Goal: Task Accomplishment & Management: Use online tool/utility

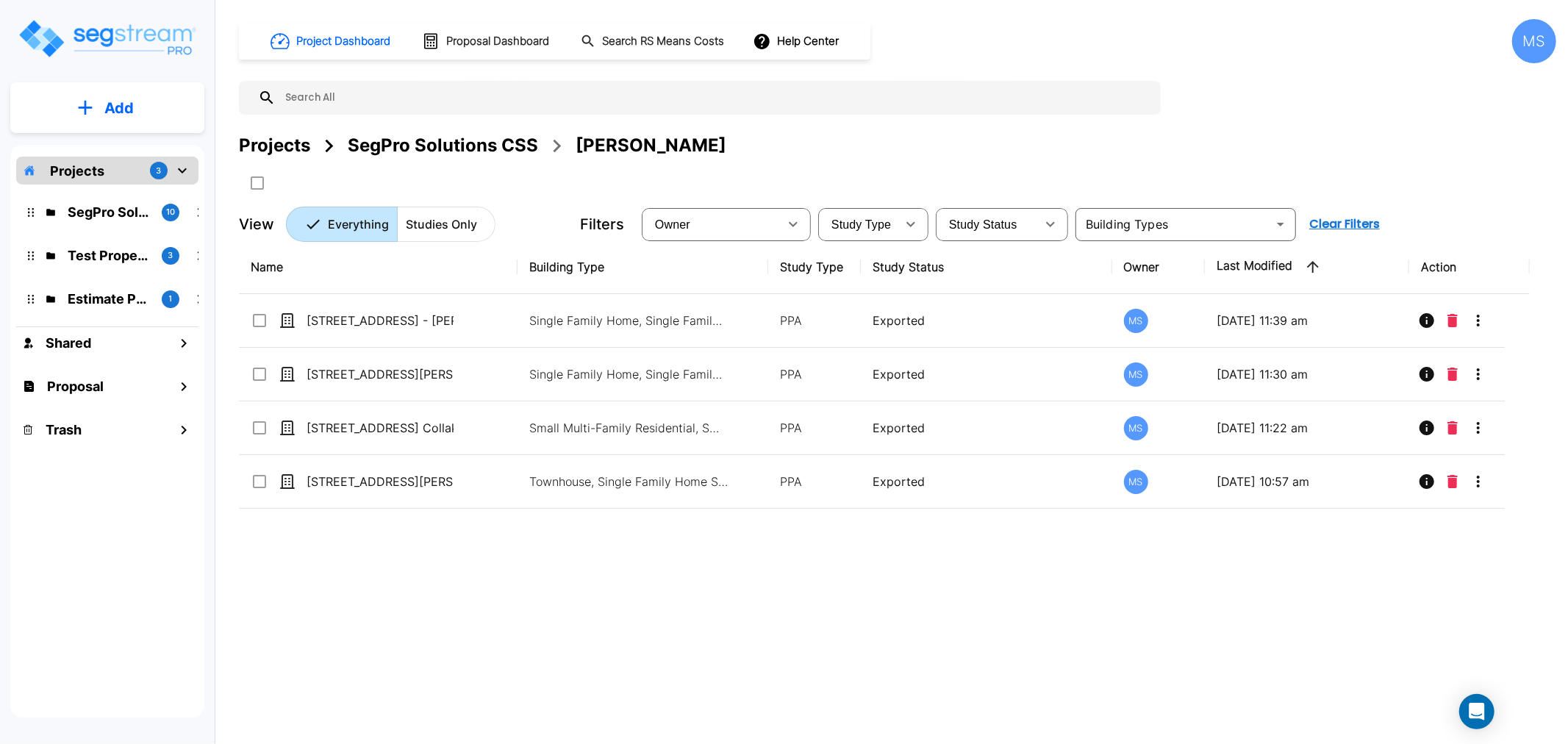
click at [384, 143] on div "SegPro Solutions CSS" at bounding box center [442, 145] width 190 height 26
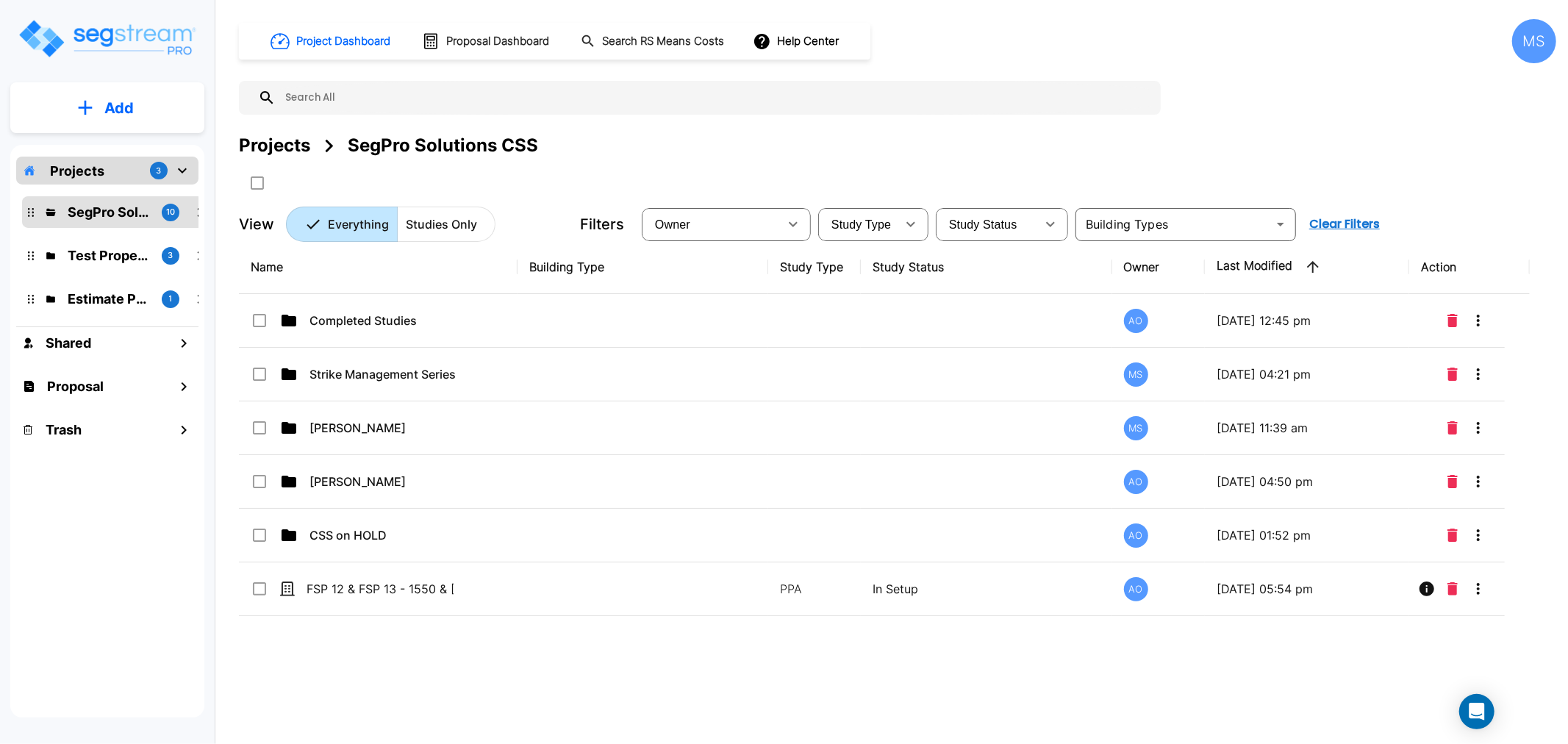
click at [106, 106] on p "Add" at bounding box center [119, 108] width 30 height 22
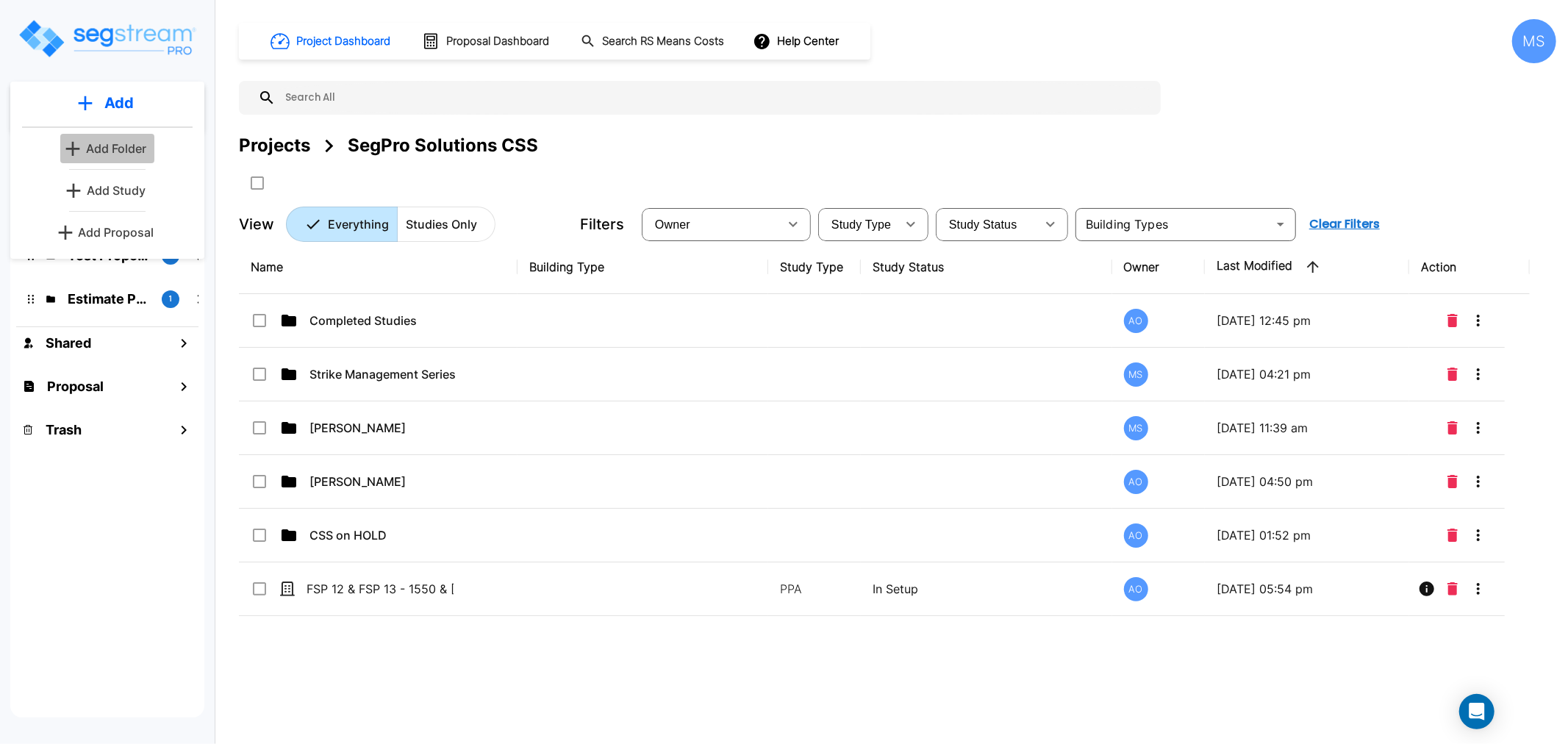
click at [126, 145] on p "Add Folder" at bounding box center [117, 148] width 61 height 18
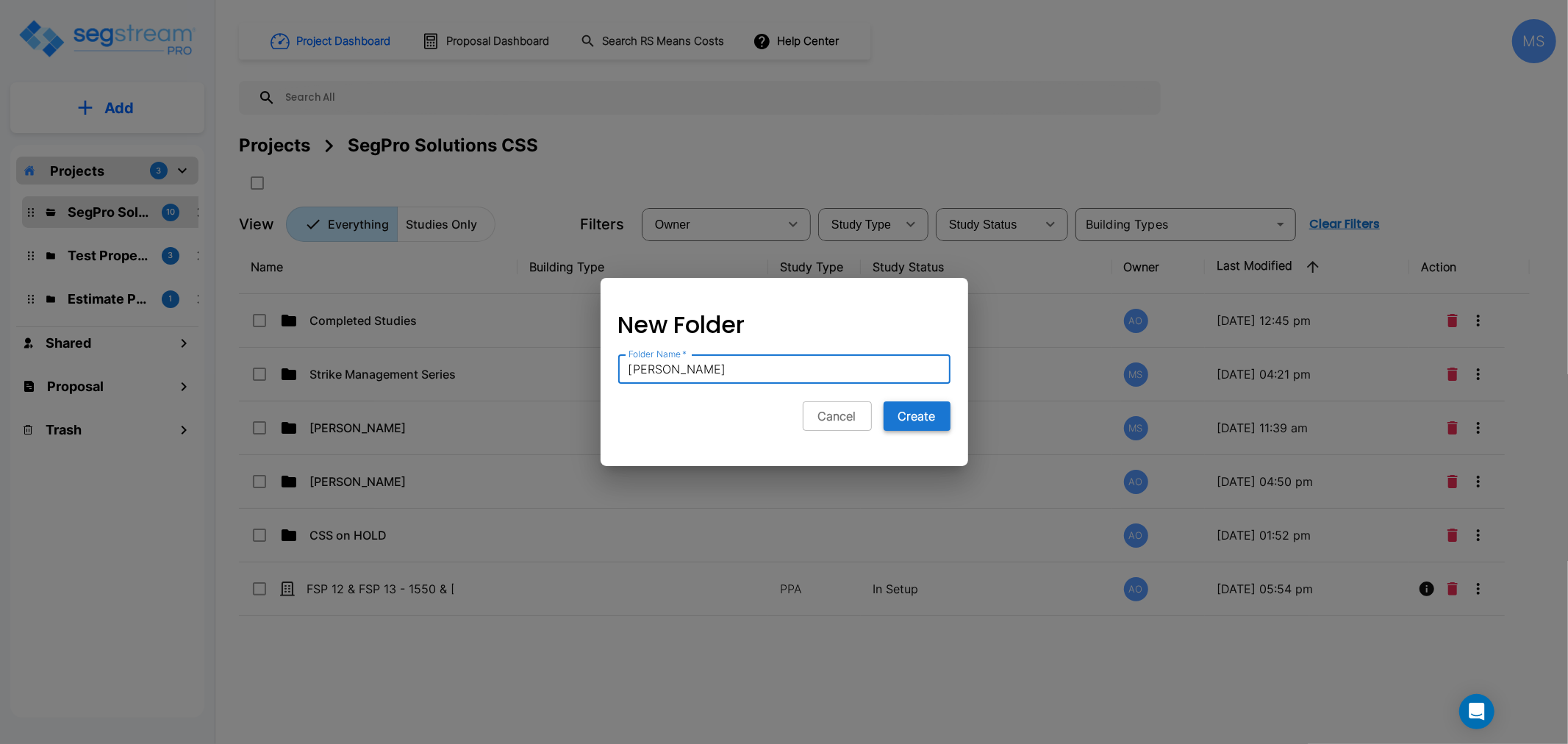
type input "[PERSON_NAME]"
click at [920, 428] on button "Create" at bounding box center [917, 417] width 67 height 30
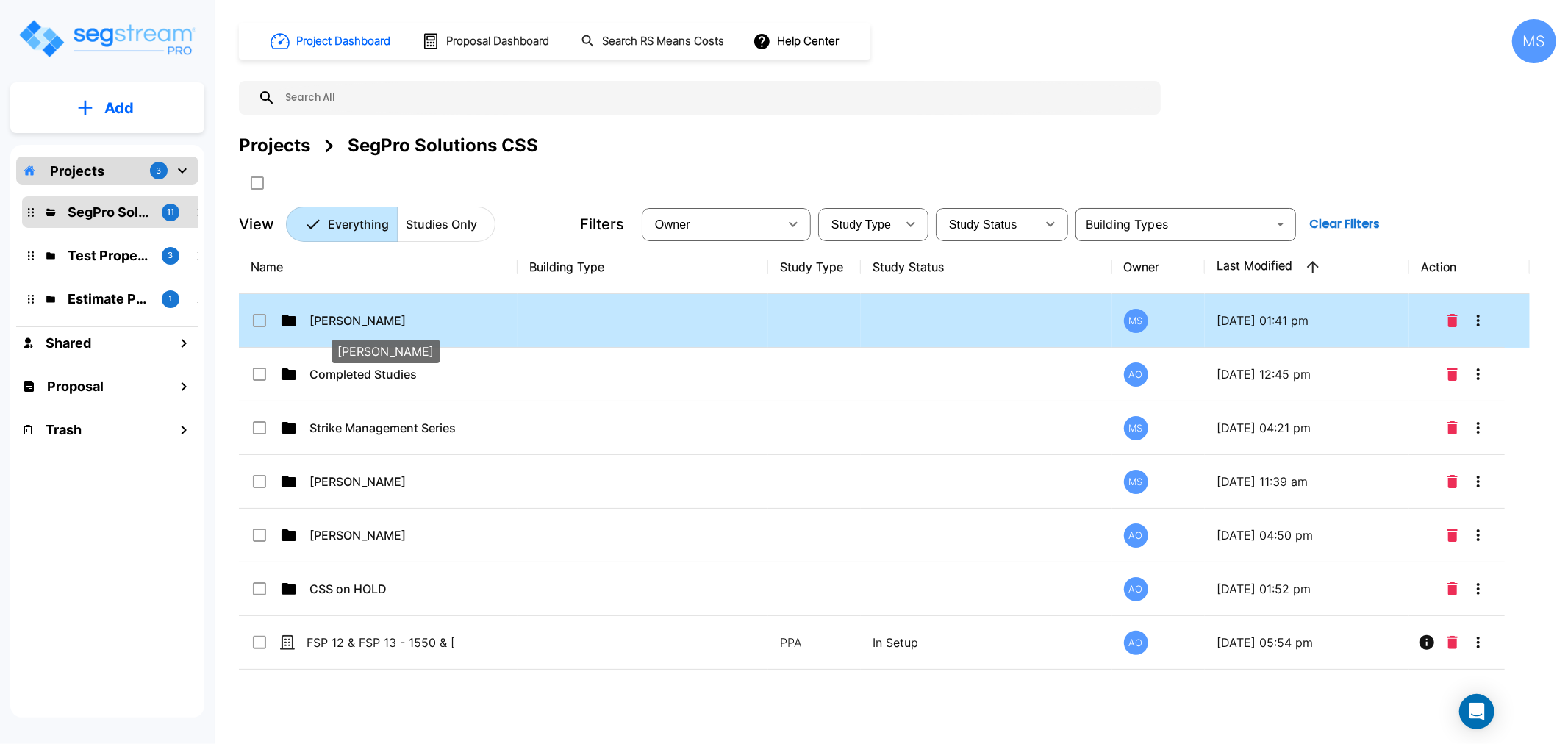
click at [454, 313] on p "[PERSON_NAME]" at bounding box center [382, 320] width 147 height 18
checkbox input "true"
click at [454, 313] on p "[PERSON_NAME]" at bounding box center [382, 320] width 147 height 18
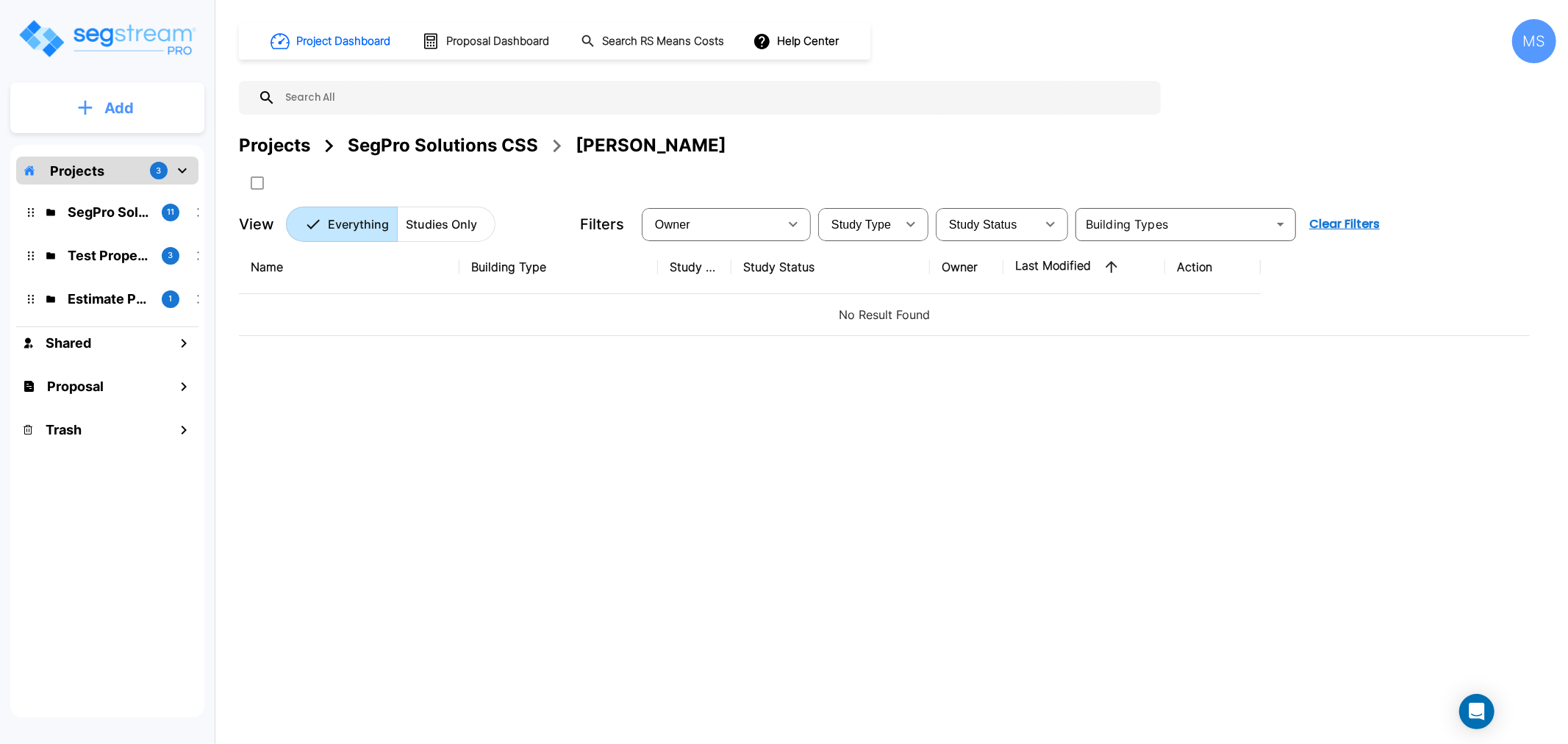
click at [170, 102] on button "Add" at bounding box center [107, 108] width 194 height 43
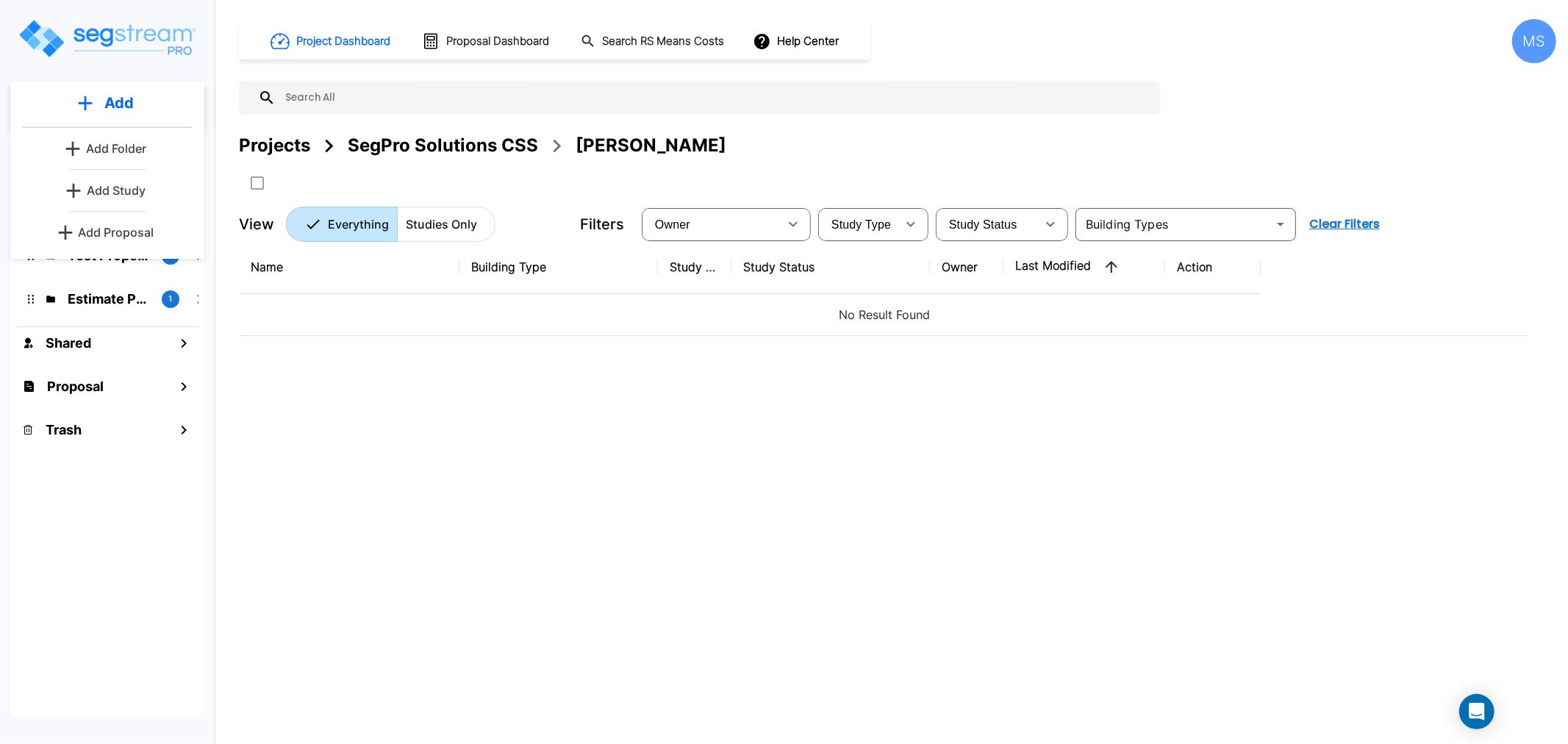
click at [126, 191] on p "Add Study" at bounding box center [117, 190] width 59 height 18
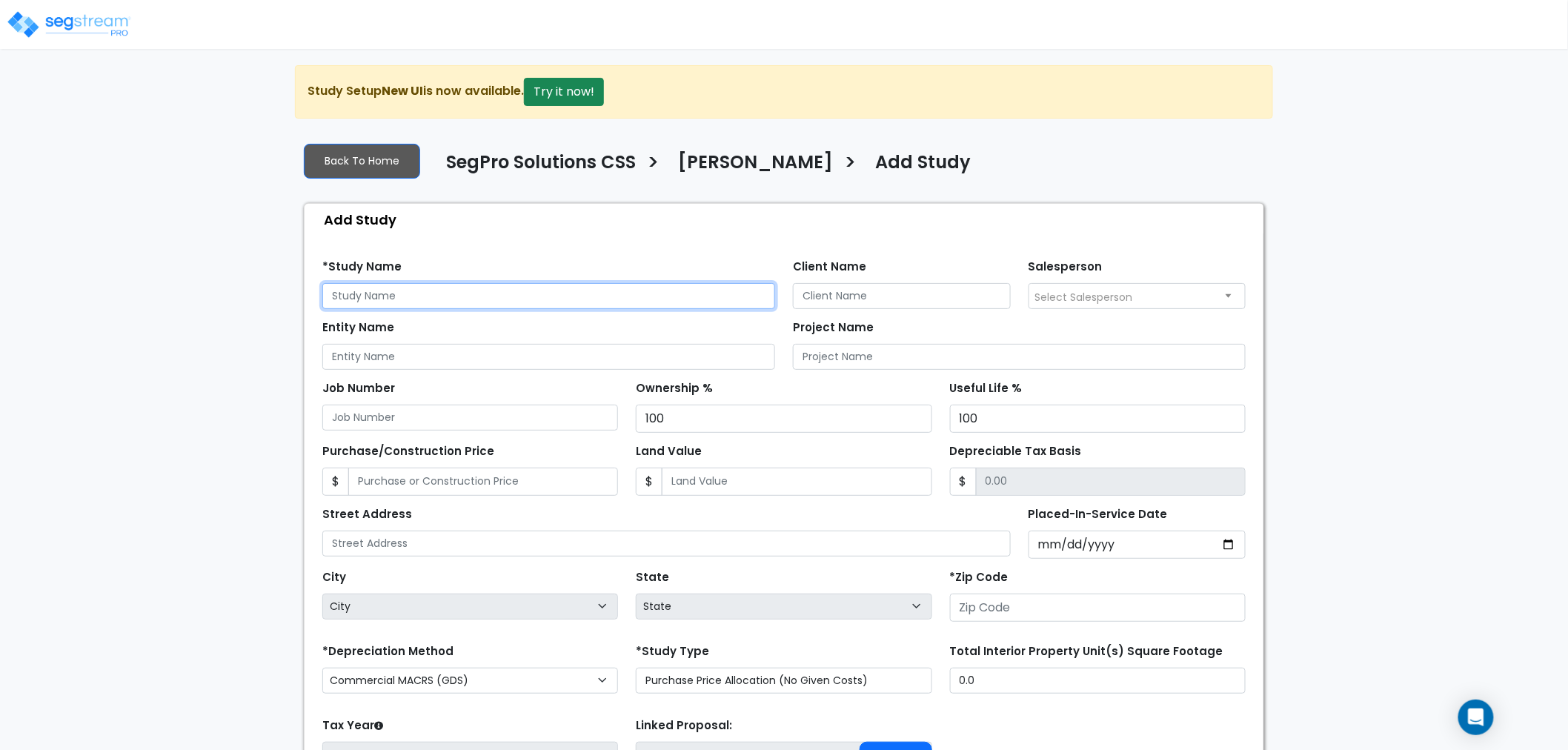
click at [396, 298] on input "text" at bounding box center [549, 295] width 453 height 26
click at [454, 301] on input "text" at bounding box center [549, 295] width 453 height 26
paste input "5414 Lancashire Dr,"
type input "[STREET_ADDRESS]"
paste input "[STREET_ADDRESS]"
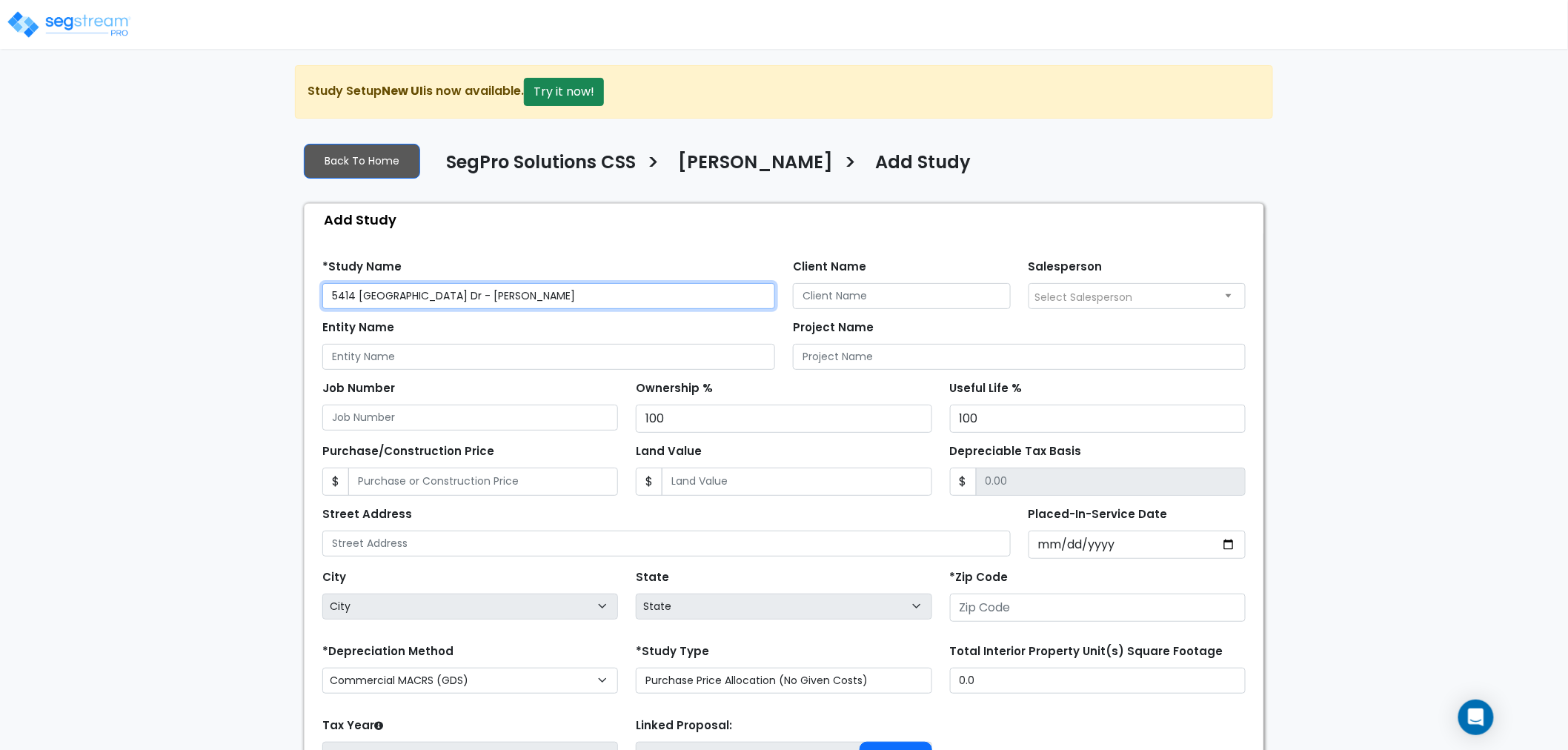
type input "5414 [GEOGRAPHIC_DATA] Dr - [PERSON_NAME]"
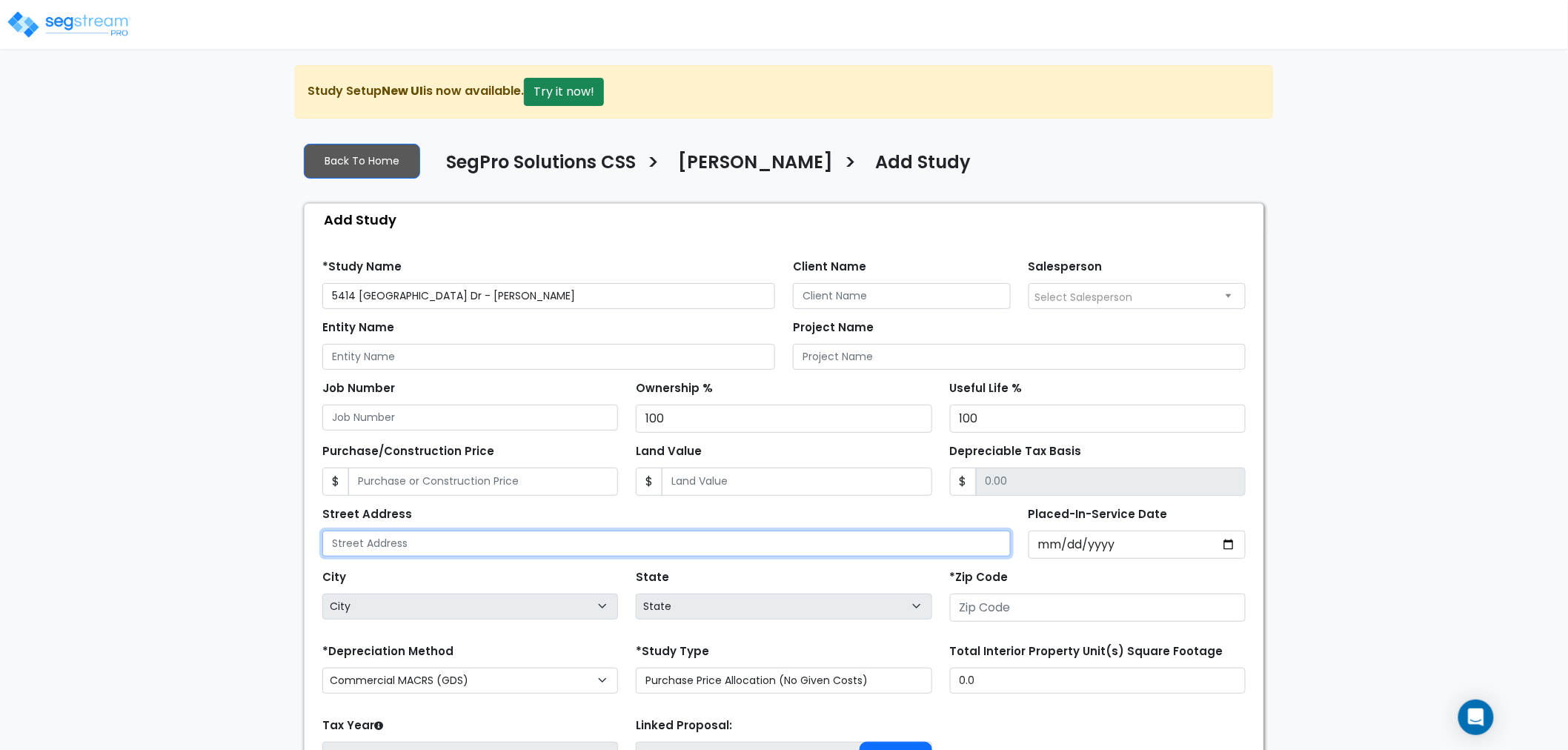
click at [498, 547] on input "text" at bounding box center [667, 543] width 688 height 26
paste input "[STREET_ADDRESS]"
type input "[STREET_ADDRESS]"
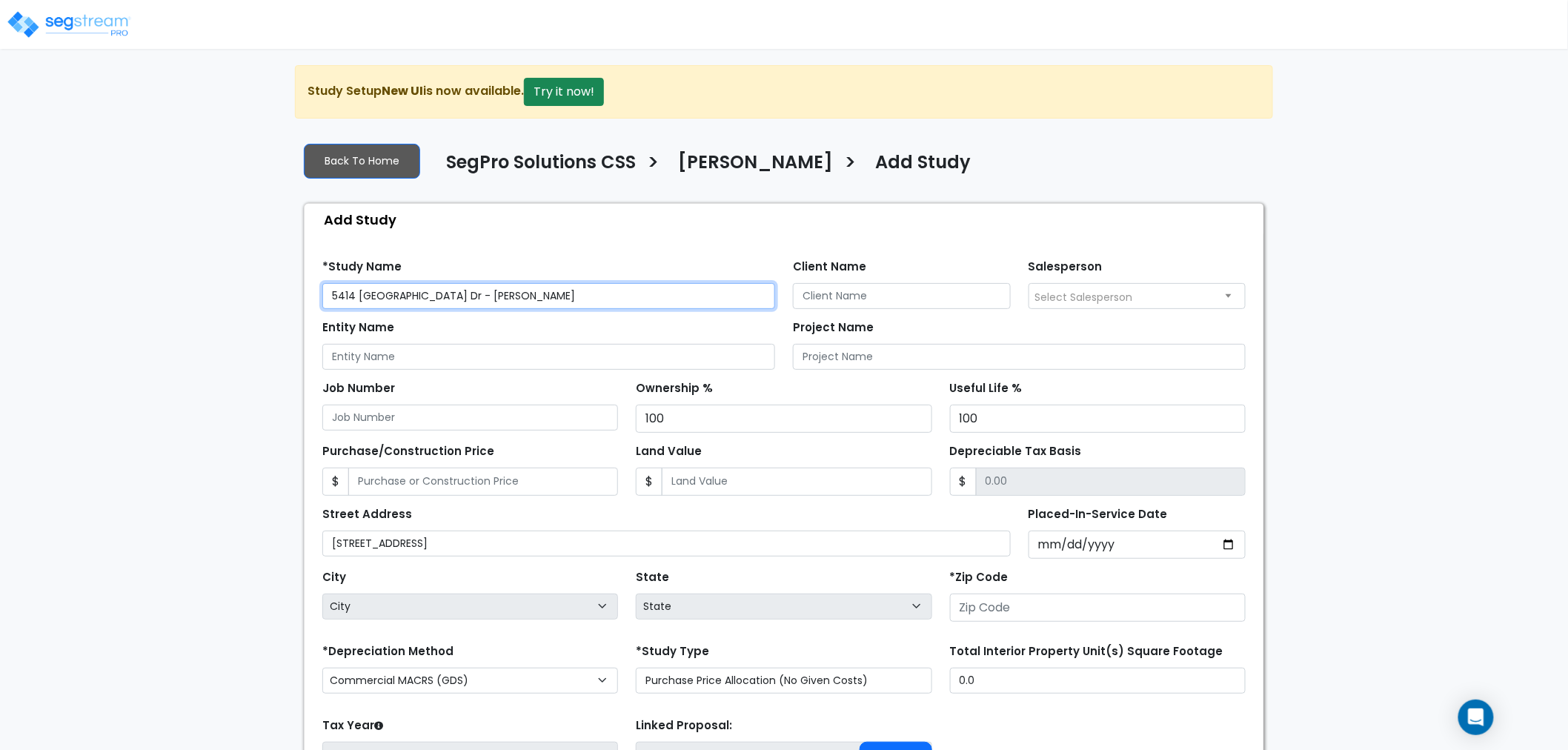
drag, startPoint x: 531, startPoint y: 293, endPoint x: 443, endPoint y: 300, distance: 88.3
click at [443, 300] on input "5414 [GEOGRAPHIC_DATA] Dr - [PERSON_NAME]" at bounding box center [549, 295] width 453 height 26
click at [892, 307] on input "Client Name" at bounding box center [901, 295] width 218 height 26
paste input "[PERSON_NAME]"
type input "[PERSON_NAME]"
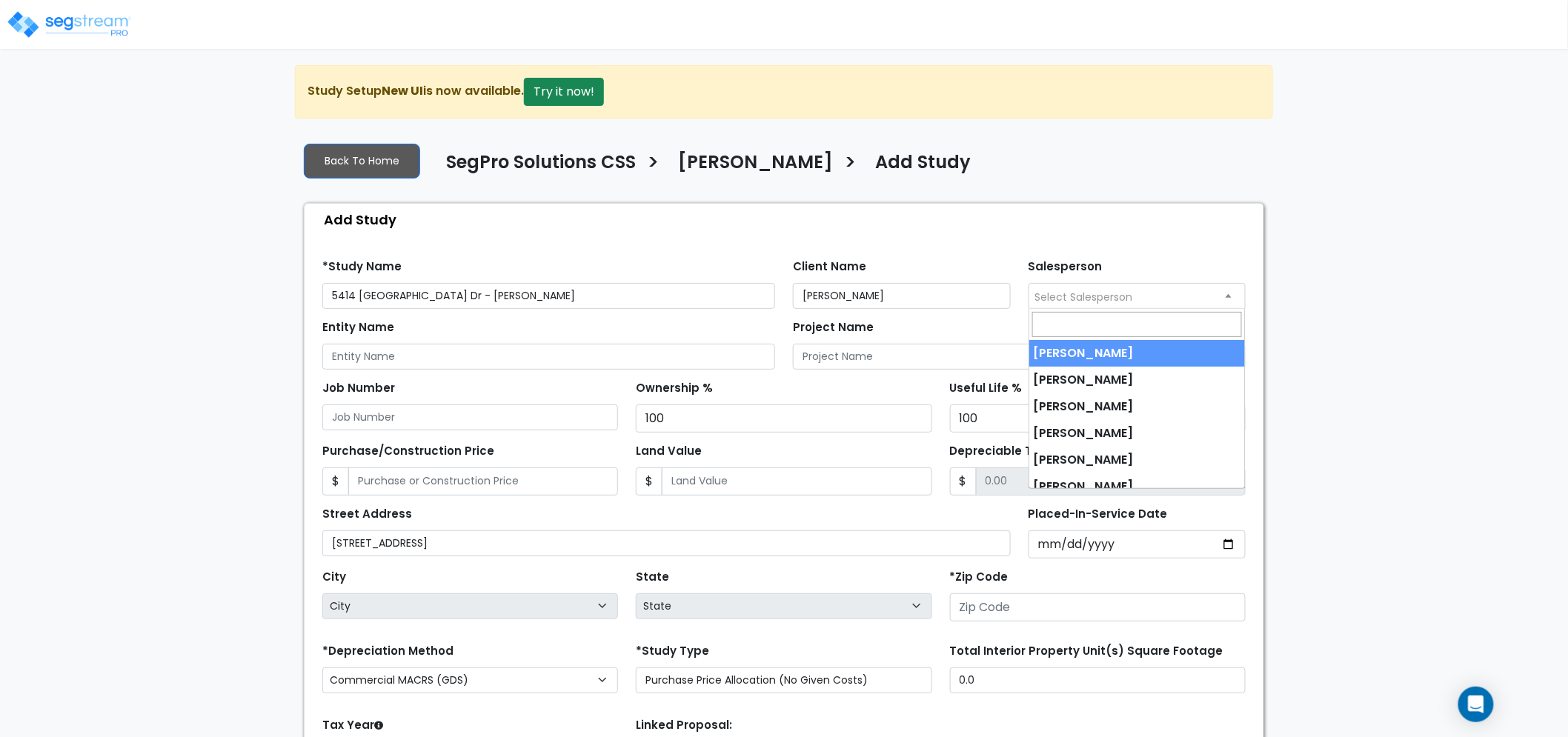
click at [1086, 293] on span "Select Salesperson" at bounding box center [1084, 297] width 98 height 15
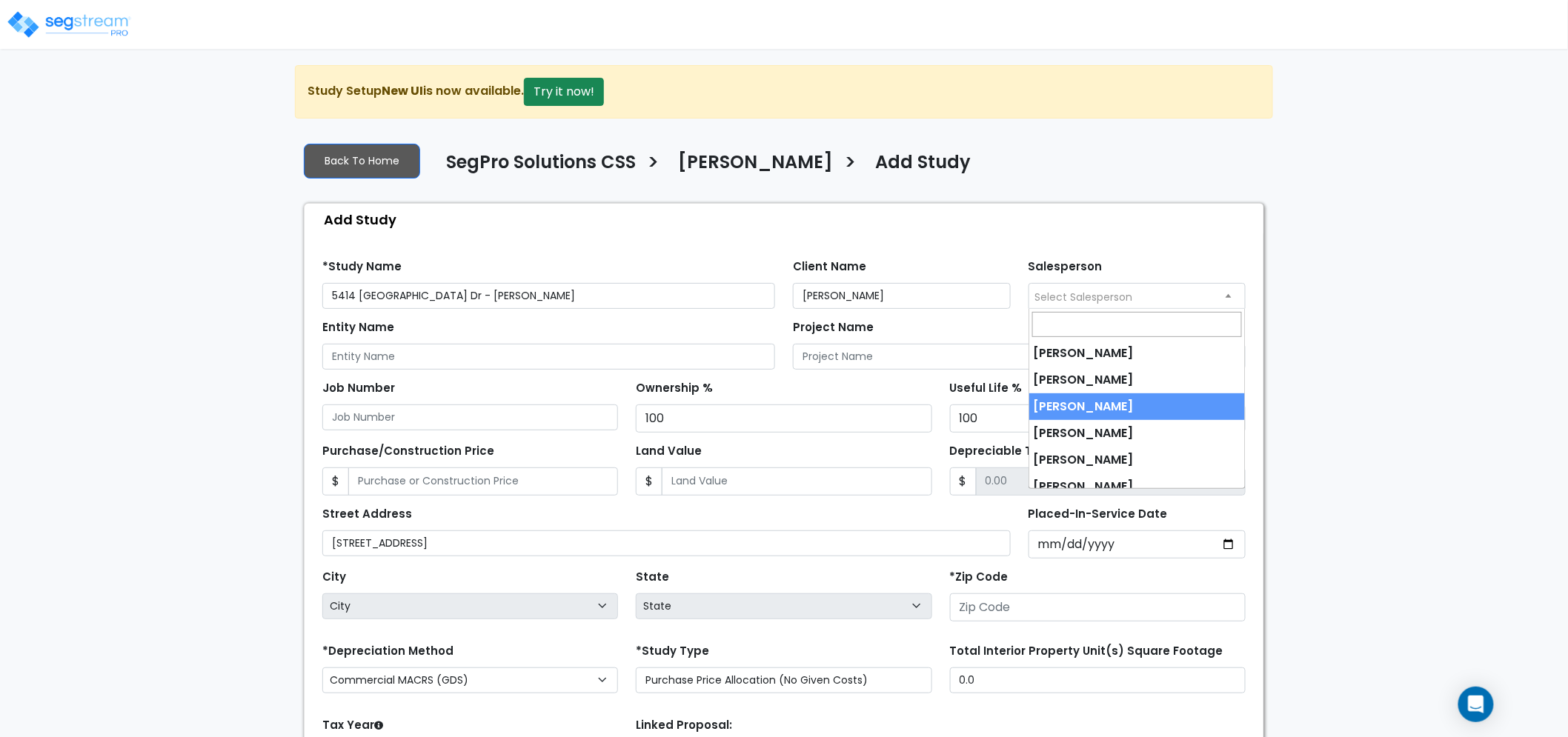
select select "173"
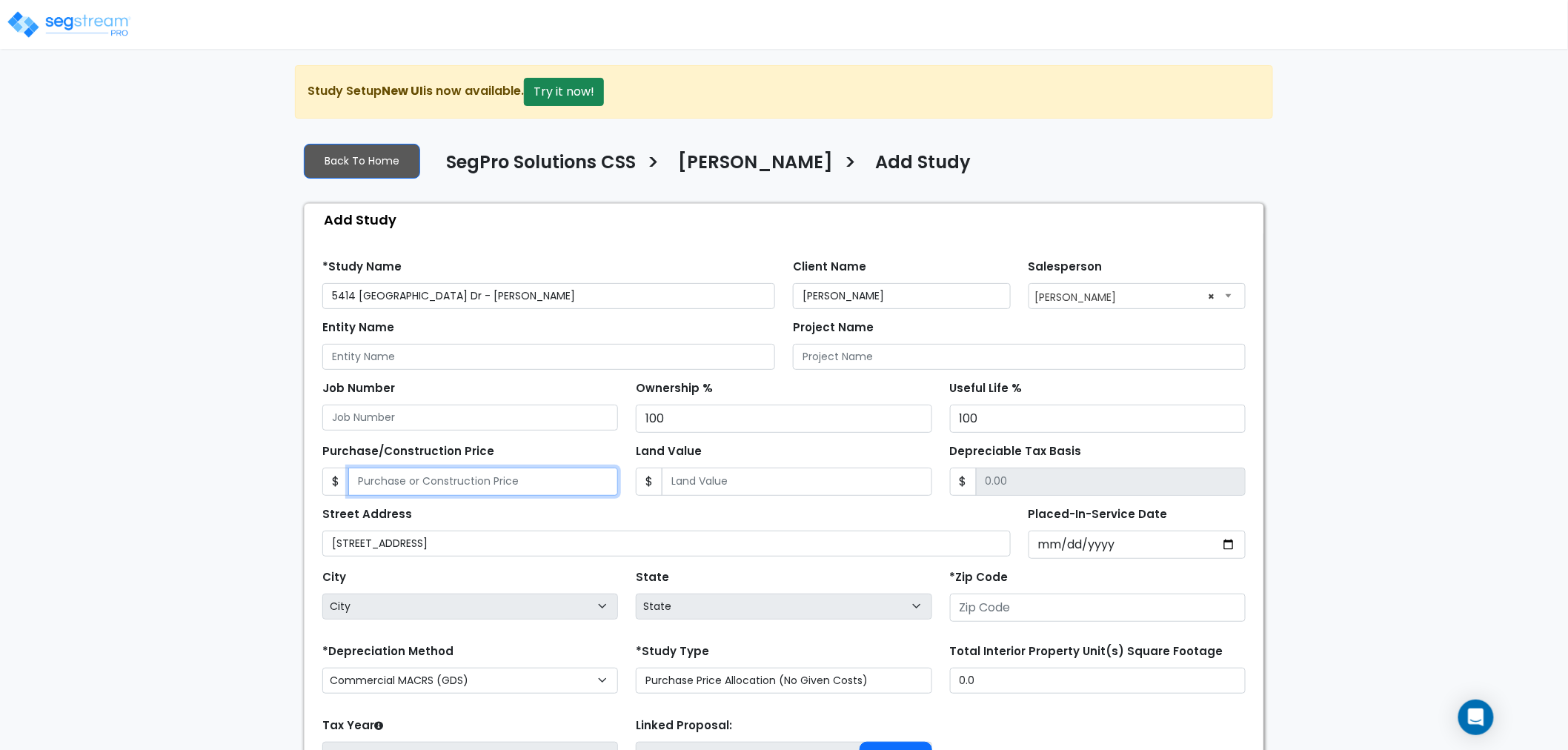
click at [511, 485] on input "Purchase/Construction Price" at bounding box center [483, 482] width 269 height 28
type input "3"
type input "3.00"
type input "32"
type input "32.00"
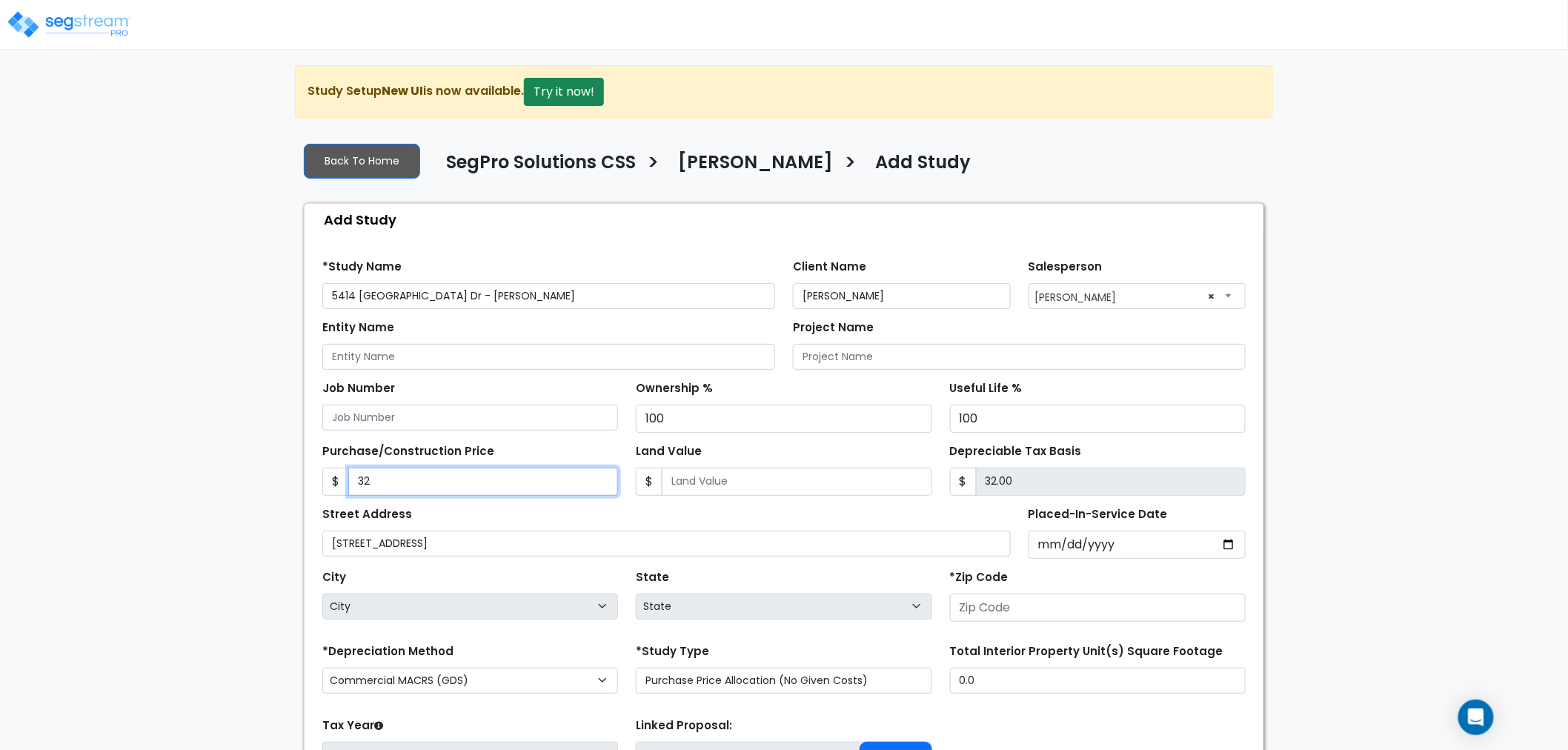
type input "328"
type input "328.00"
type input "3280"
type input "3,280.00"
type input "3,2800"
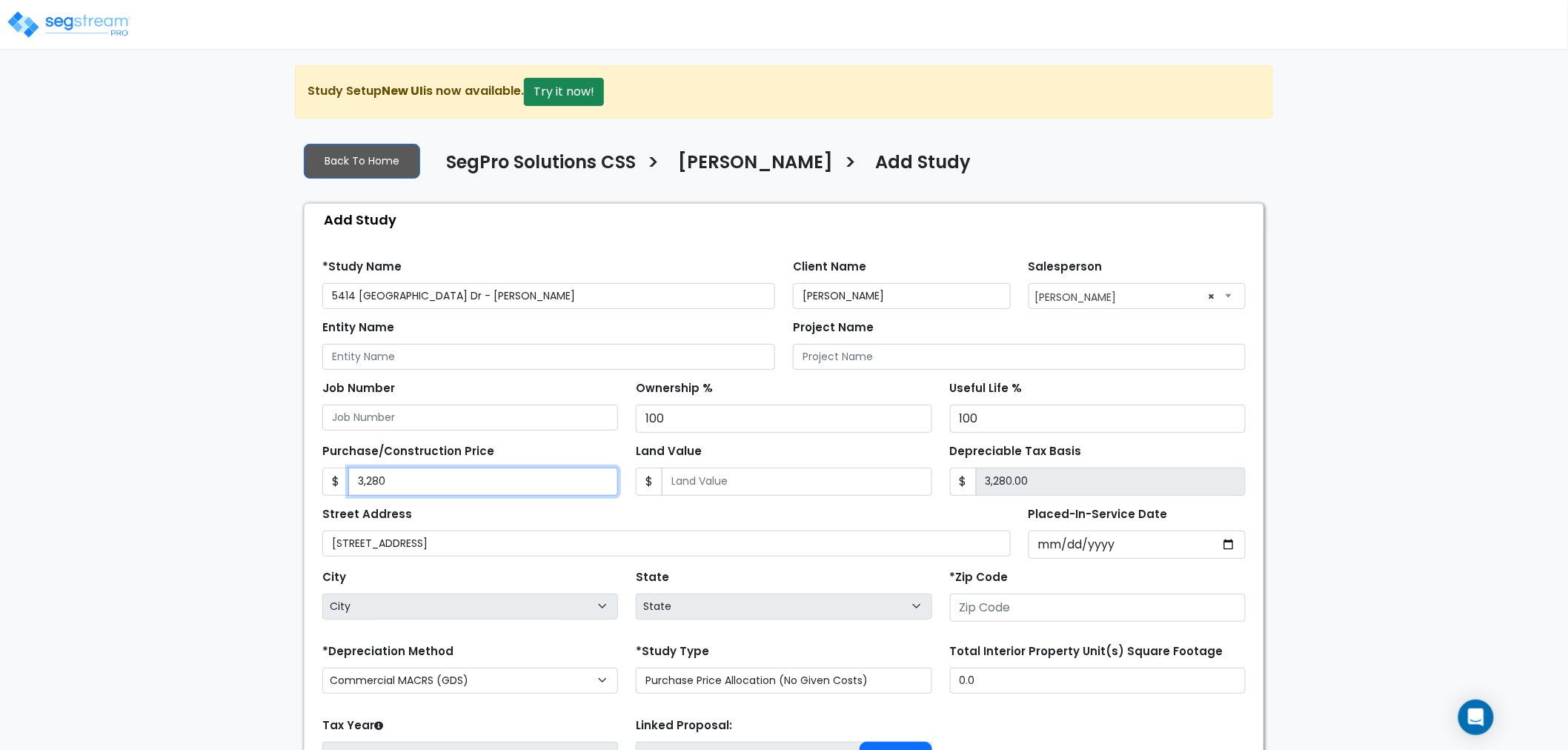
type input "32,800.00"
type input "32,8000"
type input "328,000.00"
type input "328,000"
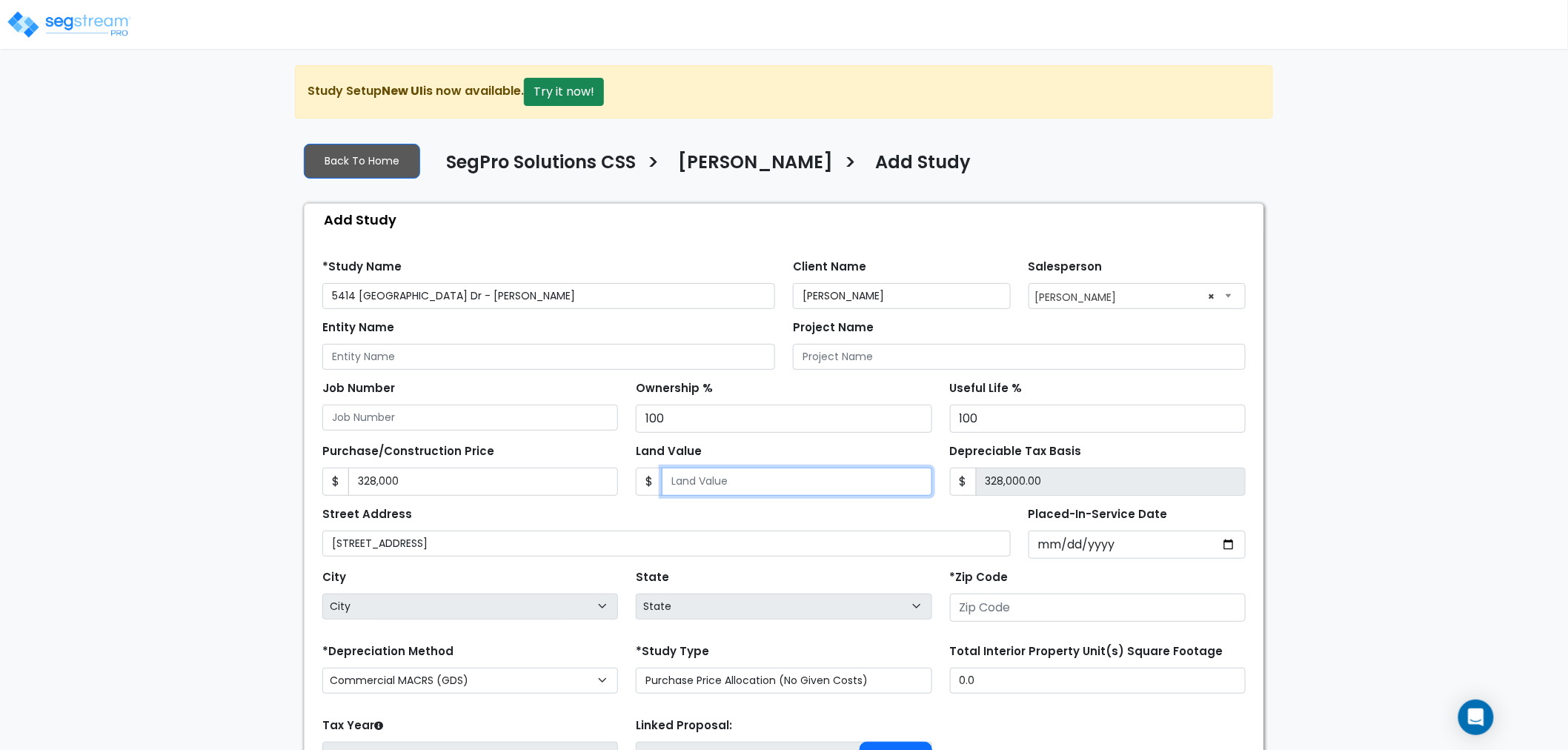
type input "4"
type input "327,996.00"
type input "49"
type input "327,951.00"
type input "492"
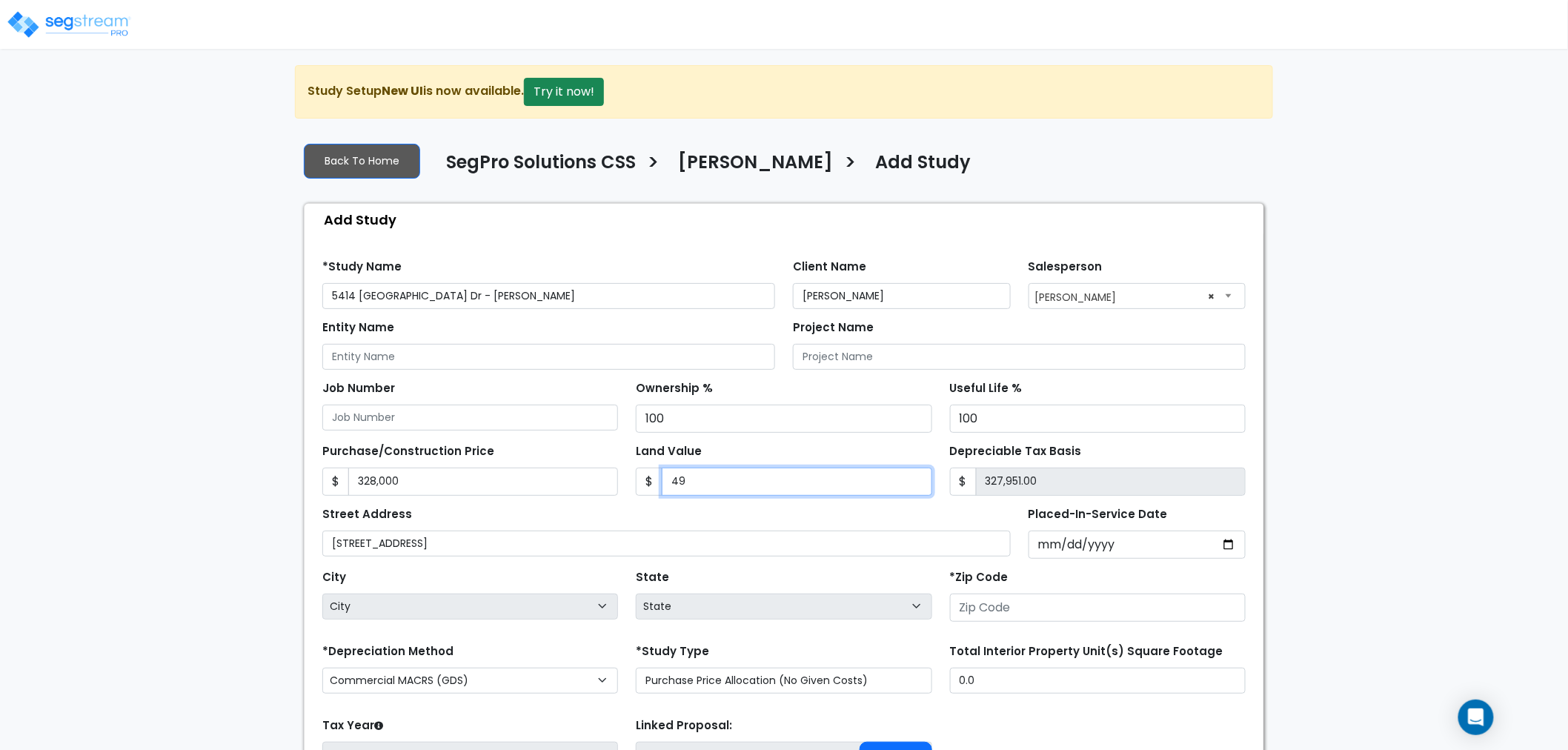
type input "327,508.00"
type input "4923"
type input "323,077.00"
type input "4,9230"
type input "278,770.00"
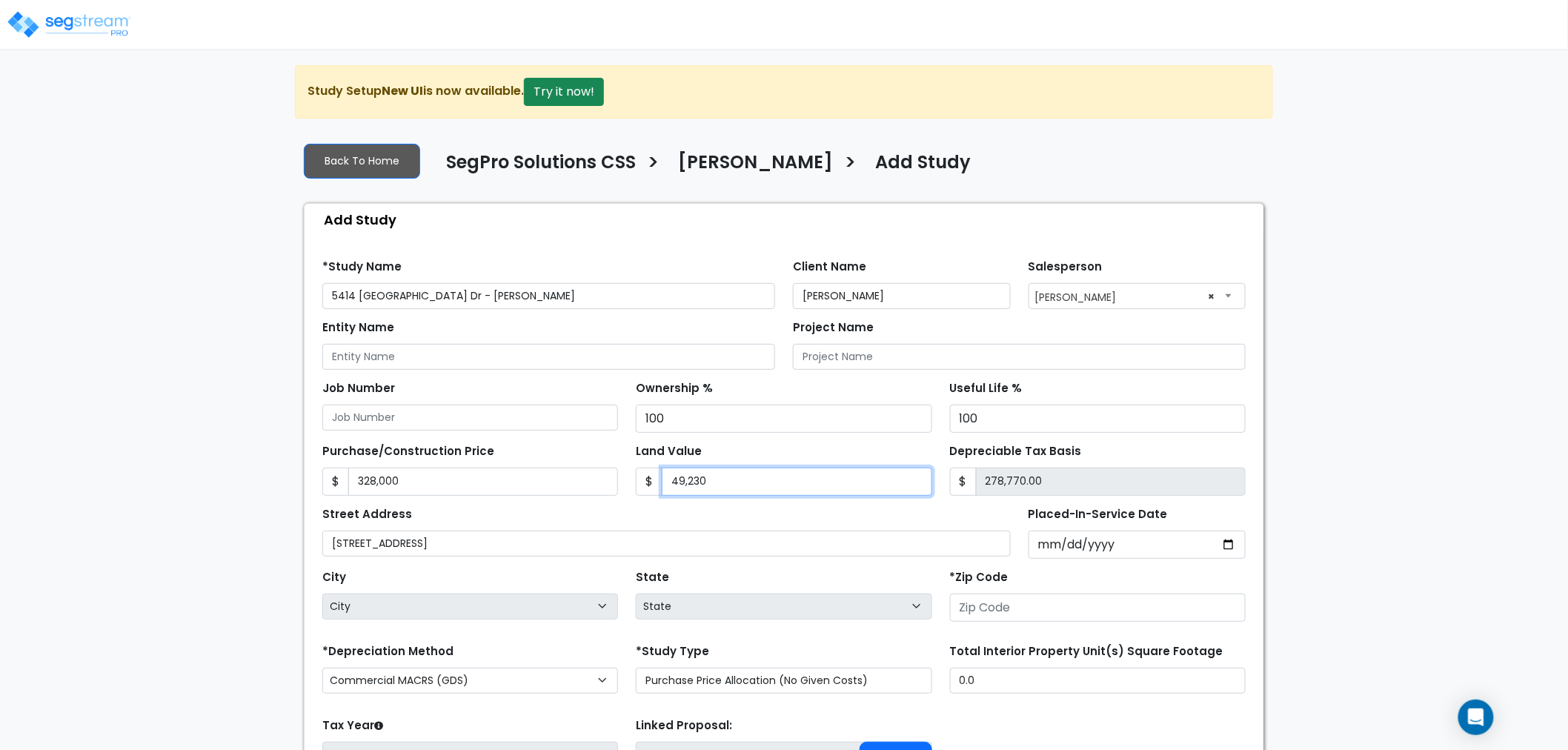
type input "49,230"
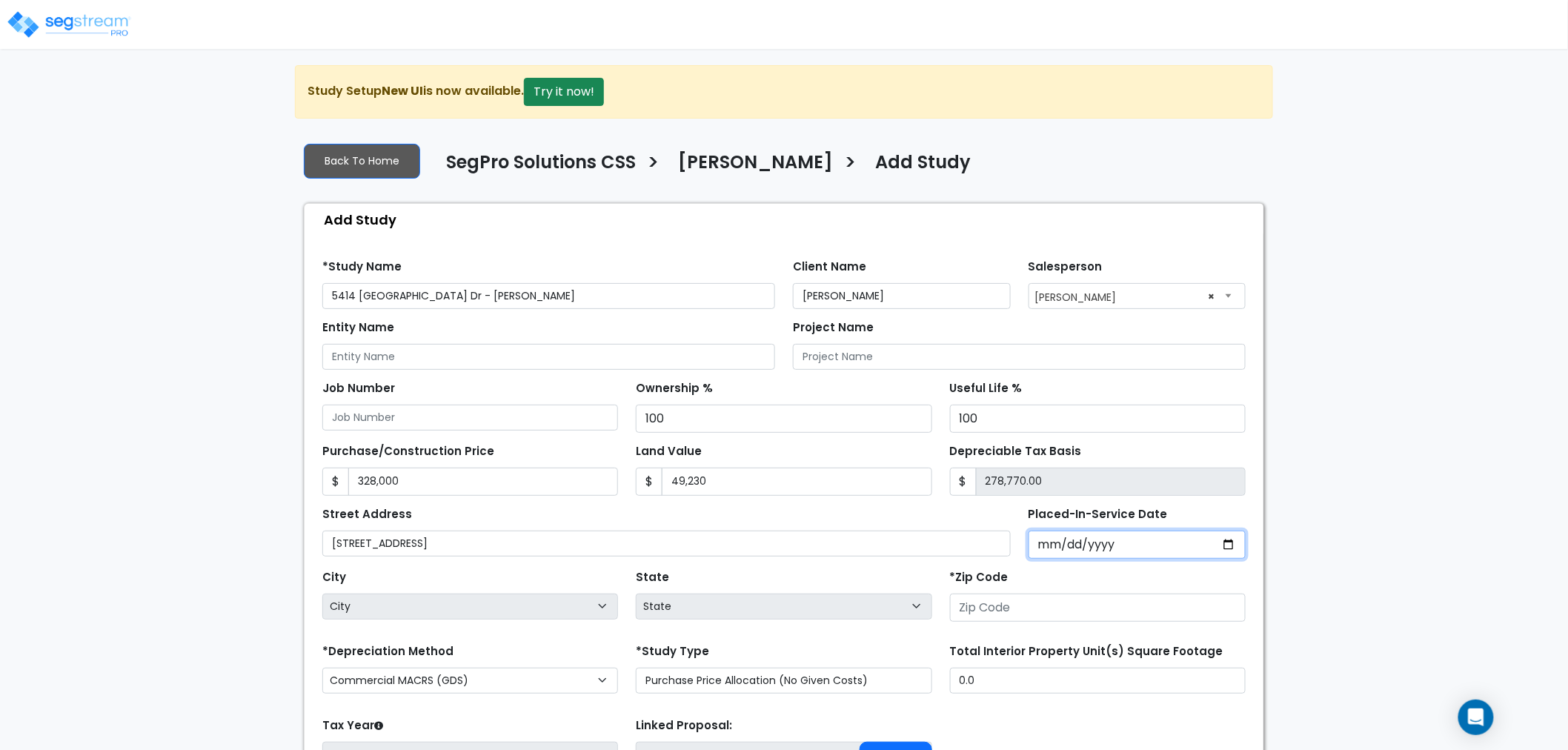
click at [1053, 545] on input "Placed-In-Service Date" at bounding box center [1137, 545] width 218 height 28
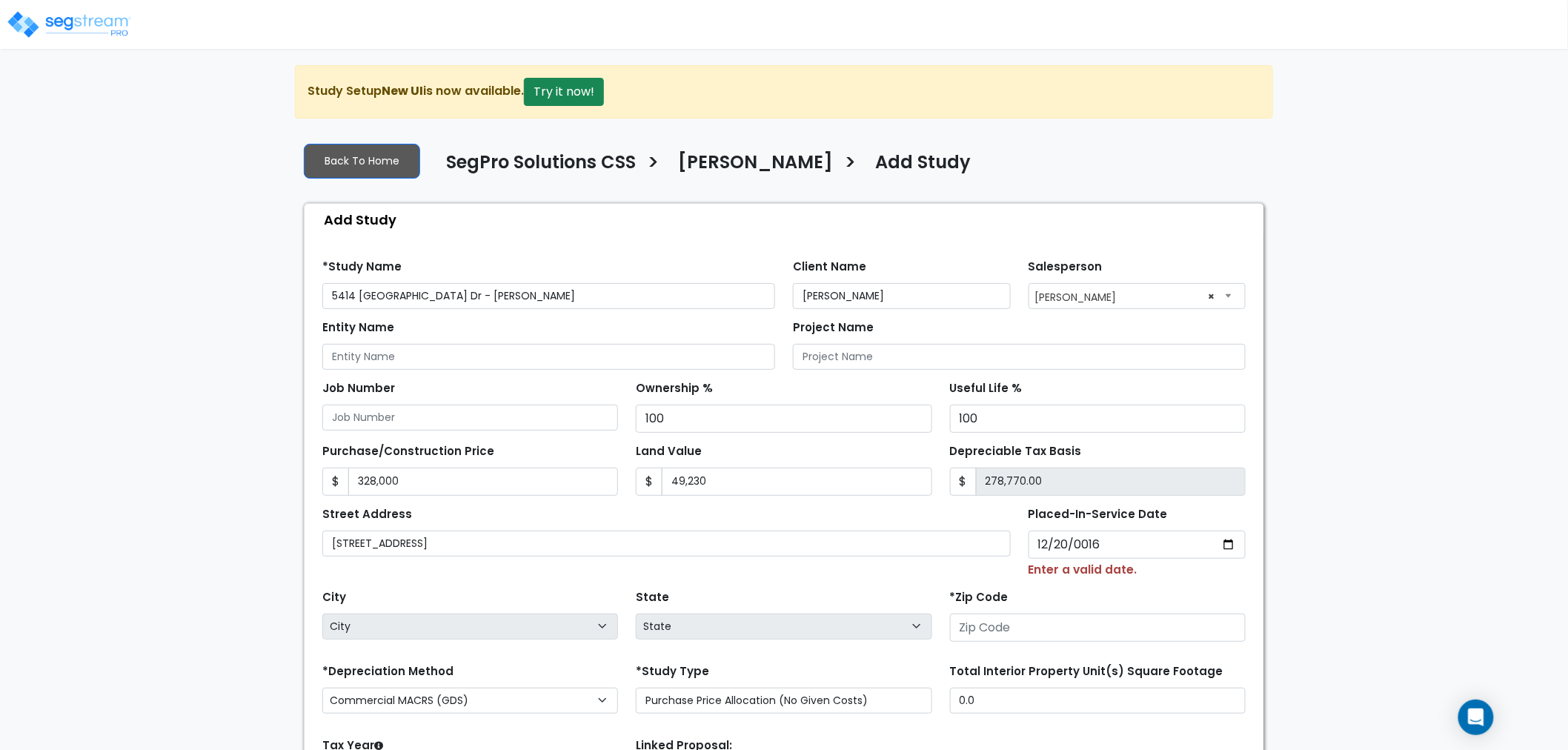
click at [1077, 582] on div "City City State State National Average AB AK AL AR AZ BC CA CO CT DC DE FL GA H…" at bounding box center [784, 612] width 941 height 67
click at [1046, 544] on input "0016-12-20" at bounding box center [1137, 545] width 218 height 28
type input "0016-01-20"
click at [1050, 542] on input "0016-01-20" at bounding box center [1137, 545] width 218 height 28
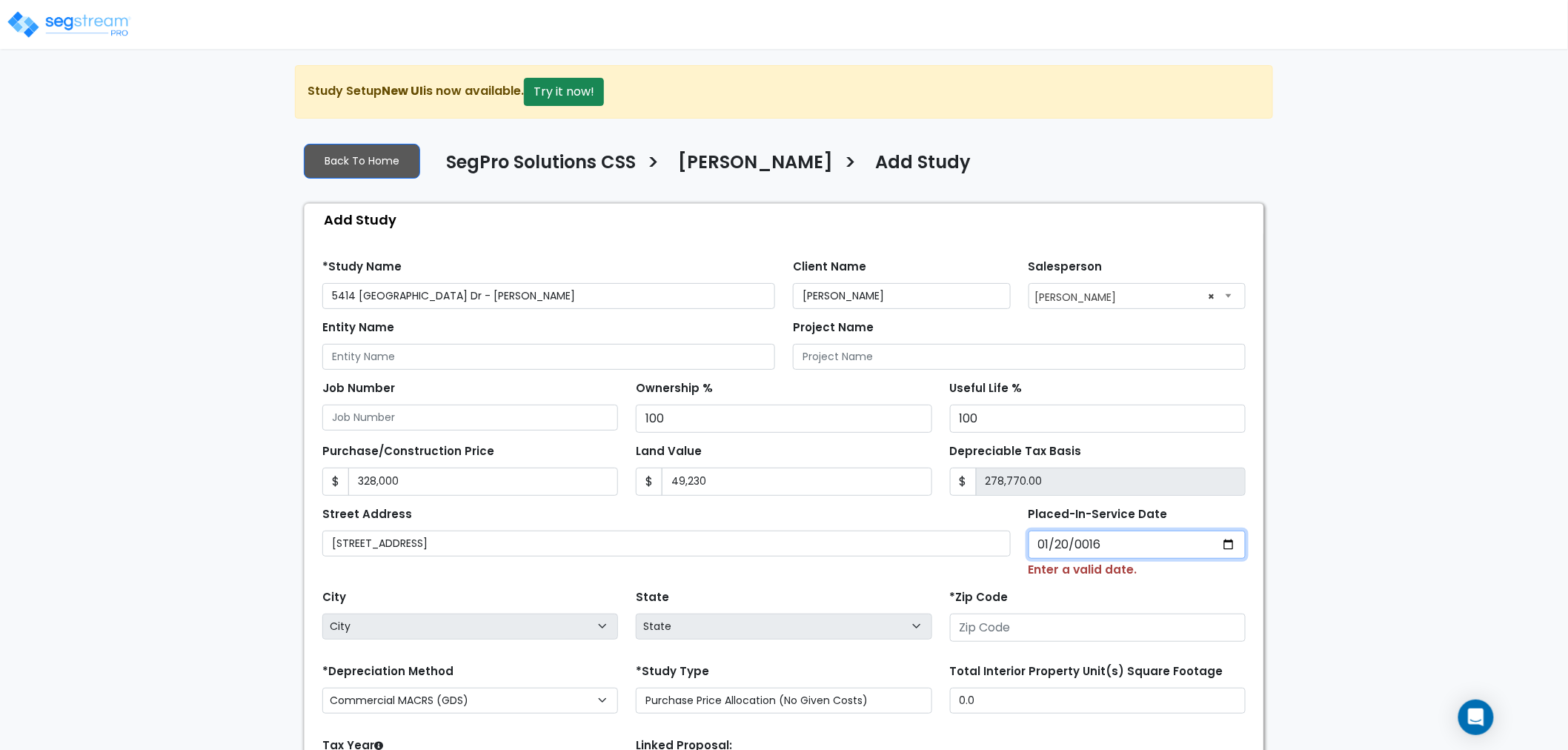
click at [1056, 544] on input "0016-01-20" at bounding box center [1137, 545] width 218 height 28
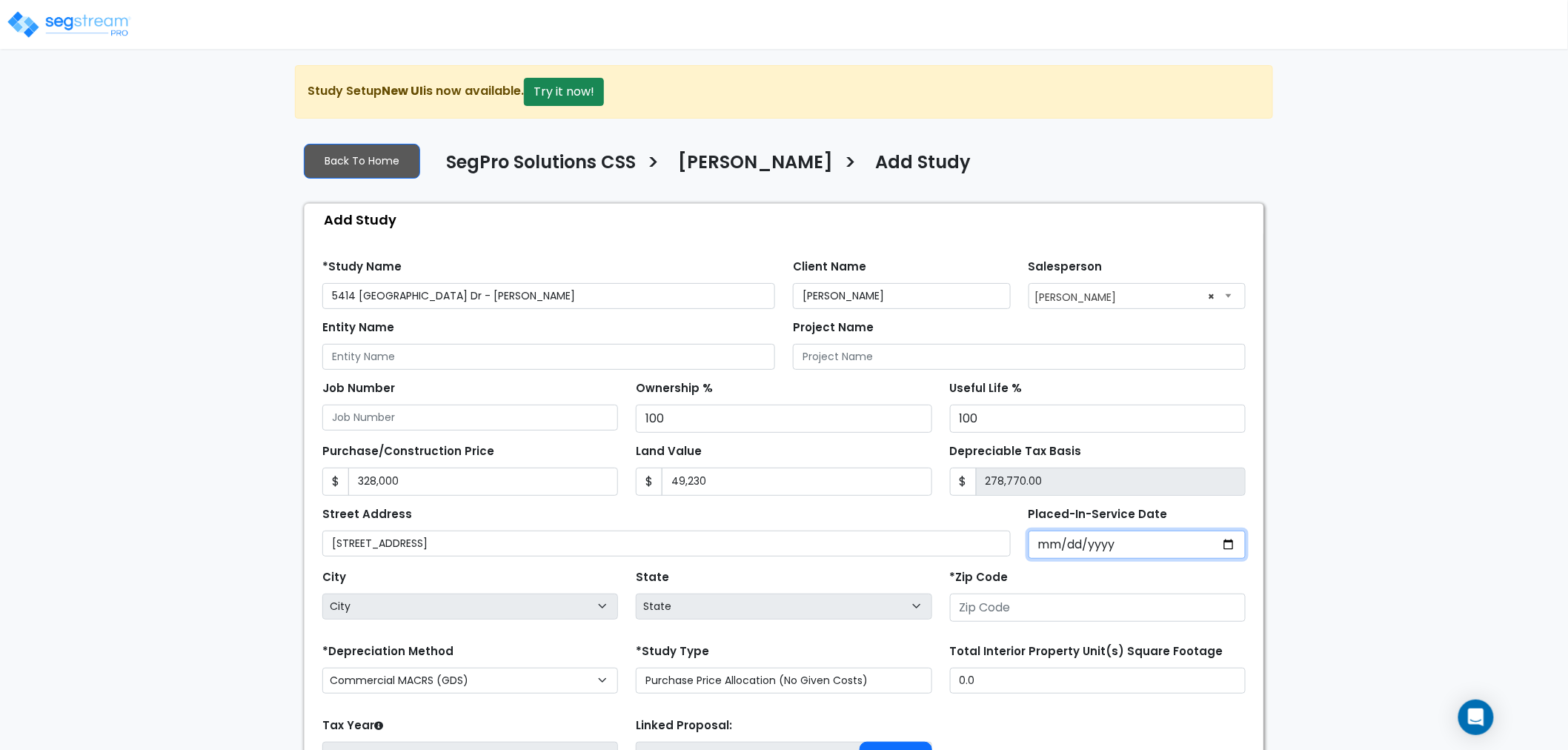
click at [1058, 542] on input "Placed-In-Service Date" at bounding box center [1137, 545] width 218 height 28
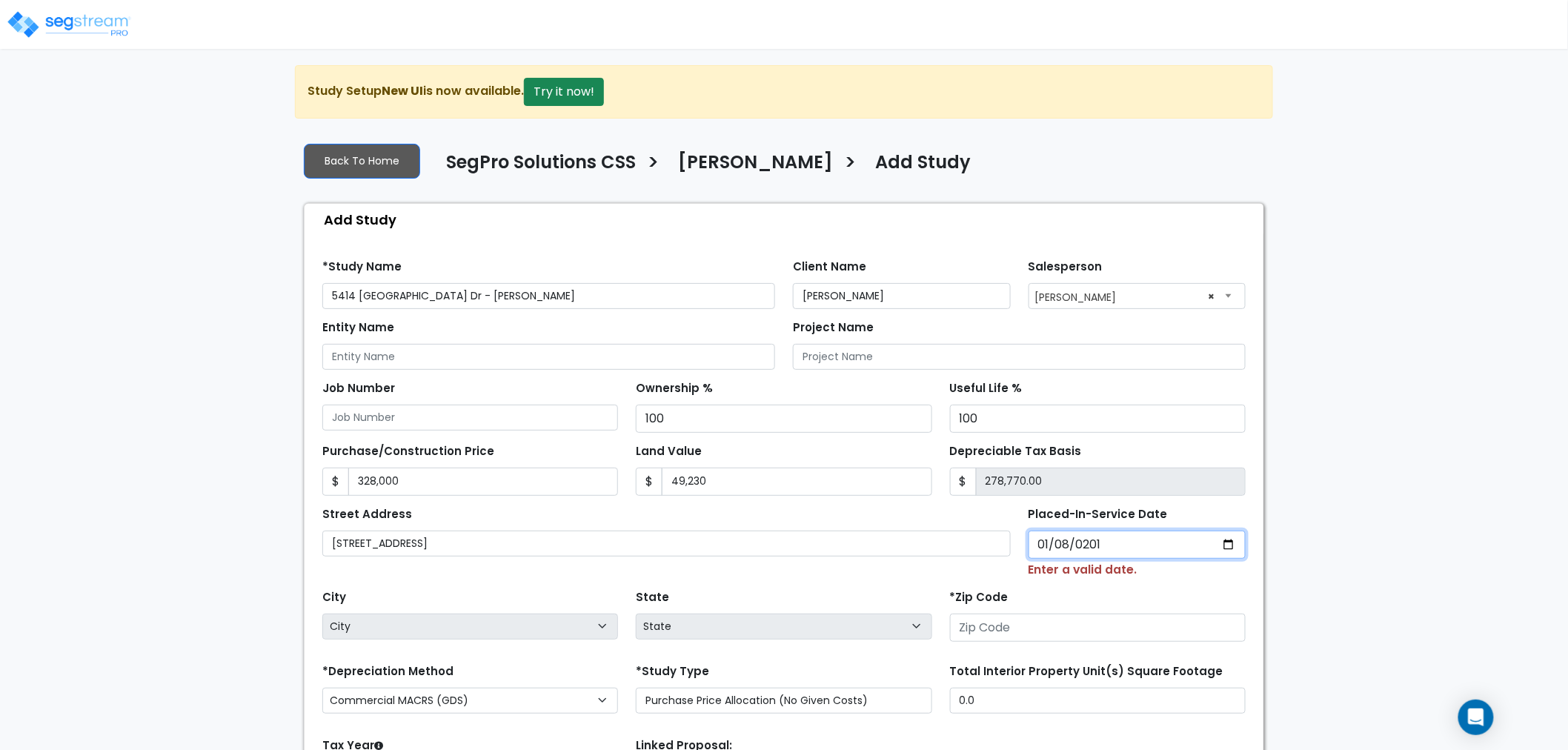
type input "[DATE]"
select select "2016"
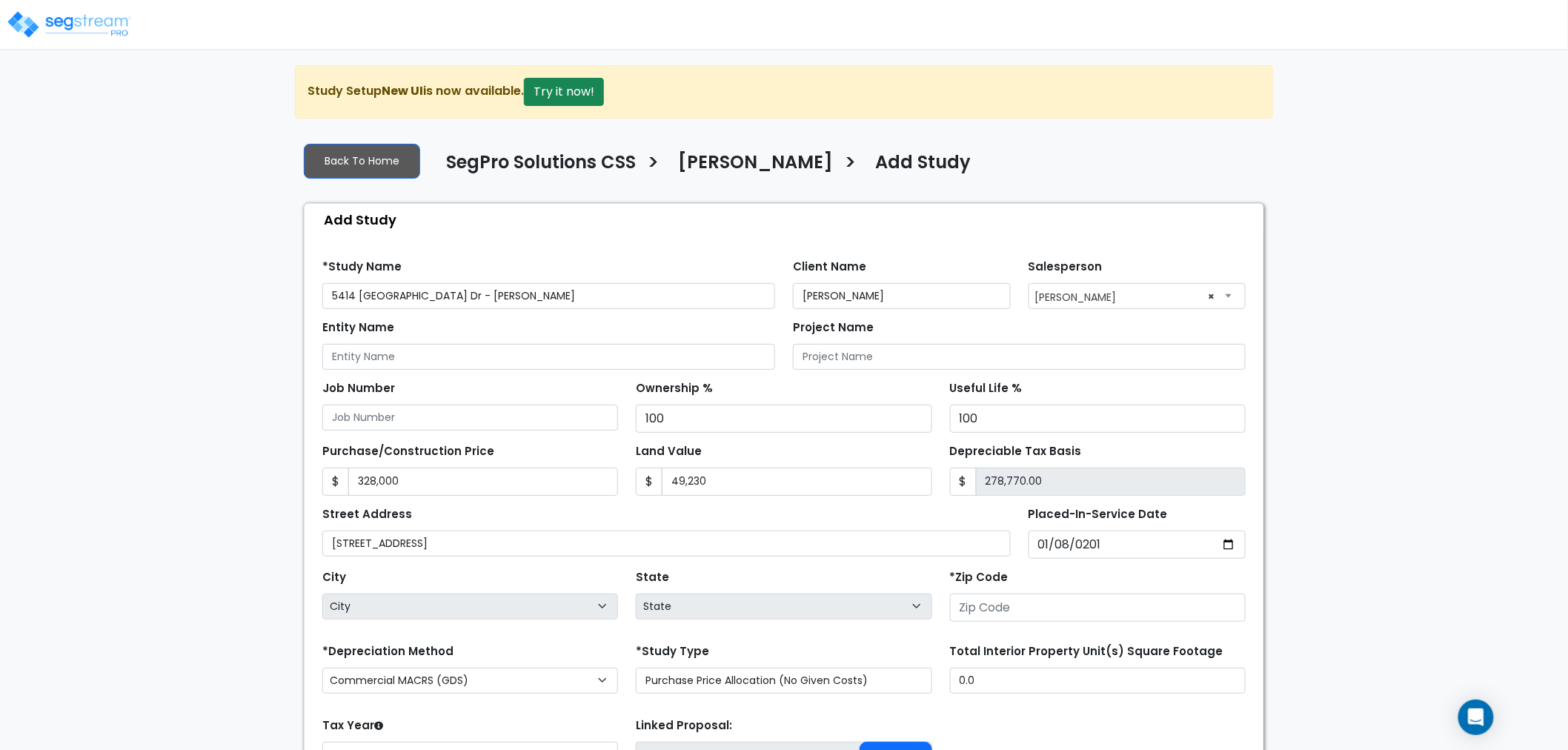
click at [1127, 570] on div "*Zip Code" at bounding box center [1097, 594] width 295 height 56
click at [1017, 600] on input "number" at bounding box center [1097, 608] width 295 height 28
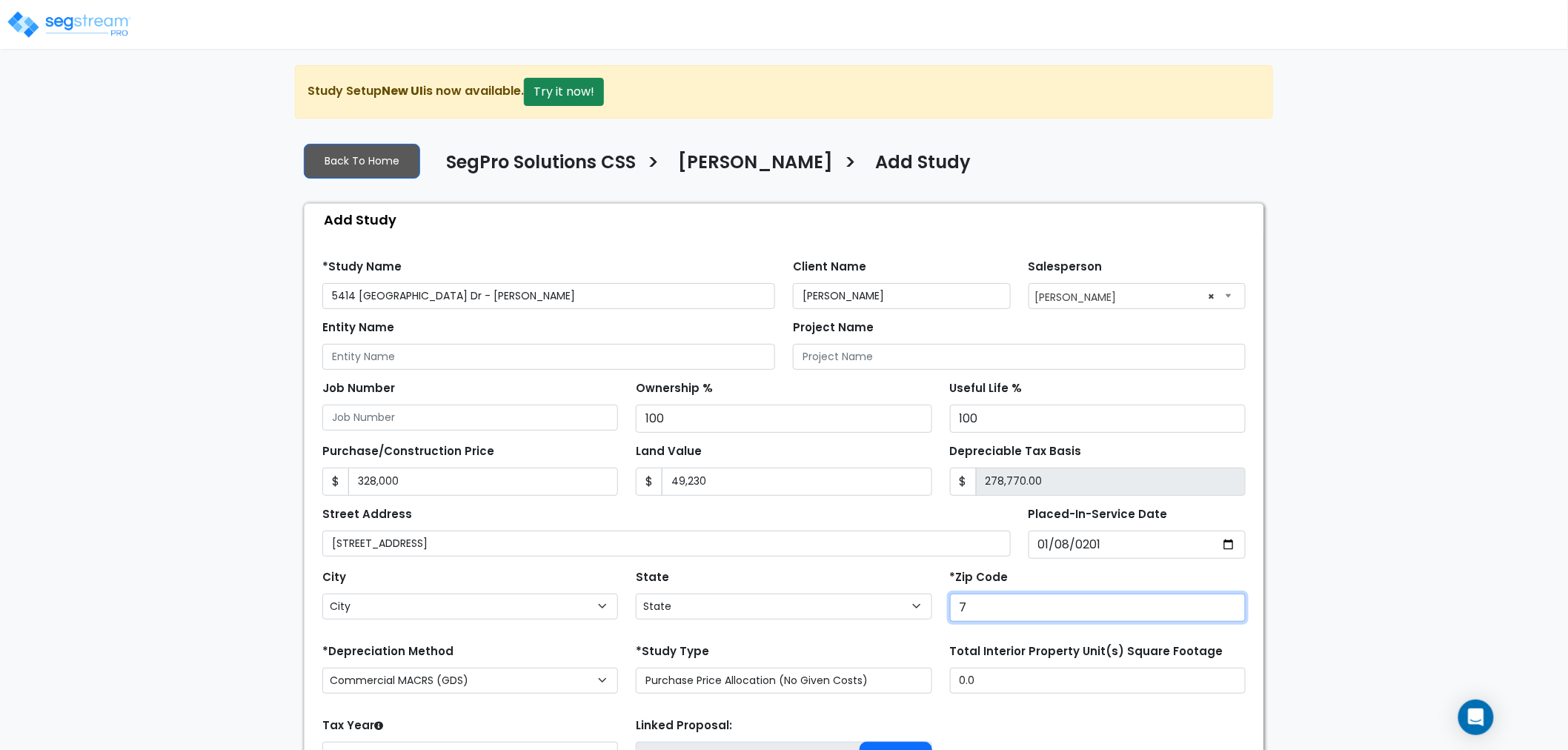
type input "78"
select select "[GEOGRAPHIC_DATA]"
type input "78230"
click at [1045, 584] on div "*Zip Code 78230" at bounding box center [1097, 594] width 295 height 56
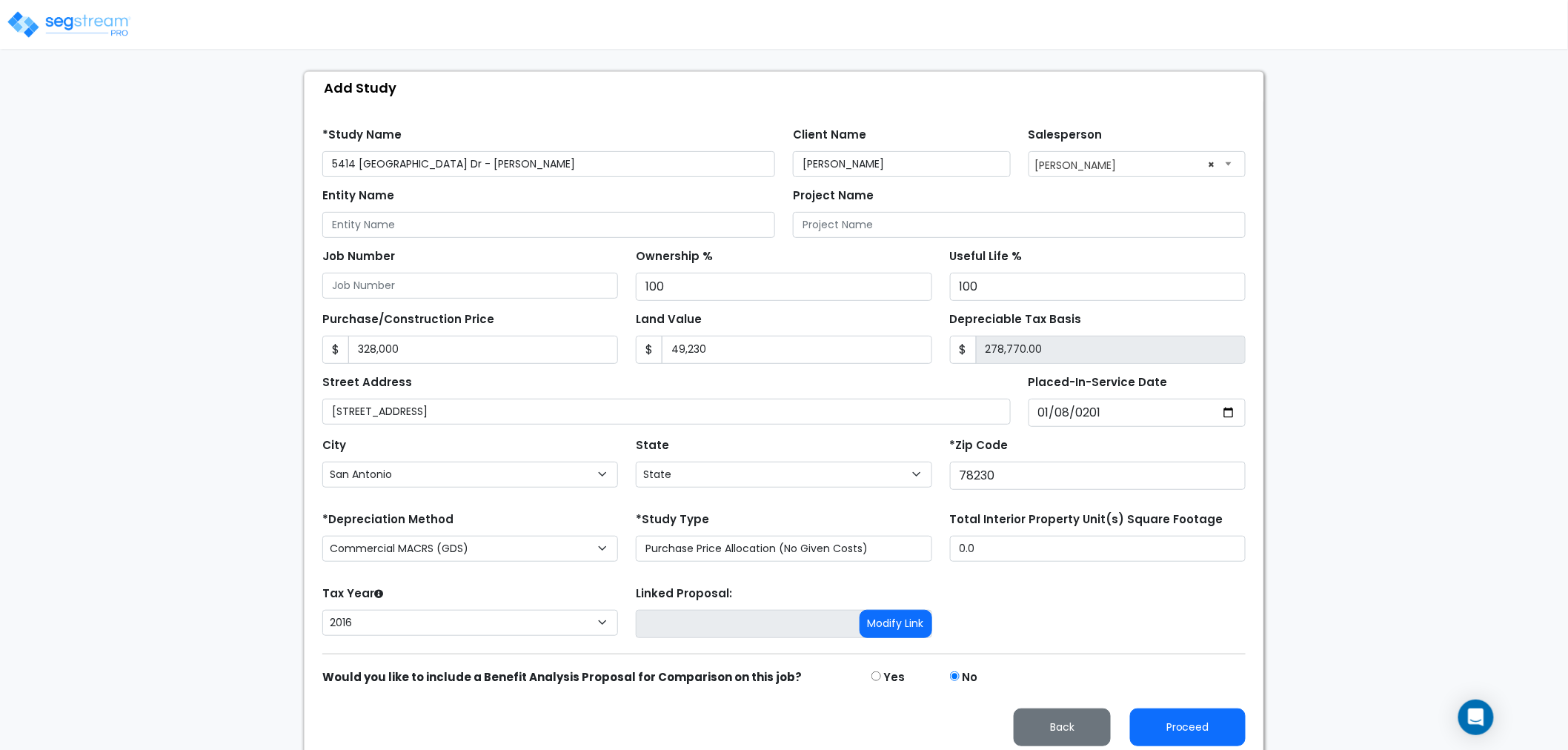
scroll to position [142, 0]
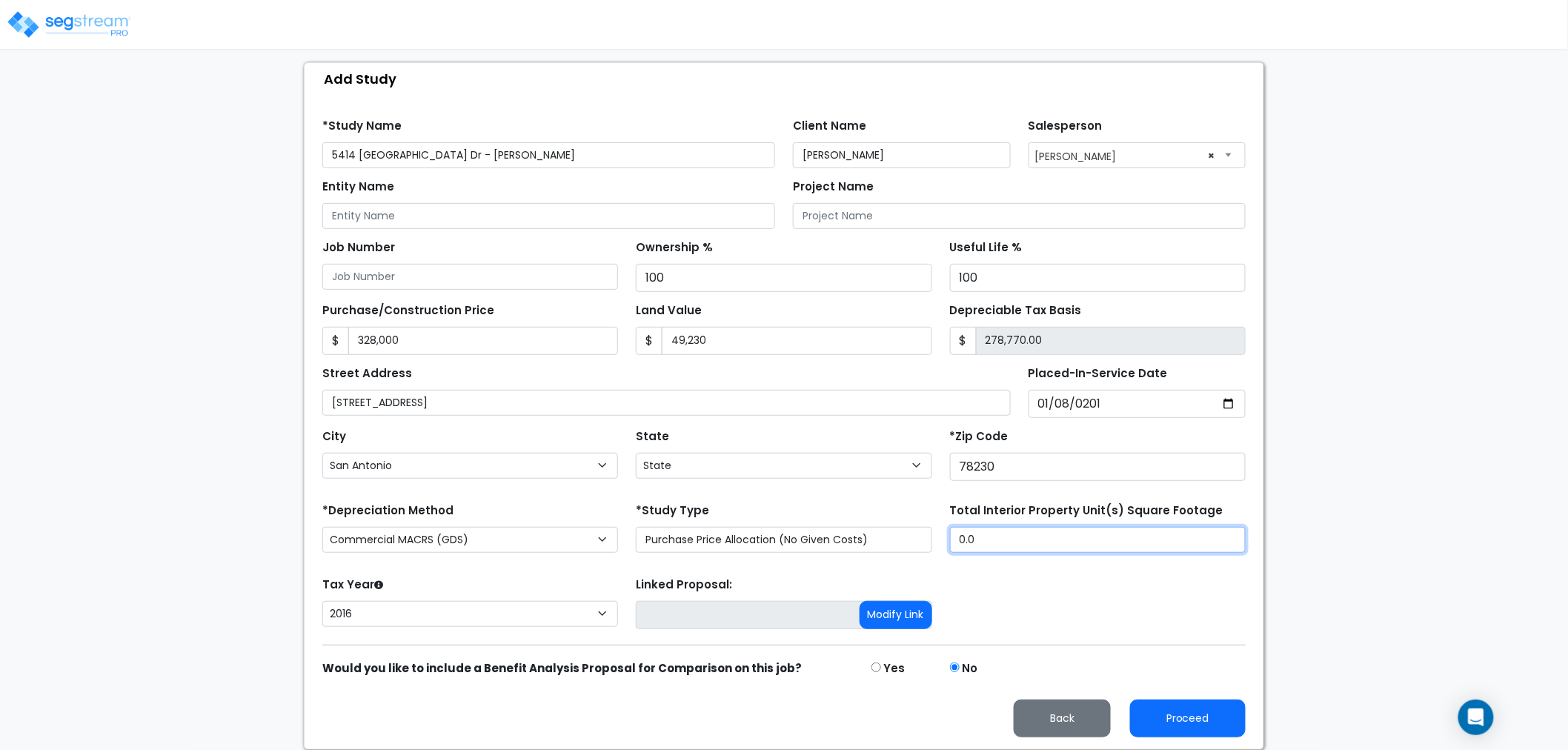
click at [1082, 540] on input "0.0" at bounding box center [1097, 540] width 295 height 26
click at [1045, 527] on input "0.0" at bounding box center [1097, 540] width 295 height 26
click at [1042, 537] on input "0.0" at bounding box center [1097, 540] width 295 height 26
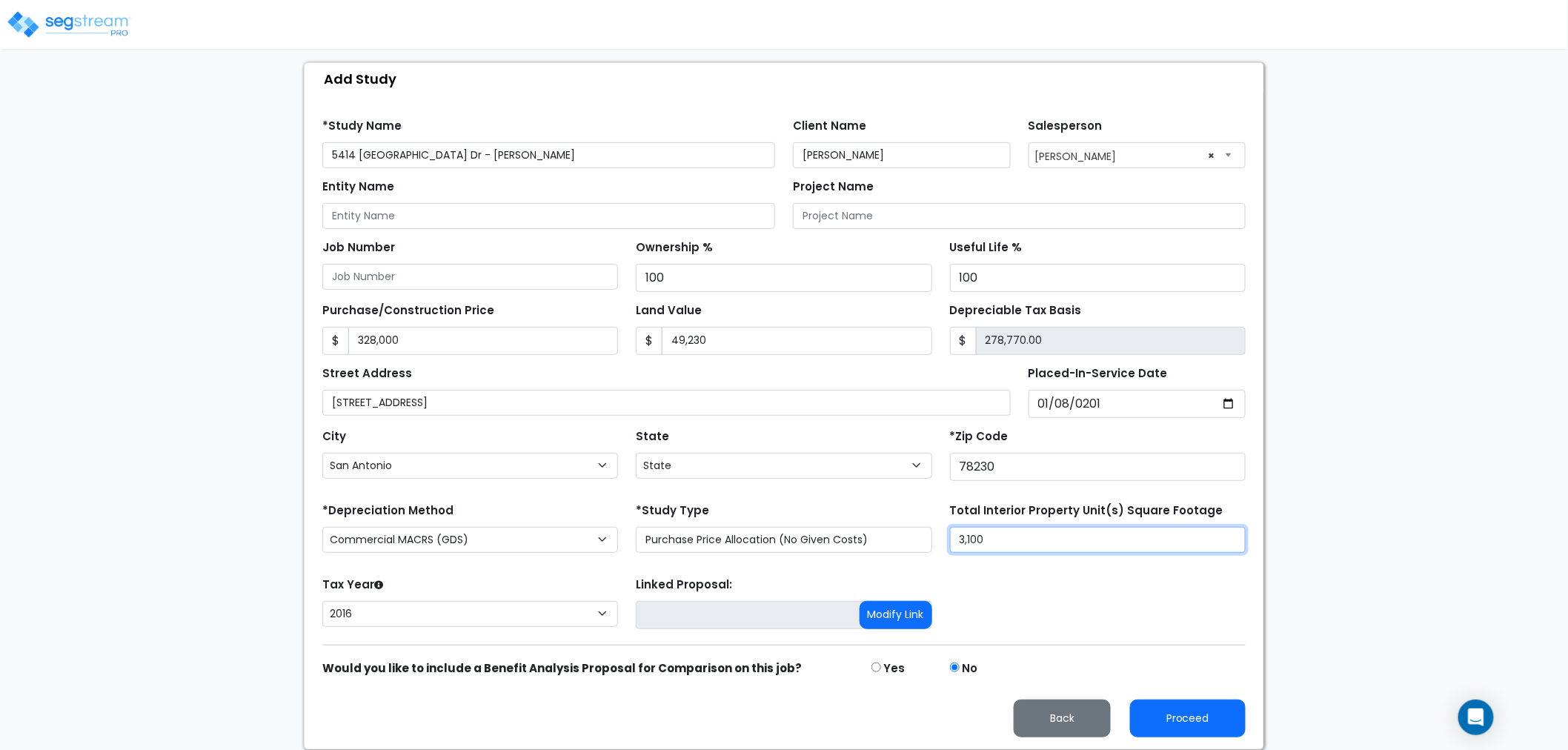
type input "3,100"
click at [1031, 585] on div "Tax Year Please Enter The Placed In Service Date First. 2026 2025 2024 2023 202…" at bounding box center [784, 603] width 941 height 60
click at [475, 618] on select "2026 2025 2024 2023 2022 2021 2020 2019 2018 2017 2016" at bounding box center [470, 614] width 295 height 26
click at [323, 601] on select "2026 2025 2024 2023 2022 2021 2020 2019 2018 2017 2016" at bounding box center [470, 614] width 295 height 26
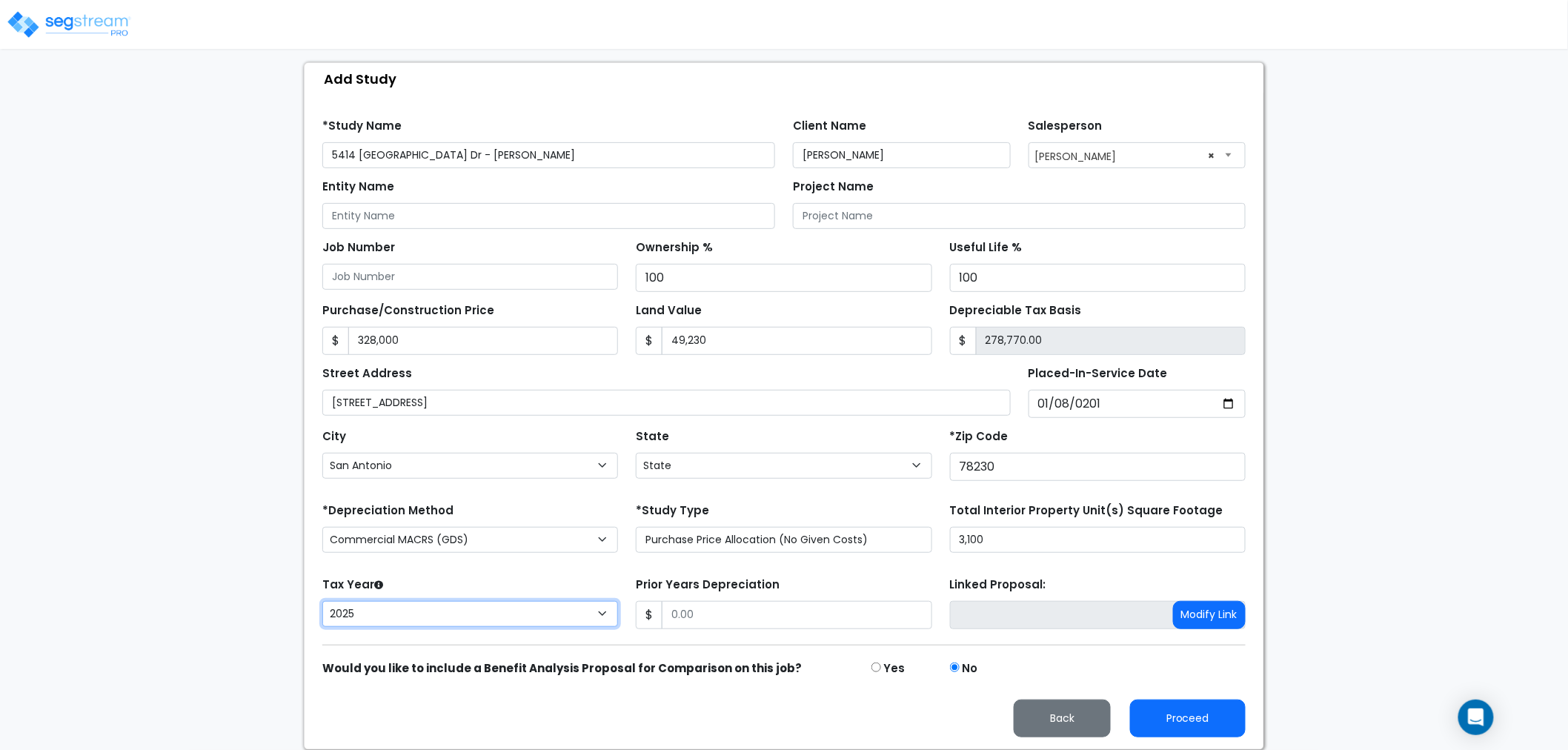
click at [401, 617] on select "2026 2025 2024 2023 2022 2021 2020 2019 2018 2017 2016" at bounding box center [470, 614] width 295 height 26
select select "2024"
click at [323, 601] on select "2026 2025 2024 2023 2022 2021 2020 2019 2018 2017 2016" at bounding box center [470, 614] width 295 height 26
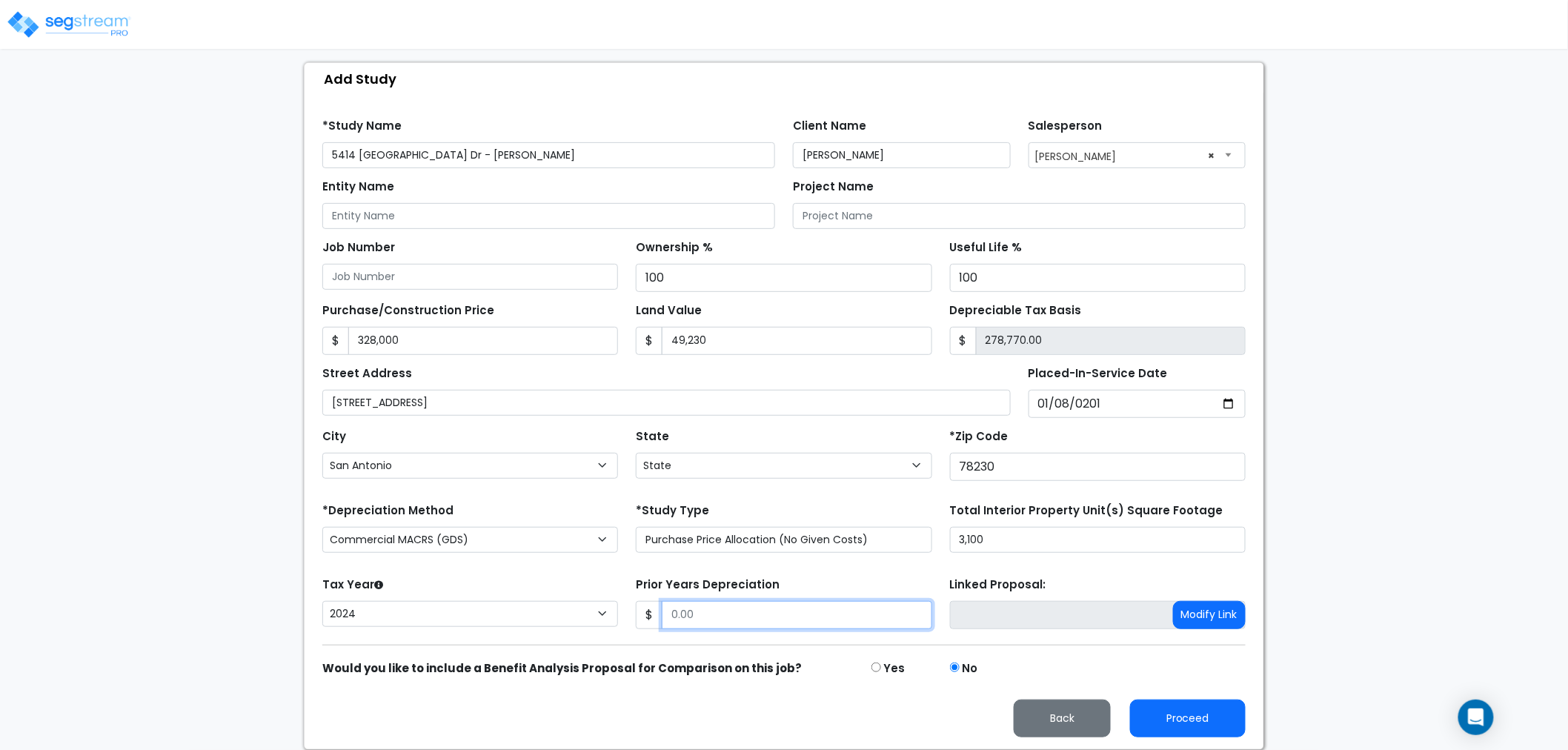
click at [749, 623] on input "Prior Years Depreciation" at bounding box center [797, 615] width 269 height 28
type input "8"
type input "57,183.59"
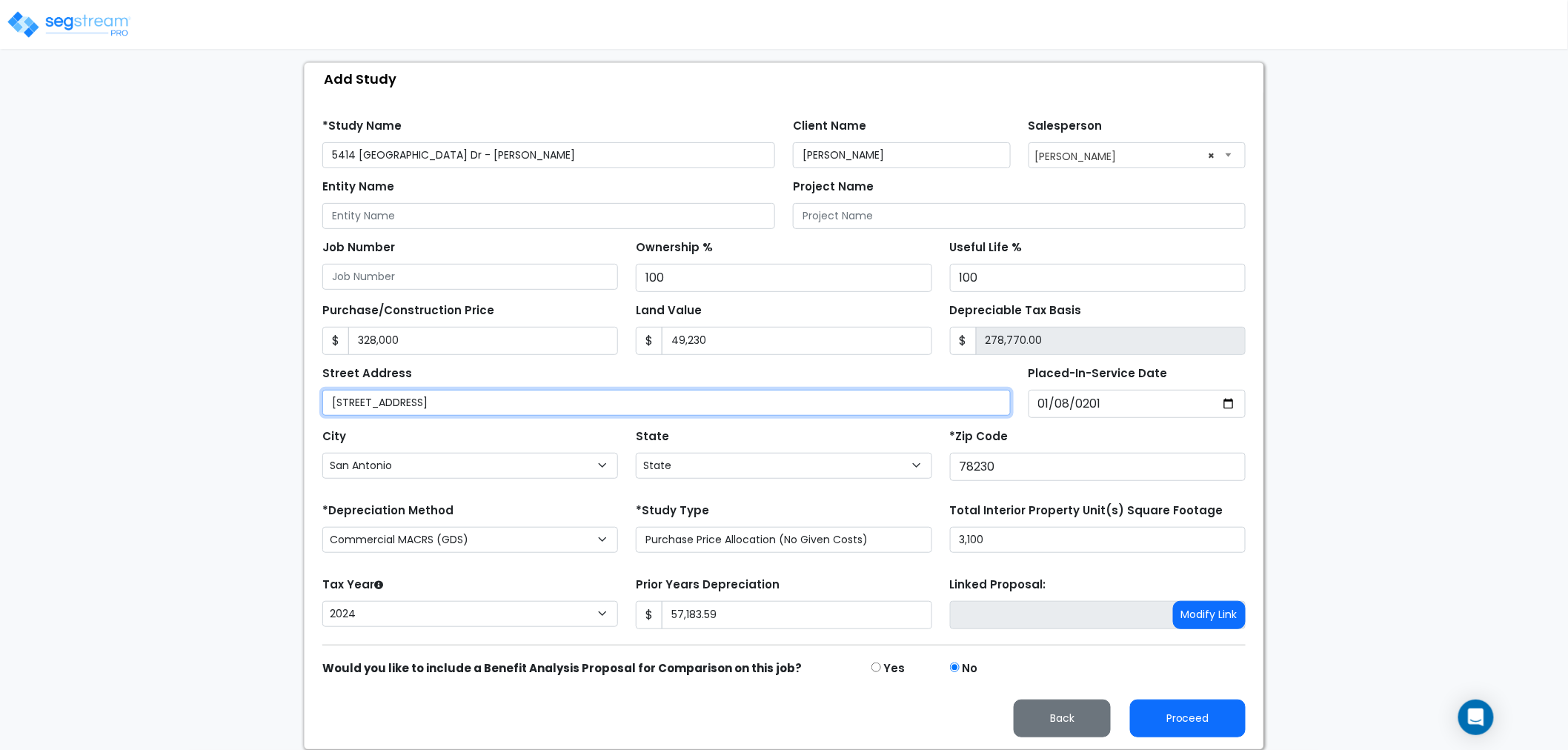
click at [489, 397] on input "[STREET_ADDRESS]" at bounding box center [667, 403] width 688 height 26
click at [488, 397] on input "[STREET_ADDRESS]" at bounding box center [667, 403] width 688 height 26
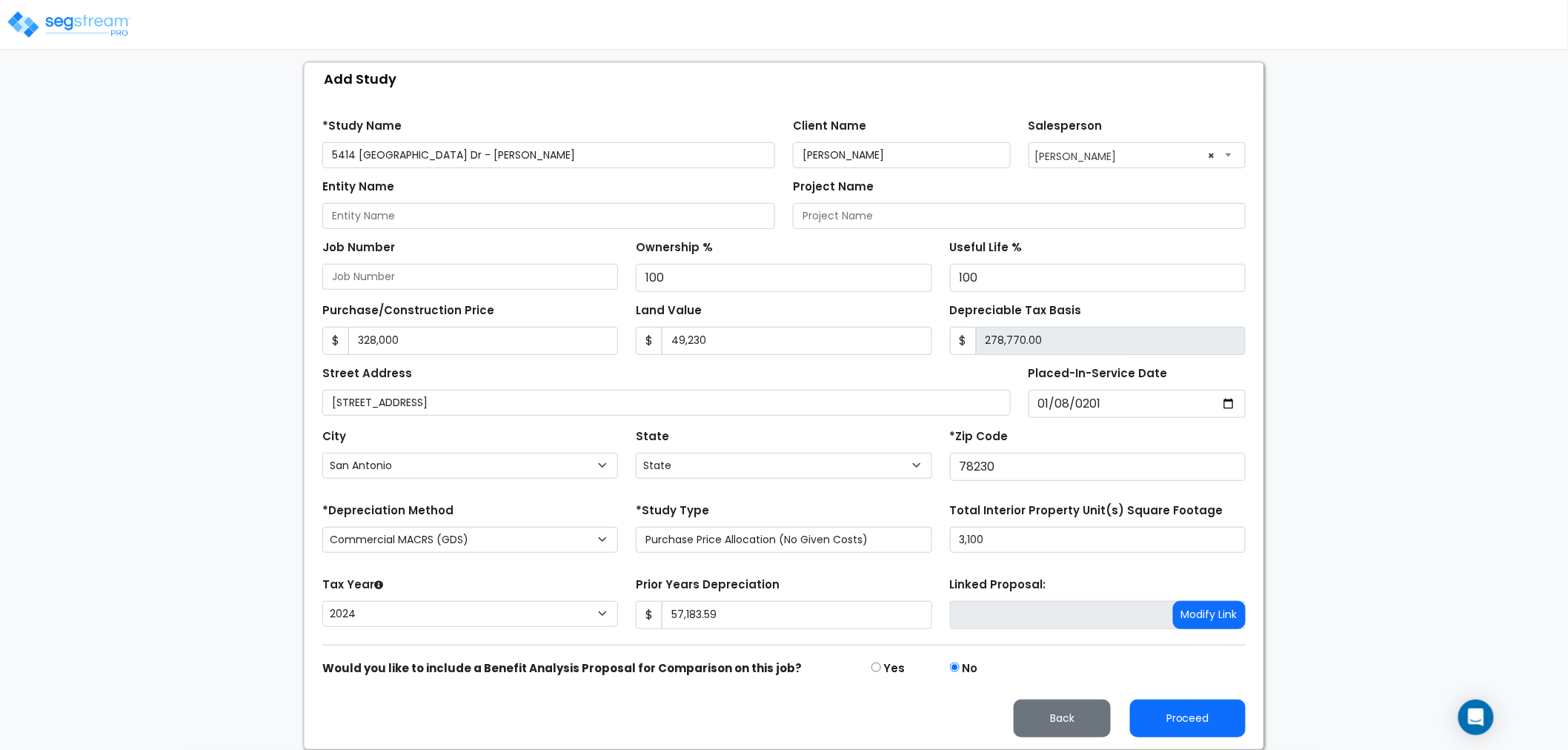
click at [827, 237] on div "Ownership % 100" at bounding box center [783, 264] width 295 height 56
drag, startPoint x: 551, startPoint y: 161, endPoint x: 445, endPoint y: 156, distance: 106.1
click at [445, 156] on input "5414 [GEOGRAPHIC_DATA] Dr - [PERSON_NAME]" at bounding box center [549, 155] width 453 height 26
click at [368, 221] on input "Entity Name" at bounding box center [549, 216] width 453 height 26
paste input "[PERSON_NAME]"
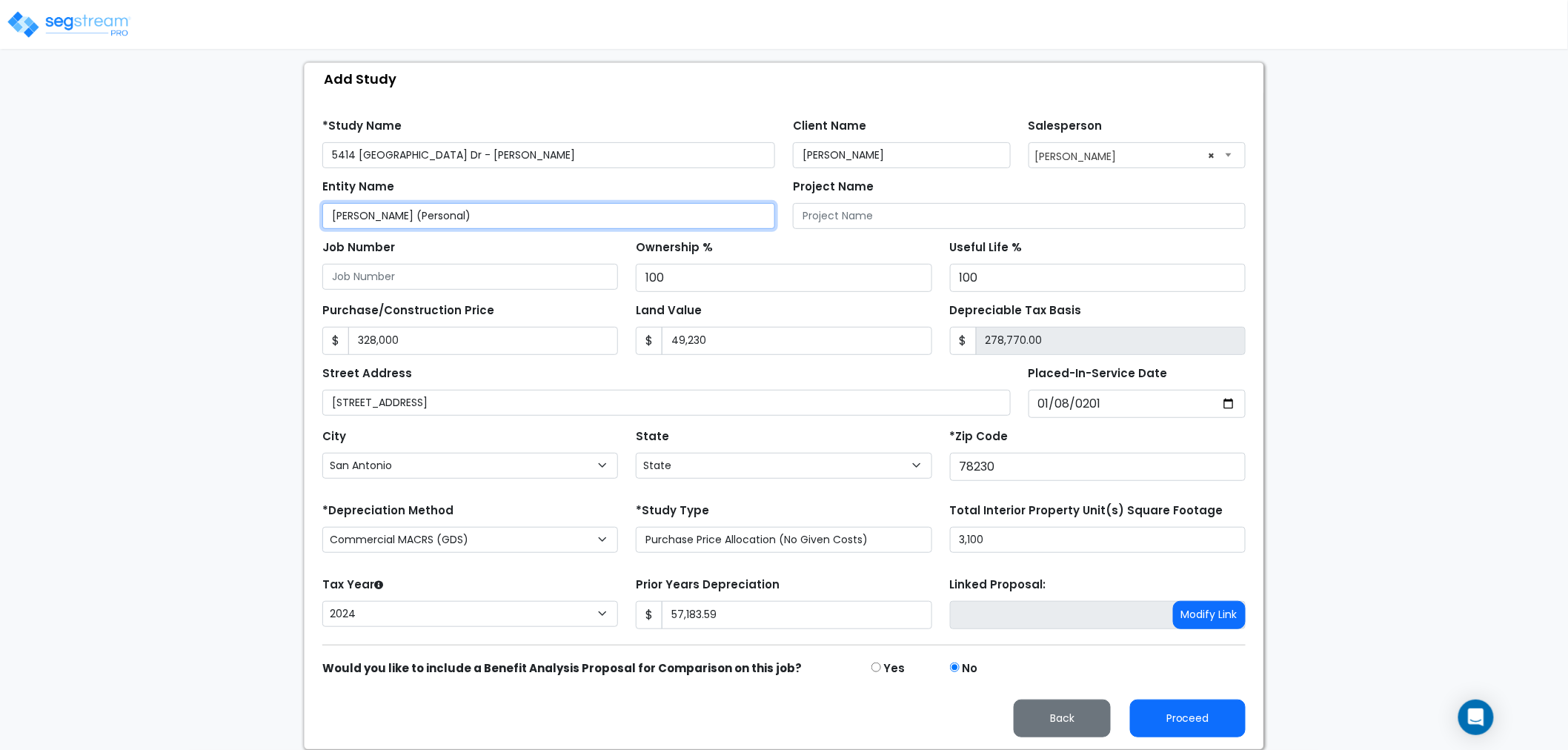
type input "[PERSON_NAME] (Personal)"
drag, startPoint x: 508, startPoint y: 418, endPoint x: 504, endPoint y: 406, distance: 12.6
click at [508, 417] on form "*Study Name 5414 Lancashire Dr - Antonio Salcedo Client Name Antonio Salcedo Sa…" at bounding box center [784, 422] width 923 height 630
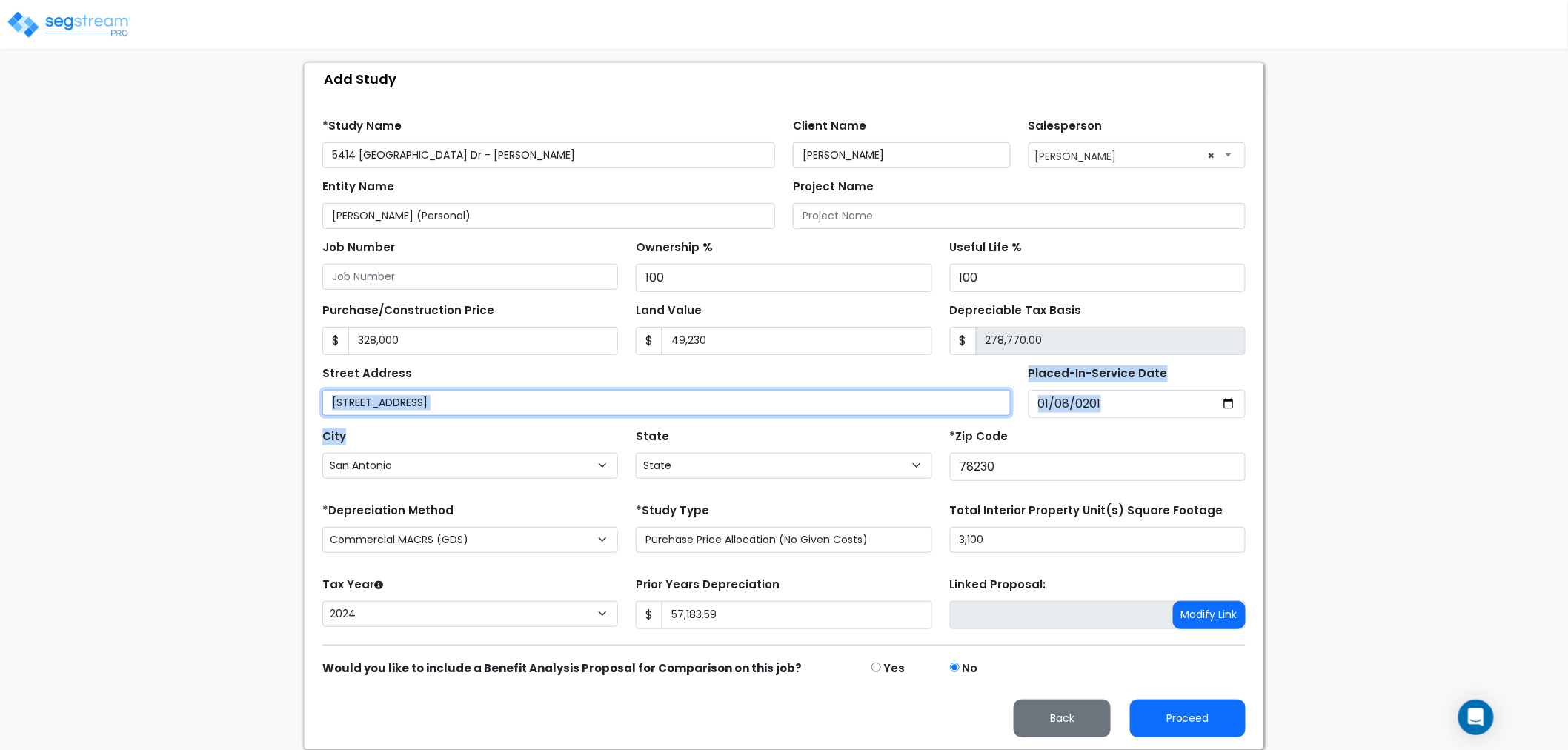
click at [504, 404] on input "[STREET_ADDRESS]" at bounding box center [667, 403] width 688 height 26
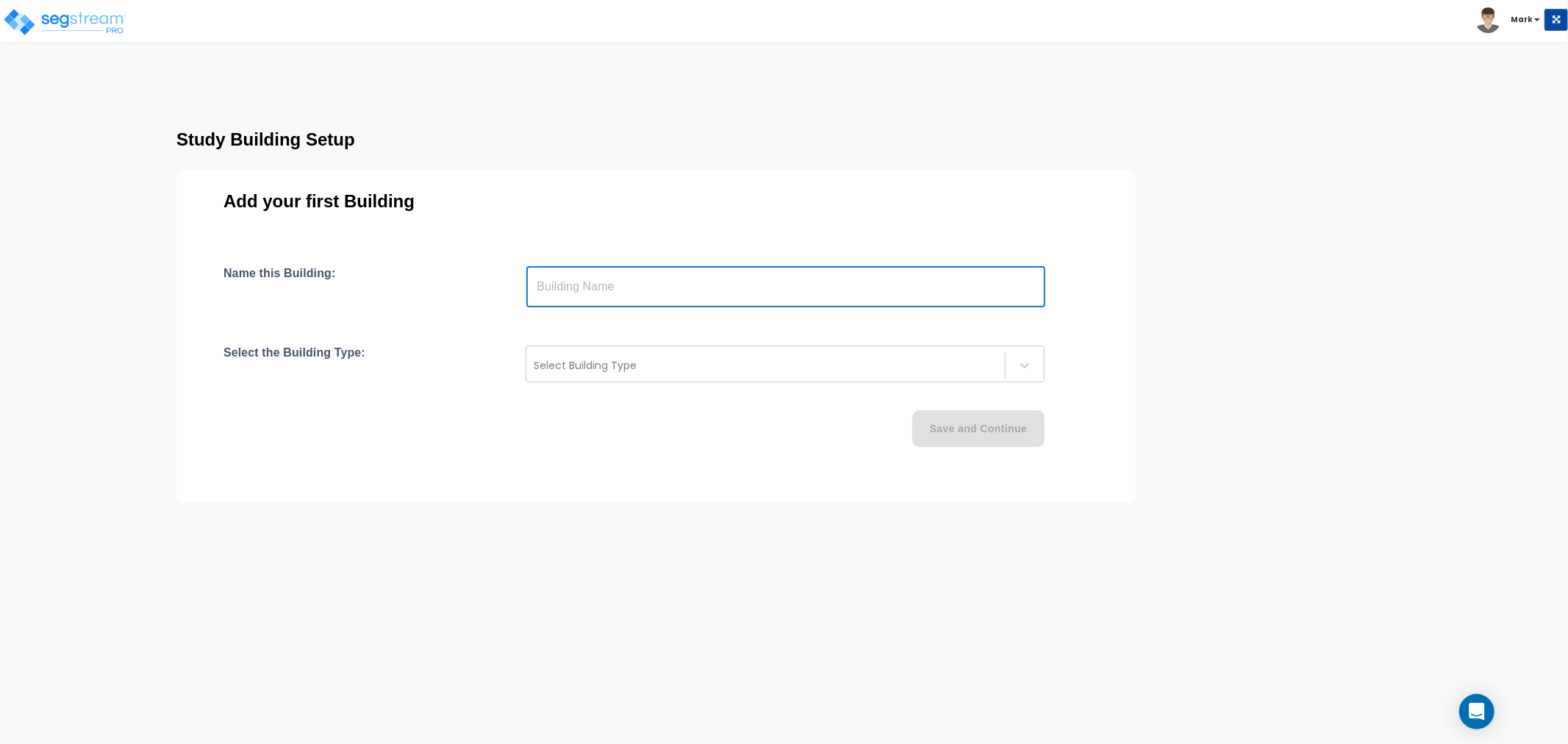
paste input "text"
type input "[STREET_ADDRESS]"
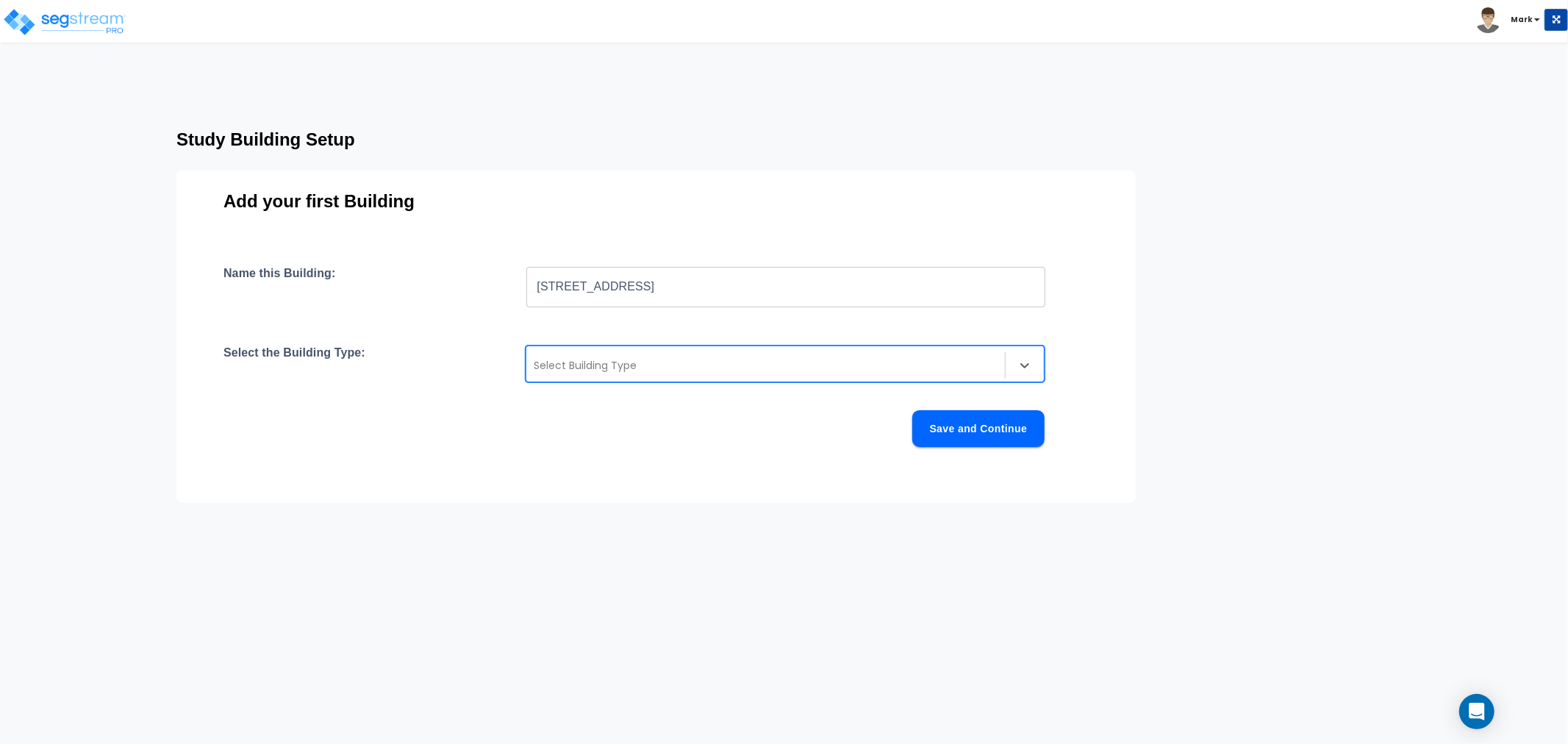
click at [582, 368] on div at bounding box center [765, 365] width 464 height 18
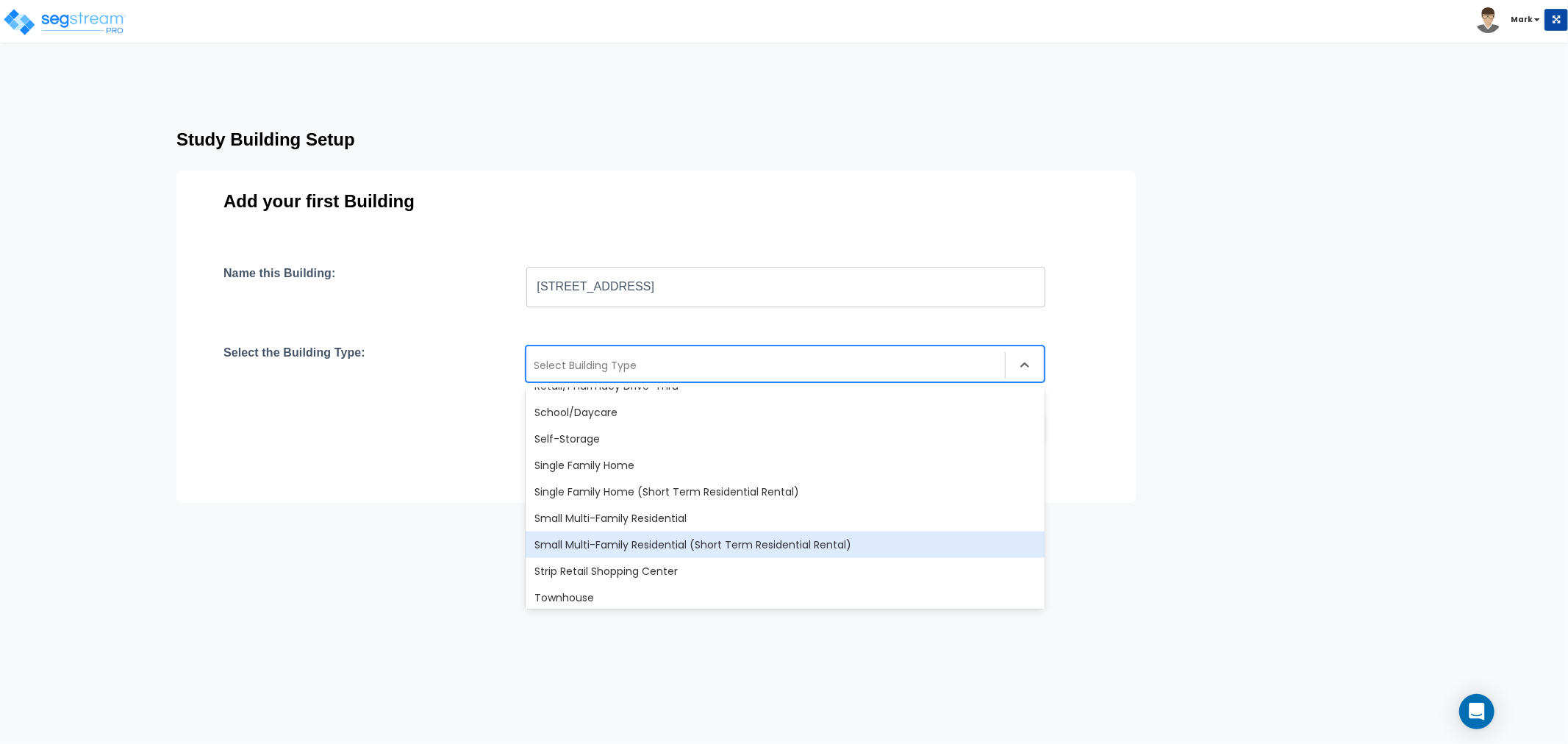
scroll to position [1266, 0]
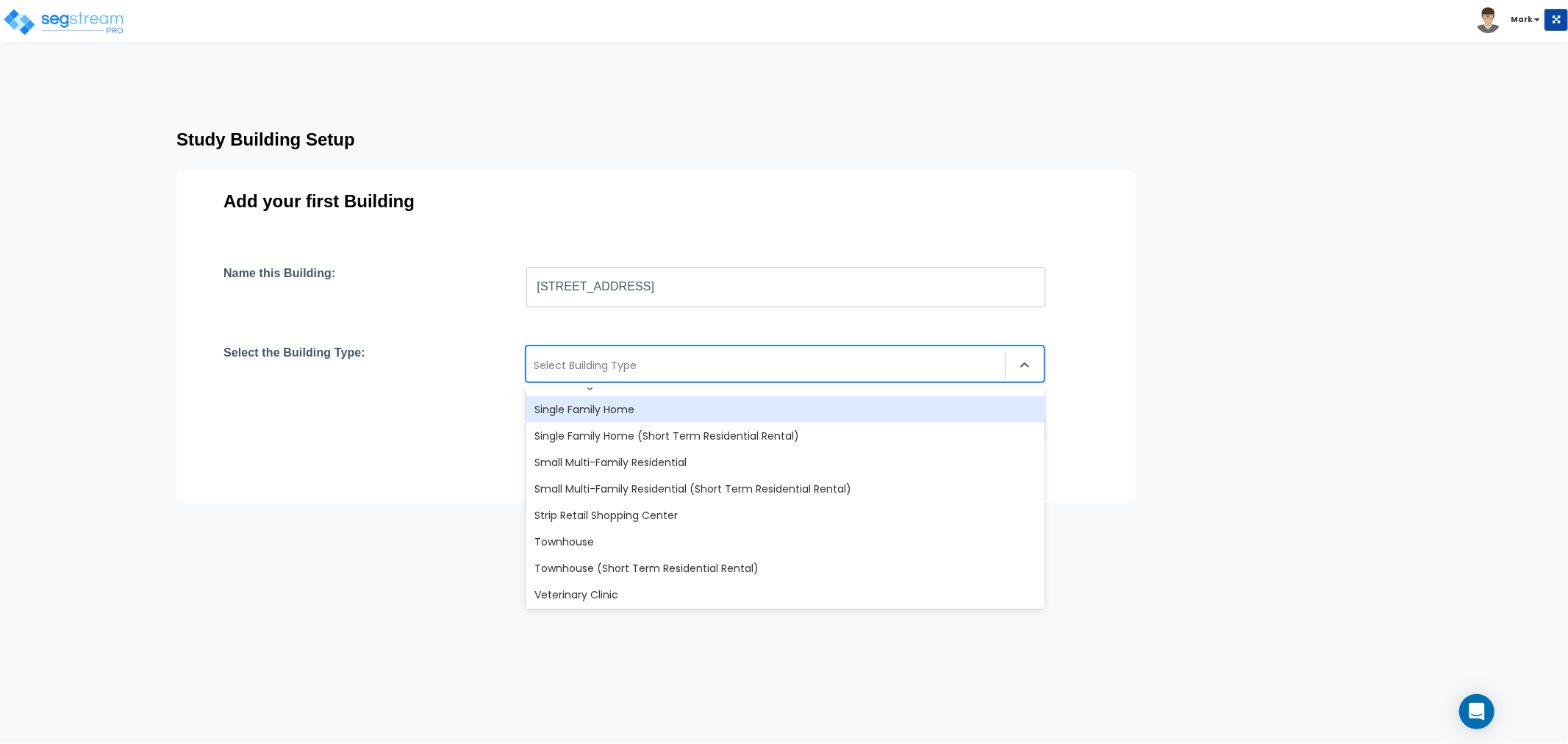
click at [589, 399] on div "Single Family Home" at bounding box center [785, 410] width 519 height 26
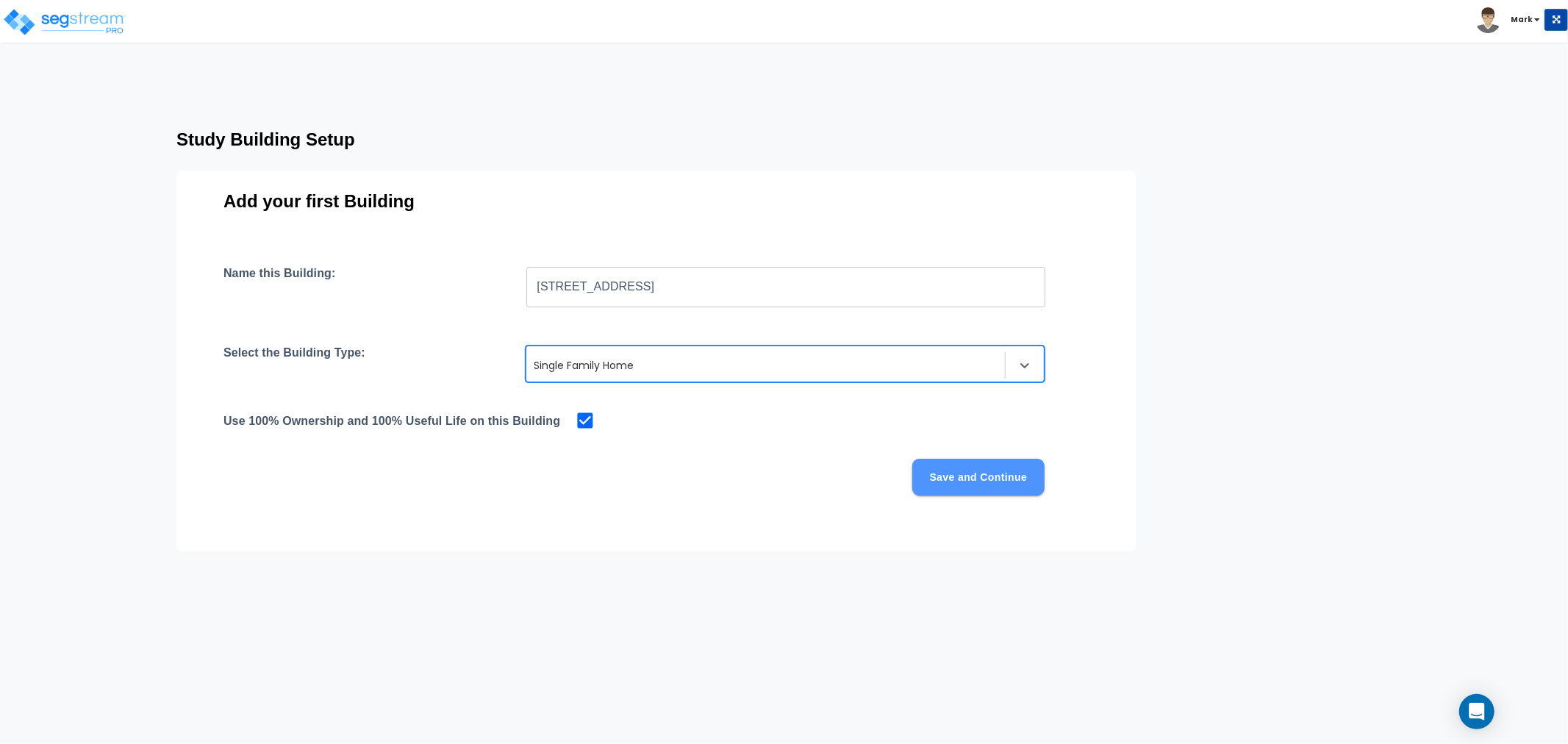
click at [1010, 473] on button "Save and Continue" at bounding box center [978, 477] width 132 height 37
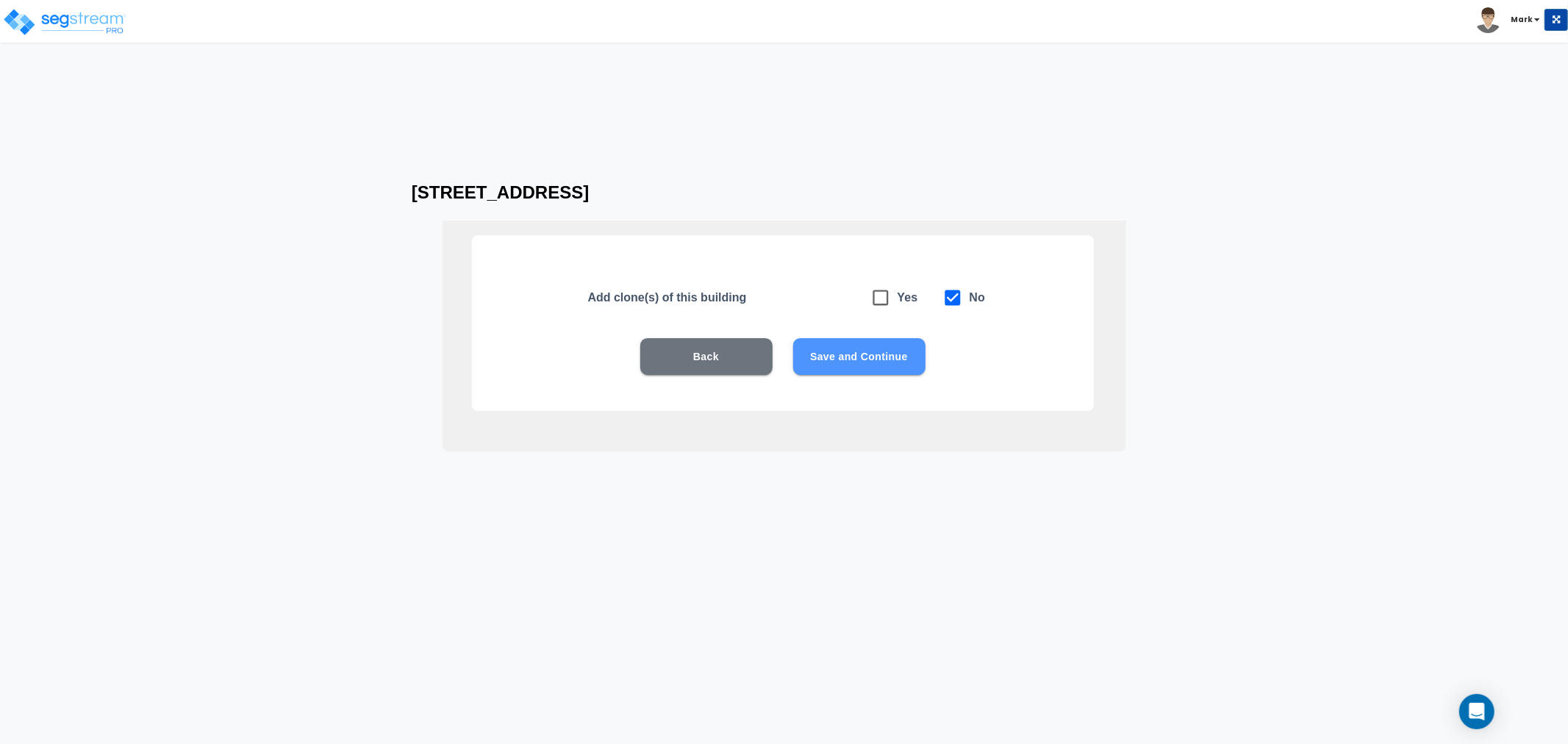
click at [862, 362] on button "Save and Continue" at bounding box center [859, 356] width 132 height 37
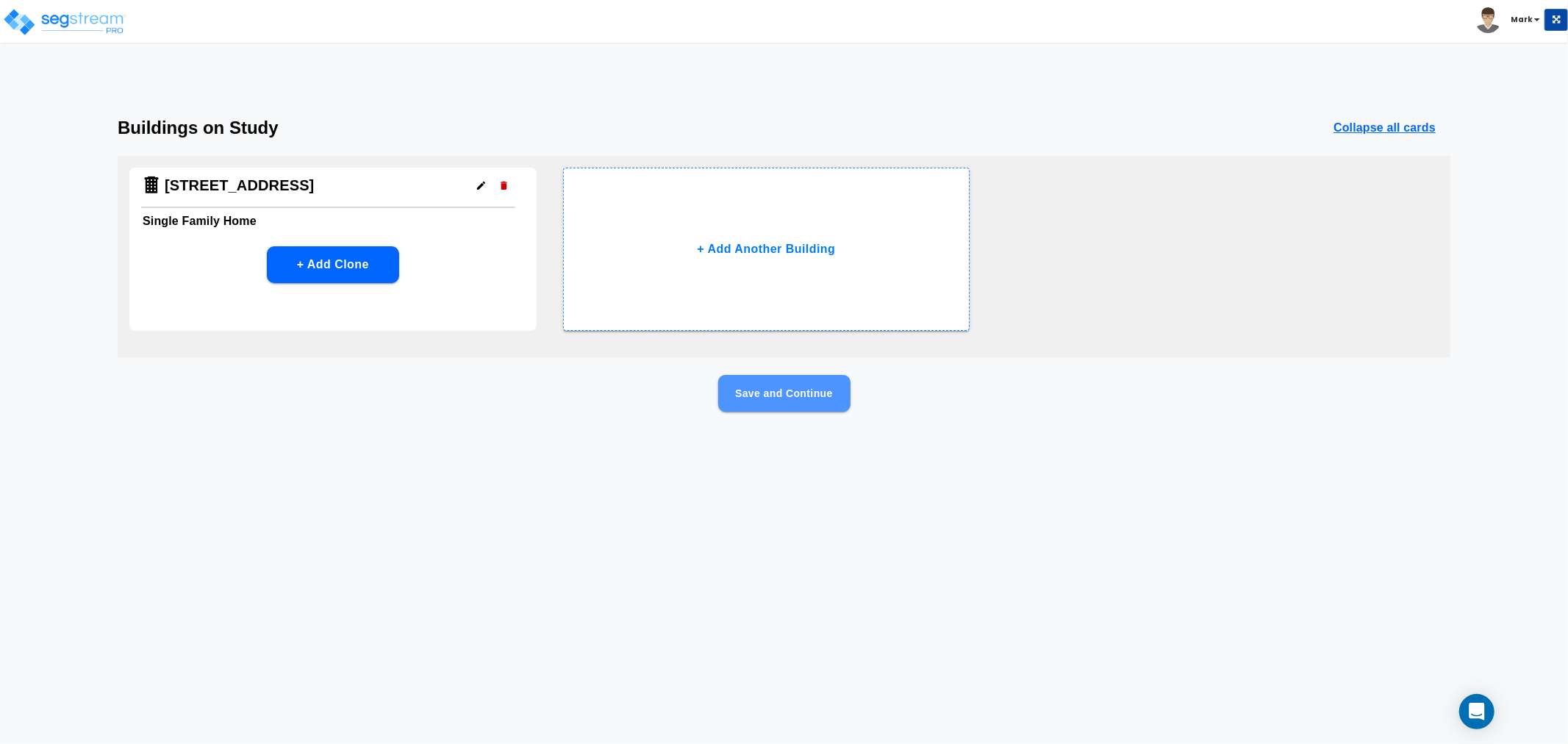
click at [807, 386] on button "Save and Continue" at bounding box center [784, 393] width 132 height 37
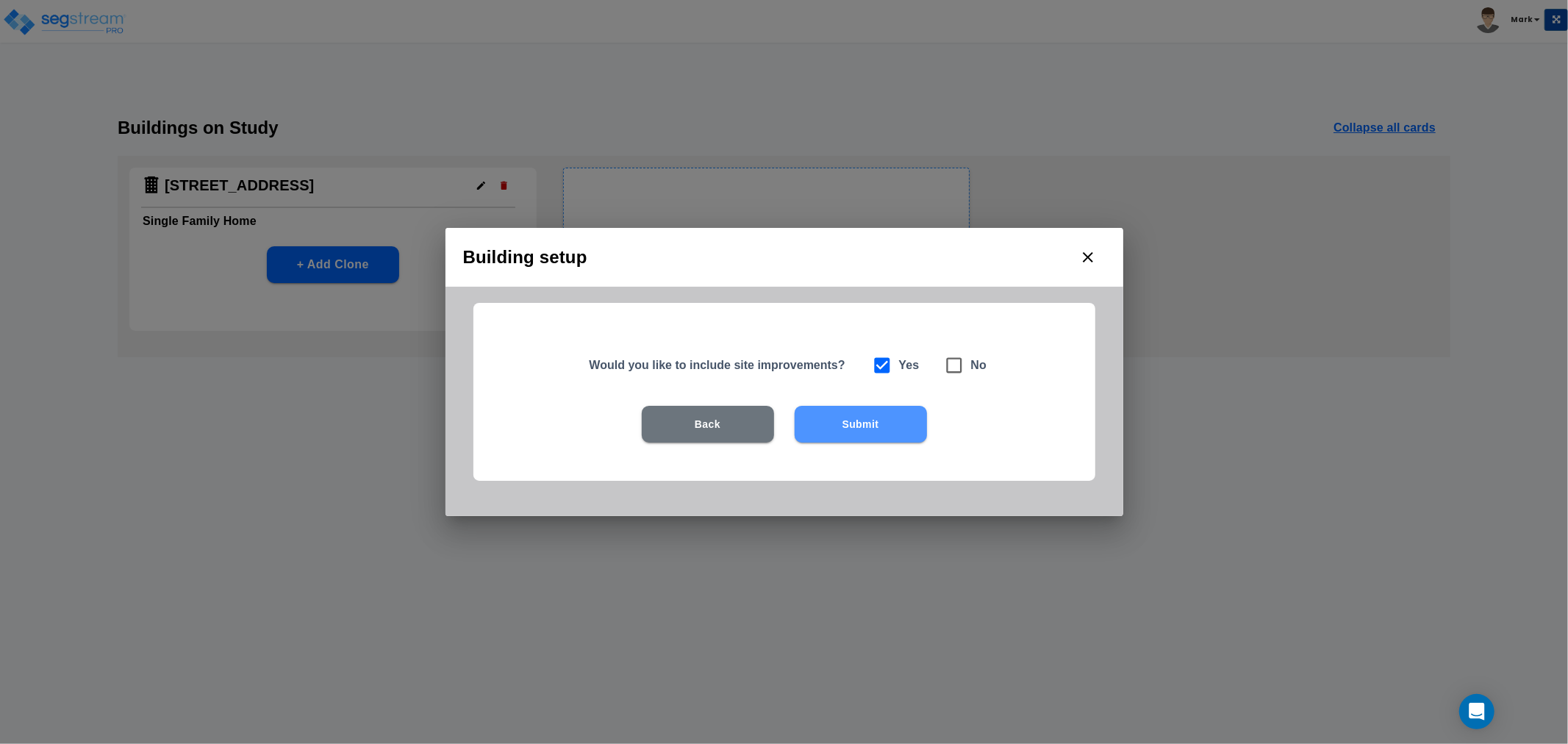
click at [852, 417] on button "Submit" at bounding box center [861, 424] width 132 height 37
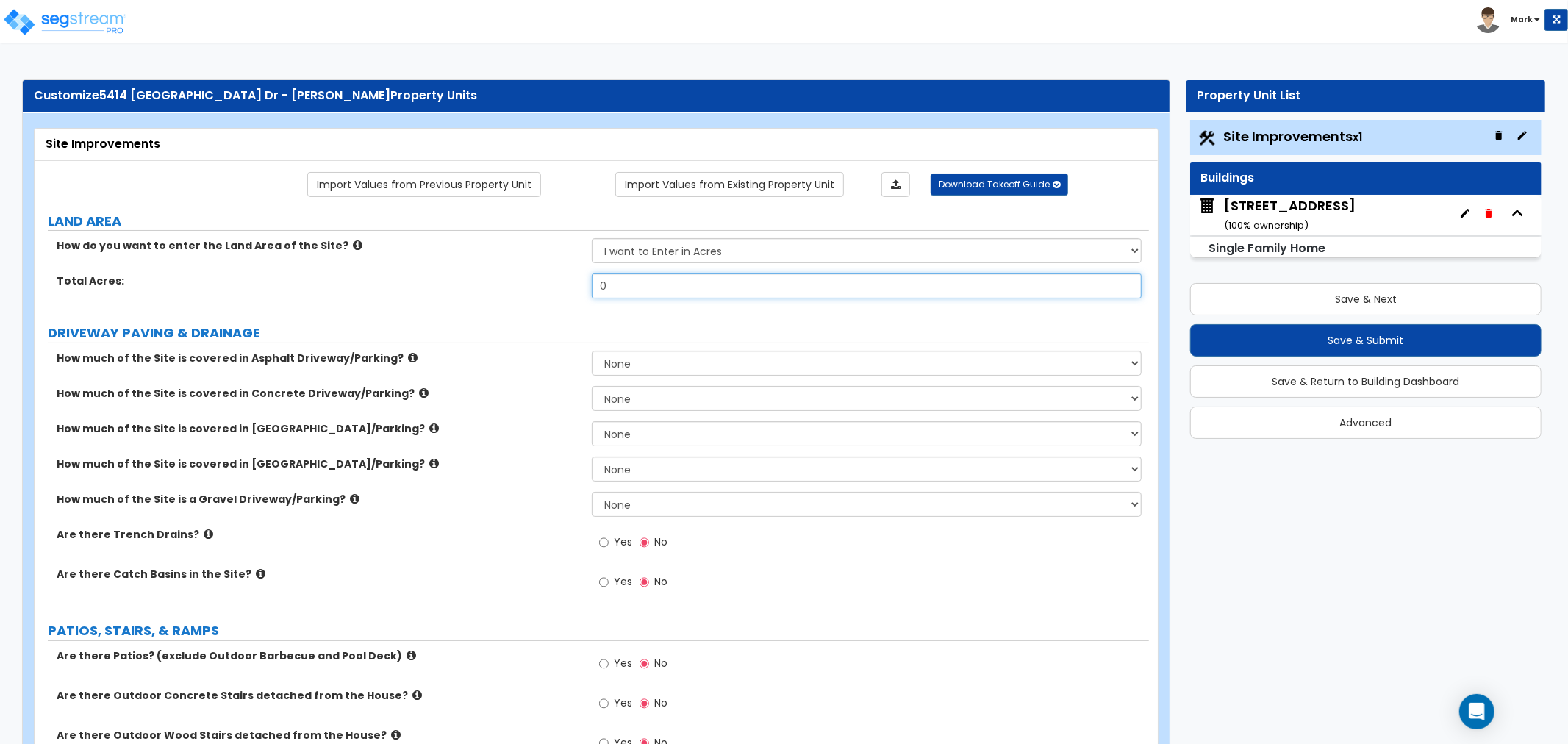
click at [676, 293] on input "0" at bounding box center [867, 286] width 550 height 25
type input "0.27"
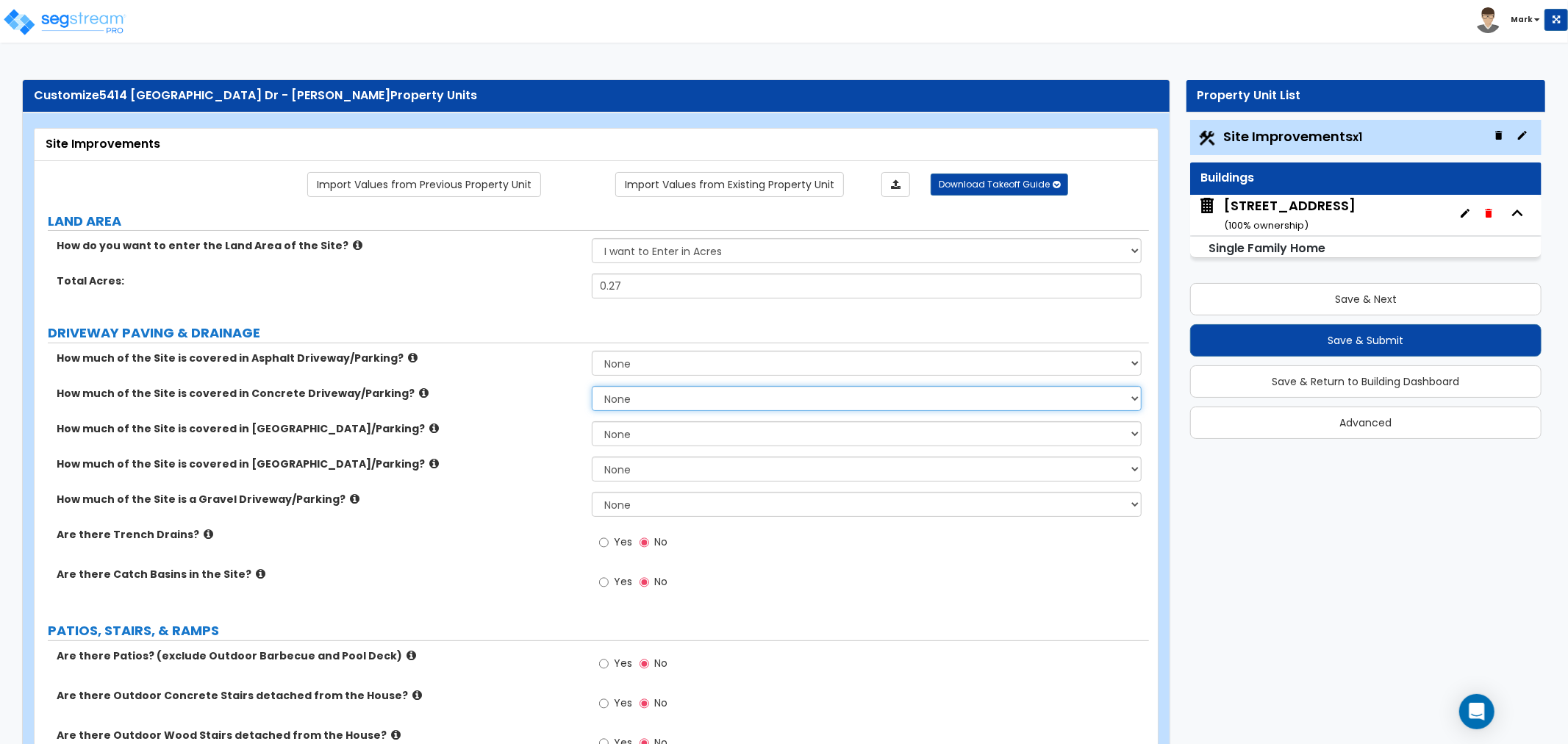
drag, startPoint x: 628, startPoint y: 392, endPoint x: 619, endPoint y: 409, distance: 19.2
click at [628, 392] on select "None I want to Enter an Approximate Percentage I want to Enter the Square Foota…" at bounding box center [867, 399] width 550 height 25
select select "2"
click at [592, 386] on select "None I want to Enter an Approximate Percentage I want to Enter the Square Foota…" at bounding box center [867, 399] width 550 height 25
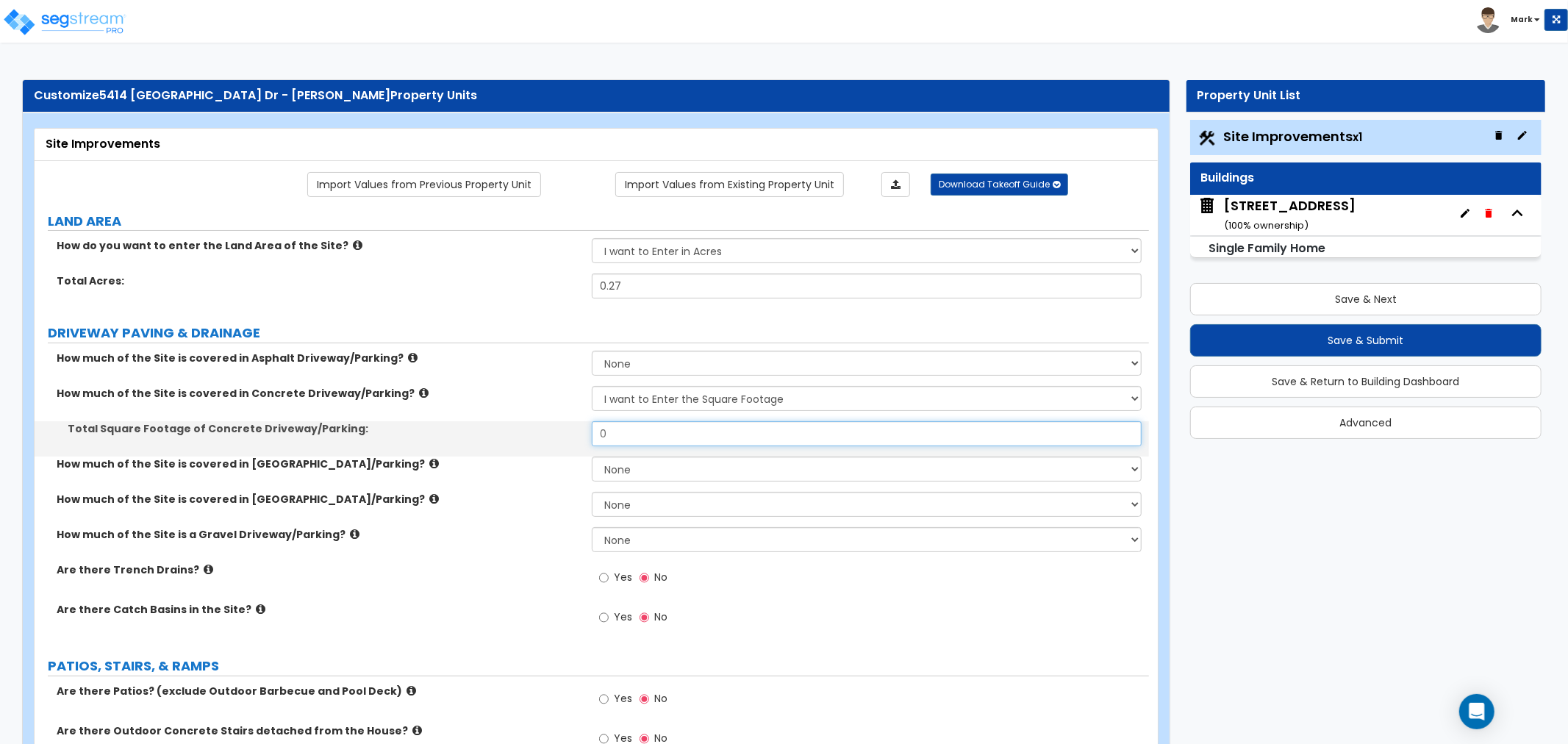
click at [640, 438] on input "0" at bounding box center [867, 434] width 550 height 25
click at [632, 434] on input "0" at bounding box center [867, 434] width 550 height 25
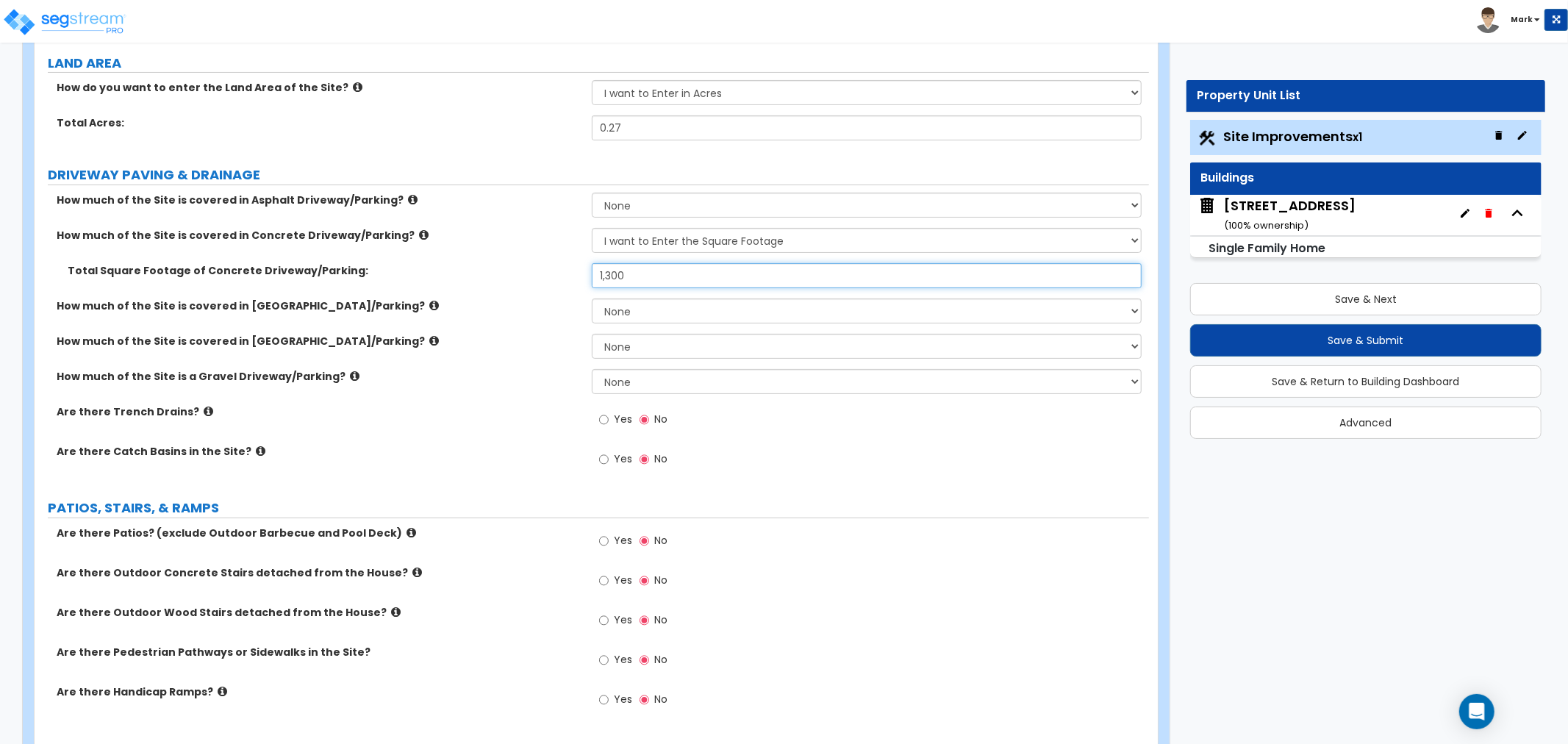
scroll to position [163, 0]
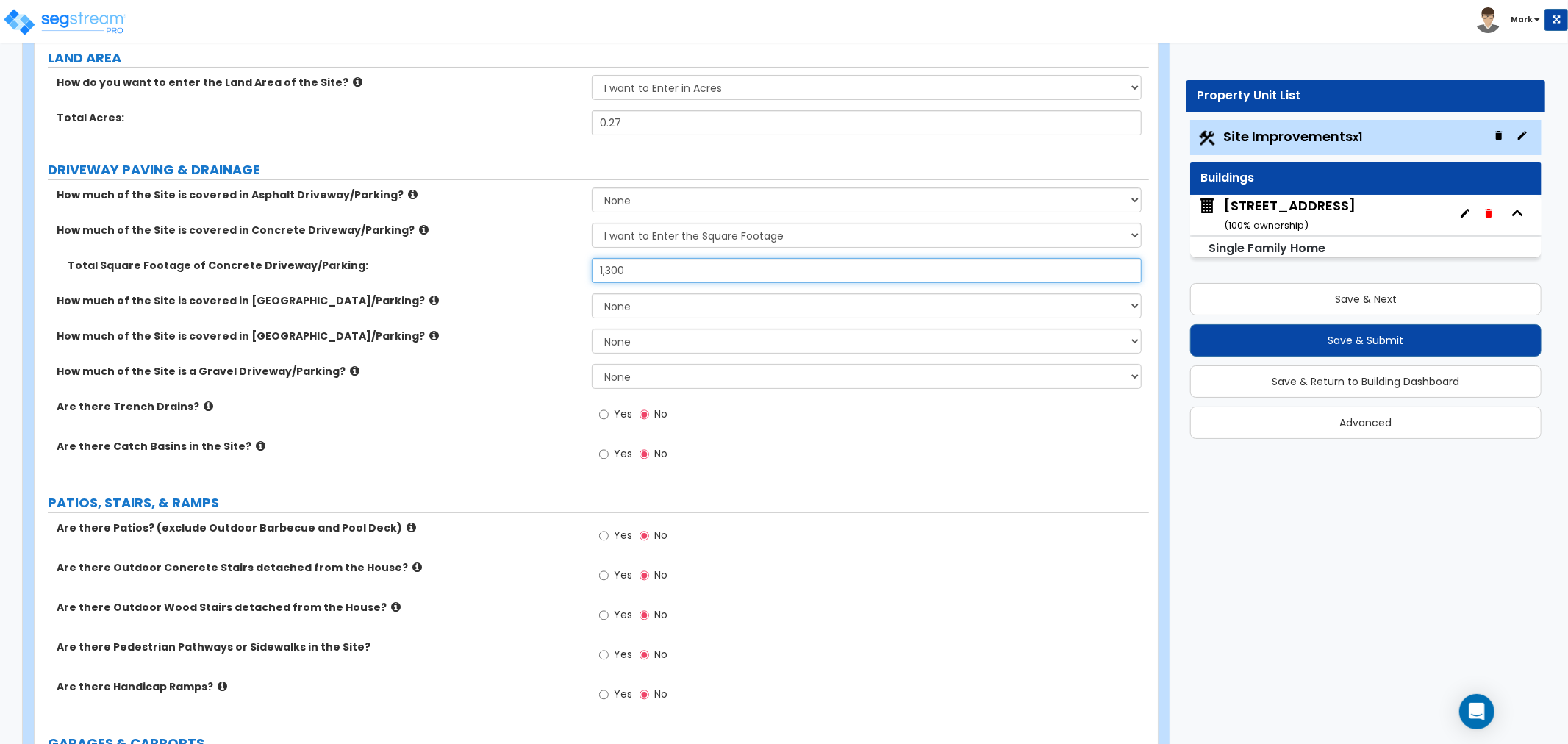
type input "1,300"
click at [613, 537] on label "Yes" at bounding box center [615, 538] width 33 height 25
click at [608, 537] on input "Yes" at bounding box center [604, 536] width 9 height 16
radio input "true"
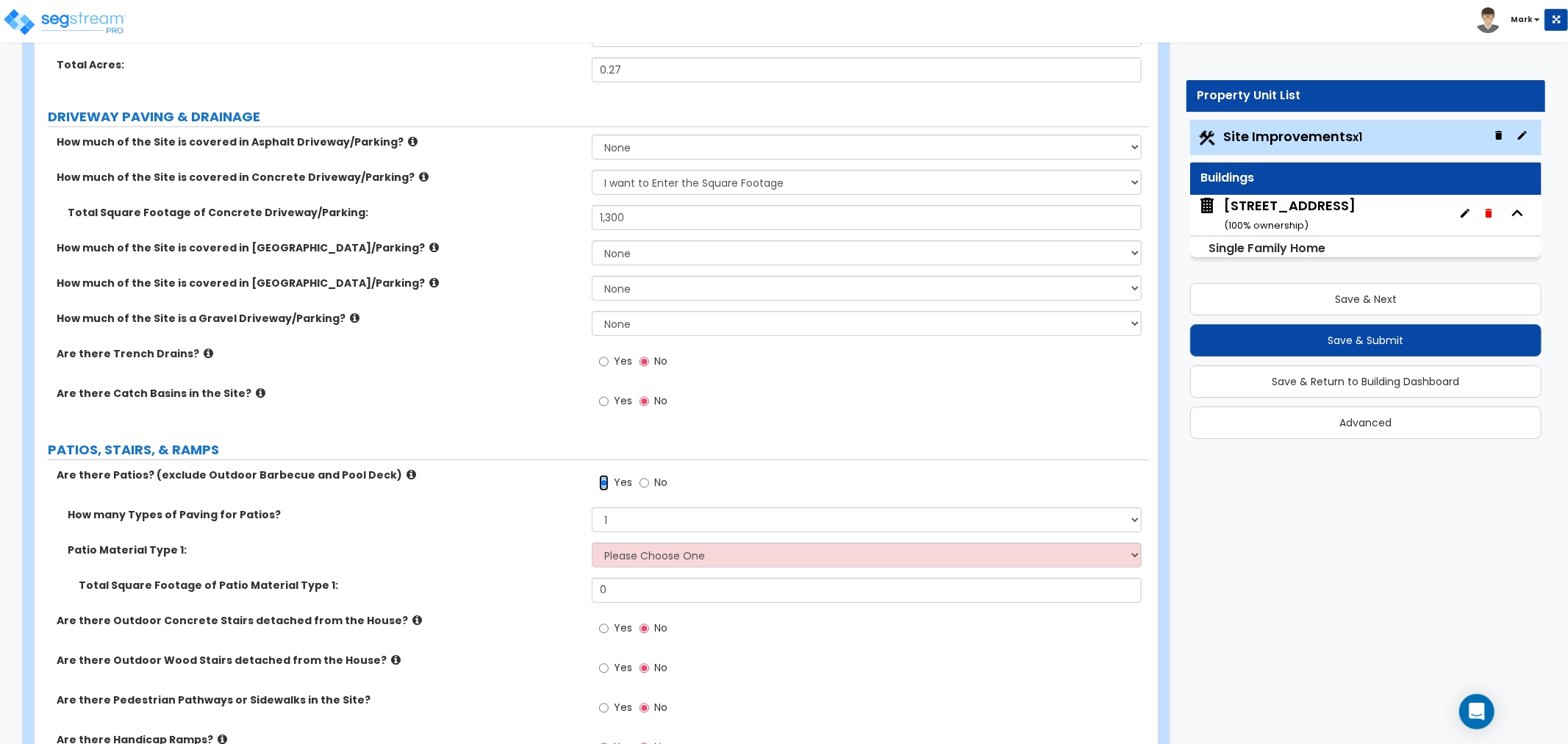
scroll to position [245, 0]
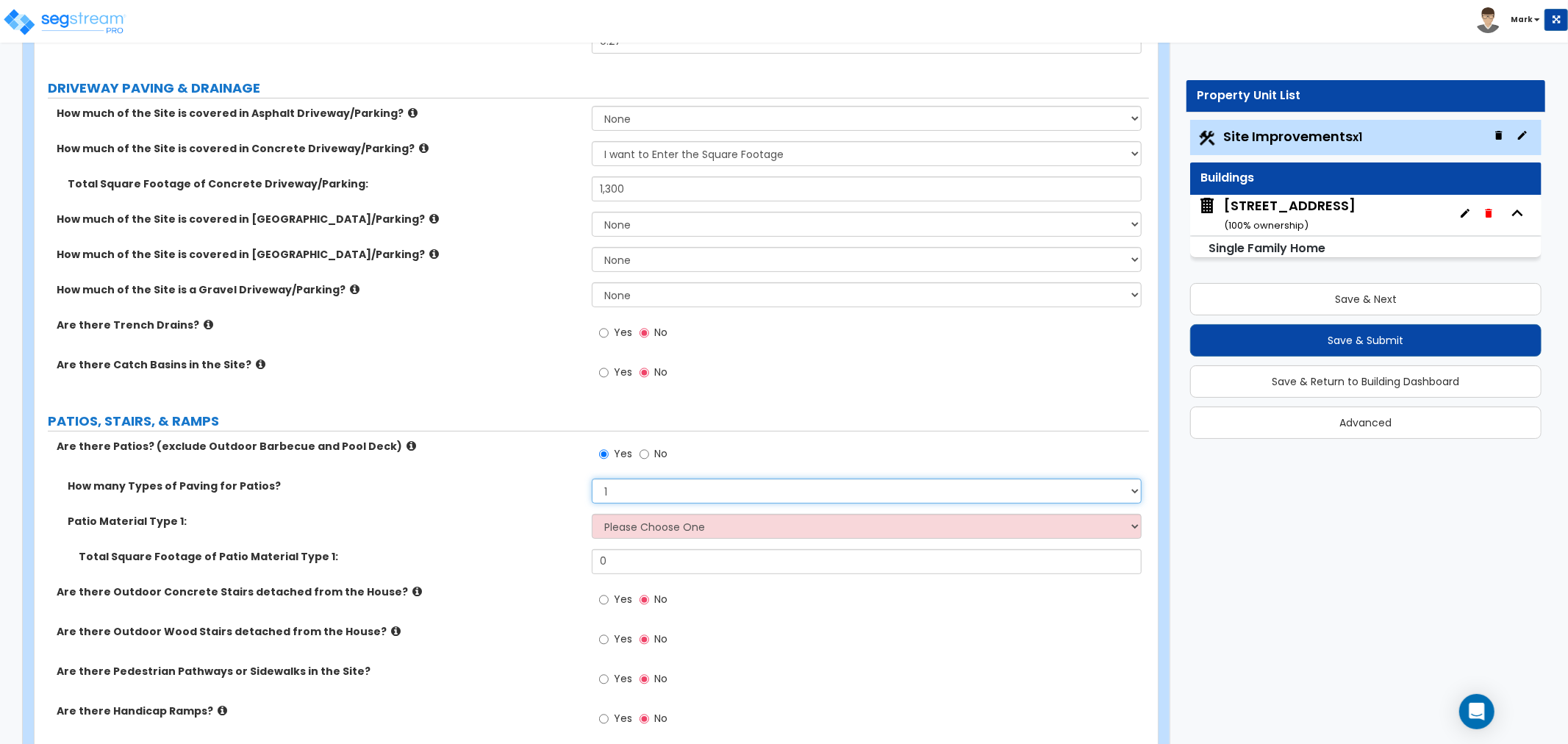
click at [688, 491] on select "1 2 3 4" at bounding box center [867, 491] width 550 height 25
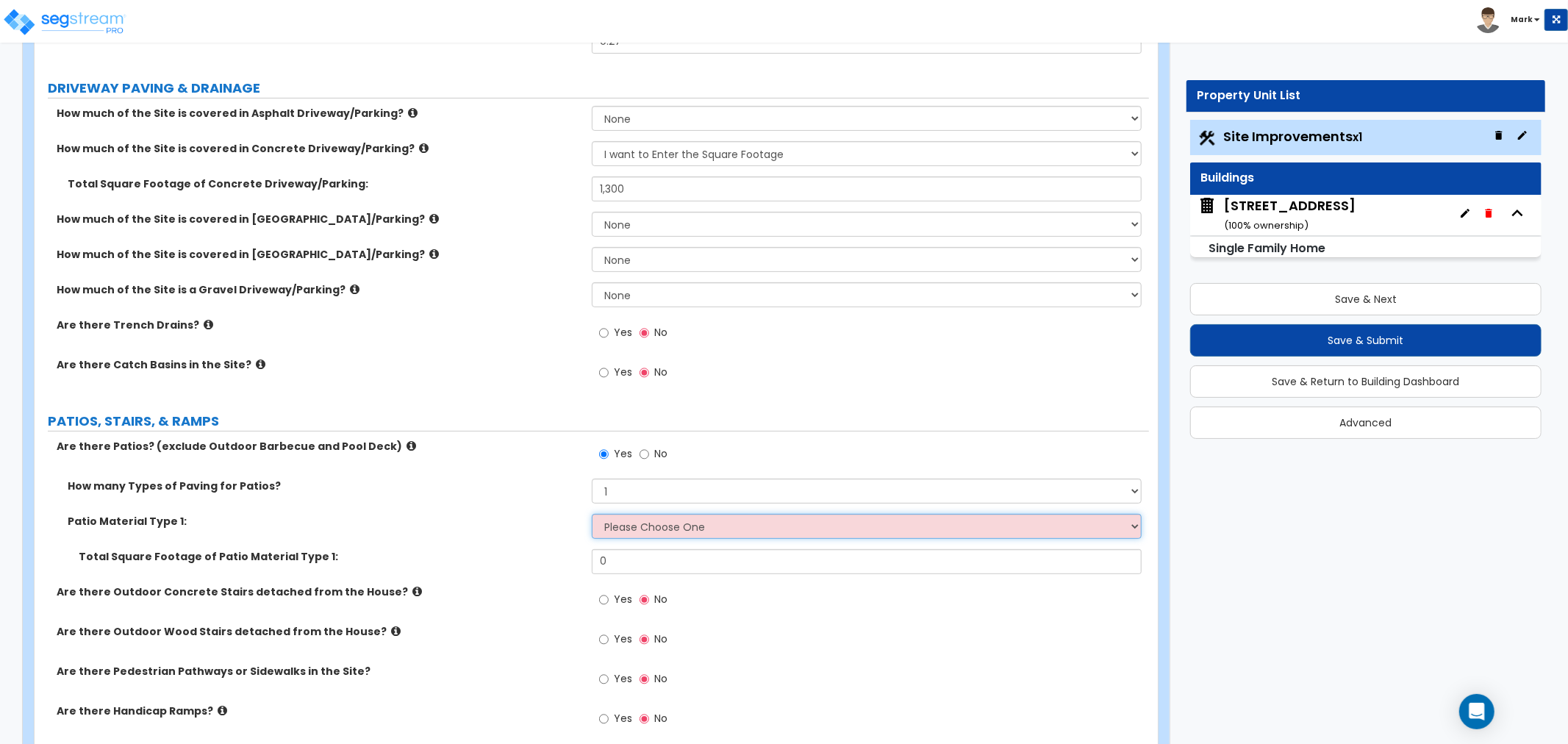
click at [677, 539] on select "Please Choose One Bare Concrete Stamped Concrete Brick Pavers Stone Pavers Tile…" at bounding box center [867, 526] width 550 height 25
select select "1"
click at [592, 514] on select "Please Choose One Bare Concrete Stamped Concrete Brick Pavers Stone Pavers Tile…" at bounding box center [867, 526] width 550 height 25
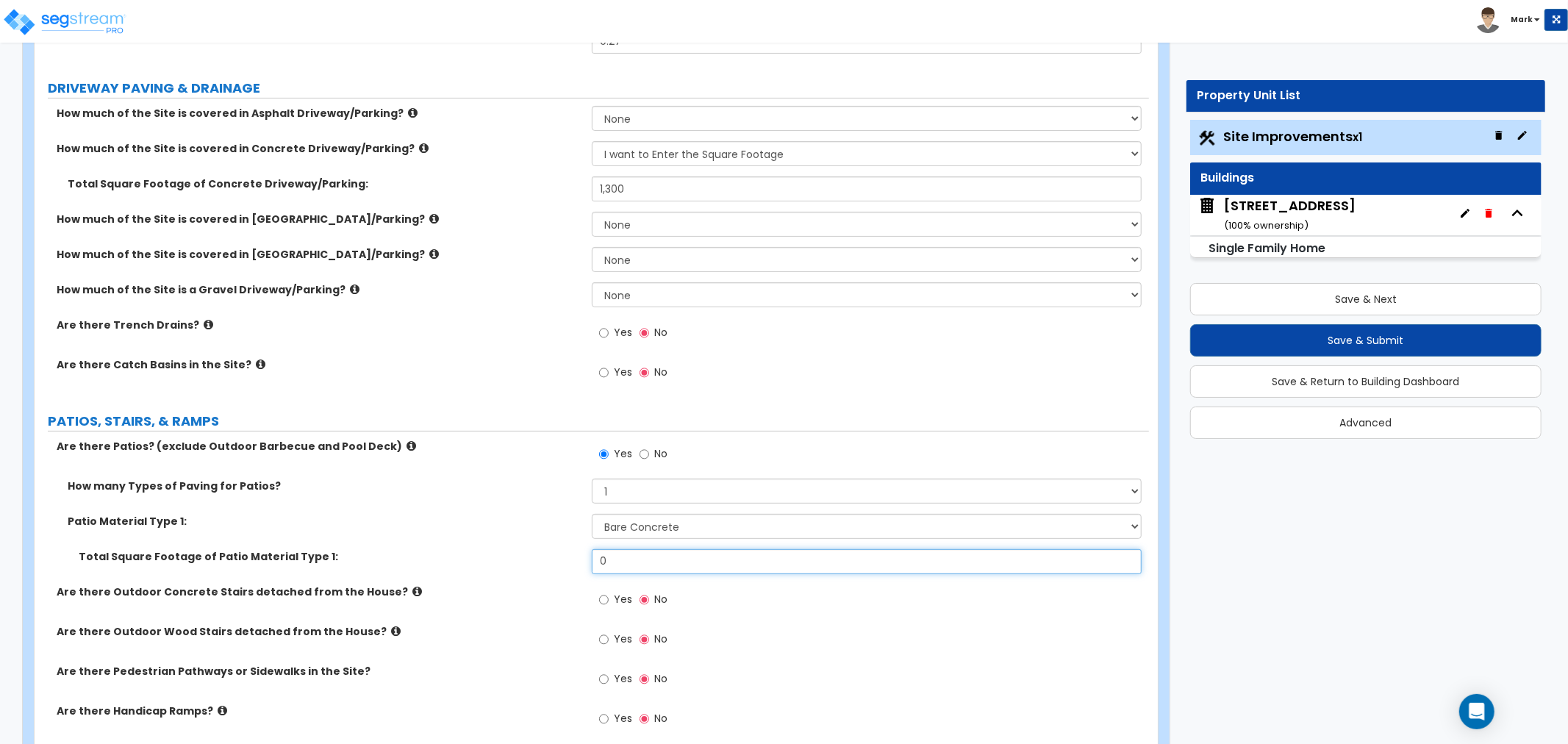
click at [675, 557] on input "0" at bounding box center [867, 562] width 550 height 25
type input "100"
drag, startPoint x: 515, startPoint y: 562, endPoint x: 464, endPoint y: 586, distance: 56.4
click at [513, 562] on label "Total Square Footage of Patio Material Type 1:" at bounding box center [329, 557] width 502 height 15
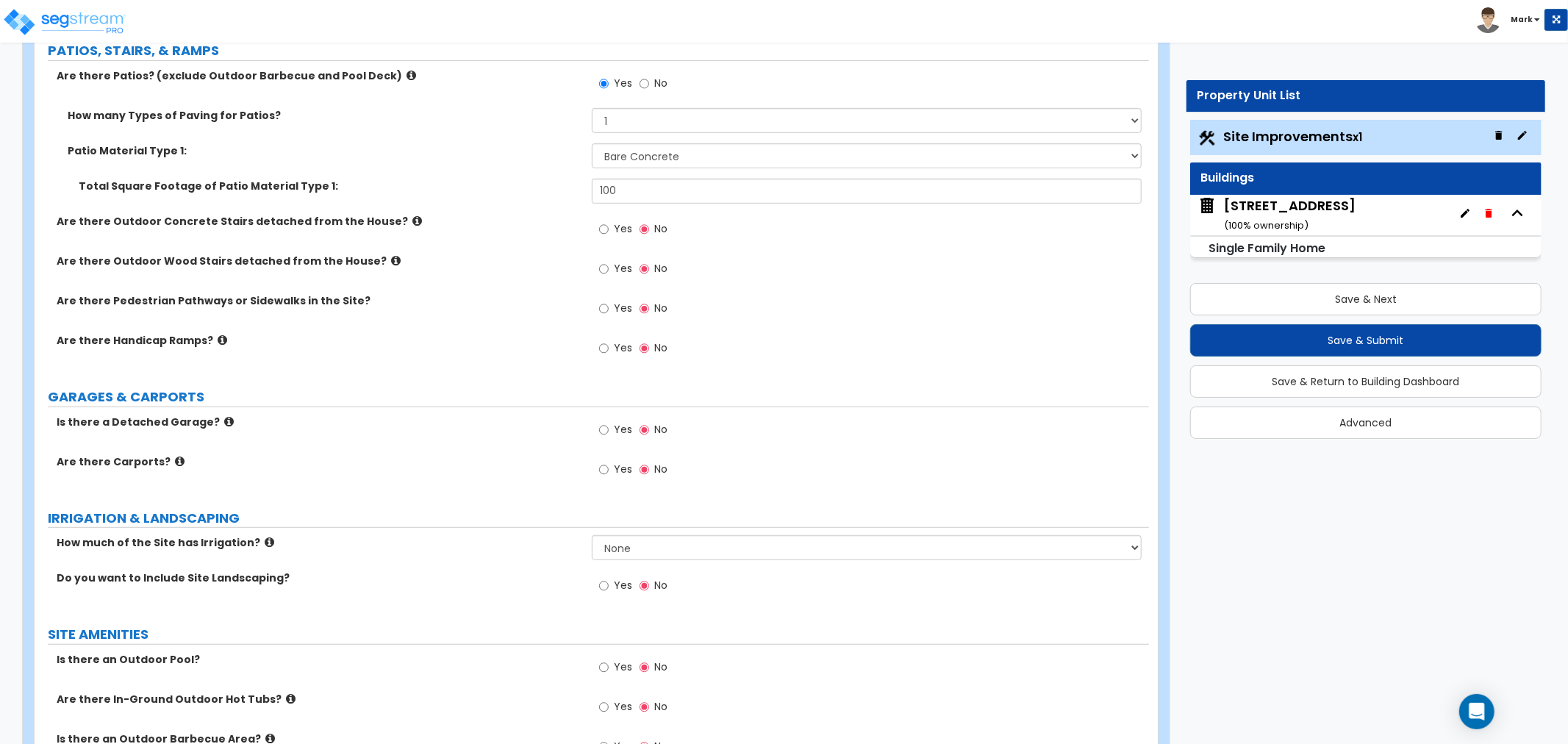
scroll to position [653, 0]
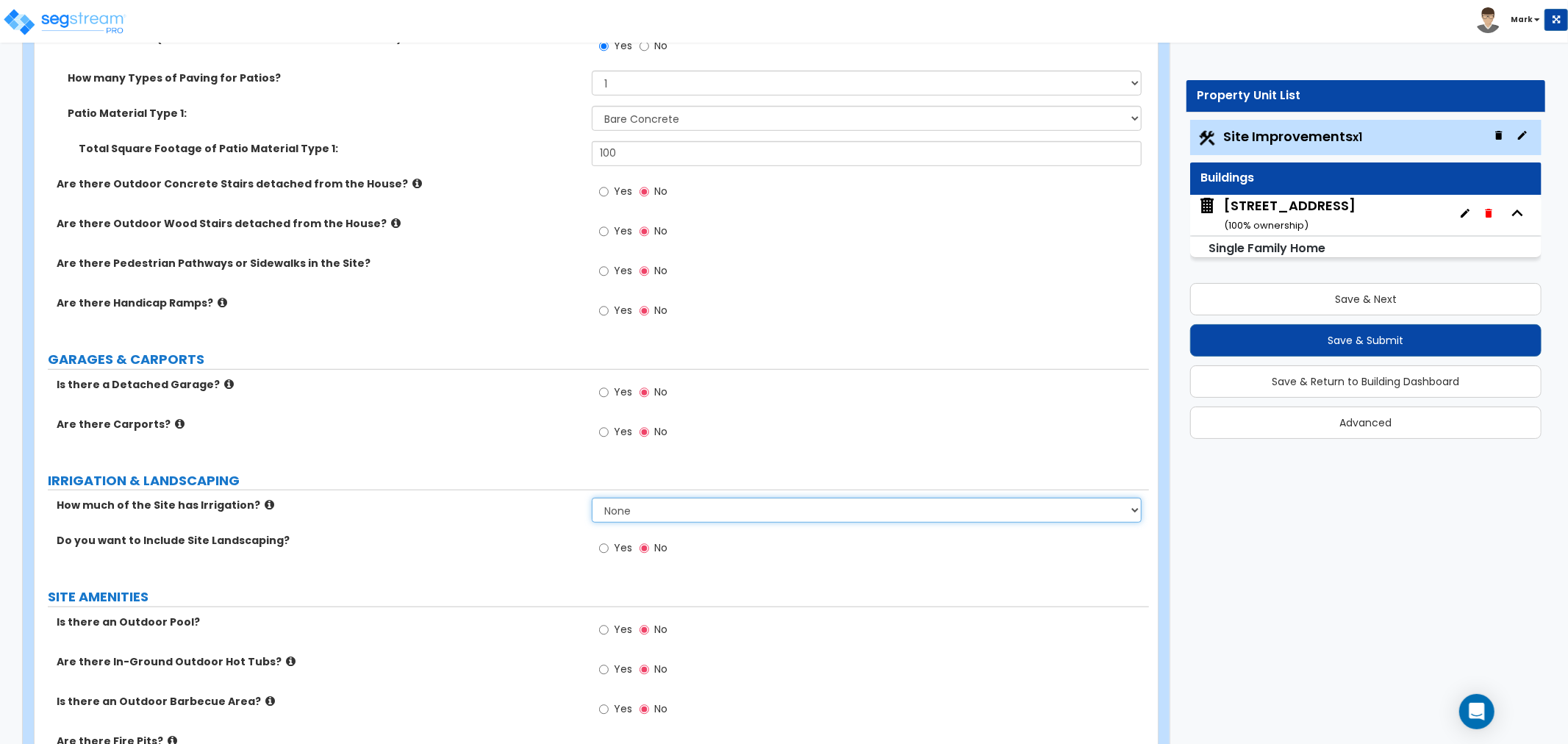
click at [618, 500] on select "None I want to Enter an Approximate Percentage I want to Enter the Square Foota…" at bounding box center [867, 510] width 550 height 25
click at [538, 490] on div "IRRIGATION & LANDSCAPING" at bounding box center [598, 481] width 1101 height 20
click at [604, 549] on input "Yes" at bounding box center [604, 548] width 9 height 16
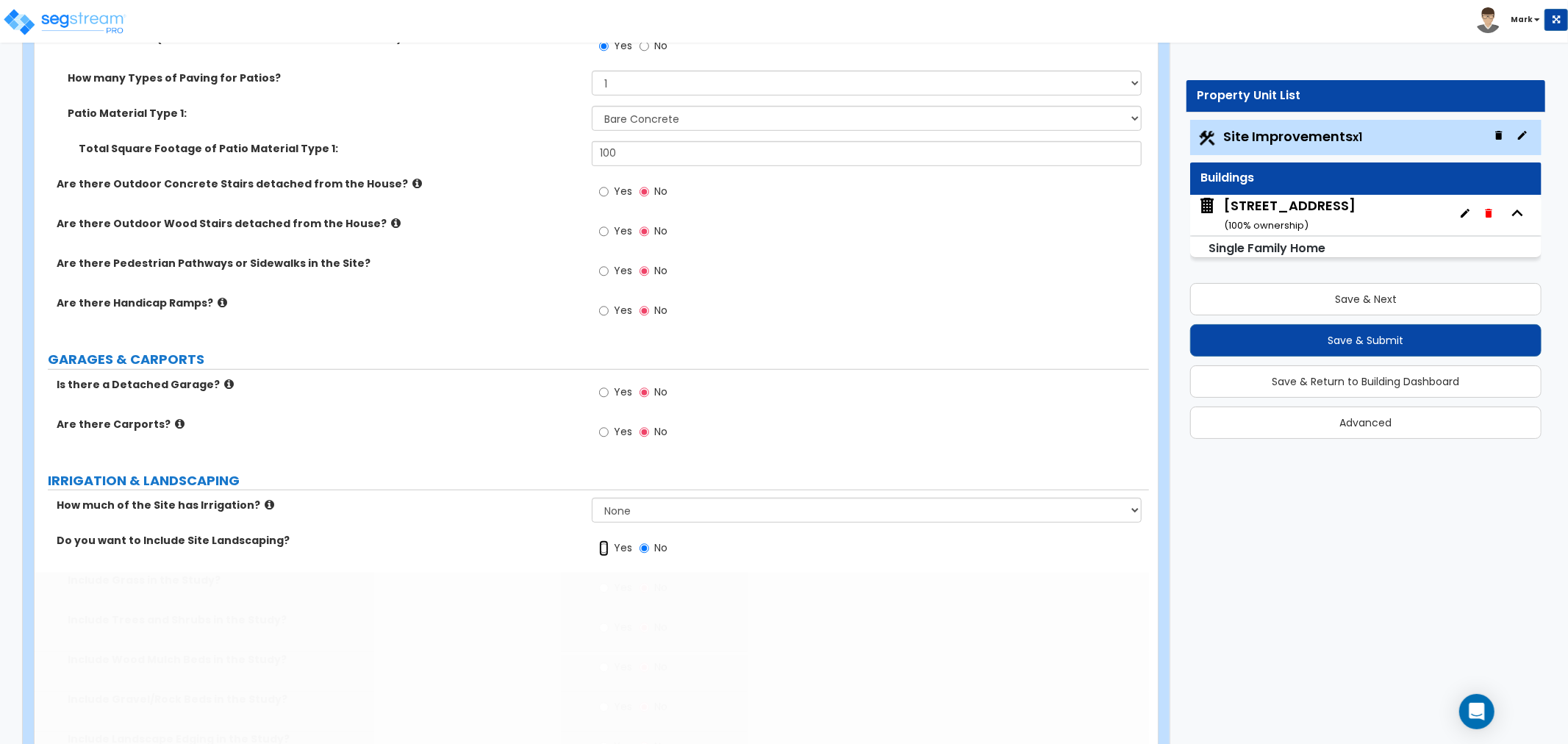
radio input "true"
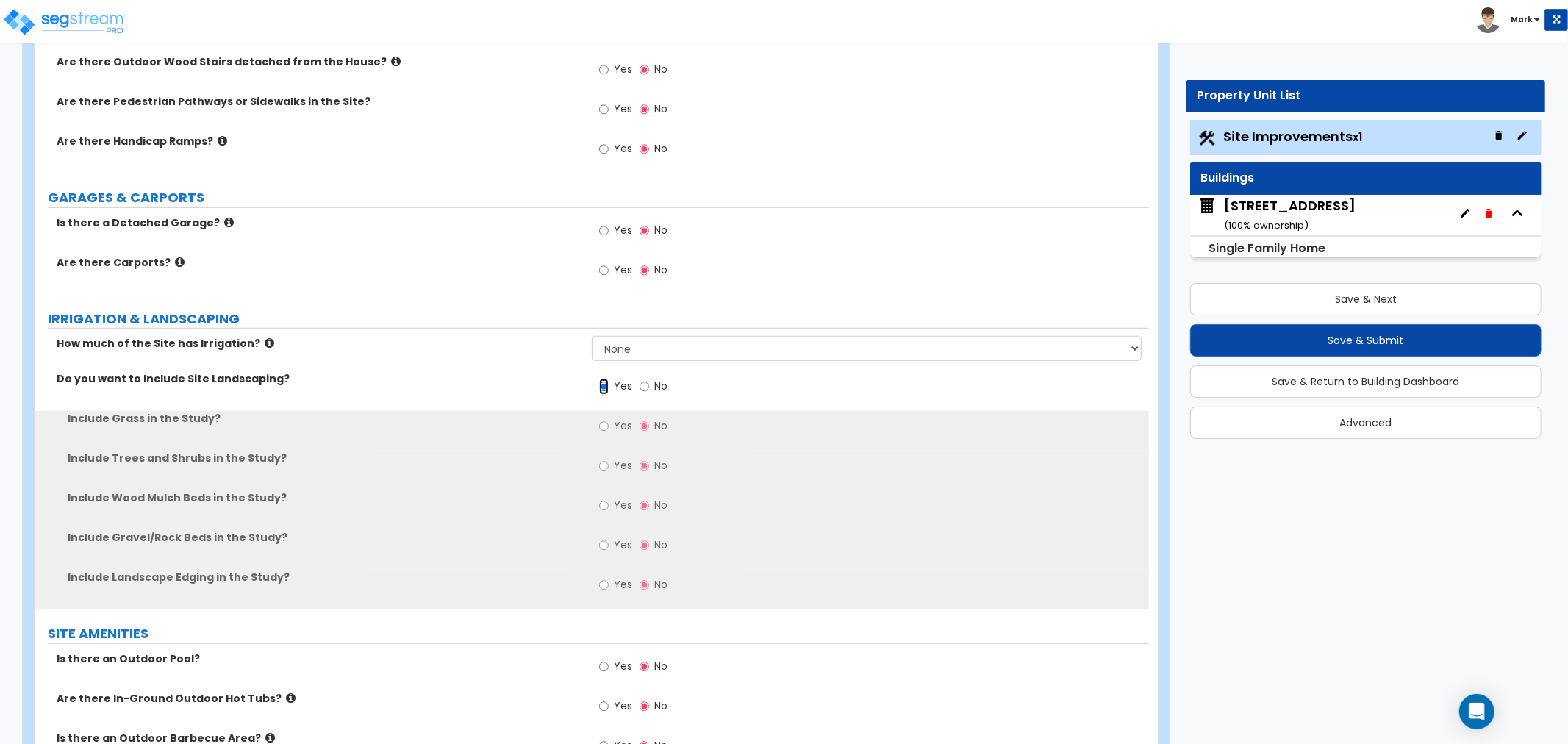
scroll to position [817, 0]
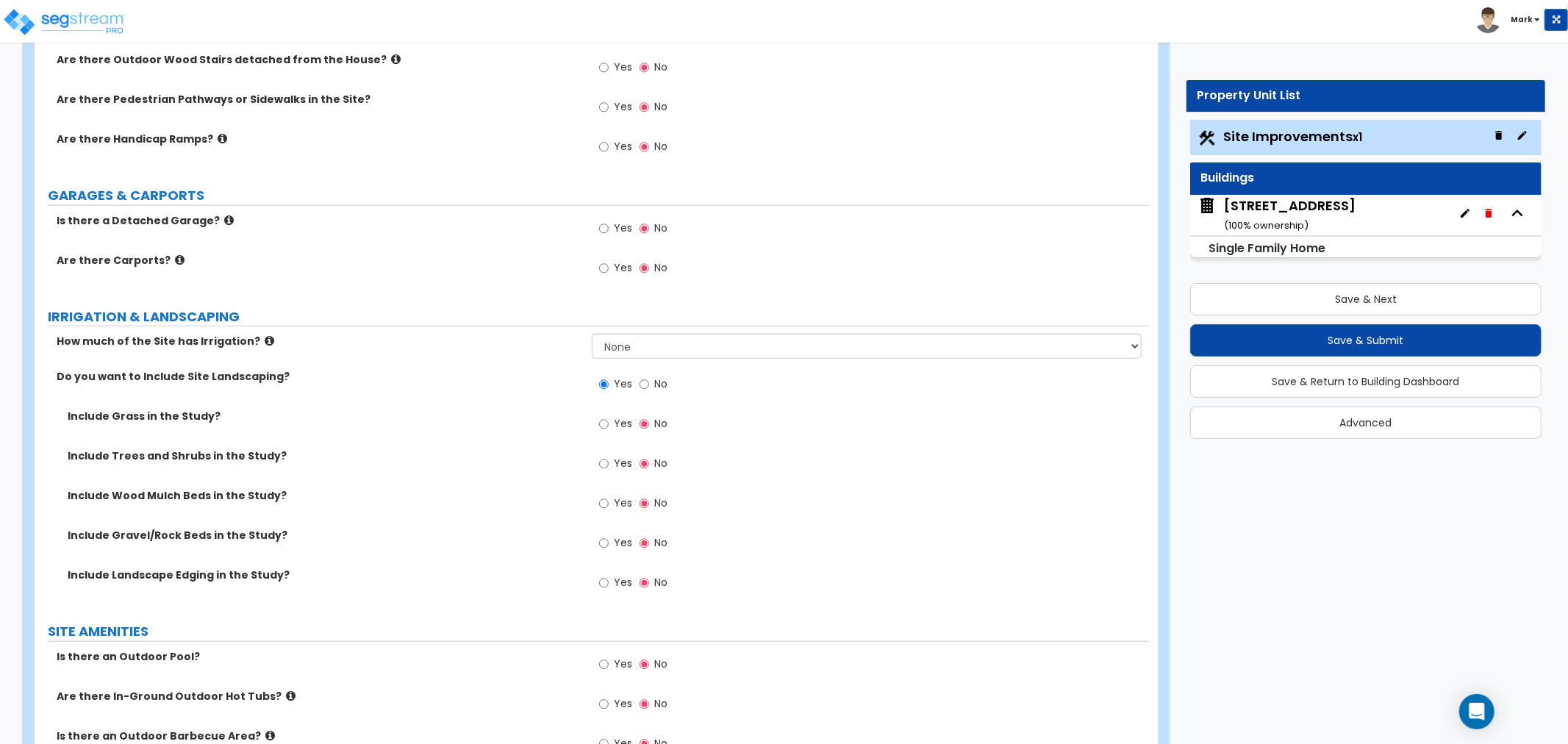
click at [615, 458] on span "Yes" at bounding box center [623, 463] width 19 height 15
click at [608, 458] on input "Yes" at bounding box center [604, 464] width 9 height 16
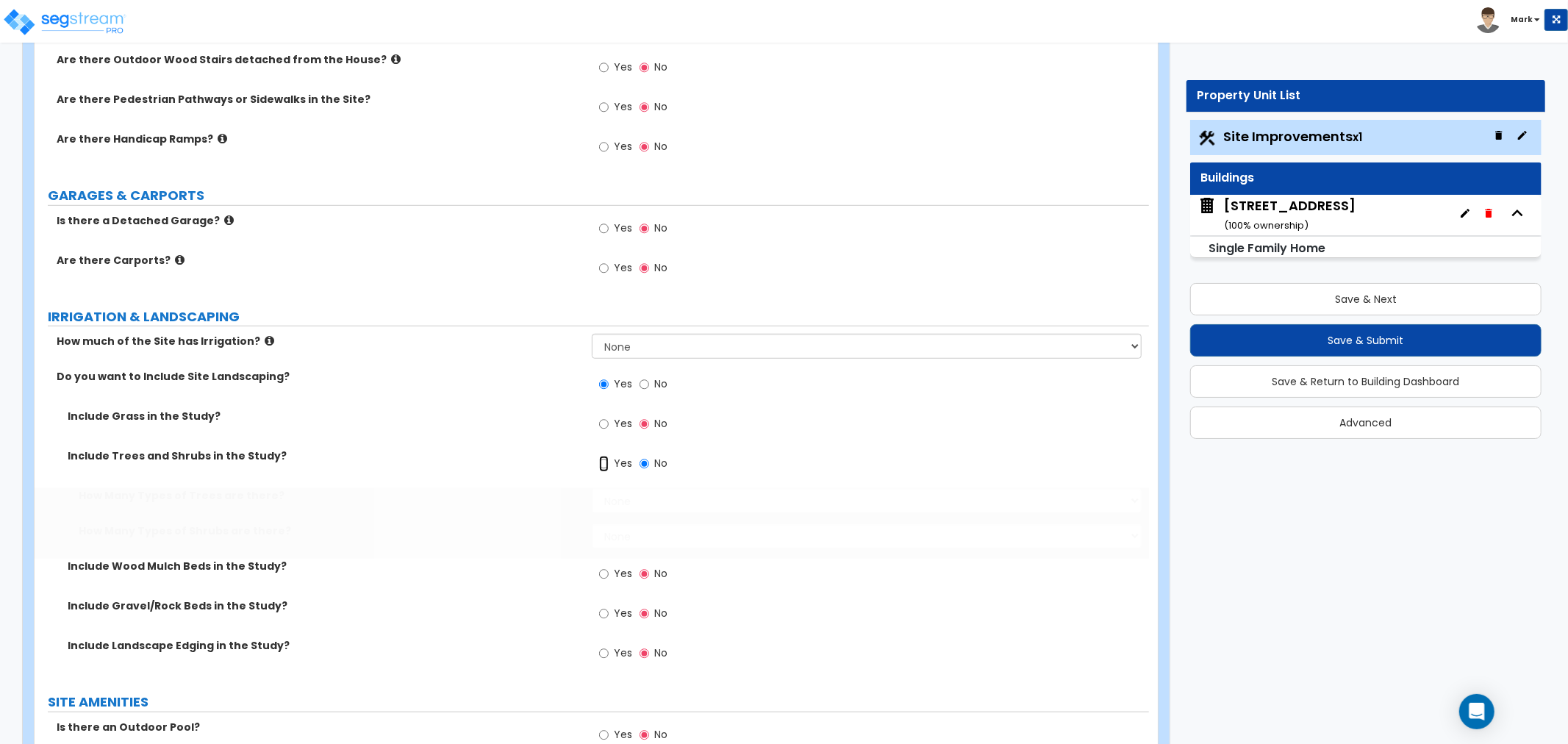
radio input "true"
click at [625, 487] on div "Yes No" at bounding box center [870, 468] width 557 height 40
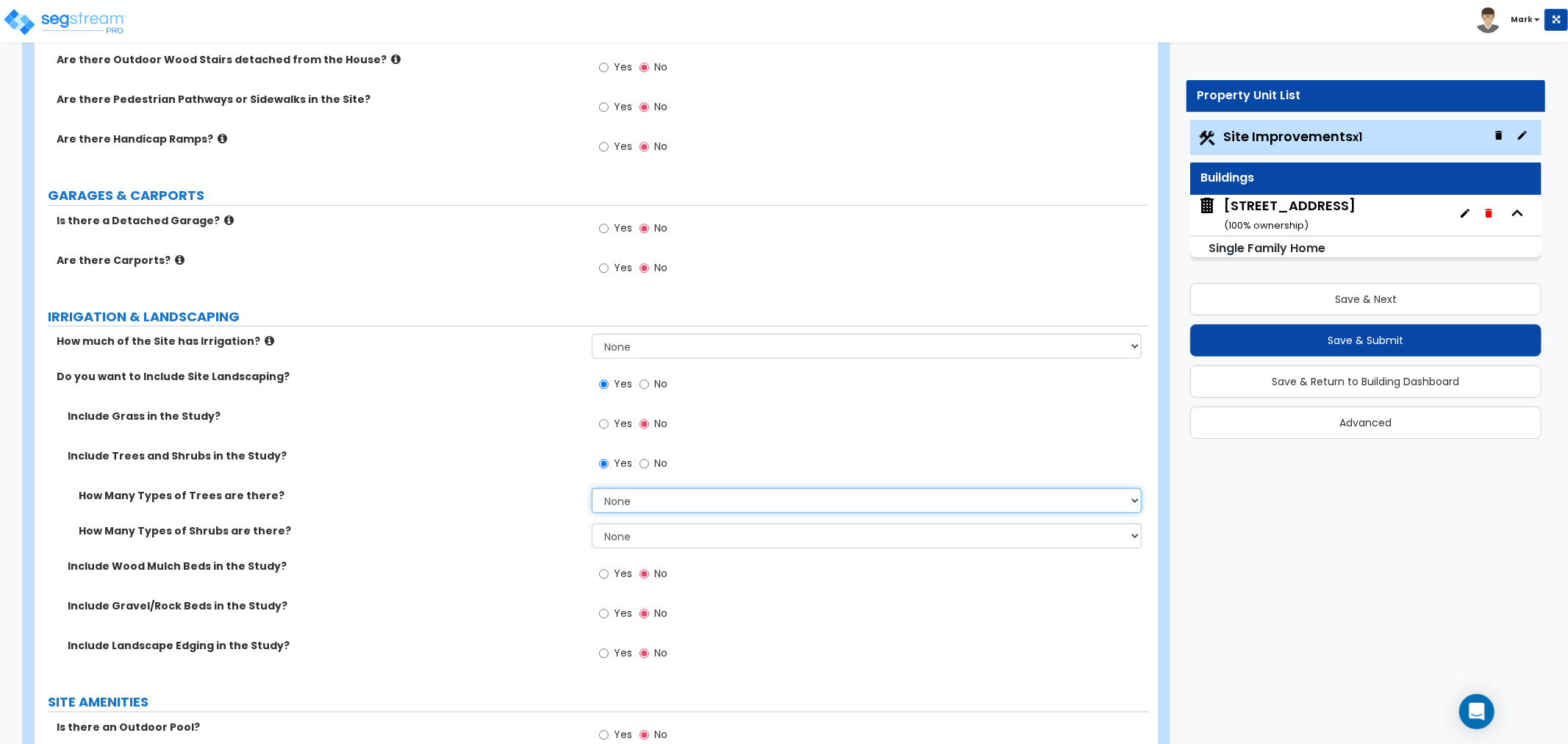
click at [628, 501] on select "None 1 2 3" at bounding box center [867, 501] width 550 height 25
click at [592, 488] on select "None 1 2 3" at bounding box center [867, 501] width 550 height 25
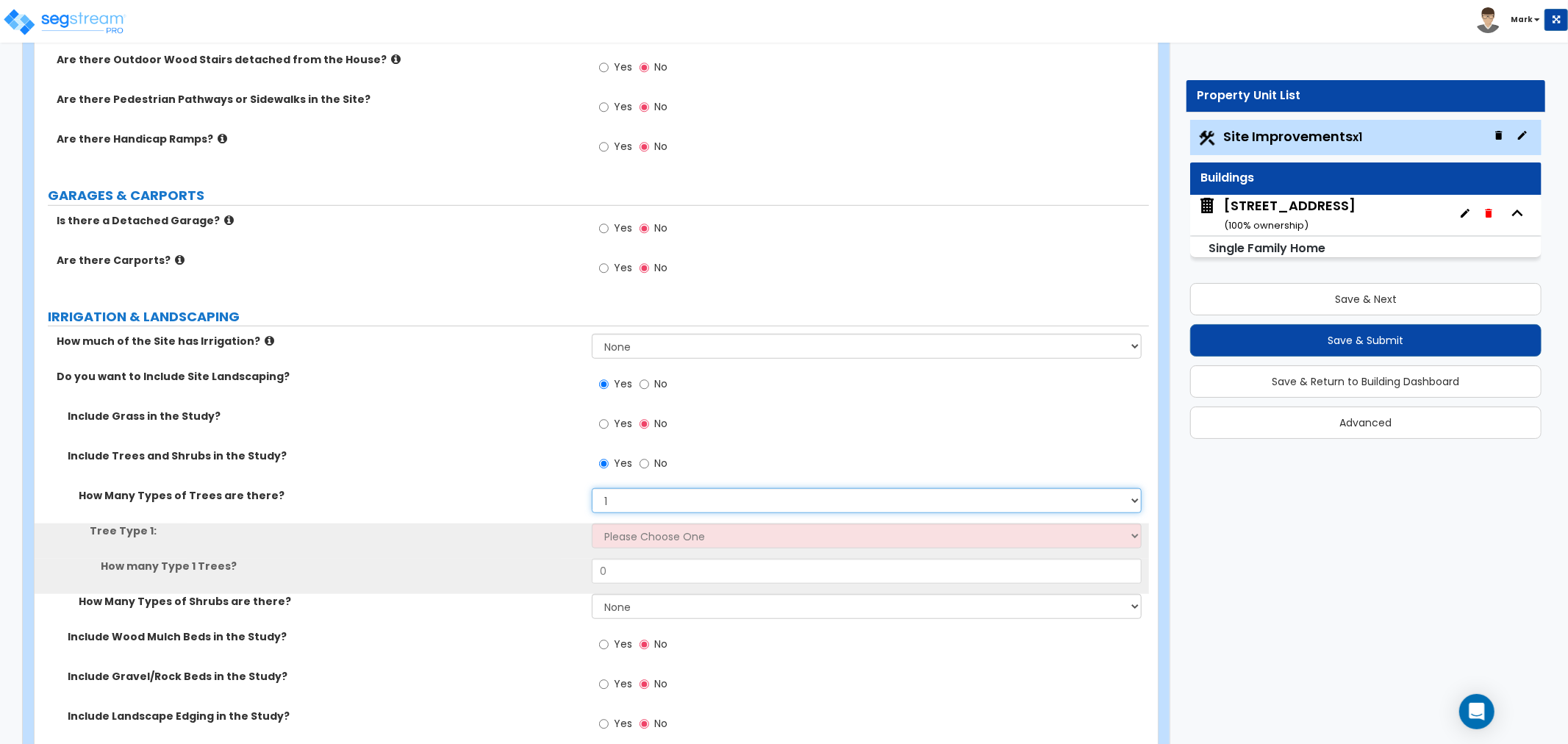
drag, startPoint x: 634, startPoint y: 498, endPoint x: 636, endPoint y: 512, distance: 14.1
click at [634, 498] on select "None 1 2 3" at bounding box center [867, 501] width 550 height 25
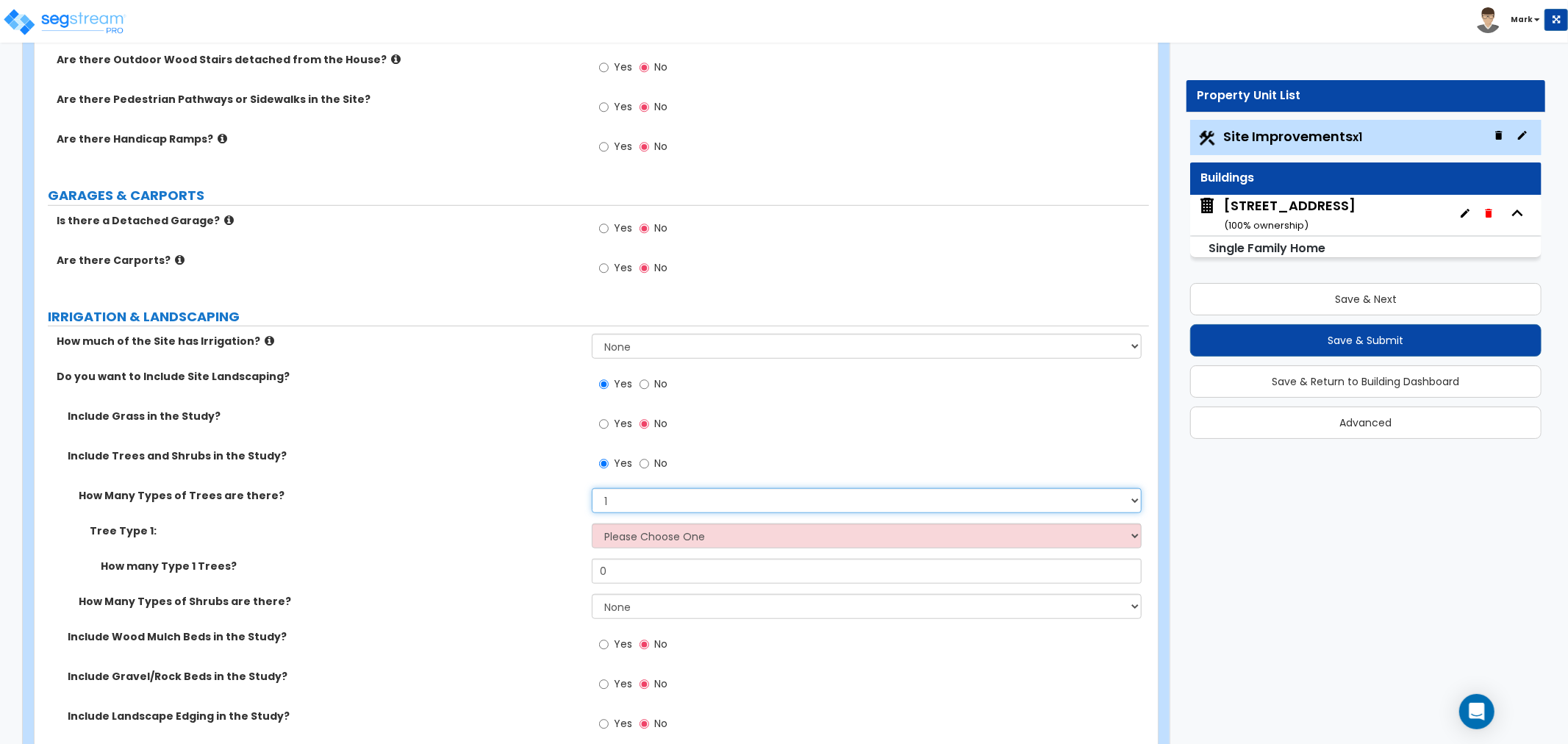
select select "2"
click at [592, 488] on select "None 1 2 3" at bounding box center [867, 501] width 550 height 25
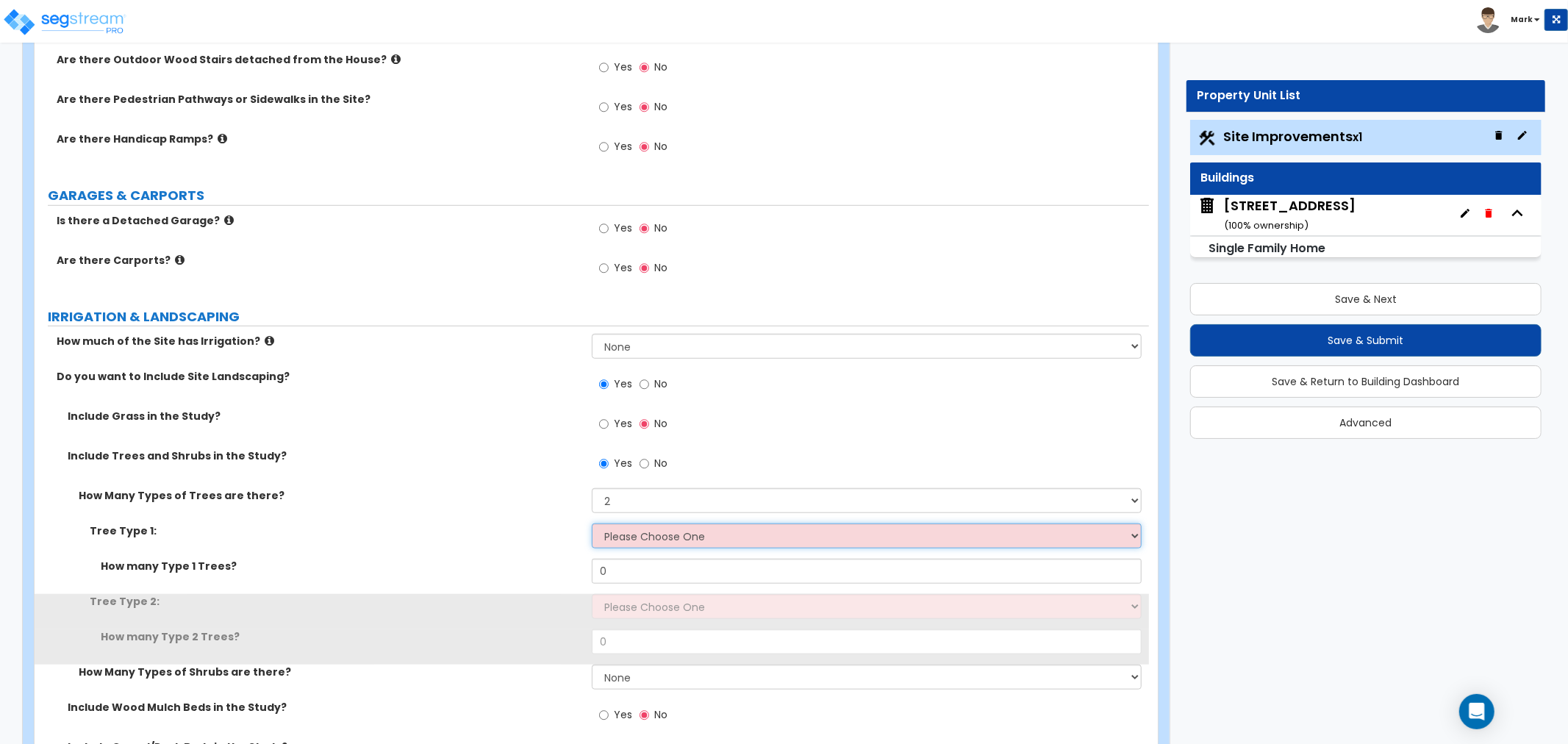
click at [640, 538] on select "Please Choose One Honey Locust Planetree Poplar Elm Hawthorn Linden Maple Red M…" at bounding box center [867, 536] width 550 height 25
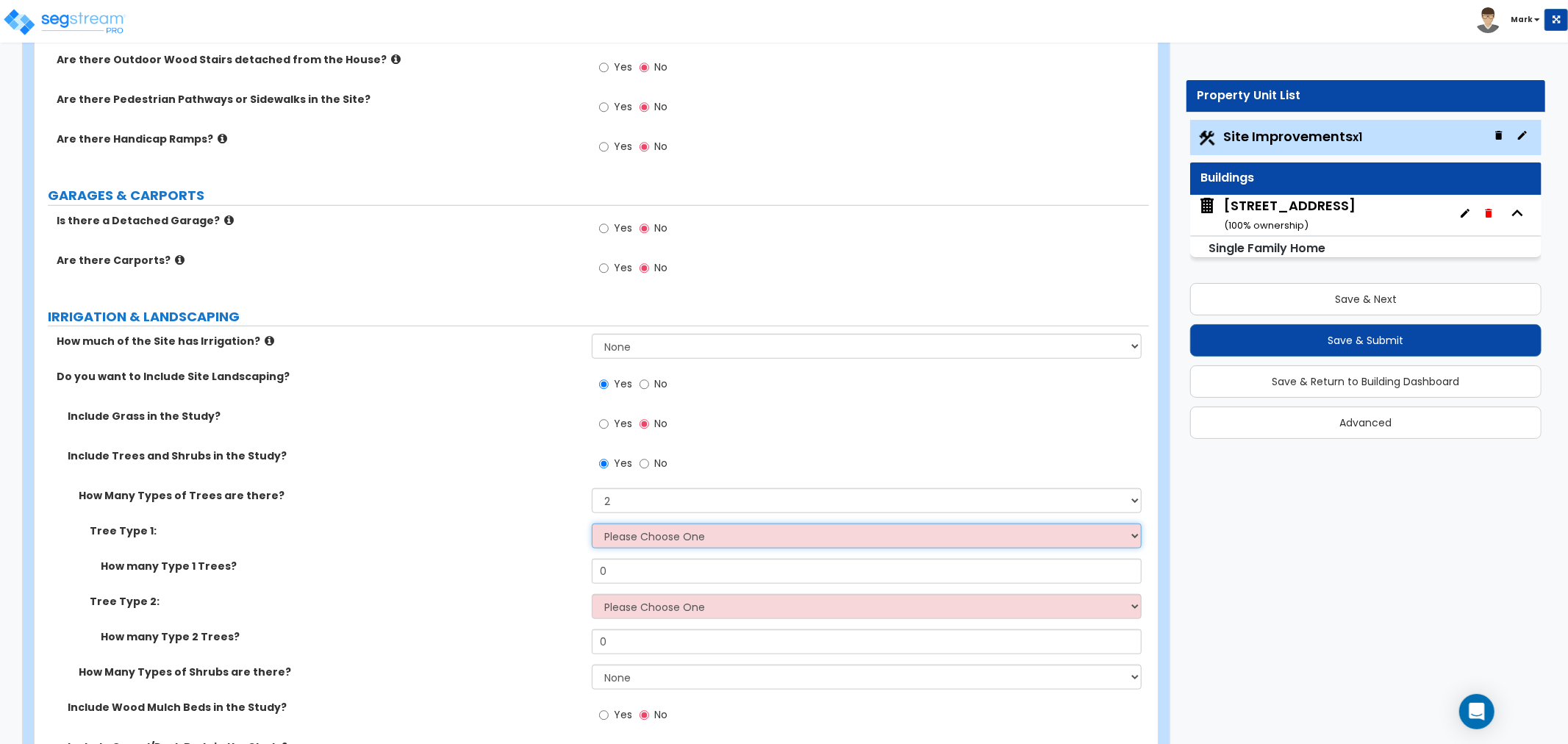
select select "8"
click at [592, 524] on select "Please Choose One Honey Locust Planetree Poplar Elm Hawthorn Linden Maple Red M…" at bounding box center [867, 536] width 550 height 25
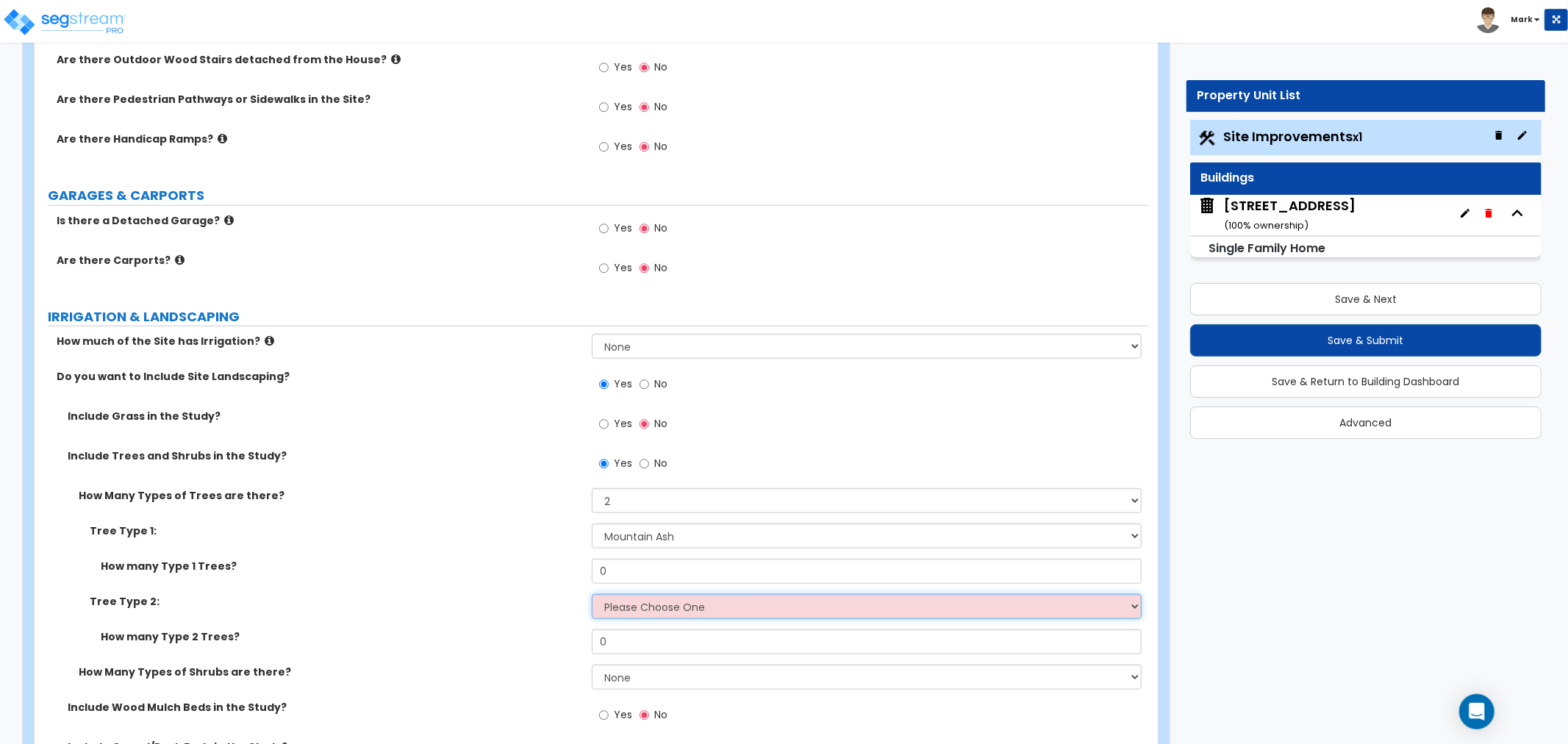
click at [619, 616] on select "Please Choose One Honey Locust Planetree Poplar Elm Hawthorn Linden Maple Red M…" at bounding box center [867, 606] width 550 height 25
select select "5"
click at [592, 594] on select "Please Choose One Honey Locust Planetree Poplar Elm Hawthorn Linden Maple Red M…" at bounding box center [867, 606] width 550 height 25
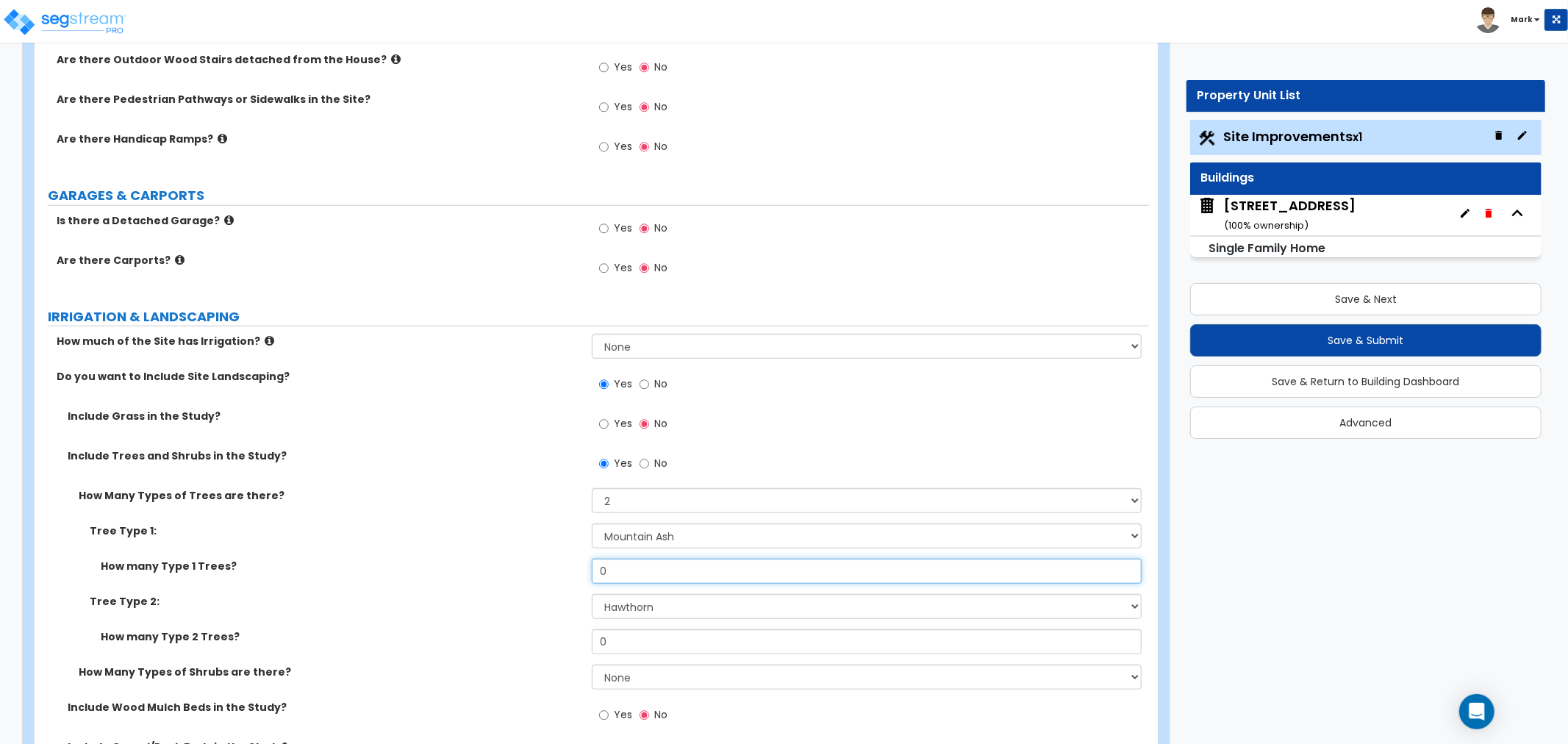
click at [649, 564] on input "0" at bounding box center [867, 571] width 550 height 25
drag, startPoint x: 649, startPoint y: 564, endPoint x: 912, endPoint y: 575, distance: 263.2
click at [648, 564] on input "0" at bounding box center [867, 571] width 550 height 25
type input "7"
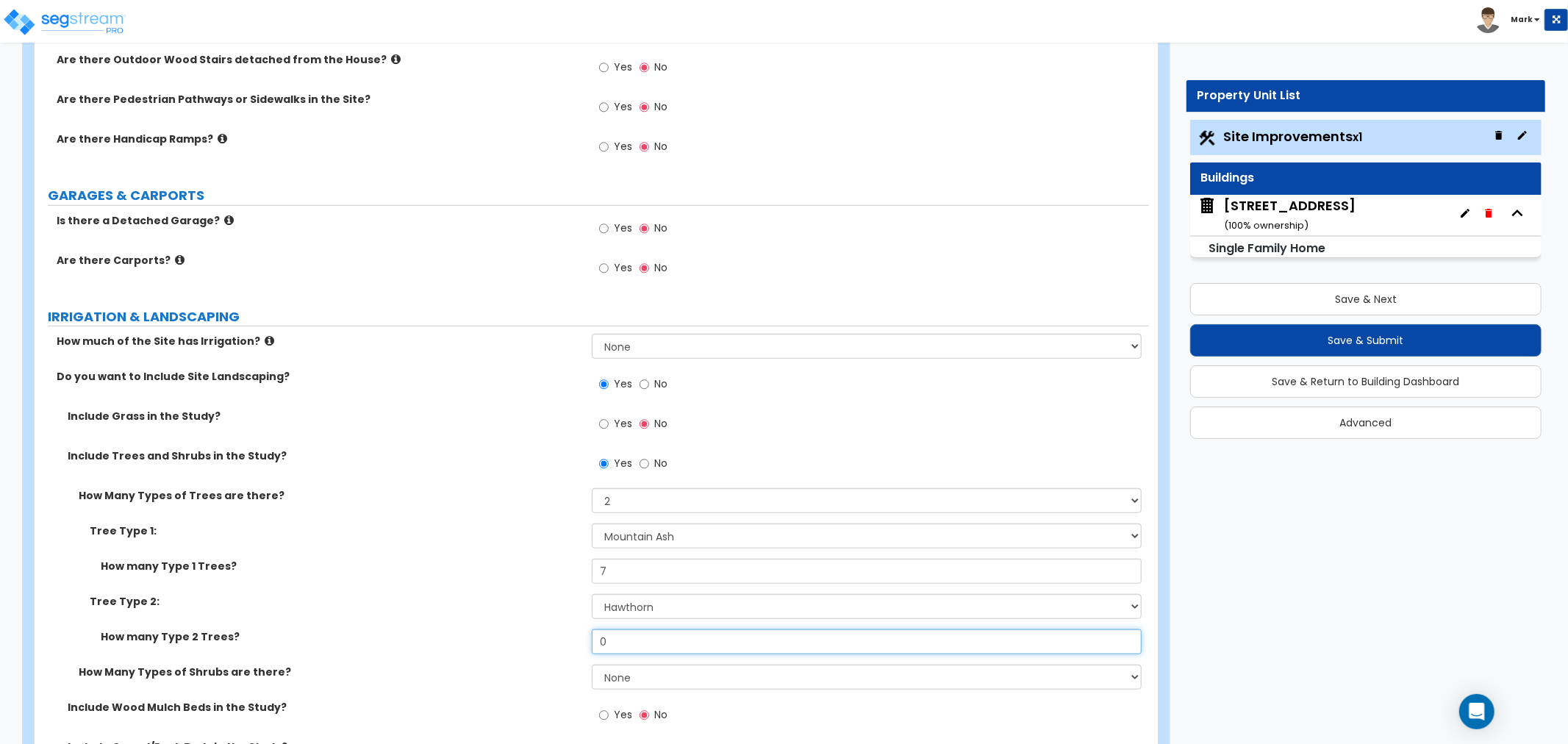
click at [632, 655] on input "0" at bounding box center [867, 642] width 550 height 25
click at [633, 655] on input "0" at bounding box center [867, 642] width 550 height 25
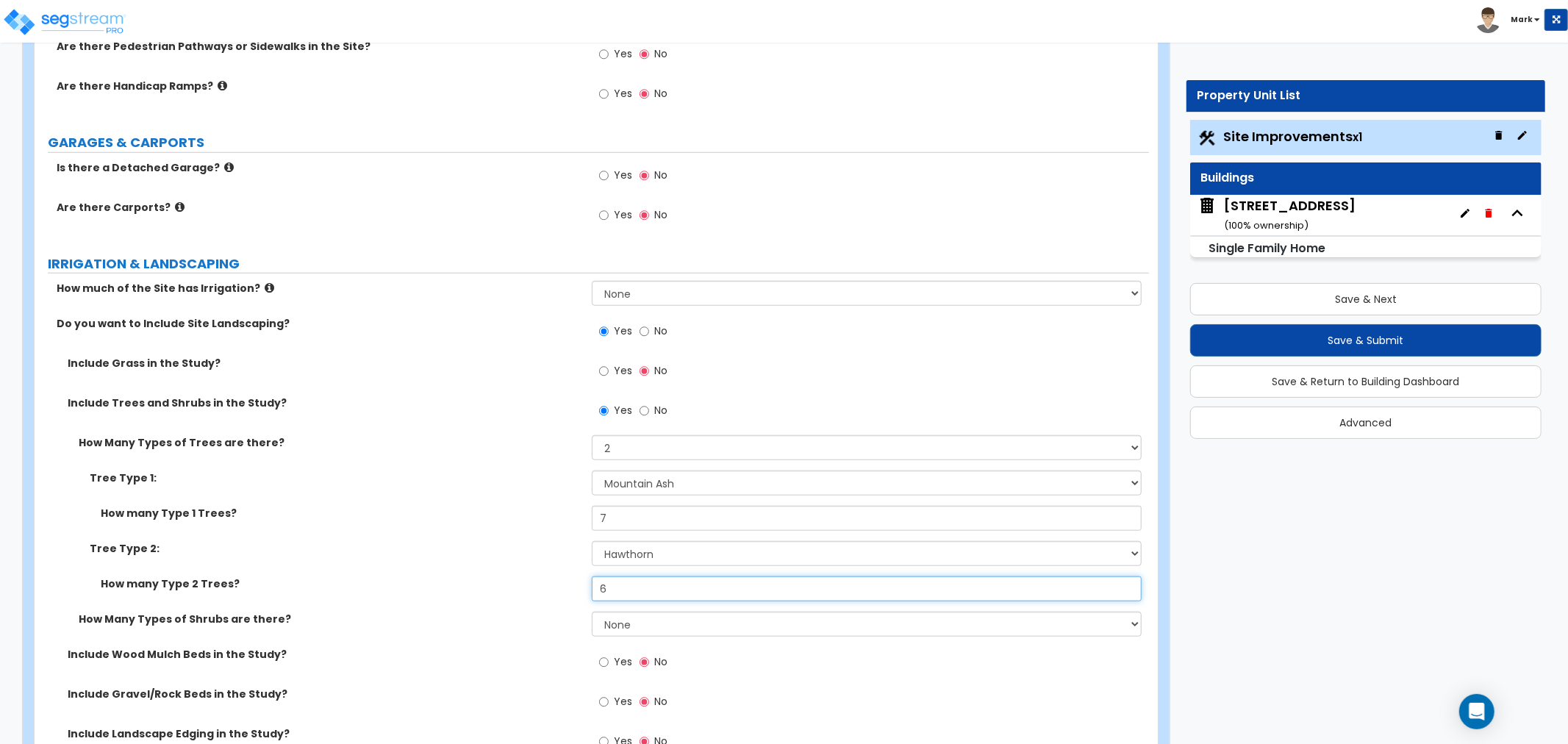
scroll to position [899, 0]
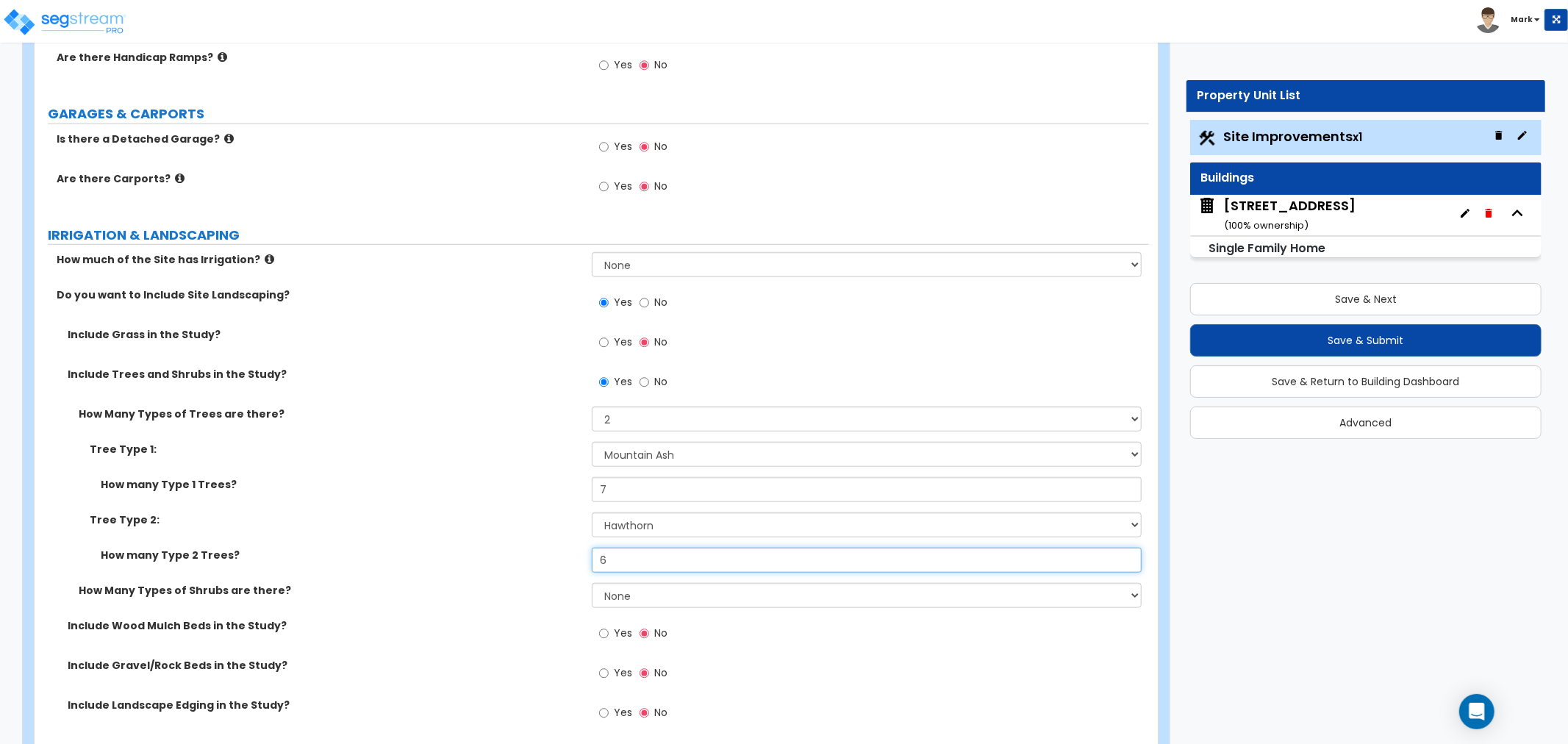
type input "6"
click at [620, 600] on select "None 1 2 3" at bounding box center [867, 596] width 550 height 25
select select "1"
click at [592, 583] on select "None 1 2 3" at bounding box center [867, 596] width 550 height 25
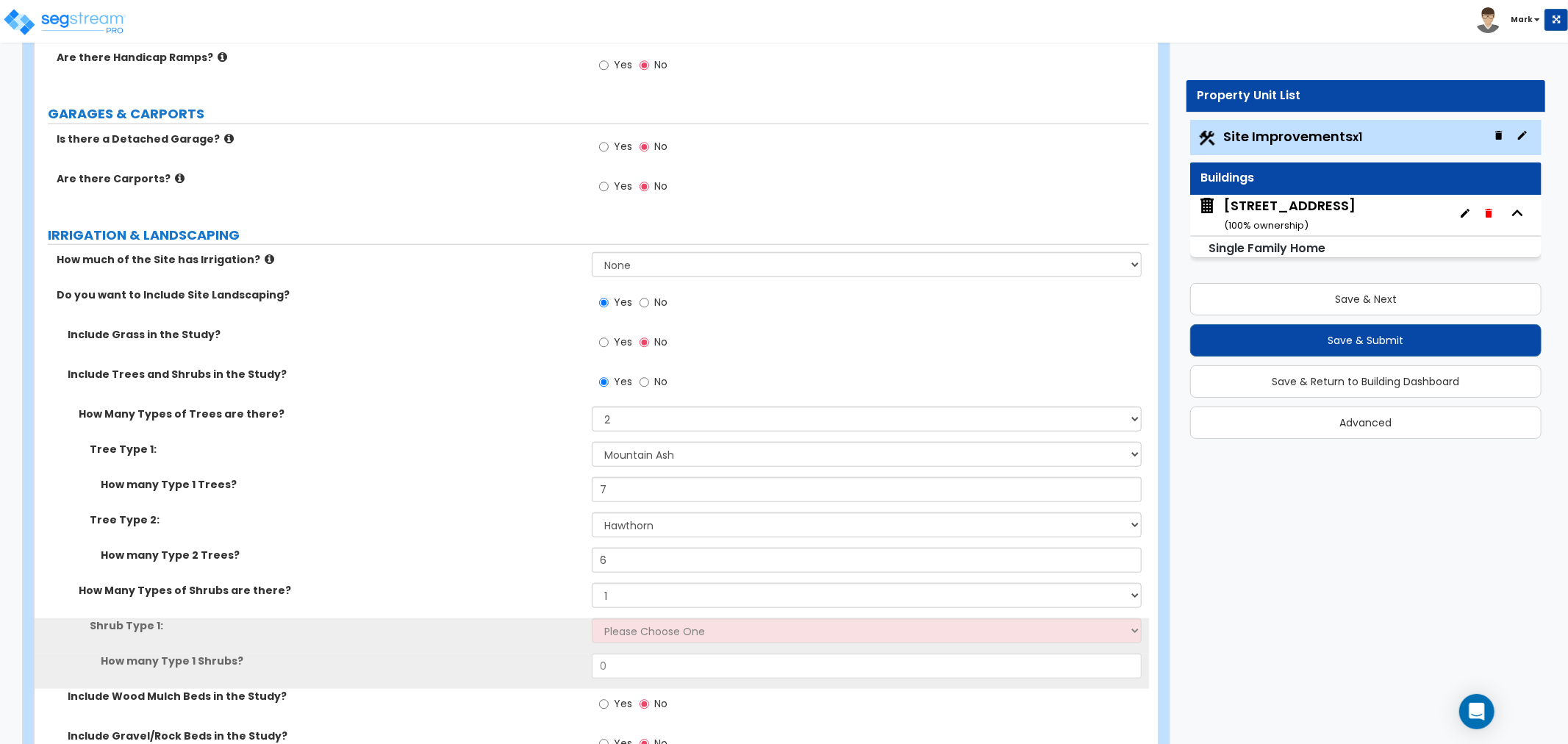
click at [620, 617] on div "How Many Types of Shrubs are there? None 1 2 3" at bounding box center [591, 600] width 1114 height 35
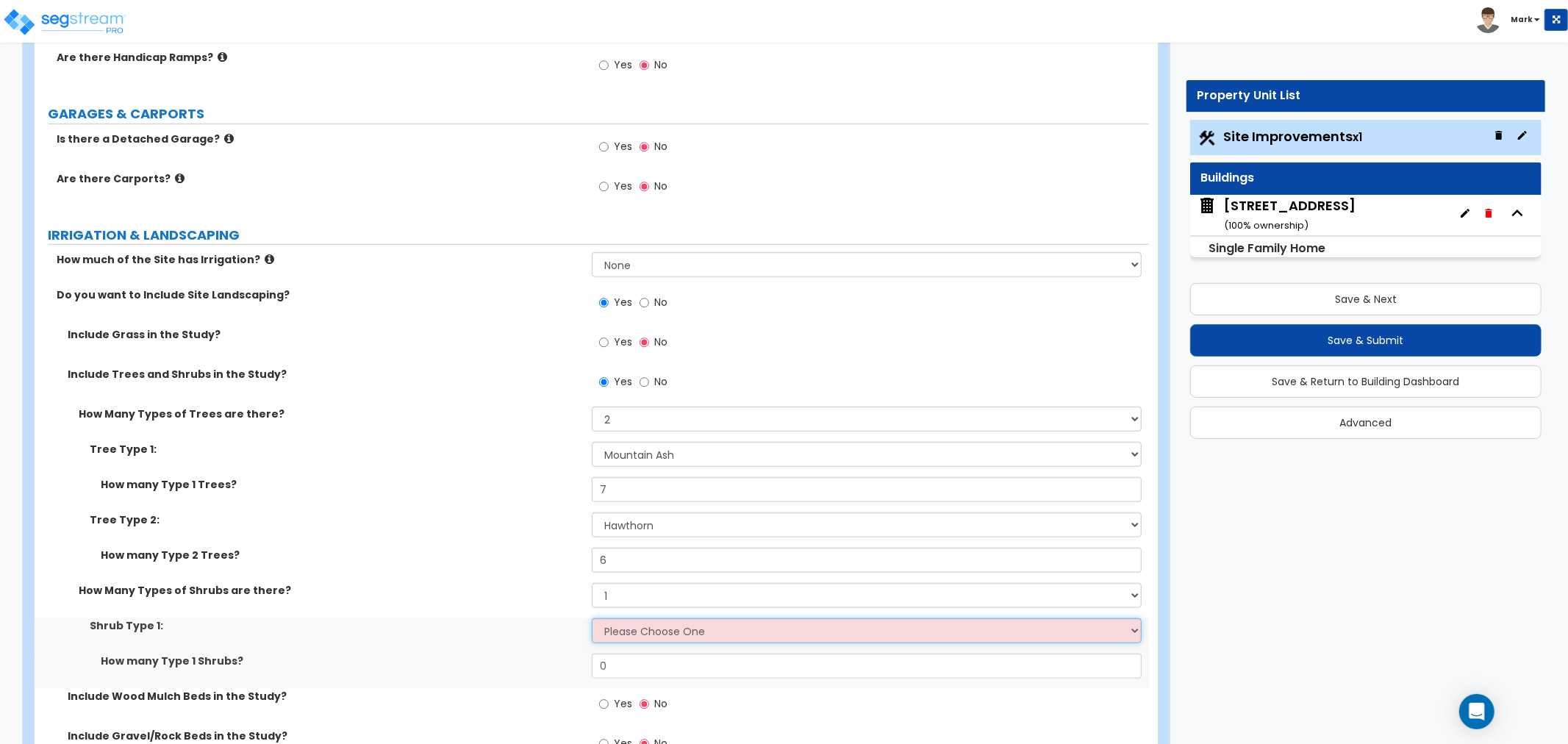
click at [620, 626] on select "Please Choose One Arborvitae Azalea Yew Boxwood Juniper Holly Cotoneaster Euony…" at bounding box center [867, 631] width 550 height 25
select select "2"
click at [592, 619] on select "Please Choose One Arborvitae Azalea Yew Boxwood Juniper Holly Cotoneaster Euony…" at bounding box center [867, 631] width 550 height 25
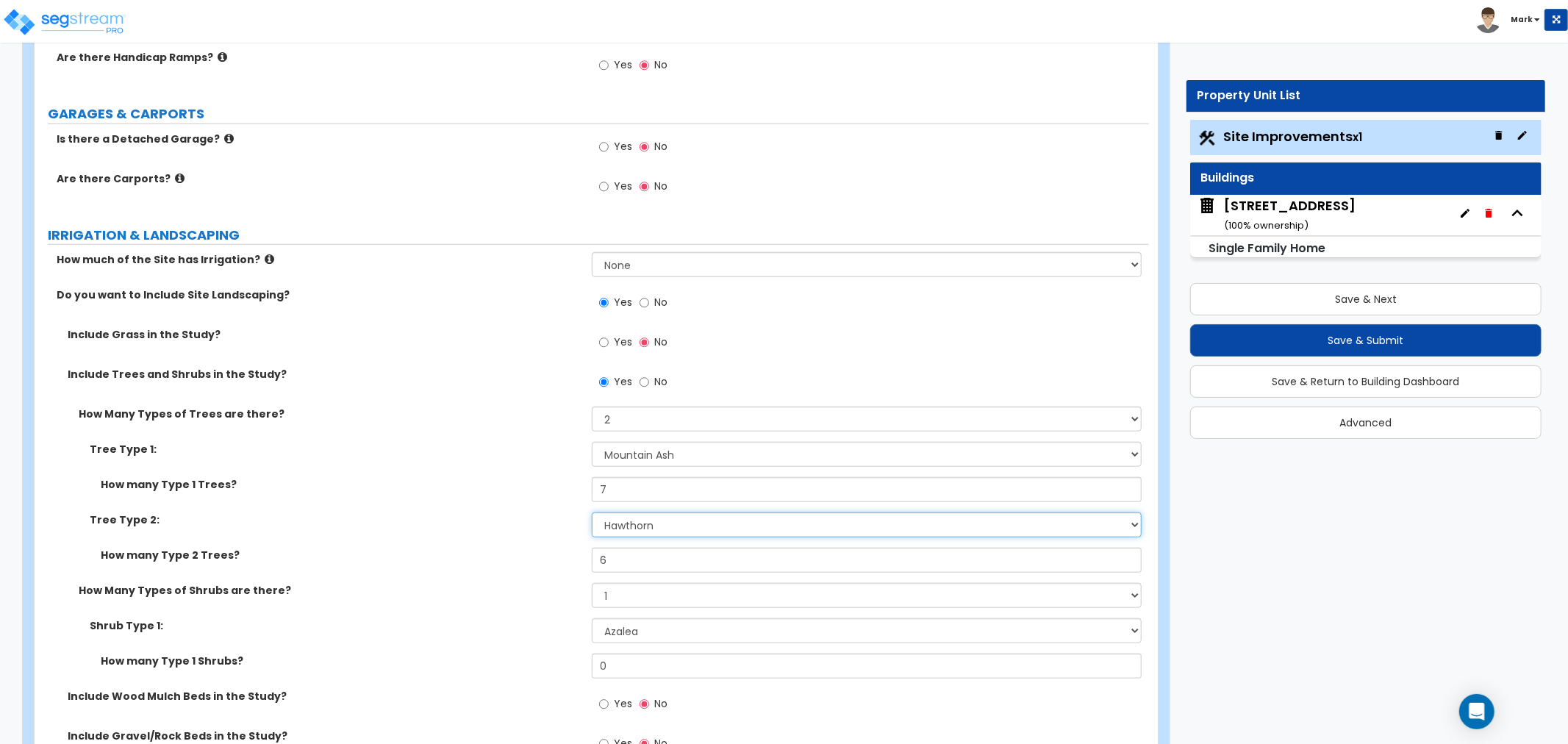
click at [634, 533] on select "Please Choose One Honey Locust Planetree Poplar Elm Hawthorn Linden Maple Red M…" at bounding box center [867, 525] width 550 height 25
select select "10"
click at [592, 512] on select "Please Choose One Honey Locust Planetree Poplar Elm Hawthorn Linden Maple Red M…" at bounding box center [867, 525] width 550 height 25
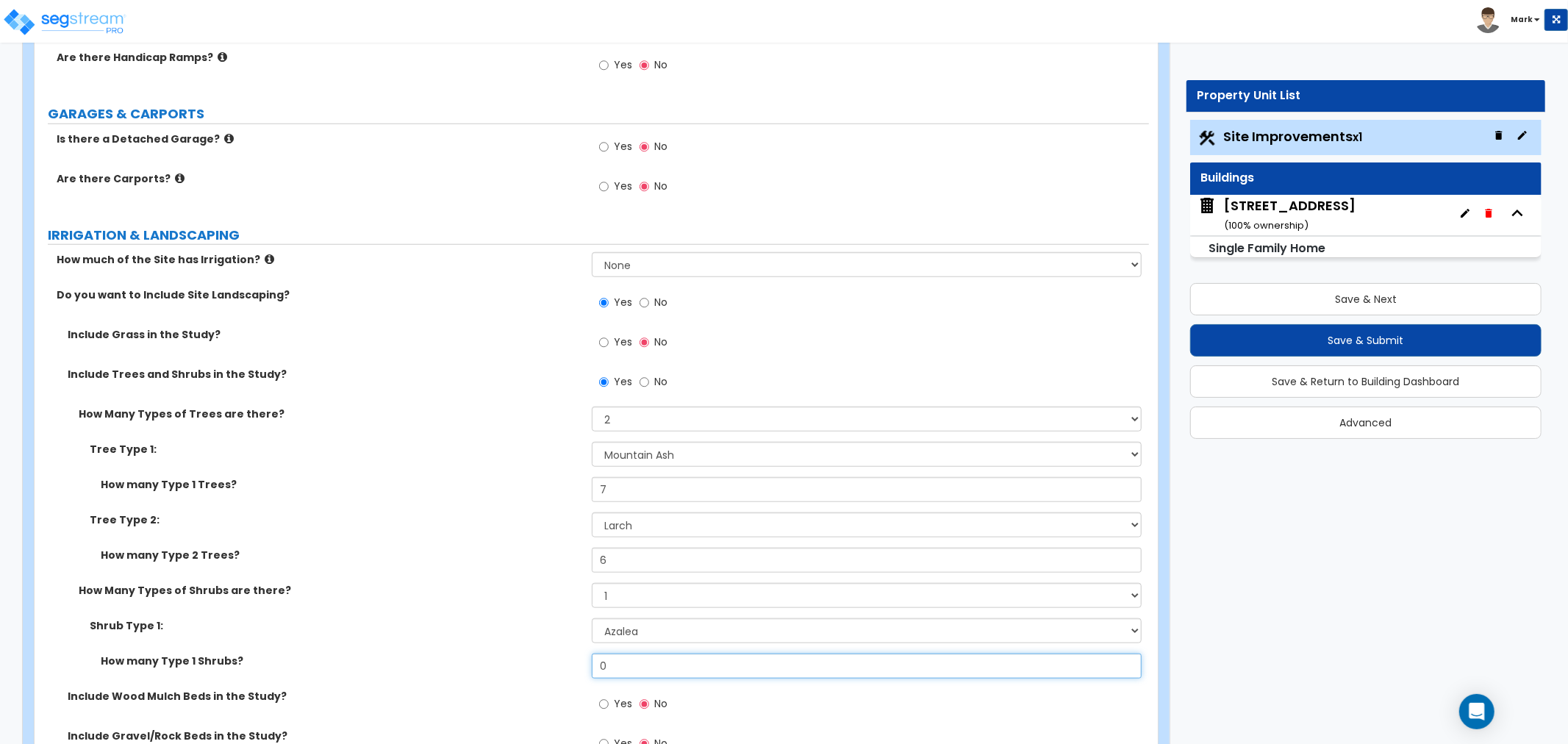
click at [657, 674] on input "0" at bounding box center [867, 666] width 550 height 25
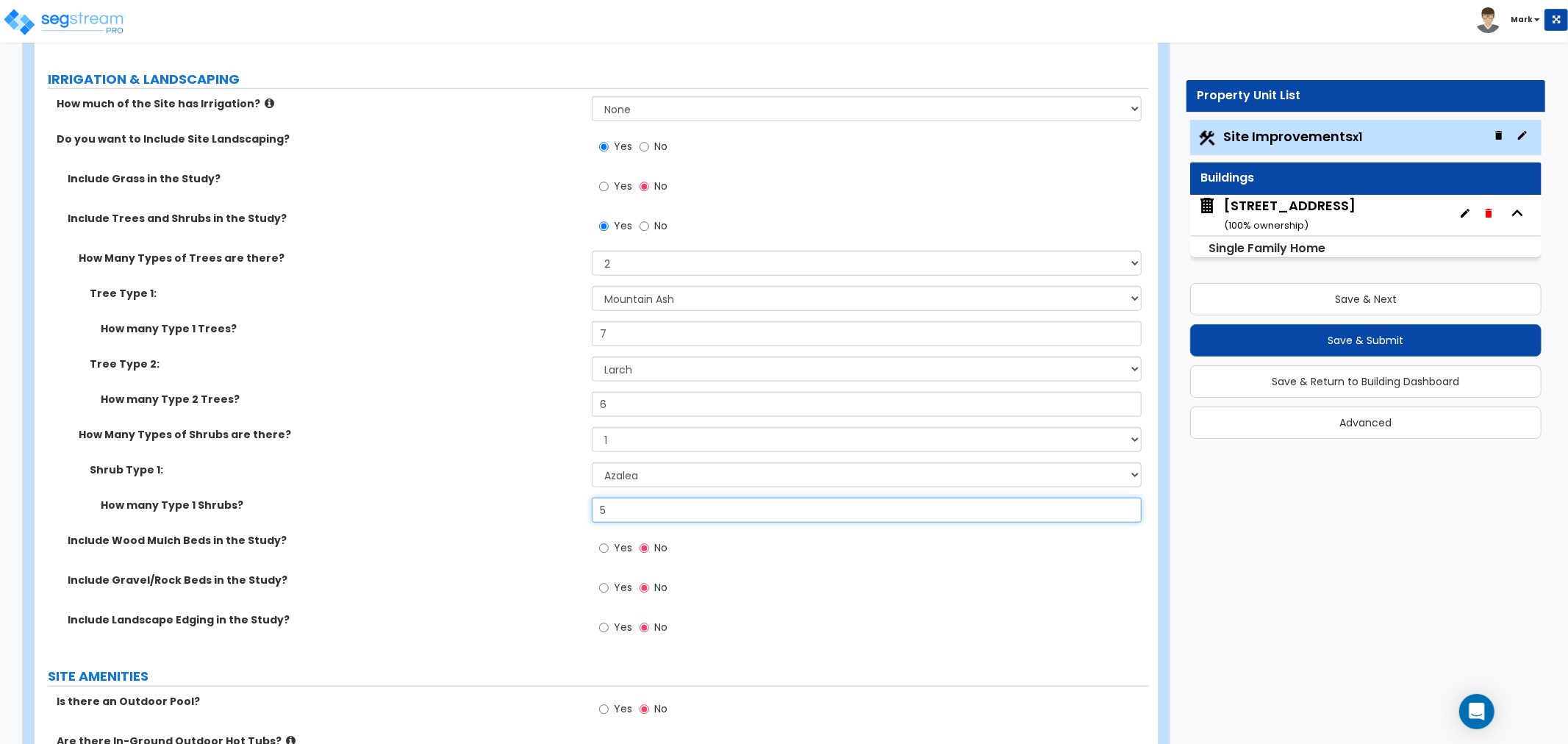
scroll to position [1062, 0]
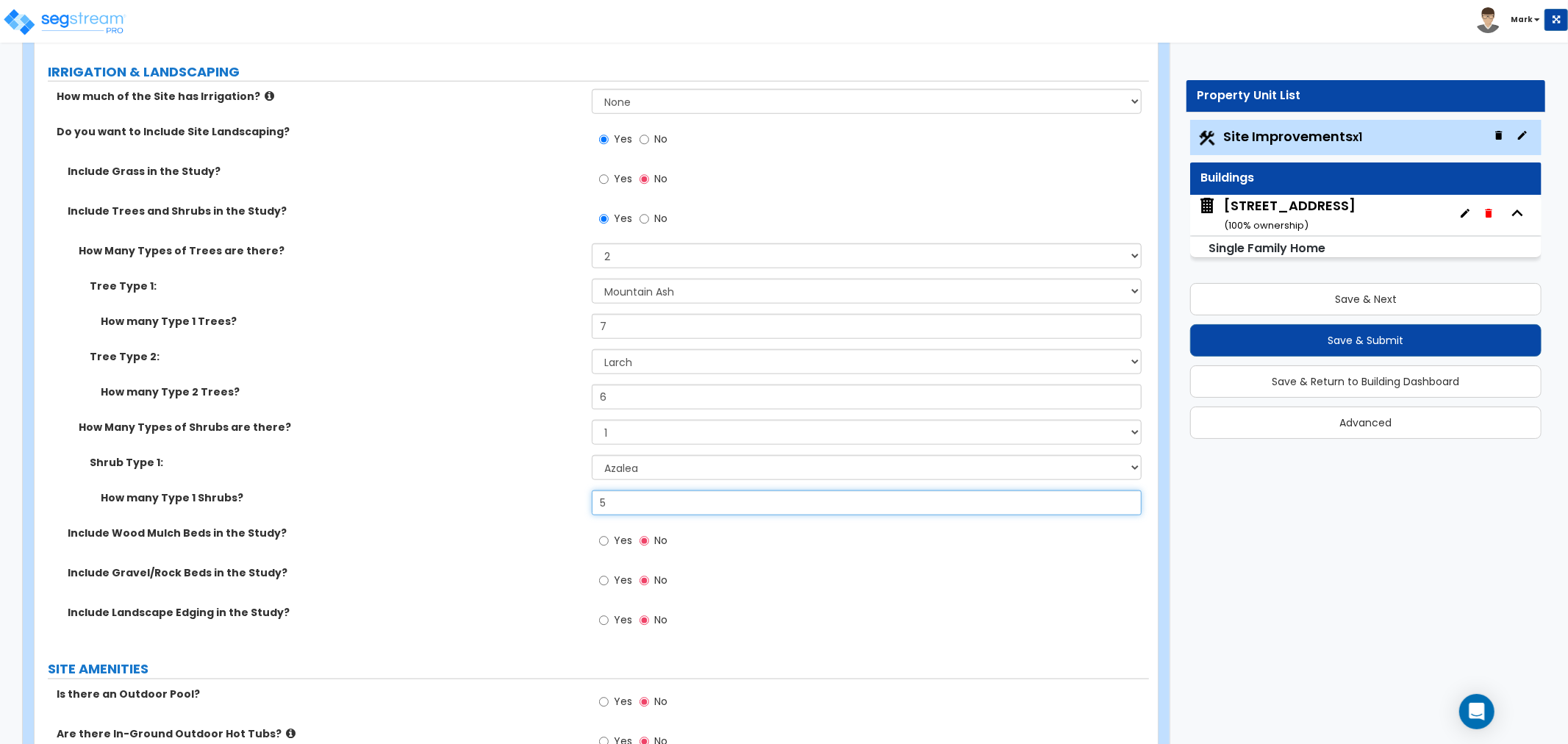
type input "5"
click at [608, 582] on input "Yes" at bounding box center [604, 581] width 9 height 16
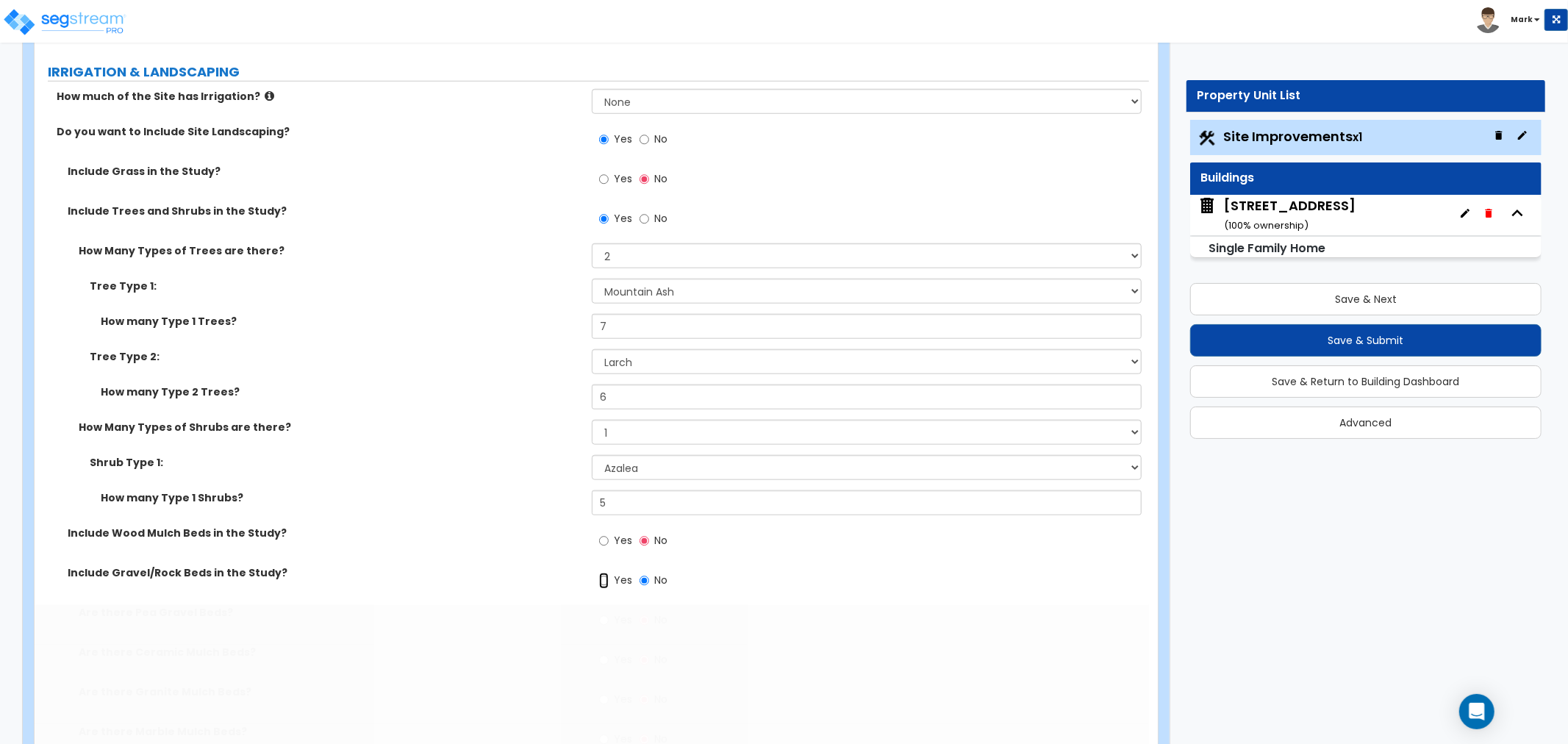
radio input "true"
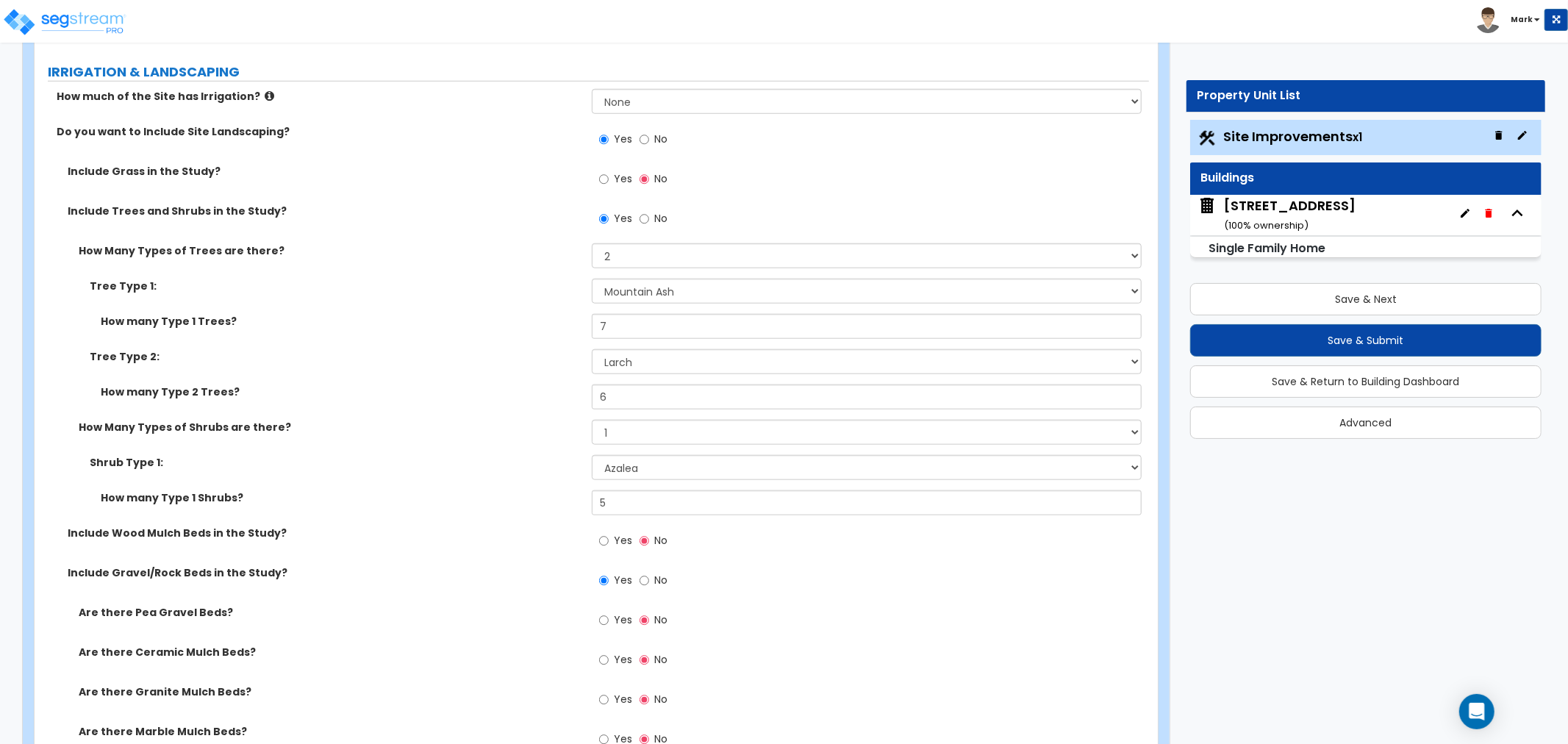
scroll to position [1144, 0]
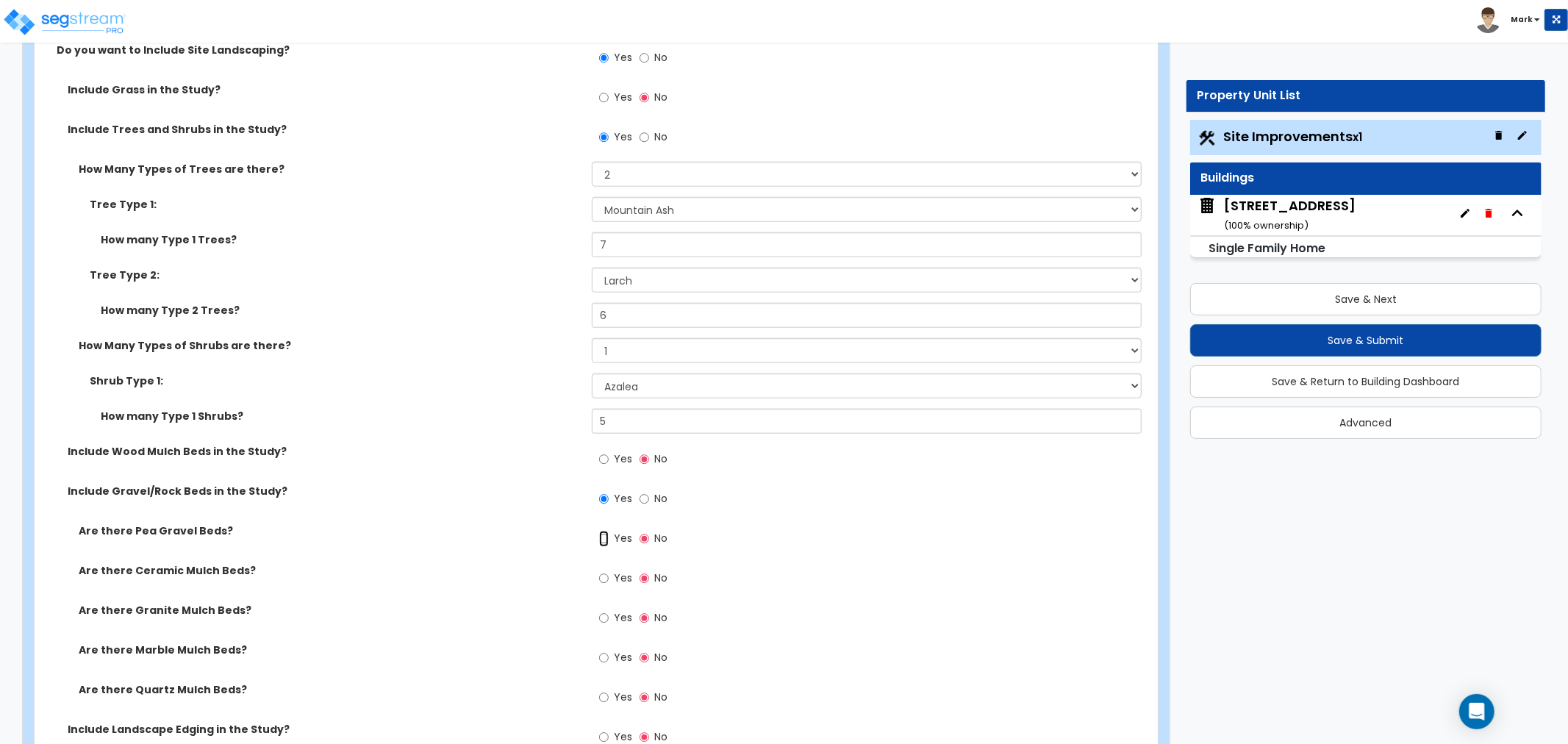
click at [601, 547] on input "Yes" at bounding box center [604, 539] width 9 height 16
radio input "true"
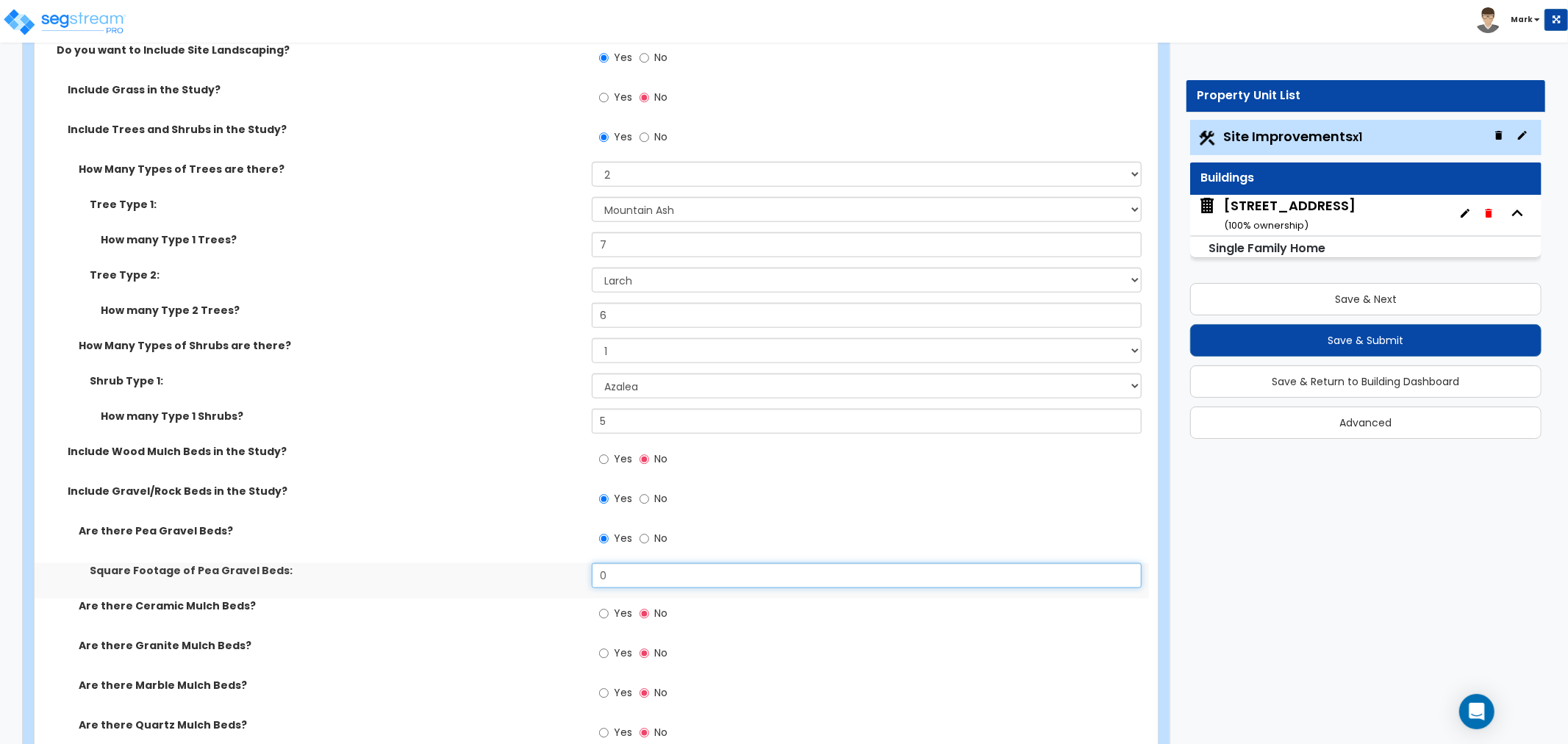
click at [625, 572] on input "0" at bounding box center [867, 576] width 550 height 25
click at [625, 572] on input "0" at bounding box center [867, 576] width 550 height 25
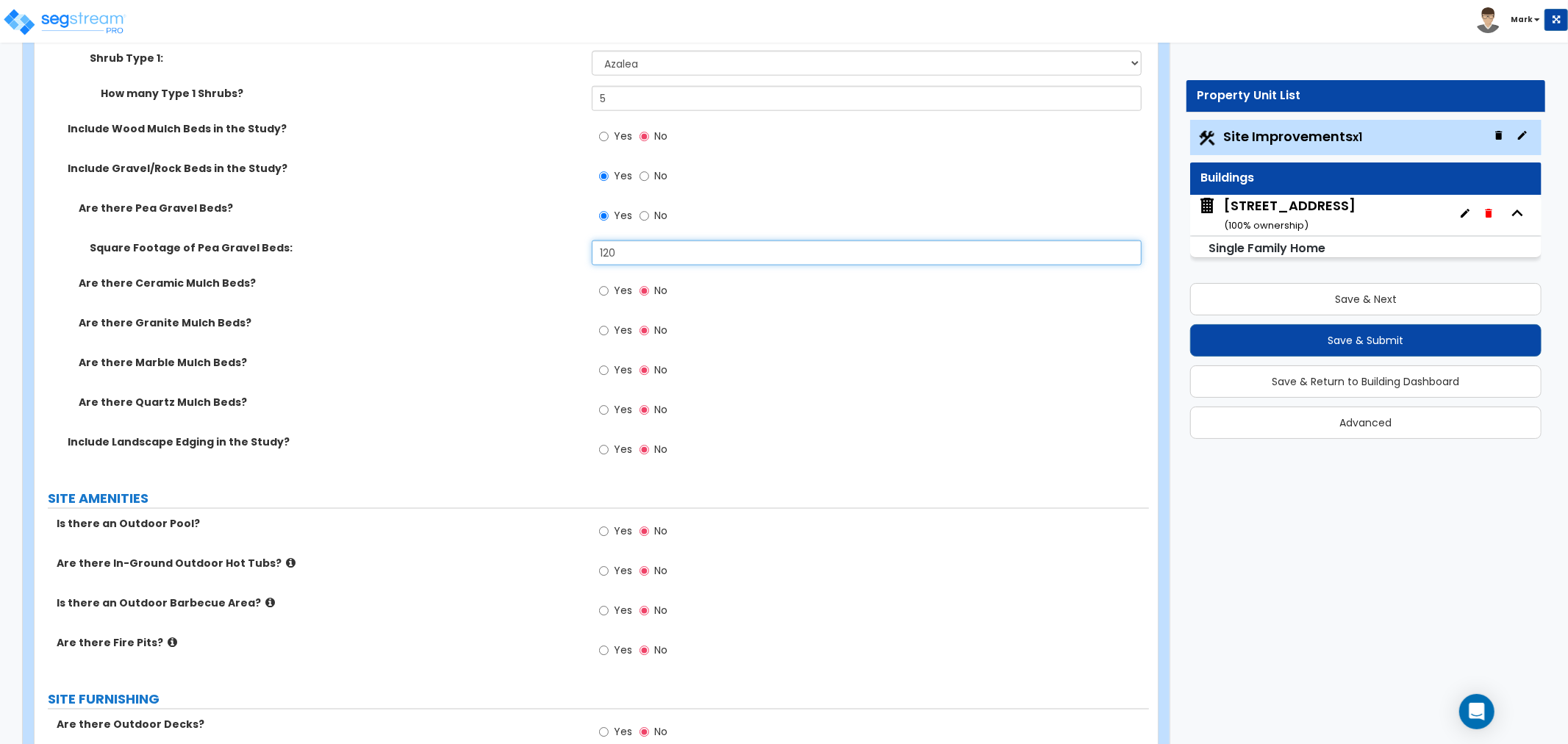
scroll to position [1553, 0]
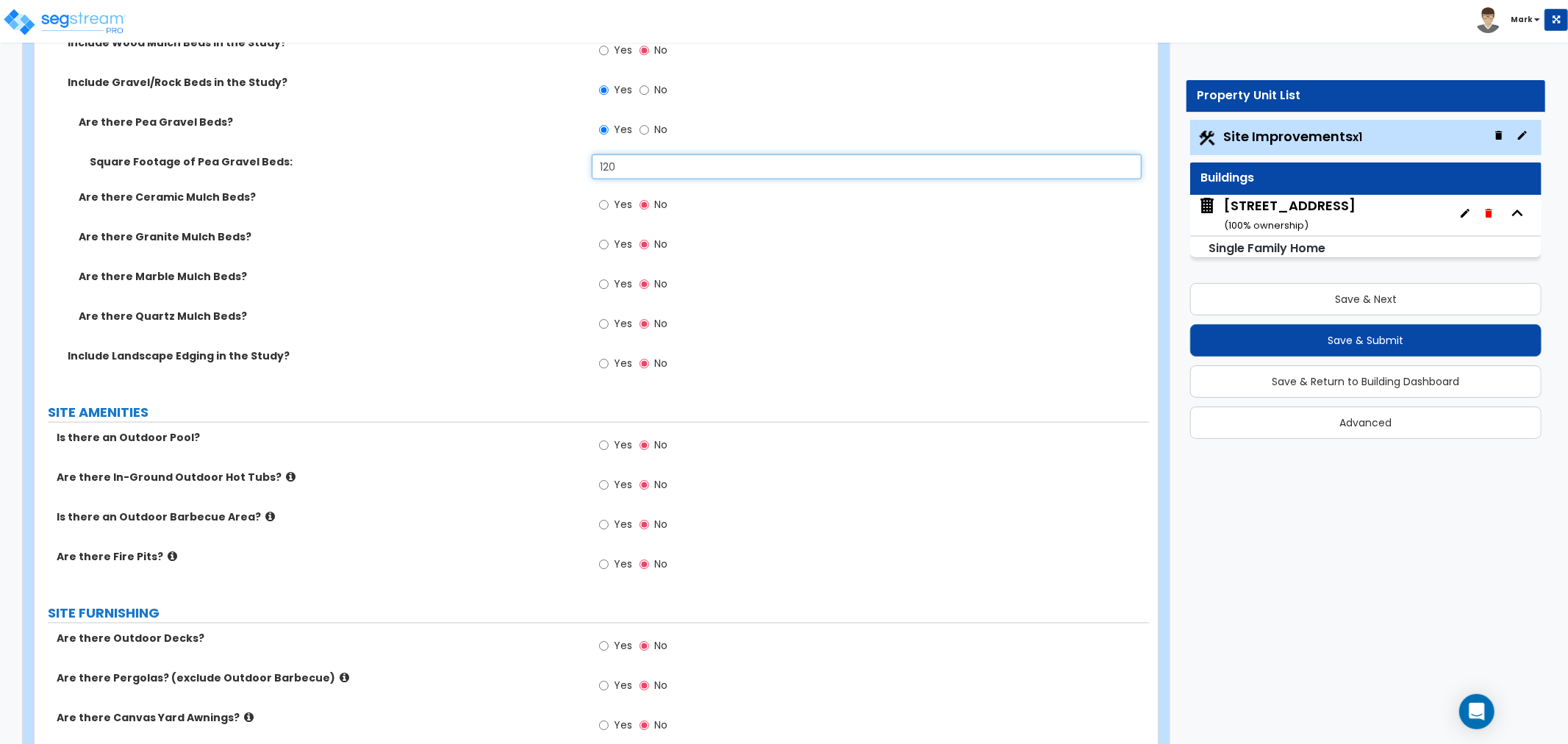
type input "120"
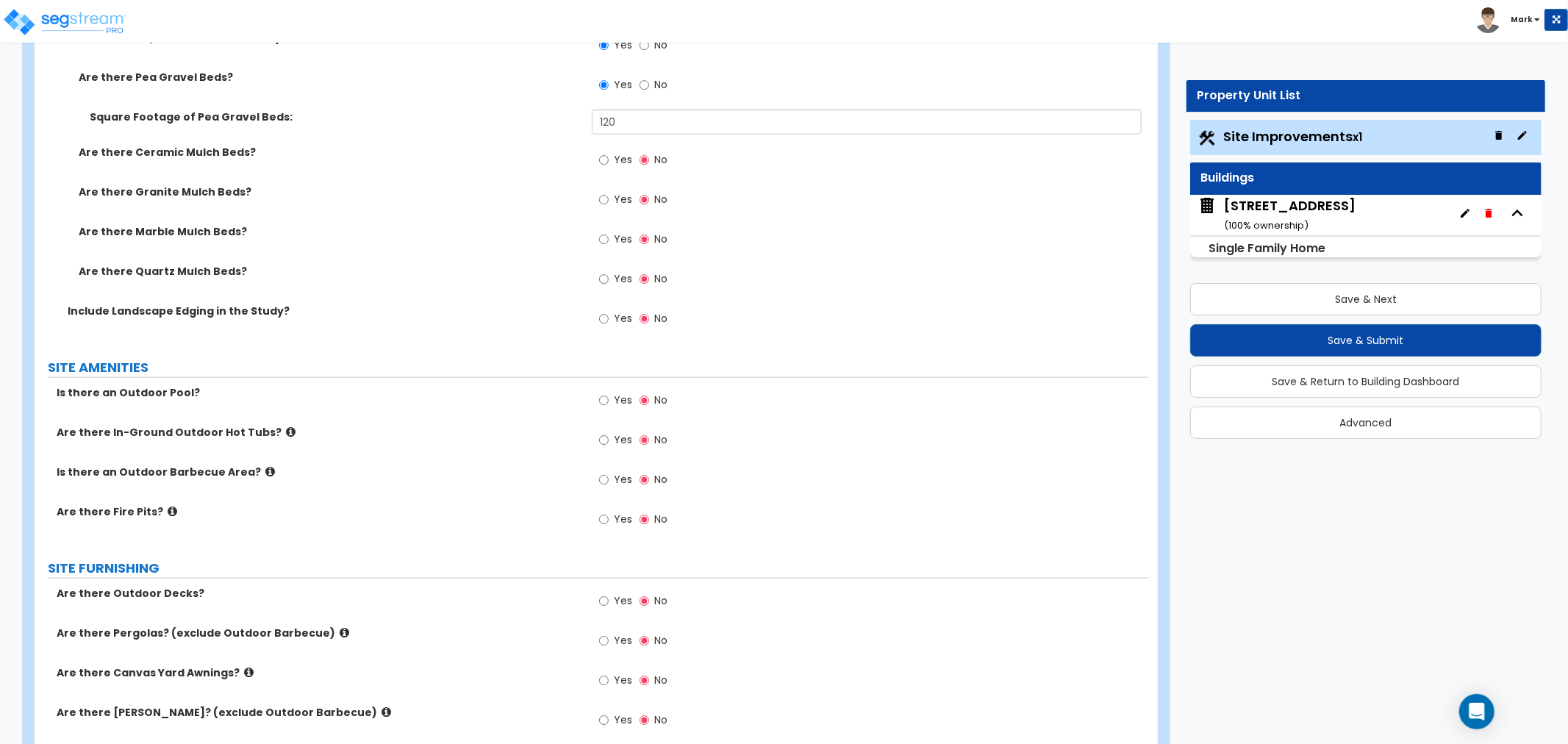
scroll to position [1716, 0]
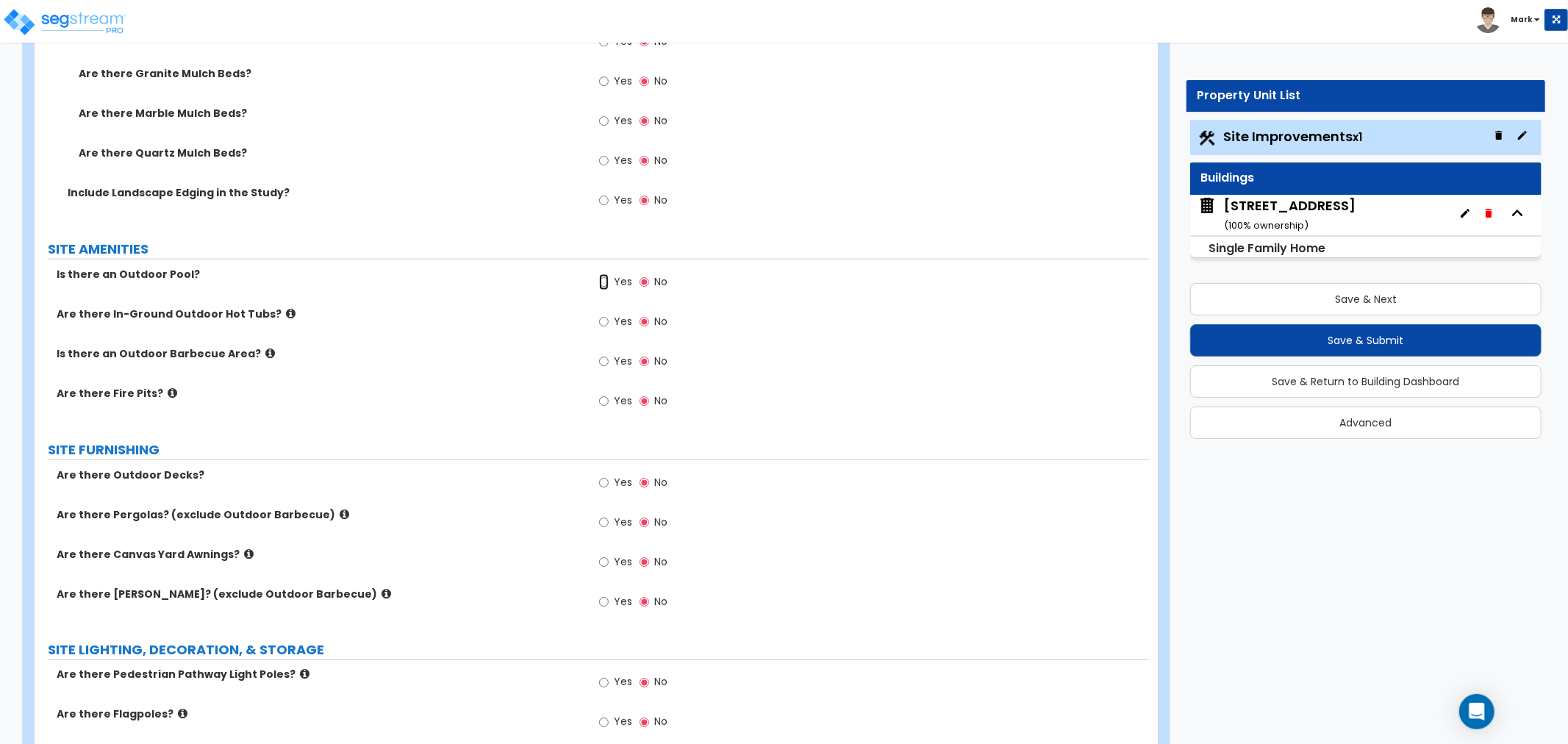
click at [607, 283] on input "Yes" at bounding box center [604, 282] width 9 height 16
radio input "true"
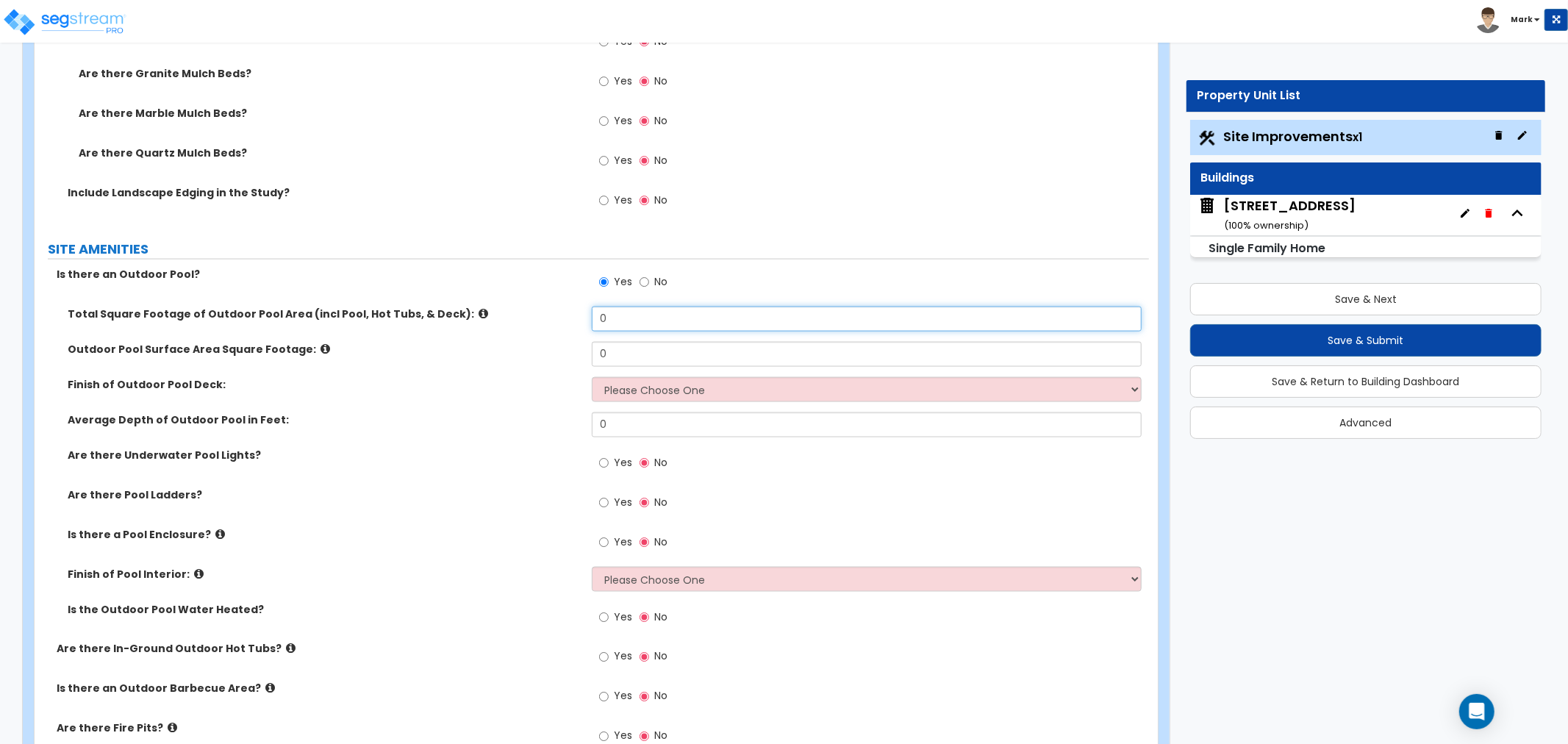
click at [648, 317] on input "0" at bounding box center [867, 320] width 550 height 25
type input "810"
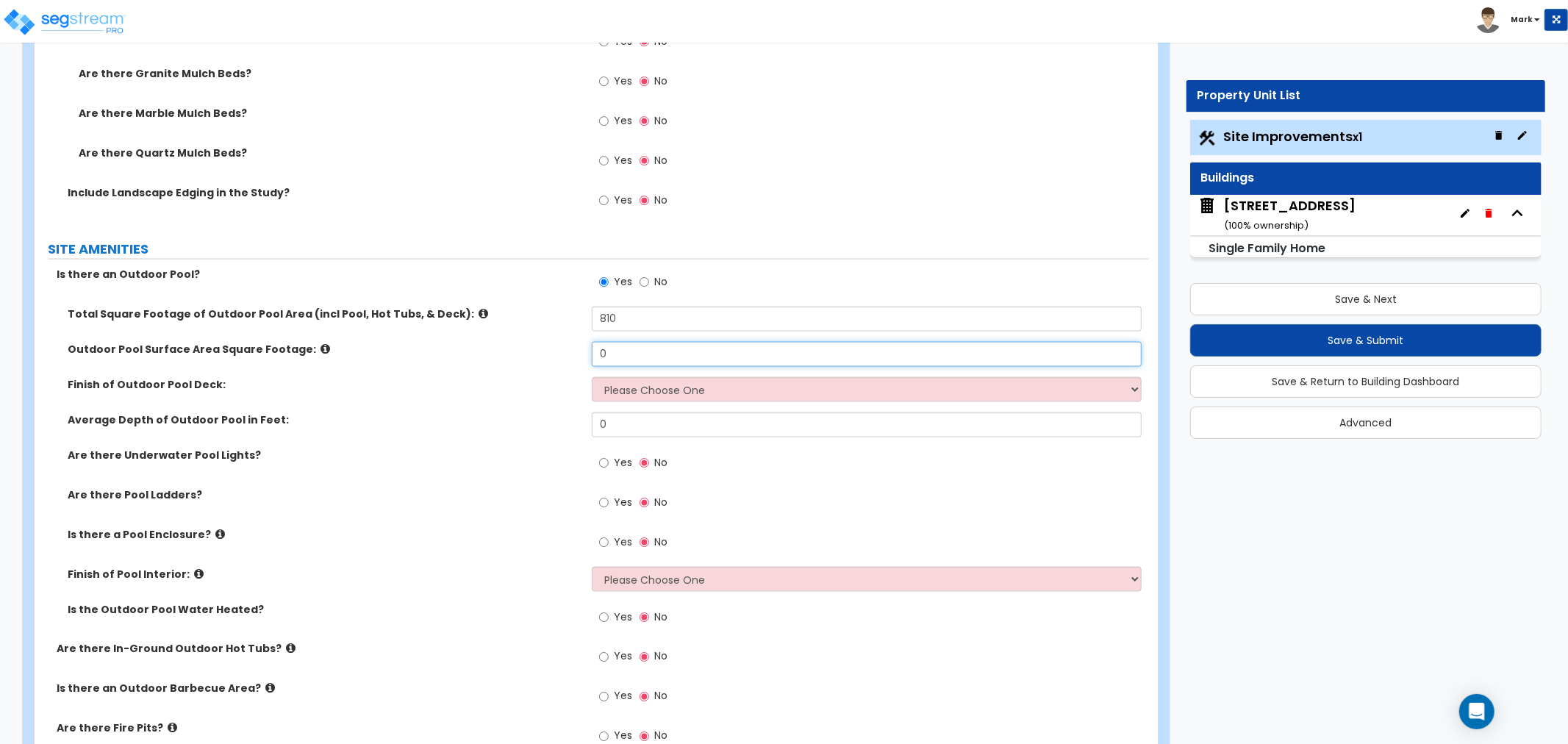
click at [661, 343] on input "0" at bounding box center [867, 355] width 550 height 25
type input "450"
click at [661, 399] on select "Please Choose One Bare Concrete Stamped Concrete Brick Pavers Stone Pavers Wood…" at bounding box center [867, 389] width 550 height 25
select select "1"
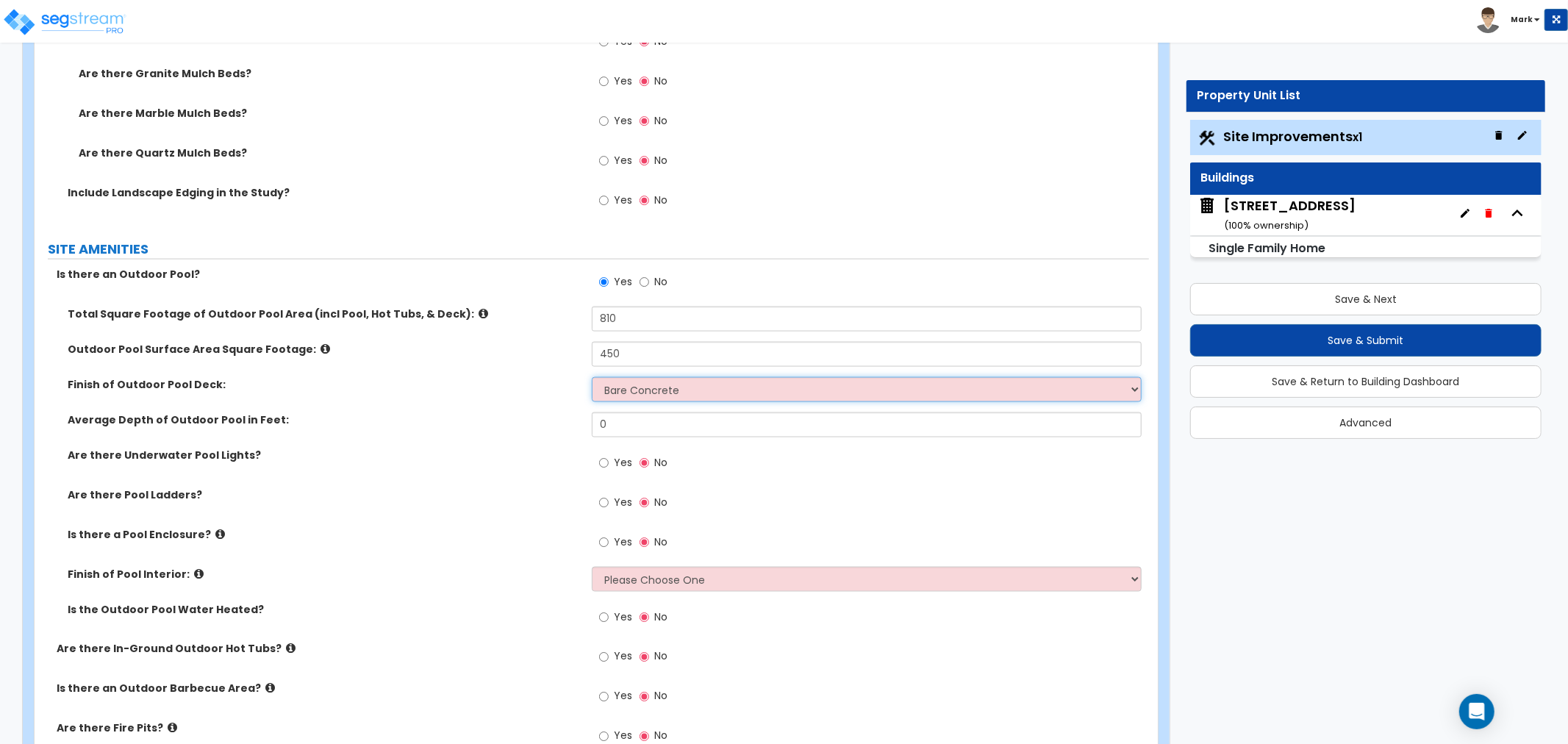
click at [592, 377] on select "Please Choose One Bare Concrete Stamped Concrete Brick Pavers Stone Pavers Wood…" at bounding box center [867, 389] width 550 height 25
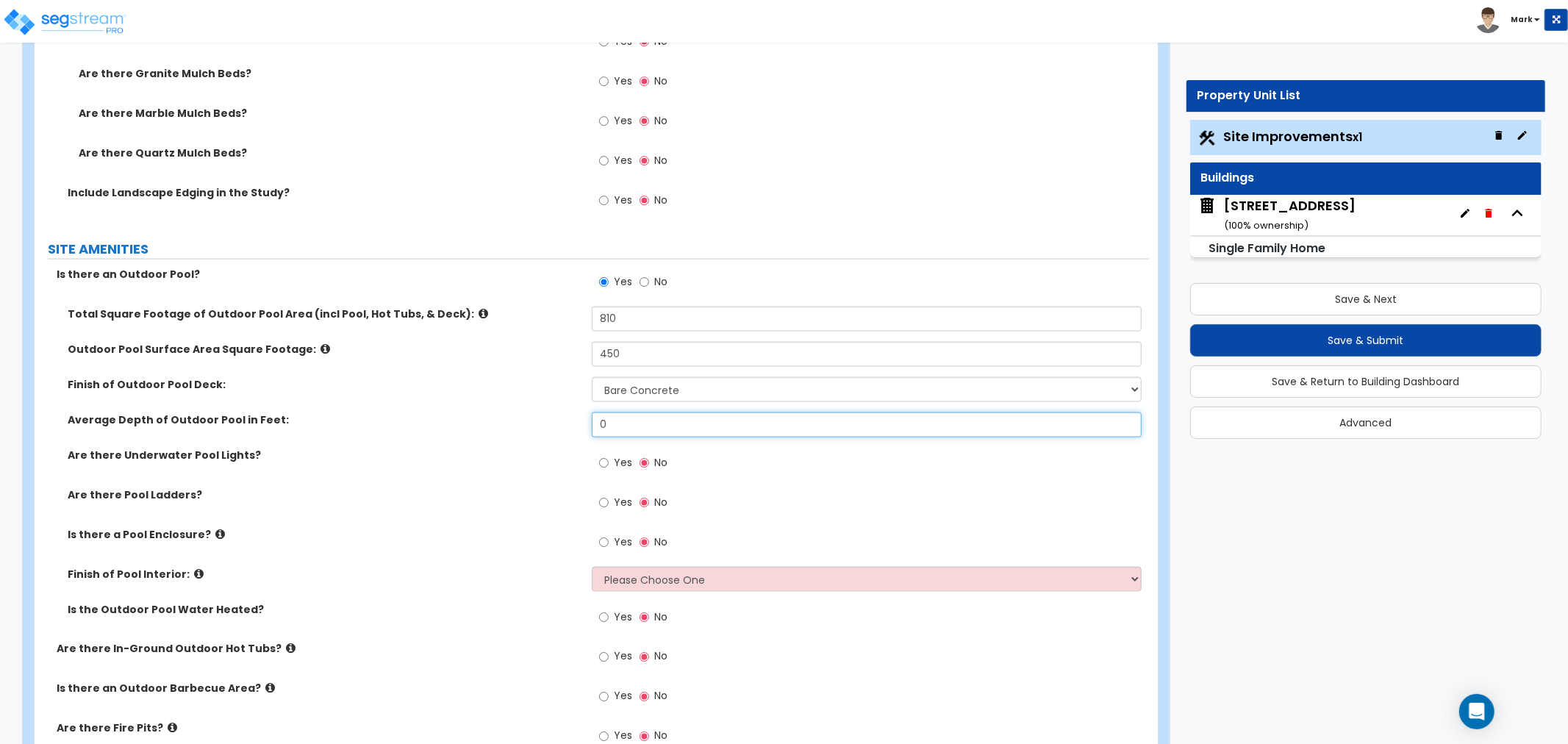
click at [652, 429] on input "0" at bounding box center [867, 425] width 550 height 25
type input "5"
type input "4"
click at [215, 529] on icon at bounding box center [220, 534] width 9 height 11
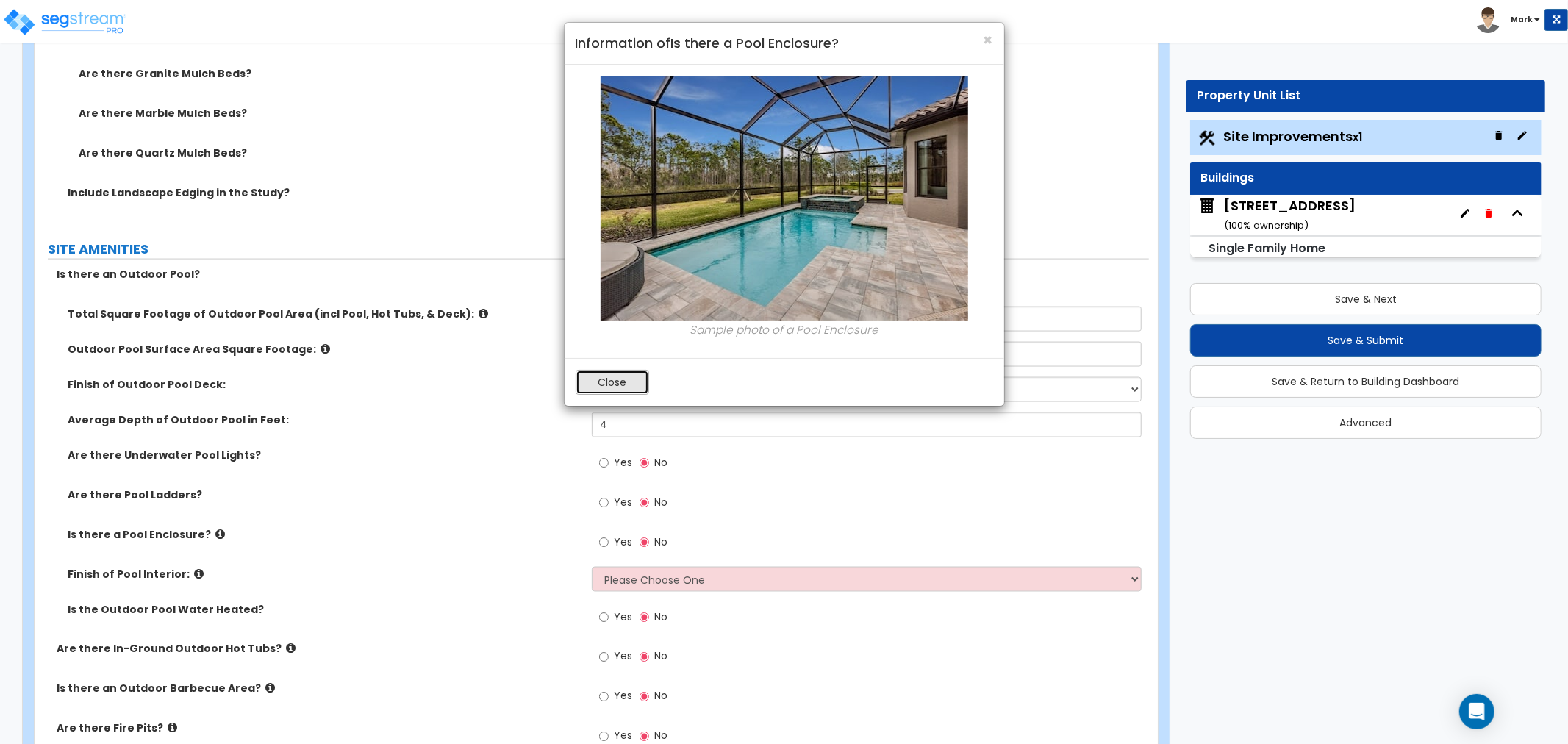
click at [636, 382] on button "Close" at bounding box center [612, 382] width 74 height 25
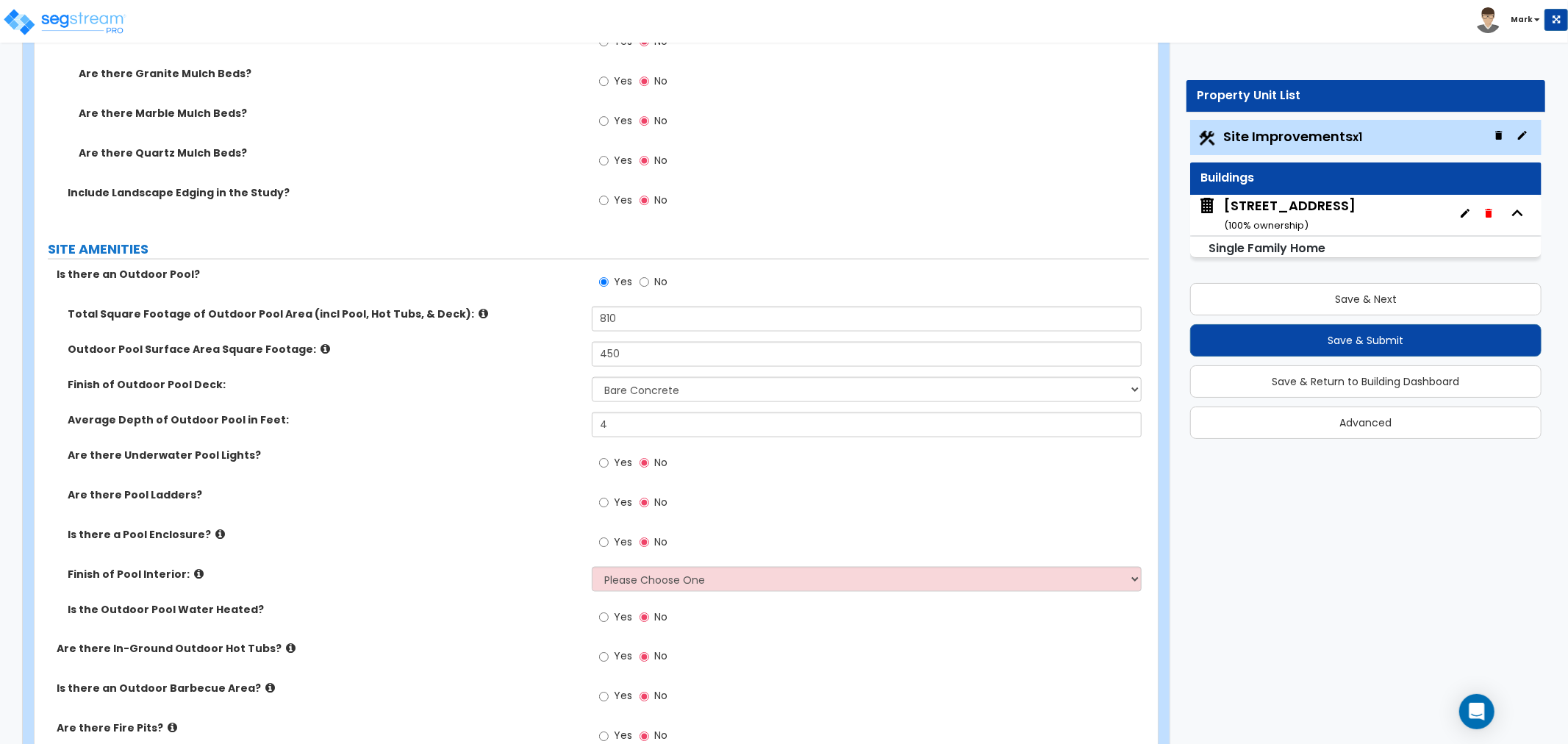
click at [194, 570] on icon at bounding box center [199, 574] width 9 height 11
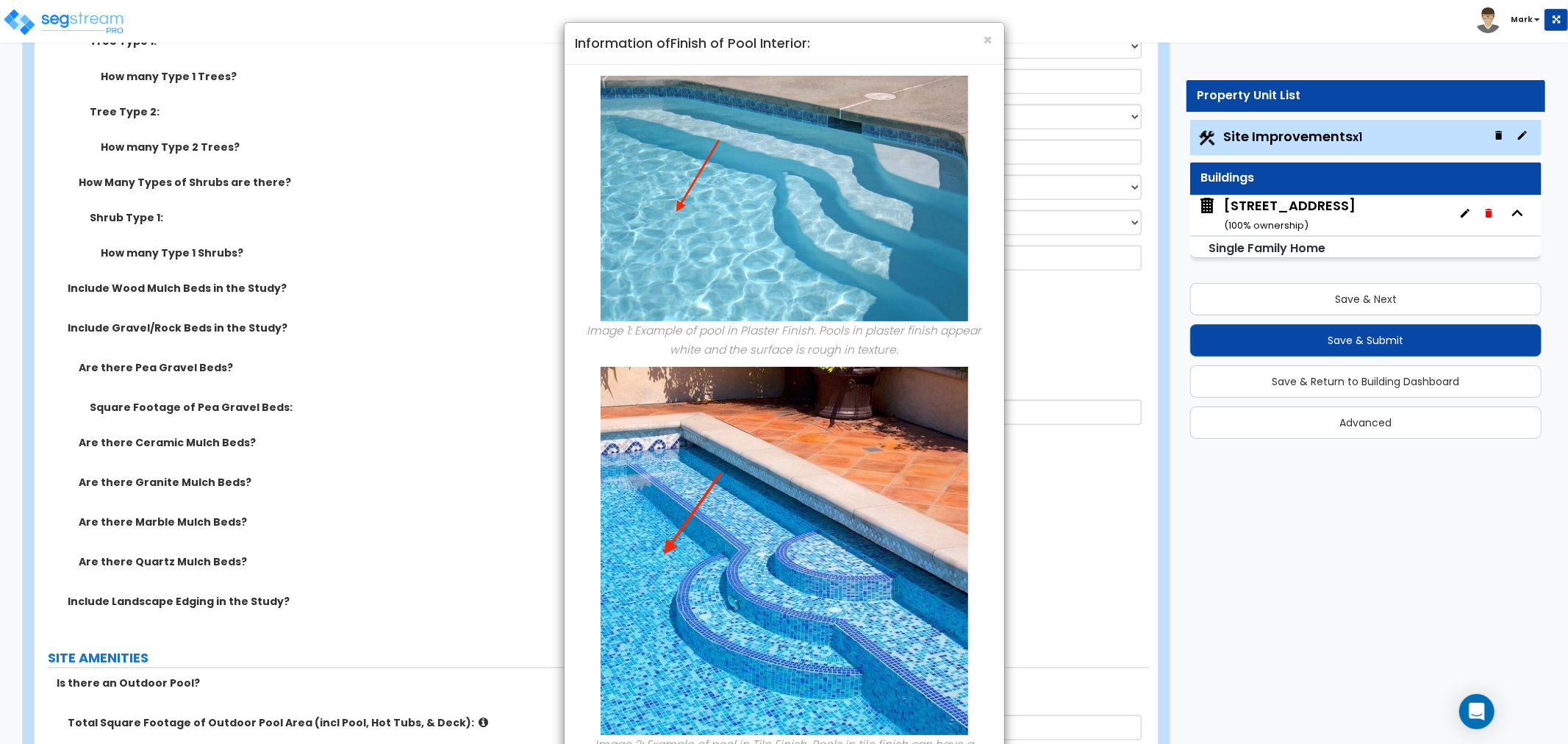
scroll to position [1797, 0]
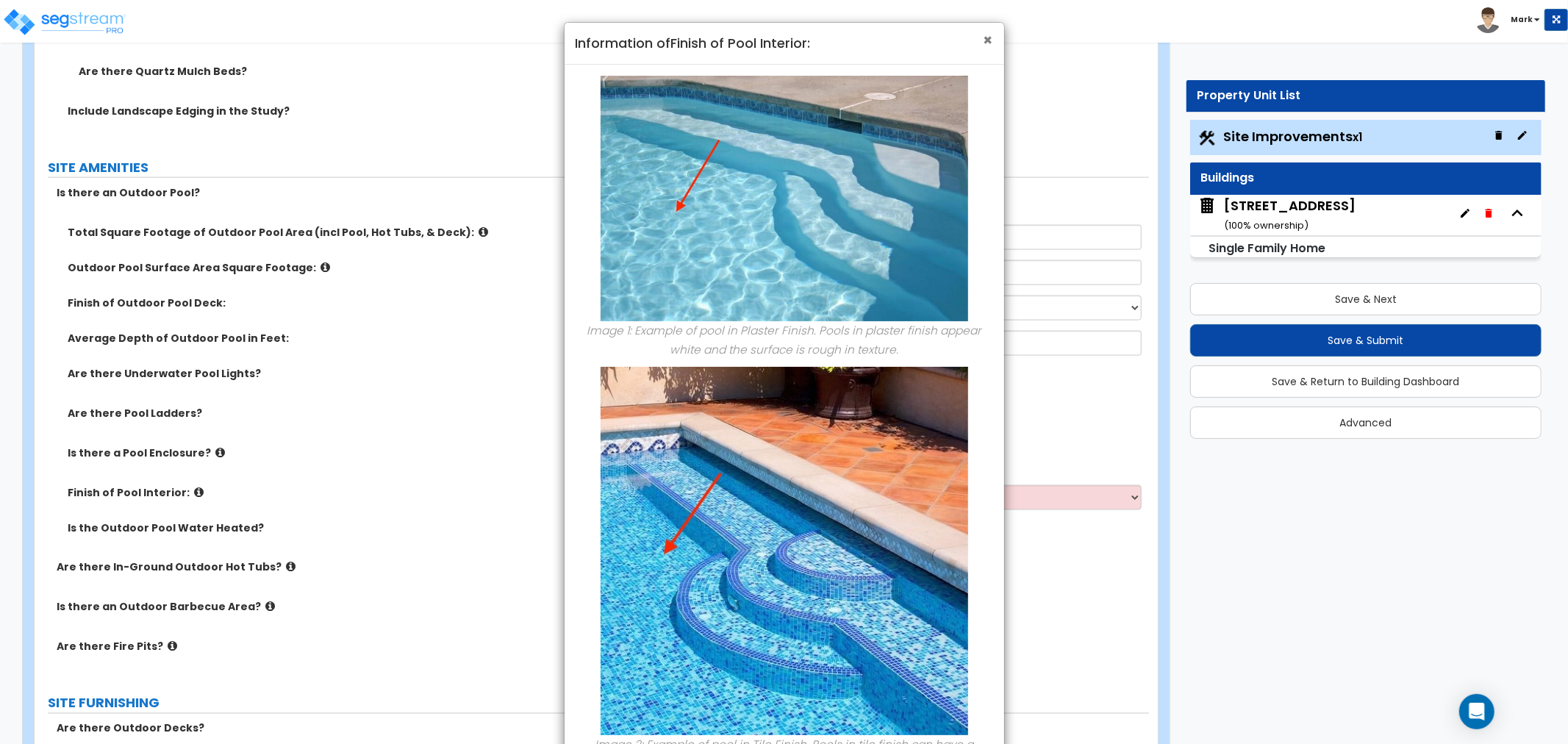
drag, startPoint x: 985, startPoint y: 35, endPoint x: 982, endPoint y: 46, distance: 11.4
click at [986, 35] on span "×" at bounding box center [988, 40] width 9 height 21
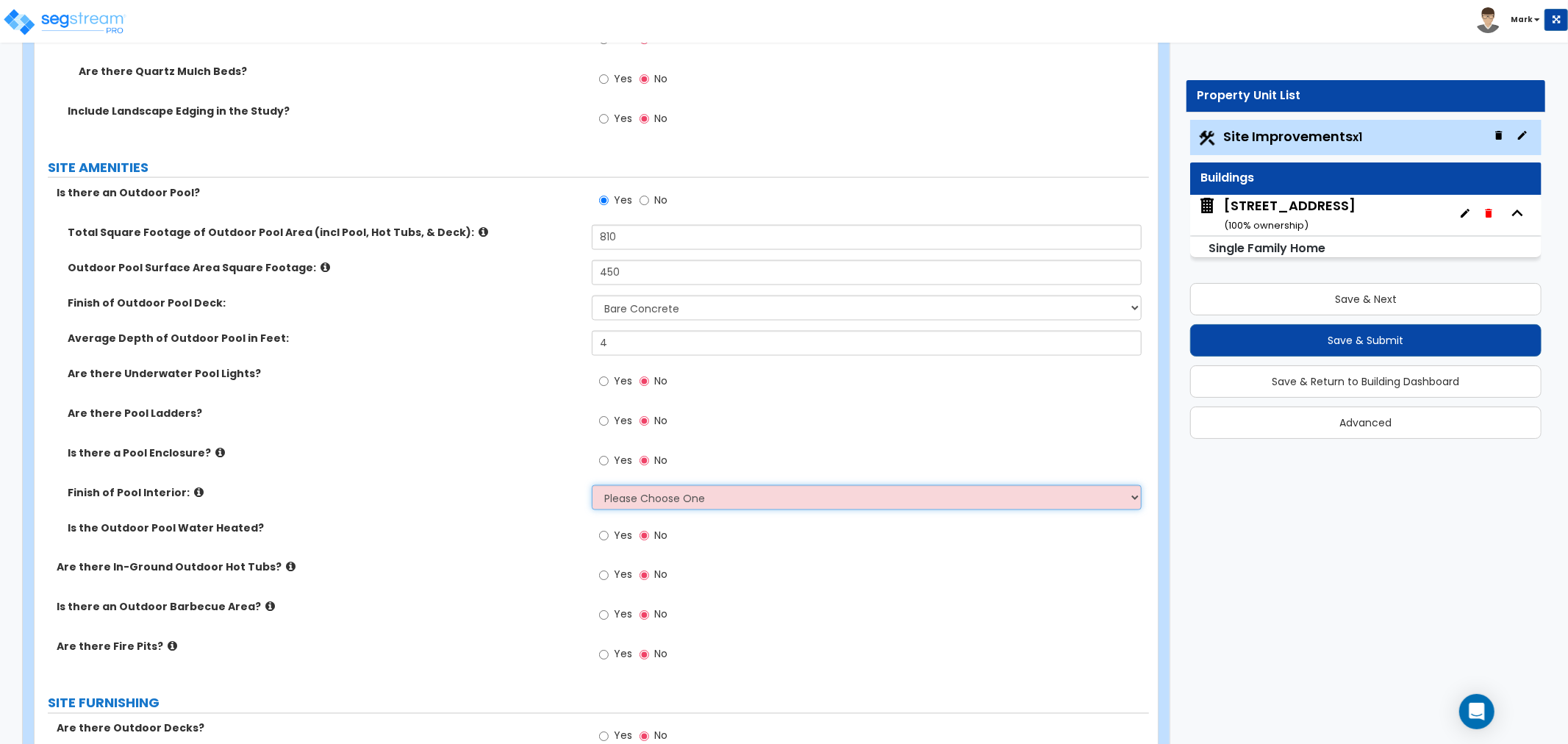
click at [713, 505] on select "Please Choose One Tile Plaster Vinyl" at bounding box center [867, 498] width 550 height 25
select select "2"
click at [592, 485] on select "Please Choose One Tile Plaster Vinyl" at bounding box center [867, 498] width 550 height 25
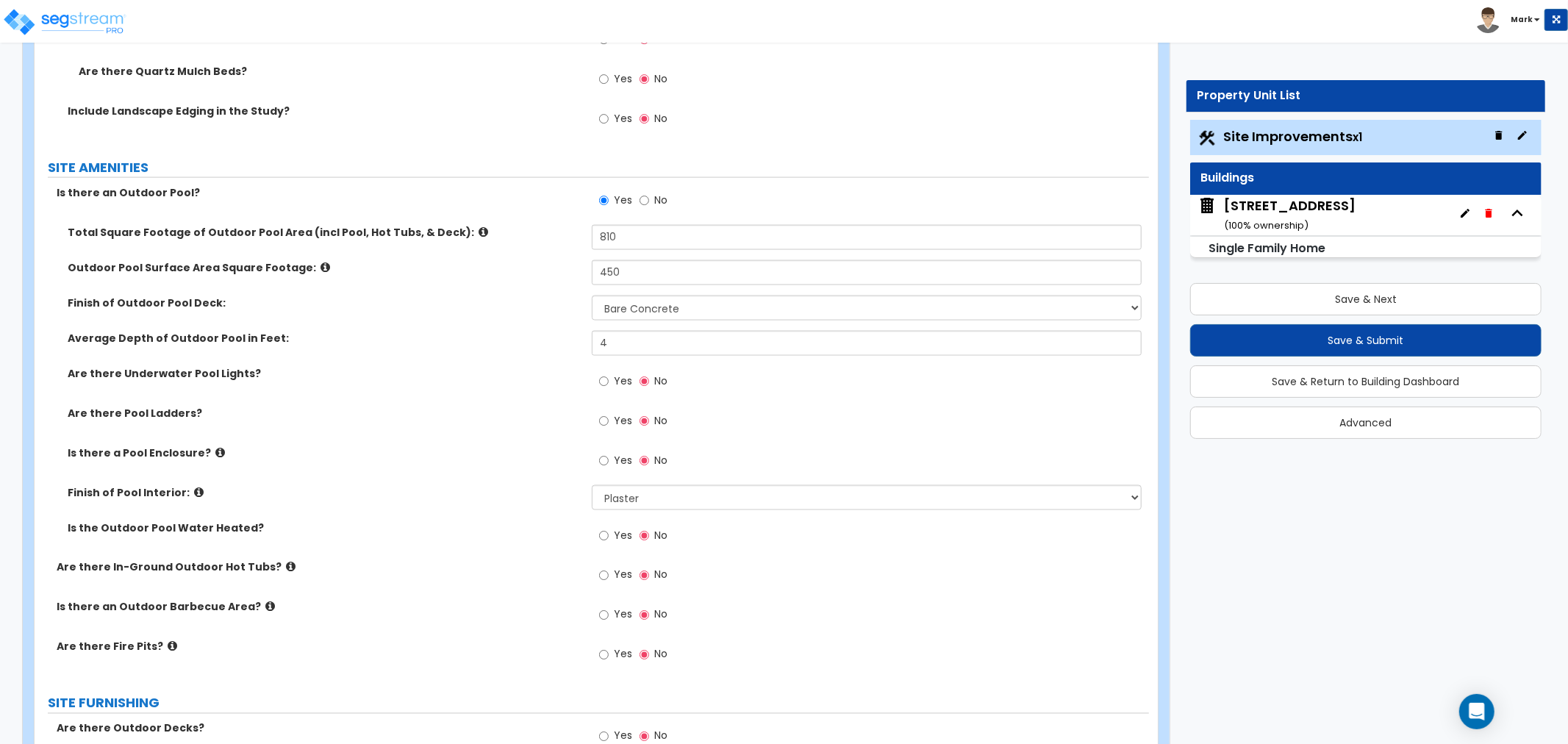
click at [194, 494] on icon at bounding box center [199, 492] width 9 height 11
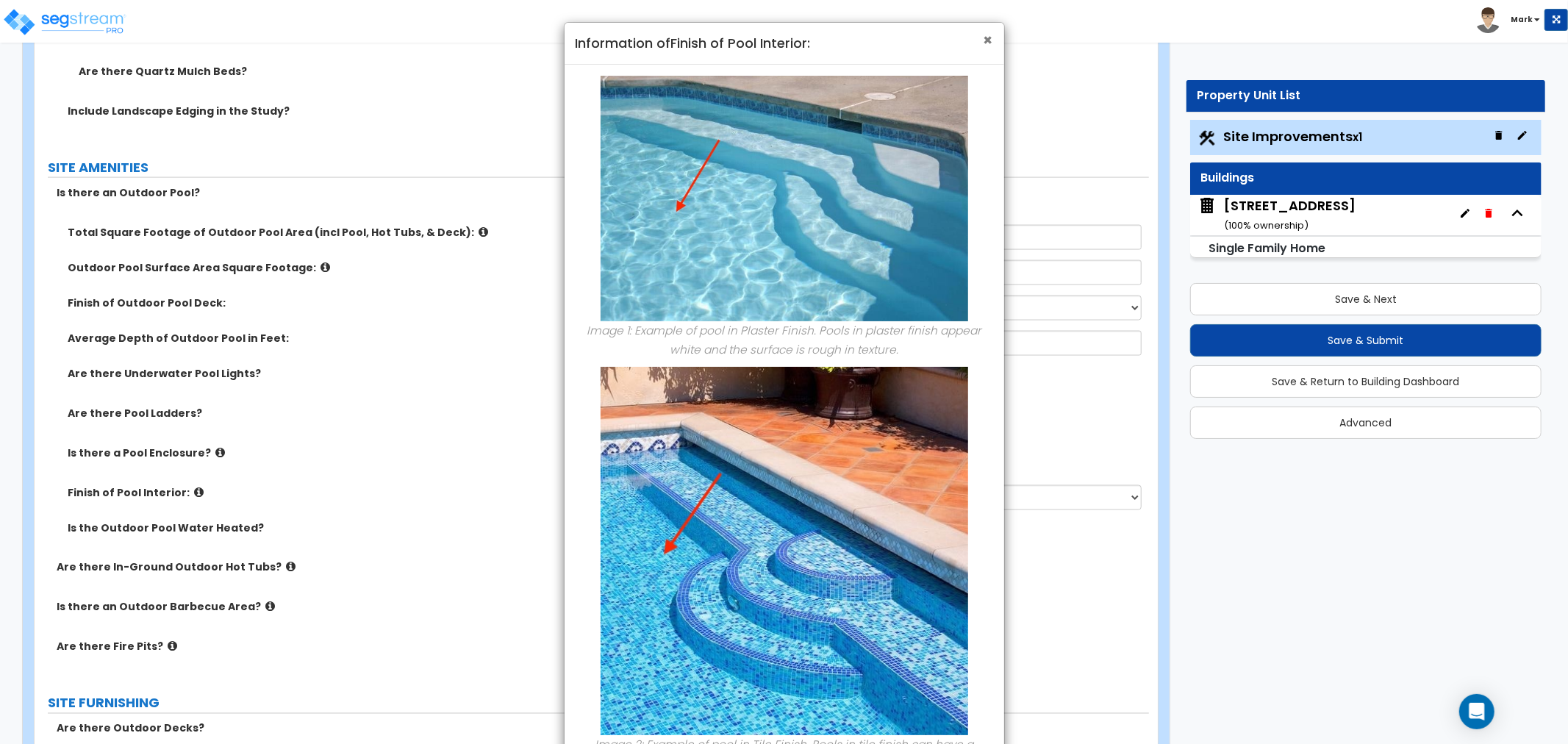
click at [985, 39] on span "×" at bounding box center [988, 40] width 9 height 21
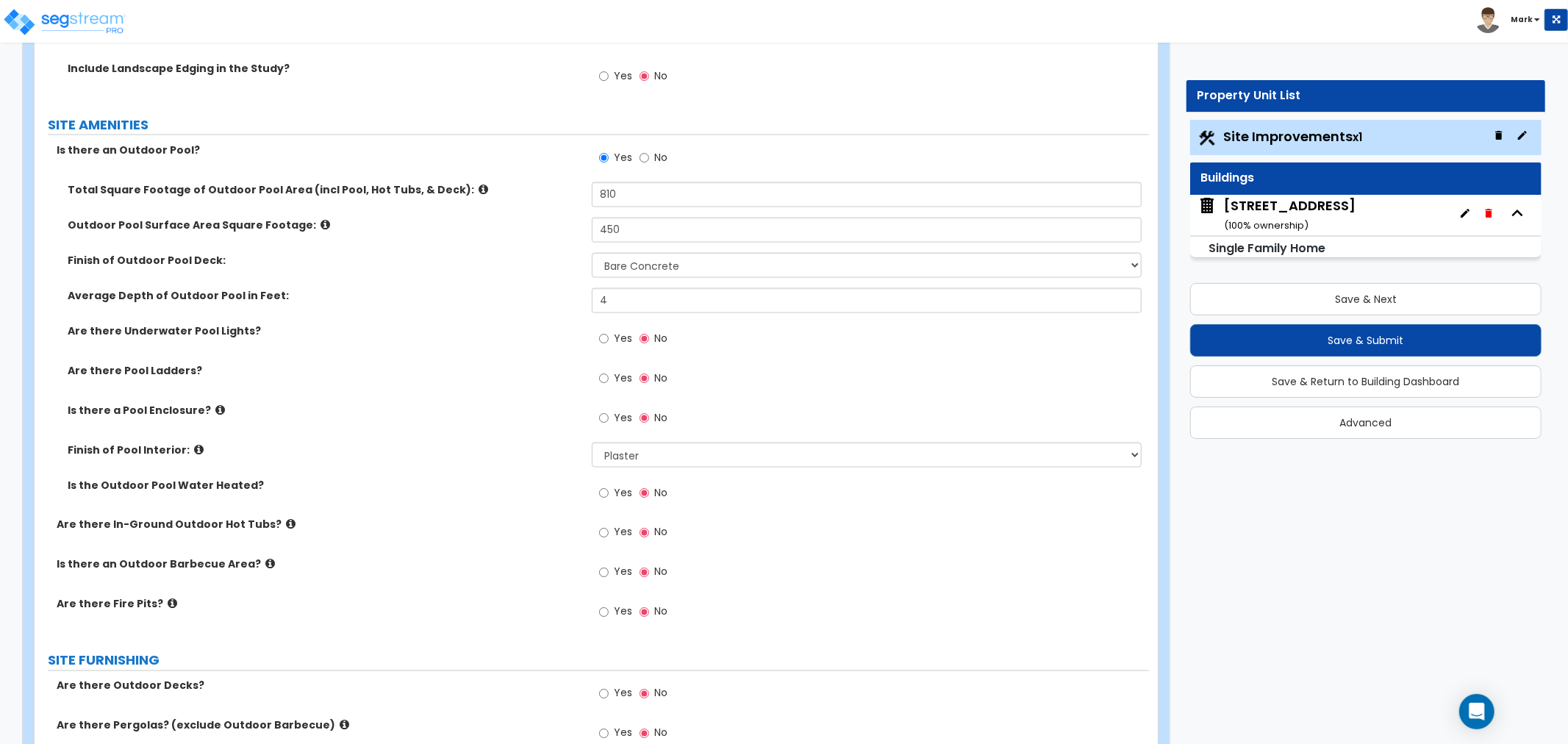
scroll to position [1879, 0]
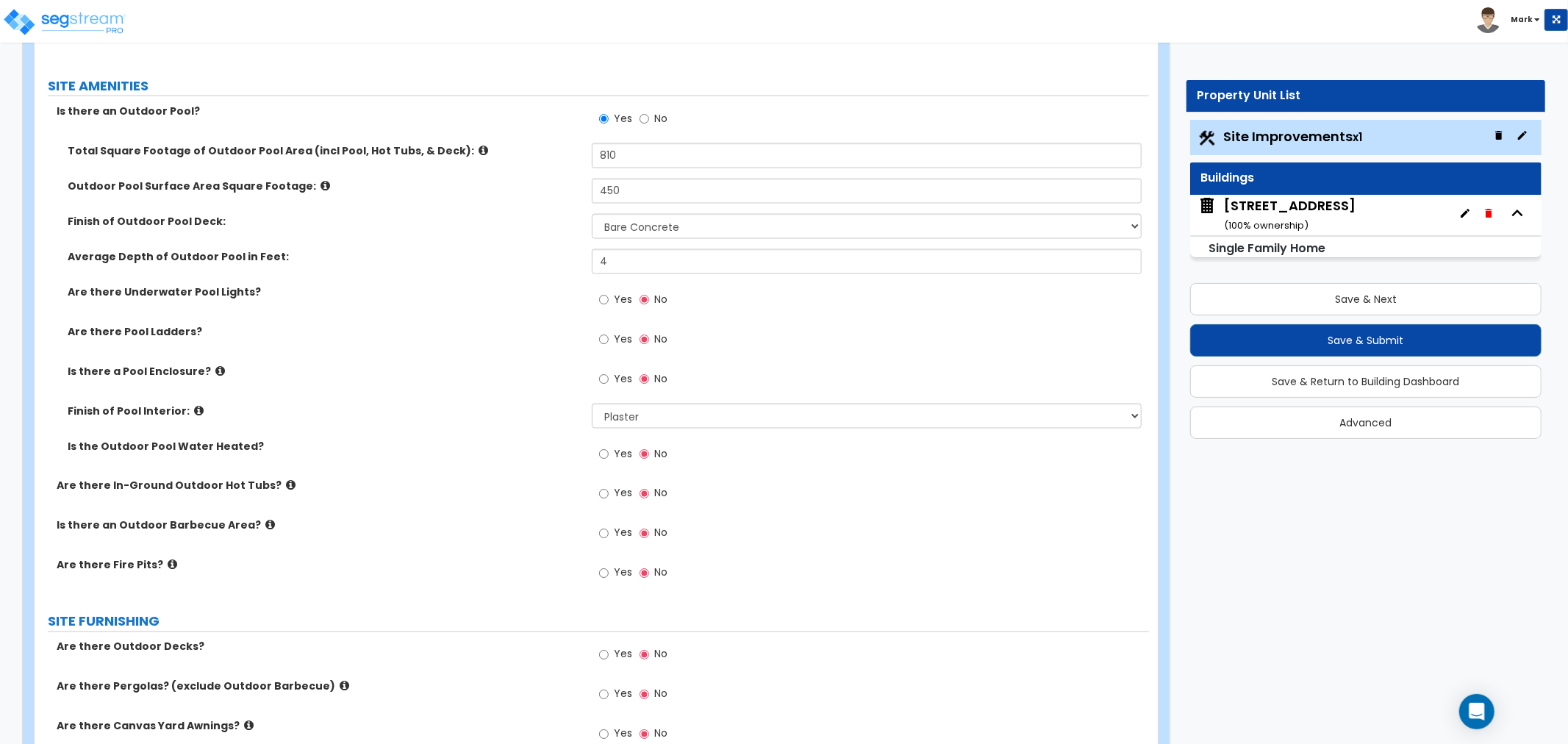
click at [614, 493] on span "Yes" at bounding box center [623, 493] width 19 height 15
click at [608, 493] on input "Yes" at bounding box center [604, 494] width 9 height 16
radio input "true"
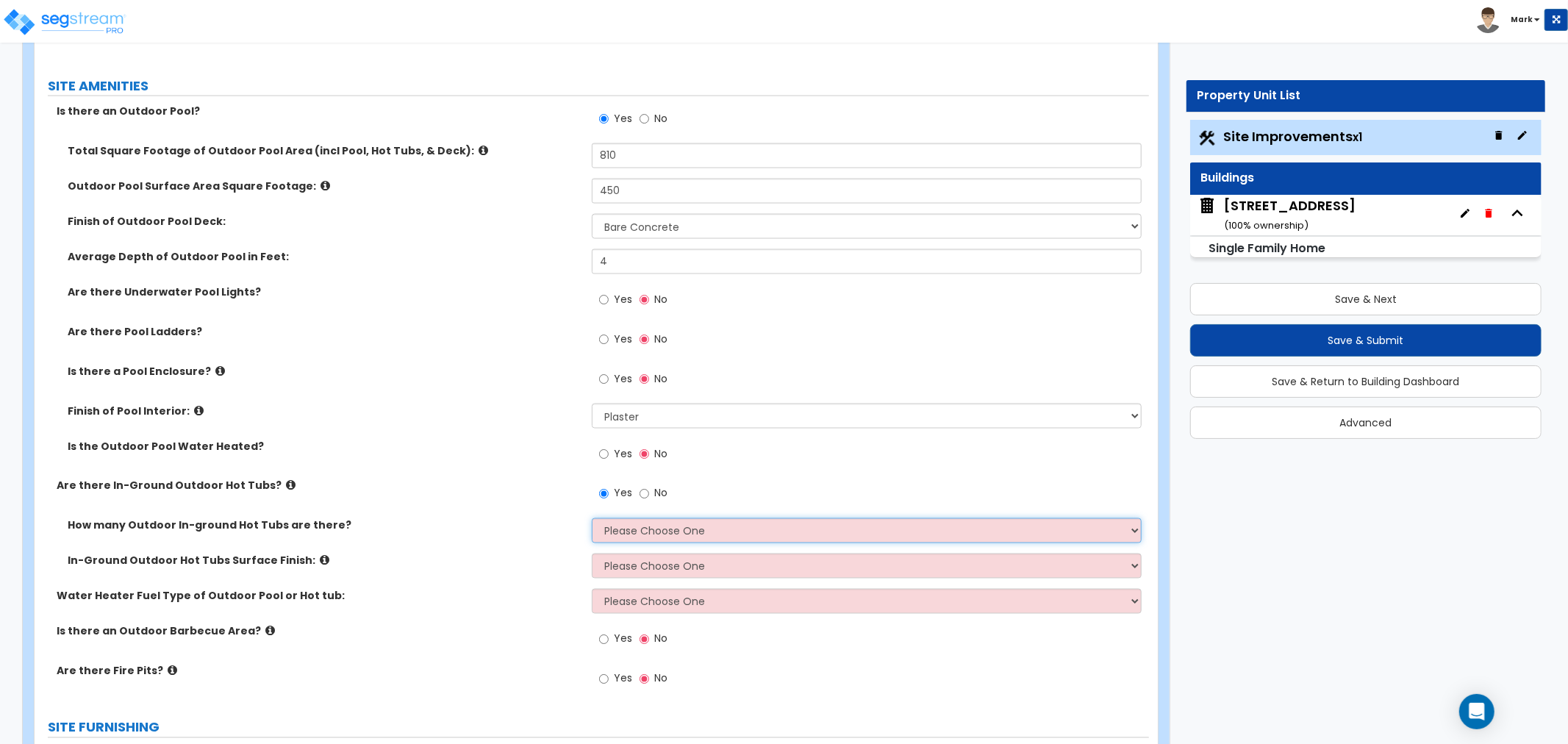
click at [625, 526] on select "Please Choose One 1 2 3 4" at bounding box center [867, 531] width 550 height 25
select select "1"
click at [592, 519] on select "Please Choose One 1 2 3 4" at bounding box center [867, 531] width 550 height 25
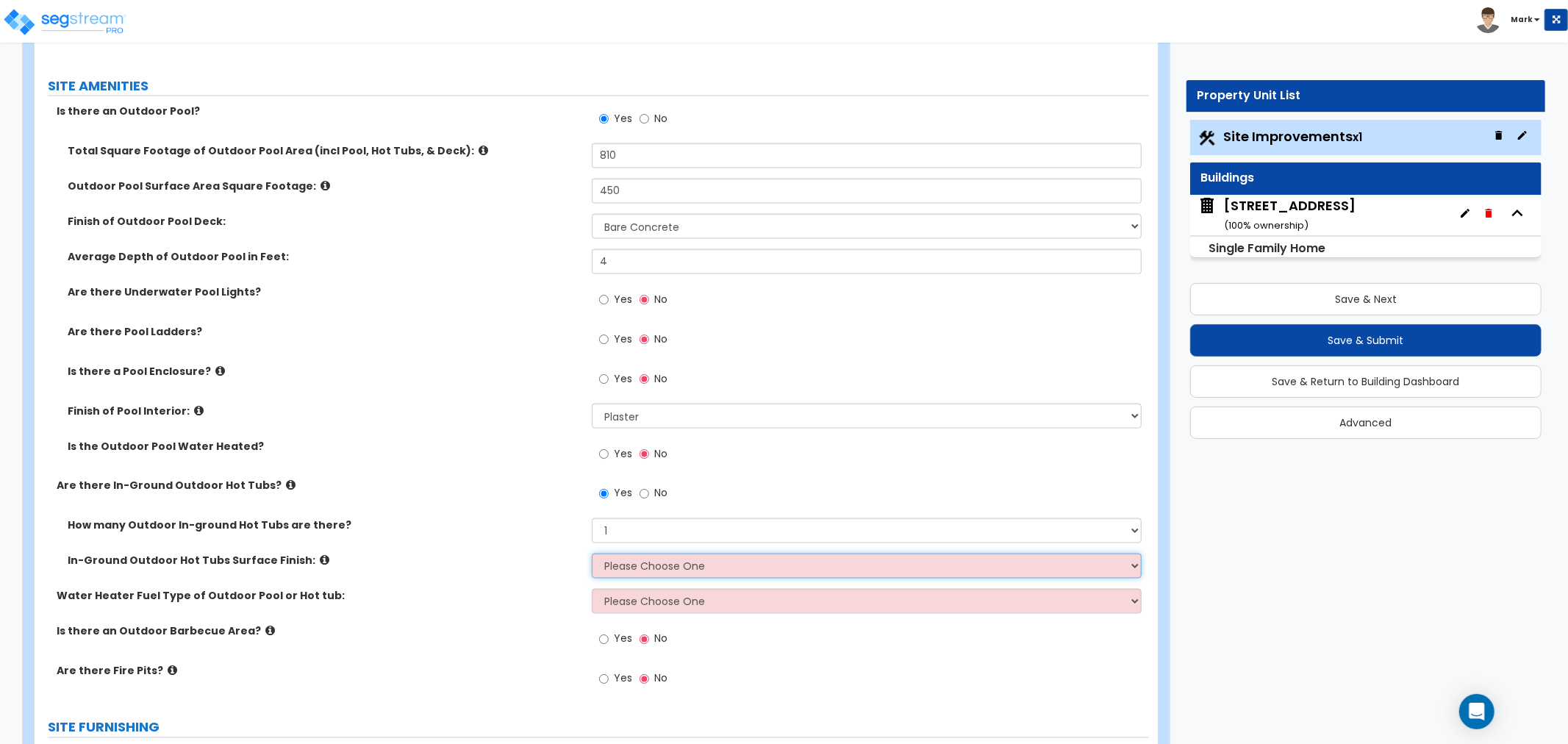
click at [629, 575] on select "Please Choose One Tile Plaster" at bounding box center [867, 566] width 550 height 25
select select "2"
click at [592, 554] on select "Please Choose One Tile Plaster" at bounding box center [867, 566] width 550 height 25
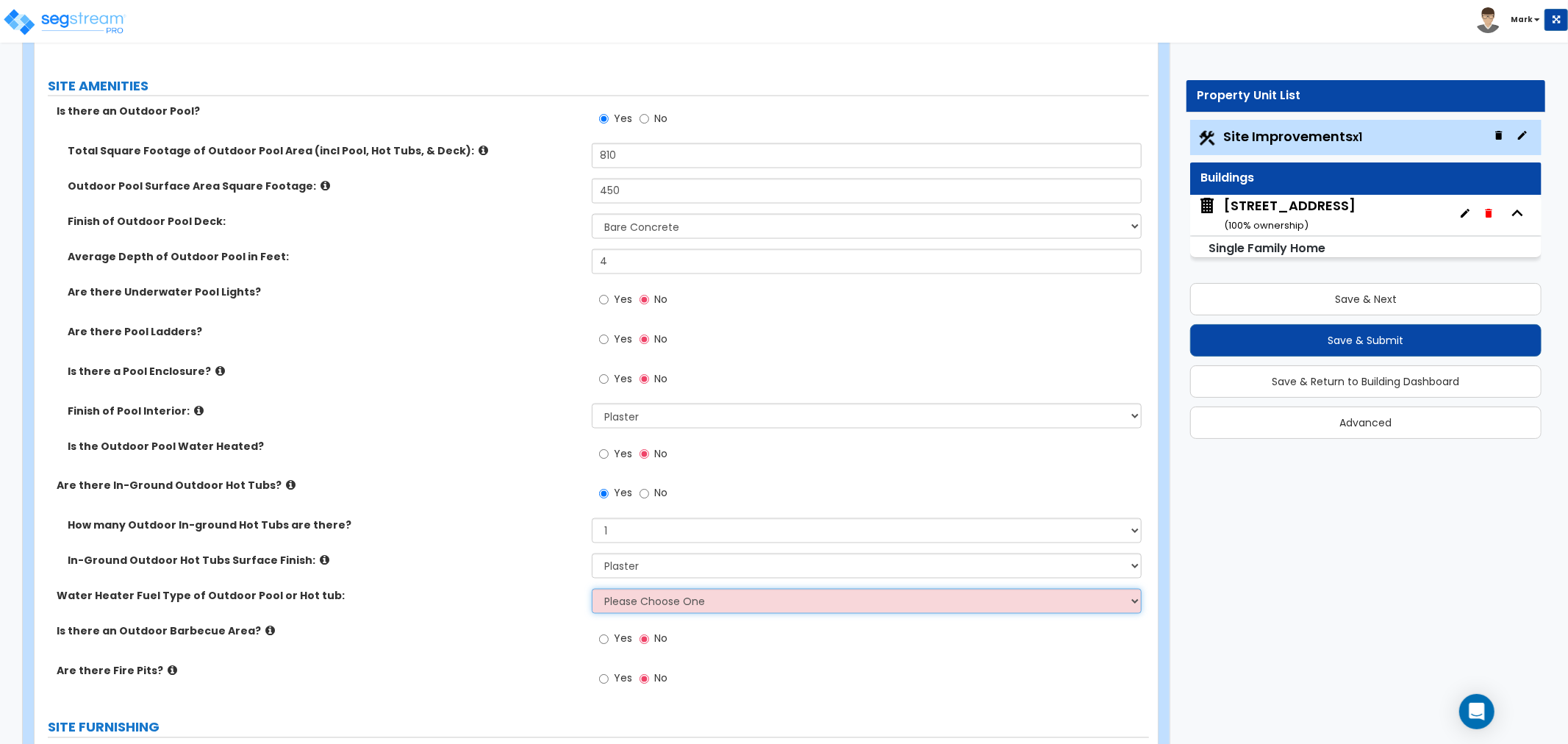
click at [630, 596] on select "Please Choose One Gas Electric" at bounding box center [867, 602] width 550 height 25
select select "2"
click at [592, 589] on select "Please Choose One Gas Electric" at bounding box center [867, 602] width 550 height 25
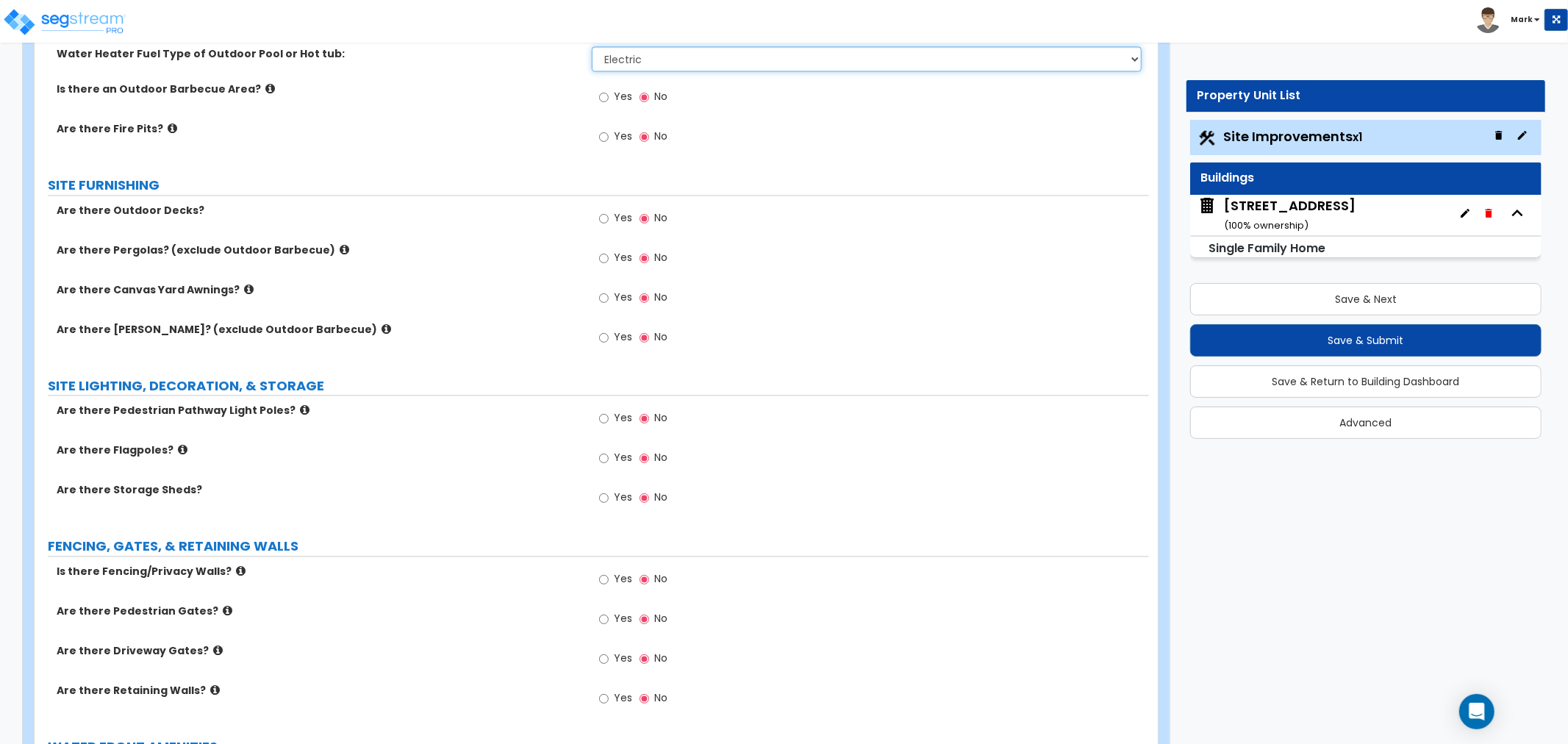
scroll to position [2451, 0]
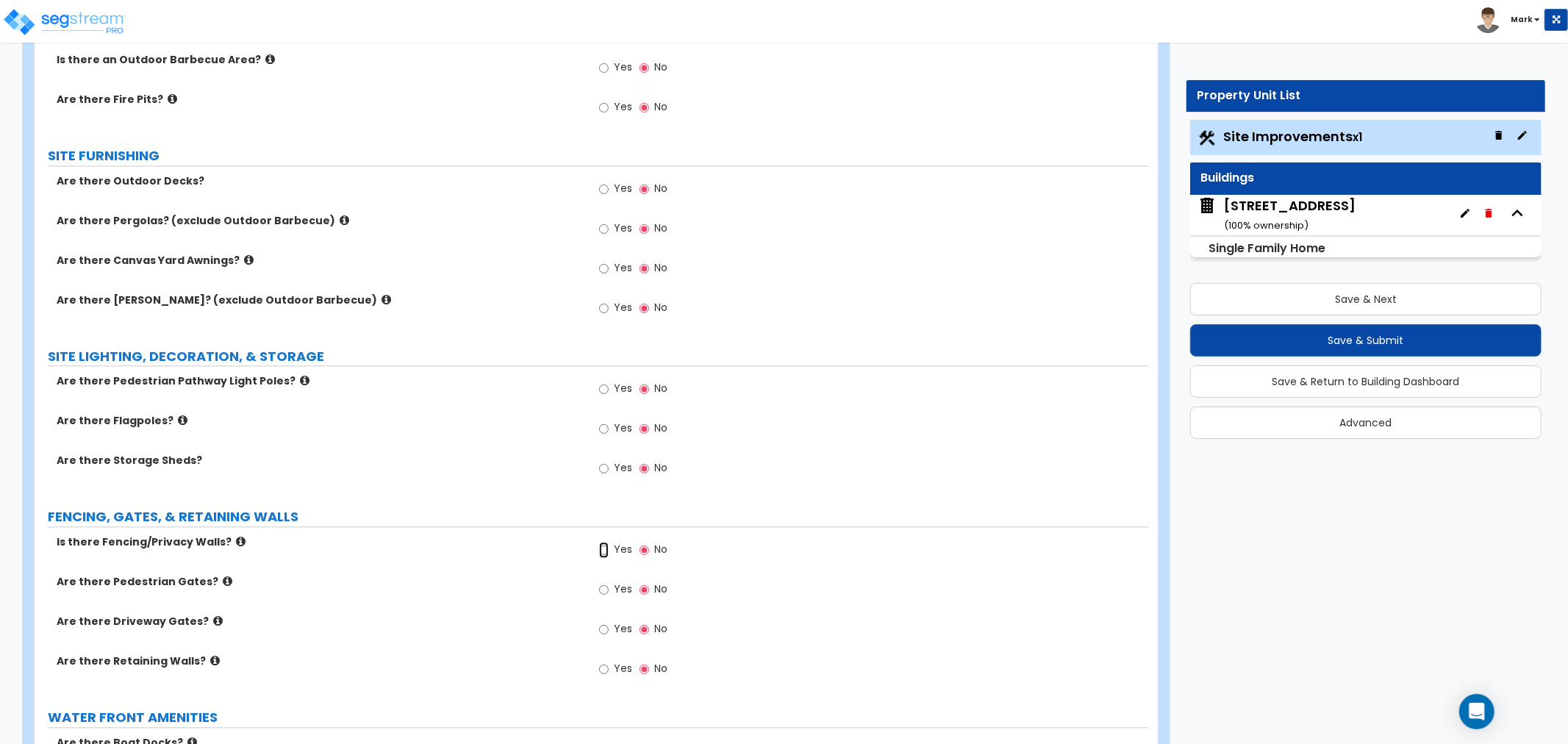
click at [605, 547] on input "Yes" at bounding box center [604, 550] width 9 height 16
radio input "true"
click at [601, 634] on input "Yes" at bounding box center [604, 629] width 9 height 16
radio input "true"
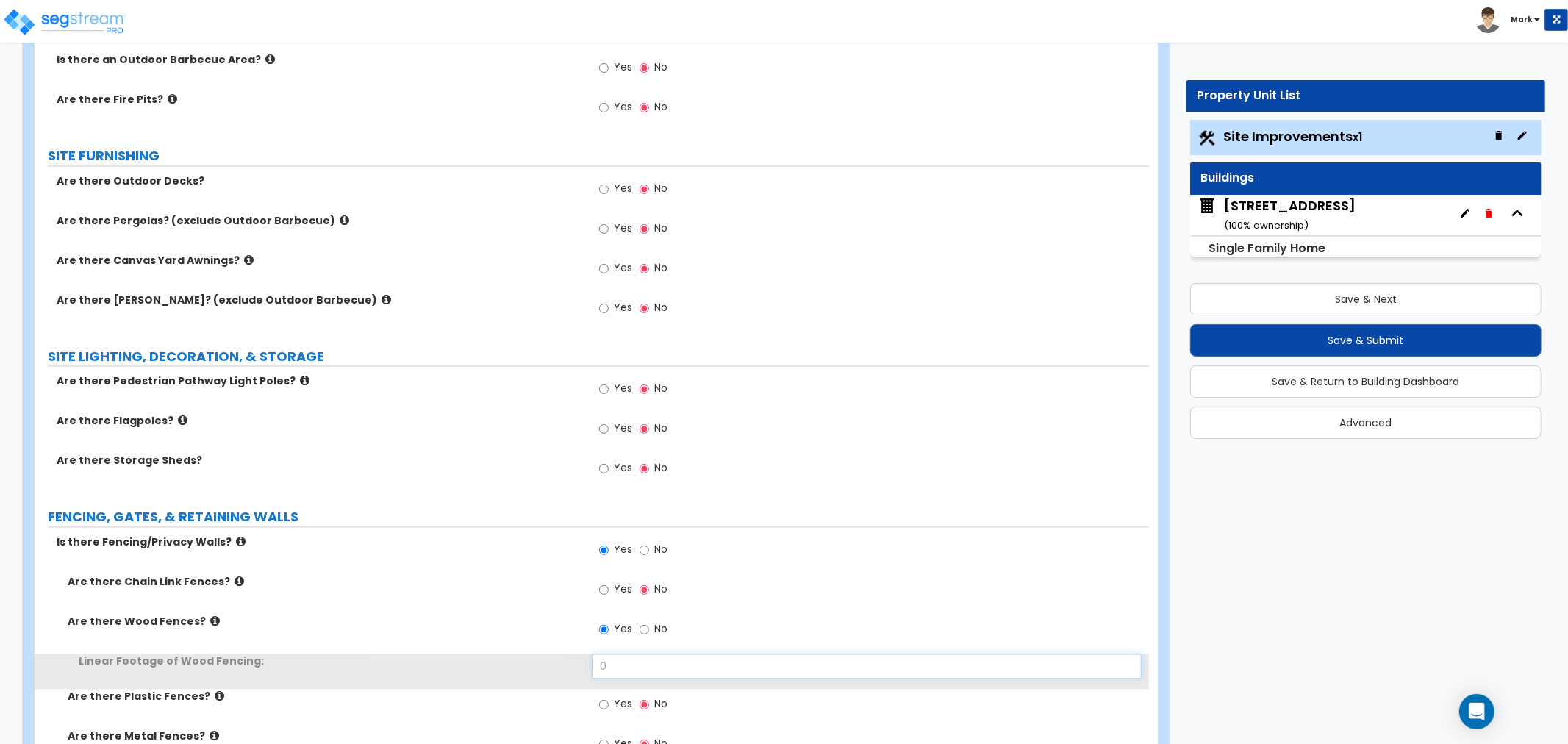
click at [620, 655] on input "0" at bounding box center [867, 666] width 550 height 25
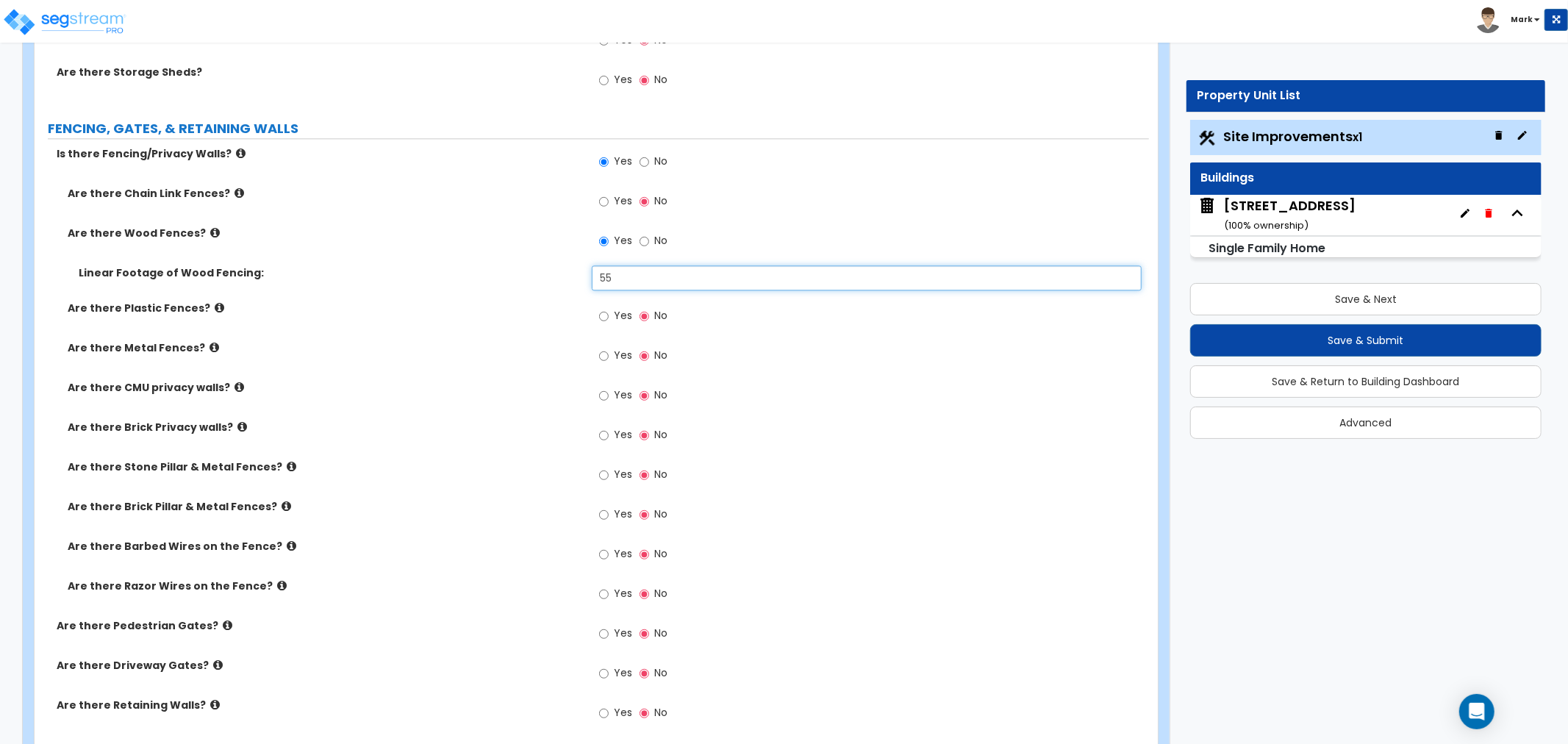
scroll to position [2942, 0]
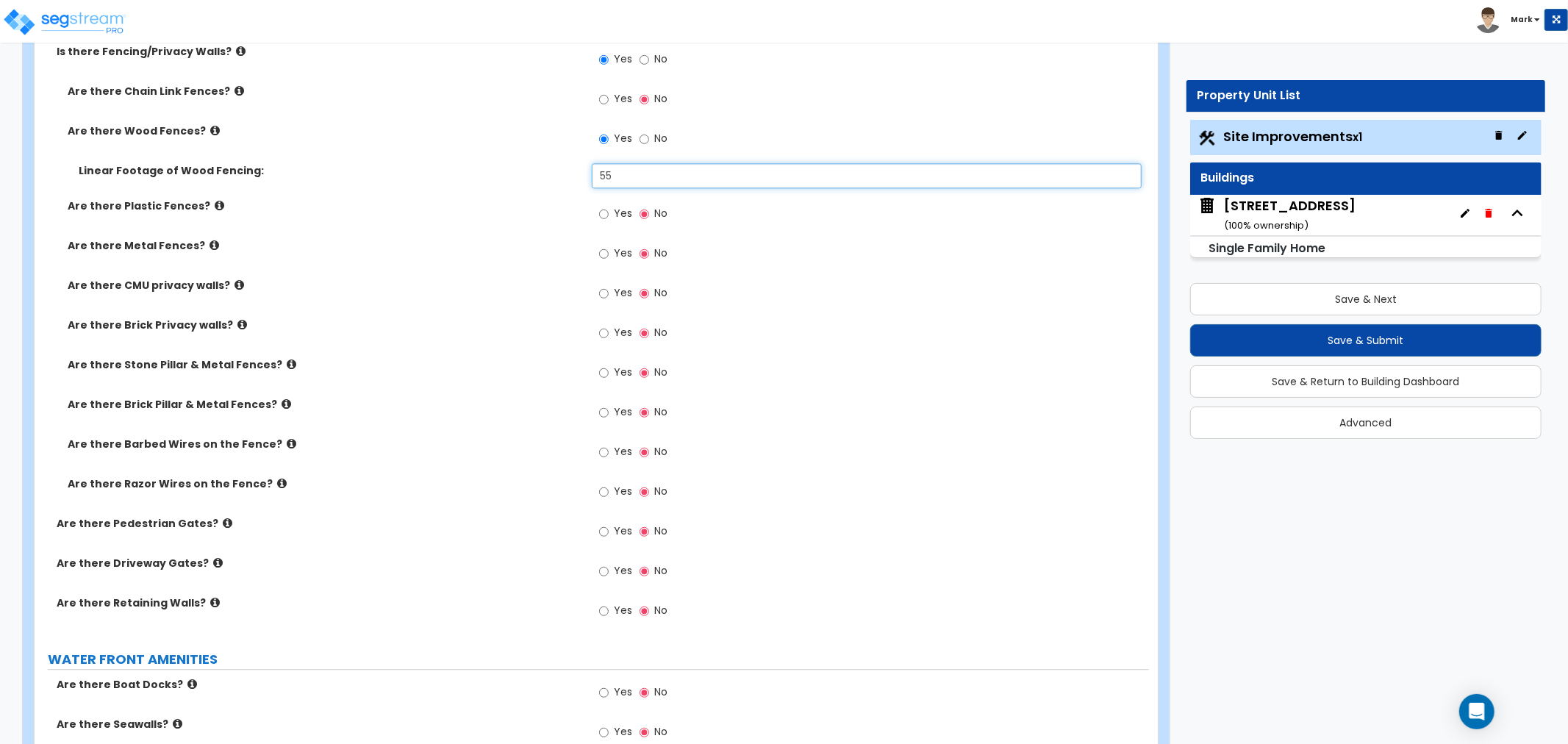
type input "55"
click at [610, 539] on label "Yes" at bounding box center [615, 533] width 33 height 25
click at [608, 539] on input "Yes" at bounding box center [604, 532] width 9 height 16
radio input "true"
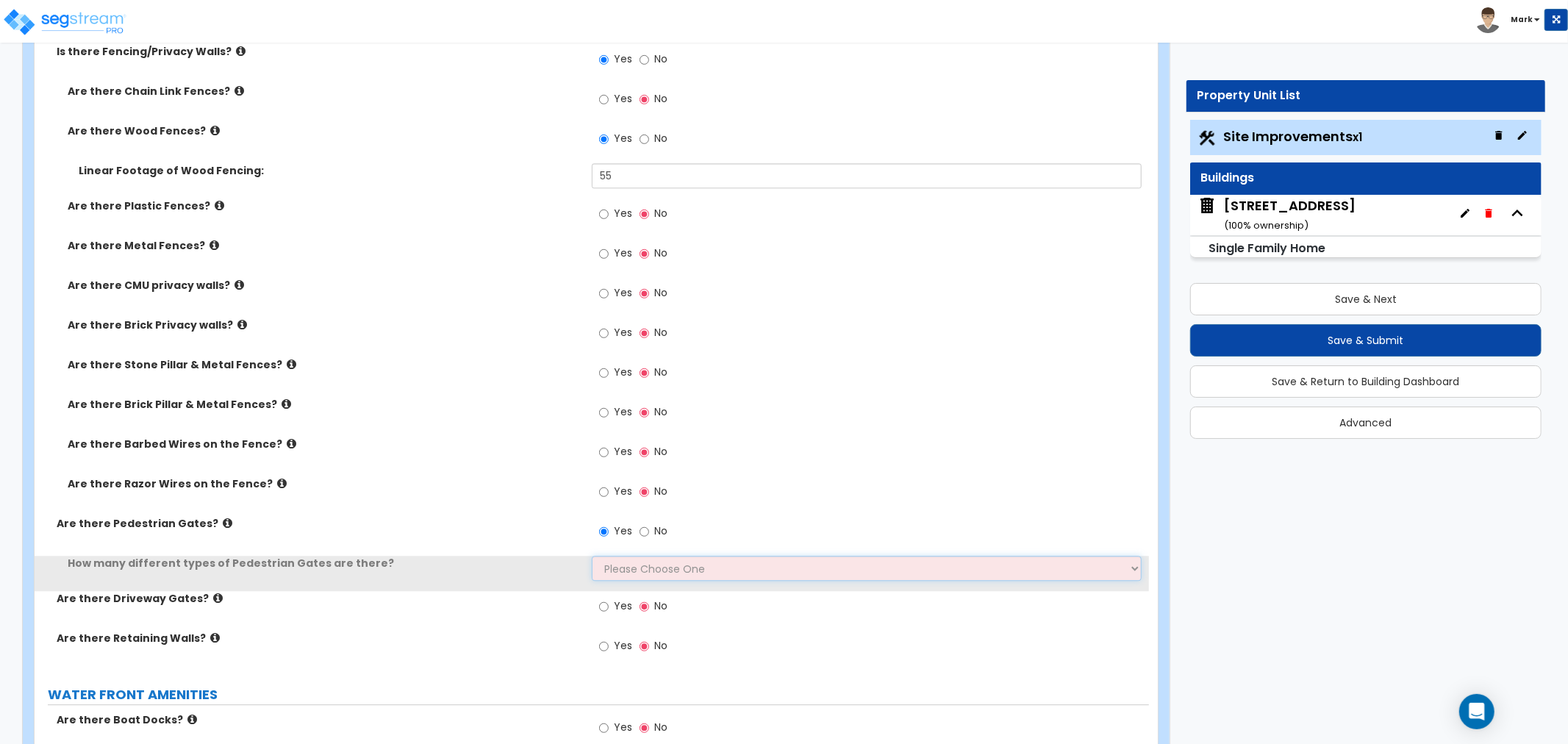
click at [615, 566] on select "Please Choose One 1 2 3" at bounding box center [867, 568] width 550 height 25
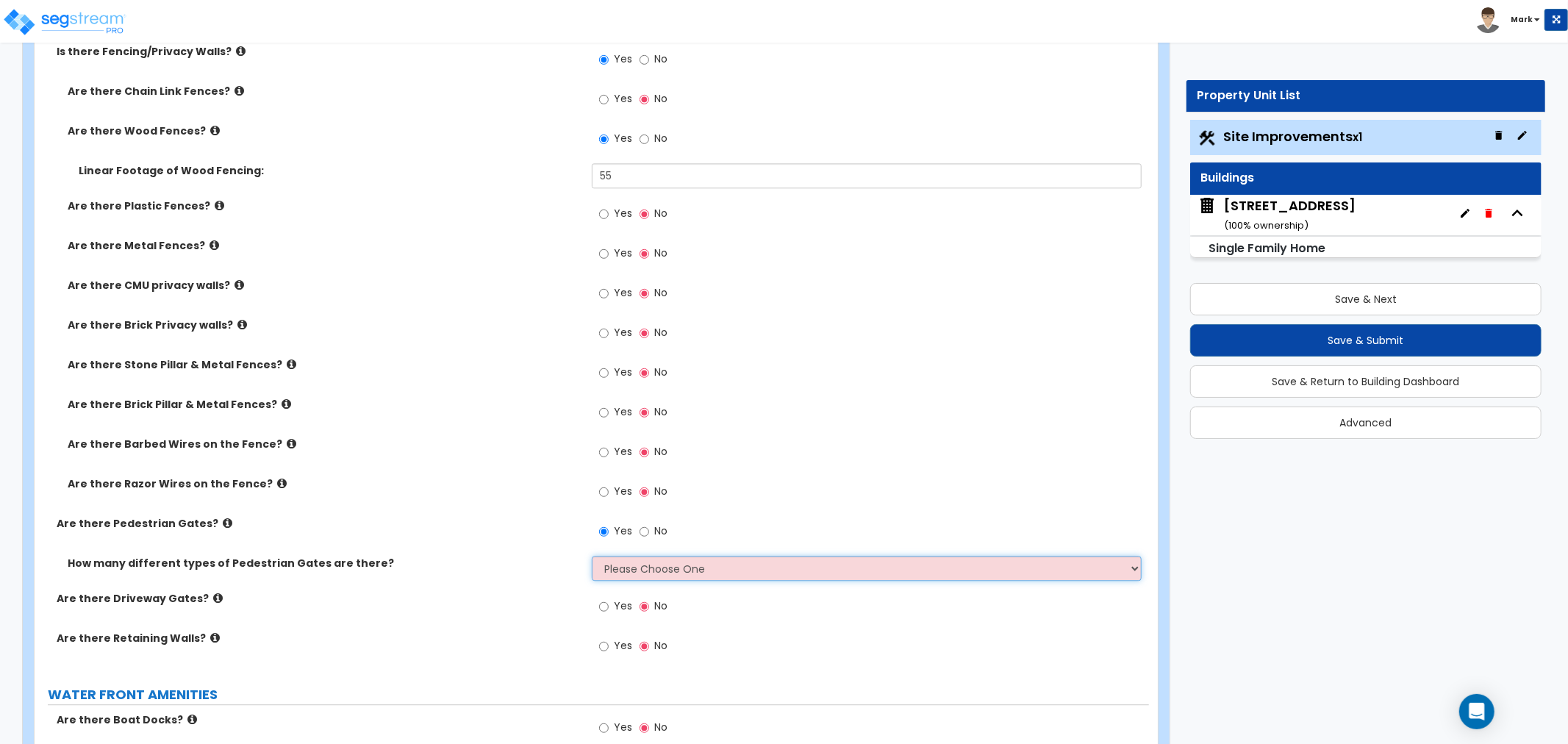
select select "1"
click at [592, 556] on select "Please Choose One 1 2 3" at bounding box center [867, 568] width 550 height 25
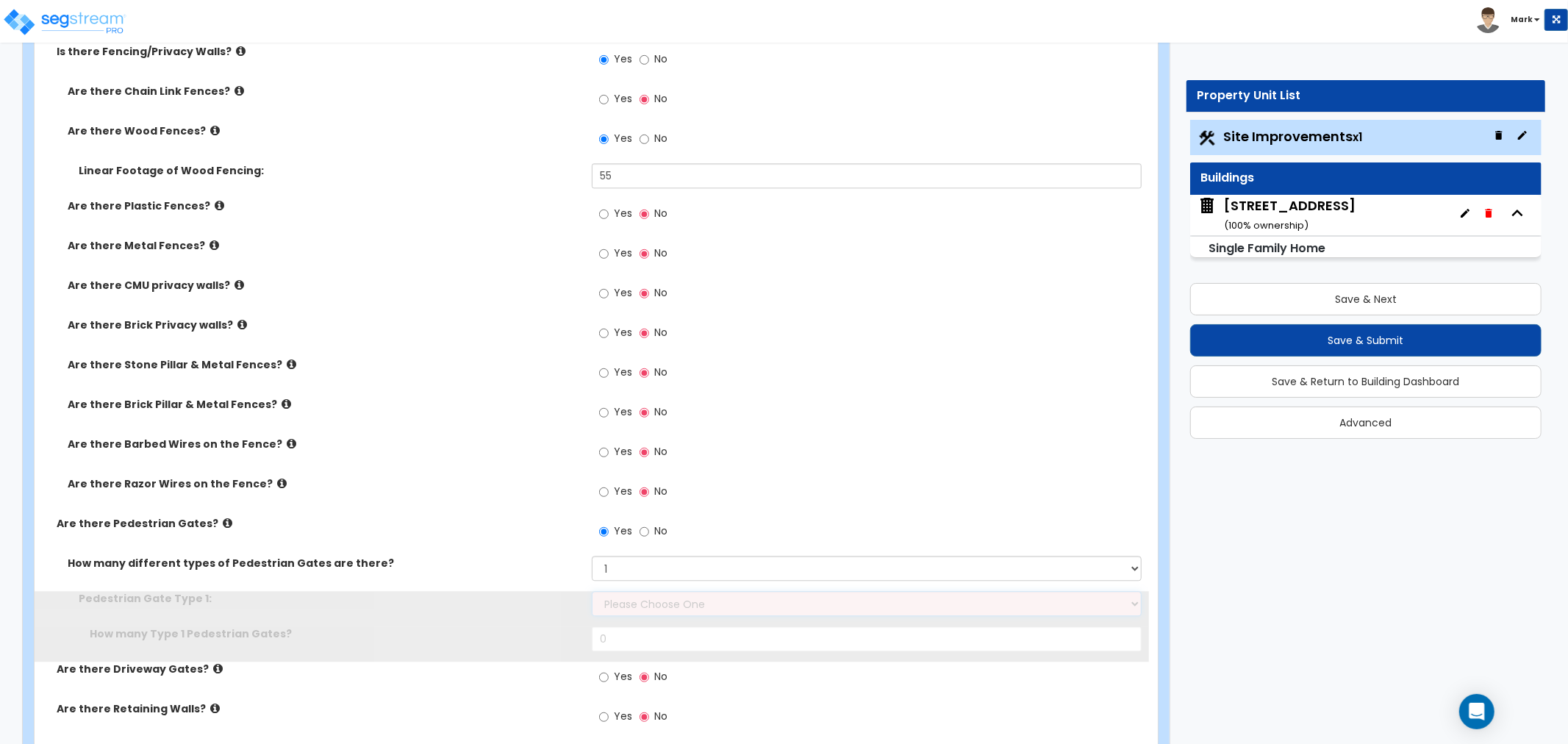
drag, startPoint x: 630, startPoint y: 611, endPoint x: 627, endPoint y: 603, distance: 8.5
click at [627, 603] on select "Please Choose One Chain Link, 3 ft Height Chain Link, 4 ft Height Chain Link, 6…" at bounding box center [867, 604] width 550 height 25
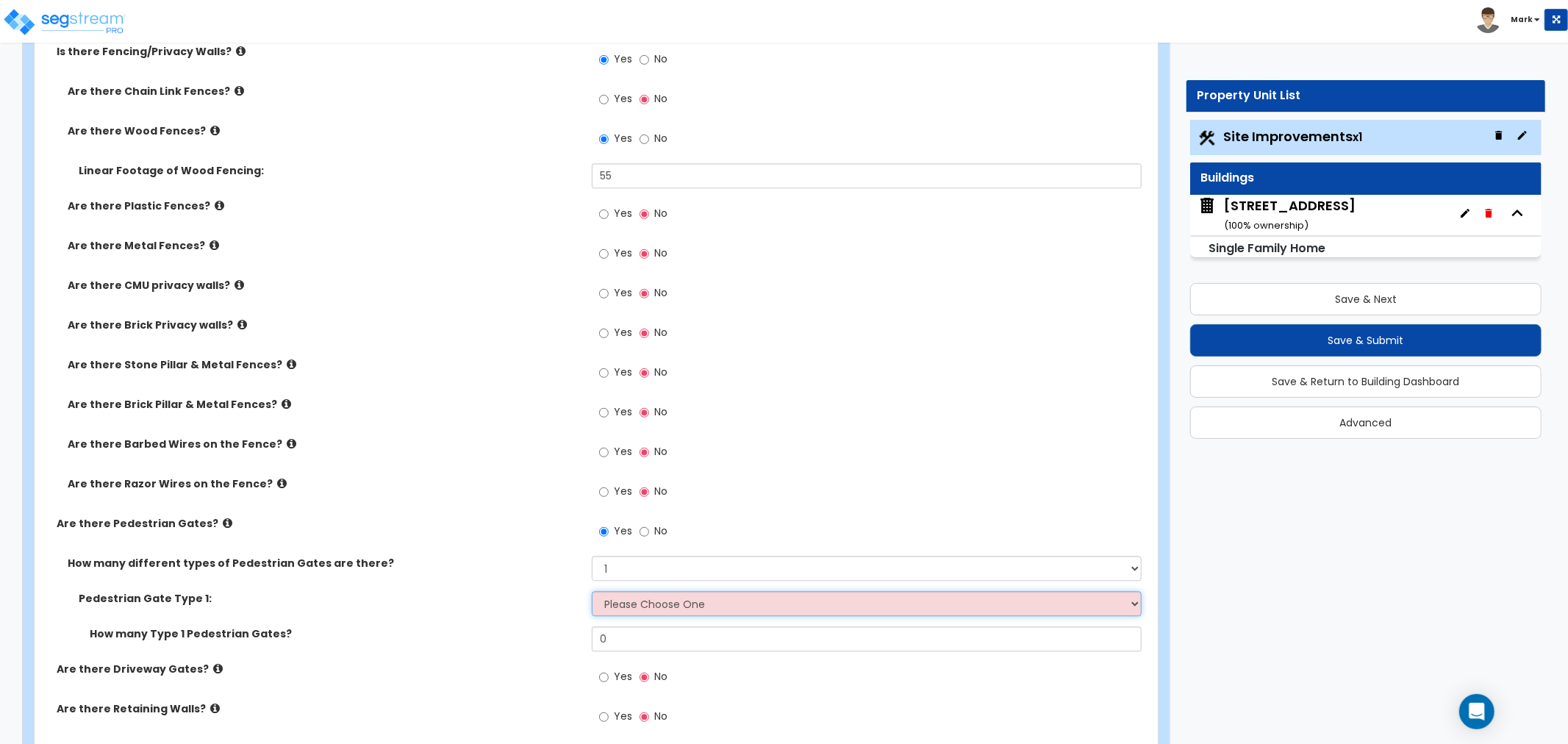
select select "6"
click at [592, 592] on select "Please Choose One Chain Link, 3 ft Height Chain Link, 4 ft Height Chain Link, 6…" at bounding box center [867, 604] width 550 height 25
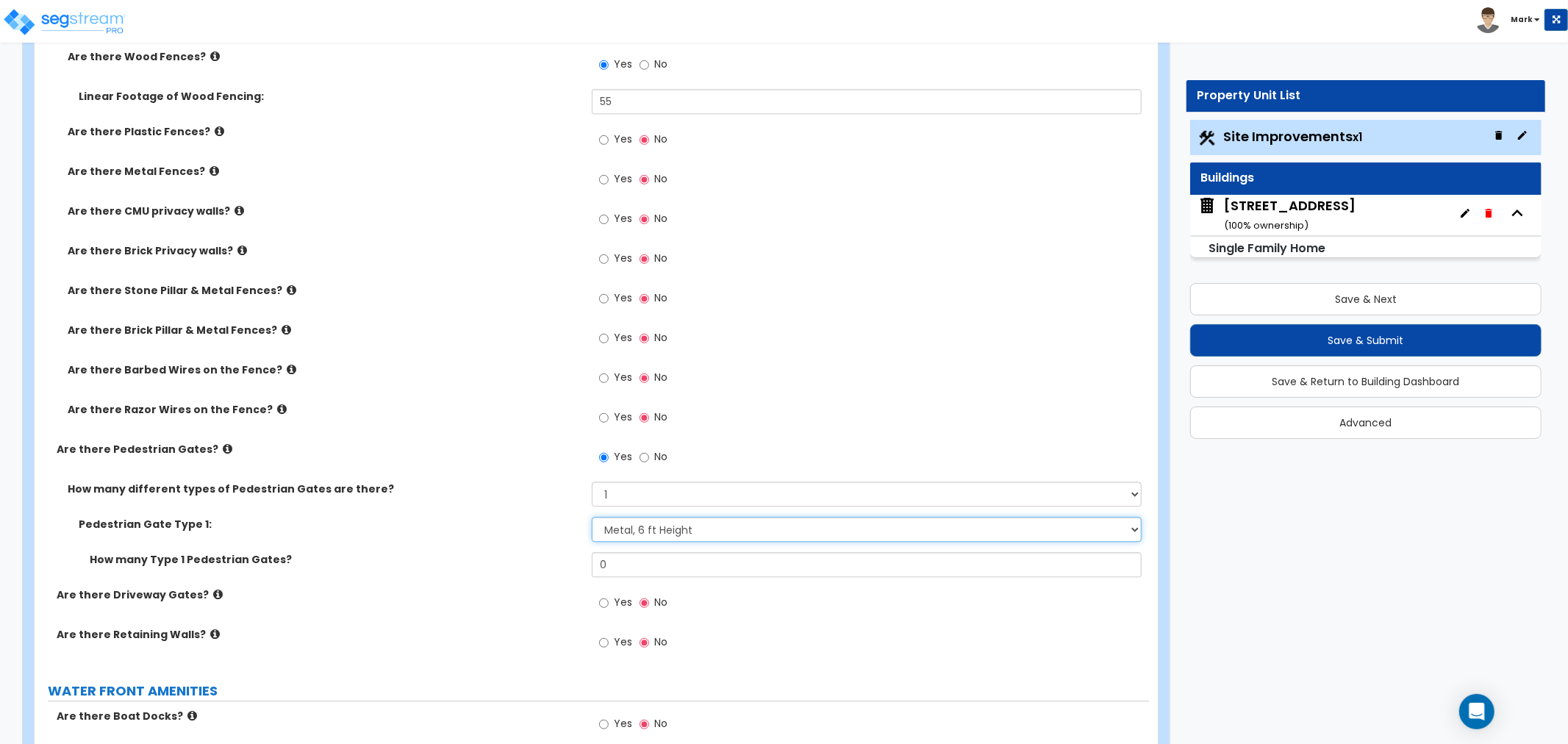
scroll to position [3105, 0]
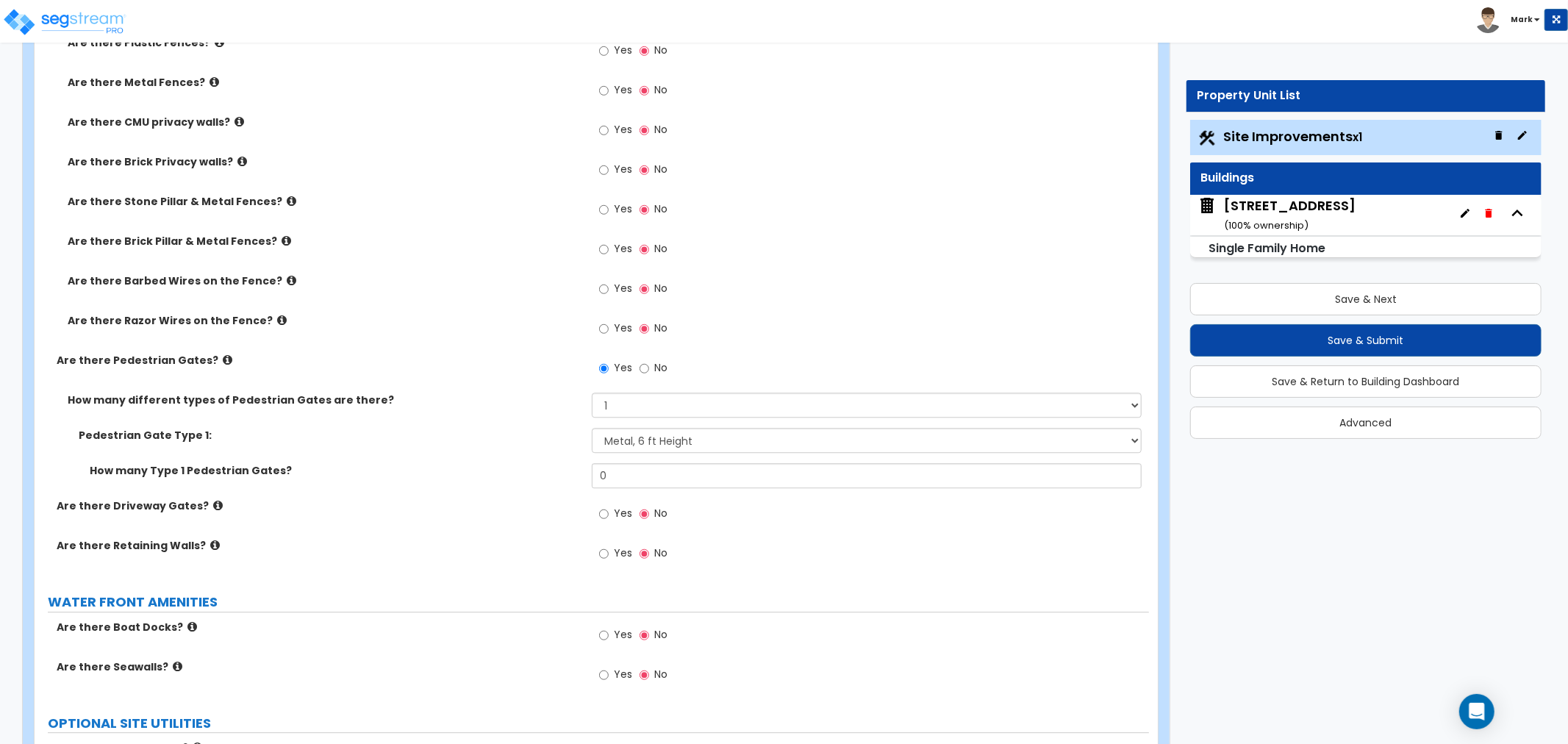
click at [618, 562] on label "Yes" at bounding box center [615, 555] width 33 height 25
click at [608, 562] on input "Yes" at bounding box center [604, 554] width 9 height 16
radio input "true"
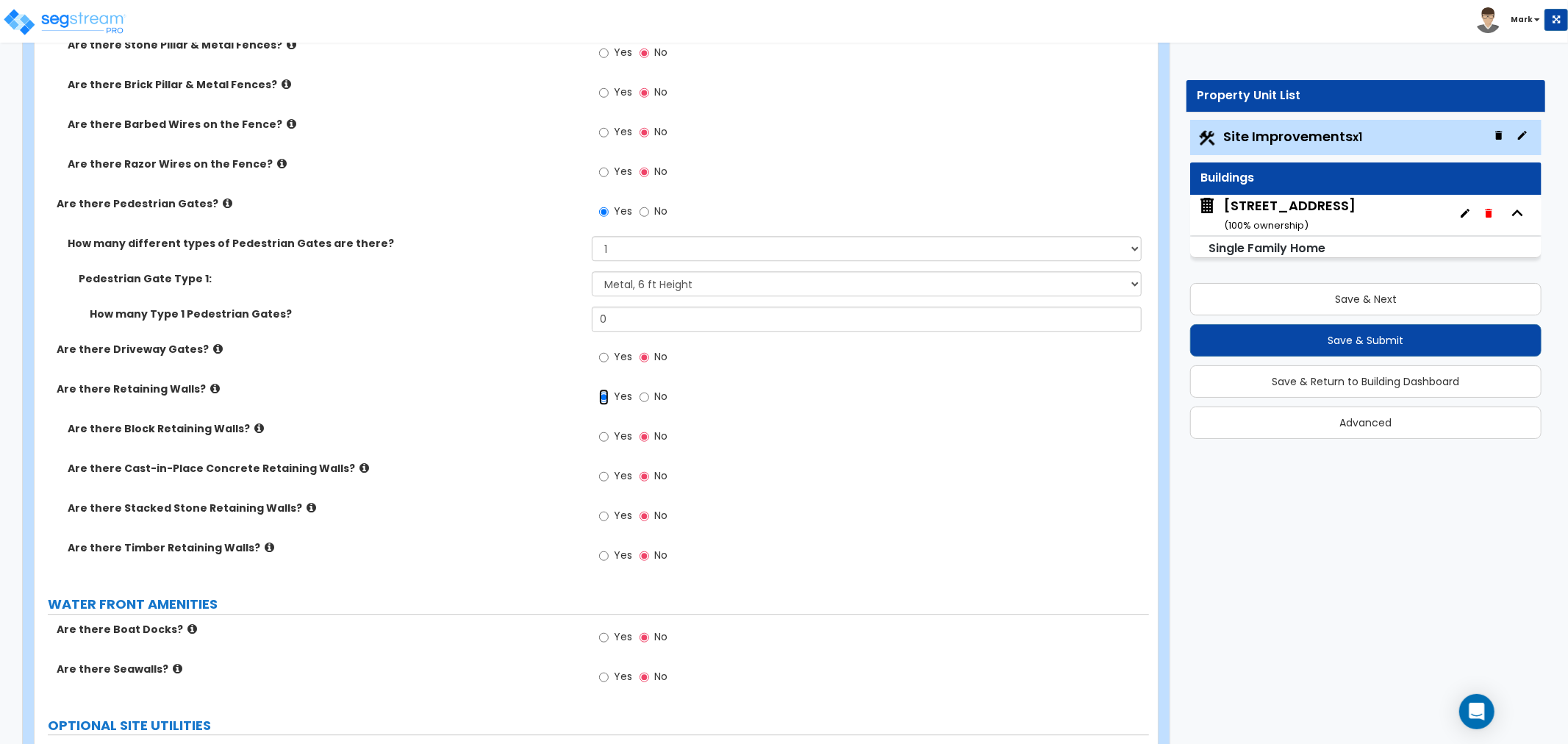
scroll to position [3268, 0]
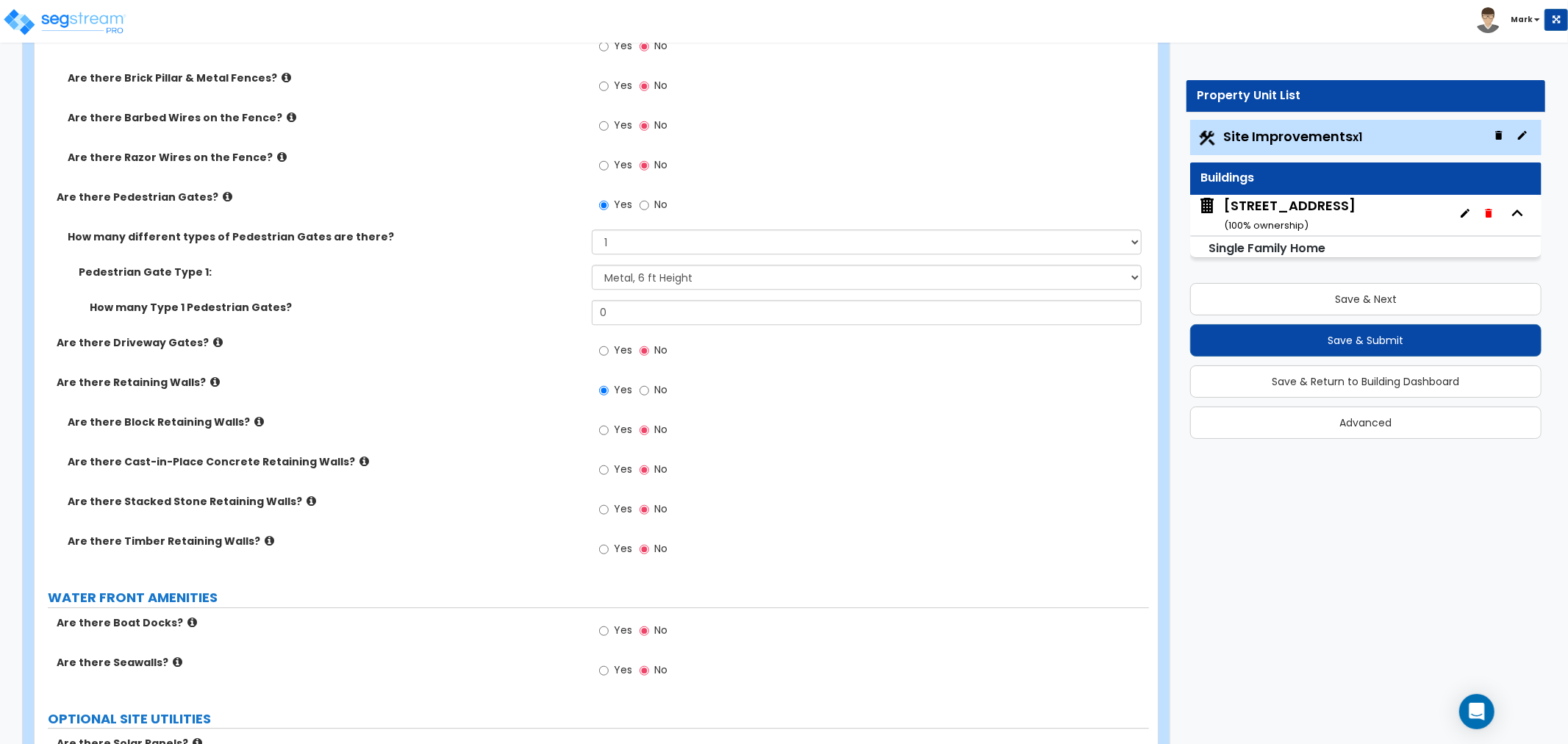
click at [612, 427] on label "Yes" at bounding box center [615, 431] width 33 height 25
click at [608, 427] on input "Yes" at bounding box center [604, 430] width 9 height 16
radio input "true"
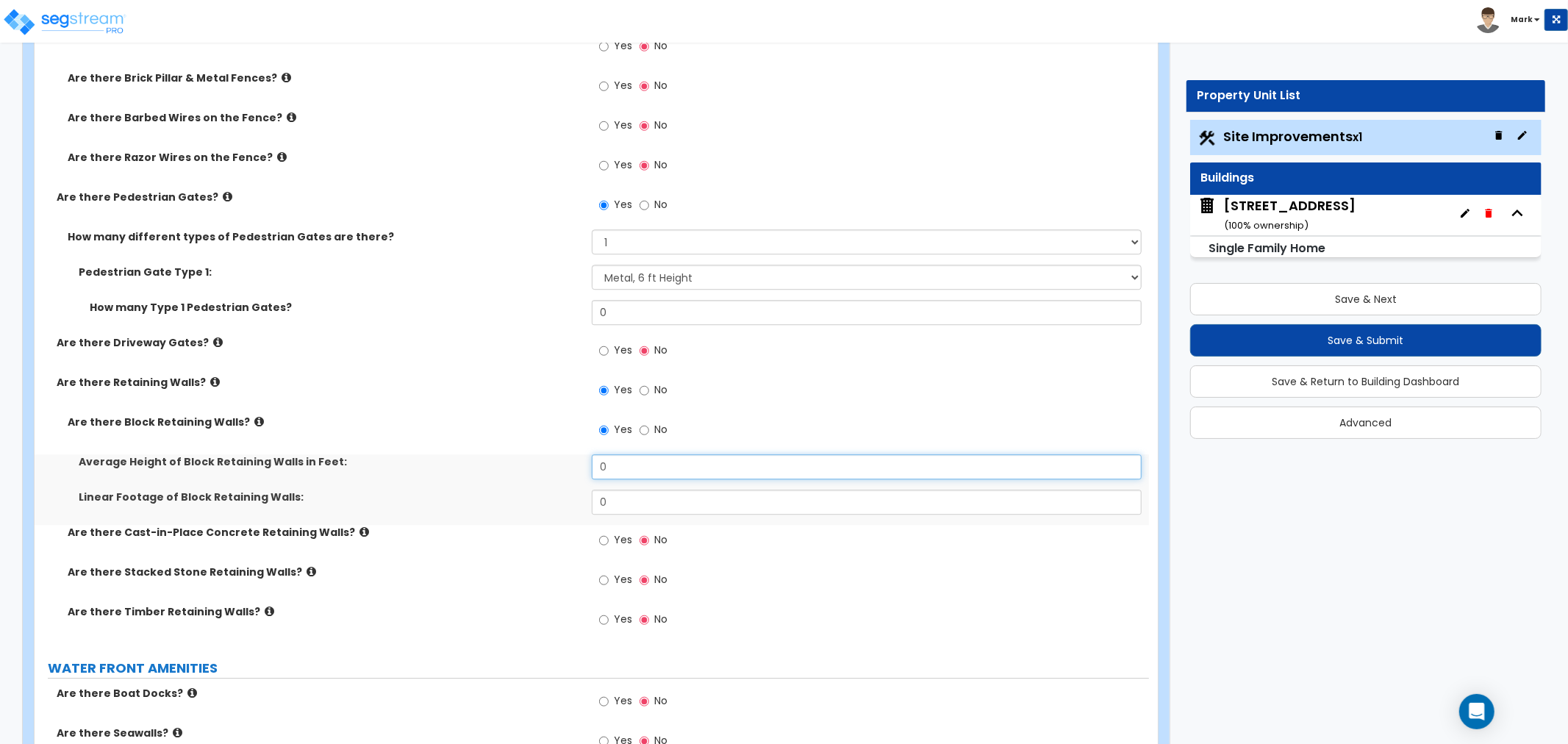
click at [620, 462] on input "0" at bounding box center [867, 467] width 550 height 25
type input "3"
click at [612, 502] on input "0" at bounding box center [867, 502] width 550 height 25
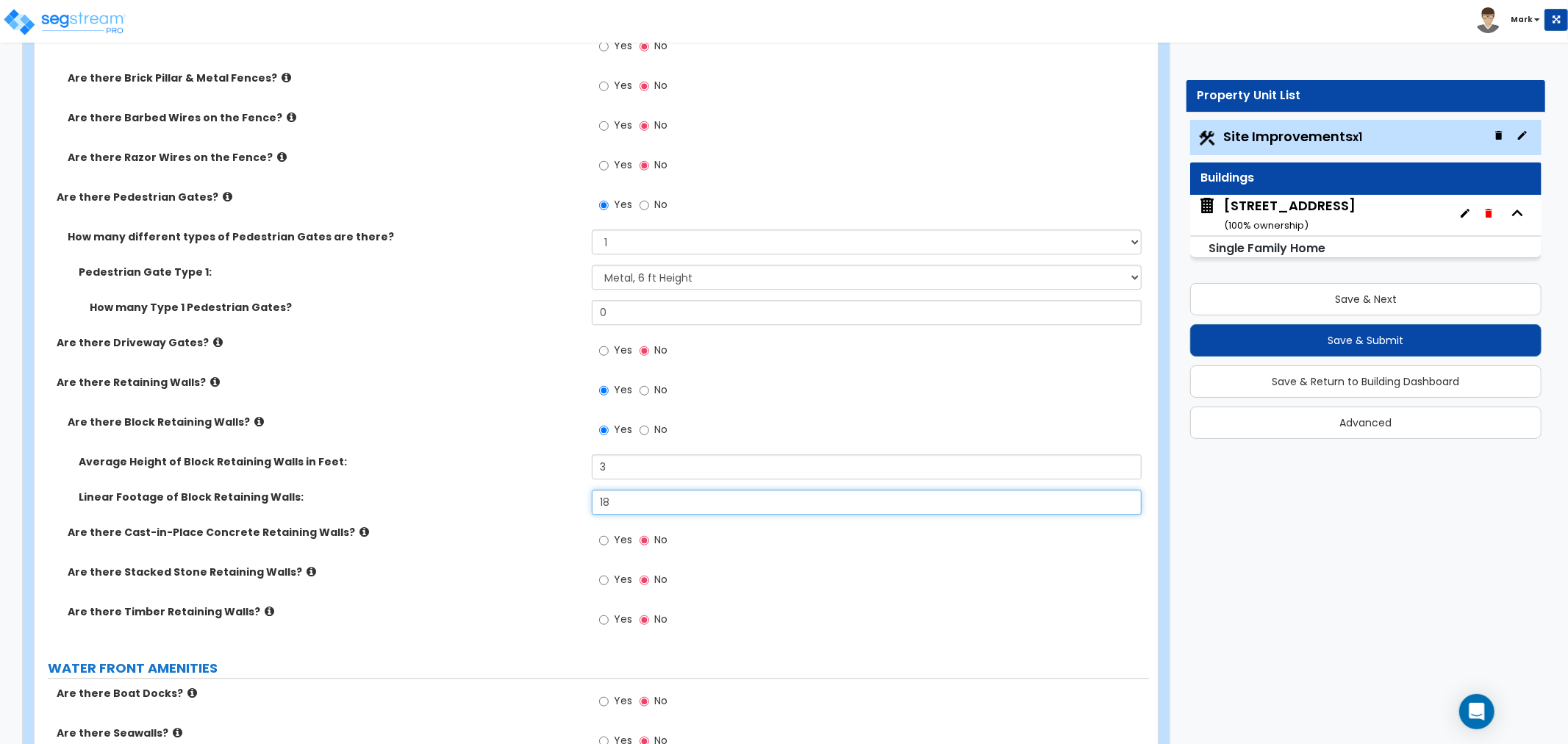
type input "18"
click at [542, 484] on div "Average Height of Block Retaining Walls in Feet: 3" at bounding box center [591, 472] width 1114 height 35
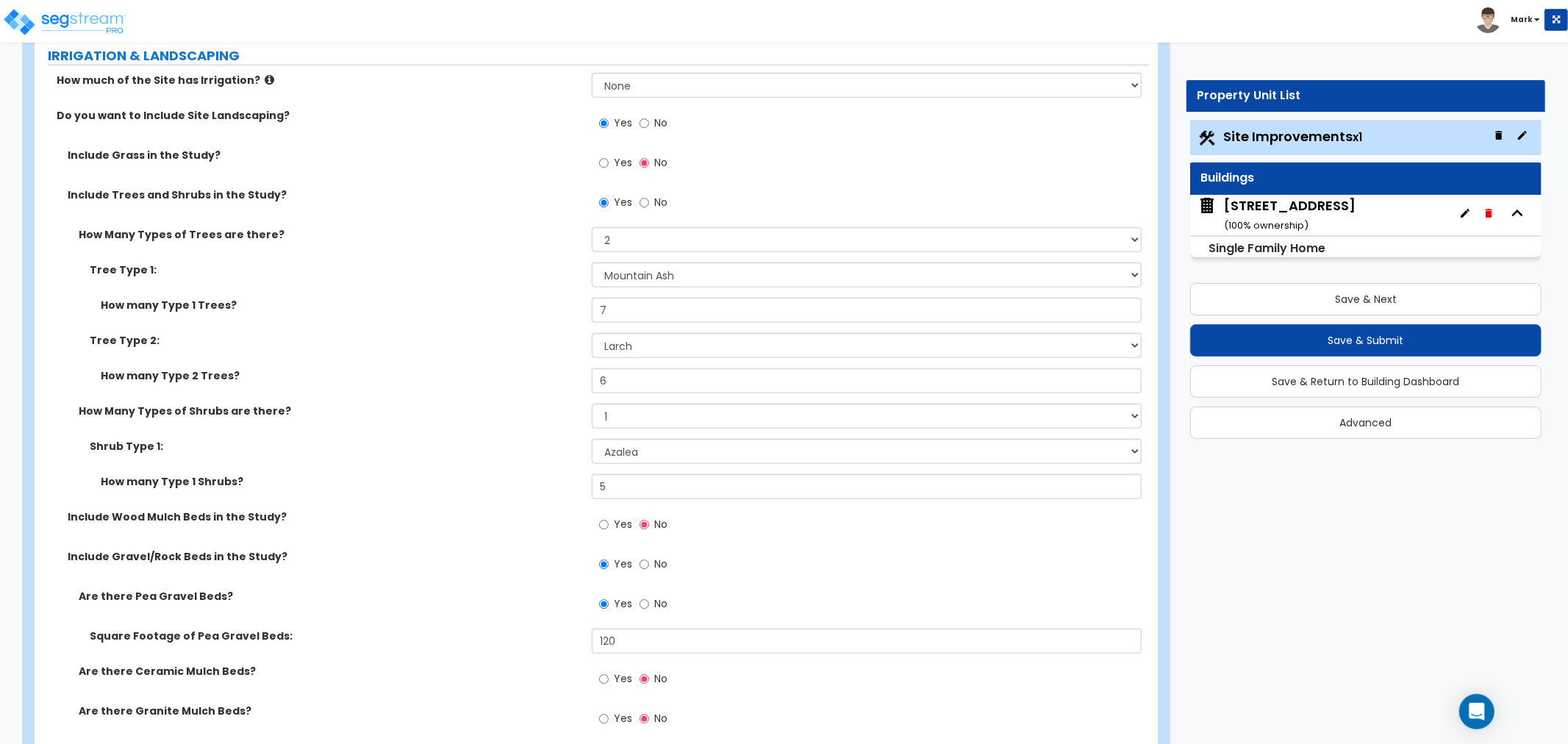
scroll to position [815, 0]
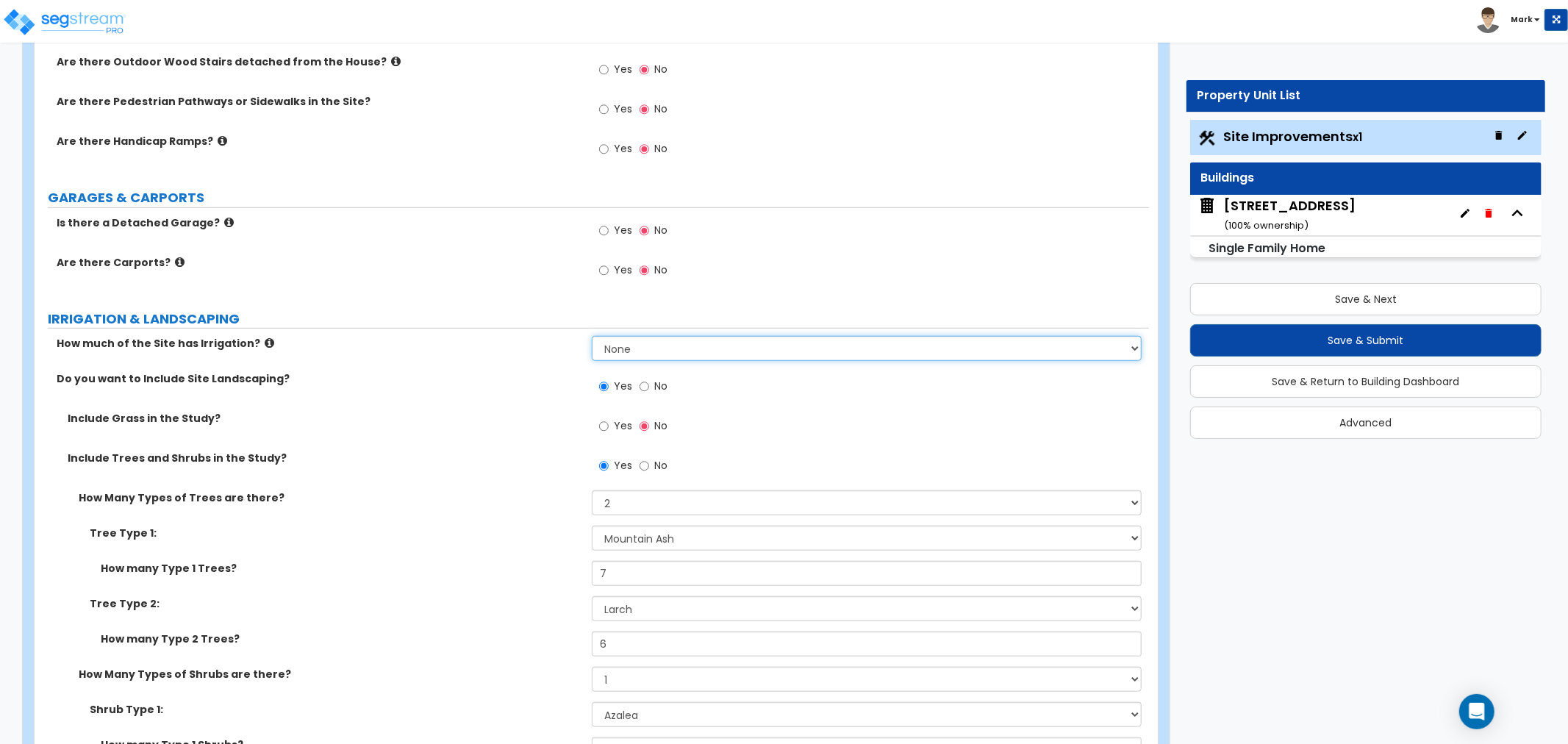
click at [620, 355] on select "None I want to Enter an Approximate Percentage I want to Enter the Square Foota…" at bounding box center [867, 348] width 550 height 25
select select "2"
click at [592, 336] on select "None I want to Enter an Approximate Percentage I want to Enter the Square Foota…" at bounding box center [867, 348] width 550 height 25
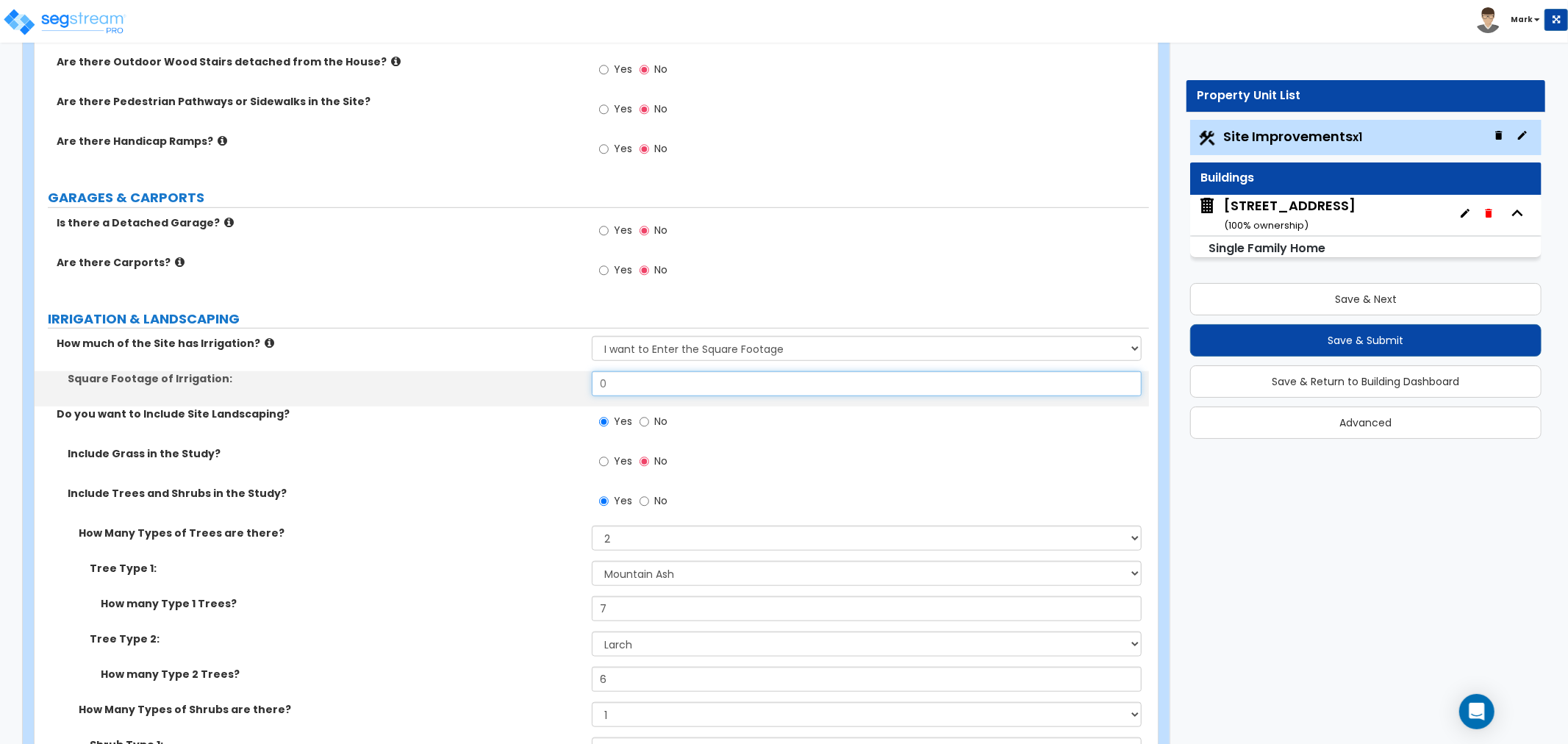
click at [627, 381] on input "0" at bounding box center [867, 384] width 550 height 25
type input "3,000"
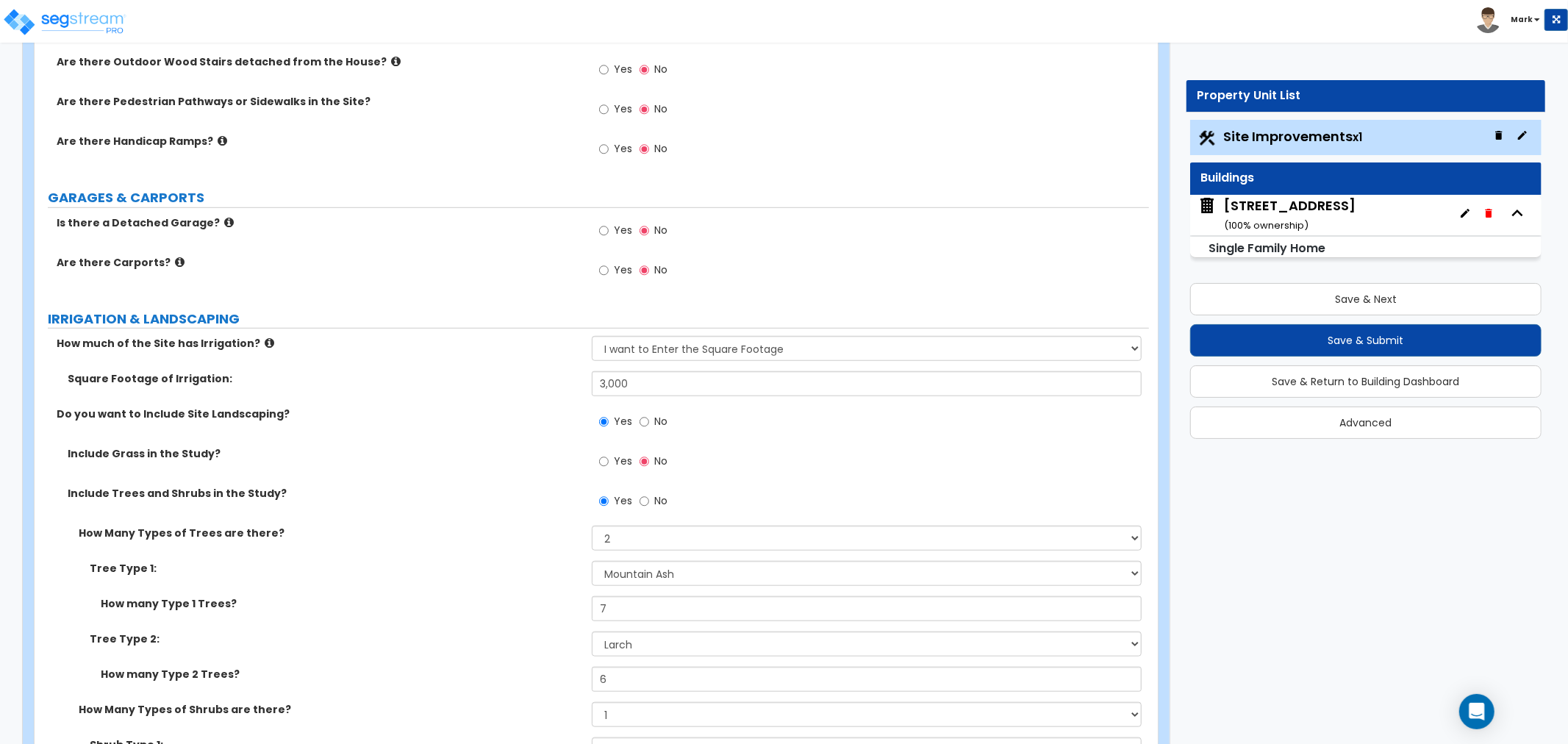
drag, startPoint x: 593, startPoint y: 421, endPoint x: 598, endPoint y: 464, distance: 43.3
click at [593, 457] on div "How much of the Site has Irrigation? None I want to Enter an Approximate Percen…" at bounding box center [592, 749] width 1092 height 826
click at [599, 465] on input "Yes" at bounding box center [604, 462] width 9 height 16
radio input "true"
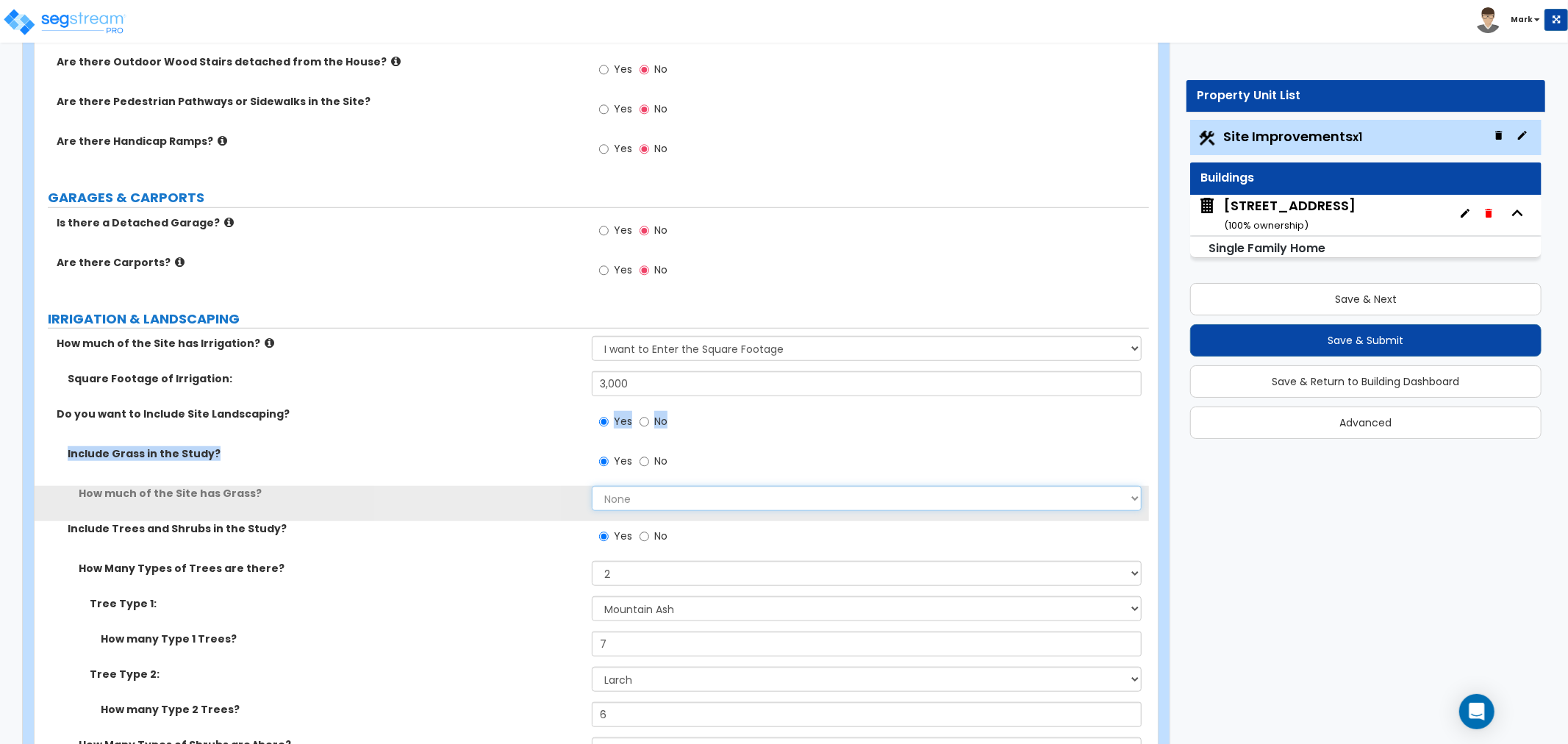
click at [628, 494] on select "None I want to Enter an Approximate Percentage I want to Enter the Square Foota…" at bounding box center [867, 498] width 550 height 25
drag, startPoint x: 628, startPoint y: 494, endPoint x: 627, endPoint y: 505, distance: 11.0
click at [628, 494] on select "None I want to Enter an Approximate Percentage I want to Enter the Square Foota…" at bounding box center [867, 498] width 550 height 25
select select "2"
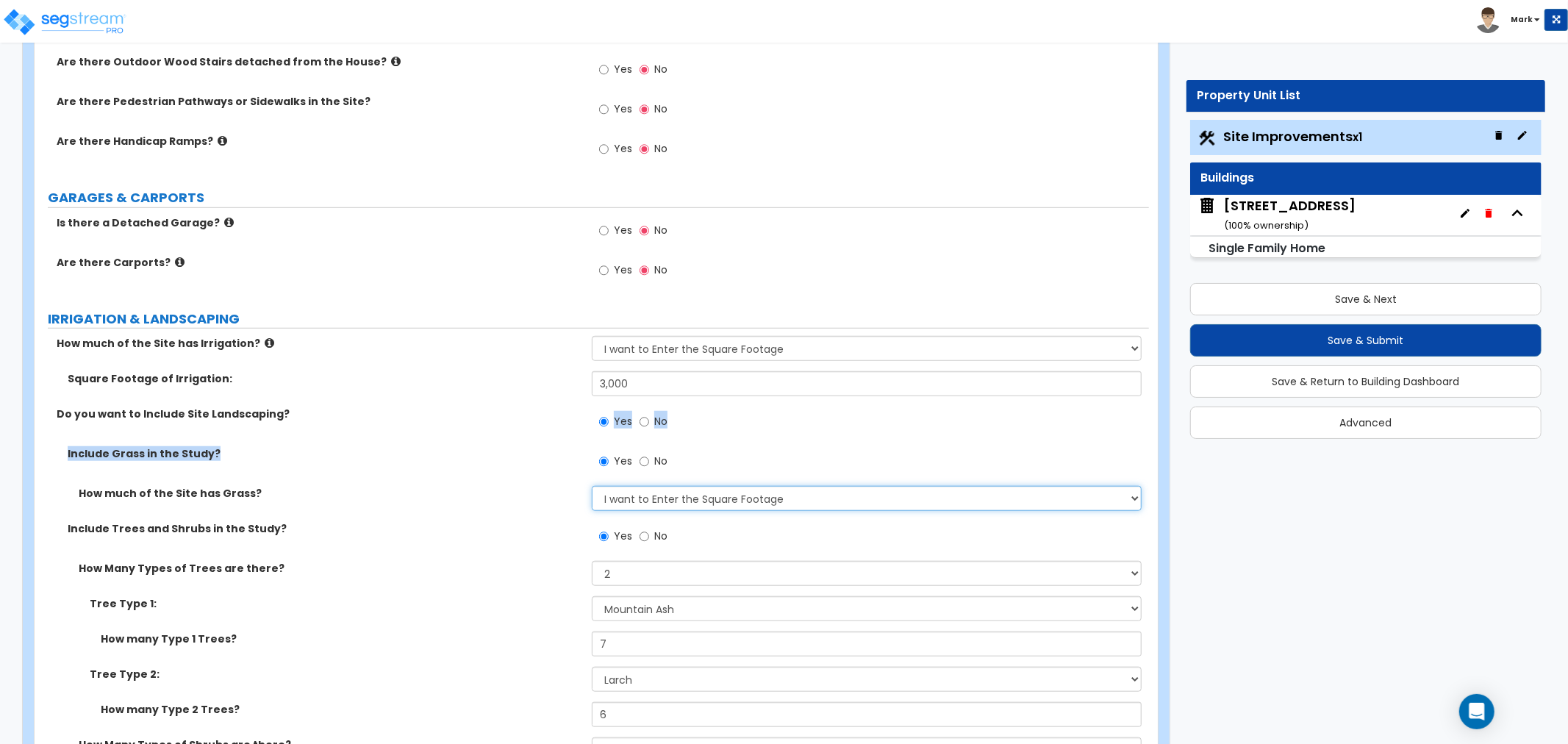
click at [592, 486] on select "None I want to Enter an Approximate Percentage I want to Enter the Square Foota…" at bounding box center [867, 498] width 550 height 25
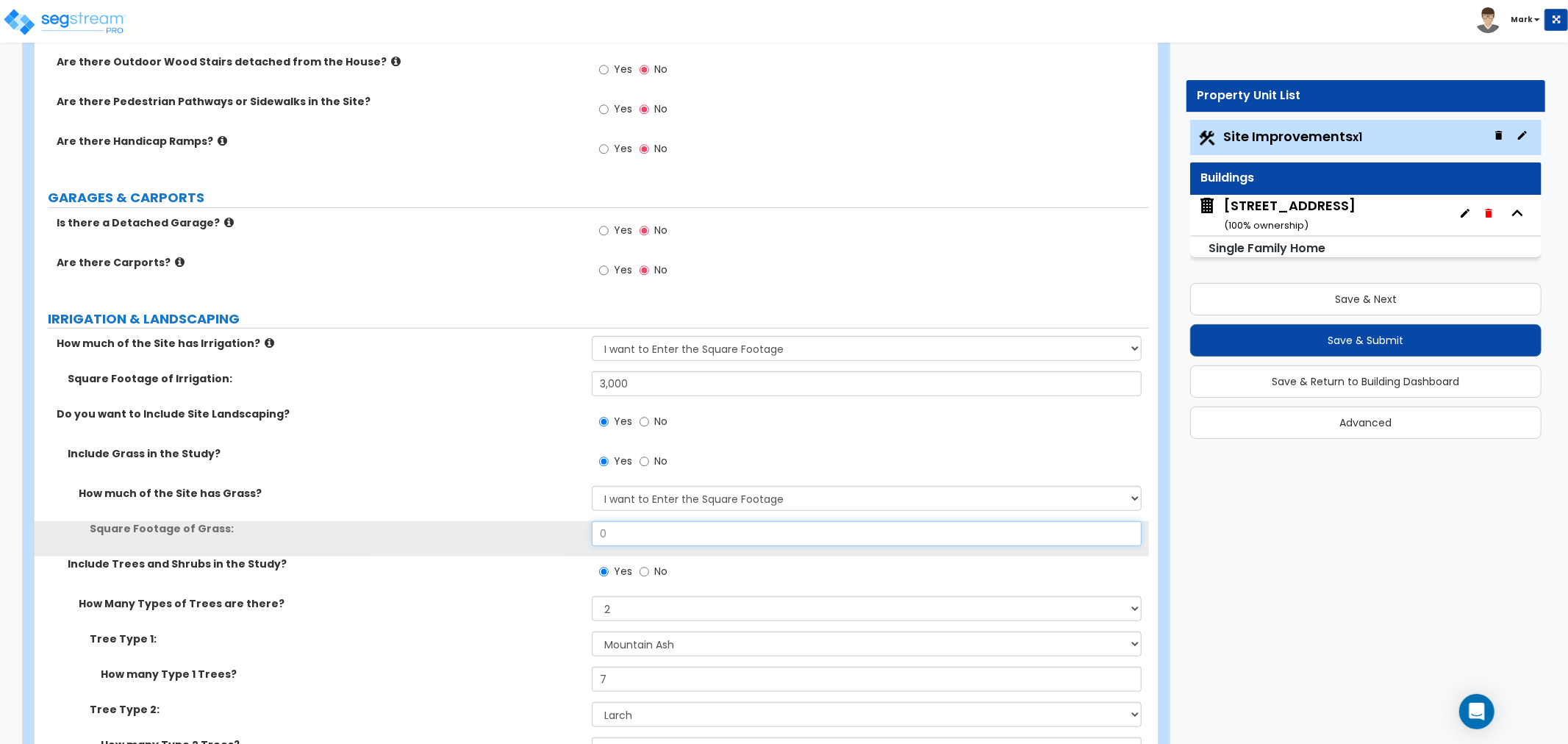
click at [643, 544] on input "0" at bounding box center [867, 534] width 550 height 25
type input "3,000"
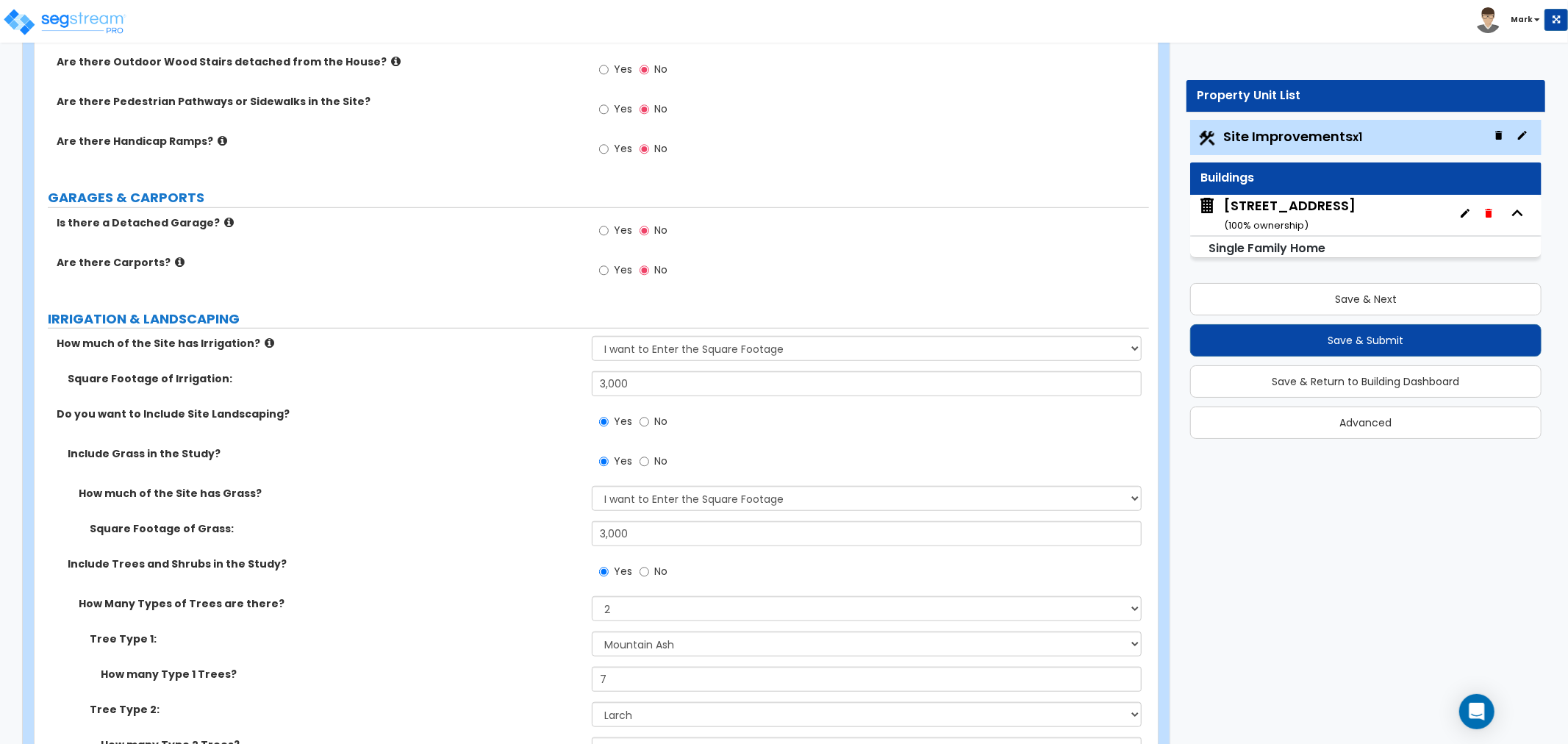
click at [538, 529] on label "Square Footage of Grass:" at bounding box center [335, 529] width 491 height 15
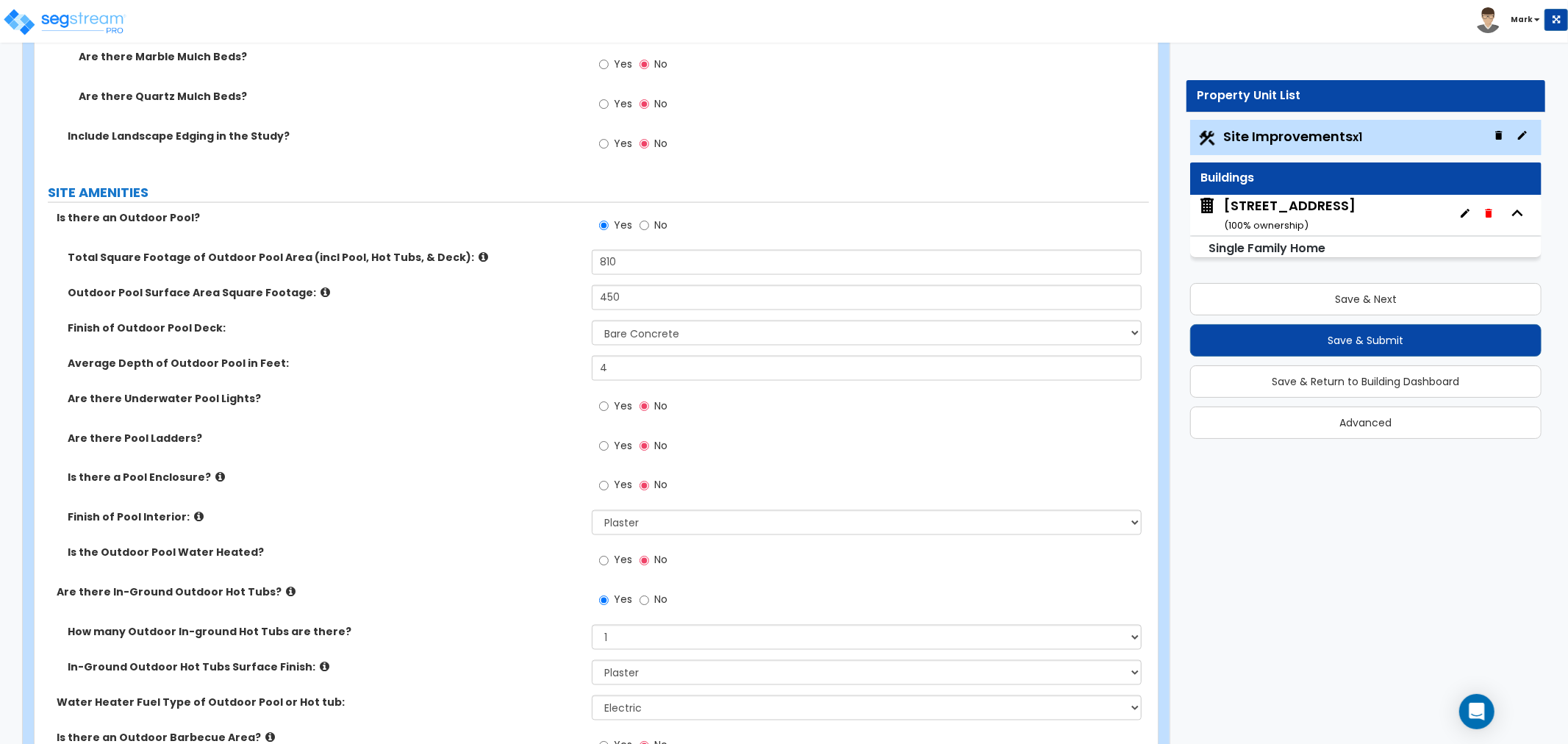
scroll to position [1959, 0]
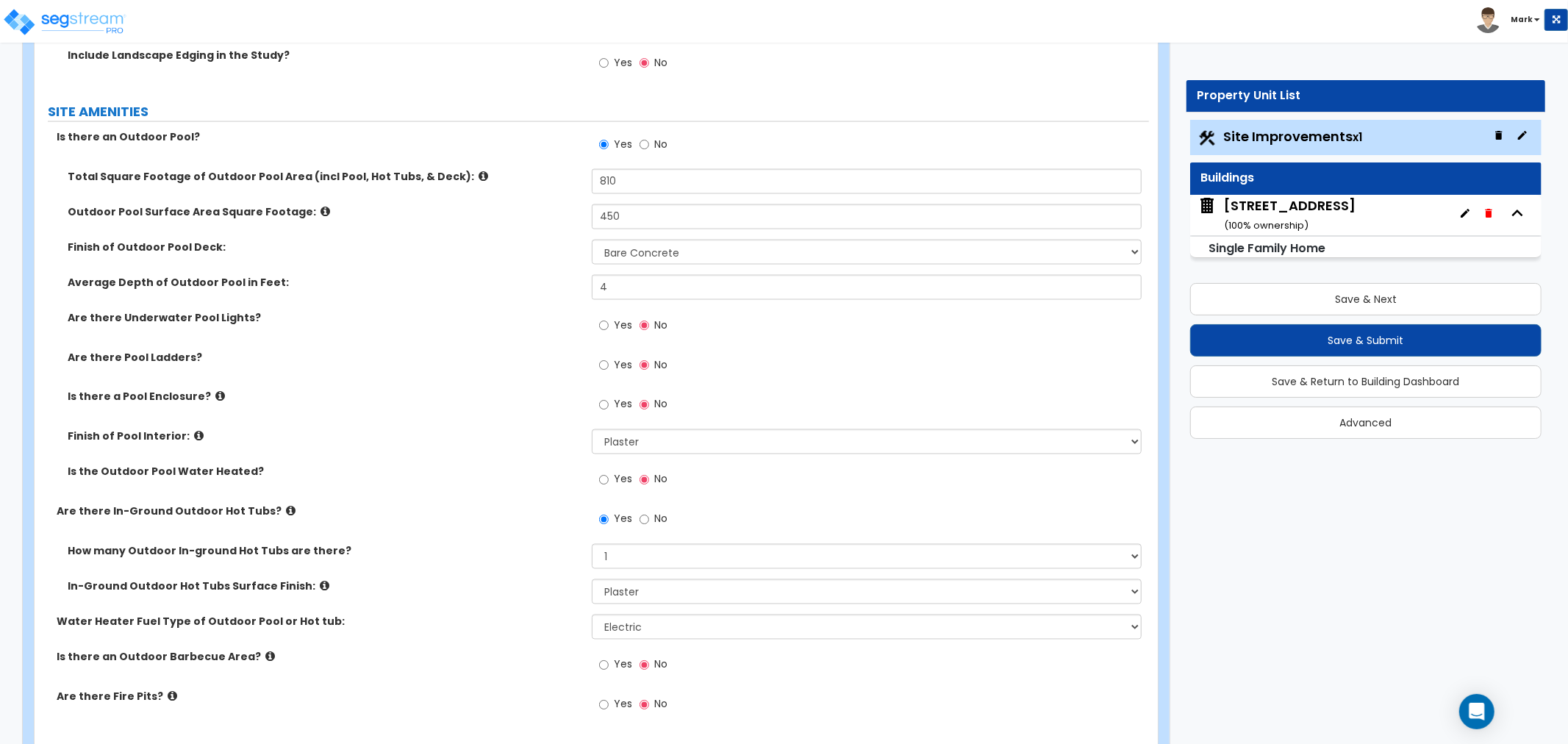
drag, startPoint x: 548, startPoint y: 584, endPoint x: 529, endPoint y: 585, distance: 19.0
click at [529, 585] on label "In-Ground Outdoor Hot Tubs Surface Finish:" at bounding box center [324, 587] width 513 height 15
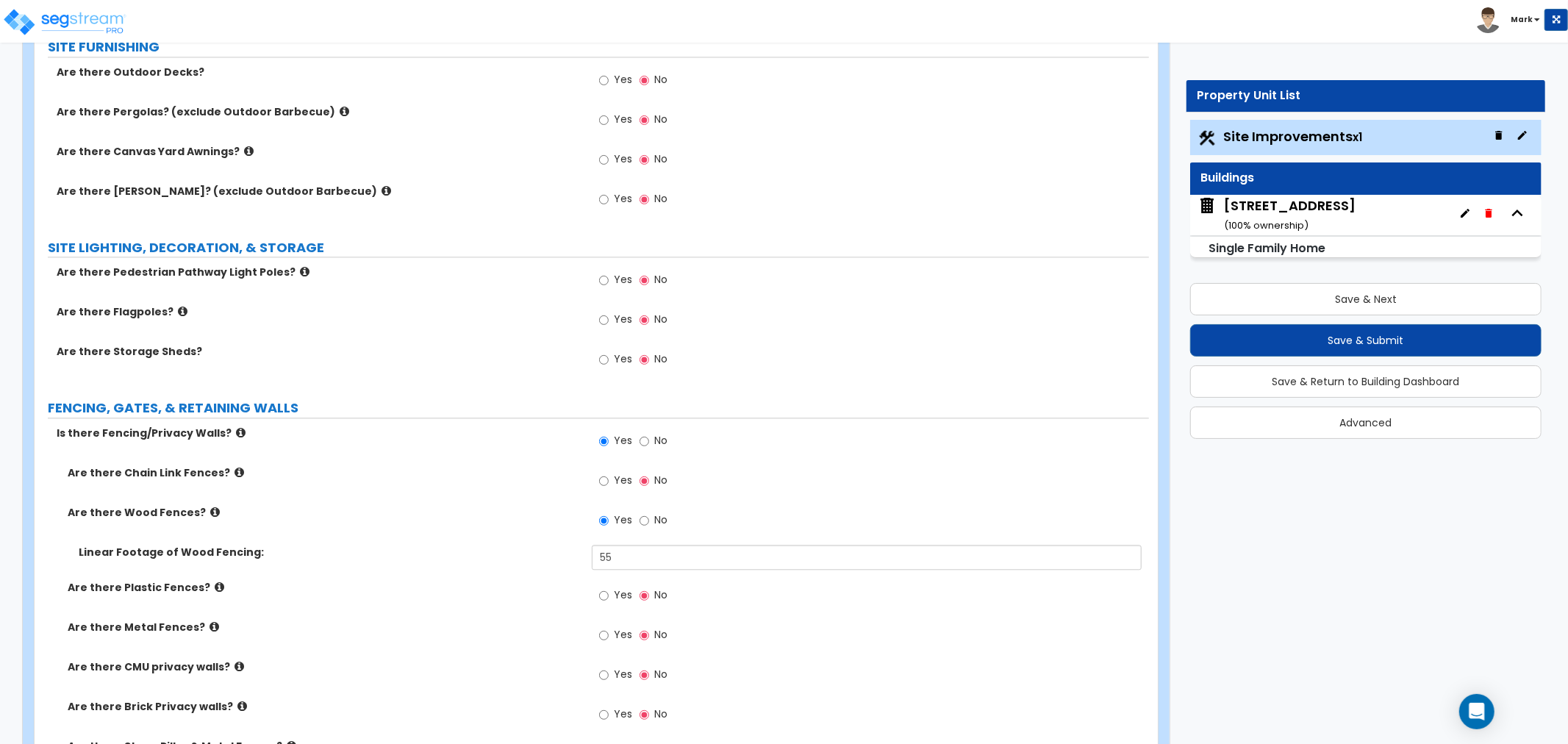
scroll to position [3022, 0]
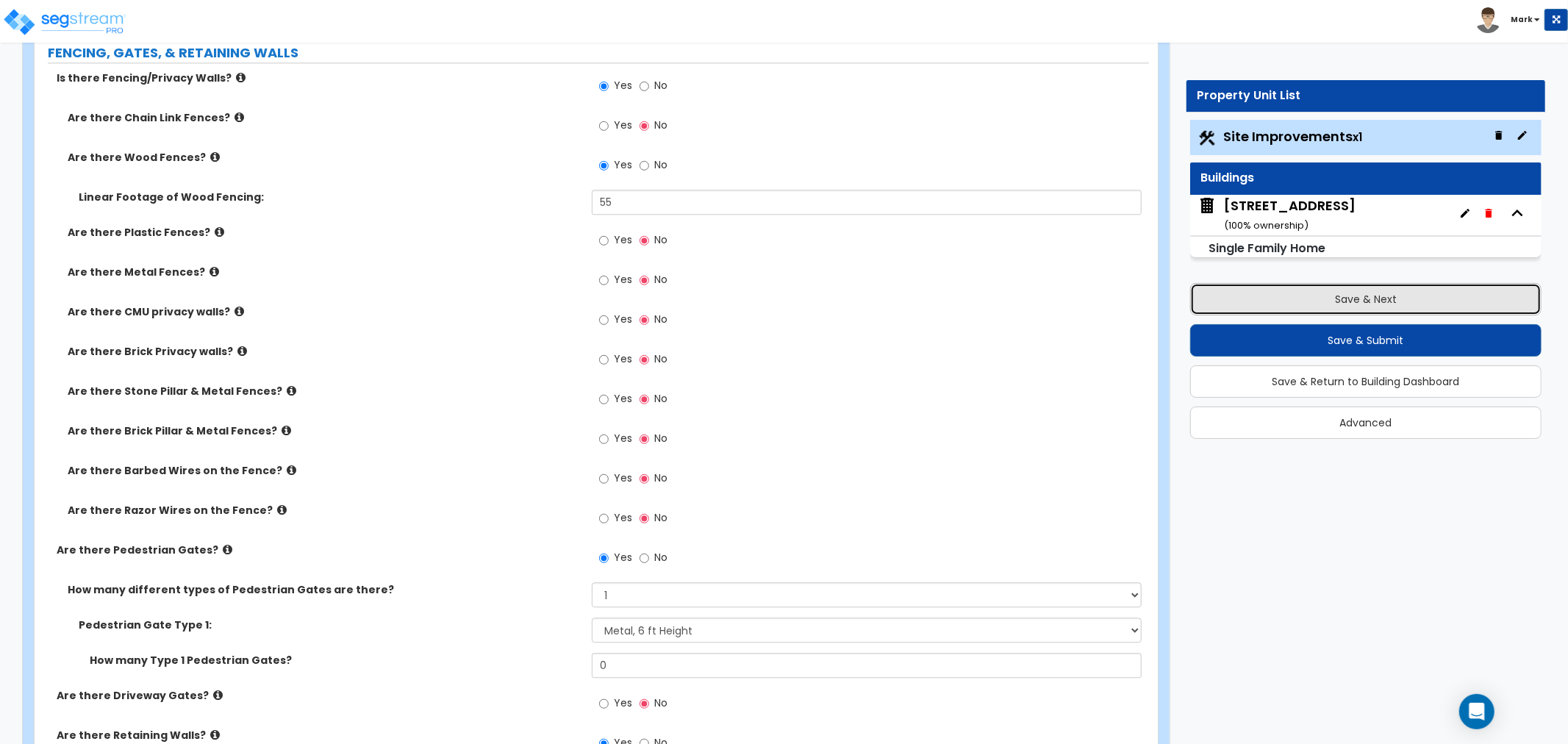
click at [1382, 302] on button "Save & Next" at bounding box center [1366, 299] width 351 height 33
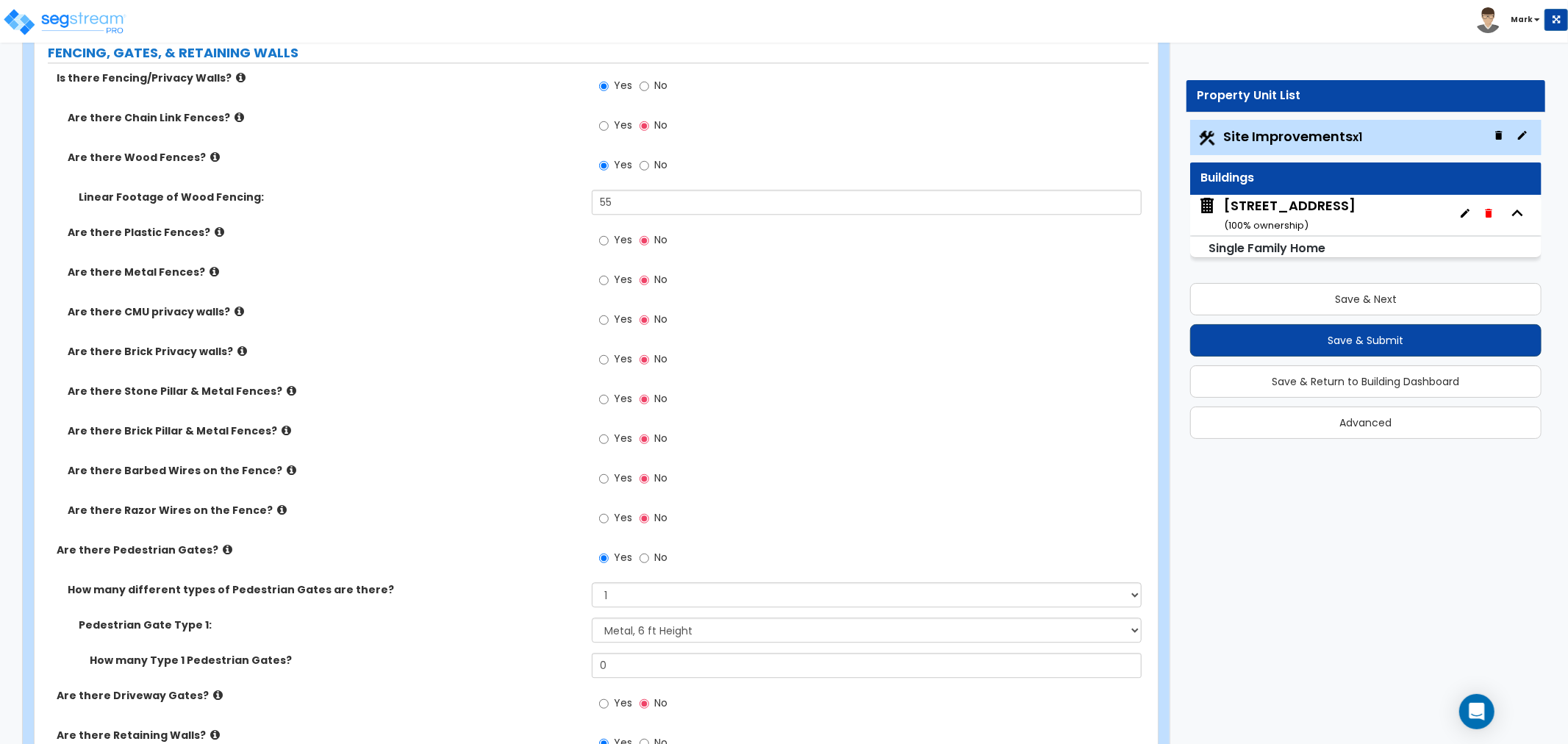
scroll to position [0, 0]
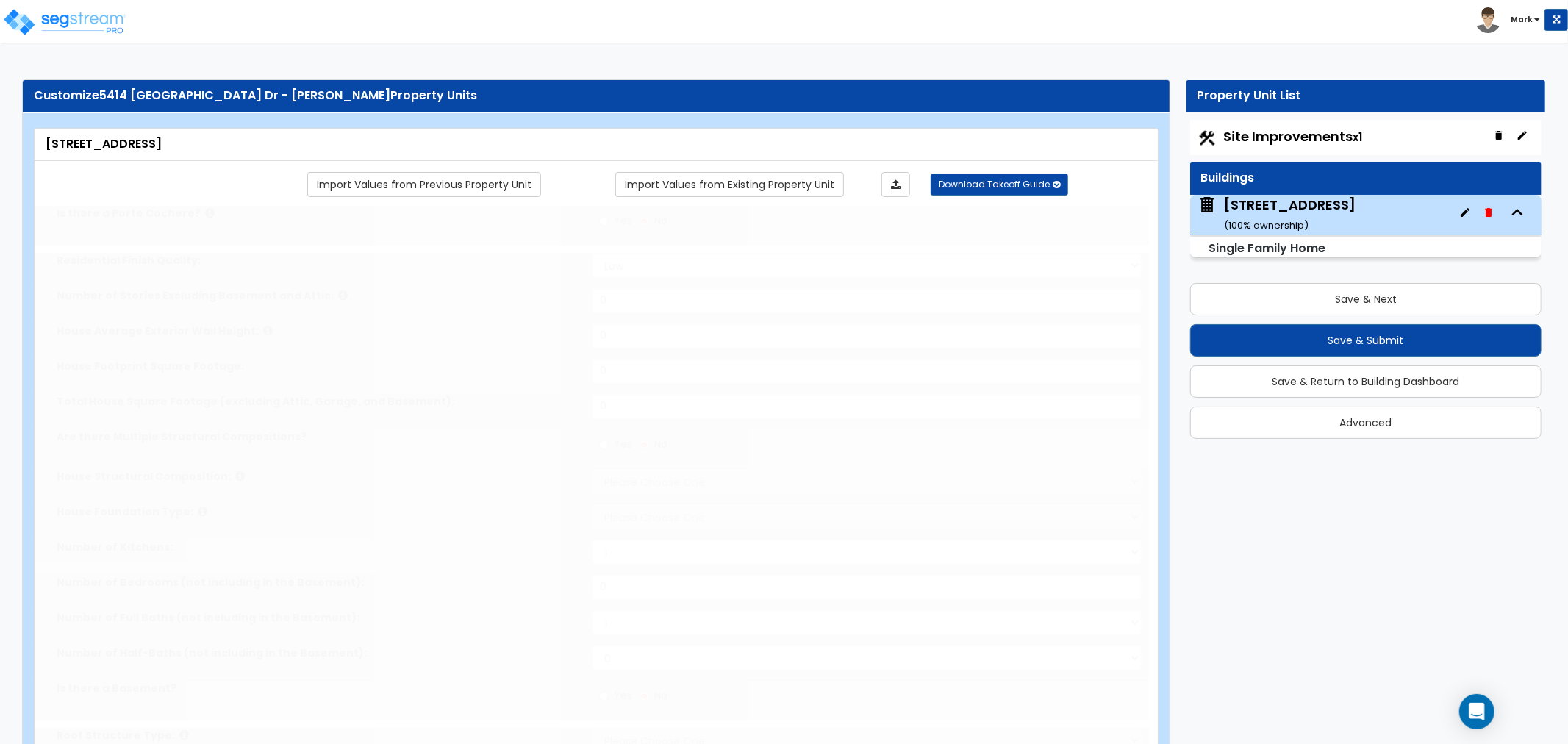
type input "1"
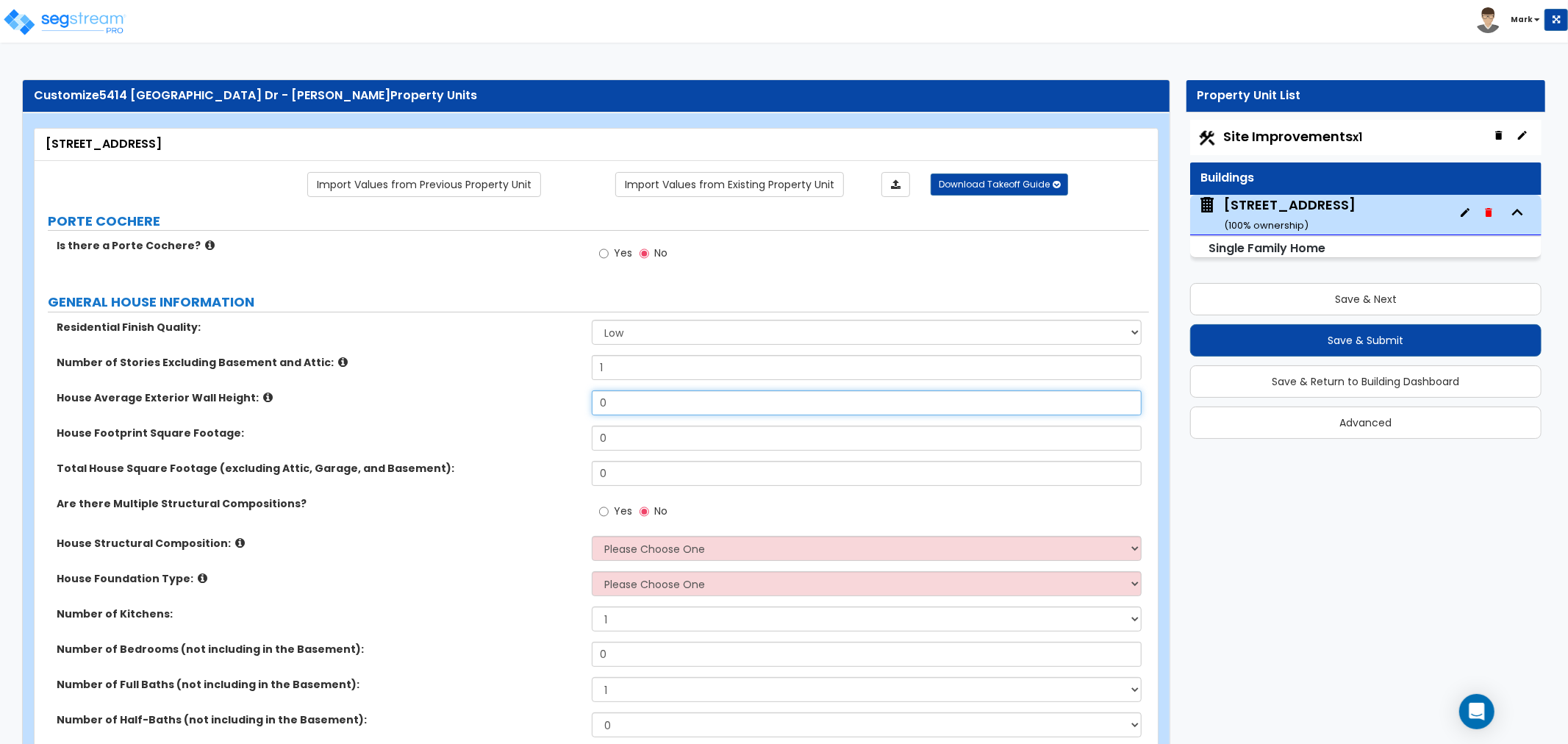
click at [612, 393] on input "0" at bounding box center [867, 403] width 550 height 25
type input "23"
click at [621, 430] on input "0" at bounding box center [867, 438] width 550 height 25
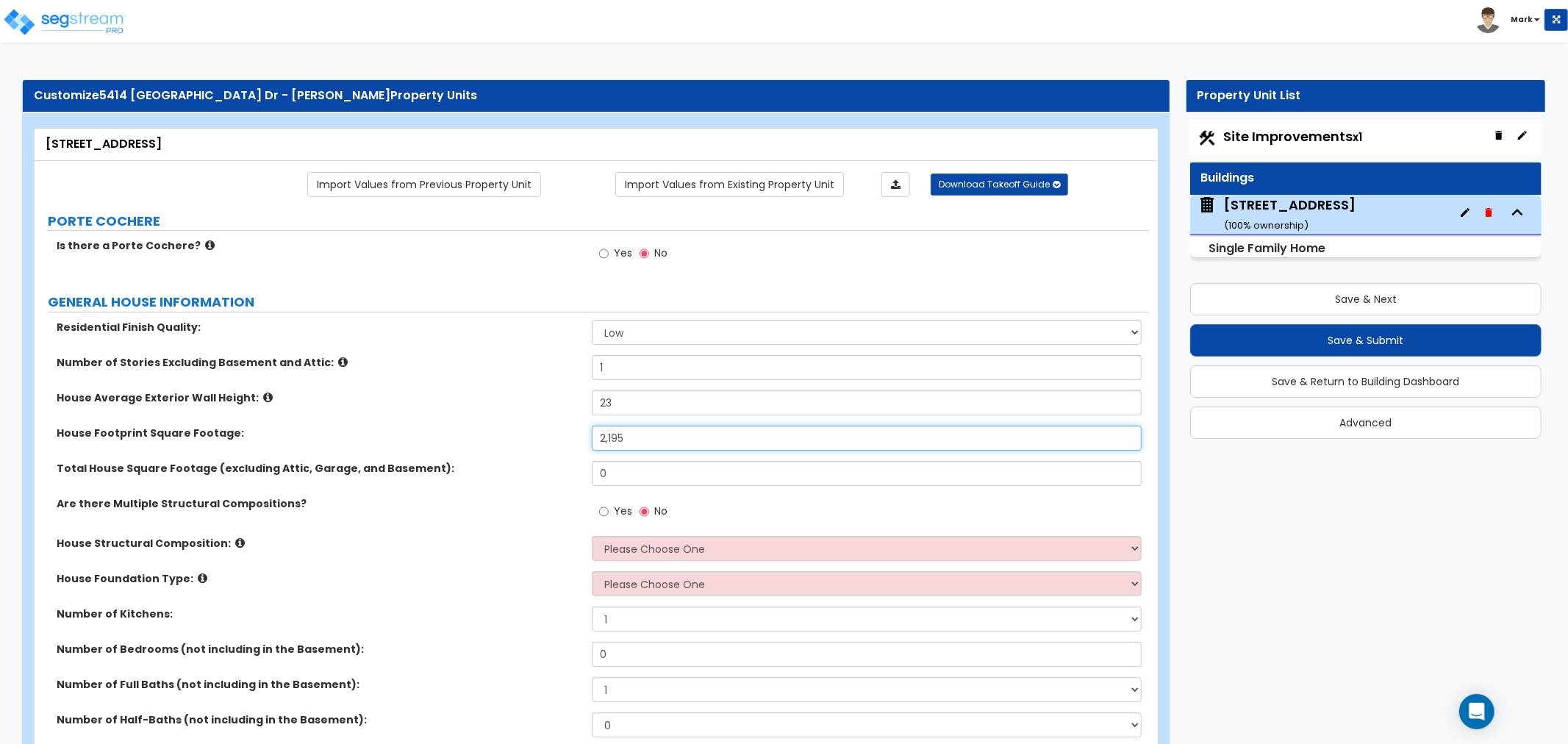
type input "2,195"
click at [696, 473] on input "0" at bounding box center [867, 473] width 550 height 25
type input "3,100"
click at [608, 362] on input "1" at bounding box center [867, 368] width 550 height 25
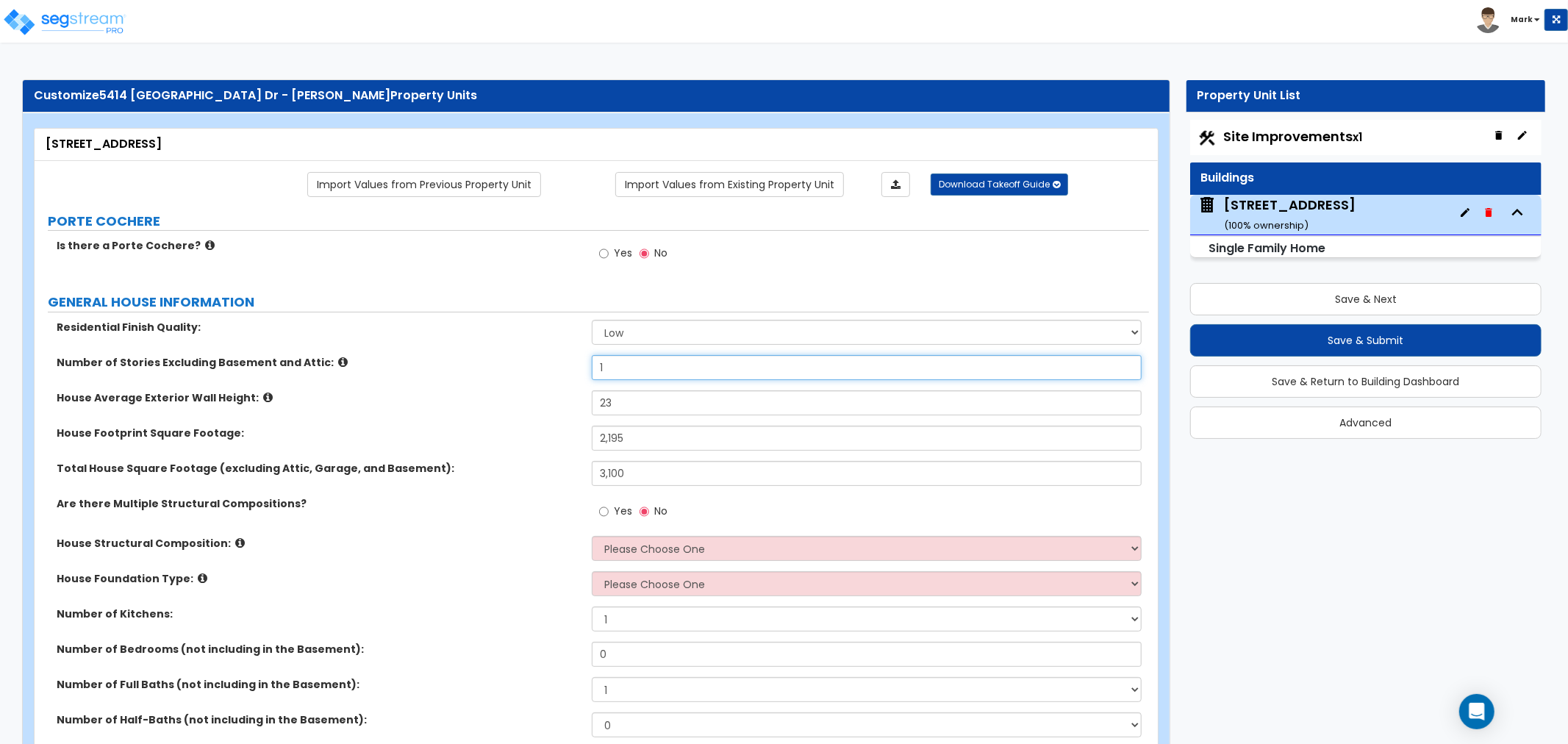
click at [608, 362] on input "1" at bounding box center [867, 368] width 550 height 25
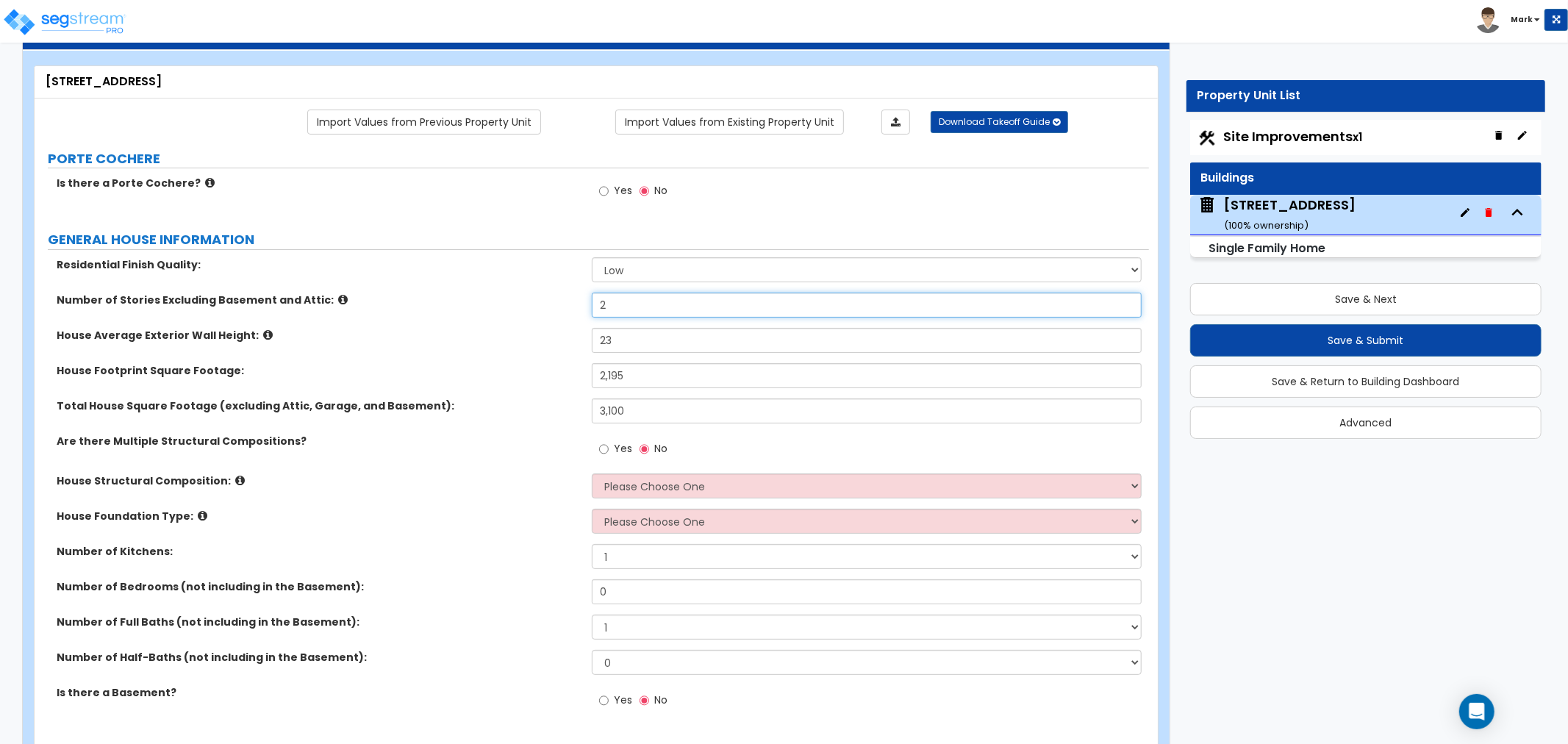
scroll to position [82, 0]
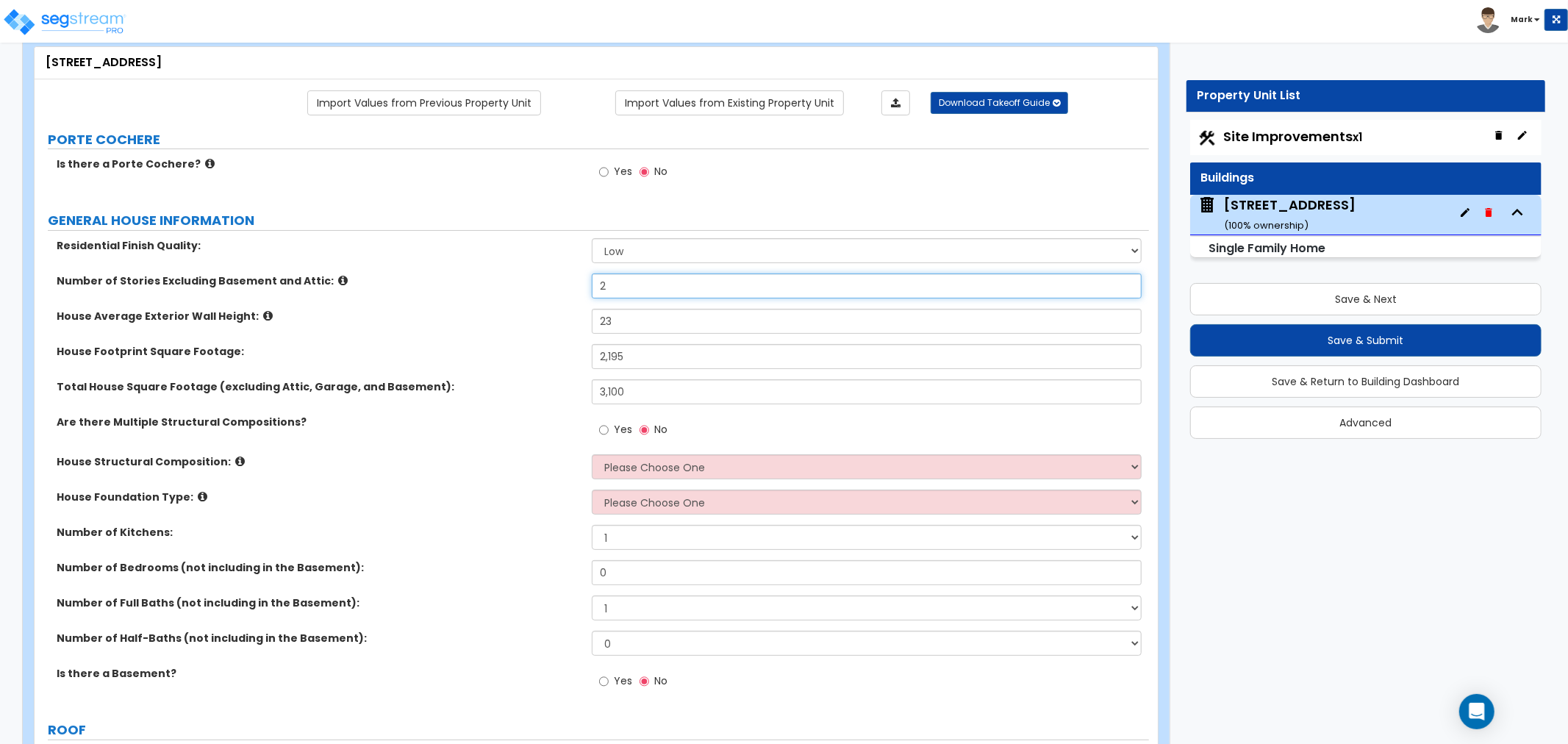
type input "2"
click at [702, 464] on select "Please Choose One Reinforced Concrete Structural Steel Brick Masonry CMU Masonr…" at bounding box center [867, 467] width 550 height 25
select select "7"
click at [592, 455] on select "Please Choose One Reinforced Concrete Structural Steel Brick Masonry CMU Masonr…" at bounding box center [867, 467] width 550 height 25
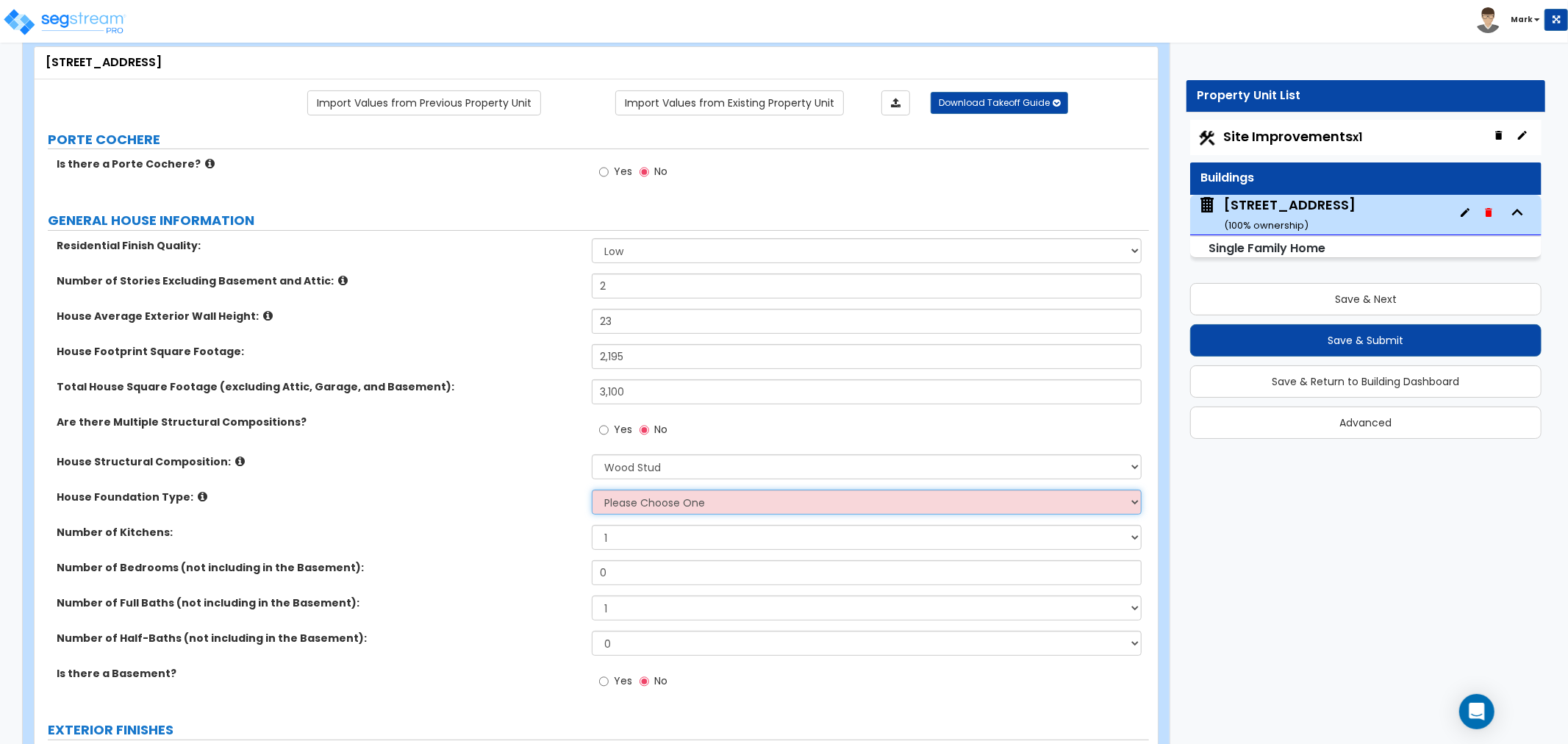
click at [640, 503] on select "Please Choose One Crawl Space Pier-Elevated First floor Slab on Grade" at bounding box center [867, 502] width 550 height 25
select select "3"
click at [592, 490] on select "Please Choose One Crawl Space Pier-Elevated First floor Slab on Grade" at bounding box center [867, 502] width 550 height 25
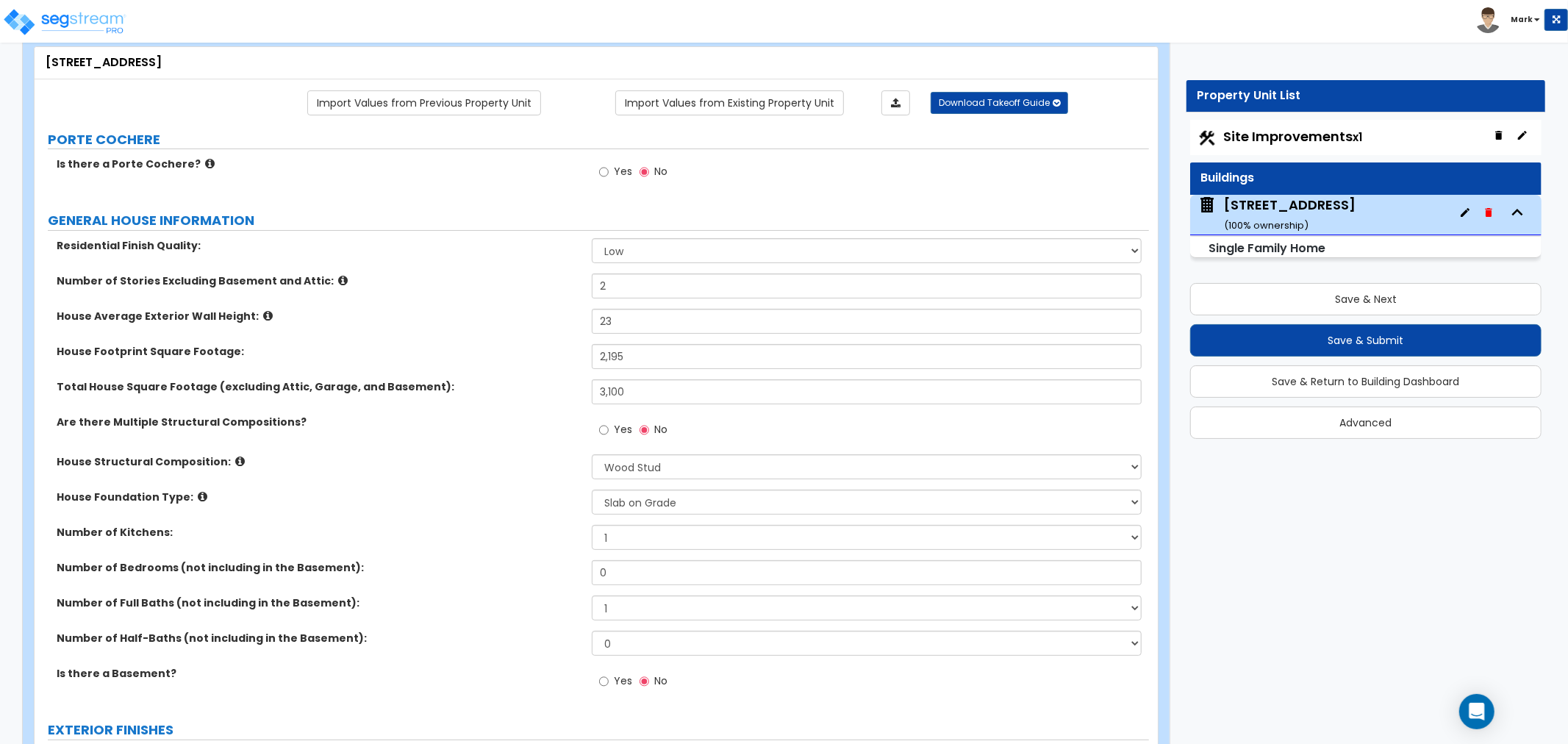
click at [632, 560] on div "Number of Kitchens: 1 2 3" at bounding box center [591, 543] width 1114 height 35
click at [630, 572] on input "0" at bounding box center [867, 573] width 550 height 25
type input "4"
click at [620, 607] on select "1 2 3 4 5 6 7 8 9 10" at bounding box center [867, 608] width 550 height 25
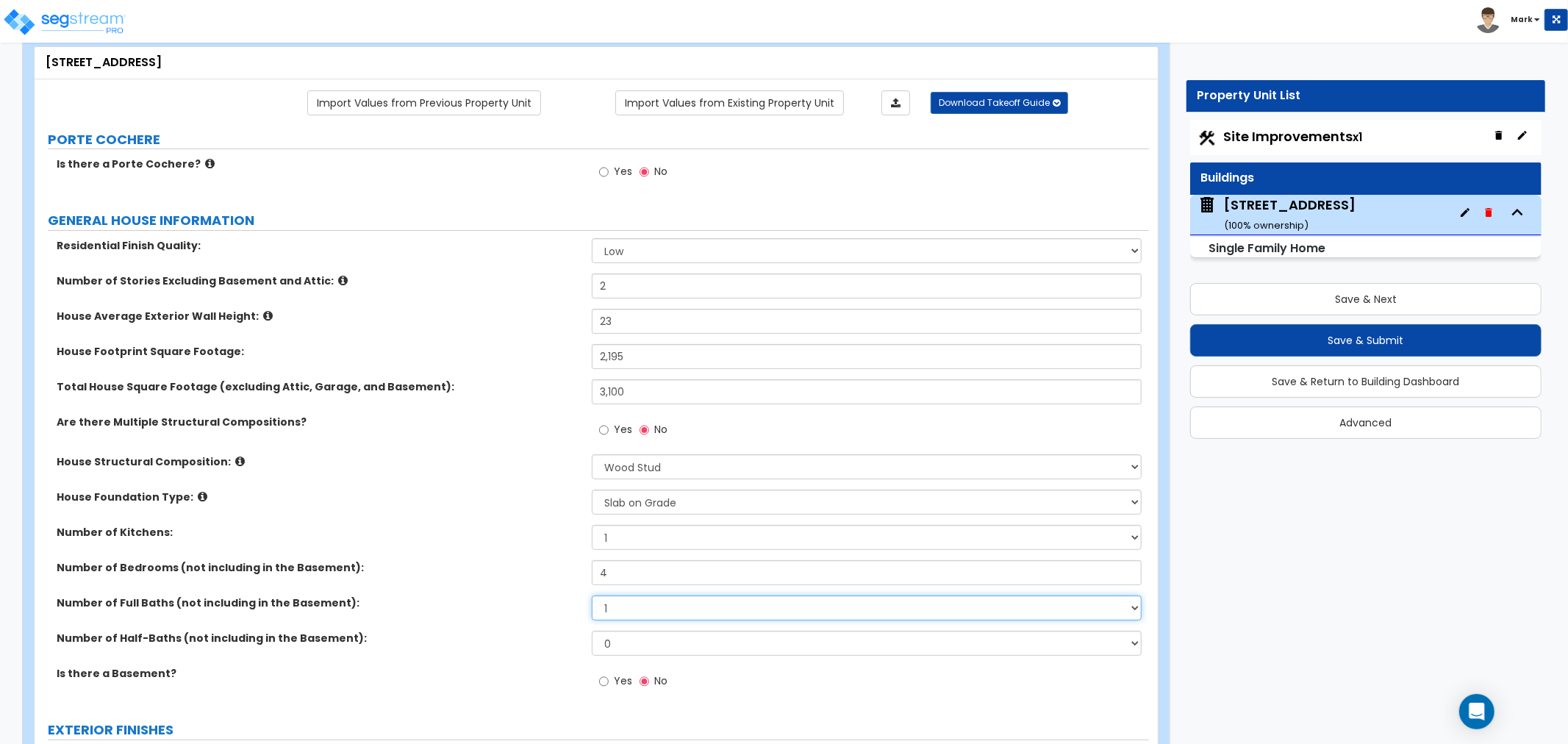
select select "2"
click at [592, 596] on select "1 2 3 4 5 6 7 8 9 10" at bounding box center [867, 608] width 550 height 25
click at [630, 643] on select "0 1 2 3 4 5" at bounding box center [867, 644] width 550 height 25
select select "5"
click at [592, 631] on select "0 1 2 3 4 5" at bounding box center [867, 644] width 550 height 25
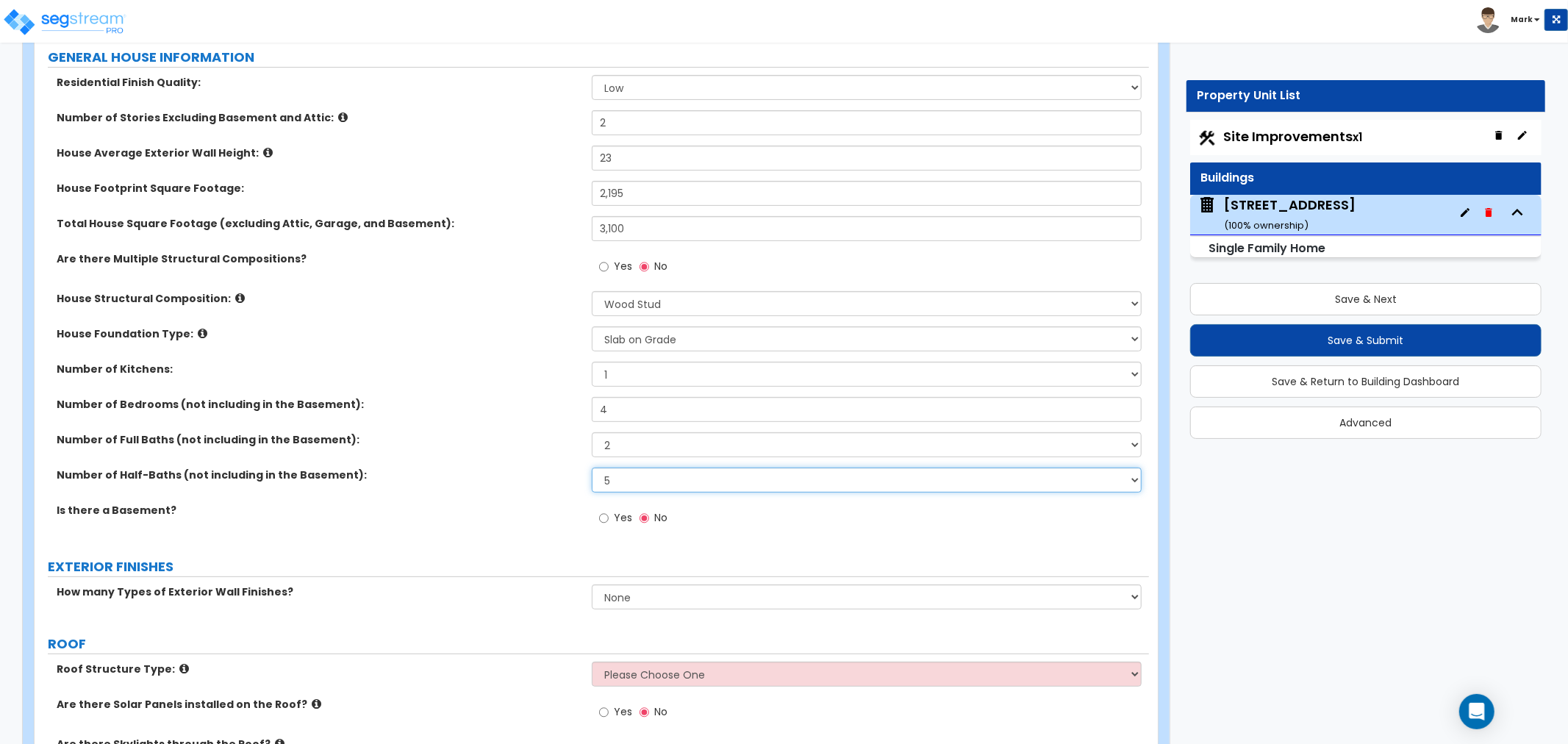
scroll to position [327, 0]
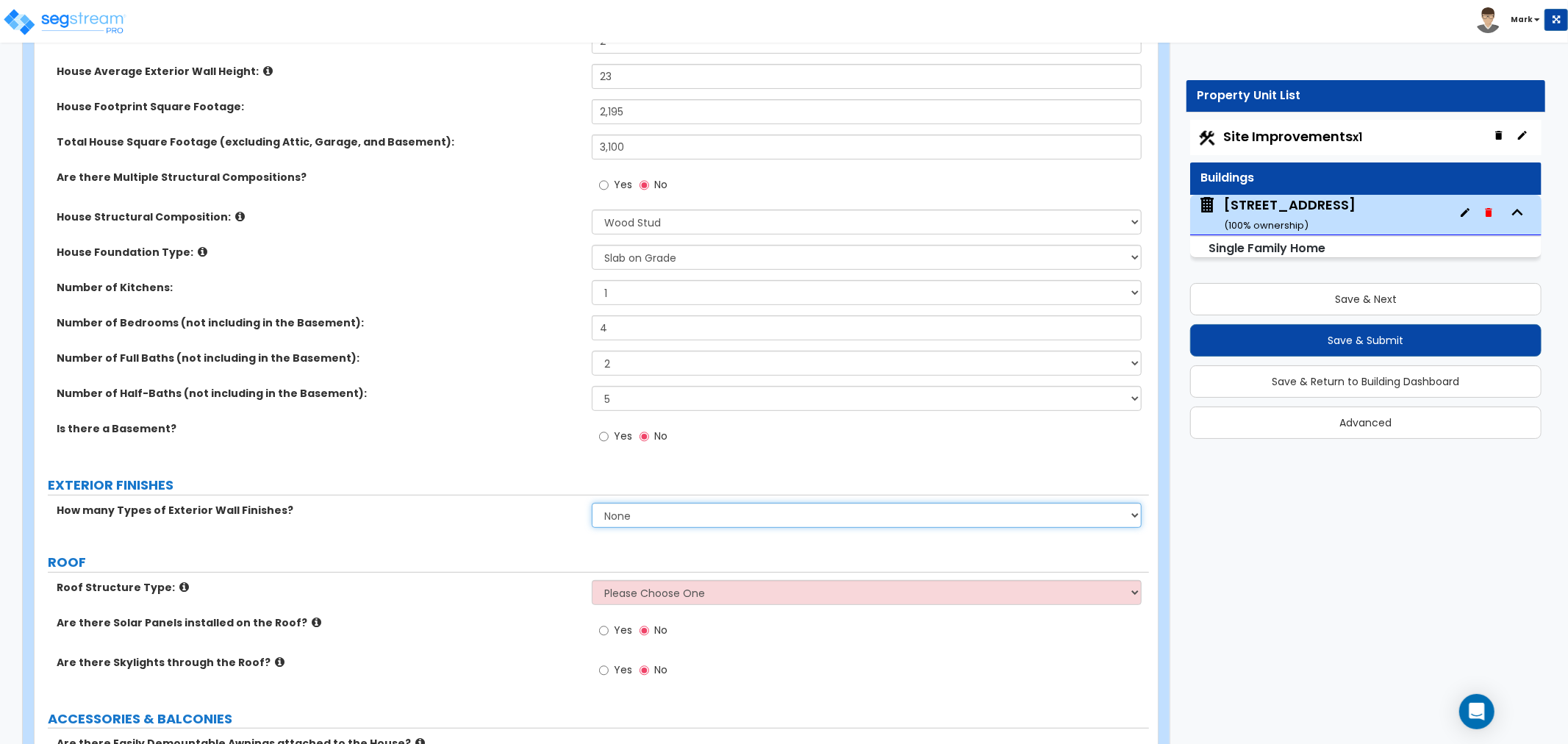
click at [614, 511] on select "None 1 2 3" at bounding box center [867, 515] width 550 height 25
select select "2"
click at [592, 503] on select "None 1 2 3" at bounding box center [867, 515] width 550 height 25
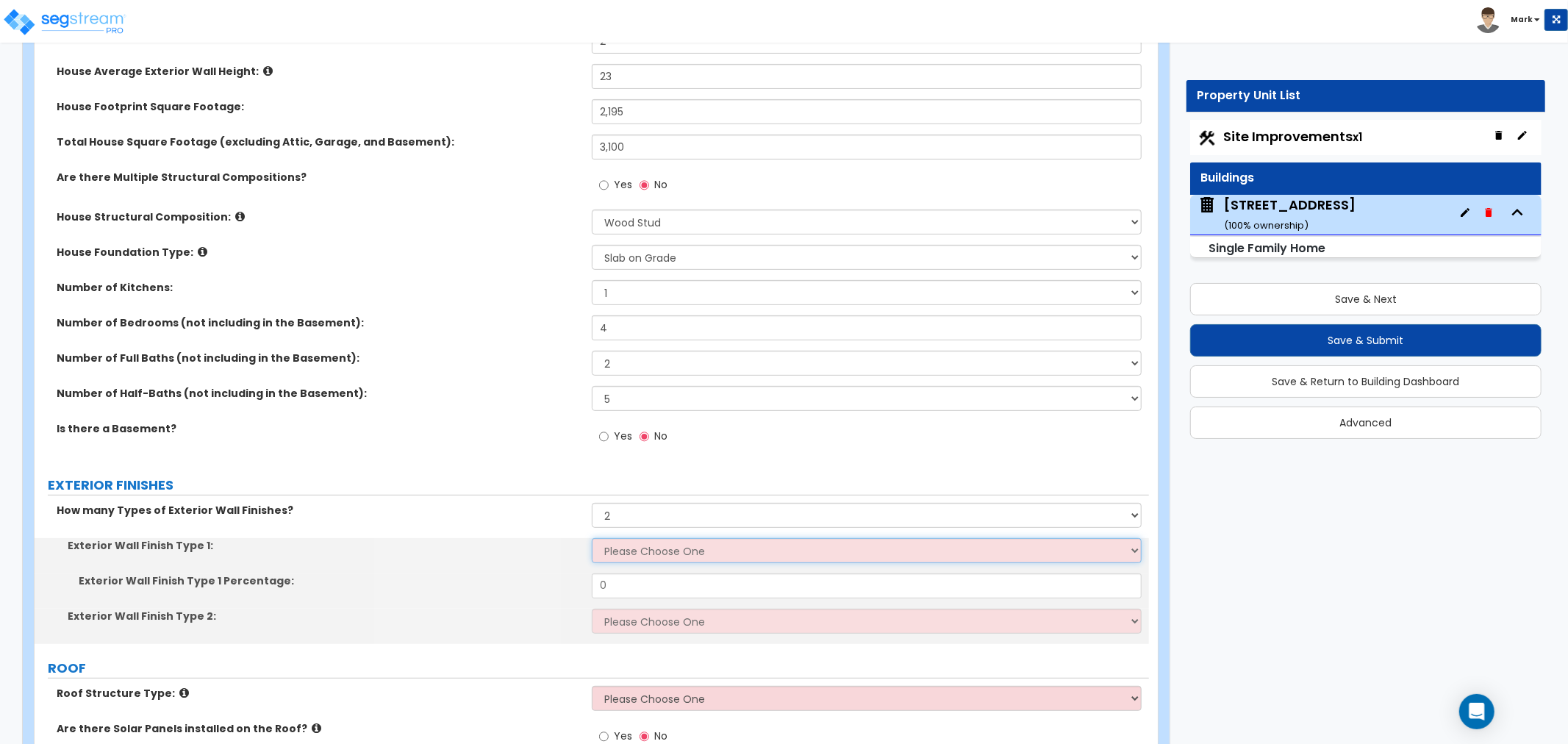
click at [620, 554] on select "Please Choose One No Finish/Shared Wall No Wall Brick Finish Stone Finish Wood …" at bounding box center [867, 551] width 550 height 25
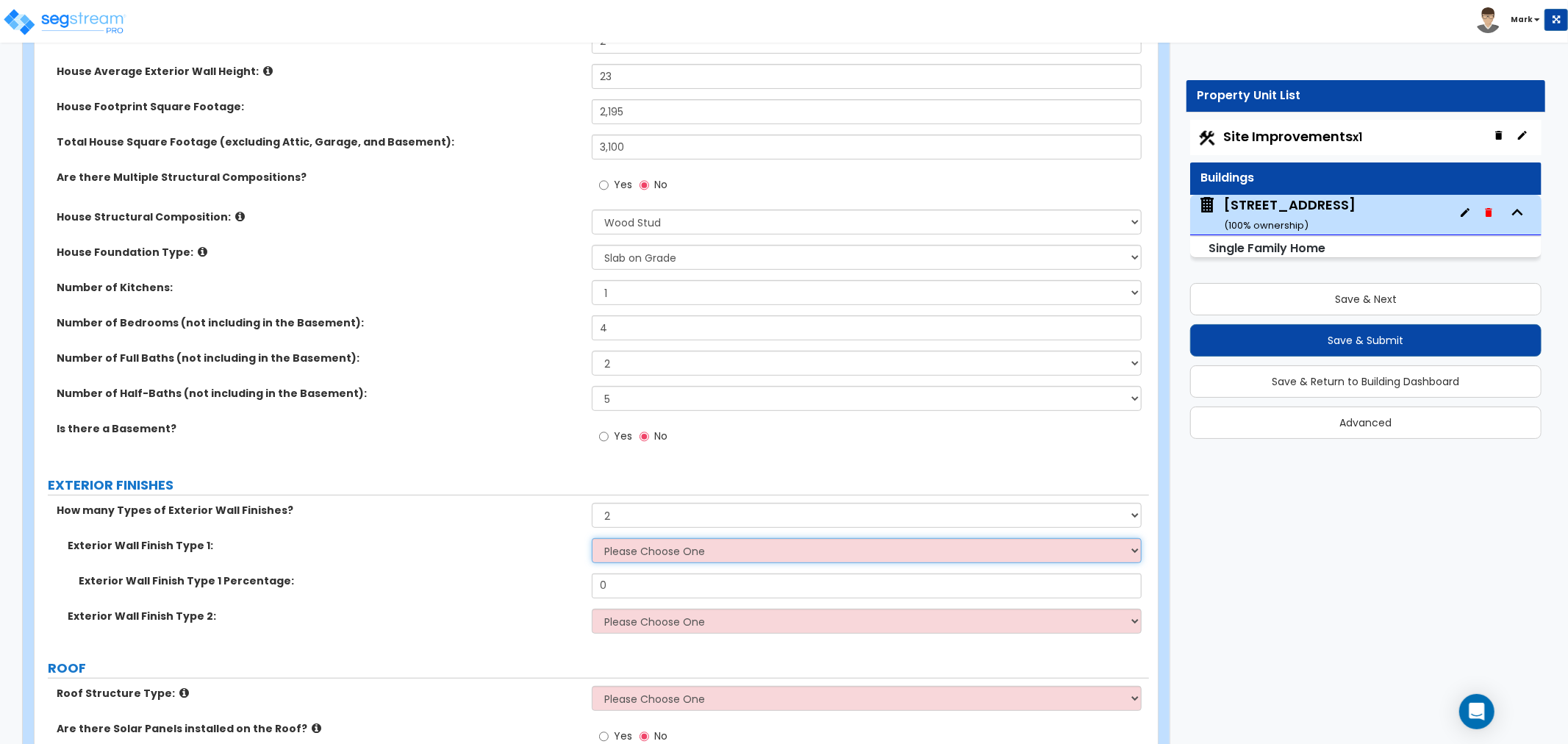
select select "2"
click at [592, 539] on select "Please Choose One No Finish/Shared Wall No Wall Brick Finish Stone Finish Wood …" at bounding box center [867, 551] width 550 height 25
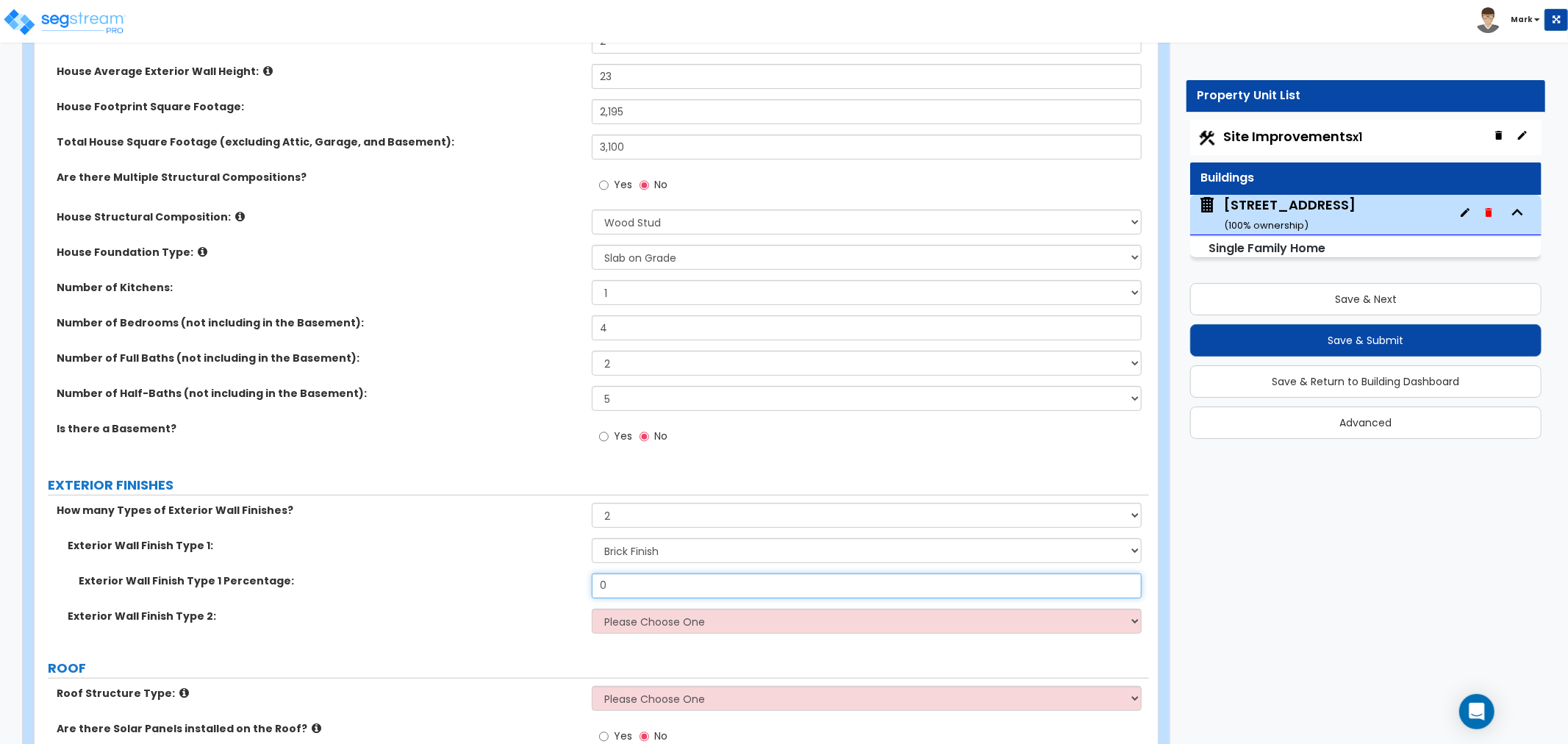
click at [608, 582] on input "0" at bounding box center [867, 586] width 550 height 25
type input "60"
click at [615, 613] on select "Please Choose One No Finish/Shared Wall No Wall Brick Finish Stone Finish Wood …" at bounding box center [867, 621] width 550 height 25
click at [592, 609] on select "Please Choose One No Finish/Shared Wall No Wall Brick Finish Stone Finish Wood …" at bounding box center [867, 621] width 550 height 25
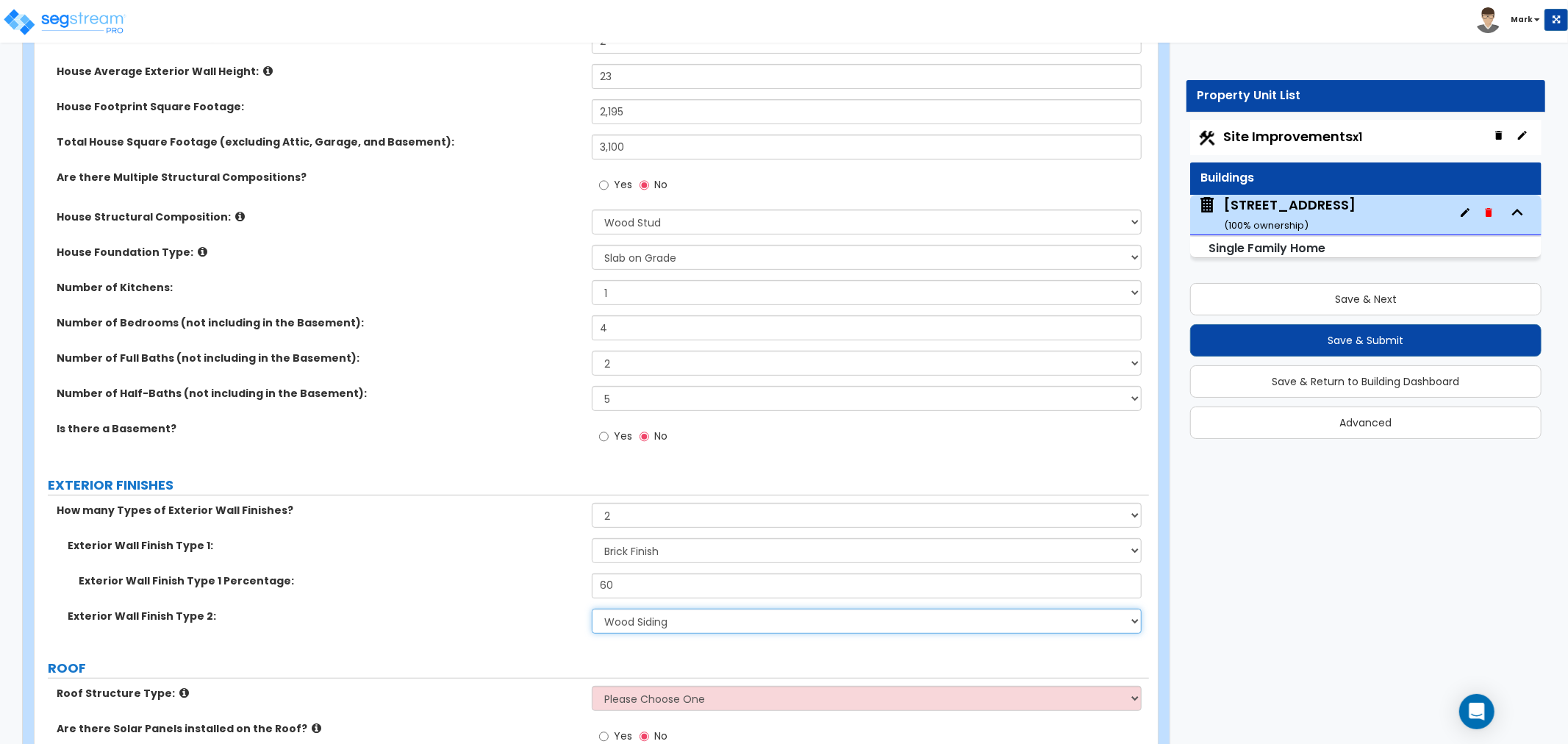
click at [639, 620] on select "Please Choose One No Finish/Shared Wall No Wall Brick Finish Stone Finish Wood …" at bounding box center [867, 621] width 550 height 25
select select "5"
click at [592, 609] on select "Please Choose One No Finish/Shared Wall No Wall Brick Finish Stone Finish Wood …" at bounding box center [867, 621] width 550 height 25
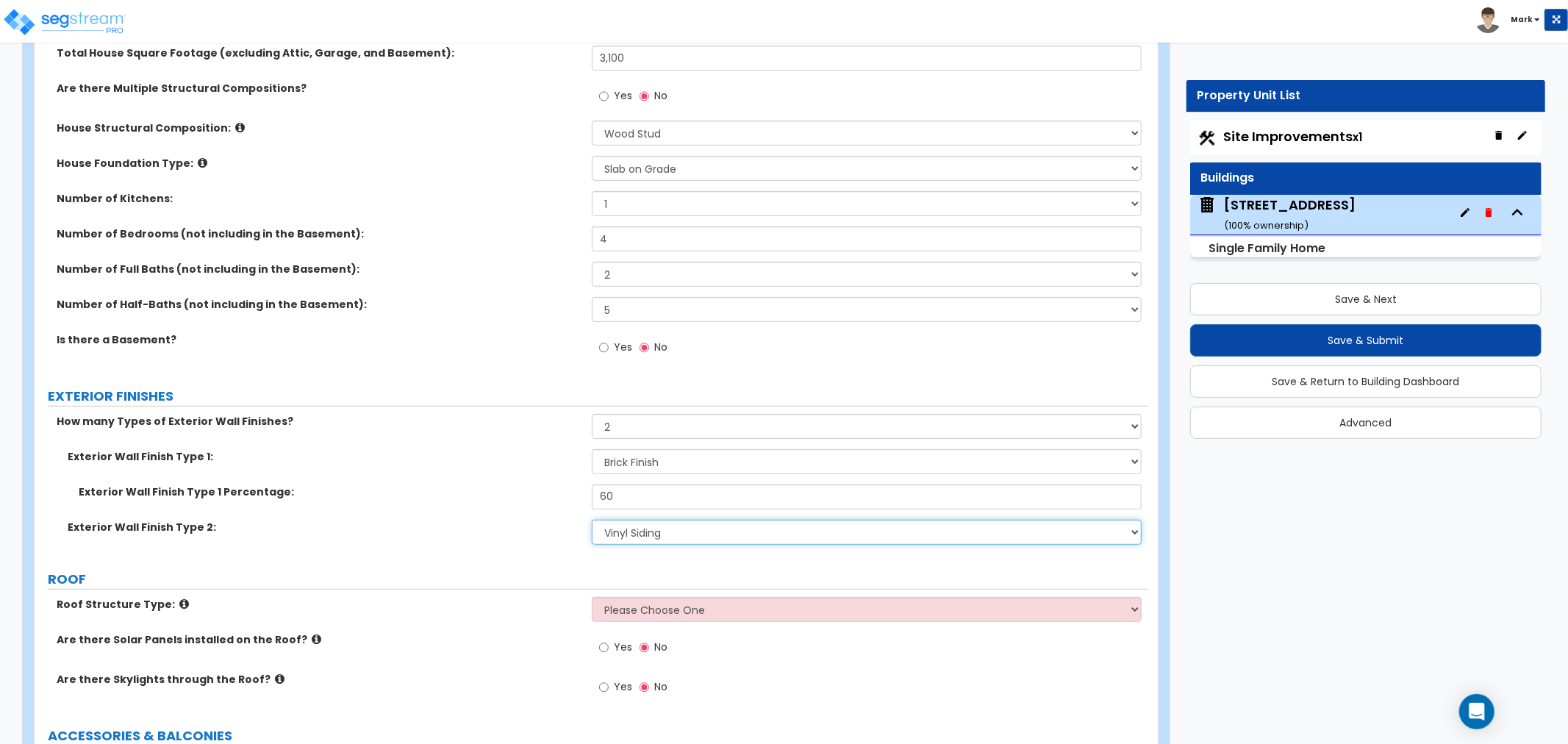
scroll to position [571, 0]
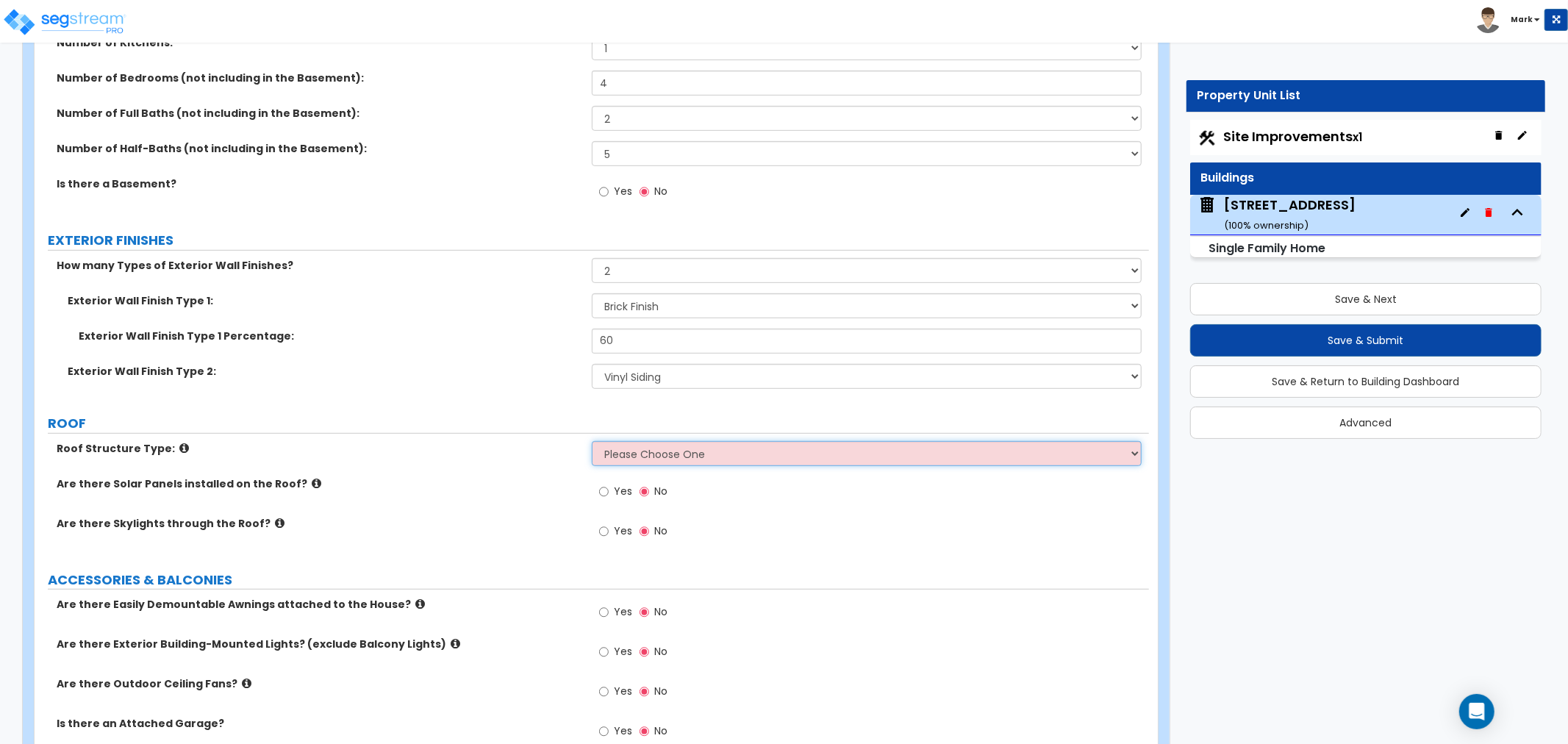
click at [618, 449] on select "Please Choose One Gable Roof Flat Roof Hybrid Gable & Flat Roof" at bounding box center [867, 454] width 550 height 25
select select "1"
click at [592, 442] on select "Please Choose One Gable Roof Flat Roof Hybrid Gable & Flat Roof" at bounding box center [867, 454] width 550 height 25
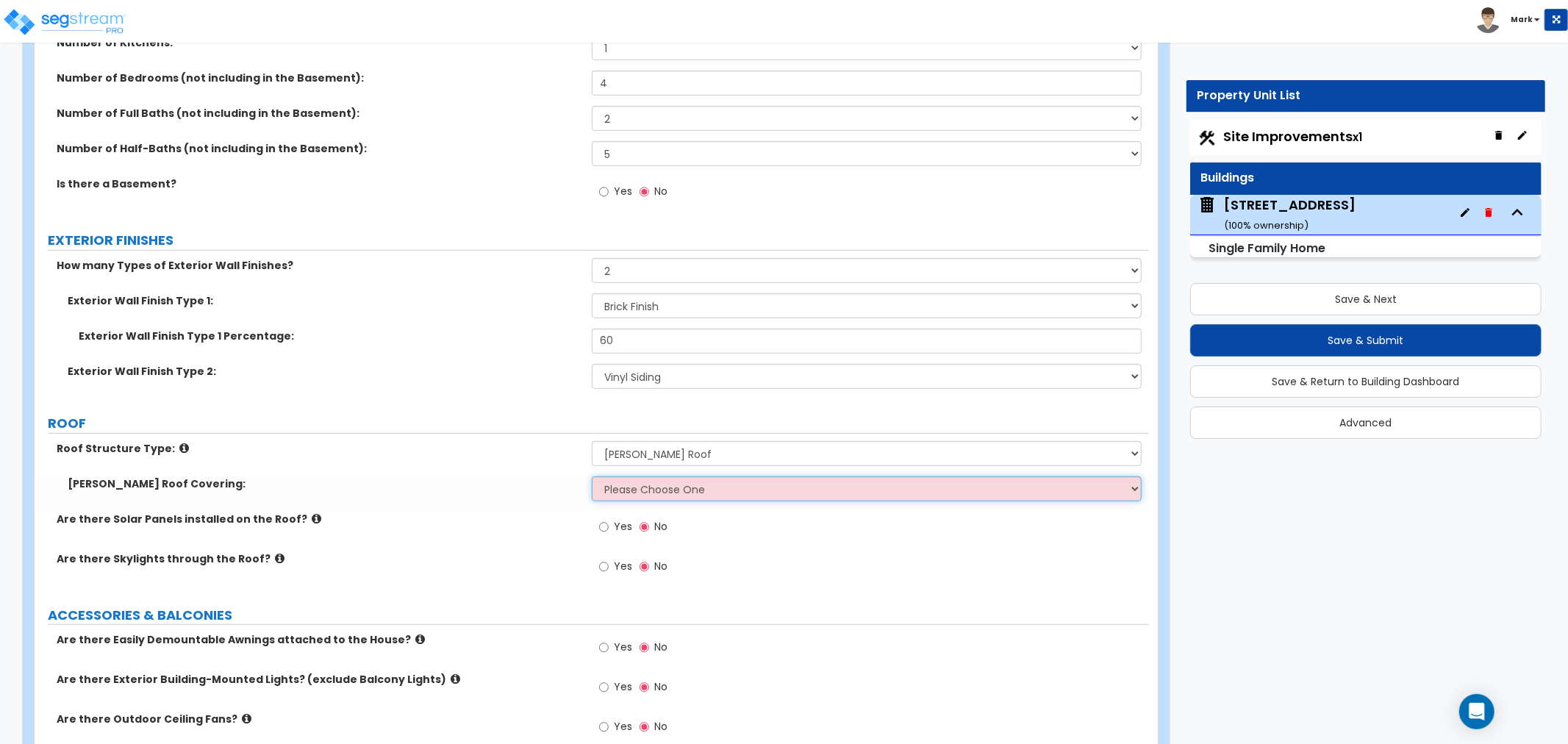
click at [620, 483] on select "Please Choose One Asphalt Shingle Clay Tile Wood Shingle Metal Shingle Standing…" at bounding box center [867, 489] width 550 height 25
select select "1"
click at [592, 477] on select "Please Choose One Asphalt Shingle Clay Tile Wood Shingle Metal Shingle Standing…" at bounding box center [867, 489] width 550 height 25
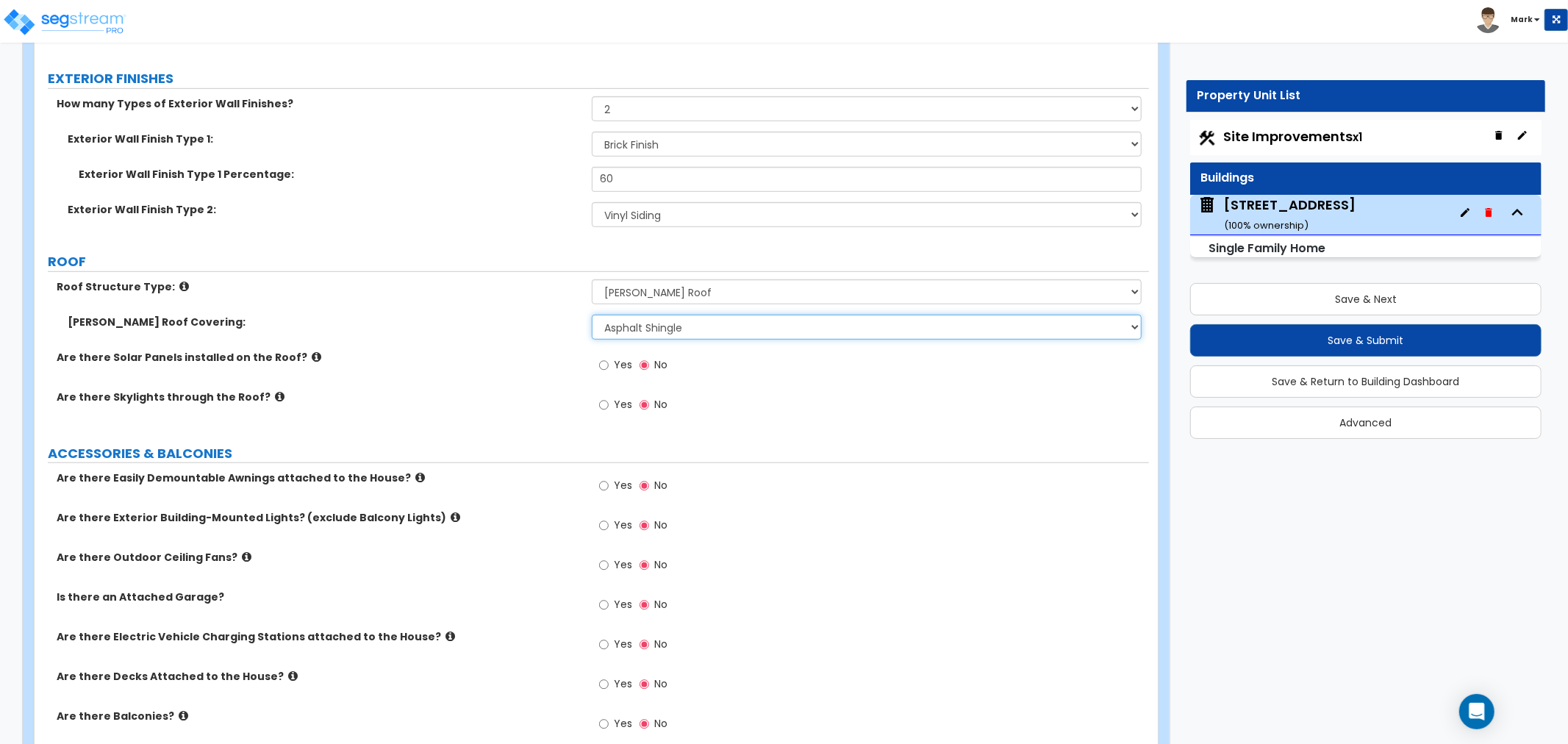
scroll to position [735, 0]
click at [612, 520] on label "Yes" at bounding box center [615, 525] width 33 height 25
click at [608, 520] on input "Yes" at bounding box center [604, 523] width 9 height 16
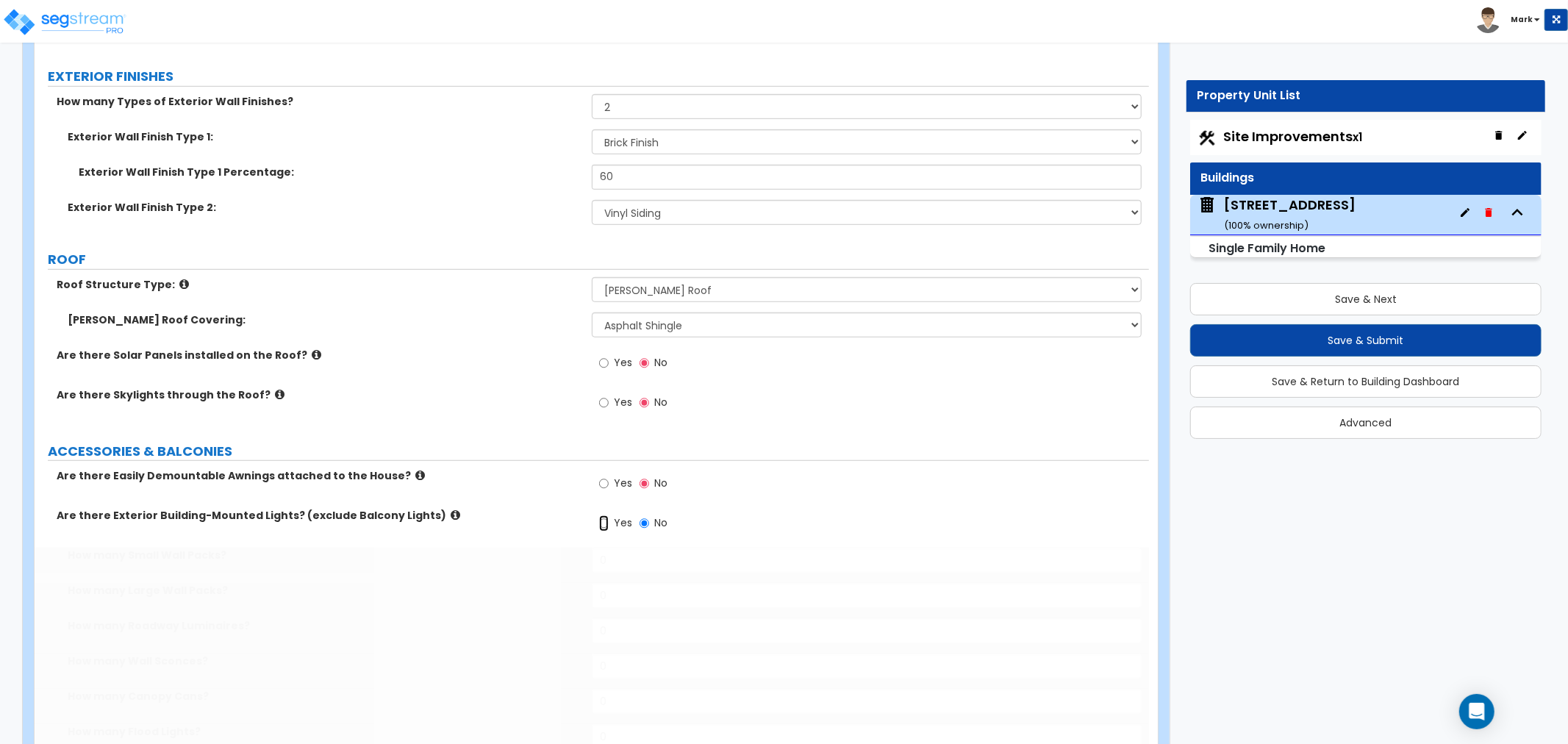
radio input "true"
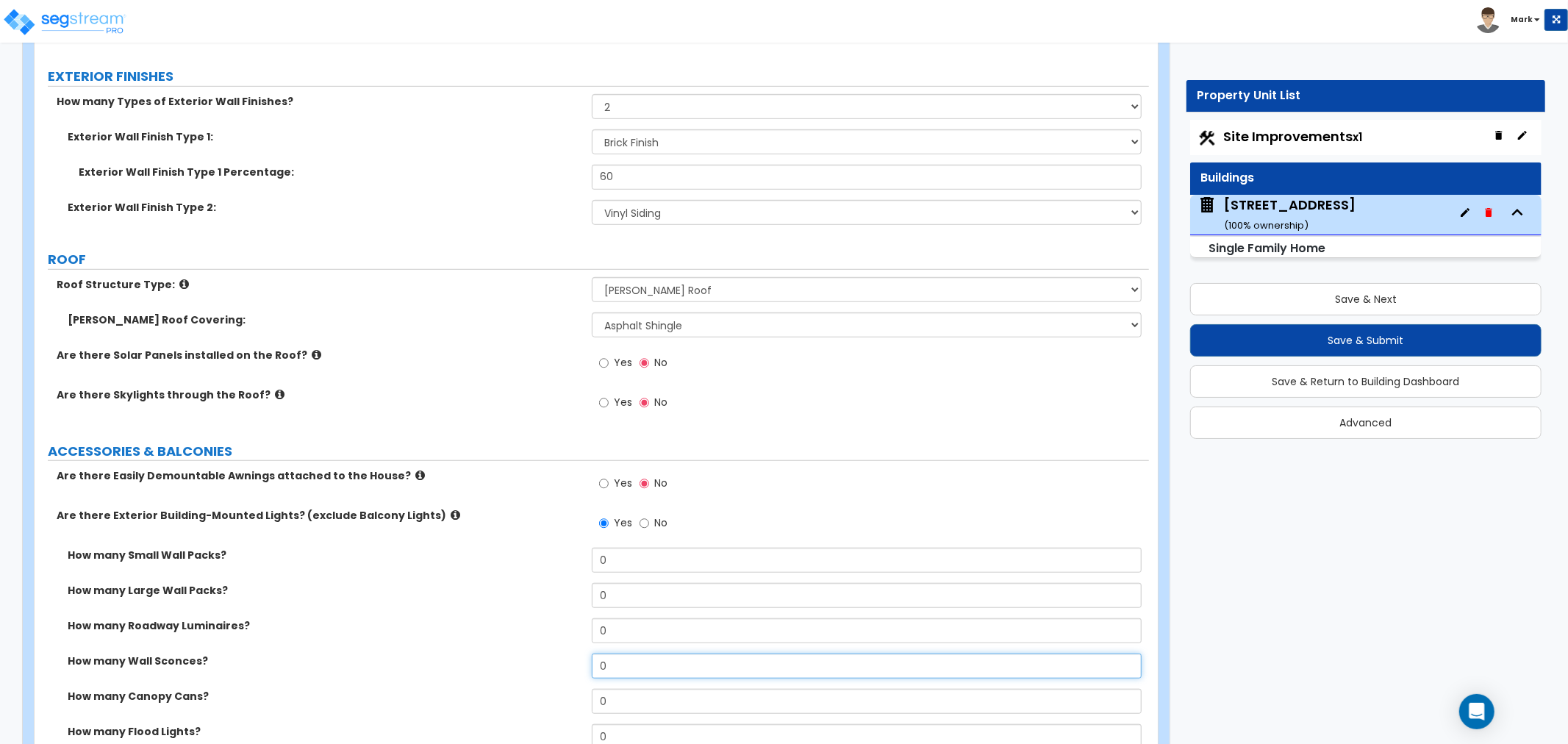
click at [627, 667] on input "0" at bounding box center [867, 666] width 550 height 25
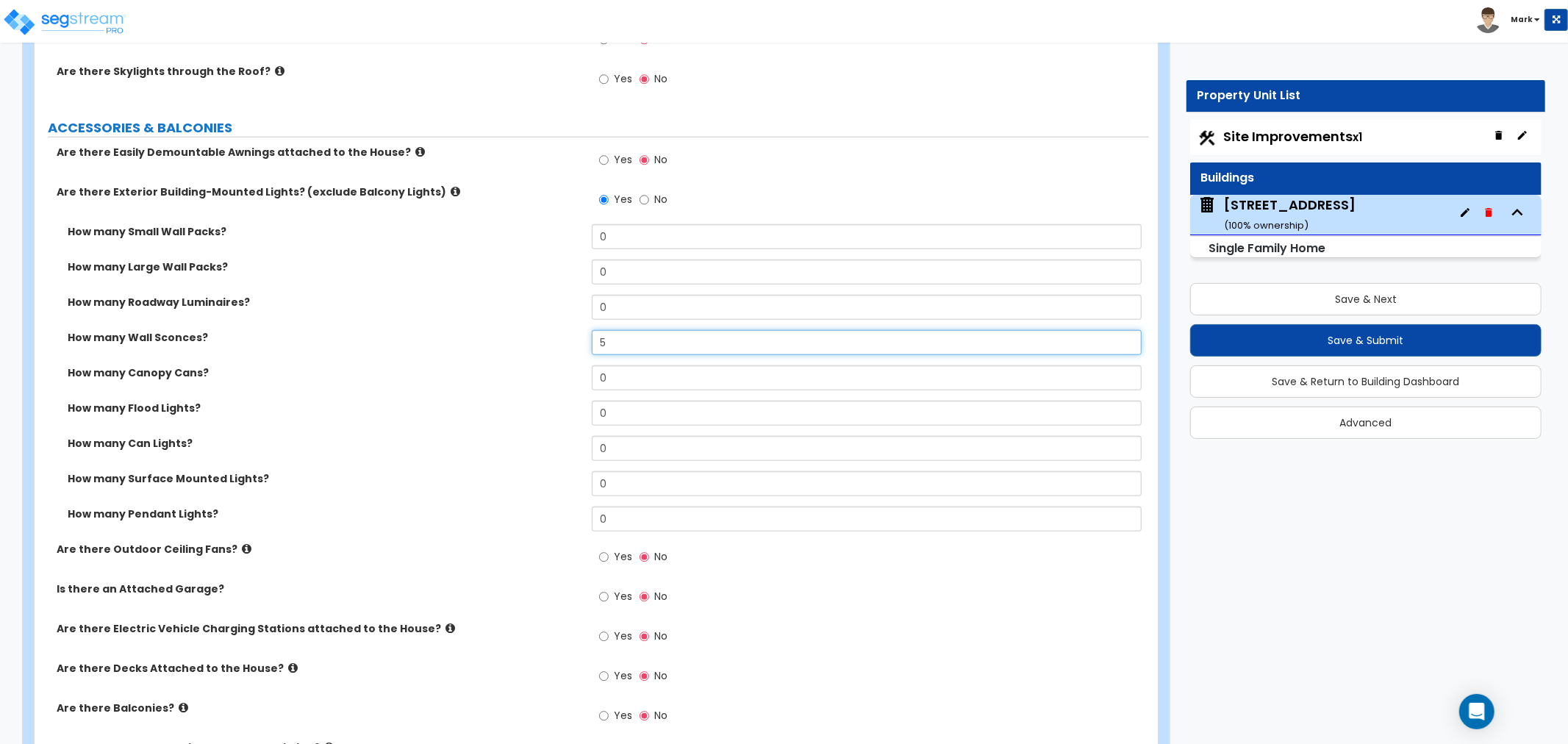
scroll to position [1225, 0]
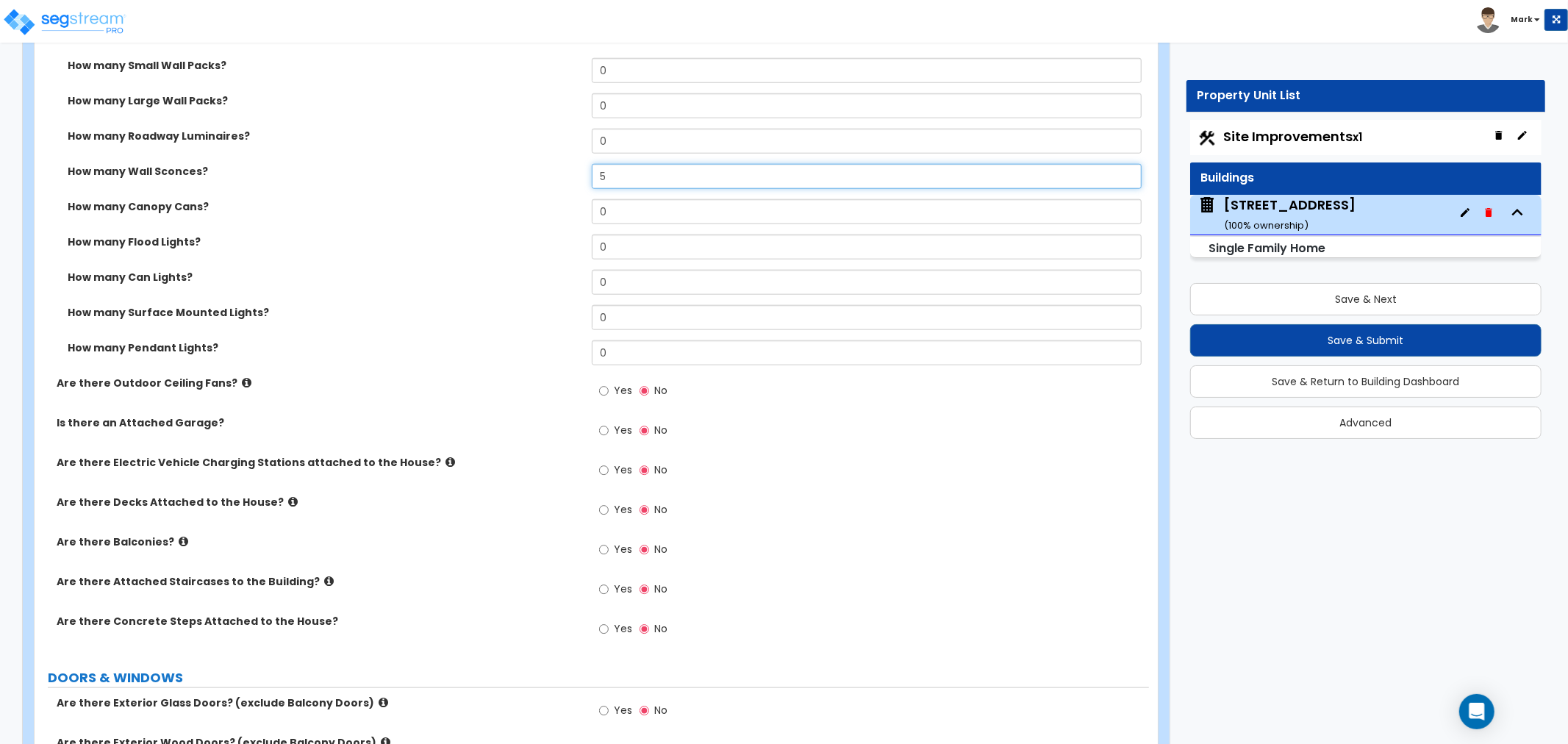
type input "5"
click at [600, 396] on input "Yes" at bounding box center [604, 391] width 9 height 16
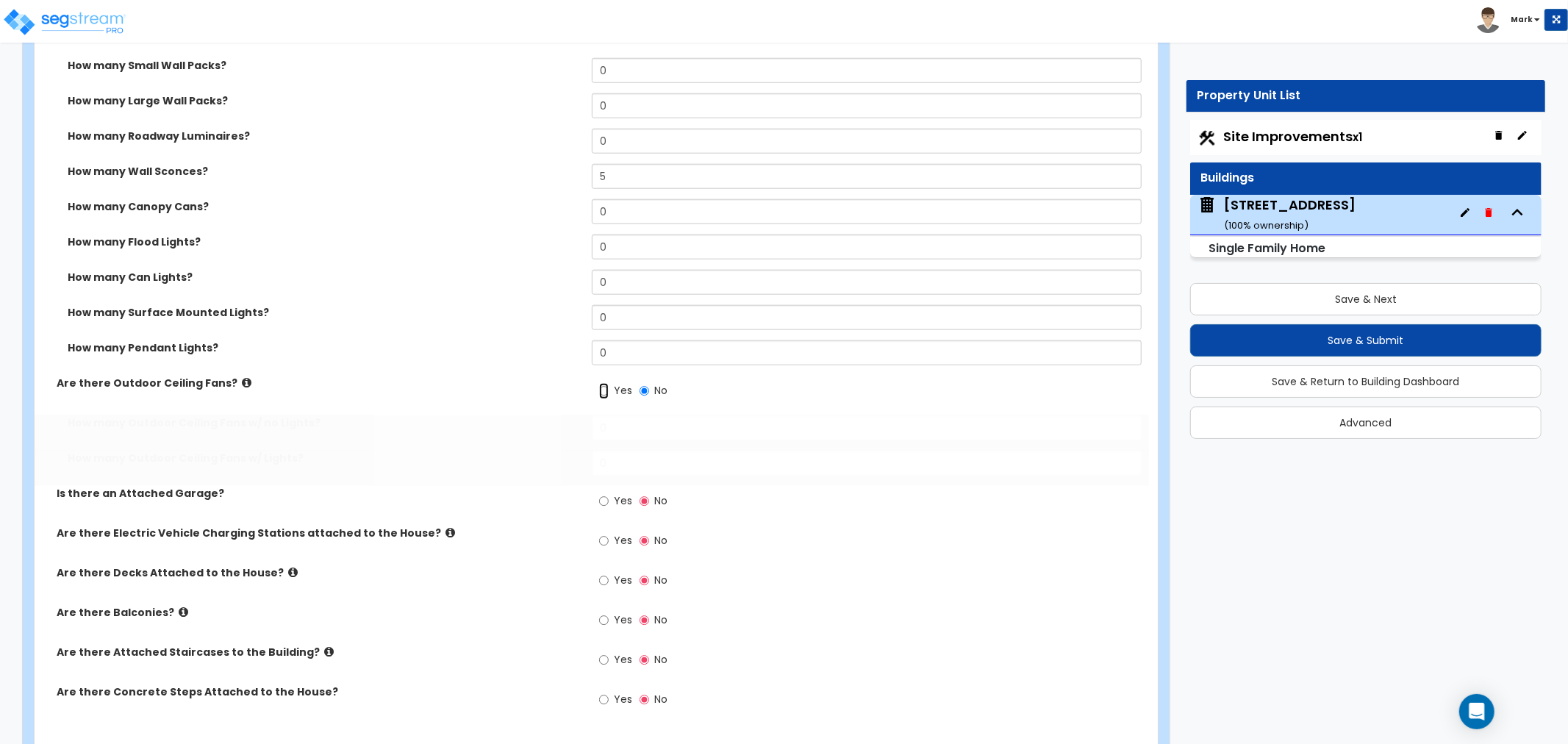
radio input "true"
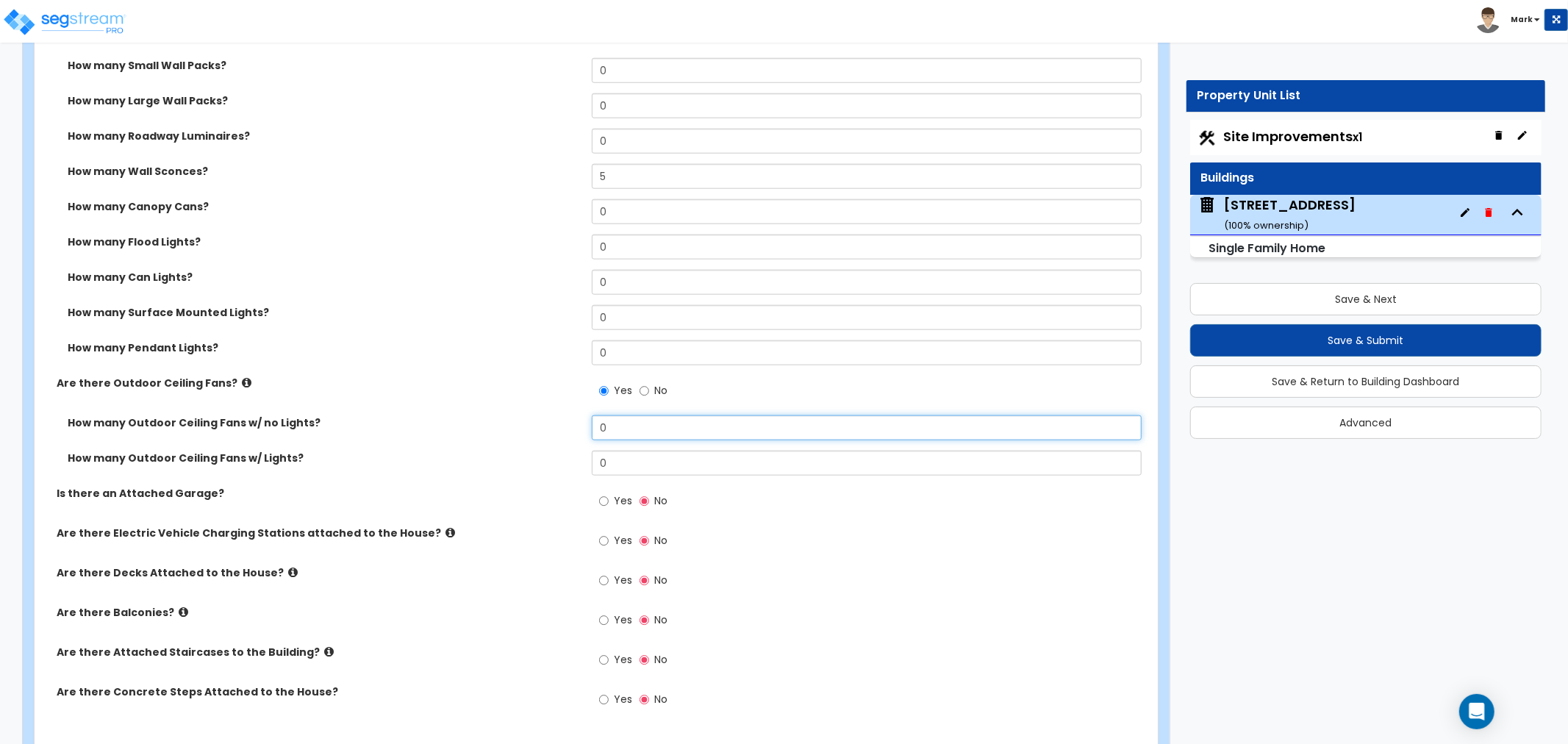
click at [618, 430] on input "0" at bounding box center [867, 428] width 550 height 25
type input "1"
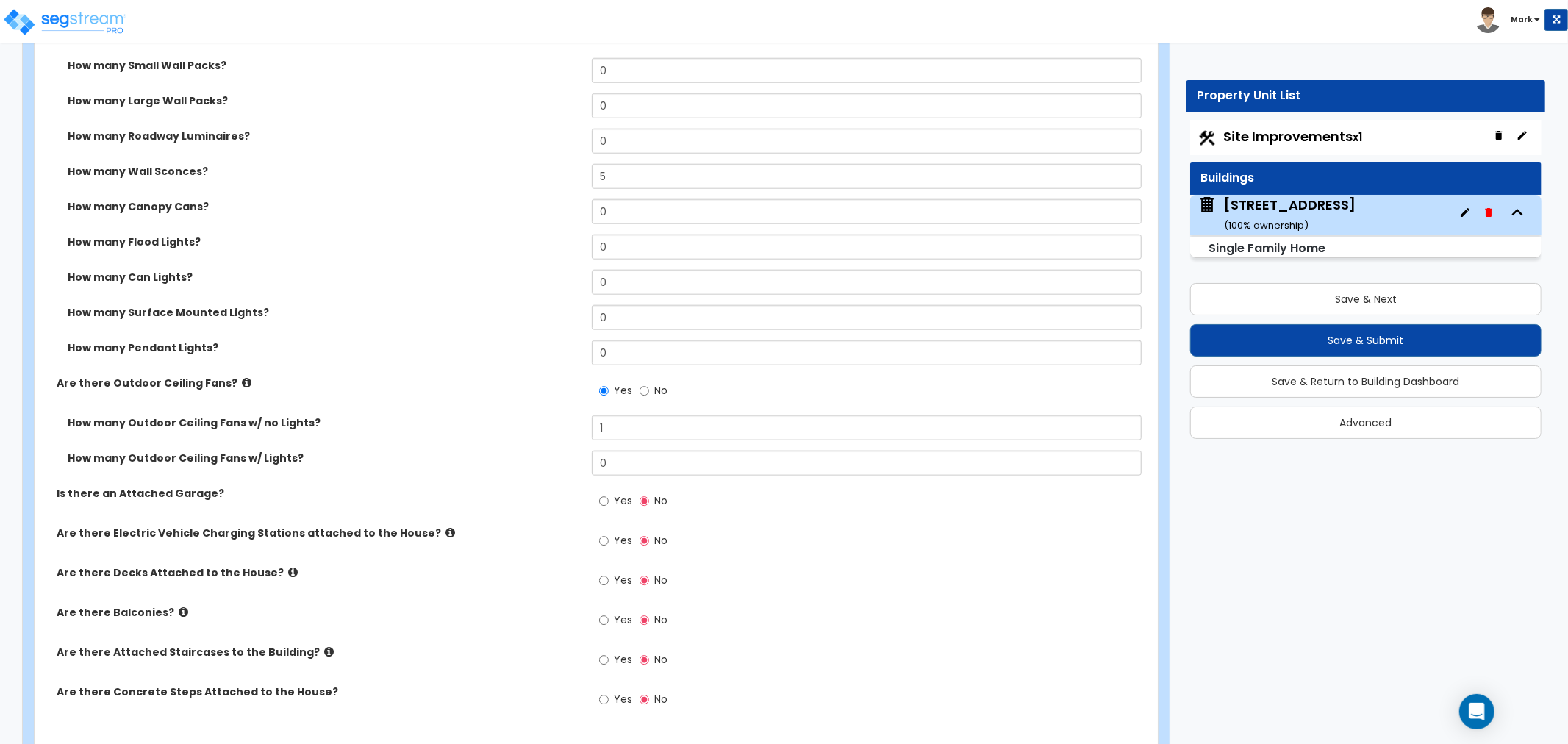
click at [610, 495] on label "Yes" at bounding box center [615, 503] width 33 height 25
click at [608, 495] on input "Yes" at bounding box center [604, 501] width 9 height 16
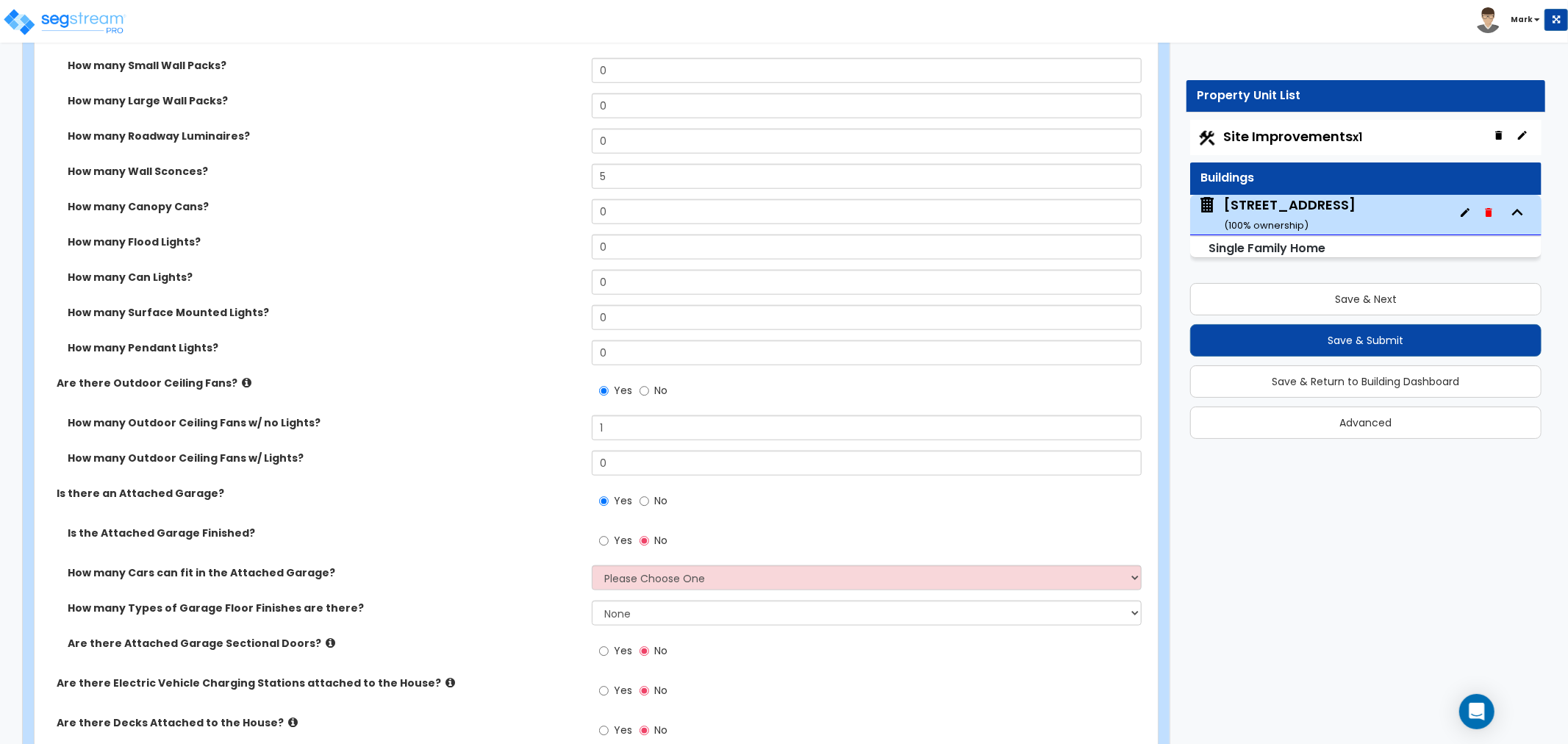
click at [656, 510] on label "No" at bounding box center [653, 503] width 28 height 25
click at [649, 510] on input "No" at bounding box center [644, 501] width 9 height 16
radio input "false"
radio input "true"
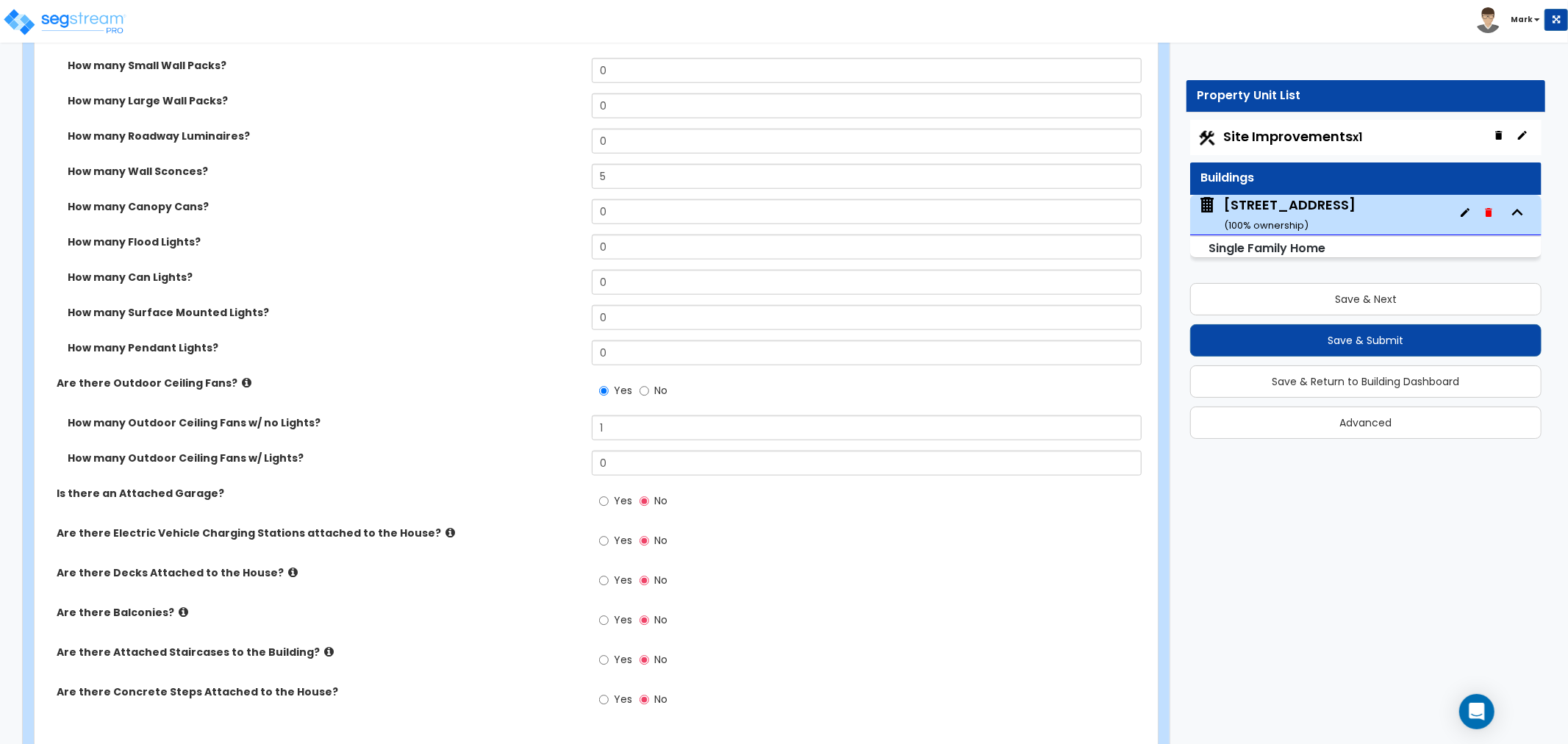
click at [288, 576] on icon at bounding box center [293, 572] width 9 height 11
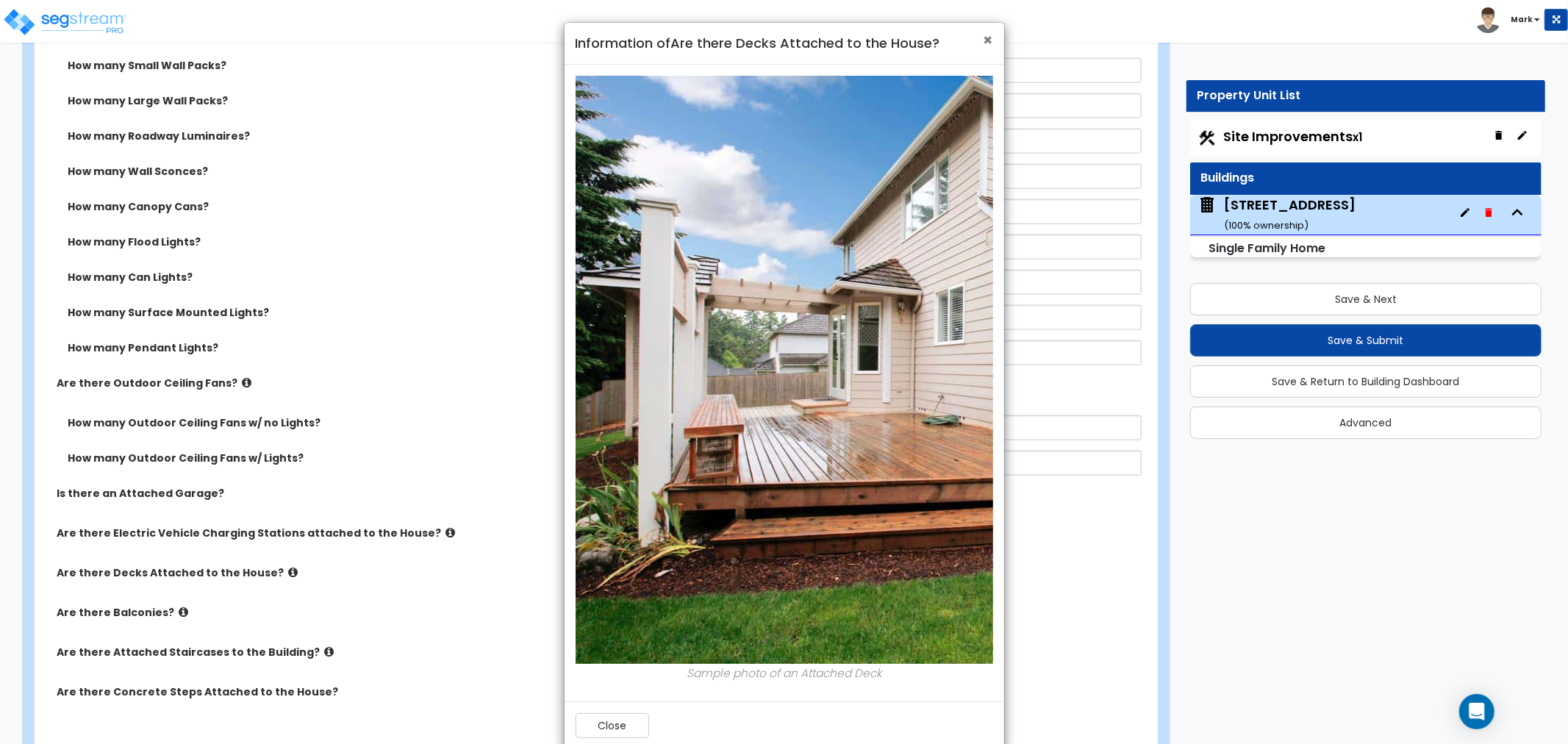
click at [984, 44] on span "×" at bounding box center [988, 40] width 9 height 21
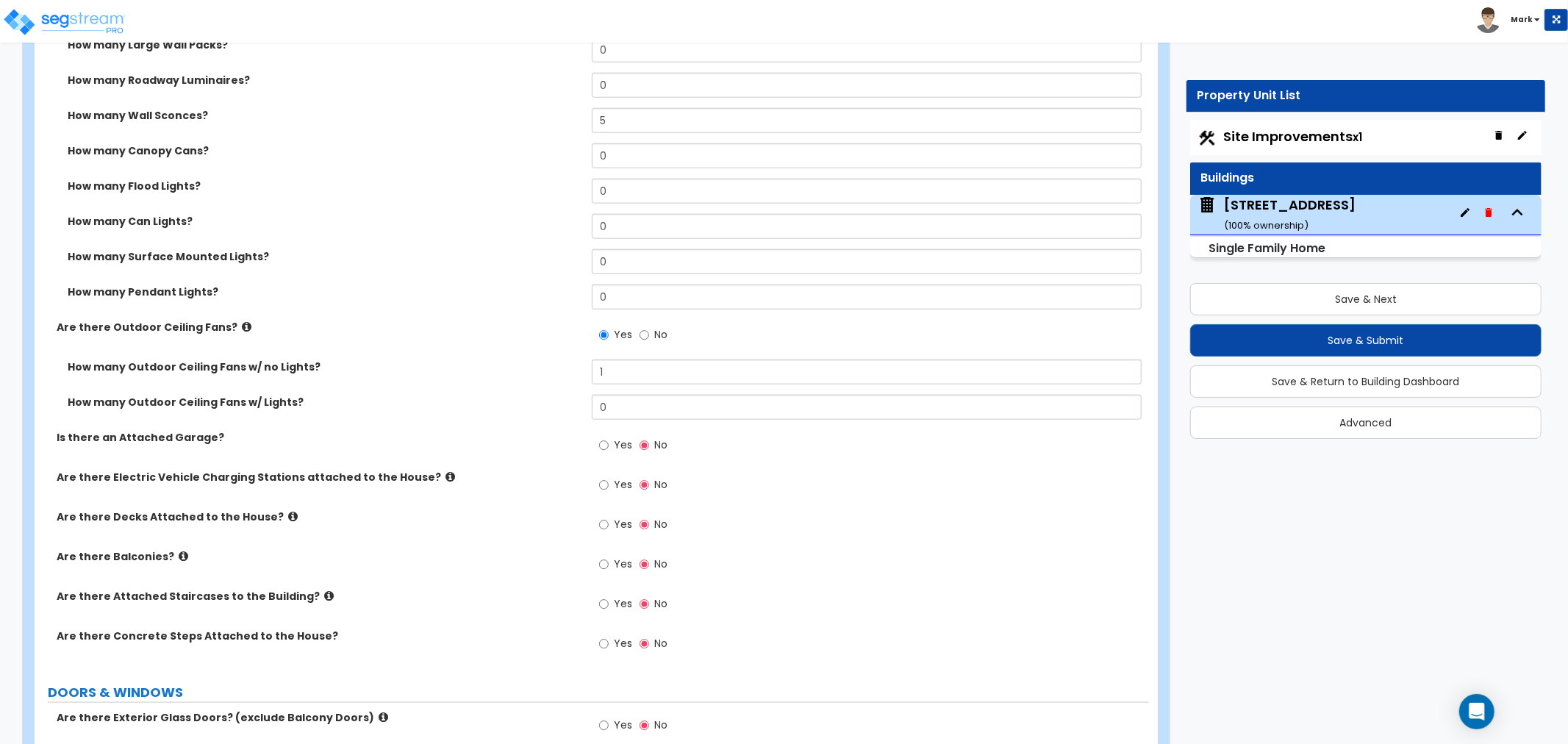
scroll to position [1388, 0]
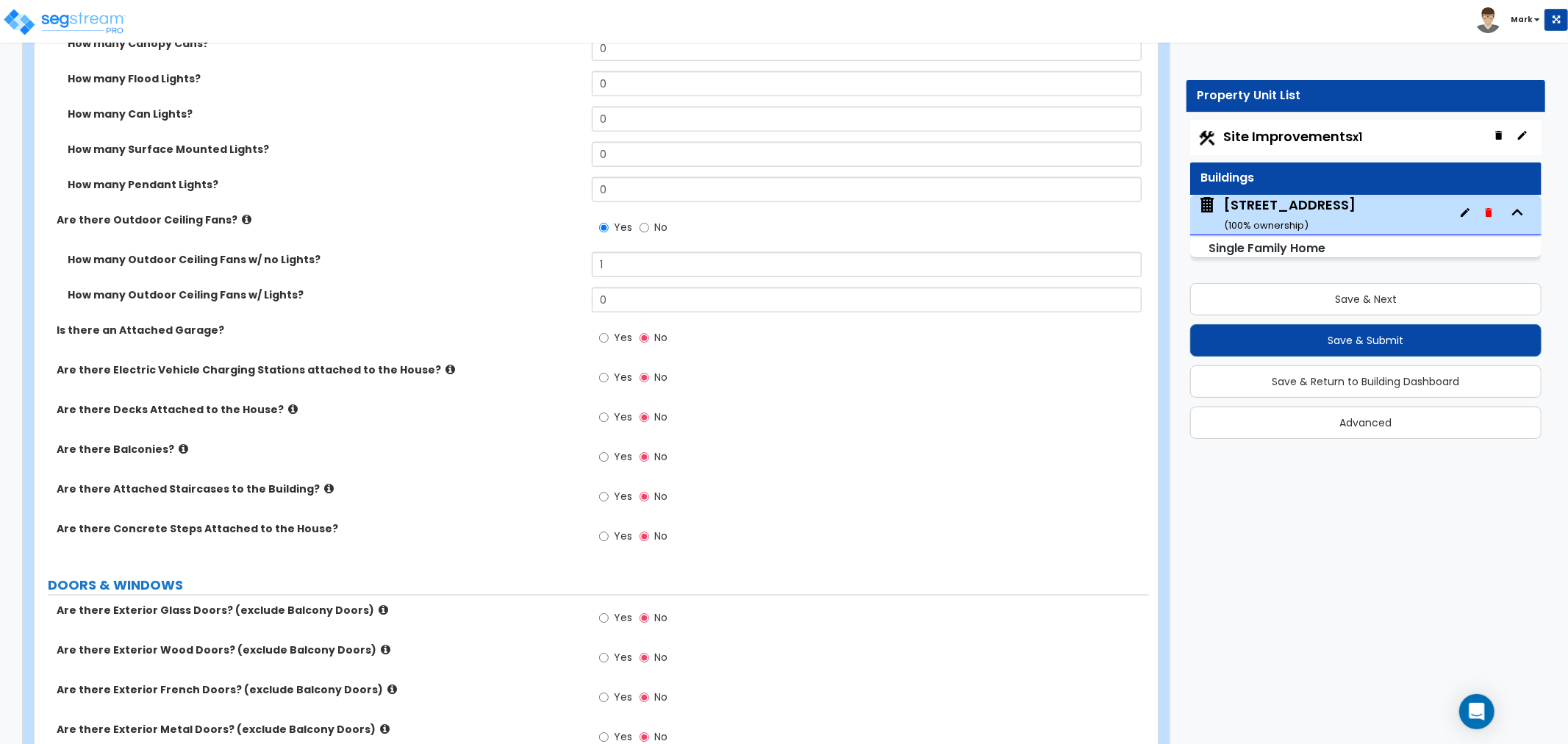
click at [179, 452] on icon at bounding box center [183, 449] width 9 height 11
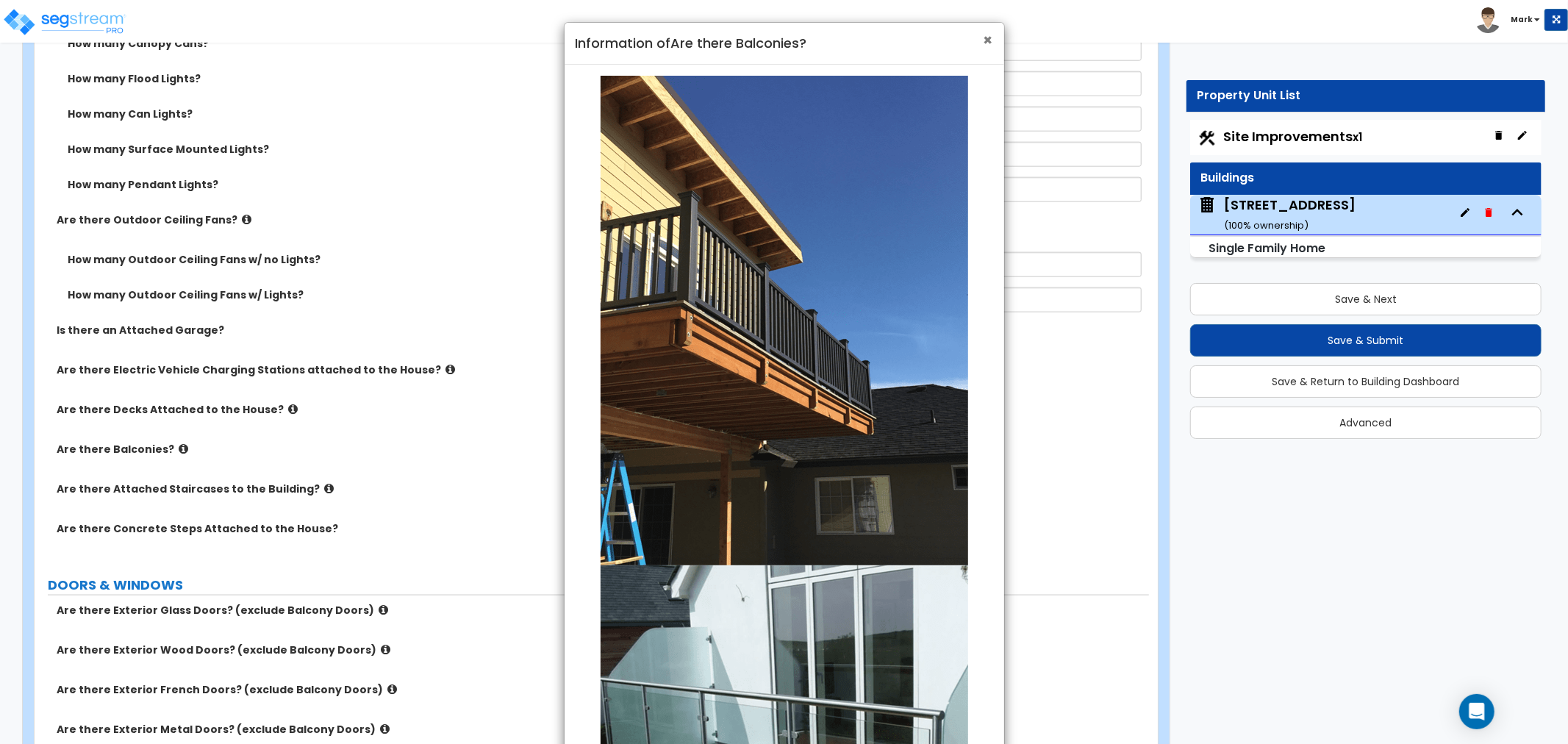
click at [985, 48] on span "×" at bounding box center [988, 40] width 9 height 21
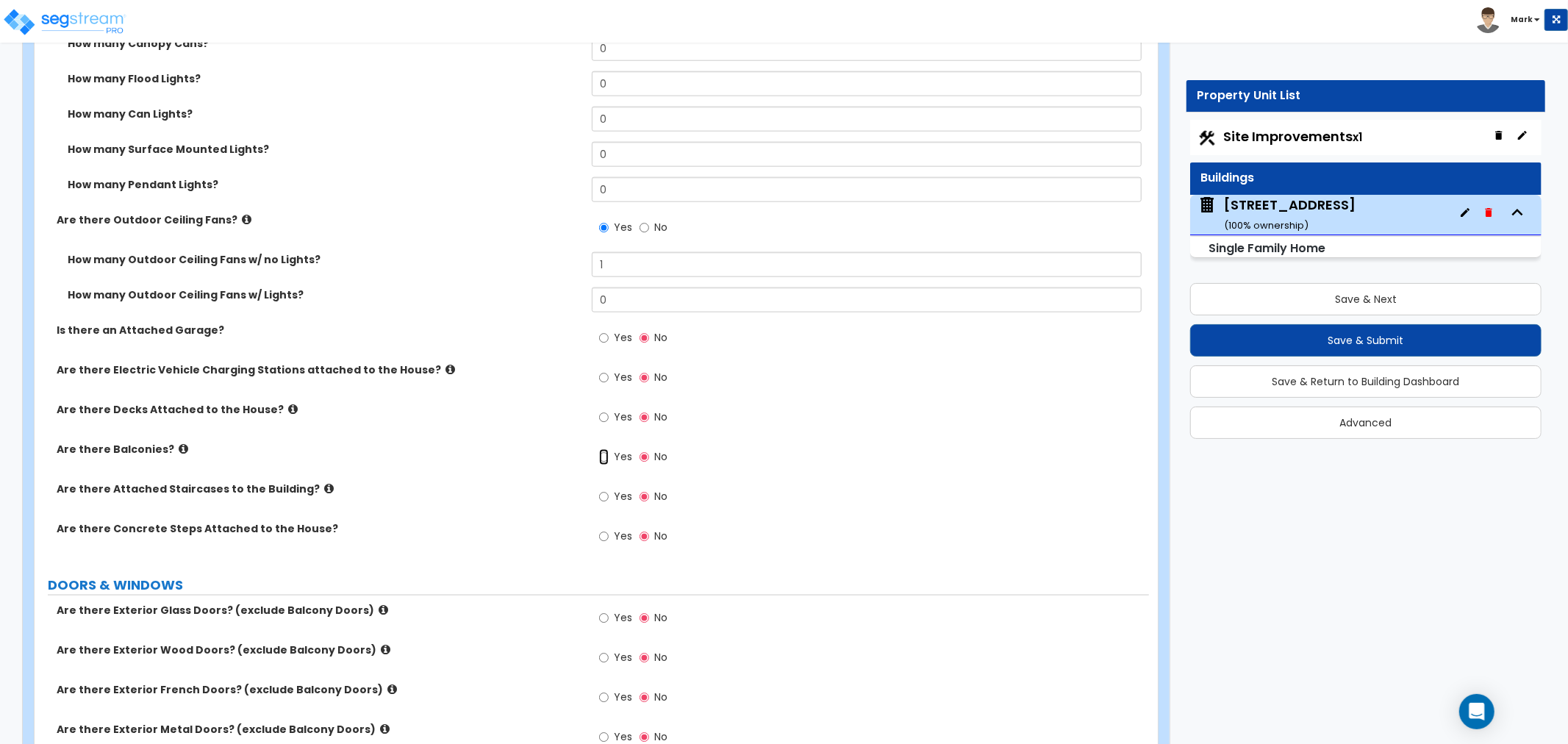
click at [599, 451] on input "Yes" at bounding box center [604, 457] width 9 height 16
radio input "true"
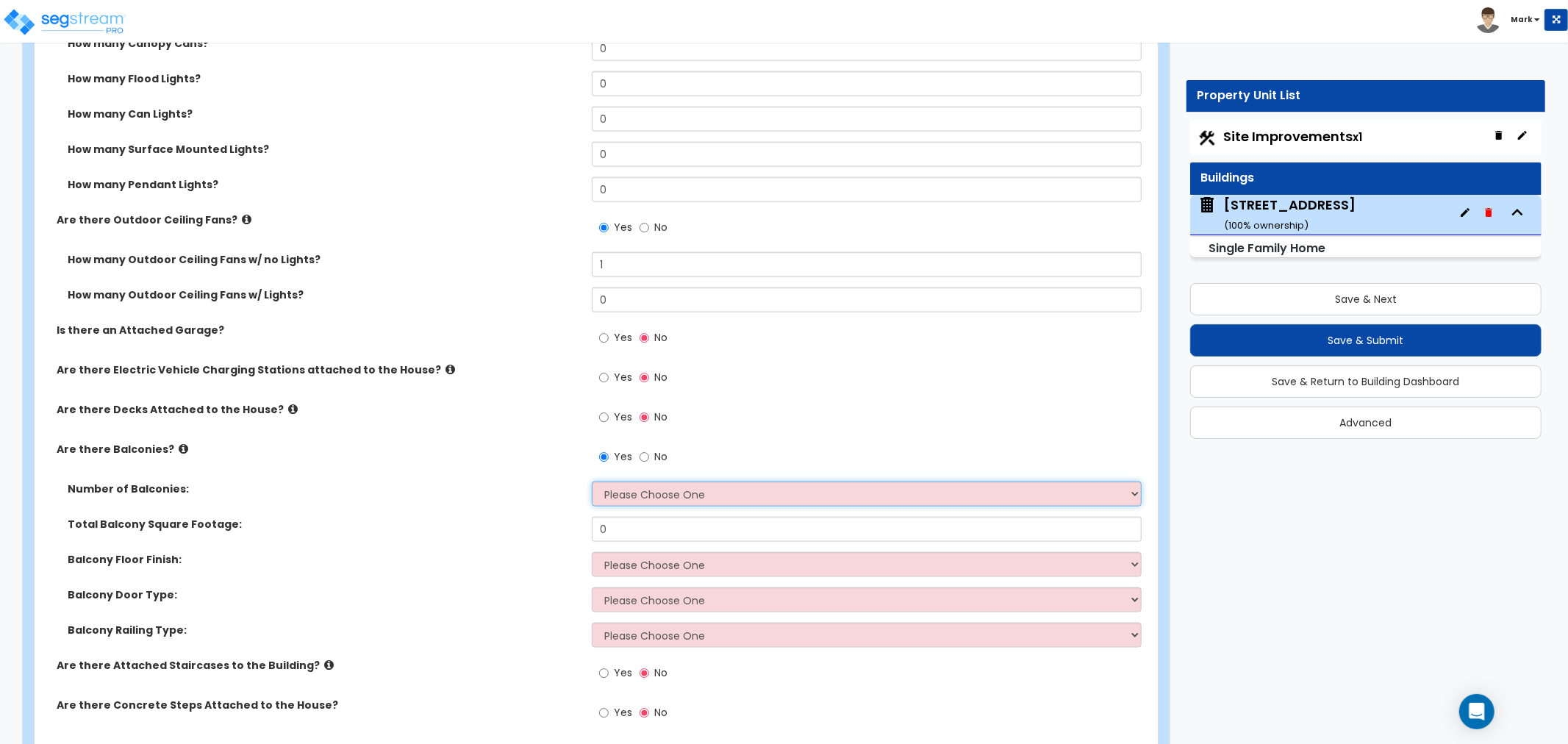
click at [637, 494] on select "Please Choose One 1 2 3 4 5" at bounding box center [867, 494] width 550 height 25
select select "1"
click at [592, 482] on select "Please Choose One 1 2 3 4 5" at bounding box center [867, 494] width 550 height 25
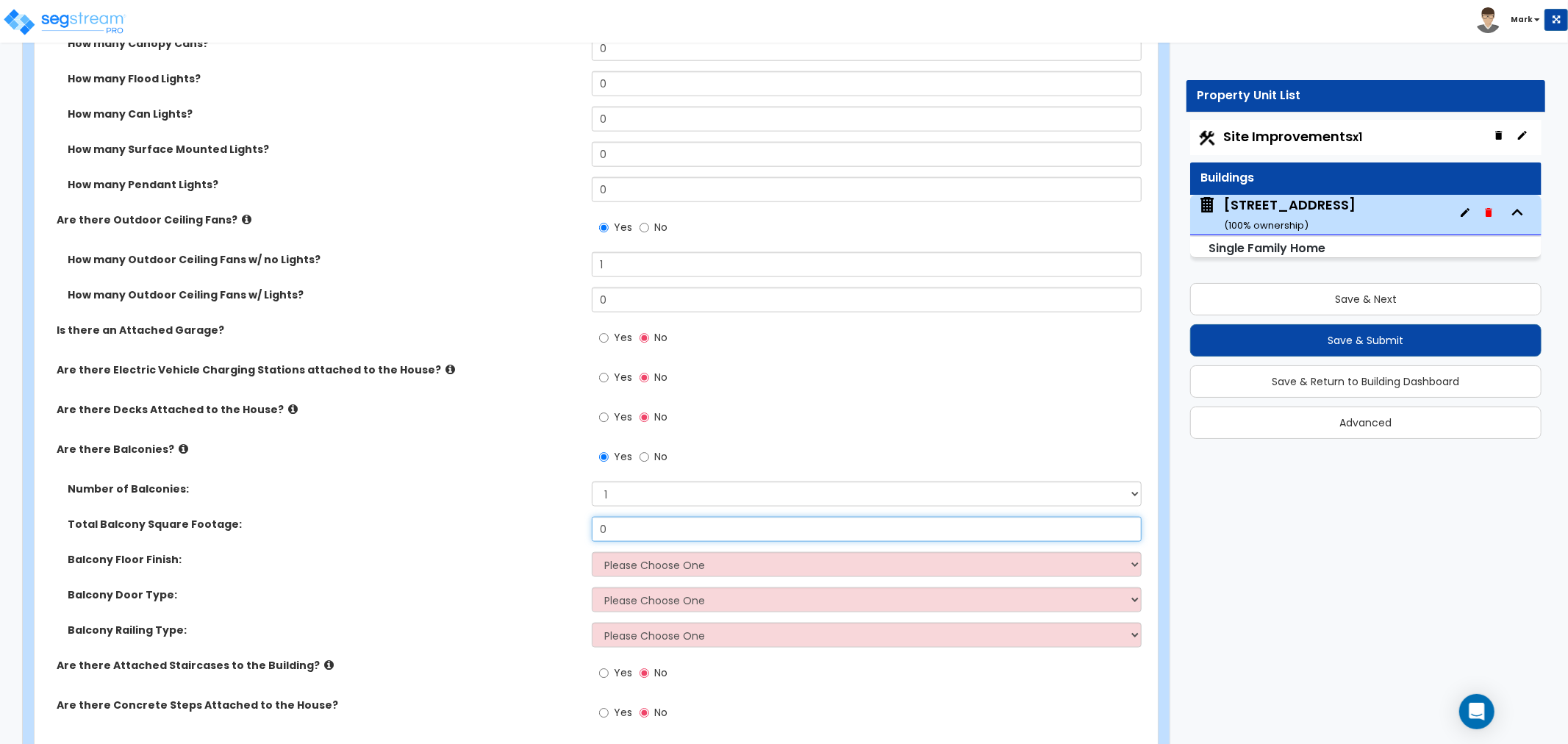
click at [645, 532] on input "0" at bounding box center [867, 529] width 550 height 25
type input "267"
click at [654, 568] on select "Please Choose One Concrete Flooring Tile Flooring Resilient Laminate Flooring P…" at bounding box center [867, 565] width 550 height 25
click at [635, 564] on select "Please Choose One Concrete Flooring Tile Flooring Resilient Laminate Flooring P…" at bounding box center [867, 565] width 550 height 25
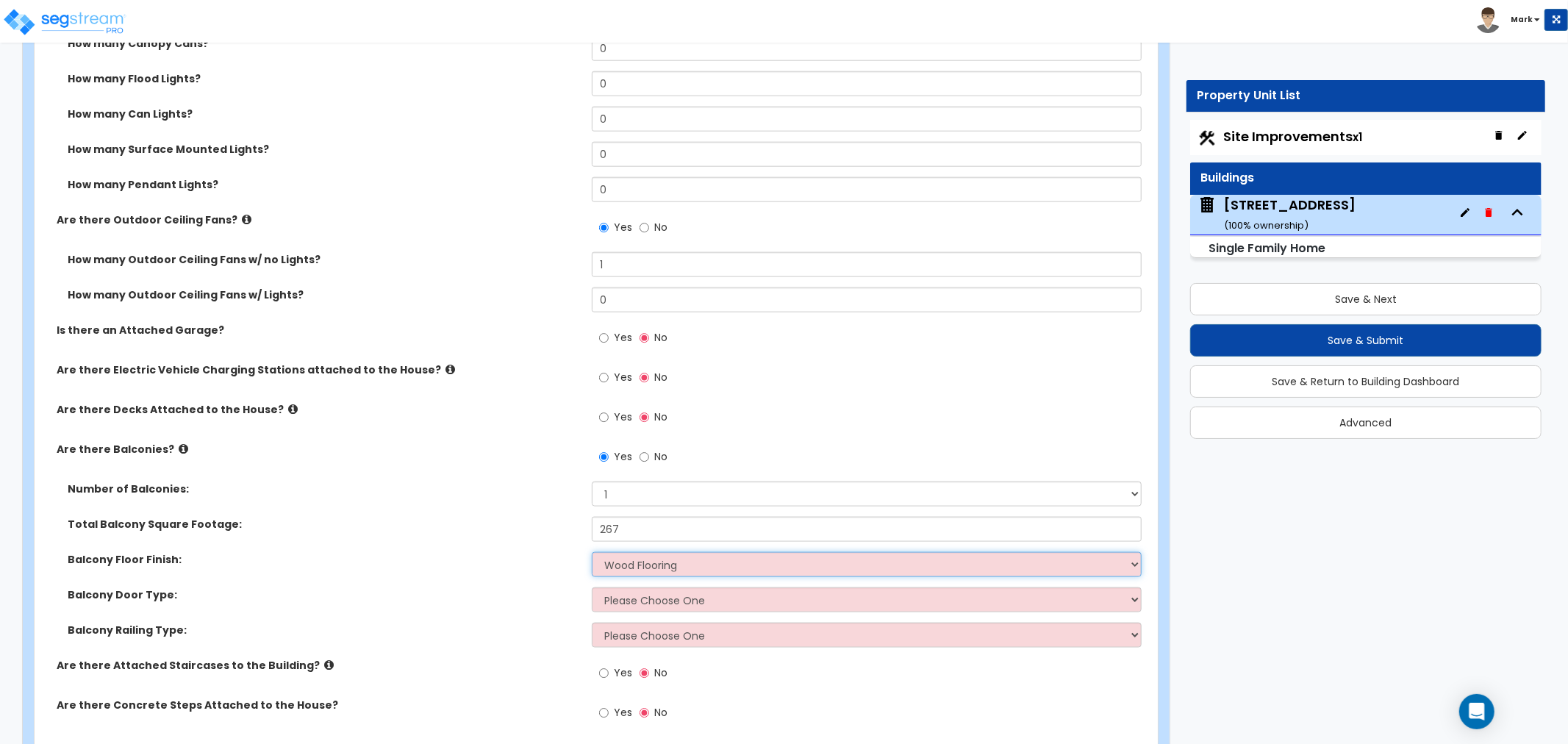
click at [592, 553] on select "Please Choose One Concrete Flooring Tile Flooring Resilient Laminate Flooring P…" at bounding box center [867, 565] width 550 height 25
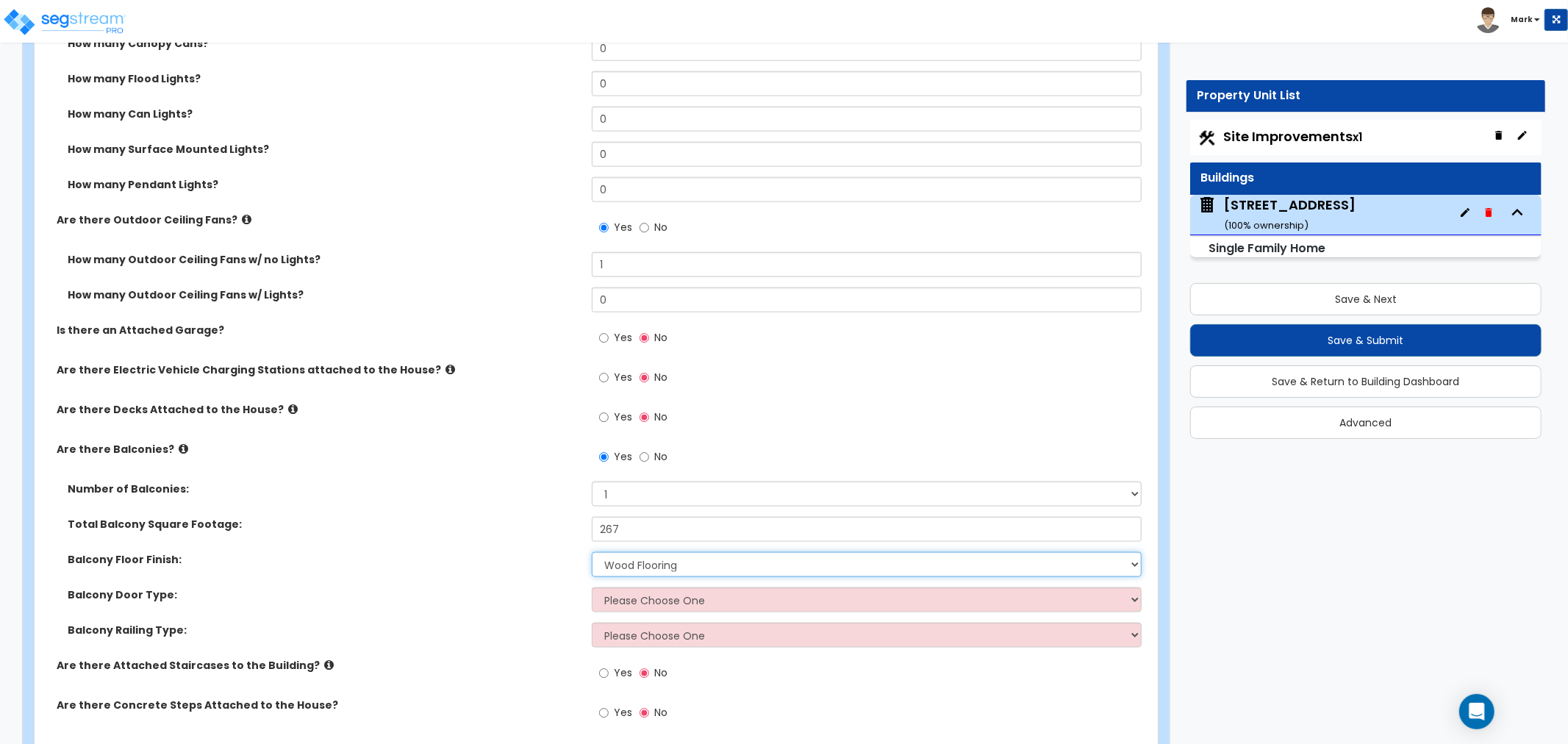
click at [643, 576] on select "Please Choose One Concrete Flooring Tile Flooring Resilient Laminate Flooring P…" at bounding box center [867, 565] width 550 height 25
click at [592, 553] on select "Please Choose One Concrete Flooring Tile Flooring Resilient Laminate Flooring P…" at bounding box center [867, 565] width 550 height 25
click at [633, 567] on select "Please Choose One Concrete Flooring Tile Flooring Resilient Laminate Flooring P…" at bounding box center [867, 565] width 550 height 25
select select "5"
click at [592, 553] on select "Please Choose One Concrete Flooring Tile Flooring Resilient Laminate Flooring P…" at bounding box center [867, 565] width 550 height 25
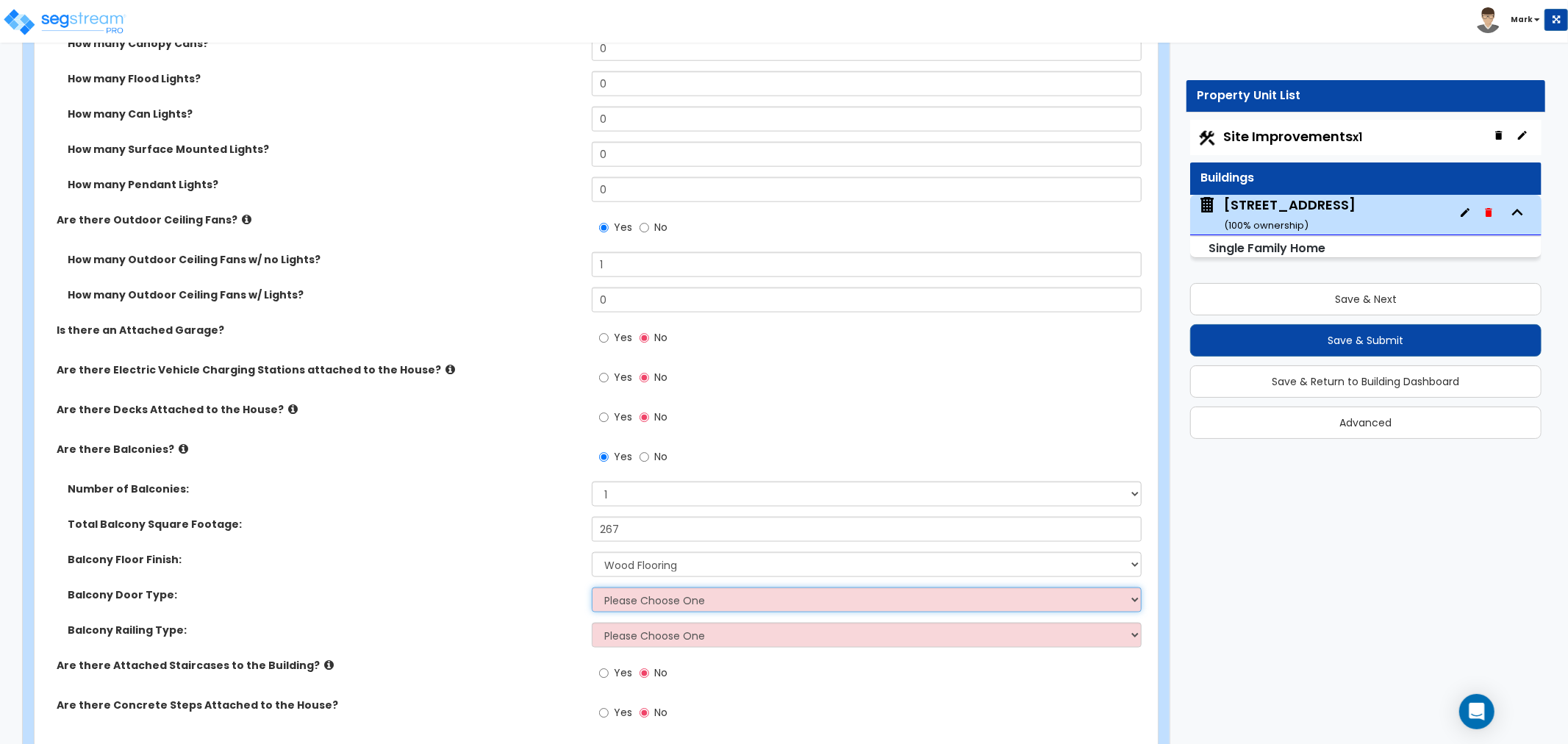
click at [623, 590] on select "Please Choose One Single Hinged Doors Double Hinged Doors Single French Doors D…" at bounding box center [867, 600] width 550 height 25
click at [645, 584] on div "Balcony Floor Finish: Please Choose One Concrete Flooring Tile Flooring Resilie…" at bounding box center [591, 570] width 1114 height 35
click at [643, 599] on select "Please Choose One Single Hinged Doors Double Hinged Doors Single French Doors D…" at bounding box center [867, 600] width 550 height 25
select select "3"
click at [592, 588] on select "Please Choose One Single Hinged Doors Double Hinged Doors Single French Doors D…" at bounding box center [867, 600] width 550 height 25
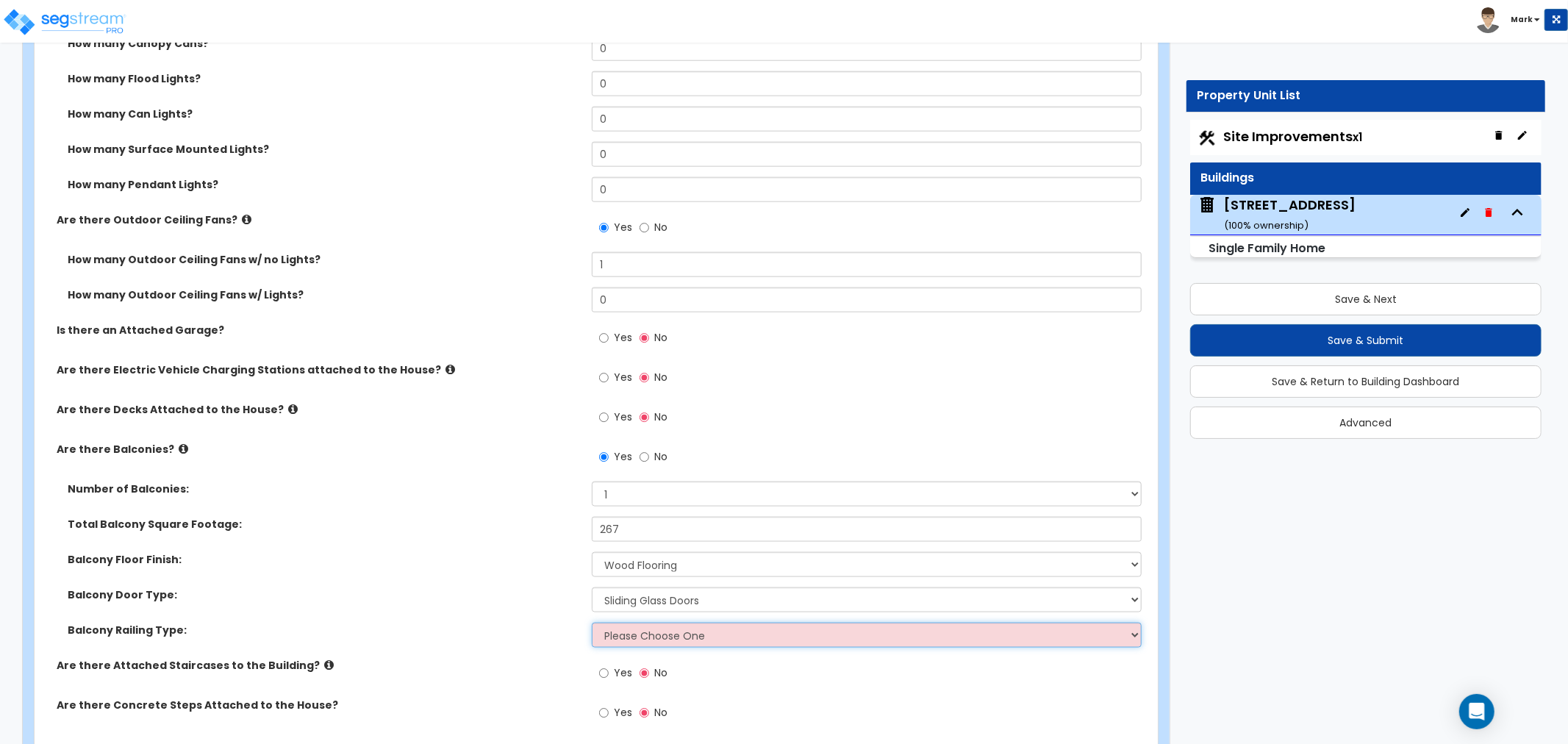
click at [634, 643] on select "Please Choose One Steel Aluminum Wood Glass and Metal Wrought Iron" at bounding box center [867, 635] width 550 height 25
click at [592, 623] on select "Please Choose One Steel Aluminum Wood Glass and Metal Wrought Iron" at bounding box center [867, 635] width 550 height 25
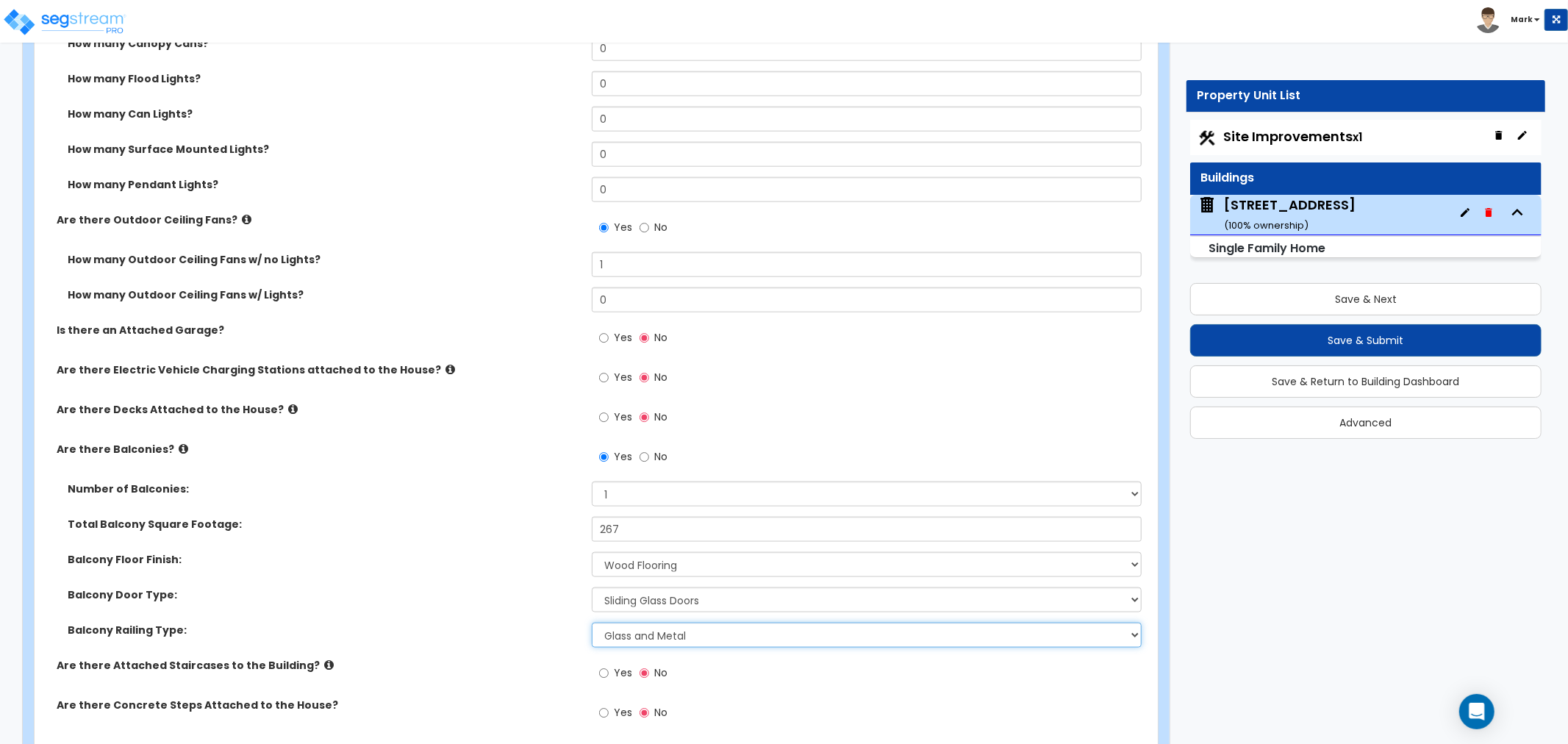
click at [637, 641] on select "Please Choose One Steel Aluminum Wood Glass and Metal Wrought Iron" at bounding box center [867, 635] width 550 height 25
select select "3"
click at [592, 623] on select "Please Choose One Steel Aluminum Wood Glass and Metal Wrought Iron" at bounding box center [867, 635] width 550 height 25
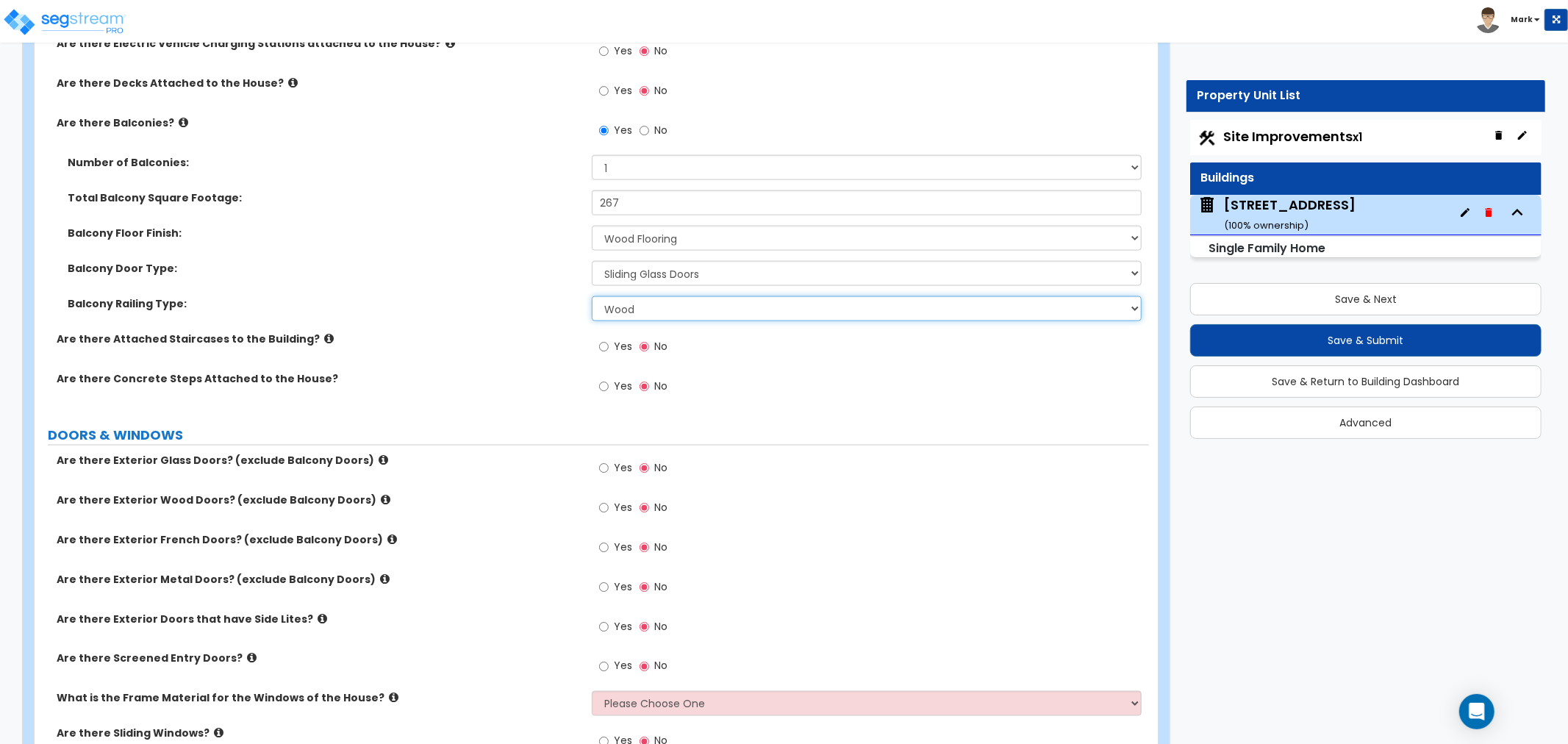
scroll to position [1716, 0]
click at [612, 472] on label "Yes" at bounding box center [615, 470] width 33 height 25
click at [608, 472] on input "Yes" at bounding box center [604, 467] width 9 height 16
radio input "true"
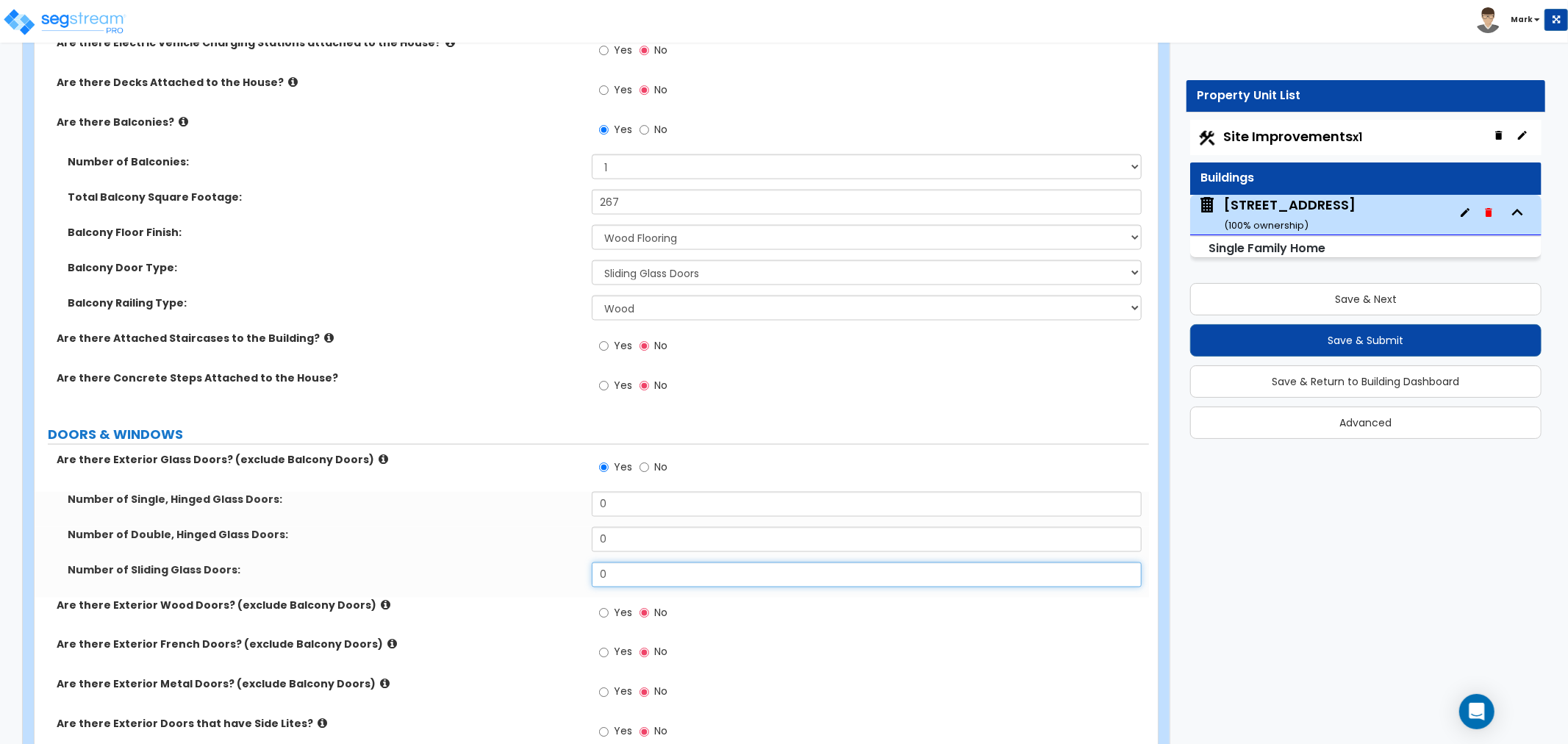
click at [608, 575] on input "0" at bounding box center [867, 575] width 550 height 25
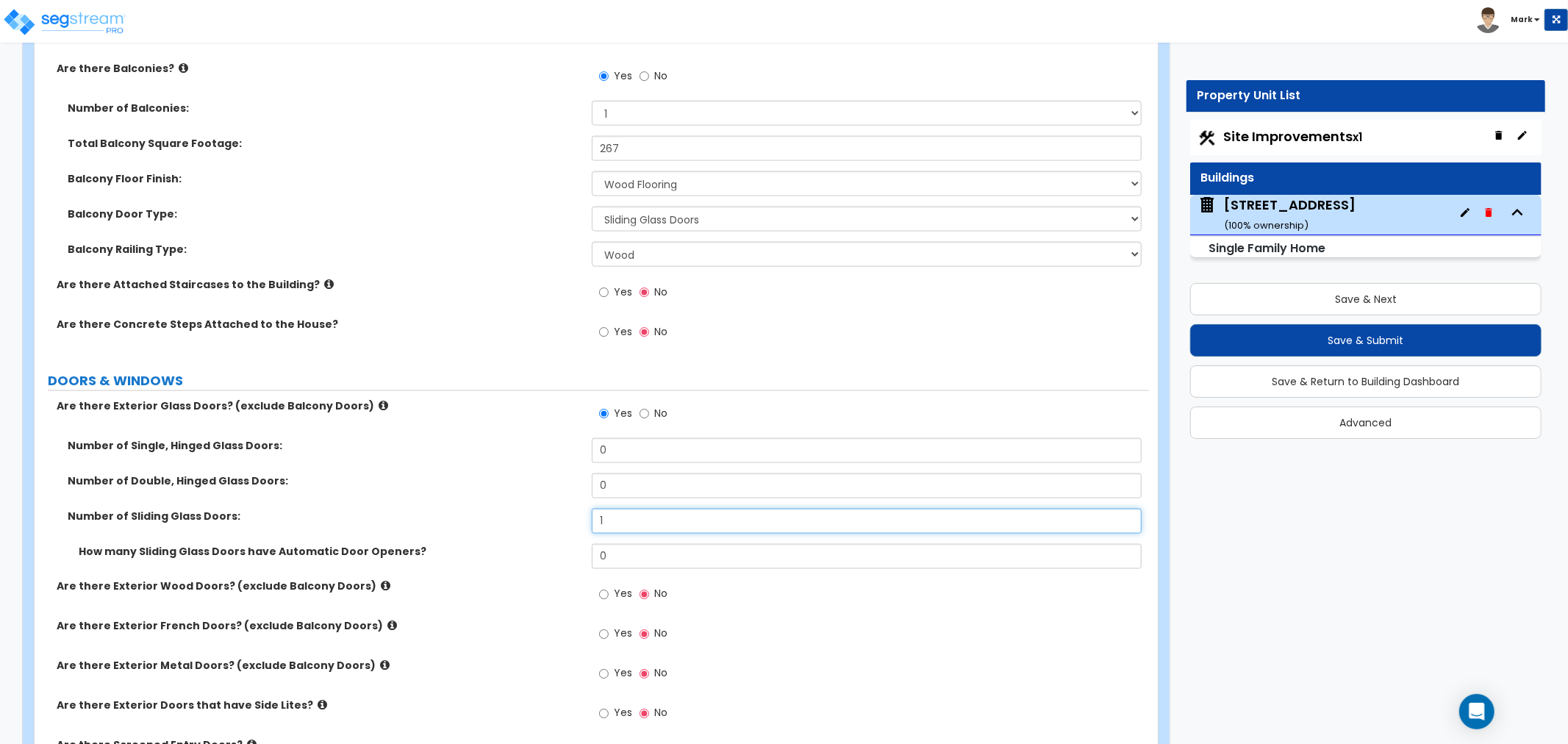
scroll to position [1797, 0]
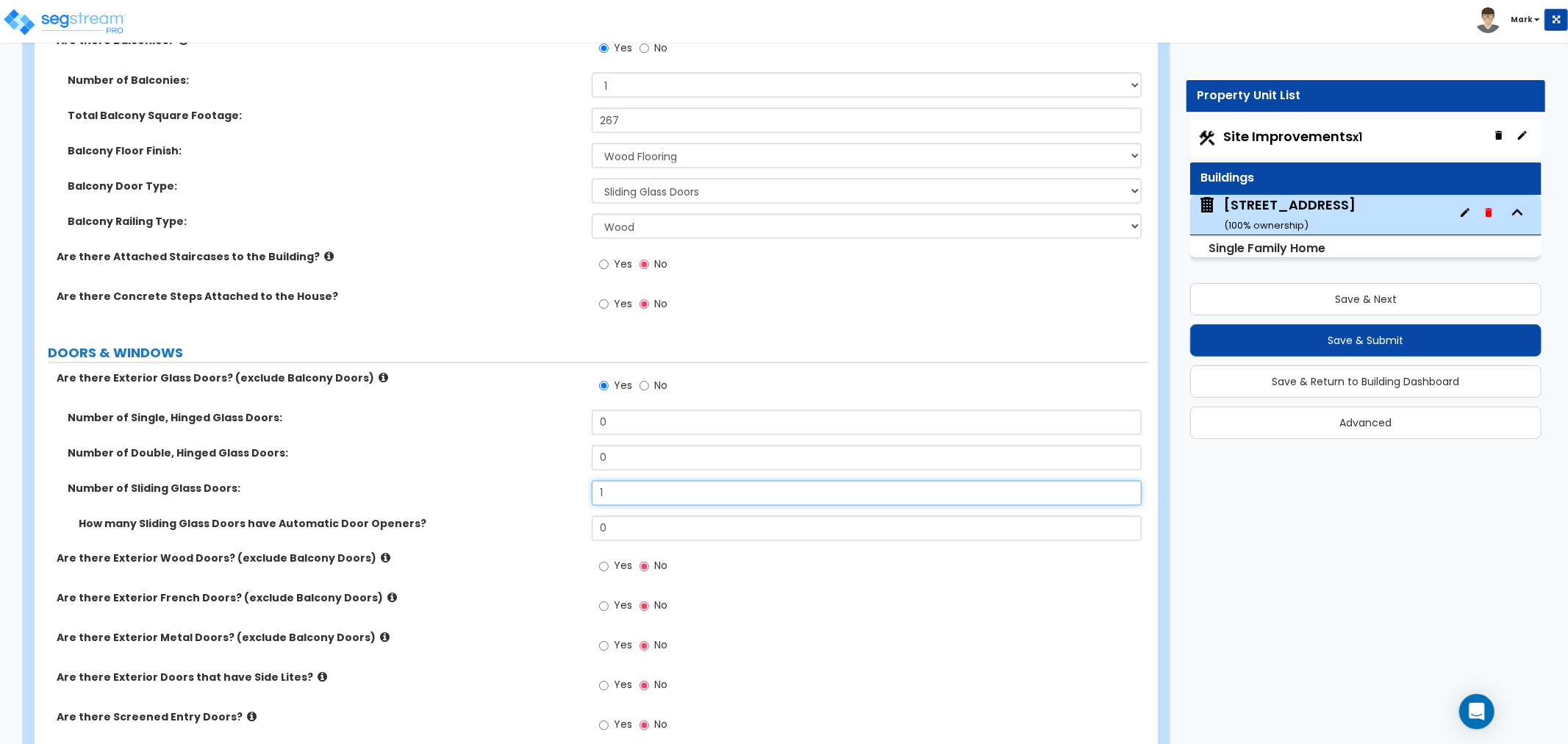
type input "1"
click at [611, 580] on label "Yes" at bounding box center [615, 568] width 33 height 25
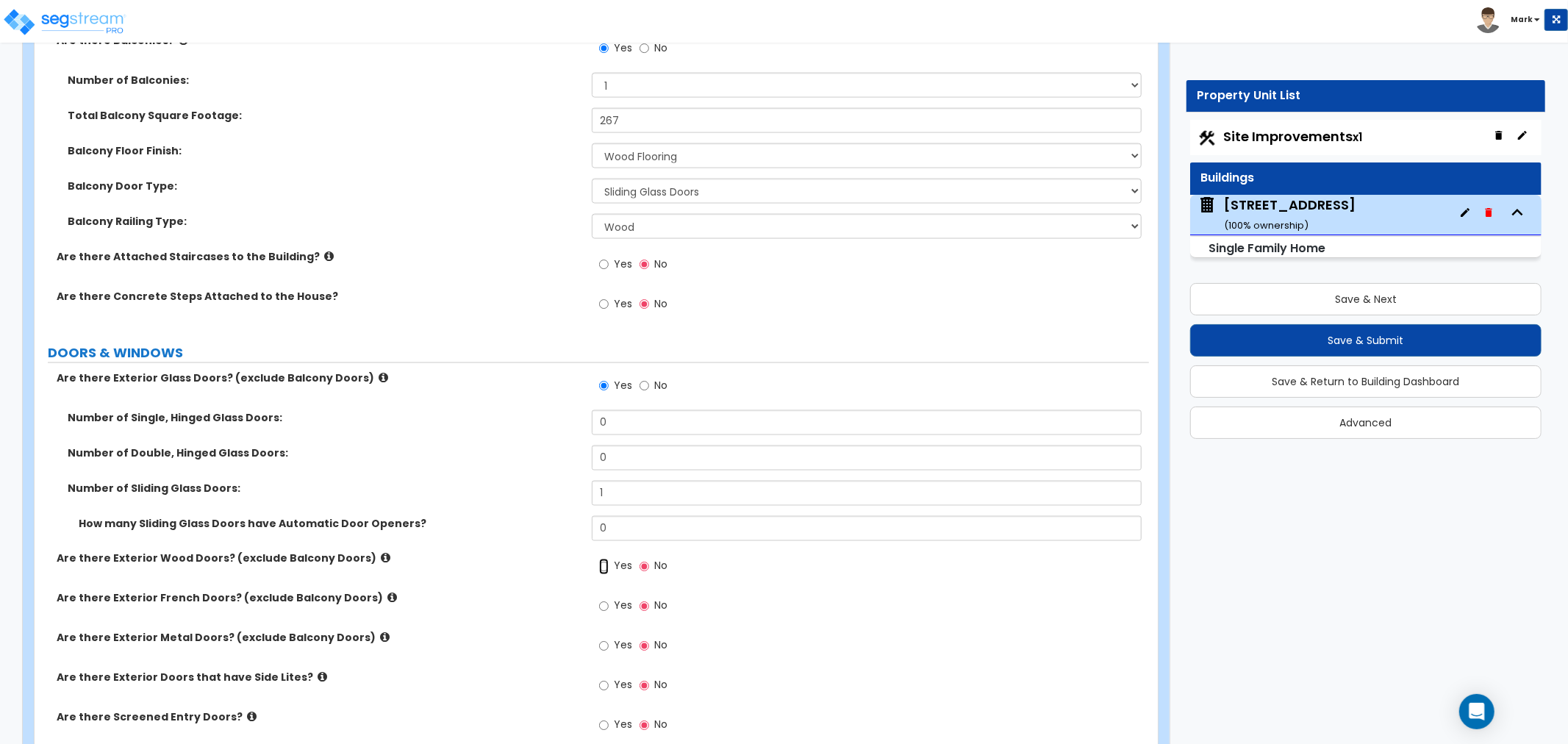
click at [608, 575] on input "Yes" at bounding box center [604, 567] width 9 height 16
radio input "true"
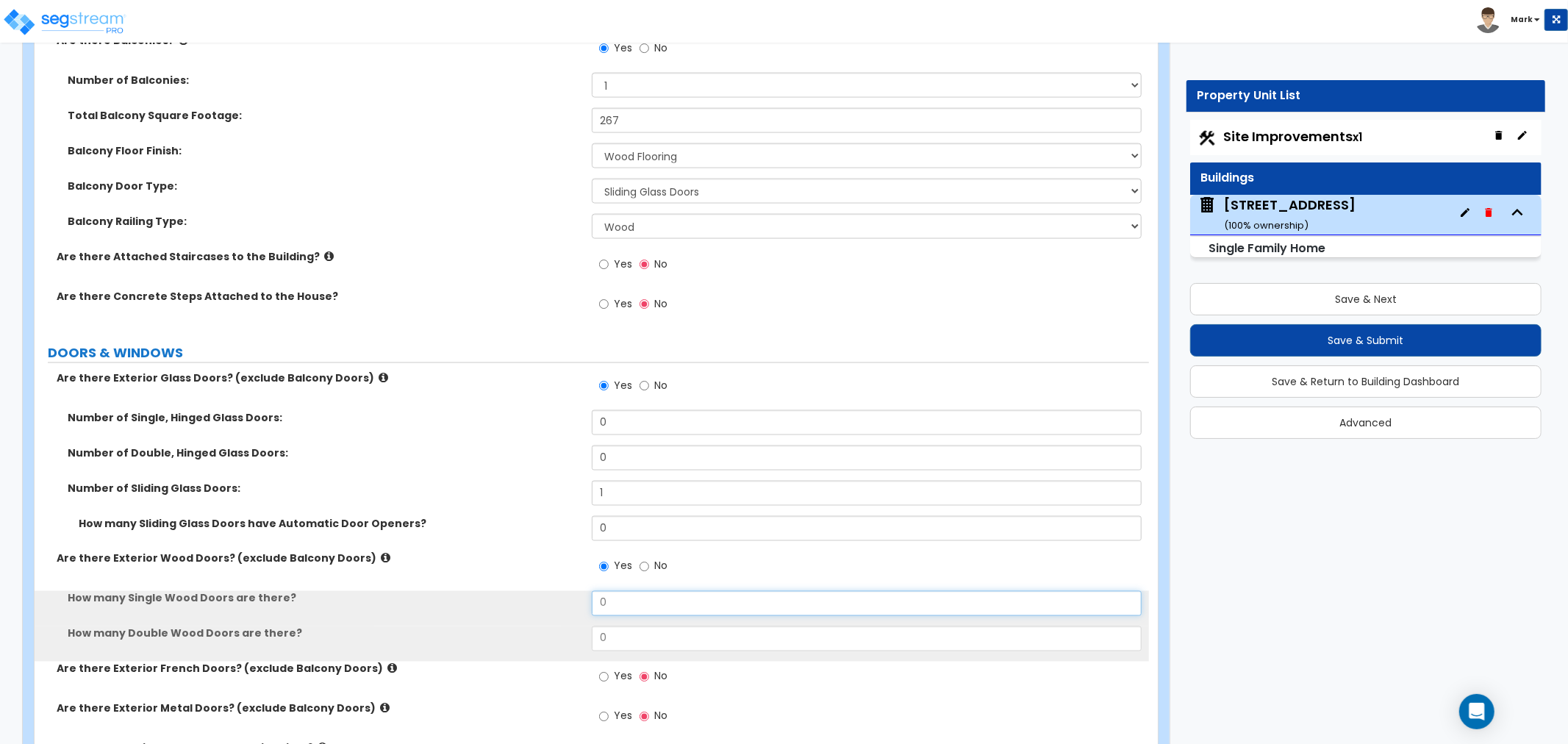
click at [608, 598] on input "0" at bounding box center [867, 604] width 550 height 25
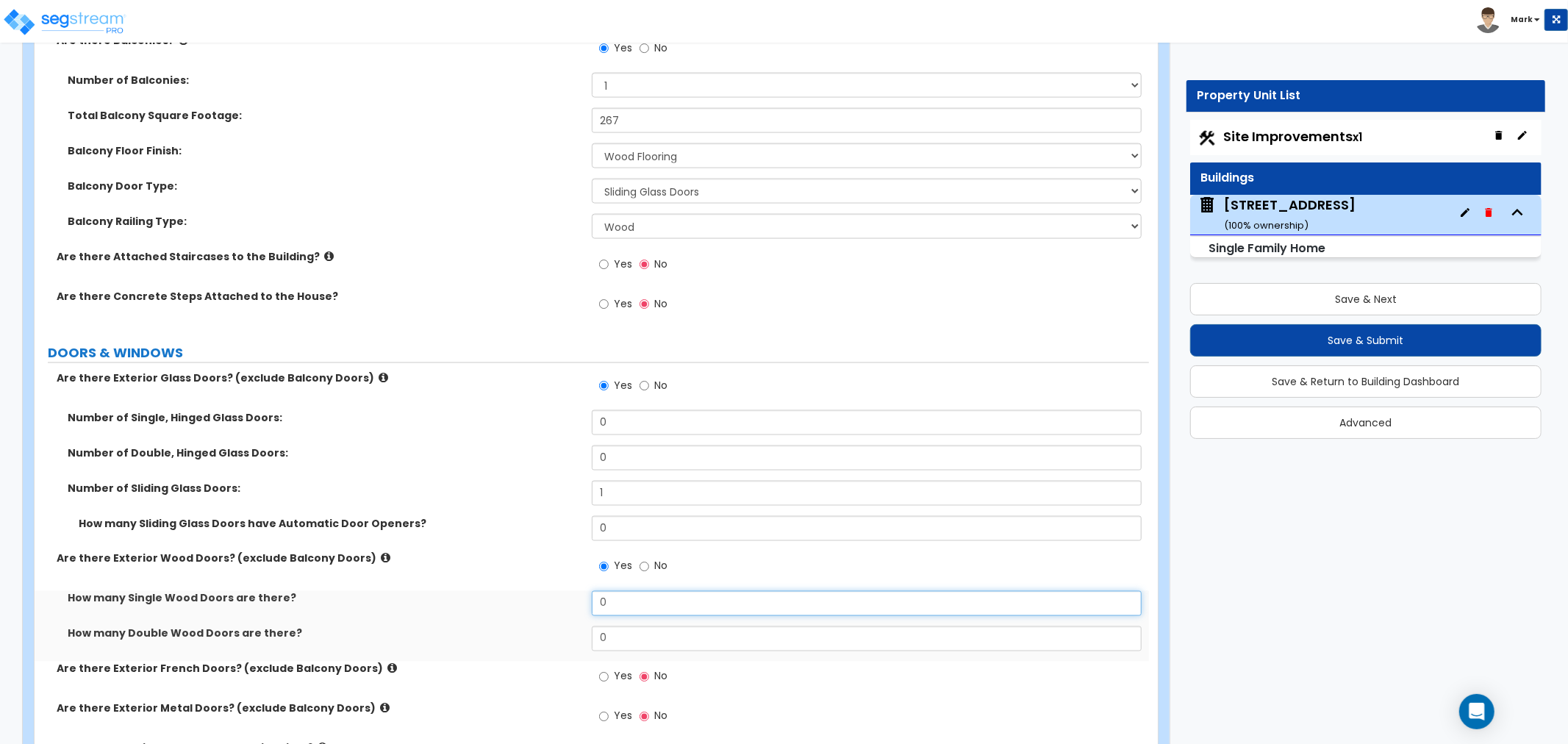
click at [608, 598] on input "0" at bounding box center [867, 604] width 550 height 25
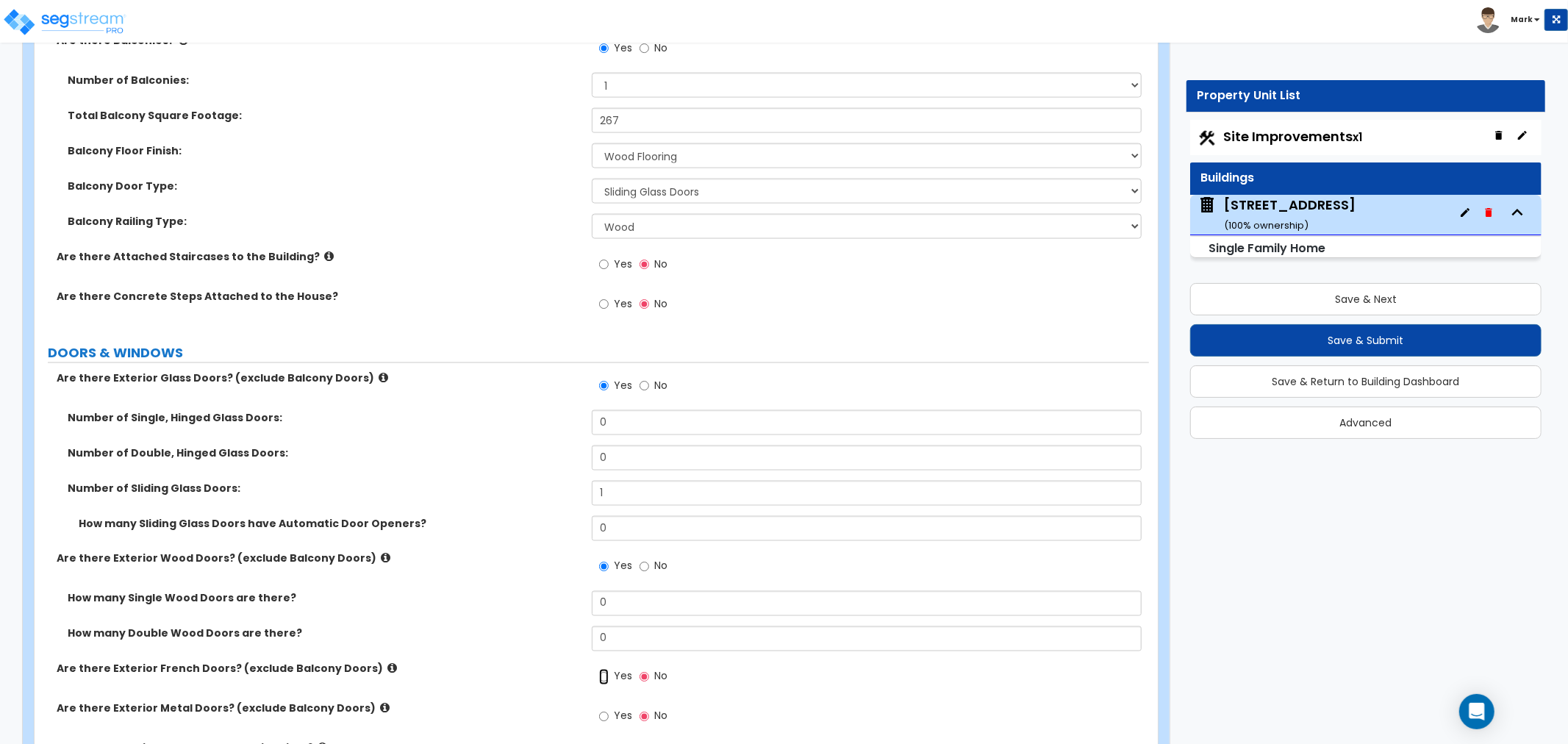
click at [608, 677] on input "Yes" at bounding box center [604, 677] width 9 height 16
radio input "true"
click at [620, 696] on div "Yes No" at bounding box center [870, 681] width 557 height 40
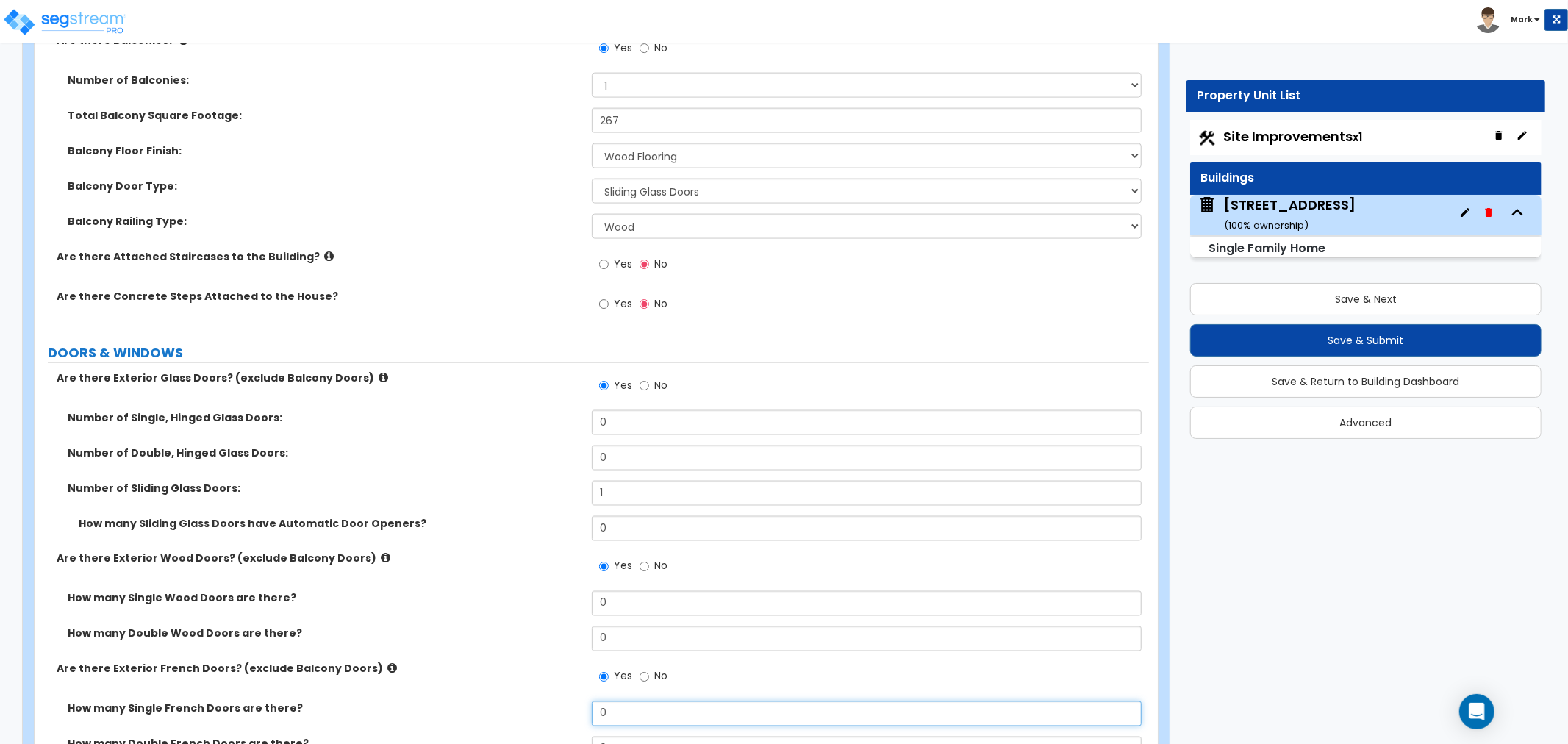
click at [618, 707] on input "0" at bounding box center [867, 714] width 550 height 25
type input "1"
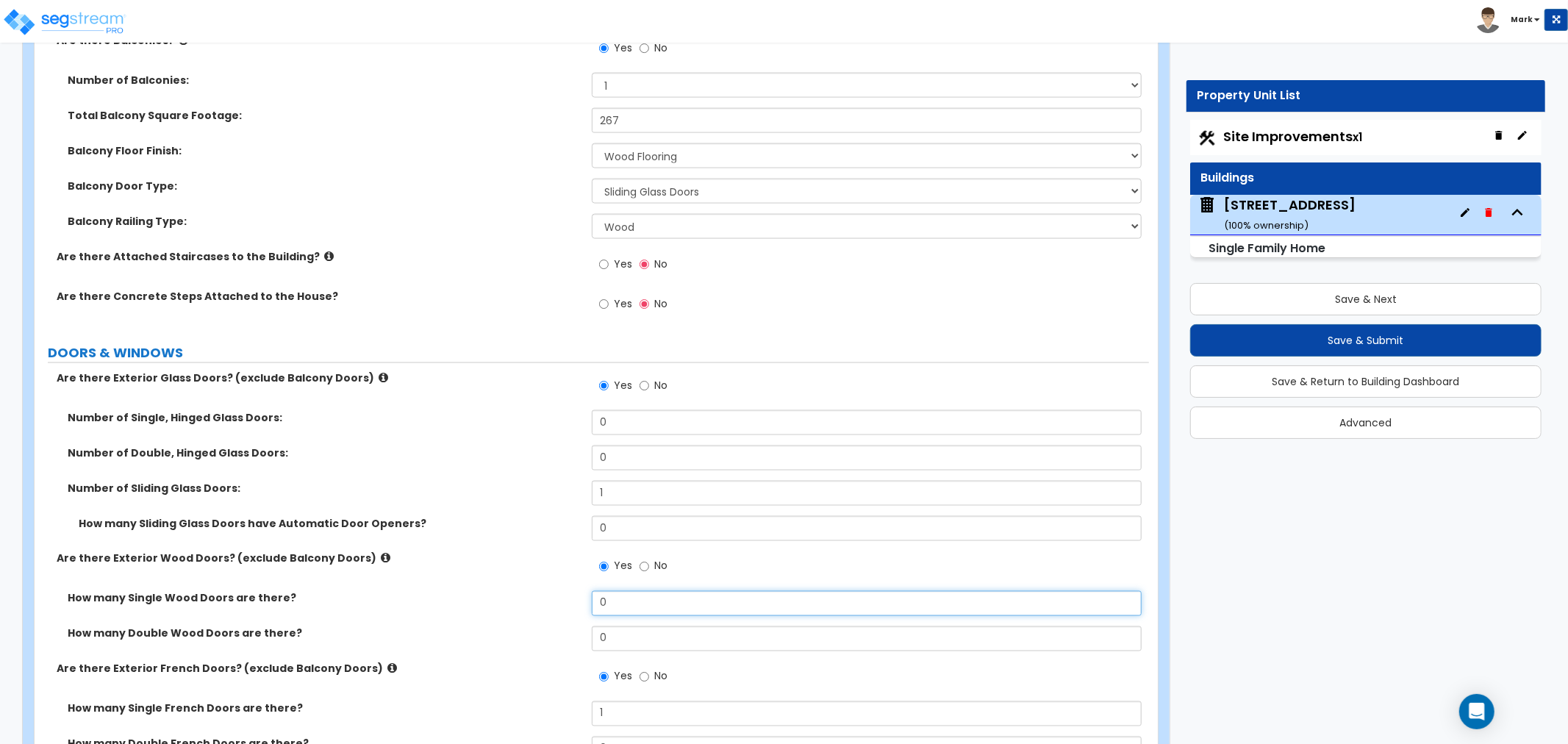
click at [623, 613] on input "0" at bounding box center [867, 604] width 550 height 25
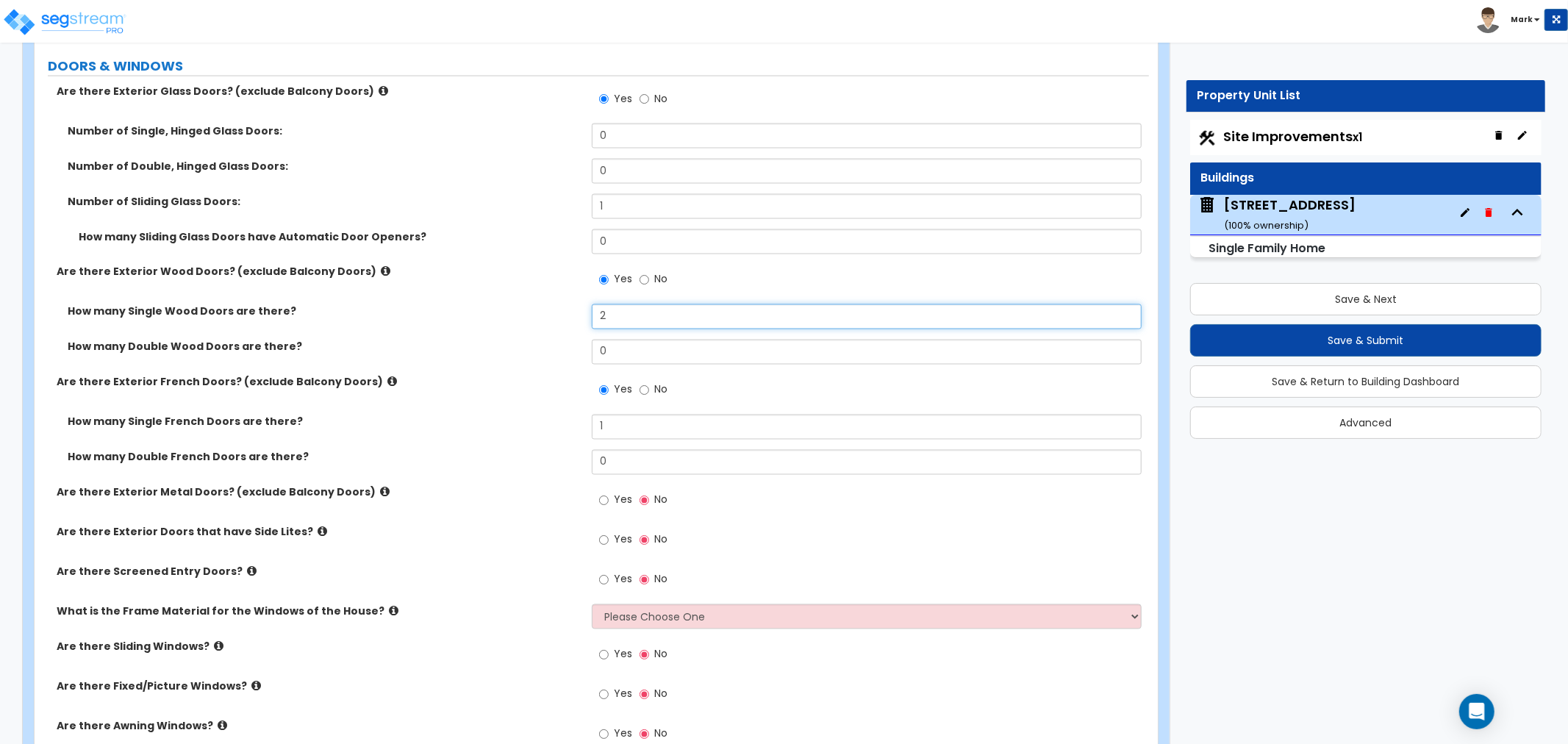
scroll to position [2124, 0]
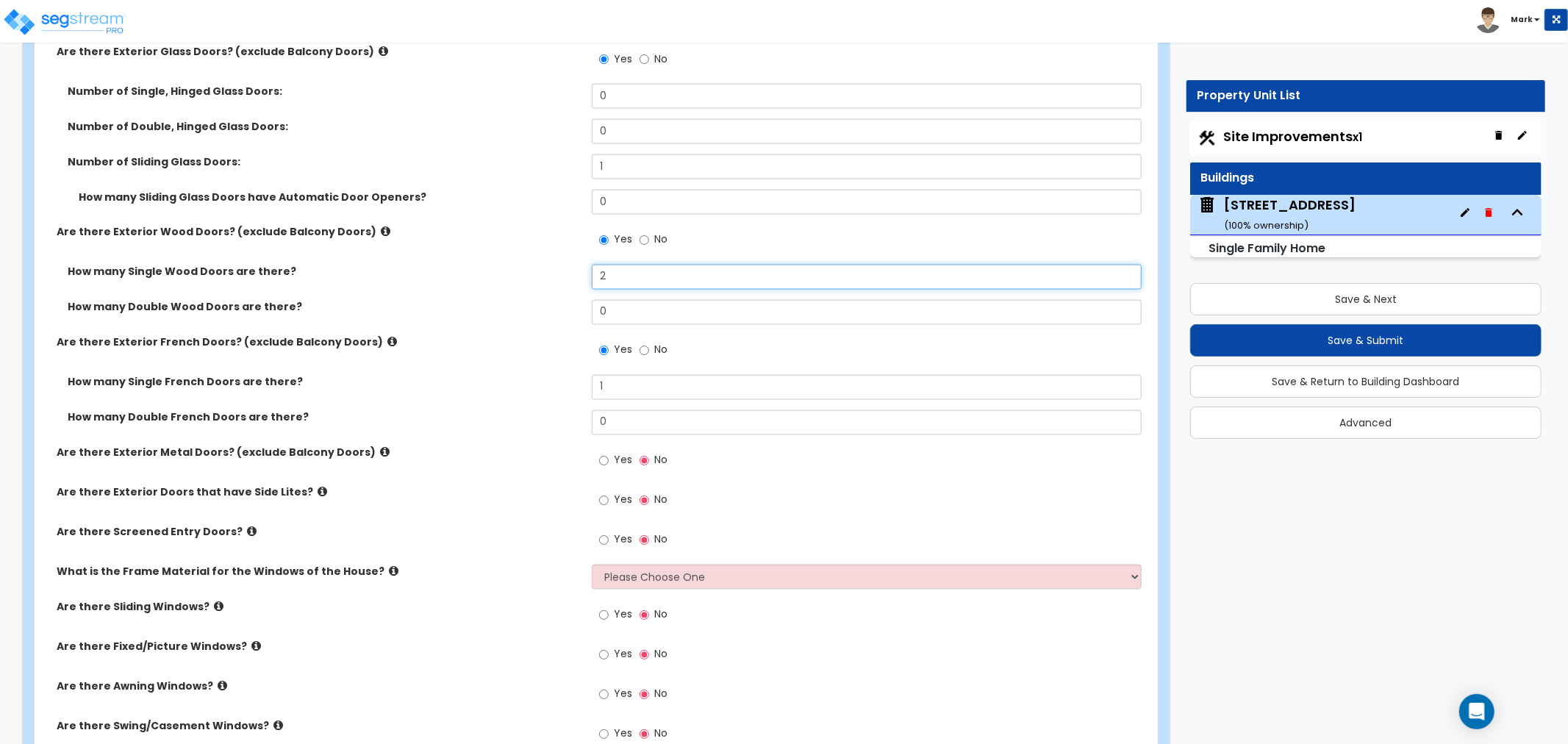
type input "2"
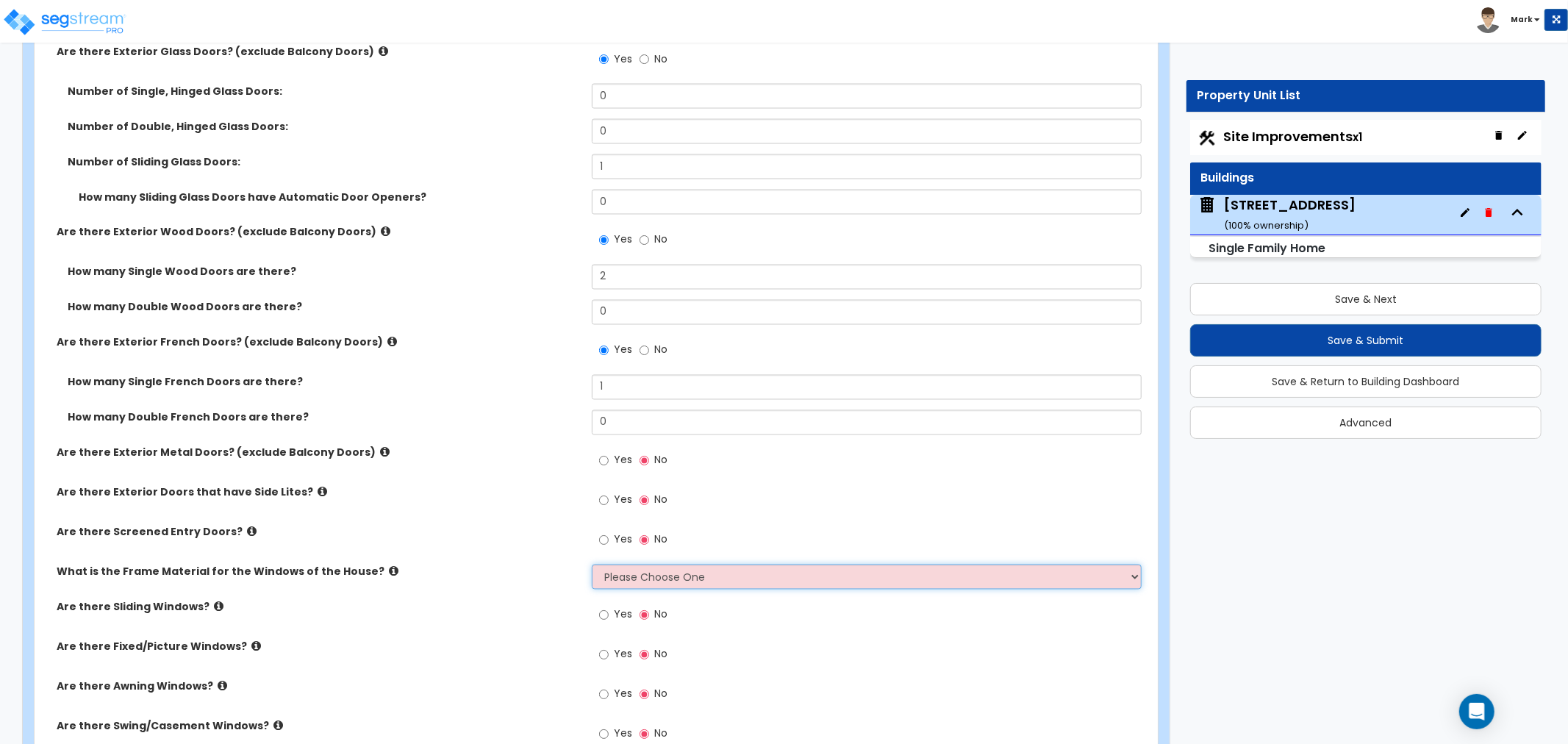
click at [628, 569] on select "Please Choose One Vinyl Aluminum Wood" at bounding box center [867, 578] width 550 height 25
select select "1"
click at [592, 565] on select "Please Choose One Vinyl Aluminum Wood" at bounding box center [867, 578] width 550 height 25
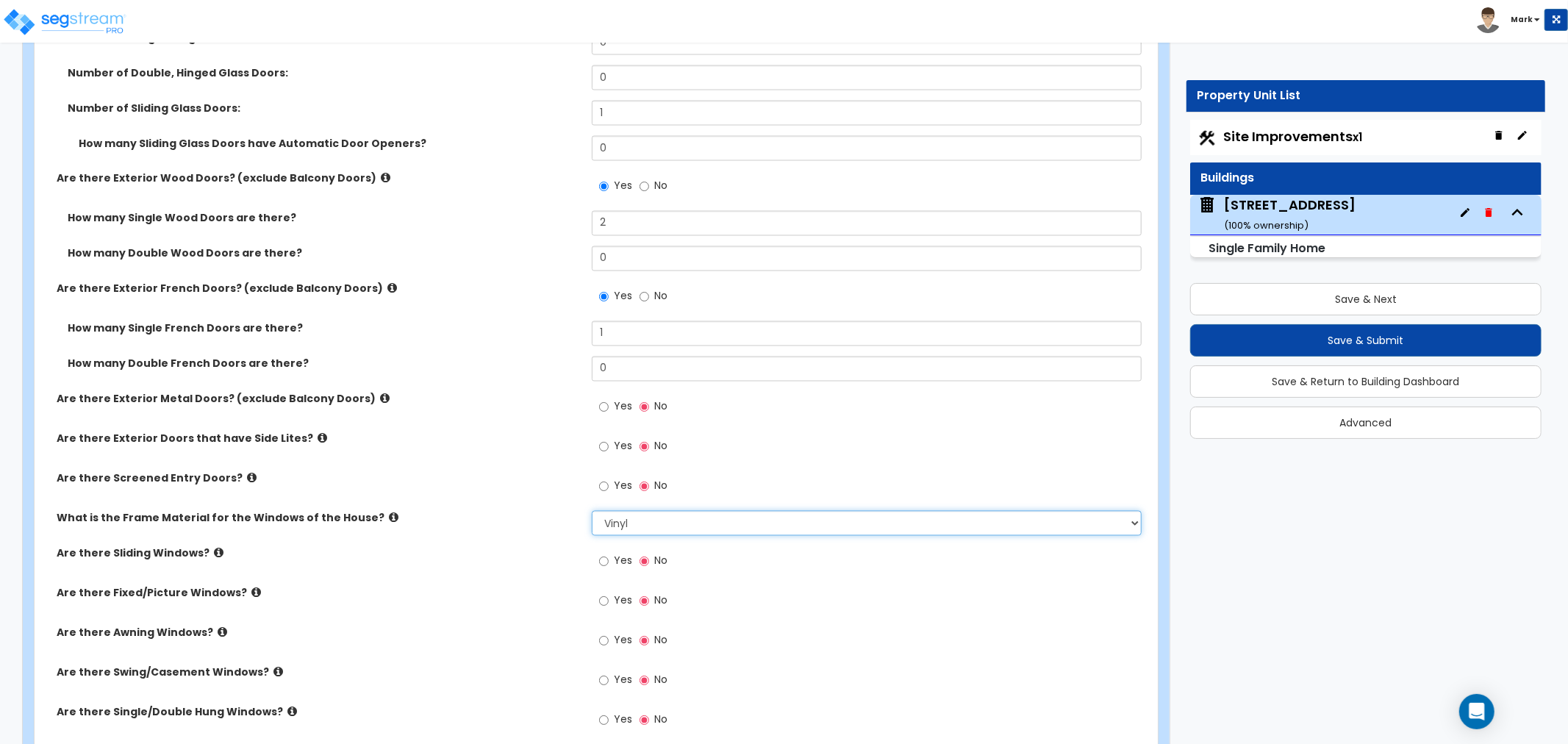
scroll to position [2206, 0]
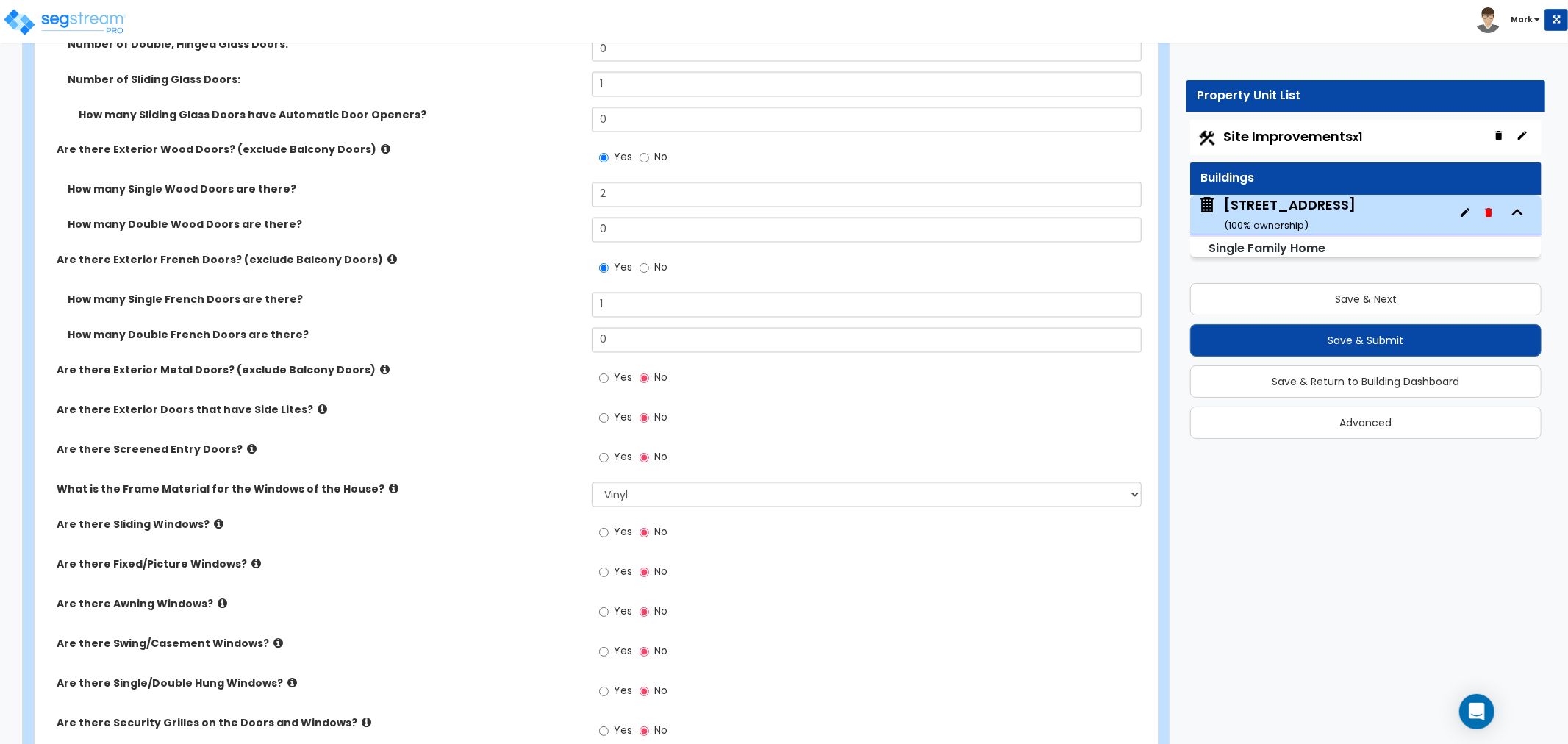
click at [604, 540] on label "Yes" at bounding box center [615, 535] width 33 height 25
click at [604, 540] on input "Yes" at bounding box center [604, 533] width 9 height 16
radio input "true"
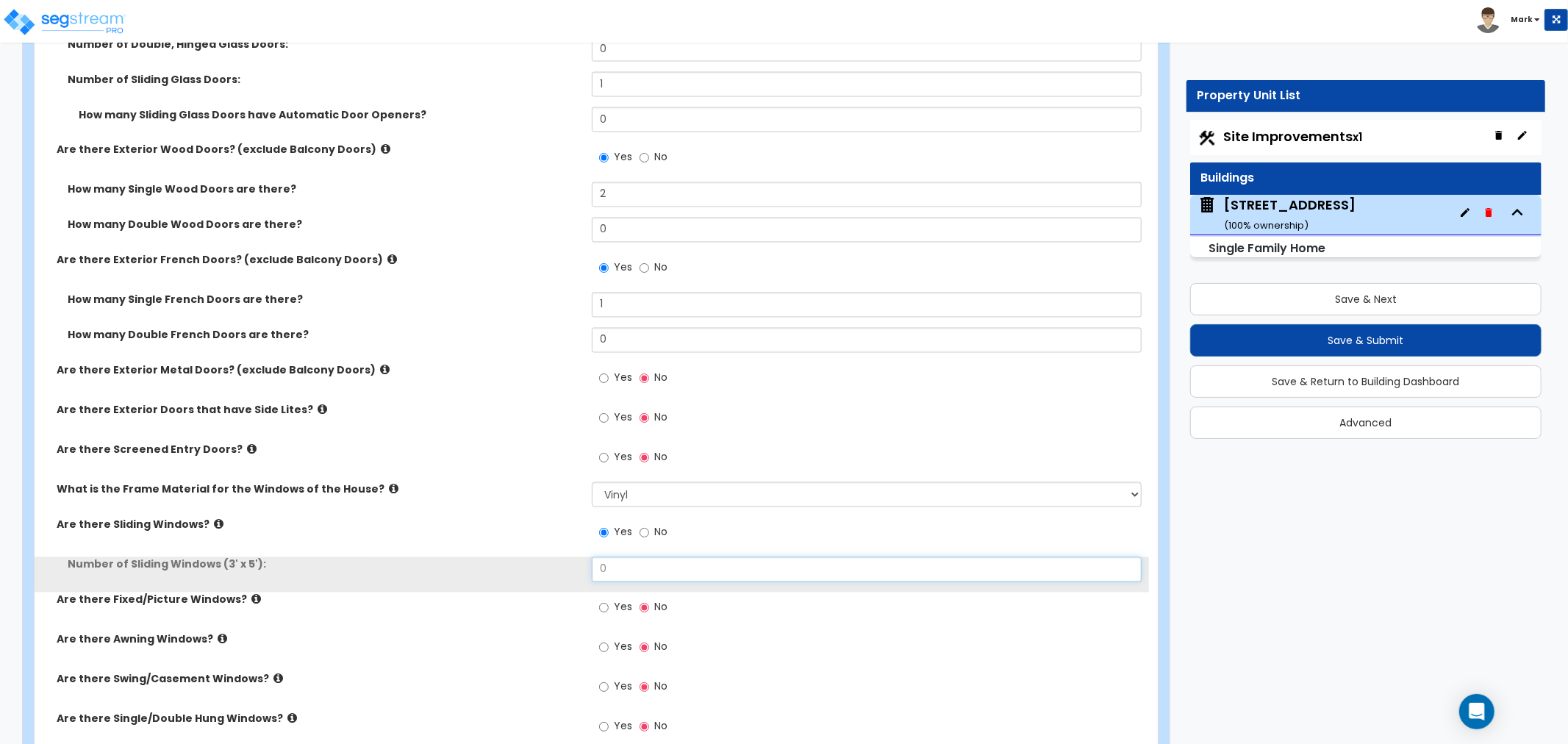
click at [607, 563] on input "0" at bounding box center [867, 570] width 550 height 25
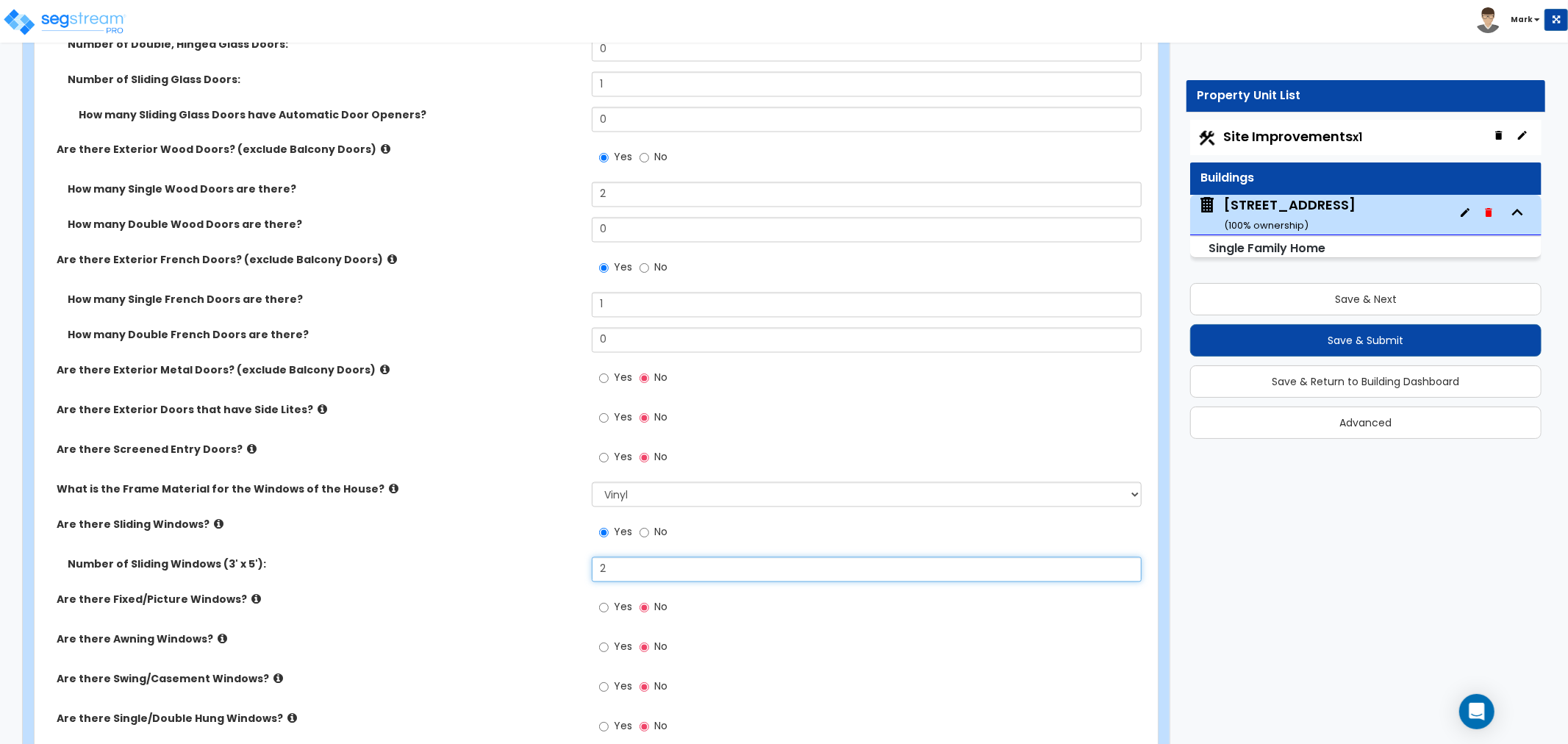
type input "2"
click at [218, 635] on icon at bounding box center [222, 640] width 9 height 11
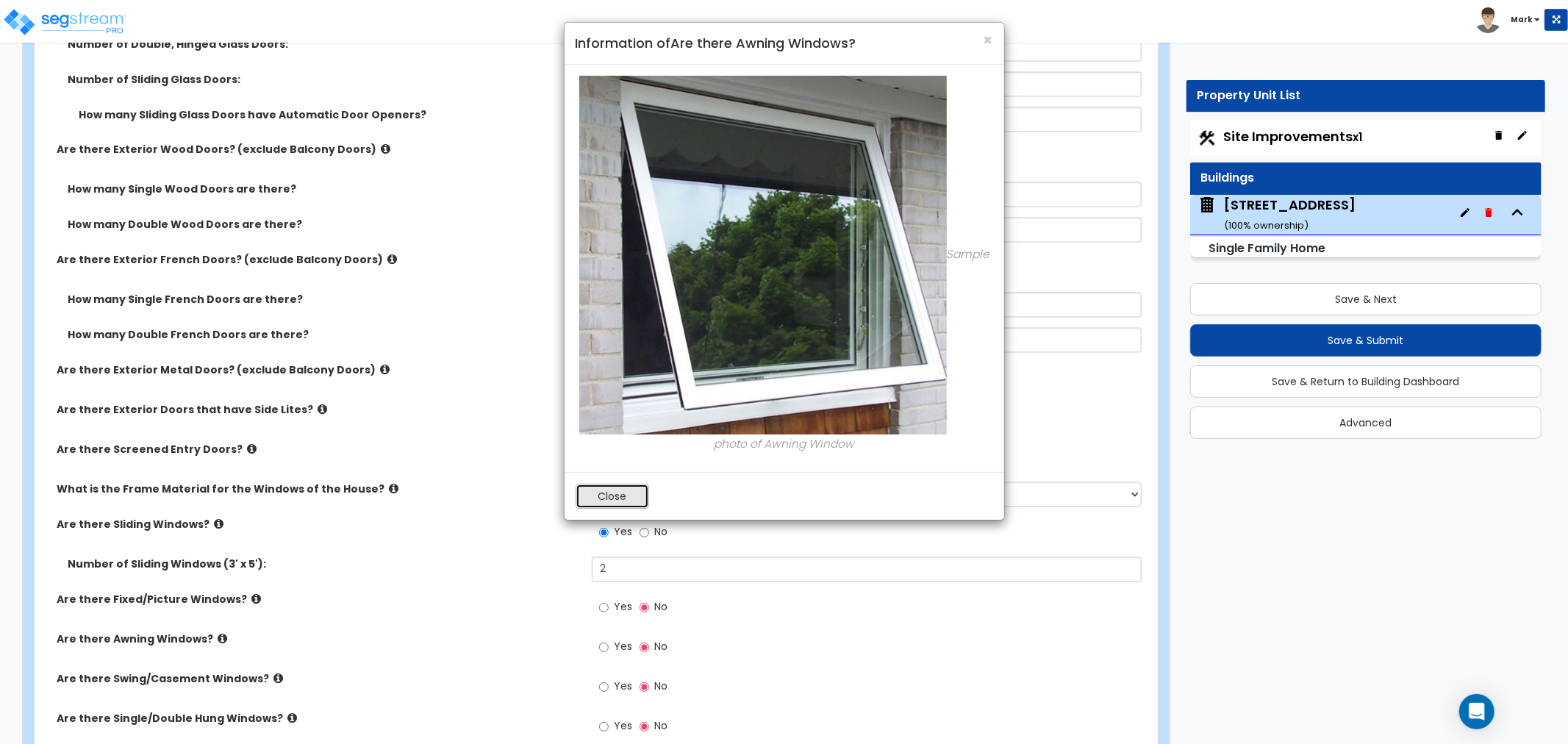
click at [632, 491] on button "Close" at bounding box center [612, 497] width 74 height 25
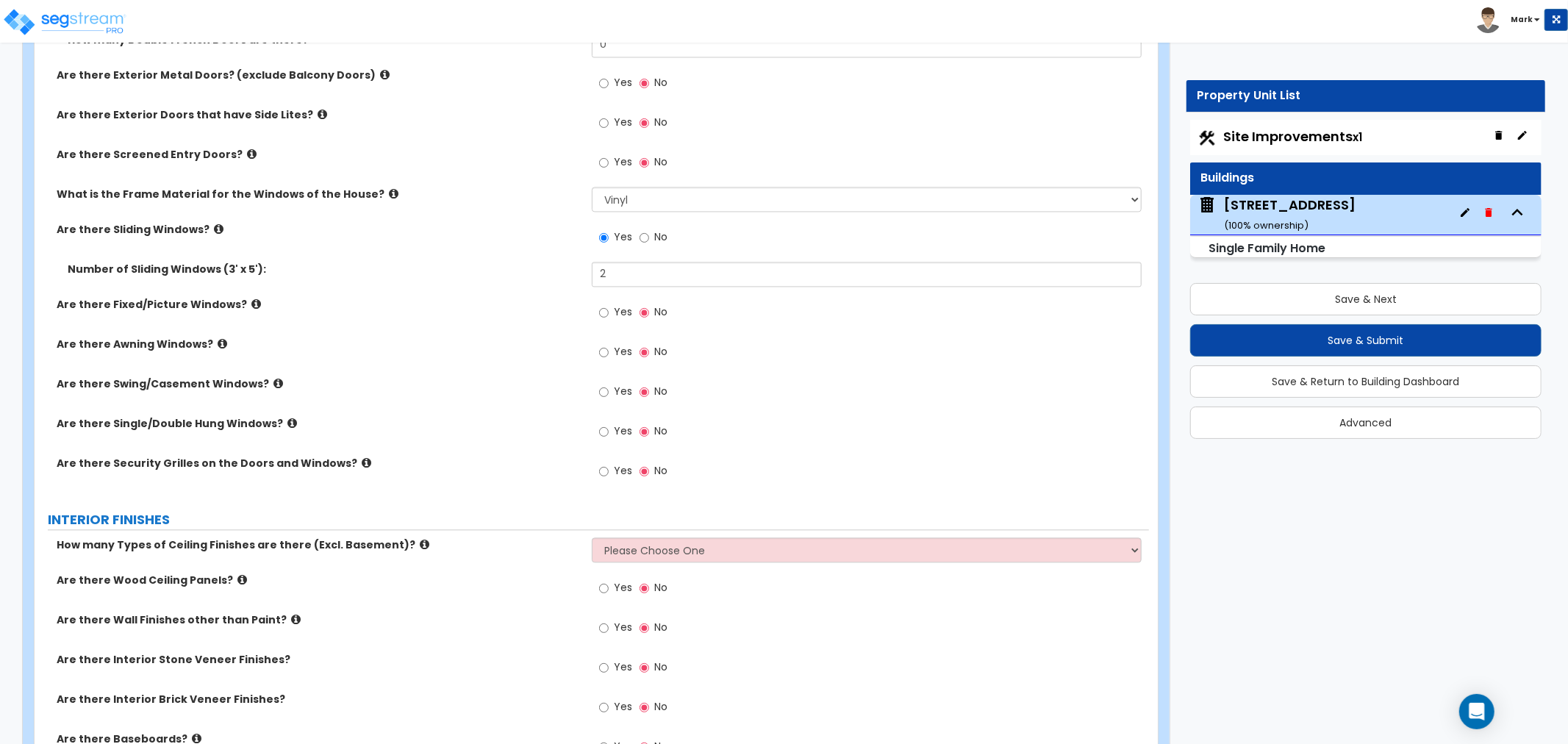
scroll to position [2533, 0]
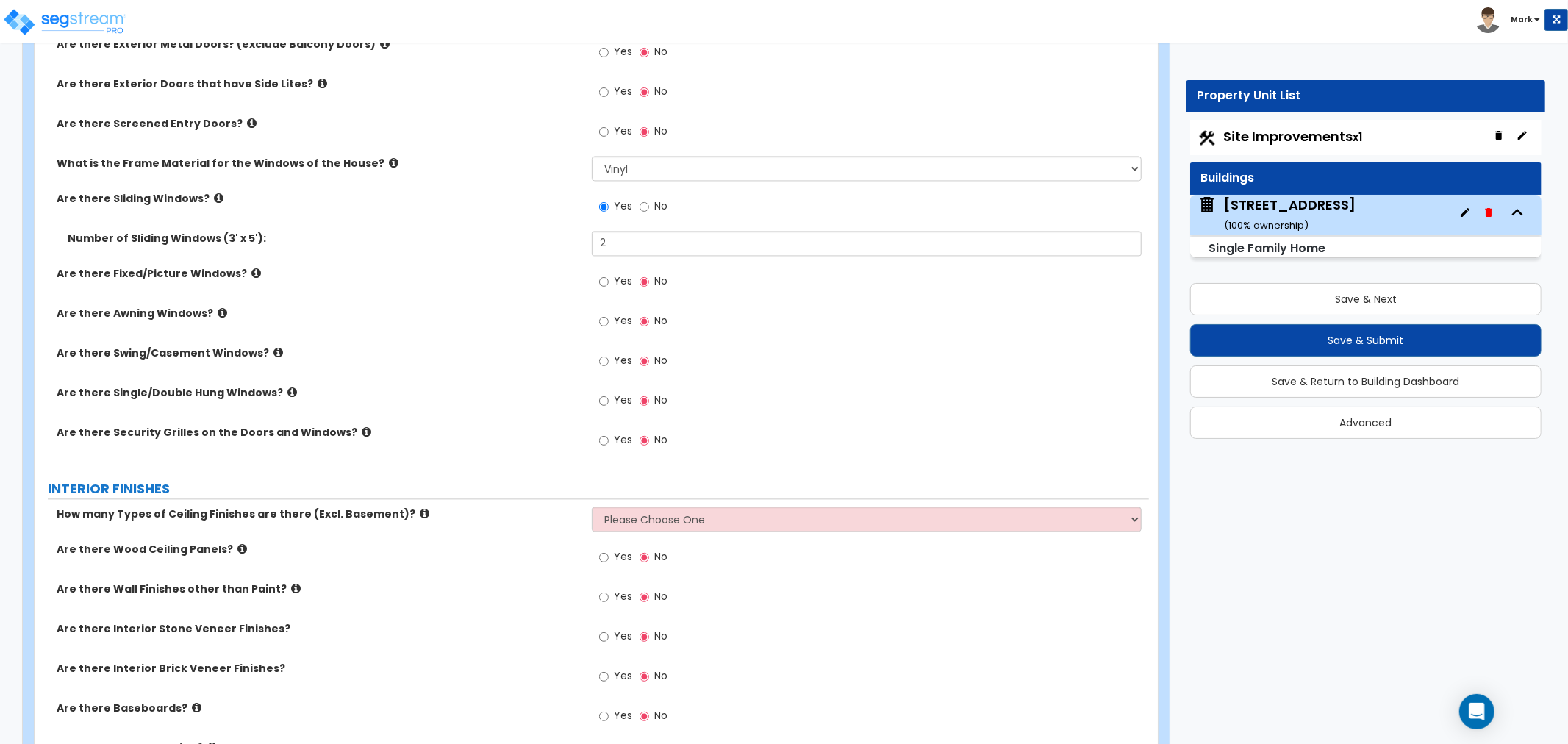
click at [287, 389] on icon at bounding box center [292, 393] width 9 height 11
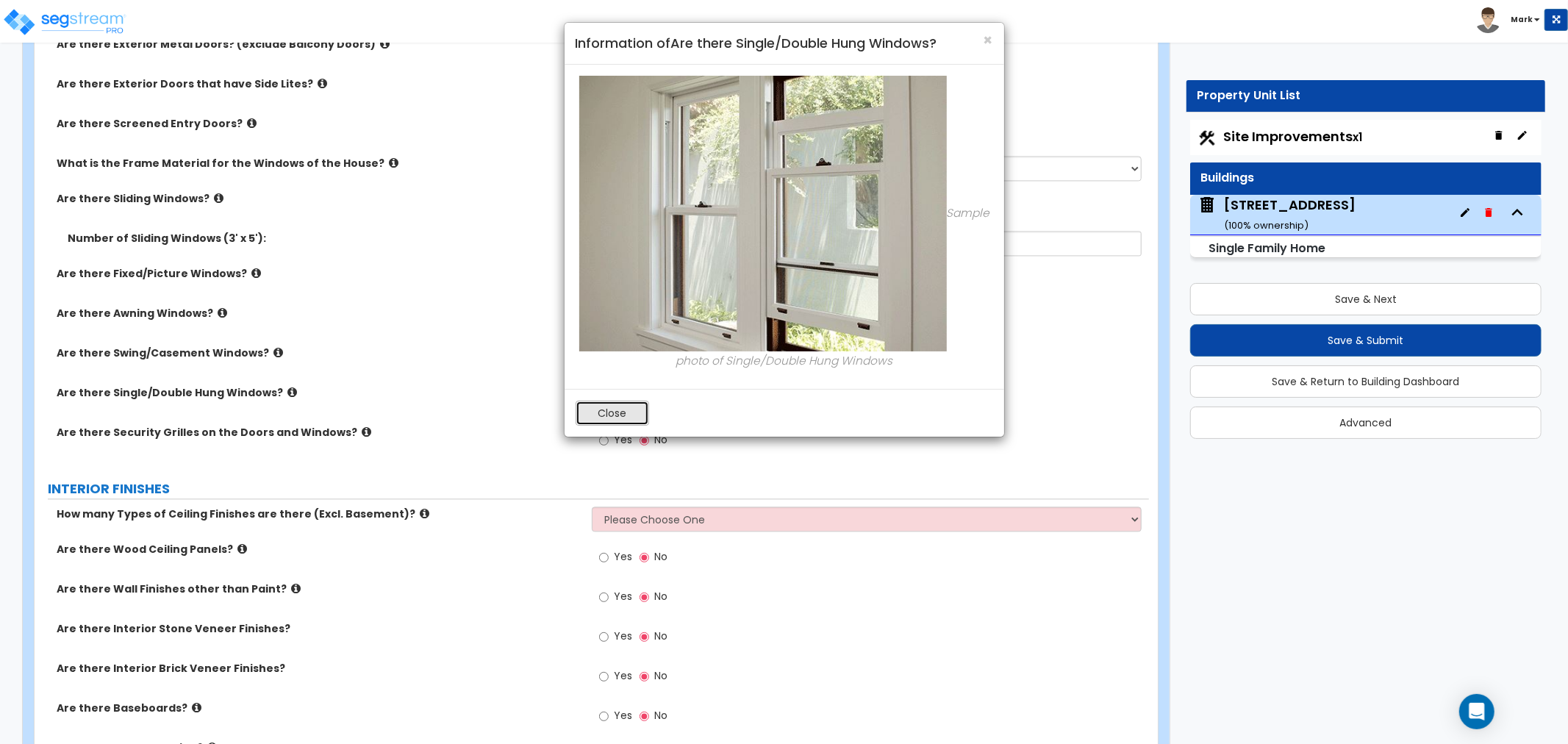
click at [616, 402] on button "Close" at bounding box center [612, 414] width 74 height 25
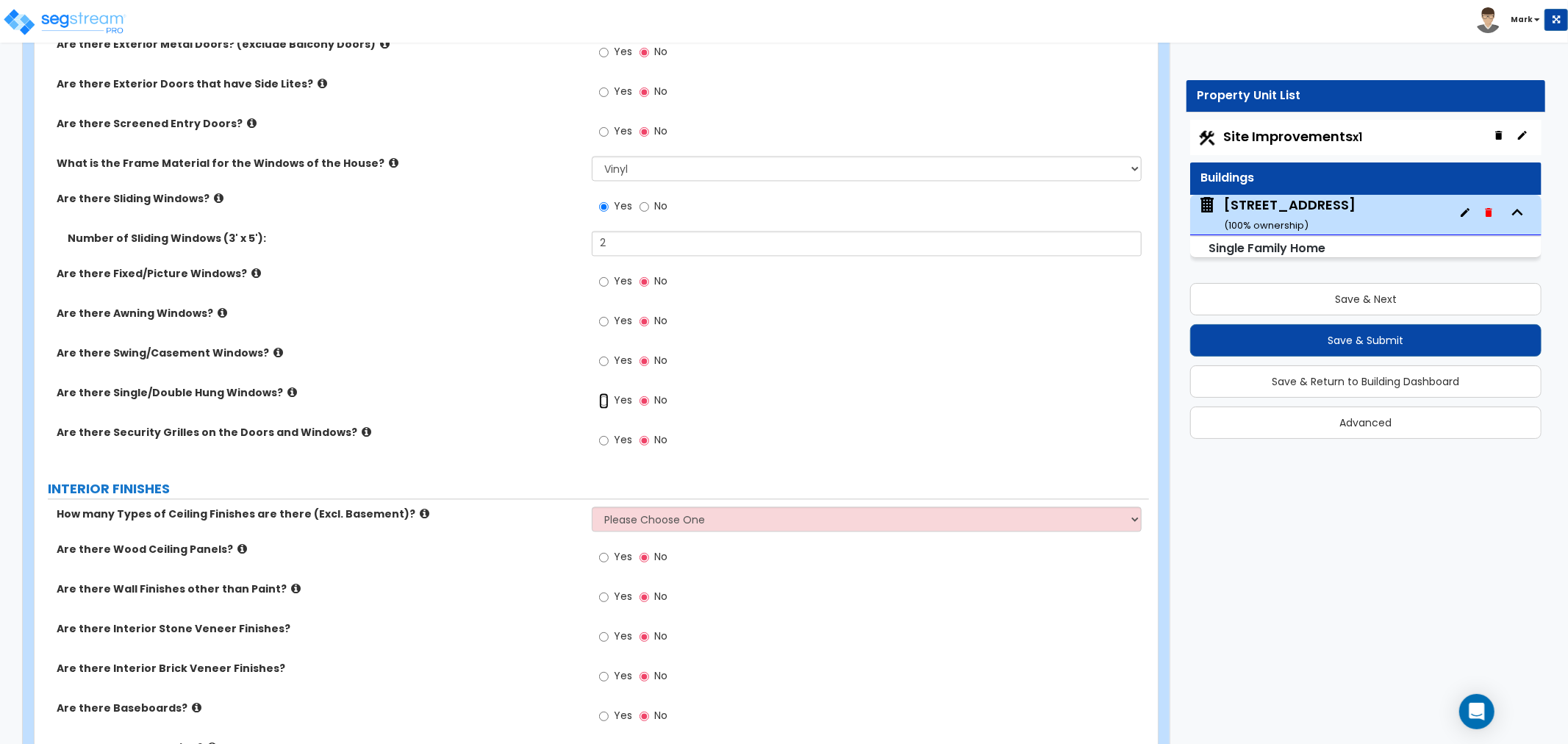
click at [605, 405] on input "Yes" at bounding box center [604, 400] width 9 height 16
radio input "true"
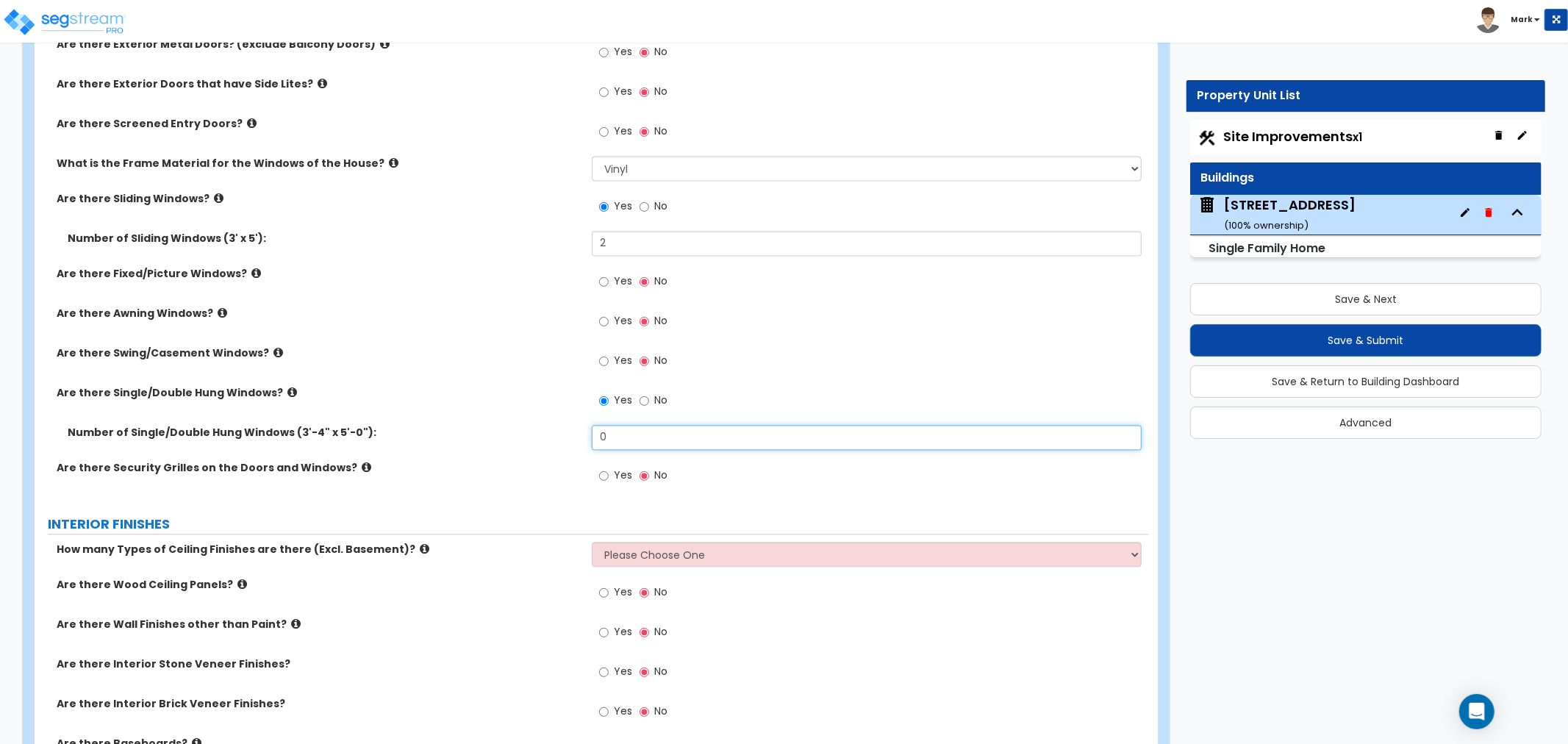
click at [622, 435] on input "0" at bounding box center [867, 438] width 550 height 25
type input "8"
click at [605, 288] on input "Yes" at bounding box center [604, 281] width 9 height 16
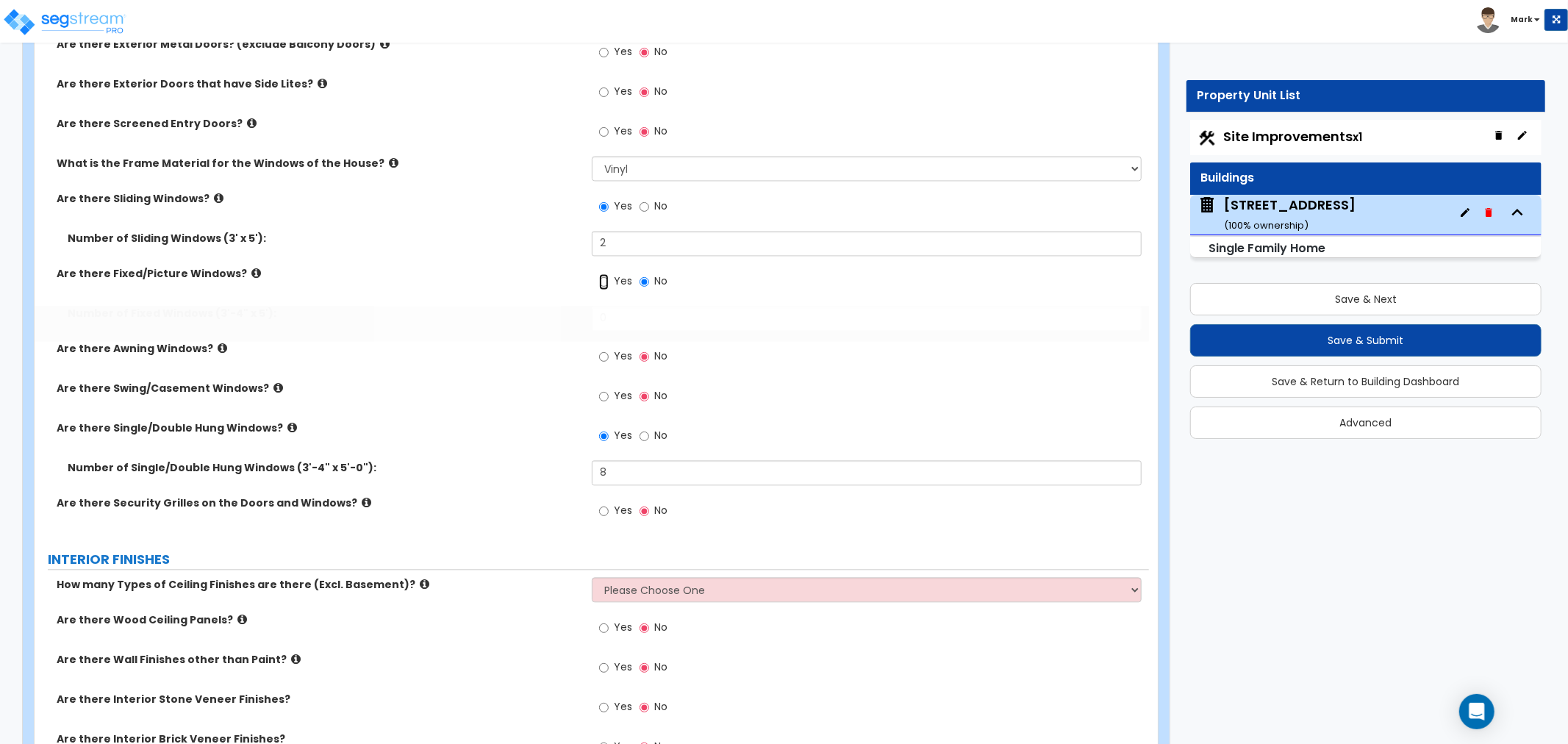
radio input "true"
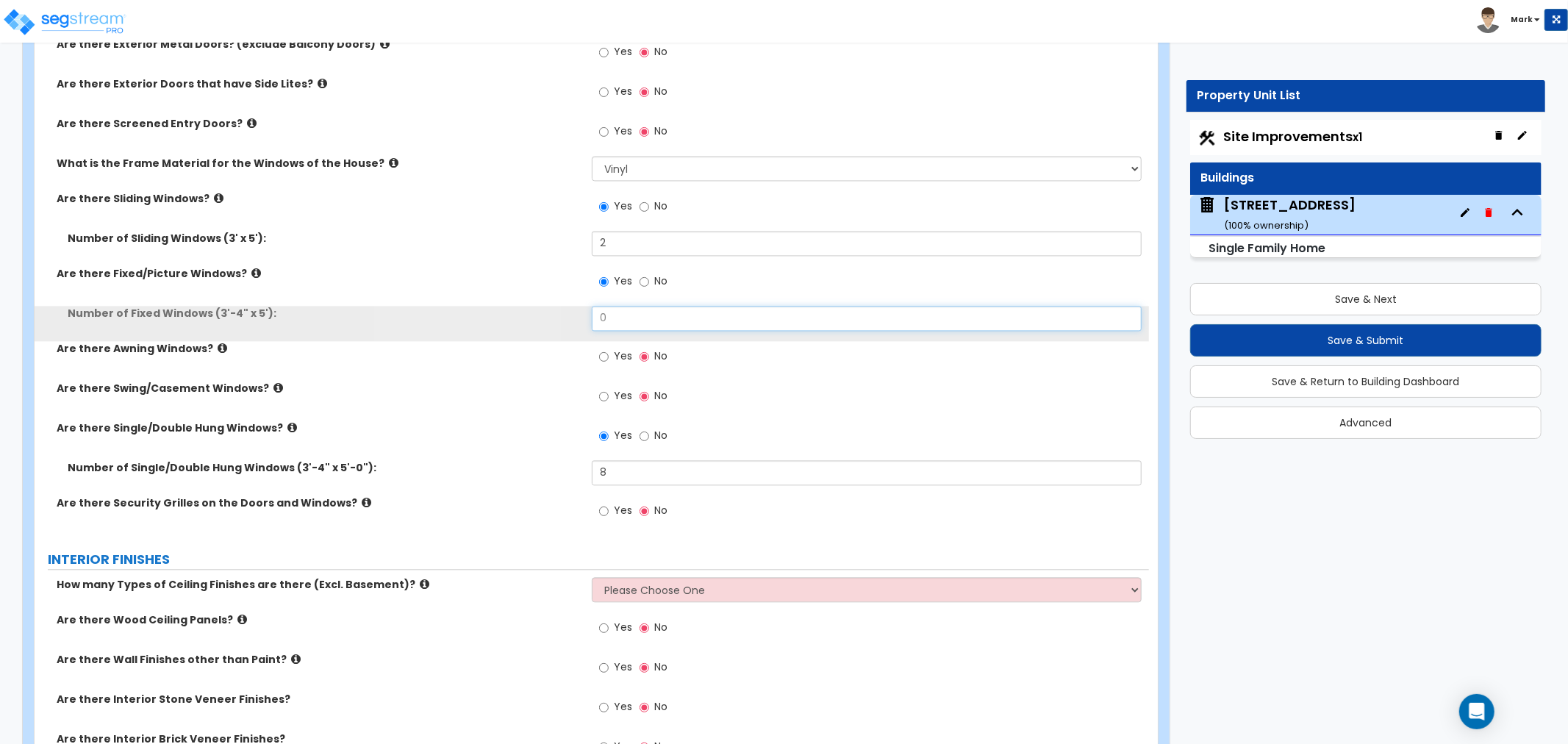
click at [606, 307] on input "0" at bounding box center [867, 319] width 550 height 25
type input "5"
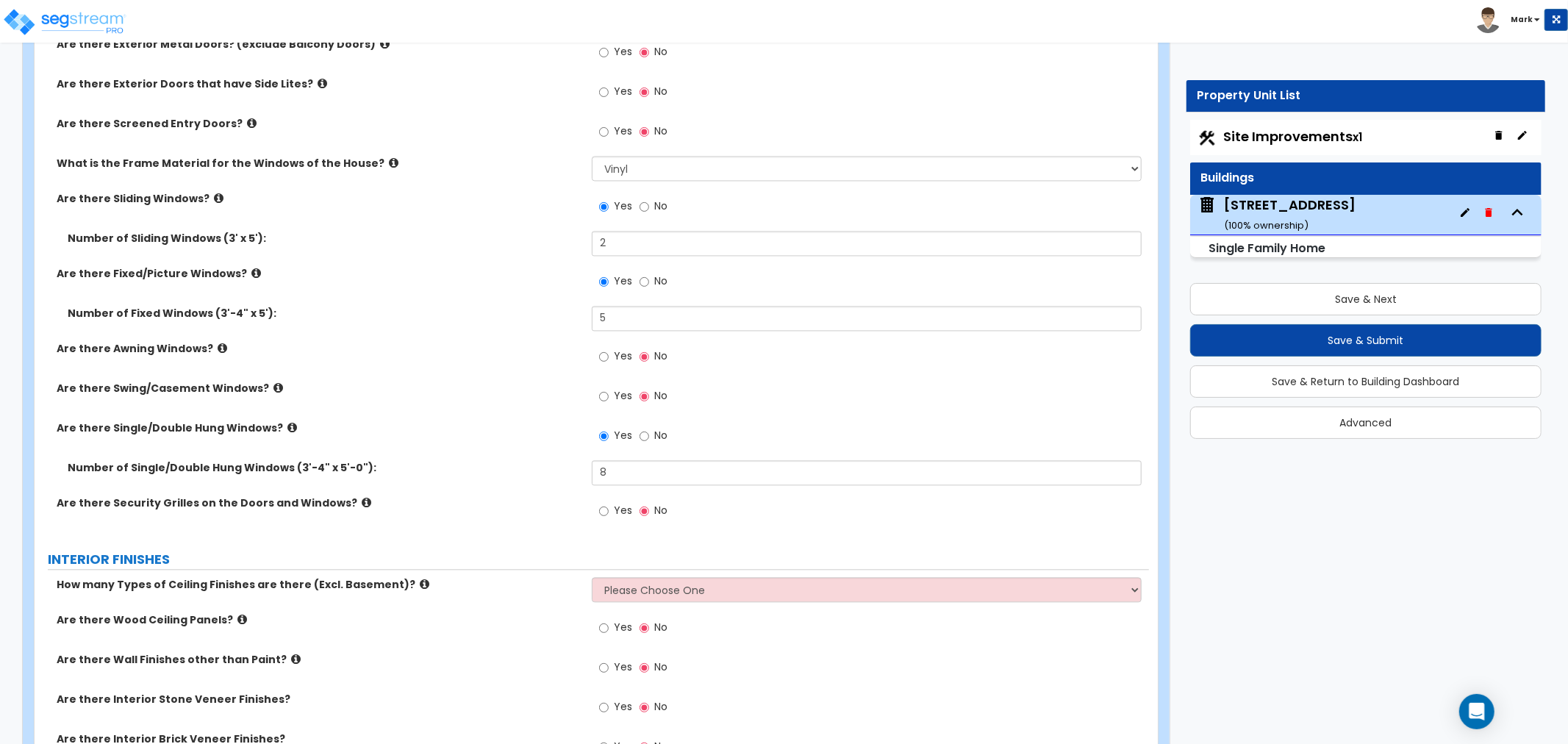
click at [493, 428] on label "Are there Single/Double Hung Windows?" at bounding box center [319, 428] width 524 height 15
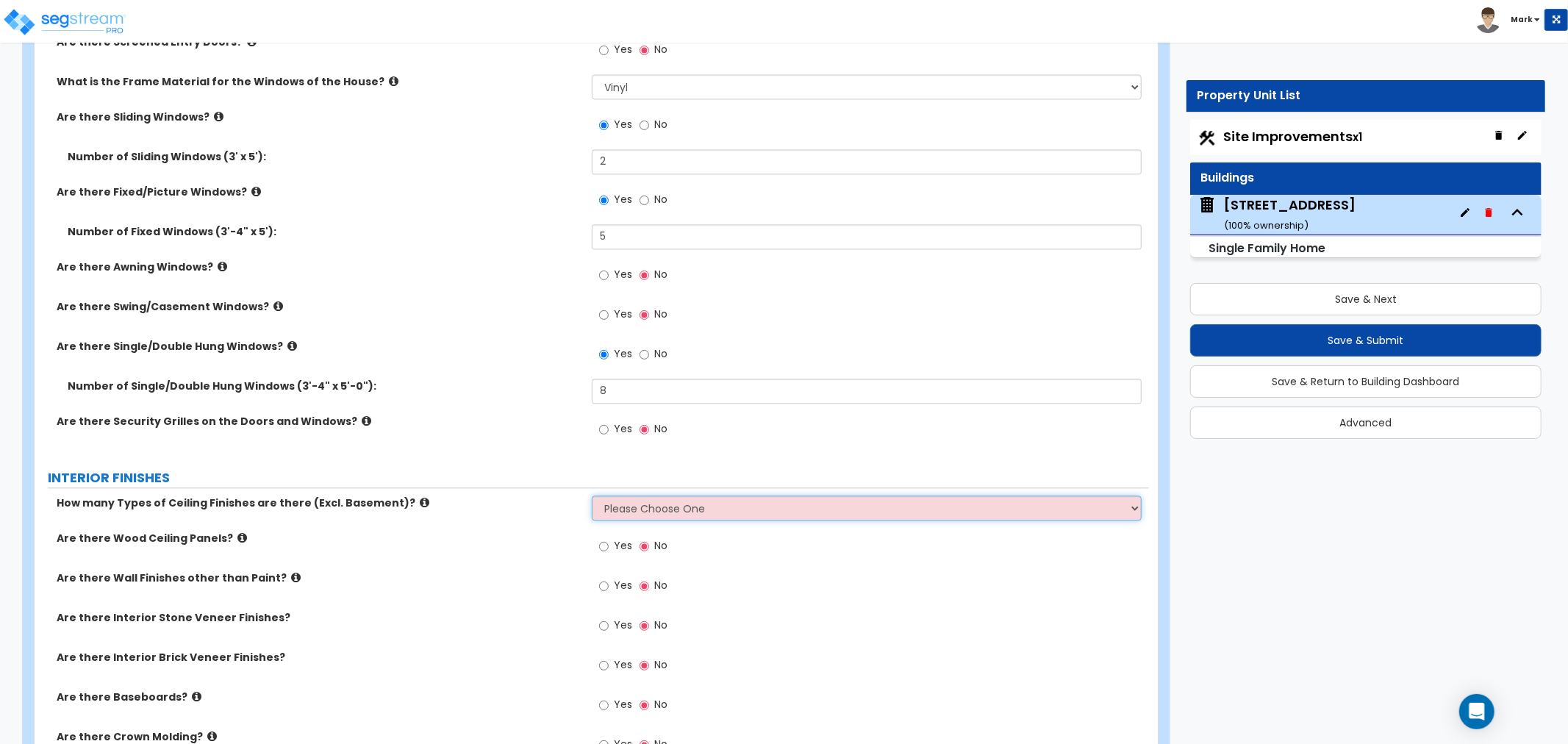
click at [640, 505] on select "Please Choose One 1 2 3" at bounding box center [867, 508] width 550 height 25
select select "1"
click at [592, 496] on select "Please Choose One 1 2 3" at bounding box center [867, 508] width 550 height 25
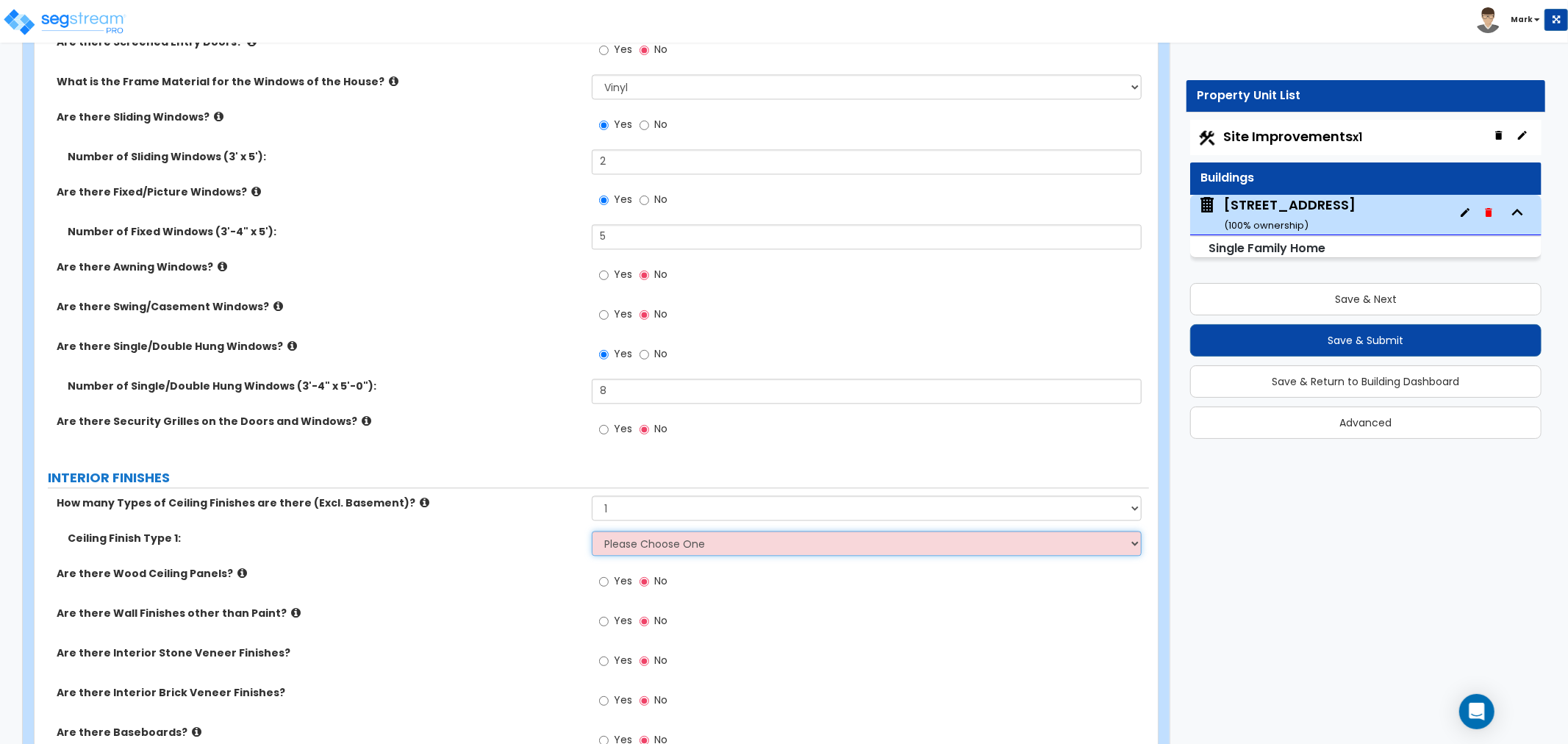
click at [616, 536] on select "Please Choose One Drop Ceiling Drywall Ceiling Open Ceiling" at bounding box center [867, 543] width 550 height 25
click at [592, 531] on select "Please Choose One Drop Ceiling Drywall Ceiling Open Ceiling" at bounding box center [867, 543] width 550 height 25
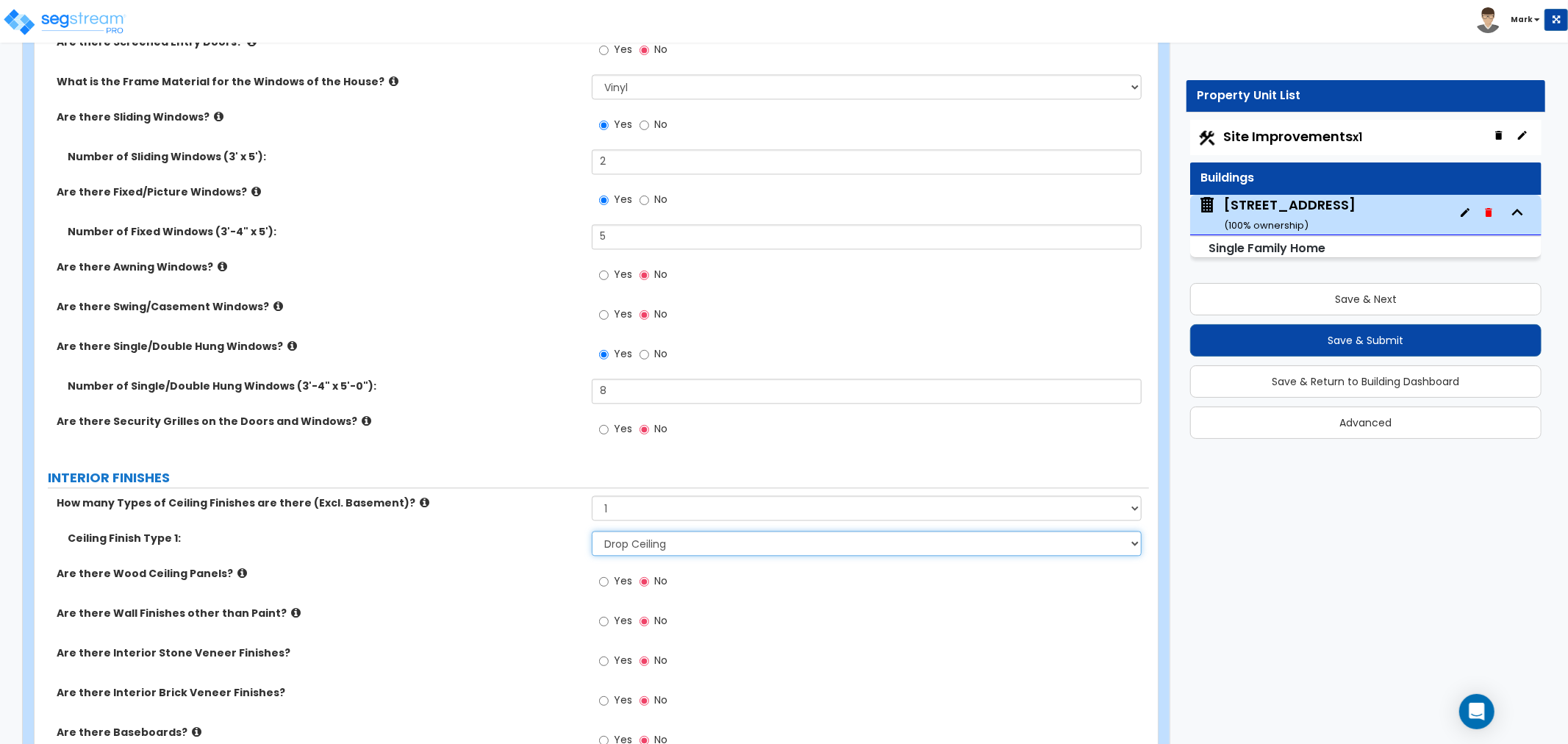
click at [702, 539] on select "Please Choose One Drop Ceiling Drywall Ceiling Open Ceiling" at bounding box center [867, 543] width 550 height 25
select select "2"
click at [592, 531] on select "Please Choose One Drop Ceiling Drywall Ceiling Open Ceiling" at bounding box center [867, 543] width 550 height 25
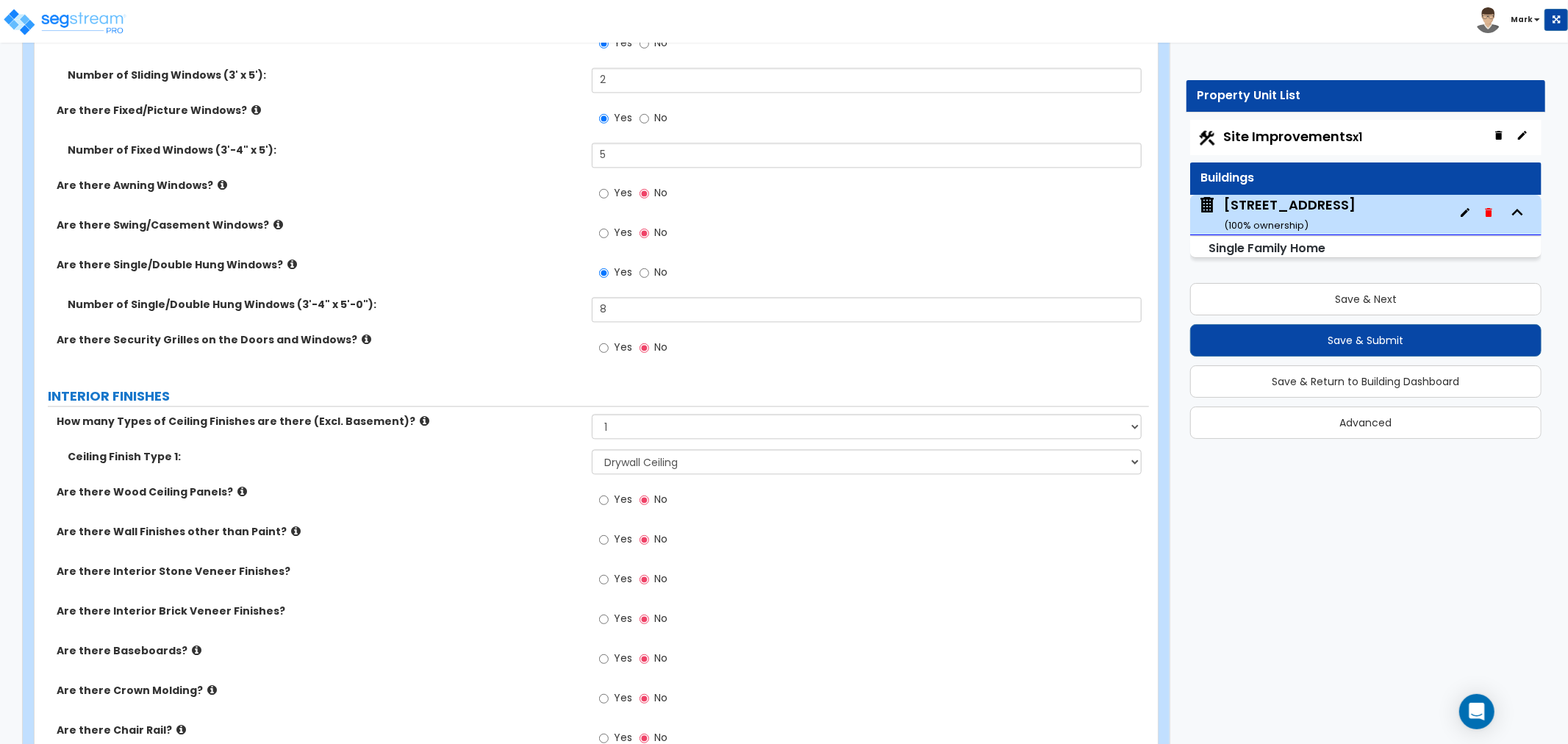
click at [238, 490] on icon at bounding box center [242, 491] width 9 height 11
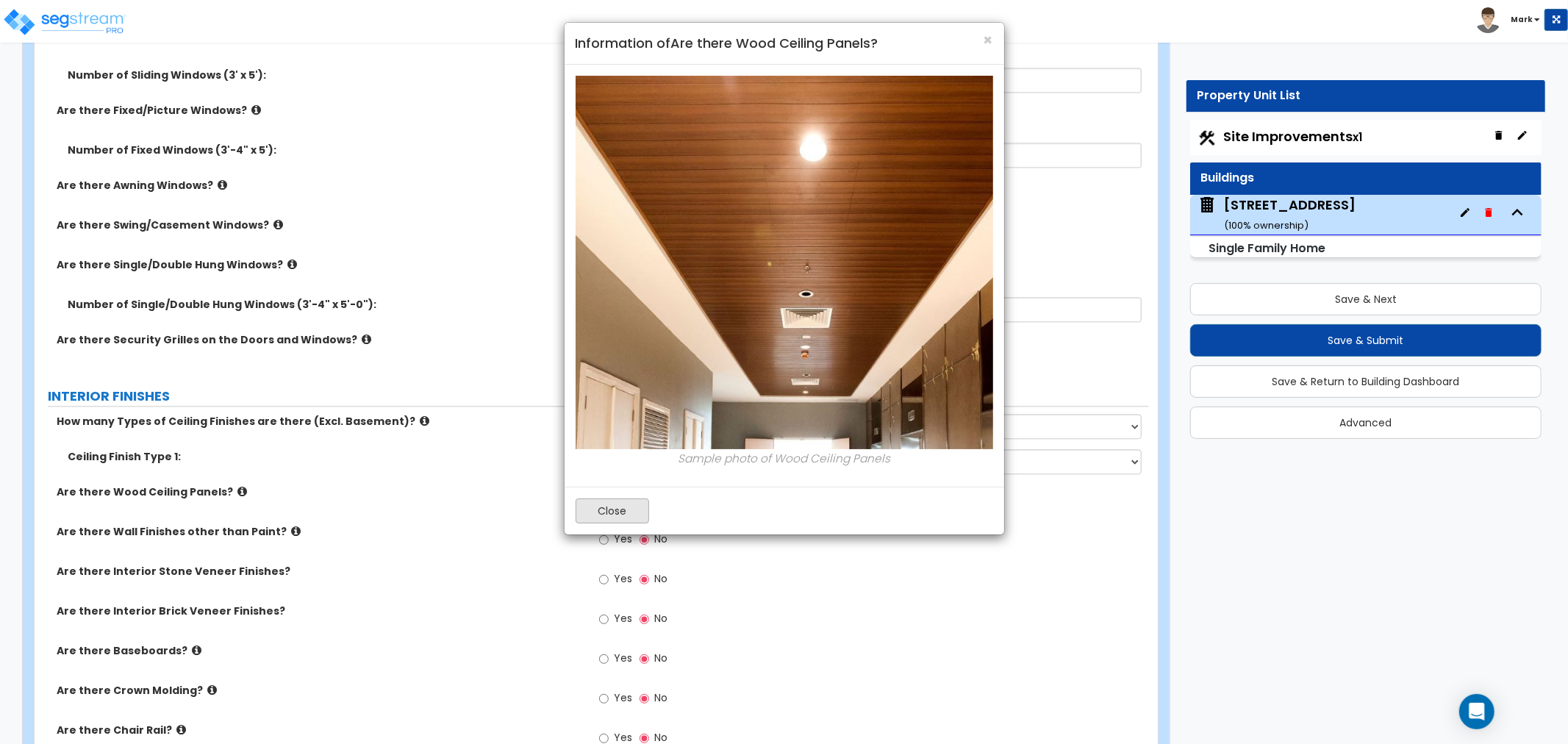
drag, startPoint x: 618, startPoint y: 526, endPoint x: 613, endPoint y: 519, distance: 8.6
click at [615, 523] on div "Close" at bounding box center [785, 510] width 440 height 47
click at [612, 517] on button "Close" at bounding box center [612, 511] width 74 height 25
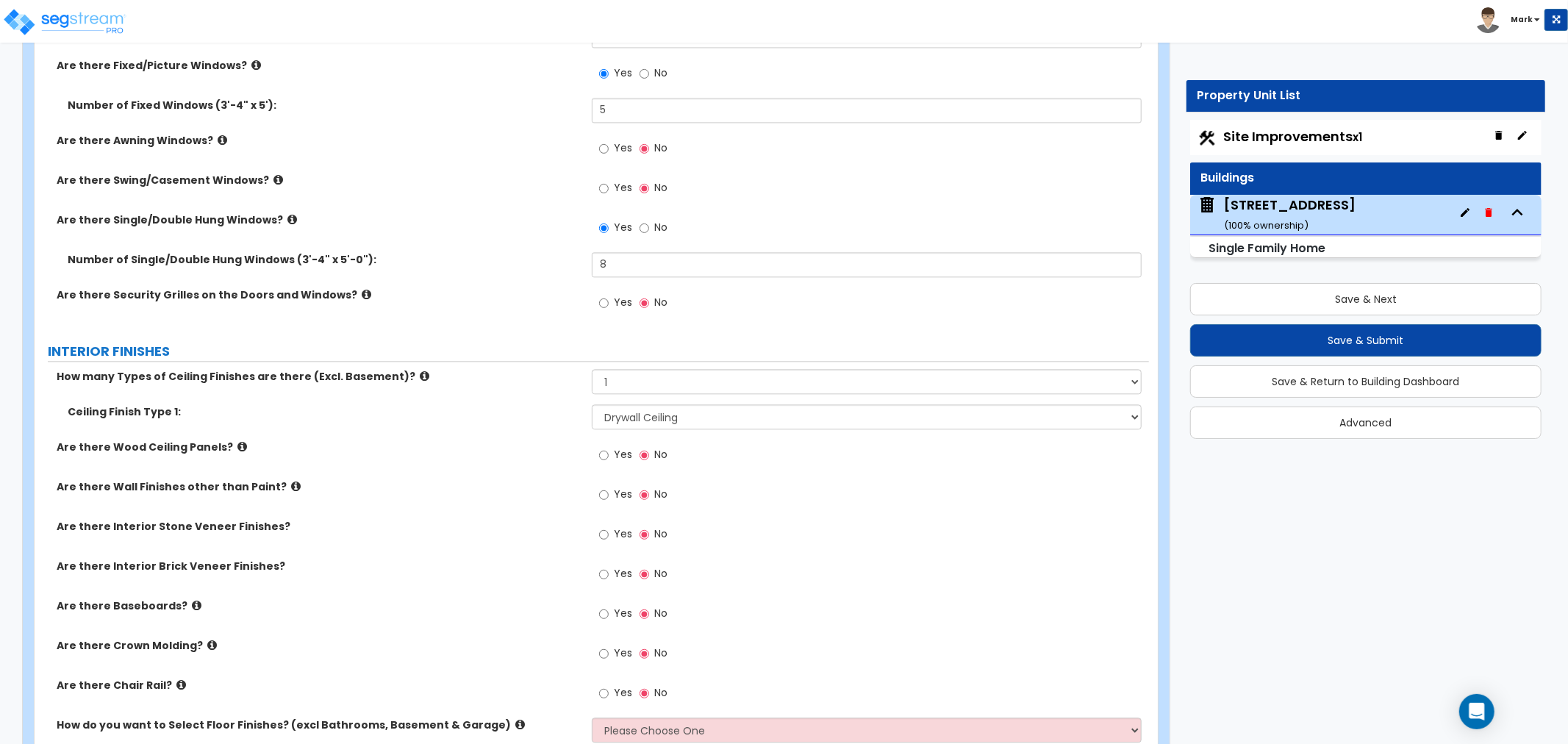
scroll to position [2778, 0]
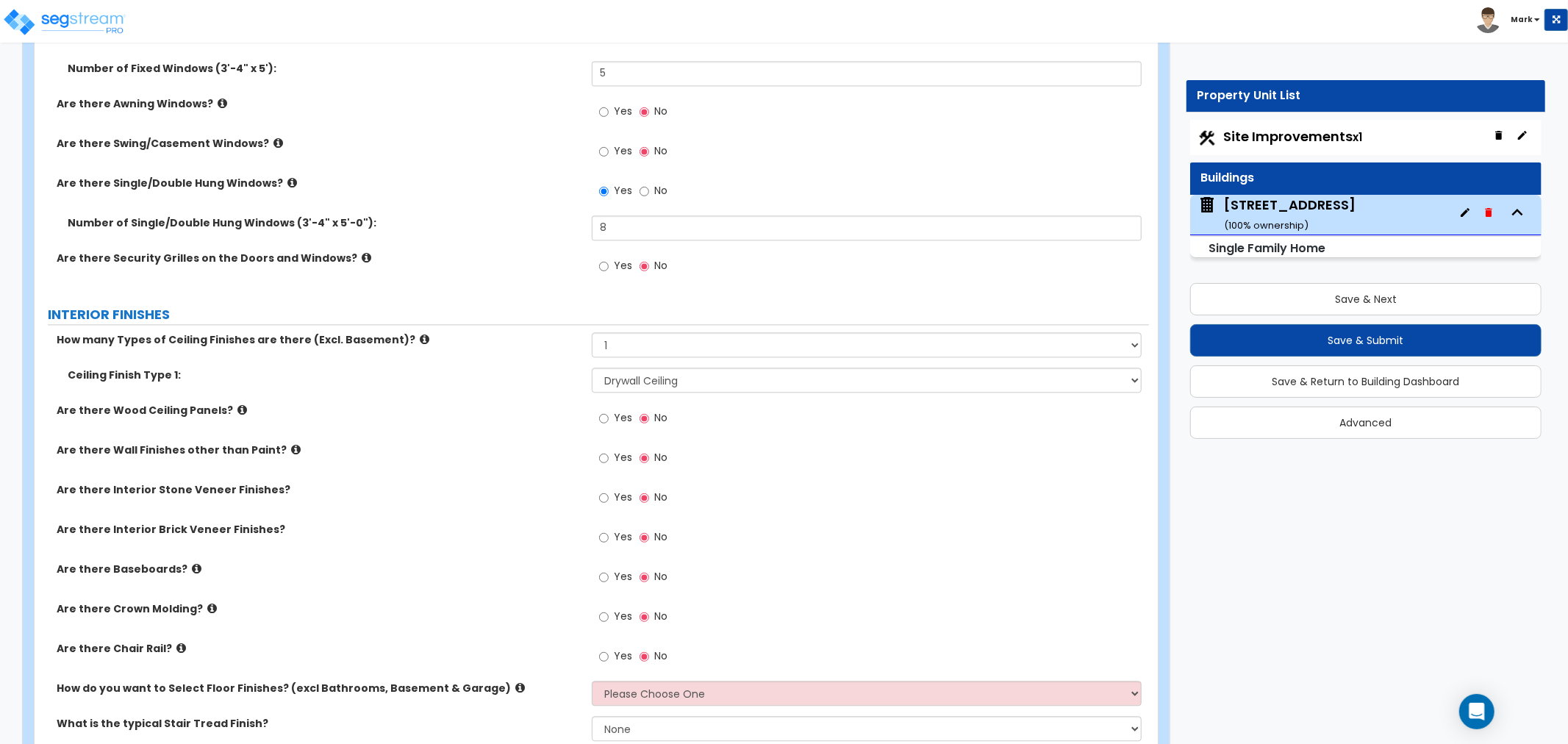
click at [620, 572] on span "Yes" at bounding box center [623, 576] width 19 height 15
click at [608, 572] on input "Yes" at bounding box center [604, 577] width 9 height 16
radio input "true"
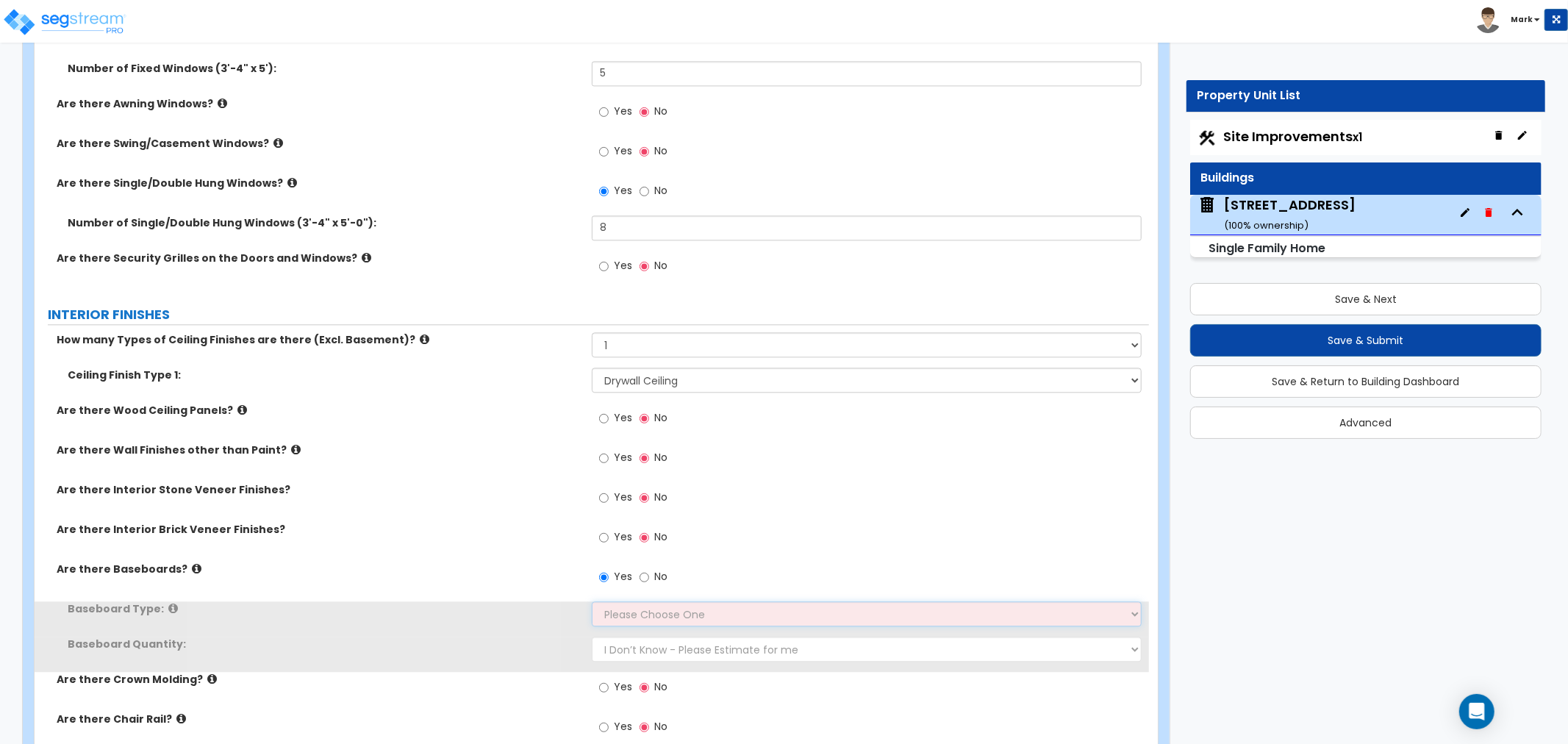
click at [608, 607] on select "Please Choose One Wood Vinyl Carpet Tile" at bounding box center [867, 614] width 550 height 25
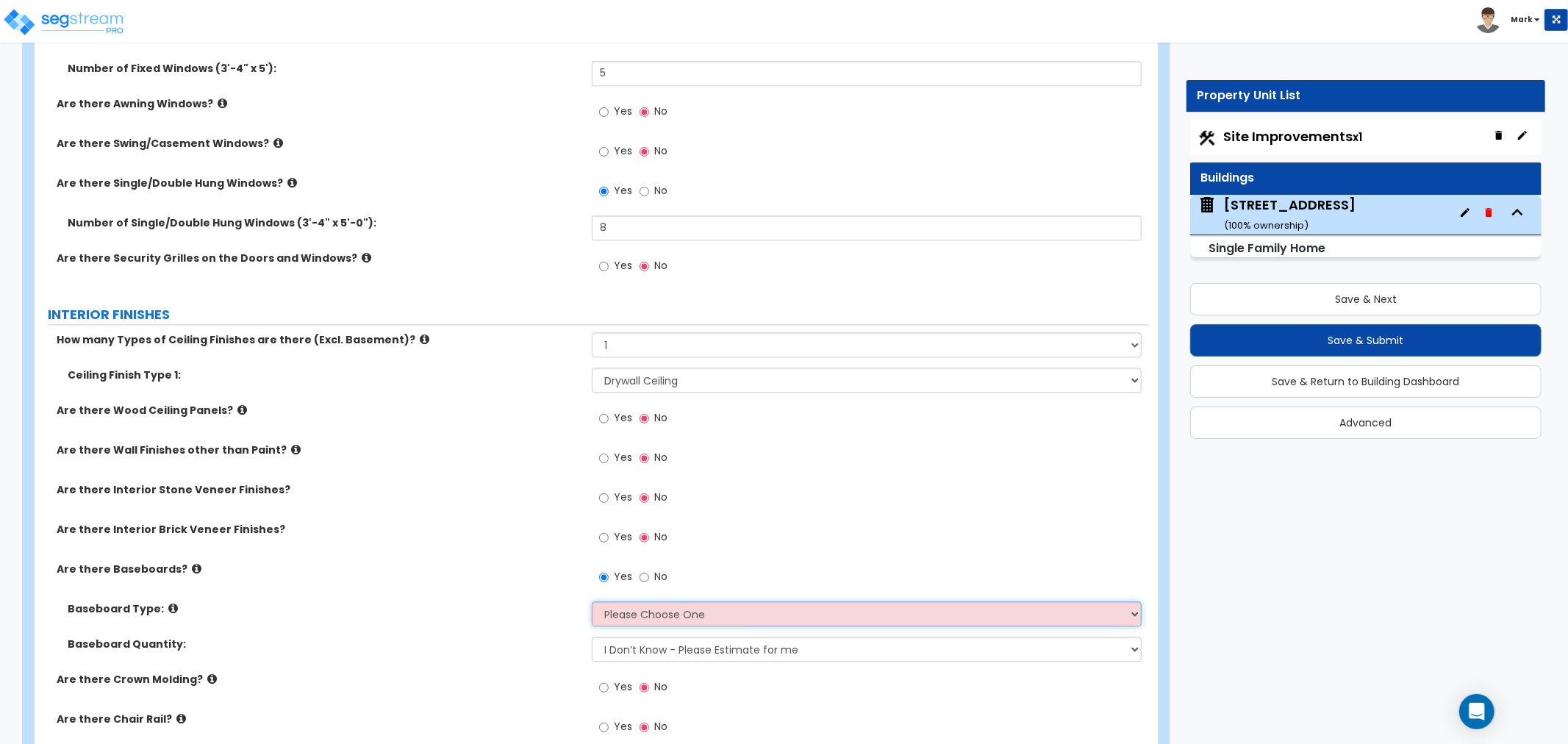
select select "1"
click at [592, 602] on select "Please Choose One Wood Vinyl Carpet Tile" at bounding box center [867, 614] width 550 height 25
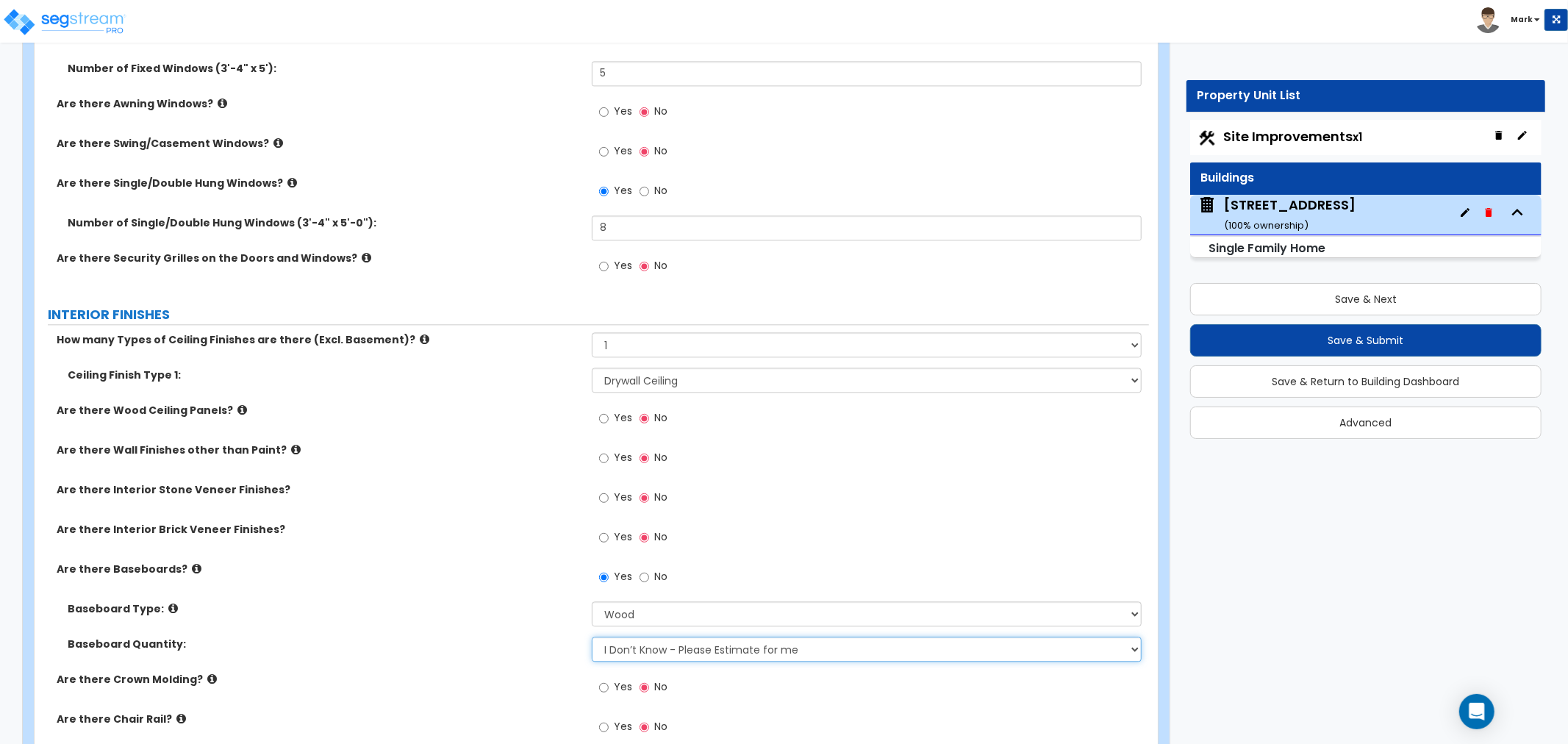
click at [625, 651] on select "I Don’t Know - Please Estimate for me I want to Enter the Linear Footage" at bounding box center [867, 649] width 550 height 25
click at [451, 612] on label "Baseboard Type:" at bounding box center [324, 609] width 513 height 15
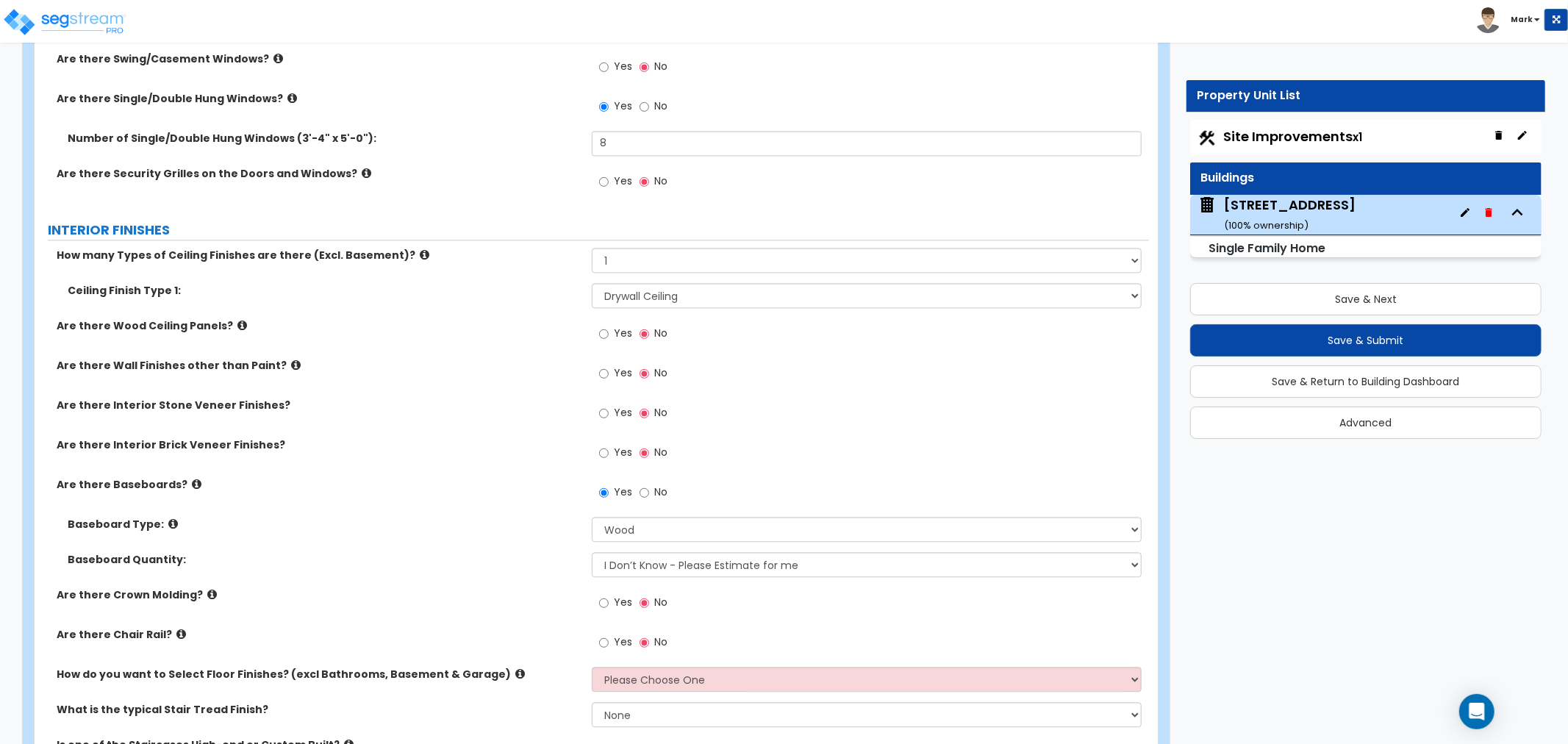
scroll to position [2942, 0]
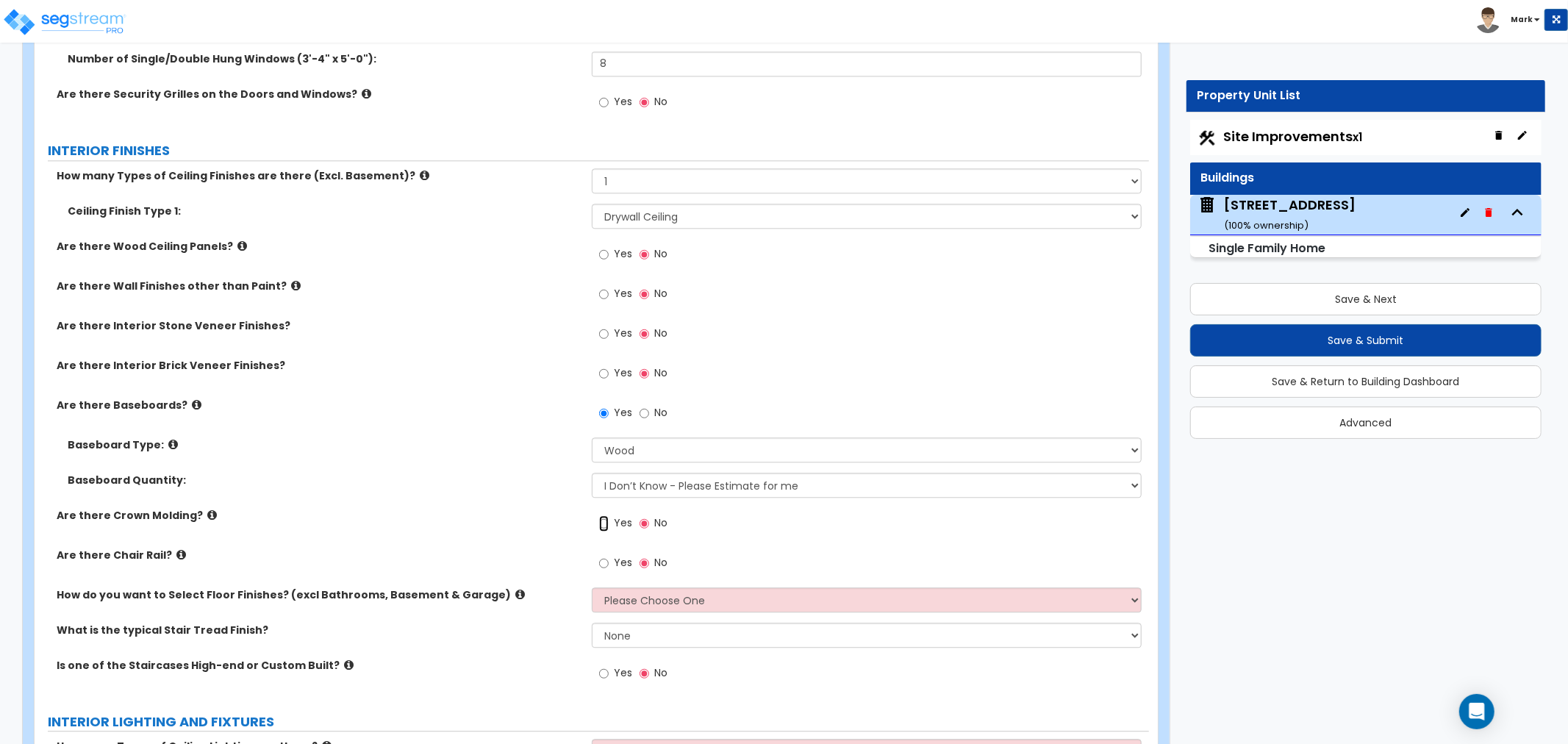
click at [600, 527] on input "Yes" at bounding box center [604, 523] width 9 height 16
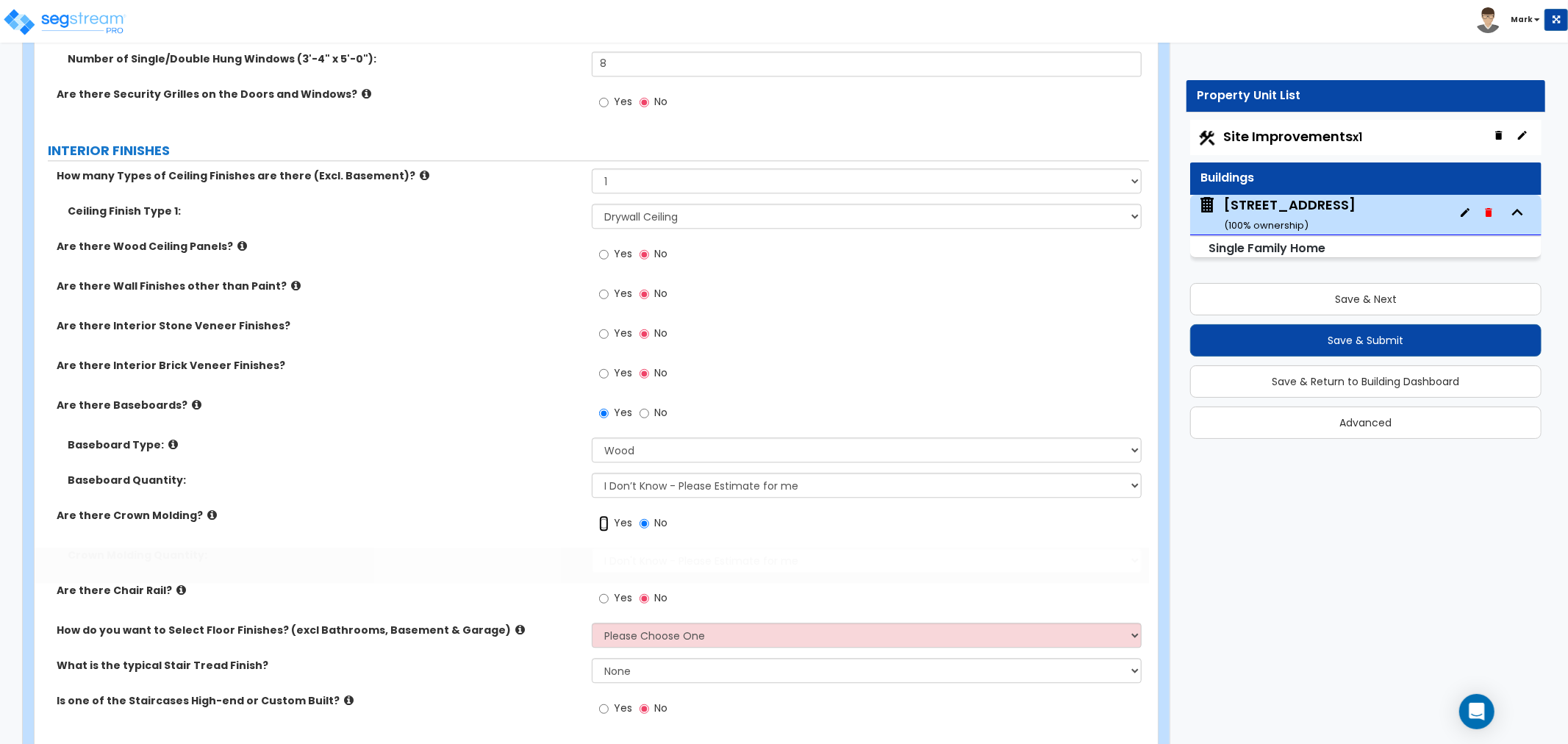
radio input "true"
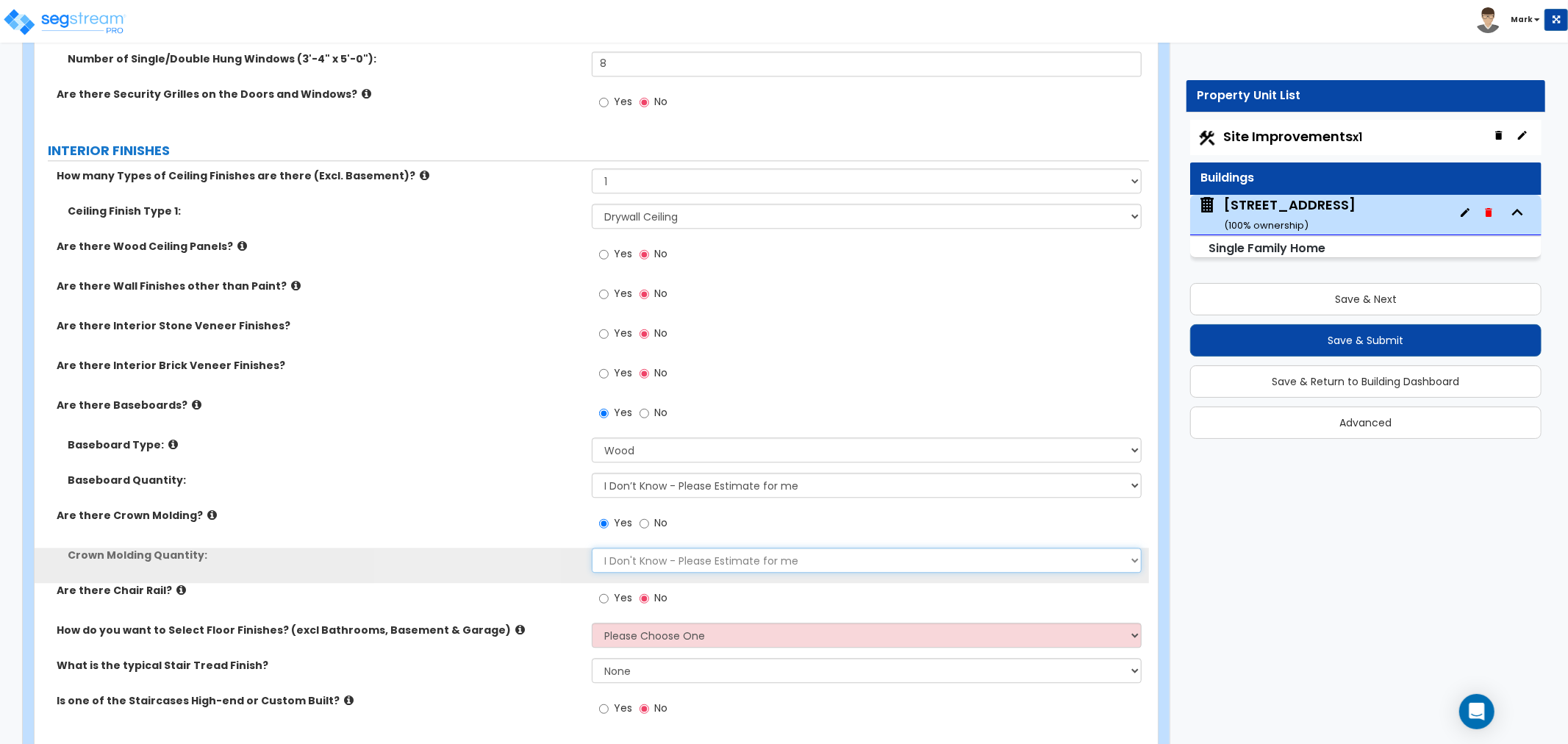
click at [607, 549] on select "I Don't Know - Please Estimate for me I want to Enter the Linear Footage" at bounding box center [867, 561] width 550 height 25
click at [592, 548] on select "I Don't Know - Please Estimate for me I want to Enter the Linear Footage" at bounding box center [867, 561] width 550 height 25
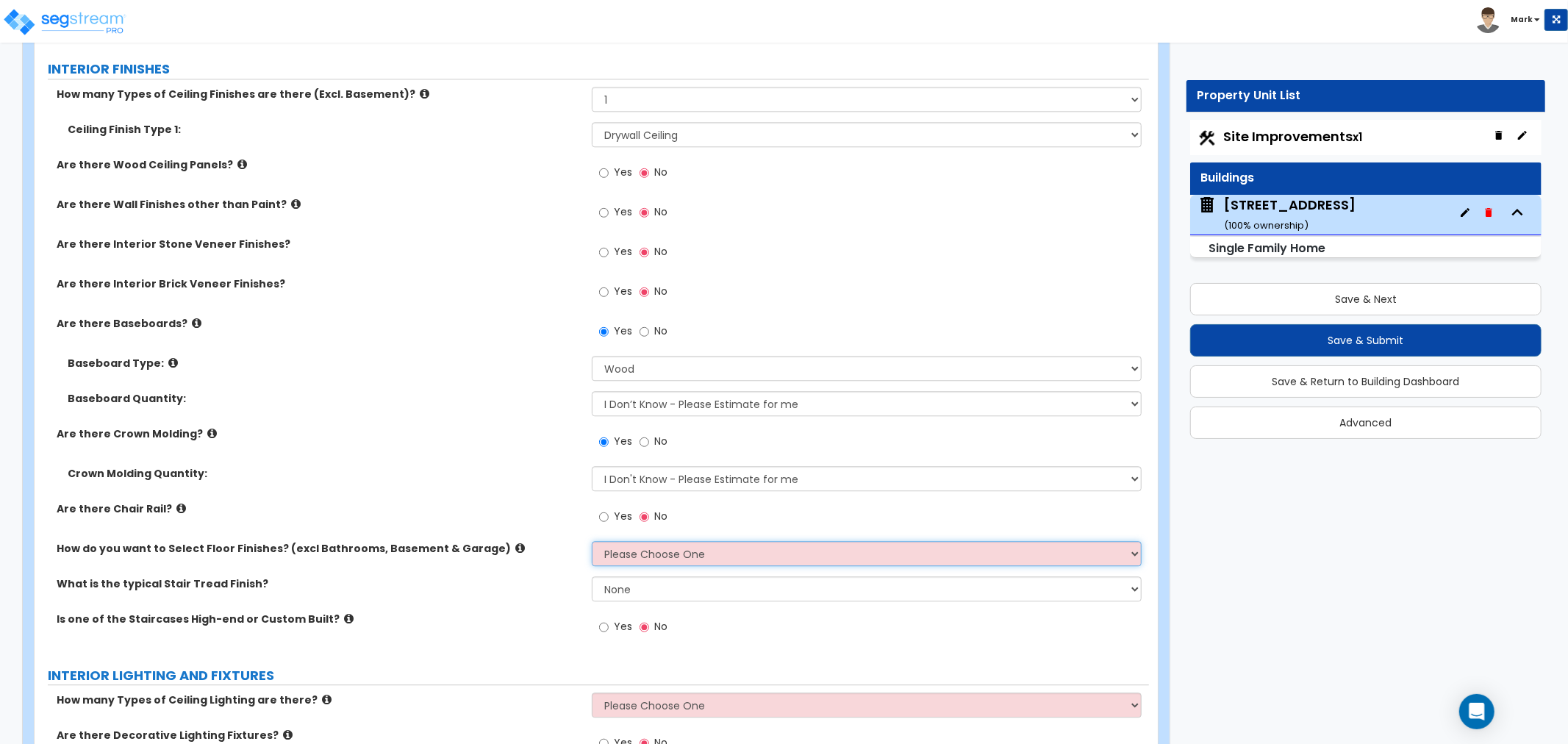
click at [611, 560] on select "Please Choose One I want to Select Floor Finishes for the Areas of the House I …" at bounding box center [867, 554] width 550 height 25
click at [592, 541] on select "Please Choose One I want to Select Floor Finishes for the Areas of the House I …" at bounding box center [867, 554] width 550 height 25
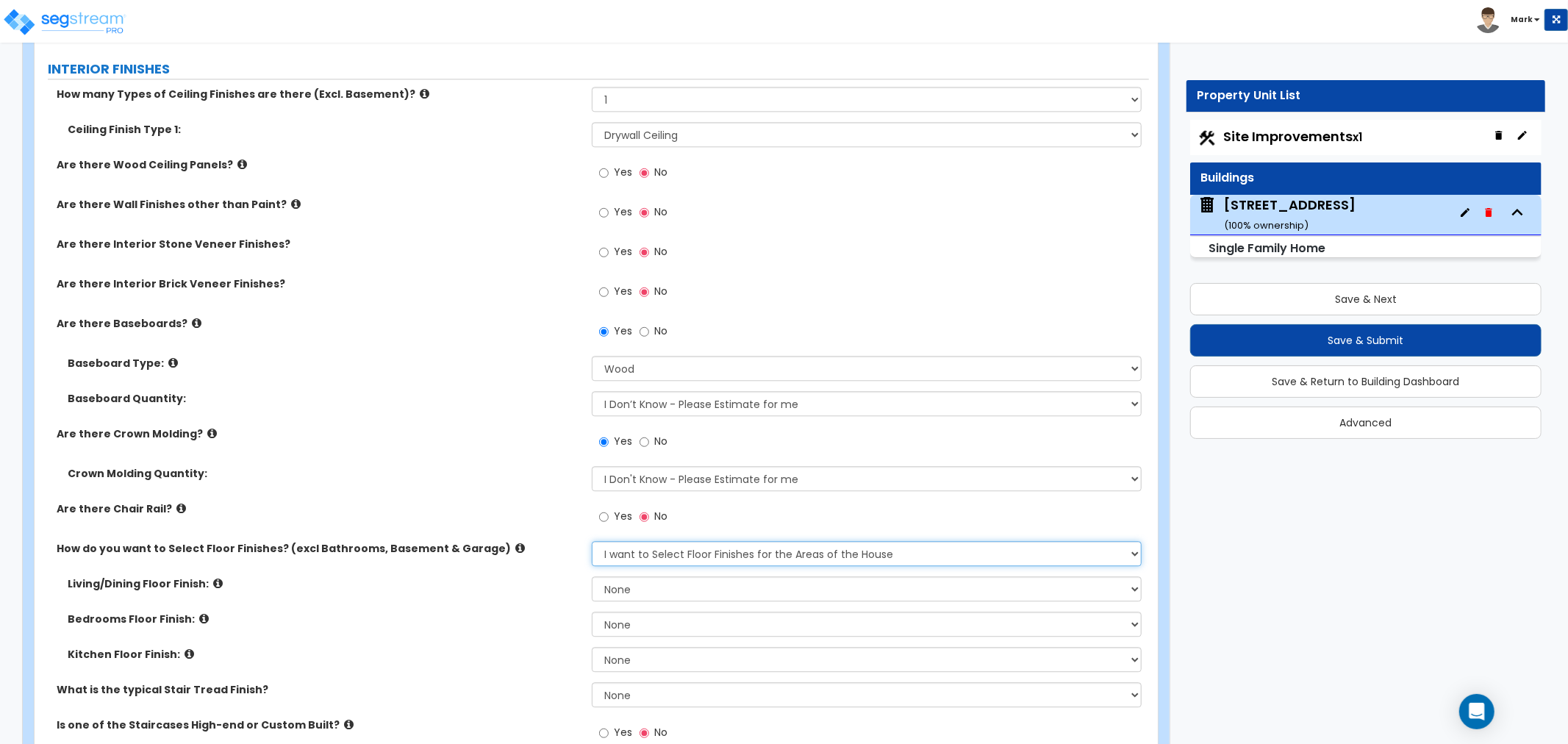
drag, startPoint x: 629, startPoint y: 555, endPoint x: 631, endPoint y: 563, distance: 8.2
click at [629, 557] on select "Please Choose One I want to Select Floor Finishes for the Areas of the House I …" at bounding box center [867, 554] width 550 height 25
select select "2"
click at [592, 541] on select "Please Choose One I want to Select Floor Finishes for the Areas of the House I …" at bounding box center [867, 554] width 550 height 25
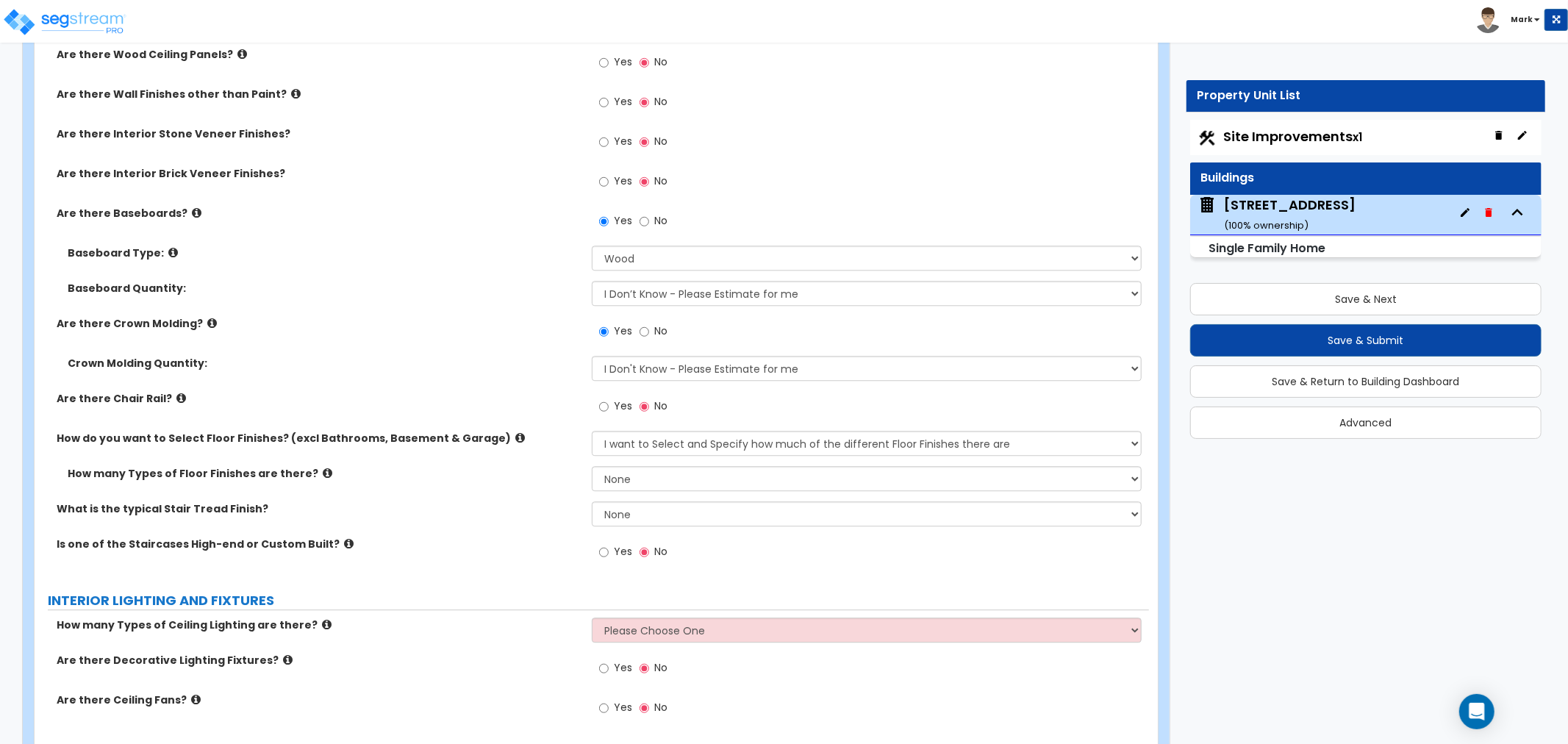
scroll to position [3105, 0]
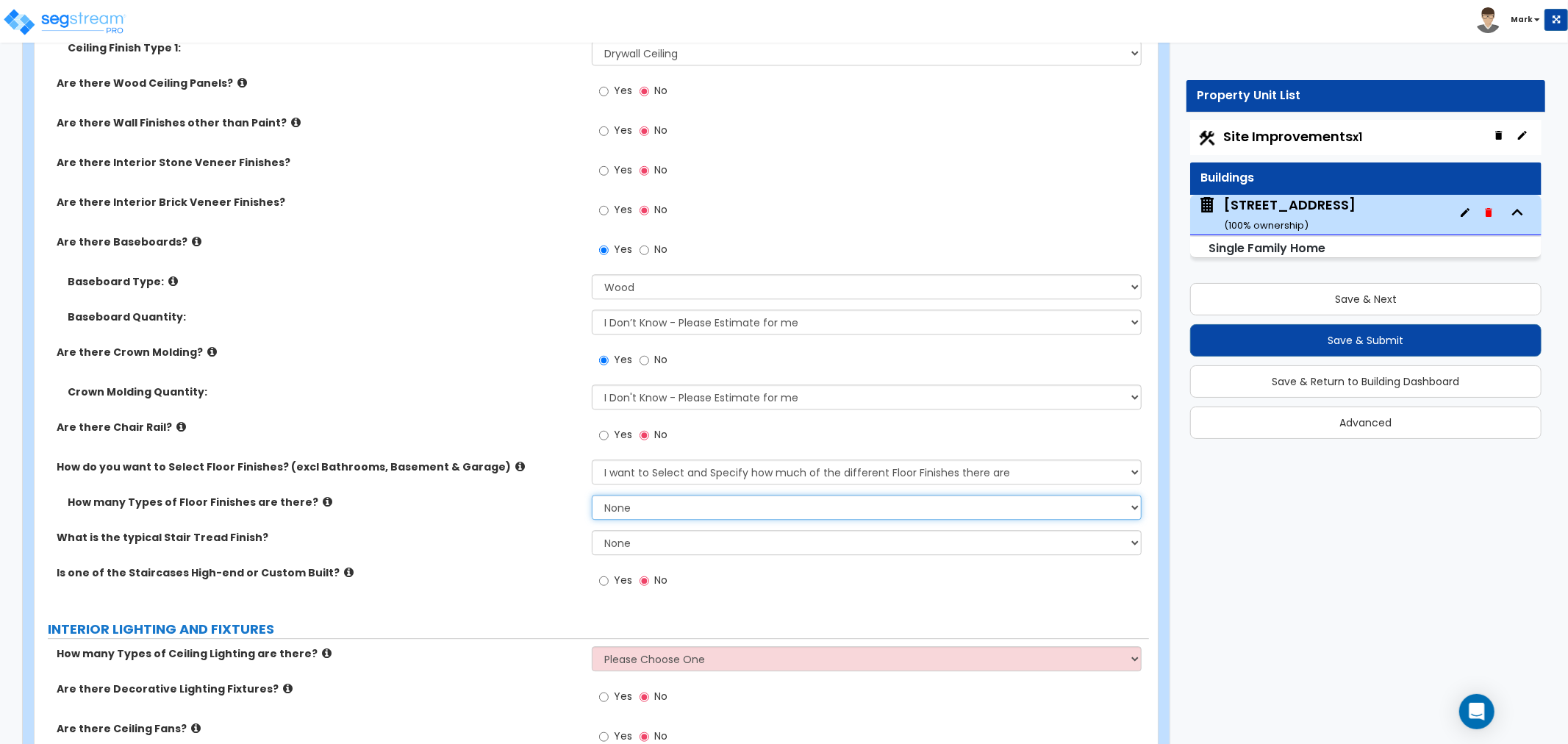
click at [615, 498] on select "None 1 2 3 4" at bounding box center [867, 508] width 550 height 25
select select "2"
click at [592, 495] on select "None 1 2 3 4" at bounding box center [867, 508] width 550 height 25
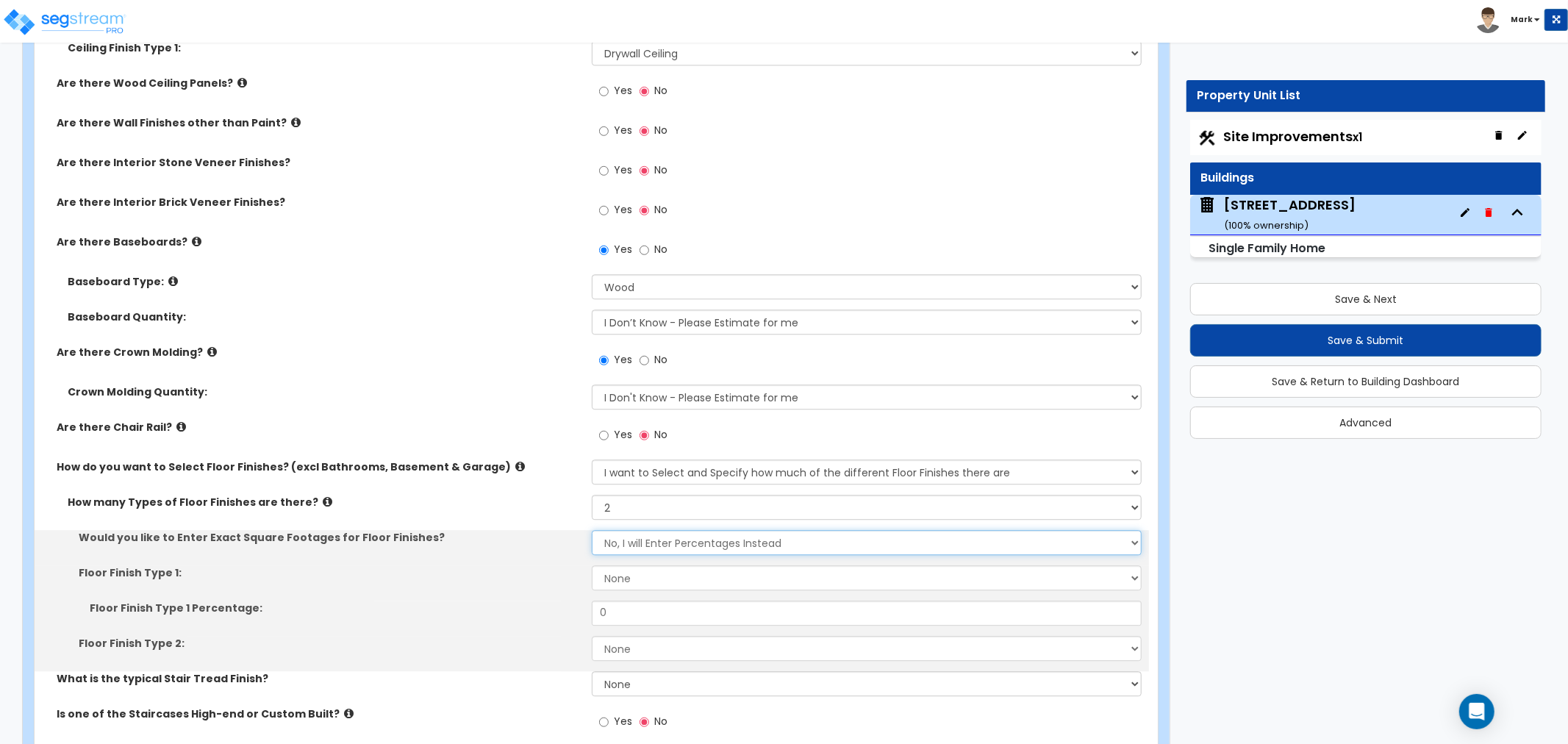
click at [626, 539] on select "No, I will Enter Percentages Instead Yes, I will Enter Exact Square Footages" at bounding box center [867, 543] width 550 height 25
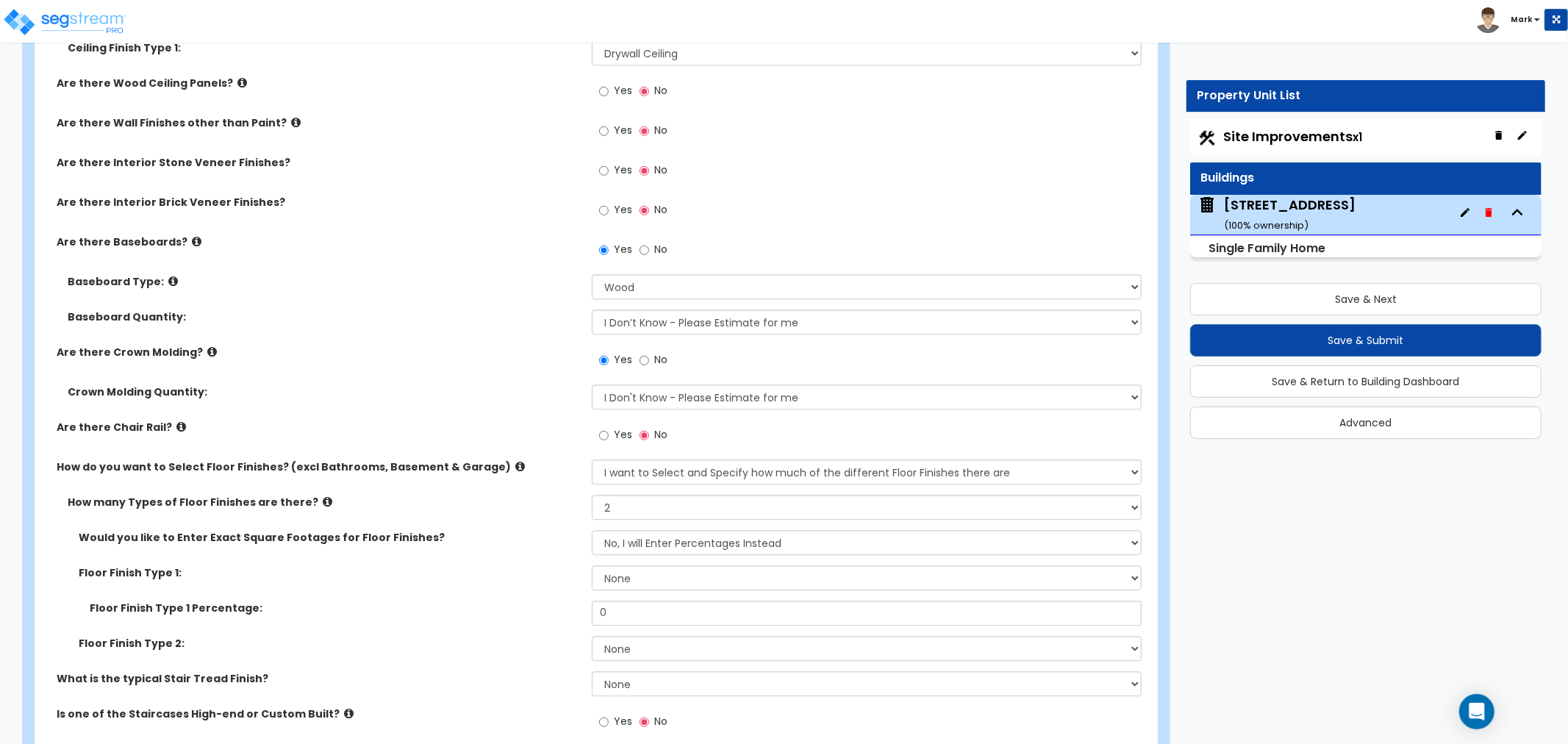
drag, startPoint x: 478, startPoint y: 567, endPoint x: 592, endPoint y: 559, distance: 114.3
click at [514, 566] on label "Floor Finish Type 1:" at bounding box center [329, 573] width 502 height 15
drag, startPoint x: 607, startPoint y: 559, endPoint x: 605, endPoint y: 568, distance: 9.2
click at [605, 568] on div "Would you like to Enter Exact Square Footages for Floor Finishes? No, I will En…" at bounding box center [592, 601] width 1092 height 141
click at [605, 568] on select "None Tile Flooring Hardwood Flooring Resilient Laminate Flooring VCT Flooring S…" at bounding box center [867, 578] width 550 height 25
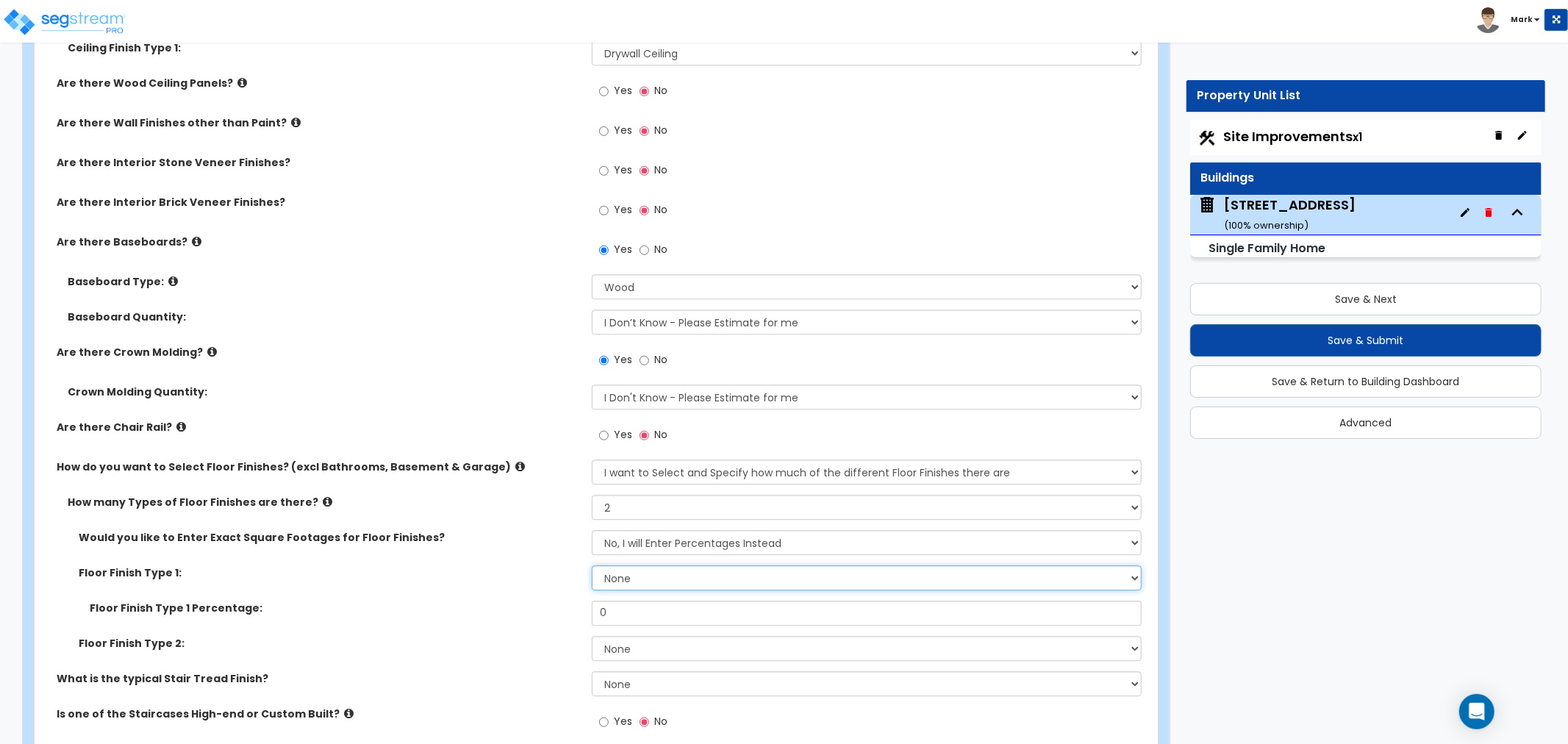
select select "1"
click at [592, 566] on select "None Tile Flooring Hardwood Flooring Resilient Laminate Flooring VCT Flooring S…" at bounding box center [867, 578] width 550 height 25
click at [623, 649] on select "None Tile Flooring Hardwood Flooring Resilient Laminate Flooring VCT Flooring S…" at bounding box center [867, 648] width 550 height 25
select select "2"
click at [592, 636] on select "None Tile Flooring Hardwood Flooring Resilient Laminate Flooring VCT Flooring S…" at bounding box center [867, 648] width 550 height 25
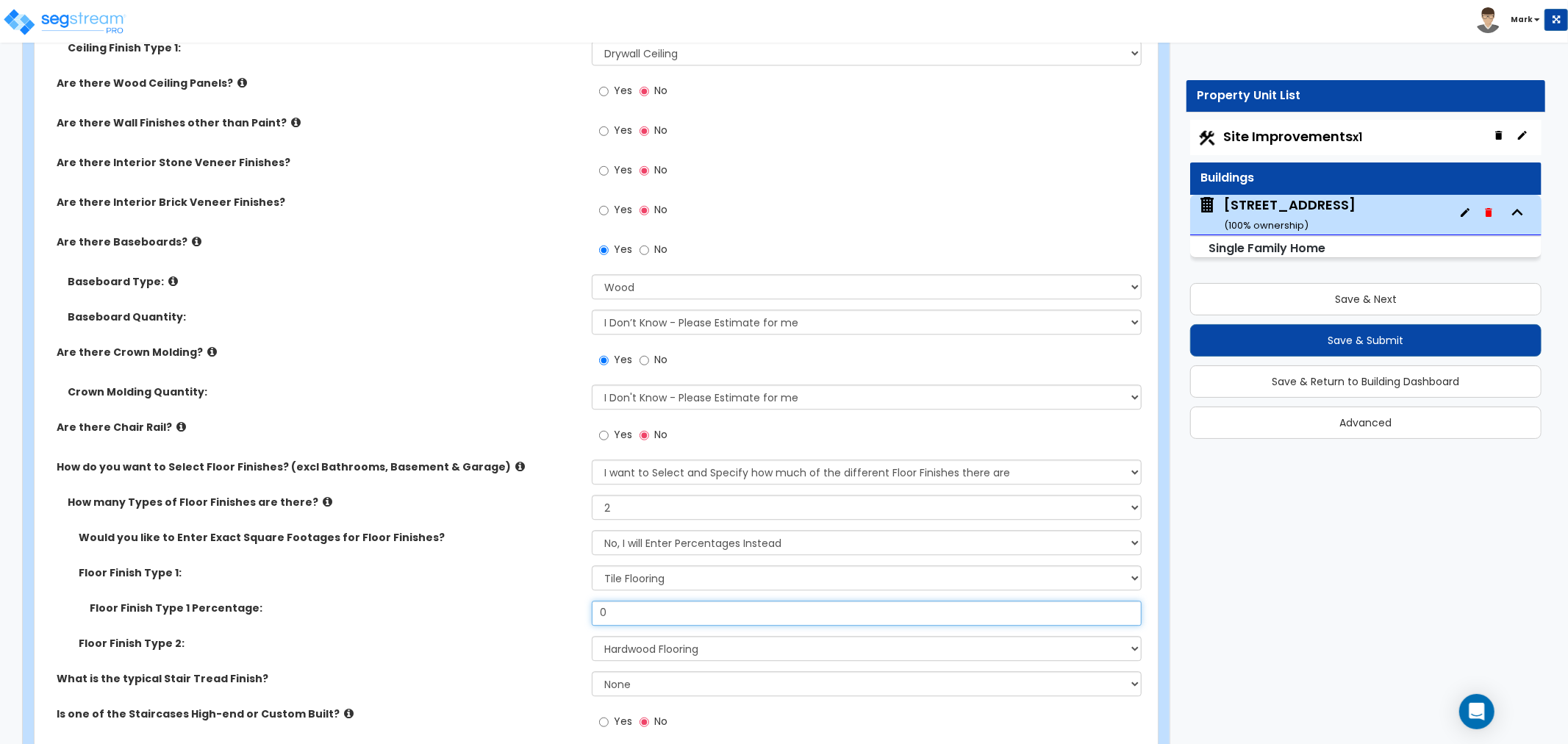
click at [642, 612] on input "0" at bounding box center [867, 613] width 550 height 25
drag, startPoint x: 642, startPoint y: 611, endPoint x: 620, endPoint y: 610, distance: 22.0
click at [620, 610] on input "0" at bounding box center [867, 613] width 550 height 25
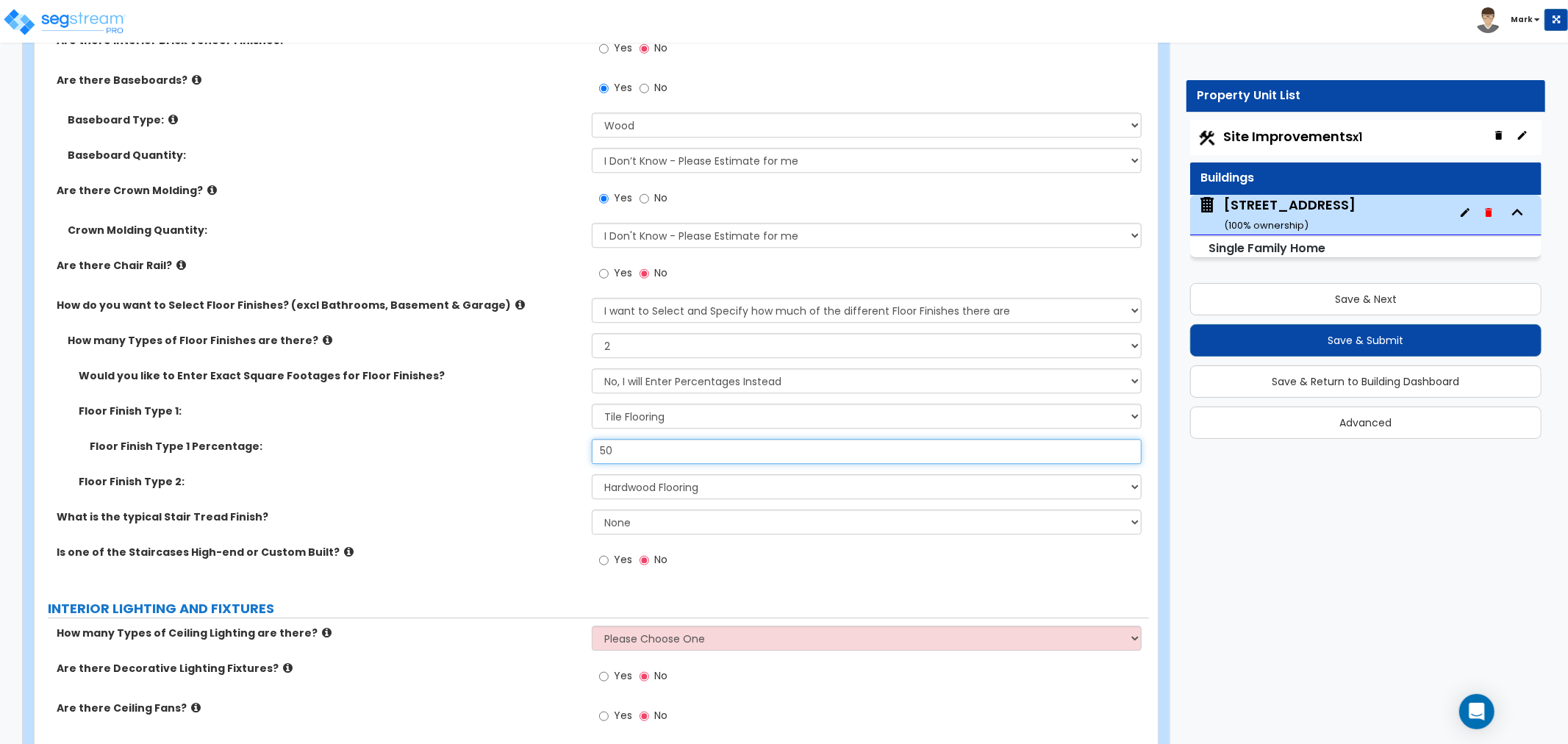
scroll to position [3268, 0]
type input "50"
click at [641, 515] on select "None Tile Wood Laminate VCT Sheet Carpet Sheet Vinyl Carpet Tile" at bounding box center [867, 521] width 550 height 25
select select "2"
click at [592, 508] on select "None Tile Wood Laminate VCT Sheet Carpet Sheet Vinyl Carpet Tile" at bounding box center [867, 521] width 550 height 25
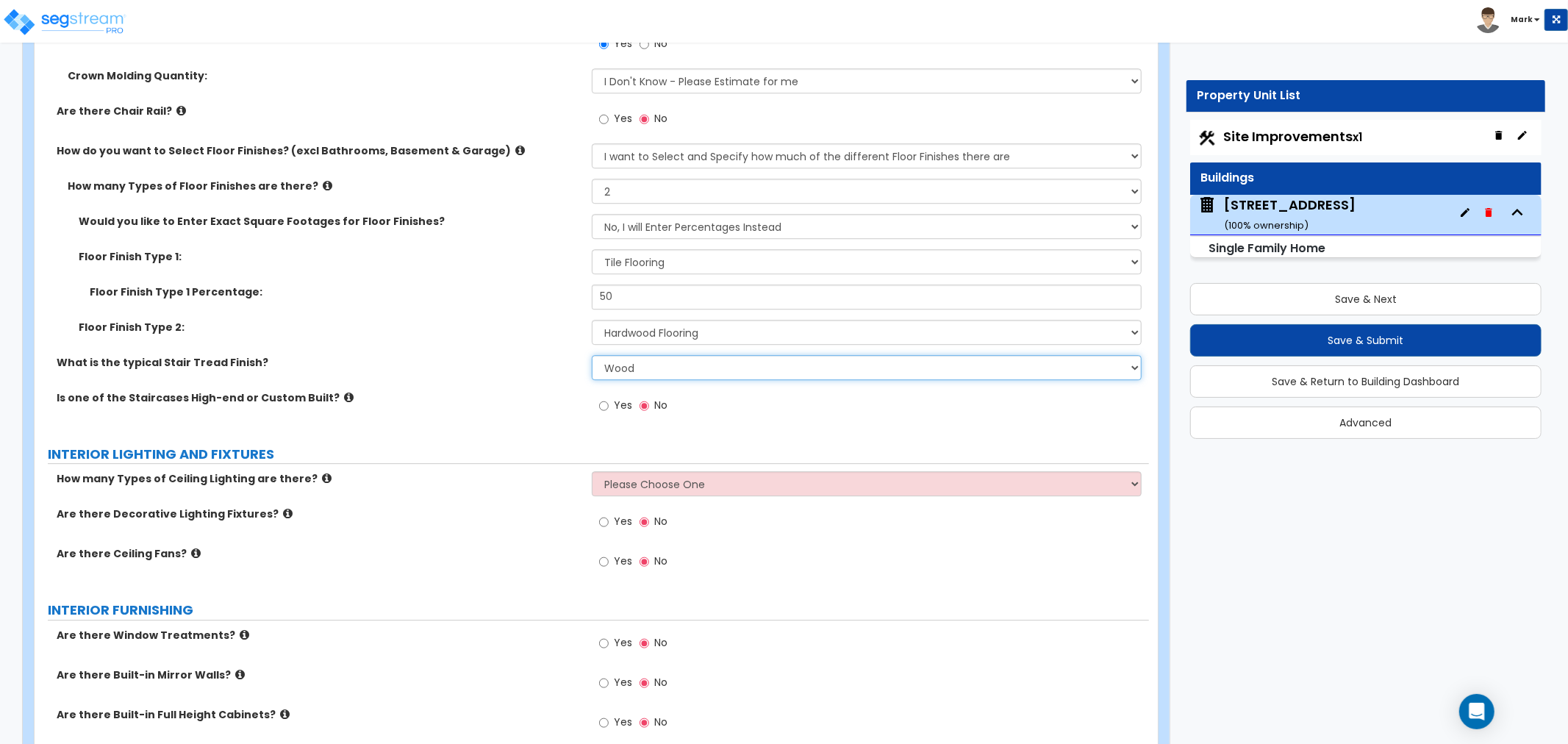
scroll to position [3432, 0]
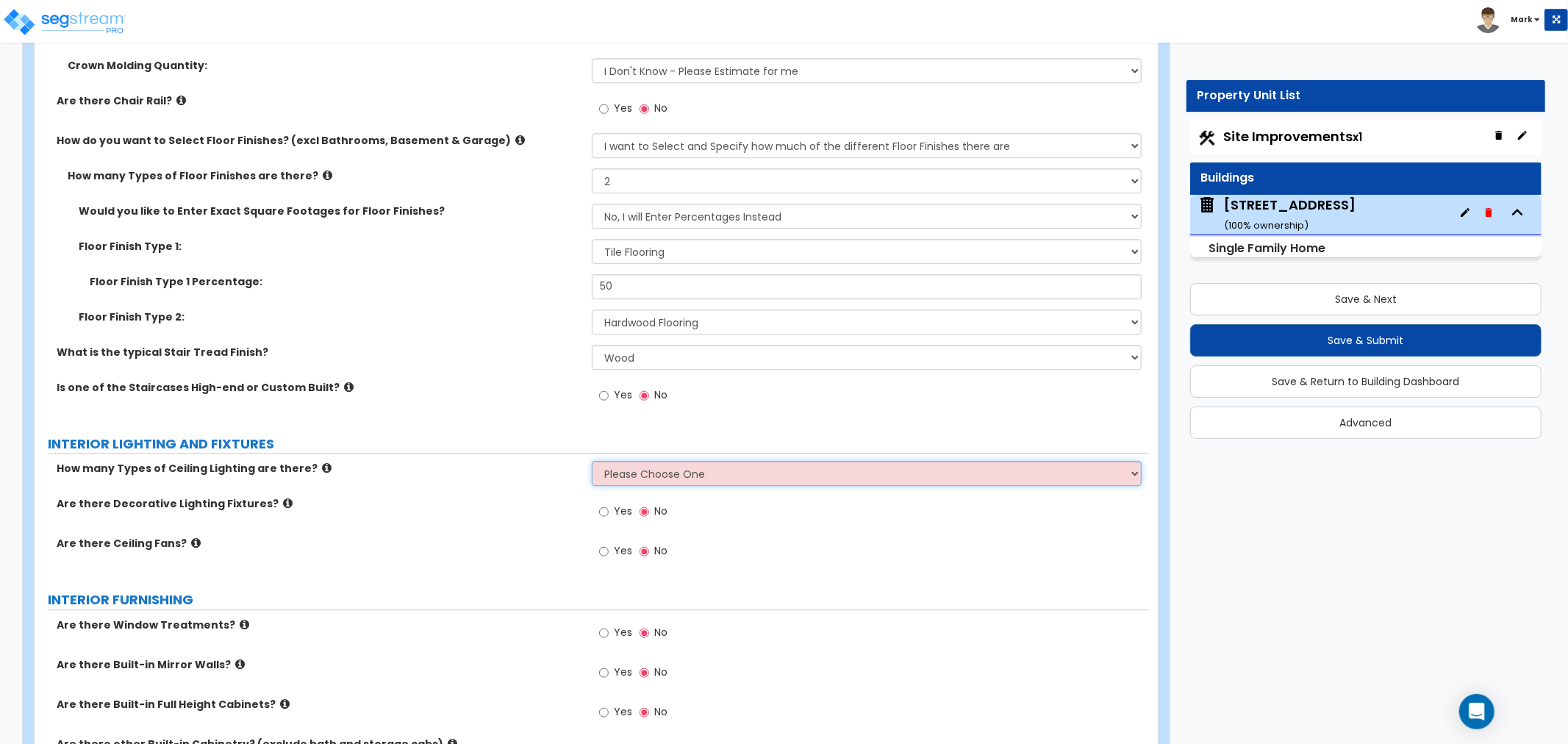
click at [612, 481] on select "Please Choose One 1 2 3" at bounding box center [867, 473] width 550 height 25
select select "1"
click at [592, 461] on select "Please Choose One 1 2 3" at bounding box center [867, 473] width 550 height 25
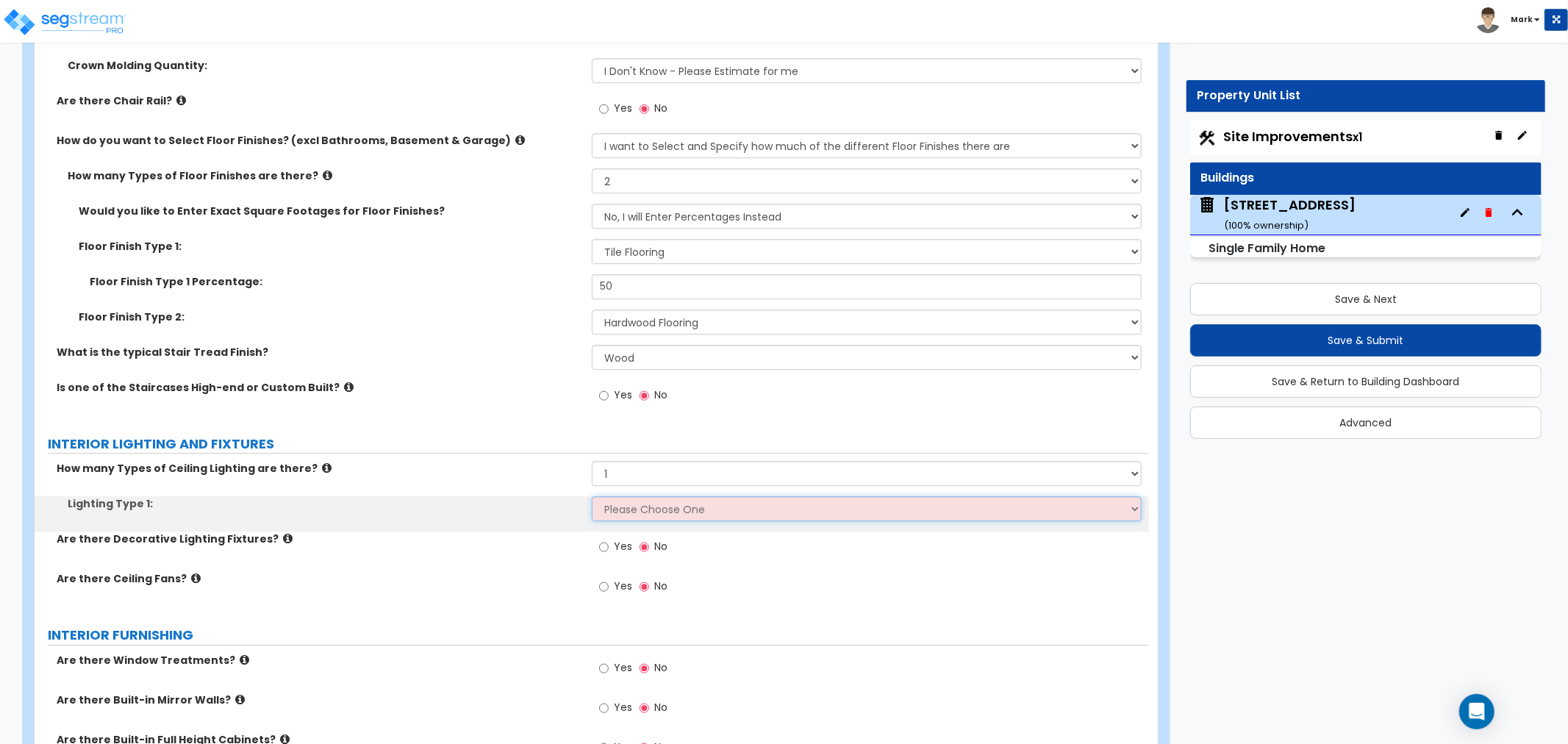
click at [616, 497] on select "Please Choose One LED Surface-Mounted LED Recessed Fluorescent Surface-Mounted …" at bounding box center [867, 509] width 550 height 25
select select "2"
click at [592, 497] on select "Please Choose One LED Surface-Mounted LED Recessed Fluorescent Surface-Mounted …" at bounding box center [867, 509] width 550 height 25
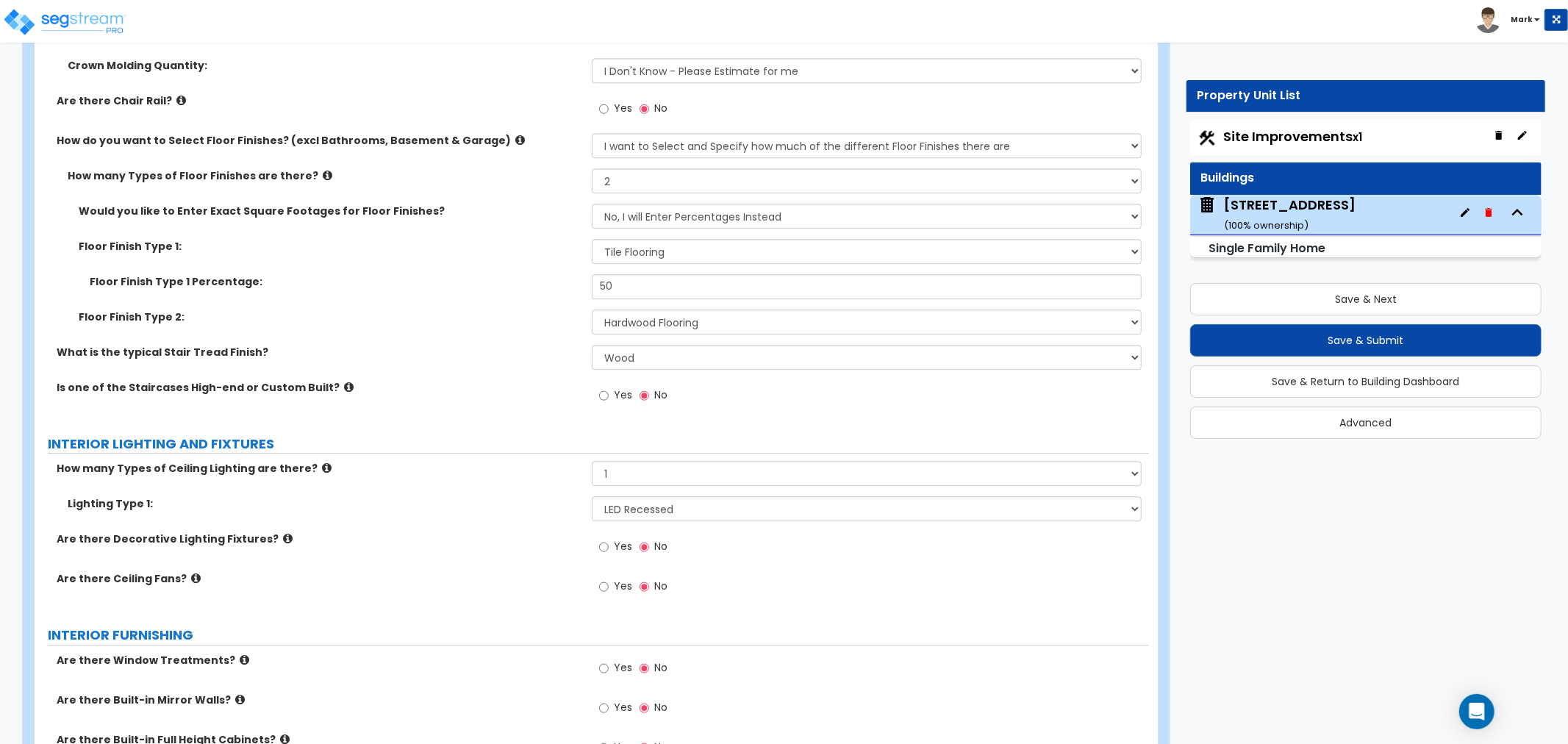
click at [608, 543] on label "Yes" at bounding box center [615, 549] width 33 height 25
click at [608, 543] on input "Yes" at bounding box center [604, 547] width 9 height 16
radio input "true"
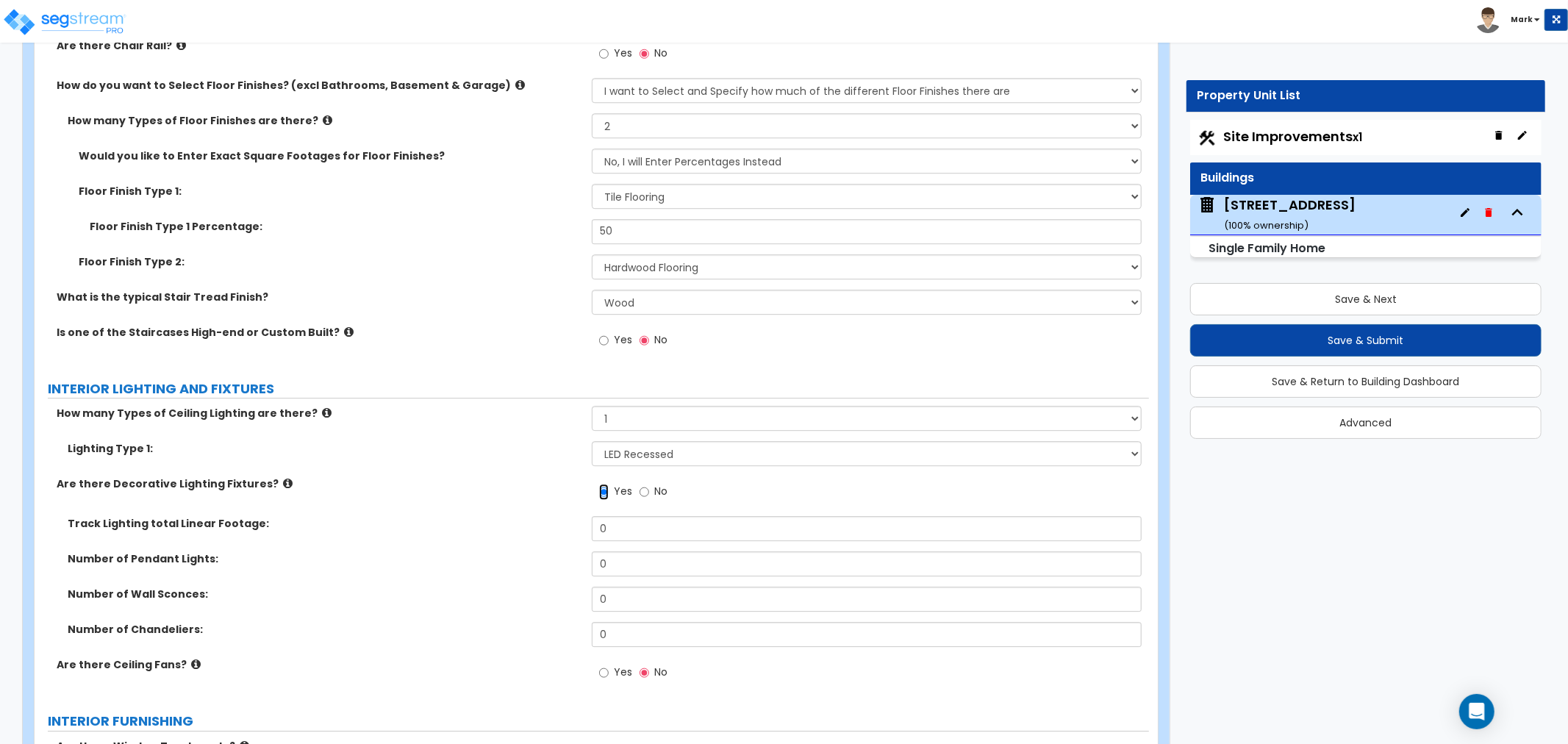
scroll to position [3513, 0]
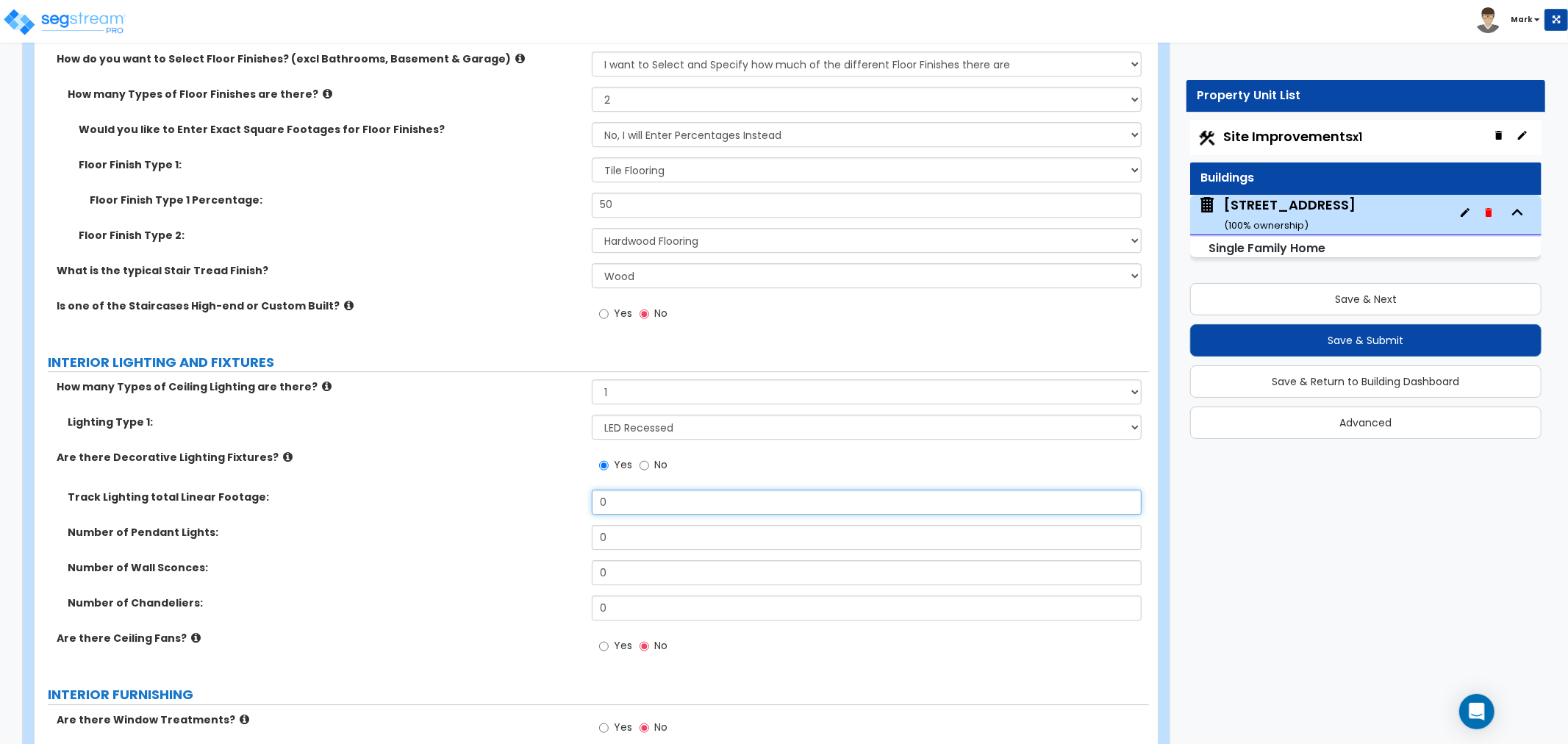
click at [612, 512] on input "0" at bounding box center [867, 502] width 550 height 25
click at [615, 510] on input "0" at bounding box center [867, 502] width 550 height 25
type input "7"
click at [614, 603] on input "0" at bounding box center [867, 608] width 550 height 25
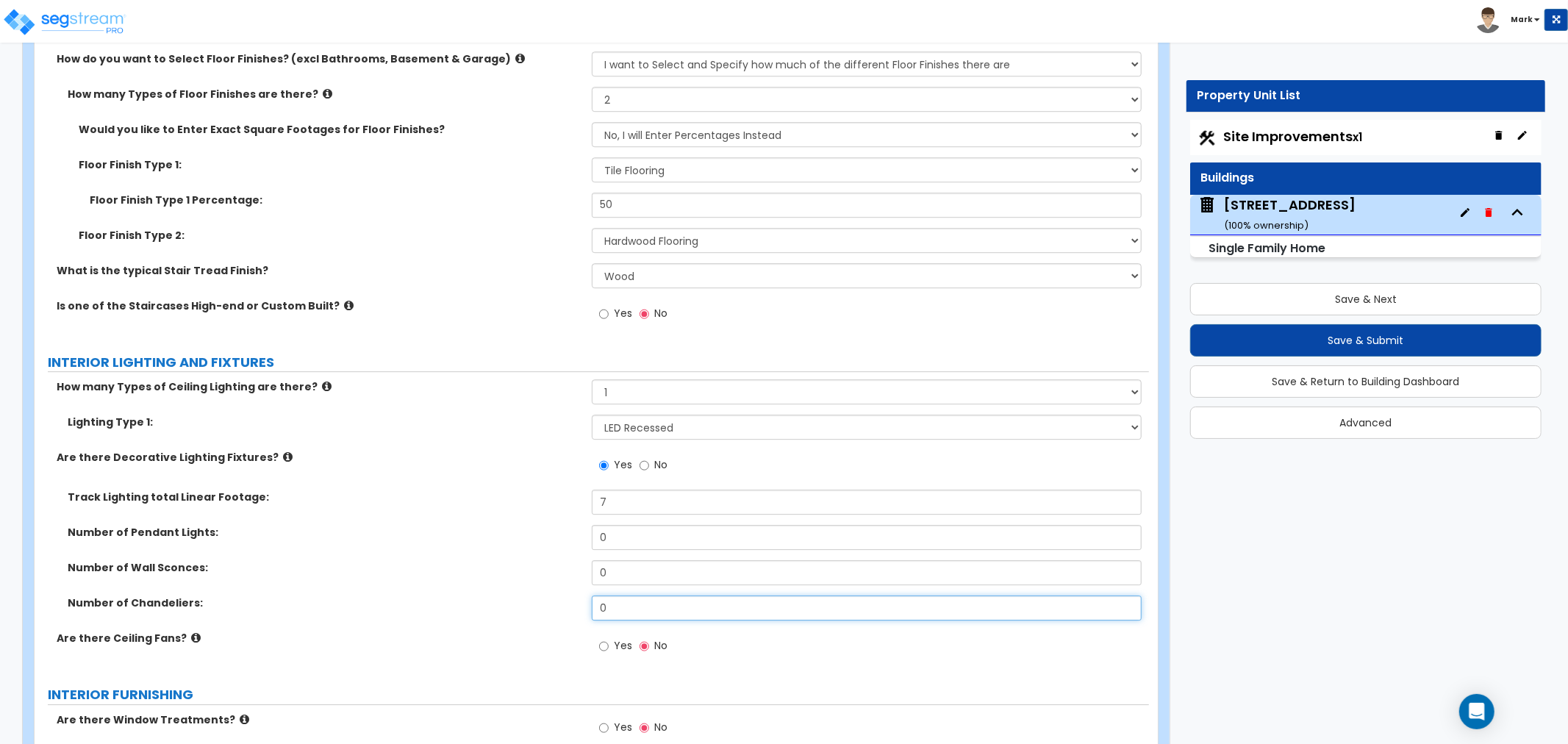
click at [614, 603] on input "0" at bounding box center [867, 608] width 550 height 25
type input "1"
click at [615, 648] on span "Yes" at bounding box center [623, 645] width 19 height 15
click at [608, 648] on input "Yes" at bounding box center [604, 646] width 9 height 16
radio input "true"
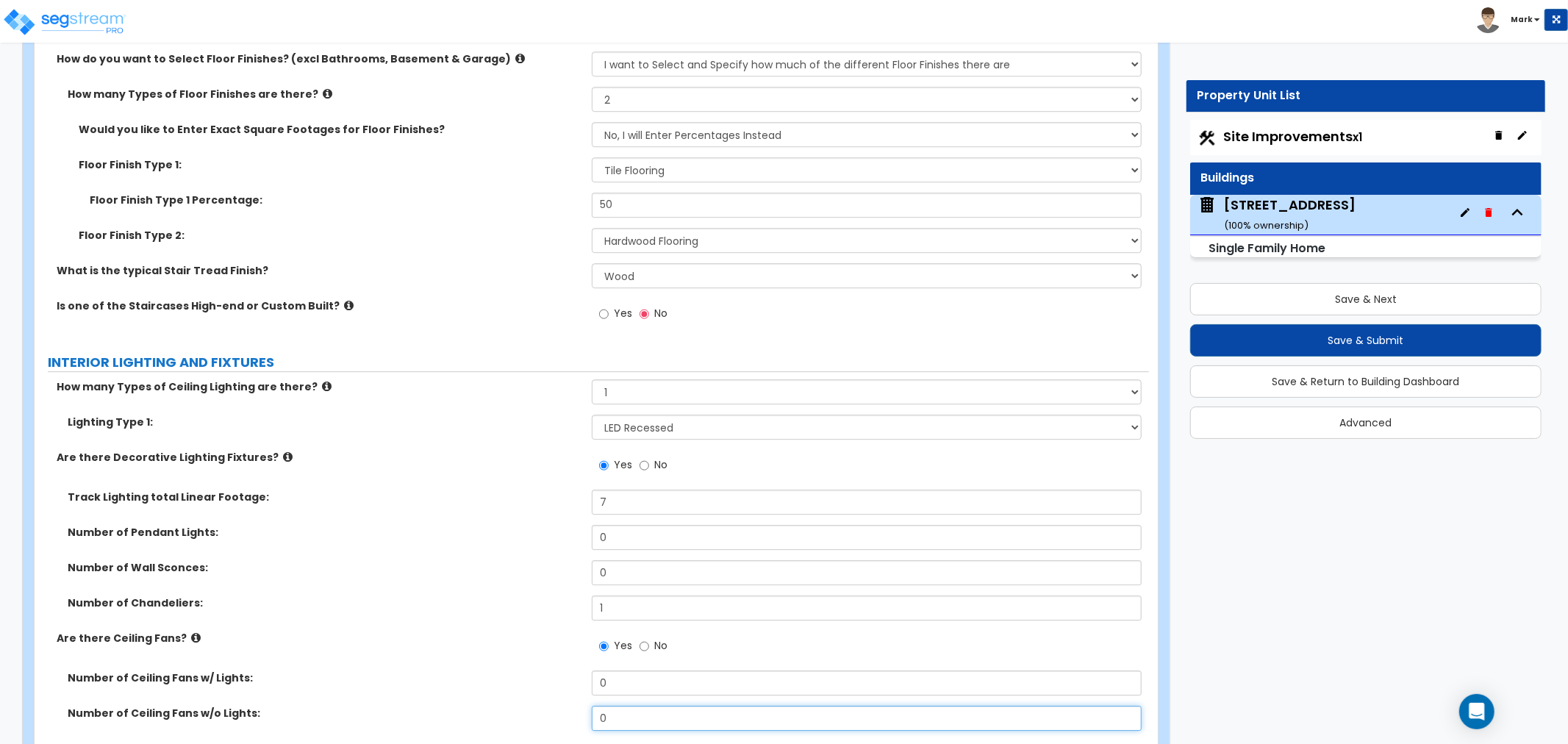
click at [612, 714] on input "0" at bounding box center [867, 718] width 550 height 25
click at [625, 715] on input "0" at bounding box center [867, 718] width 550 height 25
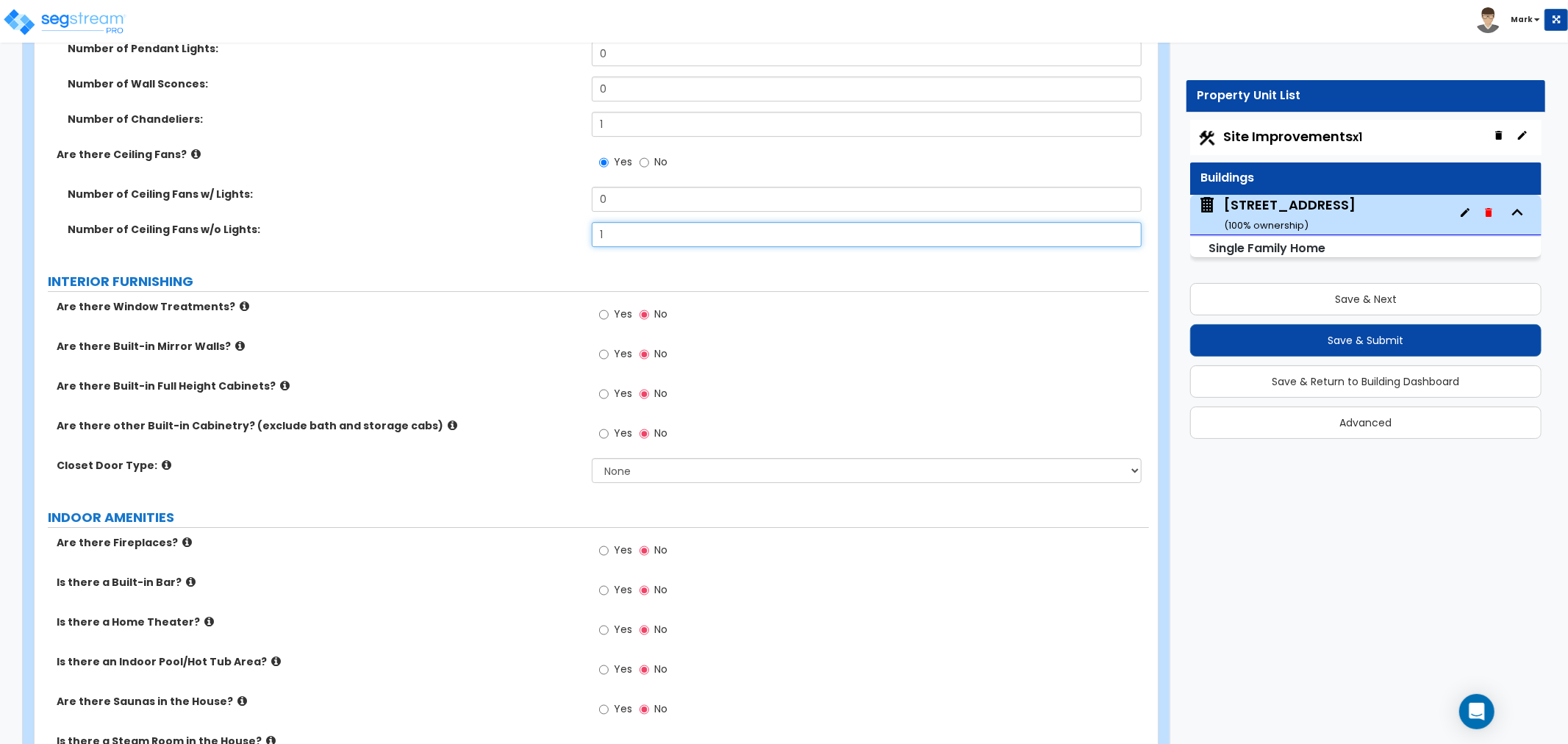
scroll to position [4004, 0]
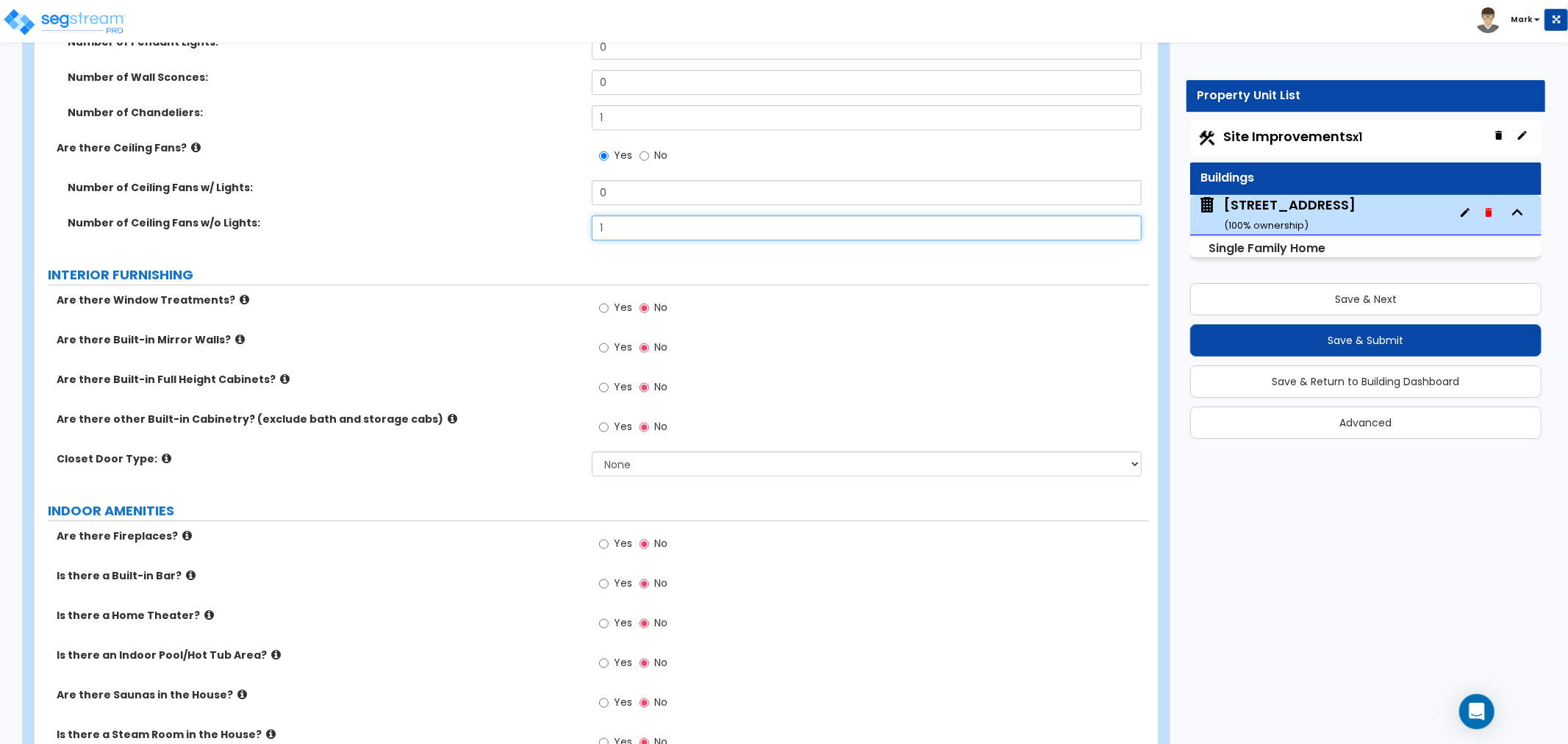
type input "1"
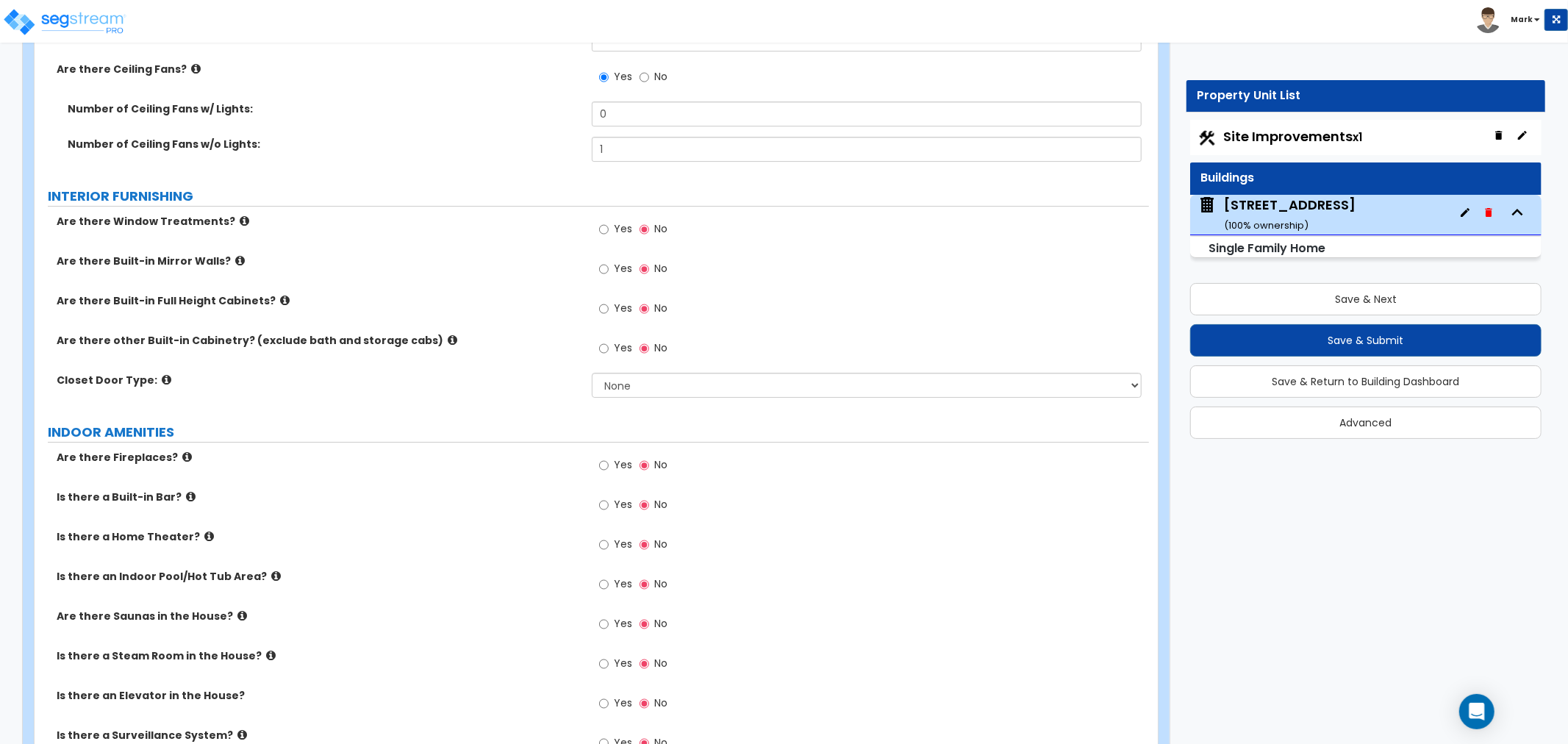
scroll to position [4085, 0]
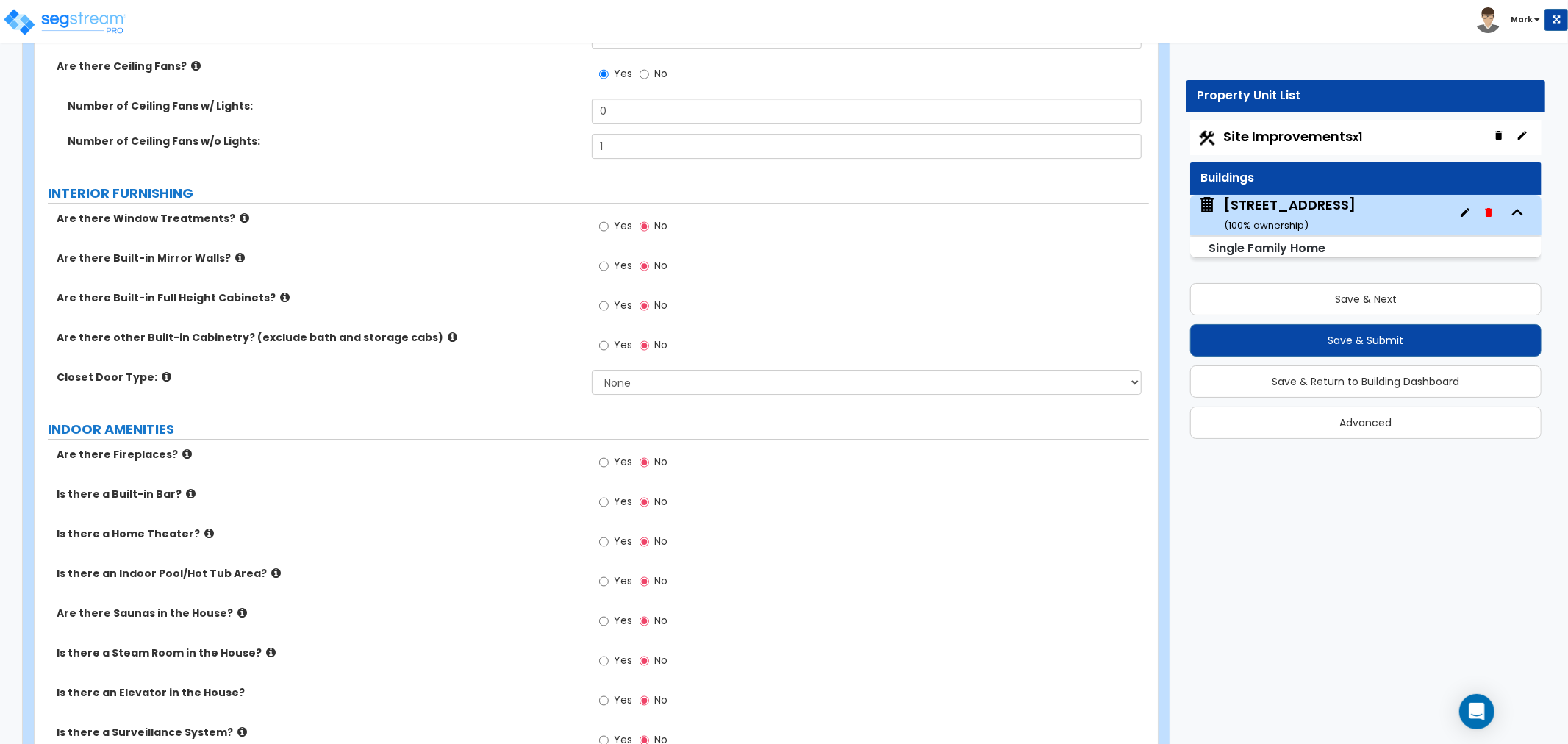
click at [615, 461] on span "Yes" at bounding box center [623, 462] width 19 height 15
click at [608, 461] on input "Yes" at bounding box center [604, 463] width 9 height 16
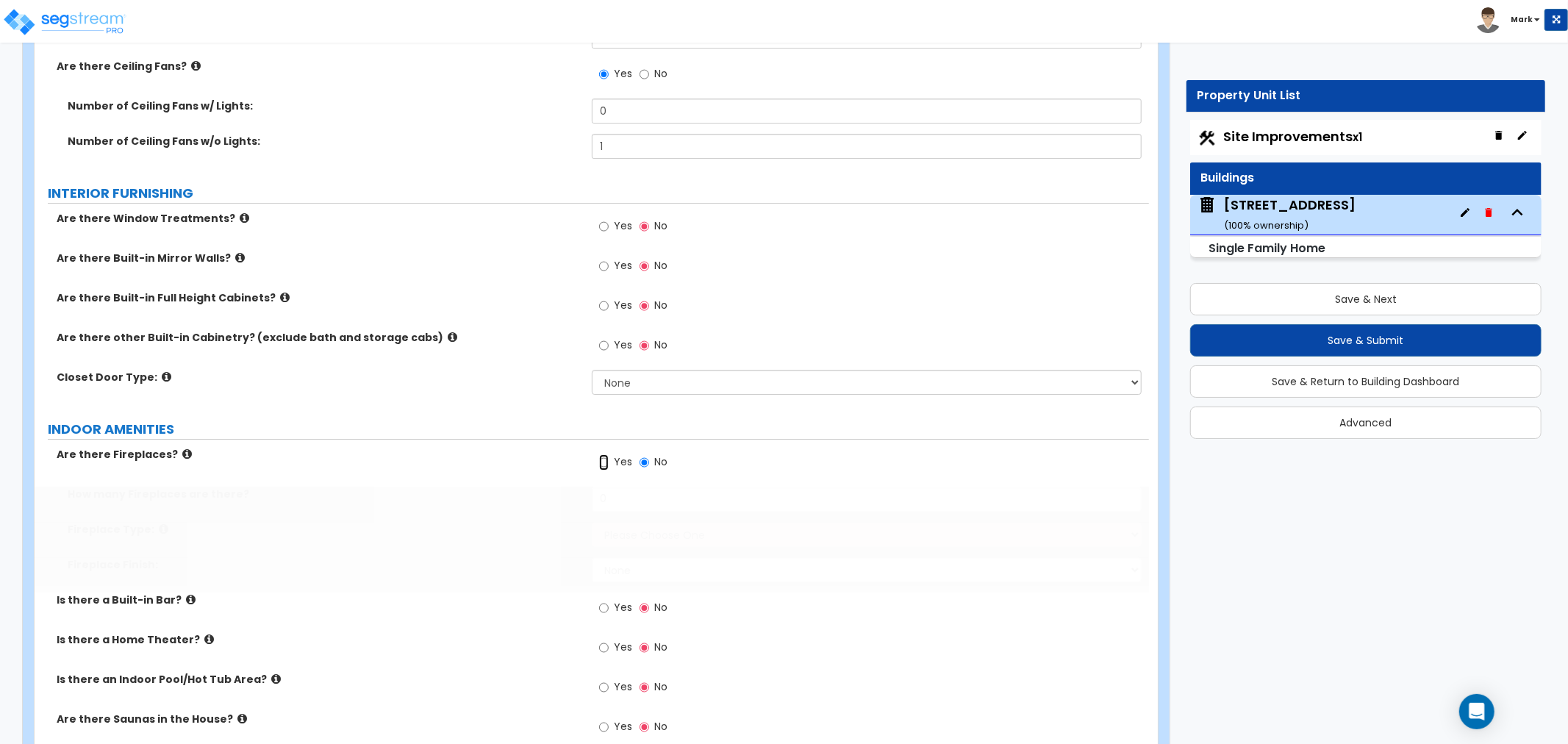
radio input "true"
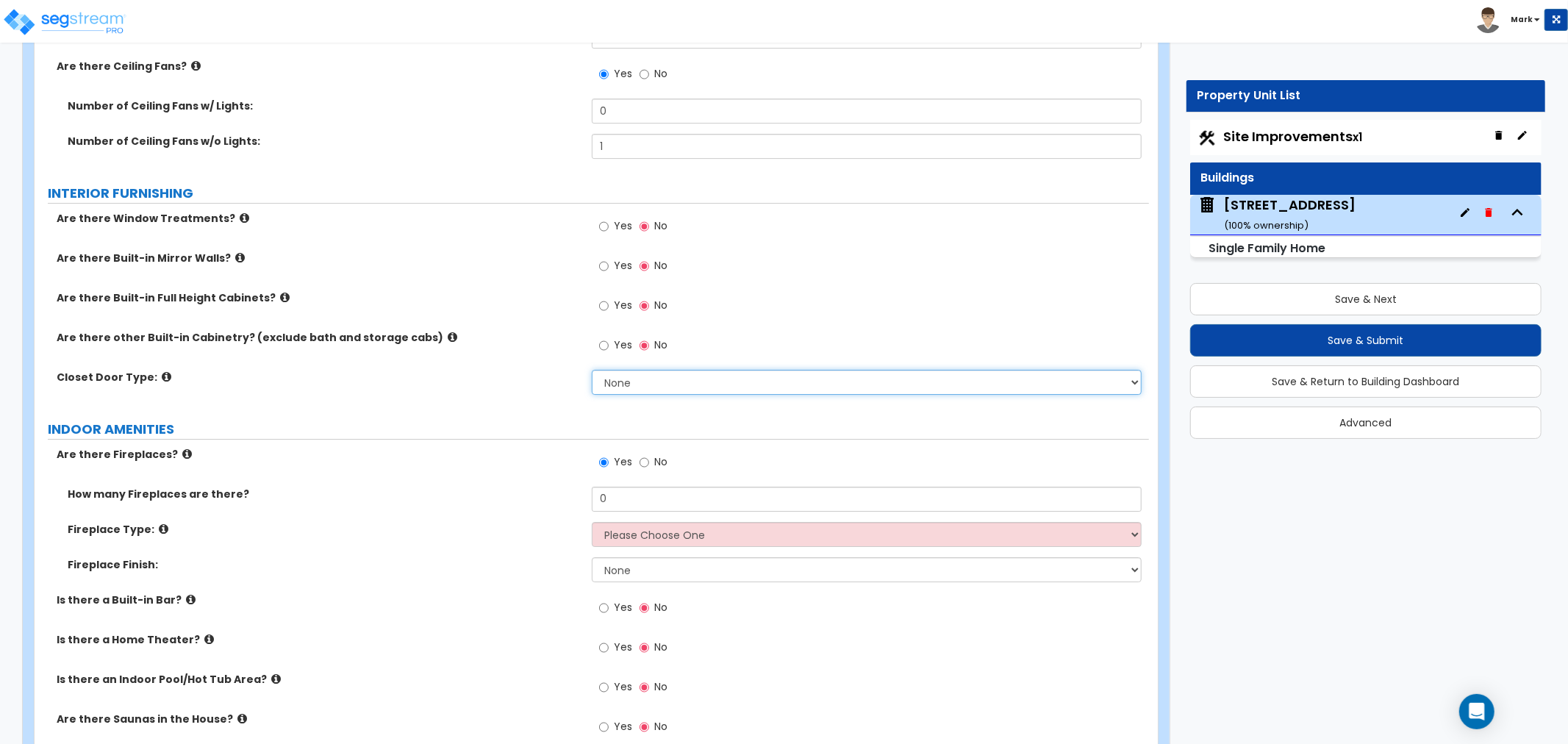
click at [622, 386] on select "None Bi-fold Louvered Doors Bi-fold Panel Doors Sliding Doors Hinged Wood Door" at bounding box center [867, 382] width 550 height 25
select select "3"
click at [592, 370] on select "None Bi-fold Louvered Doors Bi-fold Panel Doors Sliding Doors Hinged Wood Door" at bounding box center [867, 382] width 550 height 25
click at [637, 515] on div "How many Fireplaces are there? 0" at bounding box center [591, 504] width 1114 height 35
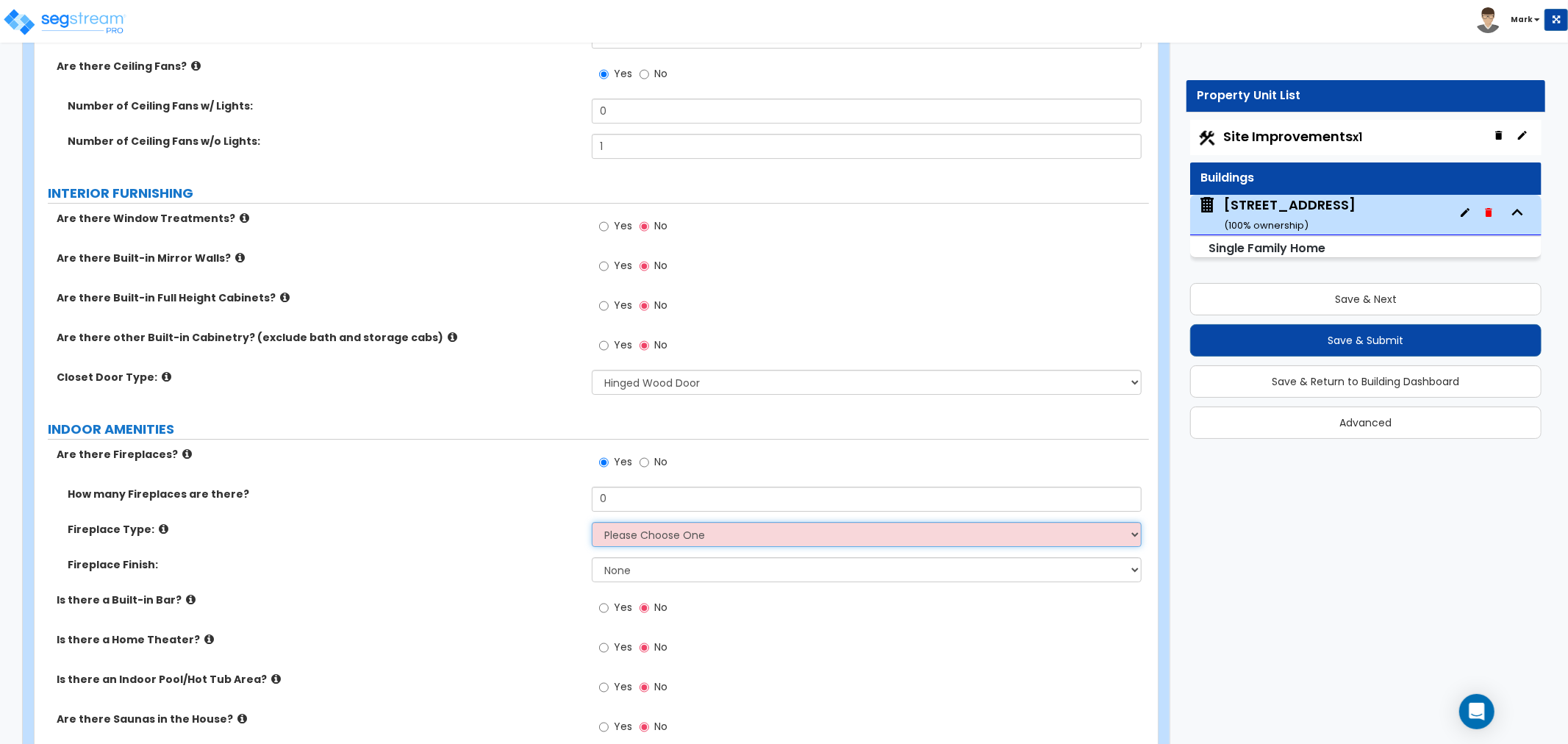
click at [633, 529] on select "Please Choose One Built-in Electric Fireplace Built-in Gas Fireplace Built-in W…" at bounding box center [867, 535] width 550 height 25
click at [592, 522] on select "Please Choose One Built-in Electric Fireplace Built-in Gas Fireplace Built-in W…" at bounding box center [867, 535] width 550 height 25
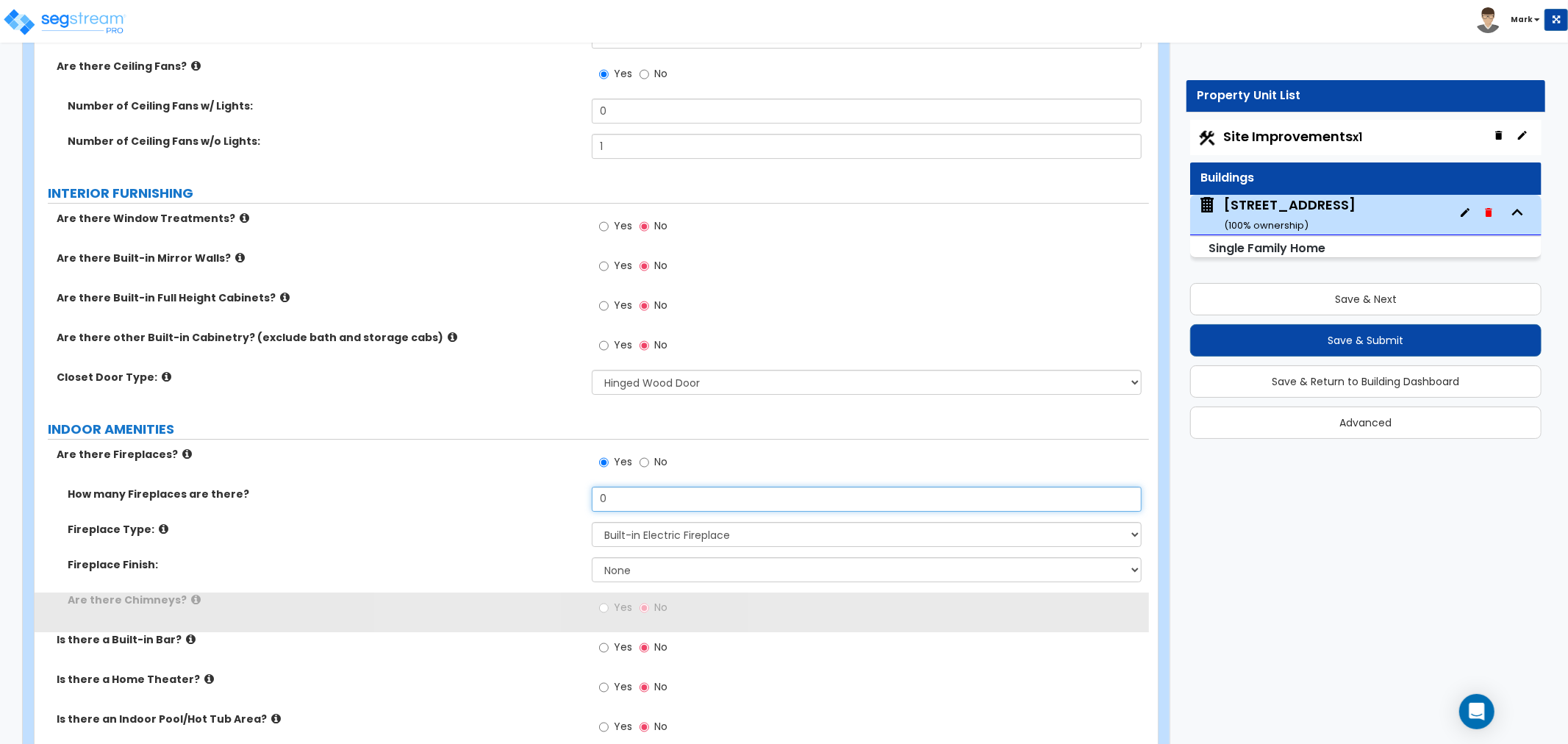
click at [603, 491] on input "0" at bounding box center [867, 499] width 550 height 25
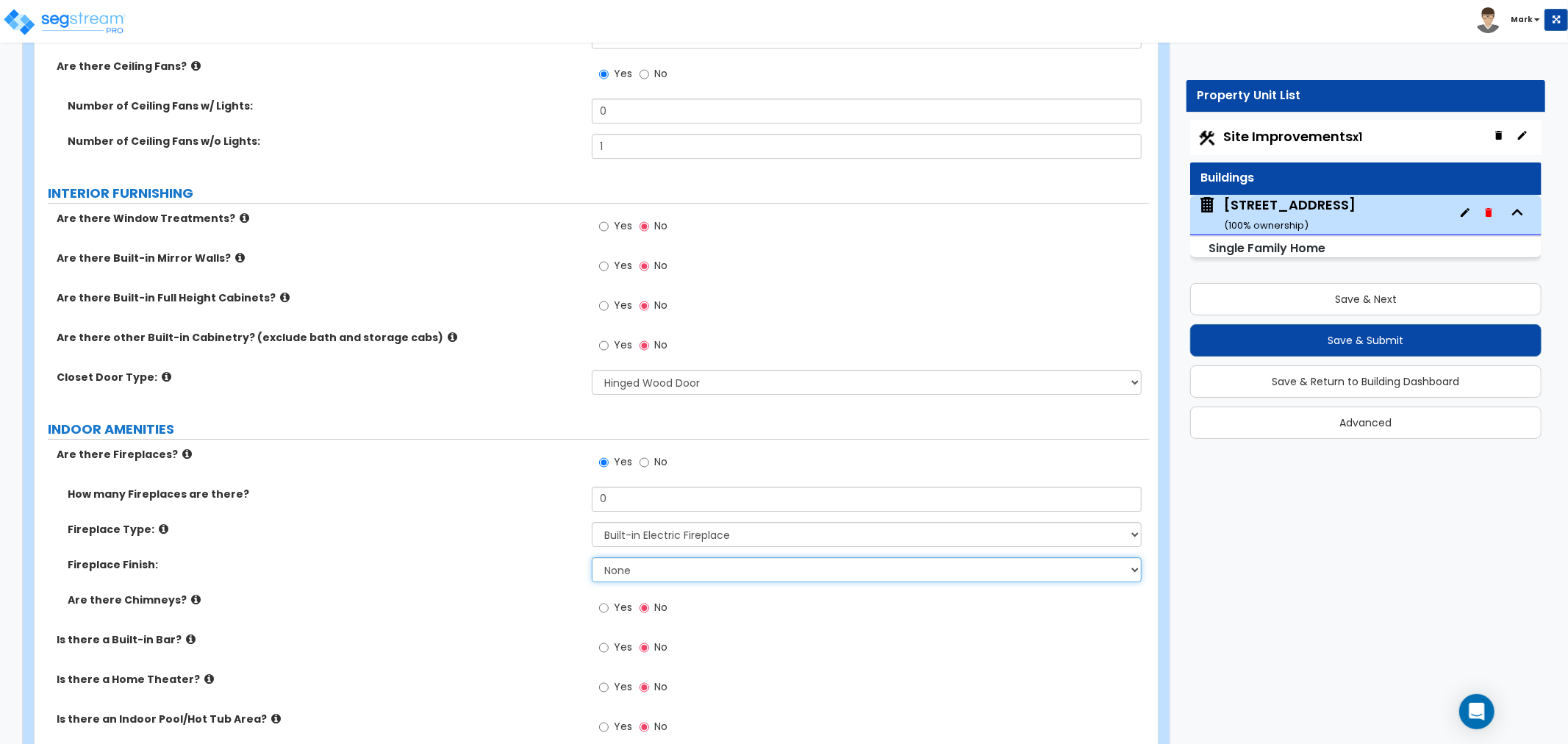
click at [612, 571] on select "None Brick Stone Tile Painted Molding" at bounding box center [867, 570] width 550 height 25
click at [603, 512] on div "How many Fireplaces are there? 0" at bounding box center [591, 504] width 1114 height 35
drag, startPoint x: 612, startPoint y: 526, endPoint x: 615, endPoint y: 534, distance: 8.5
click at [612, 526] on select "Please Choose One Built-in Electric Fireplace Built-in Gas Fireplace Built-in W…" at bounding box center [867, 535] width 550 height 25
select select "3"
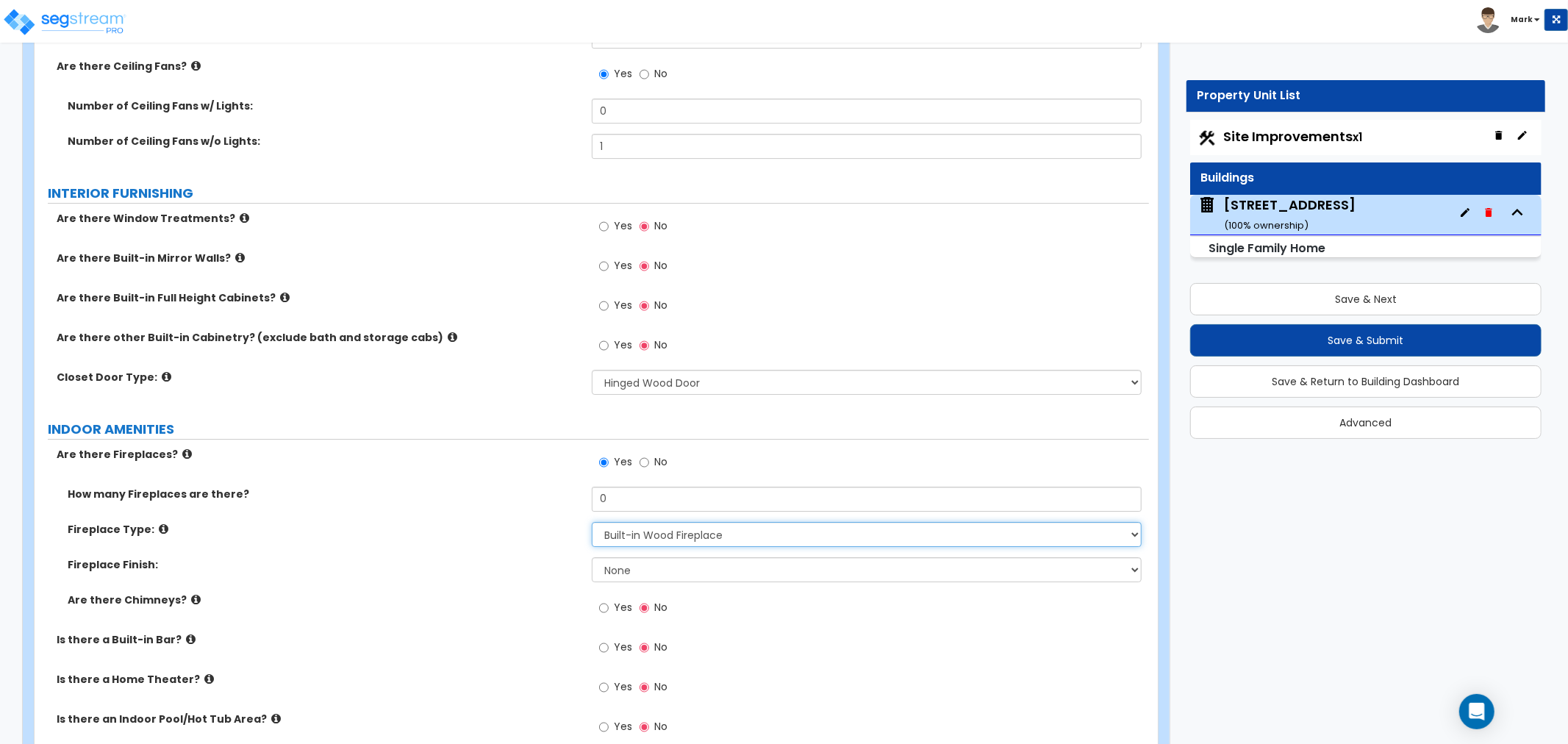
click at [592, 522] on select "Please Choose One Built-in Electric Fireplace Built-in Gas Fireplace Built-in W…" at bounding box center [867, 535] width 550 height 25
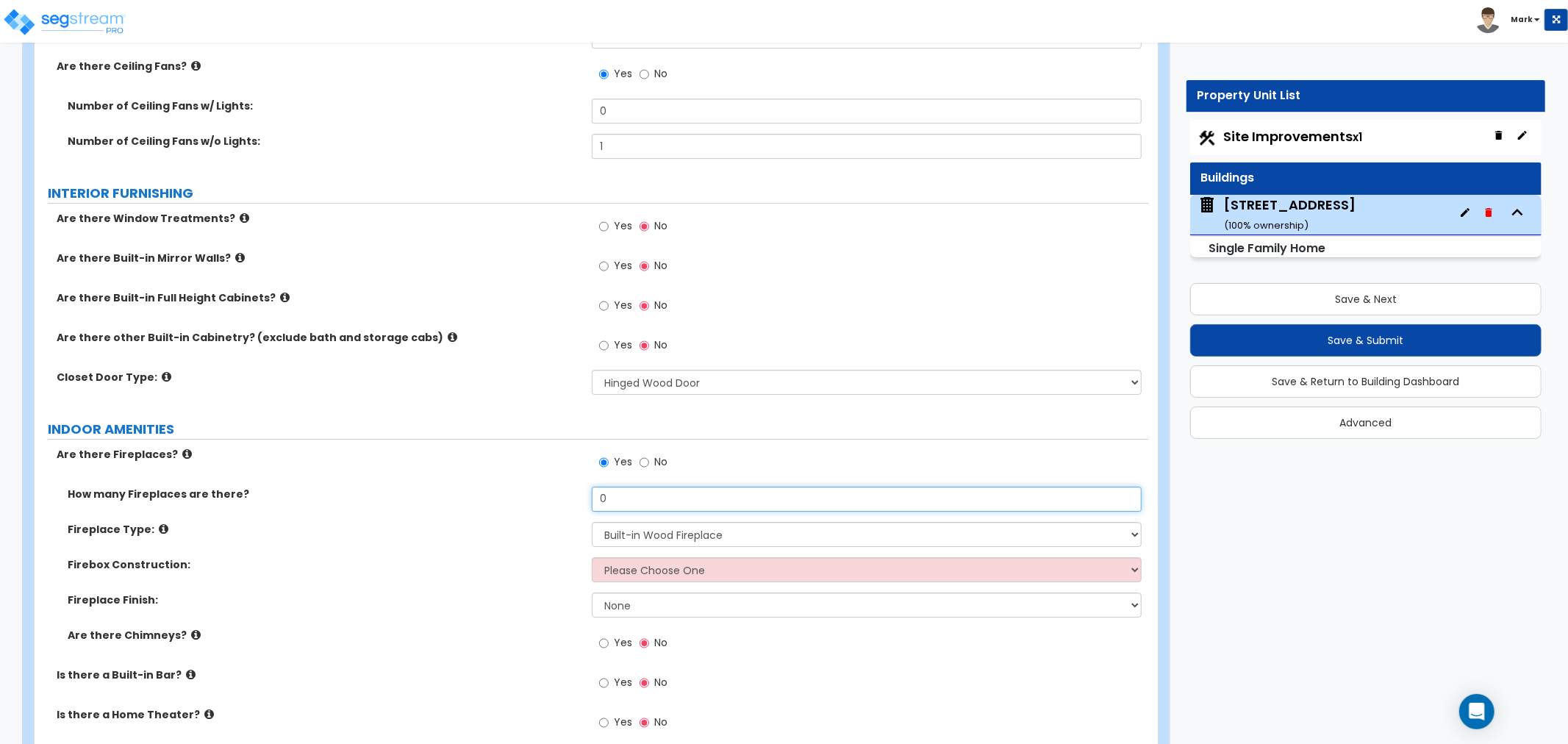
click at [636, 508] on input "0" at bounding box center [867, 499] width 550 height 25
click at [636, 498] on input "0" at bounding box center [867, 499] width 550 height 25
type input "4"
type input "1"
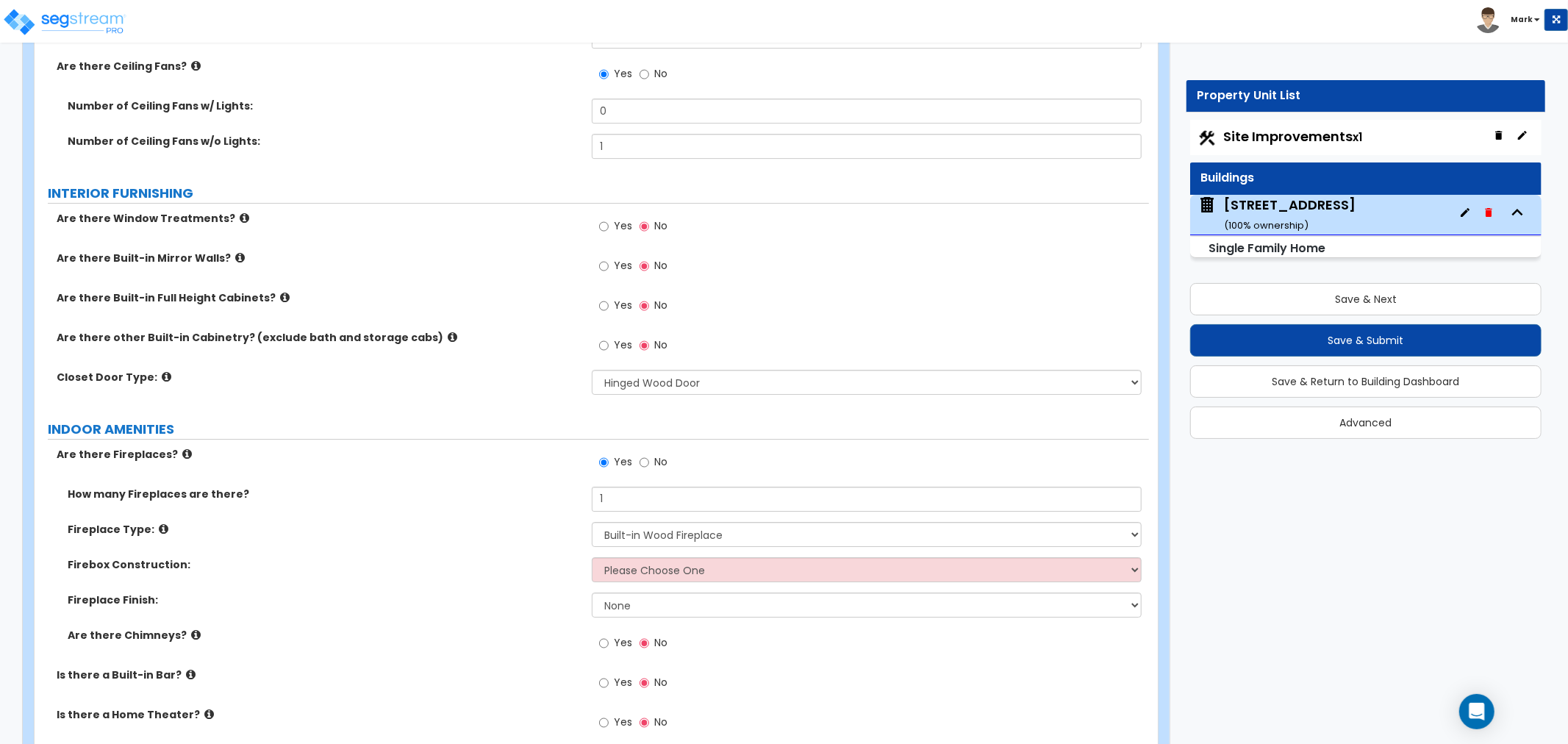
drag, startPoint x: 620, startPoint y: 589, endPoint x: 622, endPoint y: 578, distance: 11.2
click at [621, 581] on div "Firebox Construction: Please Choose One Brick Stone I Don't Know, Please Choose…" at bounding box center [591, 575] width 1114 height 35
click at [623, 570] on select "Please Choose One Brick Stone I Don't Know, Please Choose for me" at bounding box center [867, 570] width 550 height 25
select select "1"
click at [592, 557] on select "Please Choose One Brick Stone I Don't Know, Please Choose for me" at bounding box center [867, 570] width 550 height 25
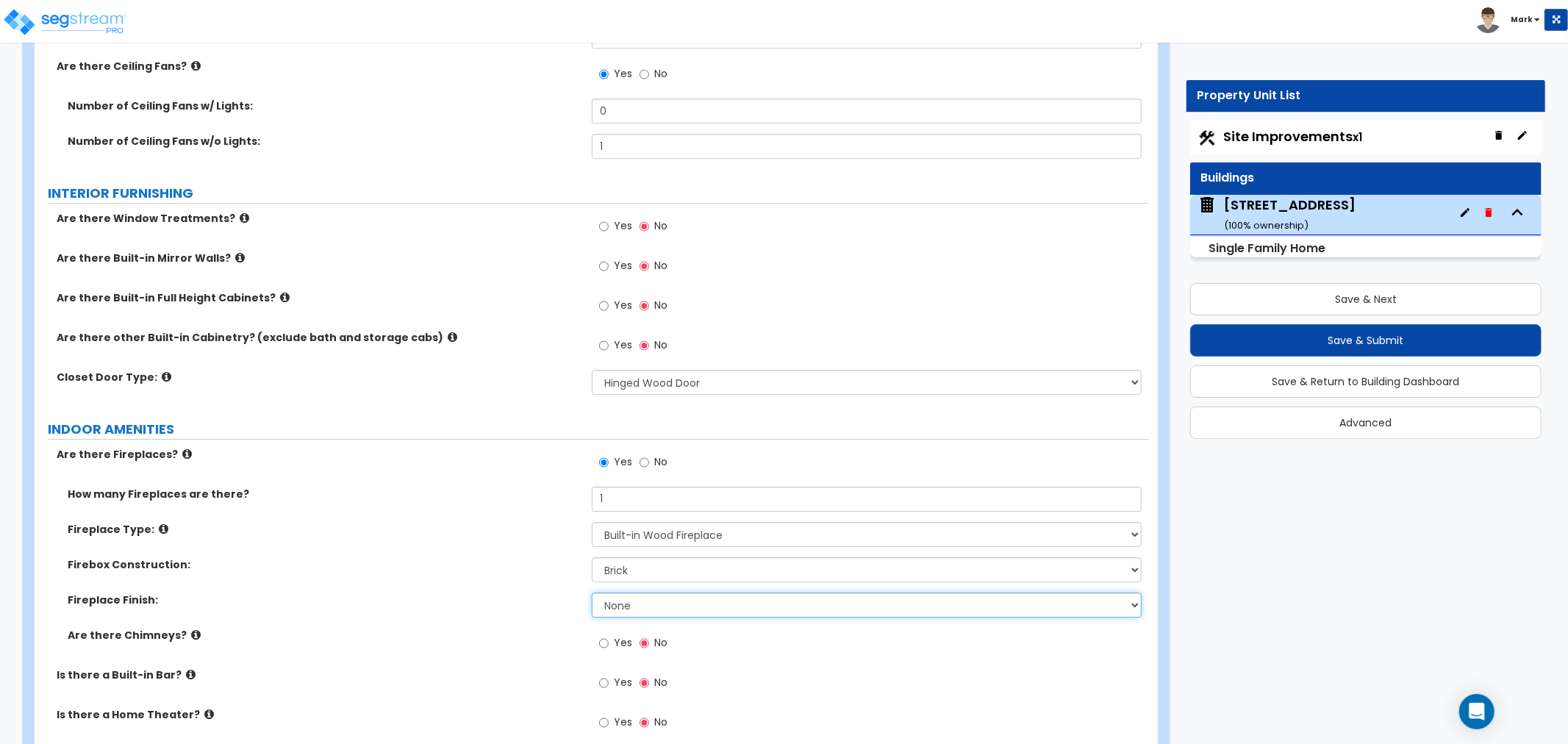
click at [636, 606] on select "None Brick Stone Tile Painted Molding" at bounding box center [867, 606] width 550 height 25
select select "1"
click at [592, 593] on select "None Brick Stone Tile Painted Molding" at bounding box center [867, 606] width 550 height 25
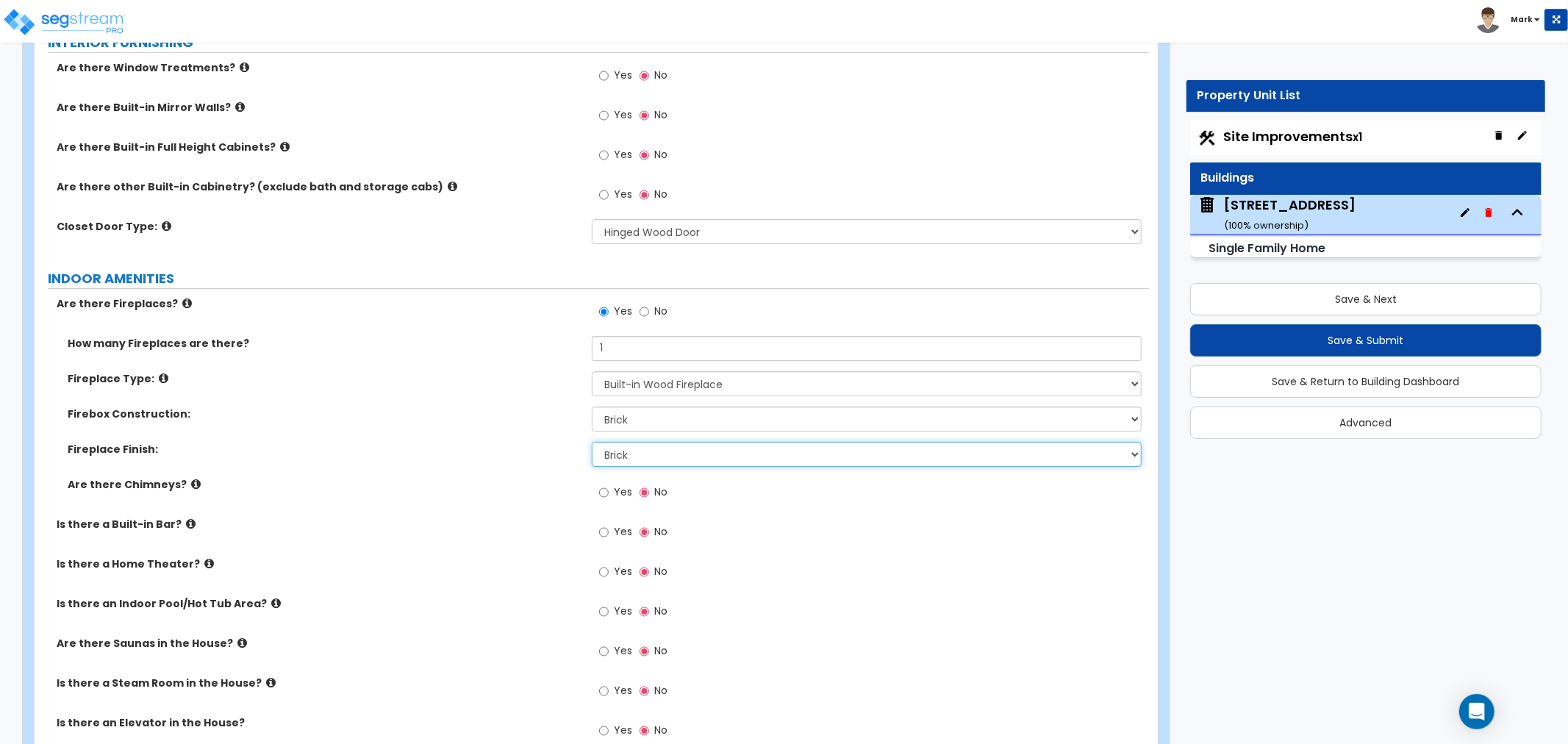
scroll to position [4331, 0]
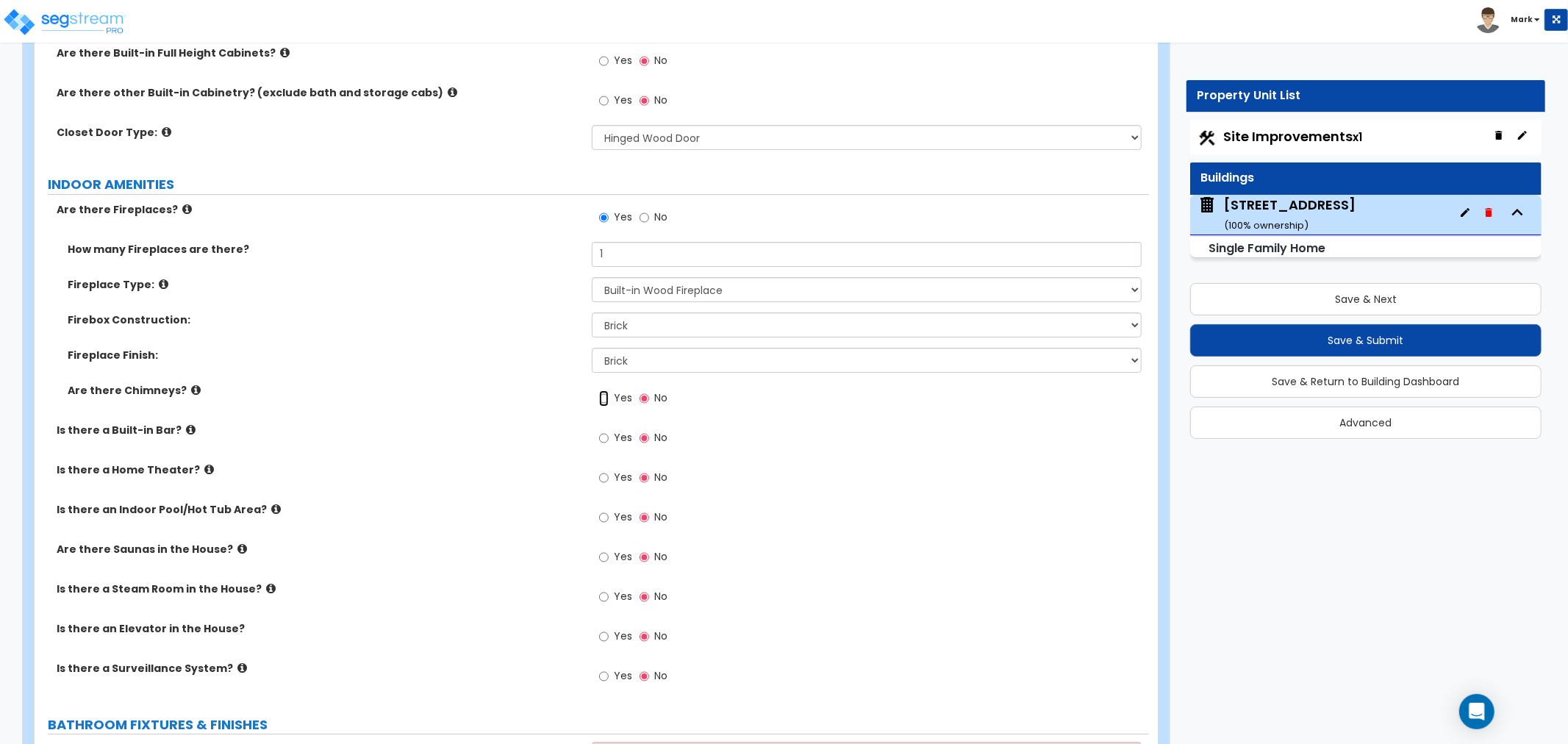
click at [608, 390] on input "Yes" at bounding box center [604, 398] width 9 height 16
radio input "true"
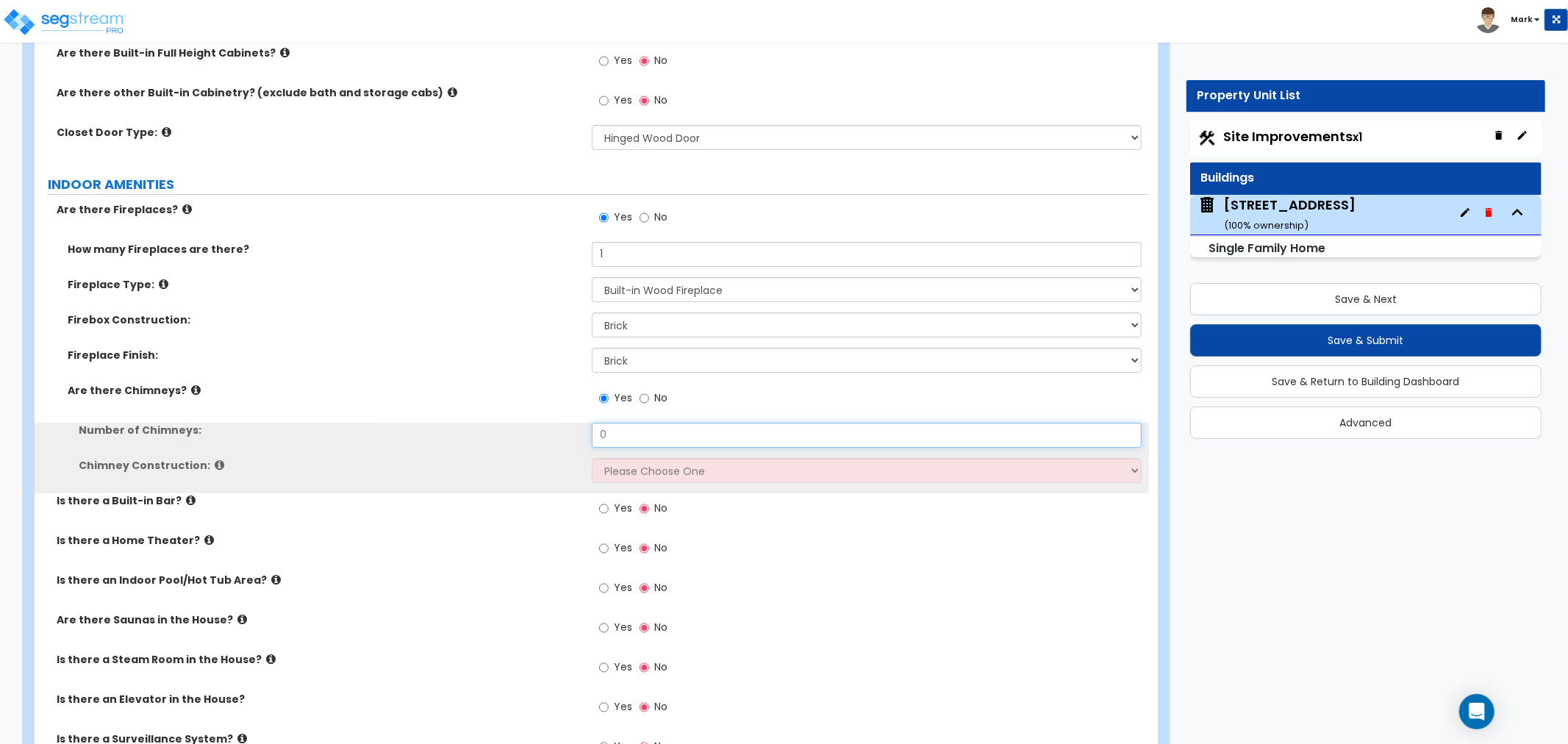
click at [619, 427] on input "0" at bounding box center [867, 435] width 550 height 25
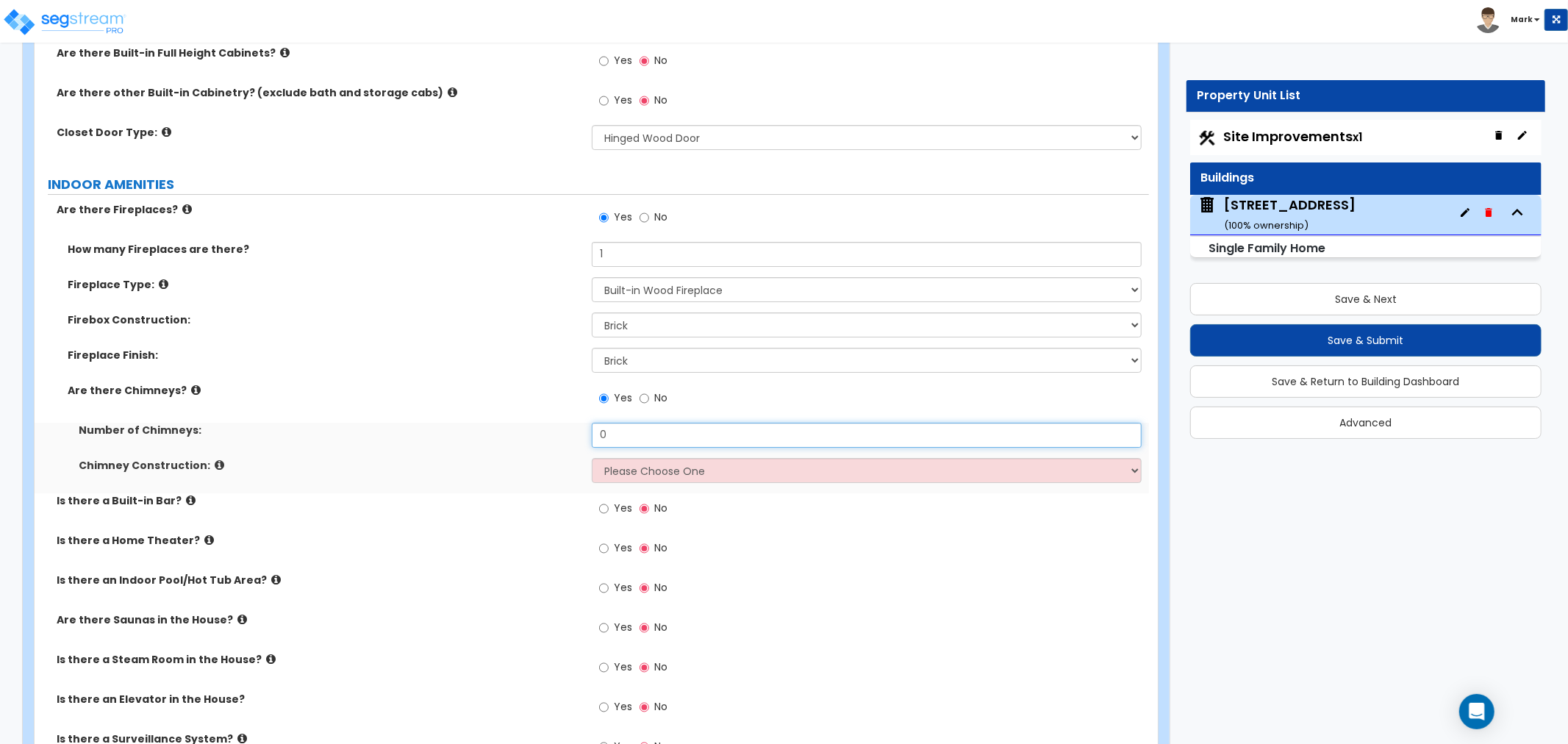
click at [619, 427] on input "0" at bounding box center [867, 435] width 550 height 25
type input "1"
click at [636, 471] on select "Please Choose One Brick Construction Cinder Block Construction Stone Constructi…" at bounding box center [867, 470] width 550 height 25
select select "1"
click at [592, 458] on select "Please Choose One Brick Construction Cinder Block Construction Stone Constructi…" at bounding box center [867, 470] width 550 height 25
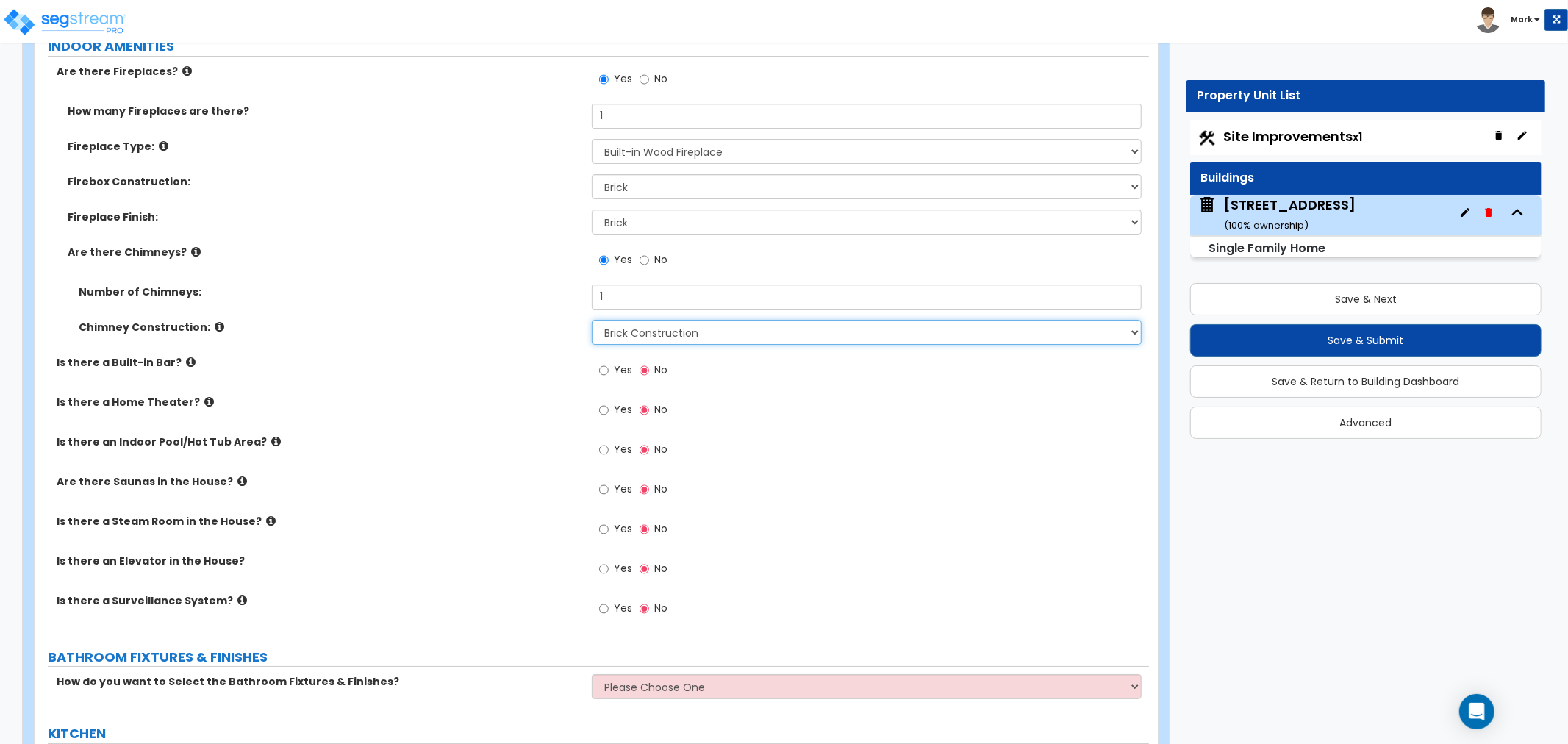
scroll to position [4658, 0]
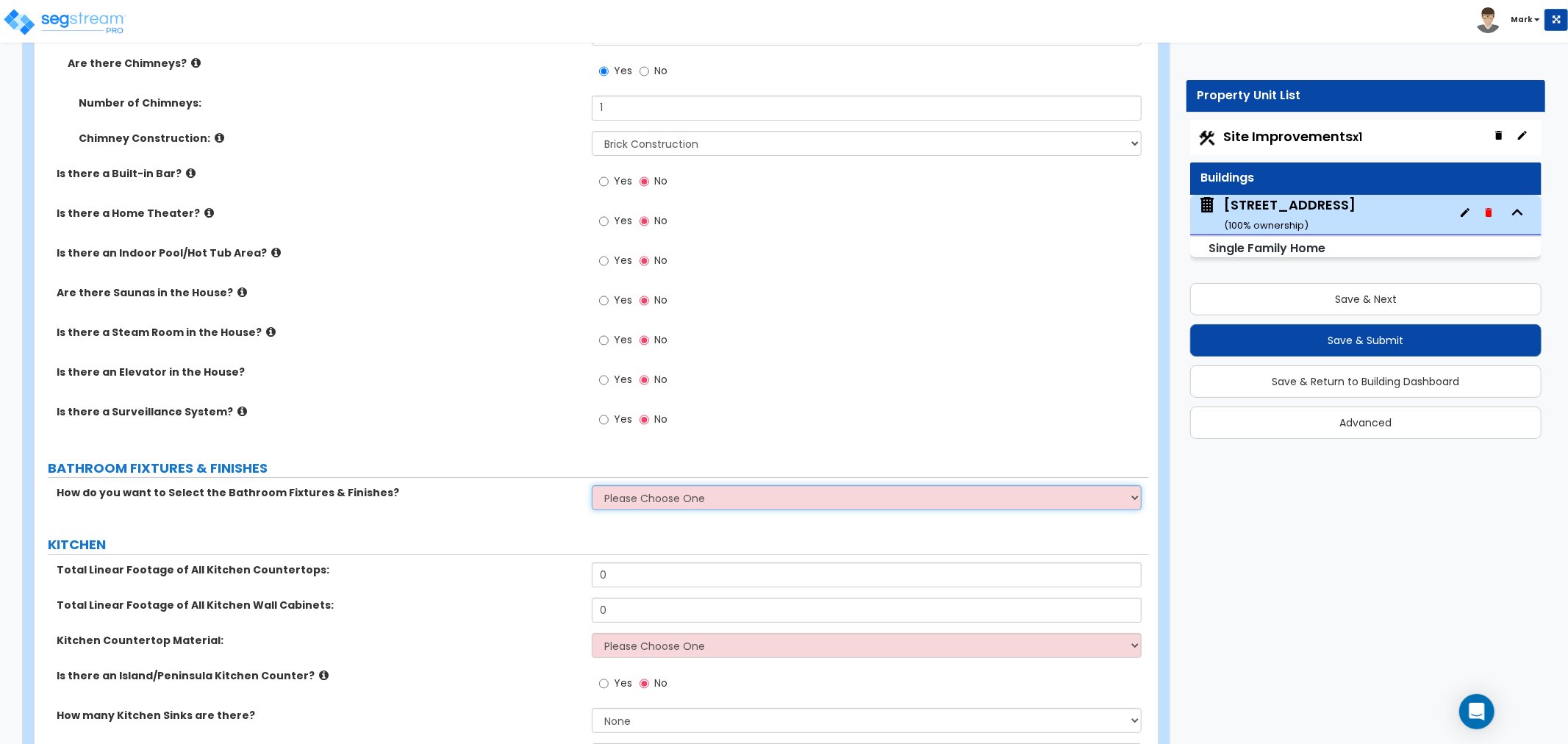
click at [607, 497] on select "Please Choose One I want to Select Fixtures and Finishes only for one Bath and …" at bounding box center [867, 498] width 550 height 25
select select "2"
click at [592, 485] on select "Please Choose One I want to Select Fixtures and Finishes only for one Bath and …" at bounding box center [867, 498] width 550 height 25
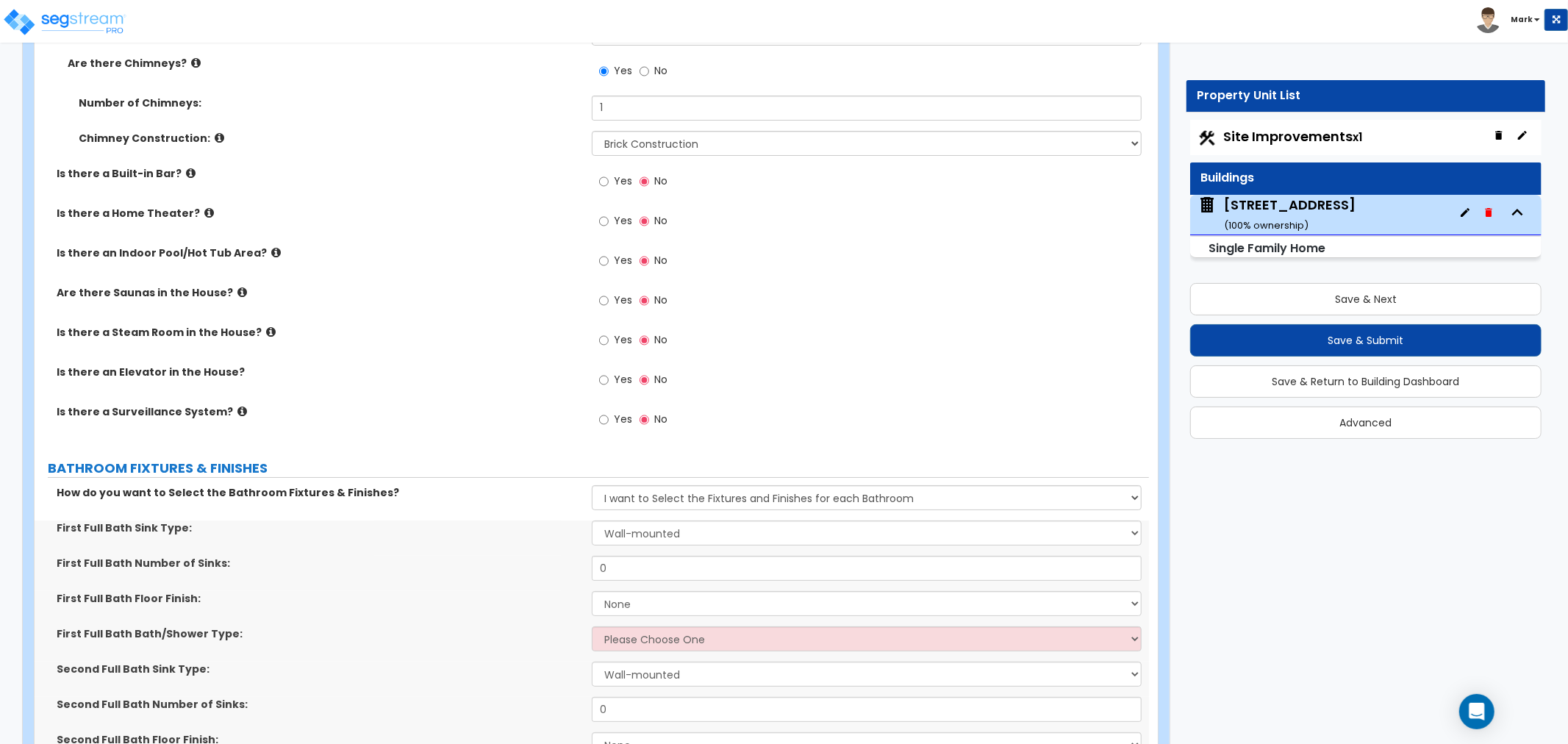
click at [623, 518] on div "How do you want to Select the Bathroom Fixtures & Finishes? Please Choose One I…" at bounding box center [591, 502] width 1114 height 35
click at [627, 531] on select "Wall-mounted Pedestal-mounted Vanity-mounted" at bounding box center [867, 533] width 550 height 25
click at [607, 538] on select "Wall-mounted Pedestal-mounted Vanity-mounted" at bounding box center [867, 533] width 550 height 25
select select "2"
click at [592, 521] on select "Wall-mounted Pedestal-mounted Vanity-mounted" at bounding box center [867, 533] width 550 height 25
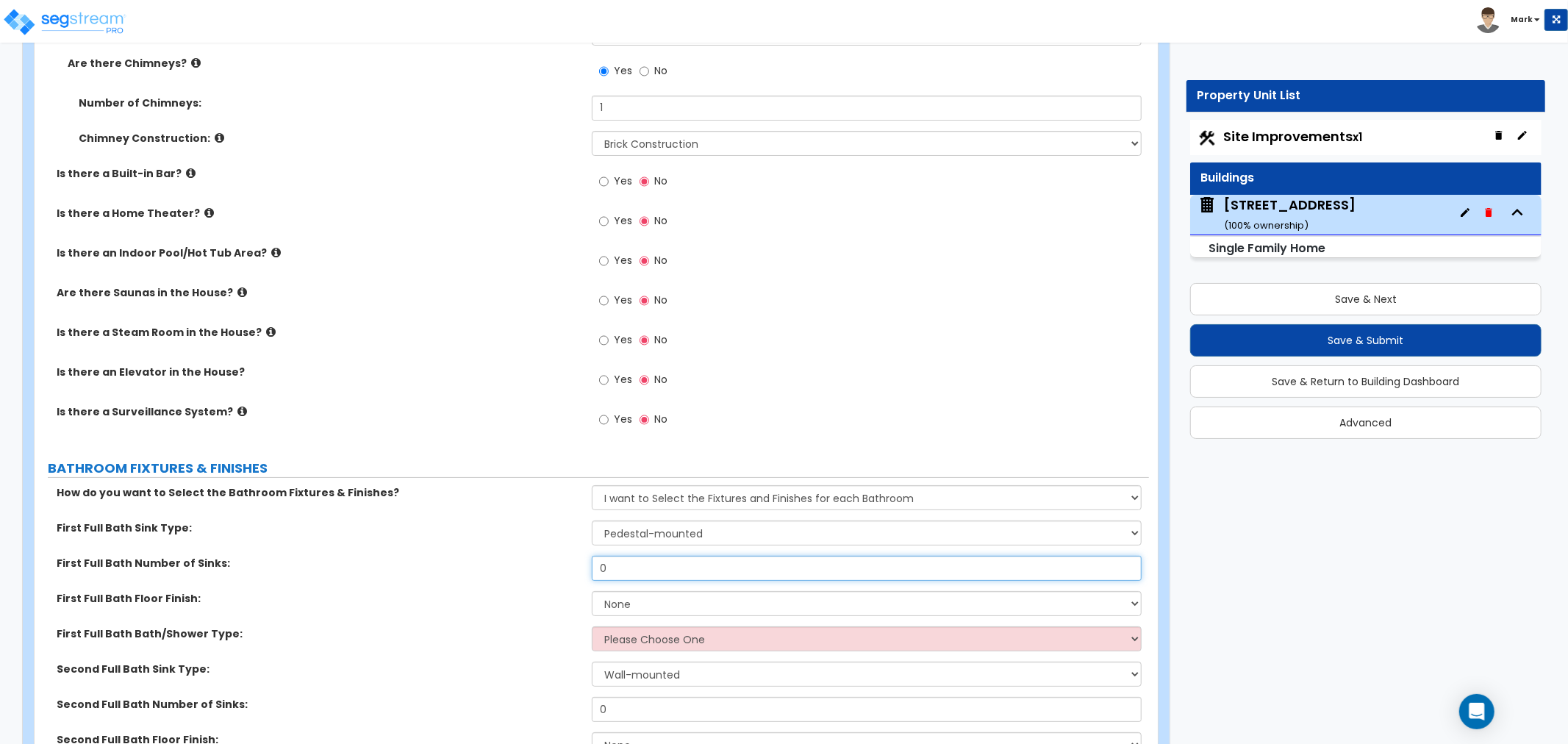
click at [659, 565] on input "0" at bounding box center [867, 568] width 550 height 25
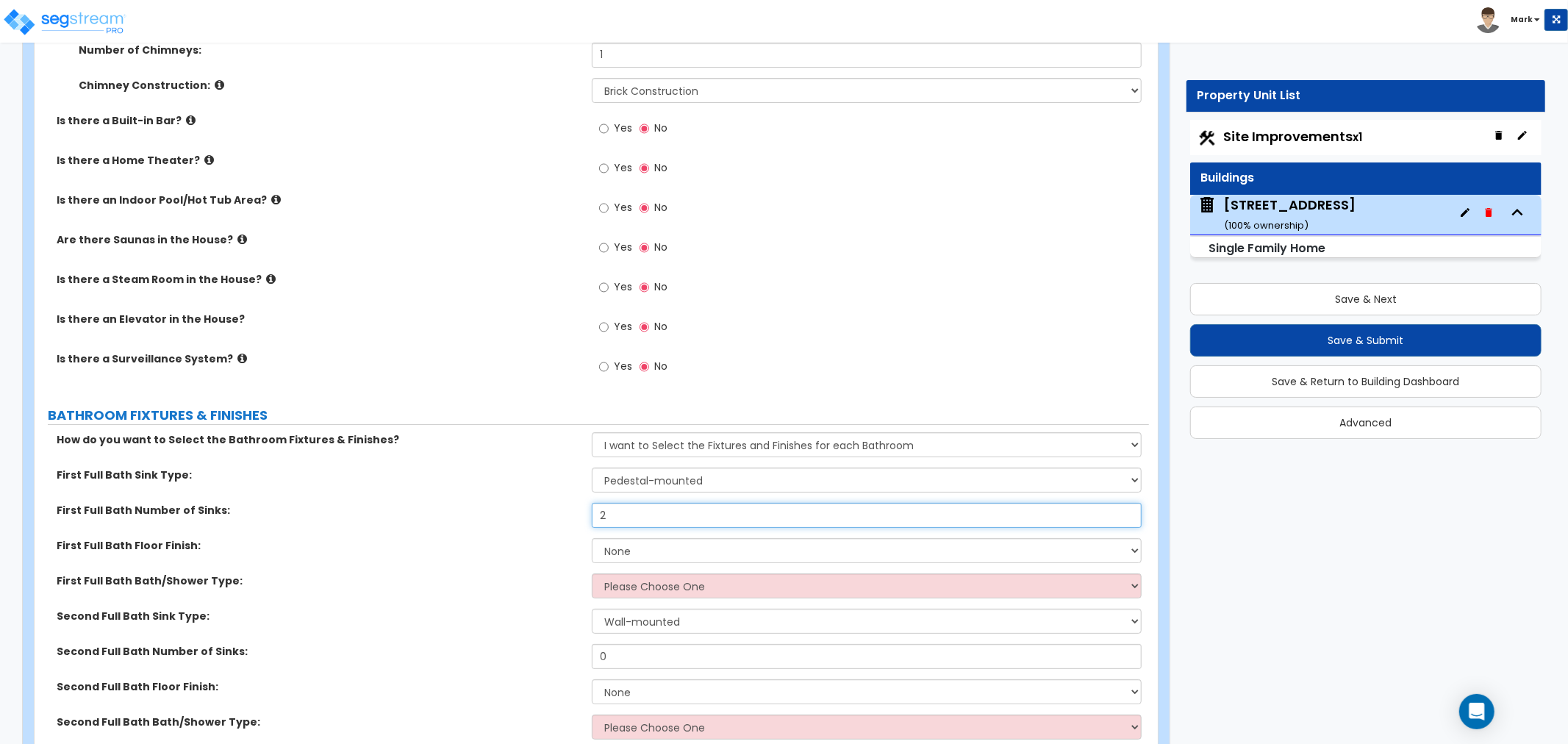
scroll to position [4740, 0]
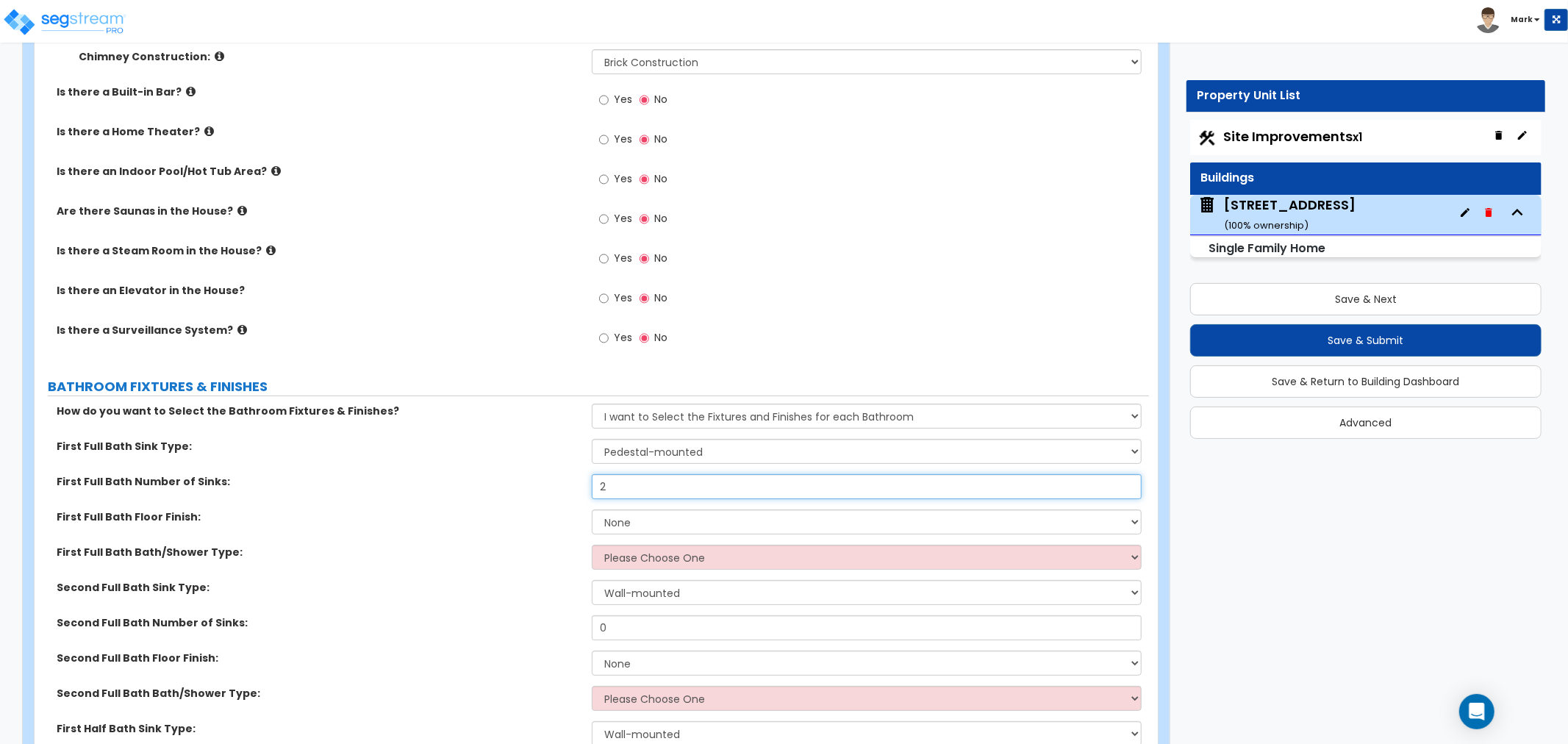
type input "2"
click at [606, 518] on select "None Tile Flooring Hardwood Flooring Resilient Laminate Flooring VCT Flooring S…" at bounding box center [867, 522] width 550 height 25
select select "1"
click at [592, 510] on select "None Tile Flooring Hardwood Flooring Resilient Laminate Flooring VCT Flooring S…" at bounding box center [867, 522] width 550 height 25
click at [611, 562] on select "Please Choose One Standalone Shower Bathtub - Shower Combo" at bounding box center [867, 557] width 550 height 25
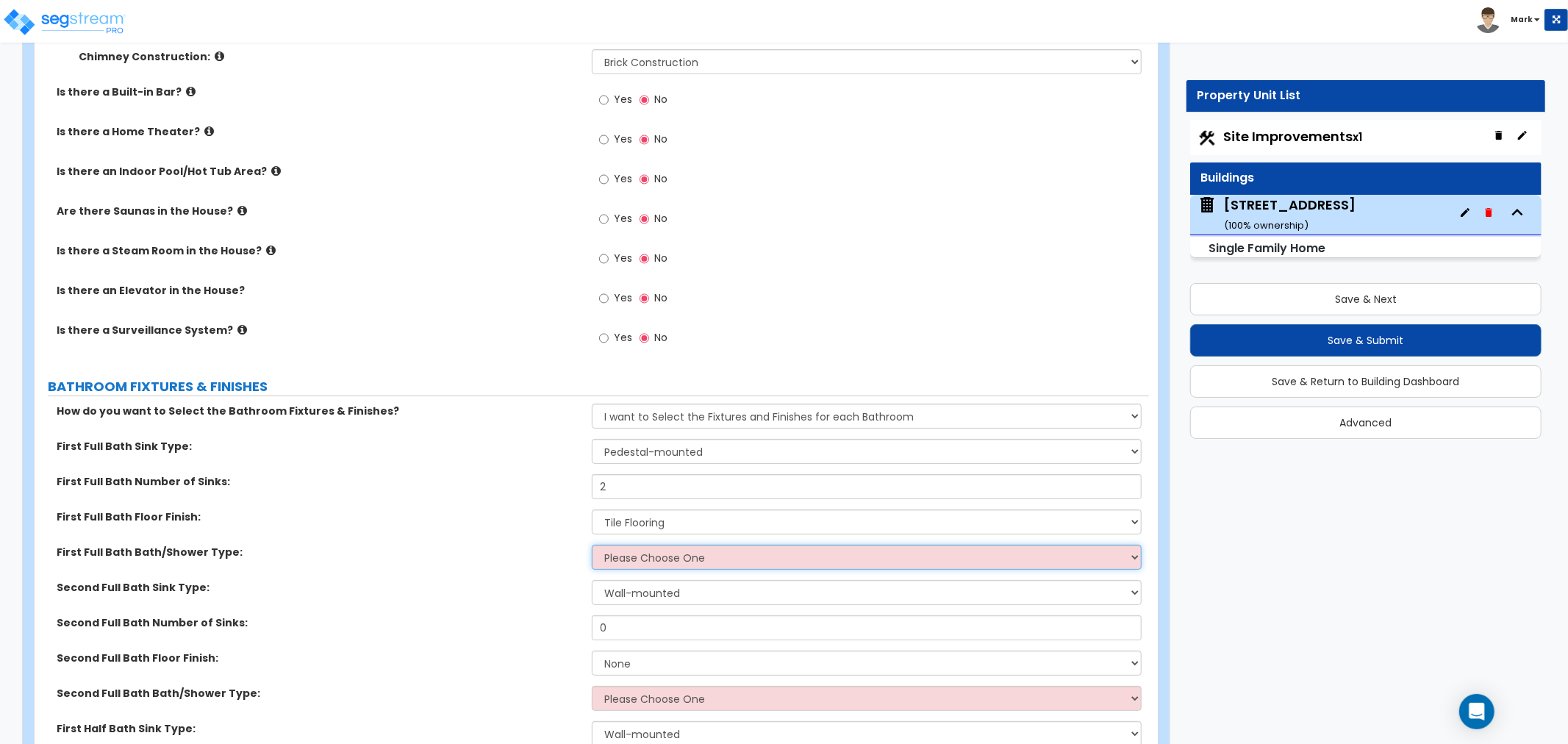
select select "1"
click at [592, 545] on select "Please Choose One Standalone Shower Bathtub - Shower Combo" at bounding box center [867, 557] width 550 height 25
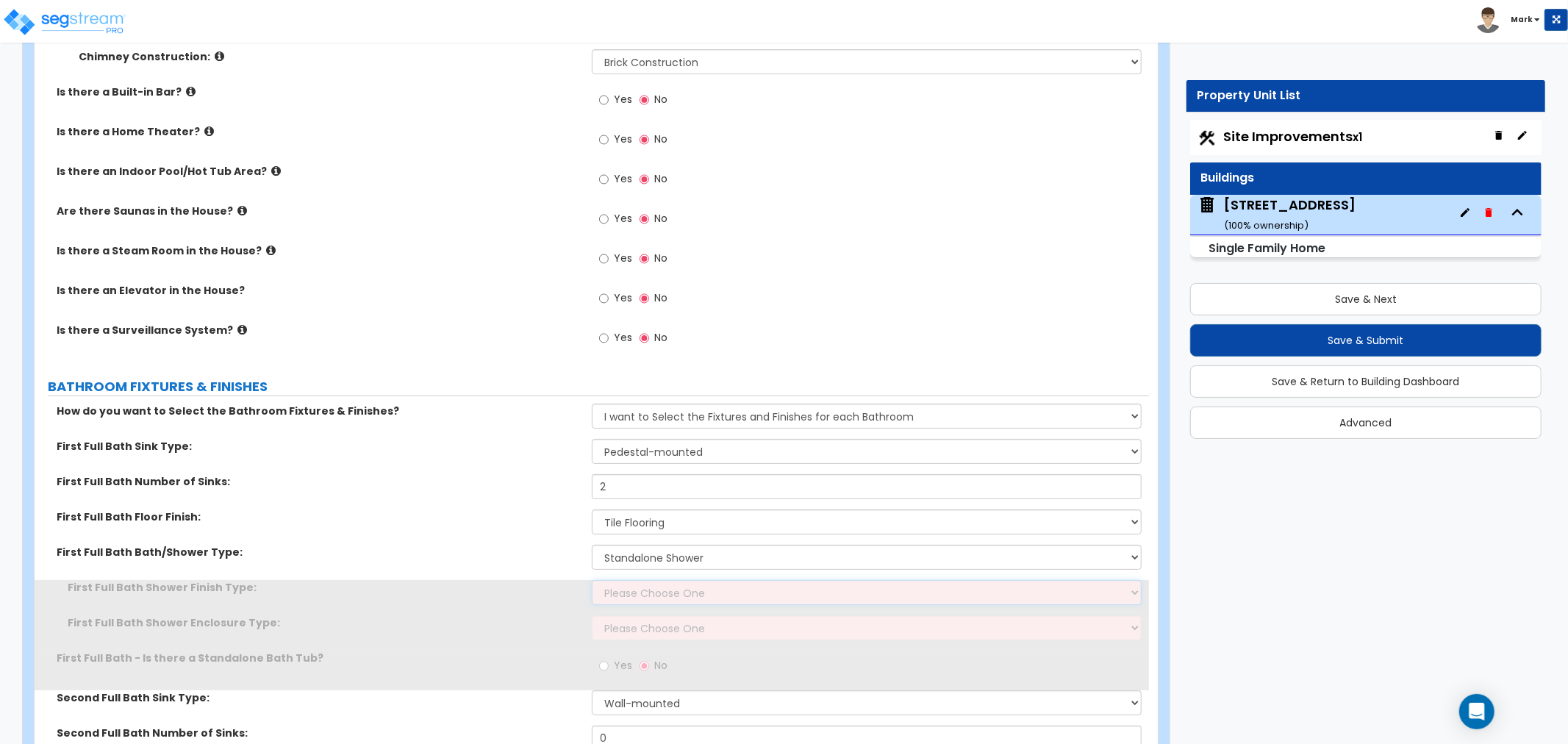
click at [641, 596] on select "Please Choose One Plastic Tile Stone" at bounding box center [867, 592] width 550 height 25
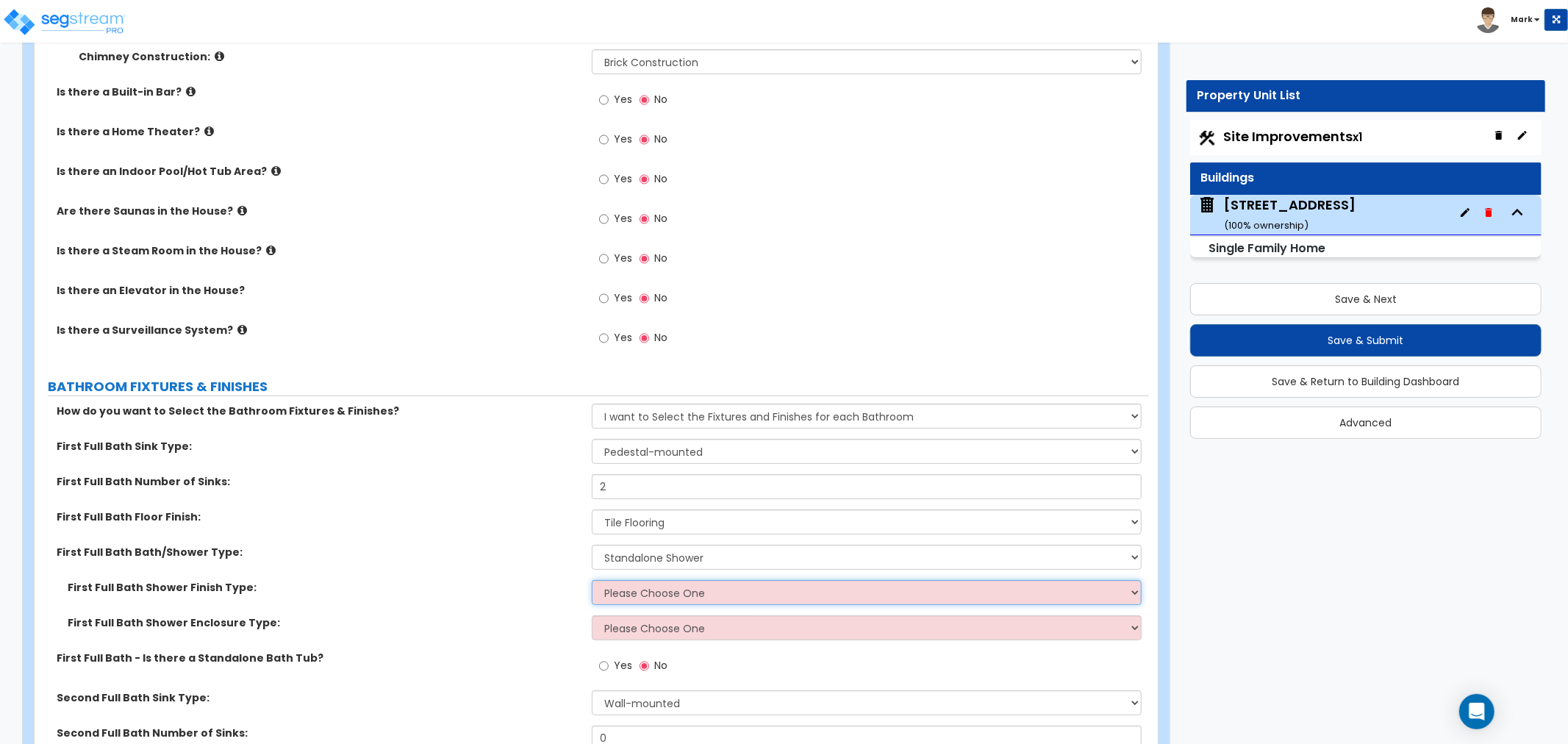
select select "2"
click at [592, 580] on select "Please Choose One Plastic Tile Stone" at bounding box center [867, 592] width 550 height 25
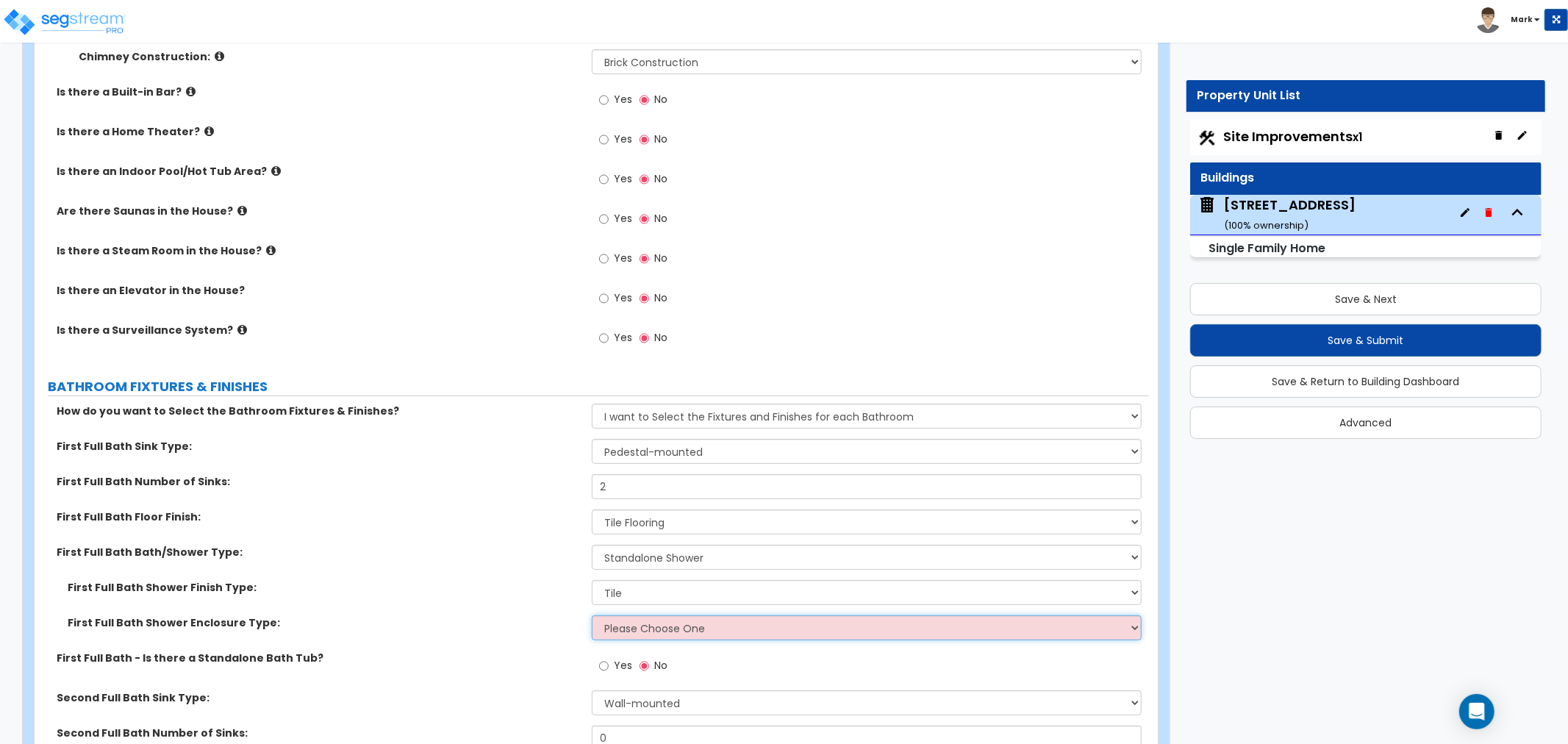
click at [636, 623] on select "Please Choose One Curtain & Rod Glass Sliding Doors Glass Hinged Doors" at bounding box center [867, 628] width 550 height 25
select select "2"
click at [592, 616] on select "Please Choose One Curtain & Rod Glass Sliding Doors Glass Hinged Doors" at bounding box center [867, 628] width 550 height 25
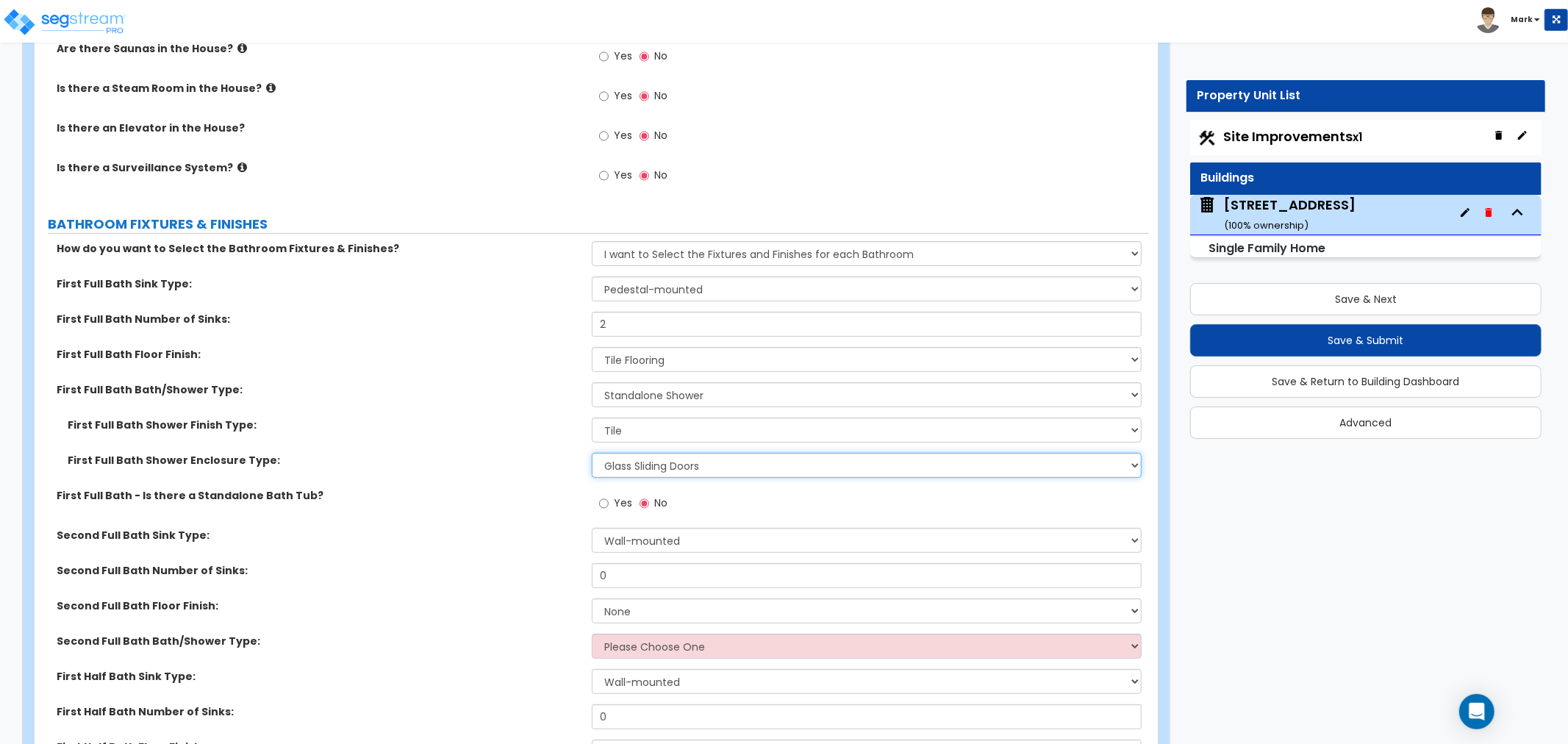
scroll to position [4903, 0]
click at [621, 544] on select "Wall-mounted Pedestal-mounted Vanity-mounted" at bounding box center [867, 540] width 550 height 25
click at [629, 648] on select "Please Choose One Standalone Shower Bathtub - Shower Combo" at bounding box center [867, 646] width 550 height 25
click at [608, 540] on select "Wall-mounted Pedestal-mounted Vanity-mounted" at bounding box center [867, 540] width 550 height 25
select select "3"
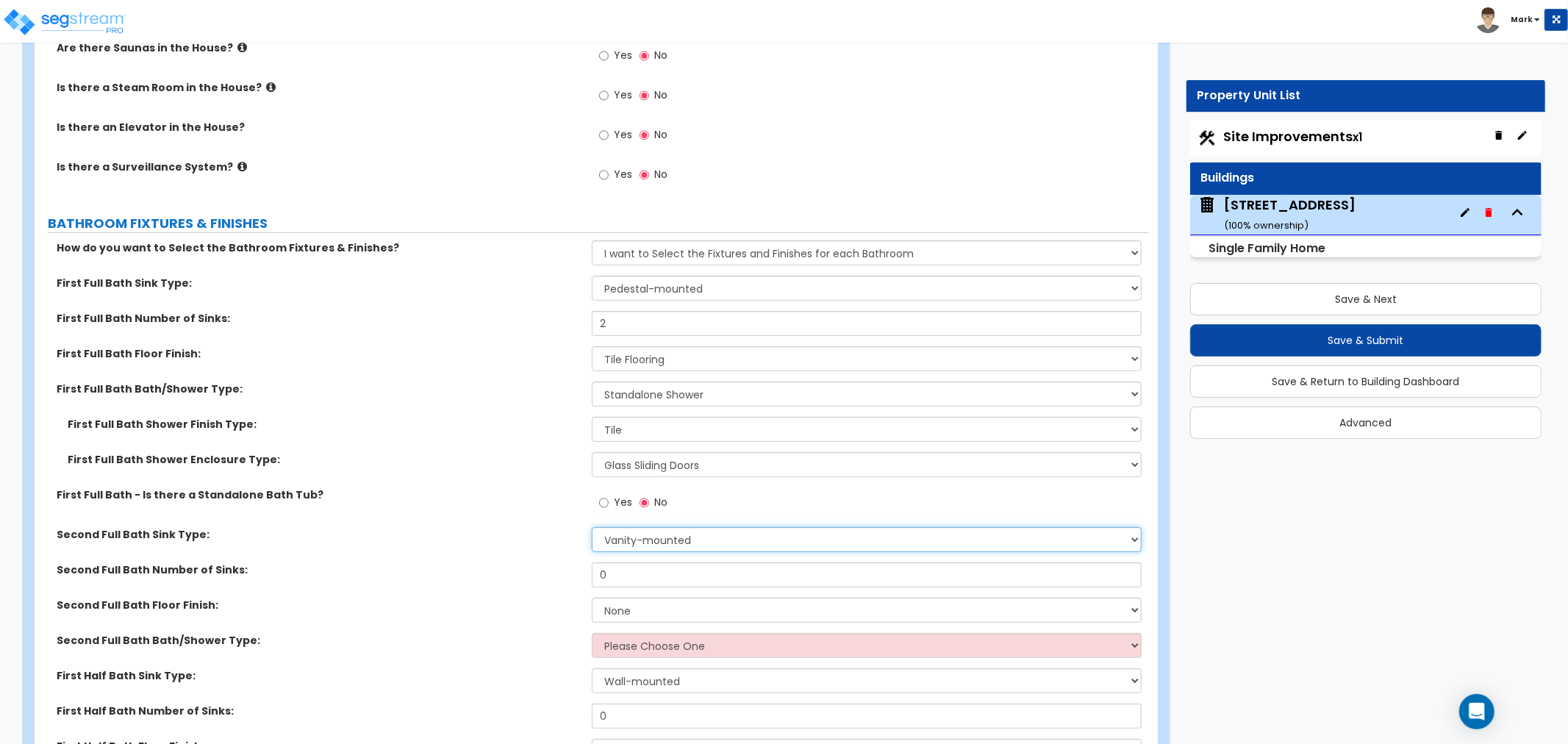
click at [592, 527] on select "Wall-mounted Pedestal-mounted Vanity-mounted" at bounding box center [867, 540] width 550 height 25
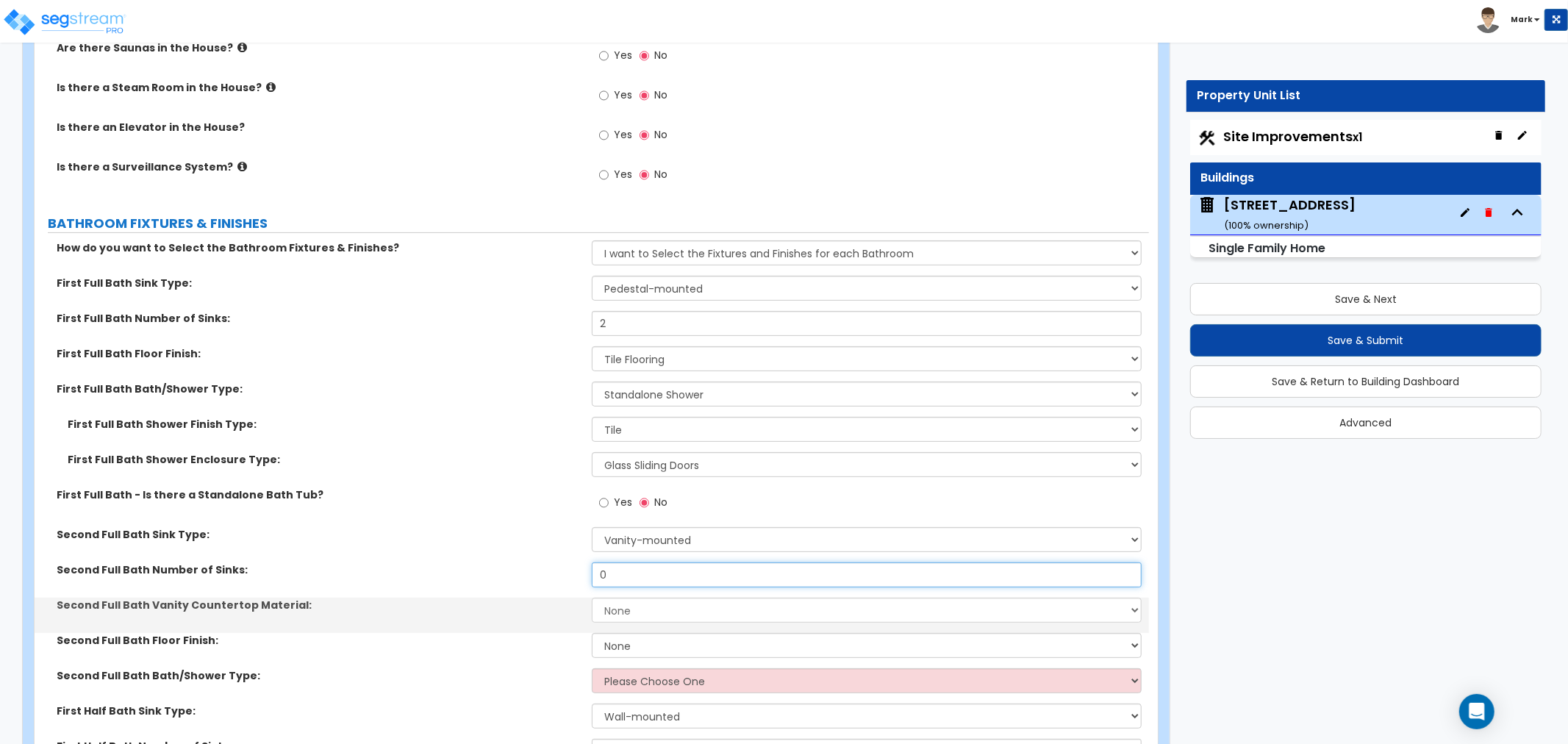
click at [631, 566] on input "0" at bounding box center [867, 575] width 550 height 25
type input "1"
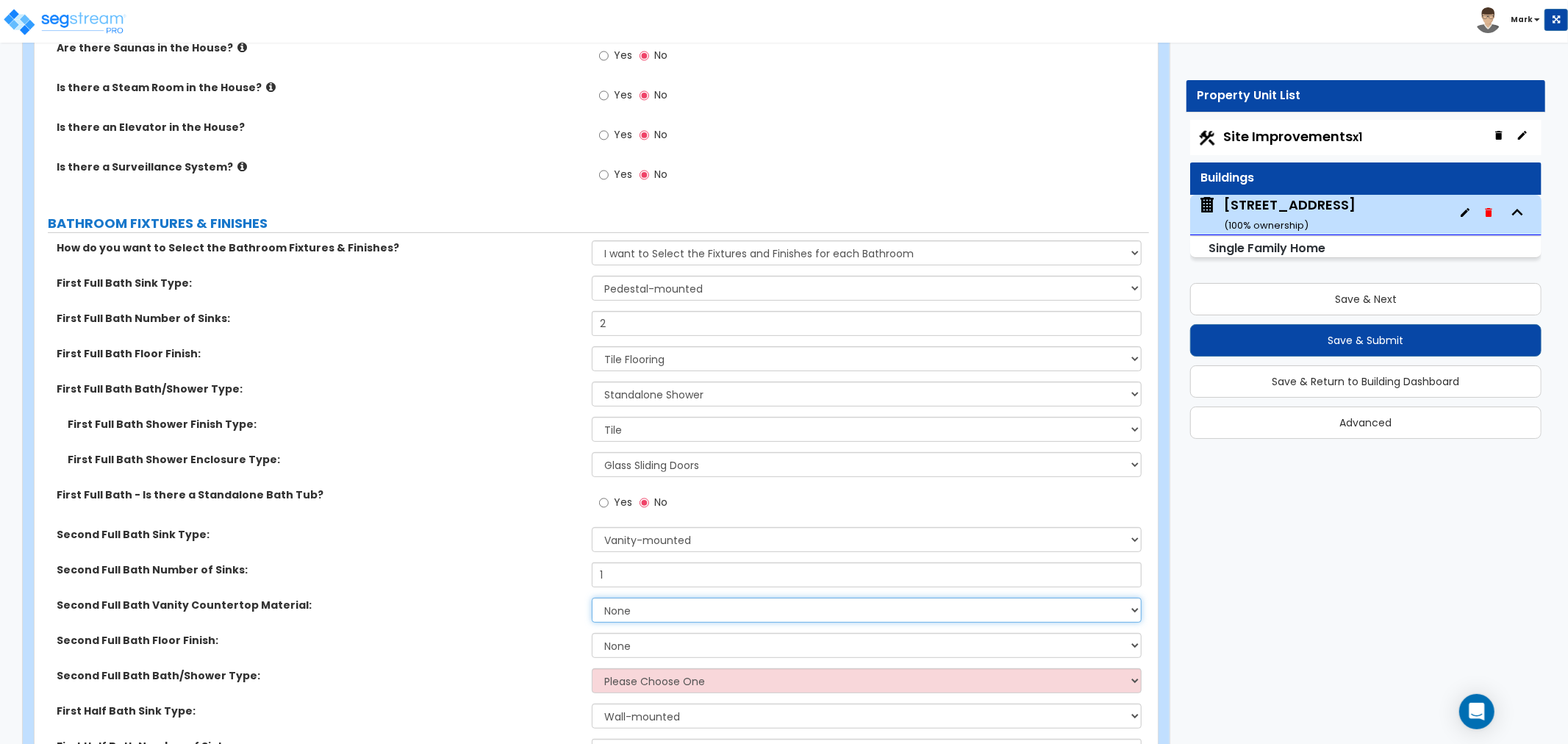
click at [648, 604] on select "None Plastic Laminate Solid Surface Stone Quartz Marble Tile Wood Stainless Ste…" at bounding box center [867, 610] width 550 height 25
select select "2"
click at [592, 598] on select "None Plastic Laminate Solid Surface Stone Quartz Marble Tile Wood Stainless Ste…" at bounding box center [867, 610] width 550 height 25
click at [612, 637] on select "None Tile Flooring Hardwood Flooring Resilient Laminate Flooring VCT Flooring S…" at bounding box center [867, 646] width 550 height 25
select select "1"
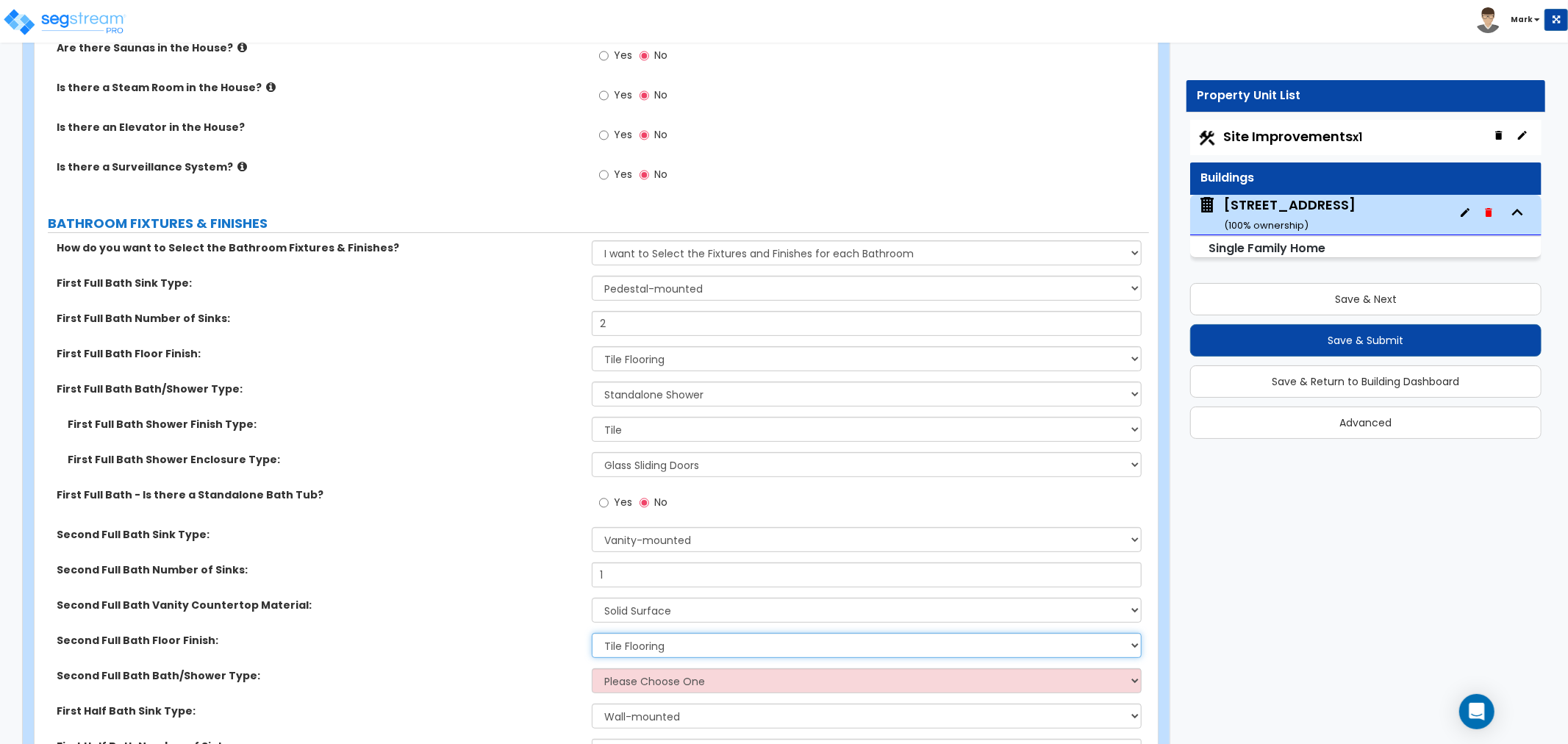
click at [592, 634] on select "None Tile Flooring Hardwood Flooring Resilient Laminate Flooring VCT Flooring S…" at bounding box center [867, 646] width 550 height 25
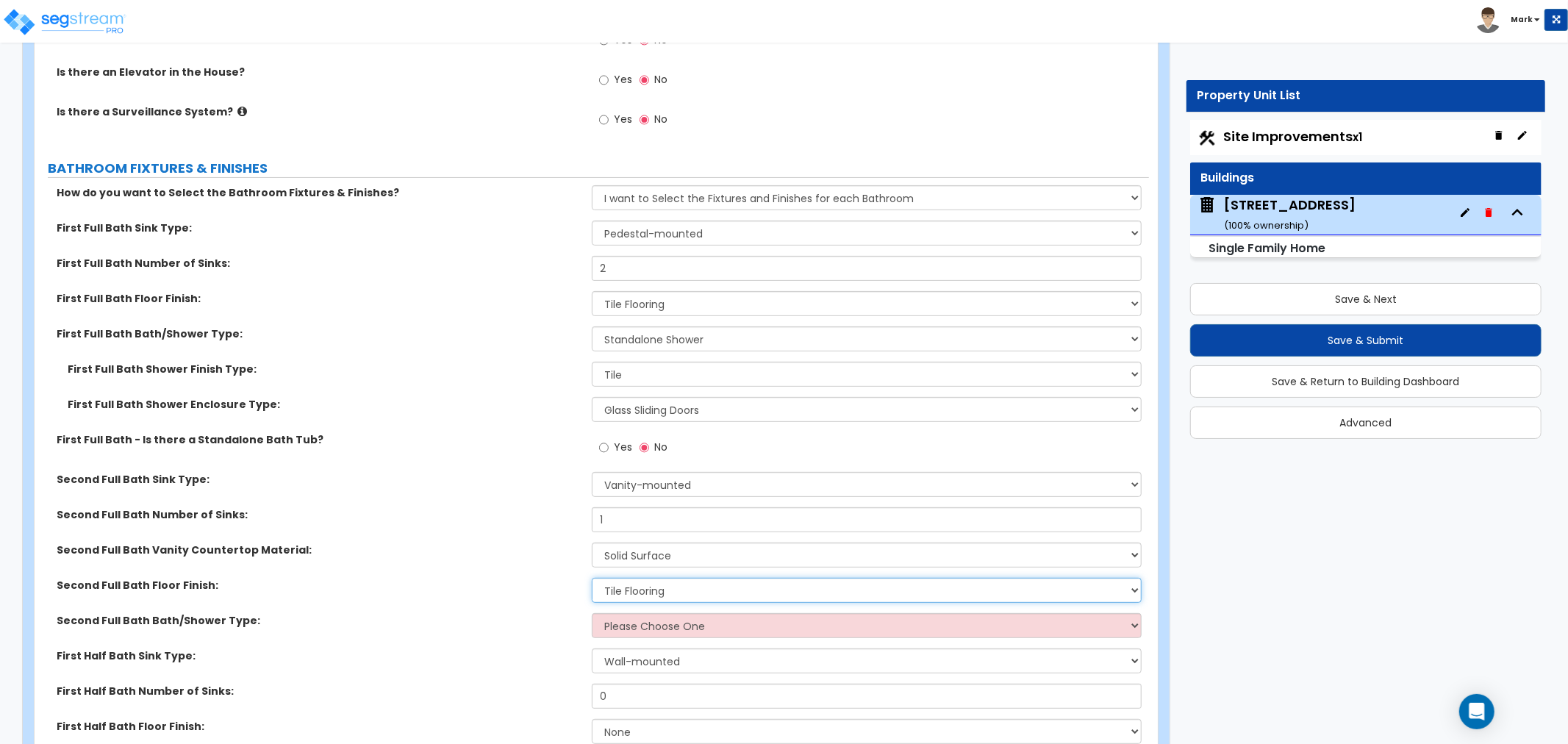
scroll to position [5067, 0]
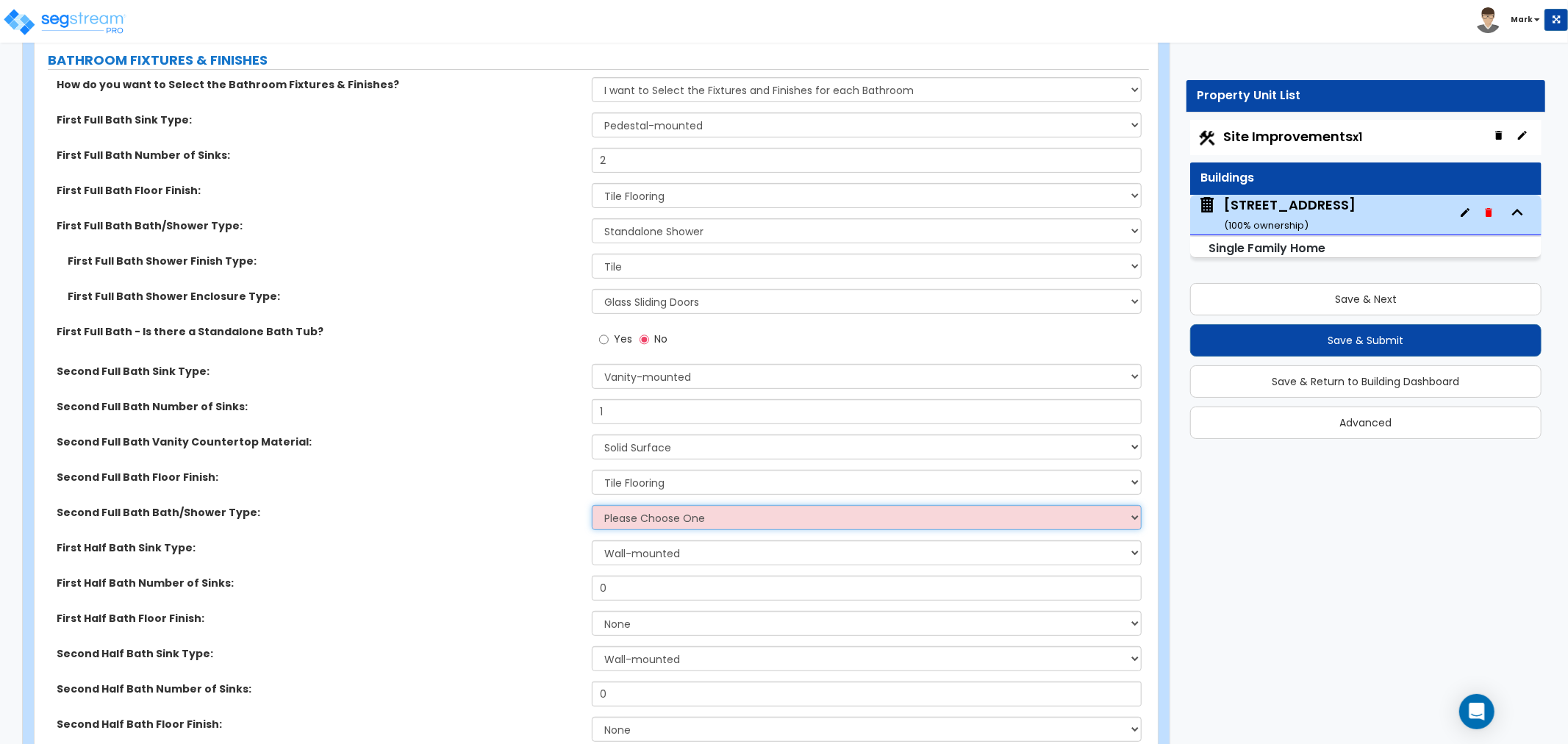
click at [636, 515] on select "Please Choose One Standalone Shower Bathtub - Shower Combo" at bounding box center [867, 518] width 550 height 25
select select "2"
click at [592, 505] on select "Please Choose One Standalone Shower Bathtub - Shower Combo" at bounding box center [867, 518] width 550 height 25
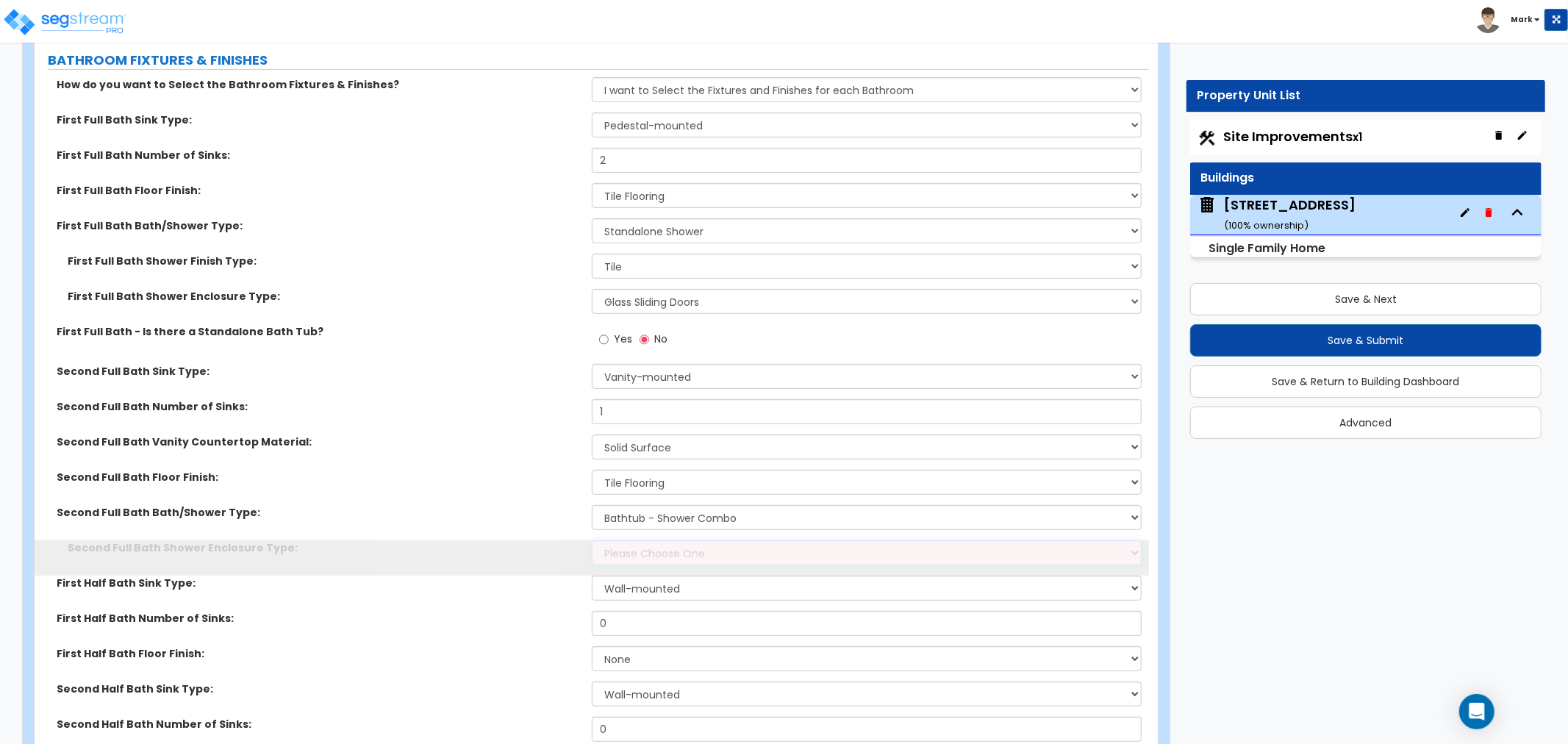
click at [647, 556] on select "Please Choose One Curtain & Rod Glass Sliding Doors Glass Hinged Doors" at bounding box center [867, 553] width 550 height 25
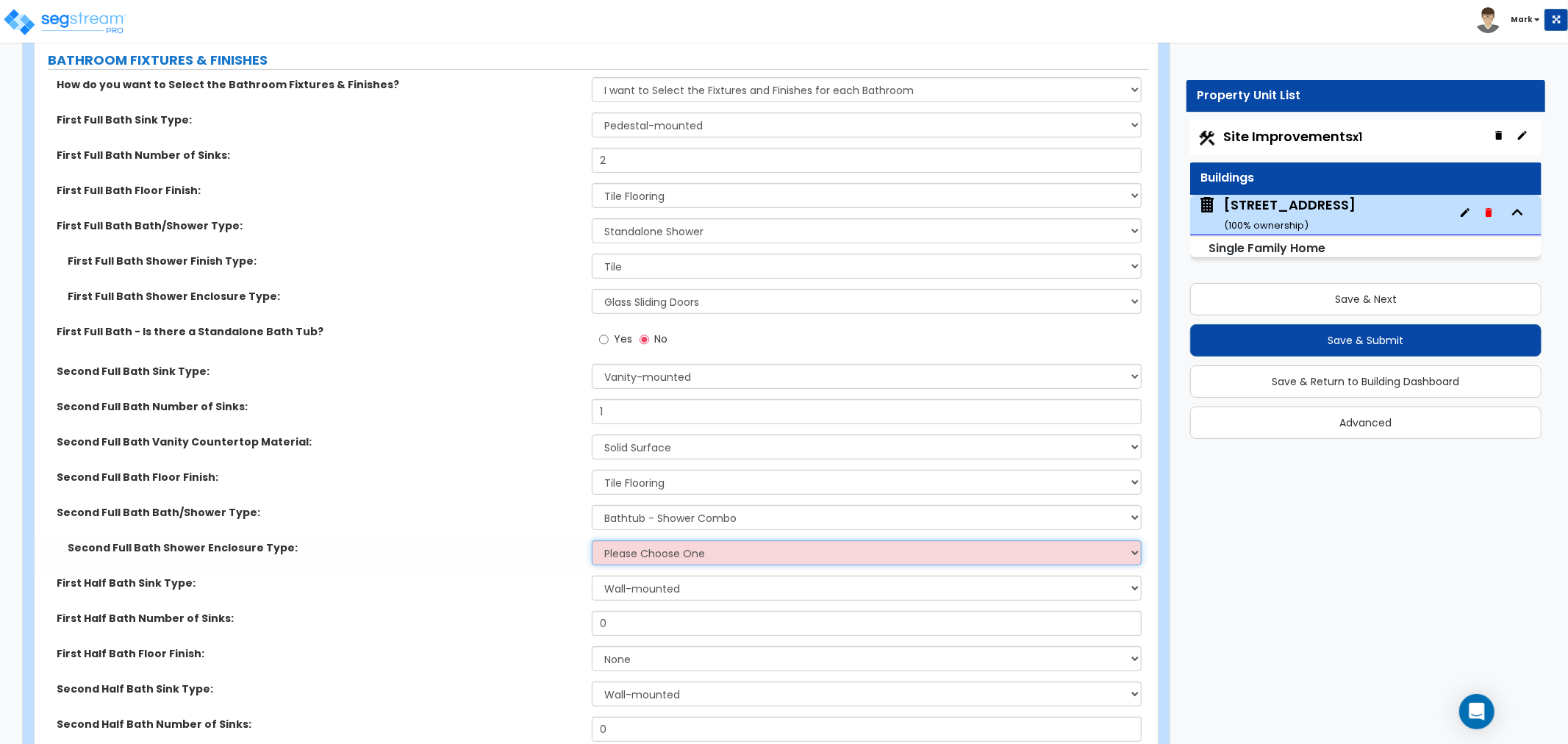
select select "1"
click at [592, 540] on select "Please Choose One Curtain & Rod Glass Sliding Doors Glass Hinged Doors" at bounding box center [867, 553] width 550 height 25
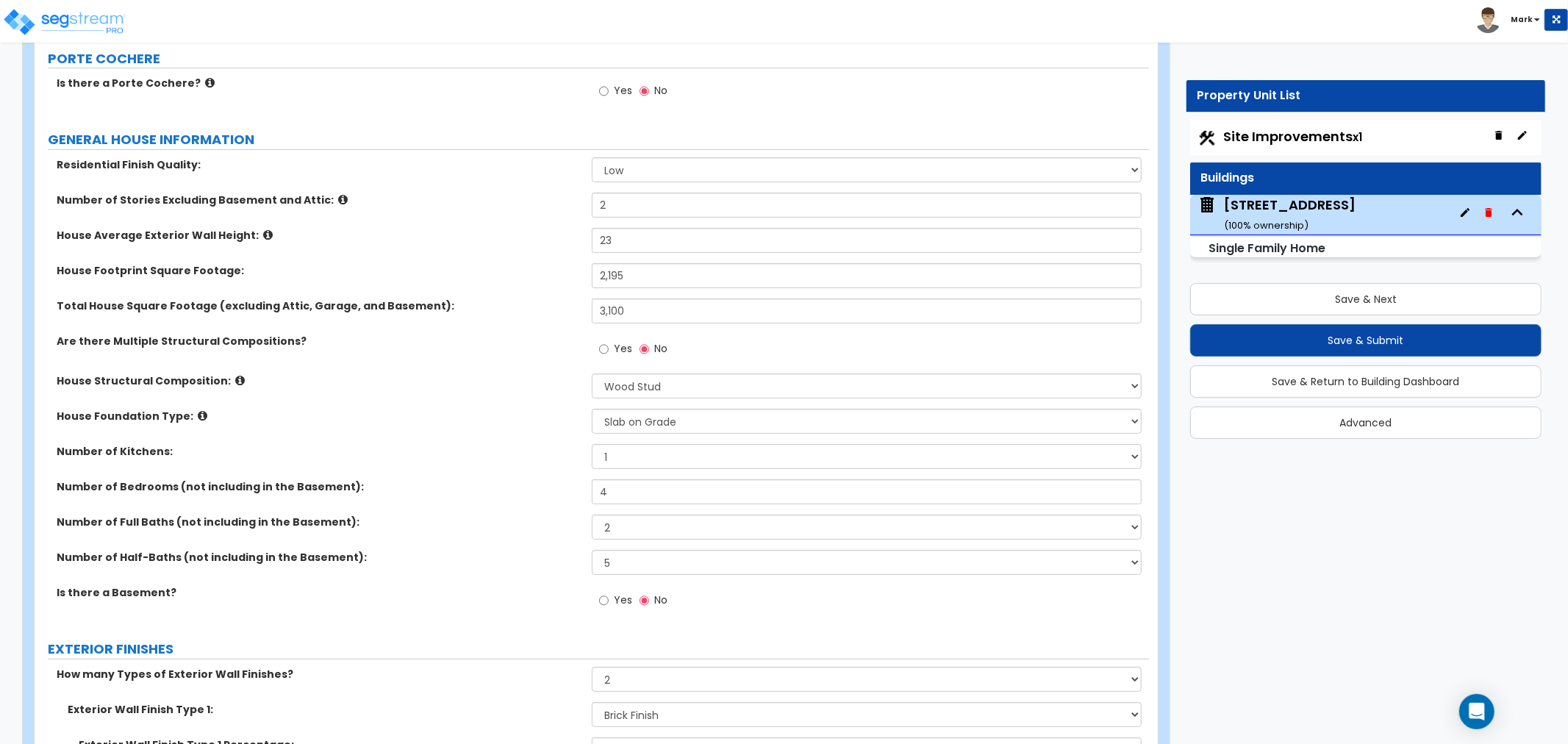
scroll to position [408, 0]
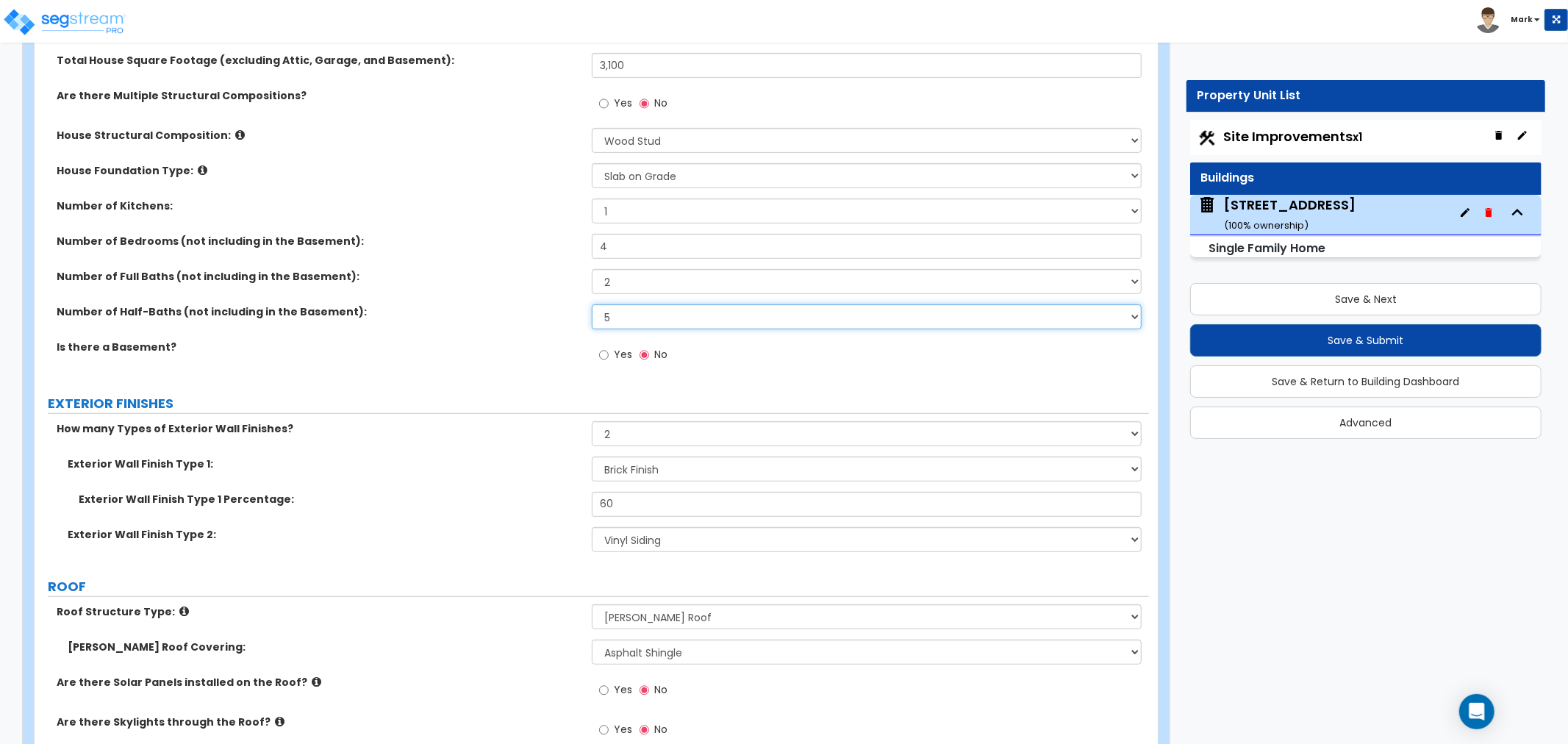
click at [678, 318] on select "0 1 2 3 4 5" at bounding box center [867, 317] width 550 height 25
select select "1"
click at [592, 305] on select "0 1 2 3 4 5" at bounding box center [867, 317] width 550 height 25
click at [497, 313] on label "Number of Half-Baths (not including in the Basement):" at bounding box center [319, 312] width 524 height 15
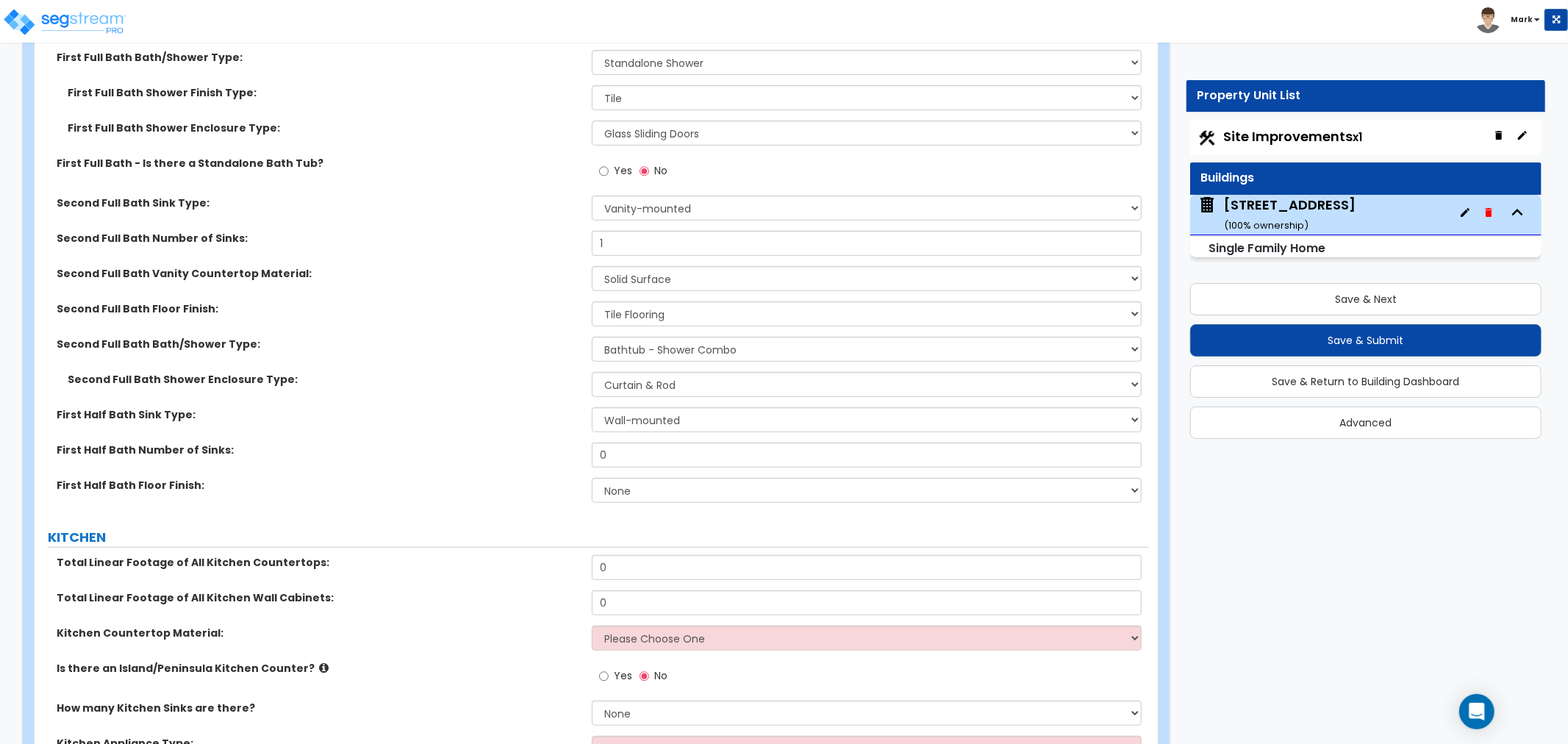
scroll to position [5231, 0]
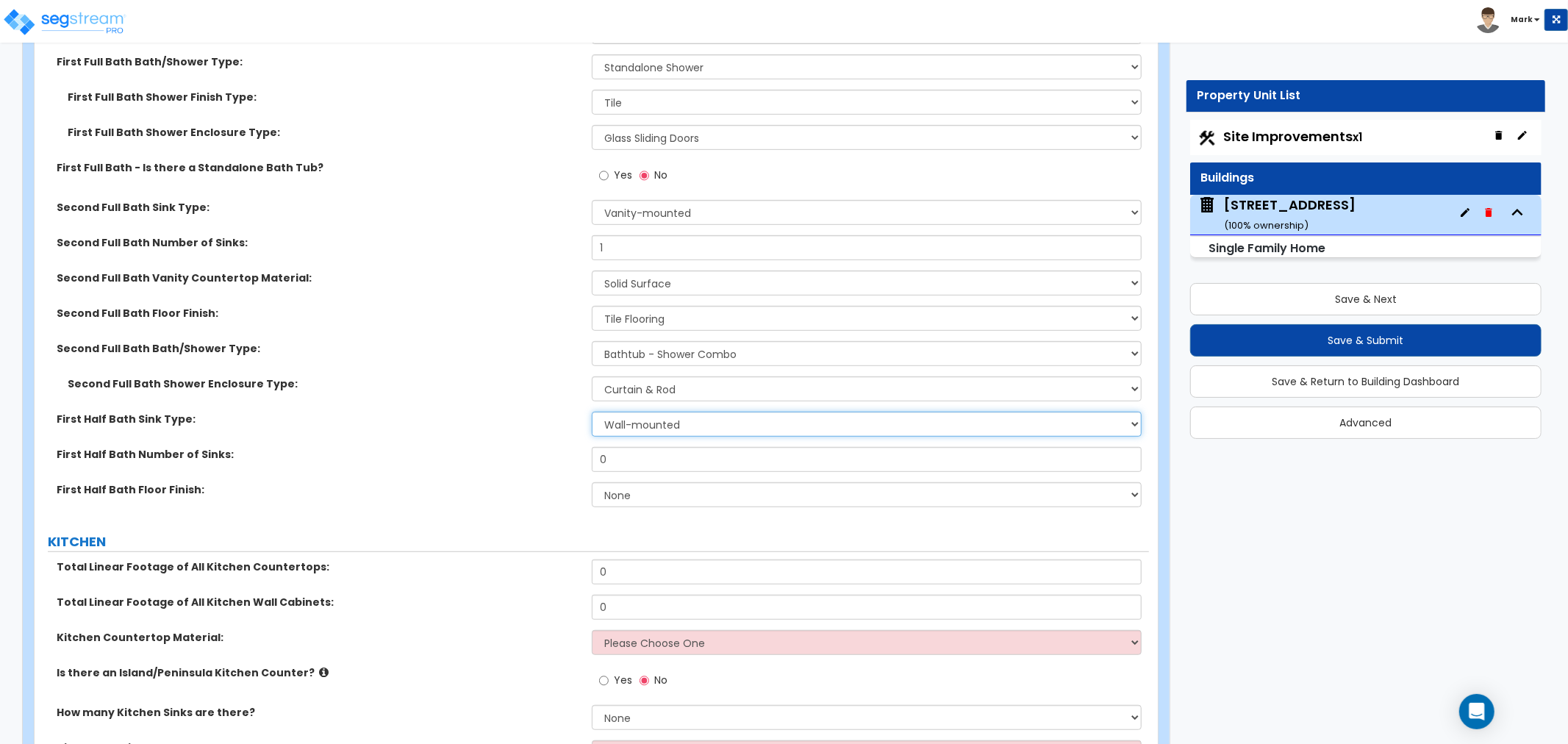
click at [632, 430] on select "Wall-mounted Pedestal-mounted Vanity-mounted" at bounding box center [867, 424] width 550 height 25
click at [592, 412] on select "Wall-mounted Pedestal-mounted Vanity-mounted" at bounding box center [867, 424] width 550 height 25
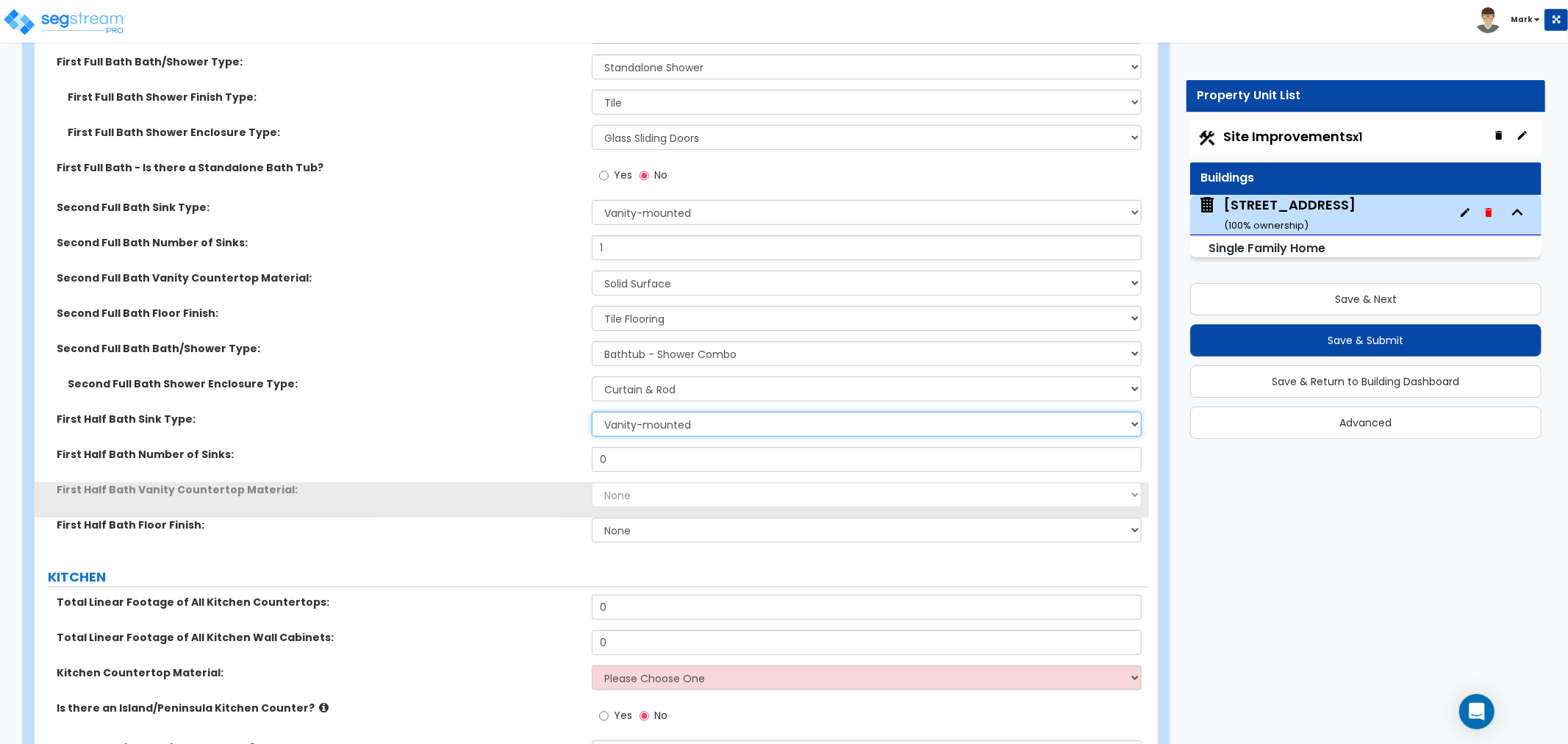
click at [629, 424] on select "Wall-mounted Pedestal-mounted Vanity-mounted" at bounding box center [867, 424] width 550 height 25
select select "2"
click at [592, 412] on select "Wall-mounted Pedestal-mounted Vanity-mounted" at bounding box center [867, 424] width 550 height 25
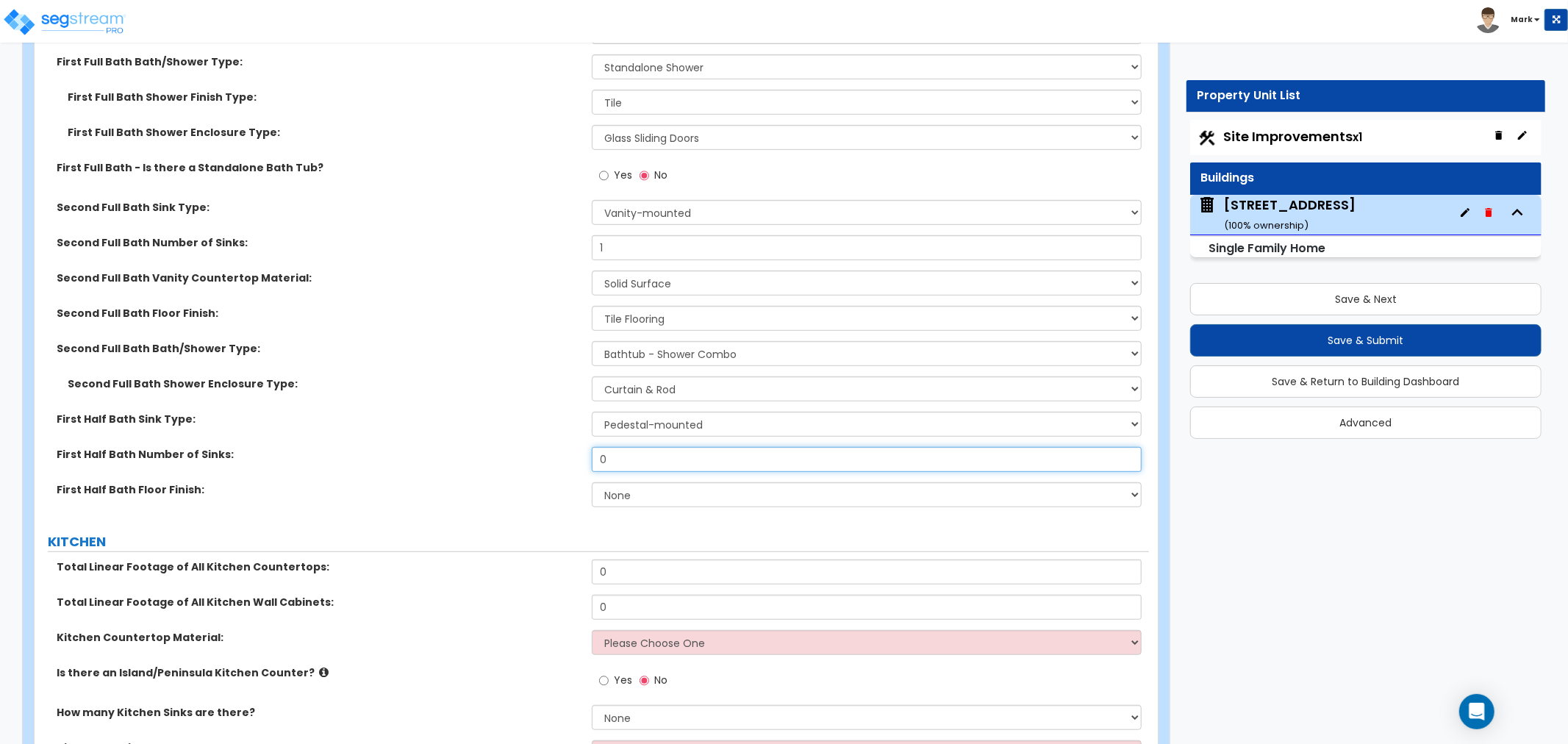
click at [642, 453] on input "0" at bounding box center [867, 459] width 550 height 25
type input "1"
click at [603, 487] on select "None Tile Flooring Hardwood Flooring Resilient Laminate Flooring VCT Flooring S…" at bounding box center [867, 495] width 550 height 25
select select "1"
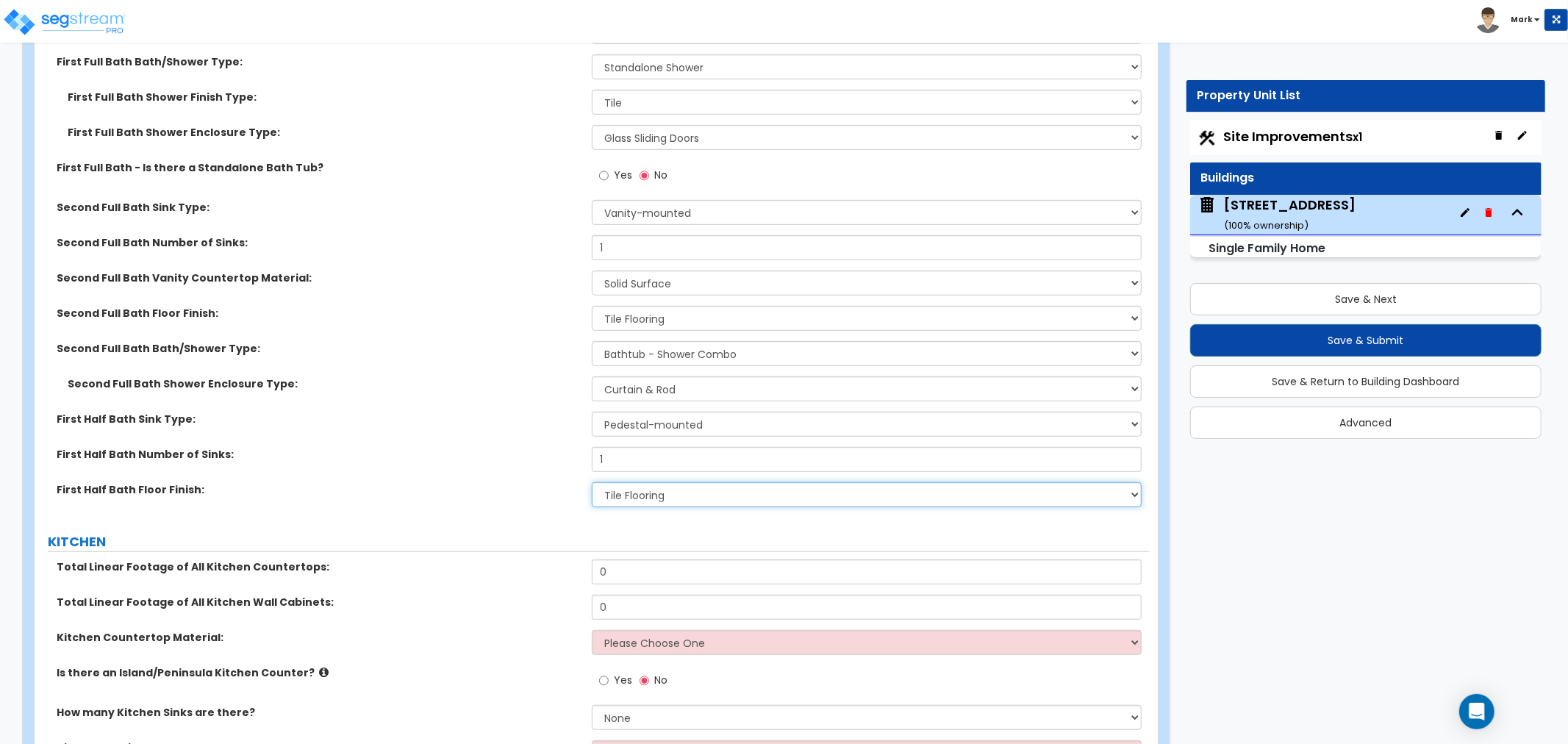
click at [592, 483] on select "None Tile Flooring Hardwood Flooring Resilient Laminate Flooring VCT Flooring S…" at bounding box center [867, 495] width 550 height 25
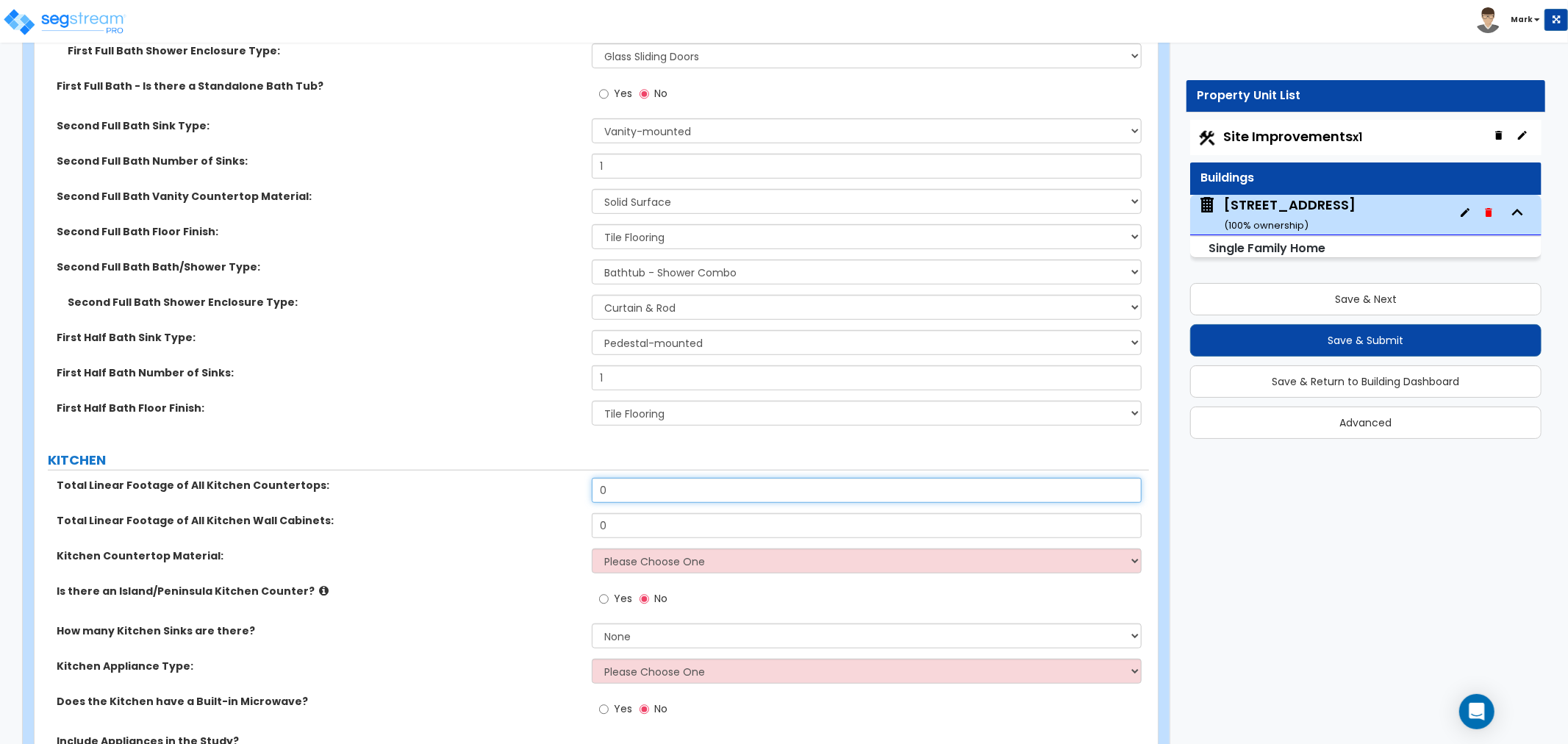
click at [649, 483] on input "0" at bounding box center [867, 491] width 550 height 25
type input "17"
click at [647, 533] on div "Total Linear Footage of All Kitchen Wall Cabinets: 0" at bounding box center [591, 530] width 1114 height 35
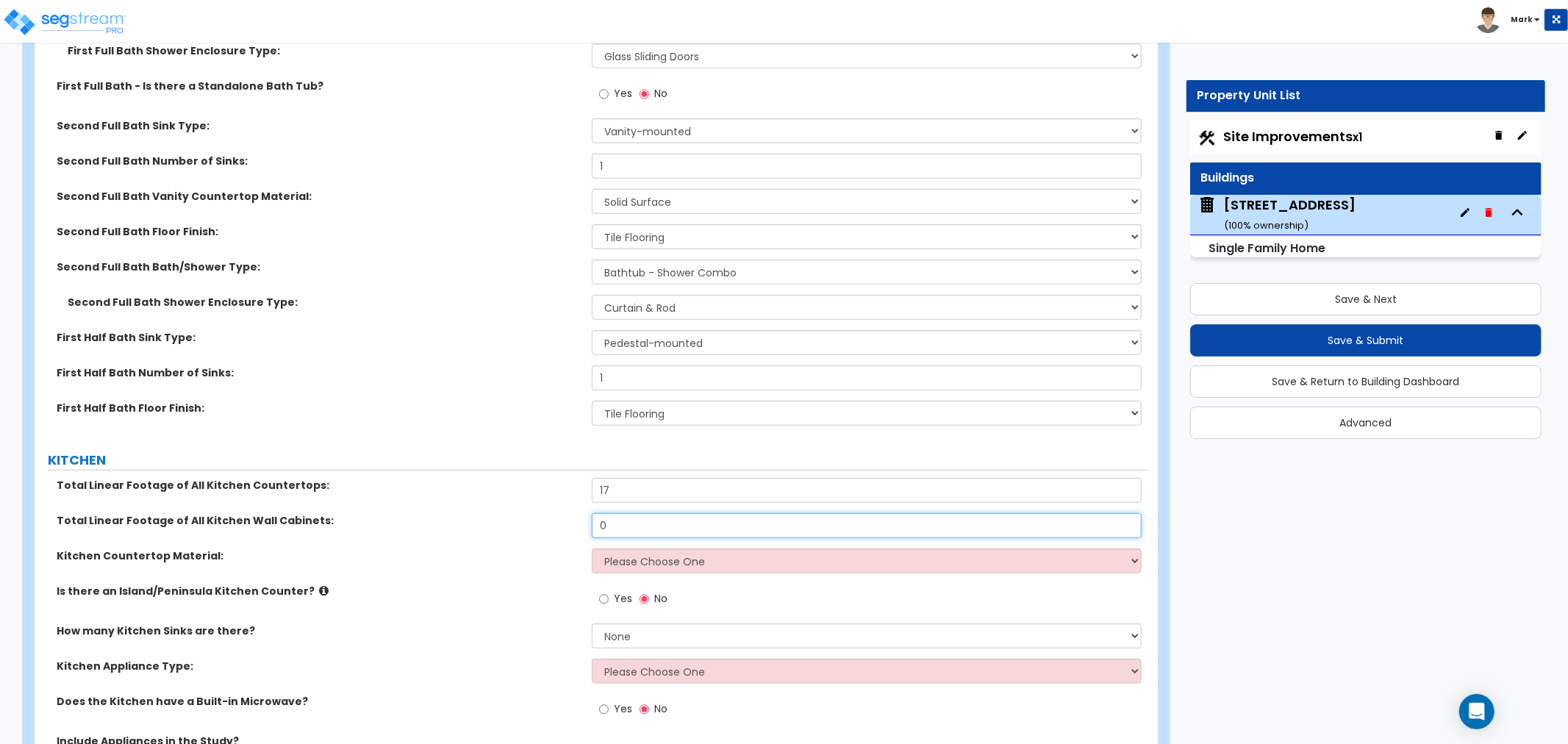
click at [647, 533] on input "0" at bounding box center [867, 526] width 550 height 25
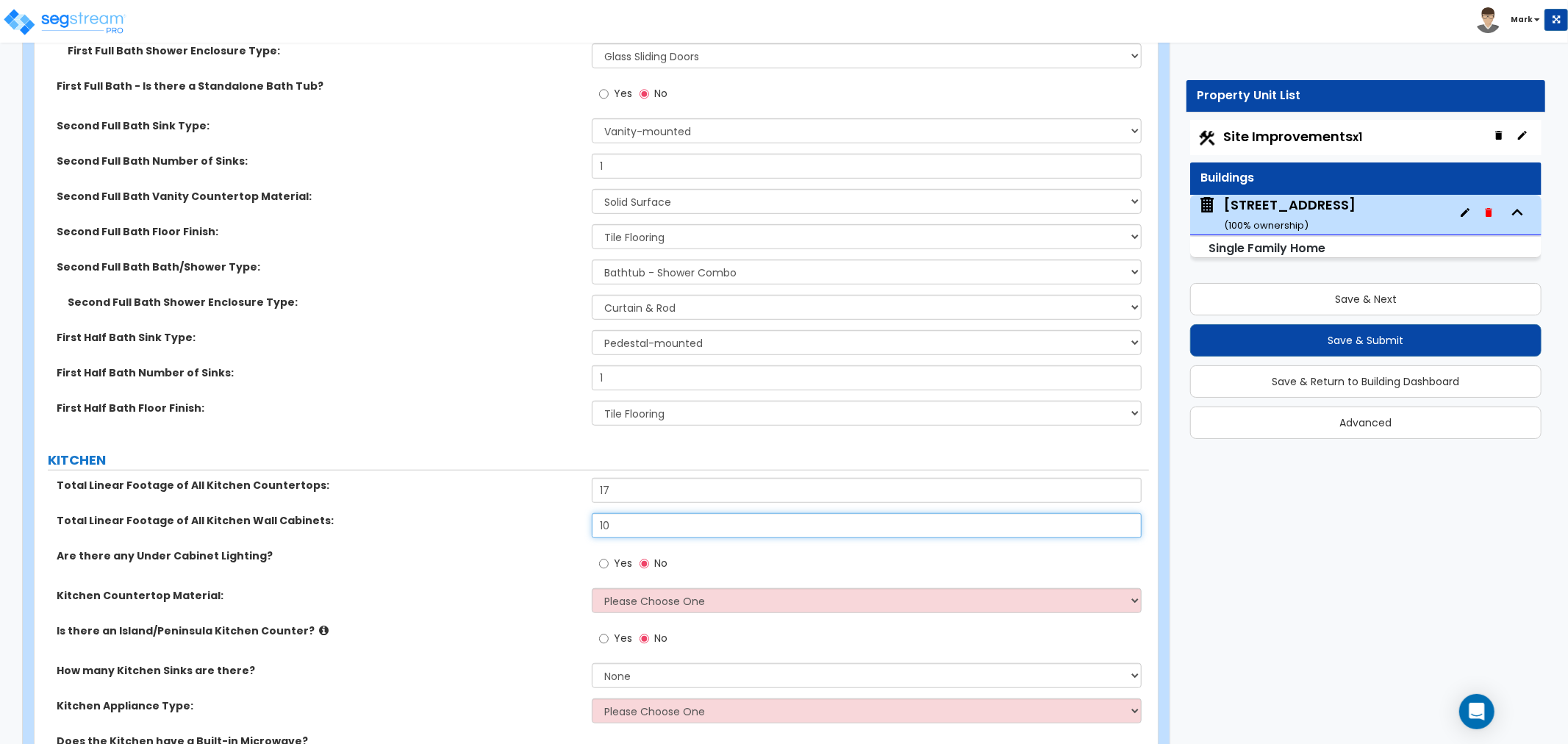
type input "10"
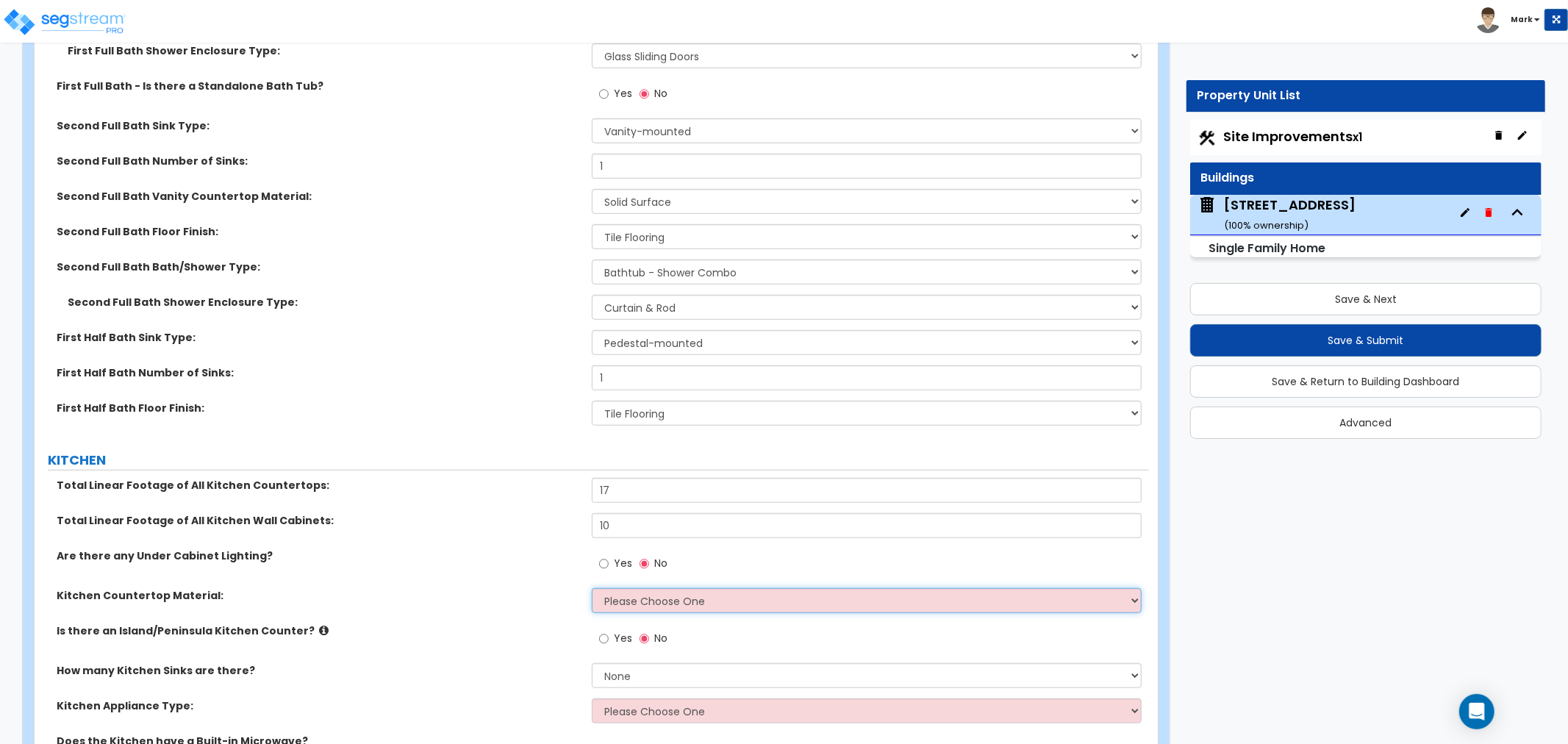
click at [615, 603] on select "Please Choose One Plastic Laminate Solid Surface Stone Quartz Marble Tile Wood …" at bounding box center [867, 601] width 550 height 25
select select "2"
click at [592, 589] on select "Please Choose One Plastic Laminate Solid Surface Stone Quartz Marble Tile Wood …" at bounding box center [867, 601] width 550 height 25
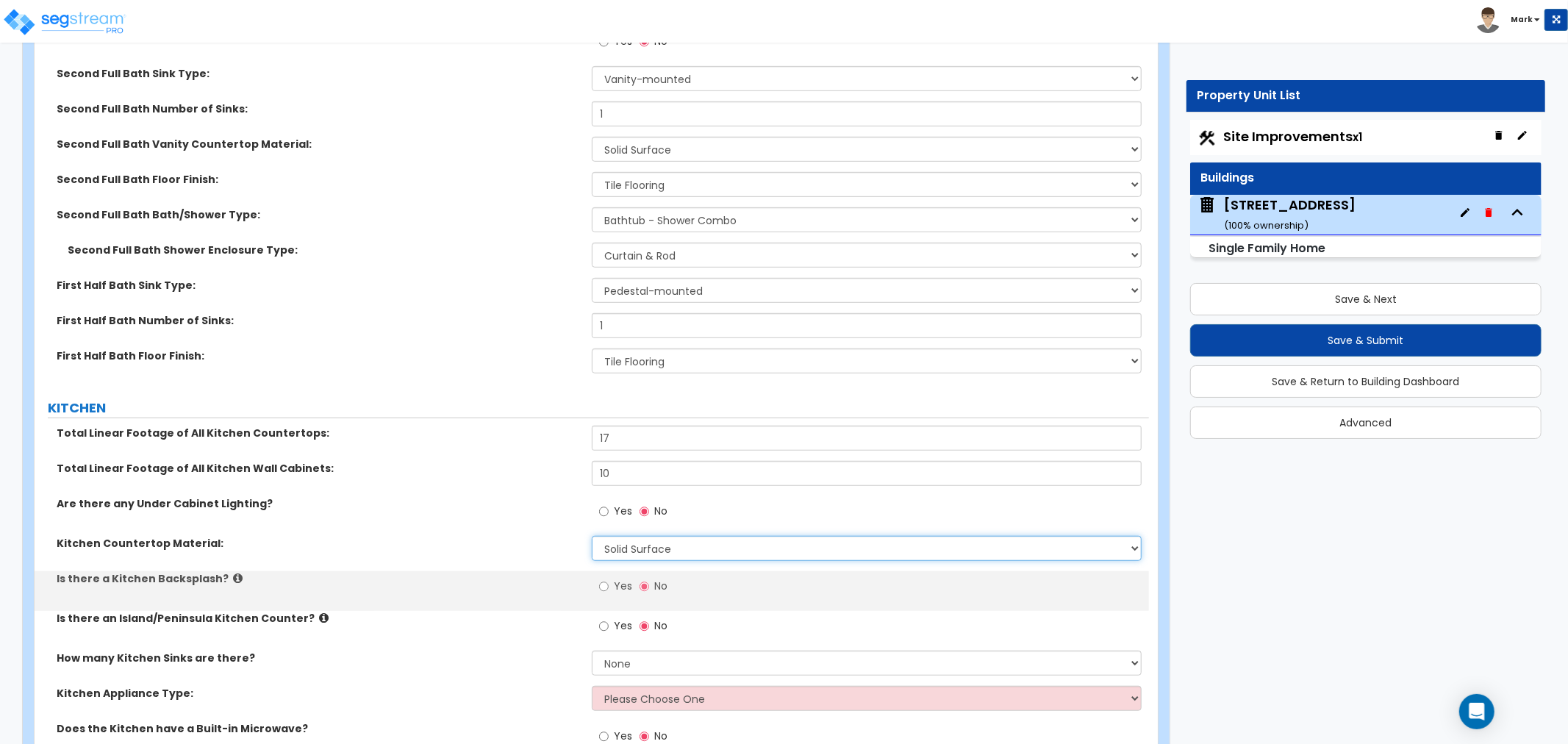
scroll to position [5394, 0]
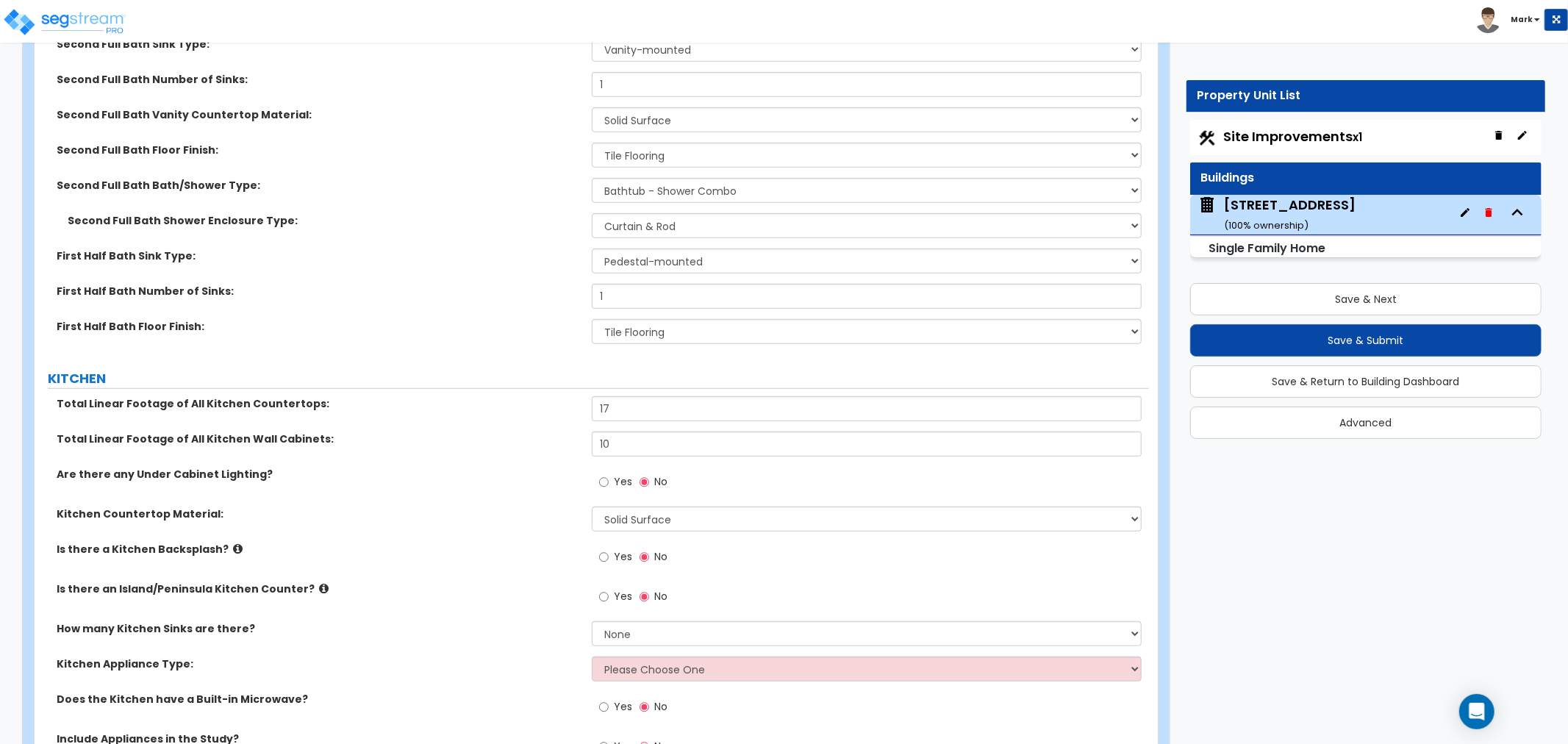
click at [598, 548] on div "Yes No" at bounding box center [633, 559] width 83 height 34
click at [604, 562] on input "Yes" at bounding box center [604, 557] width 9 height 16
radio input "true"
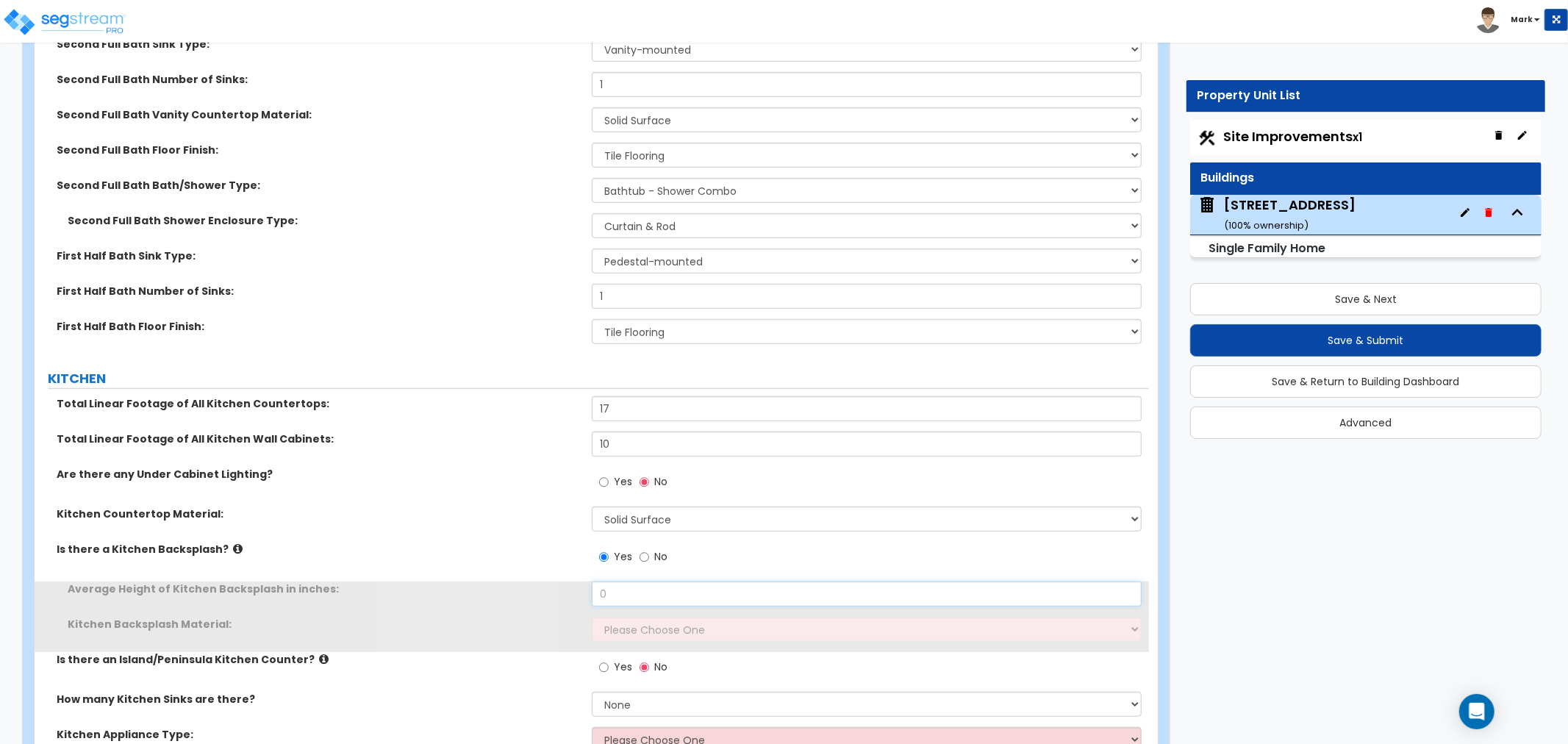
click at [631, 589] on input "0" at bounding box center [867, 594] width 550 height 25
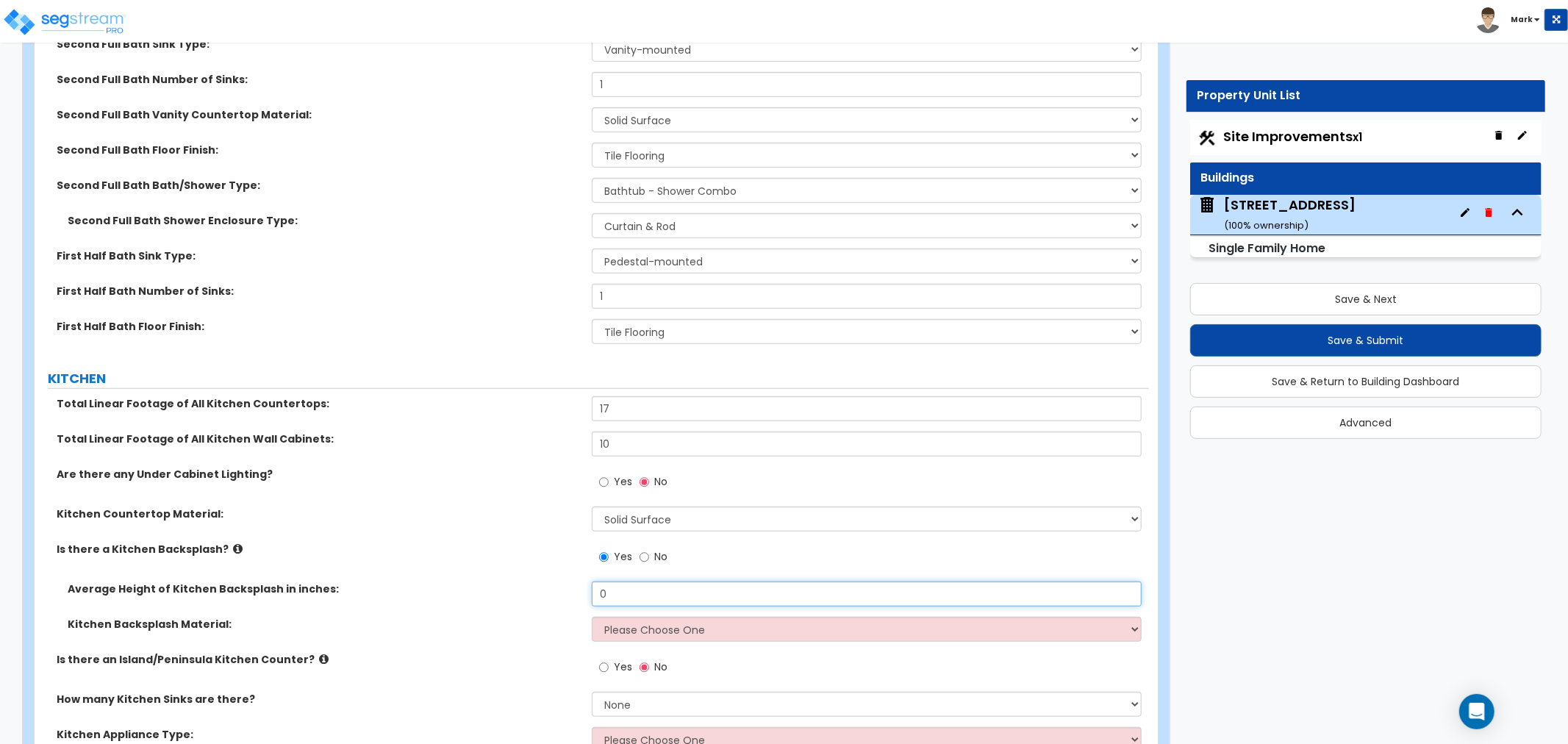
click at [631, 590] on input "0" at bounding box center [867, 594] width 550 height 25
type input "48"
click at [620, 631] on select "Please Choose One Plastic Laminate Solid Surface Stone Quartz Tile Stainless St…" at bounding box center [867, 630] width 550 height 25
select select "6"
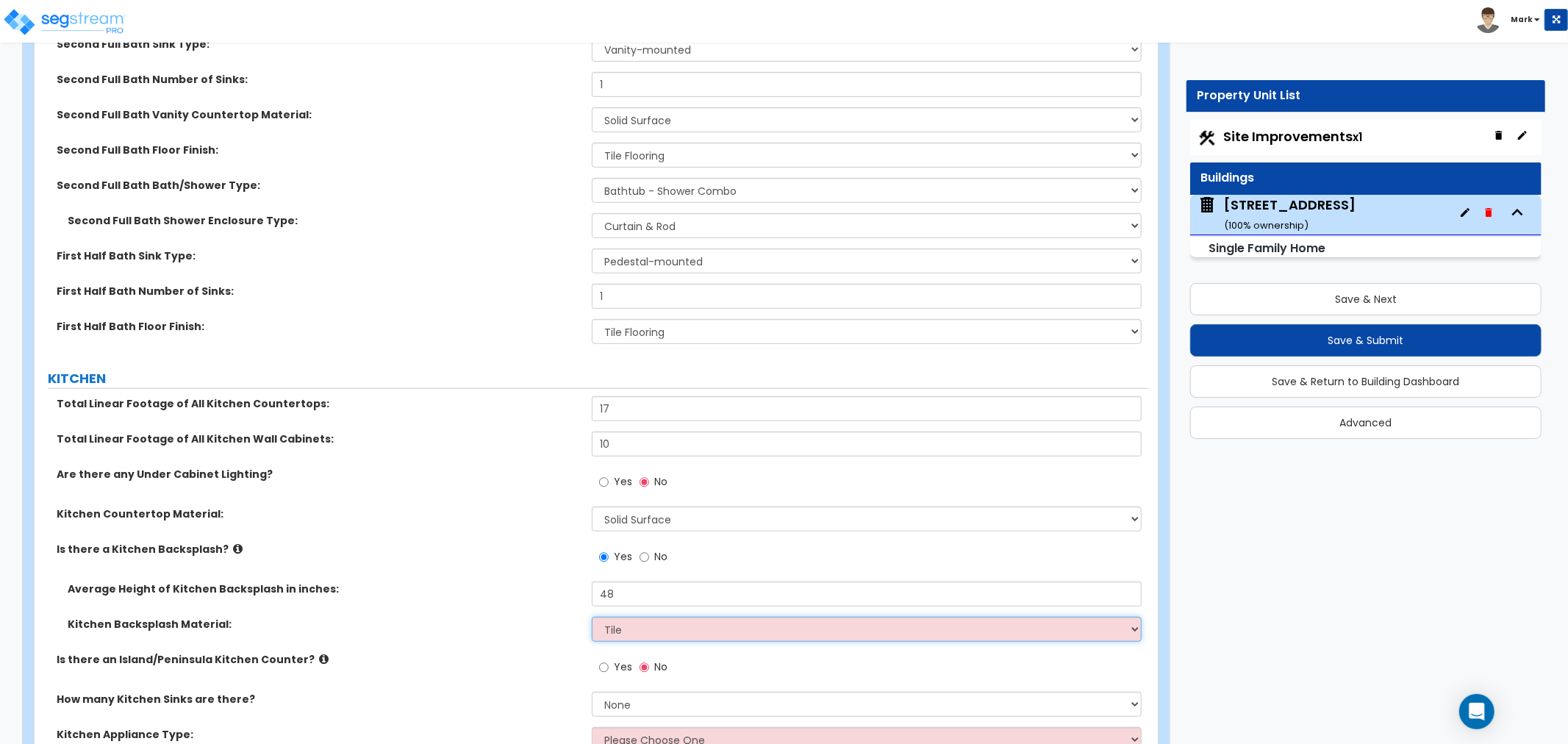
click at [592, 617] on select "Please Choose One Plastic Laminate Solid Surface Stone Quartz Tile Stainless St…" at bounding box center [867, 630] width 550 height 25
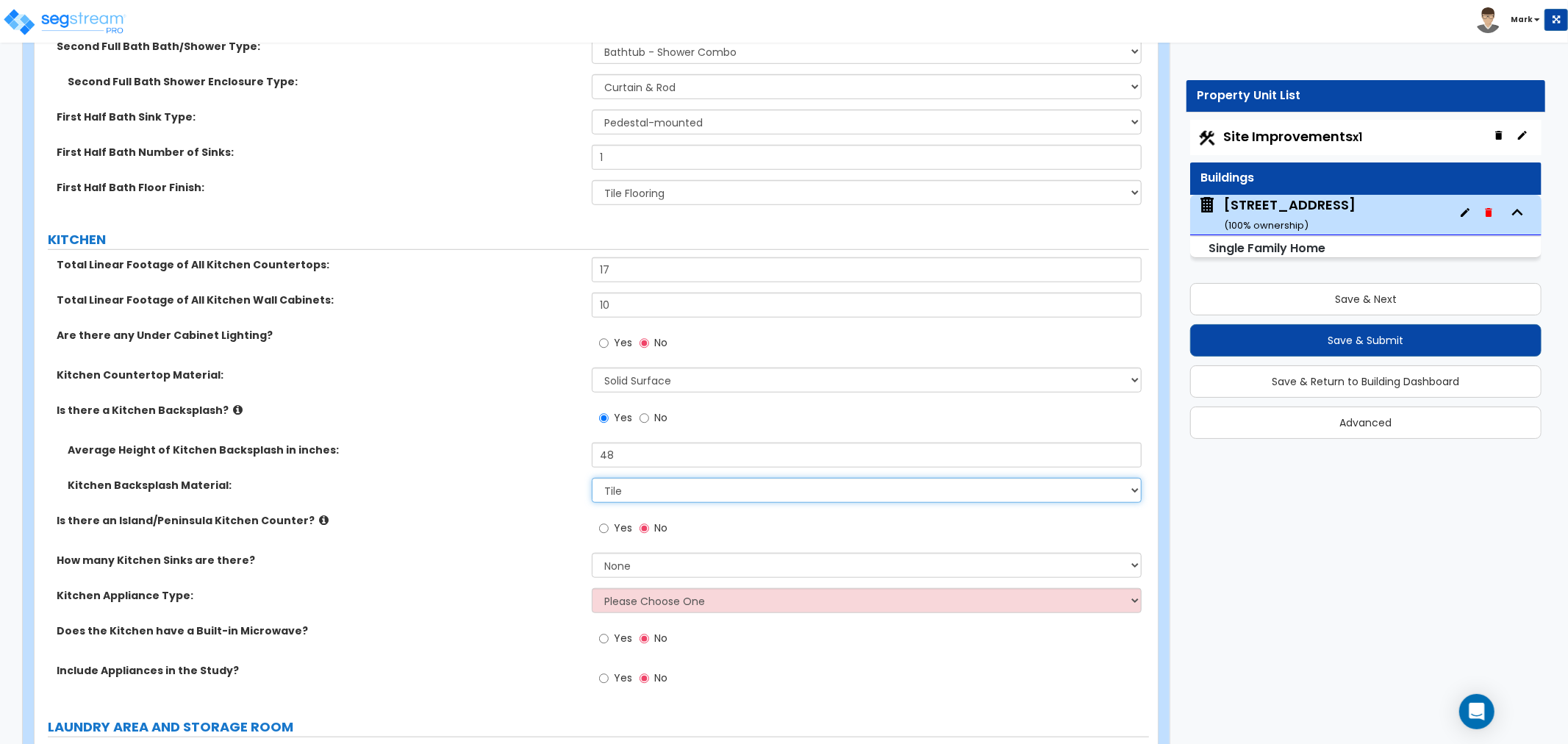
scroll to position [5557, 0]
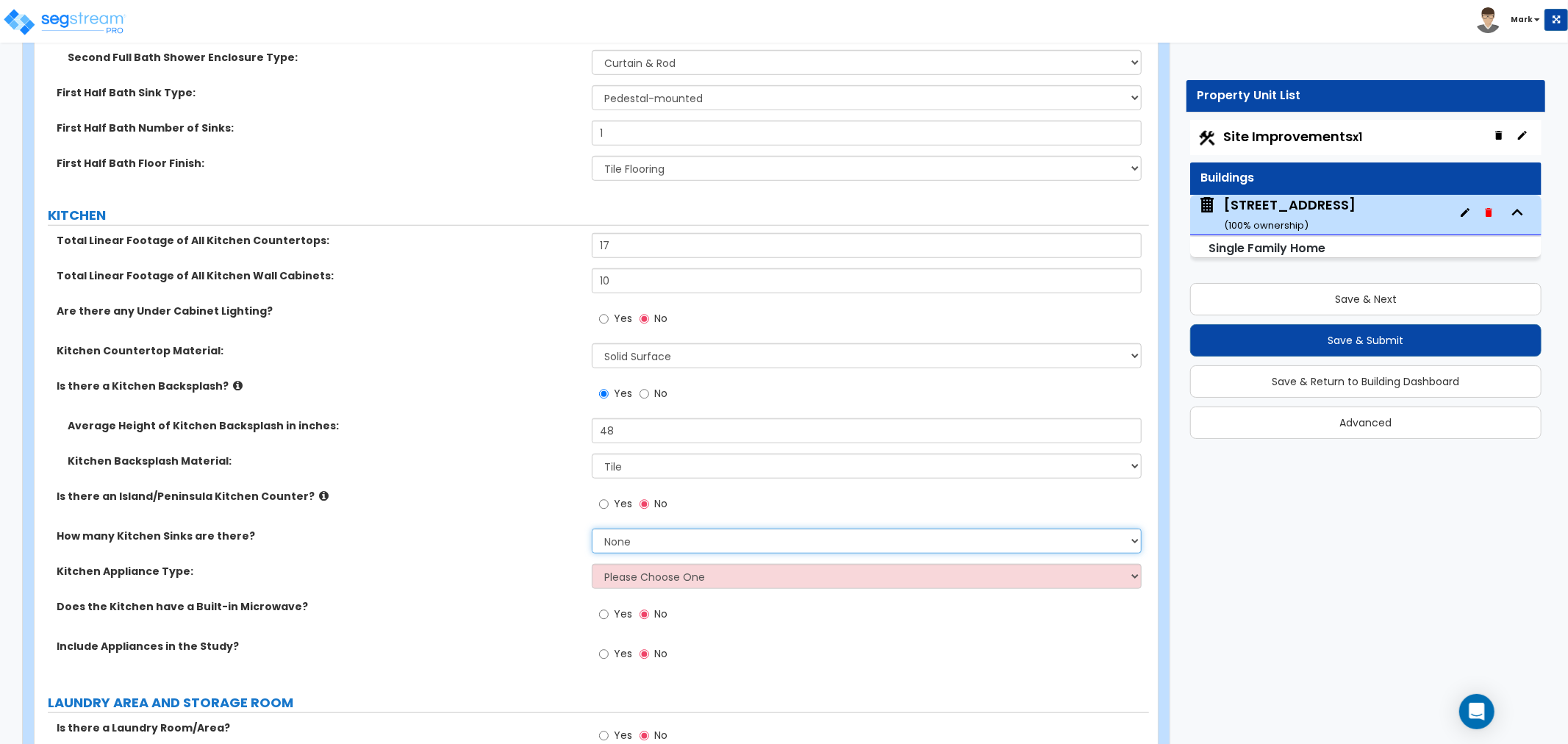
click at [605, 537] on select "None 1 2 3" at bounding box center [867, 541] width 550 height 25
click at [592, 529] on select "None 1 2 3" at bounding box center [867, 541] width 550 height 25
click at [618, 552] on div "How many Kitchen Sinks are there? None 1 2 3" at bounding box center [591, 546] width 1114 height 35
click at [627, 540] on select "None 1 2 3" at bounding box center [867, 541] width 550 height 25
select select "1"
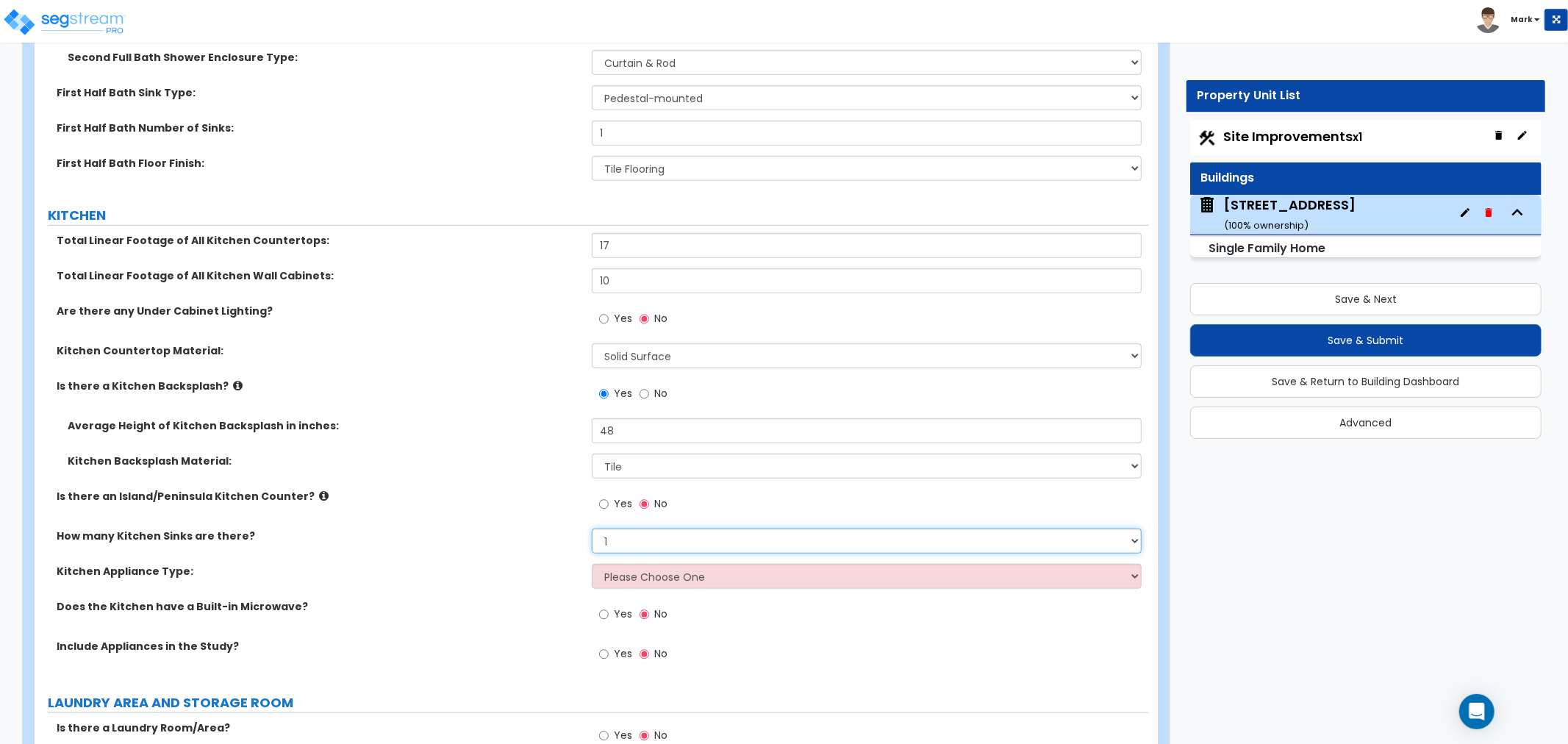
click at [592, 529] on select "None 1 2 3" at bounding box center [867, 541] width 550 height 25
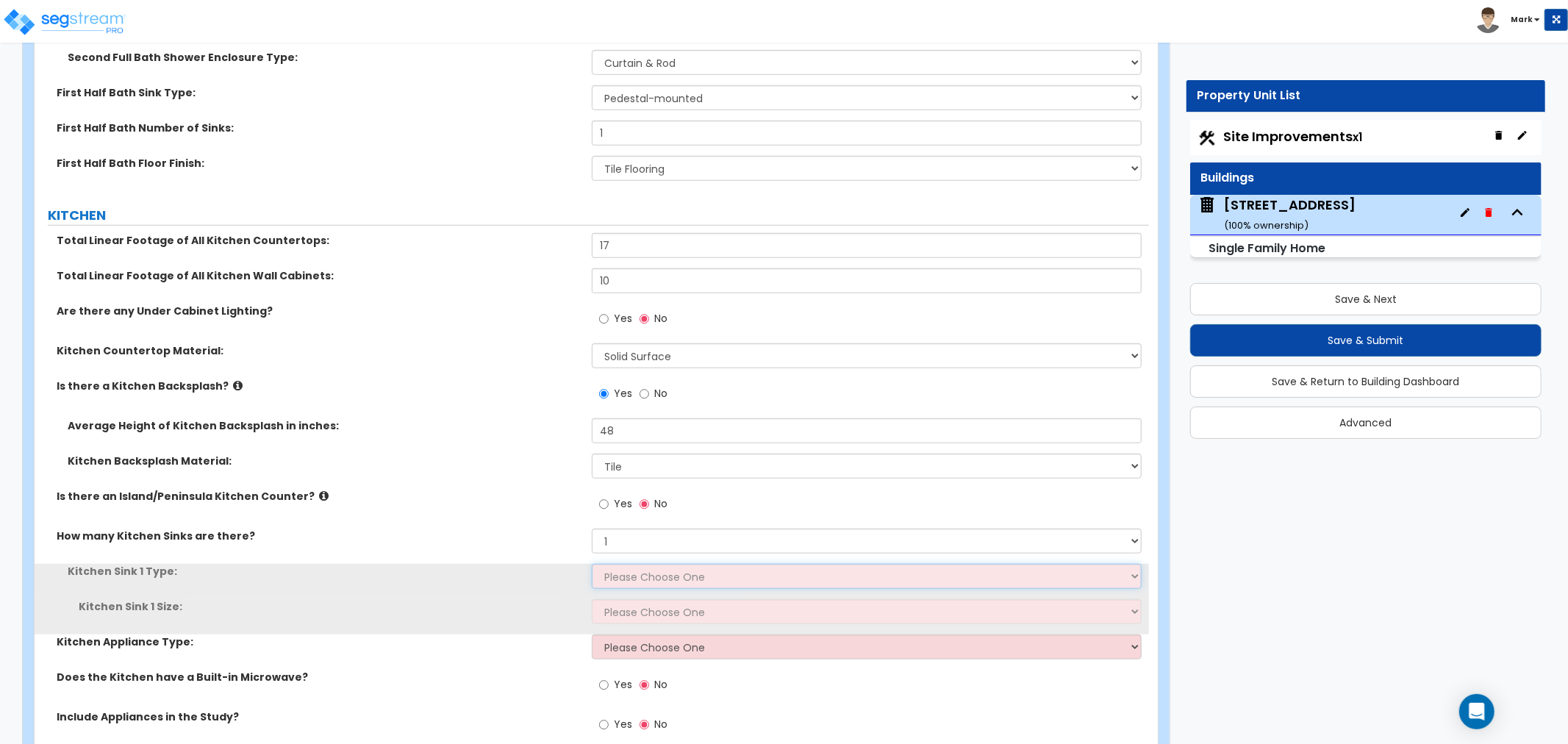
drag, startPoint x: 627, startPoint y: 548, endPoint x: 629, endPoint y: 570, distance: 22.1
click at [629, 570] on select "Please Choose One Stainless Steel Porcelain Enamel Cast Iron Granite Composite" at bounding box center [867, 577] width 550 height 25
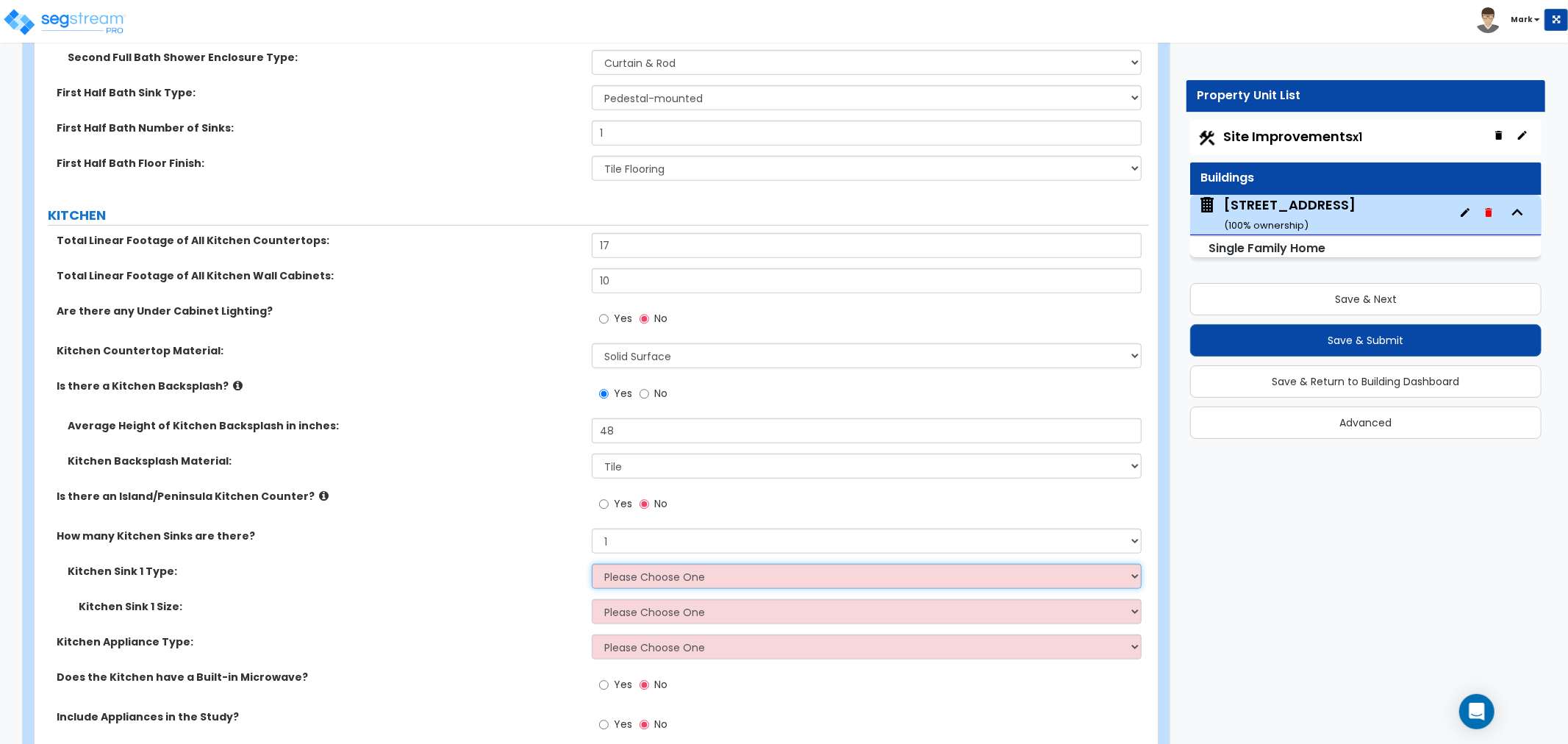
select select "1"
click at [592, 564] on select "Please Choose One Stainless Steel Porcelain Enamel Cast Iron Granite Composite" at bounding box center [867, 577] width 550 height 25
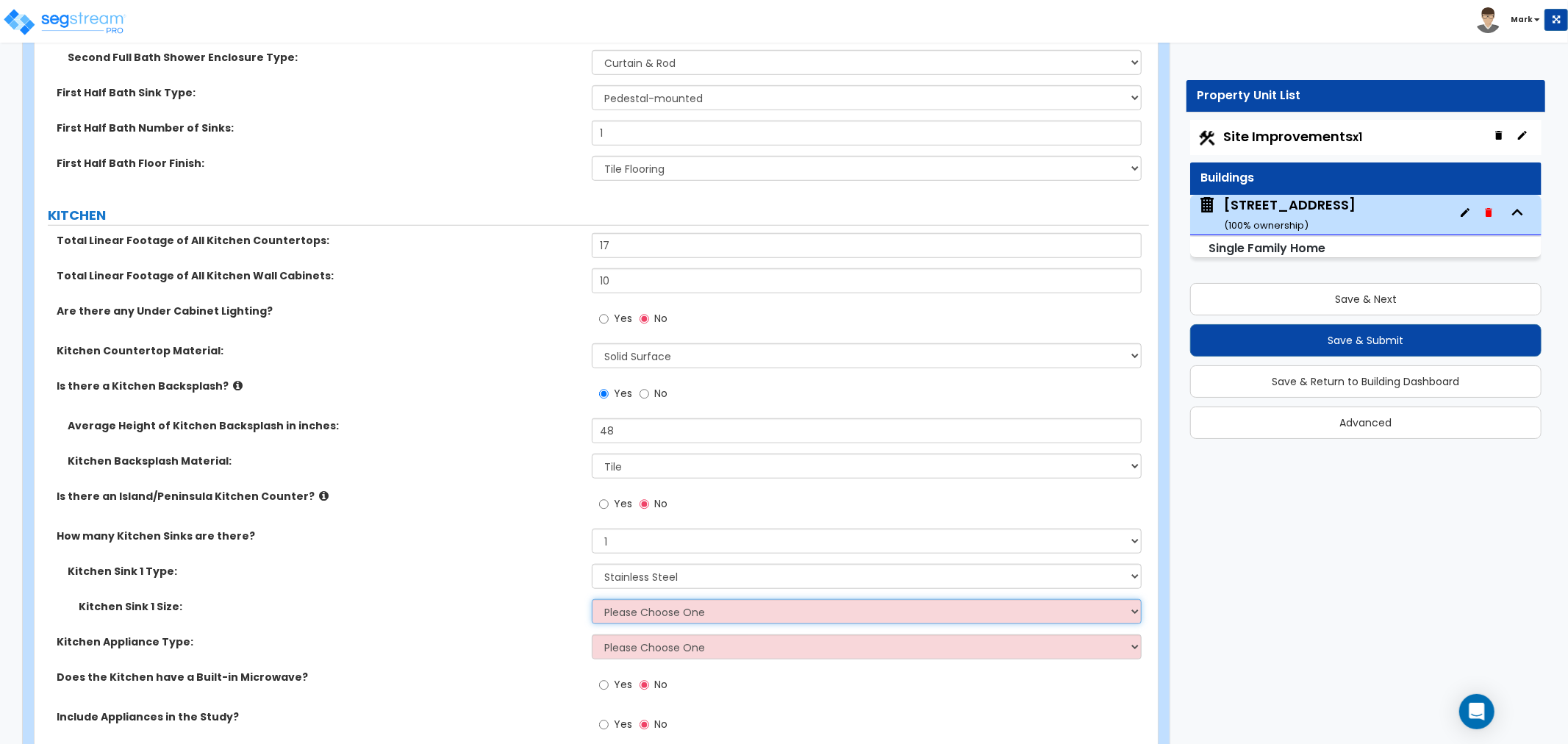
click at [631, 606] on select "Please Choose One Single Sink Double Sink" at bounding box center [867, 612] width 550 height 25
select select "2"
click at [592, 599] on select "Please Choose One Single Sink Double Sink" at bounding box center [867, 612] width 550 height 25
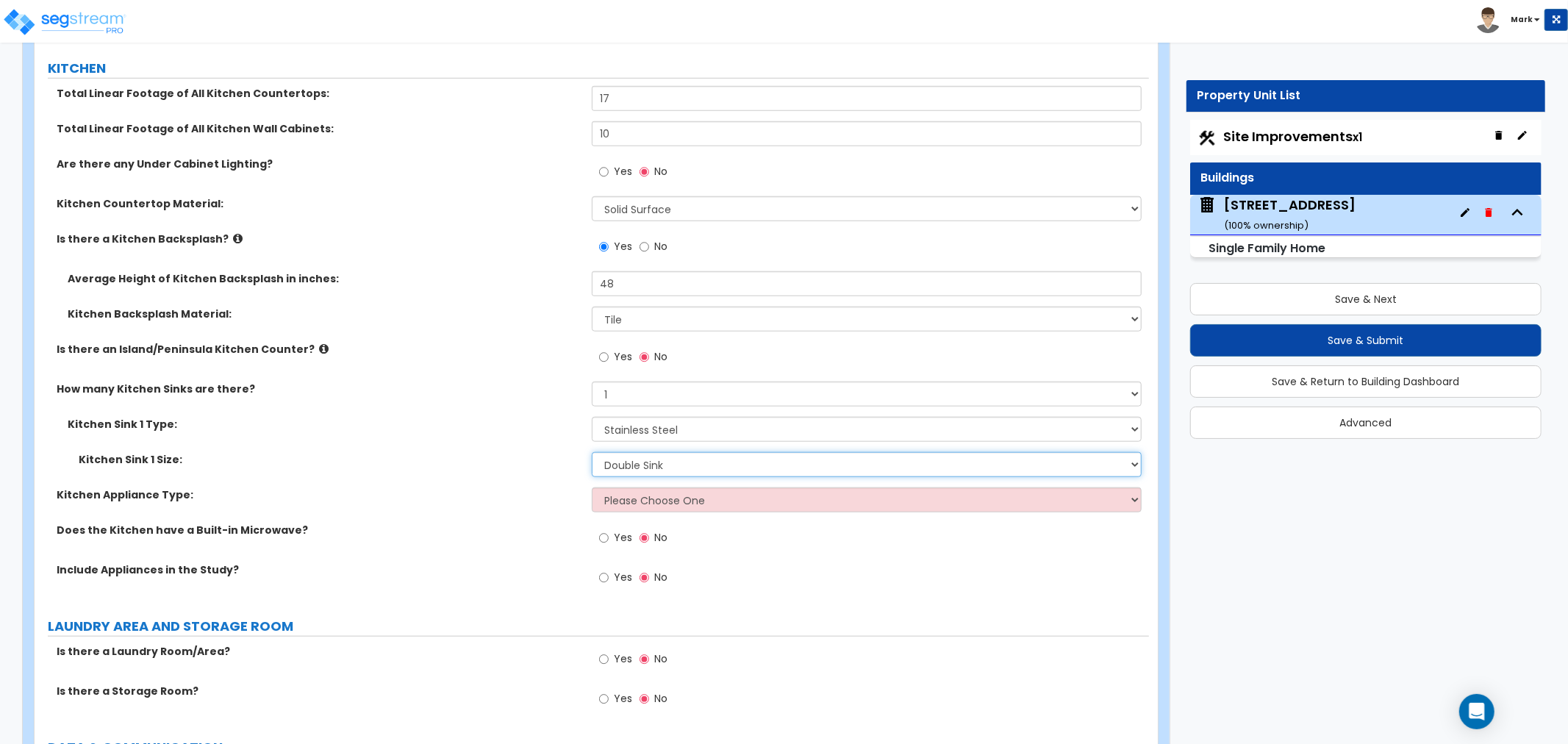
scroll to position [5720, 0]
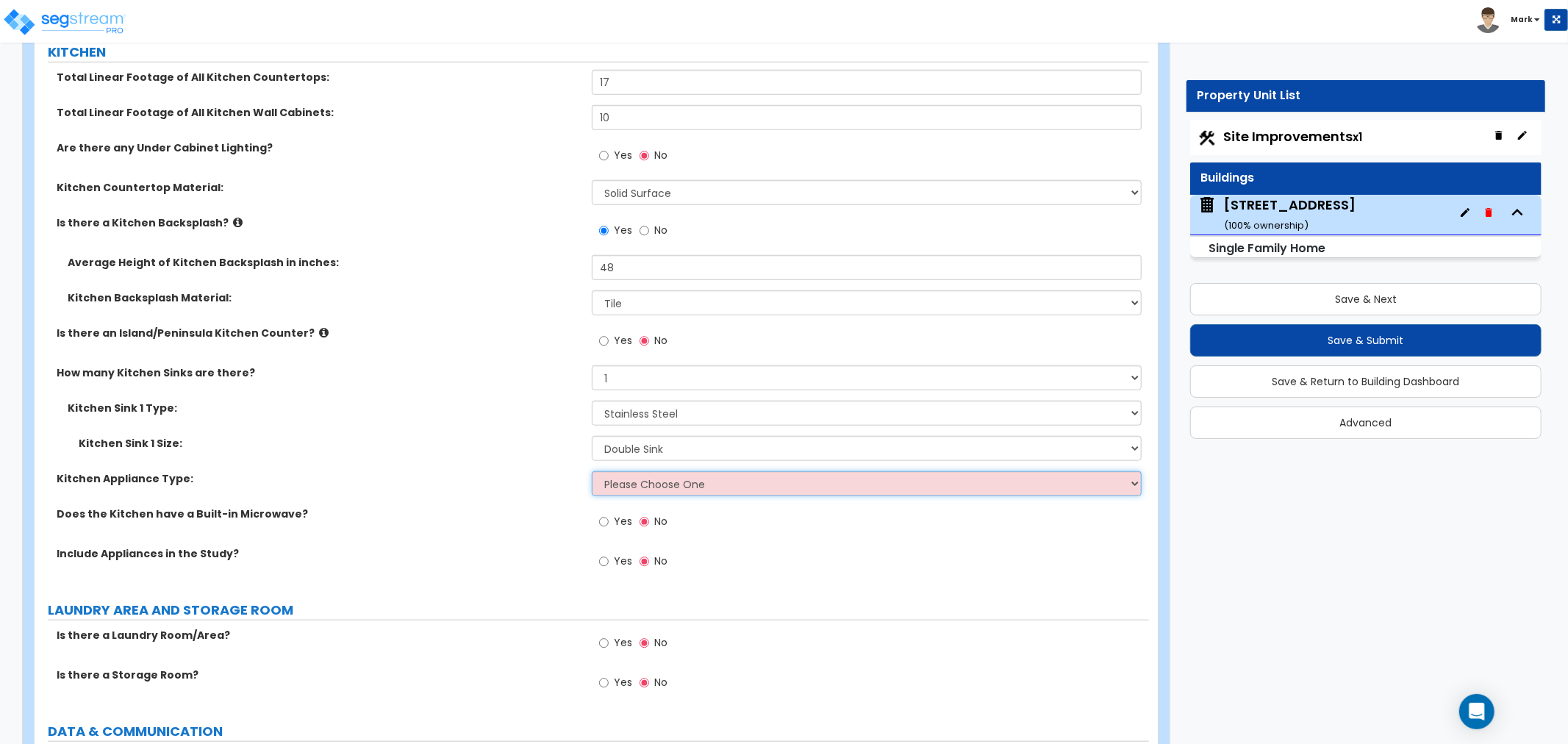
click at [626, 488] on select "Please Choose One Gas Electric" at bounding box center [867, 484] width 550 height 25
select select "1"
click at [592, 471] on select "Please Choose One Gas Electric" at bounding box center [867, 484] width 550 height 25
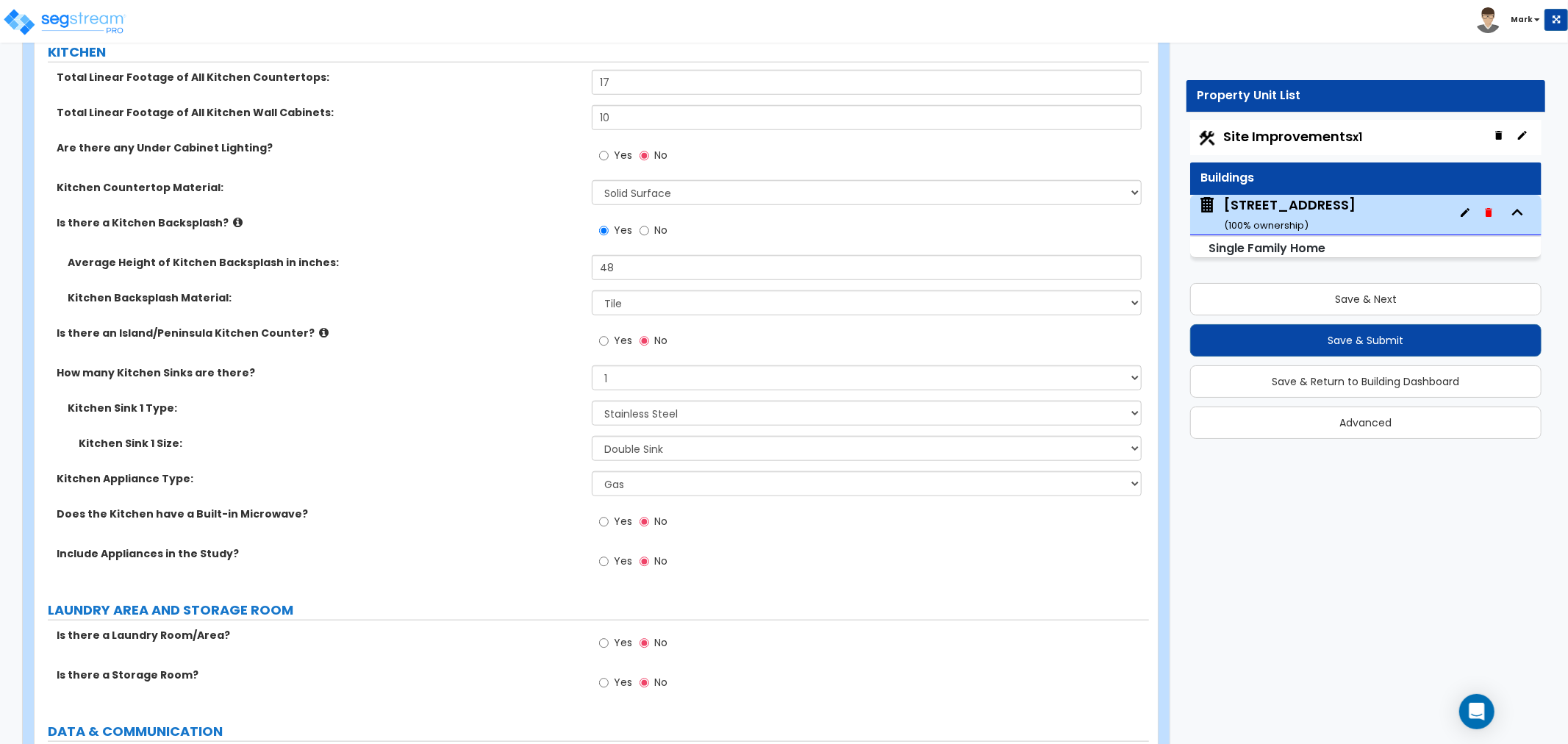
click at [615, 526] on label "Yes" at bounding box center [615, 524] width 33 height 25
click at [608, 526] on input "Yes" at bounding box center [604, 522] width 9 height 16
radio input "true"
click at [611, 559] on label "Yes" at bounding box center [615, 564] width 33 height 25
click at [608, 559] on input "Yes" at bounding box center [604, 561] width 9 height 16
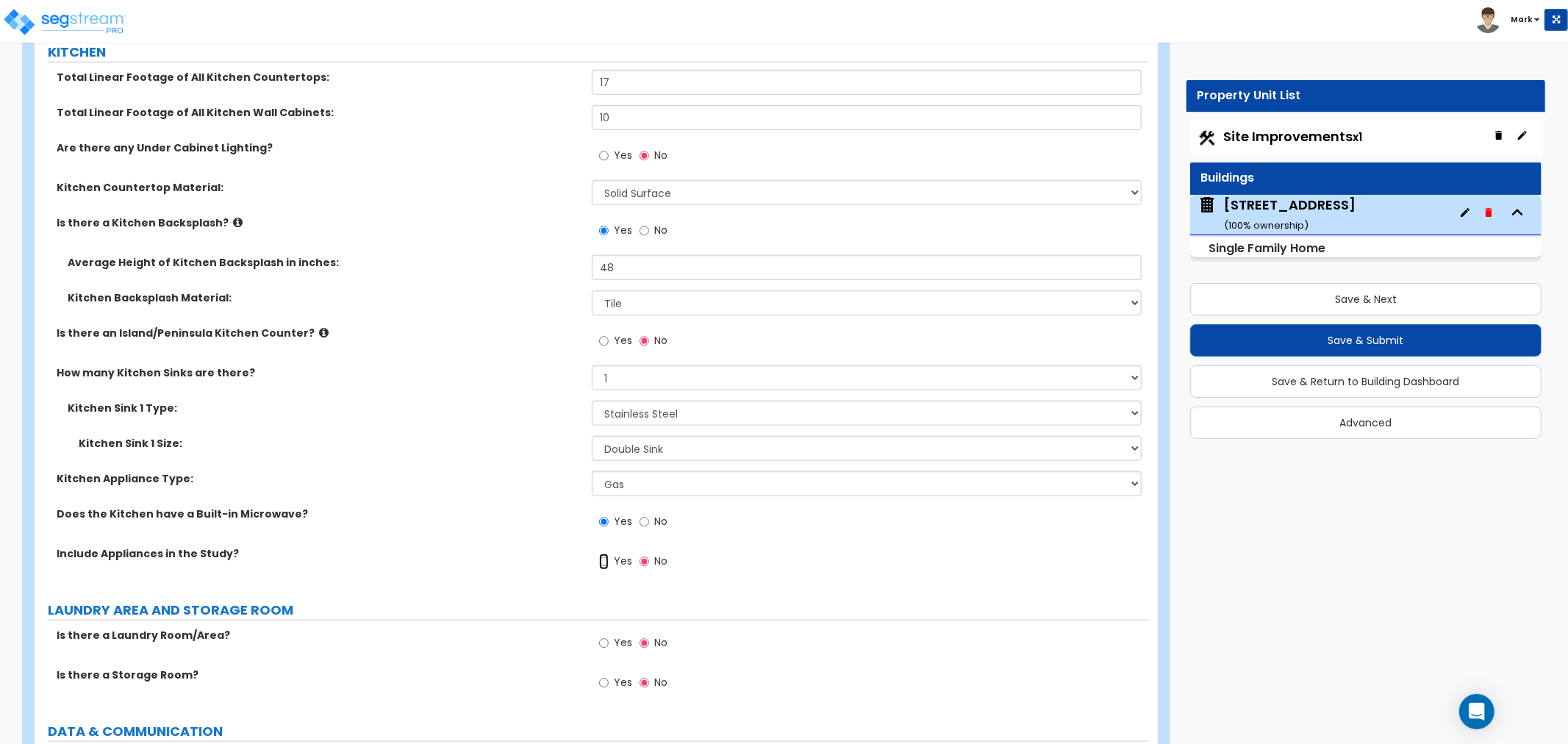
radio input "true"
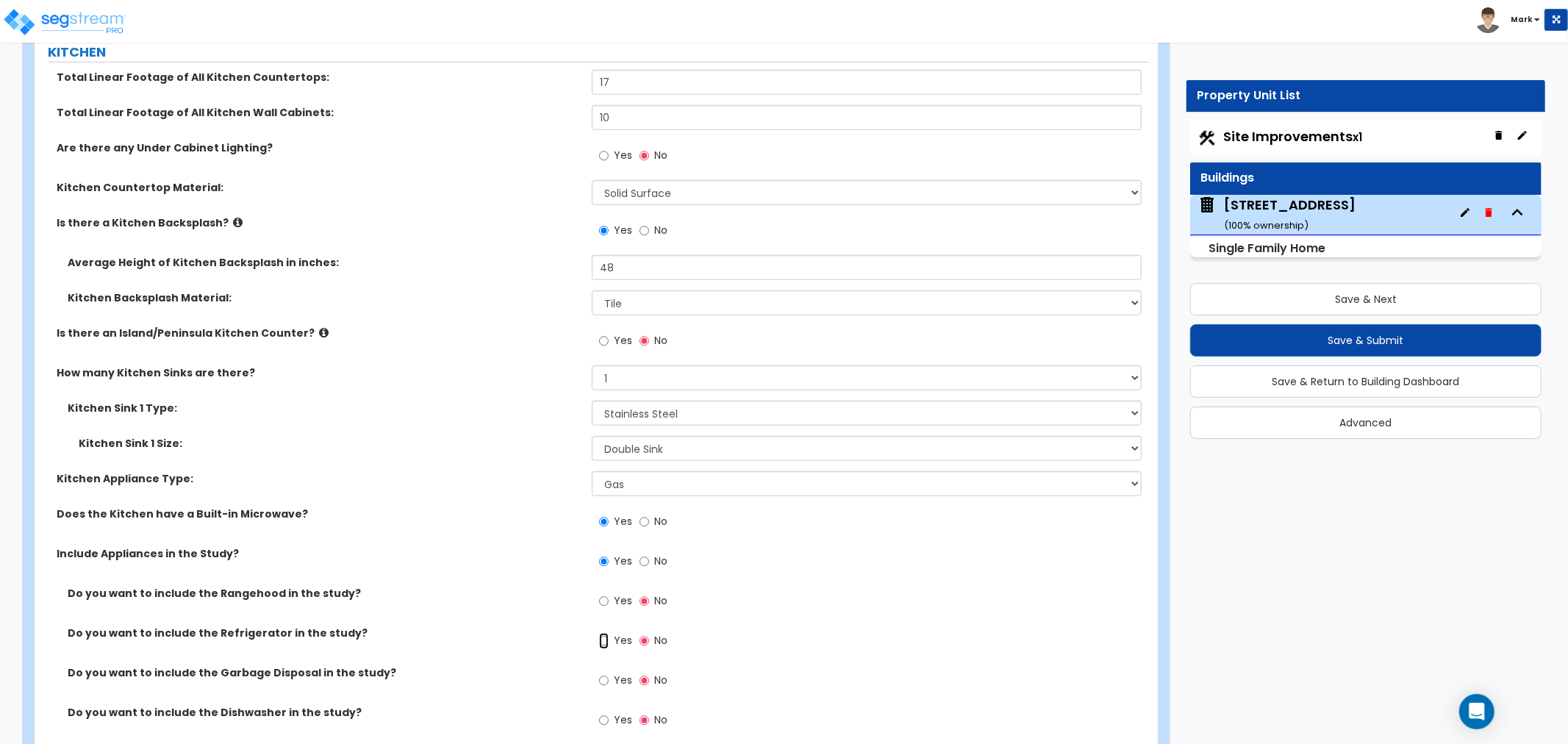
click at [603, 641] on input "Yes" at bounding box center [604, 641] width 9 height 16
radio input "true"
click at [610, 676] on label "Yes" at bounding box center [615, 683] width 33 height 25
click at [608, 676] on input "Yes" at bounding box center [604, 681] width 9 height 16
radio input "true"
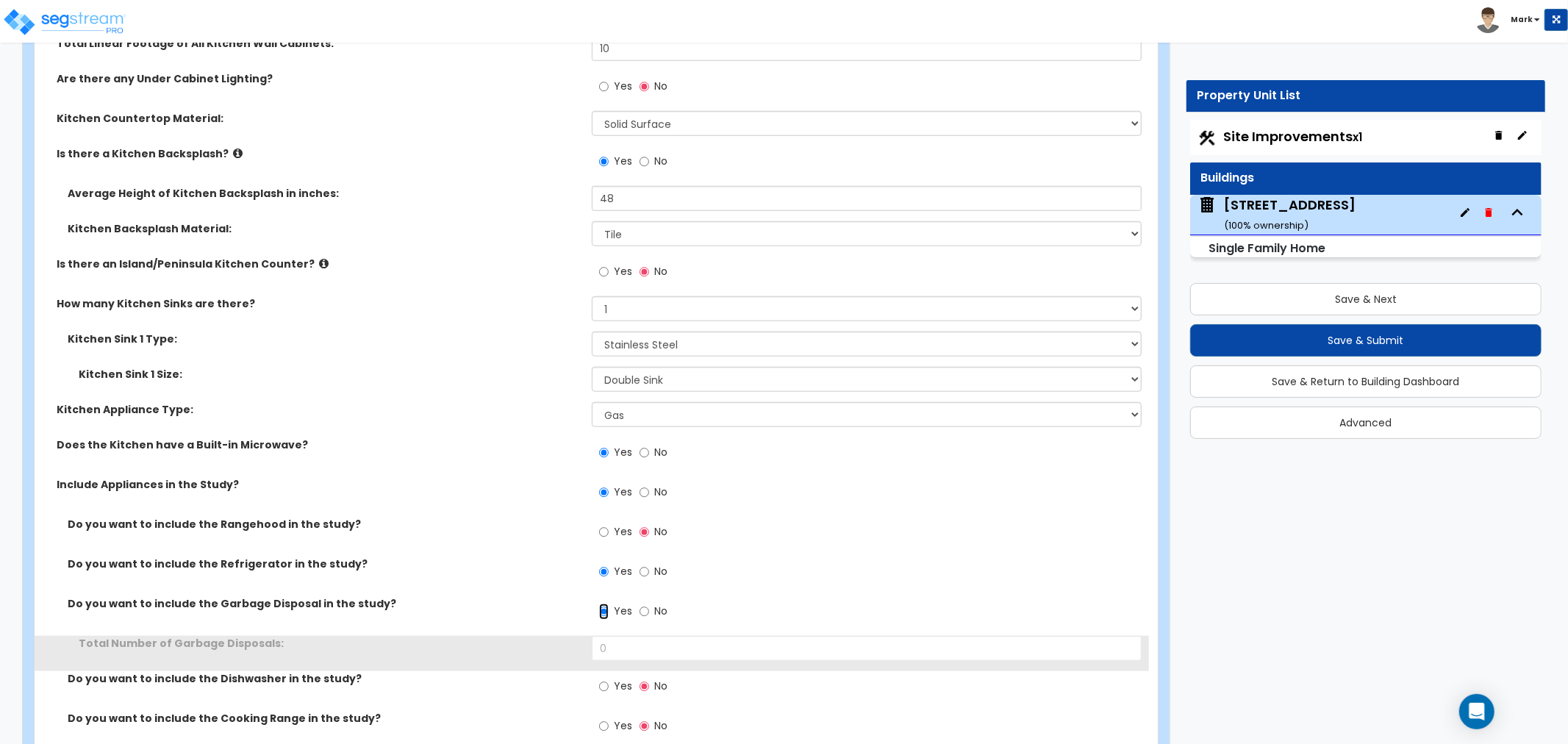
scroll to position [5884, 0]
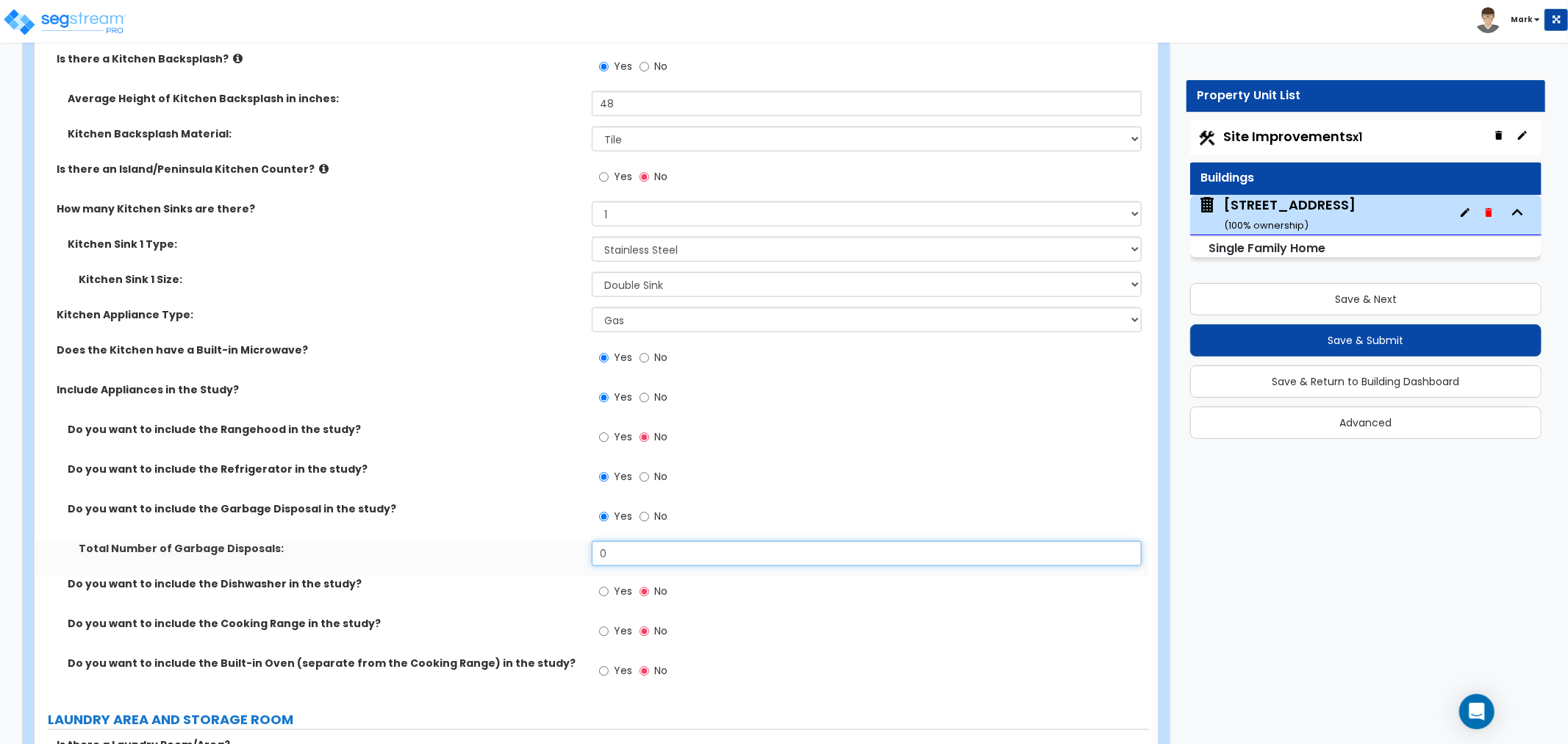
click at [612, 561] on input "0" at bounding box center [867, 554] width 550 height 25
drag, startPoint x: 612, startPoint y: 561, endPoint x: 630, endPoint y: 583, distance: 28.4
click at [612, 561] on input "0" at bounding box center [867, 554] width 550 height 25
type input "1"
click at [610, 592] on label "Yes" at bounding box center [615, 593] width 33 height 25
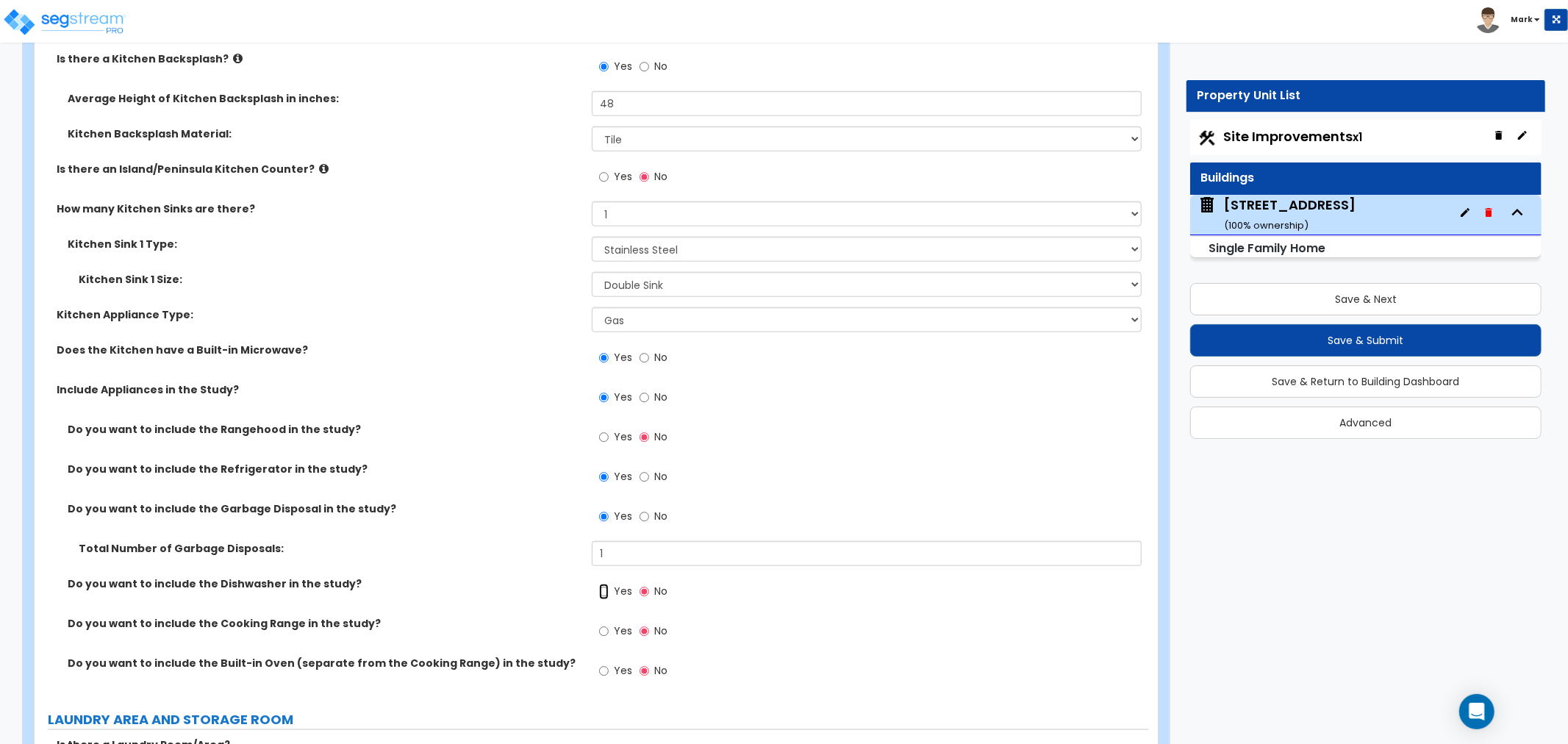
click at [608, 592] on input "Yes" at bounding box center [604, 592] width 9 height 16
radio input "true"
click at [608, 629] on label "Yes" at bounding box center [615, 633] width 33 height 25
click at [608, 629] on input "Yes" at bounding box center [604, 631] width 9 height 16
radio input "true"
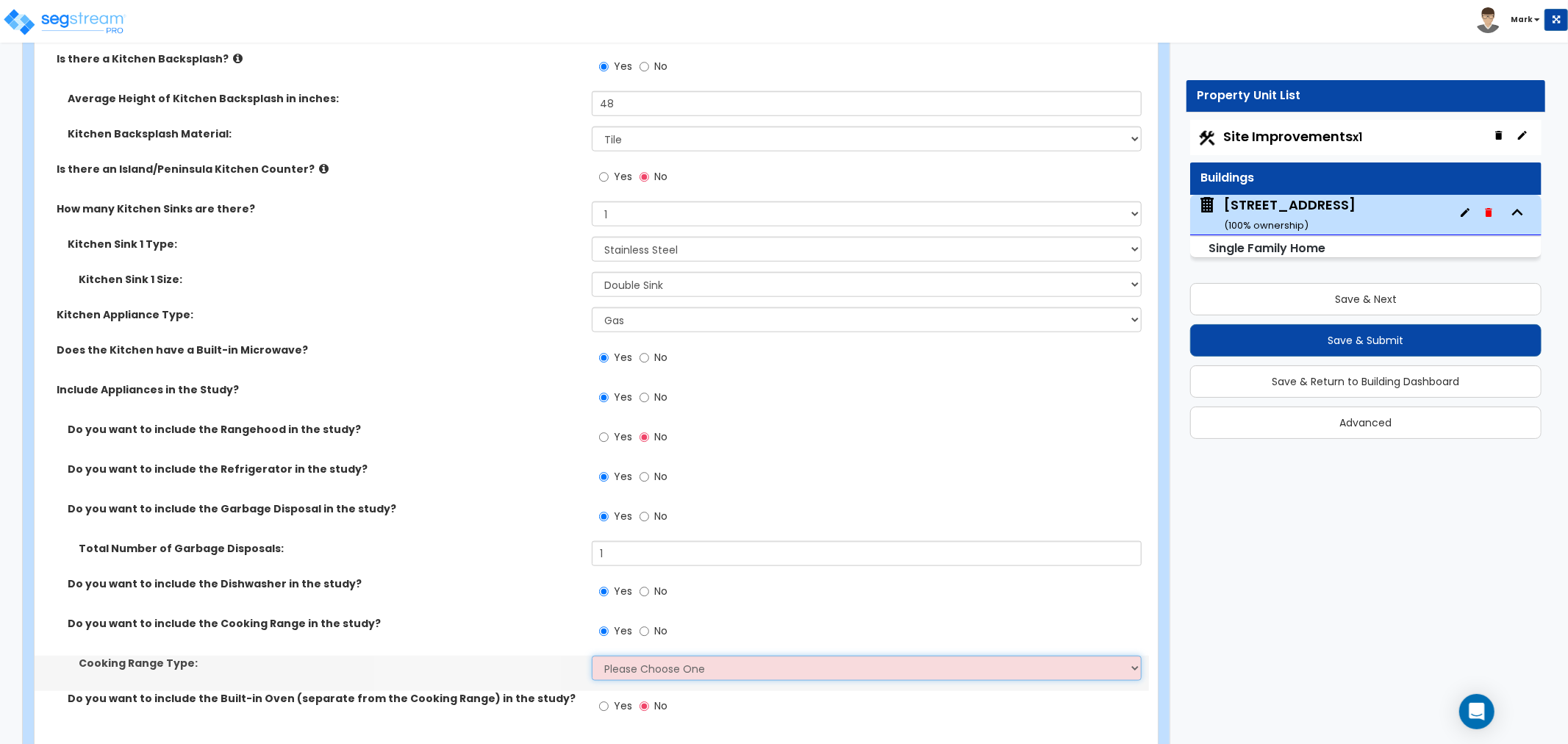
click at [612, 669] on select "Please Choose One Cook Top Only Range with Oven" at bounding box center [867, 669] width 550 height 25
select select "2"
click at [592, 656] on select "Please Choose One Cook Top Only Range with Oven" at bounding box center [867, 669] width 550 height 25
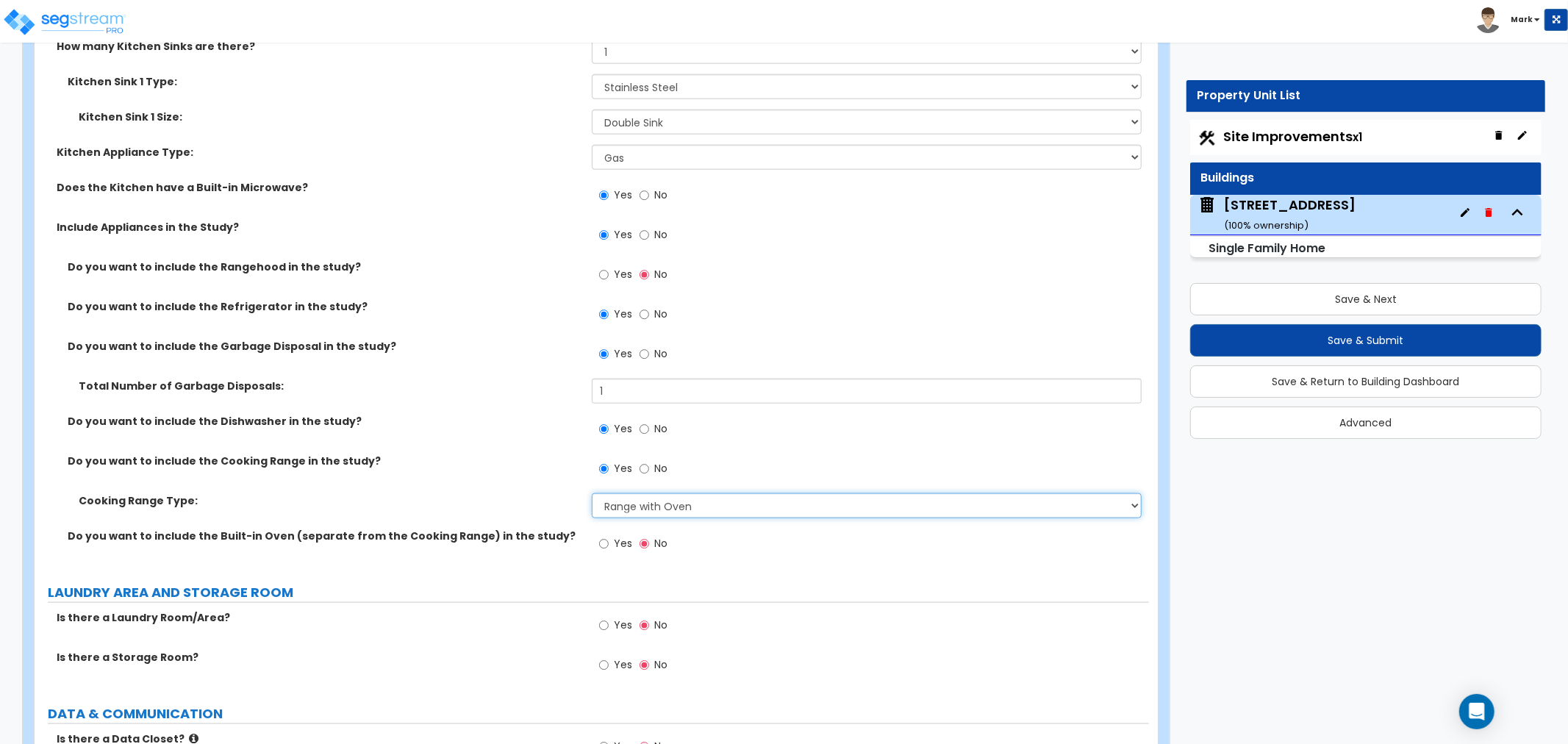
scroll to position [6048, 0]
click at [607, 621] on input "Yes" at bounding box center [604, 625] width 9 height 16
radio input "true"
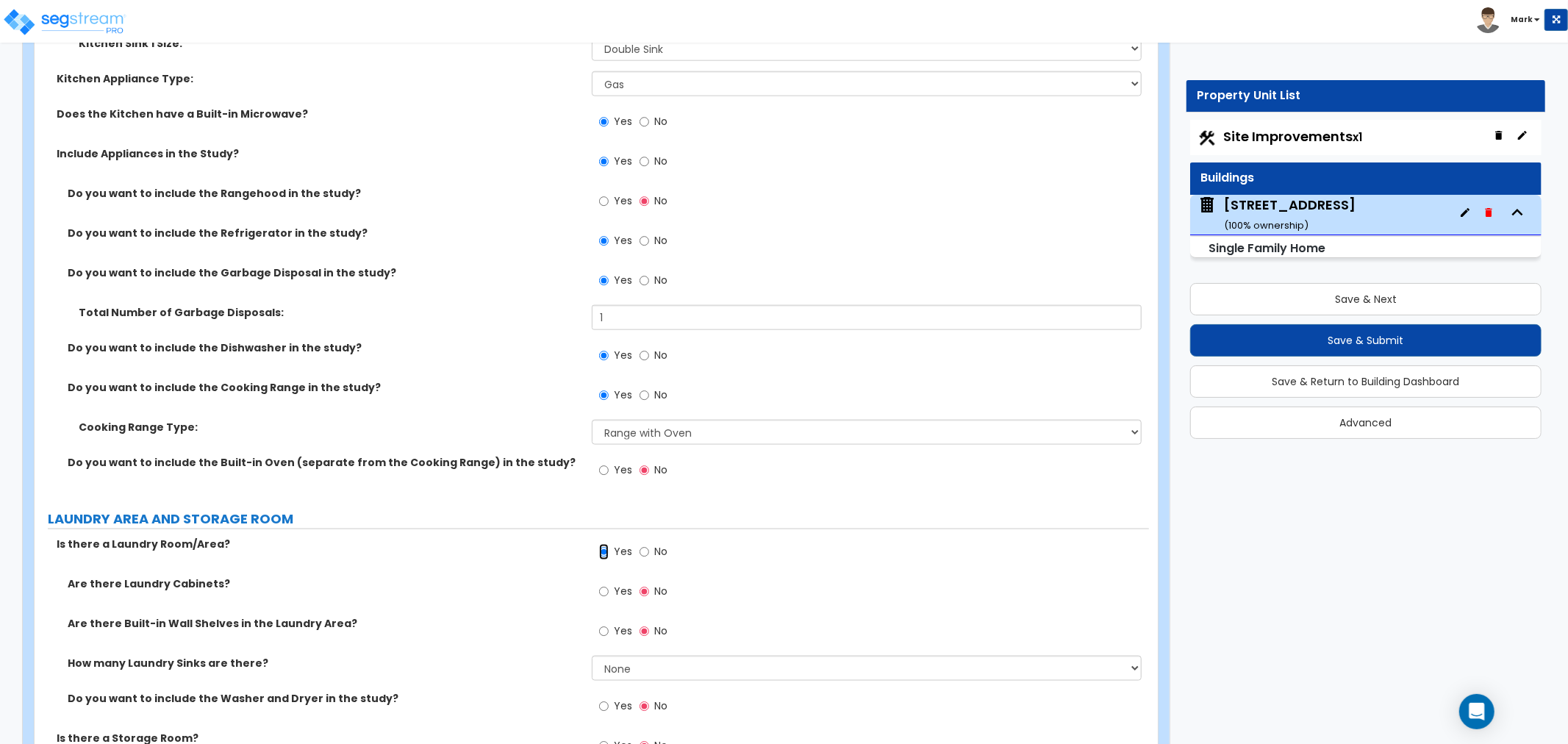
scroll to position [6211, 0]
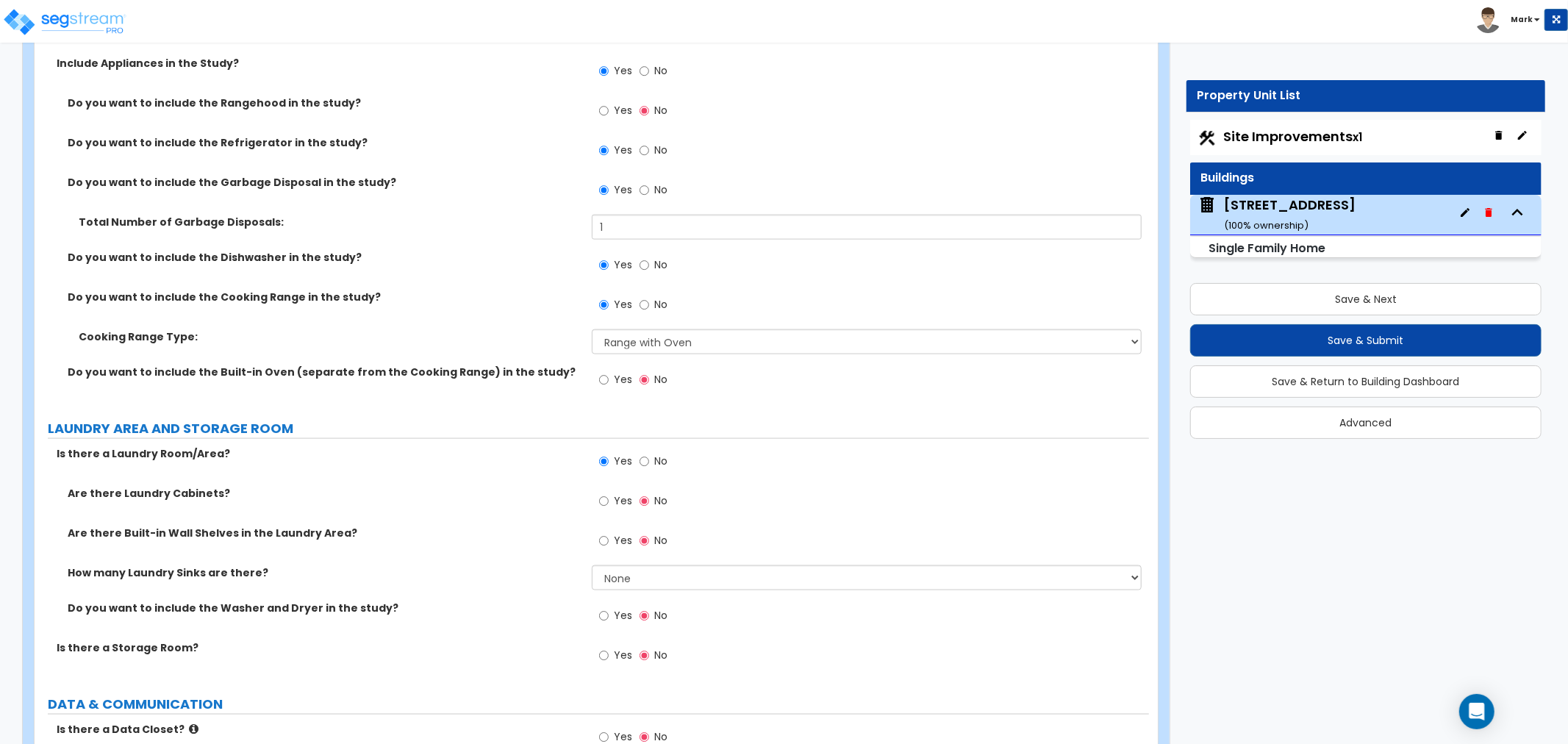
click at [612, 618] on label "Yes" at bounding box center [615, 618] width 33 height 25
click at [608, 618] on input "Yes" at bounding box center [604, 616] width 9 height 16
radio input "true"
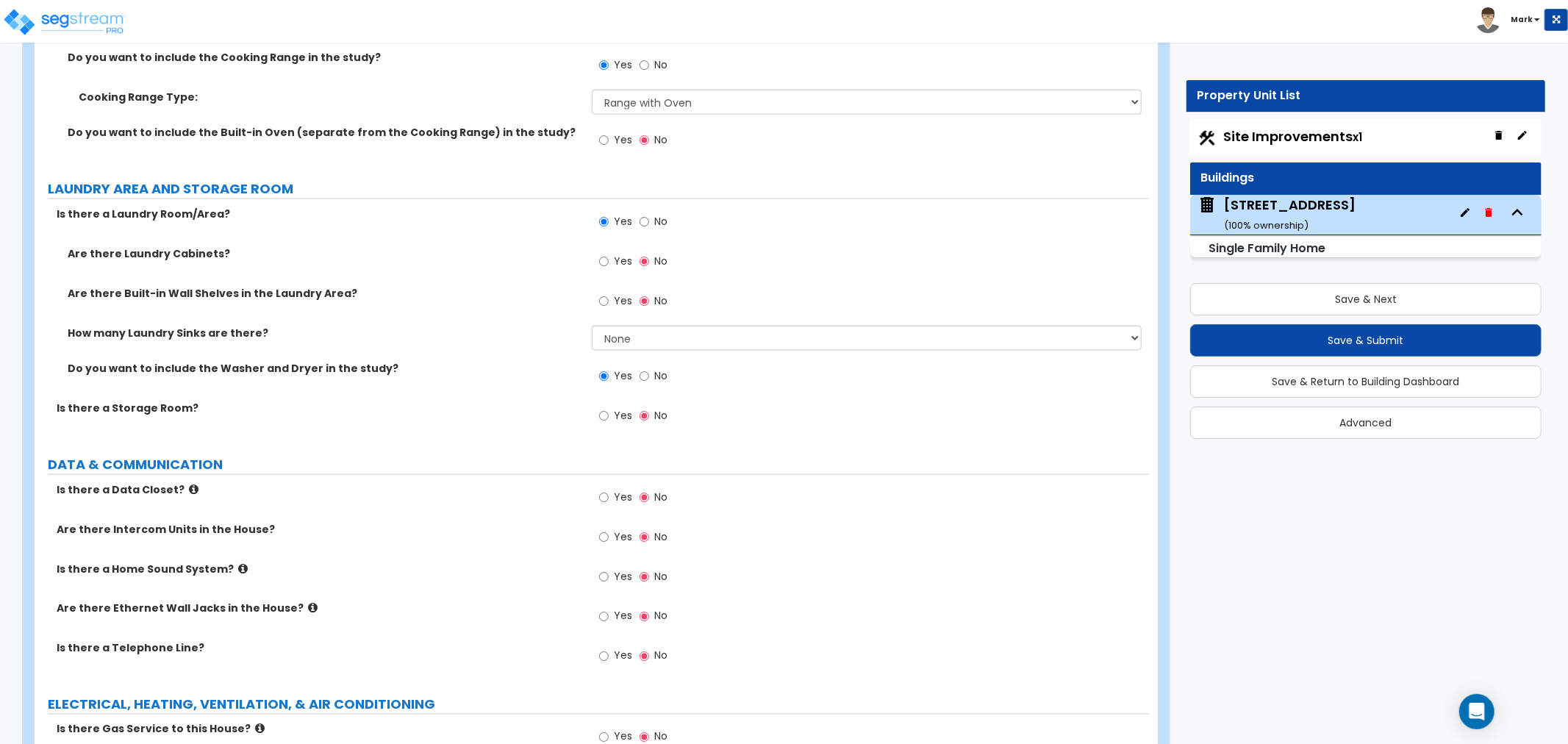
scroll to position [6537, 0]
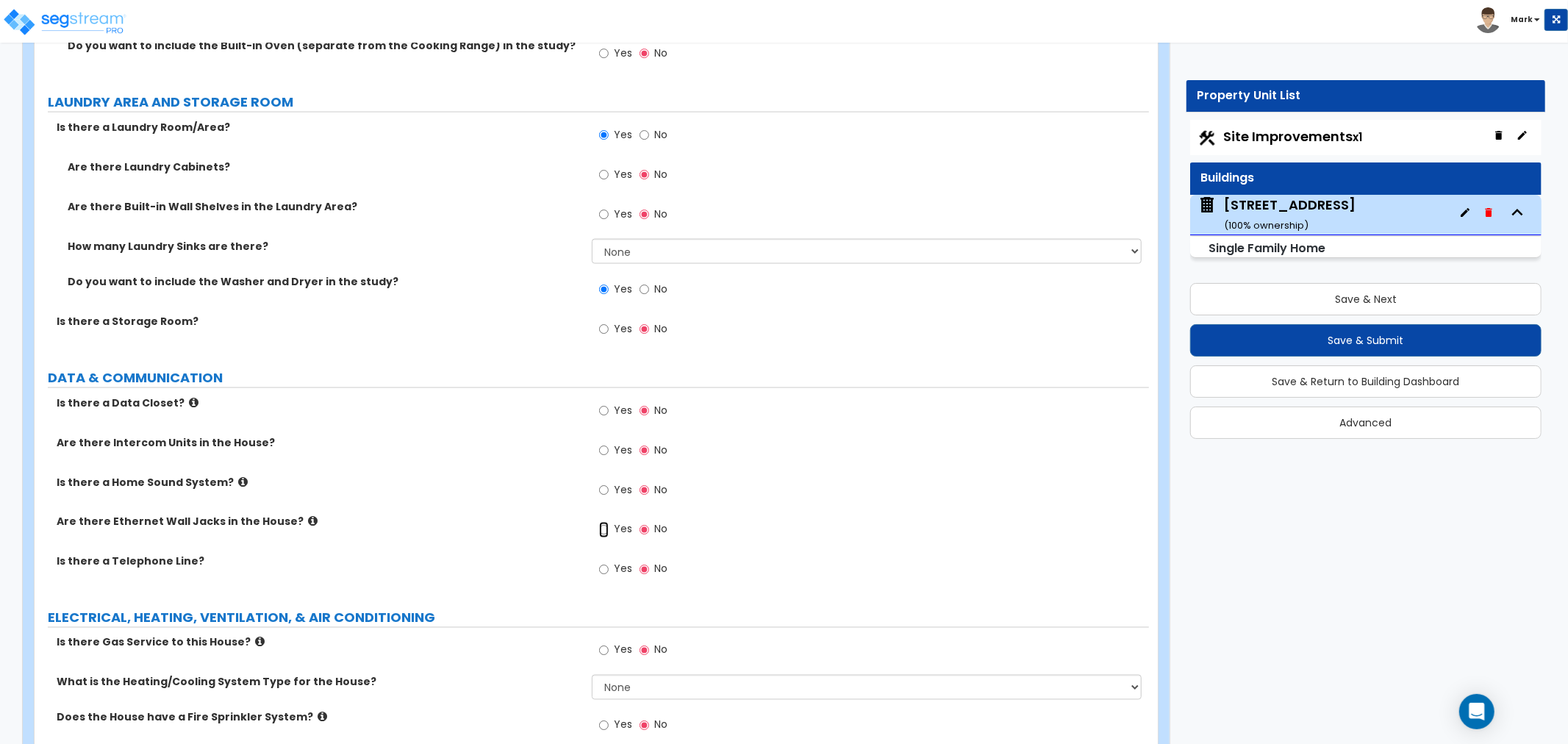
click at [607, 526] on input "Yes" at bounding box center [604, 530] width 9 height 16
radio input "true"
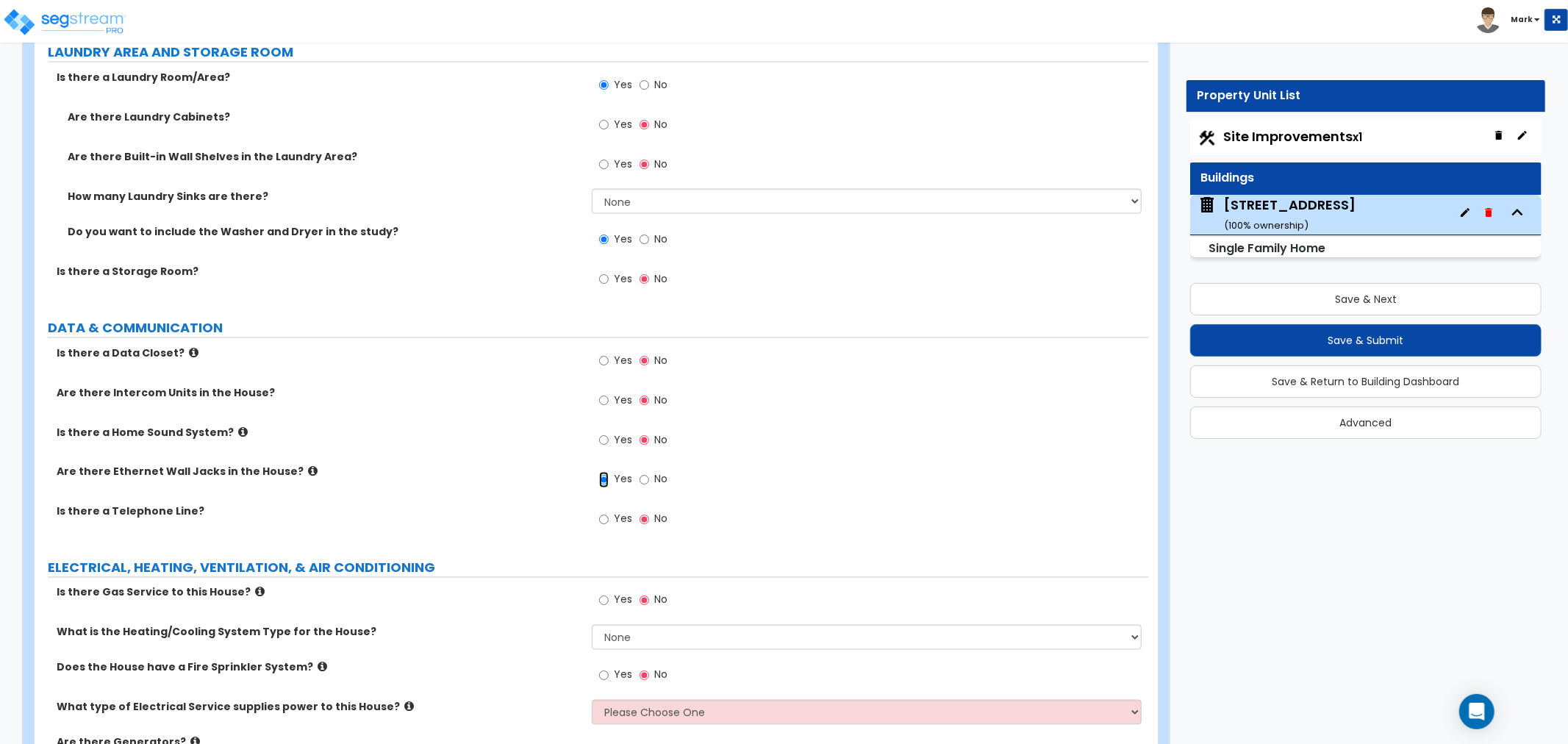
scroll to position [6683, 0]
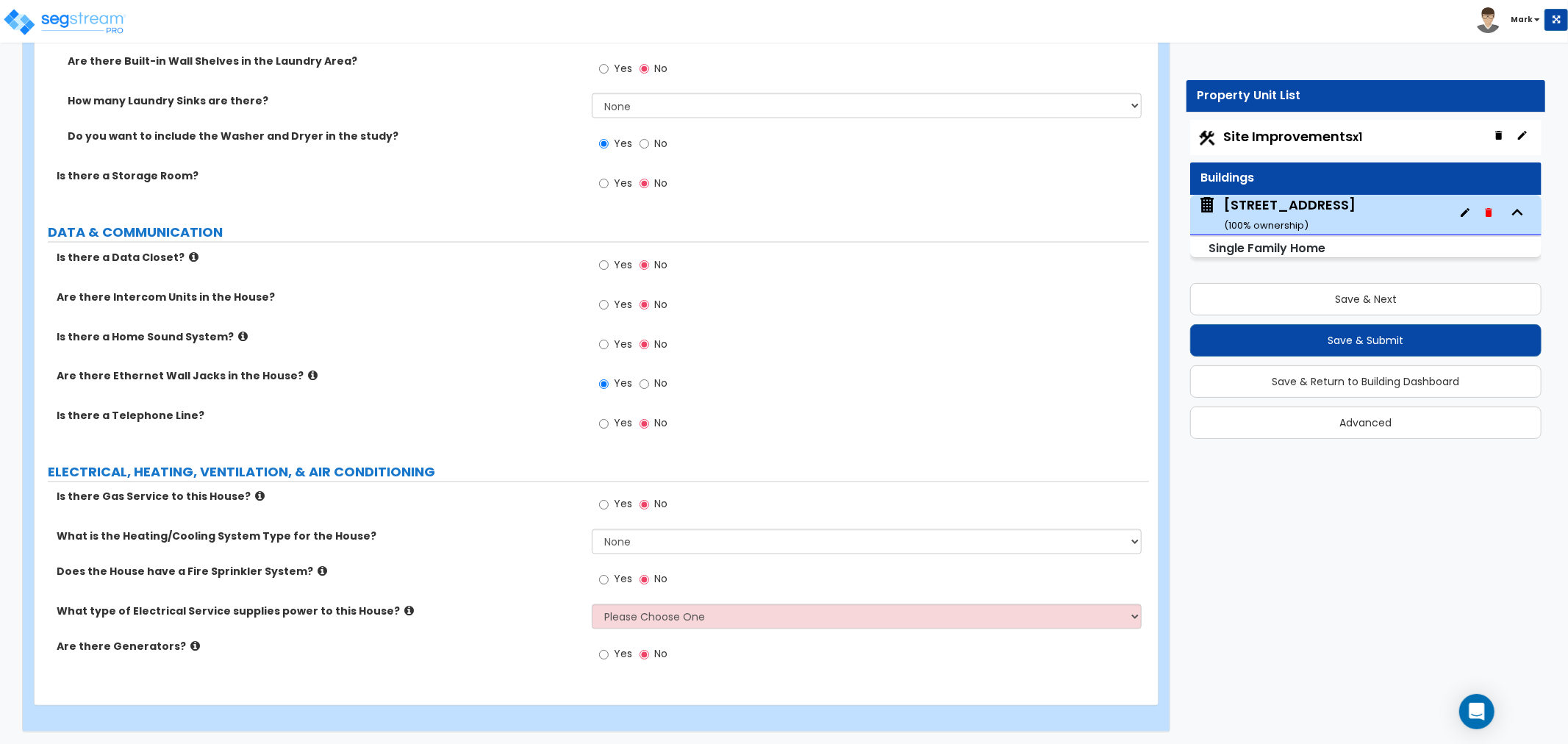
click at [614, 506] on span "Yes" at bounding box center [623, 505] width 19 height 15
click at [608, 506] on input "Yes" at bounding box center [604, 505] width 9 height 16
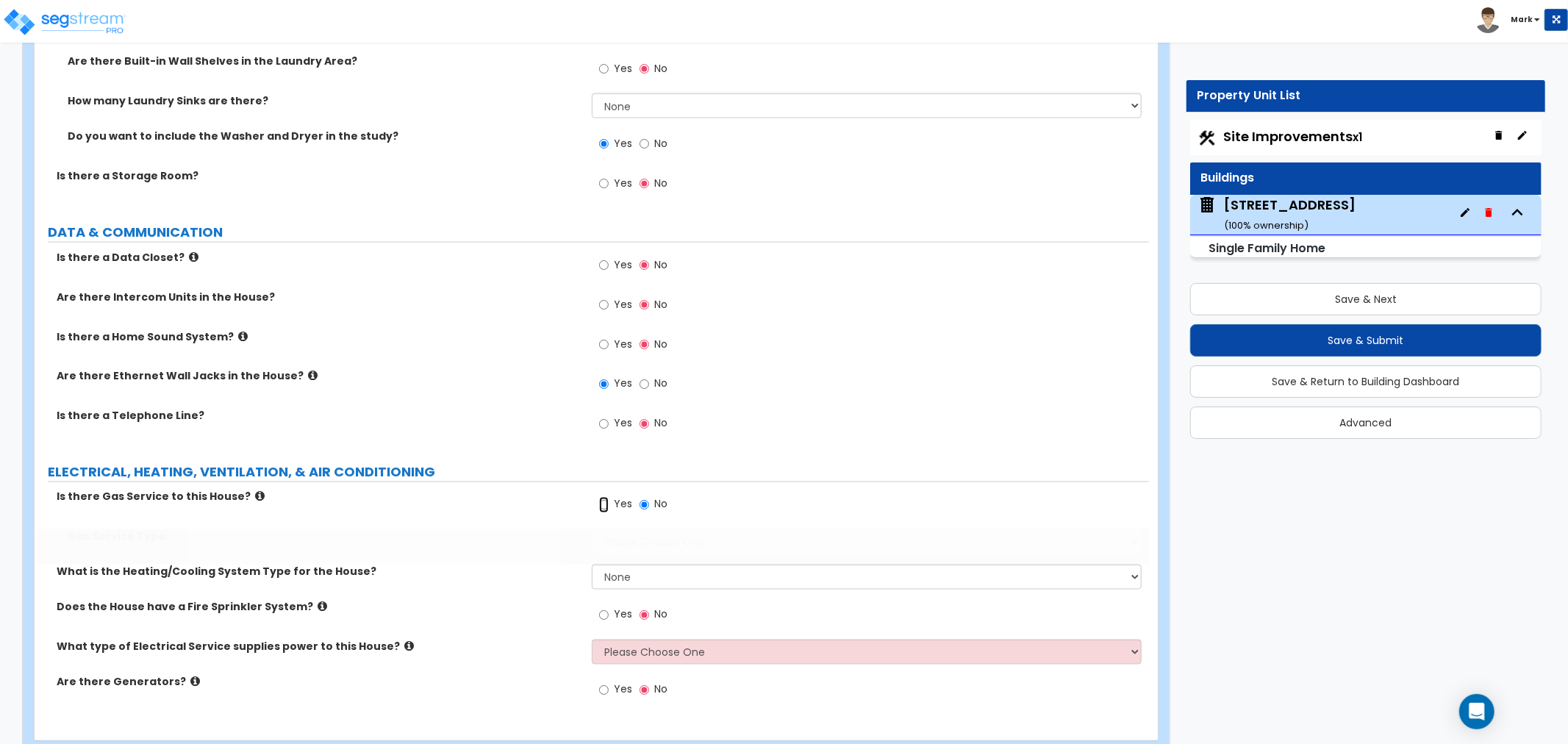
radio input "true"
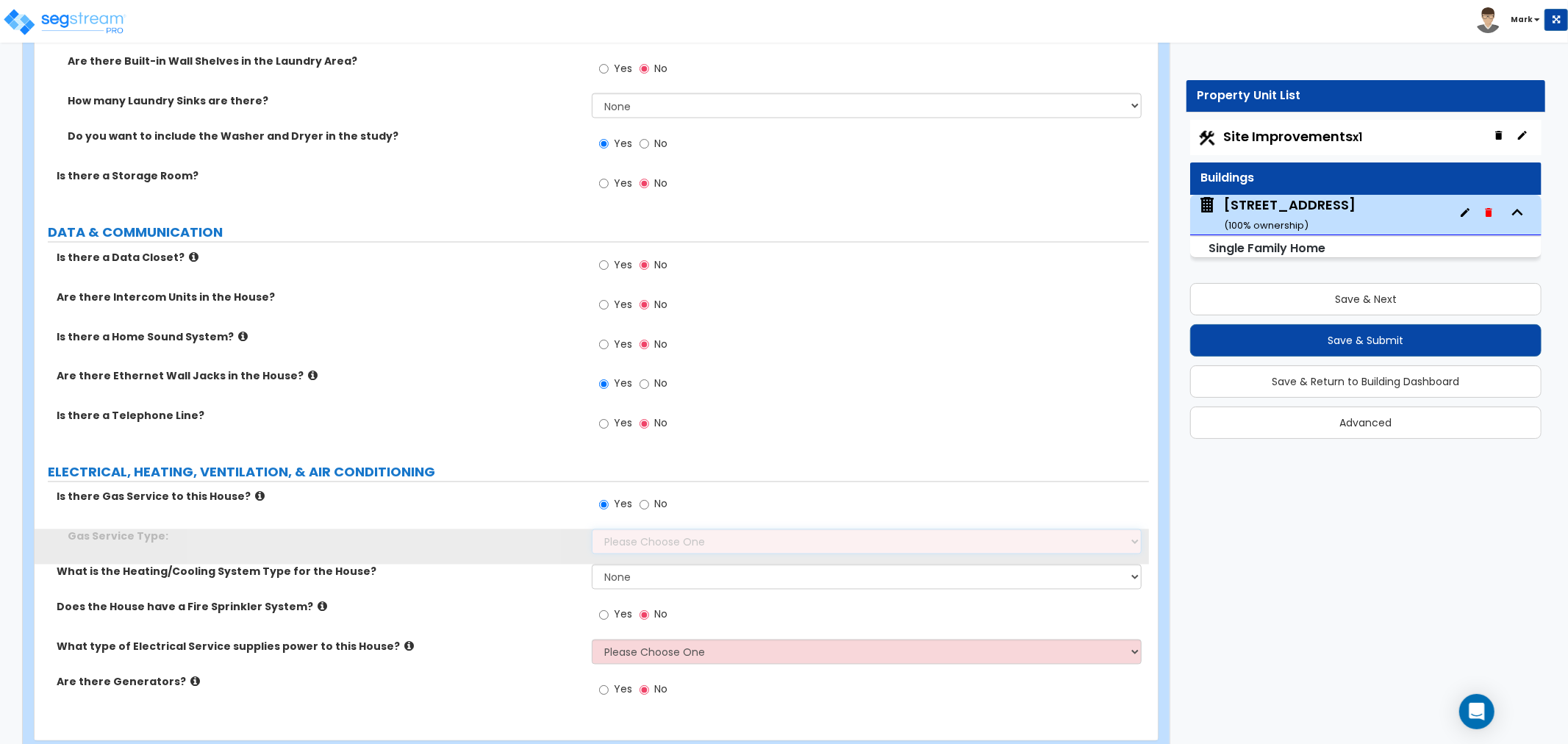
click at [628, 547] on select "Please Choose One Natural Gas Service Propane Tank On-site" at bounding box center [867, 542] width 550 height 25
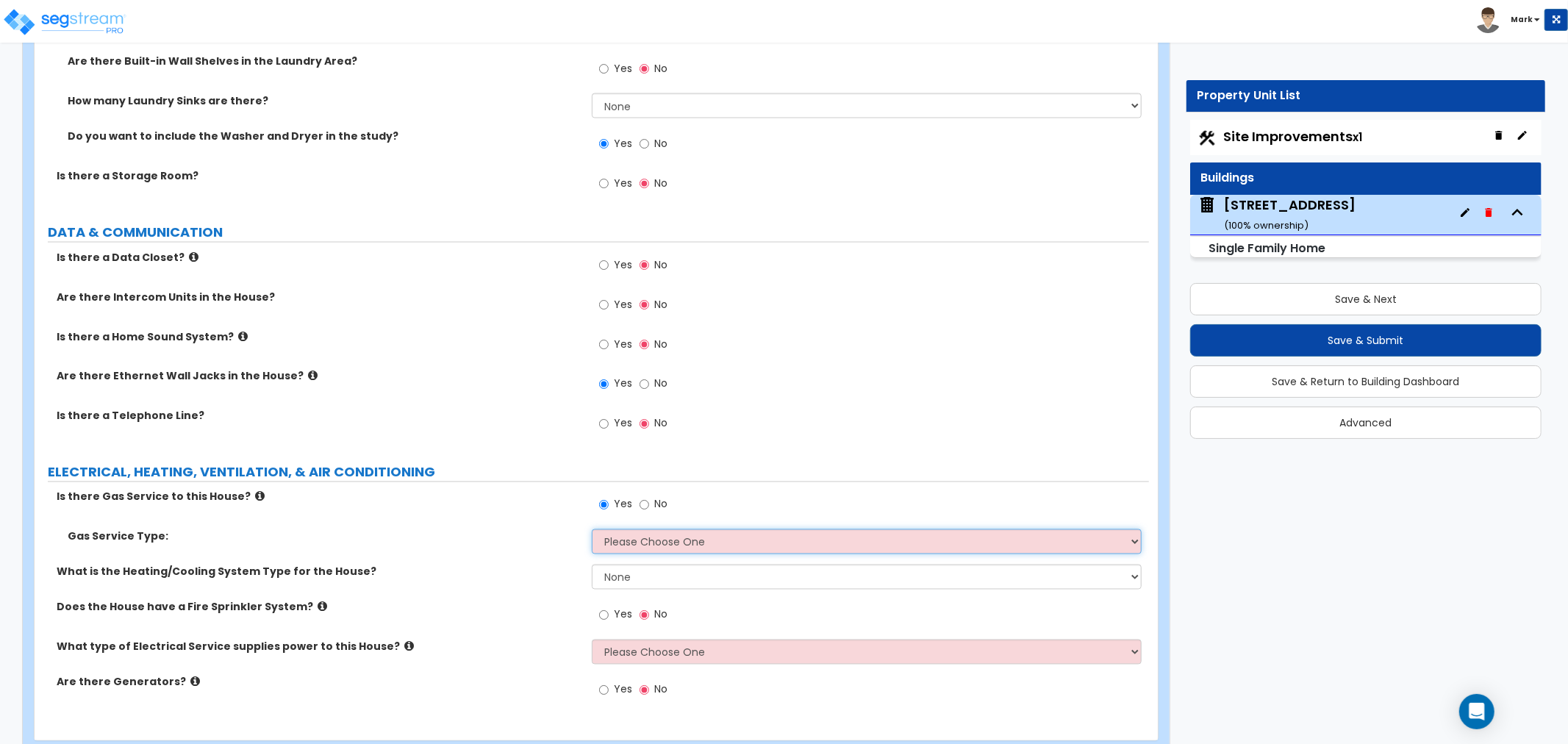
select select "1"
click at [592, 529] on select "Please Choose One Natural Gas Service Propane Tank On-site" at bounding box center [867, 542] width 550 height 25
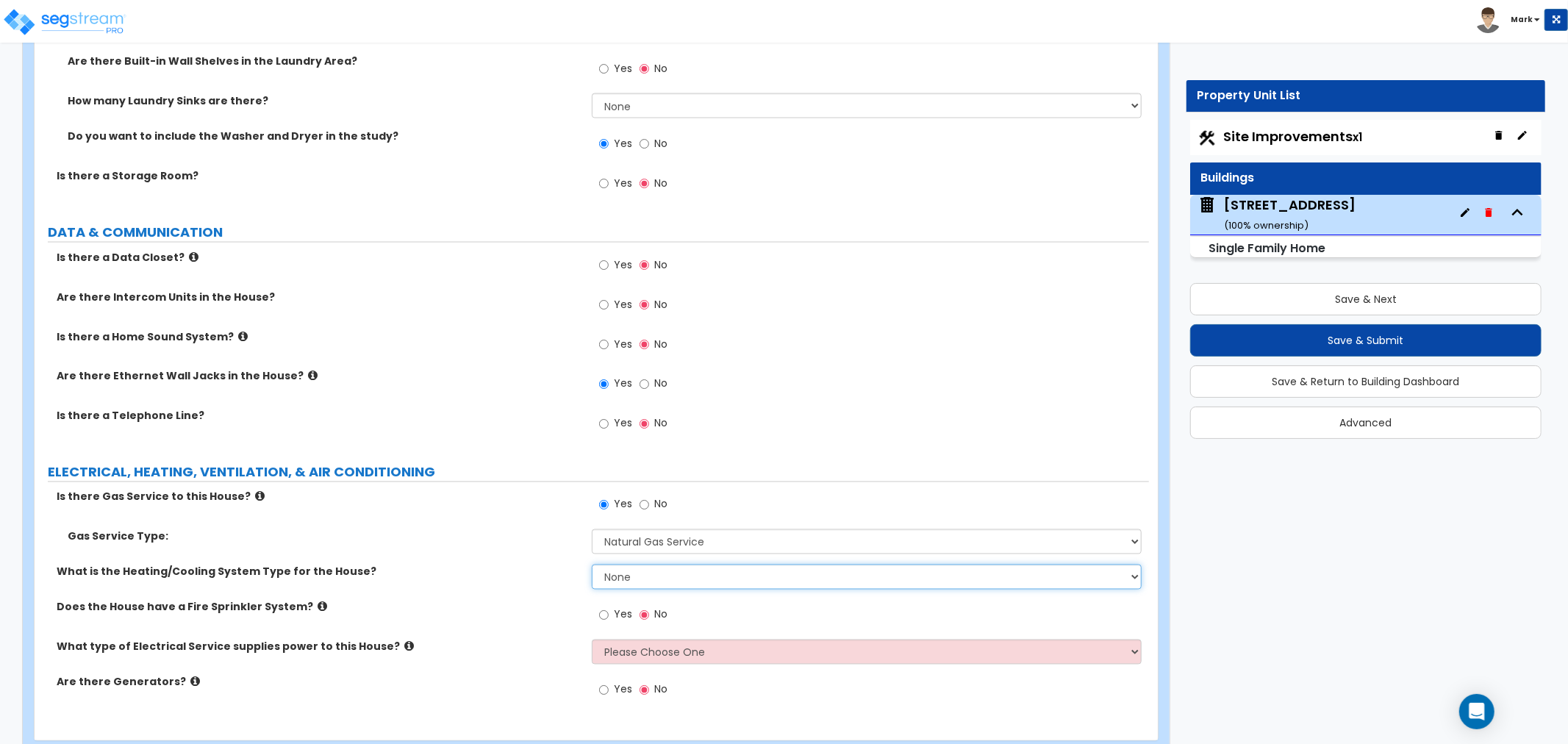
click at [643, 565] on select "None Heat Only Centralized Heating & Cooling Thru Wall Air Conditioners Mini Sp…" at bounding box center [867, 578] width 550 height 25
select select "2"
click at [592, 565] on select "None Heat Only Centralized Heating & Cooling Thru Wall Air Conditioners Mini Sp…" at bounding box center [867, 578] width 550 height 25
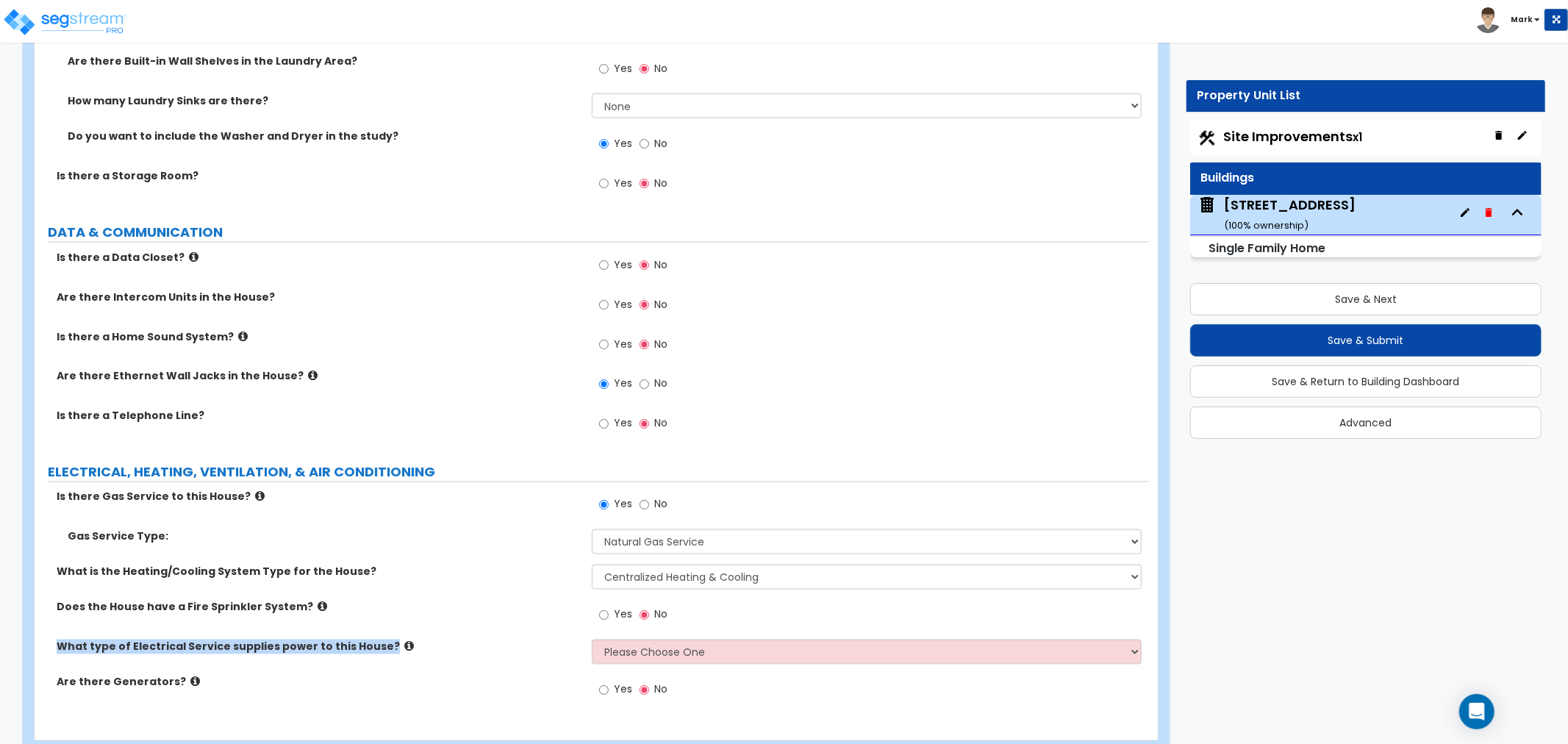
click at [628, 636] on div "Is there Gas Service to this House? Yes No Gas Service Type: Please Choose One …" at bounding box center [592, 603] width 1092 height 225
click at [632, 648] on select "Please Choose One Overhead Underground" at bounding box center [867, 652] width 550 height 25
select select "2"
click at [592, 640] on select "Please Choose One Overhead Underground" at bounding box center [867, 652] width 550 height 25
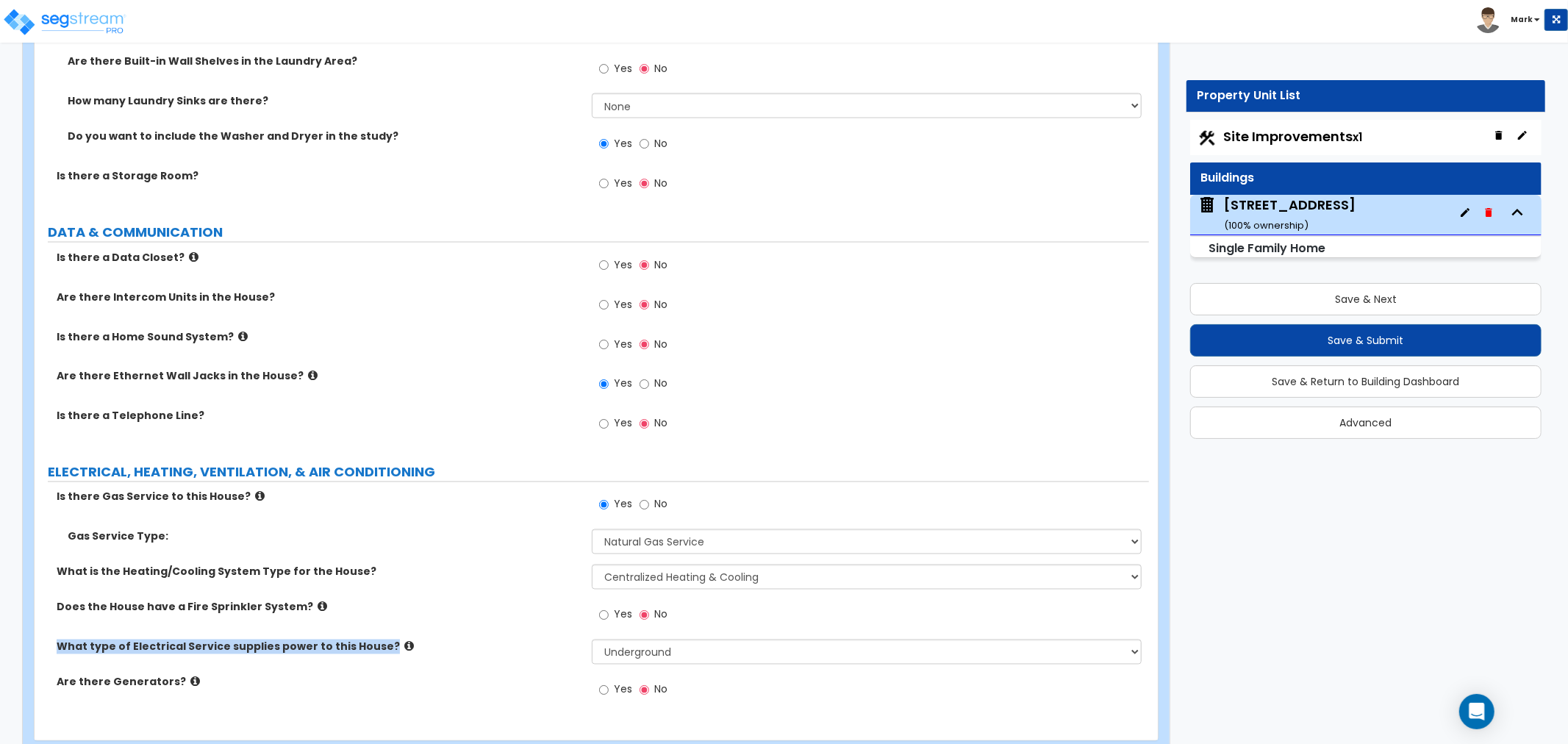
click at [497, 671] on div "What type of Electrical Service supplies power to this House? Please Choose One…" at bounding box center [591, 657] width 1114 height 35
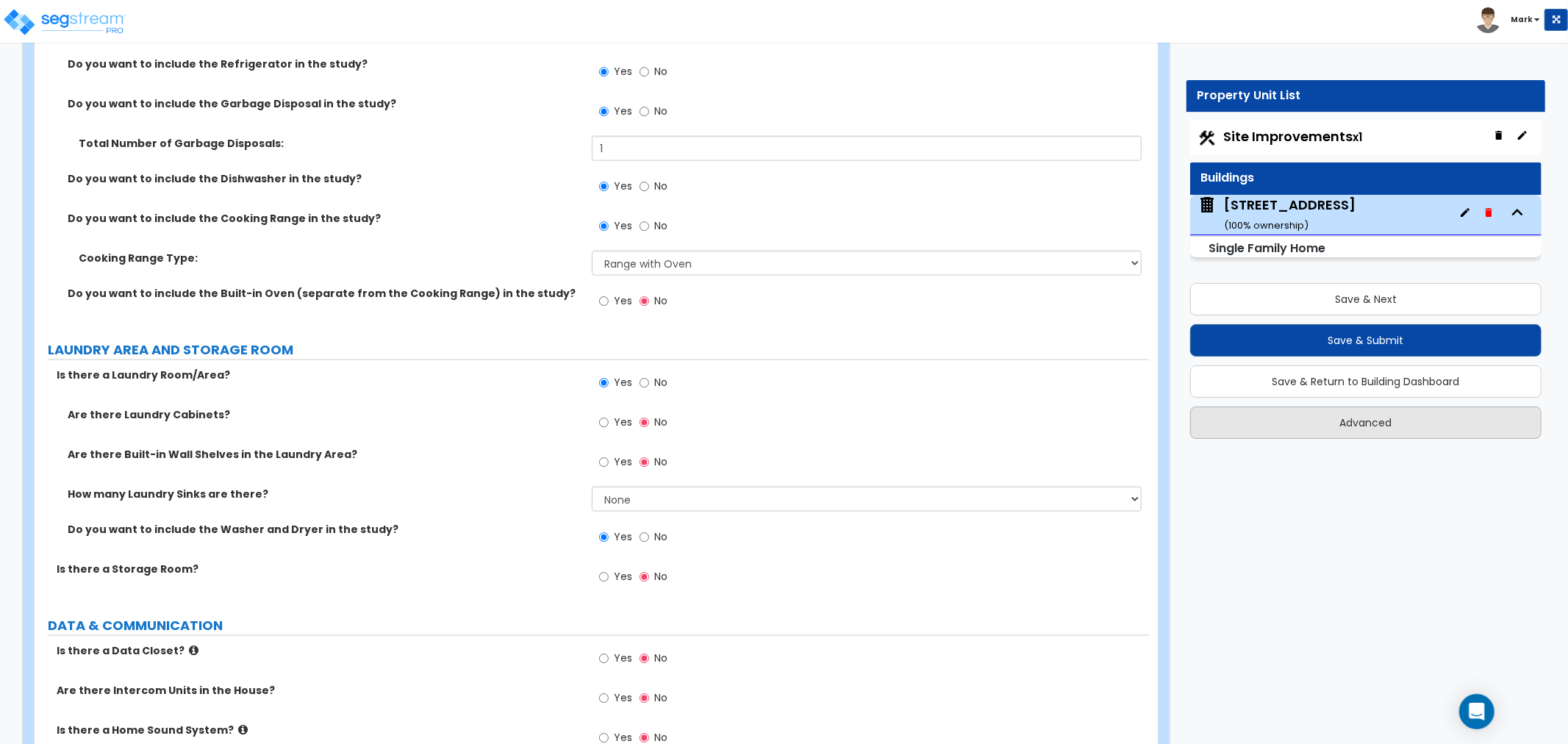
scroll to position [6227, 0]
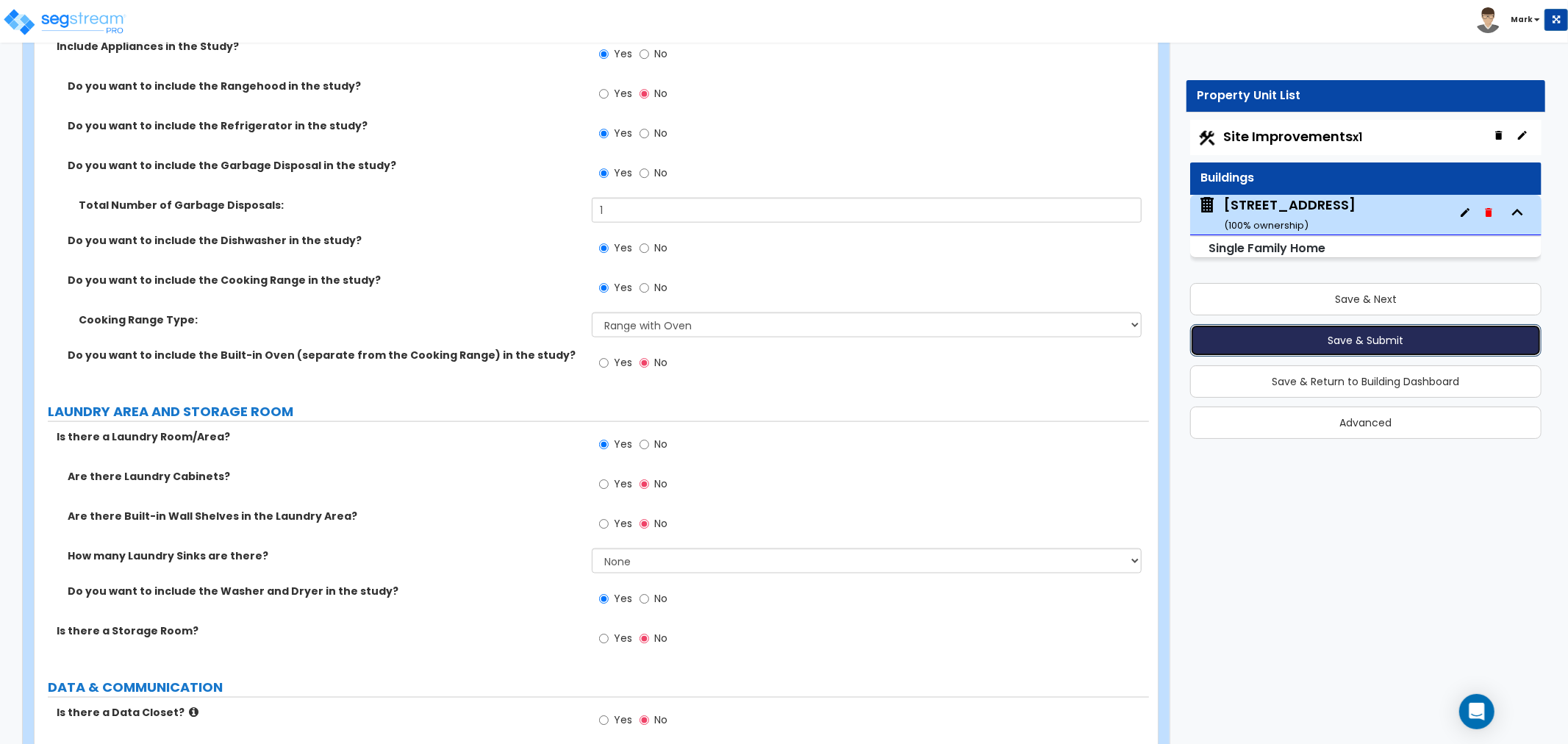
click at [1249, 351] on button "Save & Submit" at bounding box center [1366, 341] width 351 height 33
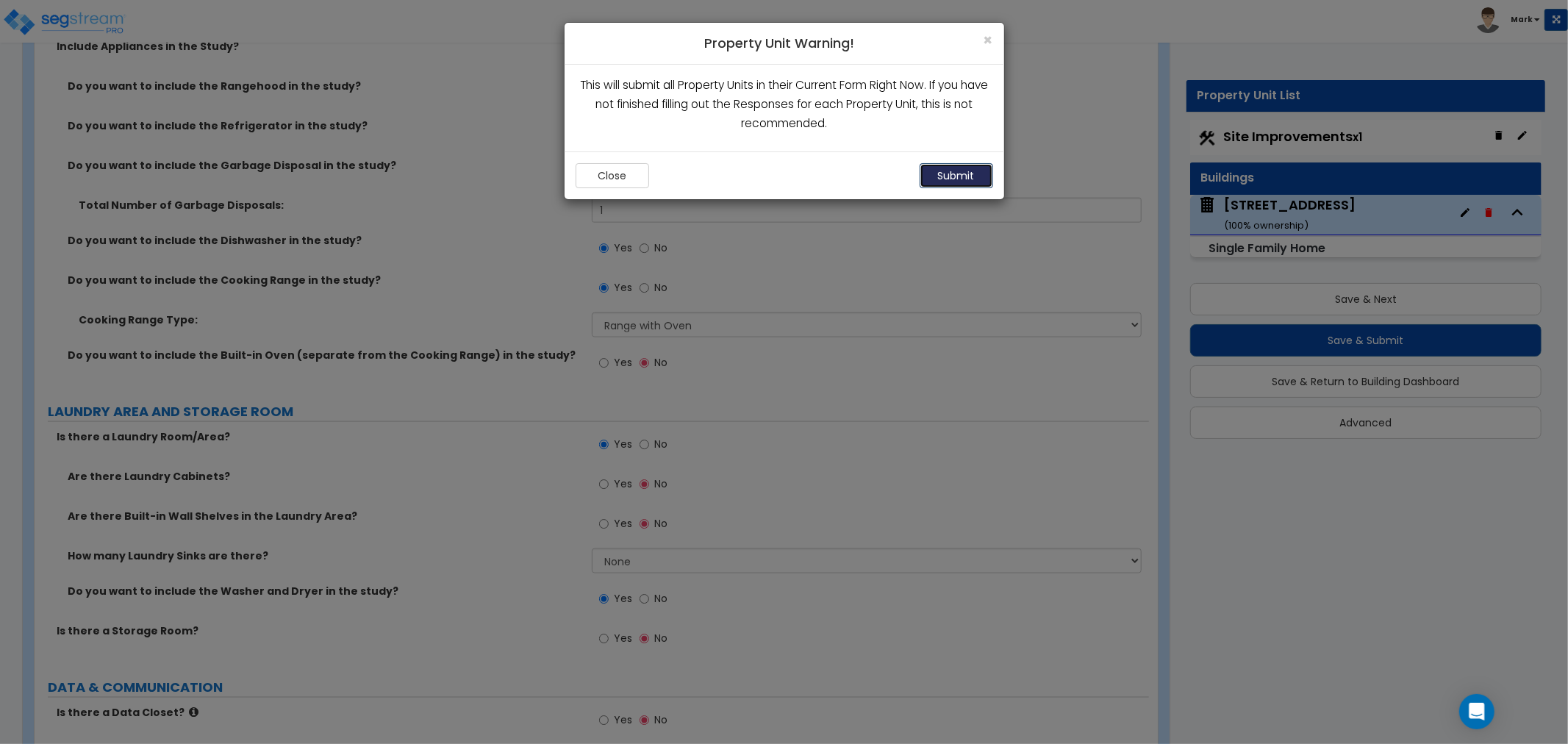
click at [928, 174] on button "Submit" at bounding box center [956, 176] width 74 height 25
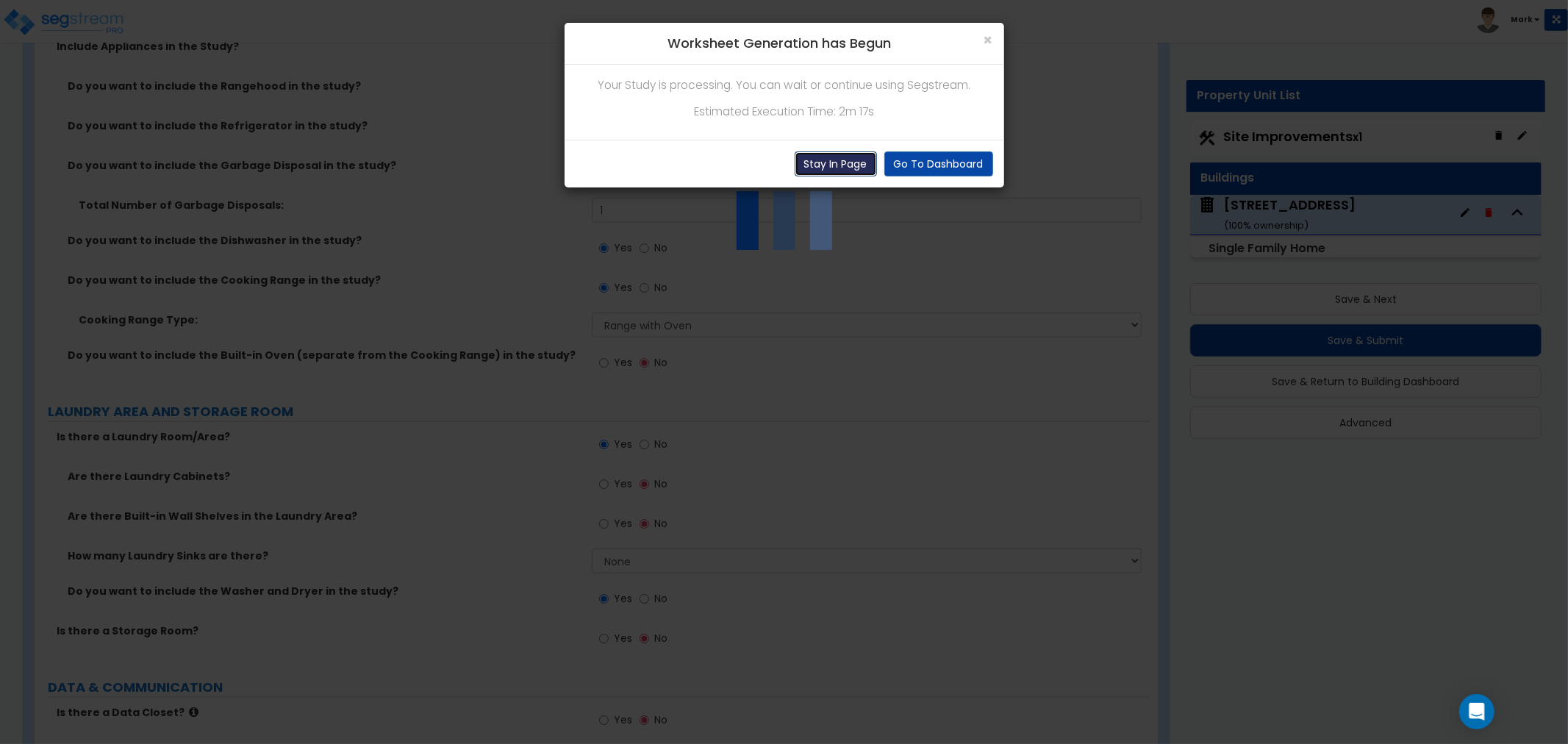
click at [842, 166] on button "Stay In Page" at bounding box center [836, 164] width 82 height 25
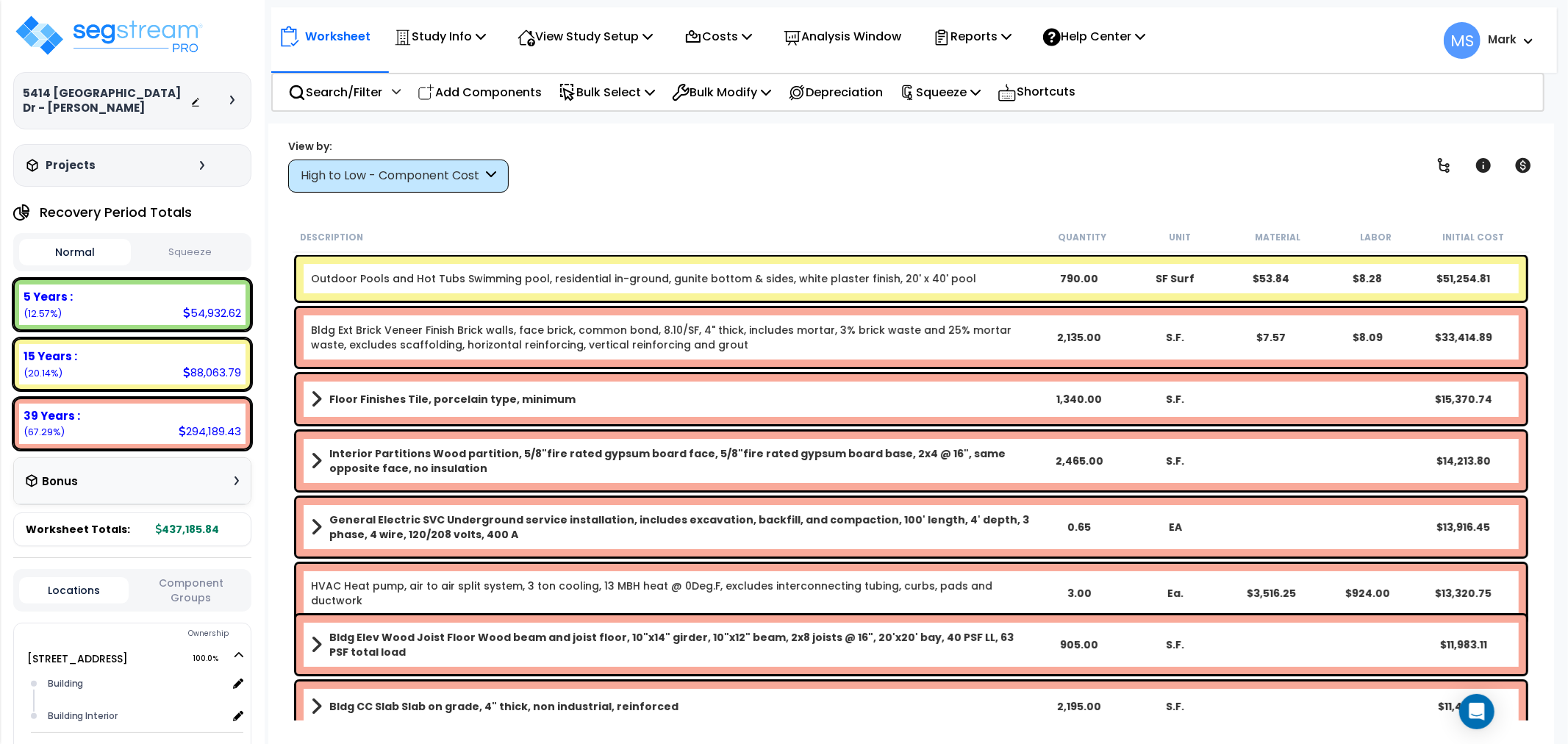
click at [577, 267] on div "Outdoor Pools and Hot Tubs Swimming pool, residential in-ground, gunite bottom …" at bounding box center [911, 278] width 1230 height 44
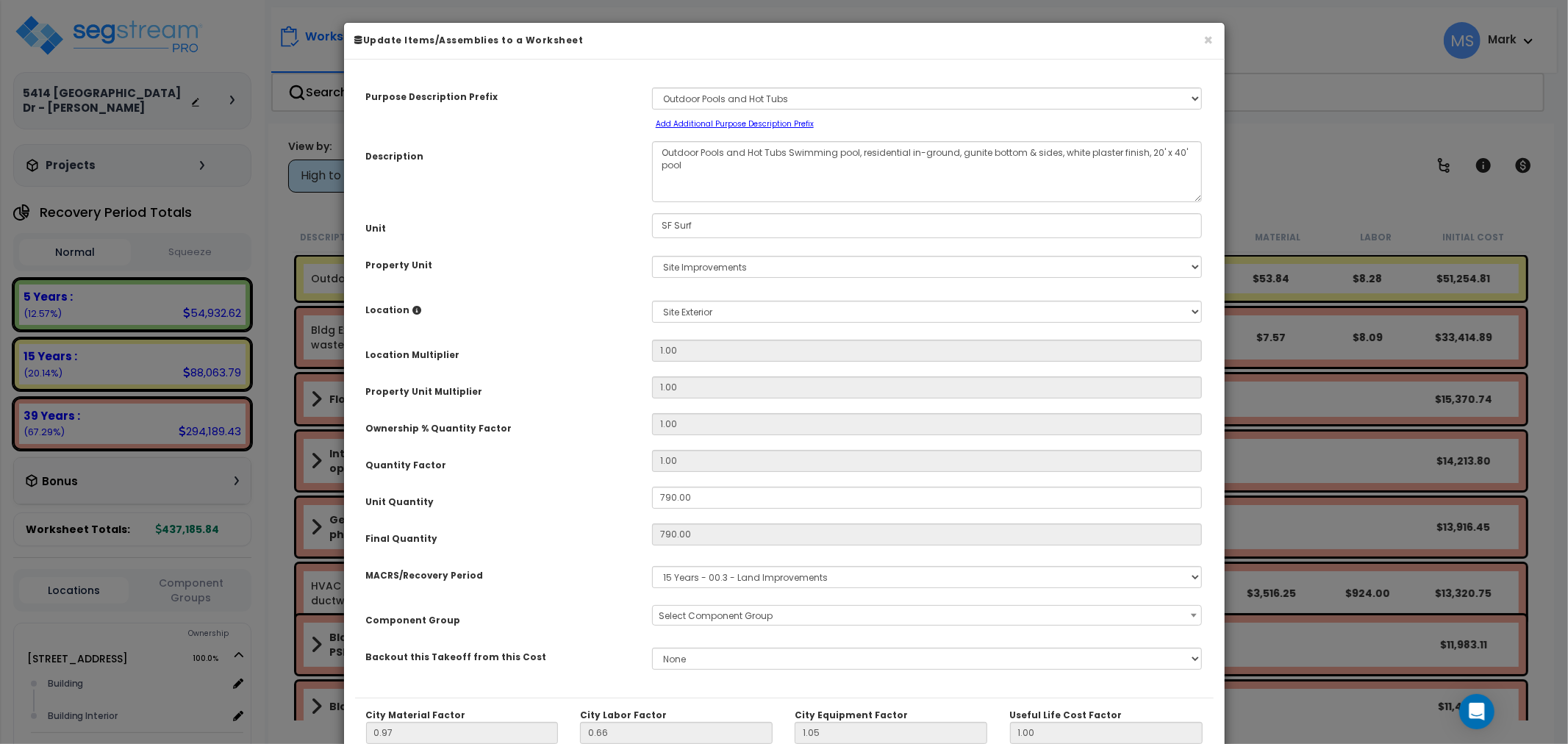
select select "45822"
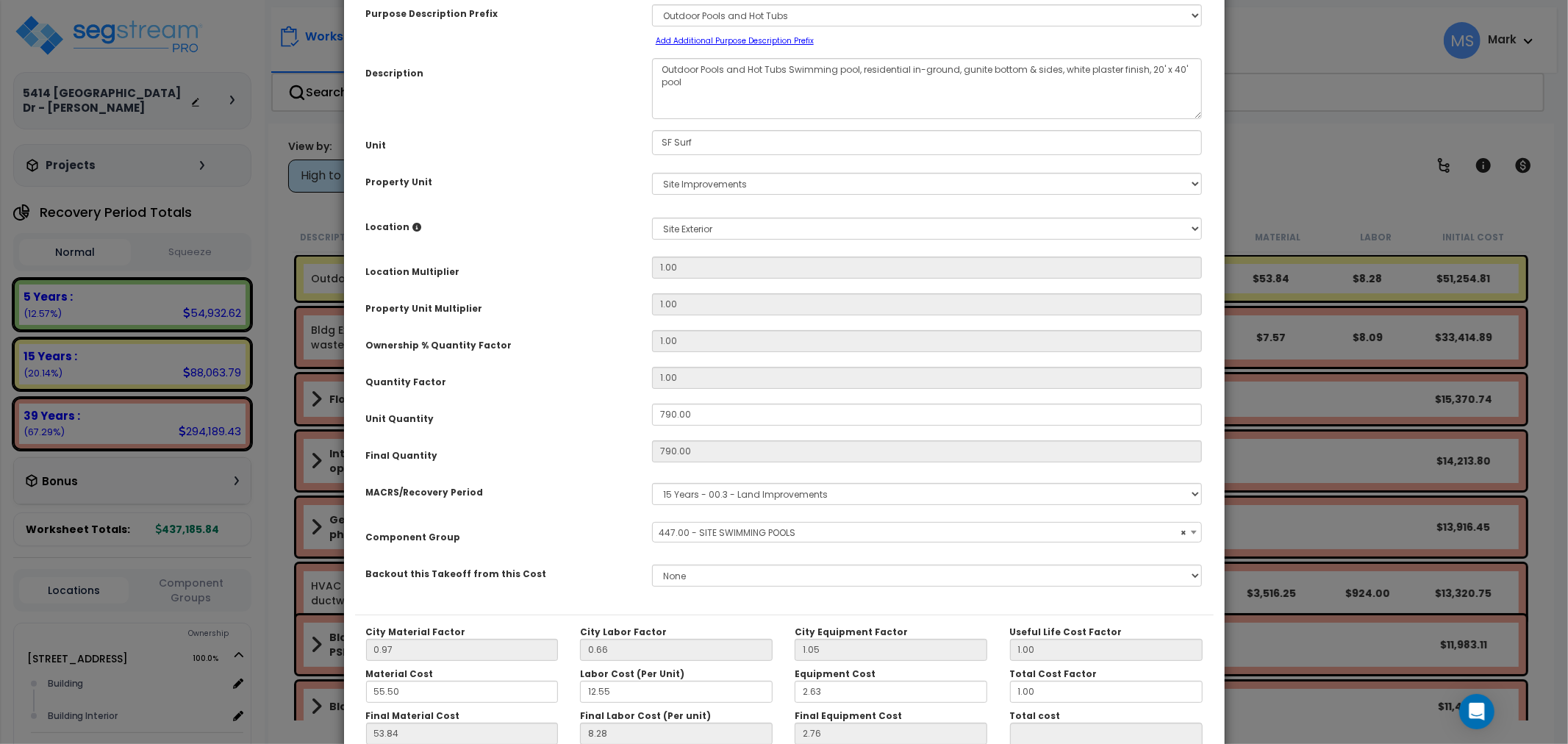
scroll to position [208, 0]
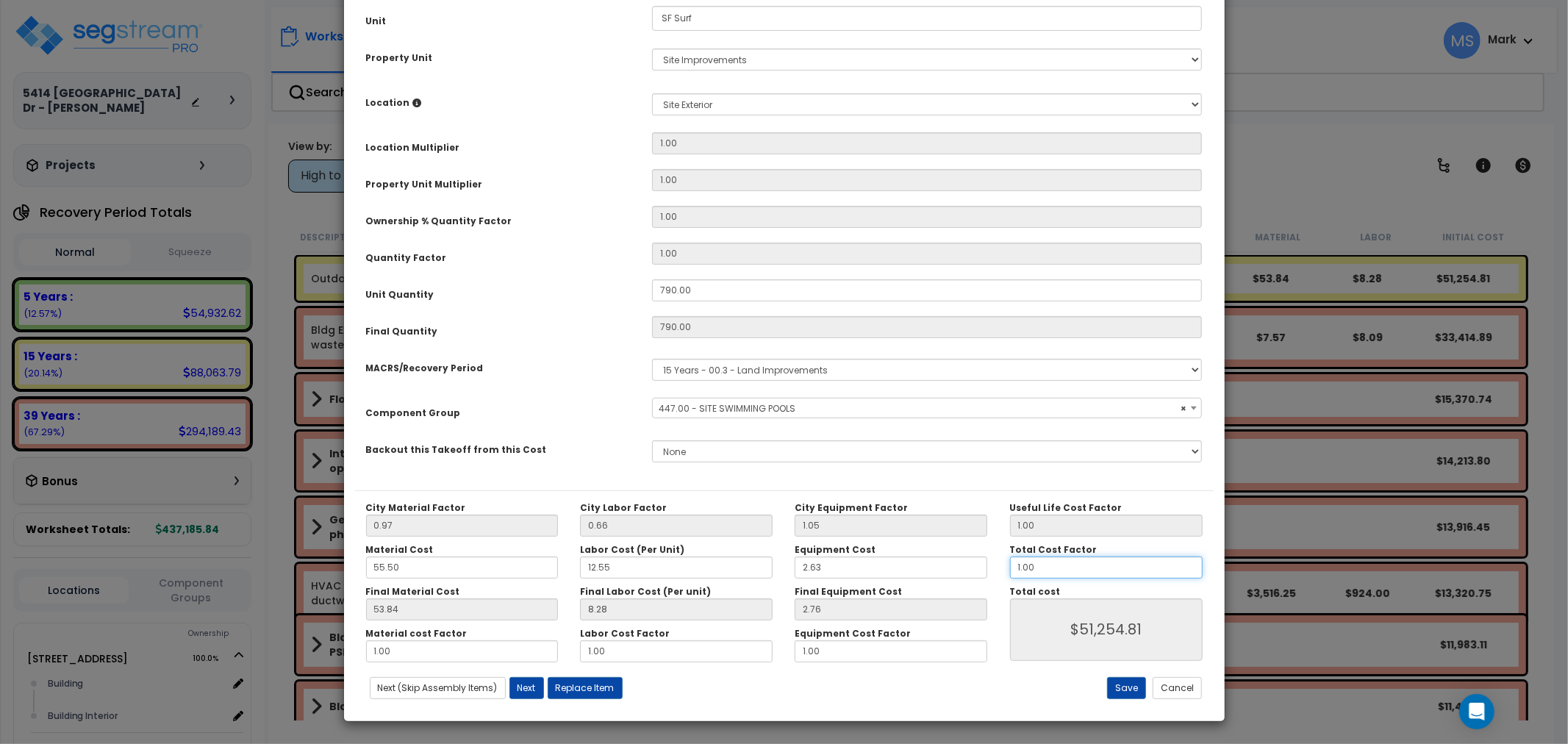
click at [1044, 564] on input "1.00" at bounding box center [1106, 568] width 193 height 22
type input "."
type input "$0.00"
type input ".5"
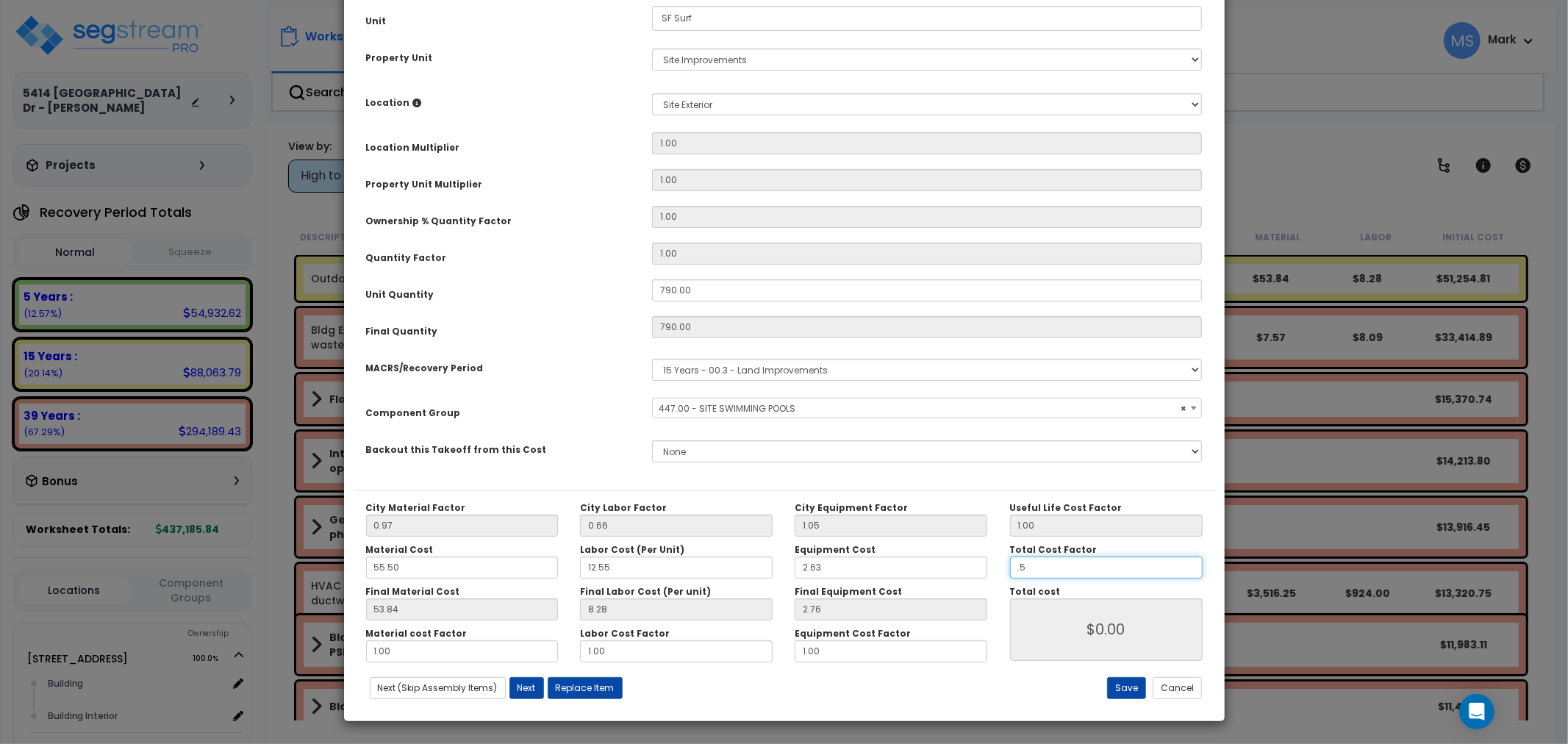
type input "$25,627.60"
type input ".5"
type input "$25,627.60"
click at [1129, 676] on div "City Material Factor 0.97 City Labor Factor 0.66 City Equipment Factor 1.05 Mat…" at bounding box center [784, 600] width 859 height 220
click at [1125, 680] on button "Save" at bounding box center [1127, 688] width 39 height 22
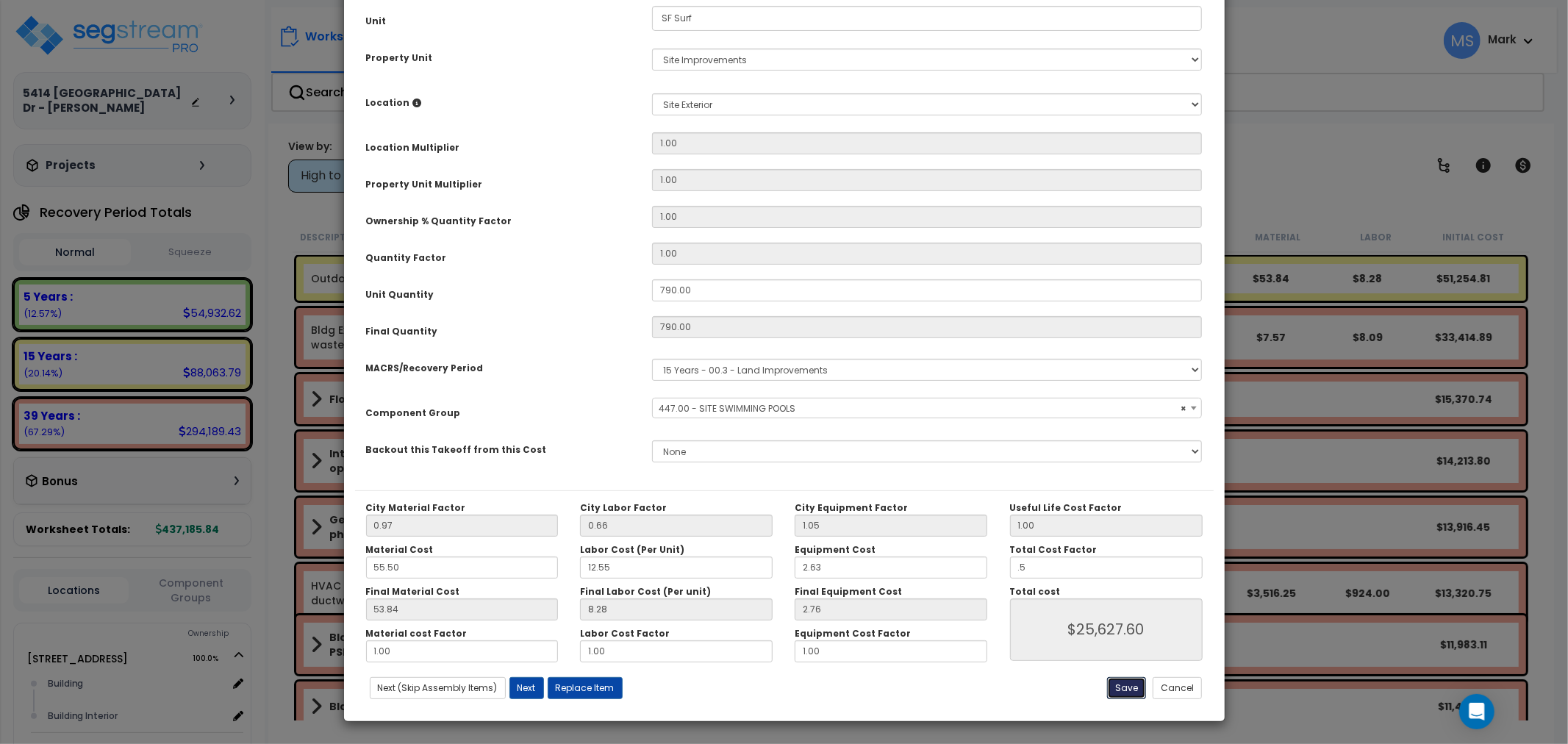
type input "0.50"
type input "25627.60"
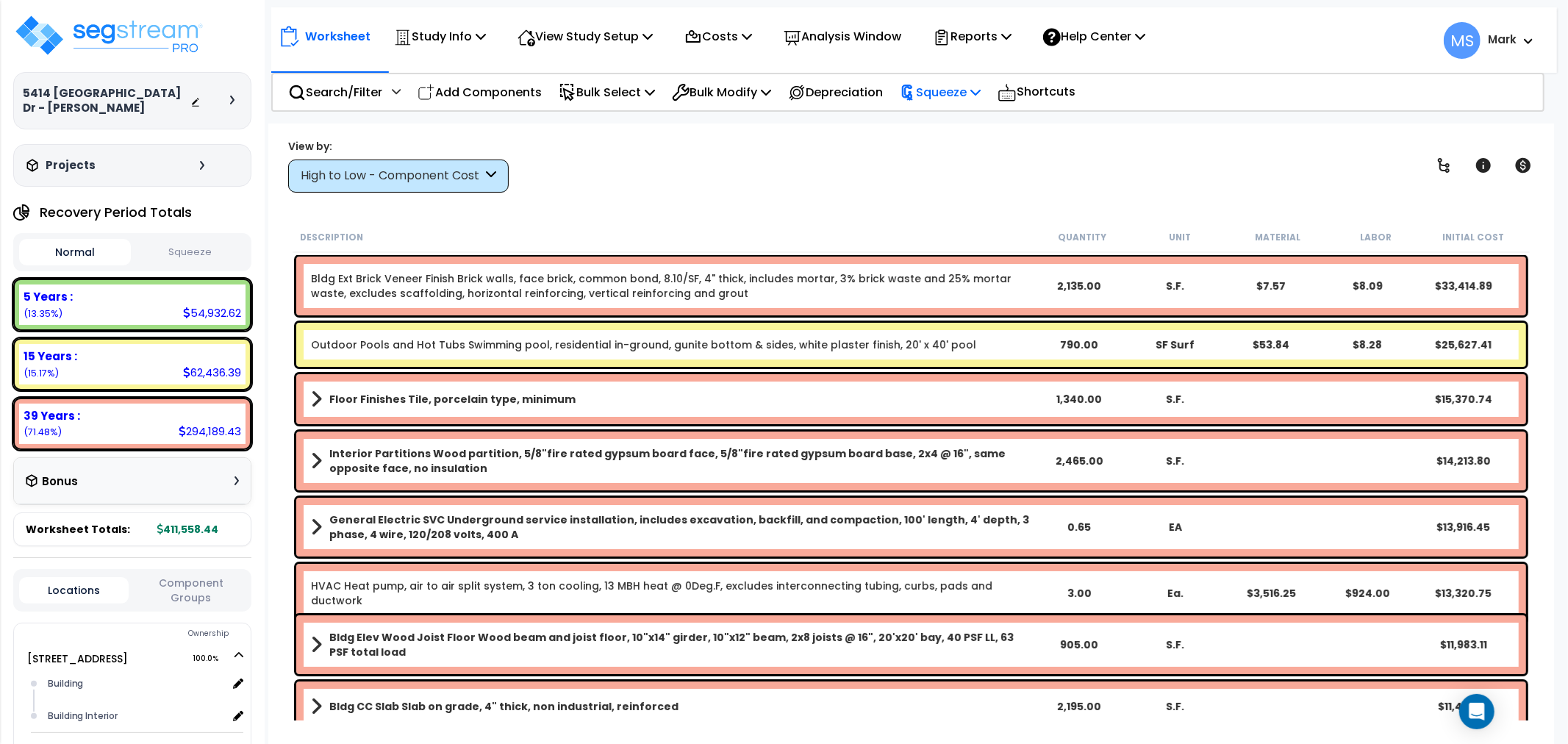
click at [953, 87] on p "Squeeze" at bounding box center [940, 93] width 81 height 20
click at [951, 121] on link "Squeeze" at bounding box center [965, 125] width 145 height 30
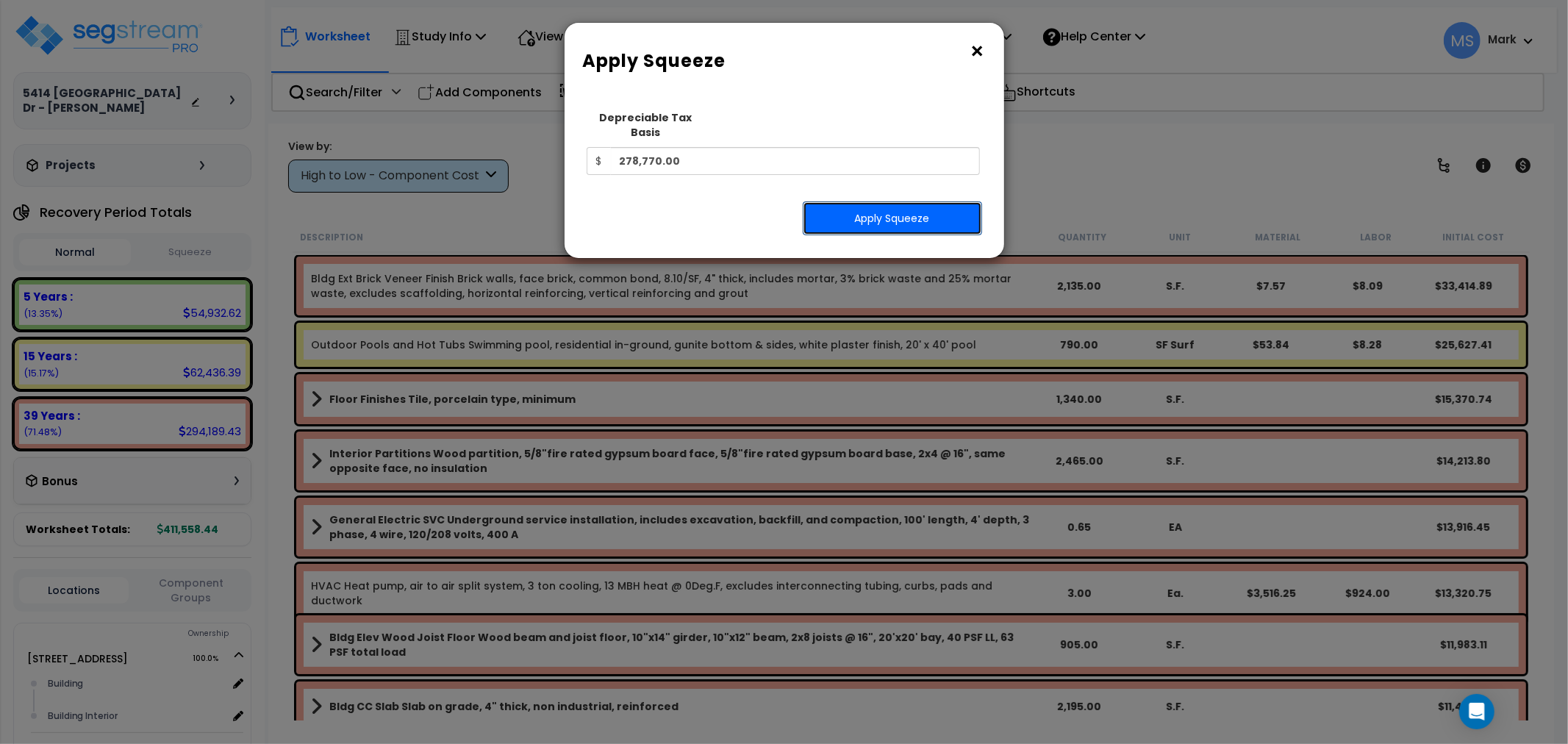
click at [910, 208] on button "Apply Squeeze" at bounding box center [892, 218] width 179 height 34
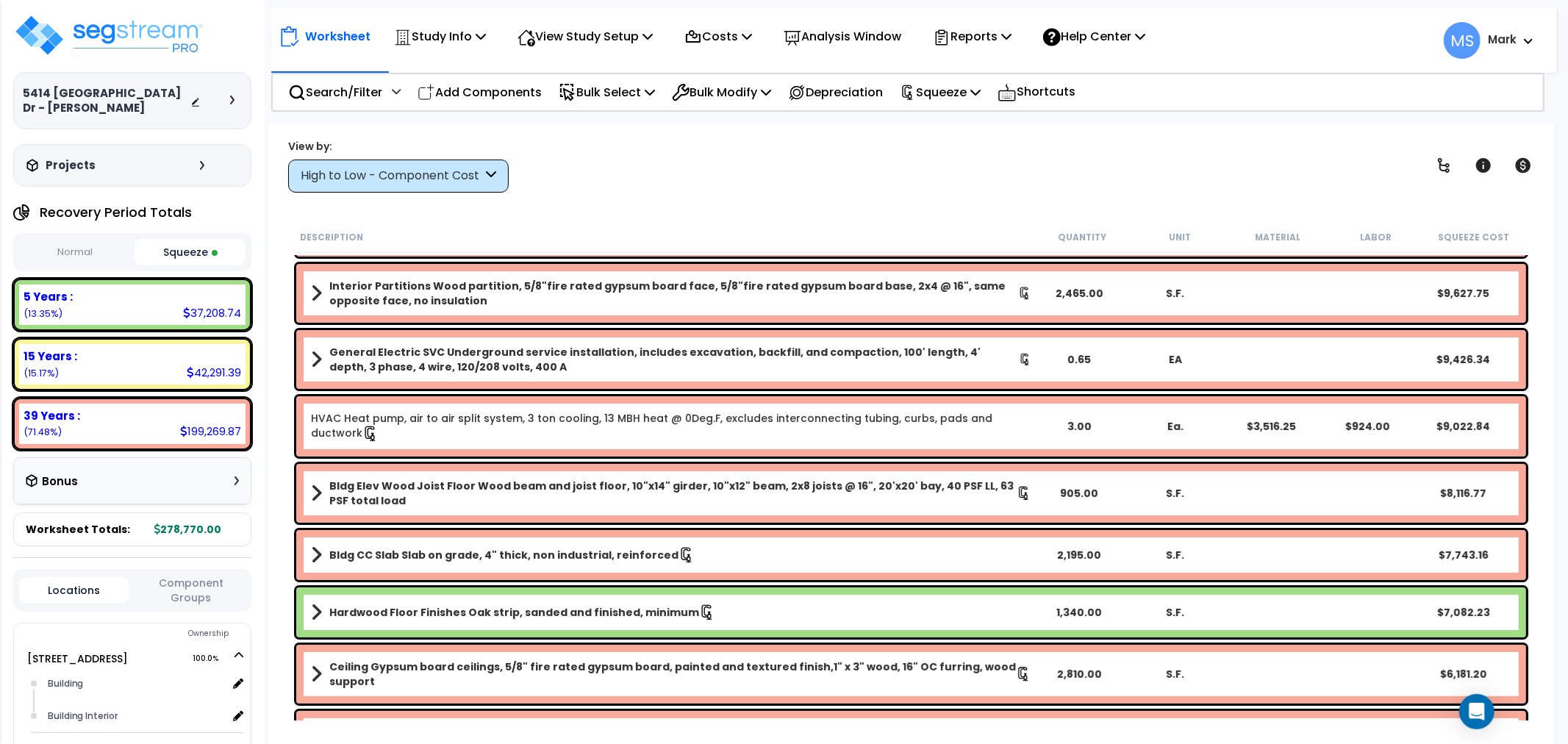
scroll to position [327, 0]
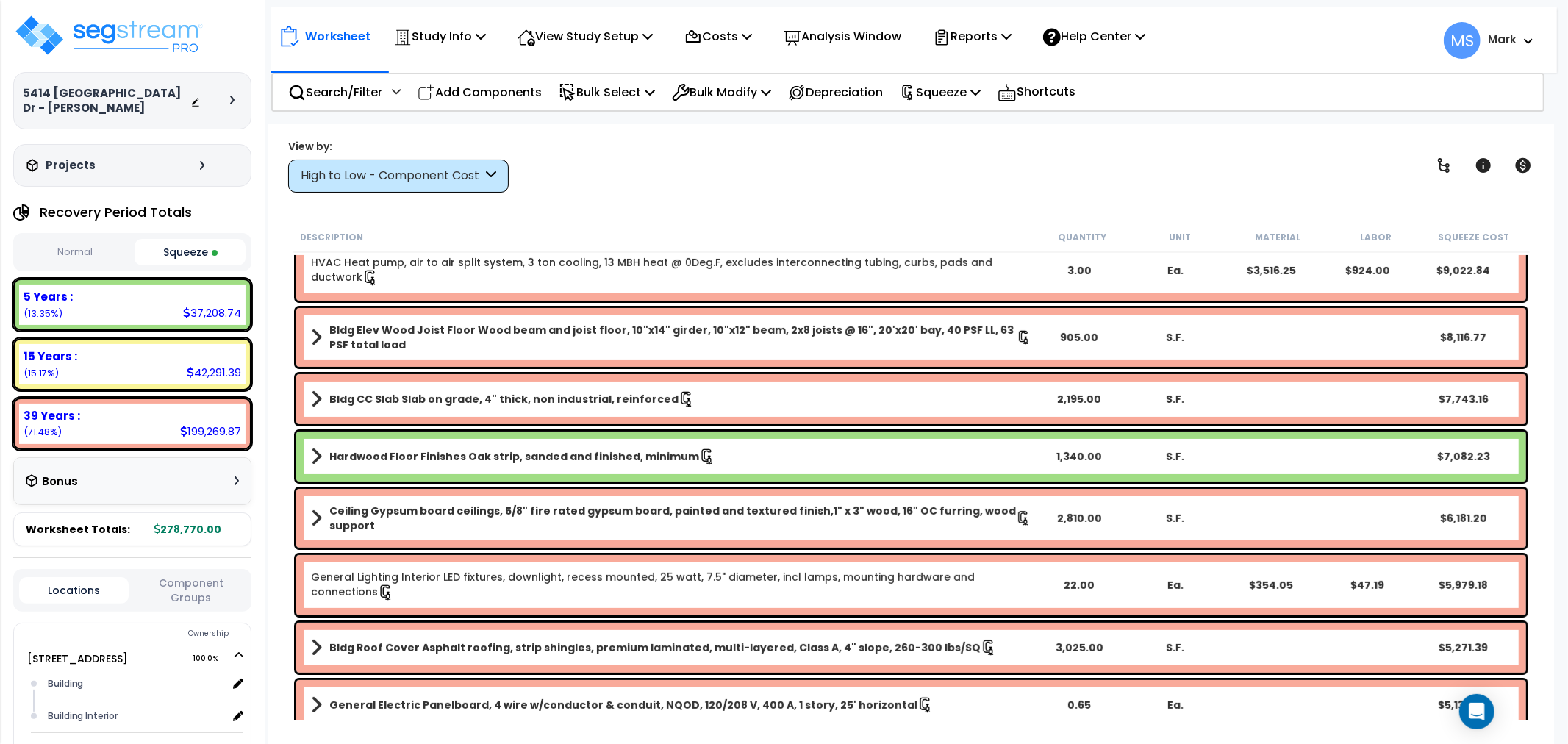
click at [559, 462] on b "Hardwood Floor Finishes Oak strip, sanded and finished, minimum" at bounding box center [514, 456] width 370 height 15
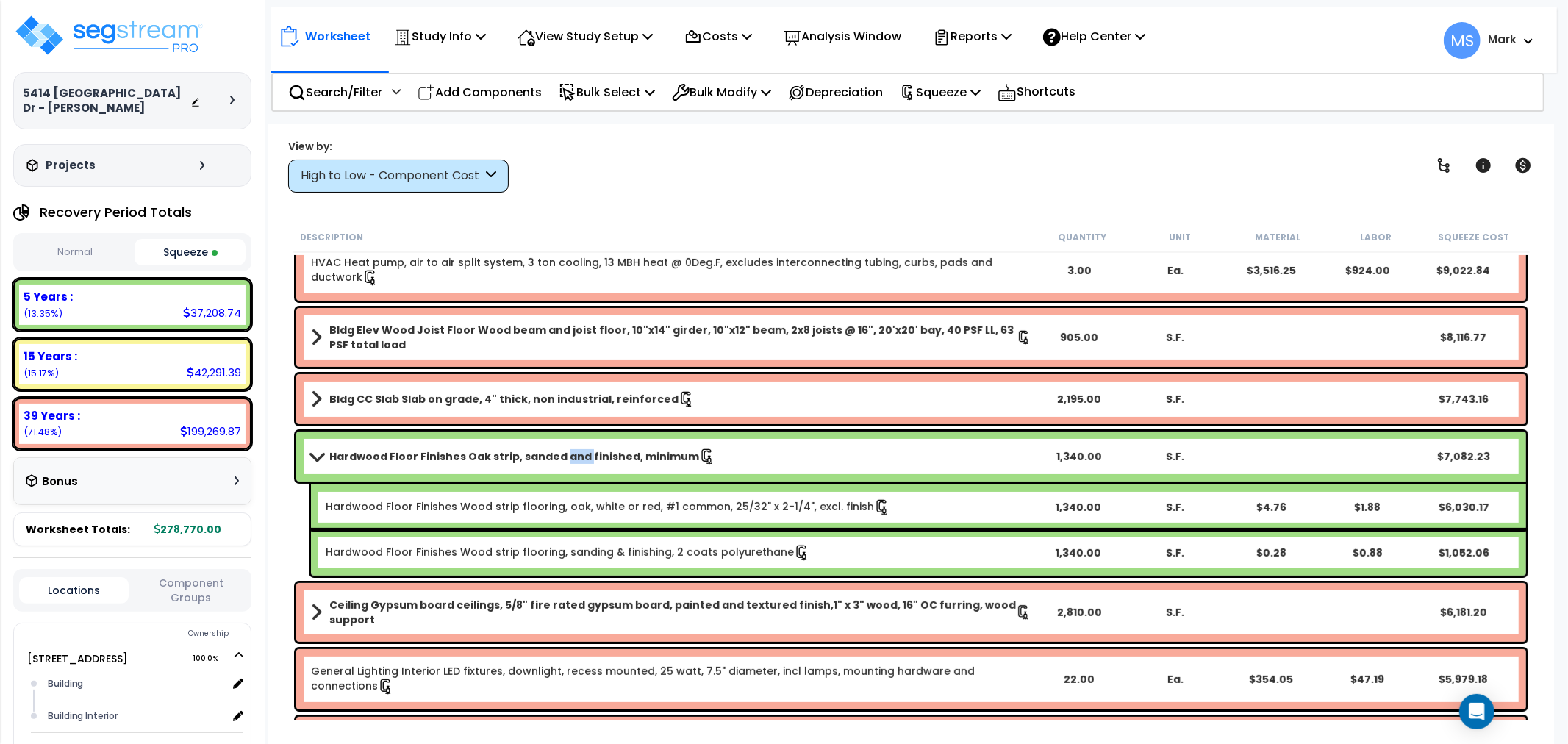
click at [559, 462] on b "Hardwood Floor Finishes Oak strip, sanded and finished, minimum" at bounding box center [514, 456] width 370 height 15
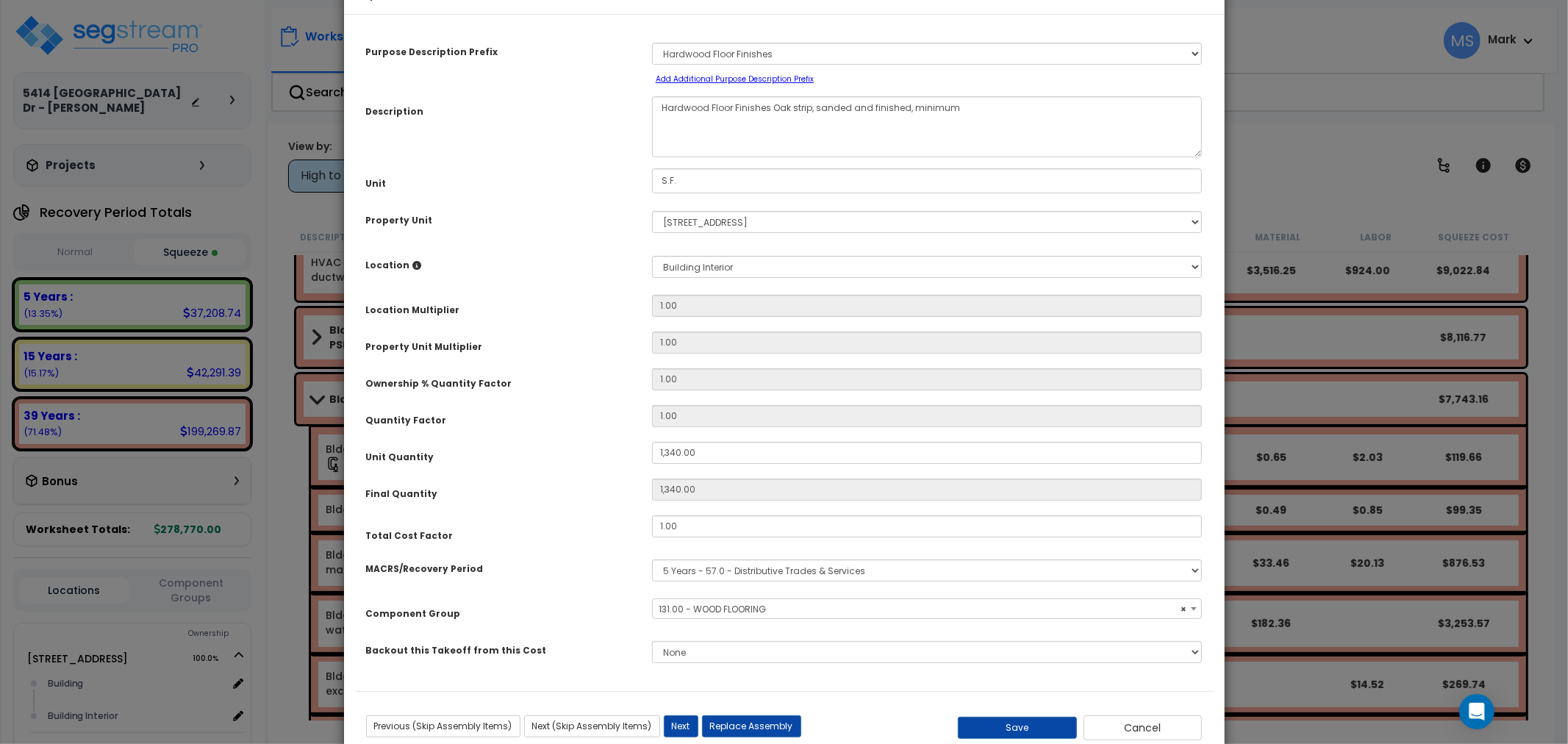
scroll to position [86, 0]
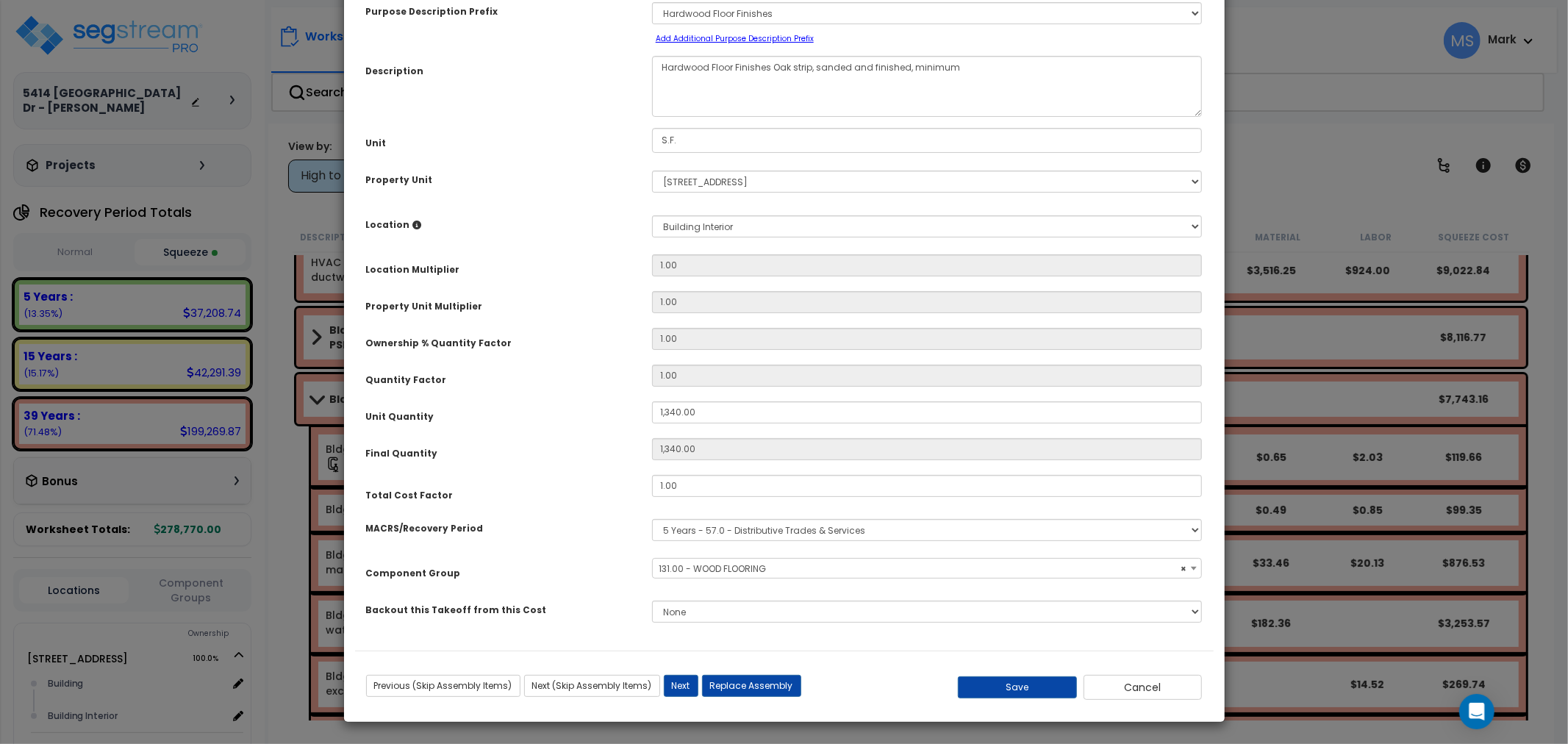
select select "45955"
click at [708, 480] on input "1.00" at bounding box center [927, 486] width 551 height 22
type input ".5"
click at [1050, 673] on div "Previous (Skip Assembly Items) Next (Skip Assembly Items) Previous Next Replace…" at bounding box center [784, 681] width 859 height 37
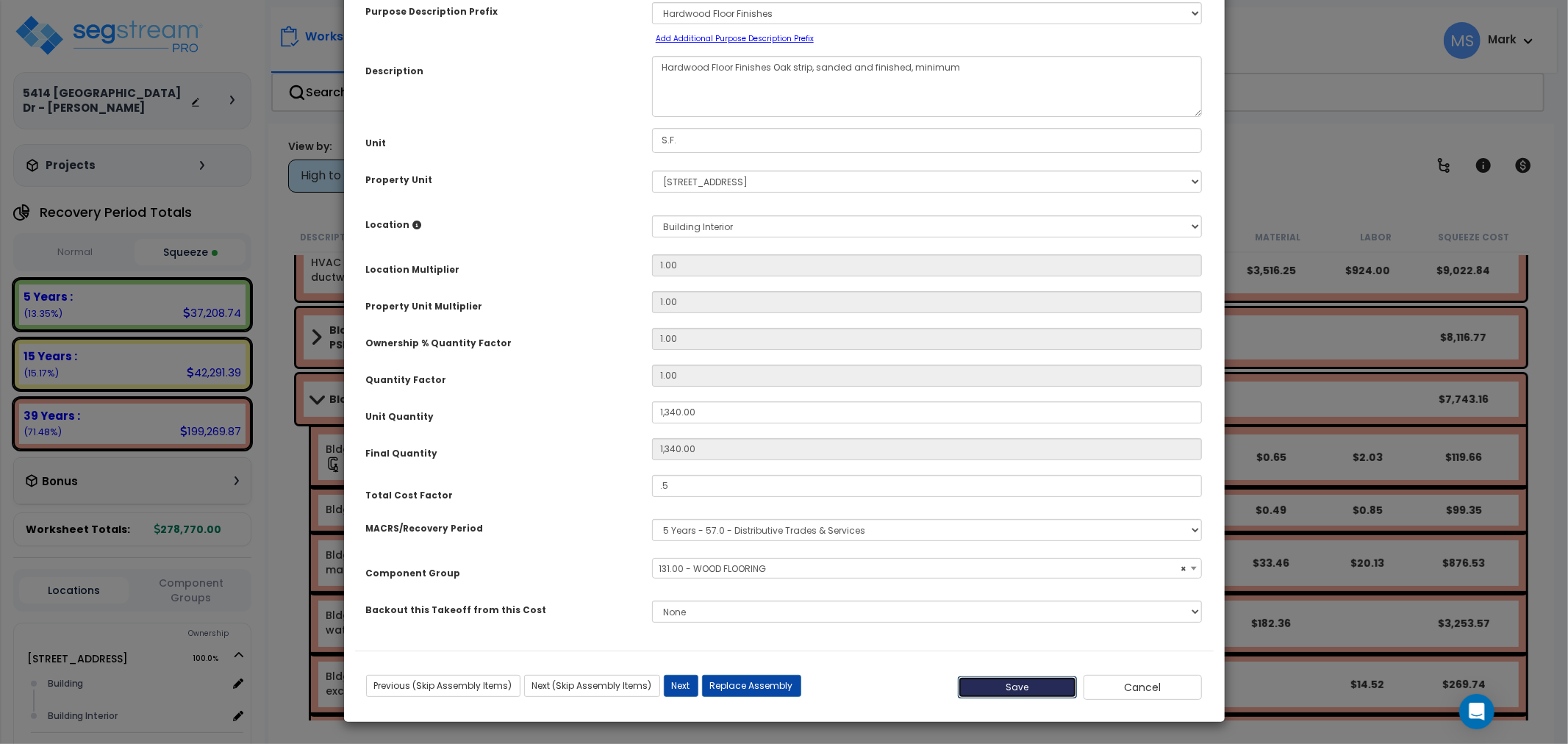
click at [1053, 684] on button "Save" at bounding box center [1017, 687] width 119 height 22
type input "1340.00"
type input "0.50"
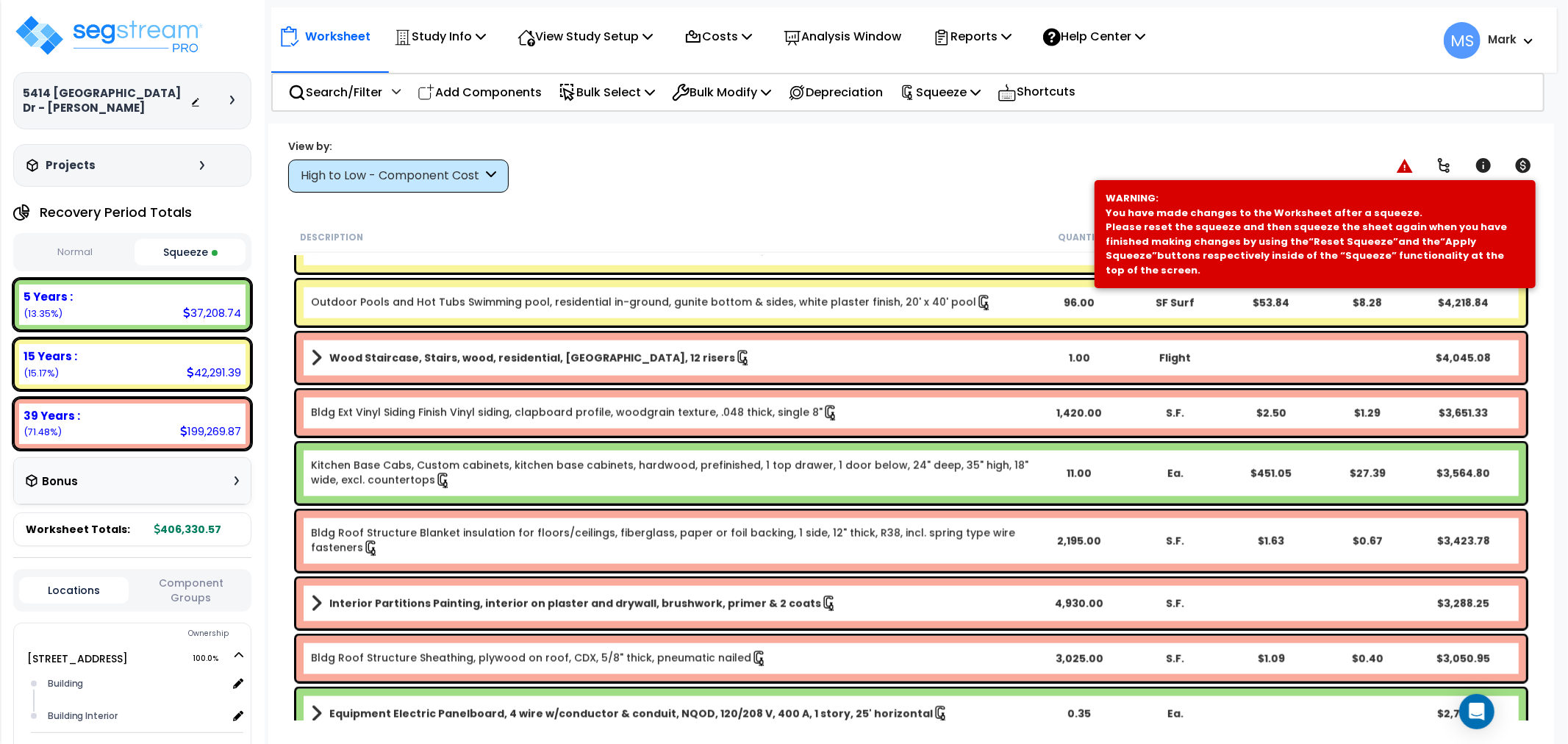
scroll to position [1716, 0]
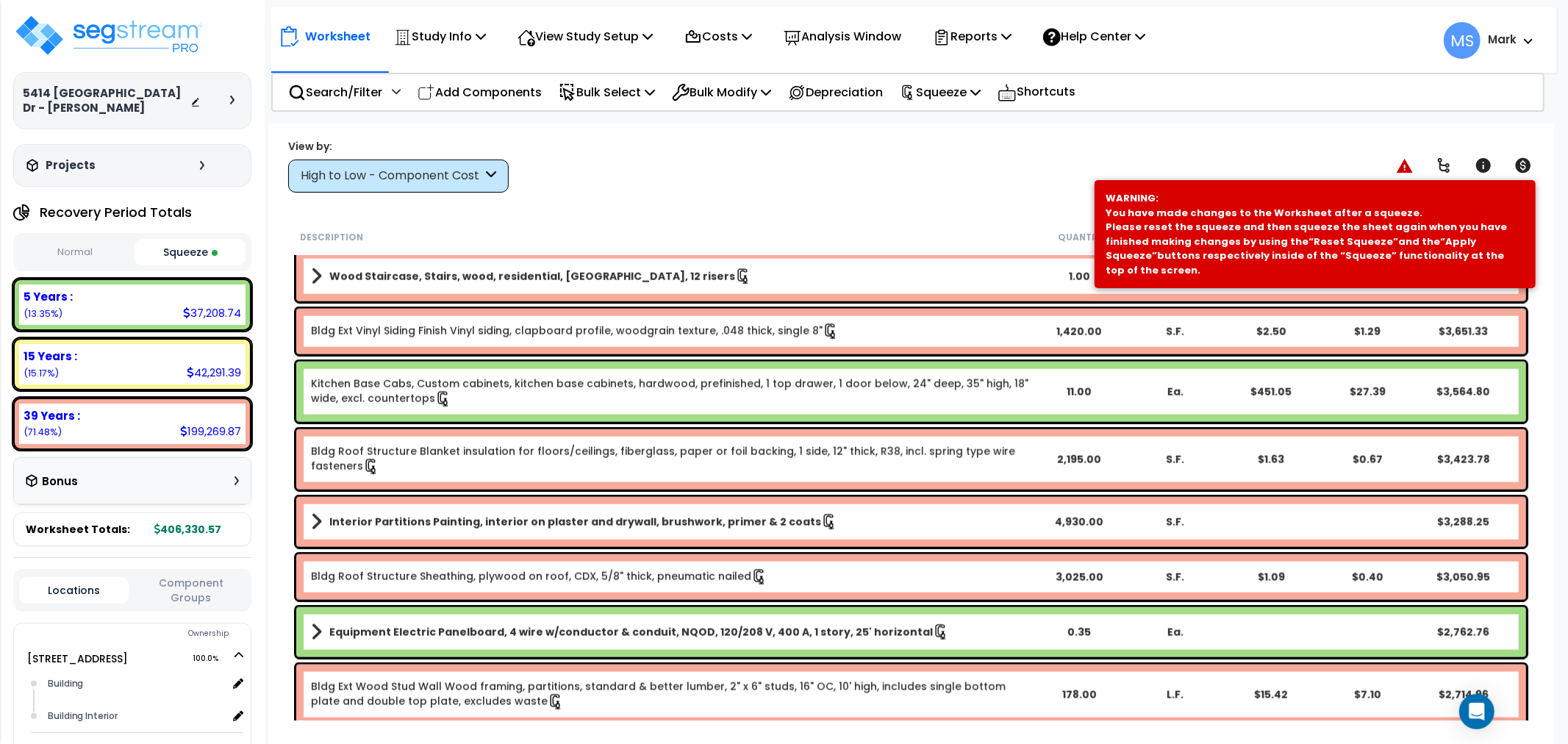
click at [209, 583] on button "Component Groups" at bounding box center [190, 591] width 110 height 31
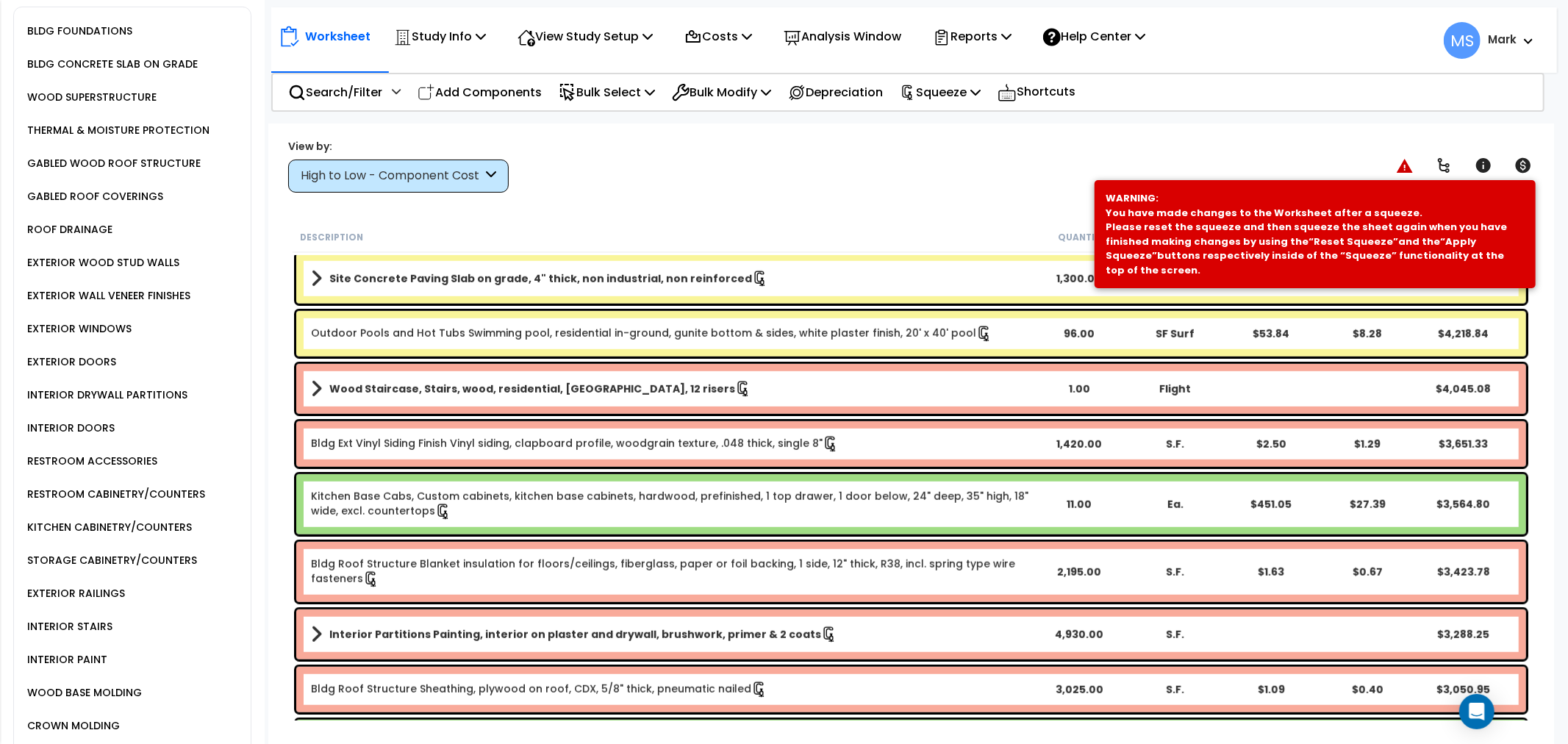
scroll to position [653, 0]
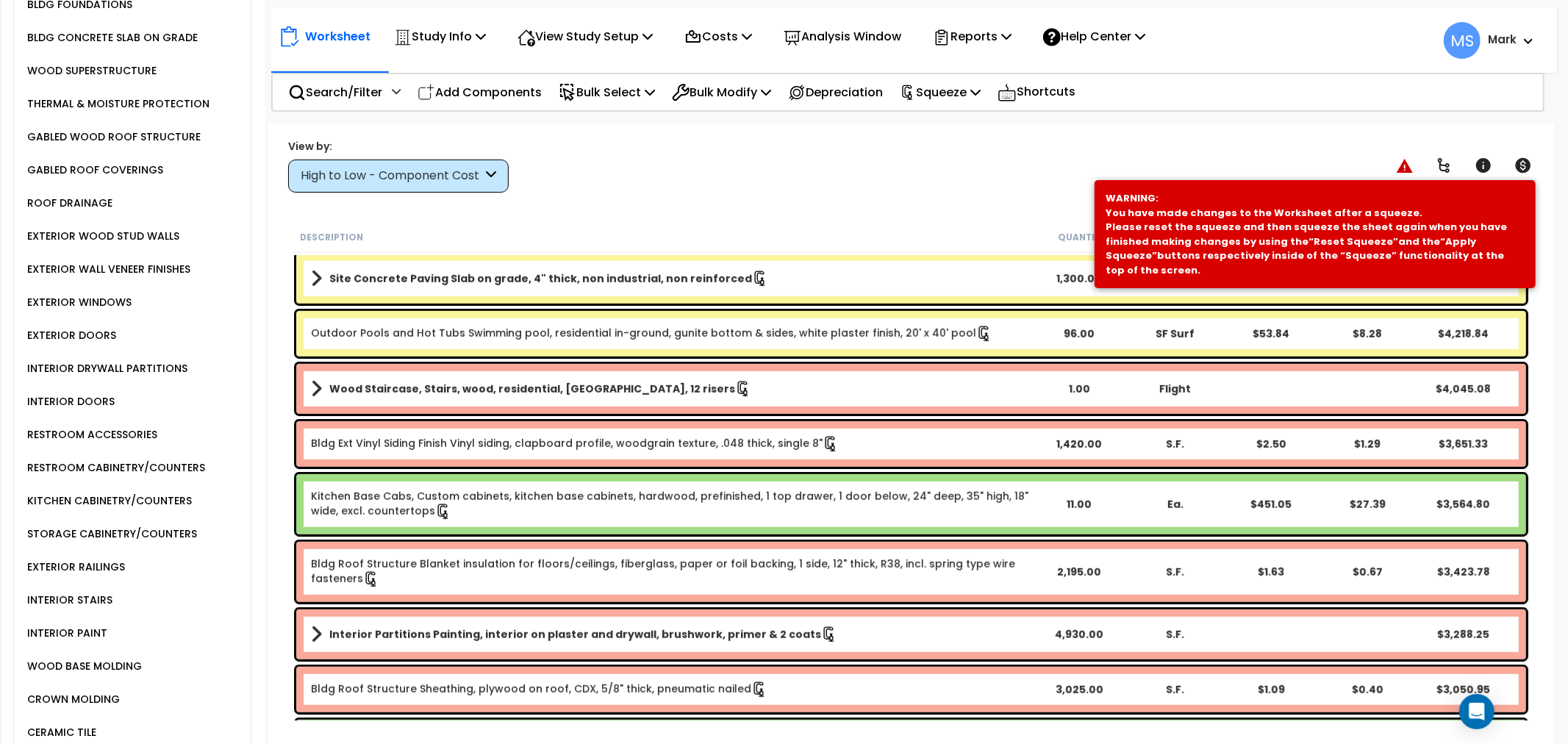
click at [114, 501] on div "KITCHEN CABINETRY/COUNTERS" at bounding box center [107, 501] width 169 height 18
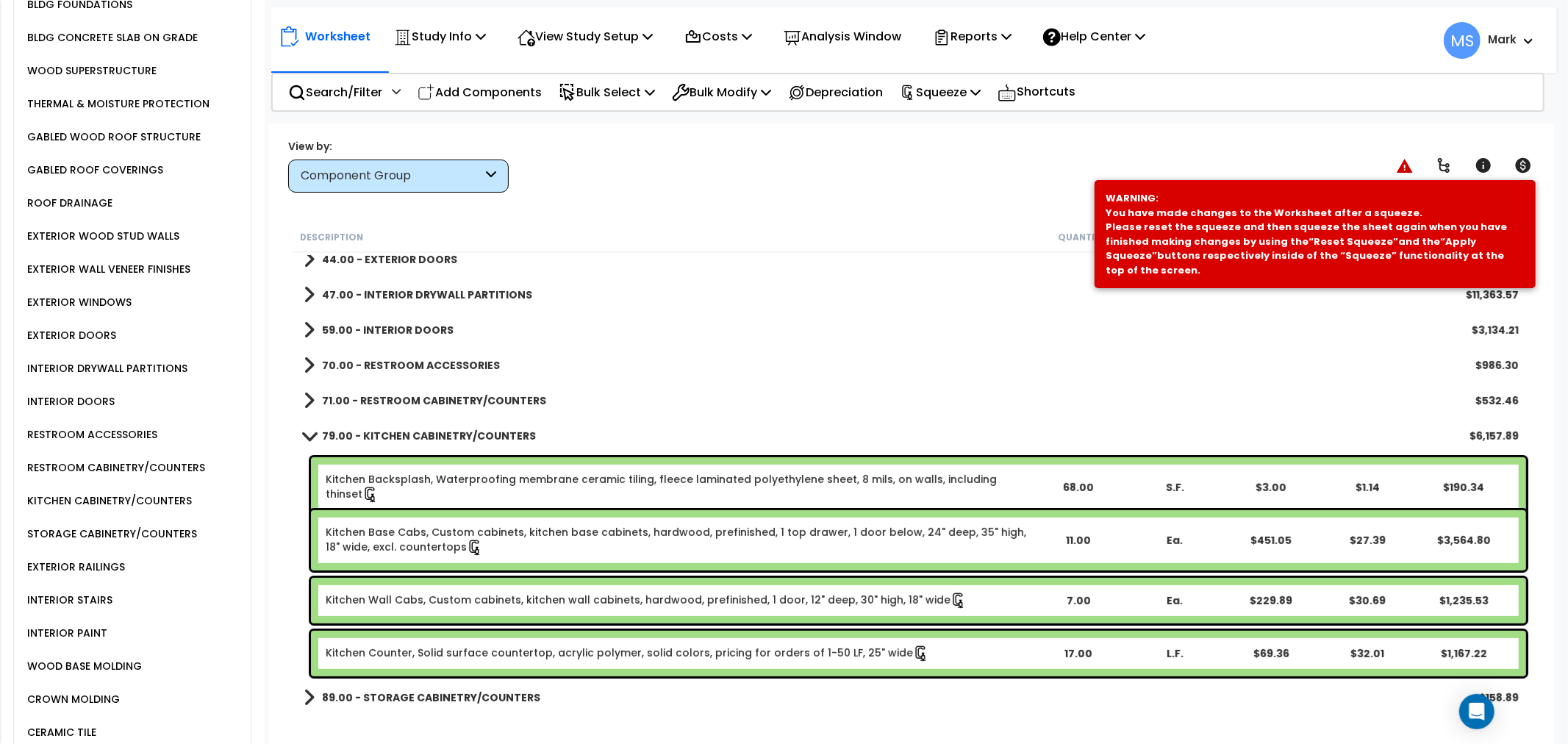
scroll to position [454, 0]
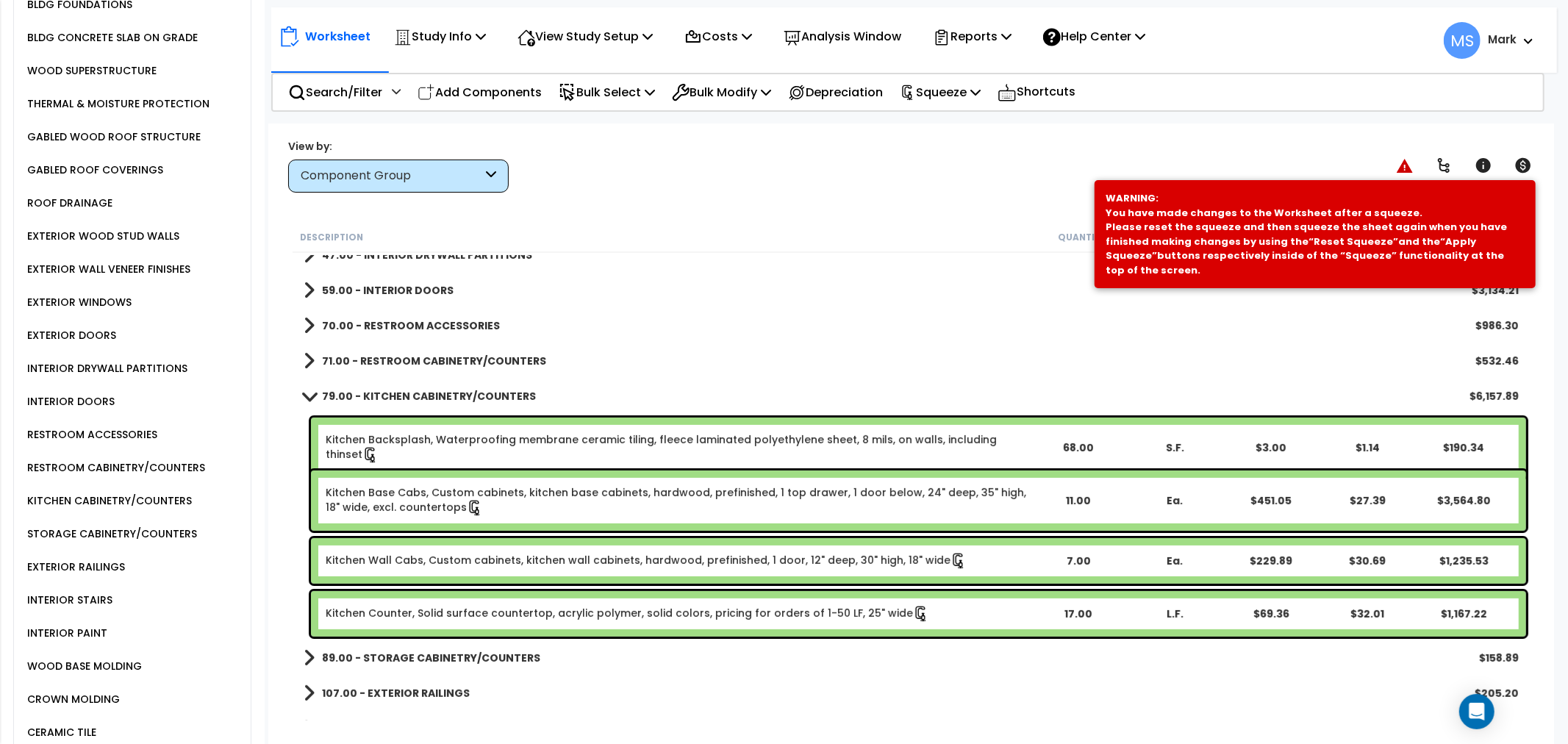
click at [444, 355] on b "71.00 - RESTROOM CABINETRY/COUNTERS" at bounding box center [434, 361] width 225 height 15
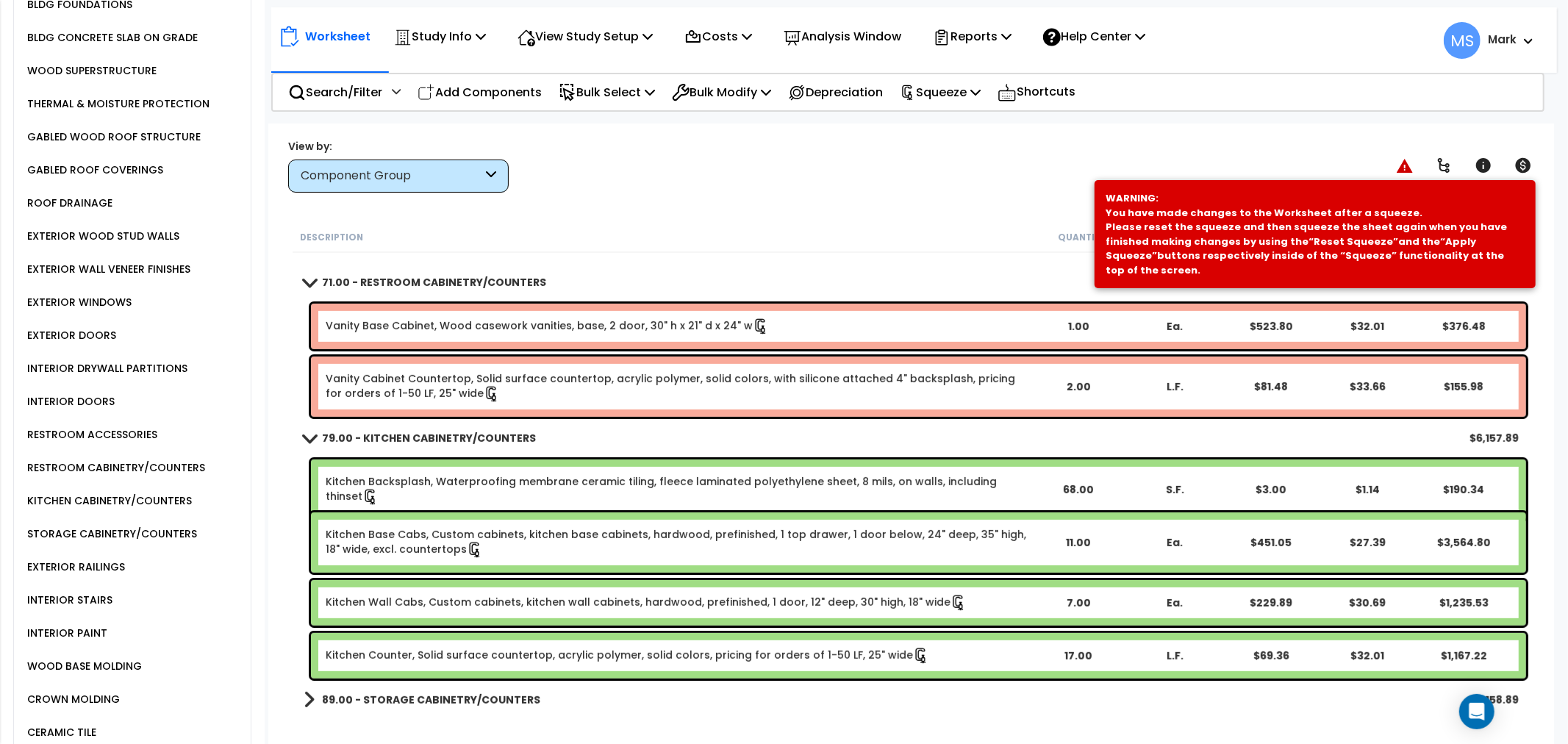
scroll to position [618, 0]
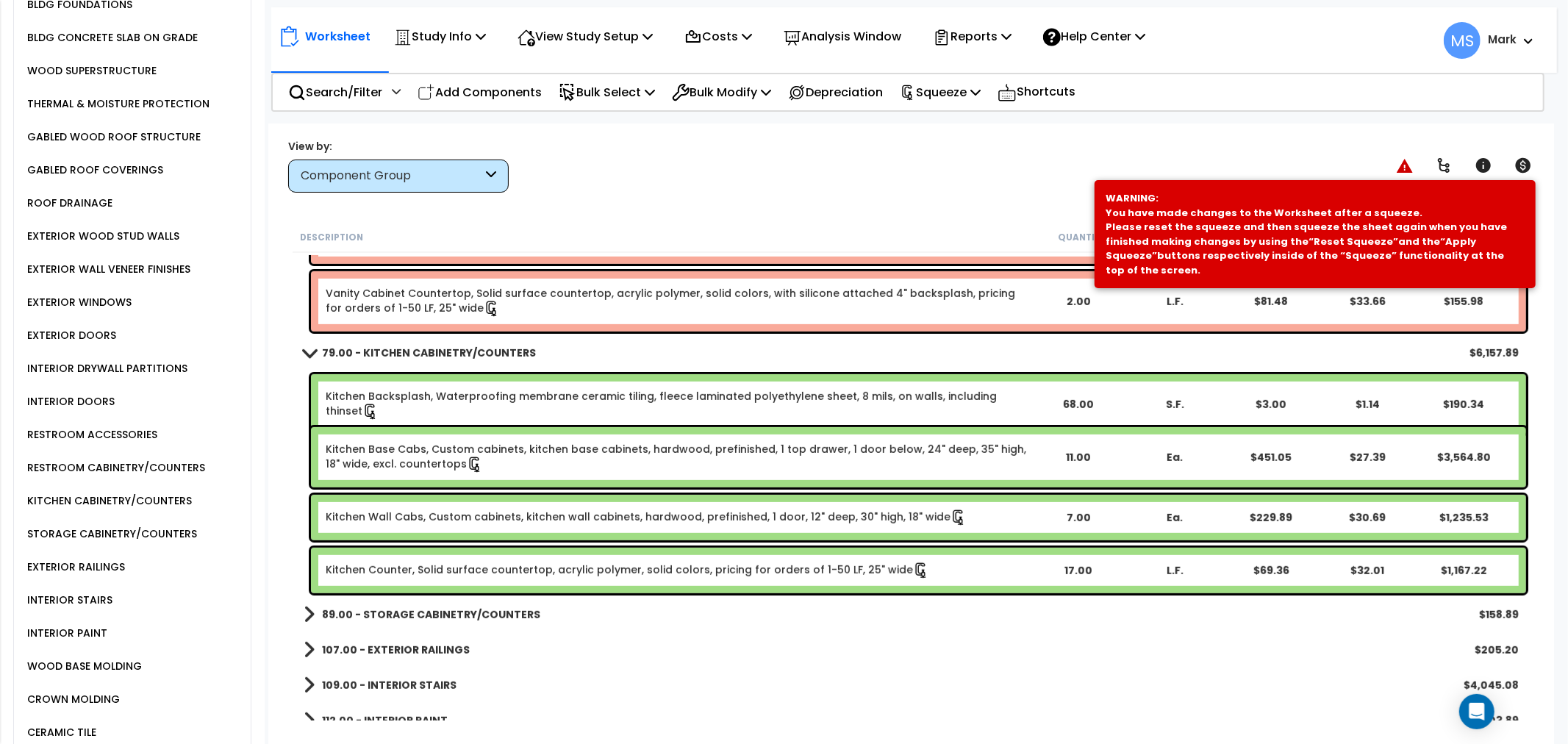
click at [380, 613] on b "89.00 - STORAGE CABINETRY/COUNTERS" at bounding box center [430, 614] width 218 height 15
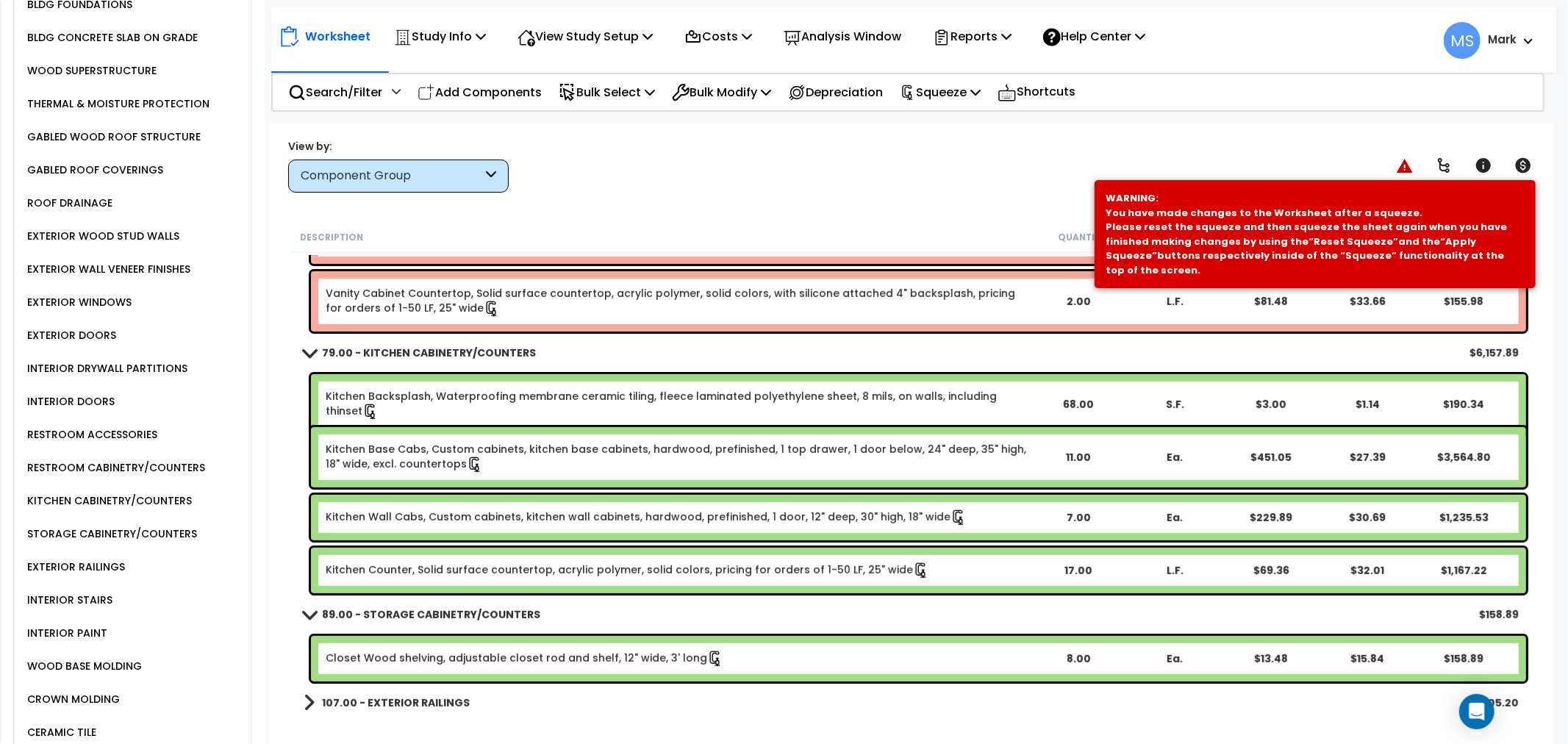
click at [460, 662] on link "Closet Wood shelving, adjustable closet rod and shelf, 12" wide, 3' long" at bounding box center [524, 658] width 398 height 16
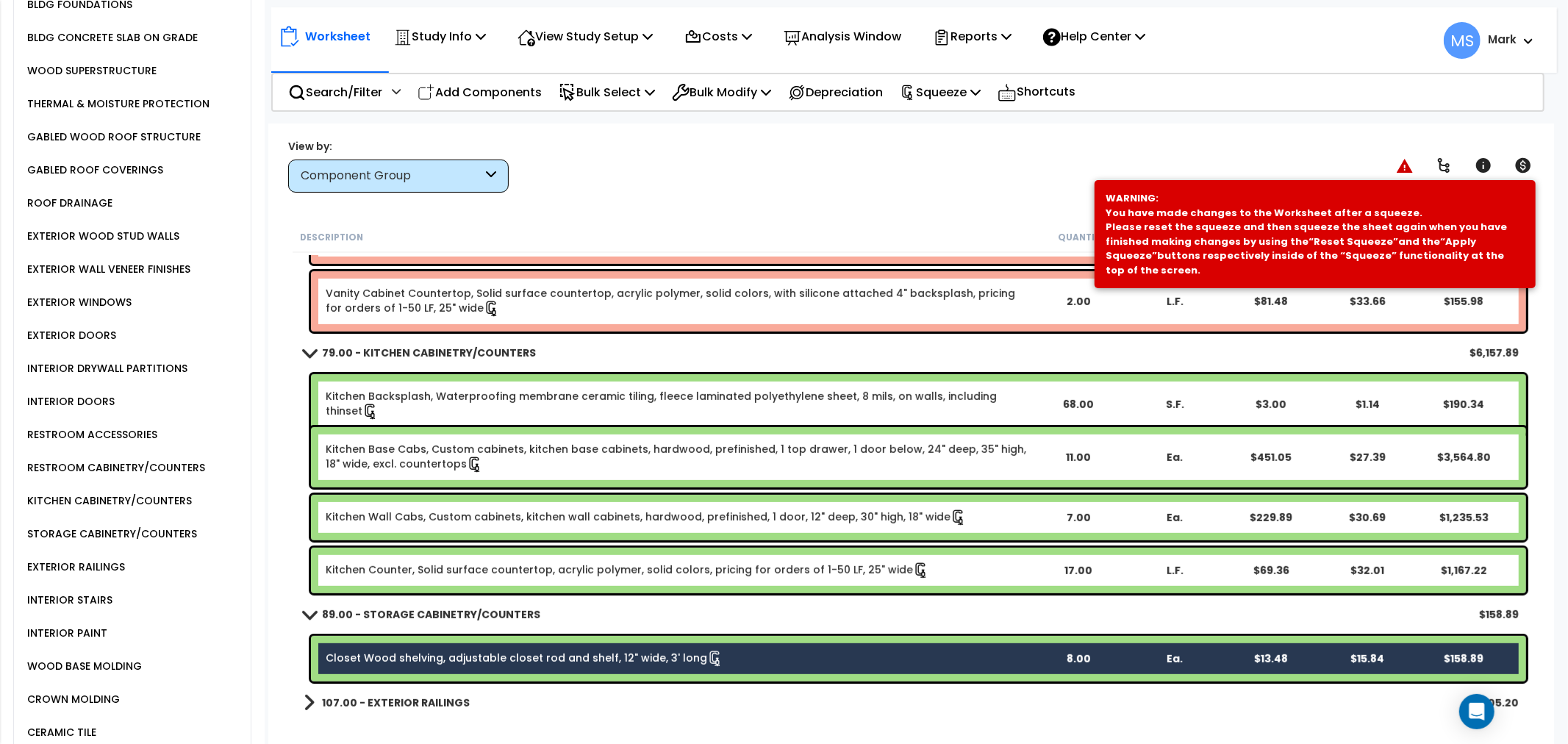
click at [444, 561] on div "Kitchen Counter, Solid surface countertop, acrylic polymer, solid colors, prici…" at bounding box center [918, 571] width 1215 height 46
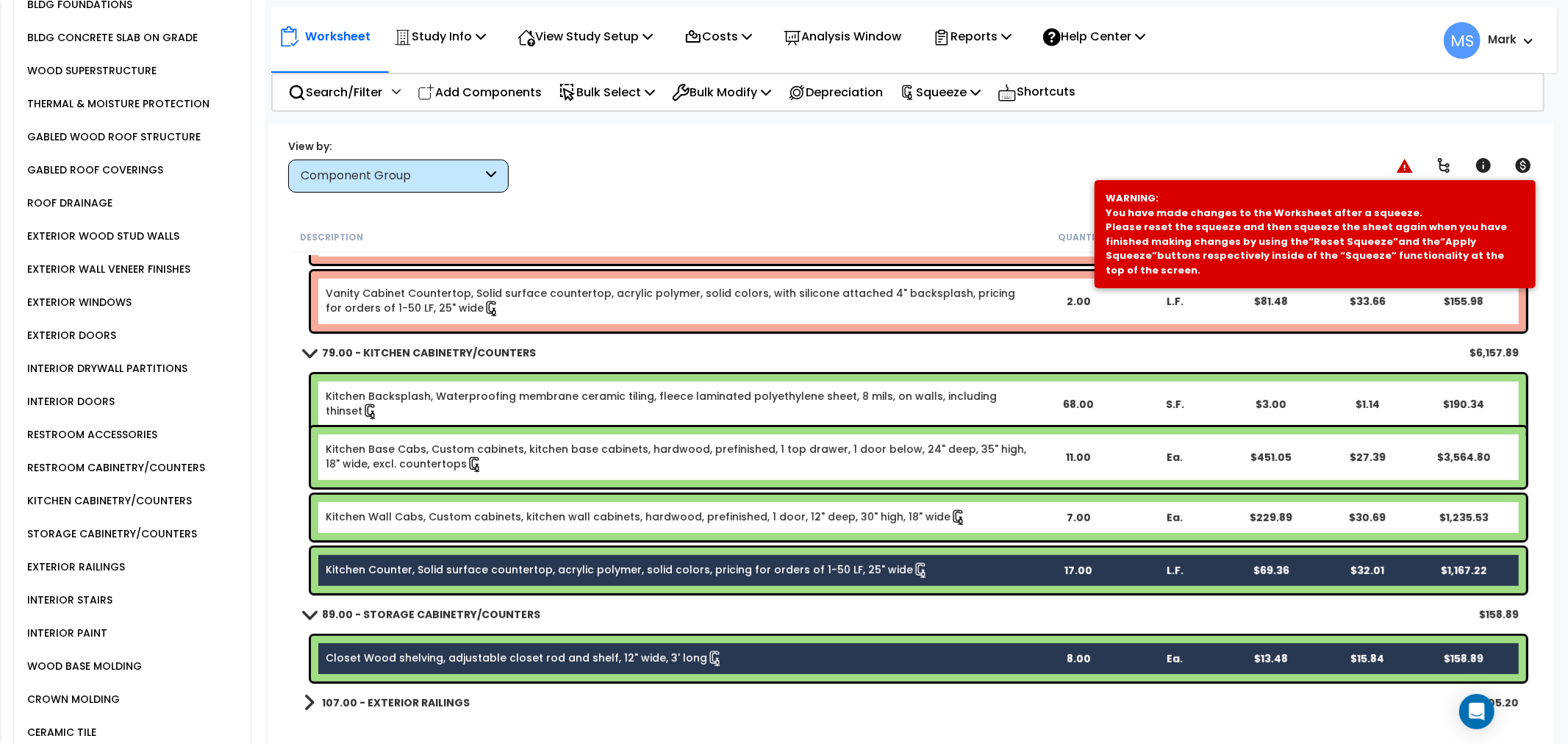
drag, startPoint x: 452, startPoint y: 520, endPoint x: 458, endPoint y: 489, distance: 31.6
click at [454, 515] on link "Kitchen Wall Cabs, Custom cabinets, kitchen wall cabinets, hardwood, prefinishe…" at bounding box center [646, 518] width 641 height 16
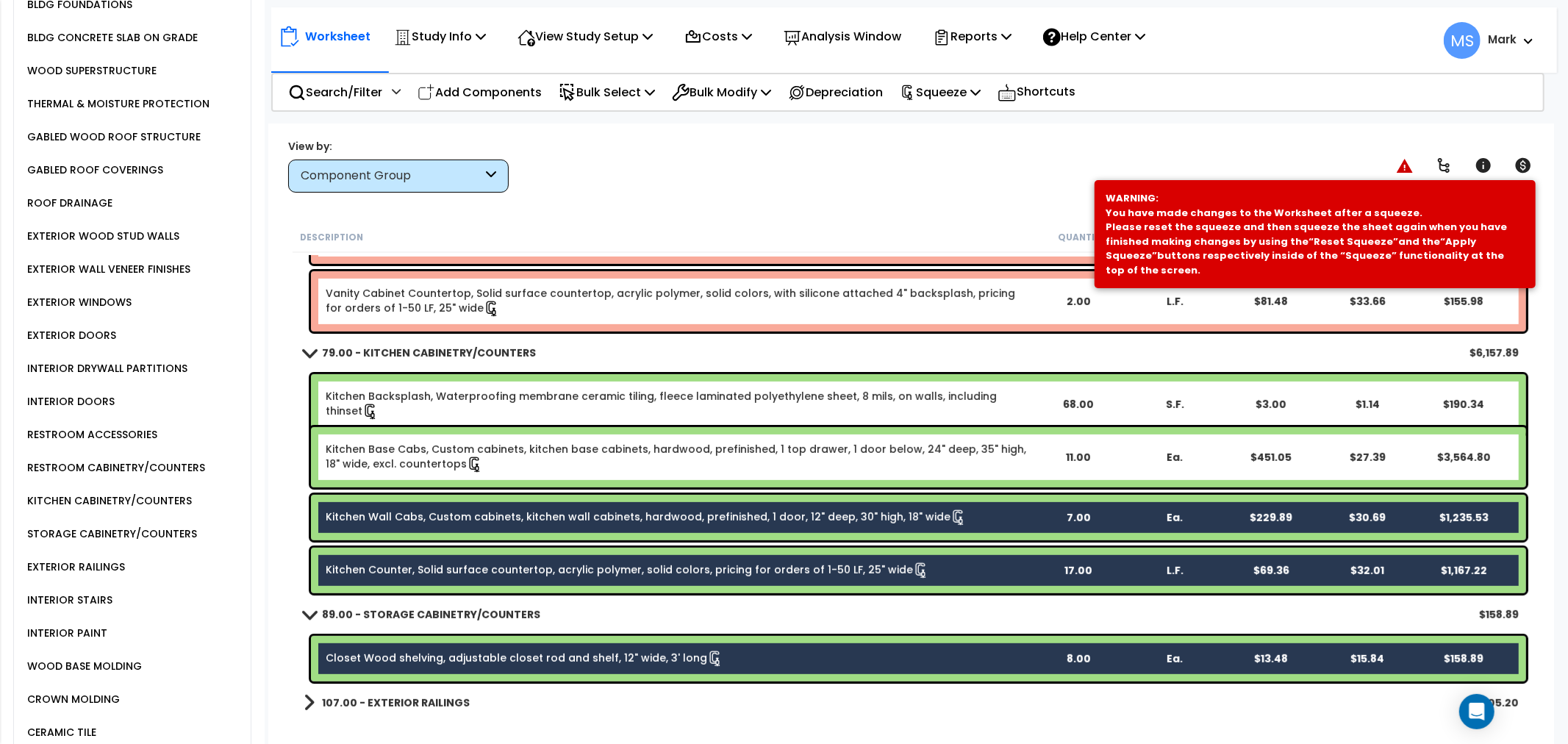
drag, startPoint x: 464, startPoint y: 454, endPoint x: 471, endPoint y: 408, distance: 46.5
click at [465, 452] on link "Kitchen Base Cabs, Custom cabinets, kitchen base cabinets, hardwood, prefinishe…" at bounding box center [678, 458] width 704 height 31
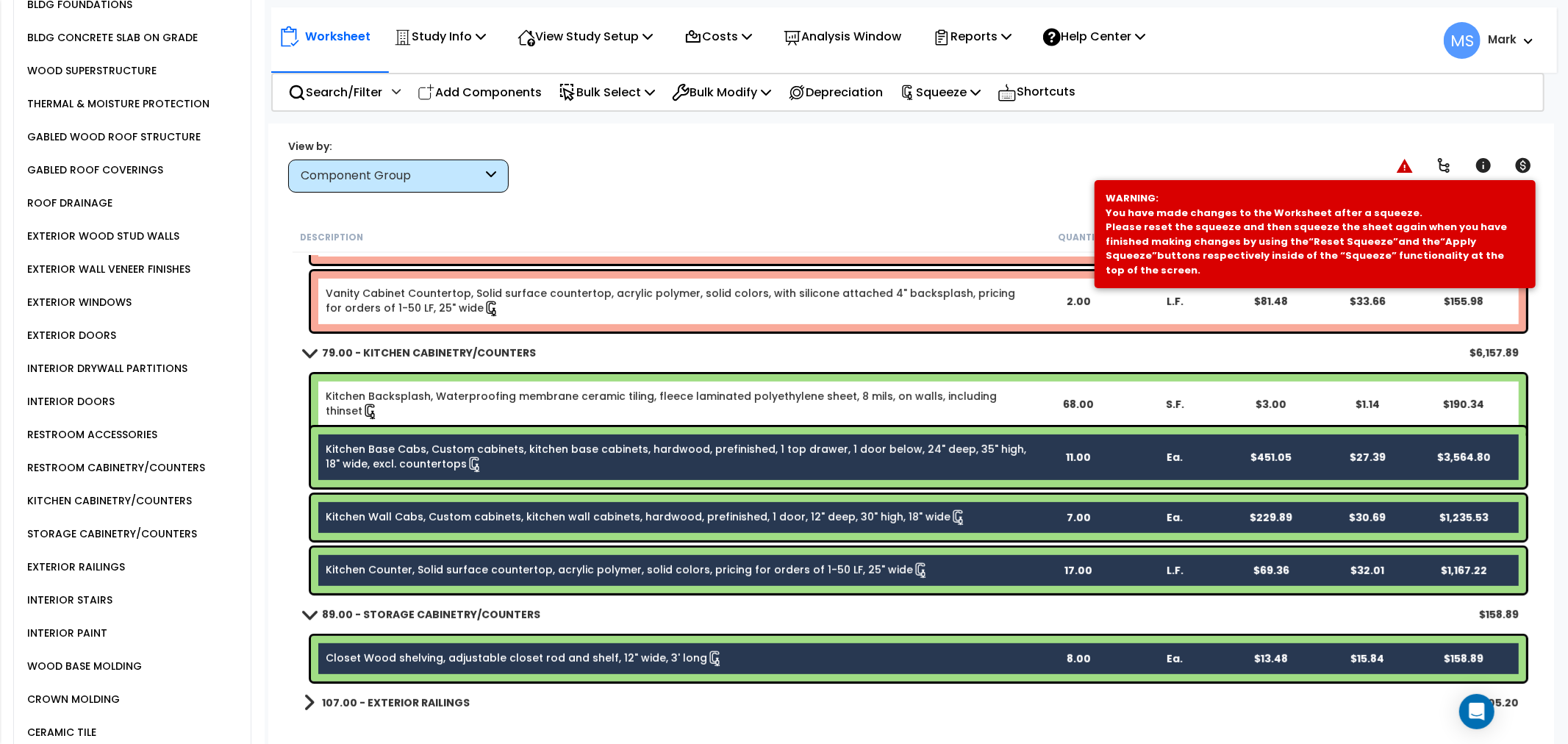
click at [472, 402] on link "Kitchen Backsplash, Waterproofing membrane ceramic tiling, fleece laminated pol…" at bounding box center [678, 404] width 704 height 31
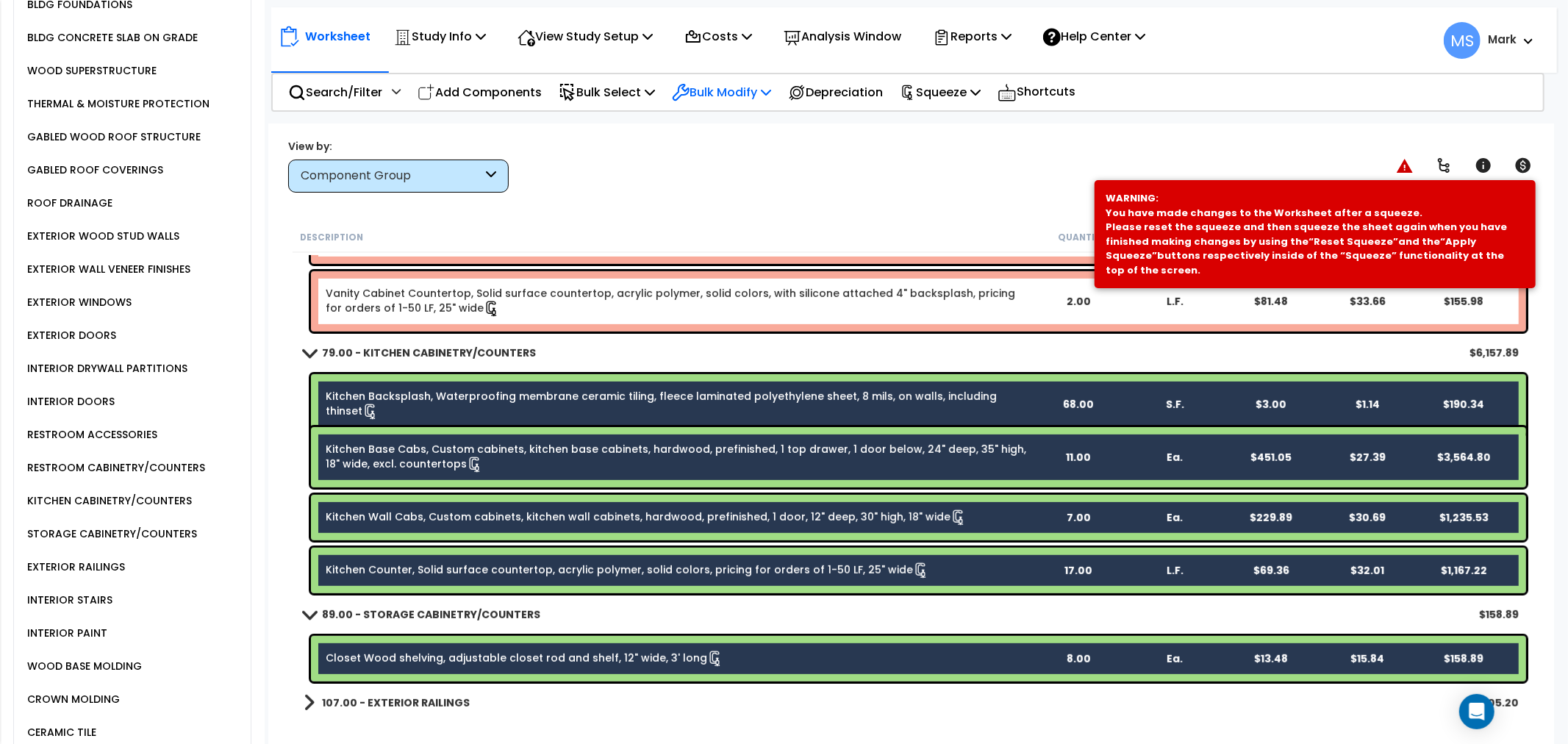
click at [753, 85] on p "Bulk Modify" at bounding box center [722, 93] width 99 height 20
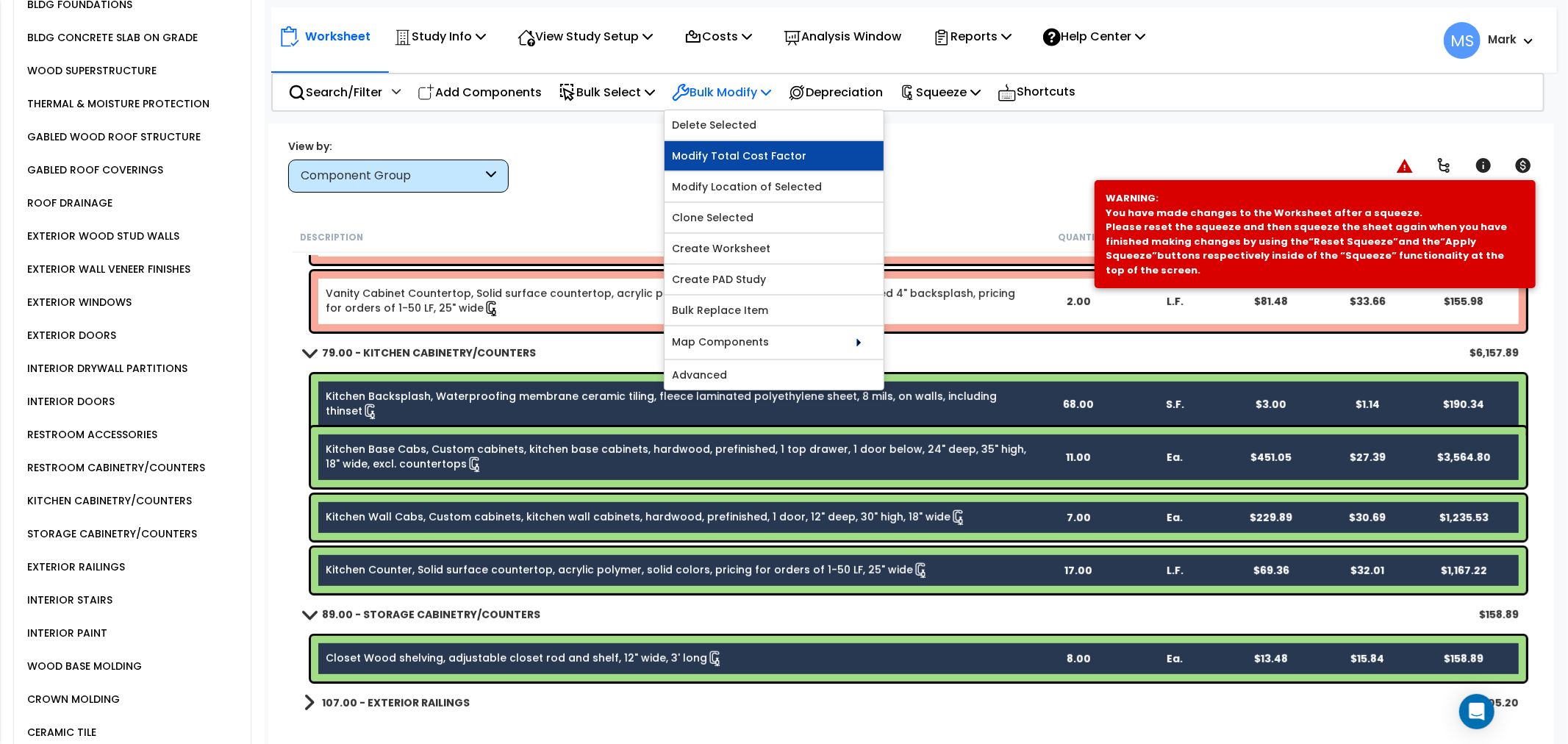
click at [779, 159] on link "Modify Total Cost Factor" at bounding box center [774, 156] width 219 height 30
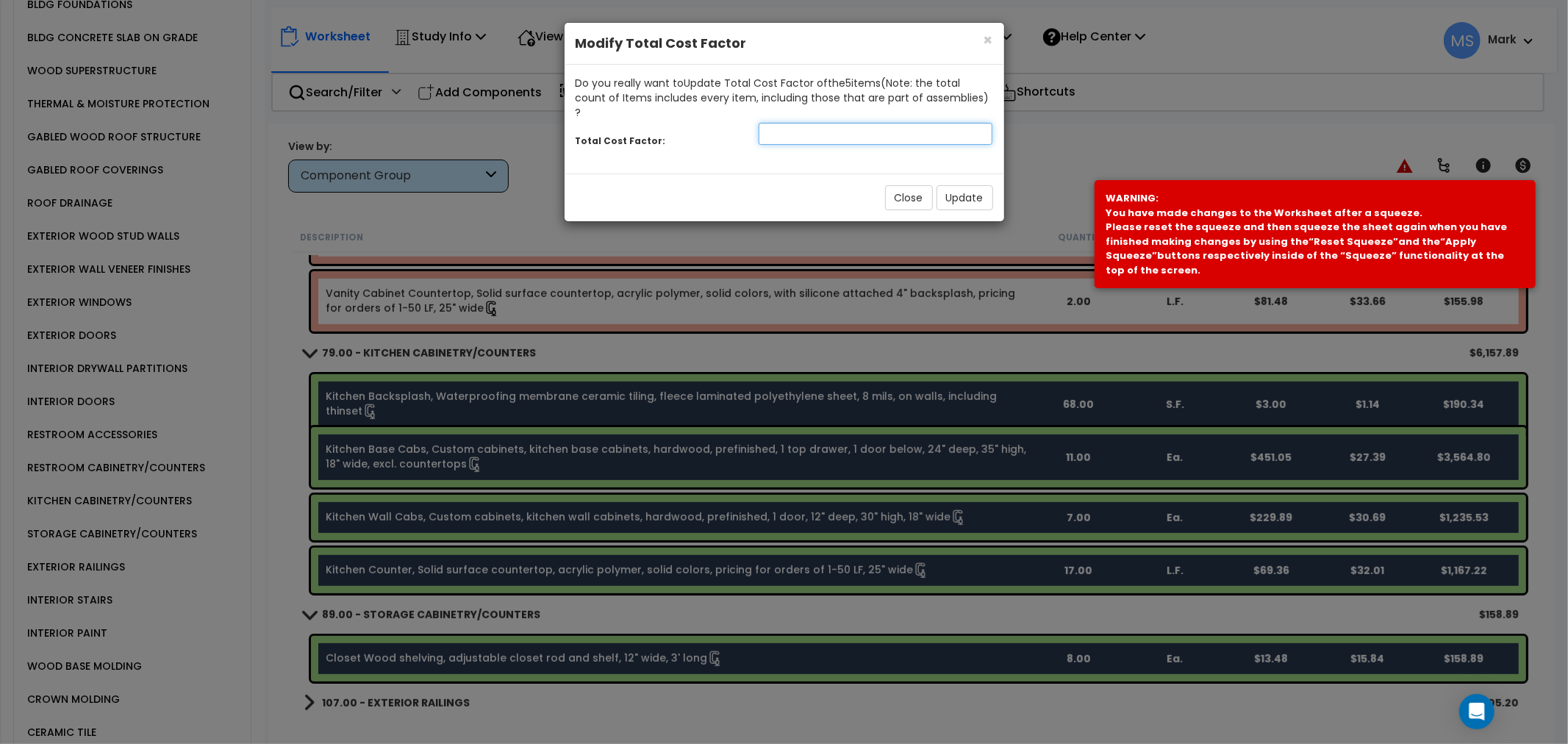
click at [871, 123] on input "number" at bounding box center [876, 134] width 235 height 22
type input "1.5"
click at [954, 185] on button "Update" at bounding box center [964, 197] width 57 height 25
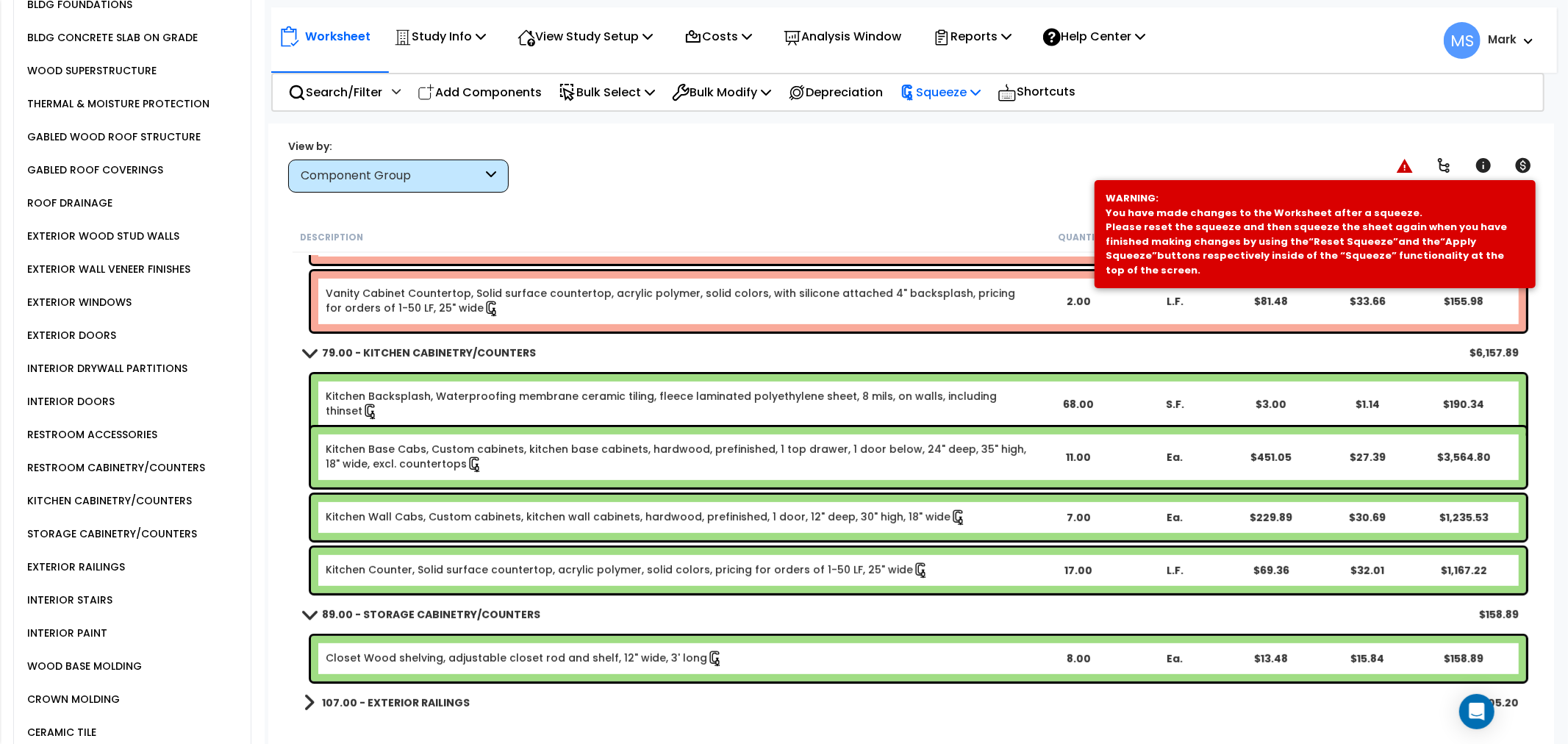
click at [971, 102] on div "Squeeze" at bounding box center [940, 93] width 81 height 34
click at [978, 121] on link "Re-squeeze" at bounding box center [965, 127] width 145 height 34
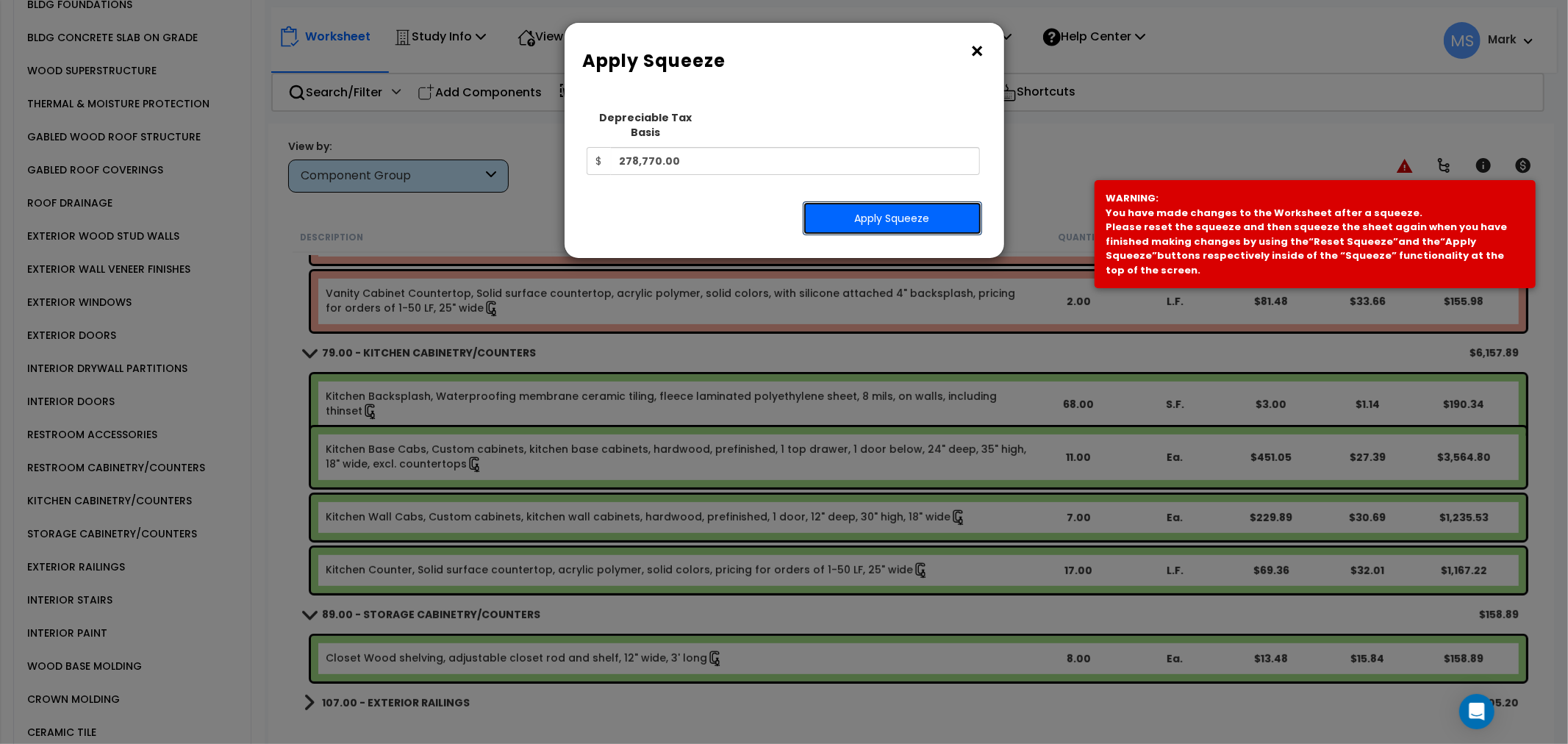
drag, startPoint x: 924, startPoint y: 195, endPoint x: 12, endPoint y: 368, distance: 928.3
click at [922, 201] on button "Apply Squeeze" at bounding box center [892, 218] width 179 height 34
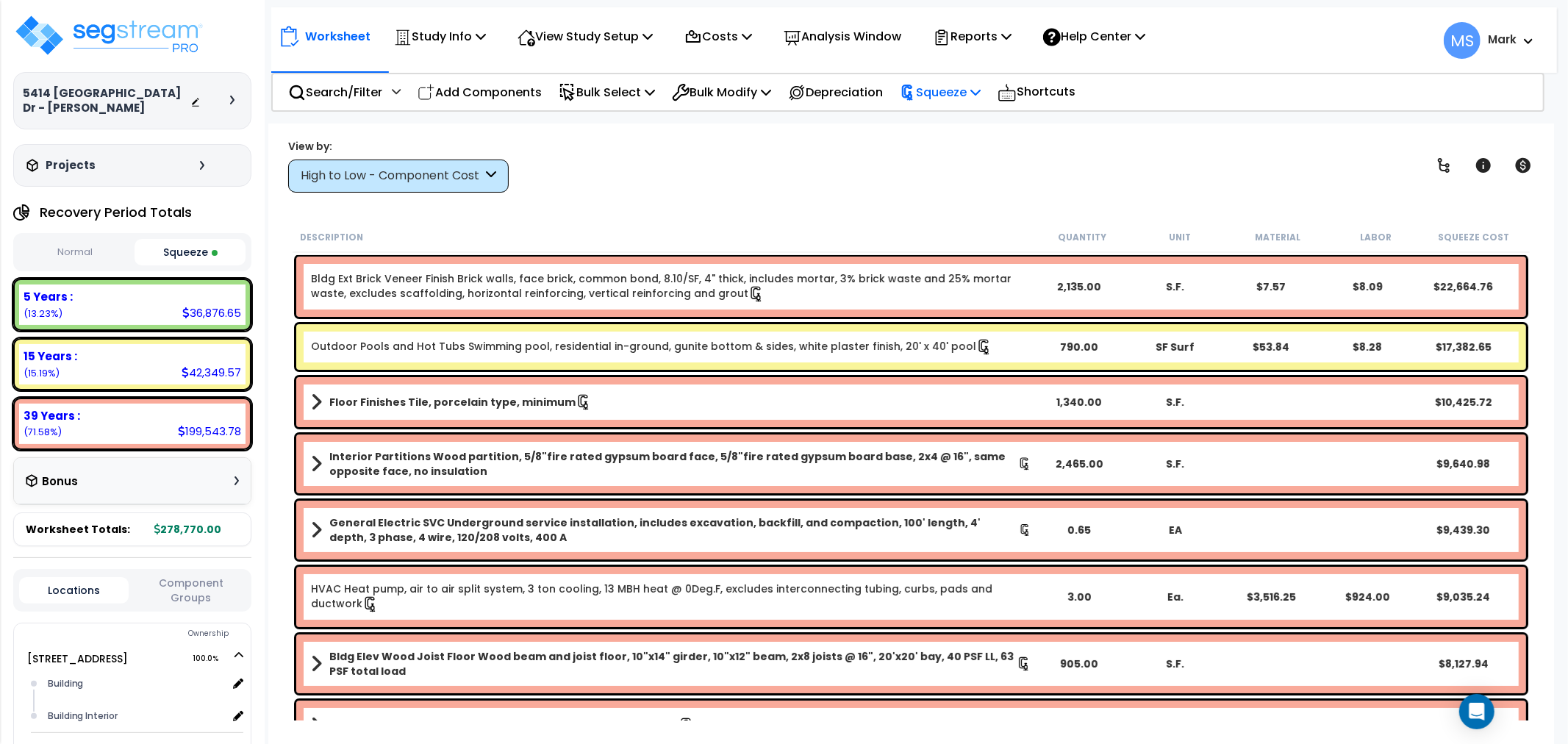
drag, startPoint x: 961, startPoint y: 76, endPoint x: 966, endPoint y: 85, distance: 10.3
click at [966, 85] on div "Squeeze" at bounding box center [940, 93] width 81 height 34
drag, startPoint x: 751, startPoint y: 178, endPoint x: 743, endPoint y: 187, distance: 12.0
click at [751, 178] on div "View by: High to Low - Component Cost High to Low - Component Cost" at bounding box center [911, 166] width 1256 height 54
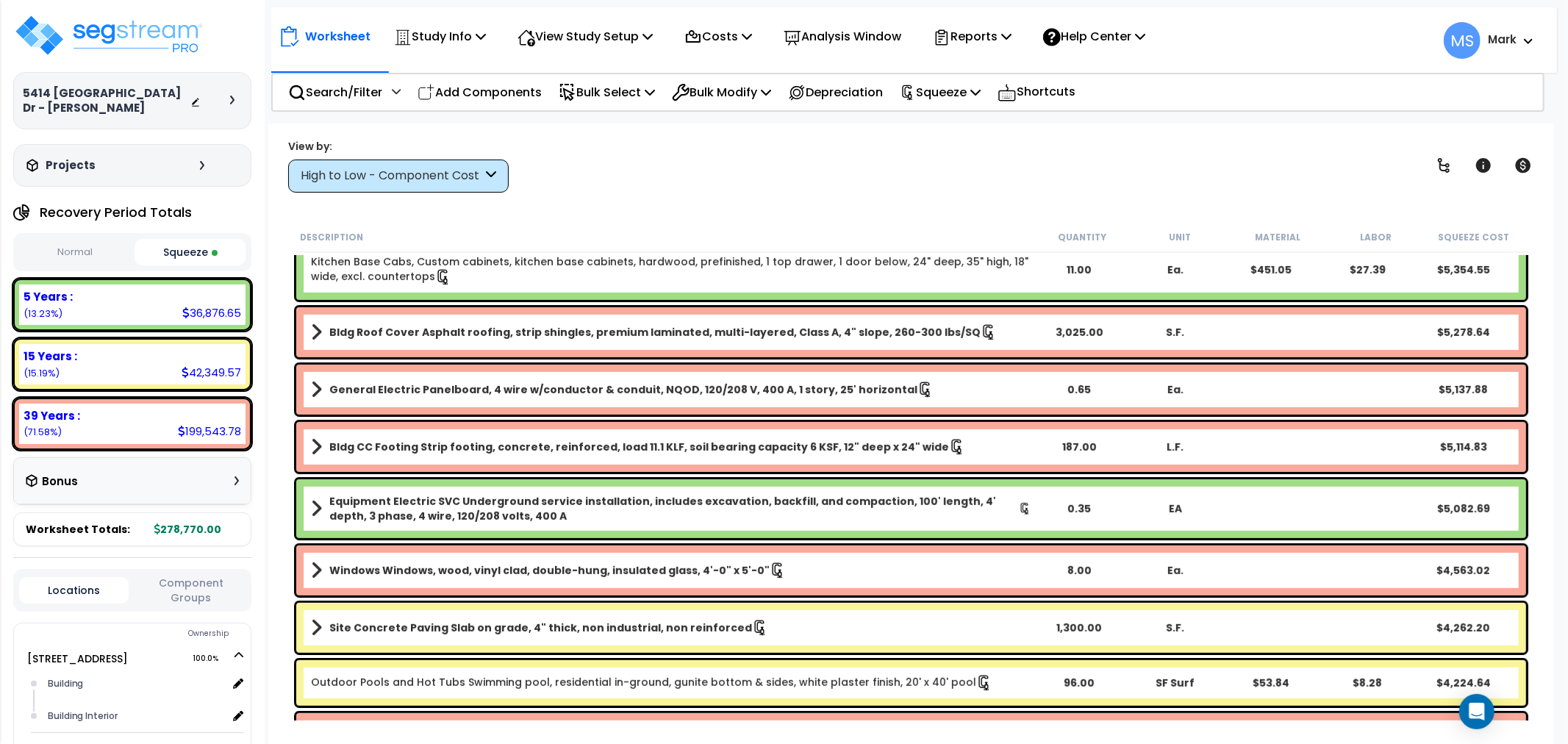
scroll to position [653, 0]
click at [845, 47] on div "Analysis Window" at bounding box center [842, 37] width 117 height 34
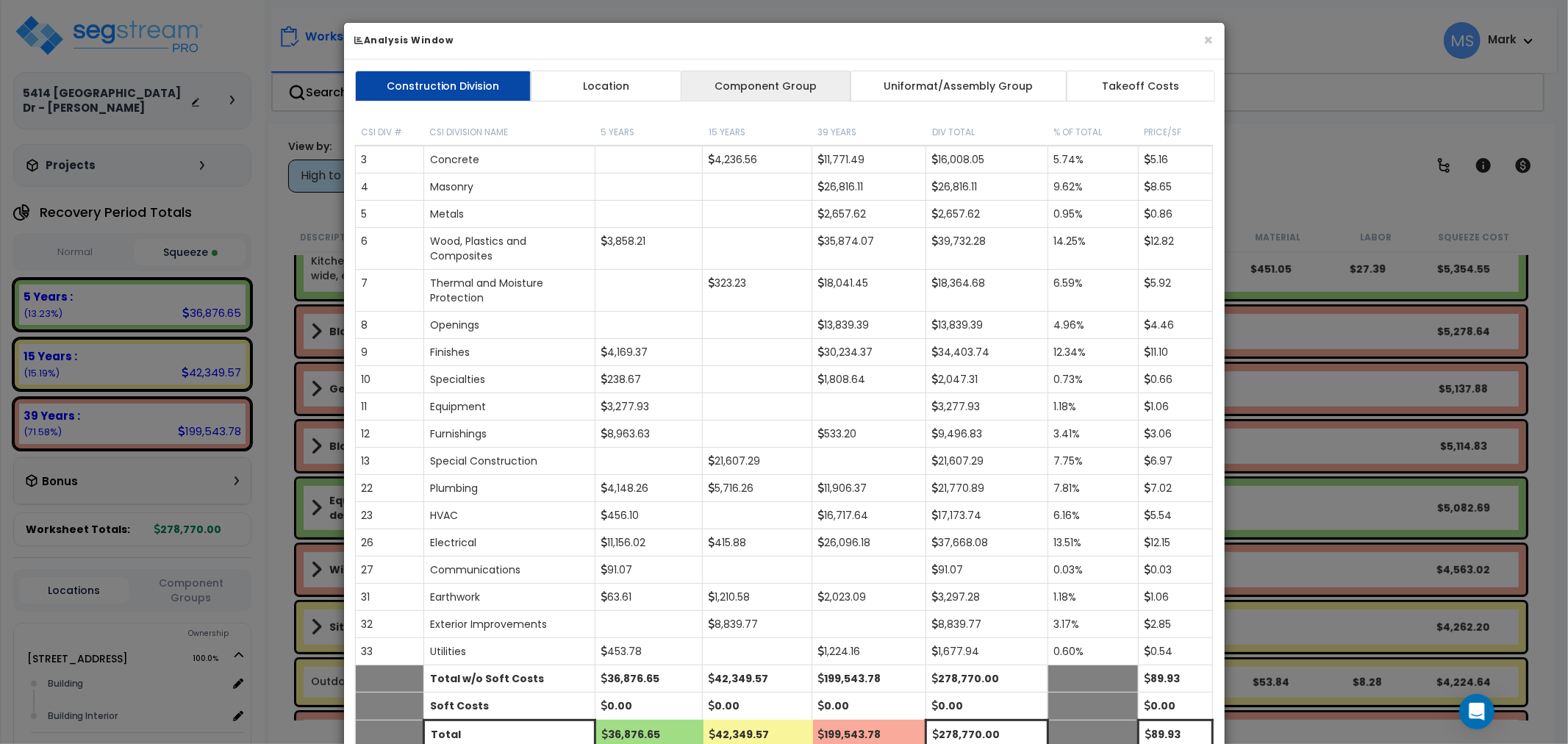
click at [806, 93] on link "Component Group" at bounding box center [765, 86] width 170 height 31
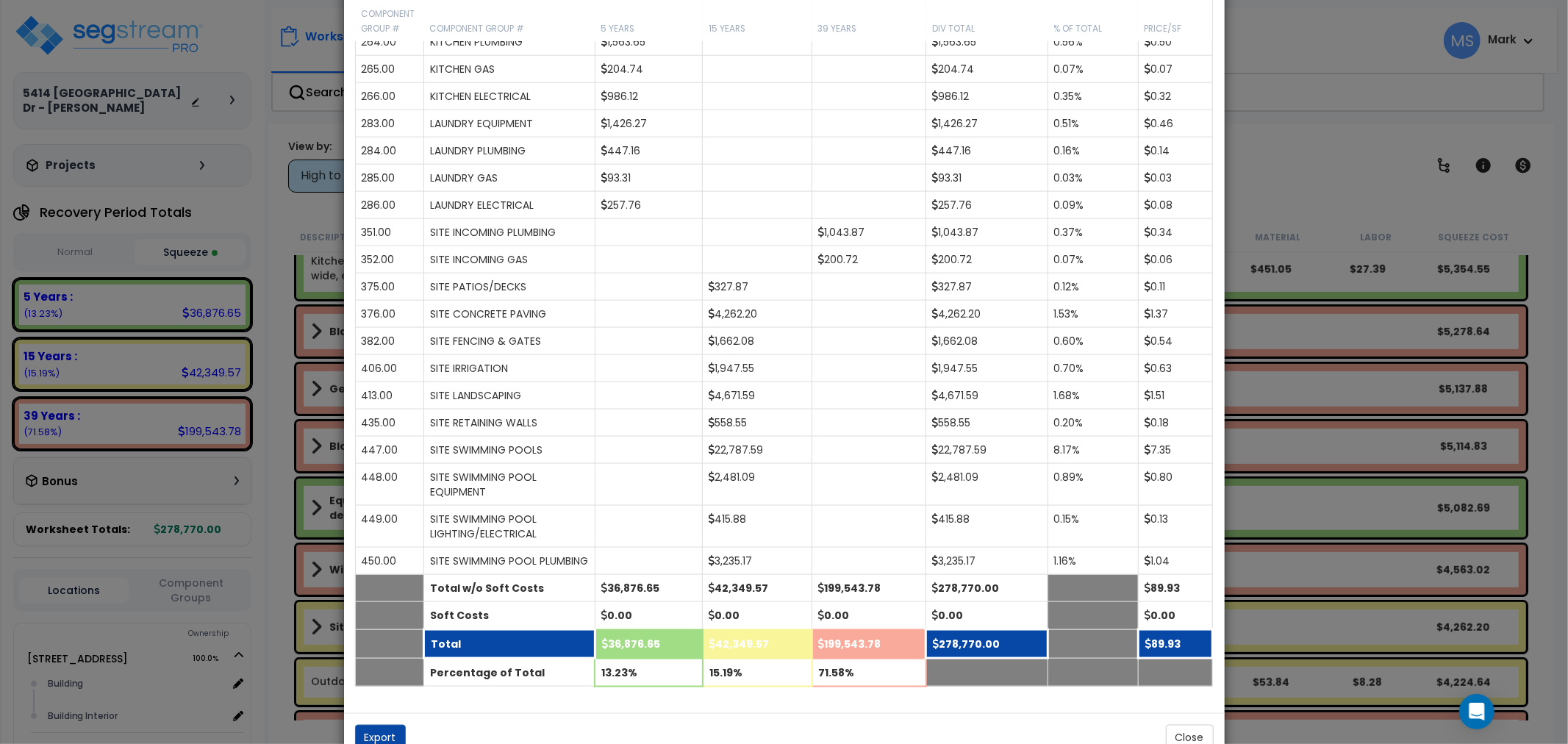
scroll to position [1692, 0]
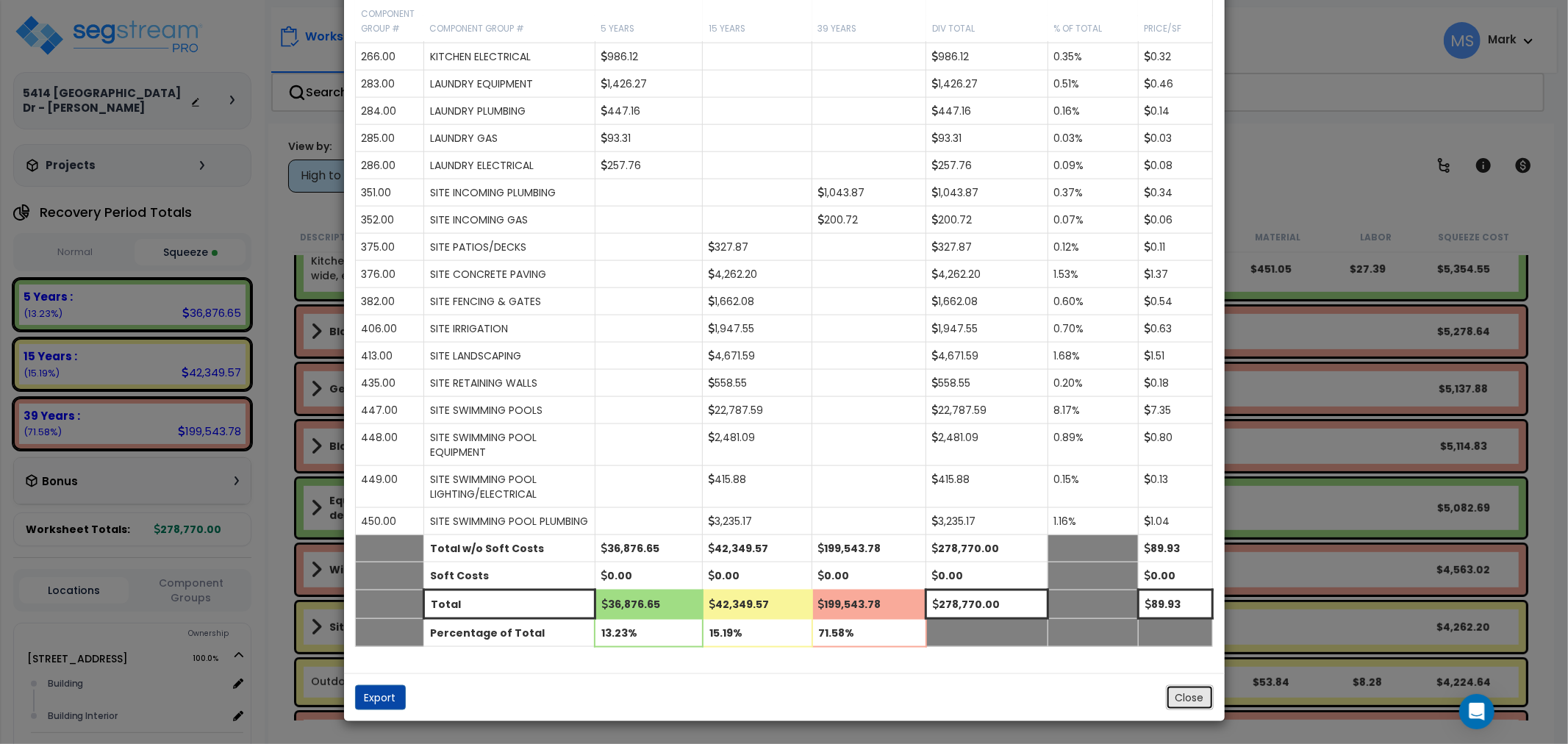
click at [1191, 690] on button "Close" at bounding box center [1189, 698] width 47 height 25
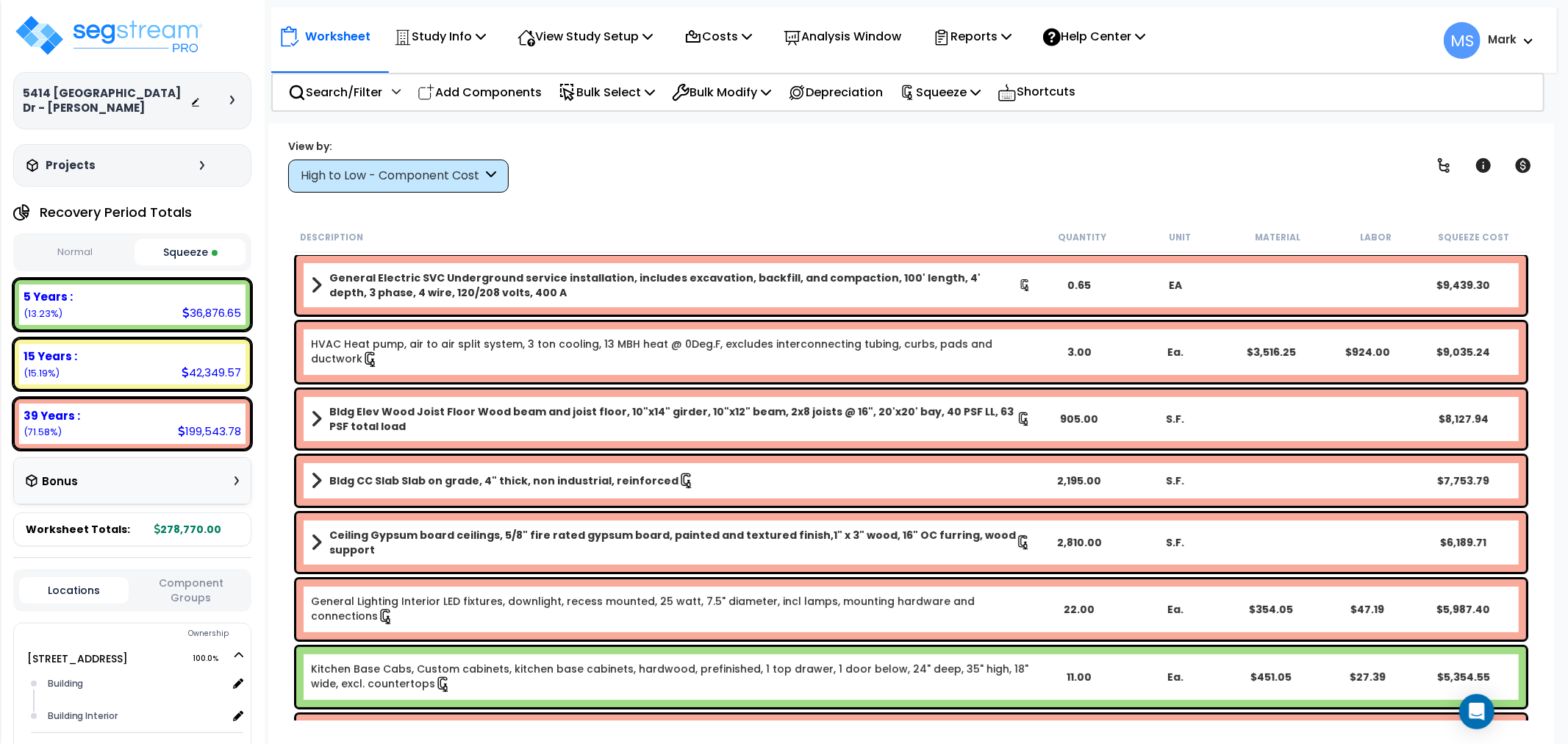
scroll to position [159, 0]
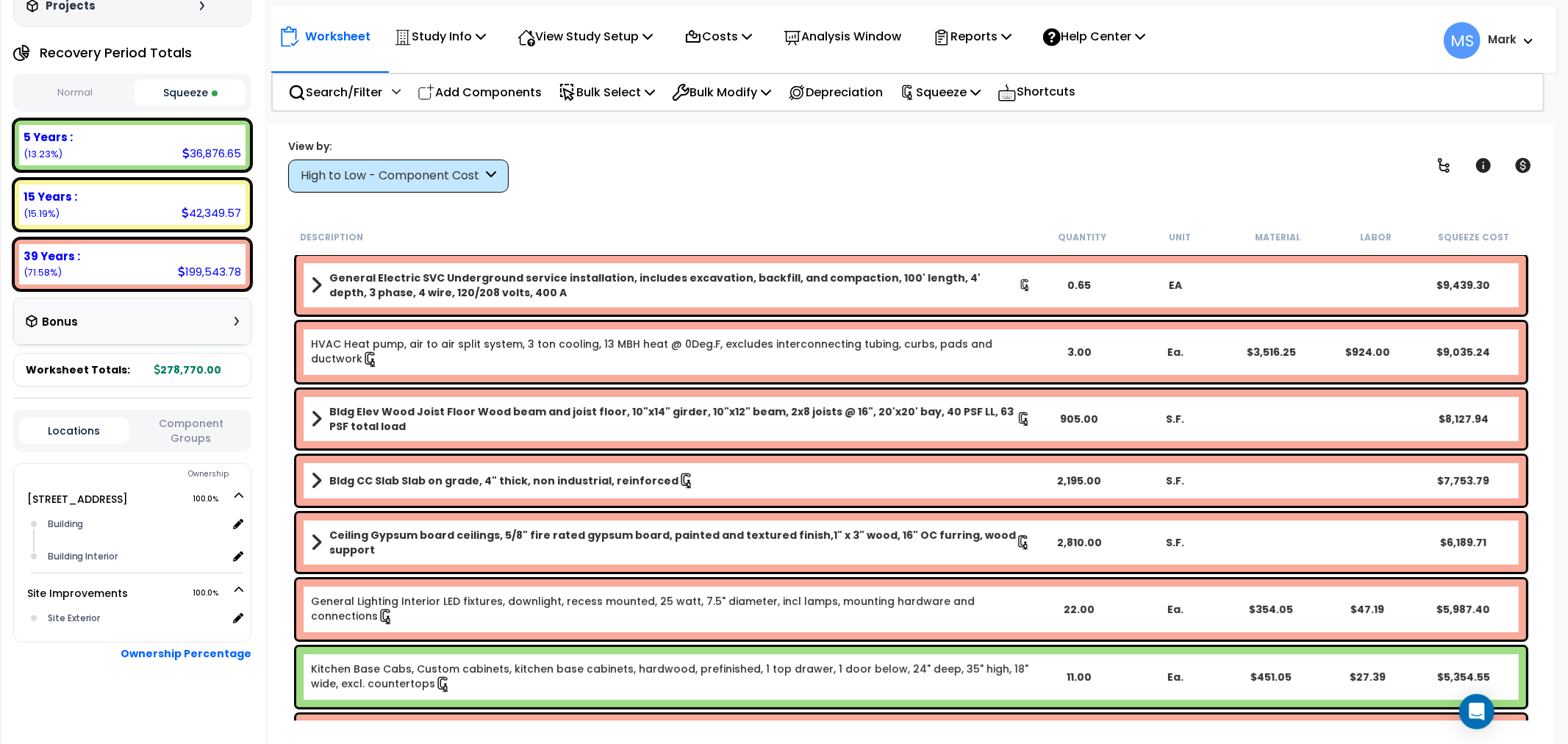
drag, startPoint x: 183, startPoint y: 397, endPoint x: 188, endPoint y: 422, distance: 25.5
click at [183, 398] on b "Locations Component Groups Ownership 5414 Lancashire Dr 100.0% Building" at bounding box center [132, 566] width 239 height 337
click at [188, 422] on button "Component Groups" at bounding box center [190, 431] width 110 height 31
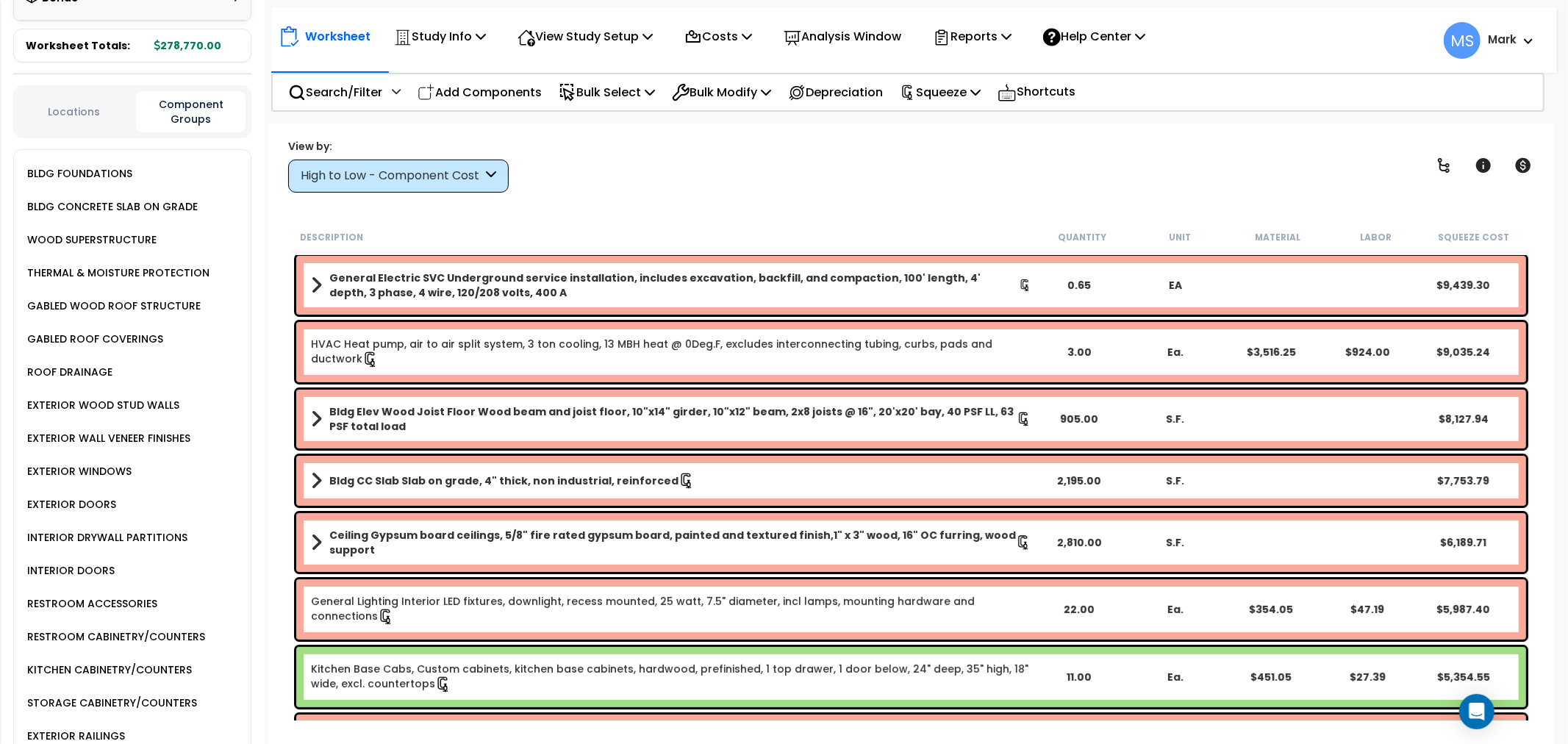
scroll to position [568, 0]
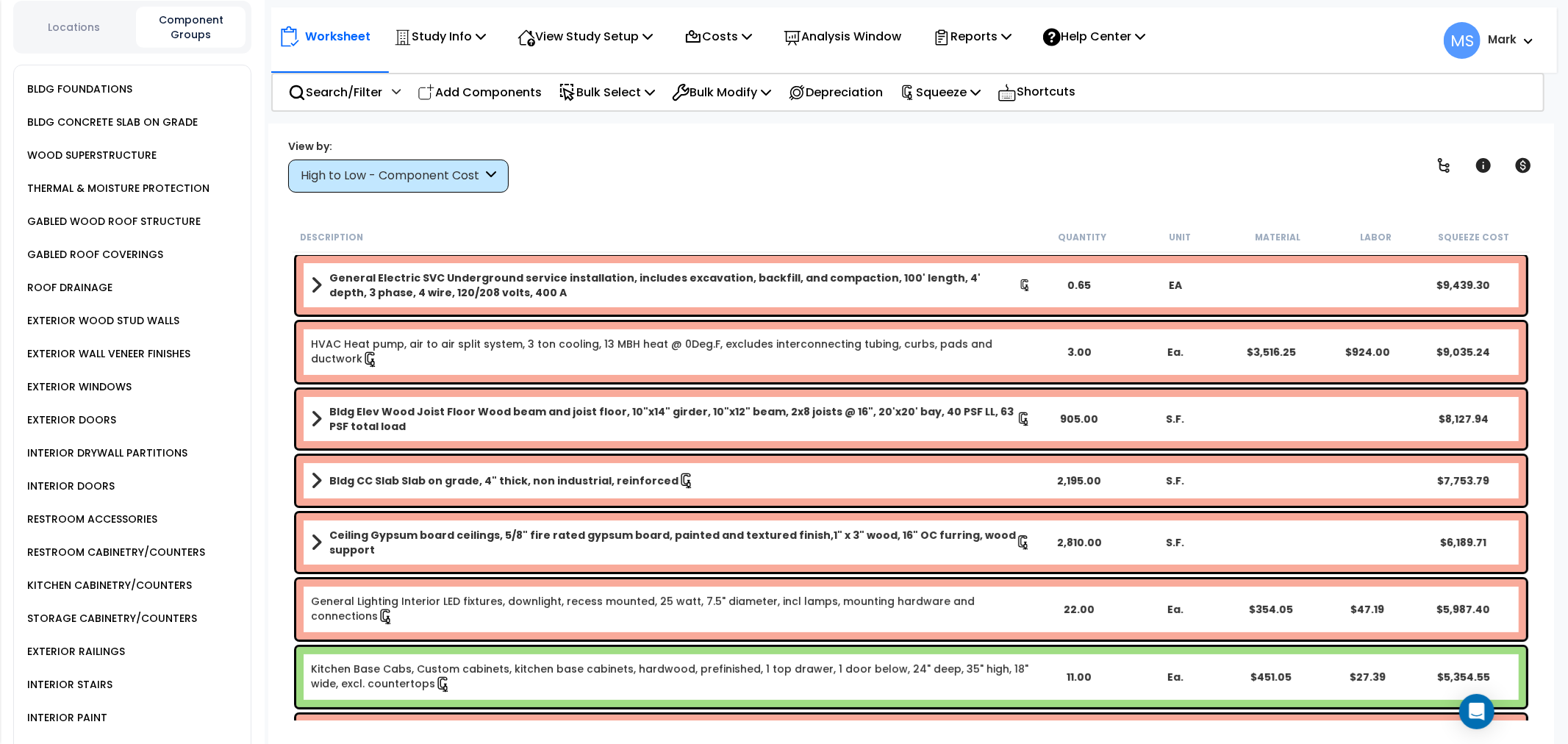
click at [162, 589] on div "KITCHEN CABINETRY/COUNTERS" at bounding box center [107, 585] width 169 height 18
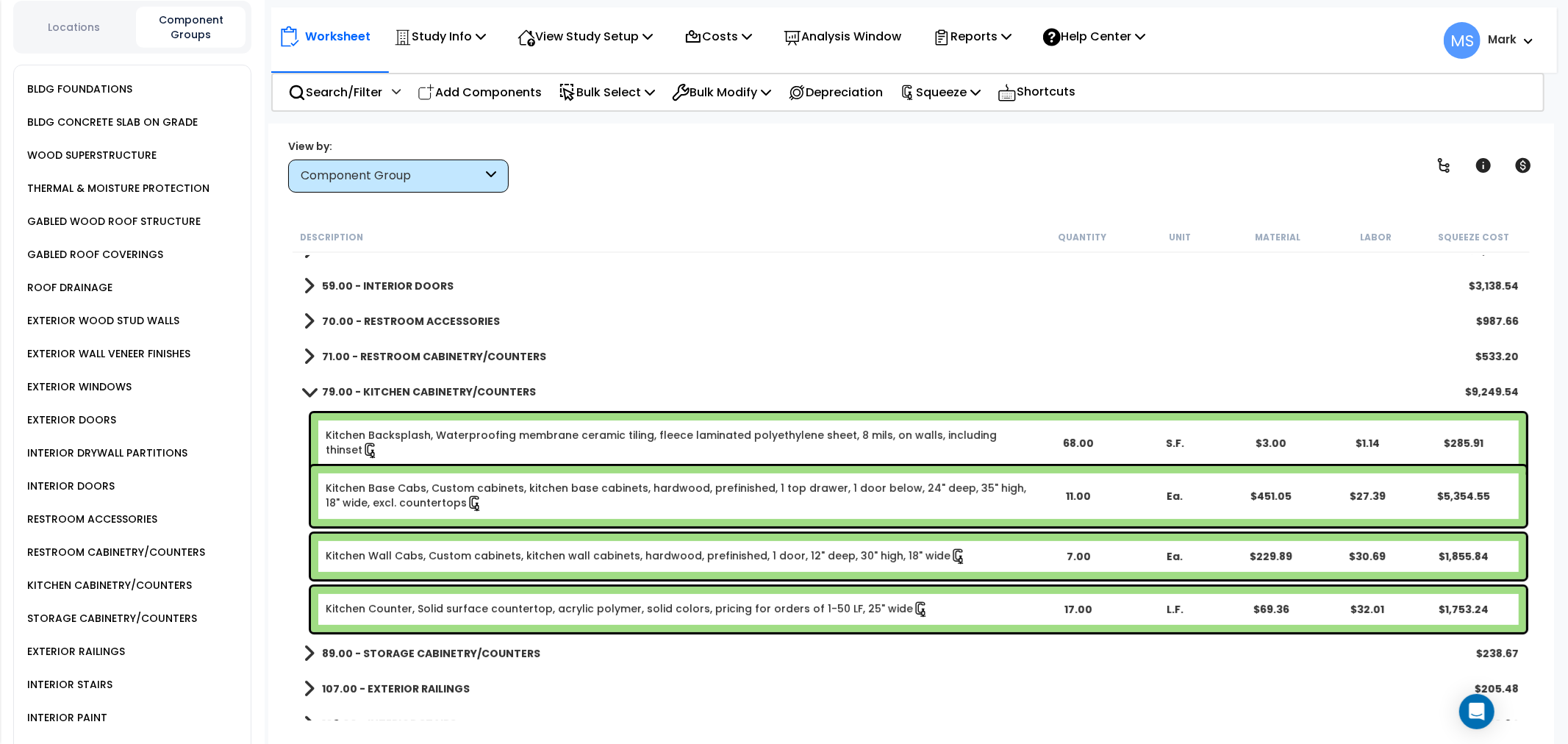
drag, startPoint x: 409, startPoint y: 651, endPoint x: 416, endPoint y: 627, distance: 25.0
click at [409, 649] on b "89.00 - STORAGE CABINETRY/COUNTERS" at bounding box center [430, 654] width 218 height 15
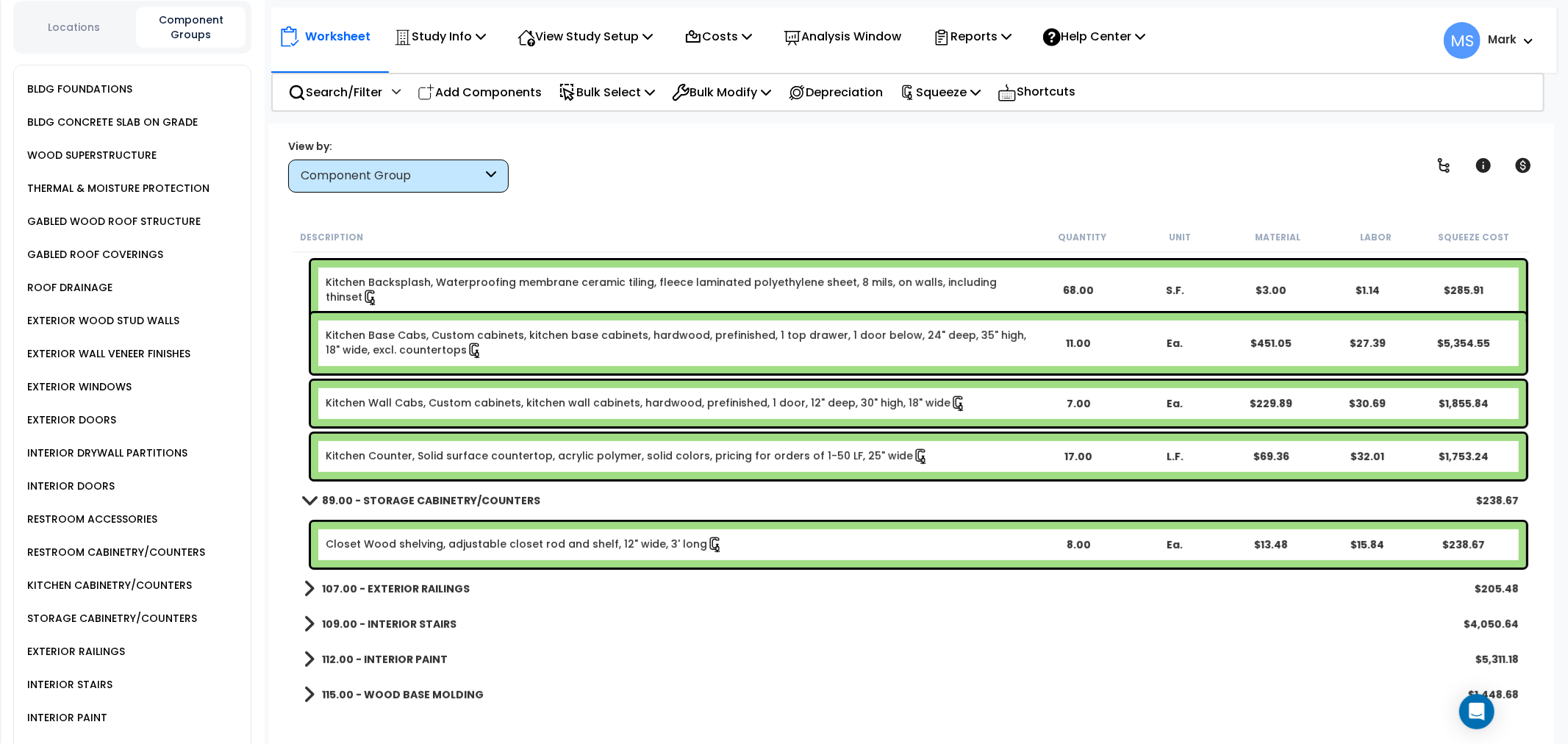
scroll to position [571, 0]
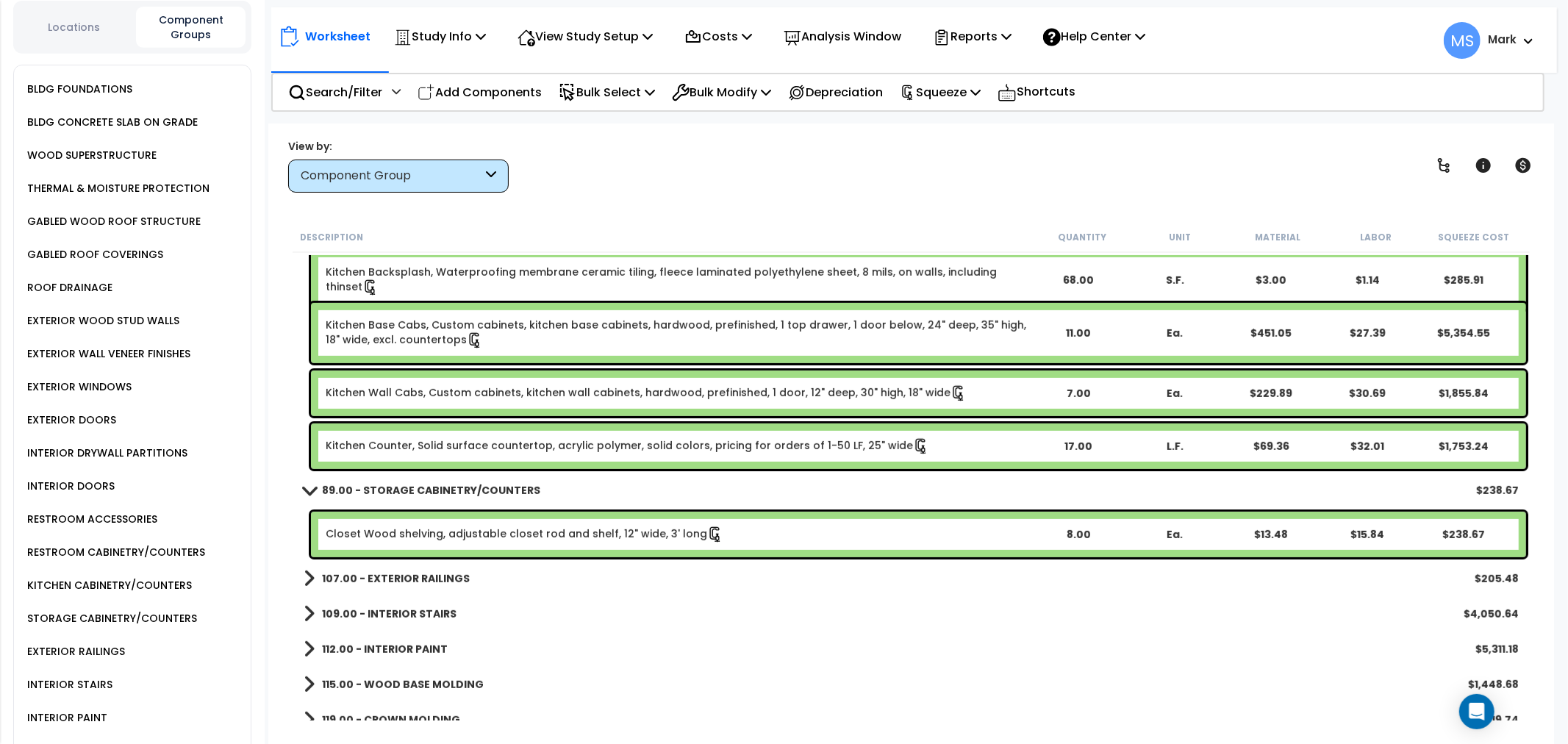
click at [428, 545] on div "Closet Wood shelving, adjustable closet rod and shelf, 12" wide, 3' long 8.00 E…" at bounding box center [918, 534] width 1215 height 46
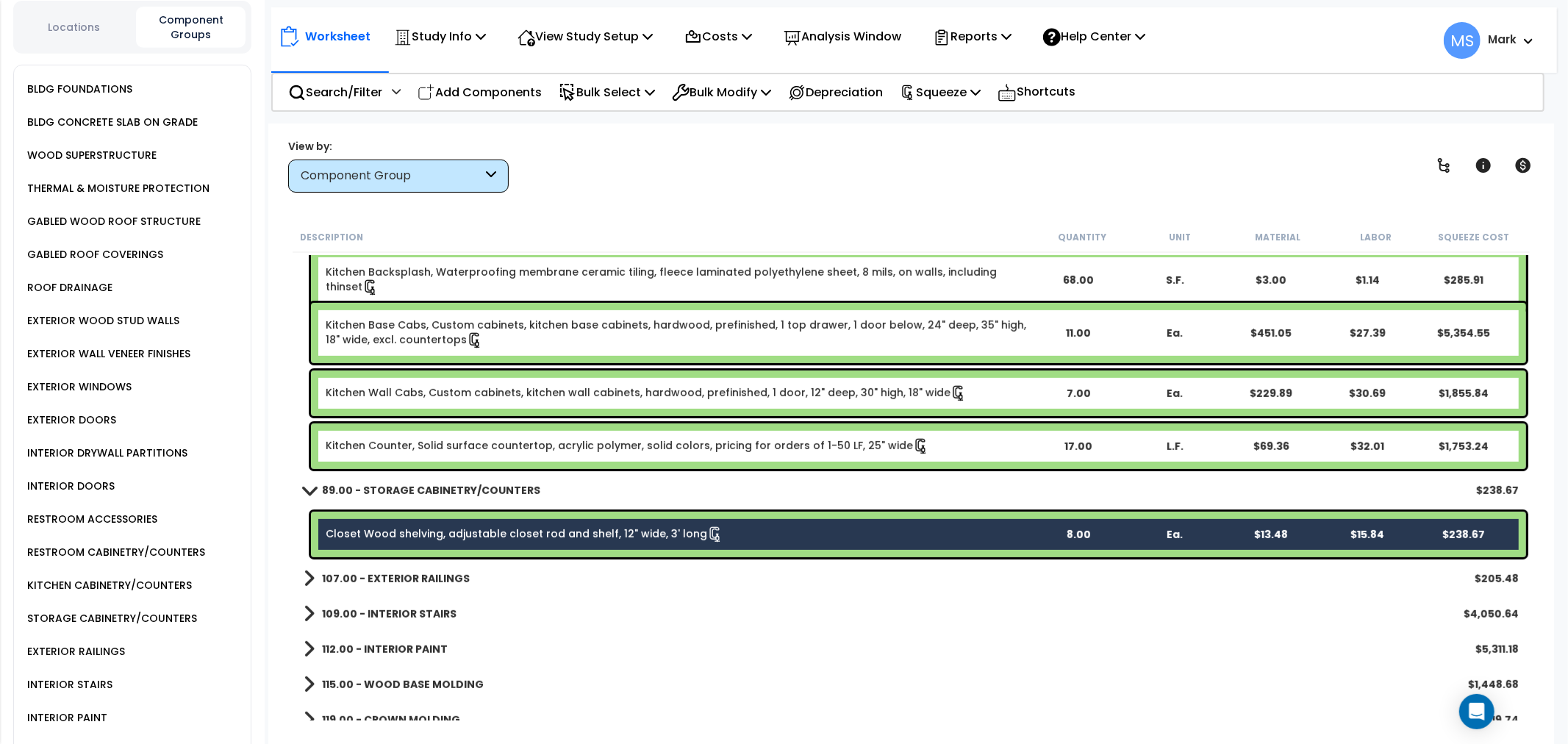
click at [461, 446] on link "Kitchen Counter, Solid surface countertop, acrylic polymer, solid colors, prici…" at bounding box center [627, 446] width 604 height 16
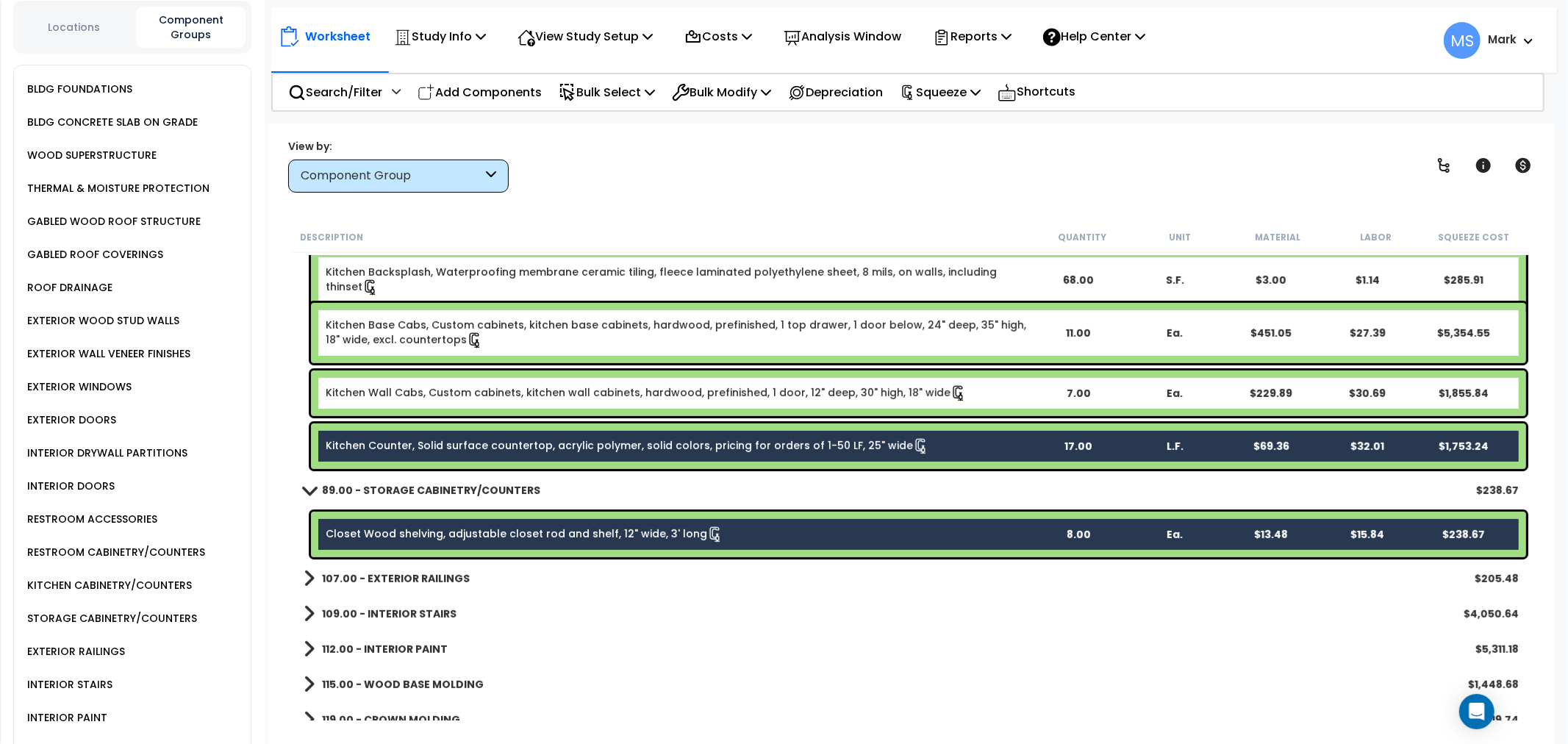
drag, startPoint x: 463, startPoint y: 391, endPoint x: 463, endPoint y: 365, distance: 26.0
click at [463, 390] on link "Kitchen Wall Cabs, Custom cabinets, kitchen wall cabinets, hardwood, prefinishe…" at bounding box center [646, 393] width 641 height 16
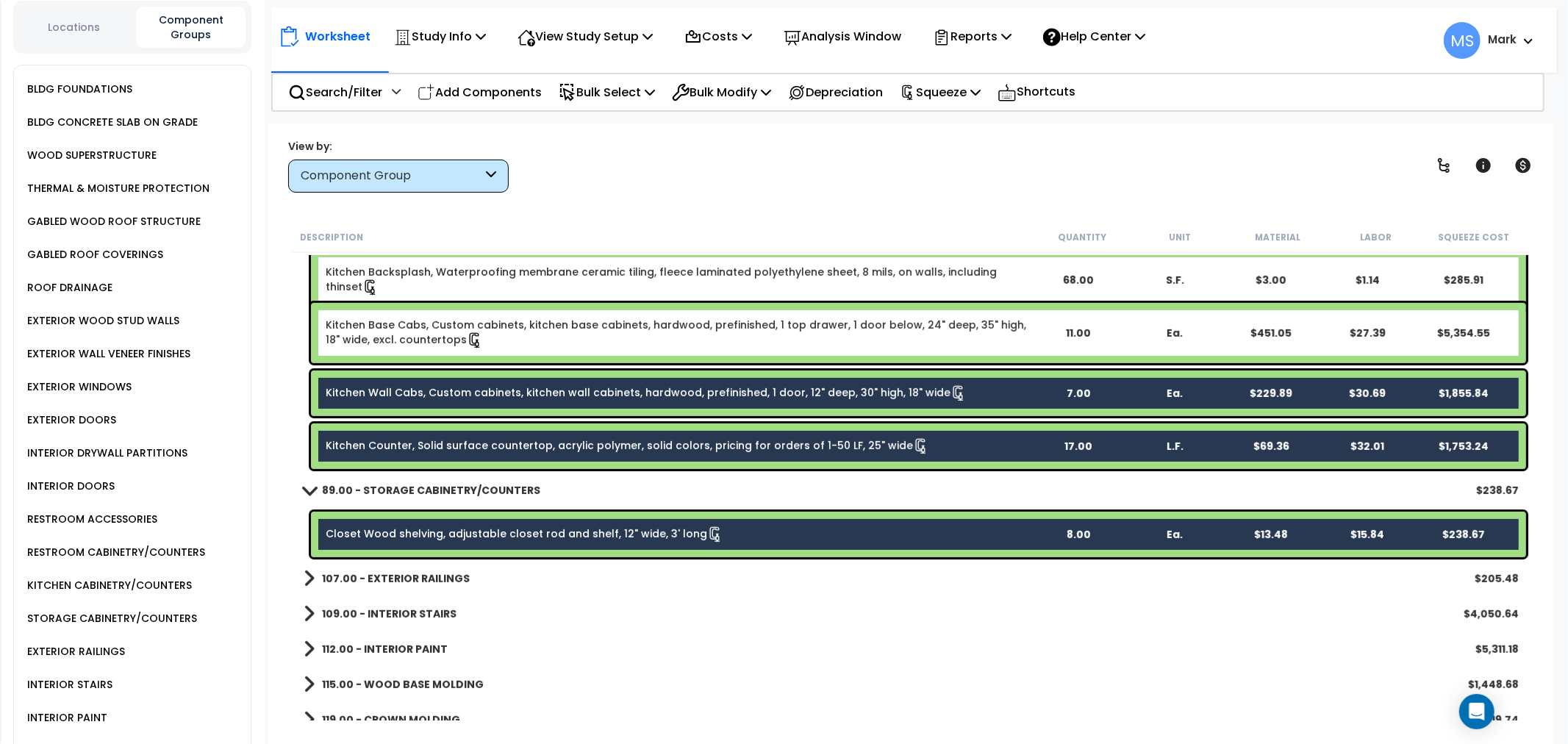
drag, startPoint x: 468, startPoint y: 341, endPoint x: 465, endPoint y: 285, distance: 56.1
click at [468, 337] on link "Kitchen Base Cabs, Custom cabinets, kitchen base cabinets, hardwood, prefinishe…" at bounding box center [678, 334] width 704 height 31
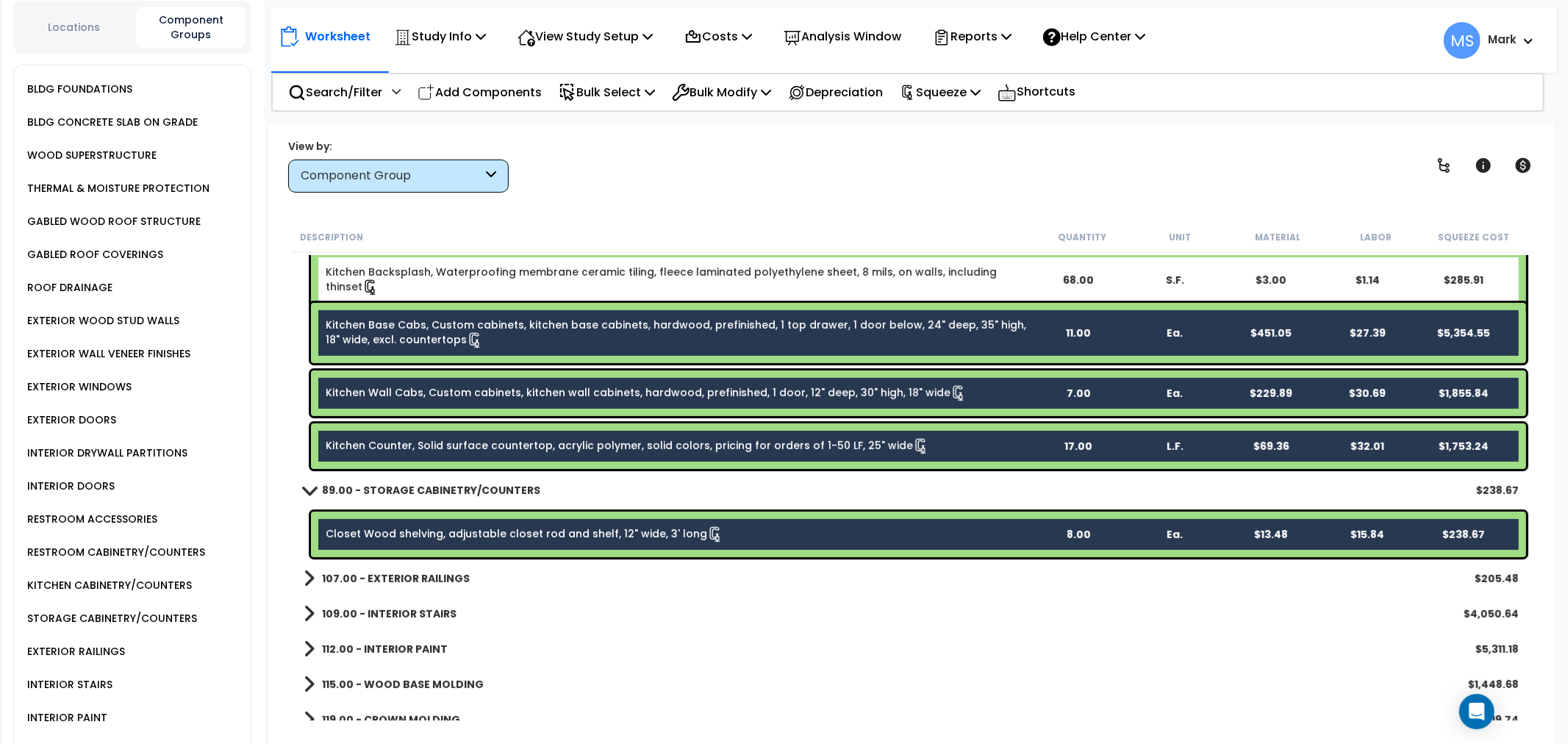
click at [466, 277] on link "Kitchen Backsplash, Waterproofing membrane ceramic tiling, fleece laminated pol…" at bounding box center [678, 281] width 704 height 31
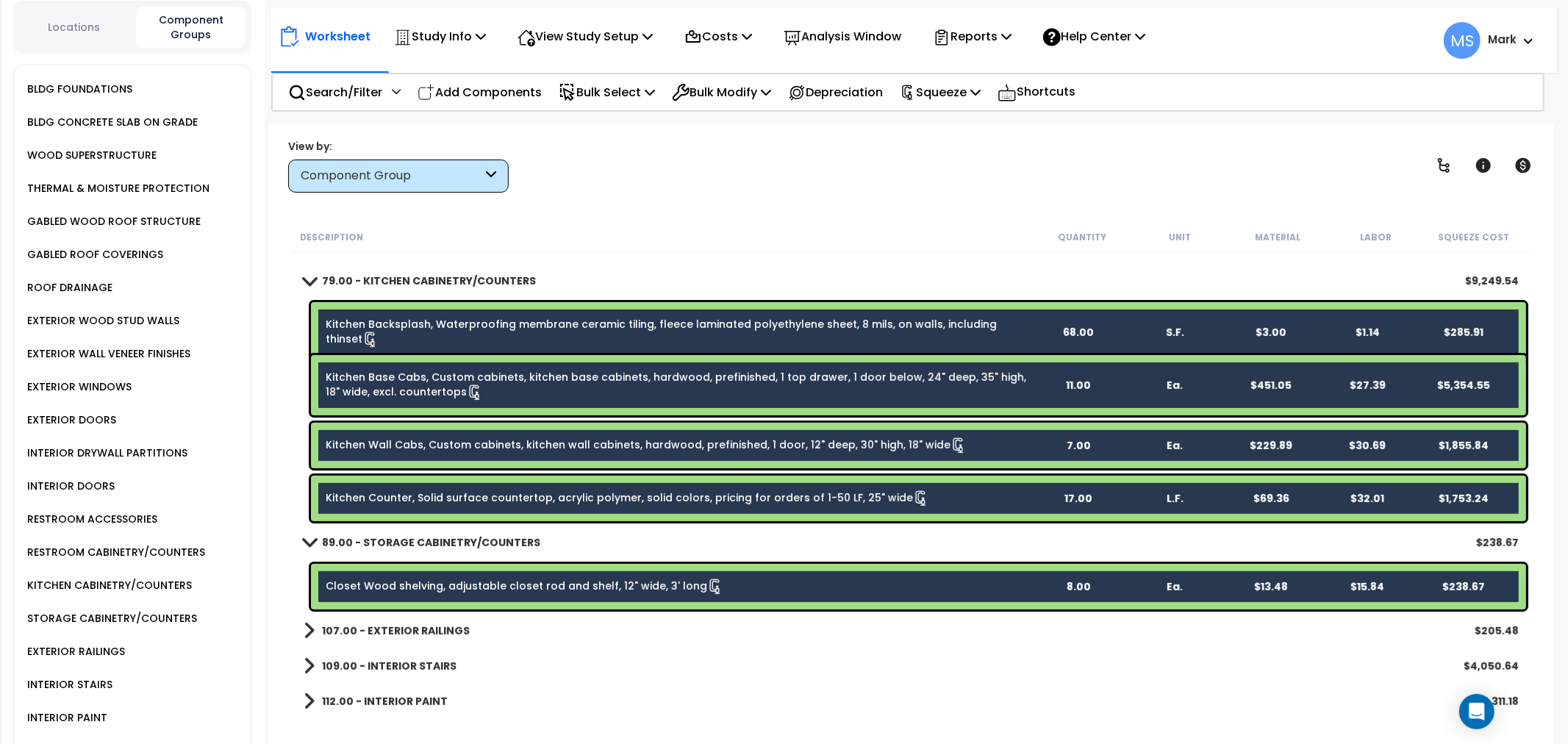
scroll to position [490, 0]
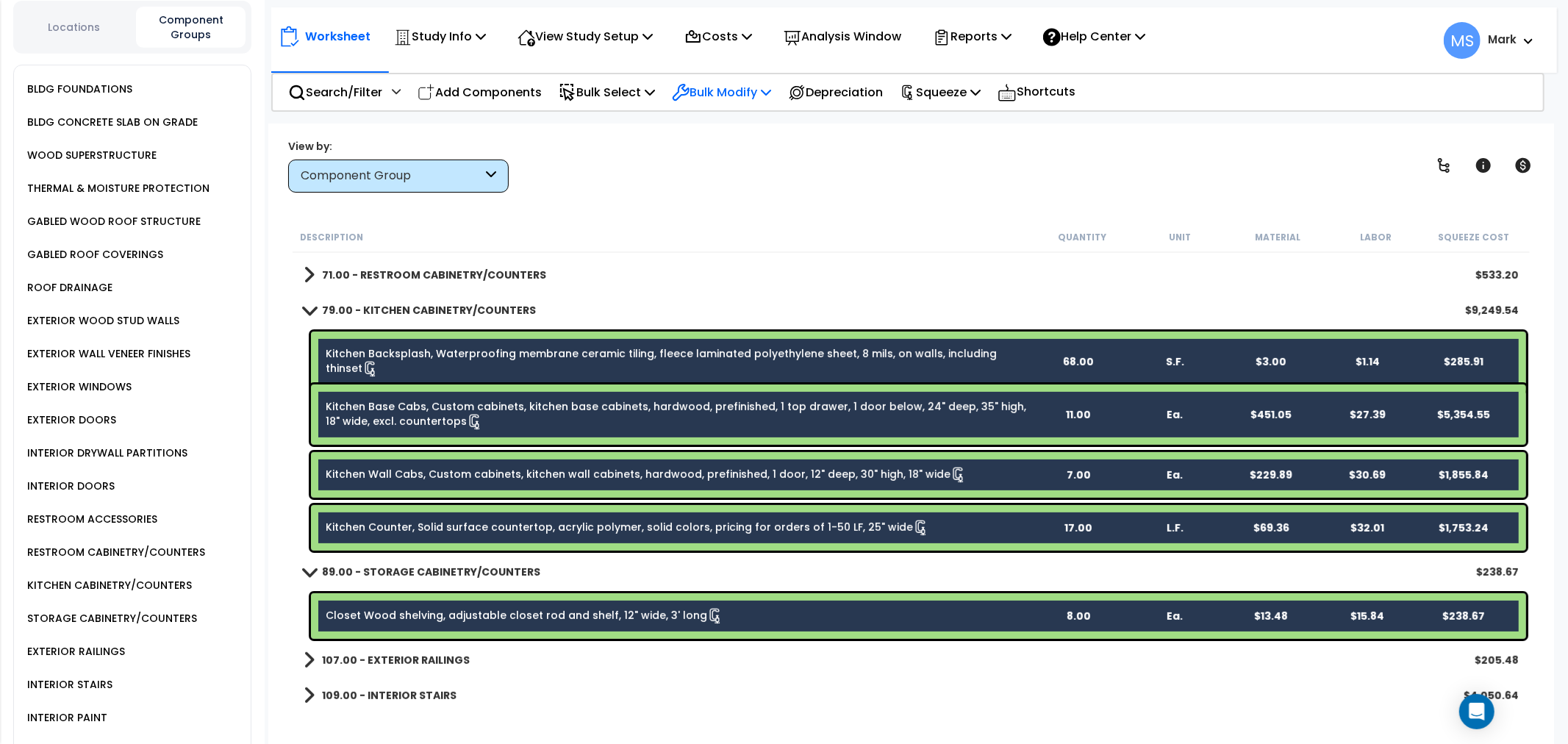
click at [757, 93] on p "Bulk Modify" at bounding box center [722, 93] width 99 height 20
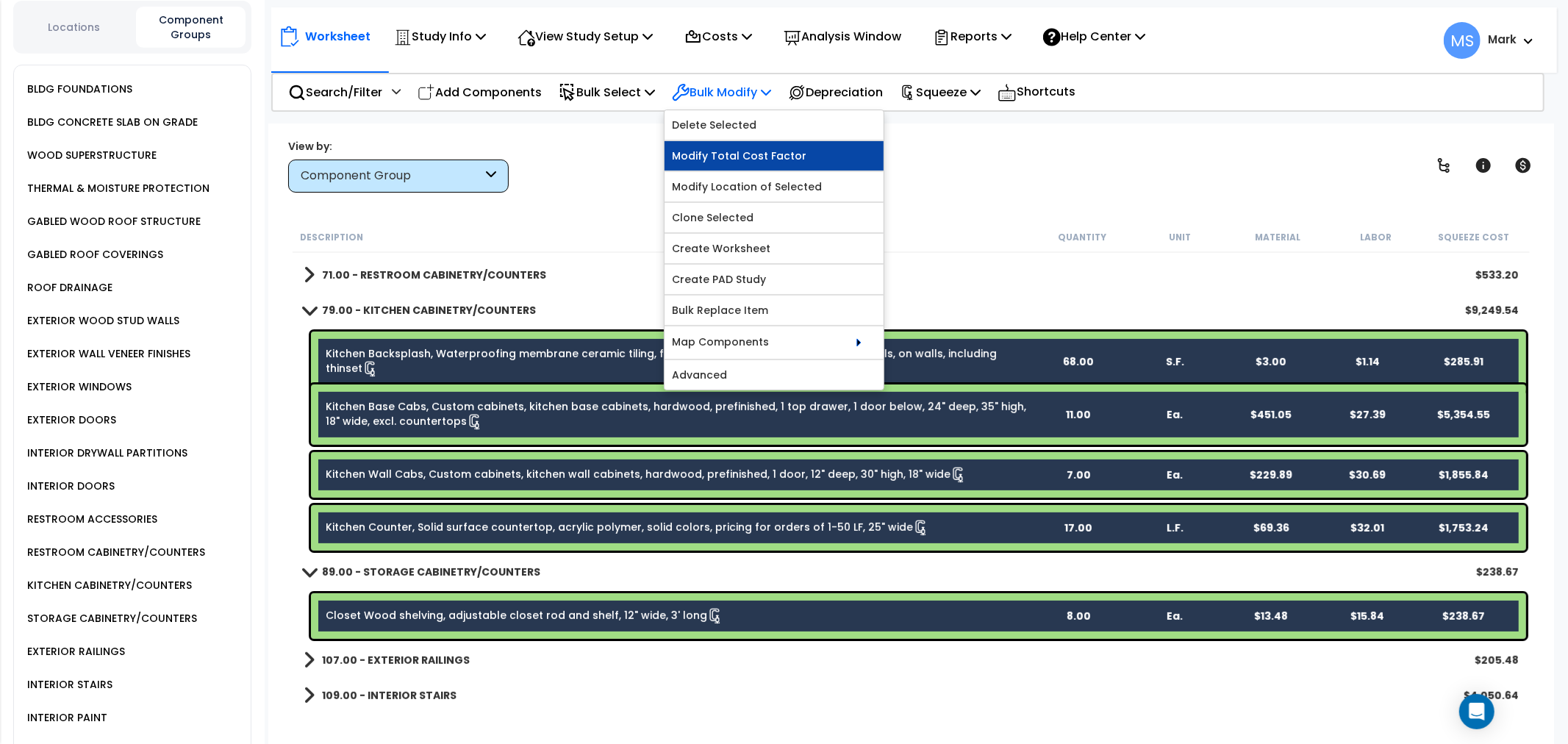
click at [744, 155] on link "Modify Total Cost Factor" at bounding box center [774, 156] width 219 height 30
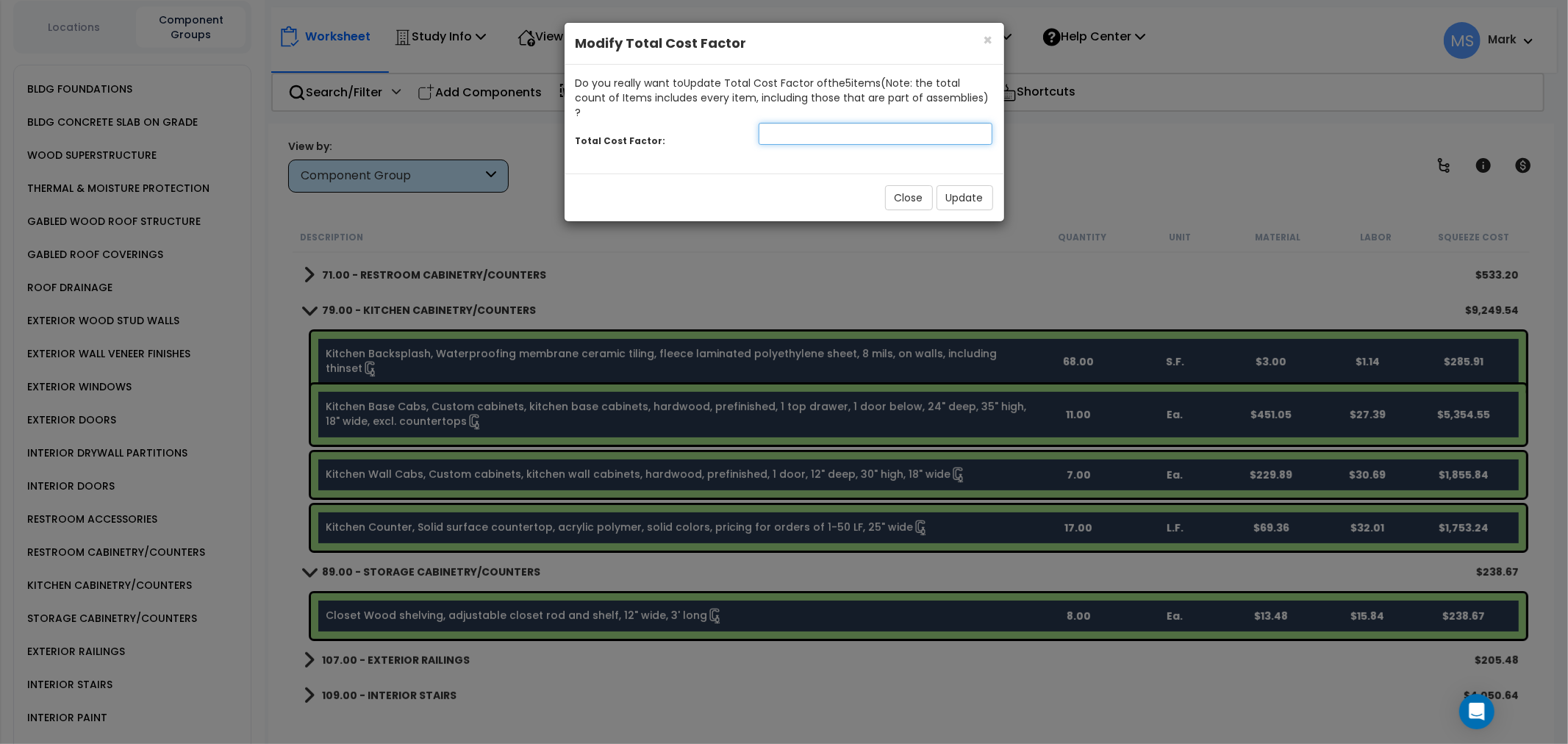
click at [821, 126] on input "number" at bounding box center [876, 134] width 235 height 22
type input "1.3"
click at [976, 185] on button "Update" at bounding box center [964, 197] width 57 height 25
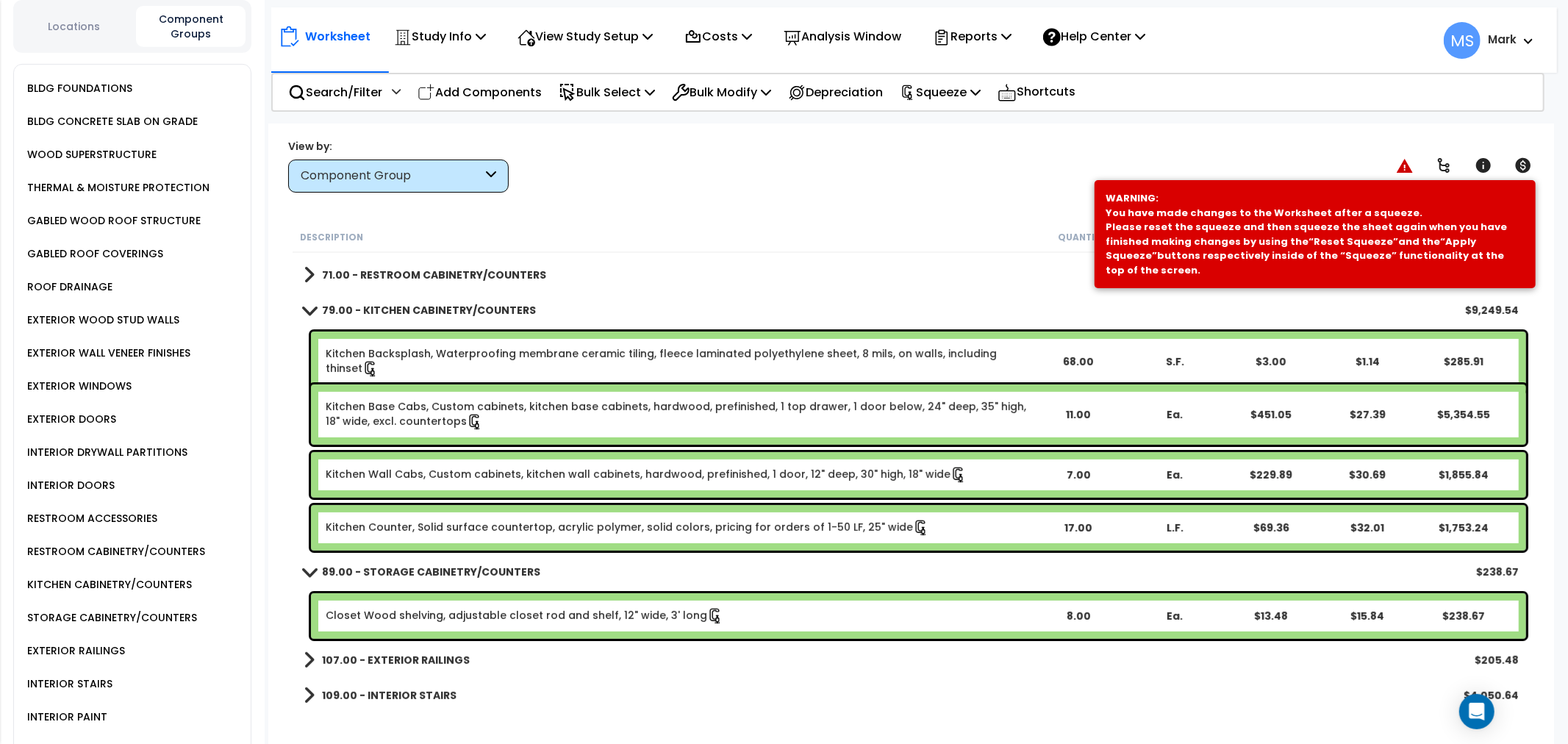
scroll to position [895, 0]
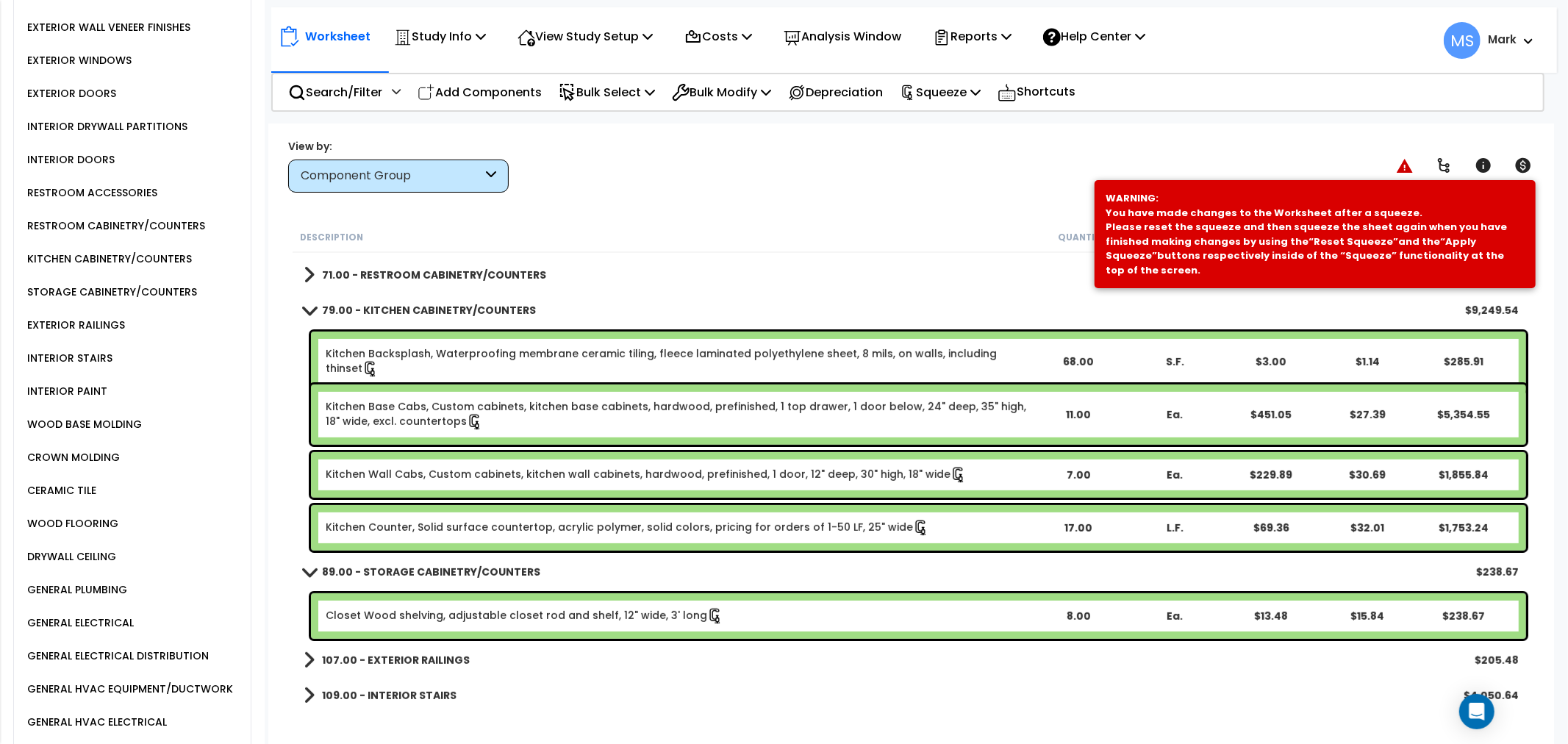
click at [389, 177] on div "Component Group" at bounding box center [392, 176] width 182 height 17
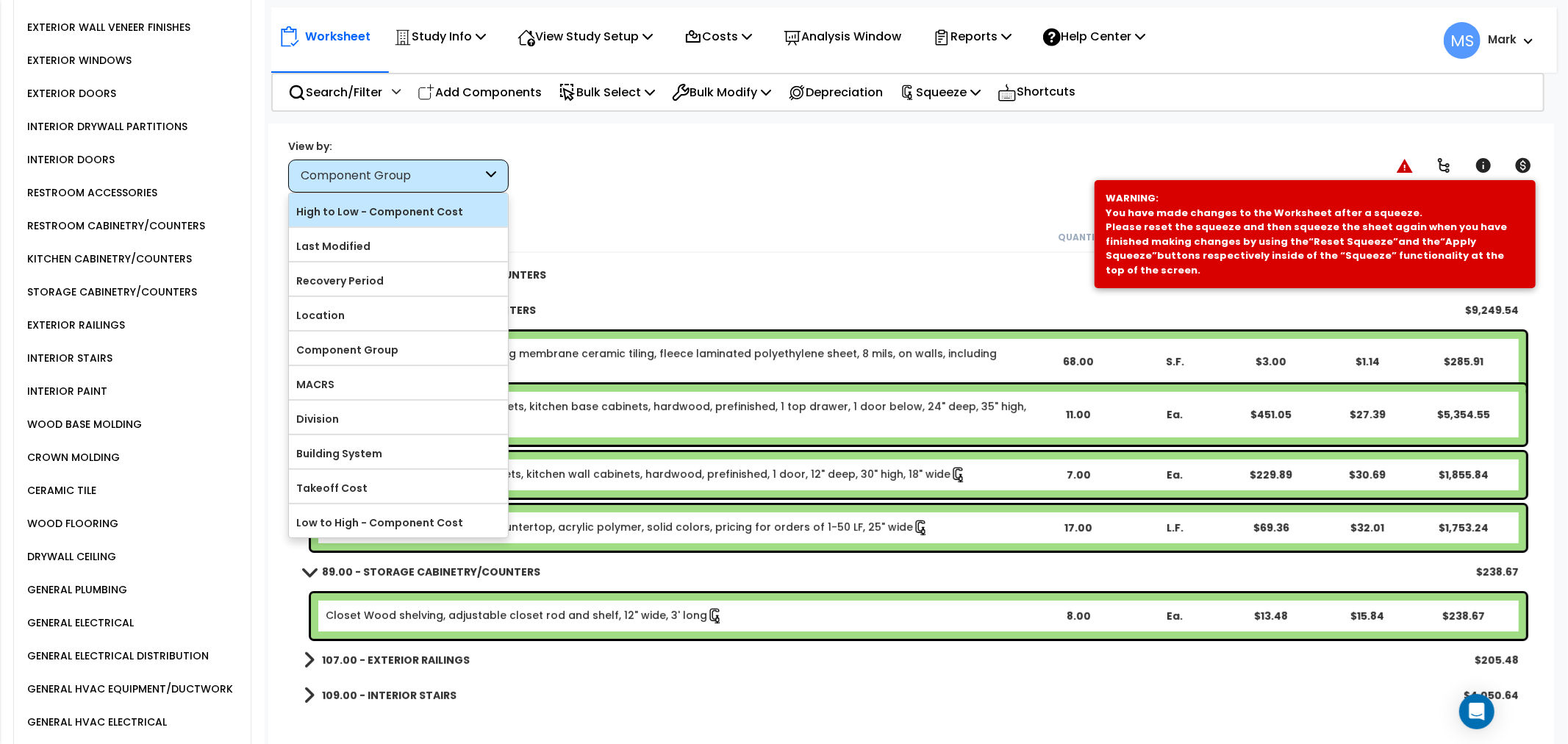
click at [380, 202] on label "High to Low - Component Cost" at bounding box center [399, 211] width 219 height 22
click at [0, 0] on input "High to Low - Component Cost" at bounding box center [0, 0] width 0 height 0
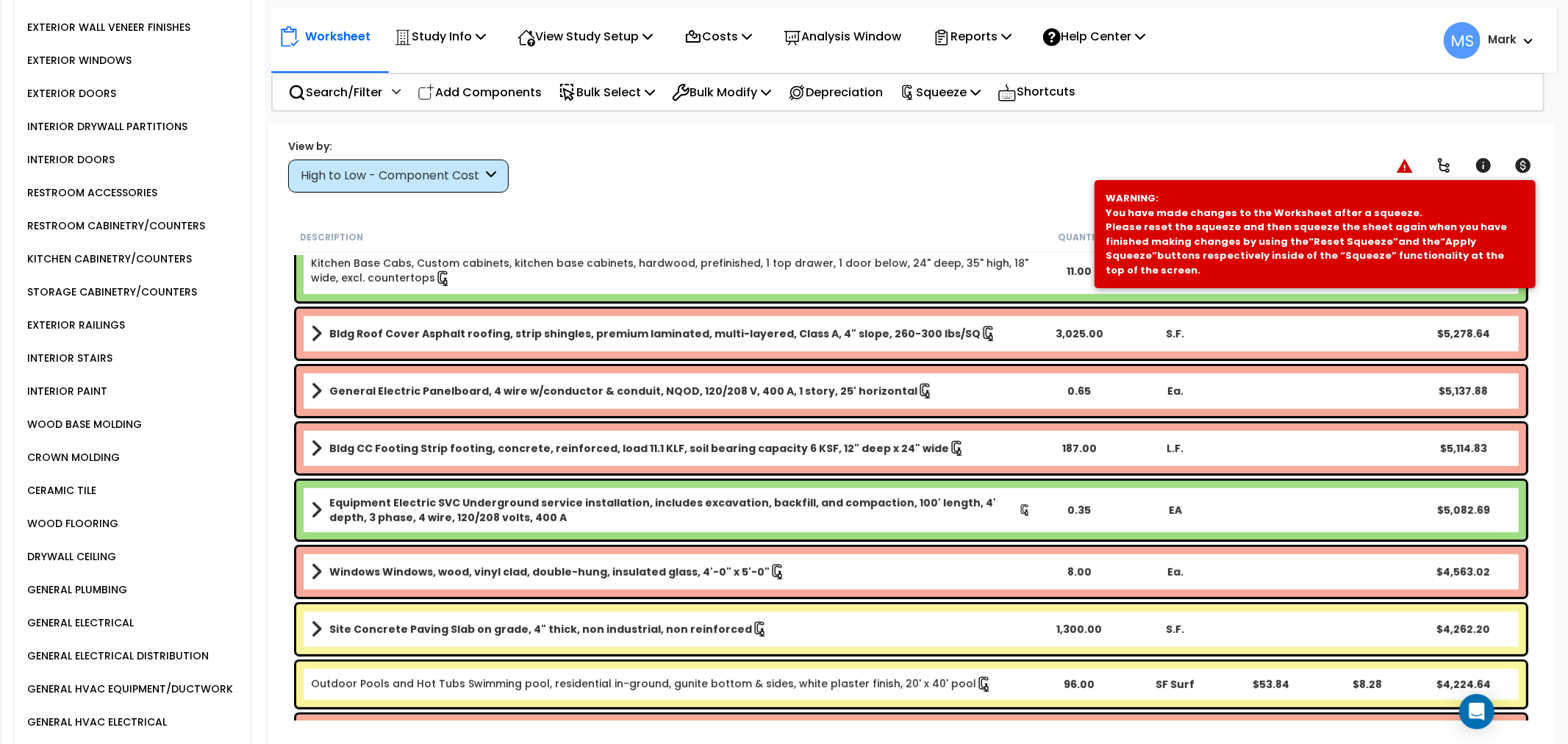
scroll to position [899, 0]
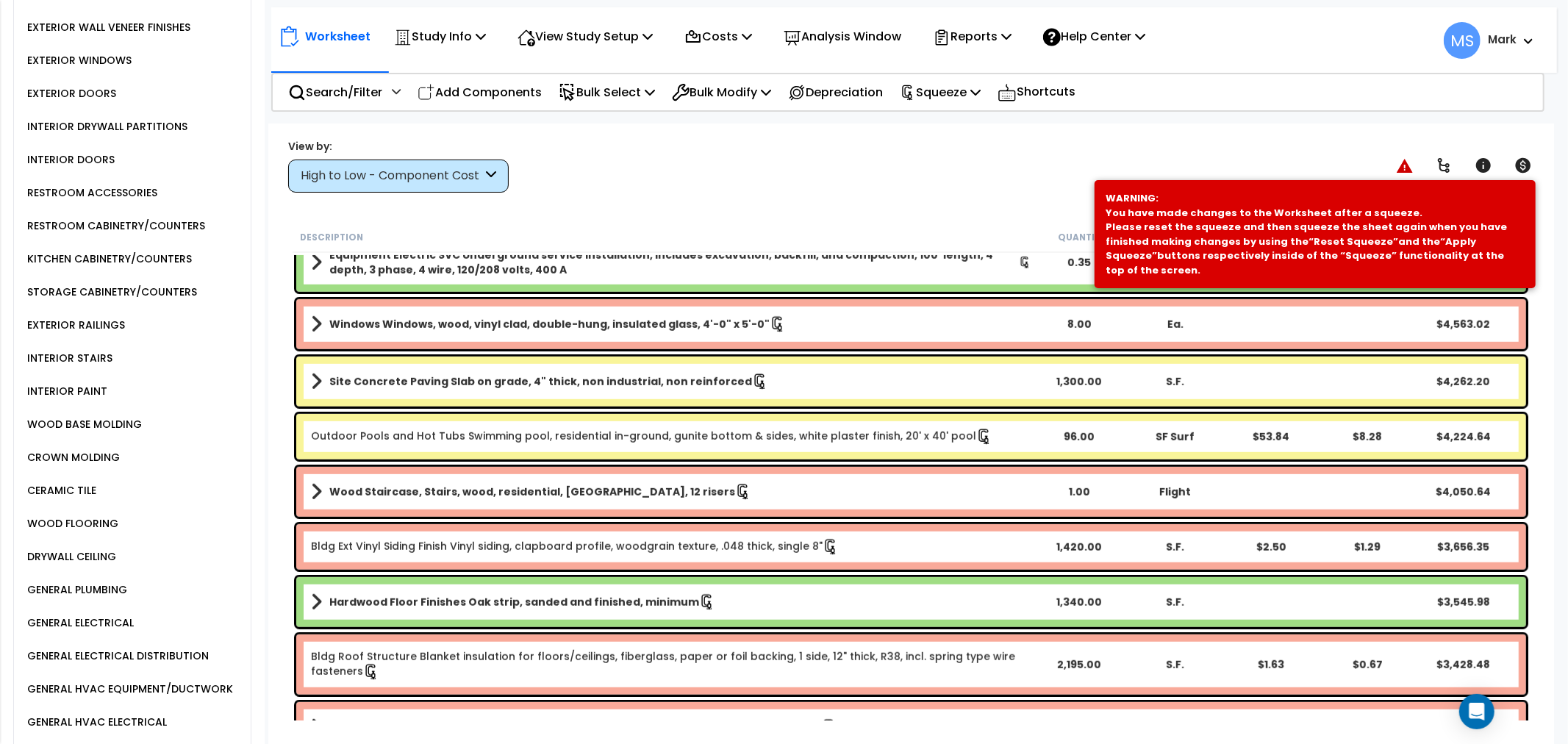
click at [557, 601] on b "Hardwood Floor Finishes Oak strip, sanded and finished, minimum" at bounding box center [514, 602] width 370 height 15
click at [559, 601] on b "Hardwood Floor Finishes Oak strip, sanded and finished, minimum" at bounding box center [514, 602] width 370 height 15
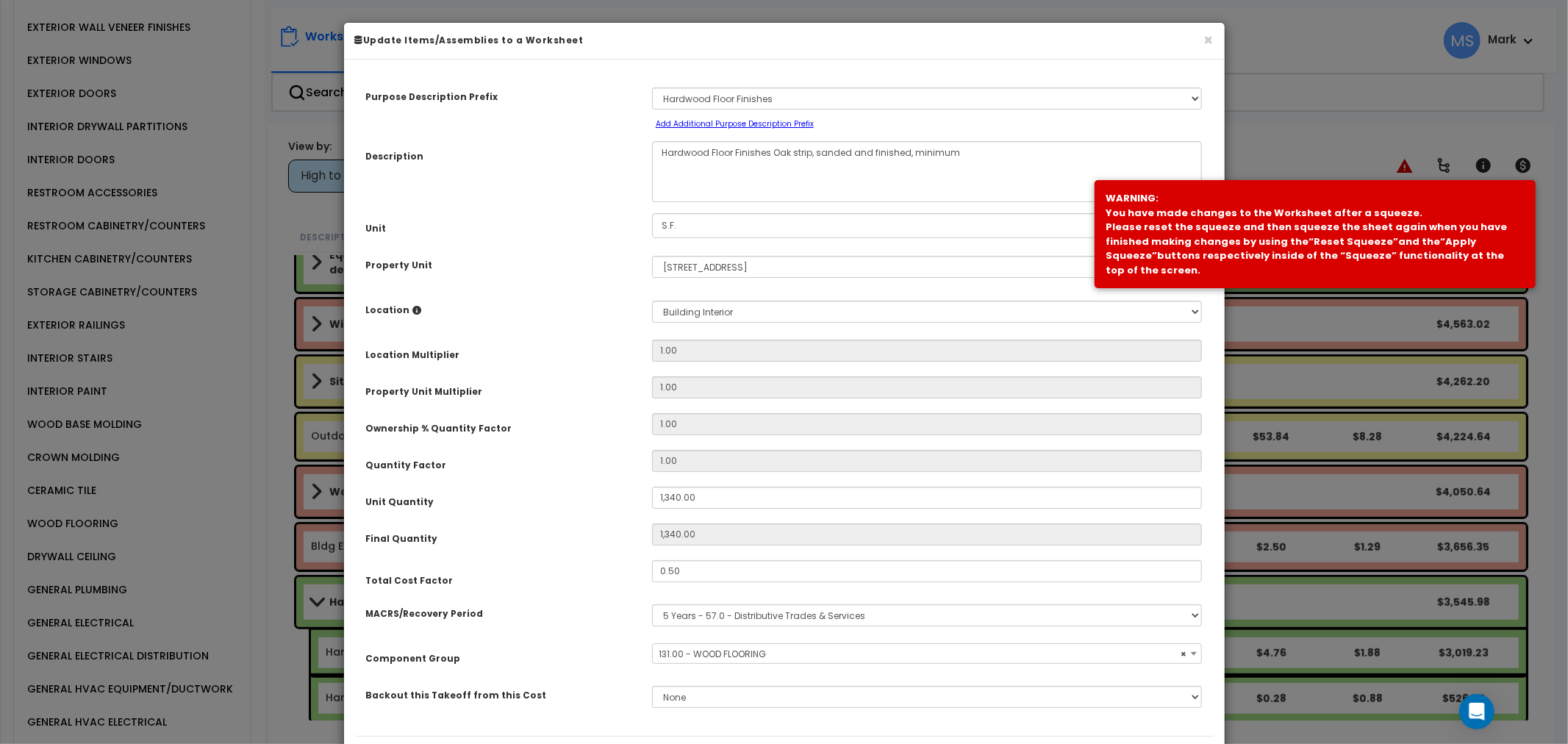
select select "45955"
click at [723, 571] on input "0.50" at bounding box center [927, 571] width 551 height 22
drag, startPoint x: 723, startPoint y: 571, endPoint x: 708, endPoint y: 557, distance: 20.5
click at [729, 575] on input "0.50" at bounding box center [927, 571] width 551 height 22
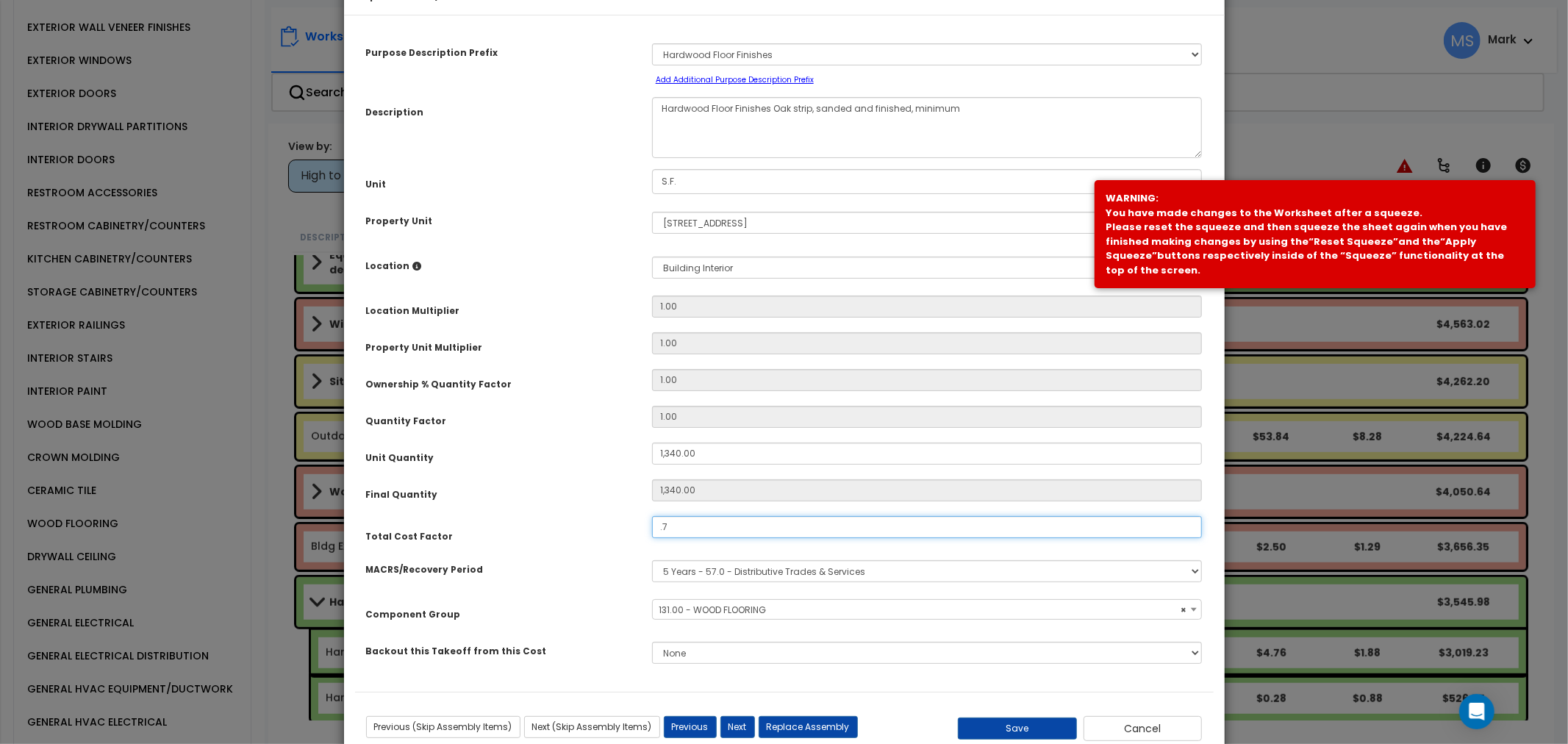
scroll to position [86, 0]
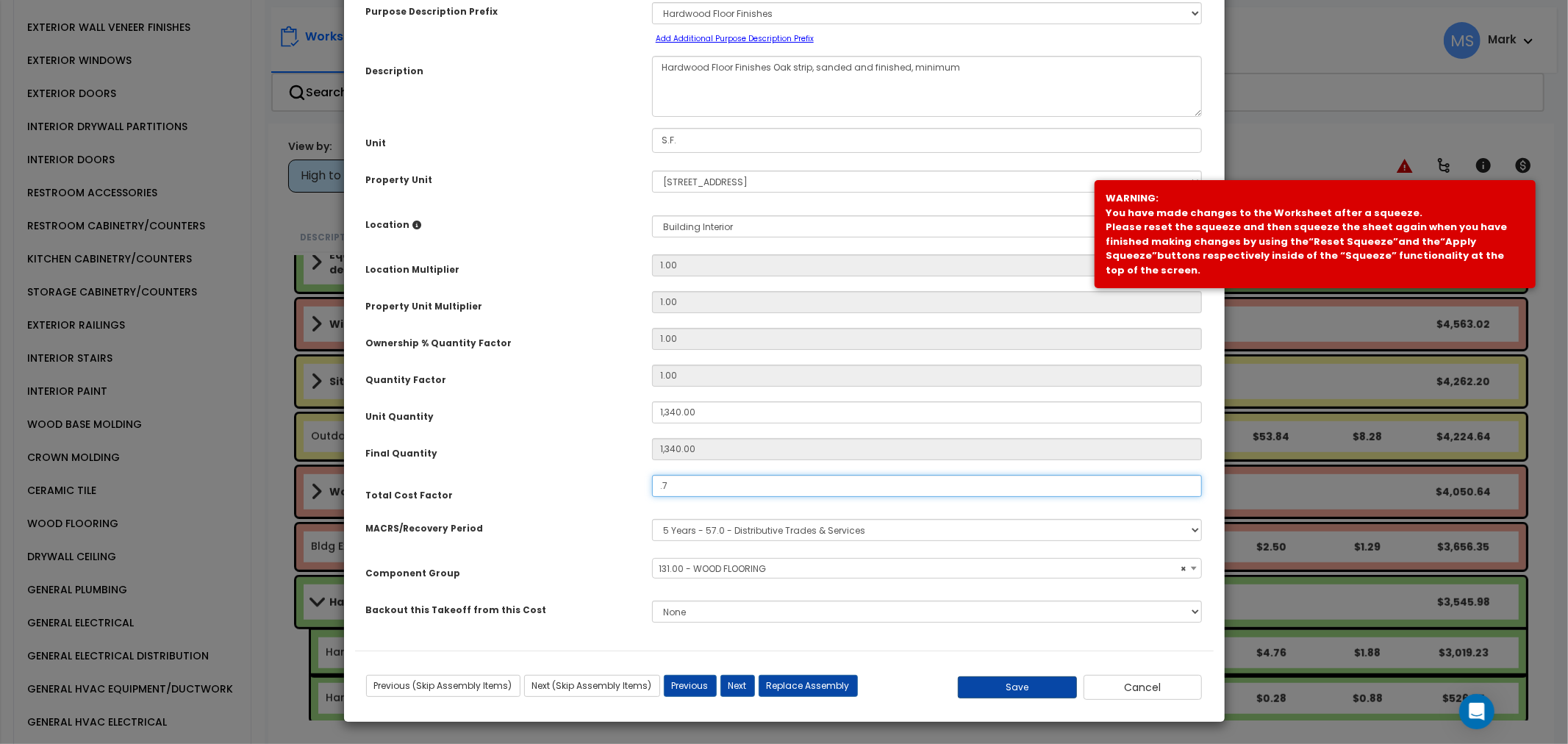
type input ".7"
click at [1023, 683] on button "Save" at bounding box center [1017, 687] width 119 height 22
type input "1340.00"
type input "0.70"
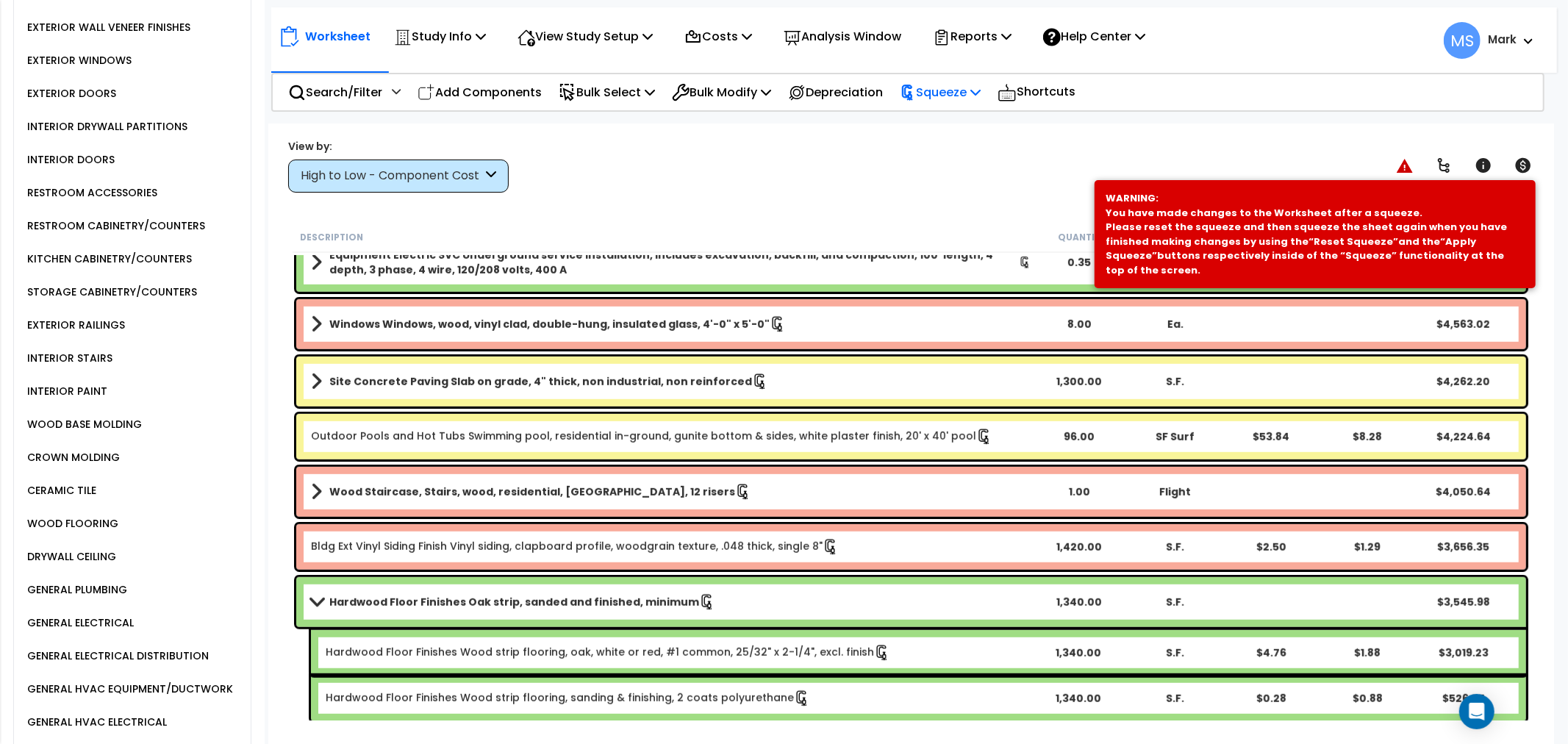
click at [932, 89] on p "Squeeze" at bounding box center [940, 93] width 81 height 20
click at [943, 121] on link "Re-squeeze" at bounding box center [965, 127] width 145 height 34
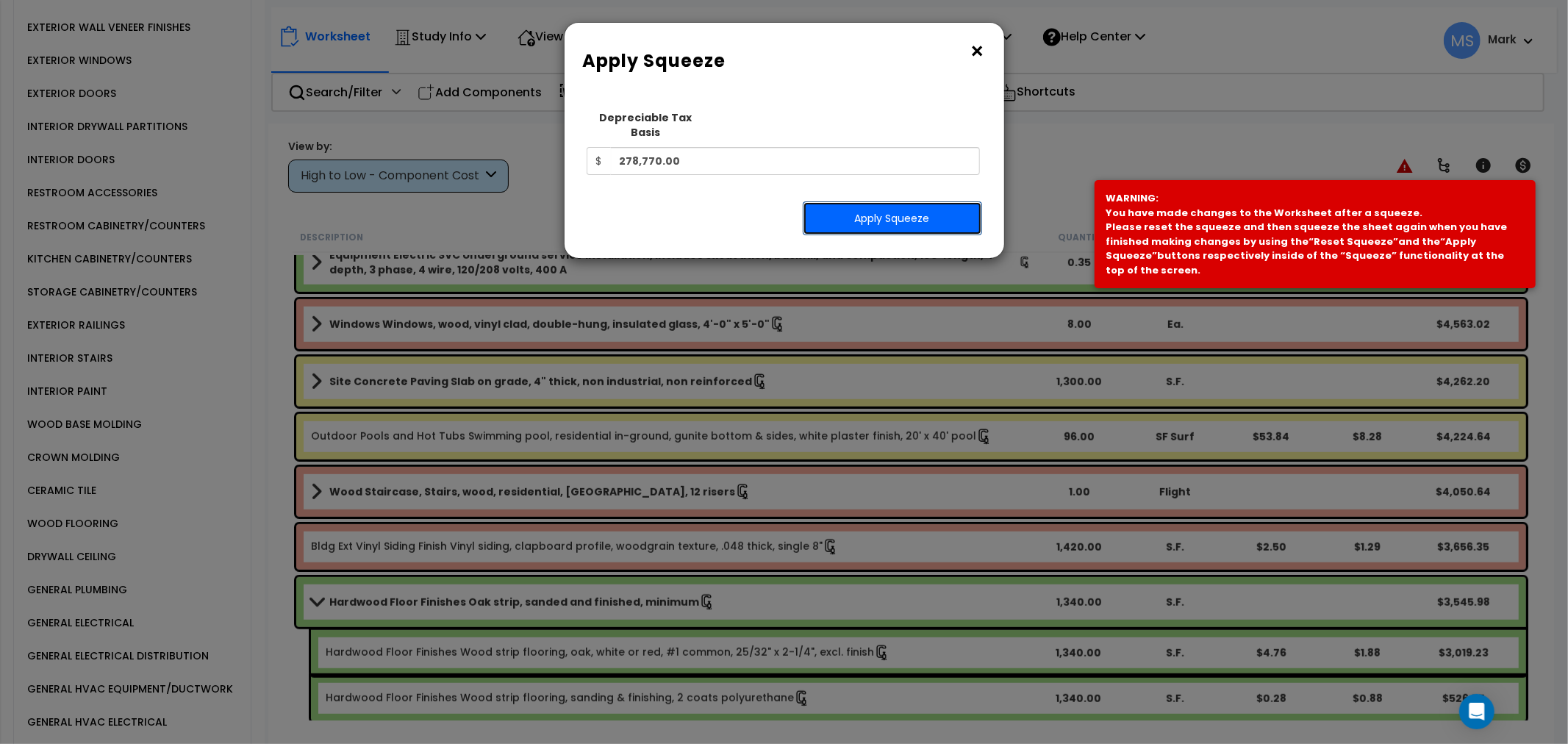
click at [888, 206] on button "Apply Squeeze" at bounding box center [892, 218] width 179 height 34
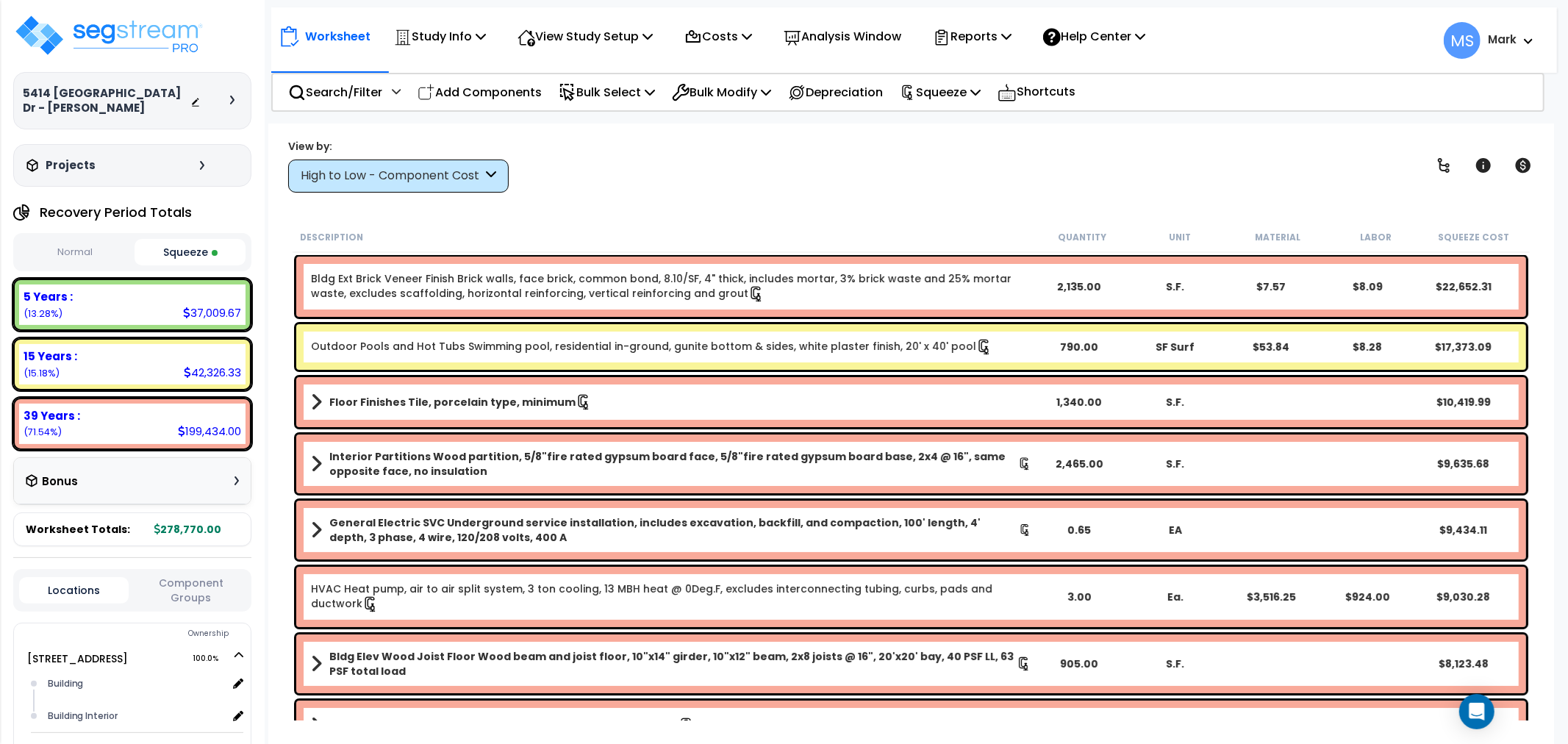
click at [828, 45] on p "Analysis Window" at bounding box center [842, 37] width 117 height 20
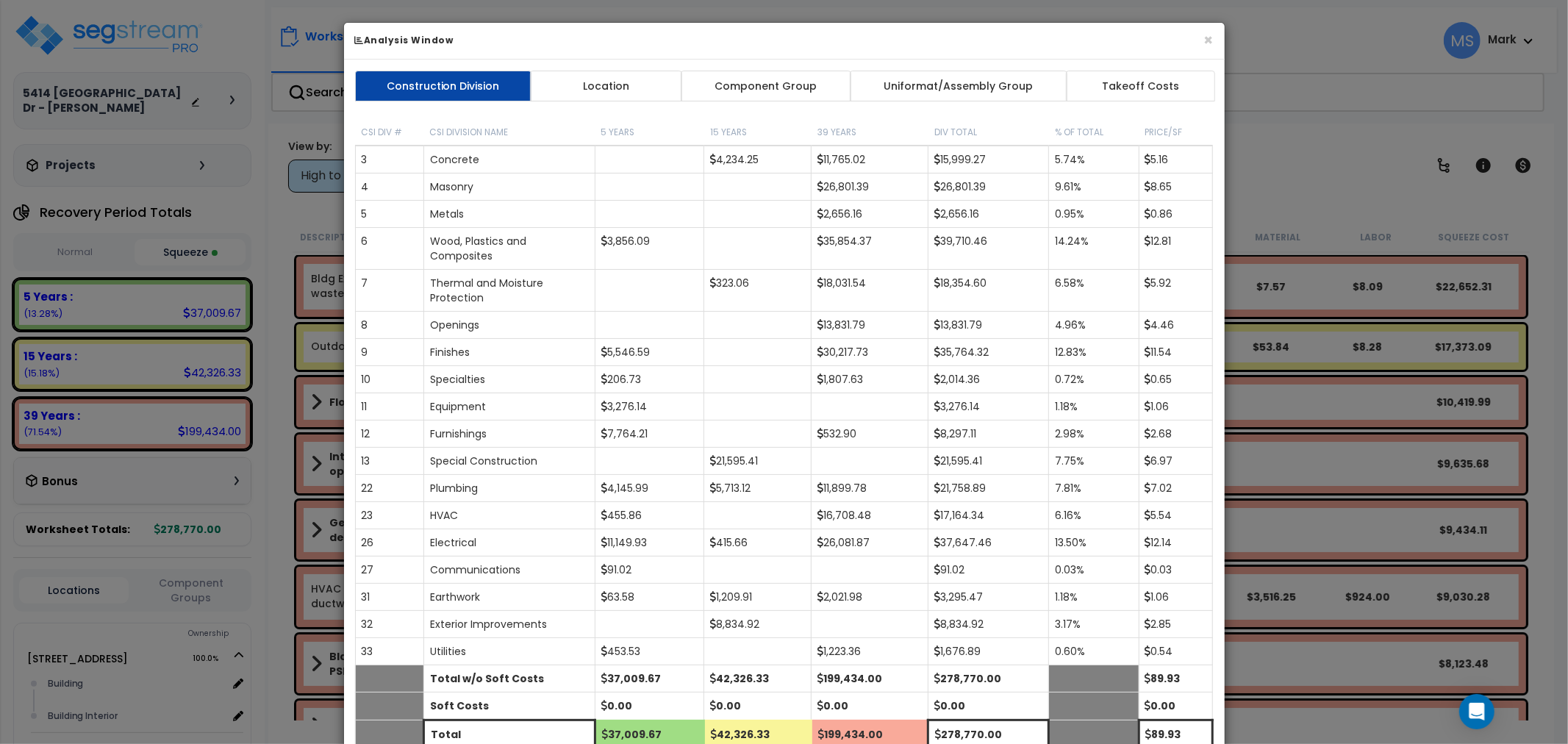
click at [761, 71] on link "Component Group" at bounding box center [765, 86] width 170 height 31
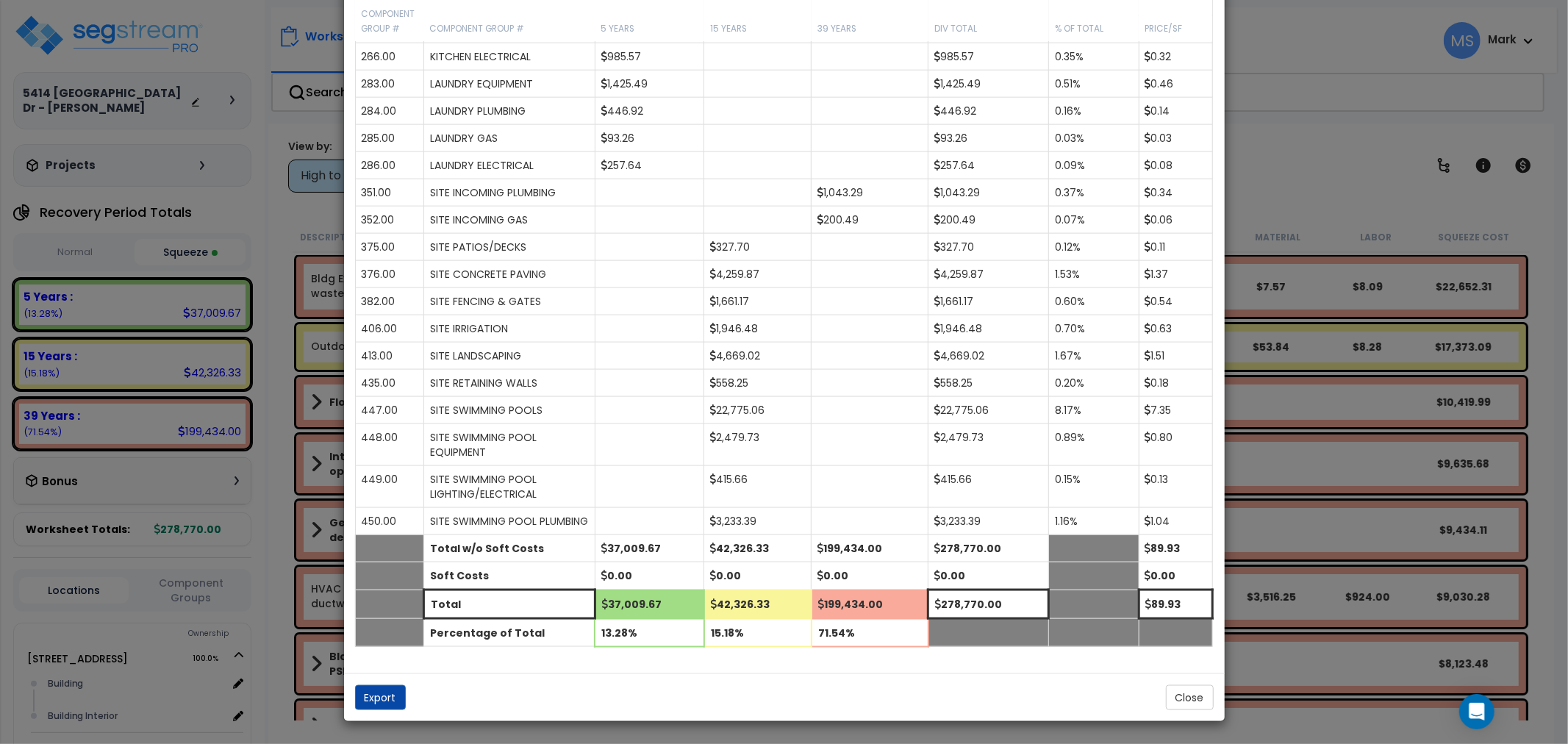
scroll to position [1692, 0]
drag, startPoint x: 1173, startPoint y: 703, endPoint x: 1162, endPoint y: 692, distance: 15.6
click at [1173, 703] on button "Close" at bounding box center [1189, 698] width 47 height 25
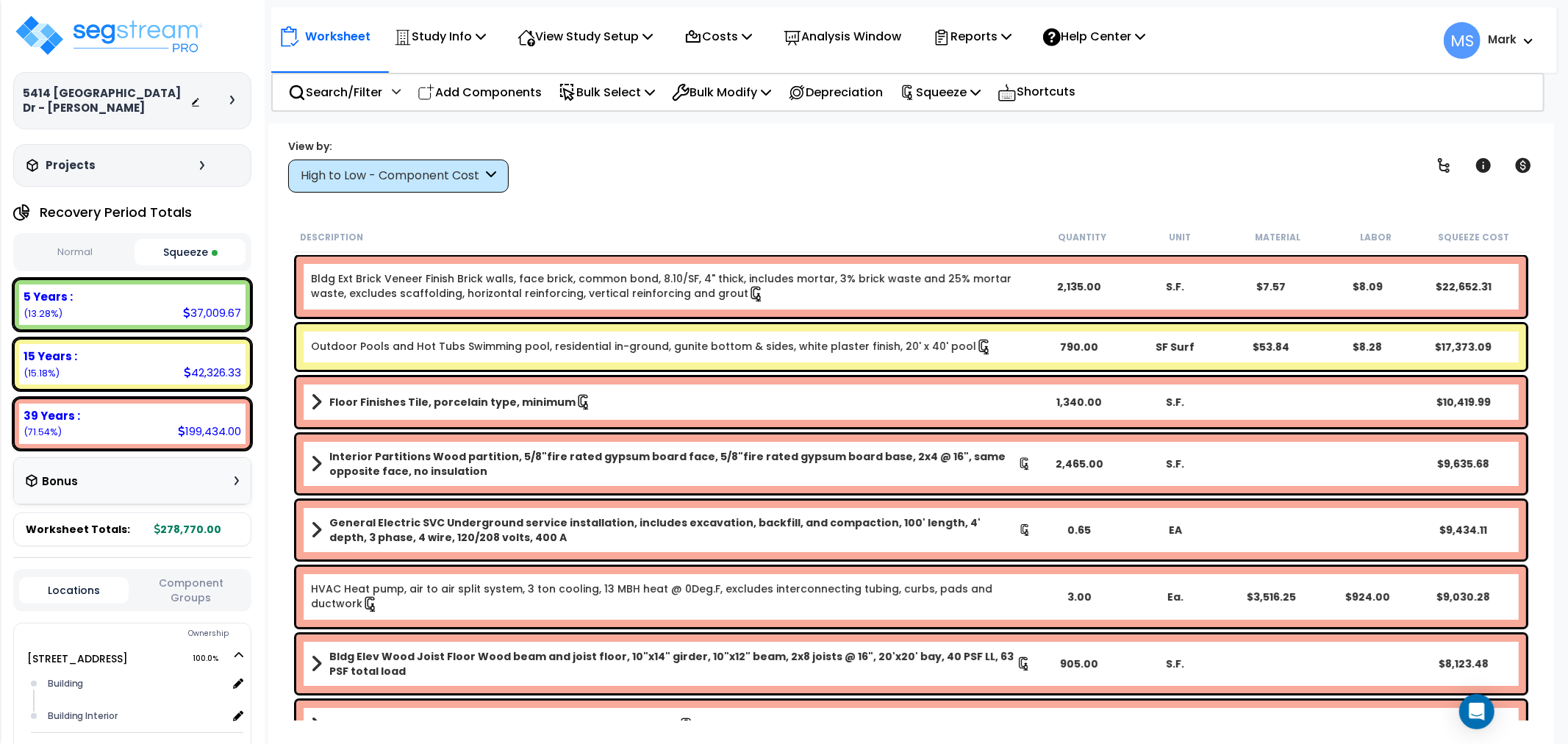
click at [570, 349] on link "Outdoor Pools and Hot Tubs Swimming pool, residential in-ground, gunite bottom …" at bounding box center [651, 347] width 681 height 16
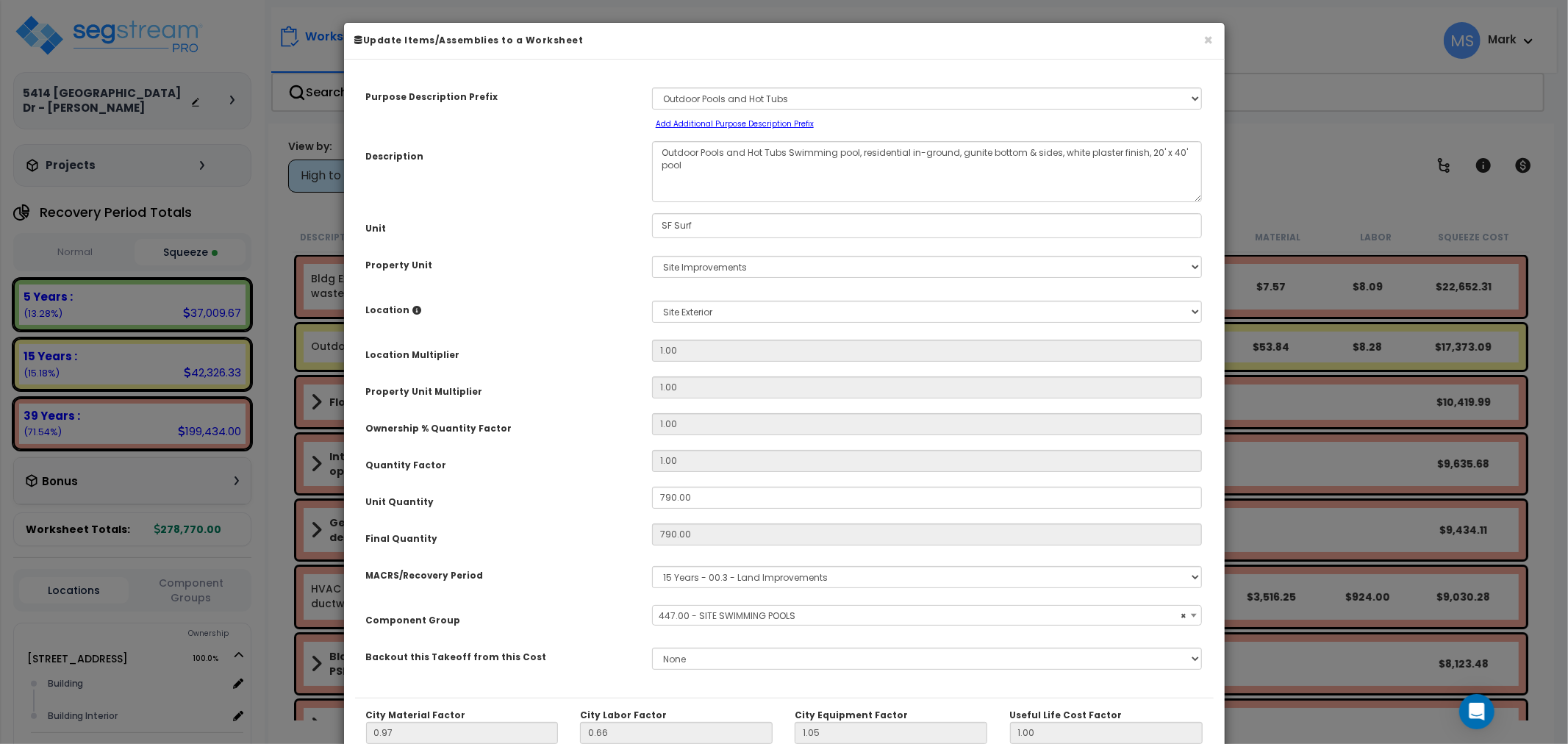
select select "45822"
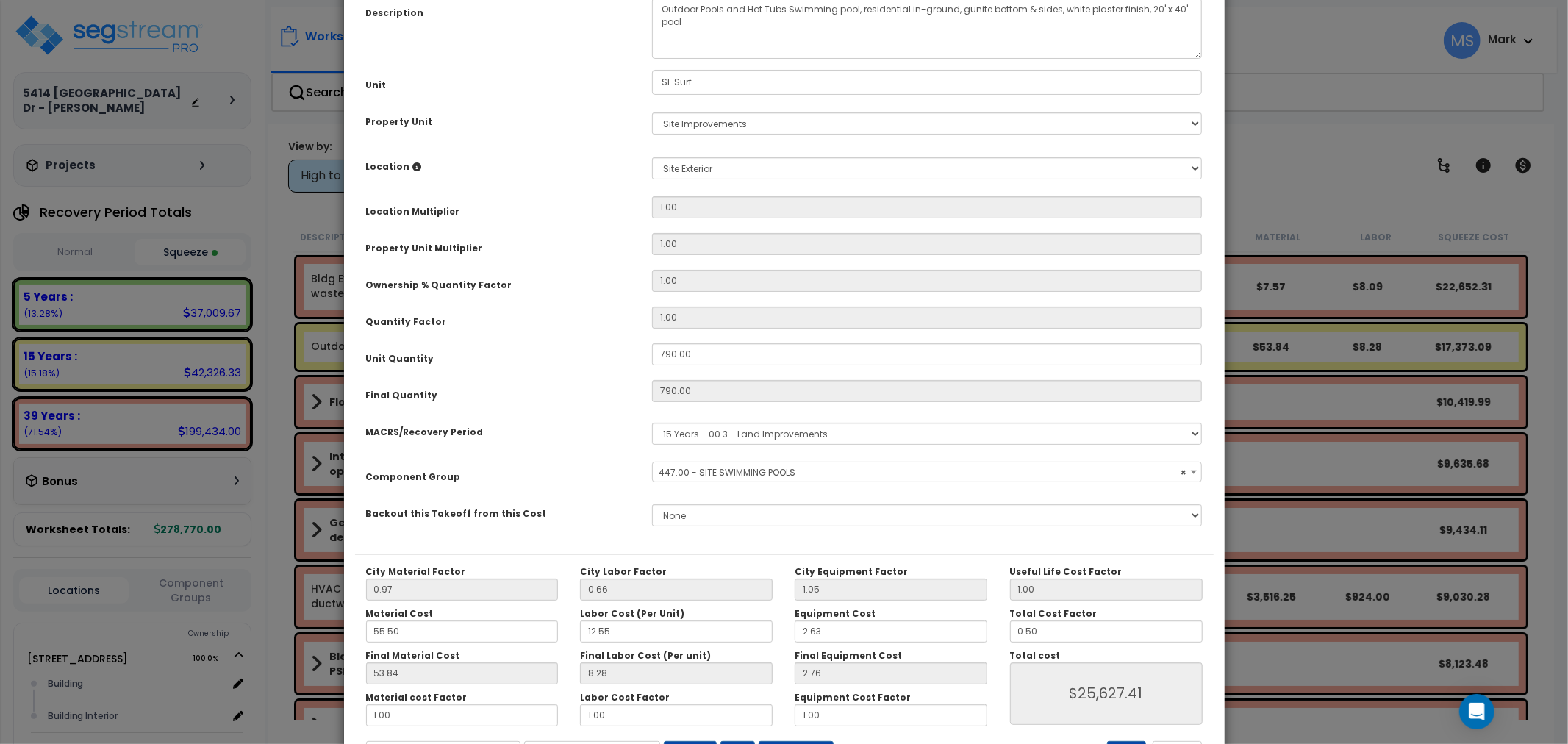
scroll to position [208, 0]
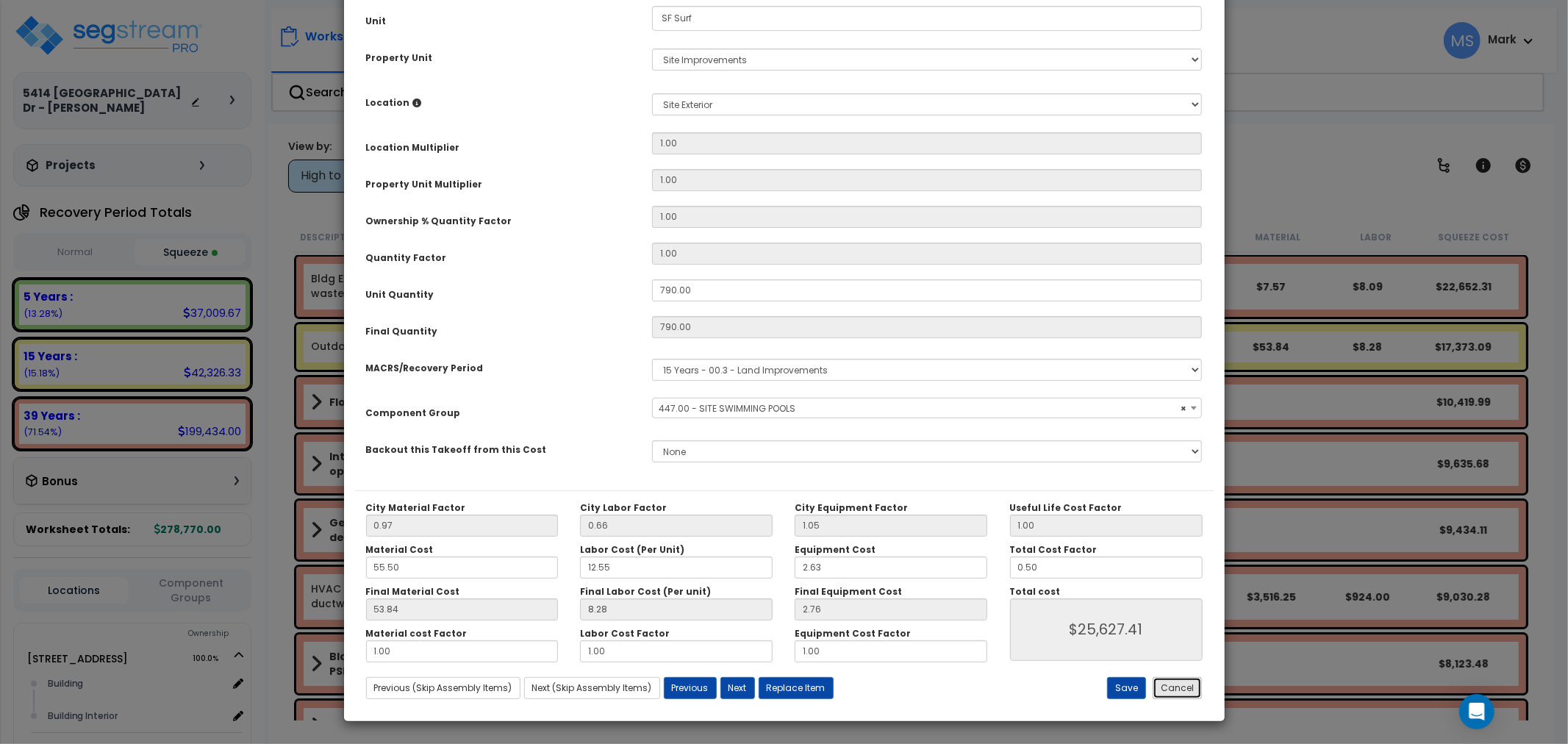
click at [1189, 693] on button "Cancel" at bounding box center [1176, 688] width 49 height 22
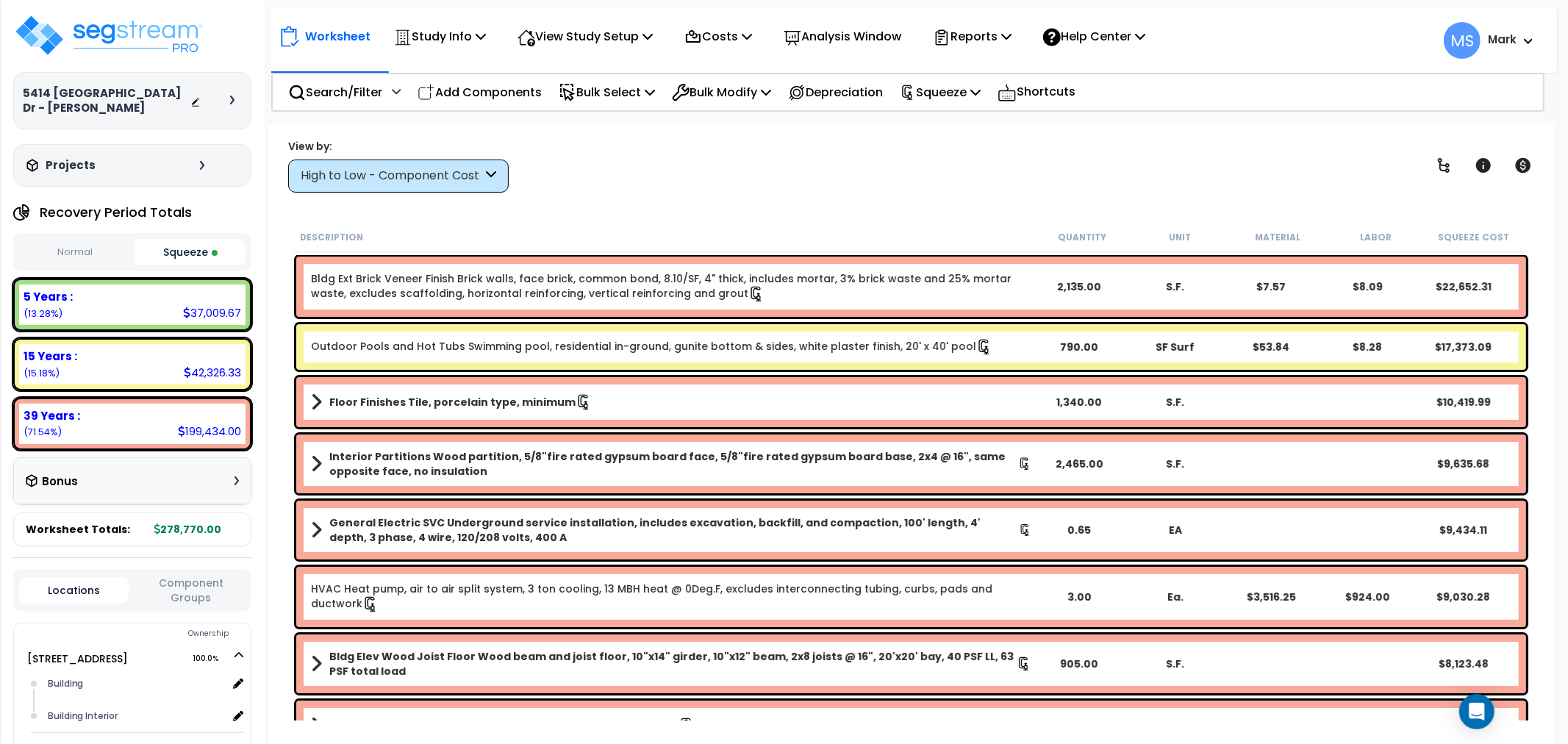
click at [688, 190] on div "View by: High to Low - Component Cost High to Low - Component Cost" at bounding box center [911, 166] width 1256 height 54
click at [833, 49] on div "Analysis Window" at bounding box center [842, 37] width 117 height 34
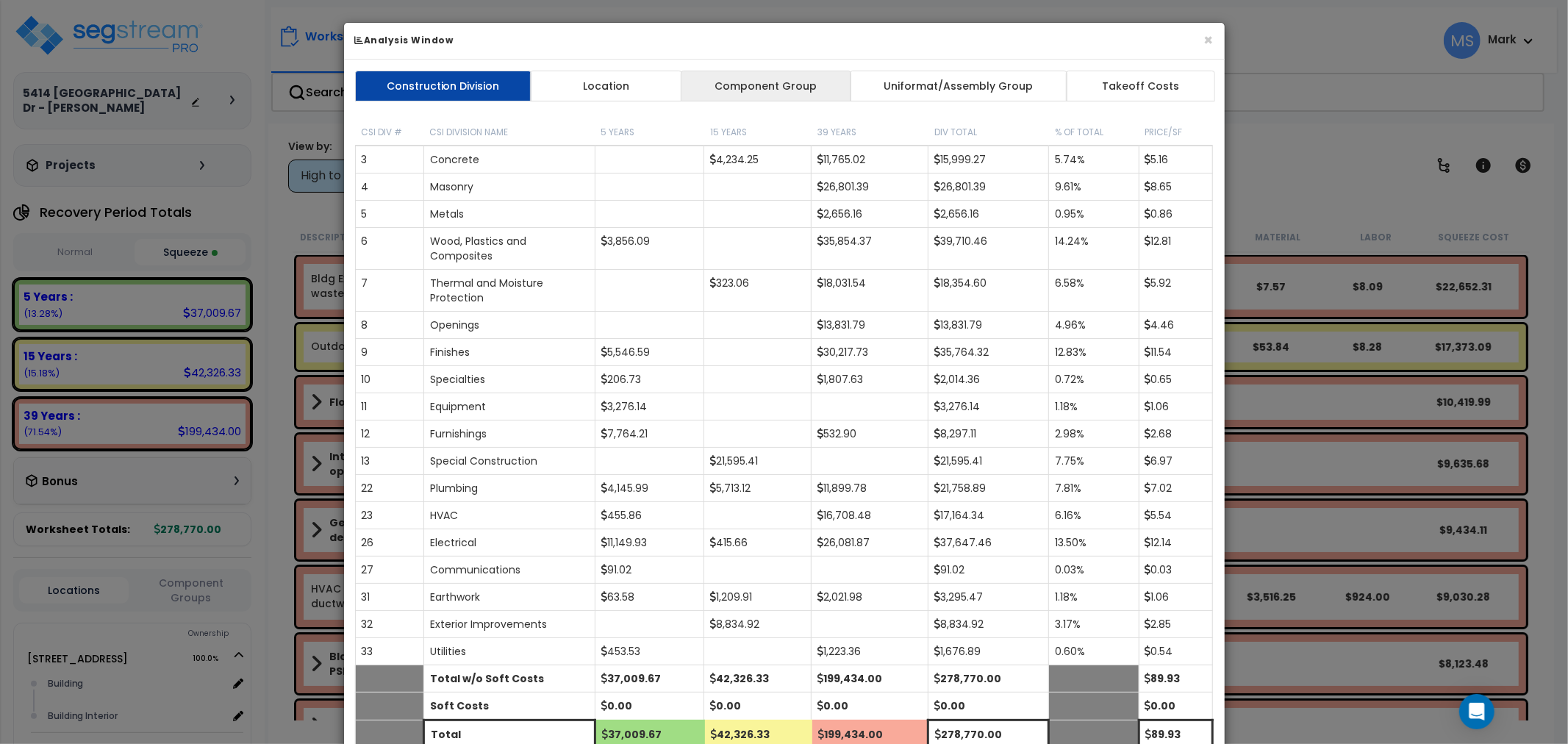
click at [826, 96] on link "Component Group" at bounding box center [765, 86] width 170 height 31
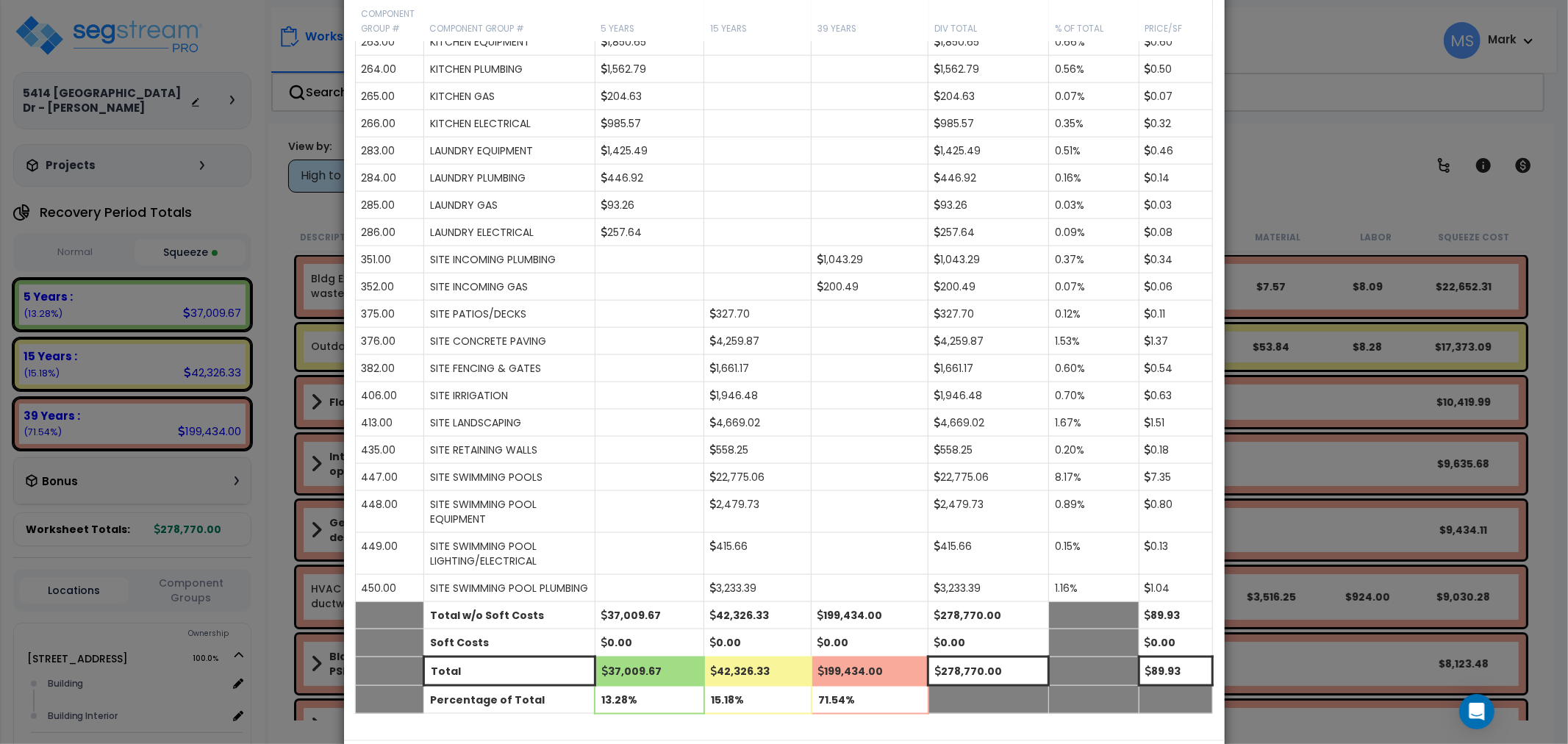
scroll to position [1692, 0]
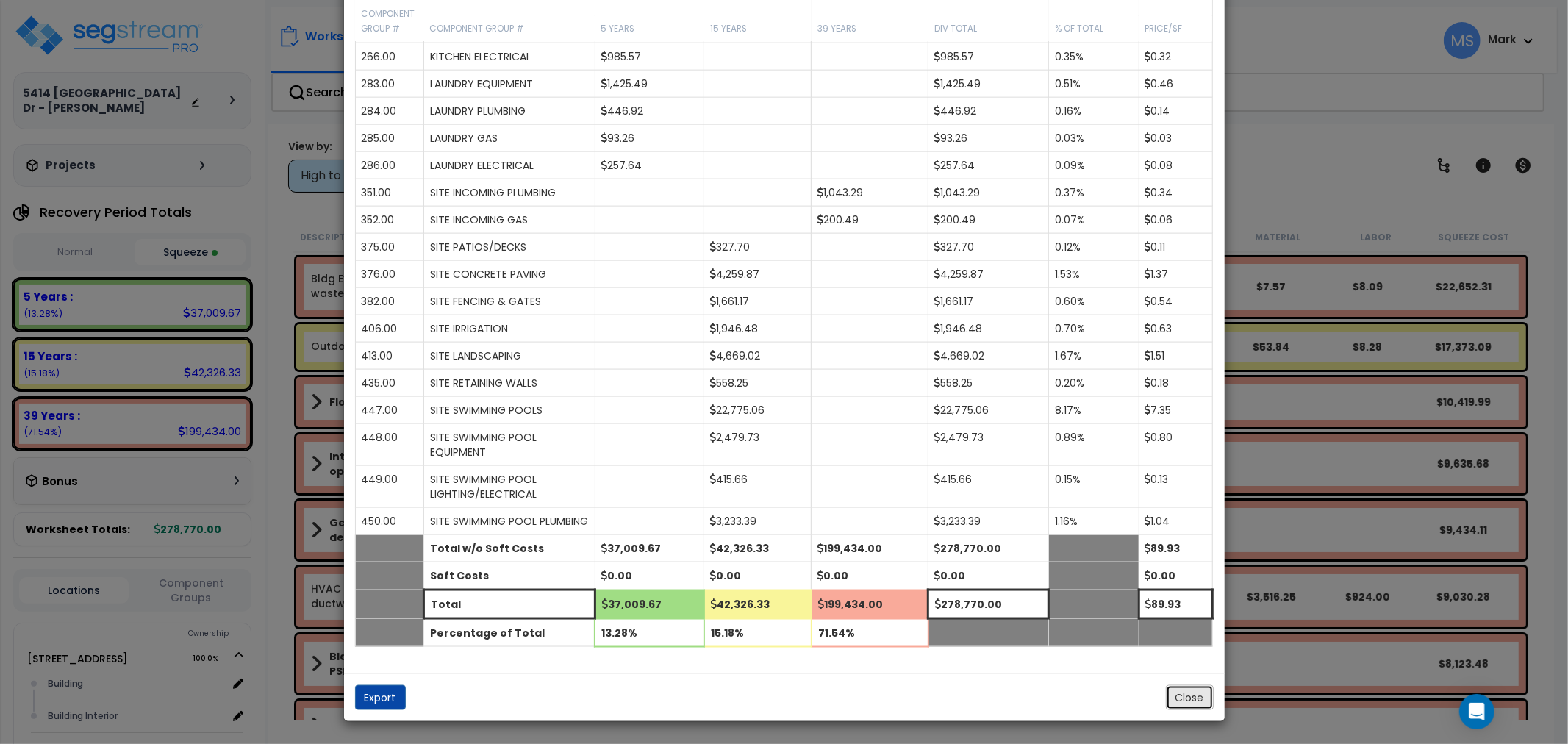
drag, startPoint x: 1194, startPoint y: 703, endPoint x: 1115, endPoint y: 659, distance: 90.4
click at [1193, 703] on button "Close" at bounding box center [1189, 698] width 47 height 25
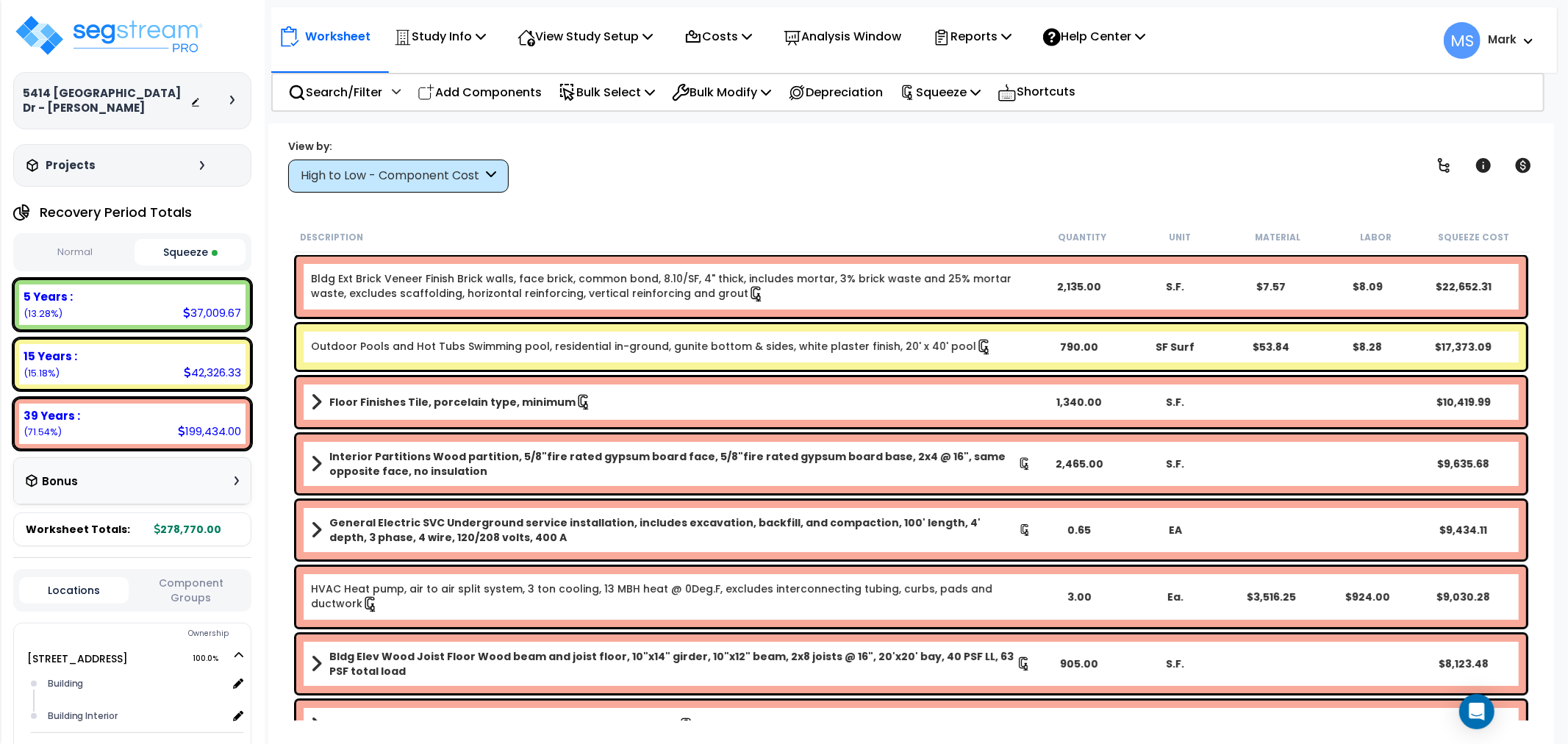
click at [603, 355] on div "Outdoor Pools and Hot Tubs Swimming pool, residential in-ground, gunite bottom …" at bounding box center [911, 347] width 1230 height 46
click at [604, 355] on div "Outdoor Pools and Hot Tubs Swimming pool, residential in-ground, gunite bottom …" at bounding box center [911, 347] width 1230 height 46
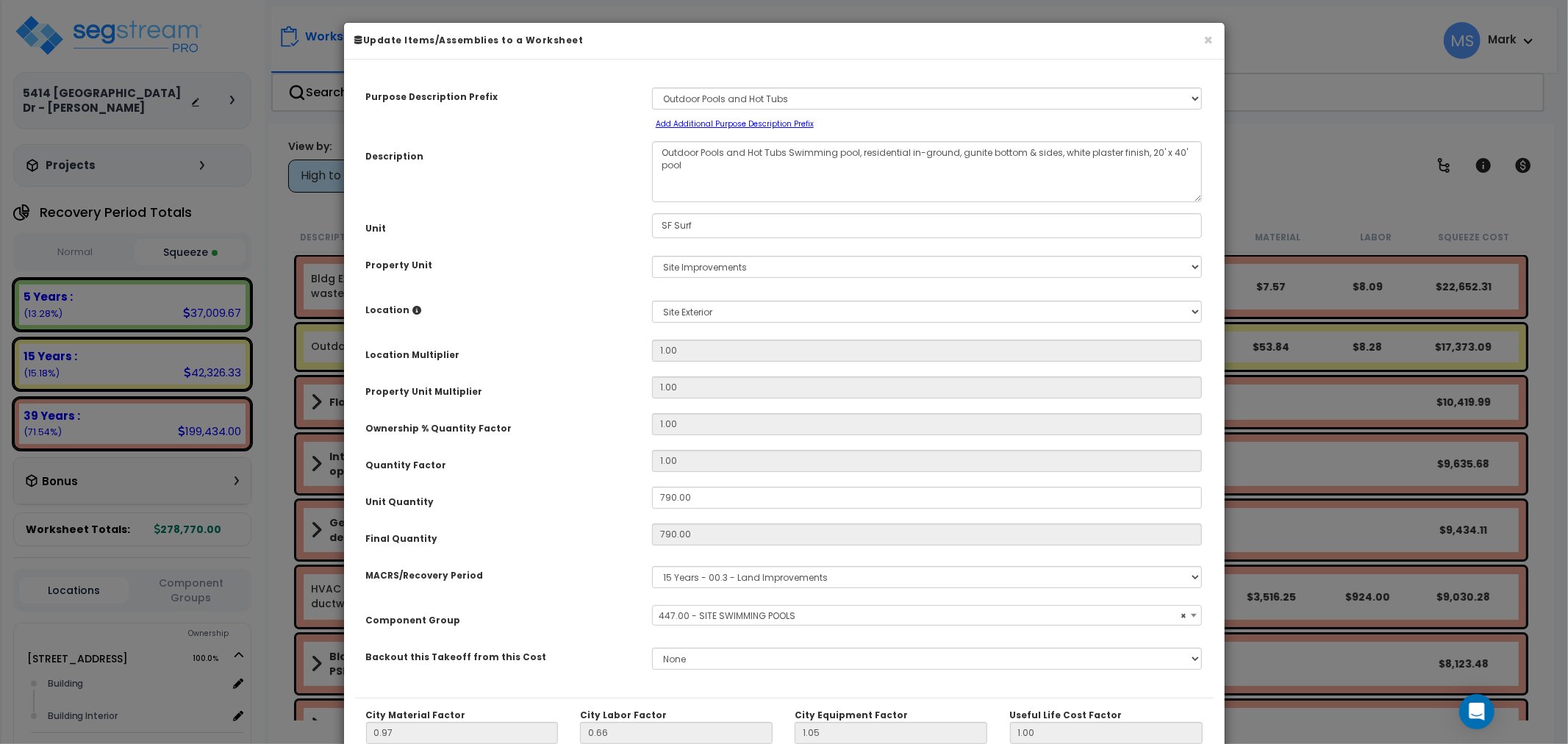
scroll to position [208, 0]
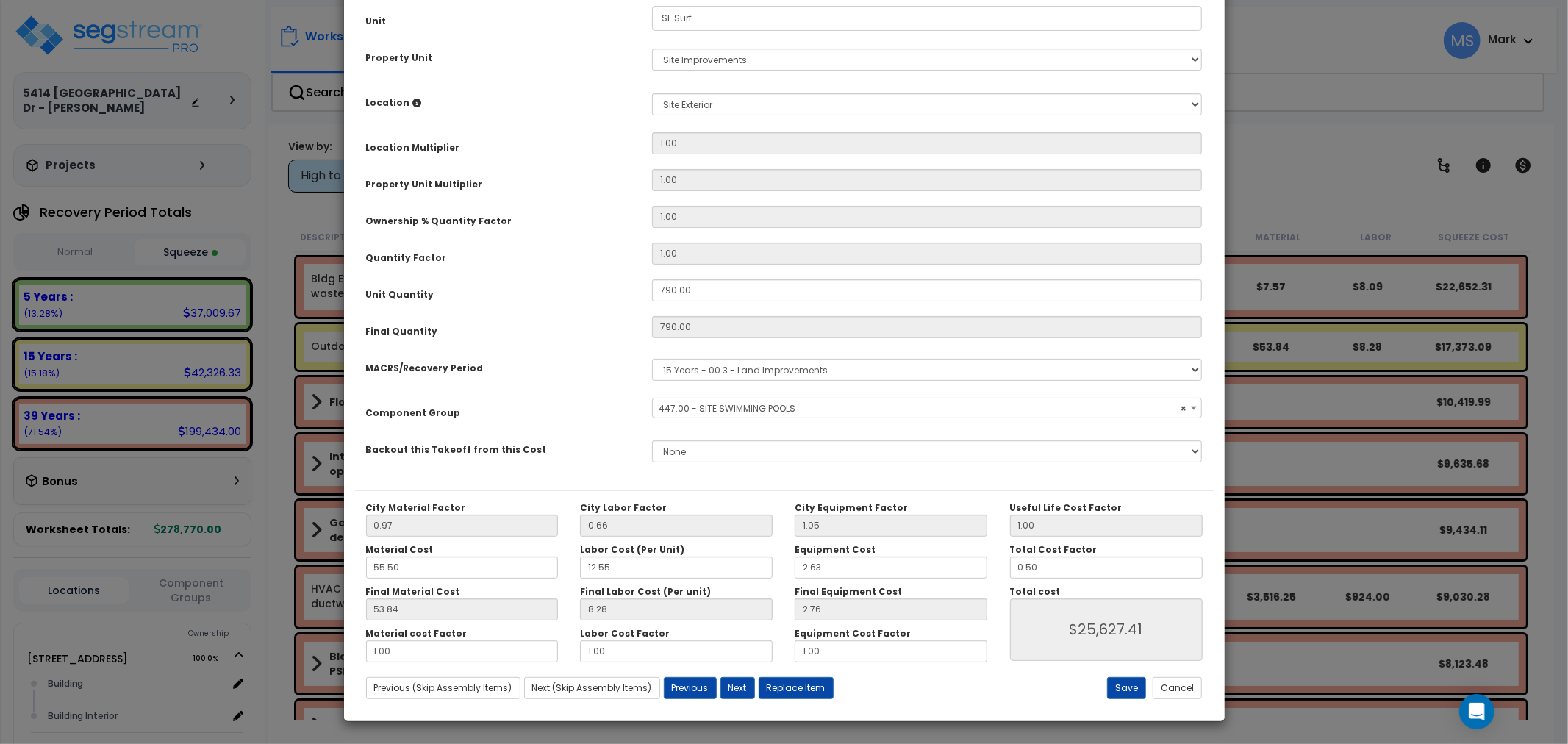
select select "45822"
click at [1043, 571] on input "0.50" at bounding box center [1106, 568] width 193 height 22
drag, startPoint x: 1043, startPoint y: 571, endPoint x: 994, endPoint y: 554, distance: 51.9
click at [1042, 574] on input "0.50" at bounding box center [1106, 568] width 193 height 22
type input "."
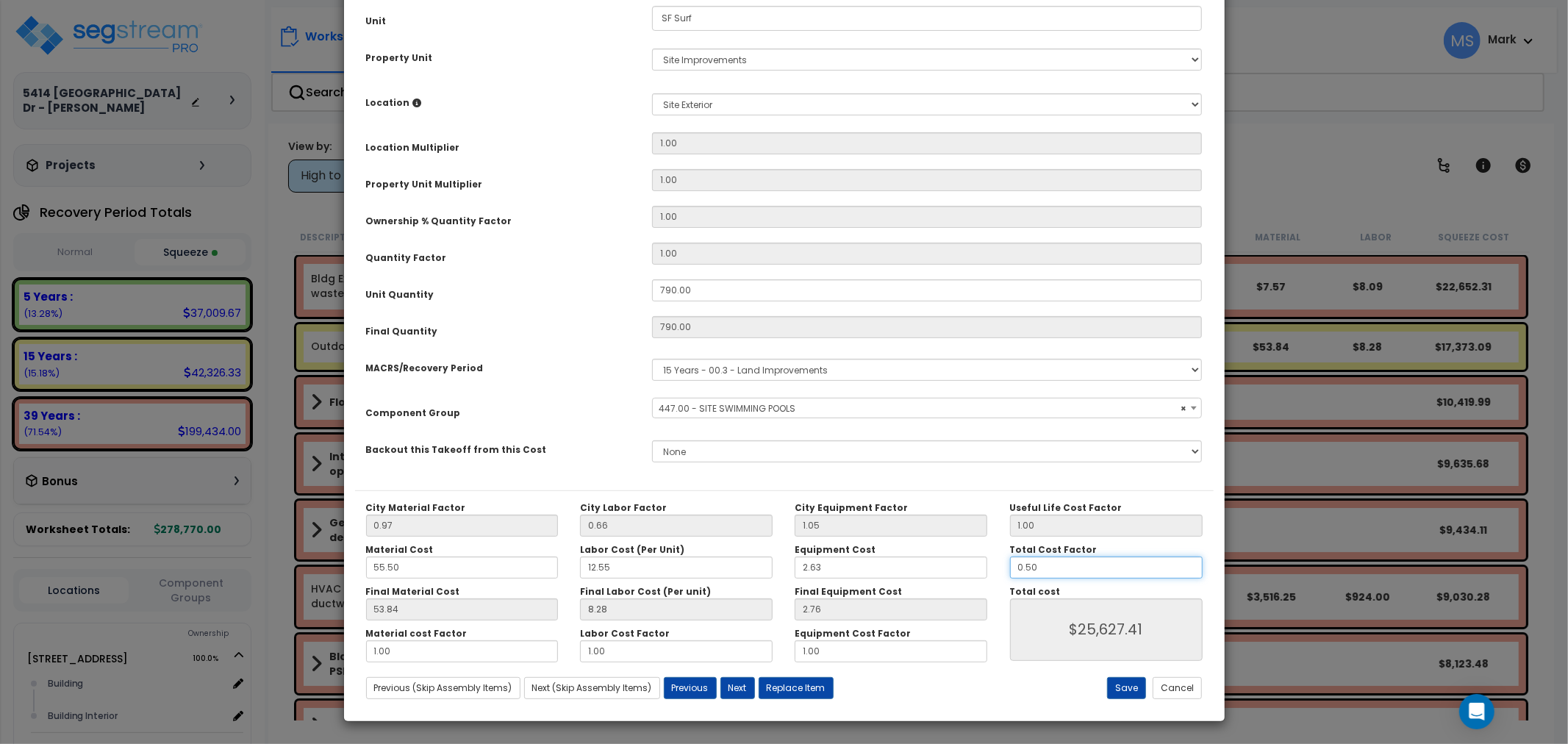
type input "$25,627.60"
type input ".4"
type input "$20,502.08"
type input ".4"
type input "$20,502.08"
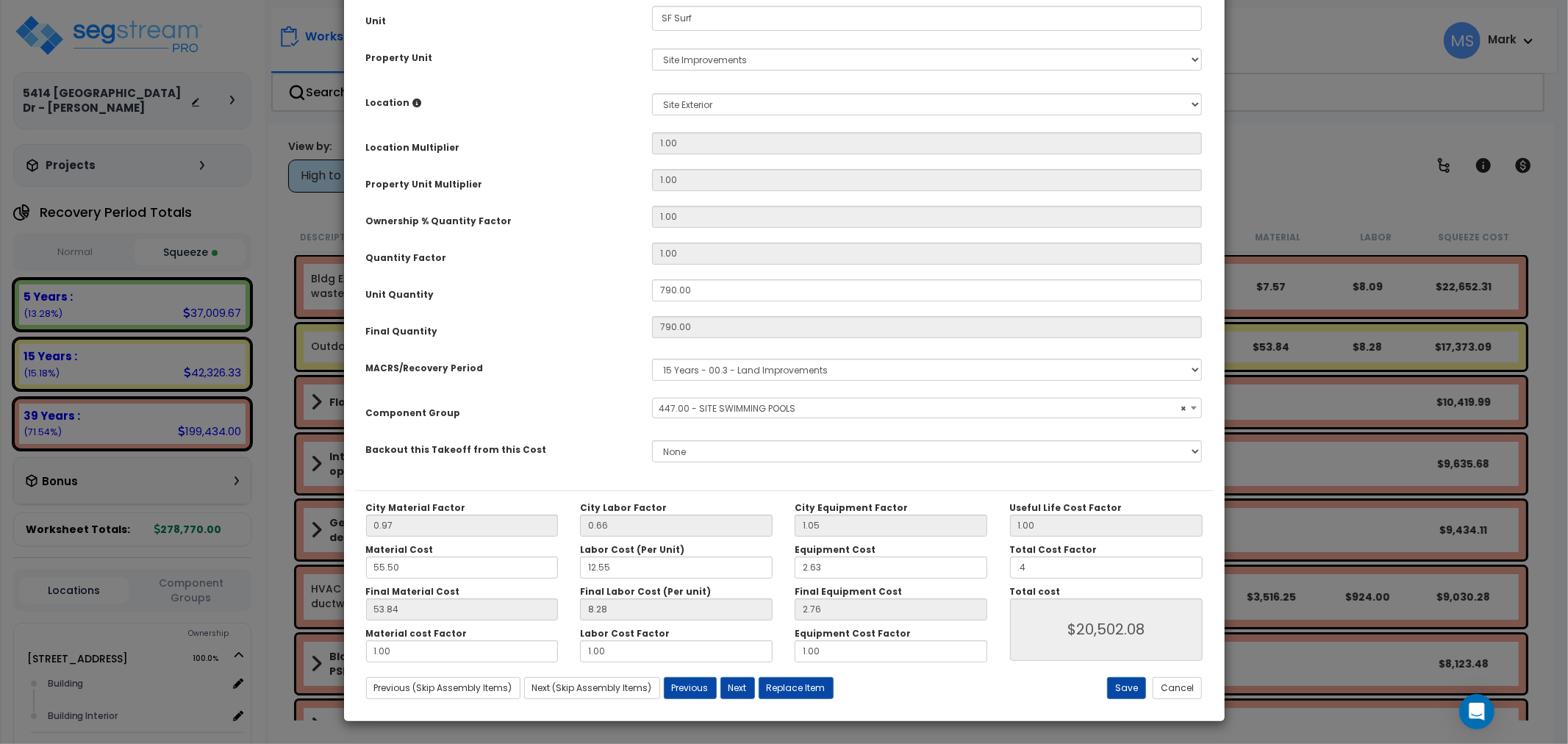
click at [1120, 676] on div "City Material Factor 0.97 City Labor Factor 0.66 City Equipment Factor 1.05 Mat…" at bounding box center [784, 600] width 859 height 220
click at [1127, 687] on button "Save" at bounding box center [1127, 688] width 39 height 22
type input "0.40"
type input "20502.08"
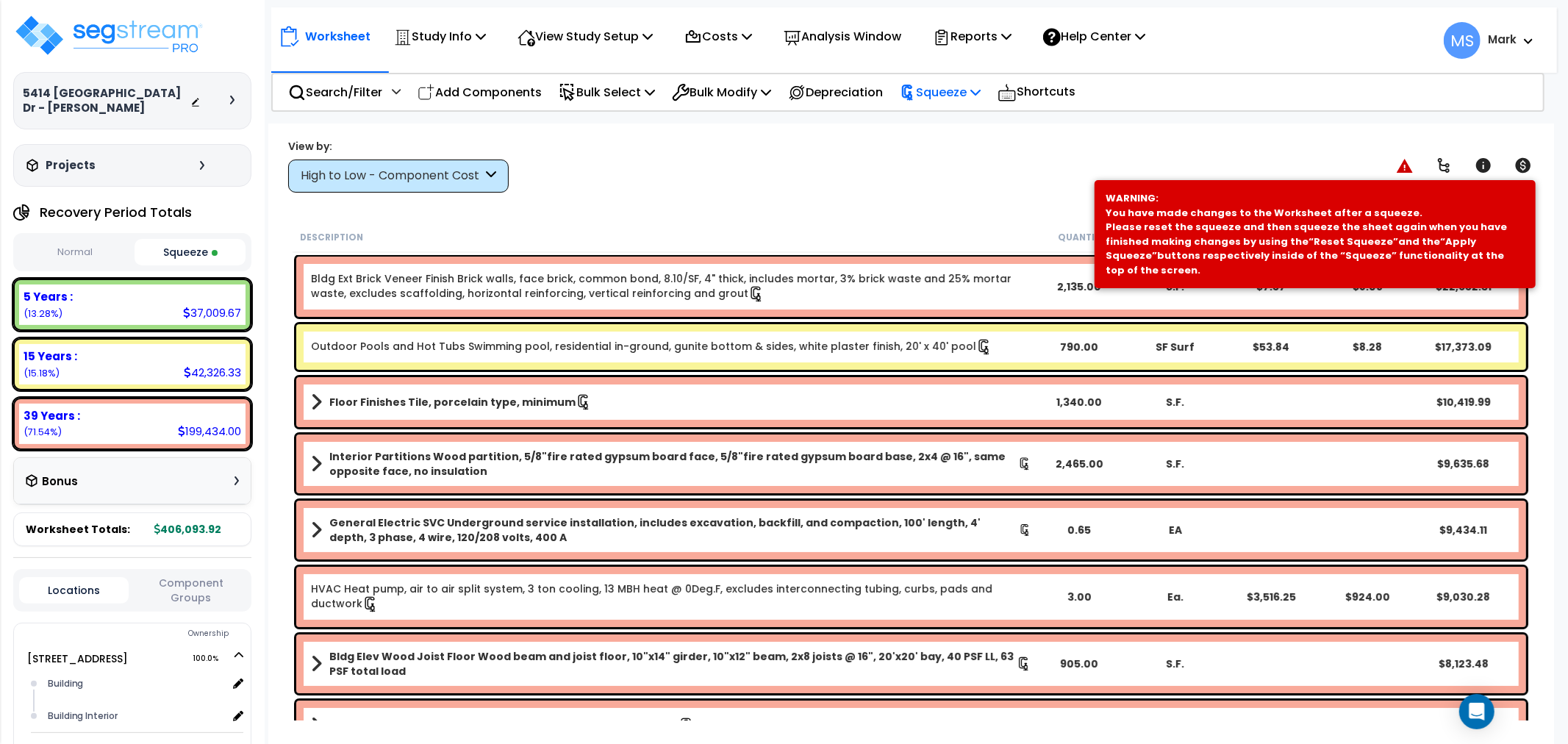
click at [953, 86] on p "Squeeze" at bounding box center [940, 93] width 81 height 20
click at [953, 125] on link "Re-squeeze" at bounding box center [965, 127] width 145 height 34
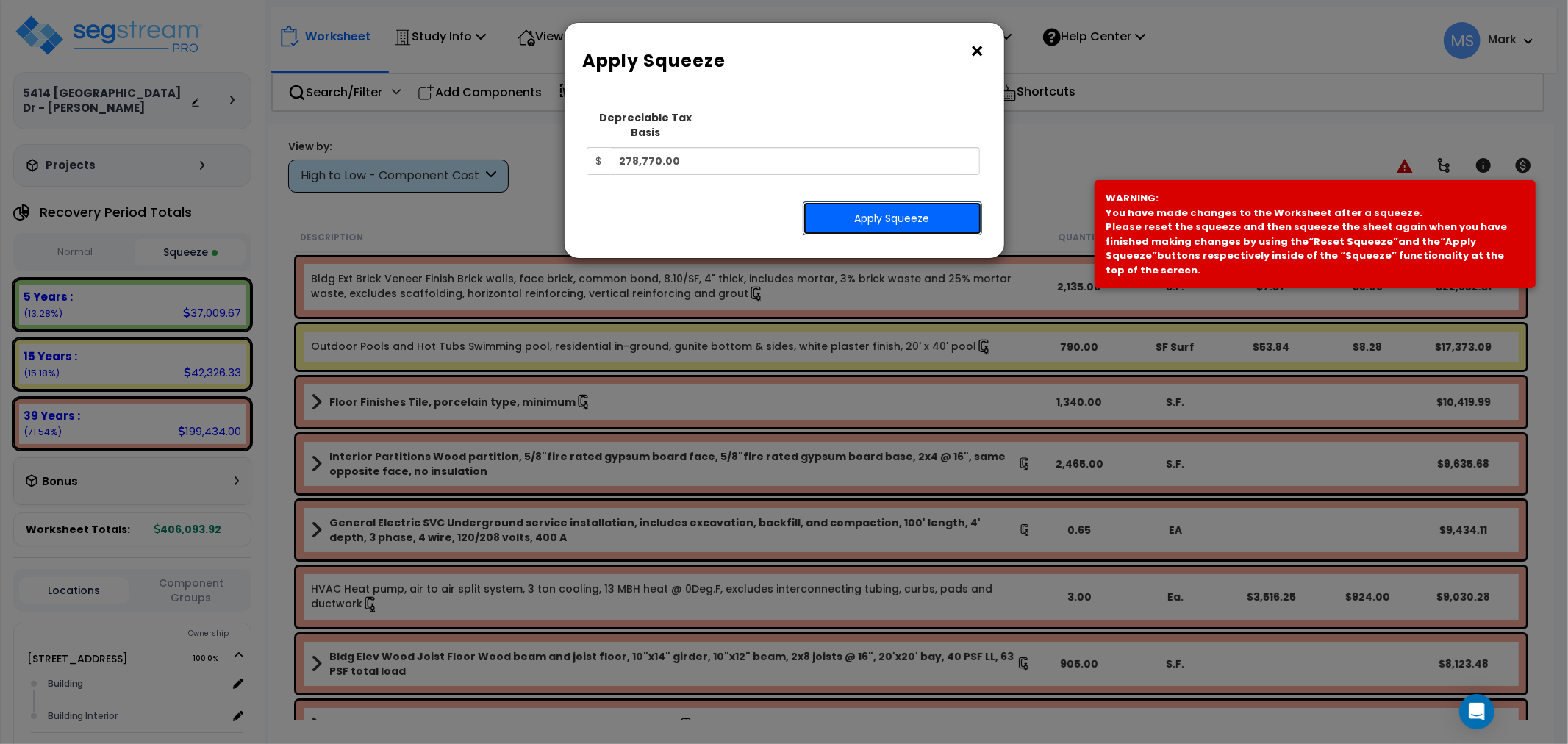
click at [934, 201] on button "Apply Squeeze" at bounding box center [892, 218] width 179 height 34
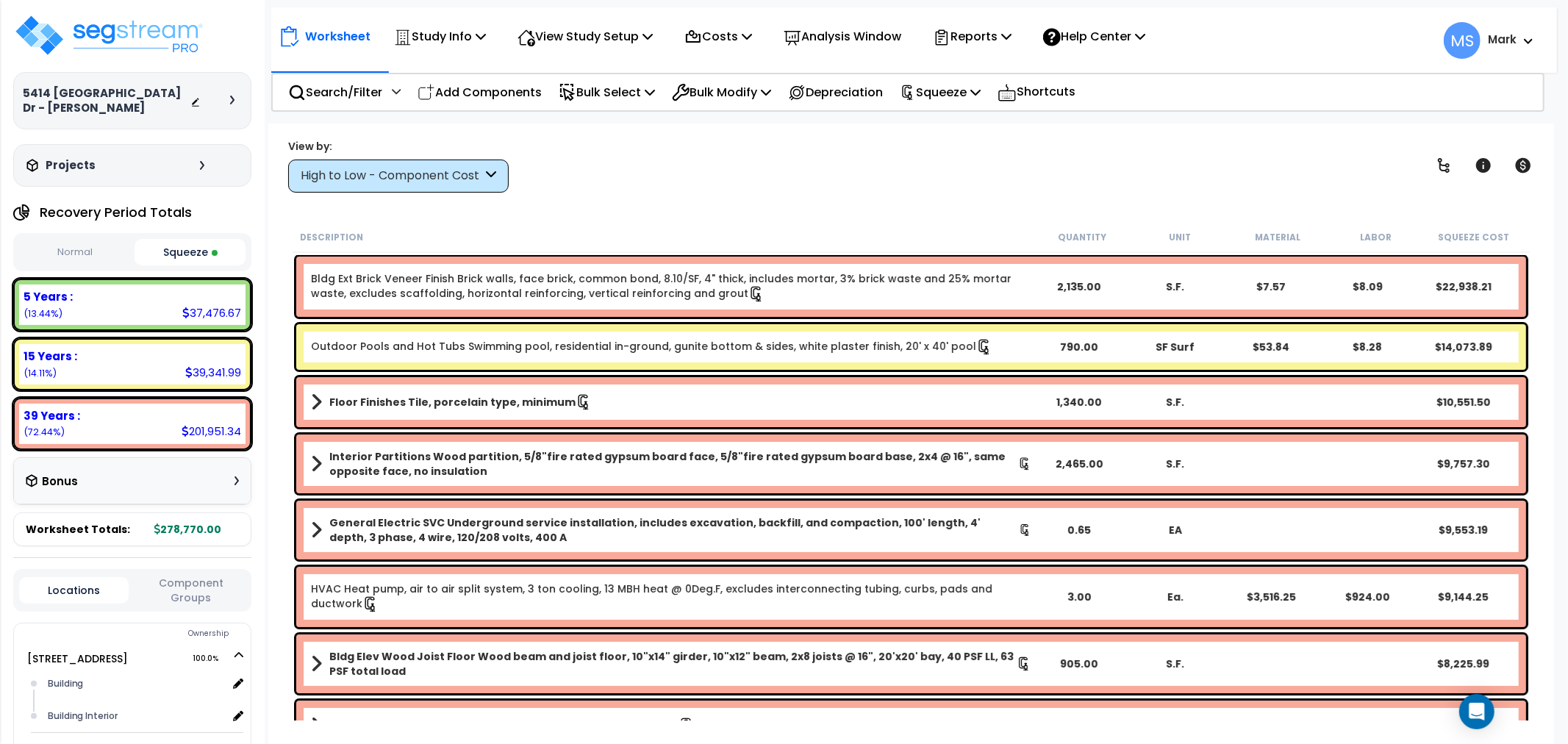
click at [182, 320] on div "5 Years : 37,476.67 (13.44%)" at bounding box center [132, 305] width 226 height 40
click at [347, 150] on div "View by:" at bounding box center [399, 146] width 221 height 15
click at [344, 173] on div "High to Low - Component Cost" at bounding box center [392, 176] width 182 height 17
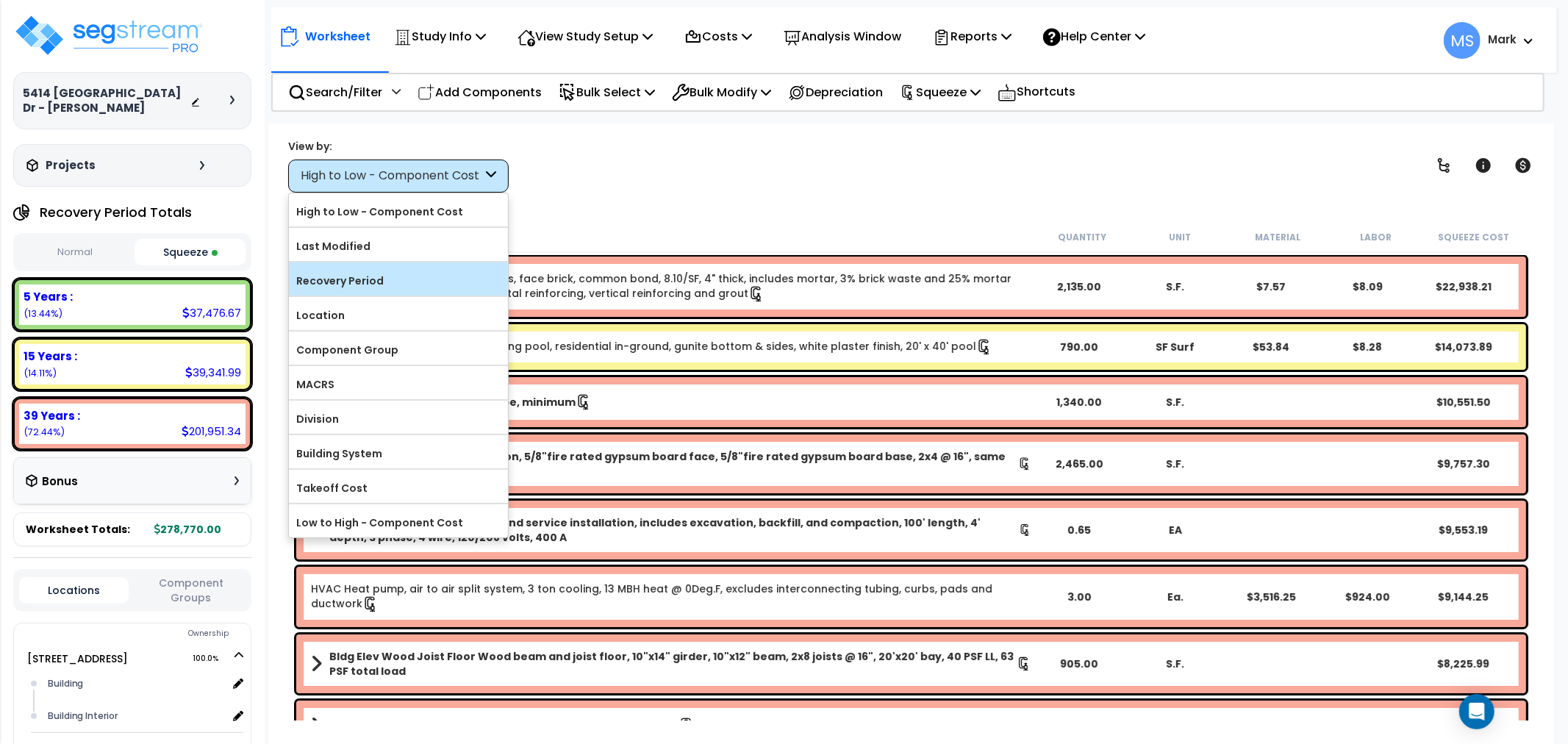
click at [357, 287] on label "Recovery Period" at bounding box center [399, 281] width 219 height 22
click at [0, 0] on input "Recovery Period" at bounding box center [0, 0] width 0 height 0
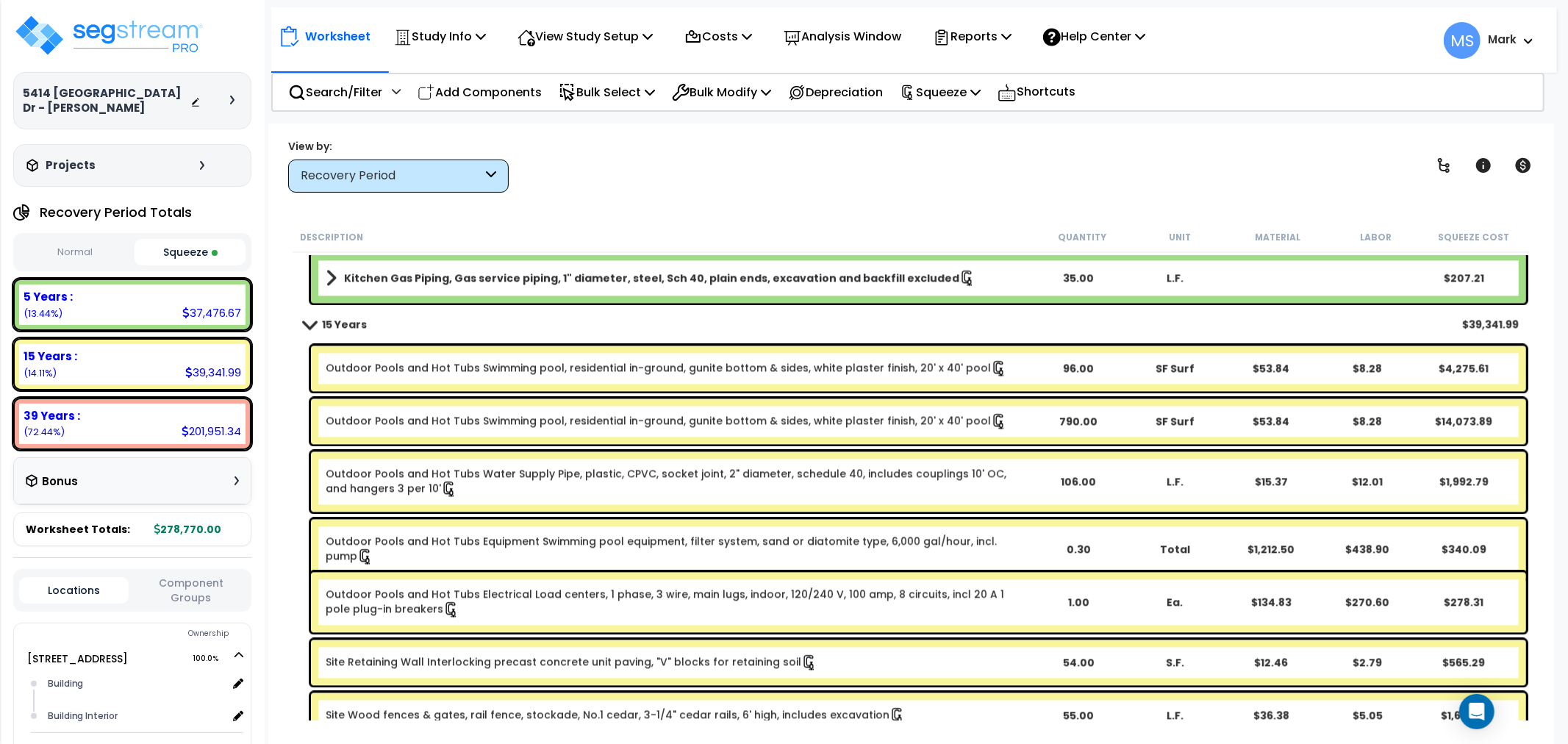
scroll to position [2614, 0]
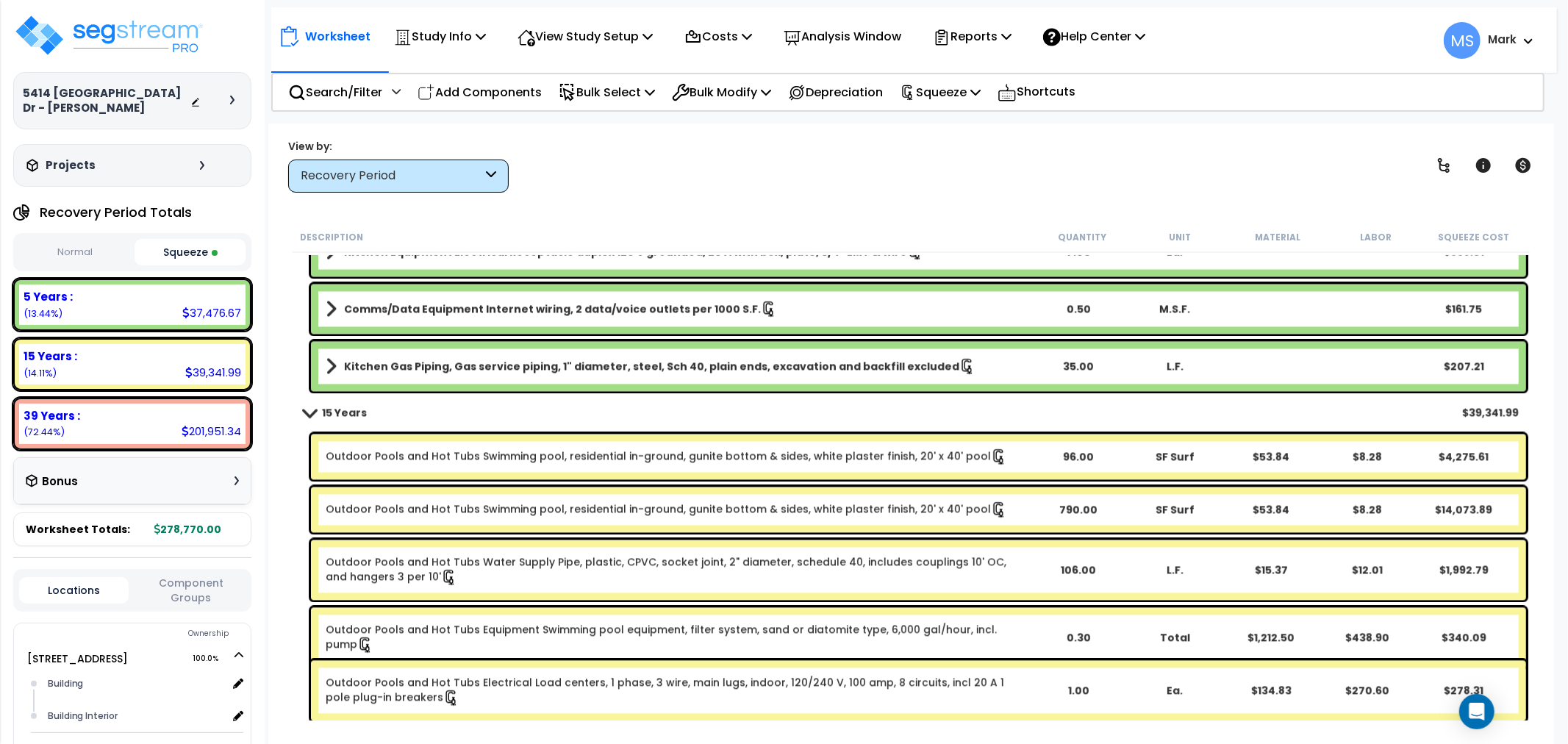
click at [829, 515] on link "Outdoor Pools and Hot Tubs Swimming pool, residential in-ground, gunite bottom …" at bounding box center [666, 509] width 681 height 16
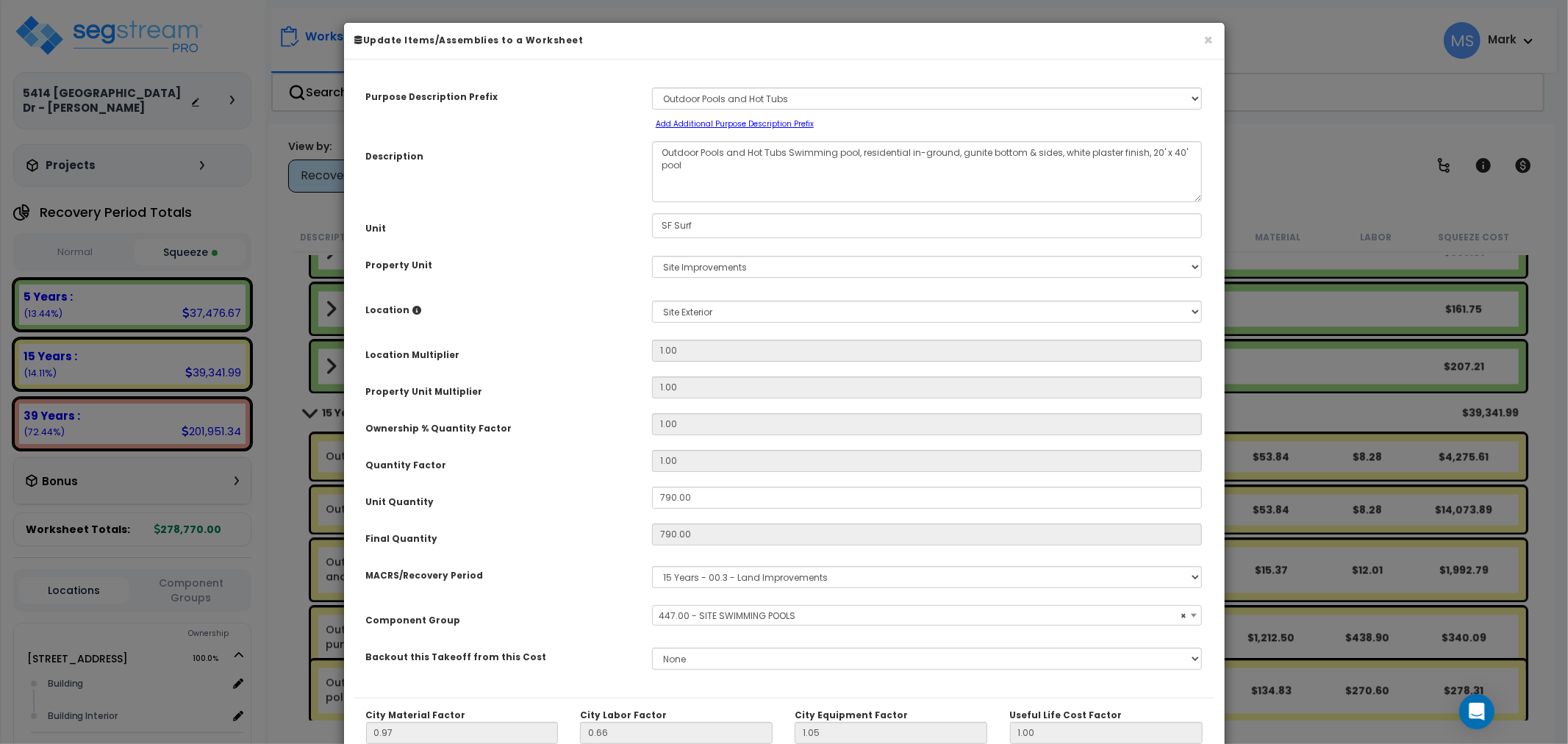
select select "45822"
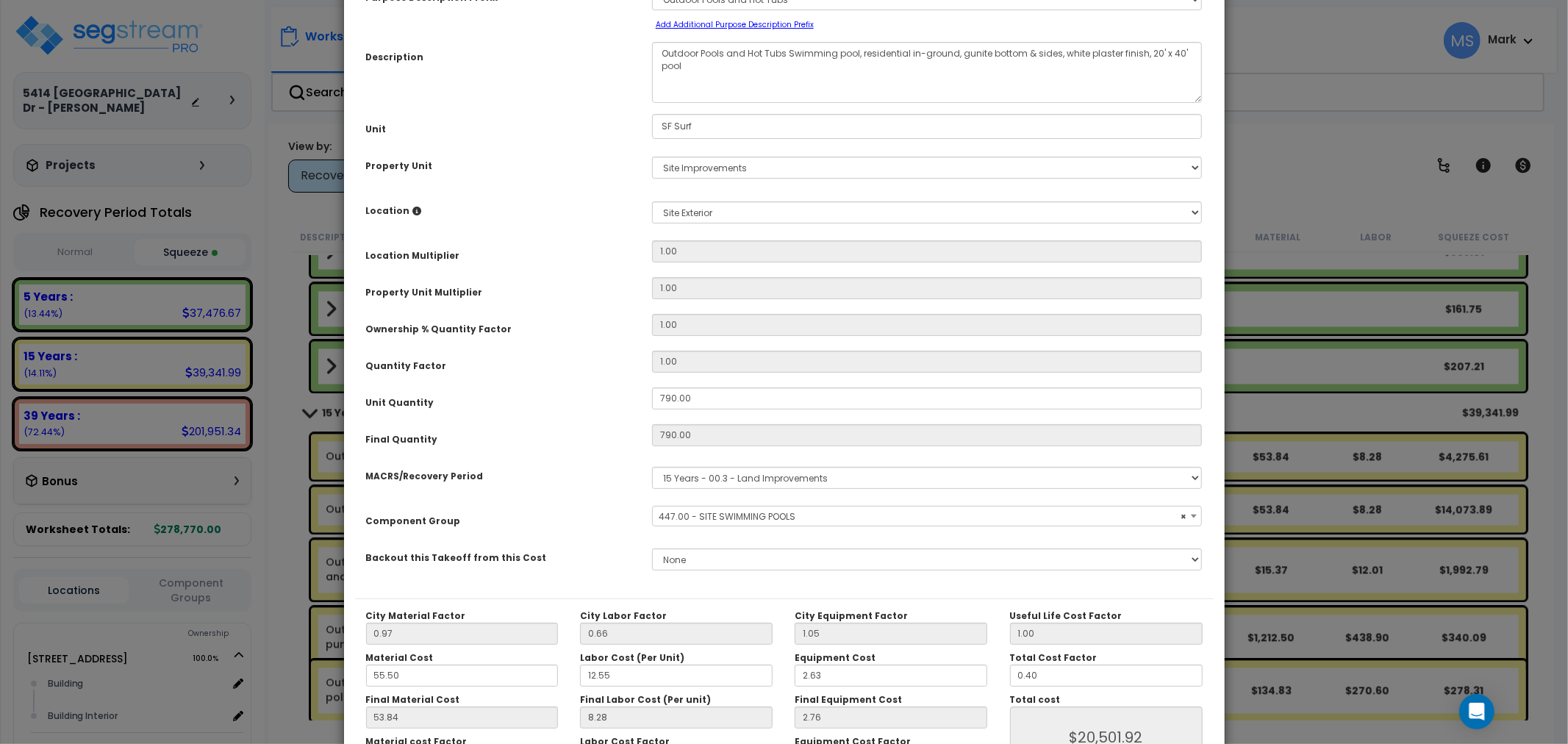
scroll to position [208, 0]
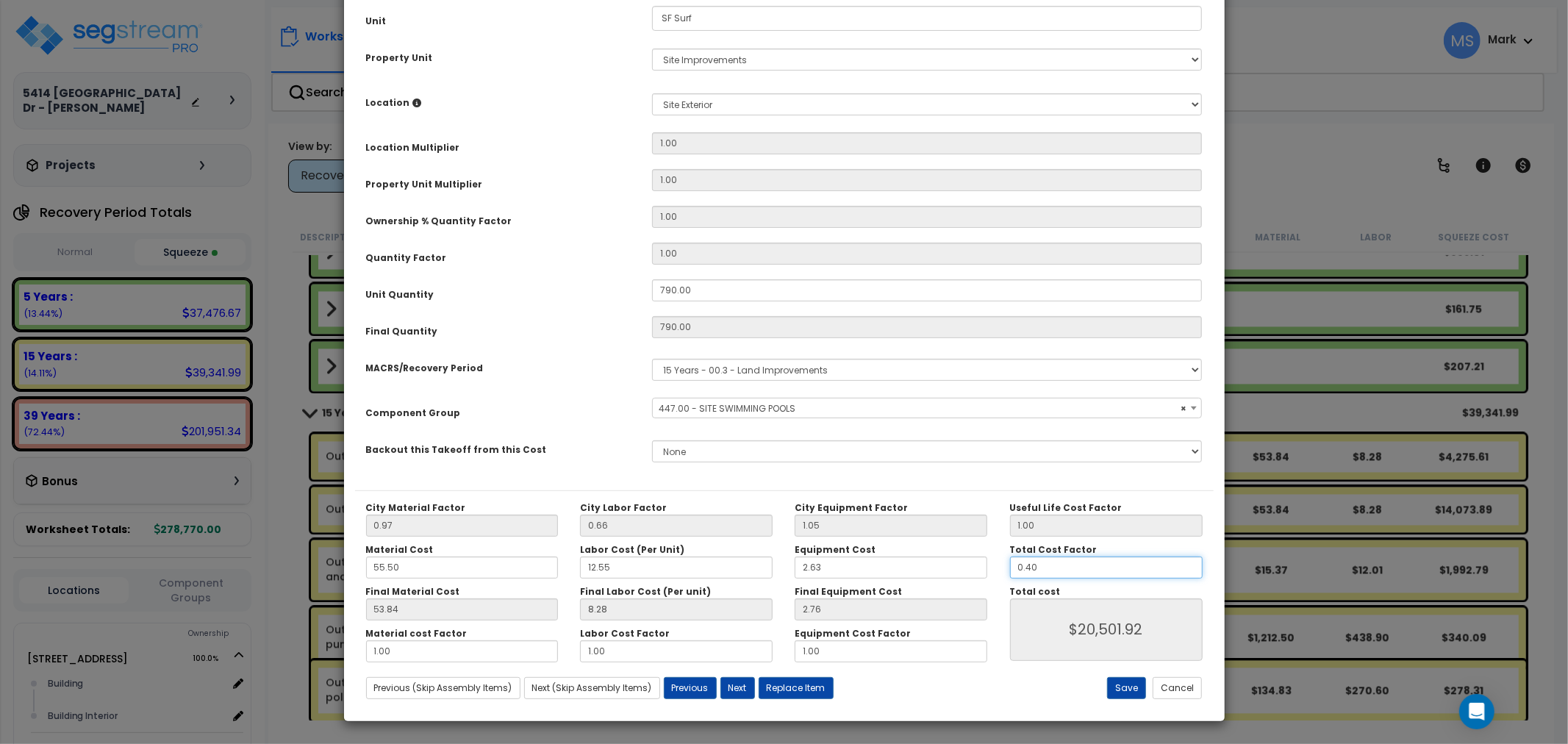
click at [1052, 575] on input "0.40" at bounding box center [1106, 568] width 193 height 22
type input "."
type input "$20,502.08"
type input ".5"
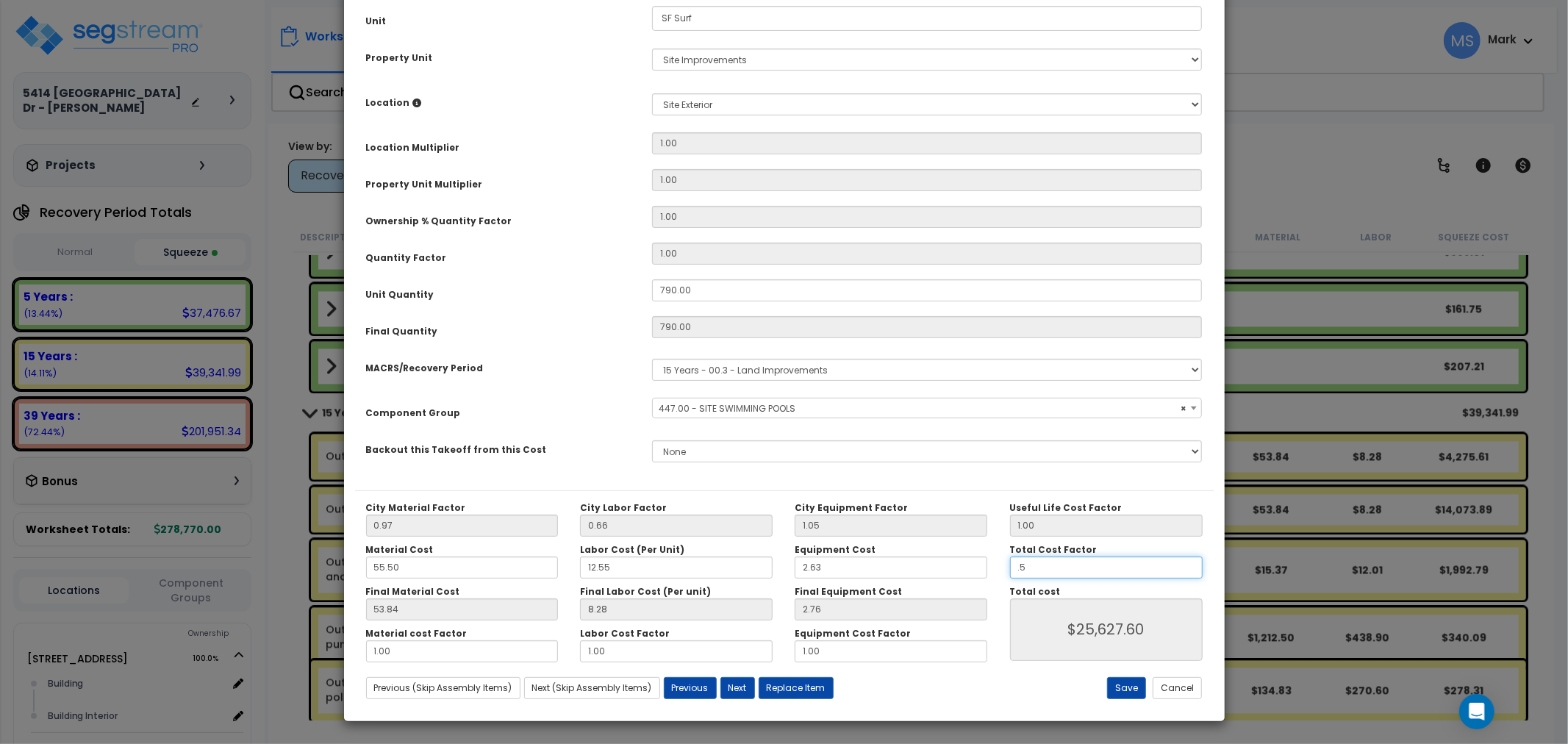
type input "$25,627.60"
type input ".5"
type input "$25,627.60"
click at [1115, 694] on button "Save" at bounding box center [1127, 688] width 39 height 22
type input "0.50"
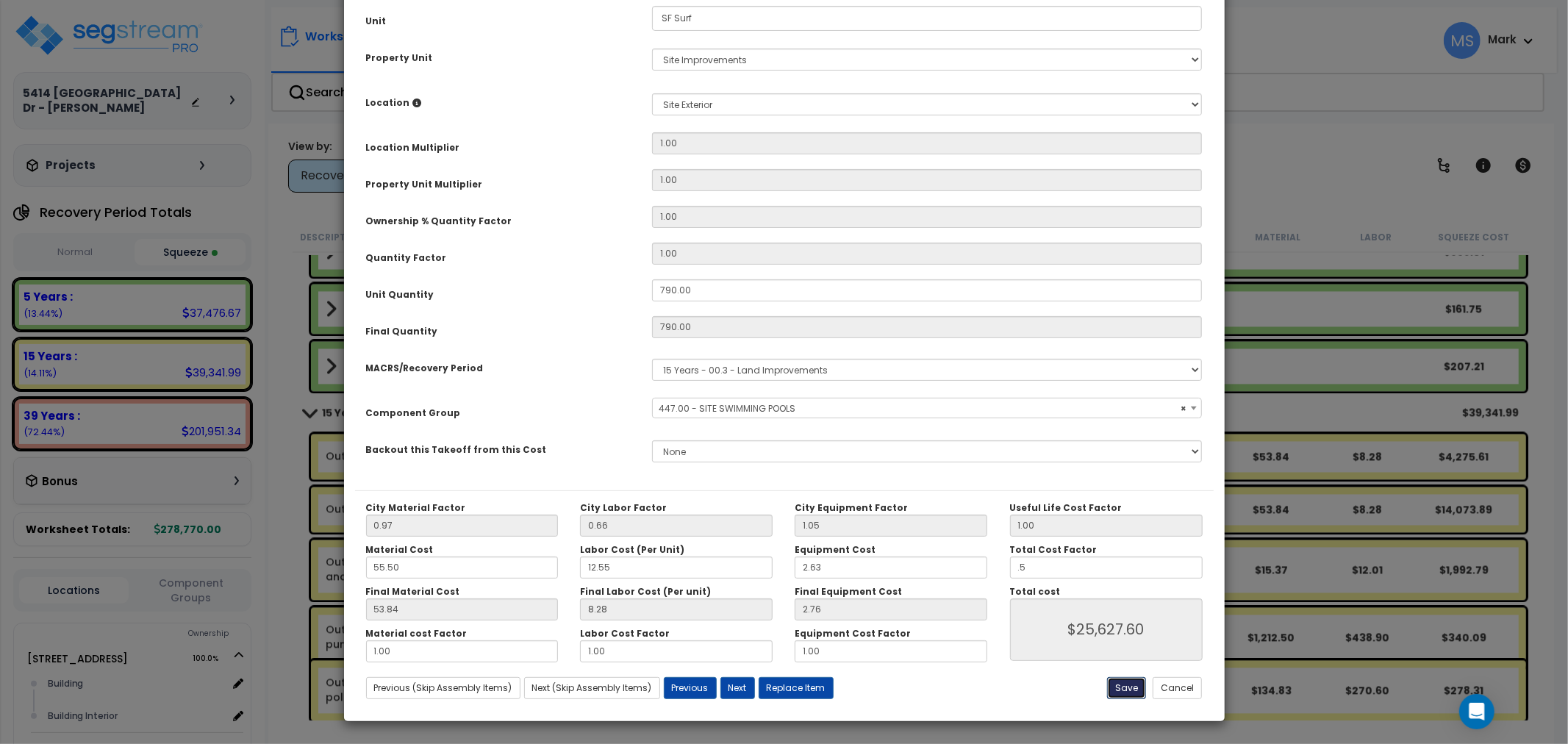
type input "25627.60"
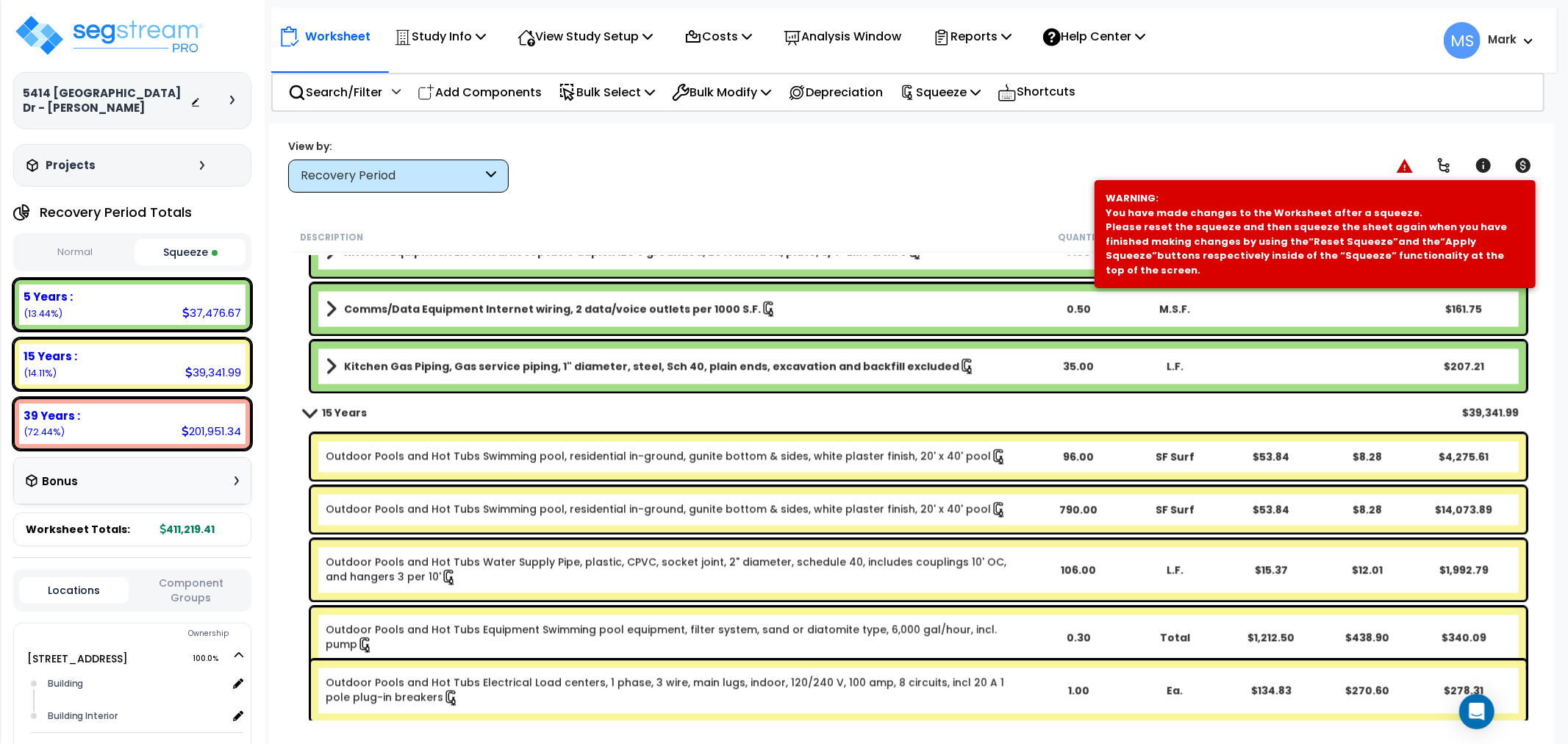
click at [1005, 62] on nav "Worksheet Study Info Study Setup Add Property Unit Template study Clone study" at bounding box center [914, 40] width 1286 height 65
click at [981, 86] on p "Squeeze" at bounding box center [940, 93] width 81 height 20
click at [967, 120] on link "Re-squeeze" at bounding box center [965, 127] width 145 height 34
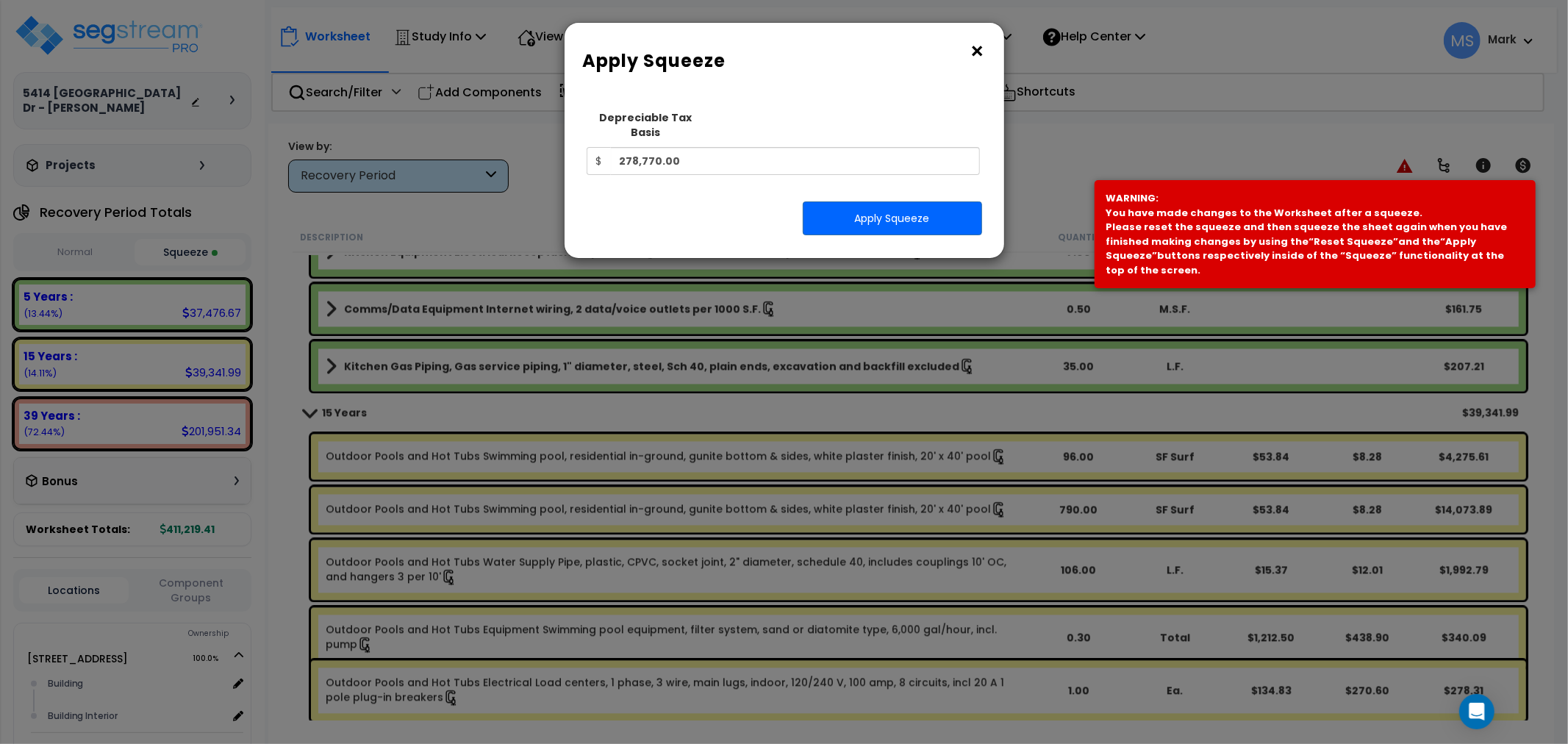
click at [917, 225] on div "Squeeze Type Select 1. Squeeze Entire Worksheet 2. Squeeze by Takeoff Cost 3. S…" at bounding box center [784, 174] width 417 height 144
click at [910, 211] on button "Apply Squeeze" at bounding box center [892, 218] width 179 height 34
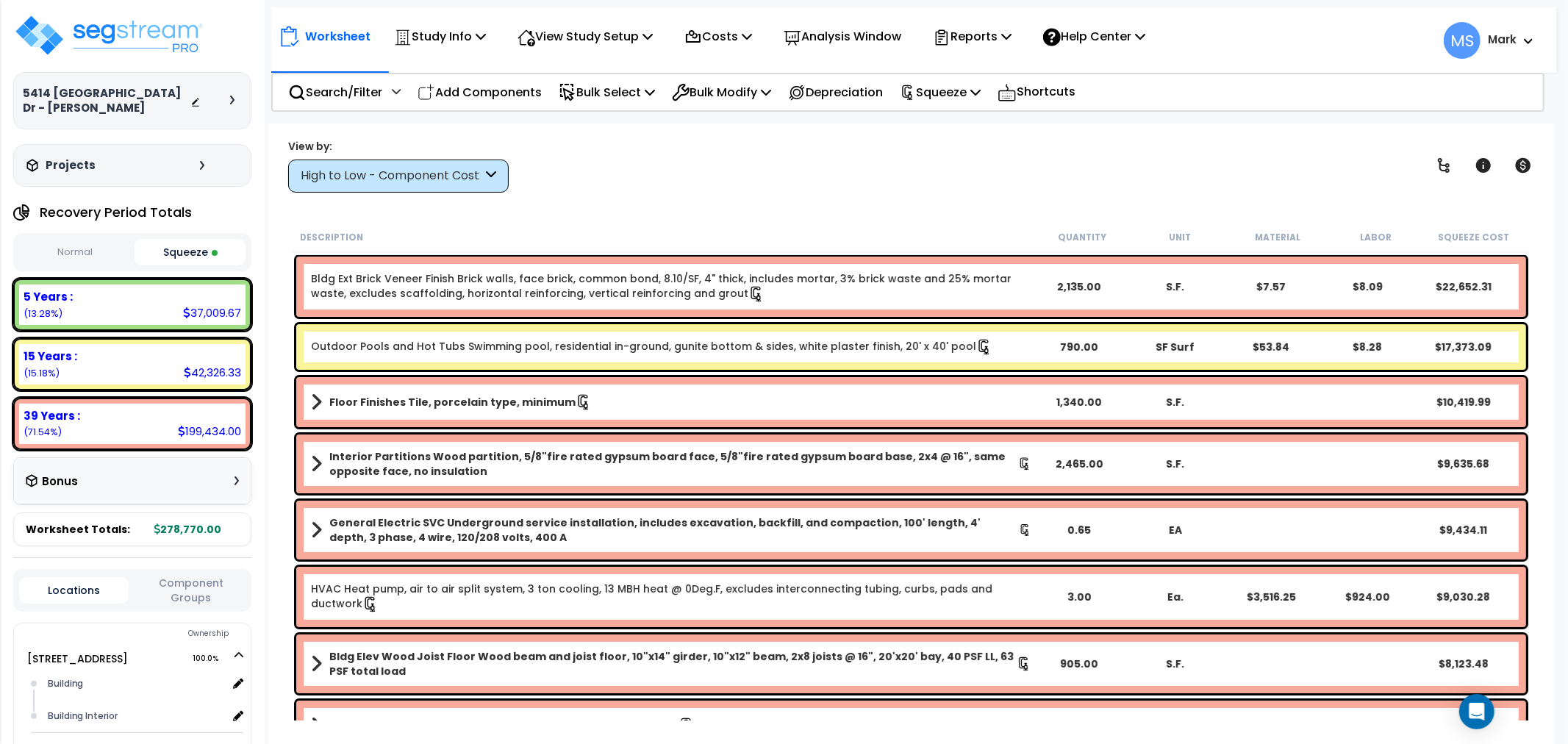
click at [383, 173] on div "High to Low - Component Cost" at bounding box center [392, 176] width 182 height 17
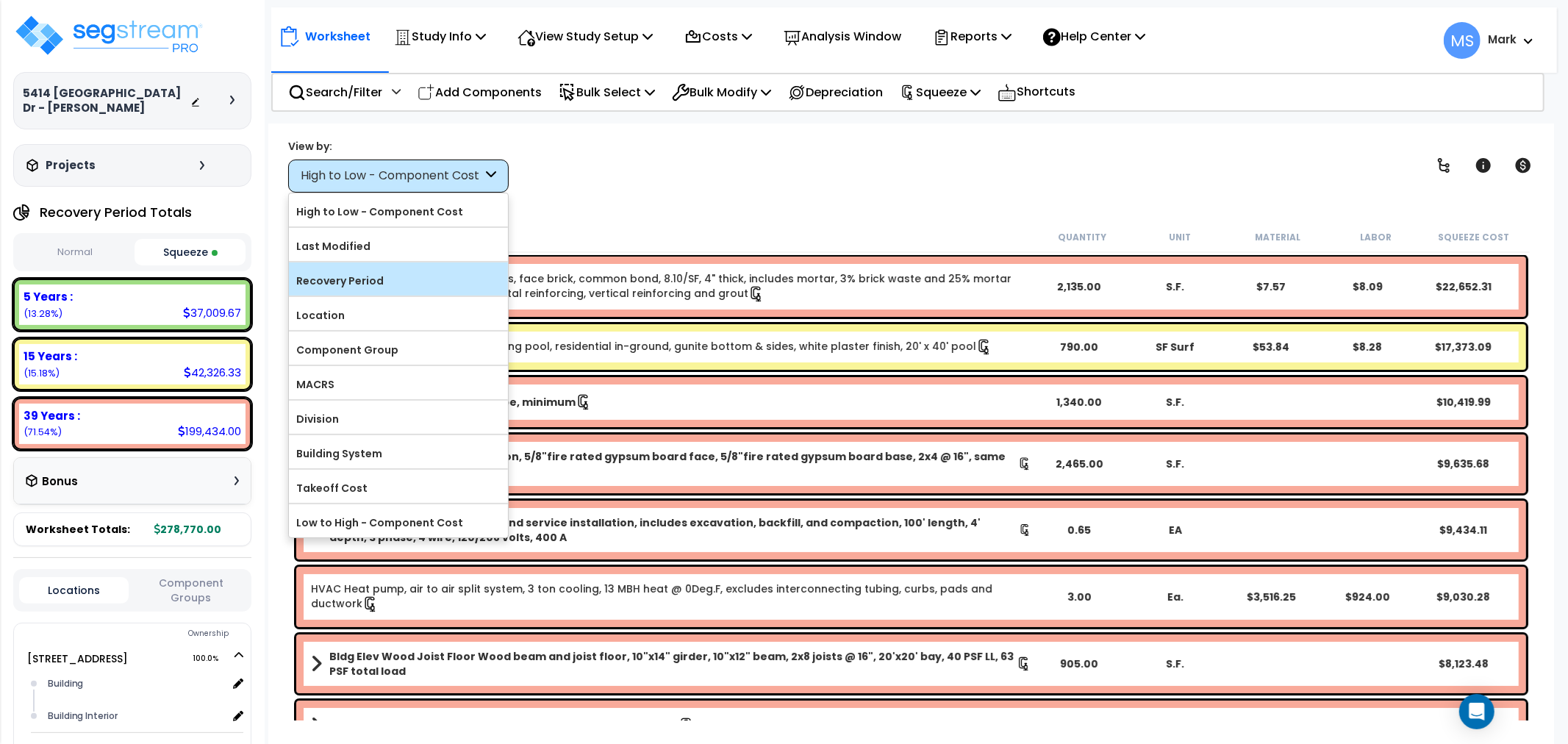
click at [362, 291] on label "Recovery Period" at bounding box center [399, 281] width 219 height 22
click at [0, 0] on input "Recovery Period" at bounding box center [0, 0] width 0 height 0
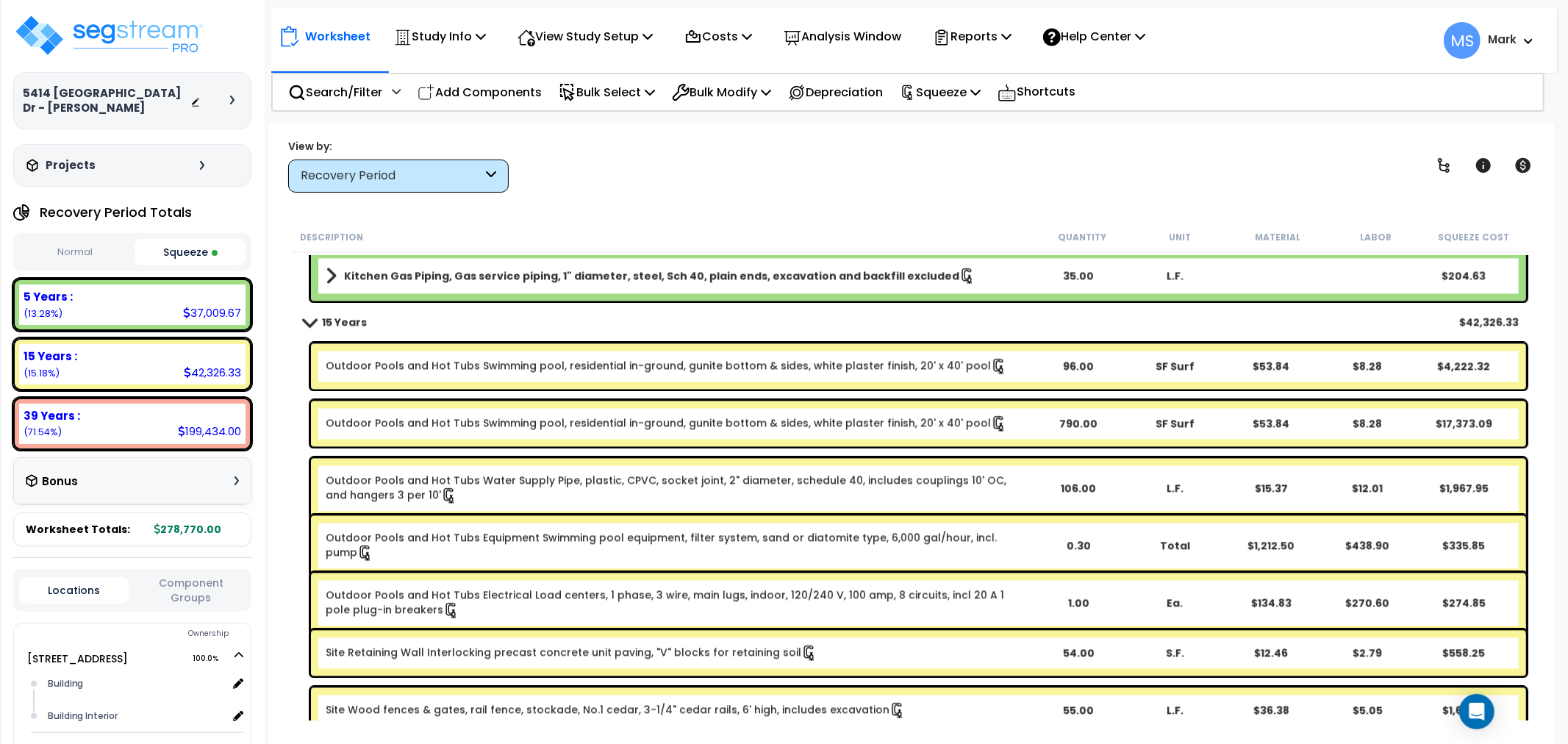
scroll to position [2696, 0]
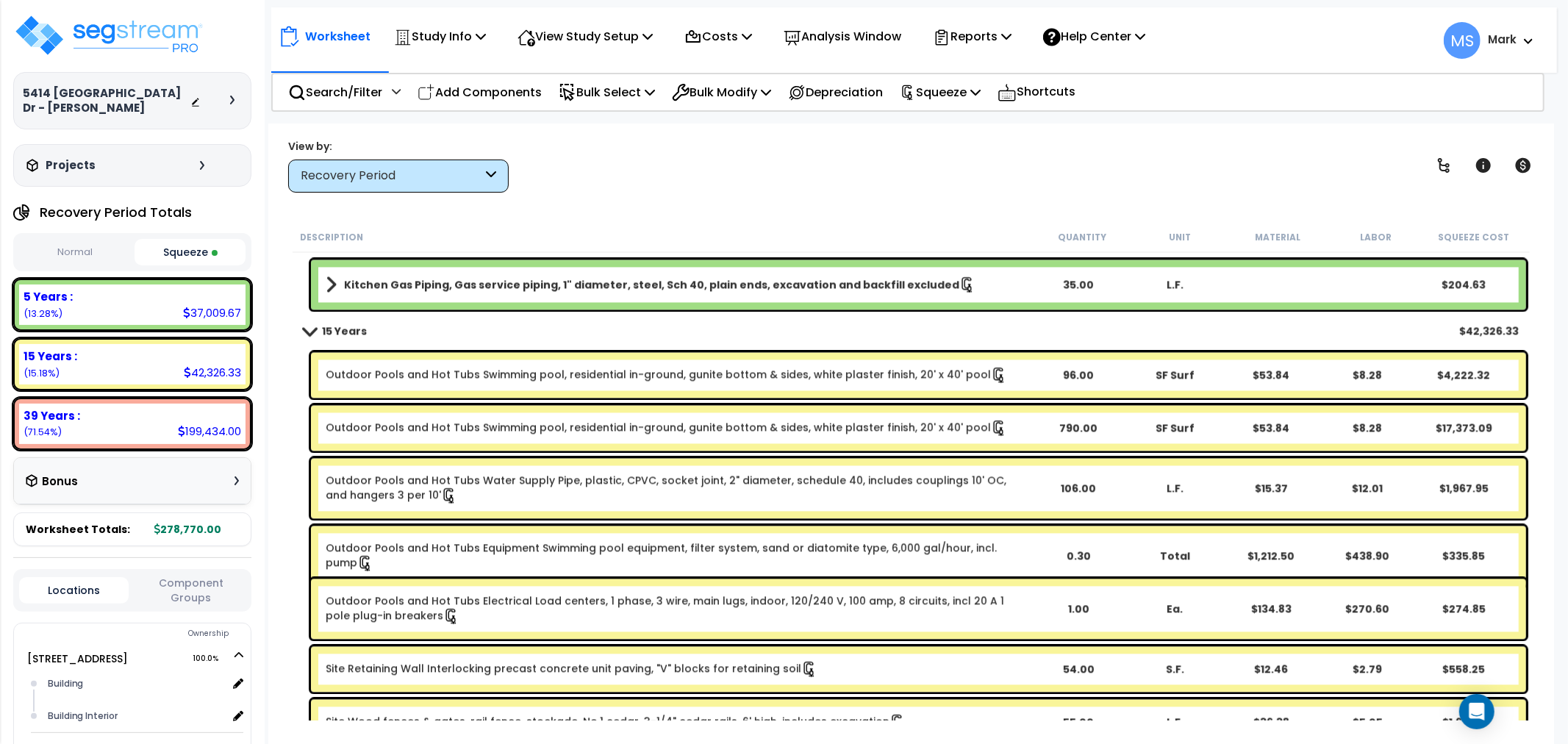
click at [441, 368] on link "Outdoor Pools and Hot Tubs Swimming pool, residential in-ground, gunite bottom …" at bounding box center [666, 375] width 681 height 16
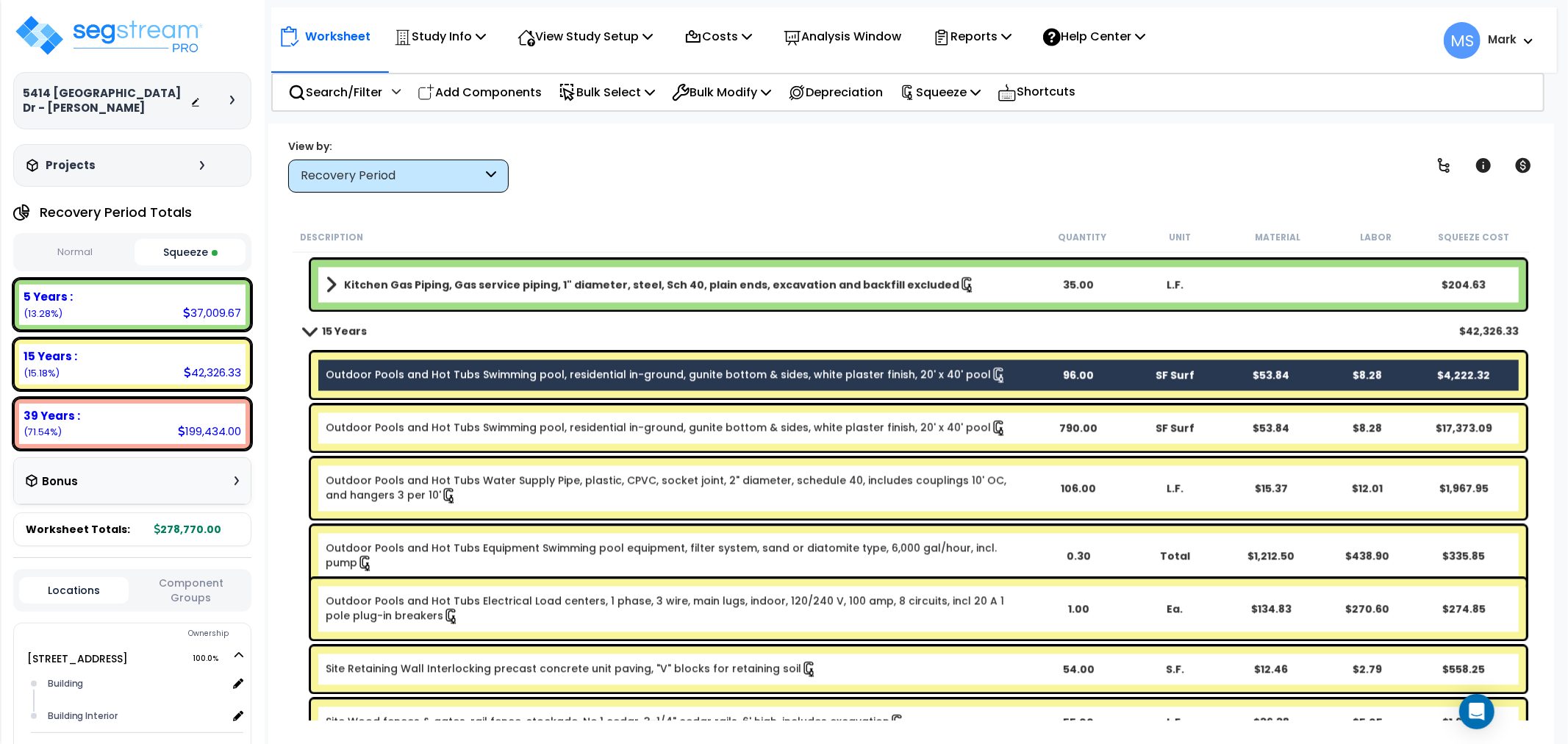
click at [628, 73] on div "Search/Filter Additional Search / Filter Add Components Bulk Select Select By..…" at bounding box center [908, 93] width 1274 height 39
click at [626, 89] on p "Bulk Select" at bounding box center [607, 93] width 96 height 20
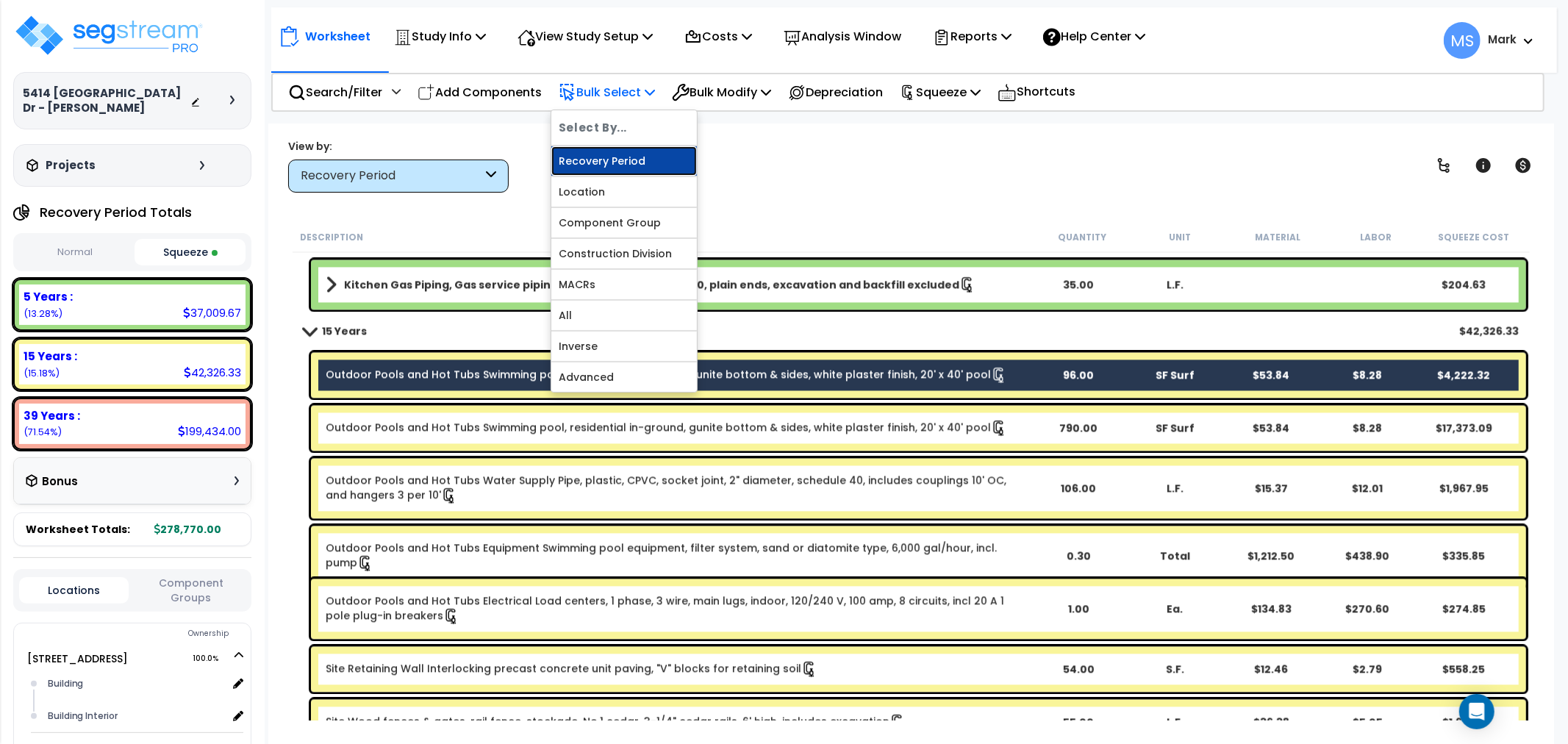
click at [625, 164] on link "Recovery Period" at bounding box center [624, 161] width 145 height 30
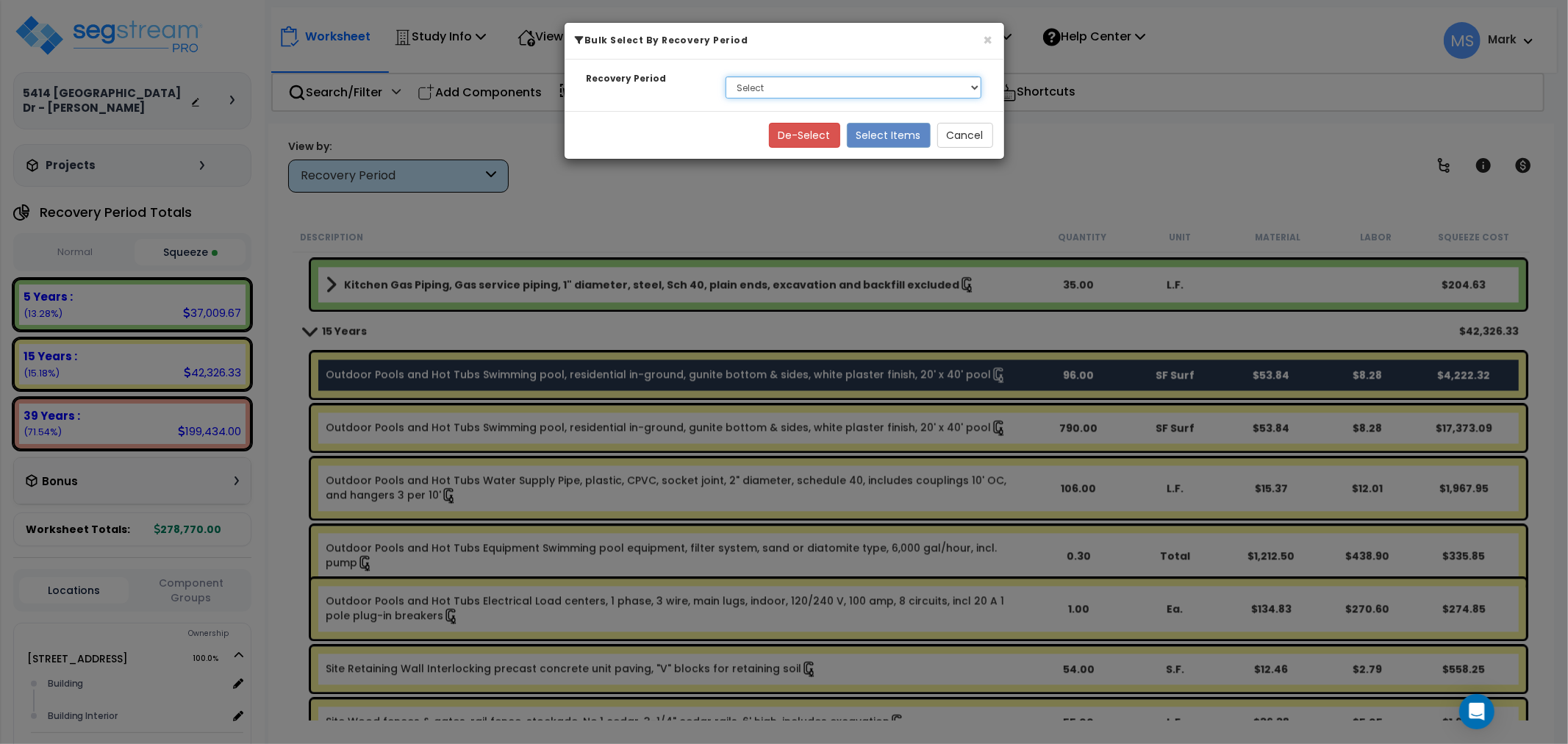
click at [831, 92] on select "Select 5 Years 15 Years 39 Years" at bounding box center [854, 87] width 256 height 22
select select "15Y"
click at [726, 76] on select "Select 5 Years 15 Years 39 Years" at bounding box center [854, 87] width 256 height 22
click at [912, 138] on button "Select Items" at bounding box center [889, 135] width 84 height 25
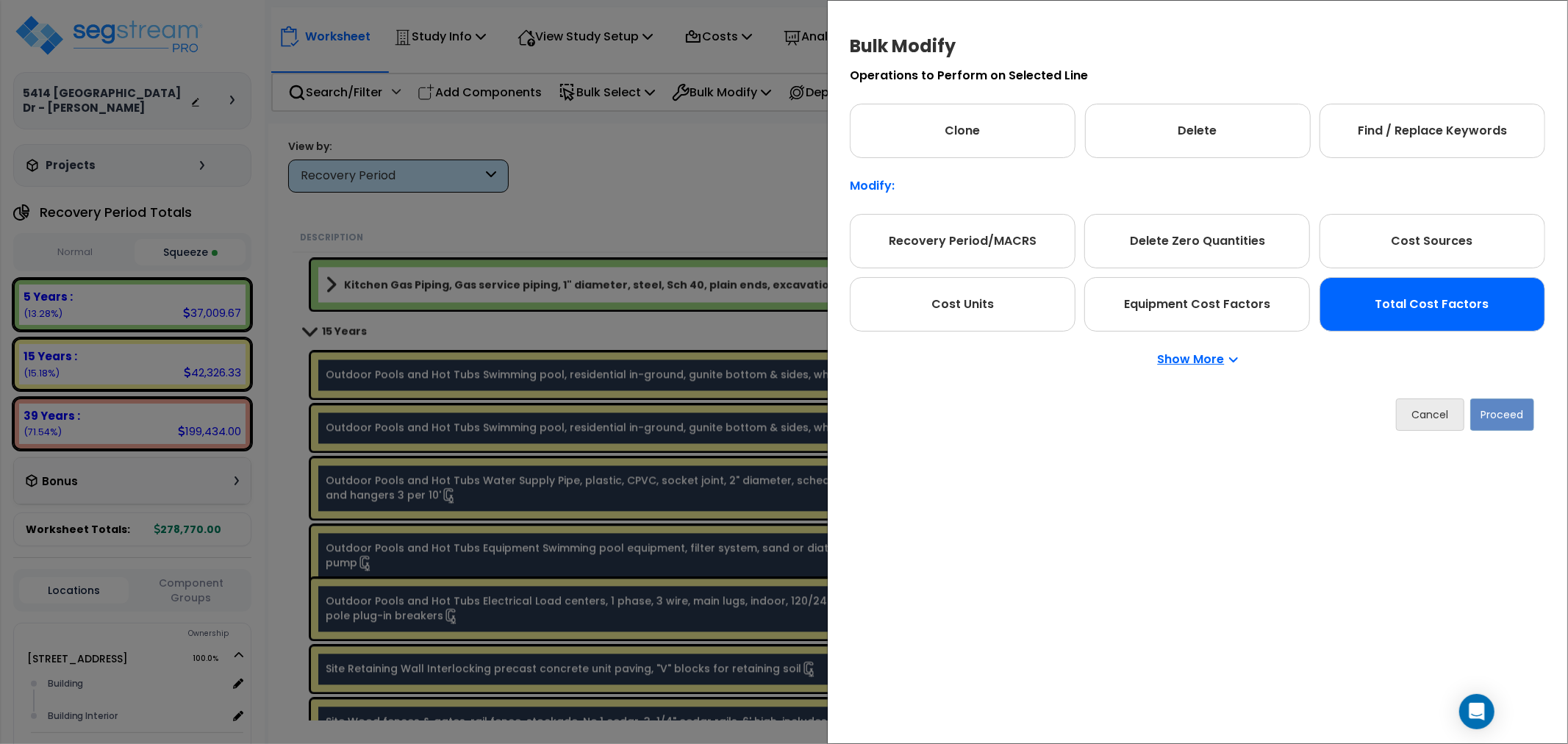
click at [1434, 300] on div "Total Cost Factors" at bounding box center [1432, 305] width 225 height 54
click at [1483, 417] on button "Proceed" at bounding box center [1502, 415] width 64 height 33
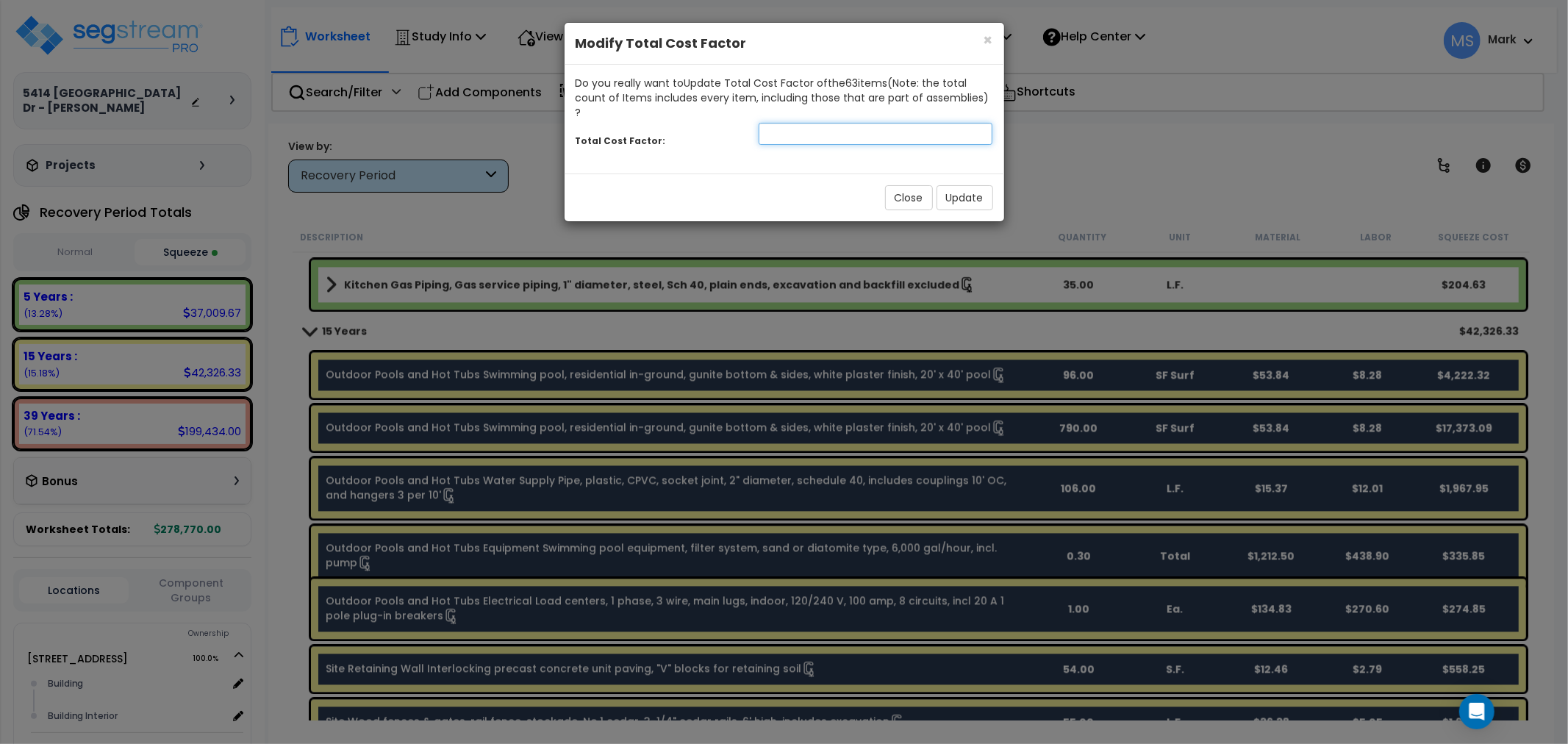
click at [788, 127] on input "number" at bounding box center [876, 134] width 235 height 22
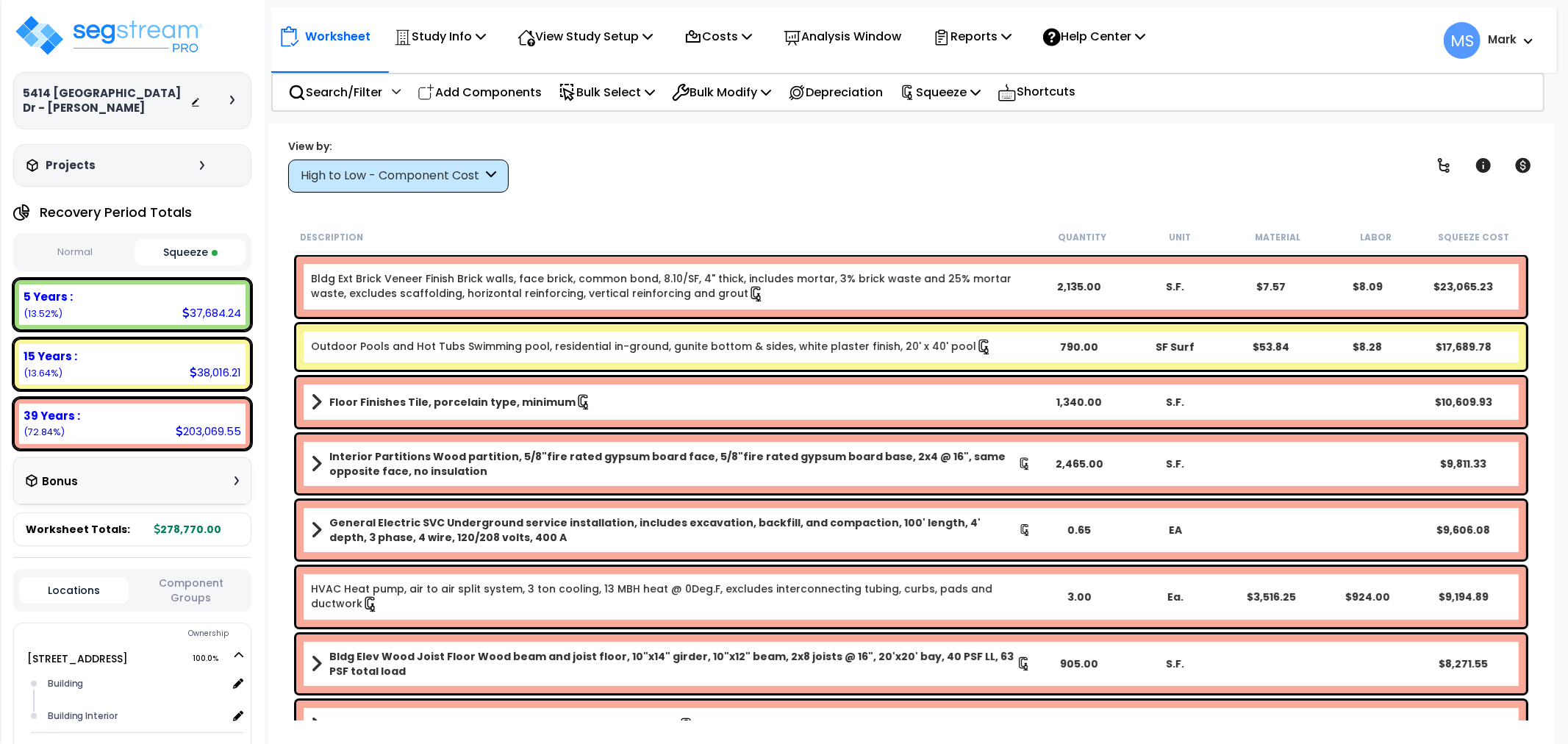
click at [350, 182] on div "High to Low - Component Cost" at bounding box center [392, 176] width 182 height 17
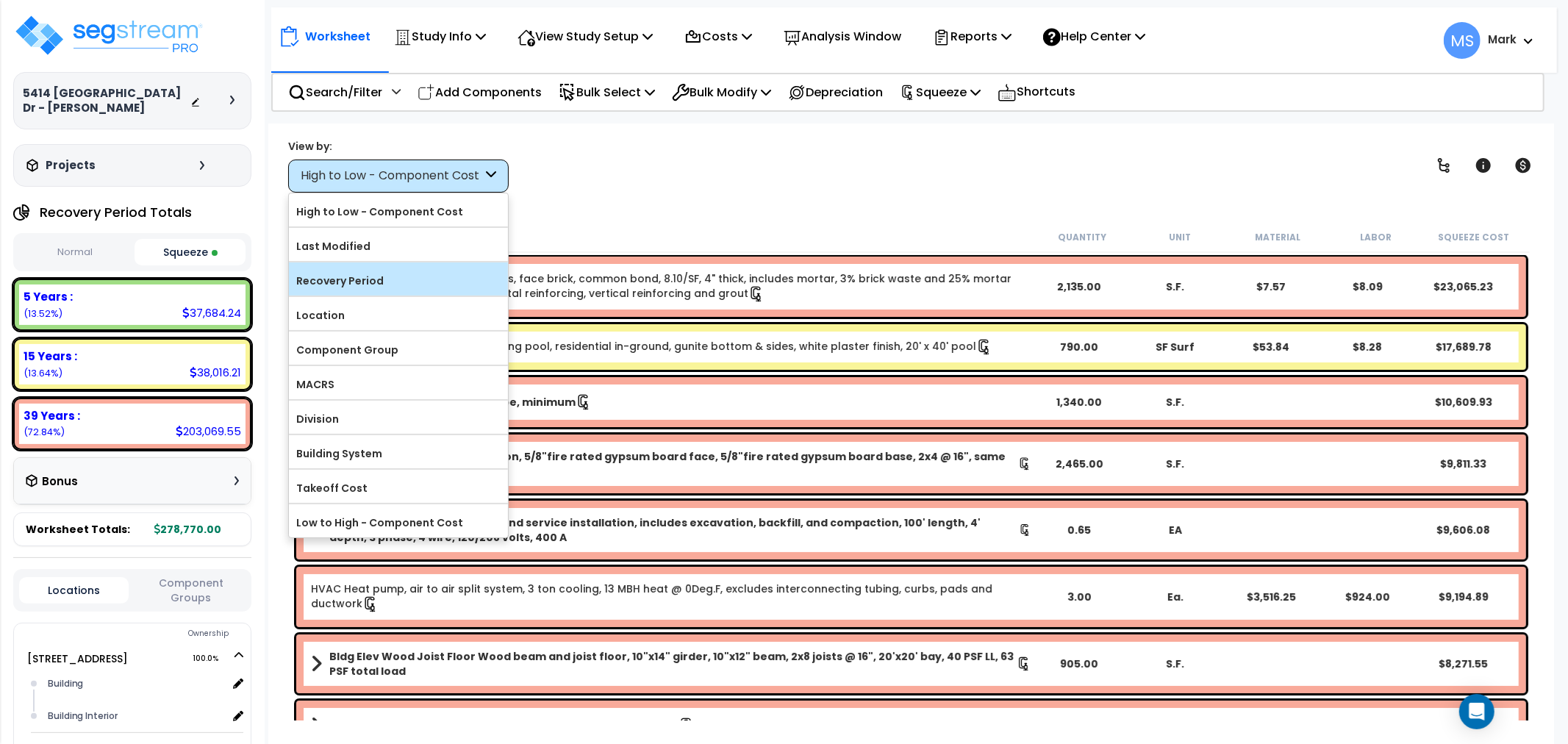
click at [388, 280] on label "Recovery Period" at bounding box center [399, 281] width 219 height 22
click at [0, 0] on input "Recovery Period" at bounding box center [0, 0] width 0 height 0
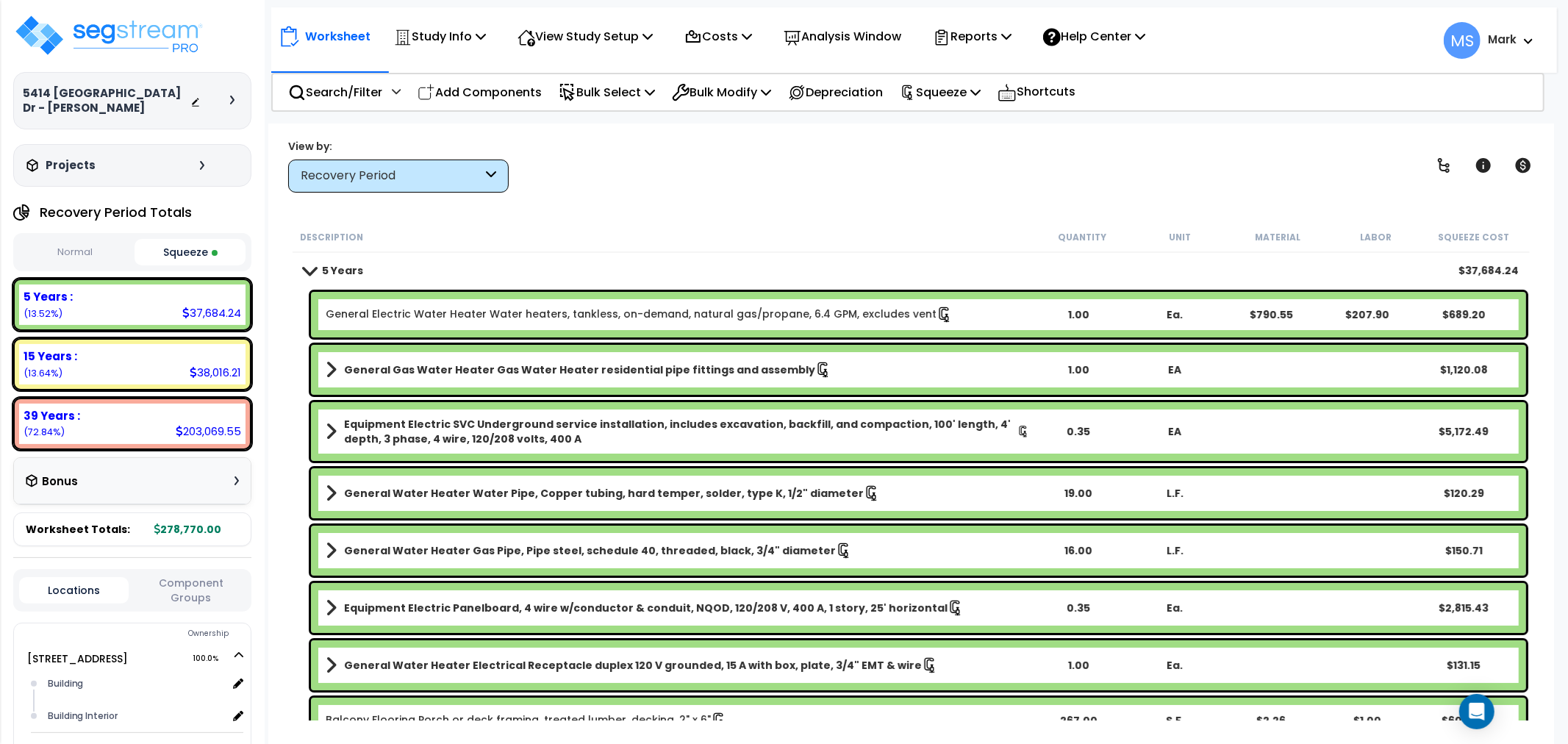
click at [493, 312] on link "General Electric Water Heater Water heaters, tankless, on-demand, natural gas/p…" at bounding box center [639, 315] width 627 height 16
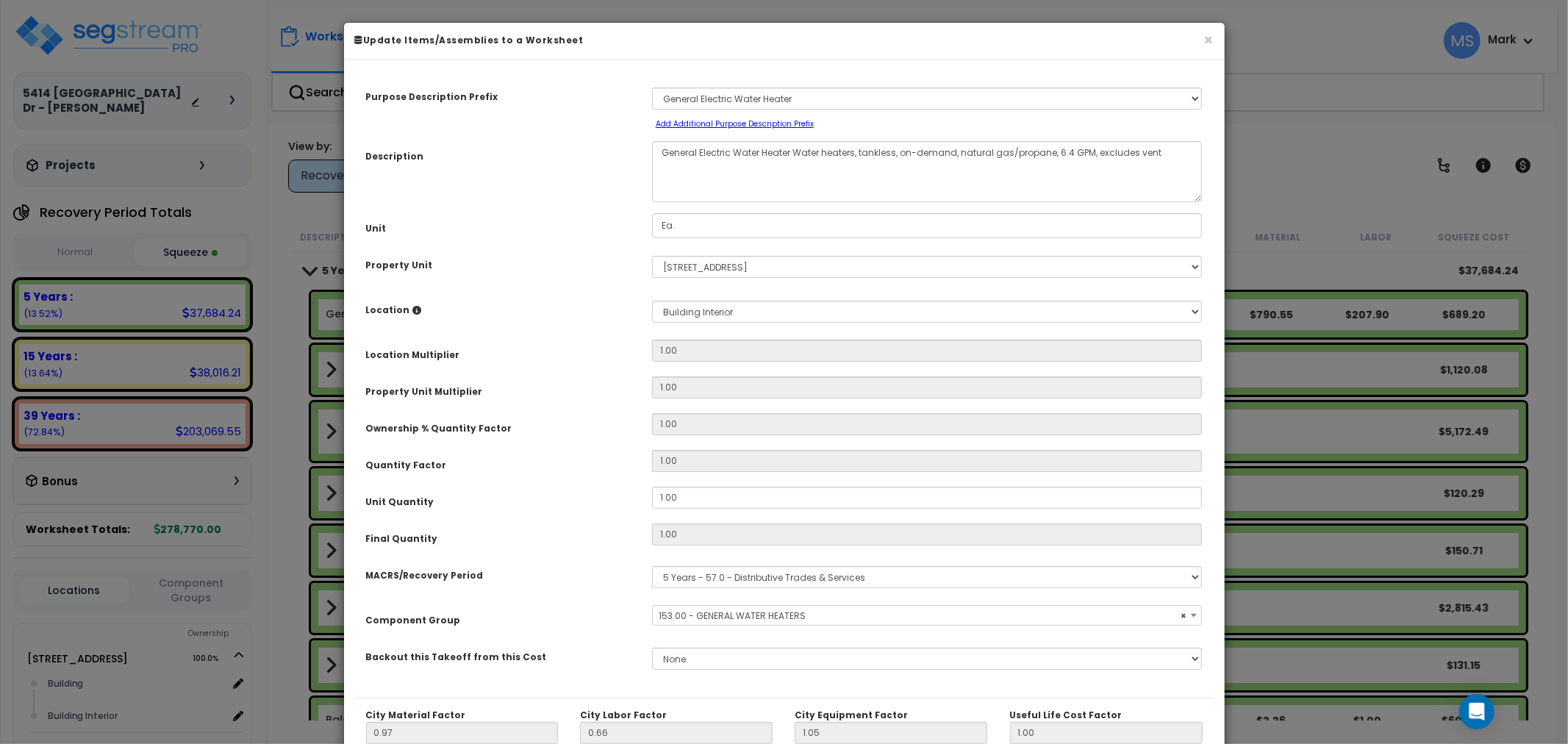
select select "45972"
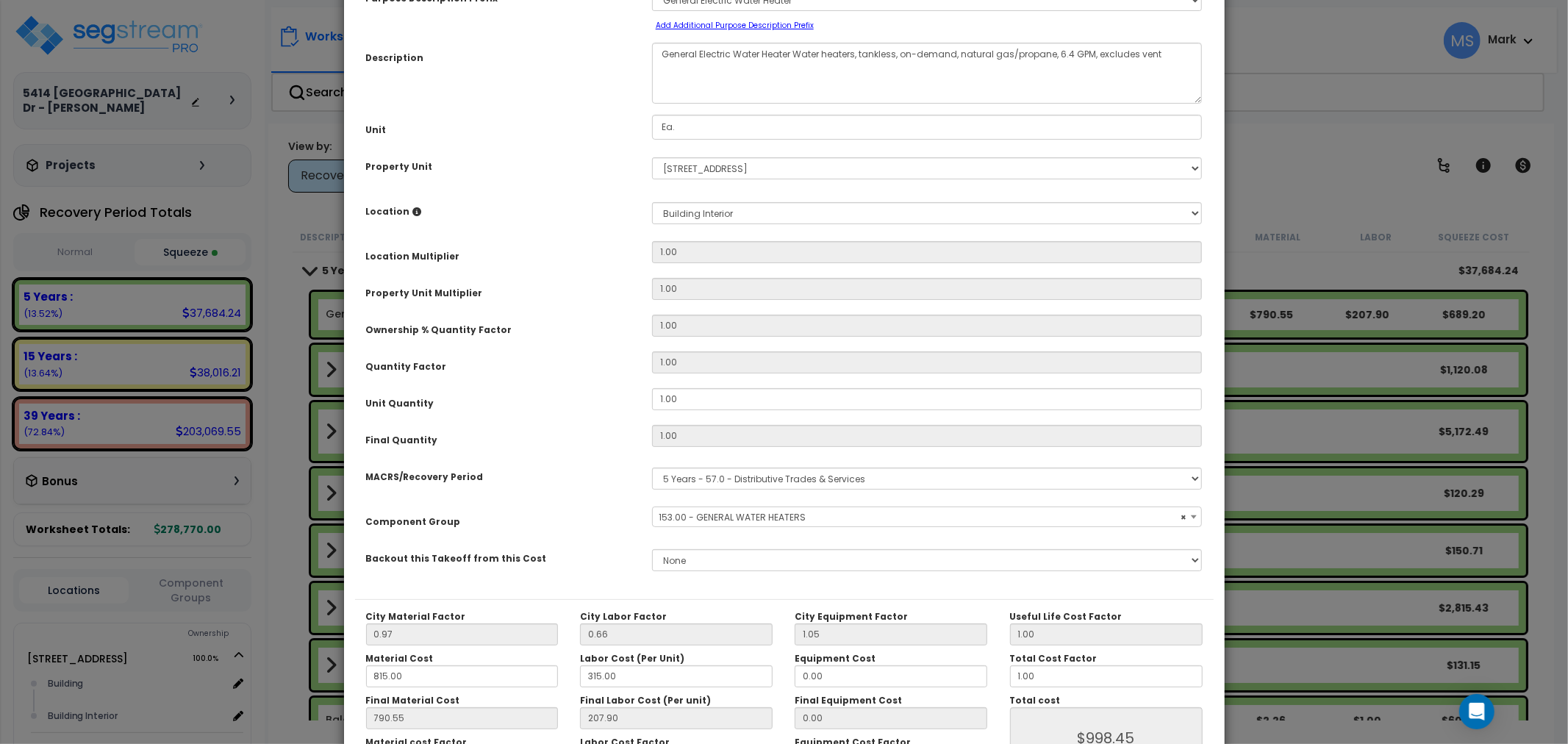
scroll to position [208, 0]
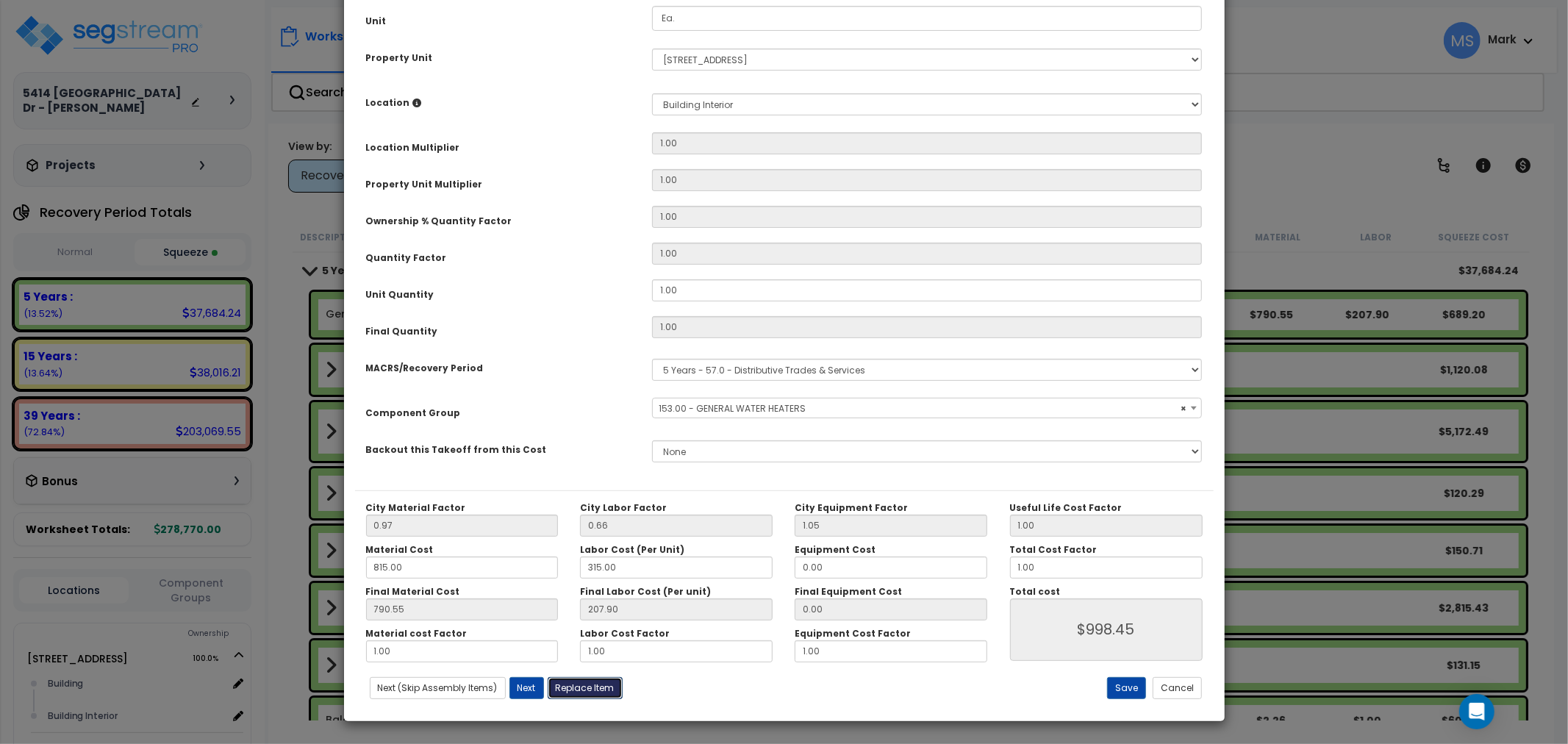
click at [612, 684] on button "Replace Item" at bounding box center [585, 688] width 75 height 22
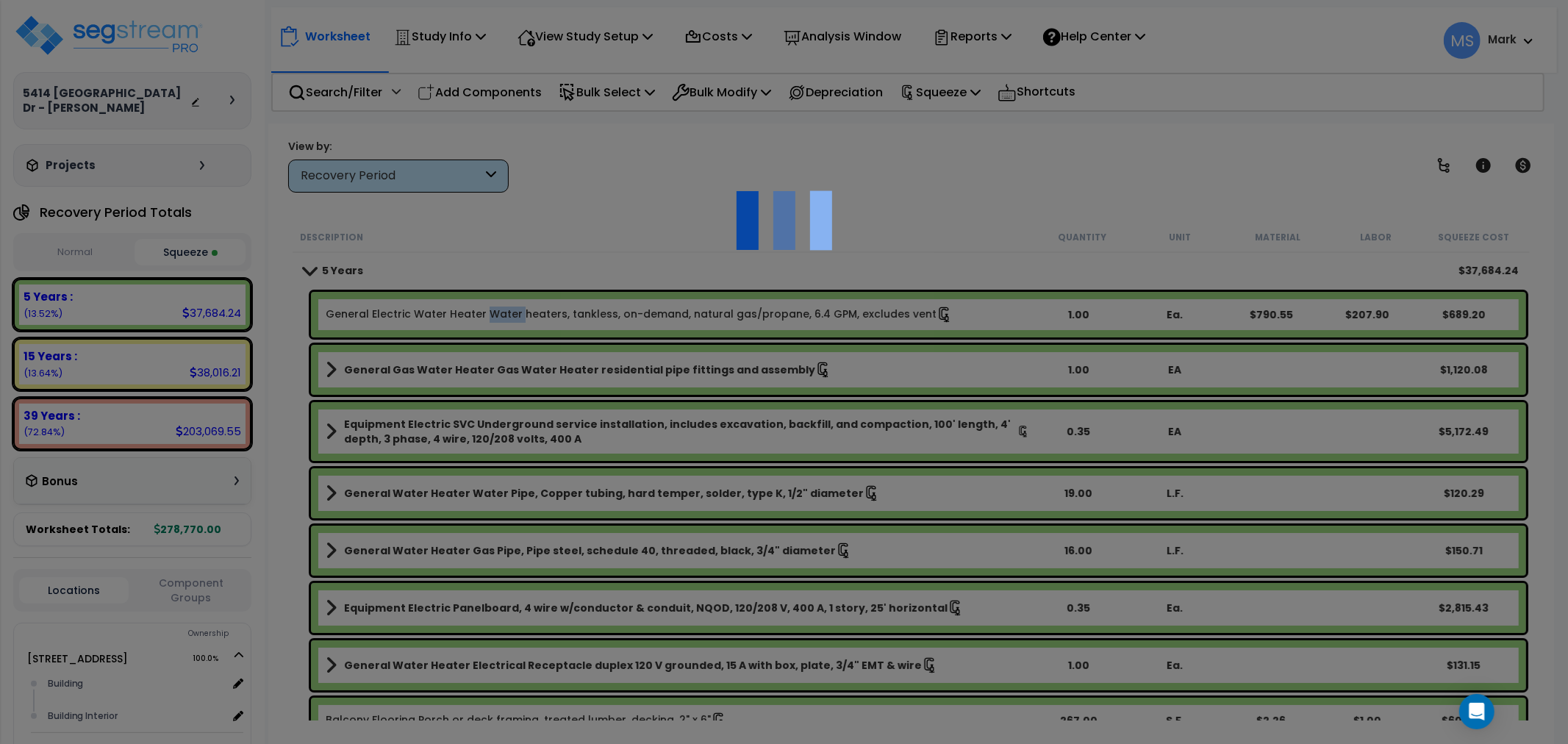
type input "1"
type input "Ea."
select select "175607"
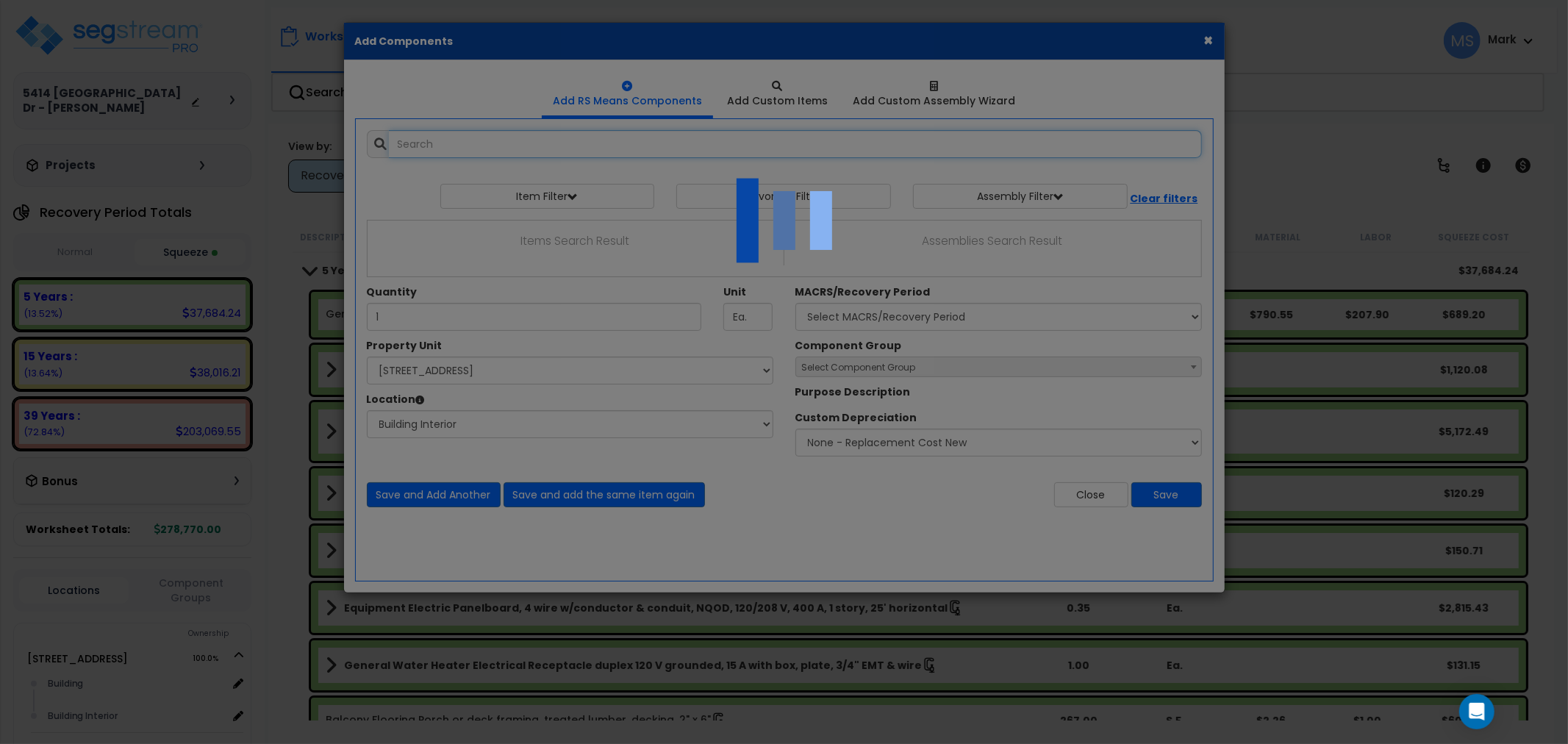
select select "461"
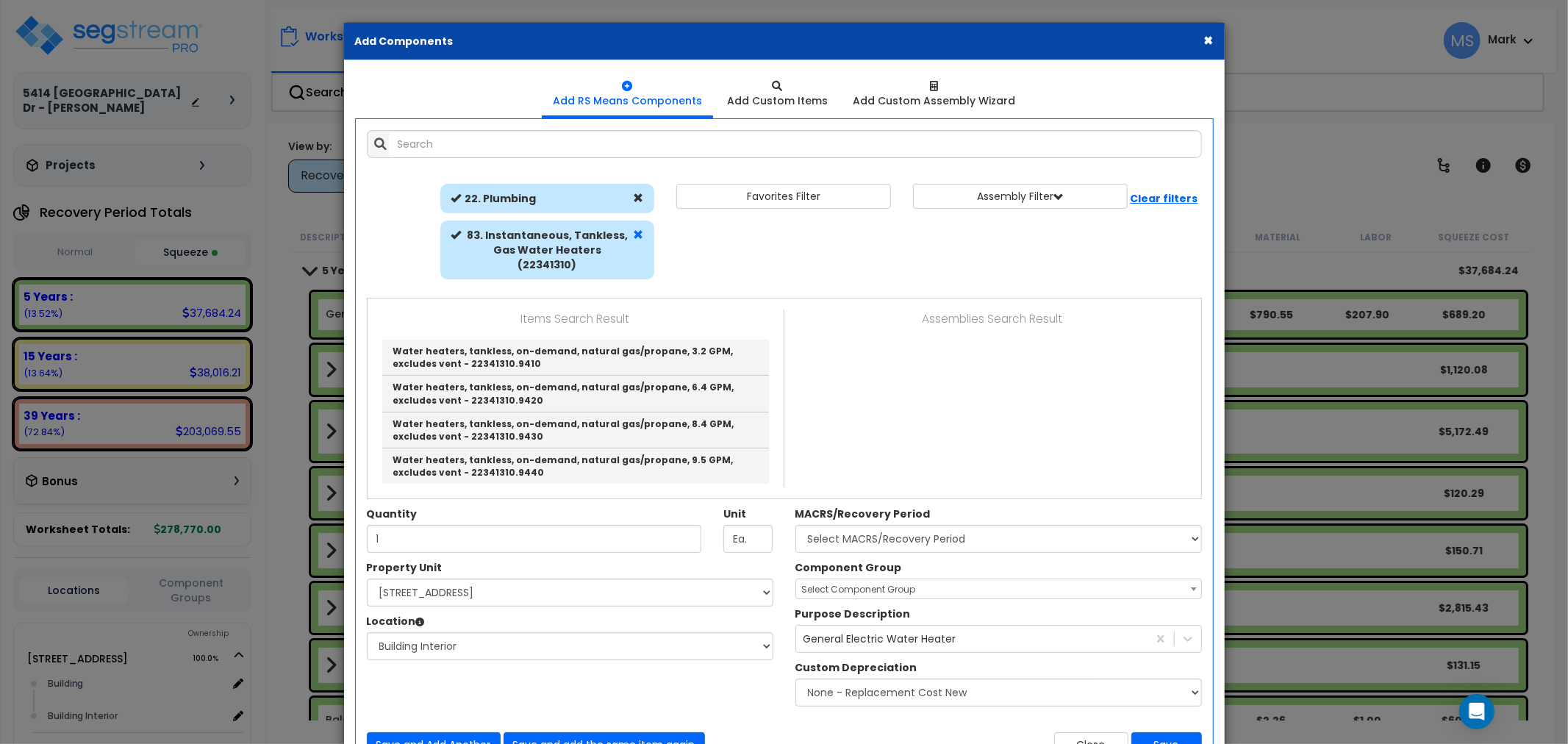
click at [643, 230] on span at bounding box center [638, 234] width 10 height 10
select select
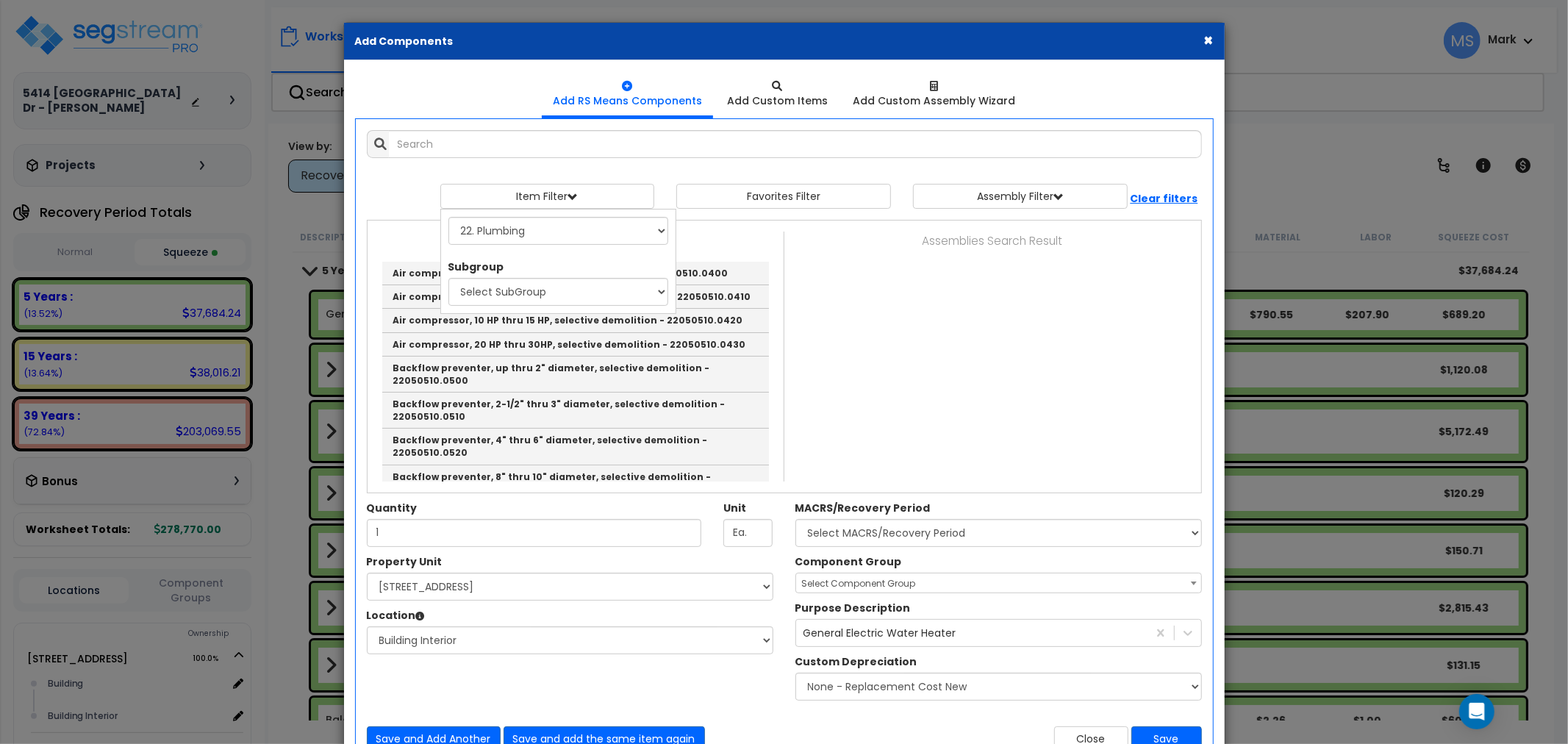
click at [645, 166] on div "Add Items Add Assemblies Both View/Modify Assembly" at bounding box center [784, 441] width 857 height 644
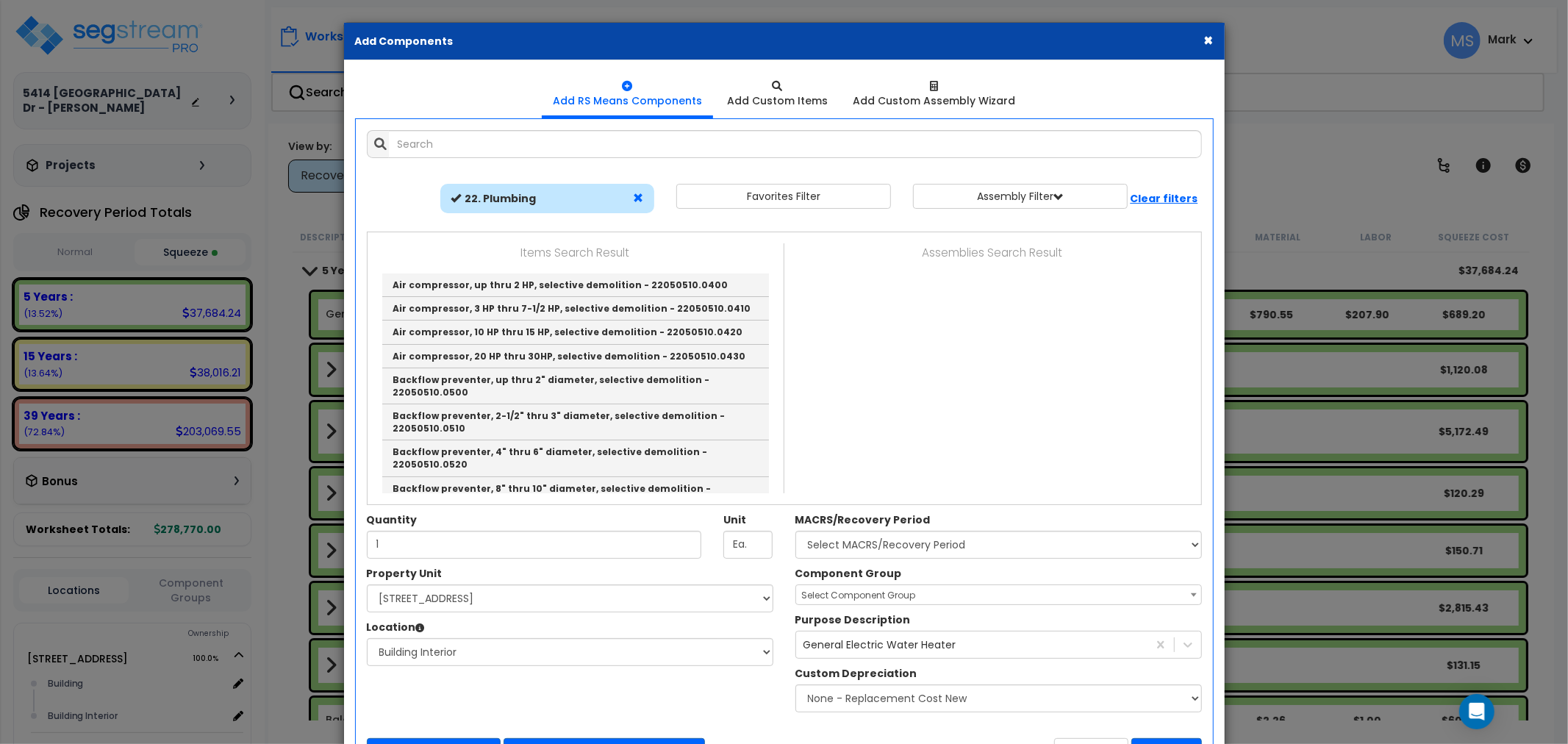
click at [636, 197] on span at bounding box center [638, 197] width 10 height 10
select select
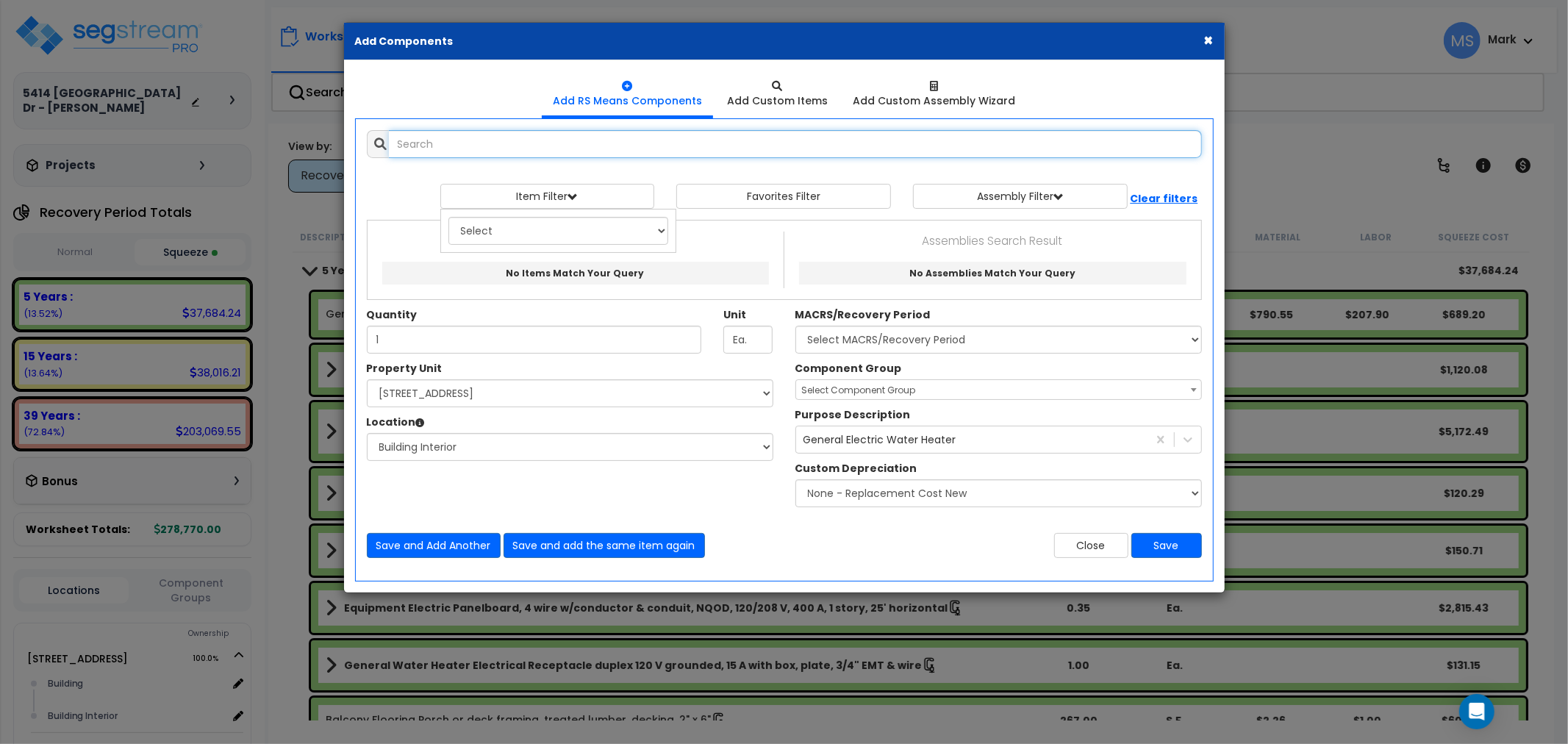
click at [591, 140] on input "text" at bounding box center [795, 144] width 813 height 28
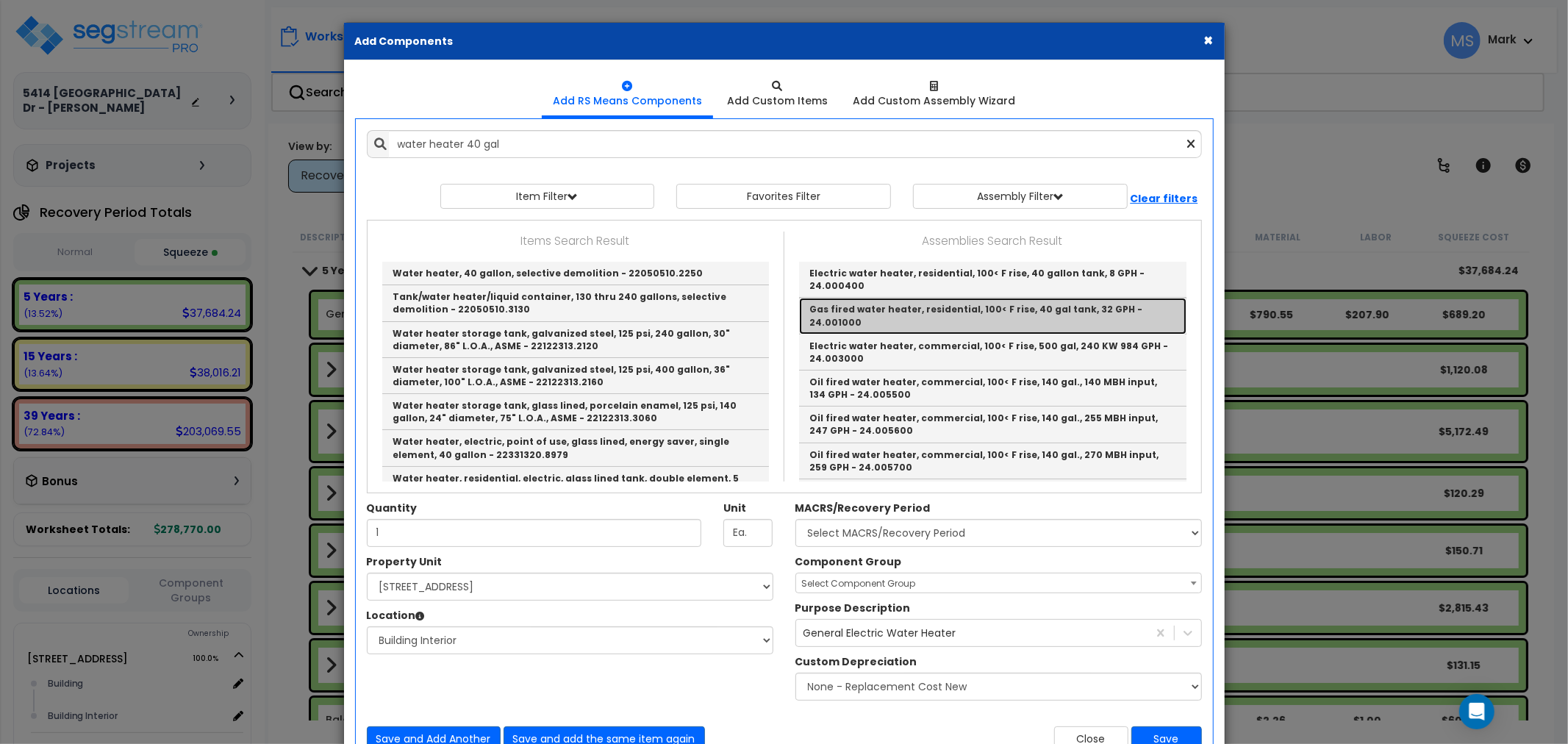
click at [950, 309] on link "Gas fired water heater, residential, 100< F rise, 40 gal tank, 32 GPH - 24.0010…" at bounding box center [992, 316] width 388 height 36
type input "Gas fired water heater, residential, 100< F rise, 40 gal tank, 32 GPH - 24.0010…"
type input "Ea."
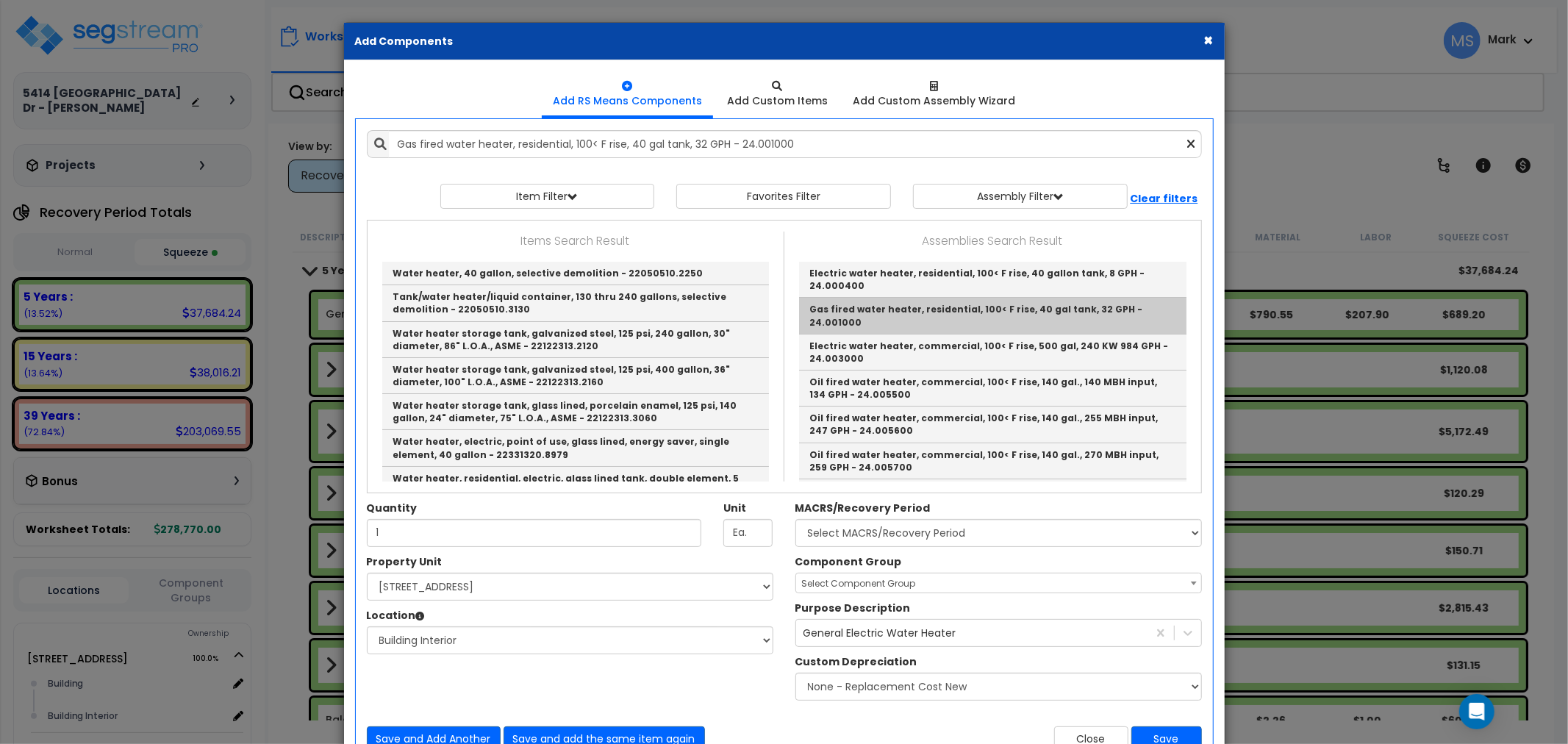
click at [950, 309] on div "Quantity 1 Unit Ea. MACRS/Recovery Period" at bounding box center [784, 387] width 857 height 334
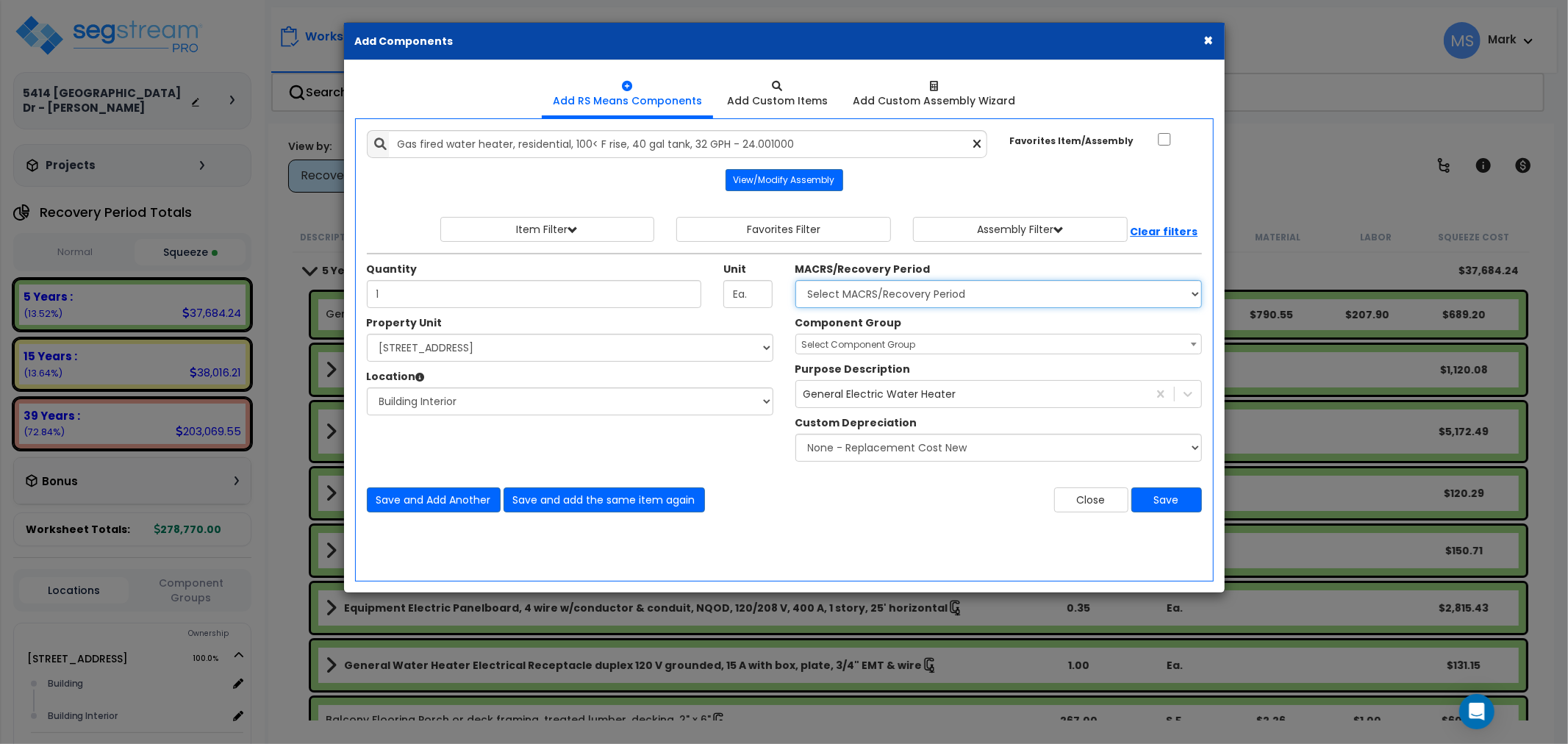
click at [870, 288] on select "Select MACRS/Recovery Period 5 Years - 57.0 - Distributive Trades & Services 5 …" at bounding box center [998, 294] width 406 height 28
select select "3667"
click at [796, 280] on select "Select MACRS/Recovery Period 5 Years - 57.0 - Distributive Trades & Services 5 …" at bounding box center [998, 294] width 406 height 28
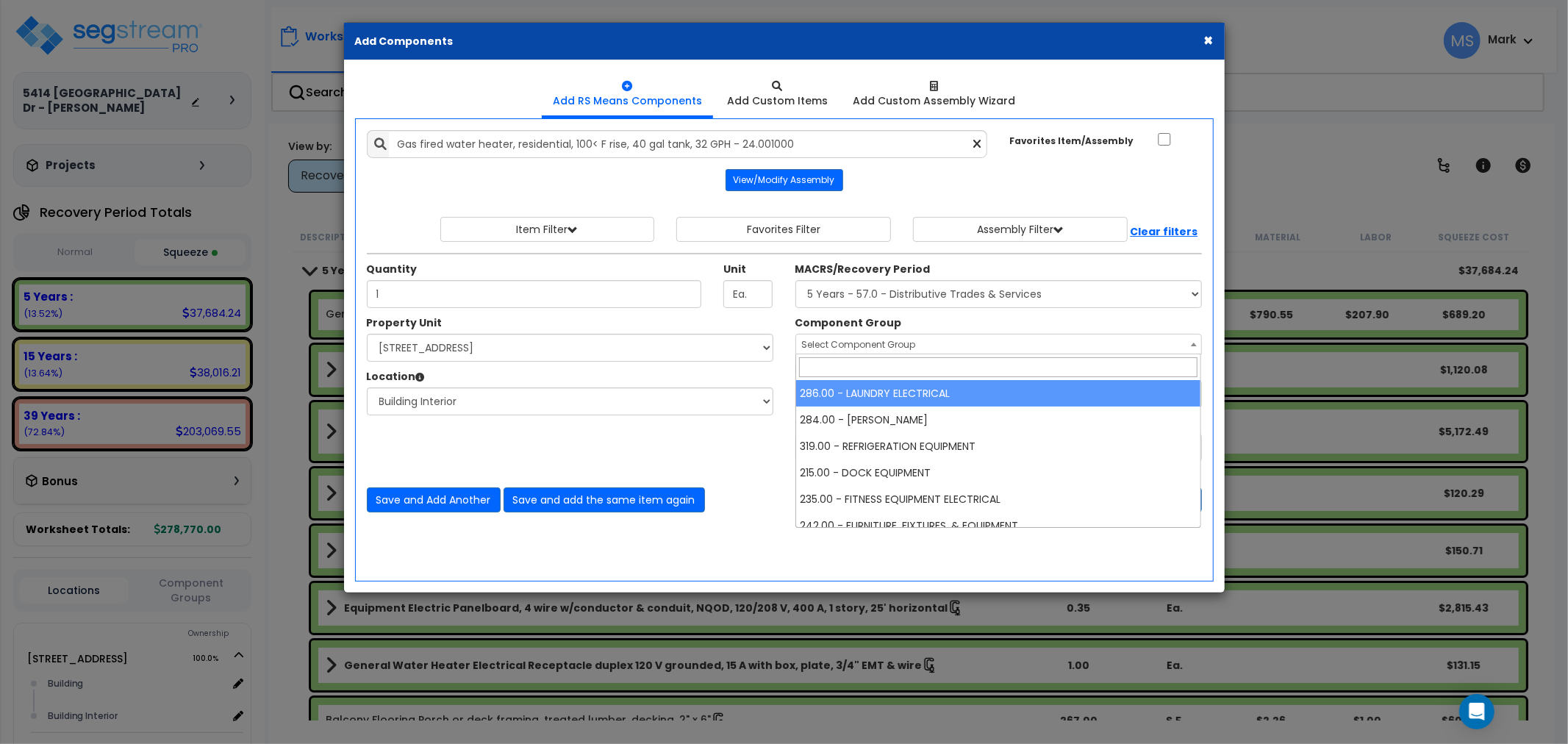
click at [868, 342] on span "Select Component Group" at bounding box center [859, 344] width 114 height 12
type input "water"
select select "45972"
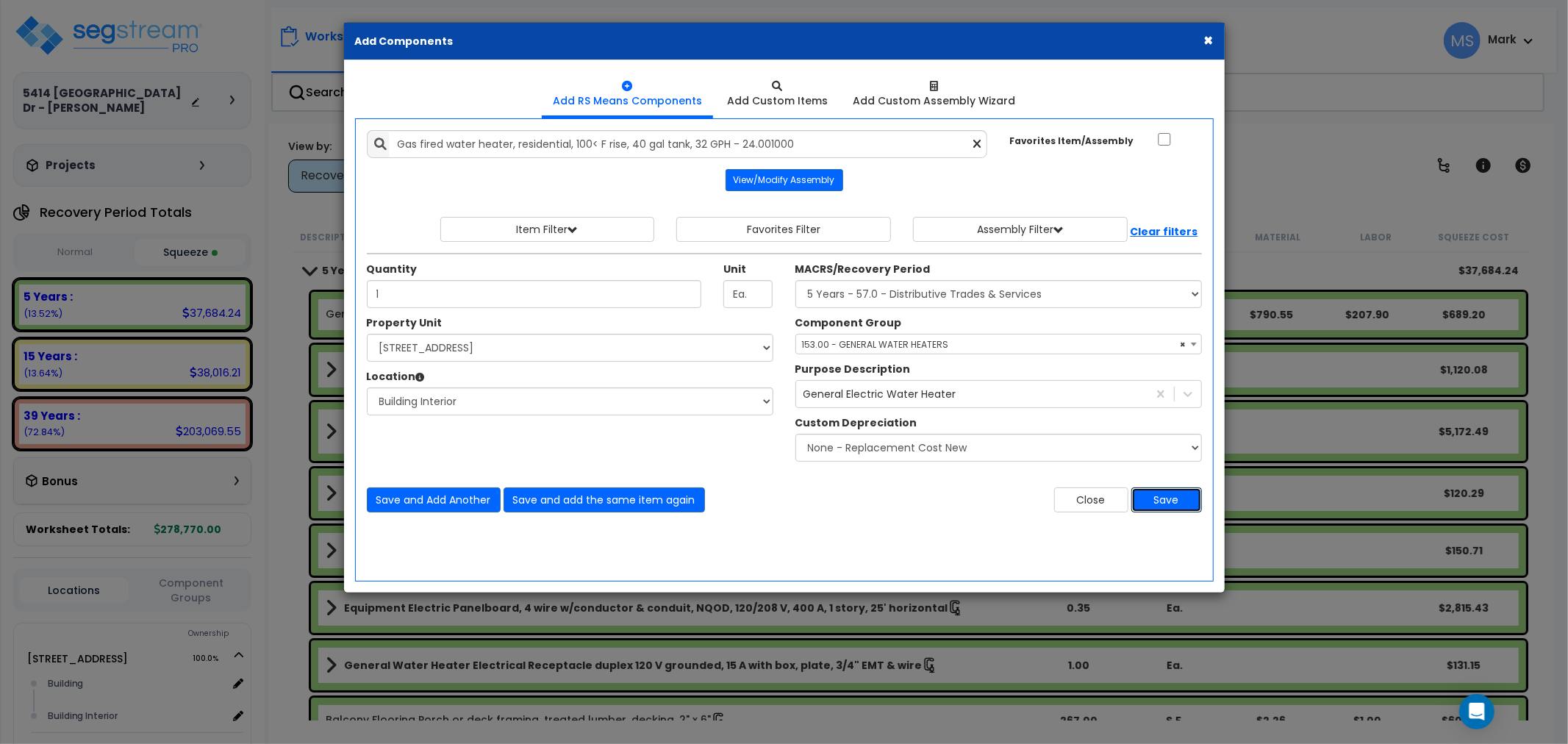
click at [1179, 505] on button "Save" at bounding box center [1166, 500] width 71 height 25
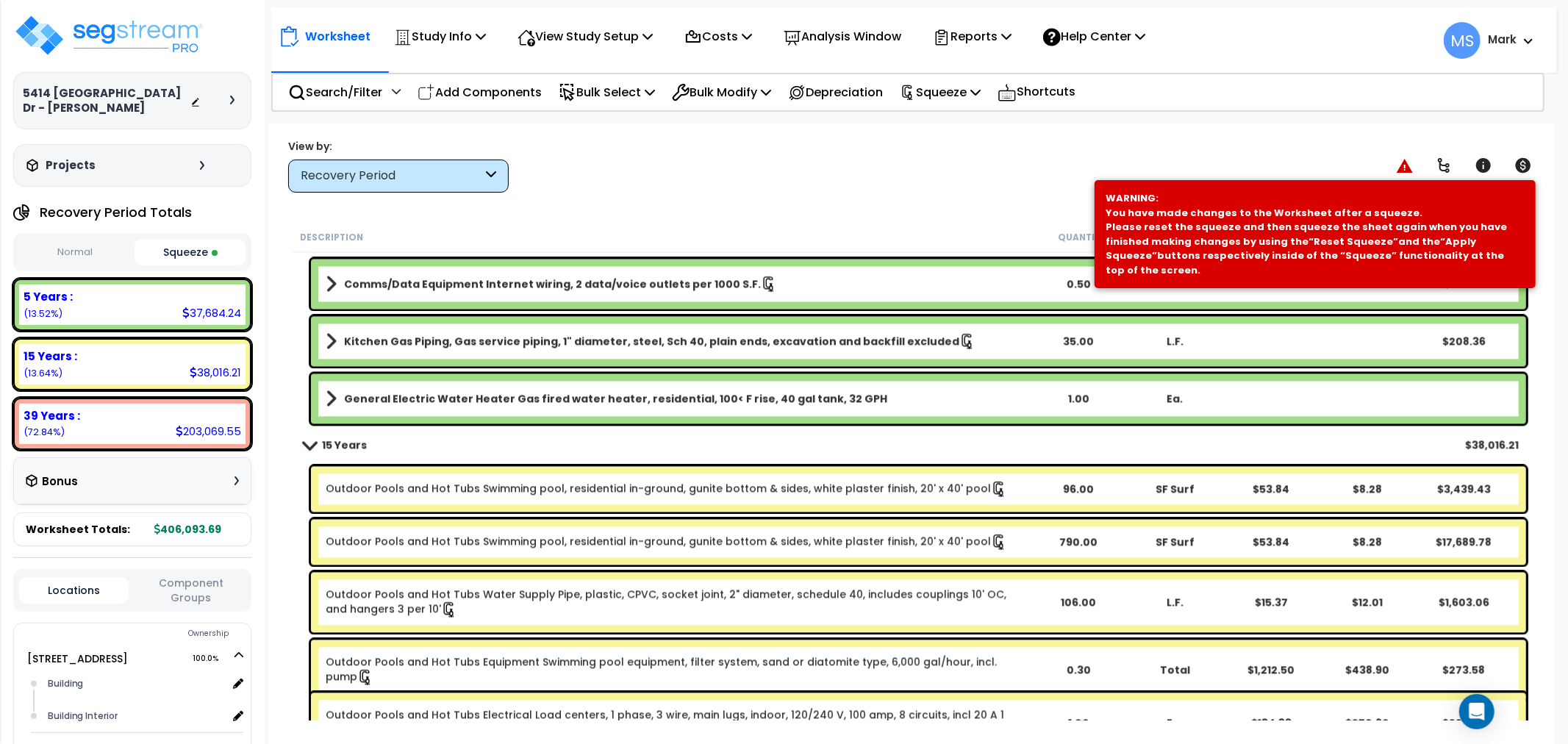
scroll to position [2614, 0]
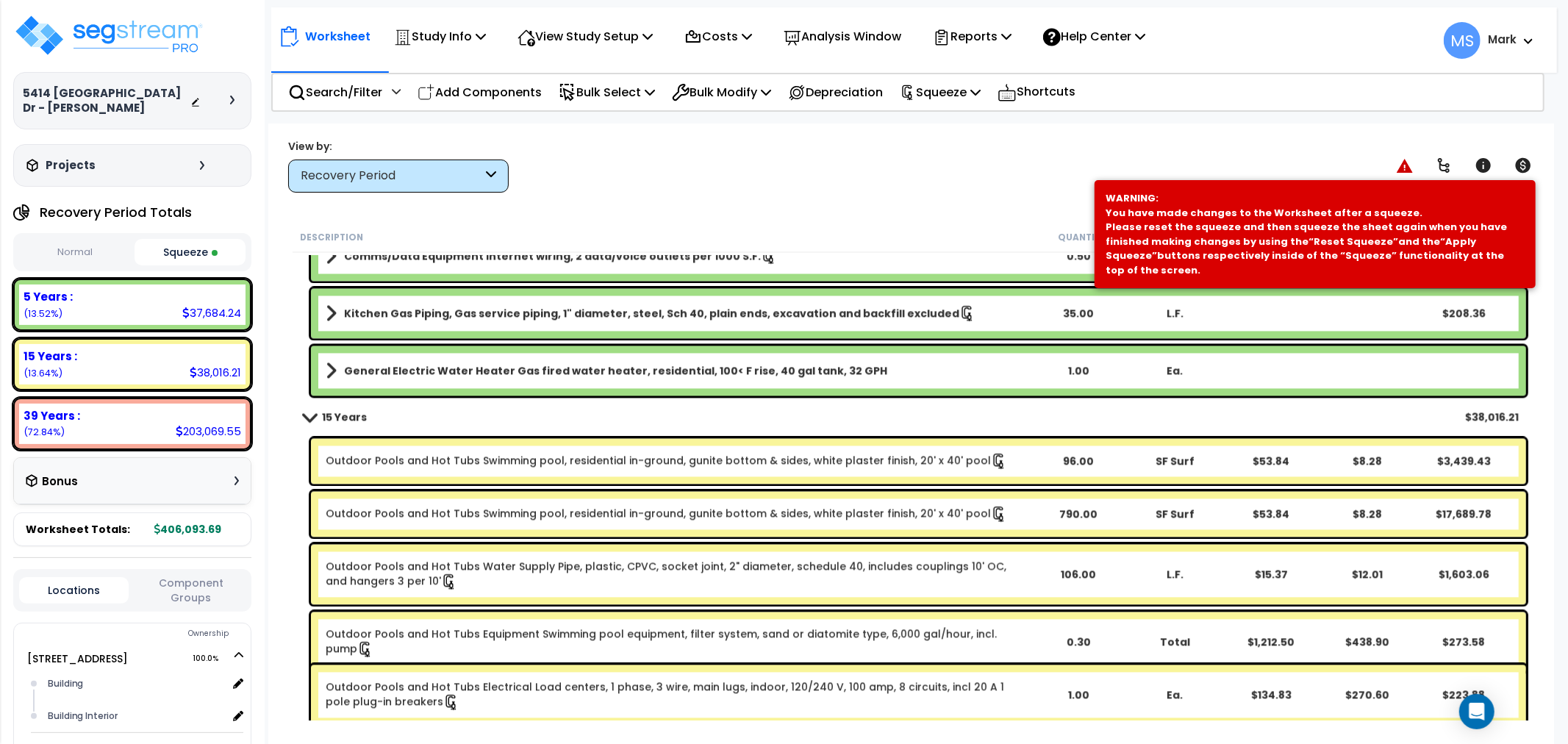
click at [1031, 518] on div "790.00" at bounding box center [1078, 514] width 95 height 15
drag, startPoint x: 1030, startPoint y: 518, endPoint x: 975, endPoint y: 521, distance: 55.1
click at [991, 521] on icon at bounding box center [998, 514] width 16 height 16
click at [986, 513] on b "Outdoor Pools and Hot Tubs Swimming pool, residential in-ground, gunite bottom …" at bounding box center [678, 514] width 704 height 16
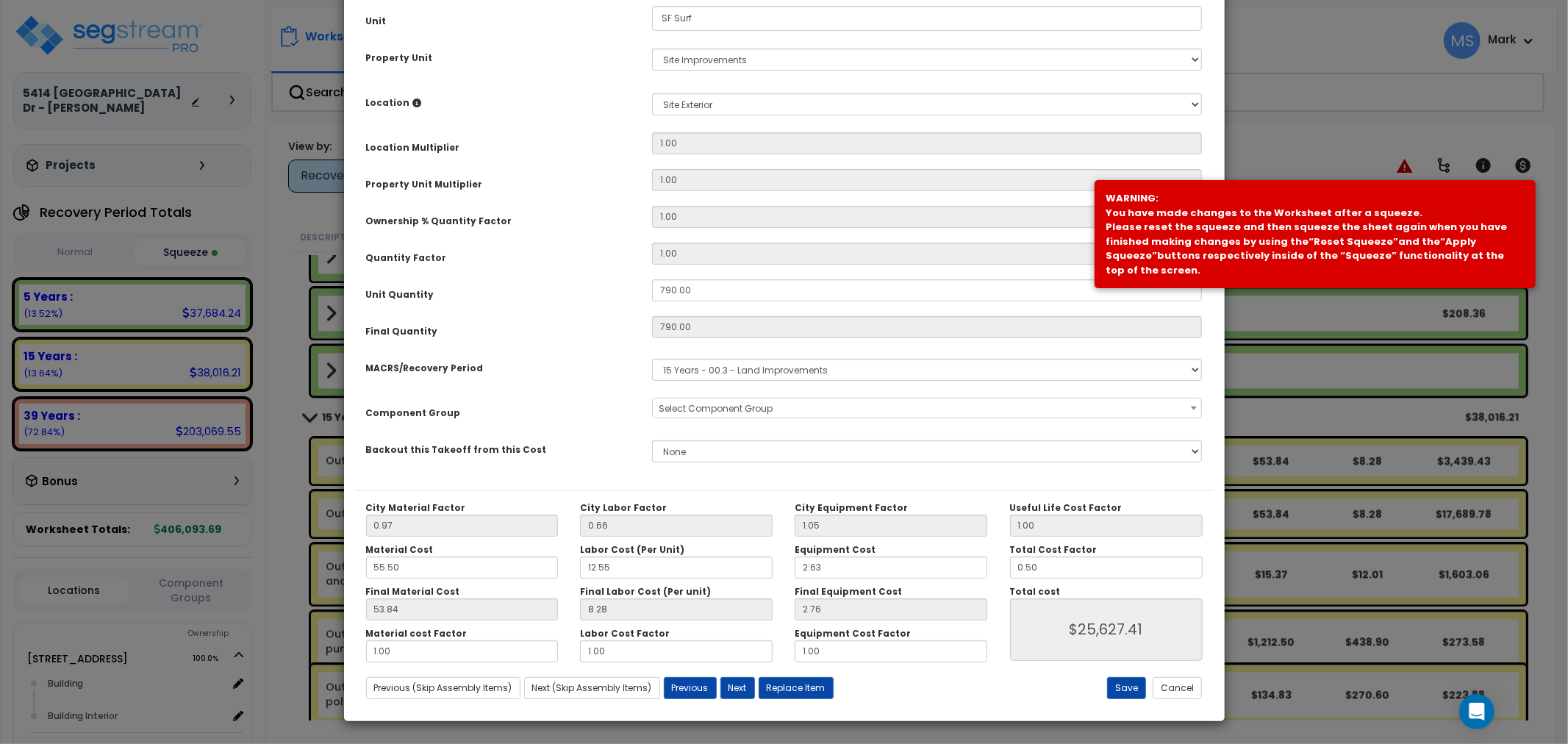
scroll to position [0, 0]
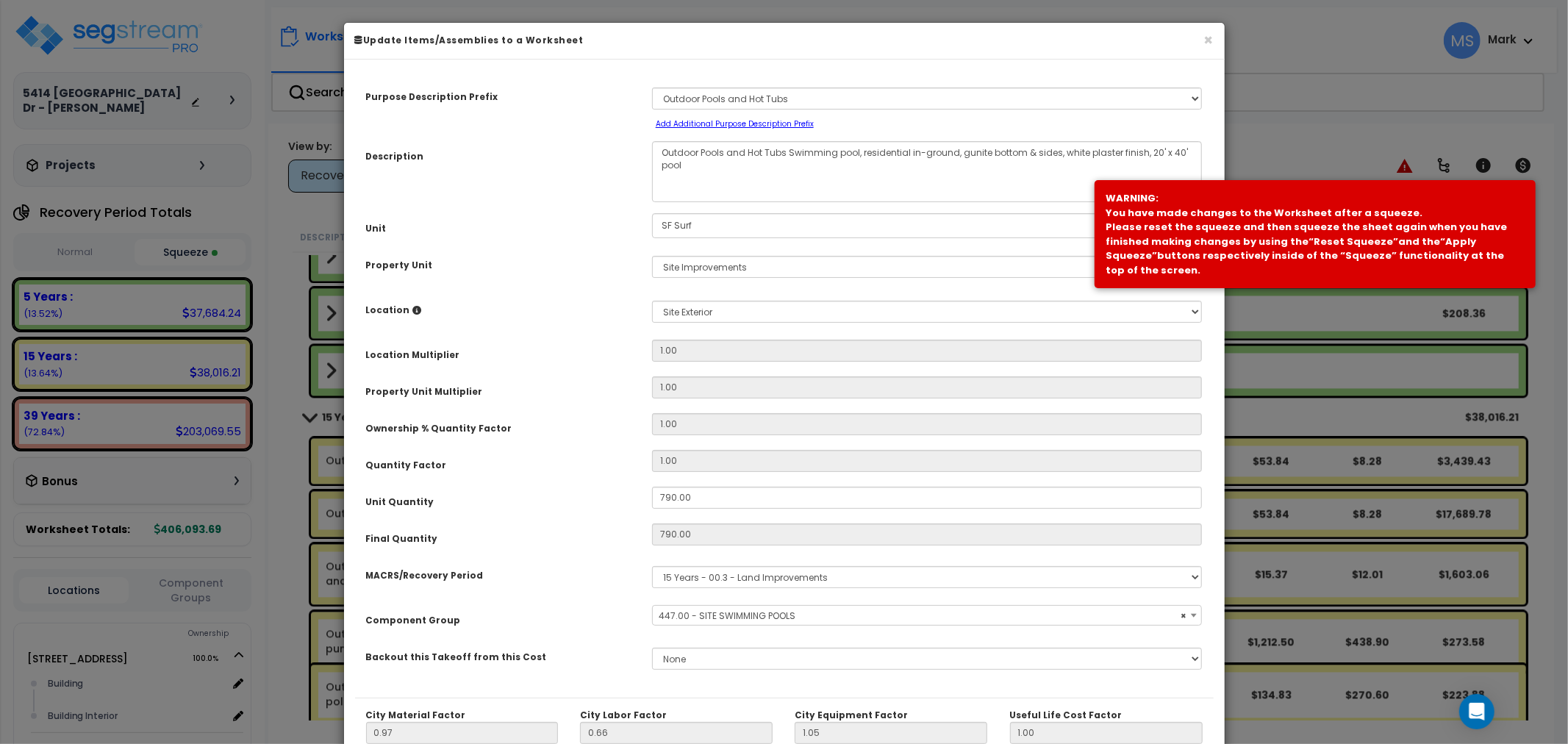
select select "45822"
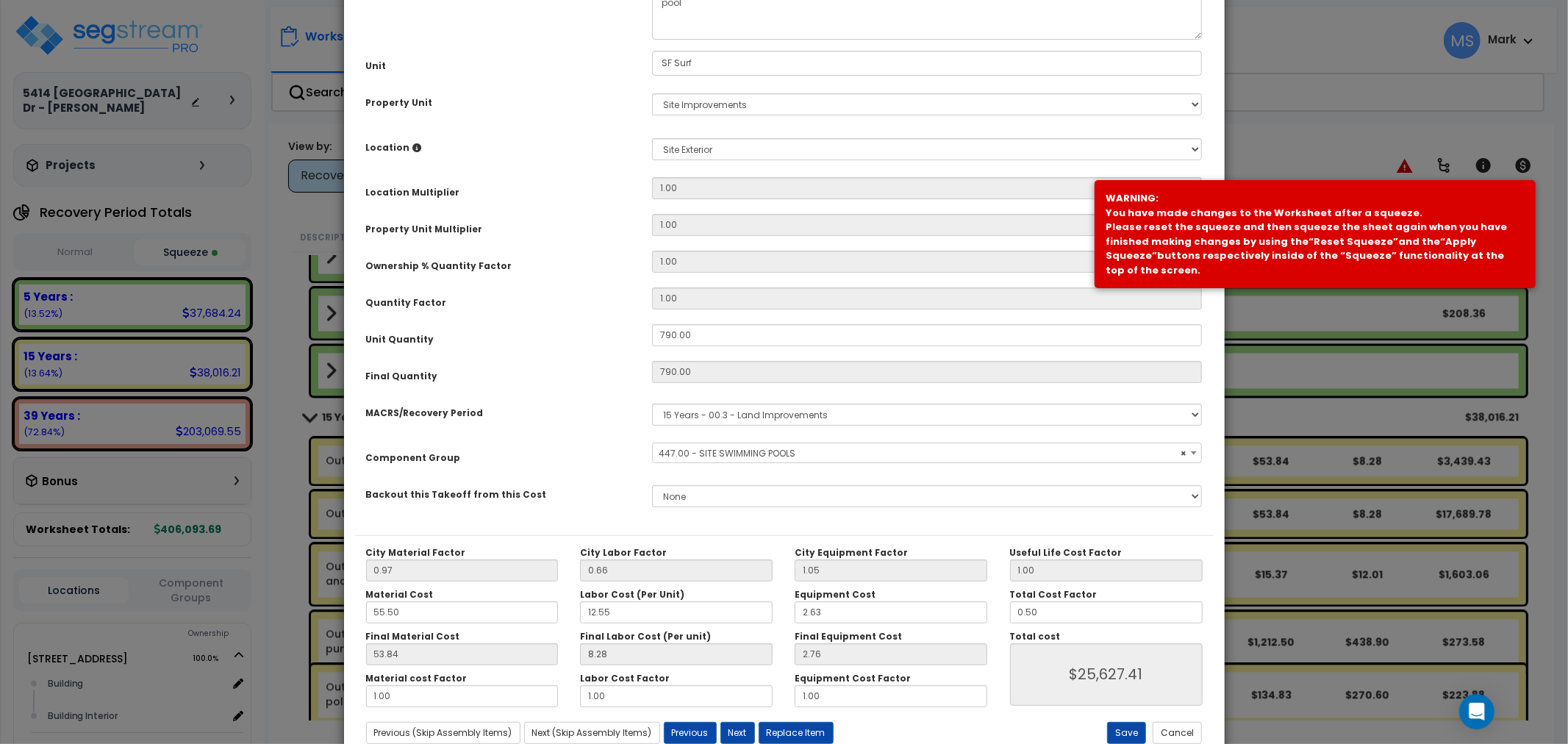
scroll to position [163, 0]
click at [662, 334] on input "790.00" at bounding box center [927, 334] width 551 height 22
click at [670, 334] on input "790.00" at bounding box center [927, 334] width 551 height 22
click at [661, 333] on input "790.00" at bounding box center [927, 334] width 551 height 22
click at [669, 332] on input "790.00" at bounding box center [927, 334] width 551 height 22
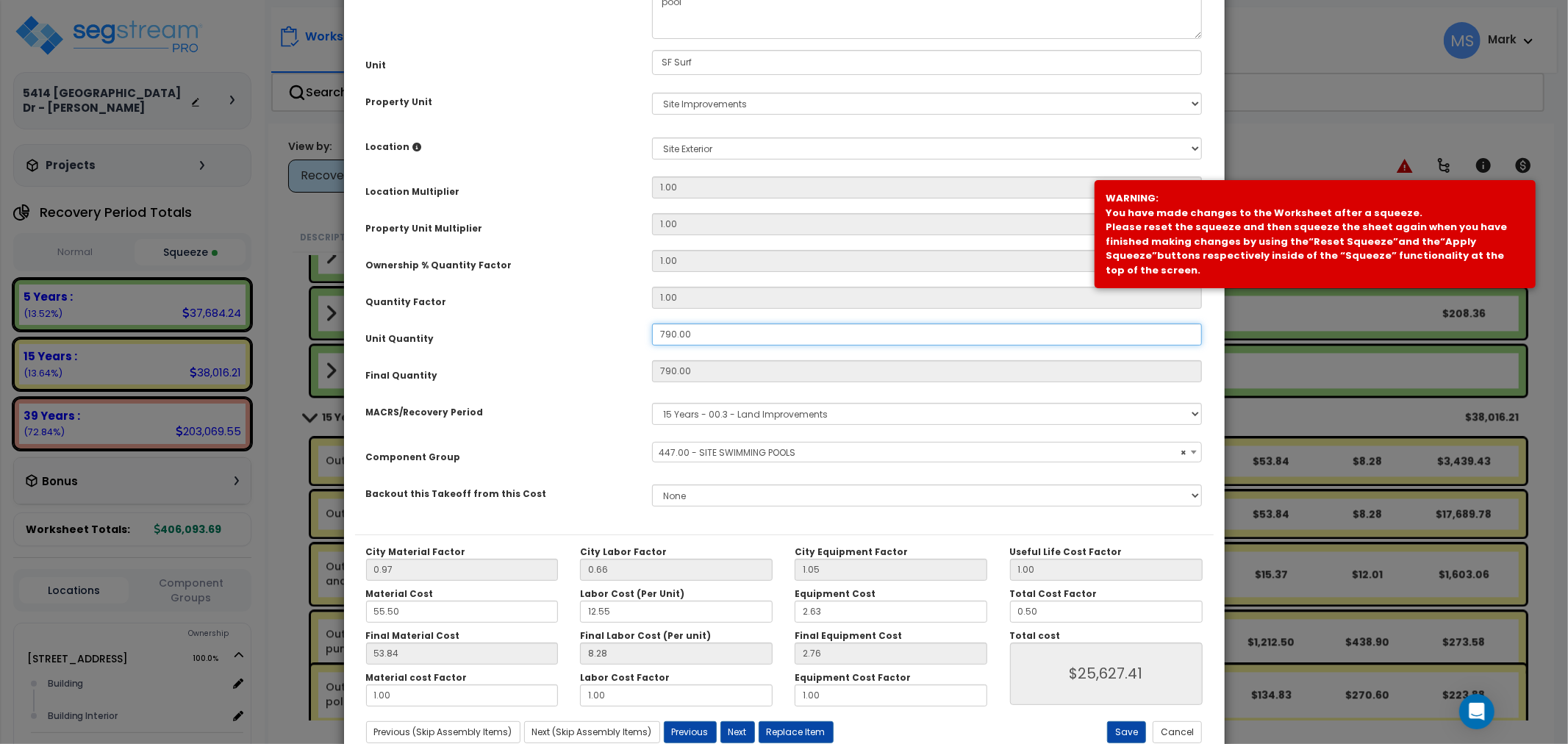
type input "790"
type input "$25,627.60"
type input "90.00"
type input "$25,627.60"
type input "90"
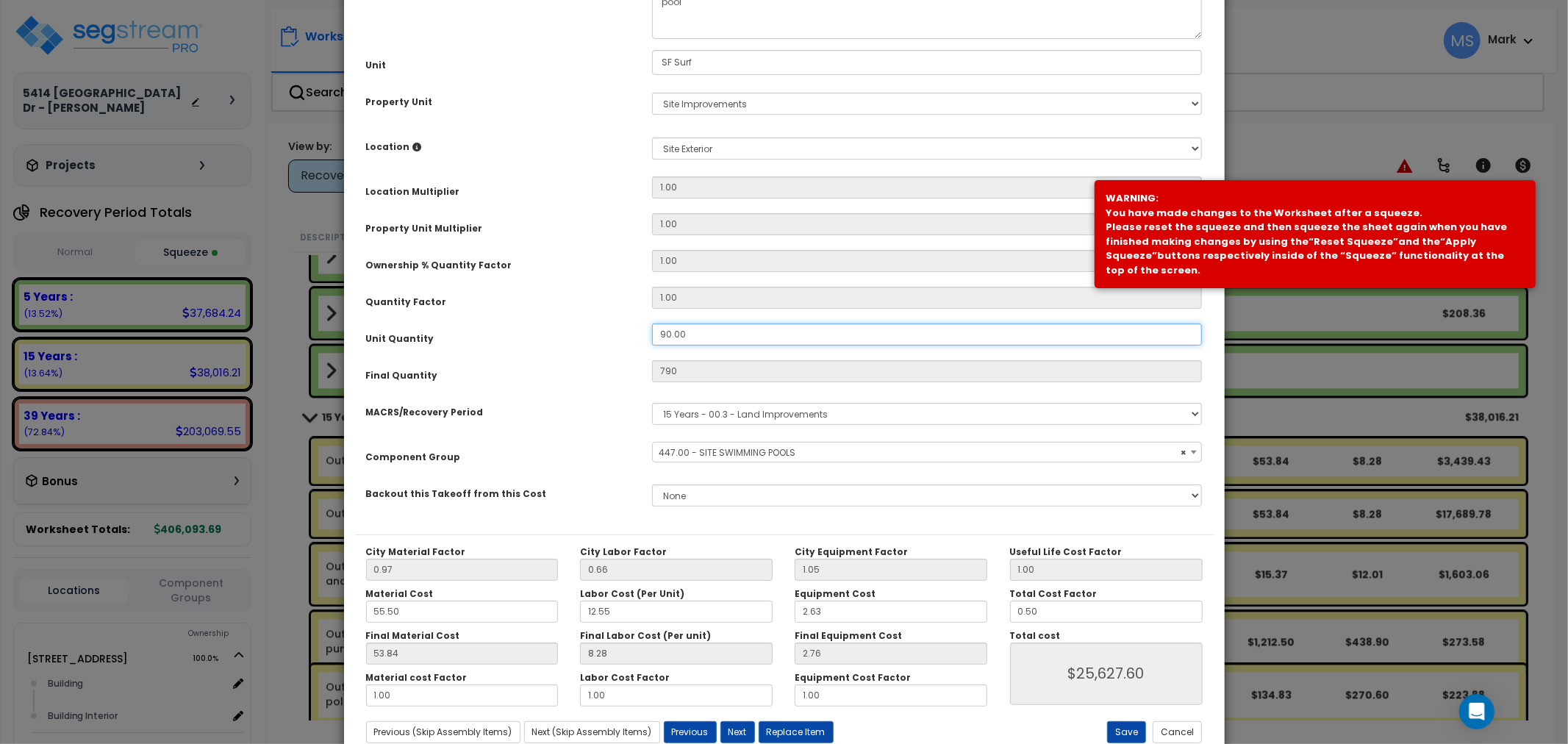
type input "$2,919.60"
type input "490.00"
type input "$2,919.60"
type input "490"
type input "$15,895.60"
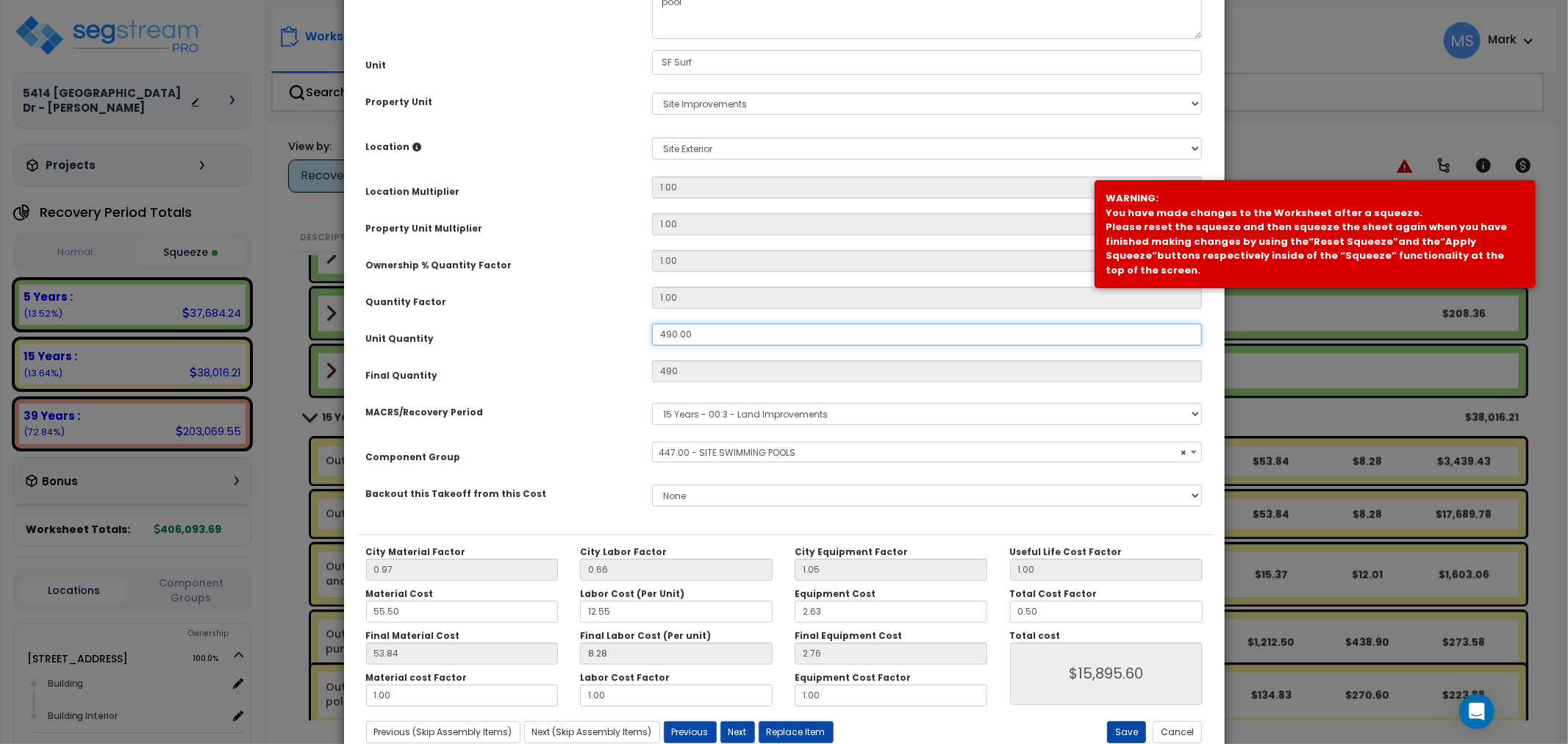
type input "490.00"
click at [1127, 735] on button "Save" at bounding box center [1127, 732] width 39 height 22
type input "490.00"
type input "15895.60"
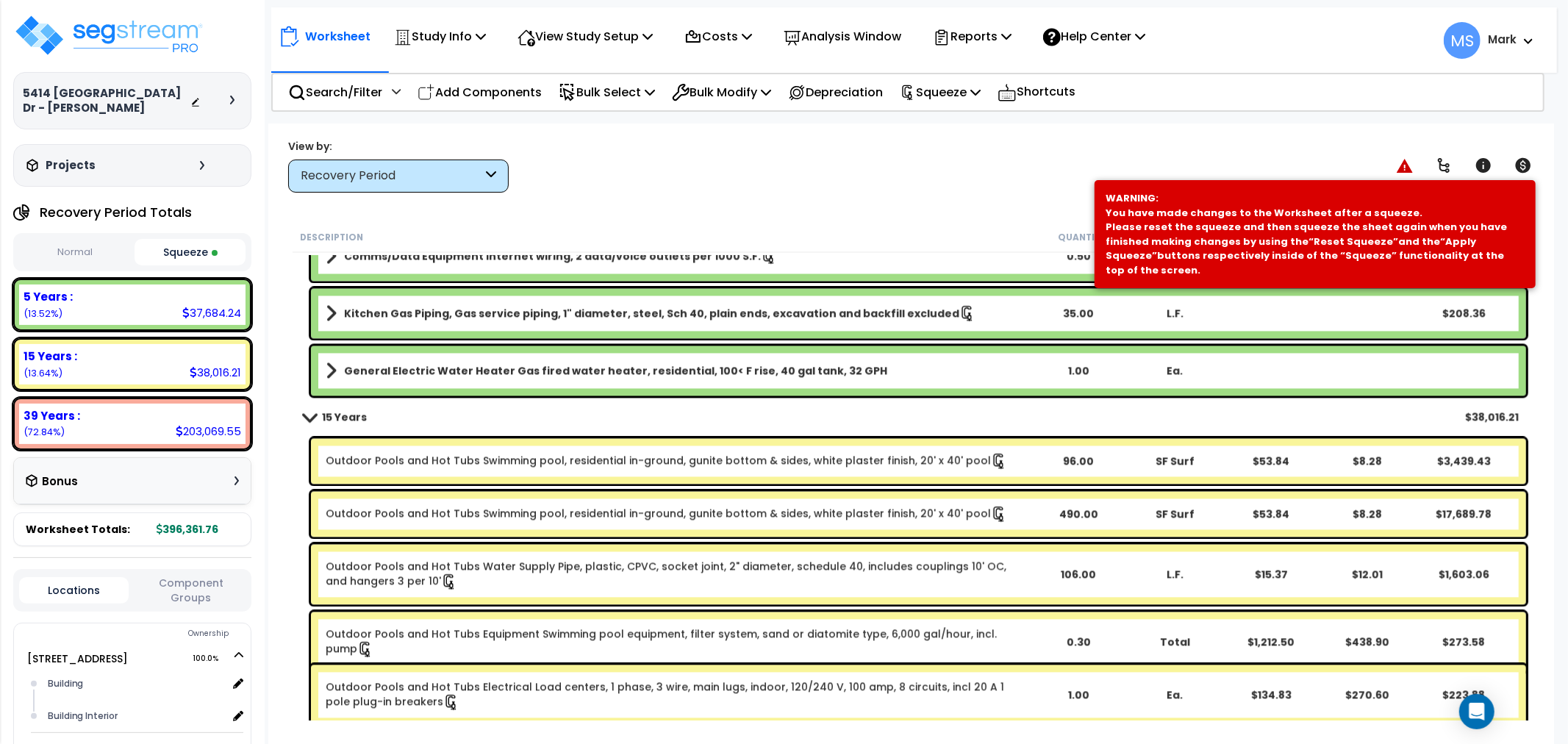
click at [1023, 463] on b "Outdoor Pools and Hot Tubs Swimming pool, residential in-ground, gunite bottom …" at bounding box center [678, 461] width 704 height 16
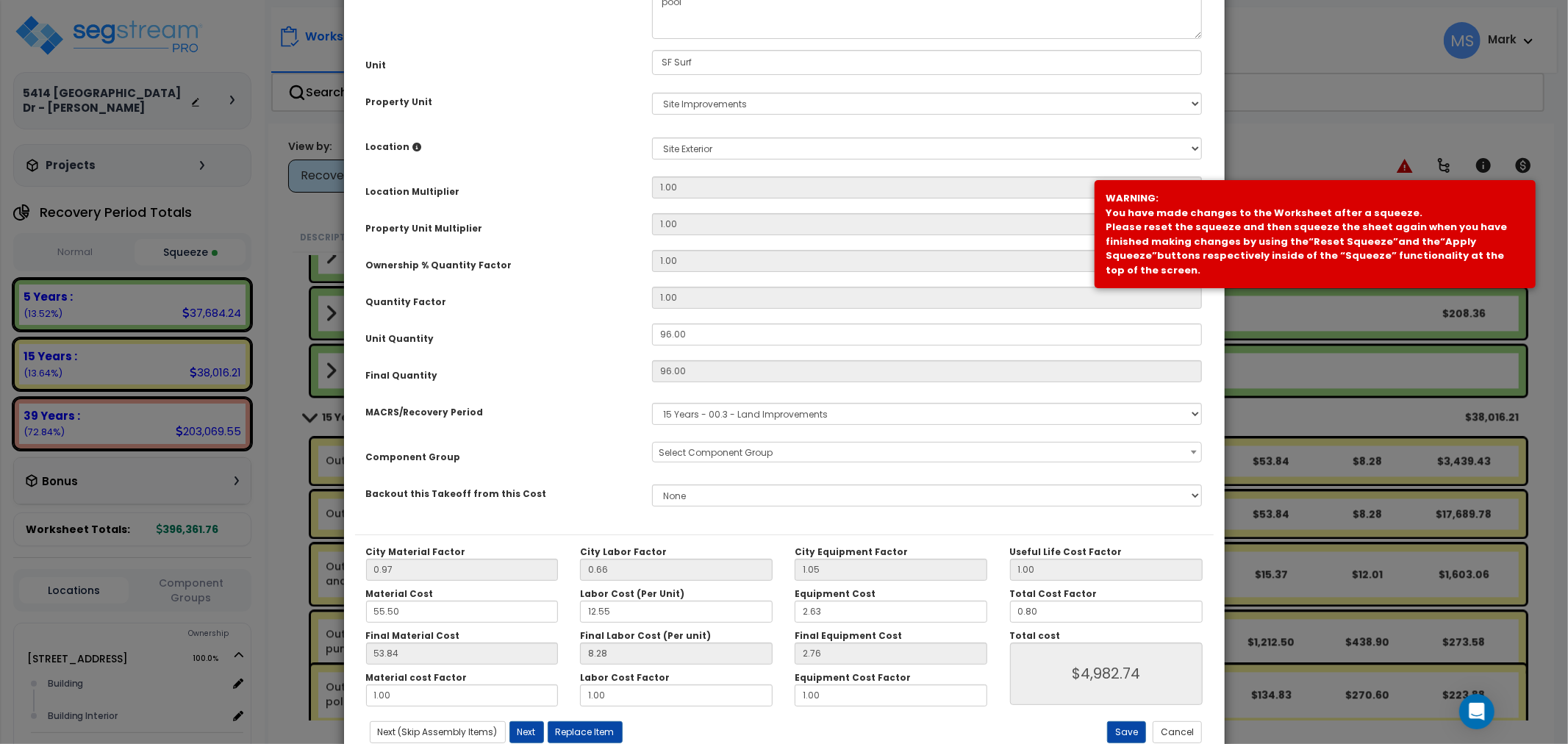
scroll to position [0, 0]
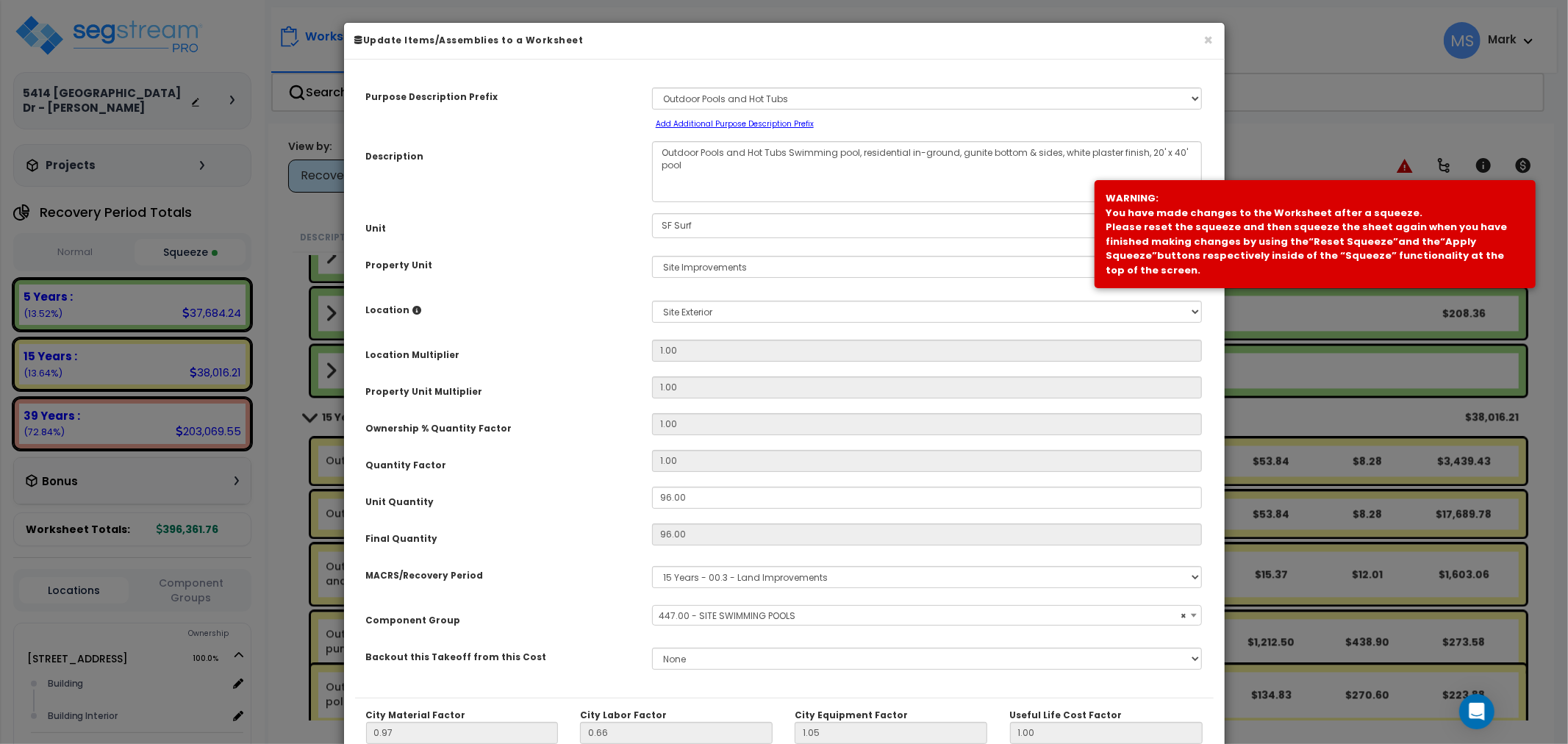
select select "45822"
click at [664, 498] on input "96.00" at bounding box center [927, 498] width 551 height 22
type input "6.00"
type input "96"
type input "$4,982.78"
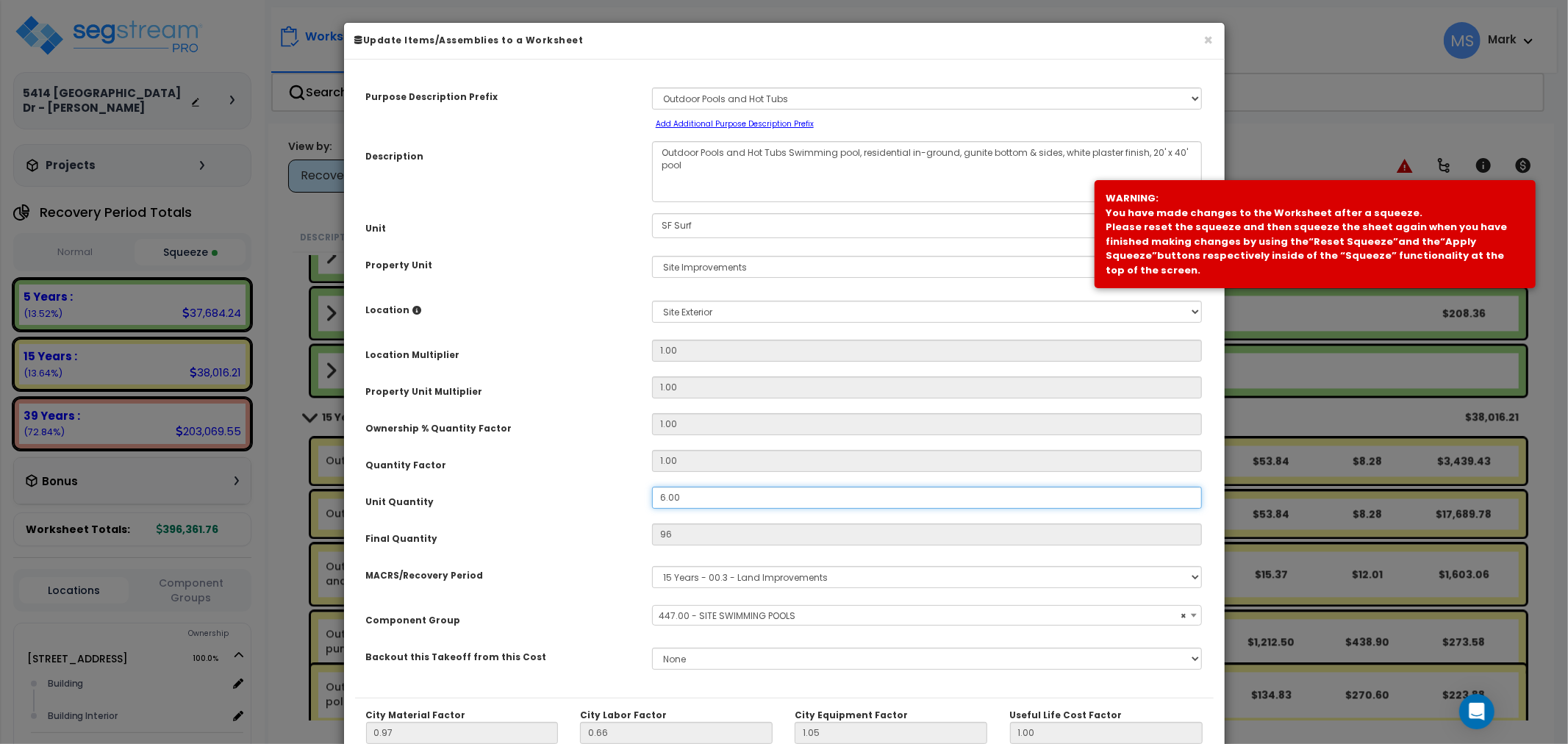
type input "6"
type input "$311.42"
type input "66.00"
type input "66"
type input "$3,425.66"
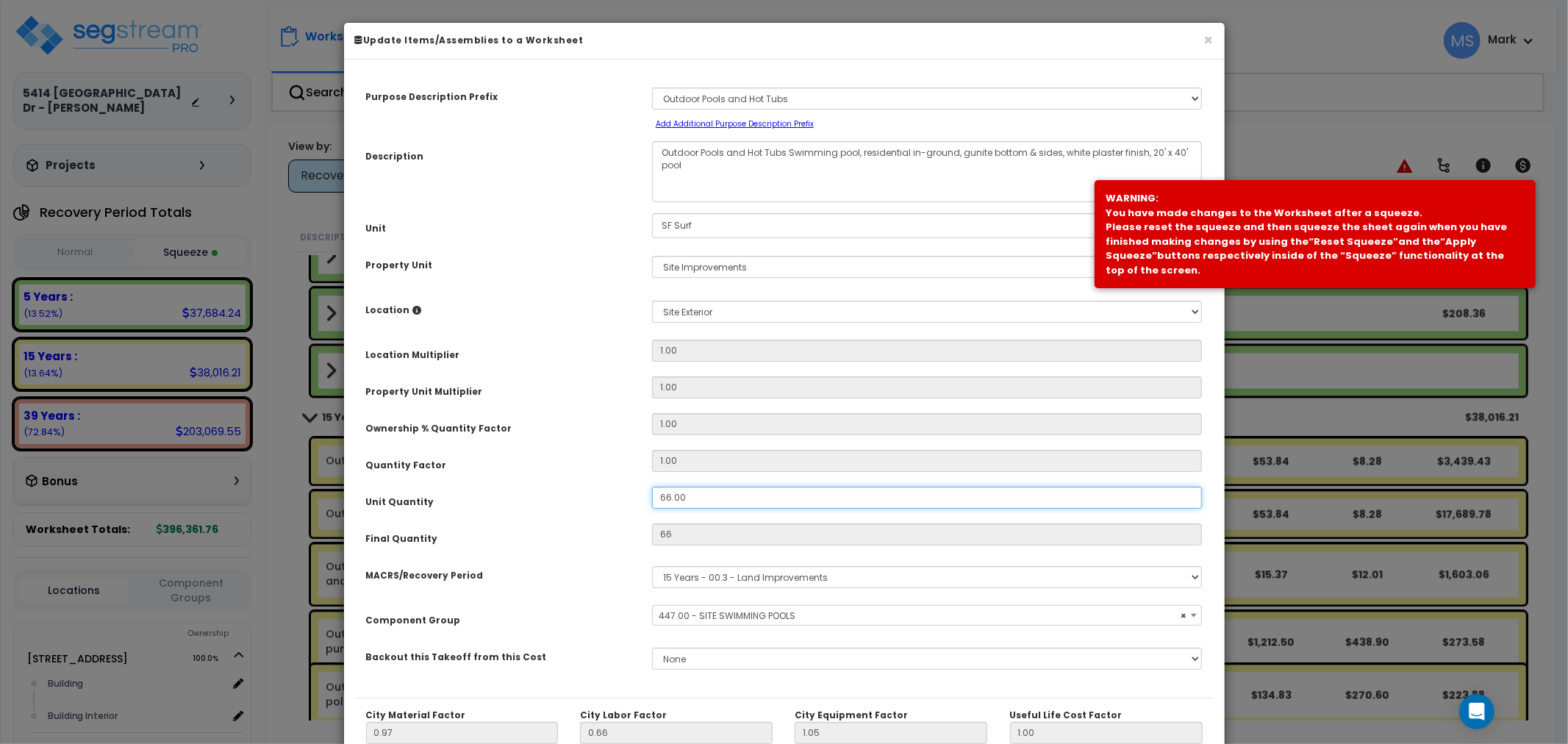
scroll to position [208, 0]
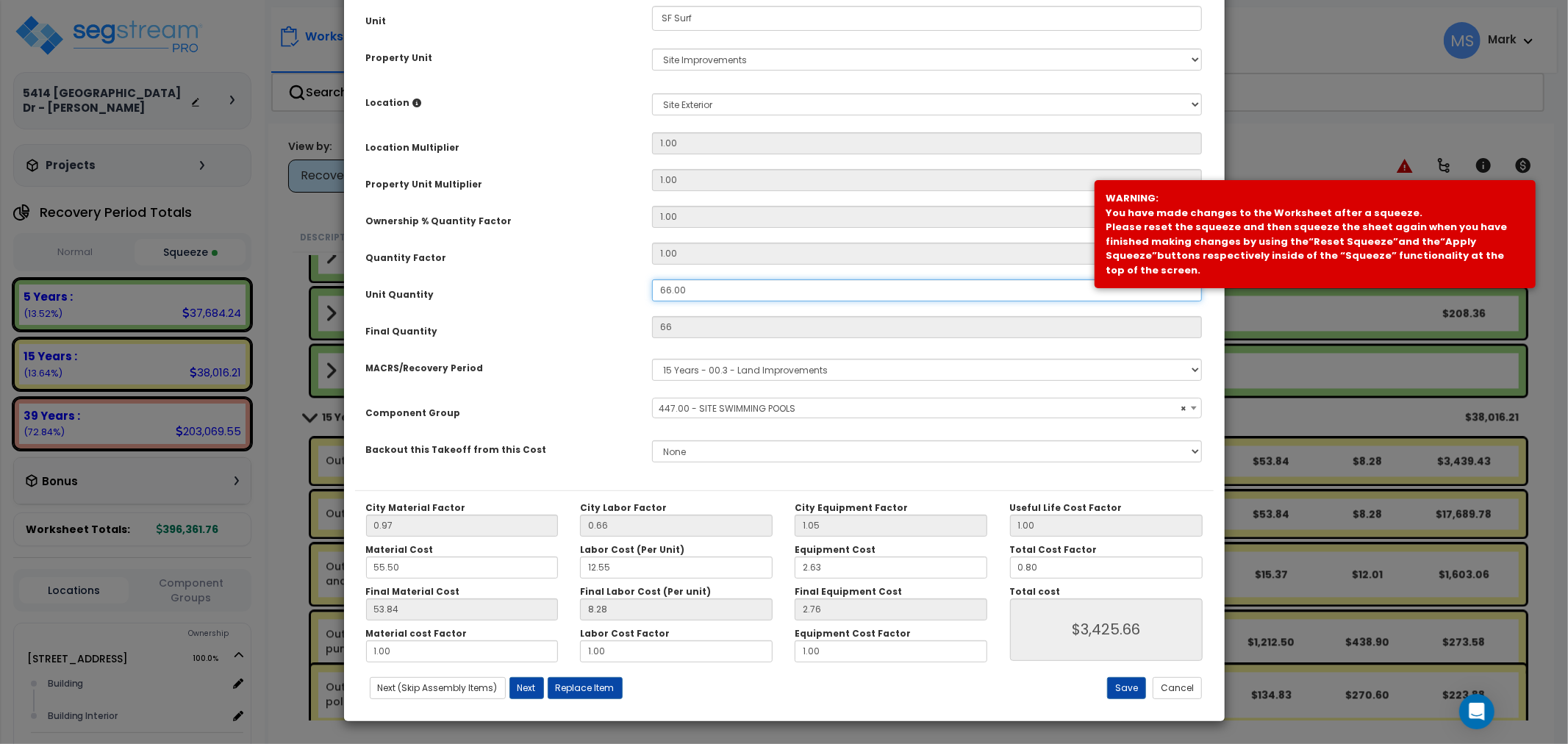
type input "6.00"
type input "$3,425.66"
type input "6"
type input "$311.42"
type input "36.00"
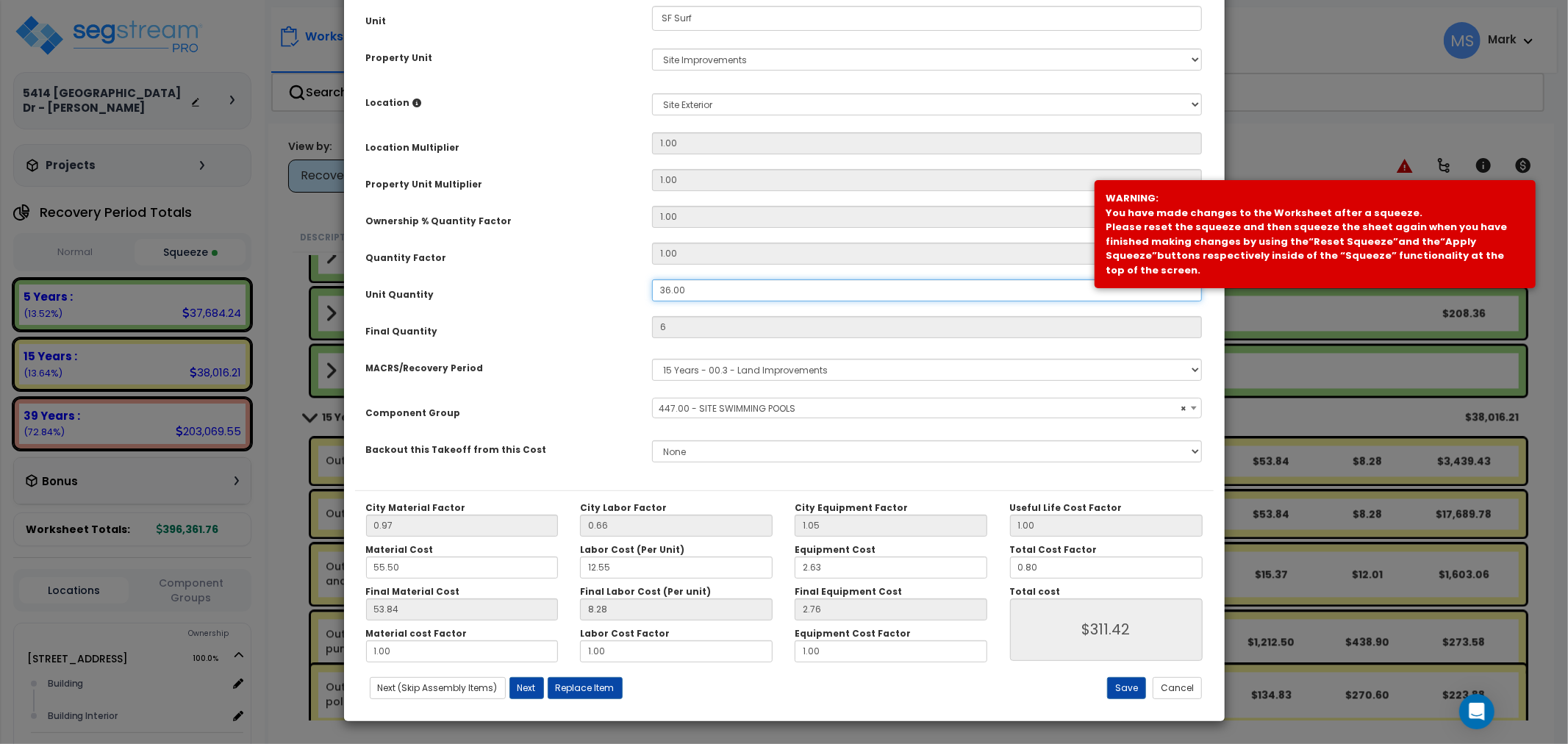
type input "36"
type input "$1,868.54"
type input "36.00"
click at [1134, 694] on button "Save" at bounding box center [1127, 688] width 39 height 22
type input "36.00"
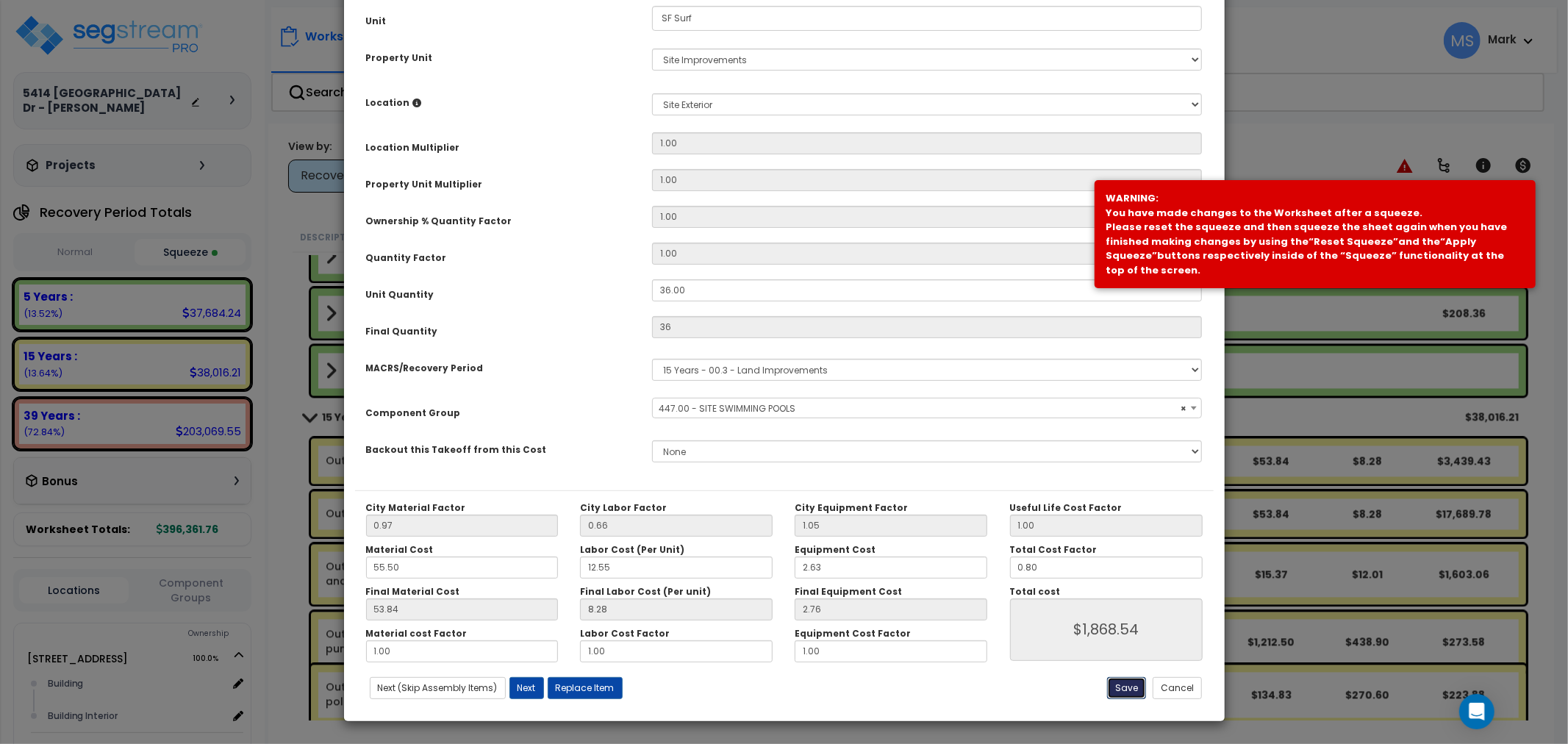
type input "1868.54"
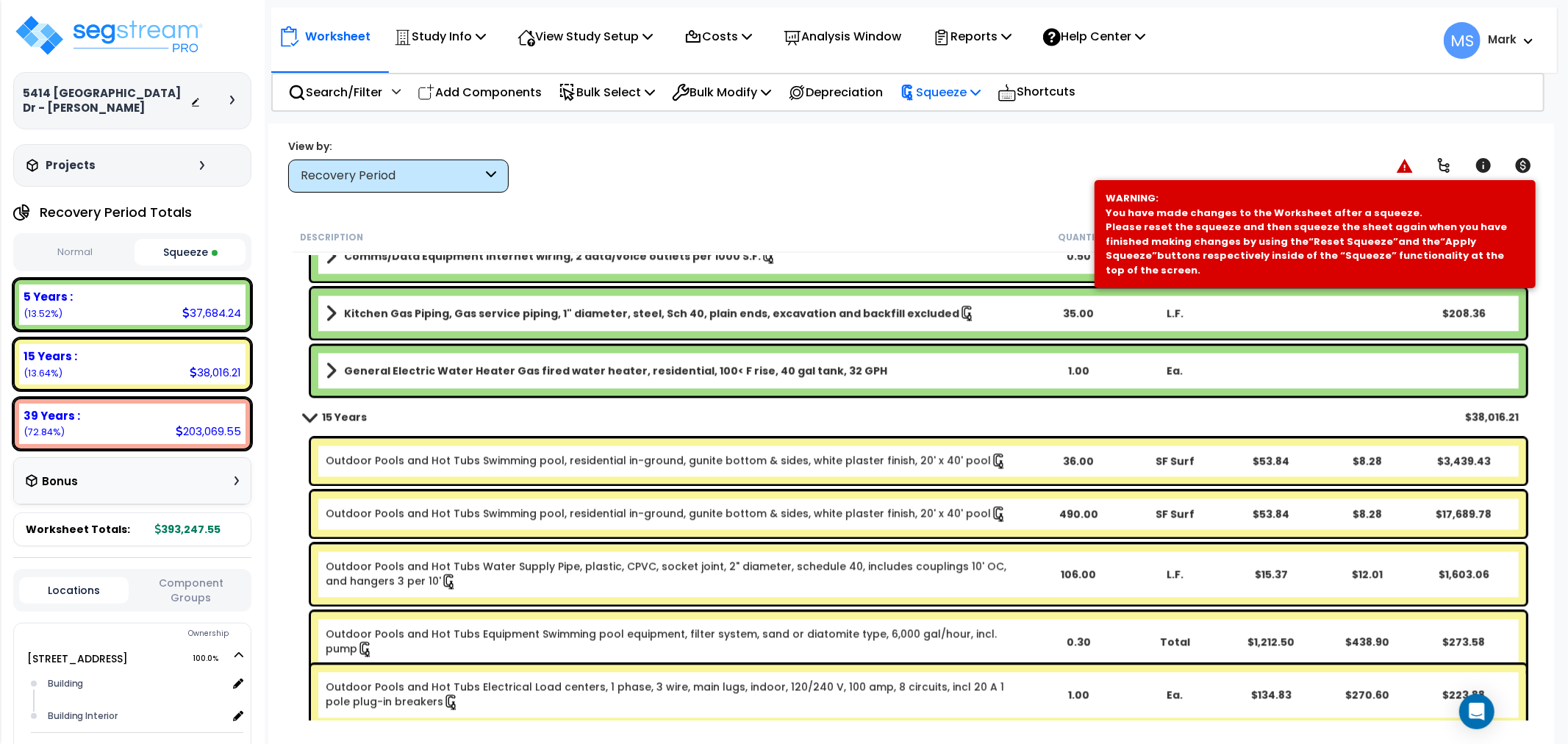
drag, startPoint x: 919, startPoint y: 94, endPoint x: 937, endPoint y: 116, distance: 28.4
click at [912, 94] on icon at bounding box center [907, 93] width 10 height 16
click at [945, 130] on link "Re-squeeze" at bounding box center [965, 127] width 145 height 34
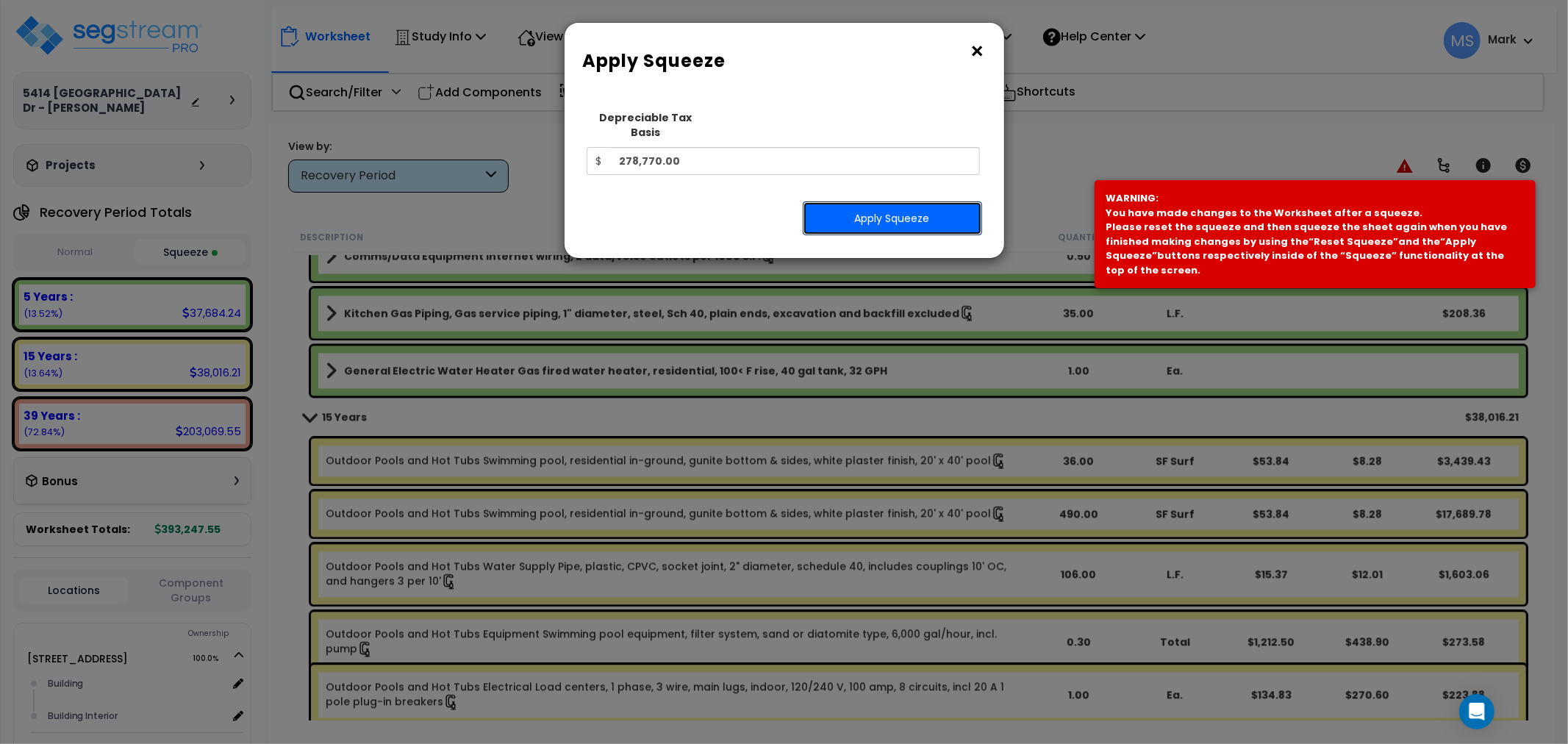
click at [928, 218] on button "Apply Squeeze" at bounding box center [892, 218] width 179 height 34
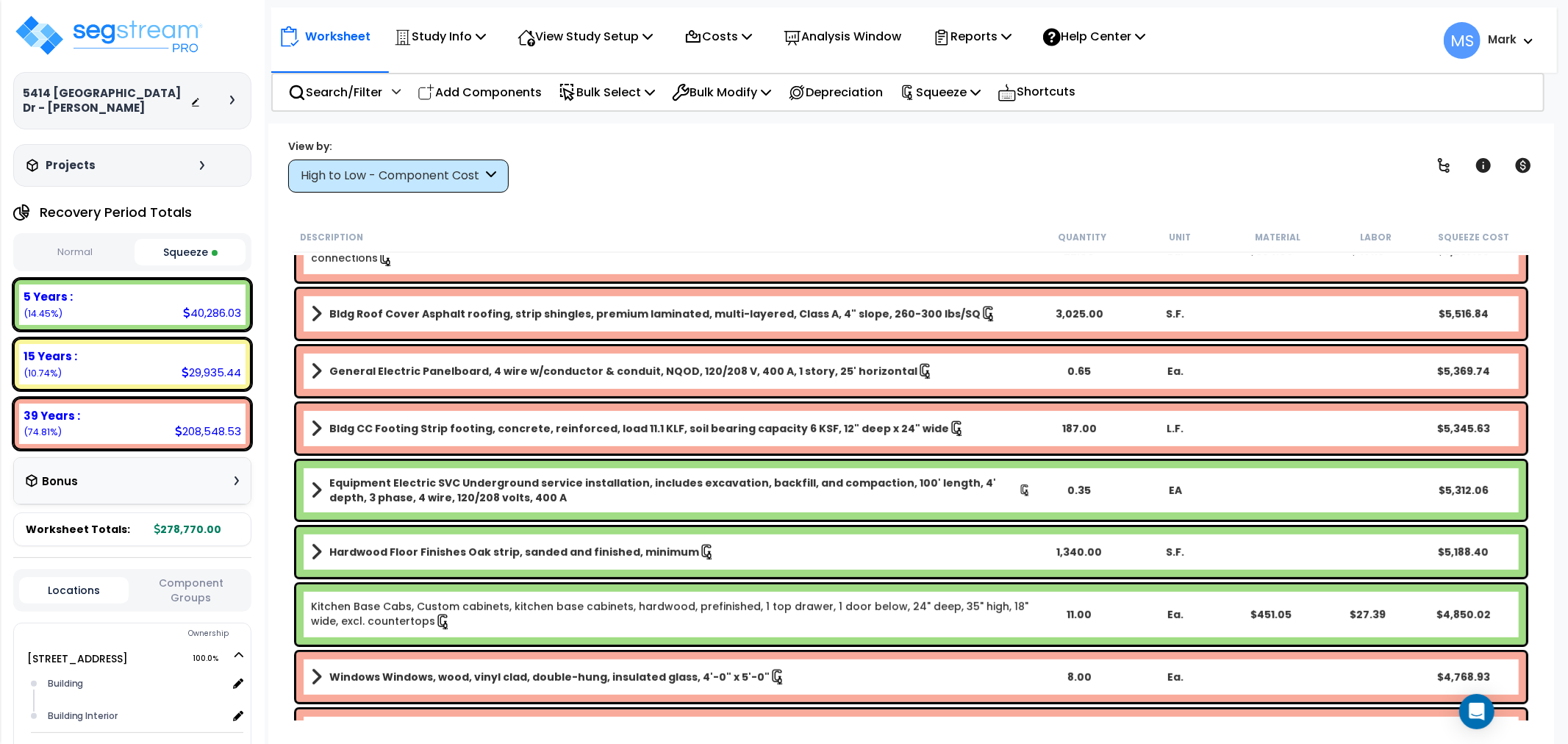
scroll to position [735, 0]
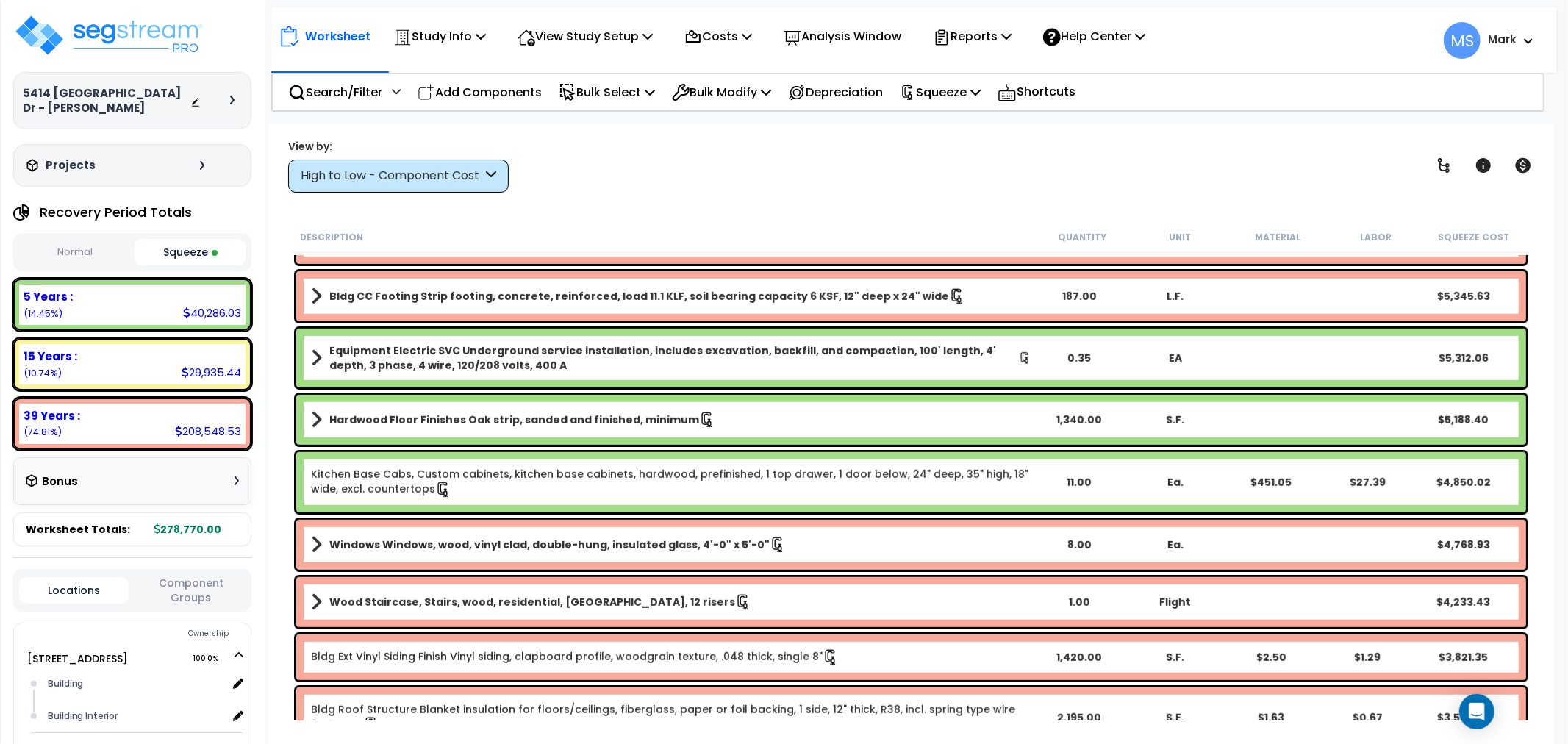
click at [497, 425] on b "Hardwood Floor Finishes Oak strip, sanded and finished, minimum" at bounding box center [514, 420] width 370 height 15
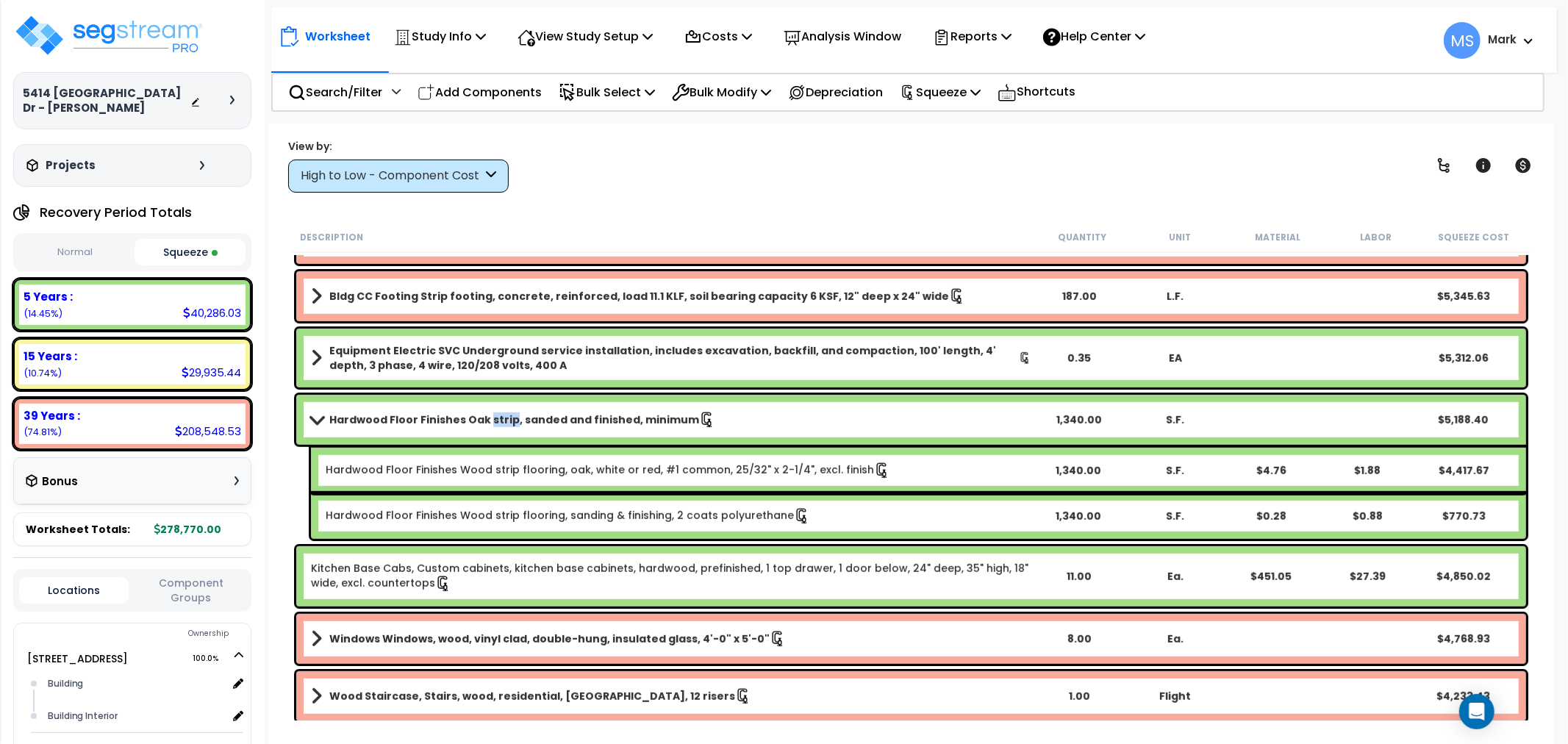
click at [497, 425] on b "Hardwood Floor Finishes Oak strip, sanded and finished, minimum" at bounding box center [514, 420] width 370 height 15
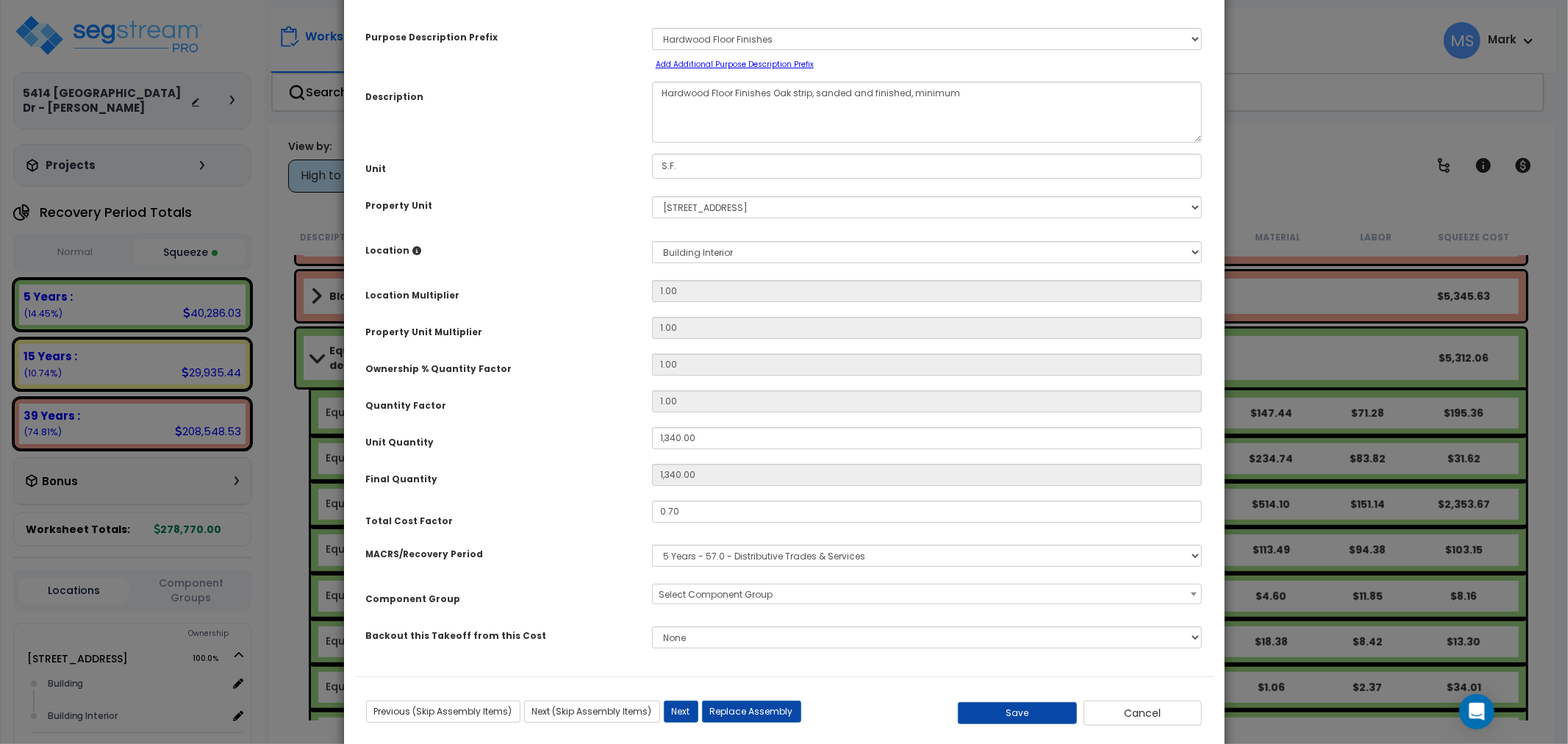
scroll to position [86, 0]
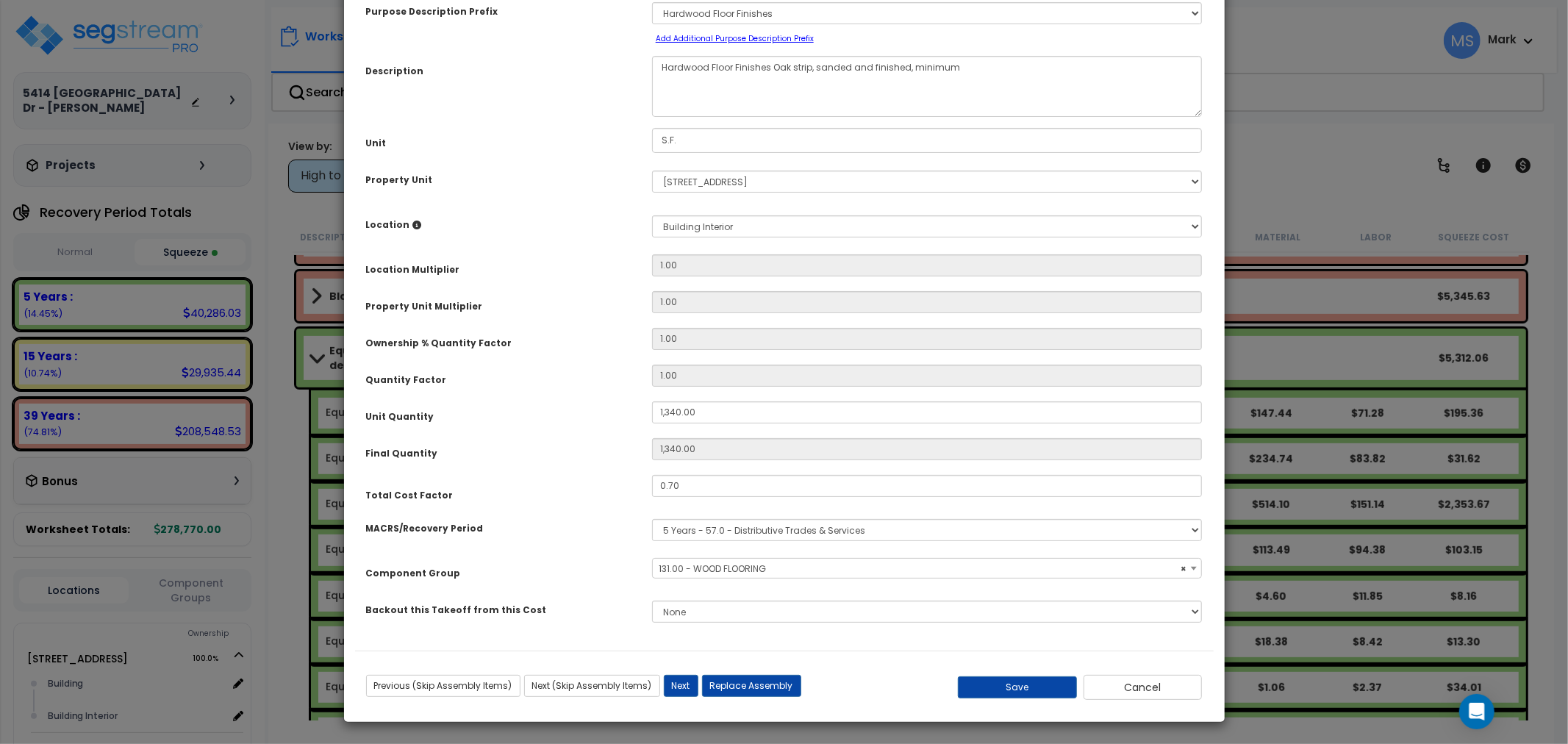
select select "45955"
click at [1115, 689] on button "Cancel" at bounding box center [1143, 688] width 119 height 25
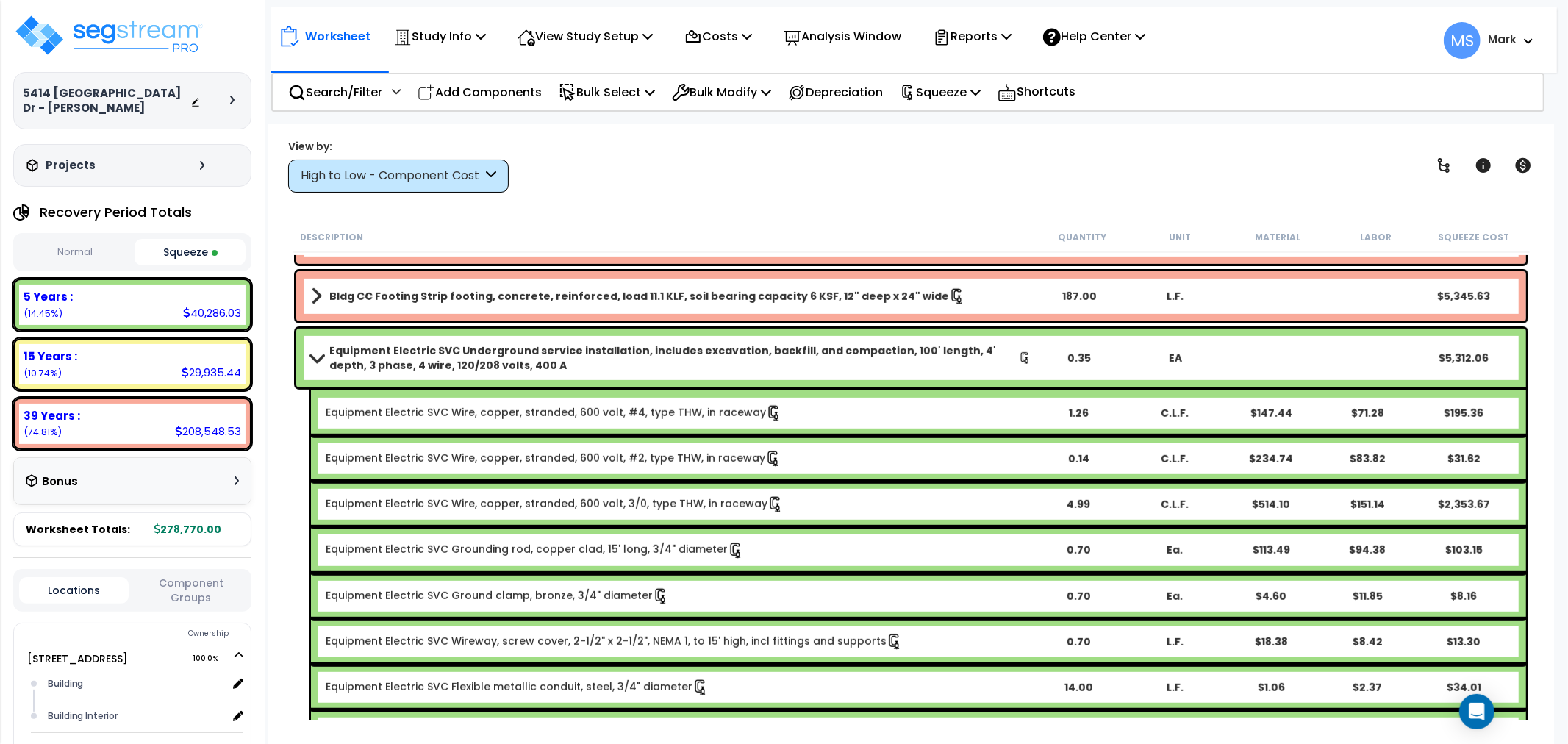
click at [325, 353] on span at bounding box center [316, 358] width 20 height 11
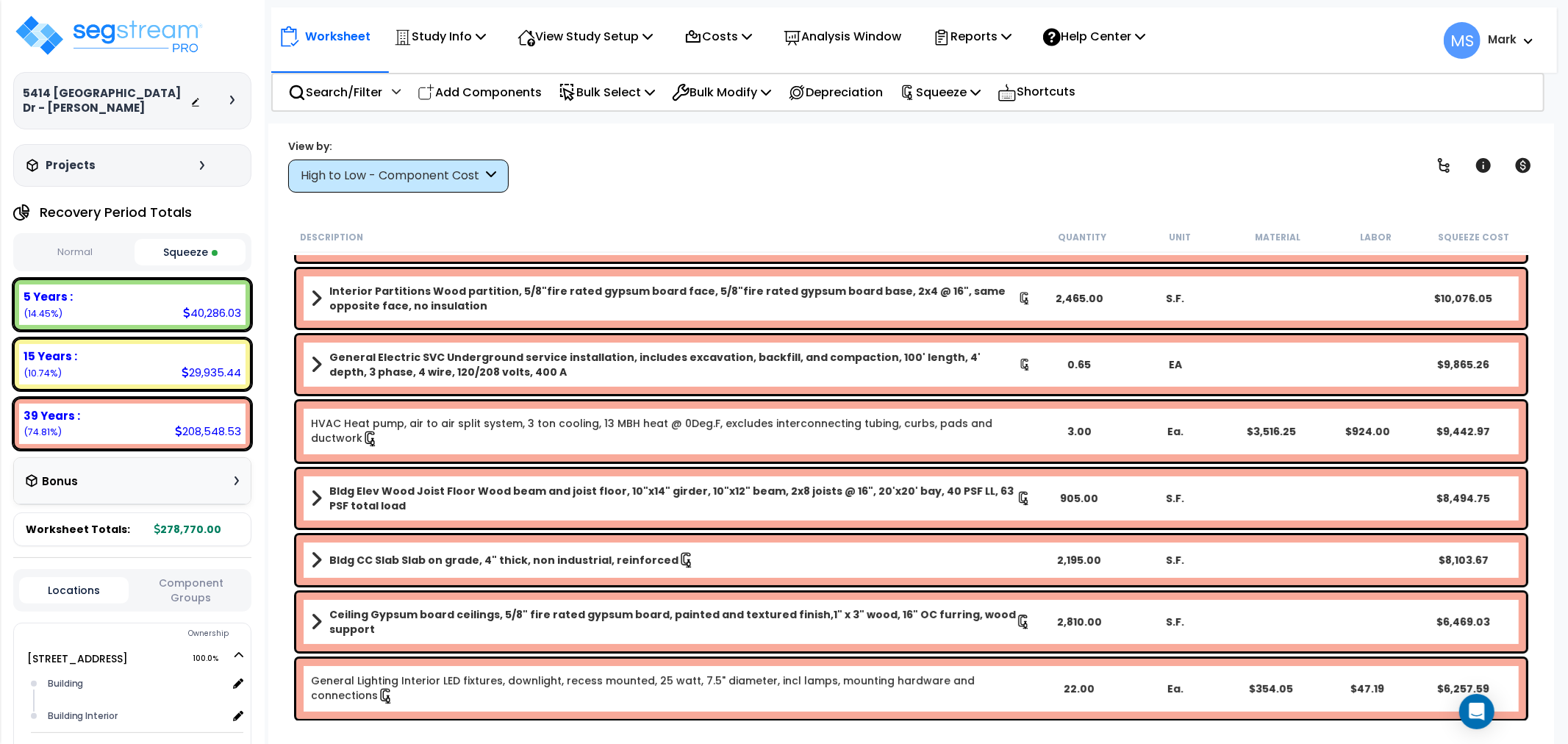
scroll to position [0, 0]
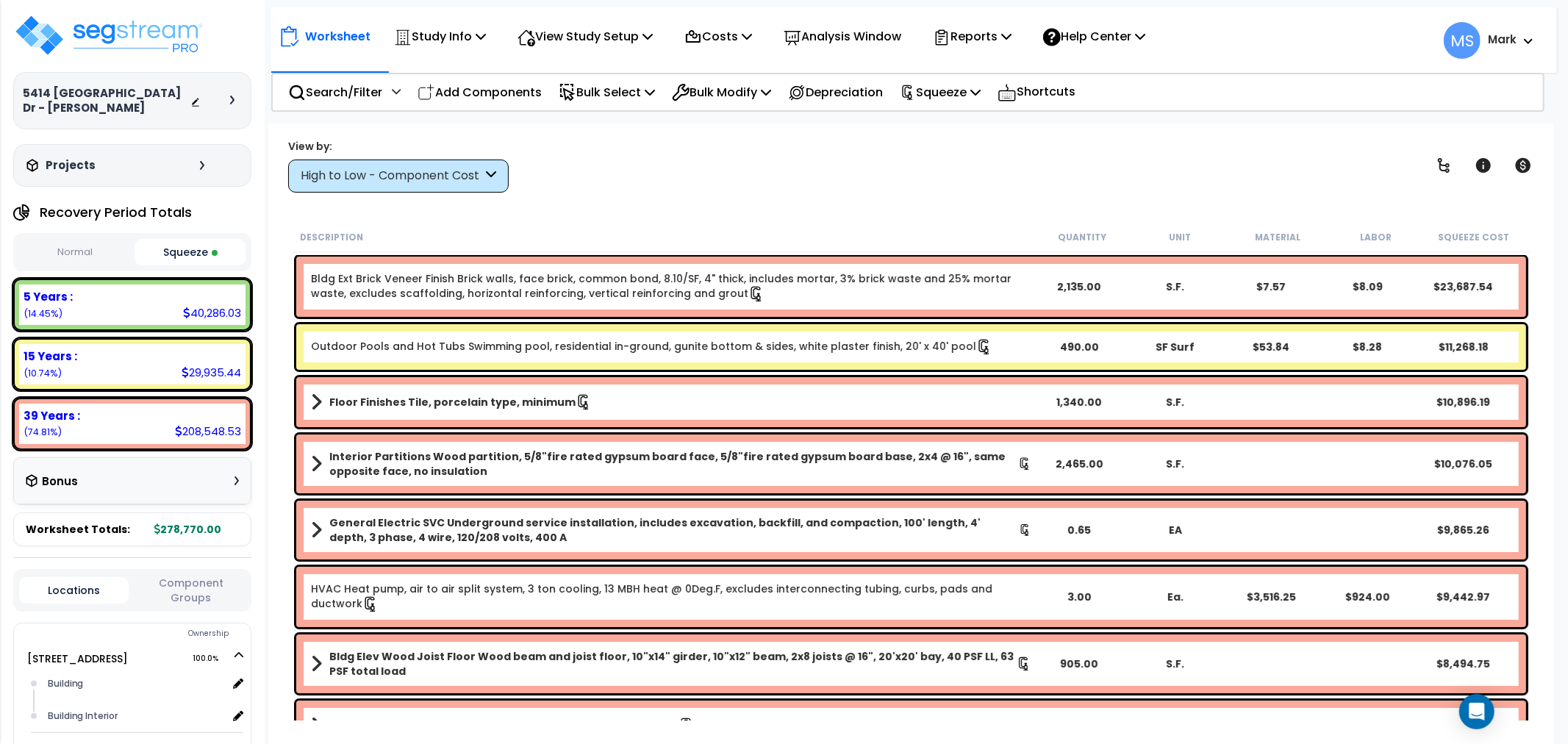
click at [473, 180] on div "High to Low - Component Cost" at bounding box center [392, 176] width 182 height 17
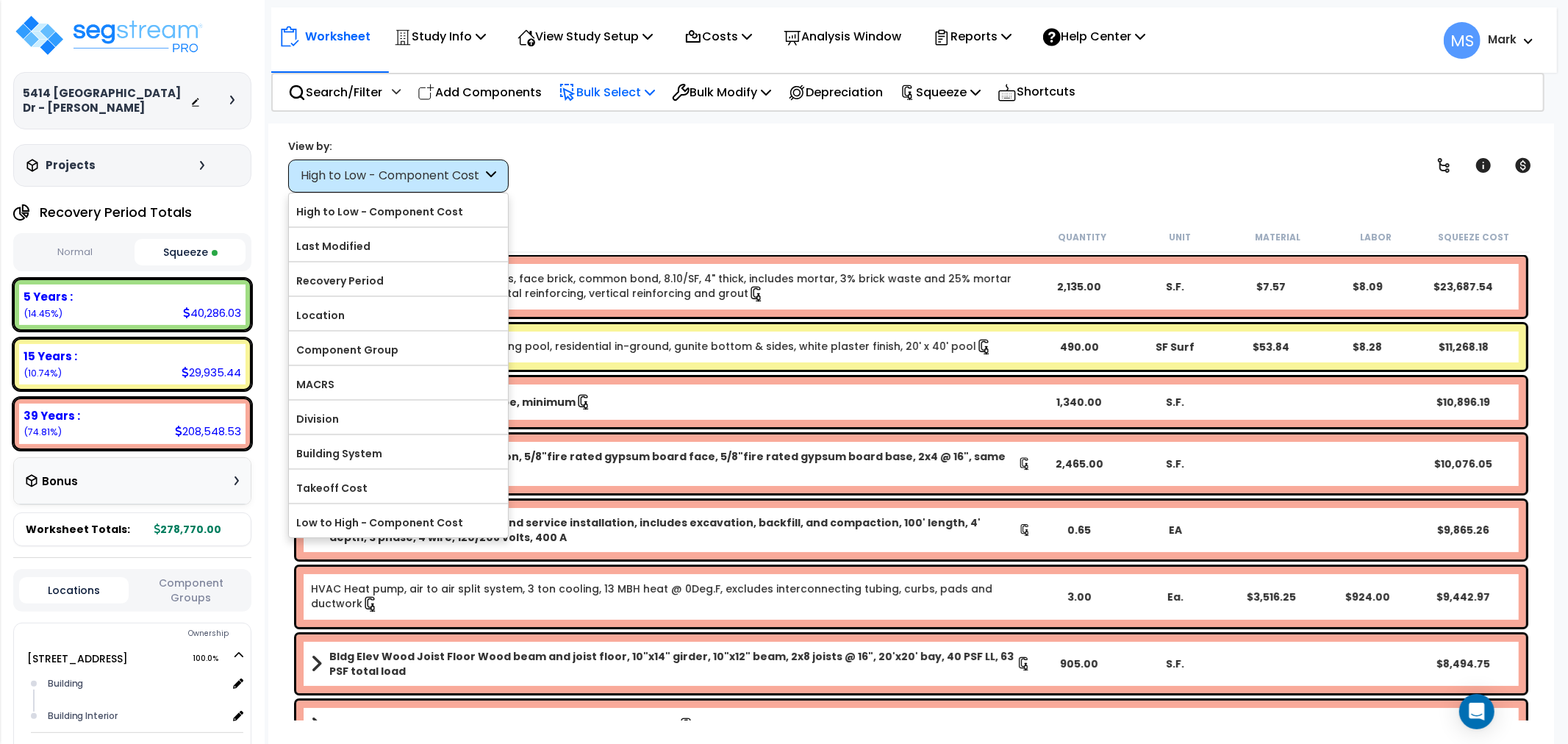
click at [601, 96] on p "Bulk Select" at bounding box center [607, 93] width 96 height 20
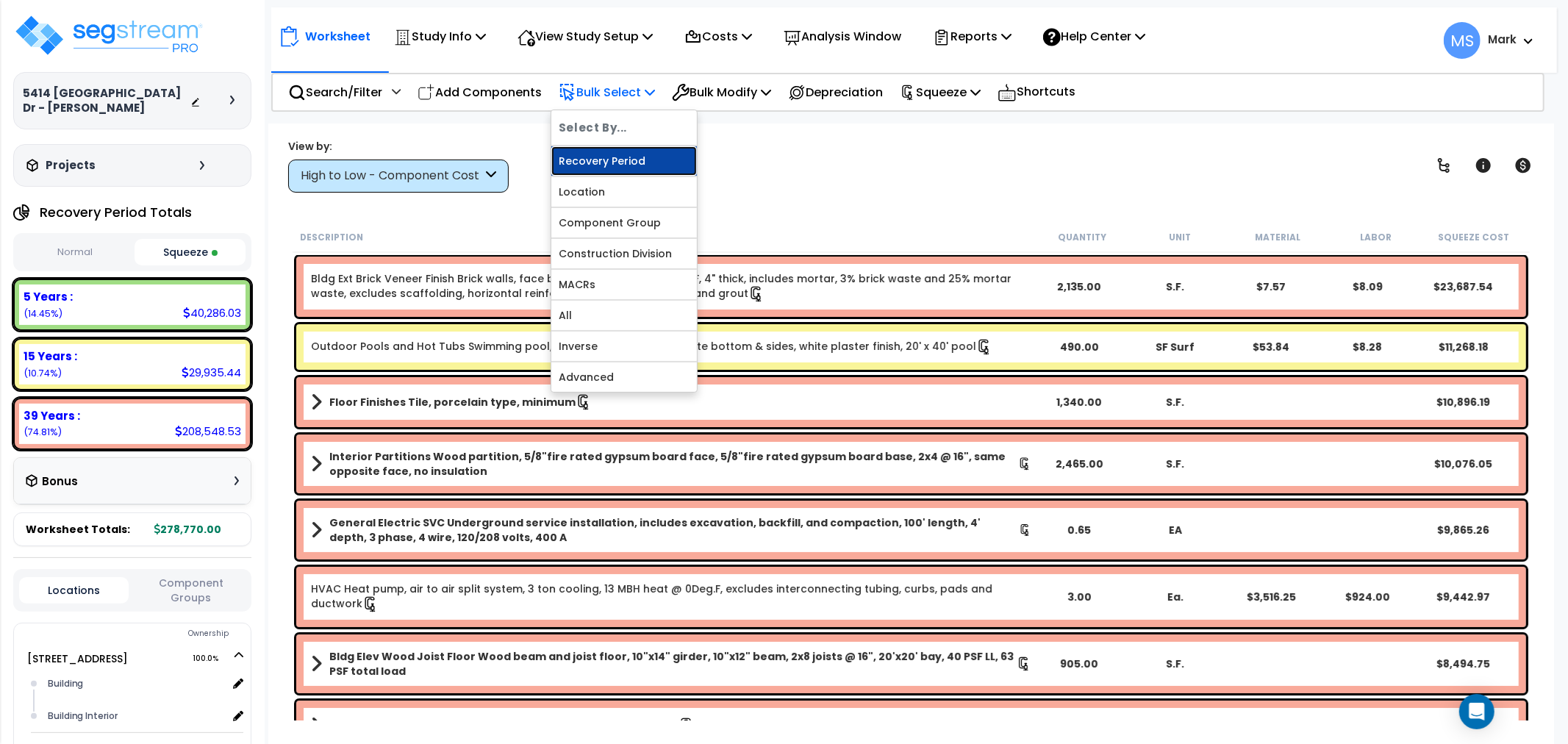
click at [584, 157] on link "Recovery Period" at bounding box center [624, 161] width 145 height 30
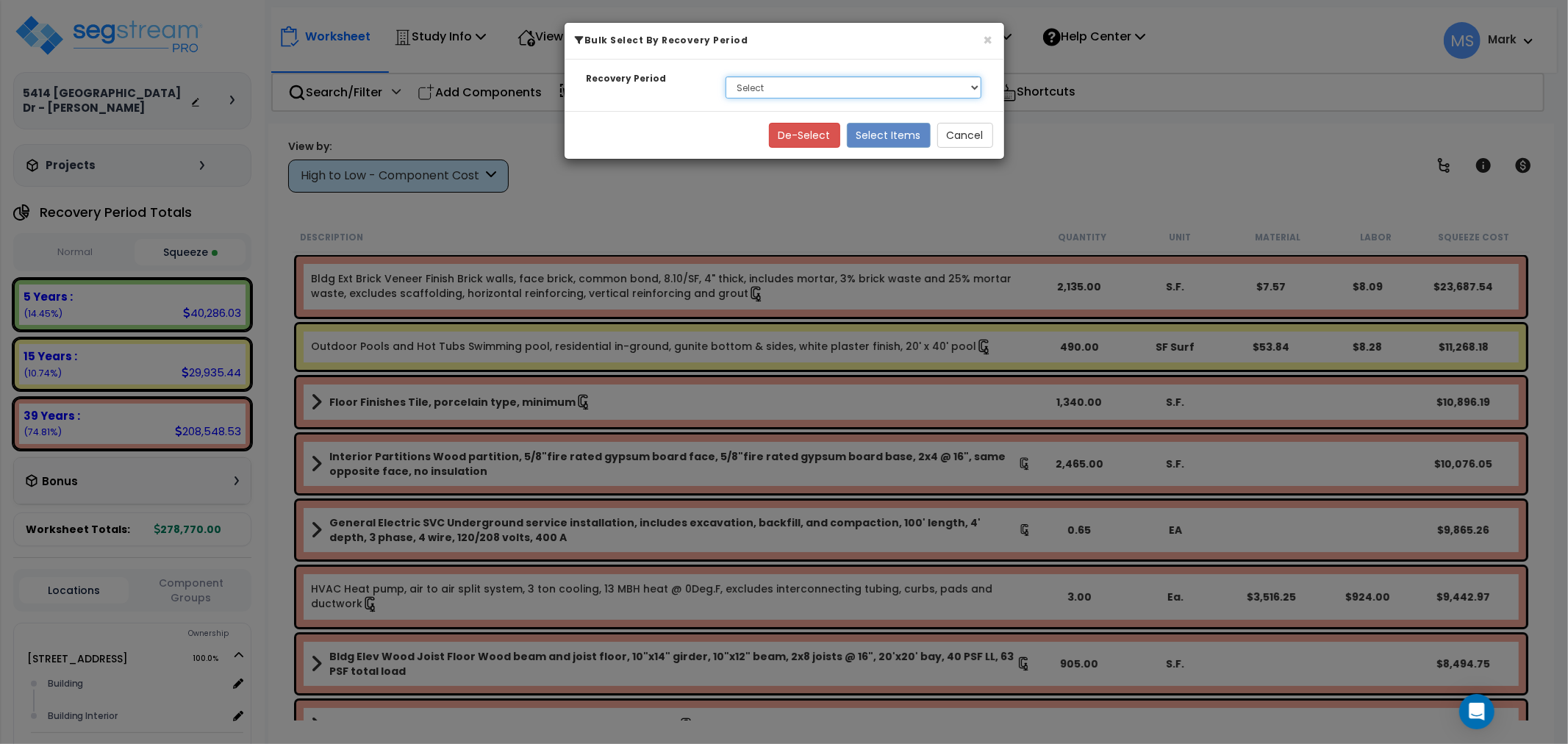
click at [761, 89] on select "Select 5 Years 15 Years 39 Years" at bounding box center [854, 87] width 256 height 22
select select "15Y"
click at [726, 76] on select "Select 5 Years 15 Years 39 Years" at bounding box center [854, 87] width 256 height 22
click at [907, 135] on button "Select Items" at bounding box center [889, 135] width 84 height 25
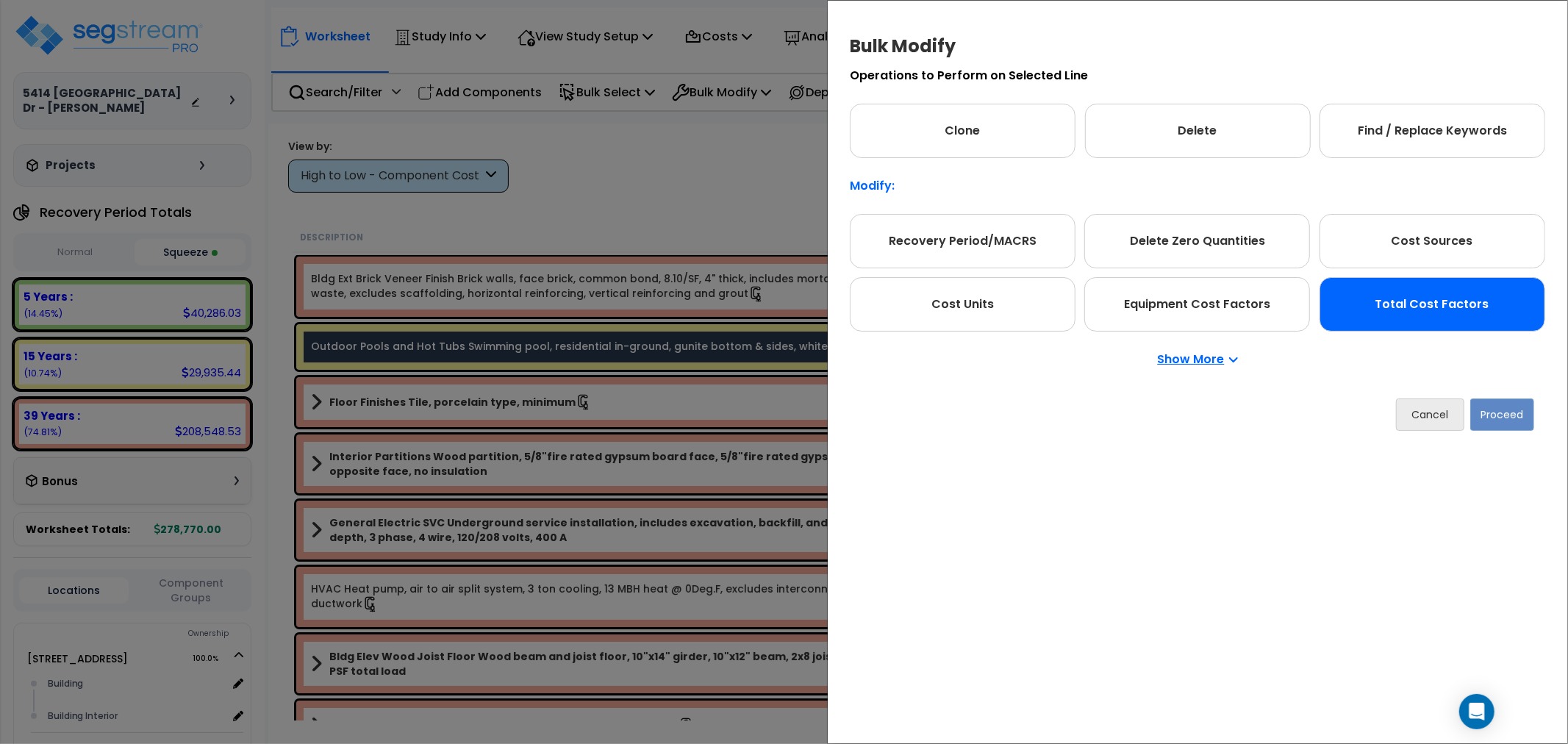
click at [1434, 313] on div "Total Cost Factors" at bounding box center [1432, 305] width 225 height 54
click at [1427, 312] on div "Total Cost Factors" at bounding box center [1433, 305] width 225 height 54
click at [1491, 413] on button "Proceed" at bounding box center [1503, 415] width 64 height 33
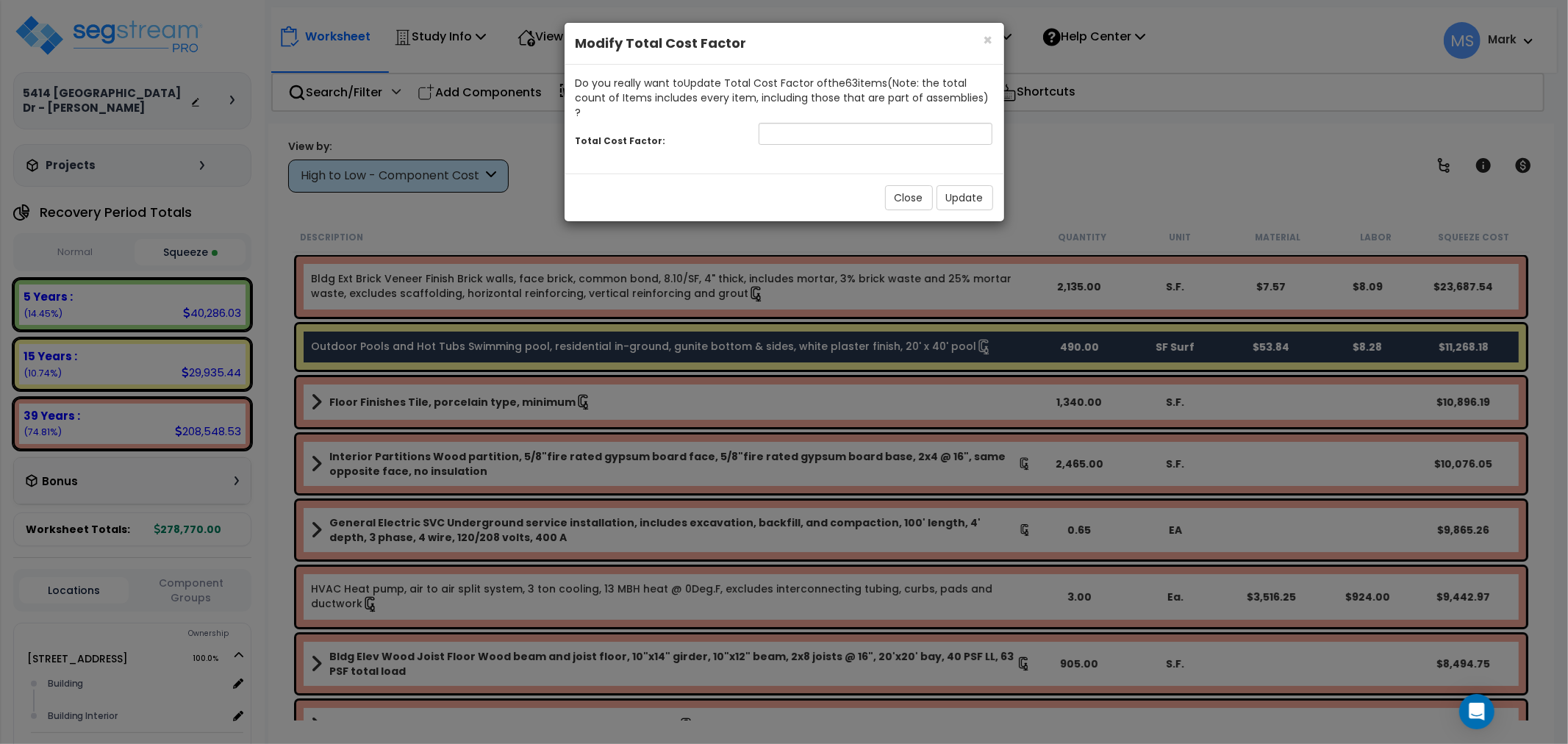
click at [835, 97] on div "Do you really want to Update Total Cost Factor of the 63 item s (Note: the tota…" at bounding box center [784, 97] width 417 height 44
click at [837, 123] on input "number" at bounding box center [876, 134] width 235 height 22
type input "1"
click at [960, 186] on button "Update" at bounding box center [964, 197] width 57 height 25
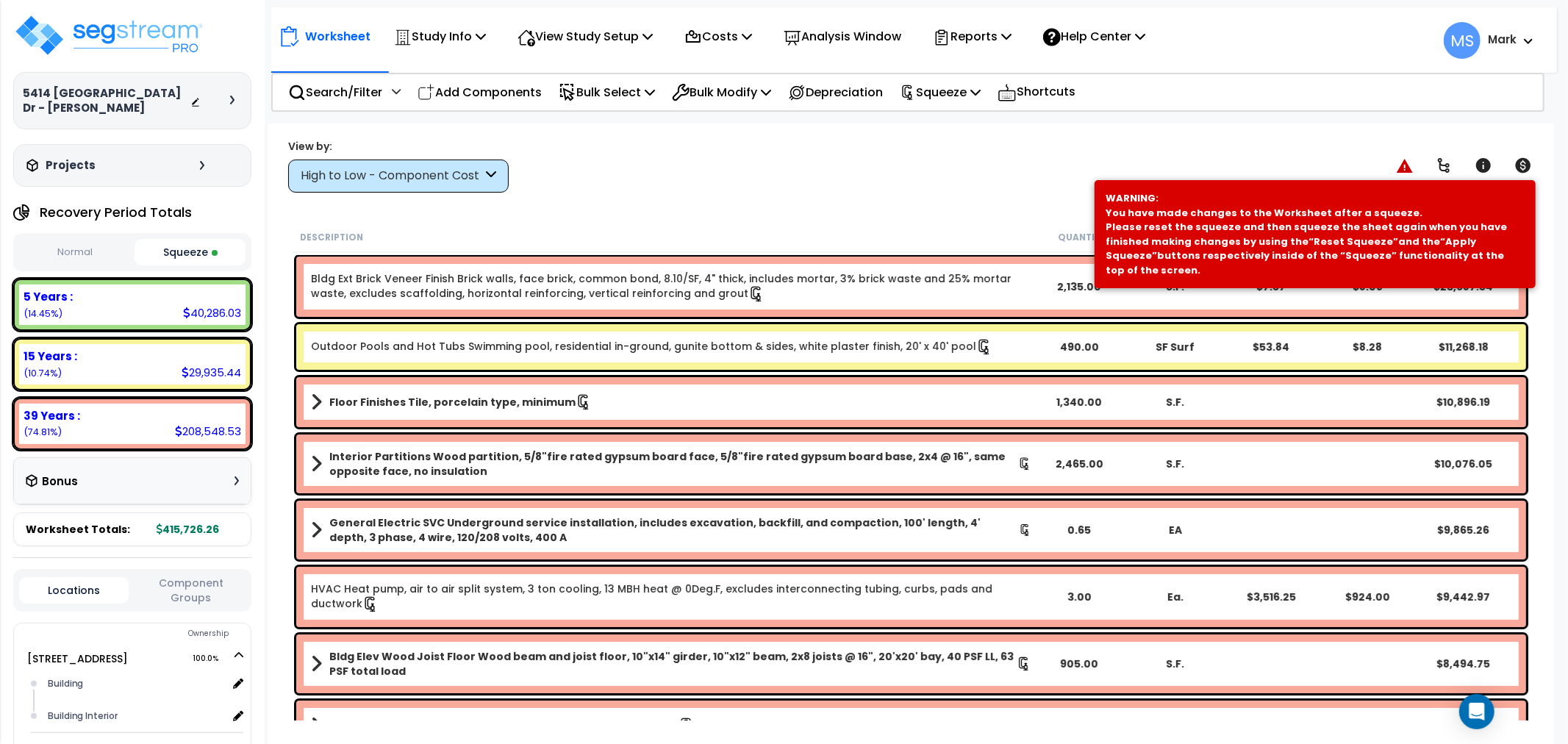
click at [384, 173] on div "High to Low - Component Cost" at bounding box center [392, 176] width 182 height 17
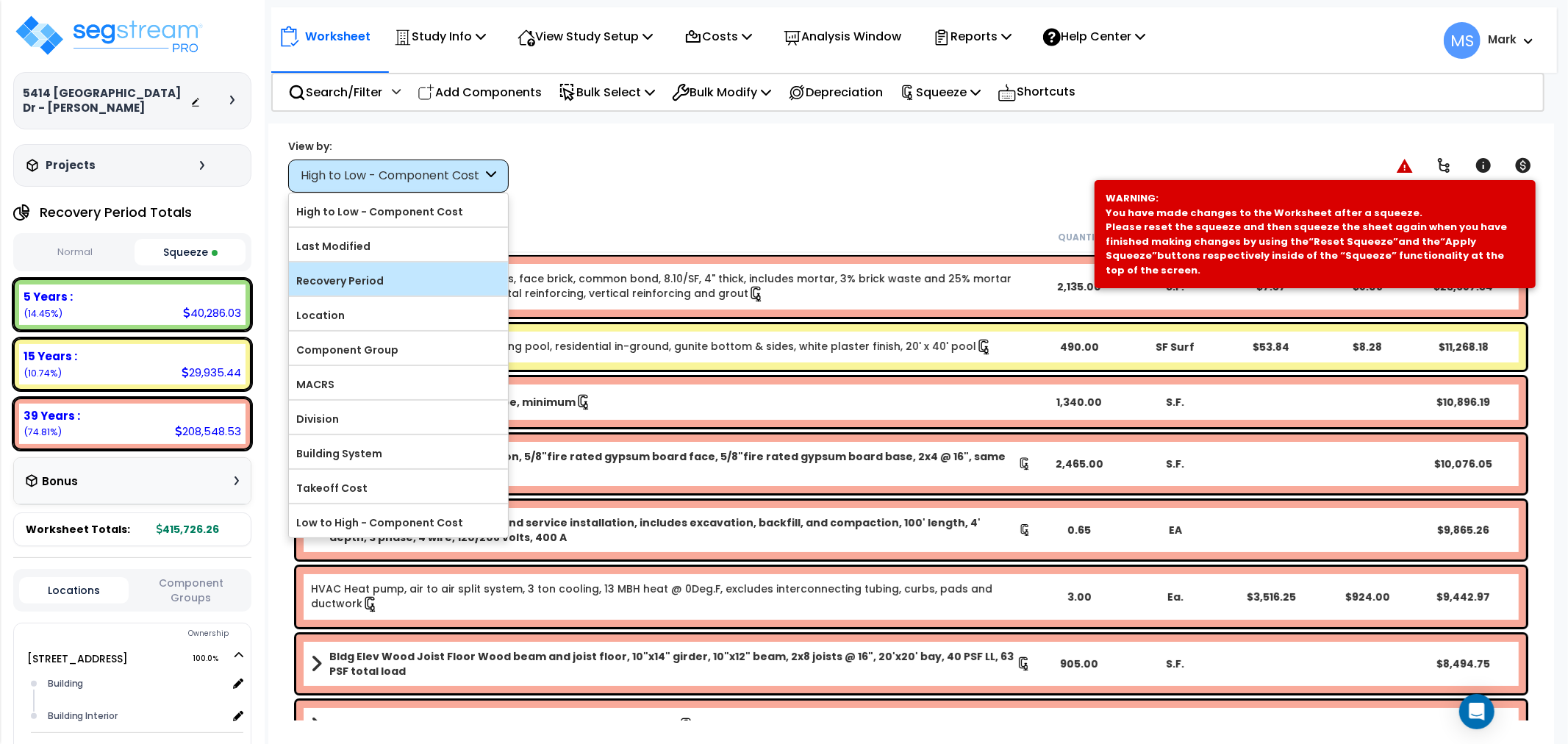
click at [365, 276] on label "Recovery Period" at bounding box center [399, 281] width 219 height 22
click at [0, 0] on input "Recovery Period" at bounding box center [0, 0] width 0 height 0
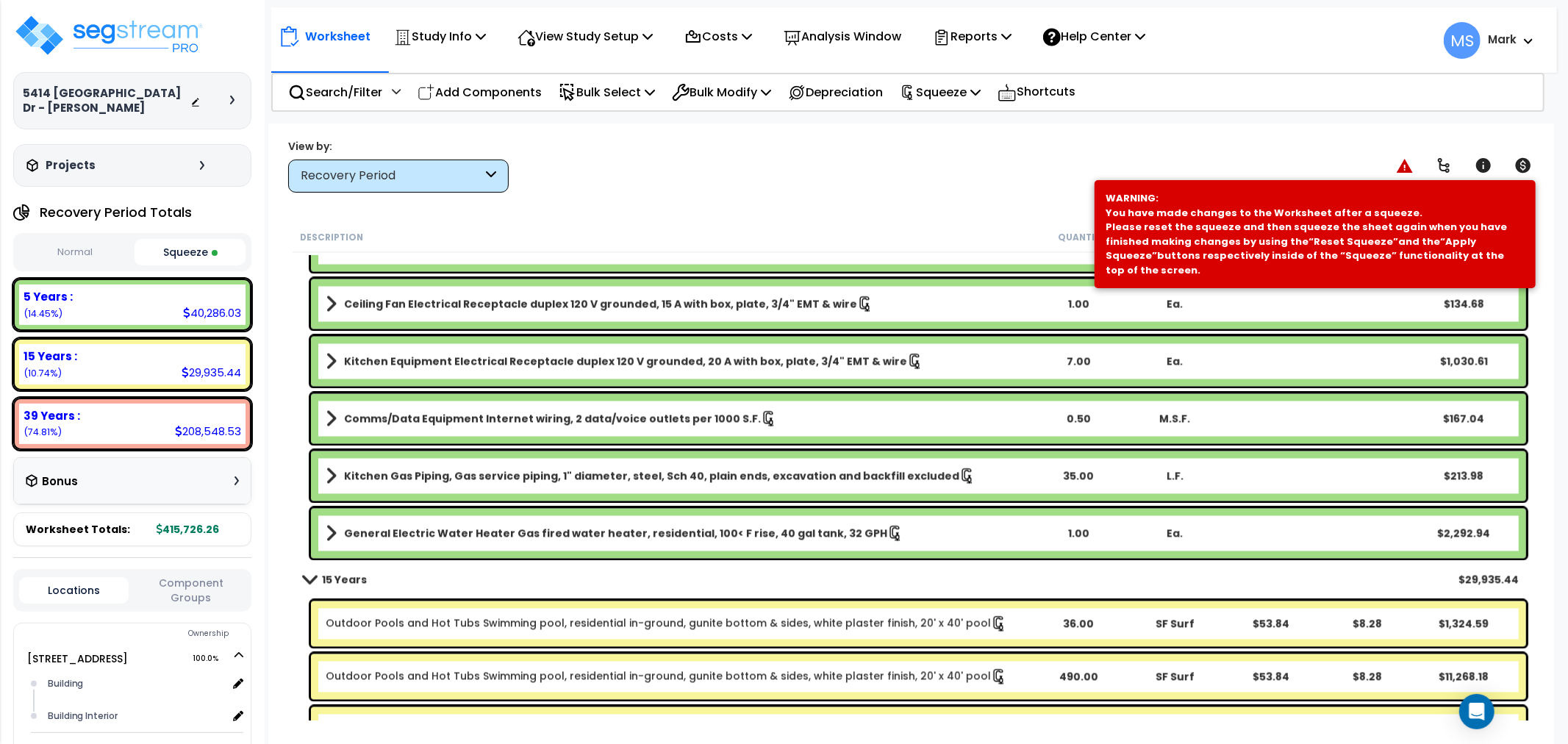
scroll to position [2614, 0]
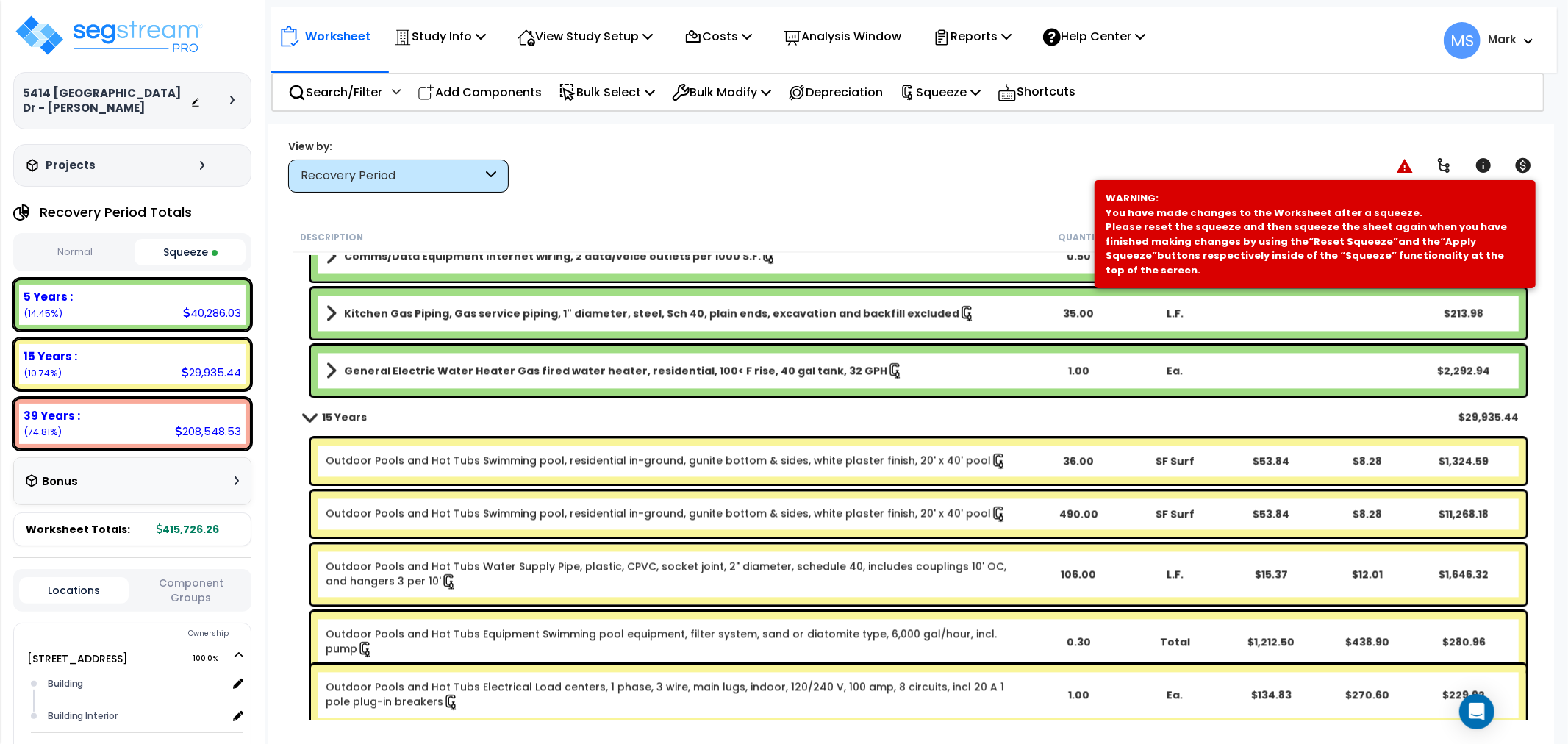
click at [557, 524] on div "Outdoor Pools and Hot Tubs Swimming pool, residential in-ground, gunite bottom …" at bounding box center [918, 514] width 1215 height 46
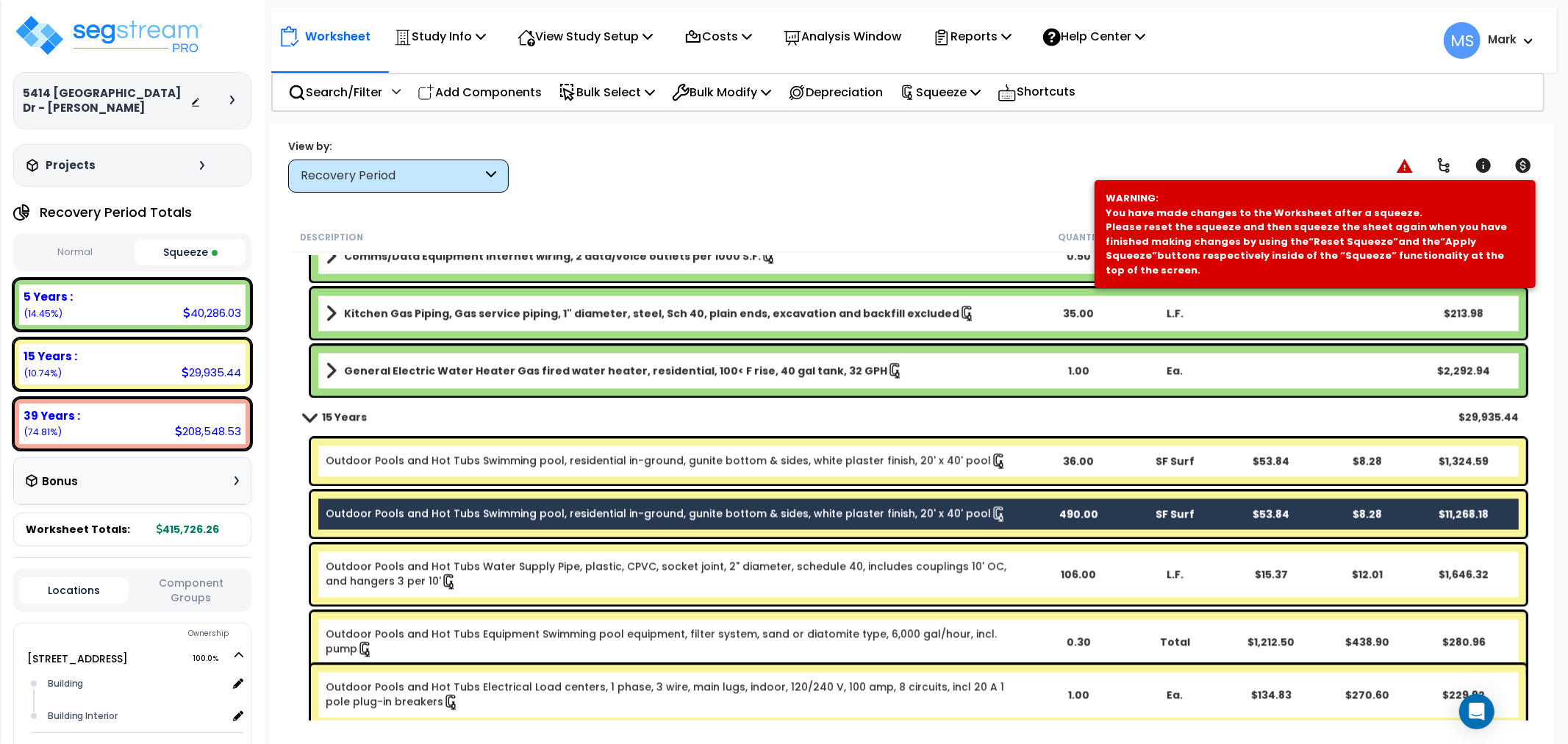
click at [545, 463] on link "Outdoor Pools and Hot Tubs Swimming pool, residential in-ground, gunite bottom …" at bounding box center [666, 461] width 681 height 16
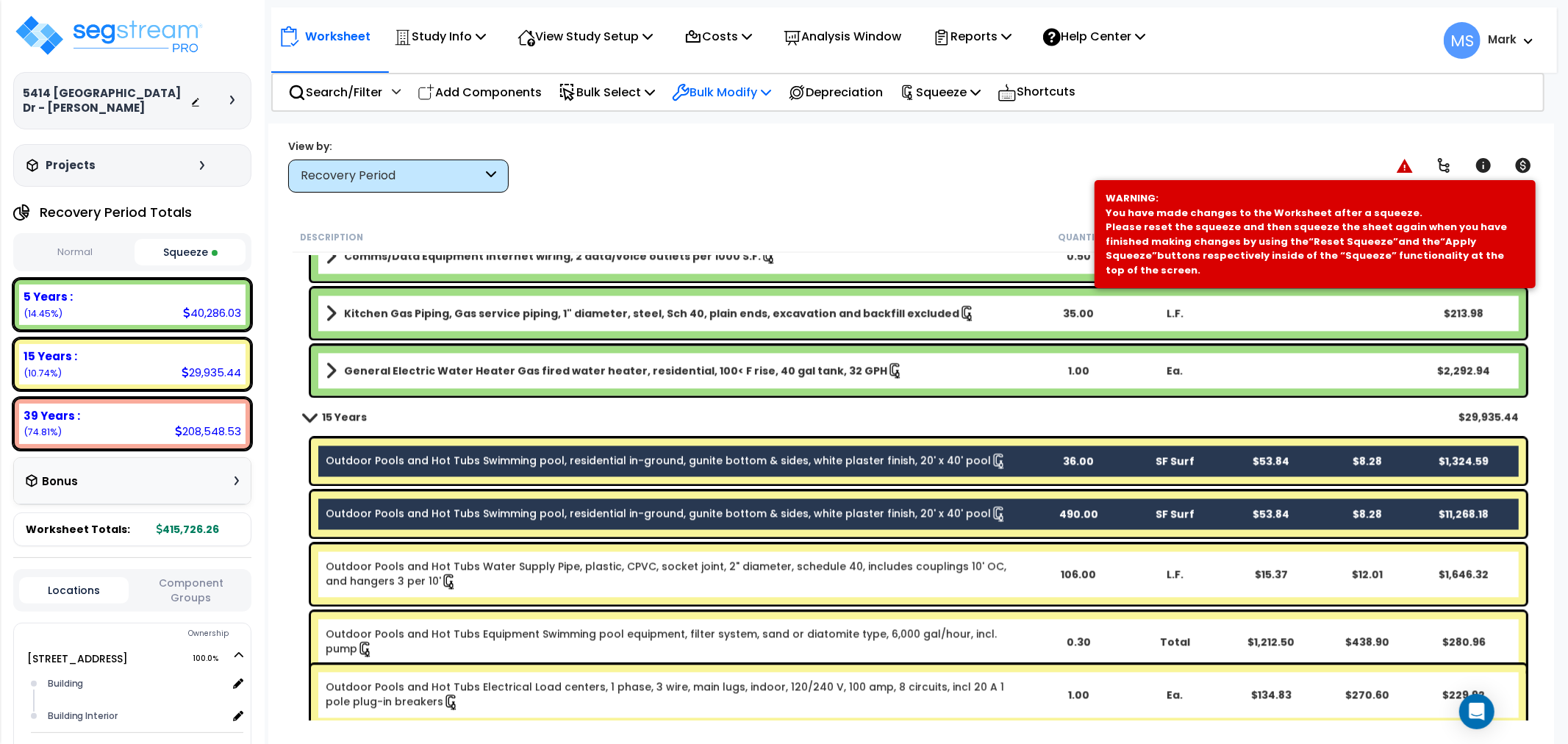
click at [751, 86] on p "Bulk Modify" at bounding box center [722, 93] width 99 height 20
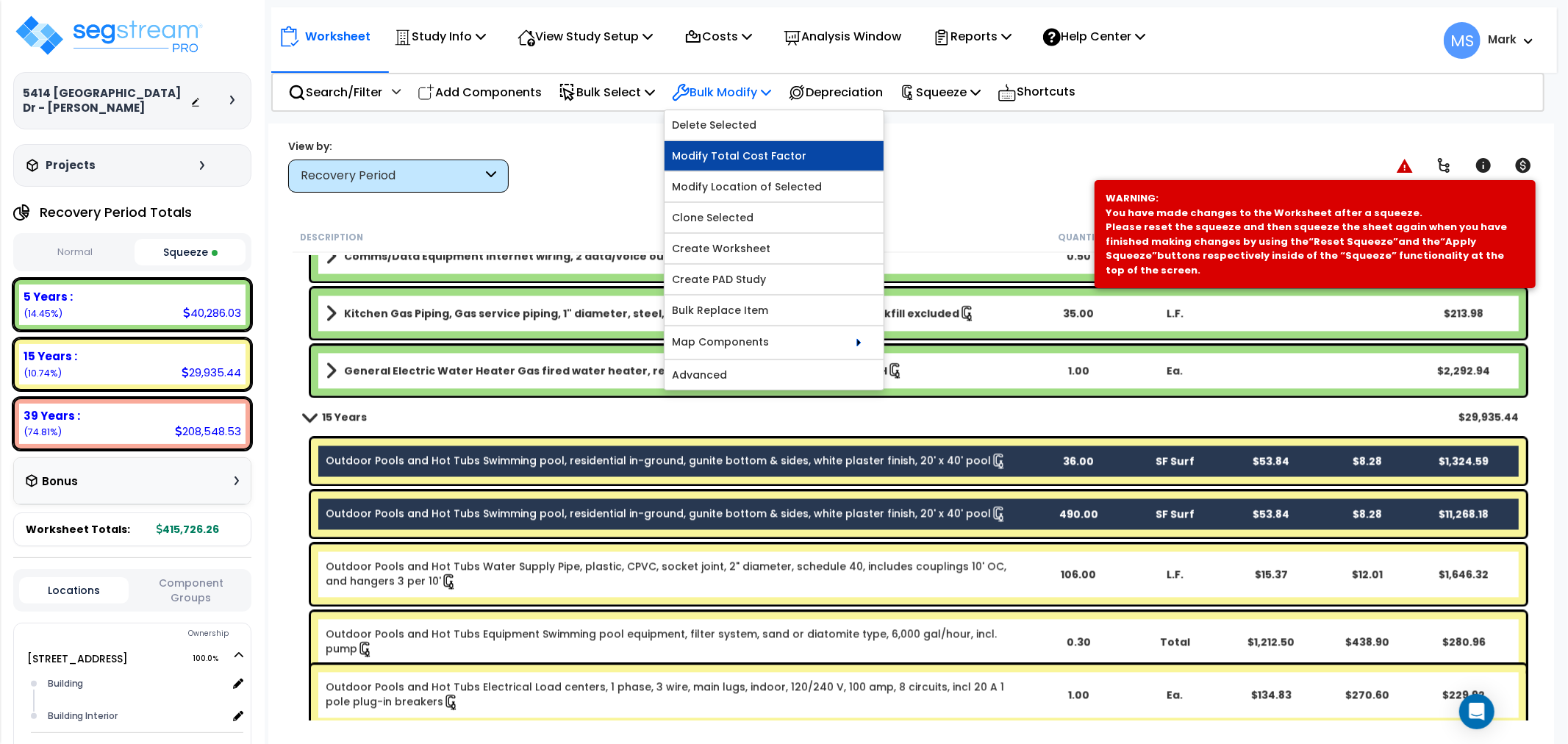
click at [753, 155] on link "Modify Total Cost Factor" at bounding box center [774, 156] width 219 height 30
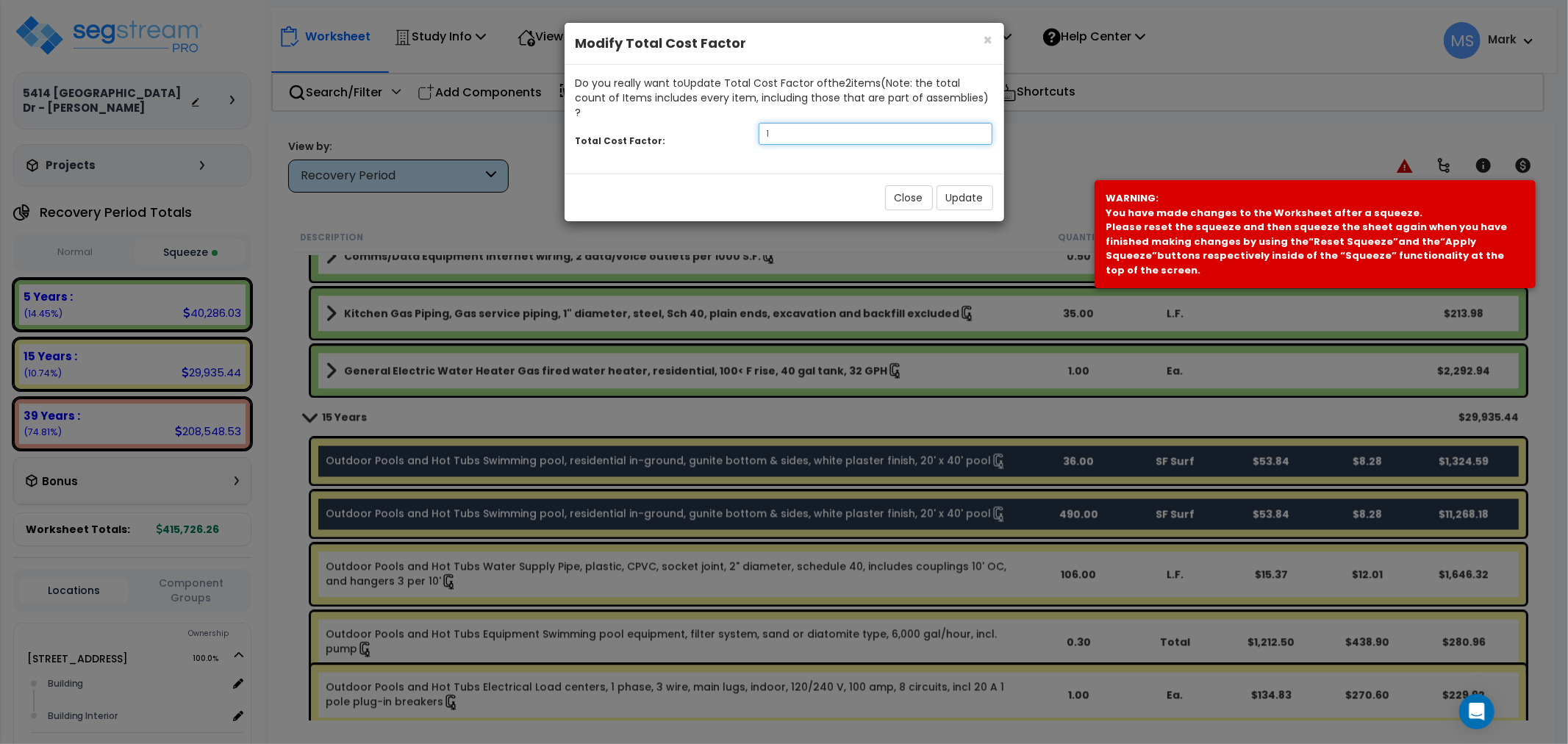
click at [796, 123] on input "1" at bounding box center [876, 134] width 235 height 22
type input "1"
type input ".5"
click at [952, 185] on button "Update" at bounding box center [964, 197] width 57 height 25
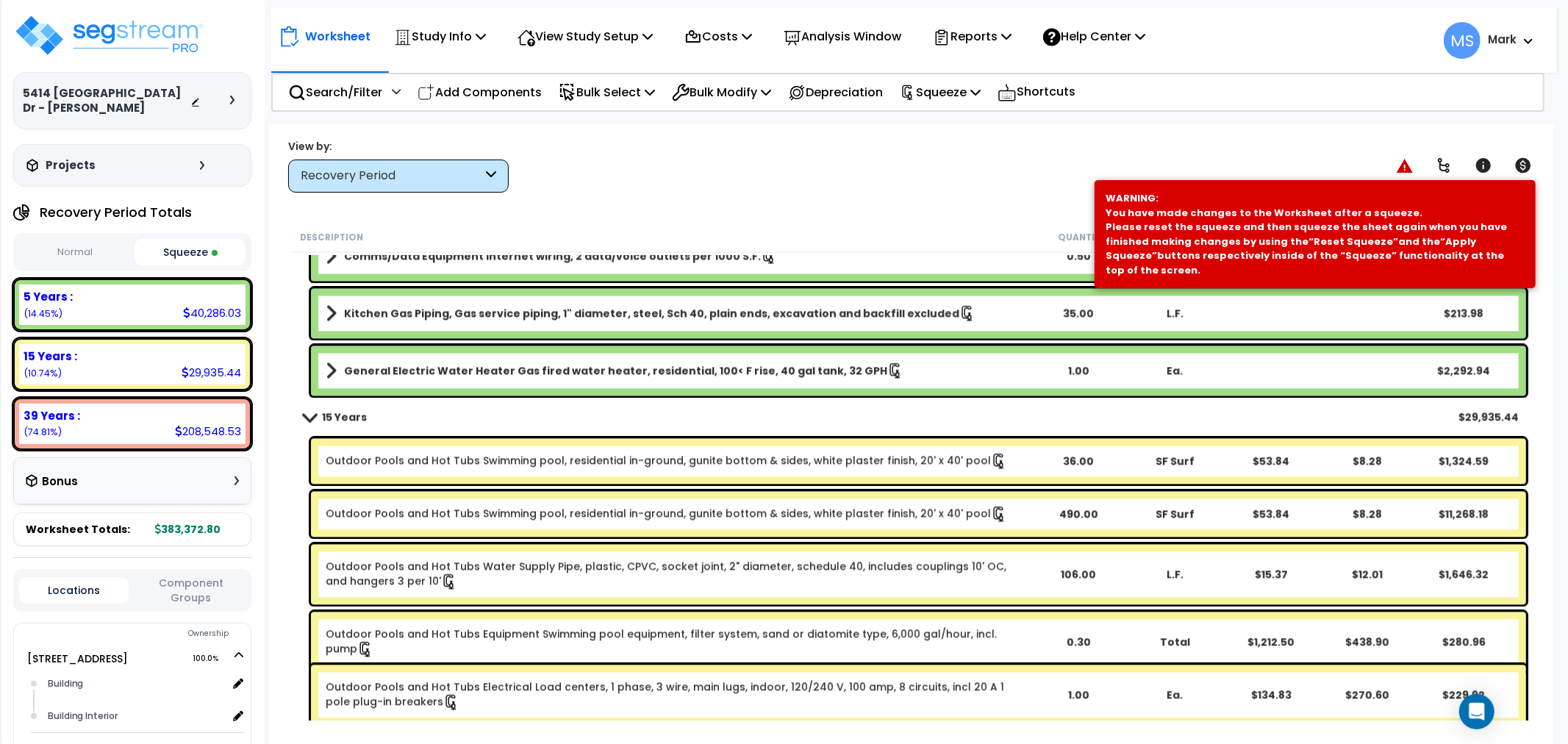
click at [957, 89] on p "Squeeze" at bounding box center [940, 93] width 81 height 20
click at [963, 121] on link "Re-squeeze" at bounding box center [965, 127] width 145 height 34
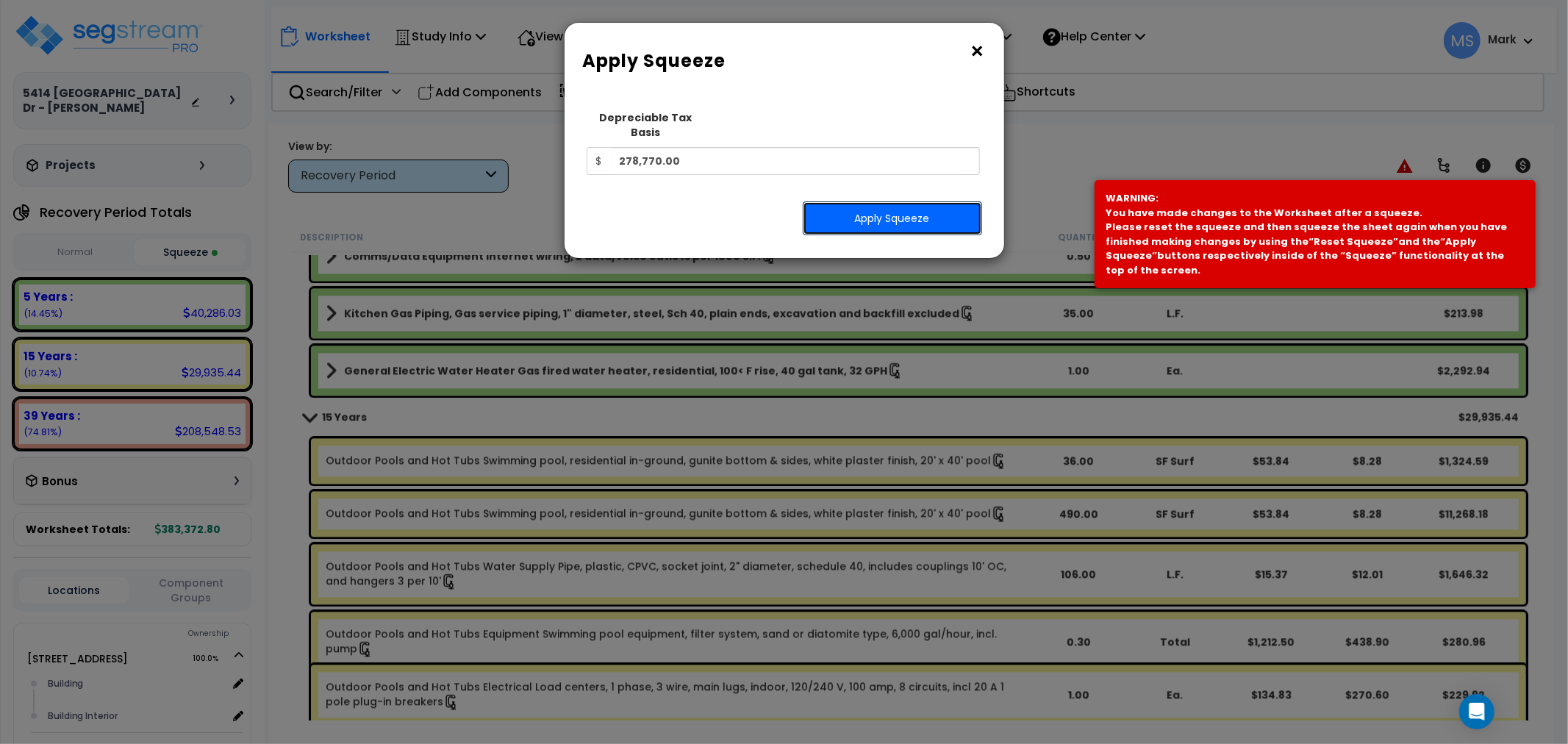
drag, startPoint x: 919, startPoint y: 203, endPoint x: 575, endPoint y: 248, distance: 346.9
click at [918, 203] on button "Apply Squeeze" at bounding box center [892, 218] width 179 height 34
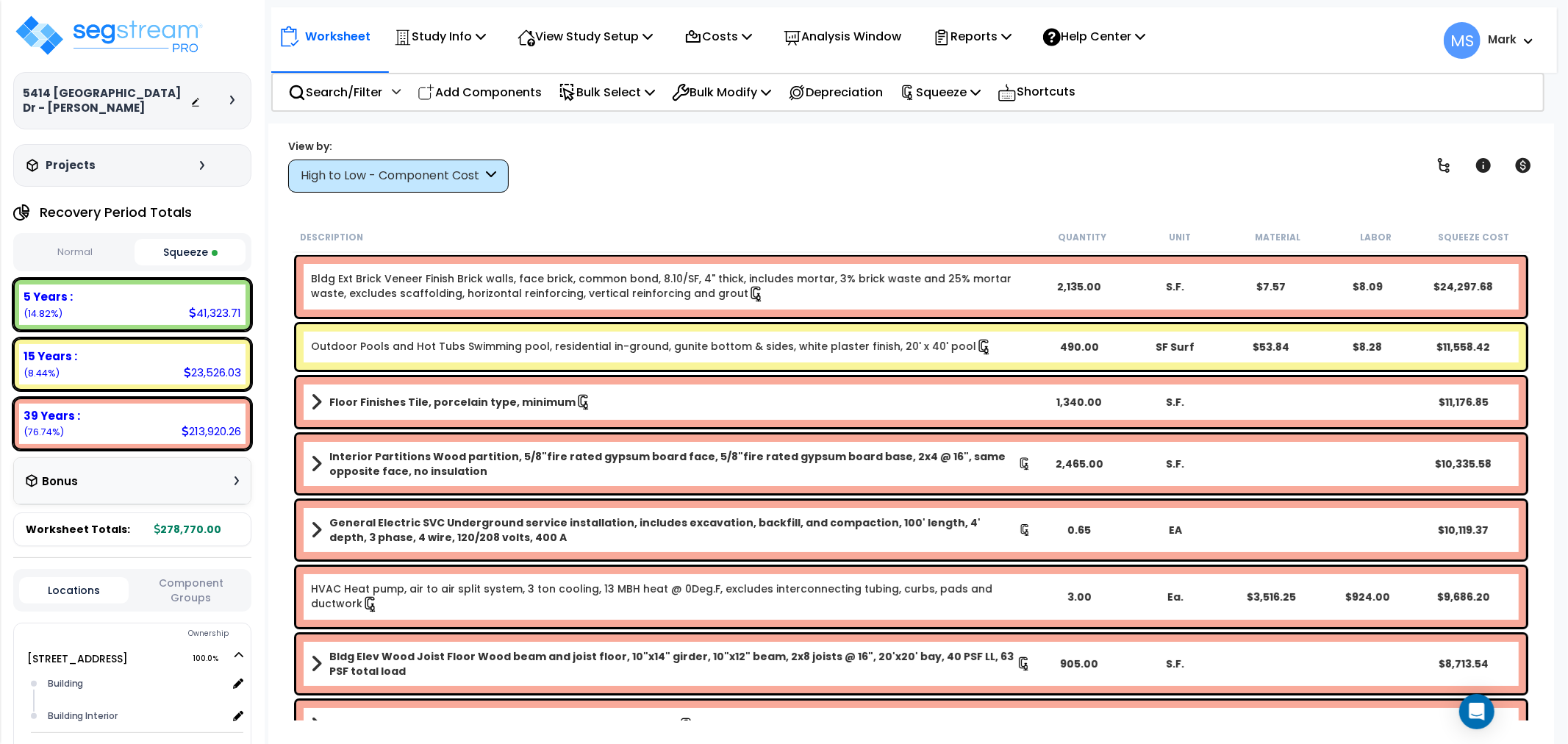
click at [370, 182] on div "High to Low - Component Cost" at bounding box center [392, 176] width 182 height 17
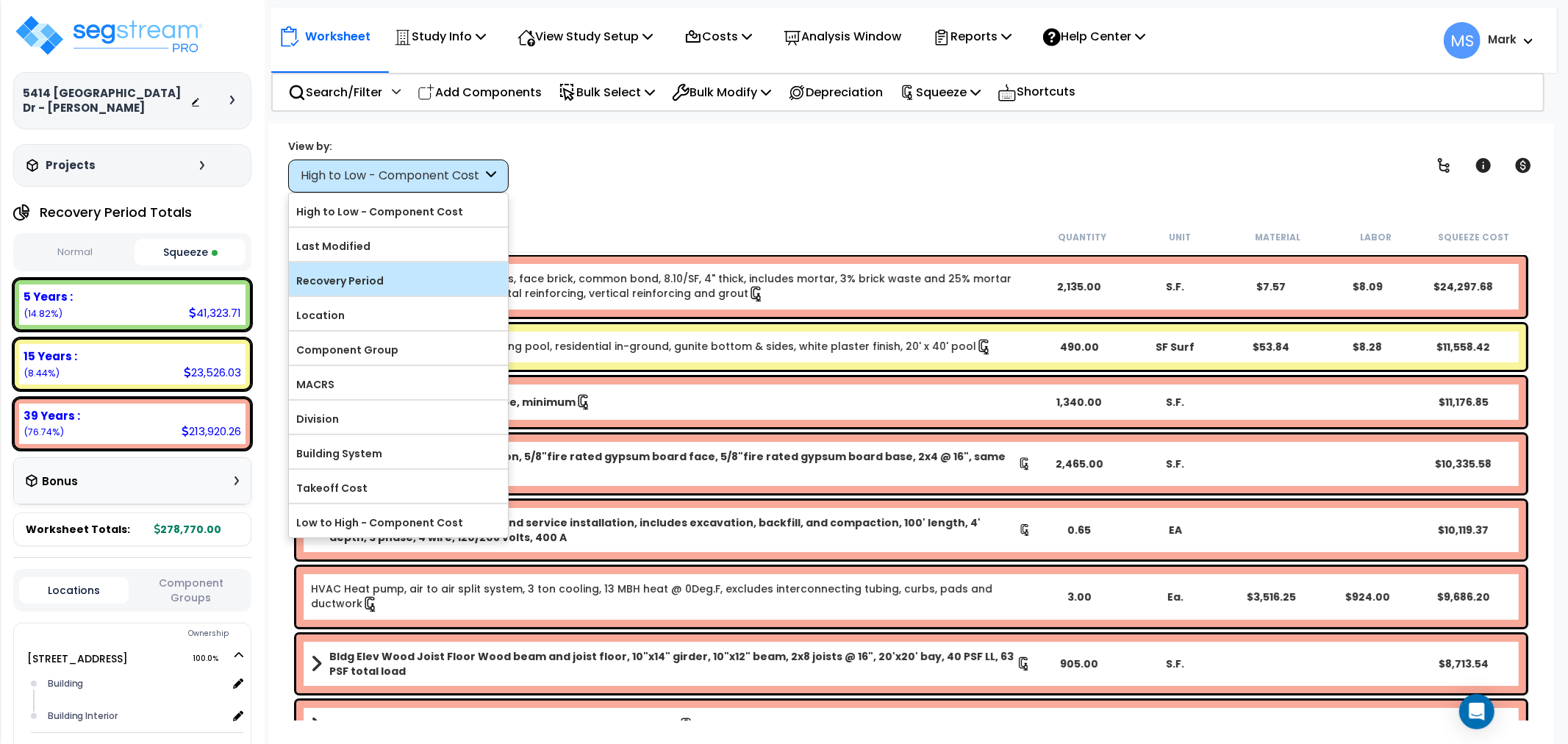
click at [343, 274] on label "Recovery Period" at bounding box center [399, 281] width 219 height 22
click at [0, 0] on input "Recovery Period" at bounding box center [0, 0] width 0 height 0
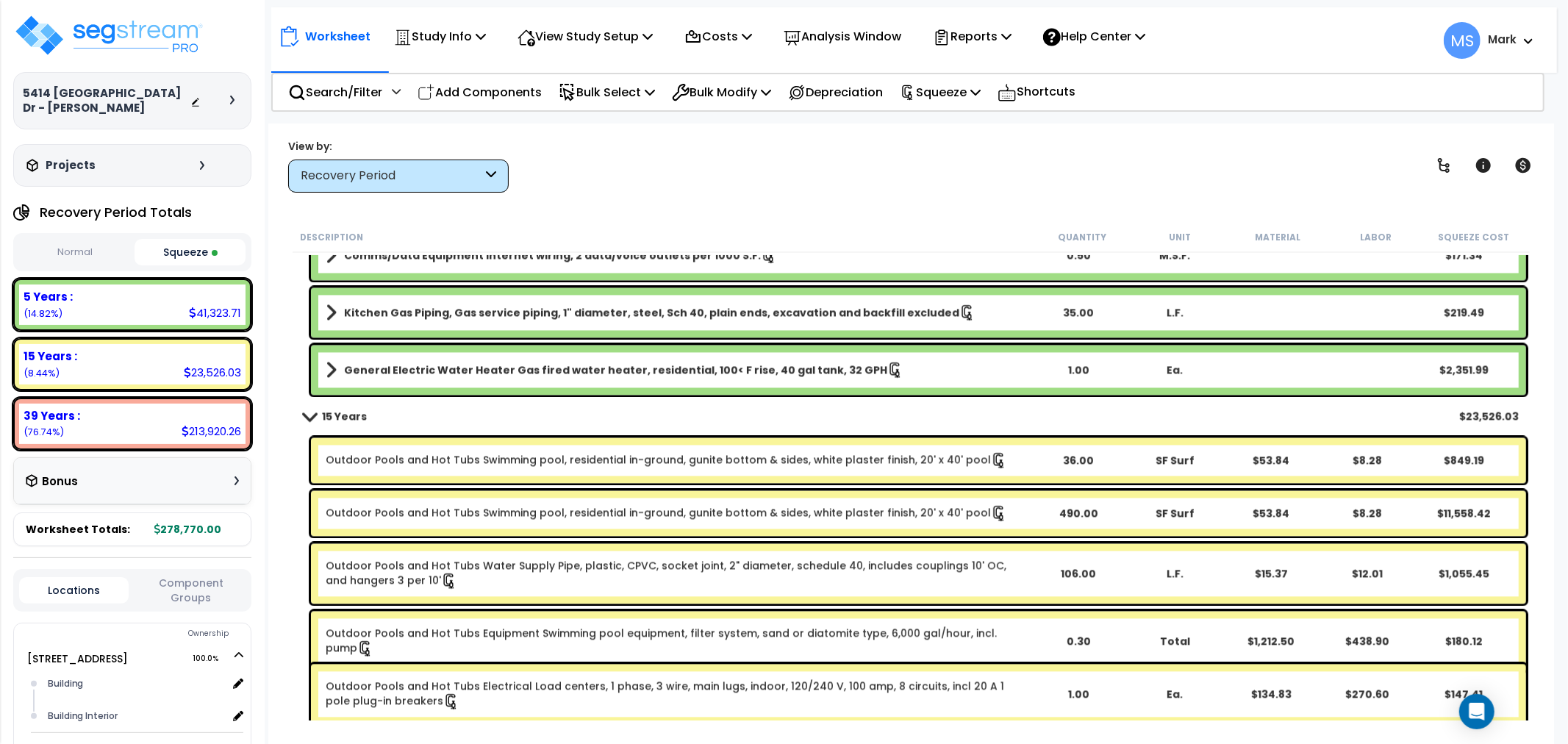
scroll to position [2614, 0]
click at [463, 466] on link "Outdoor Pools and Hot Tubs Swimming pool, residential in-ground, gunite bottom …" at bounding box center [666, 461] width 681 height 16
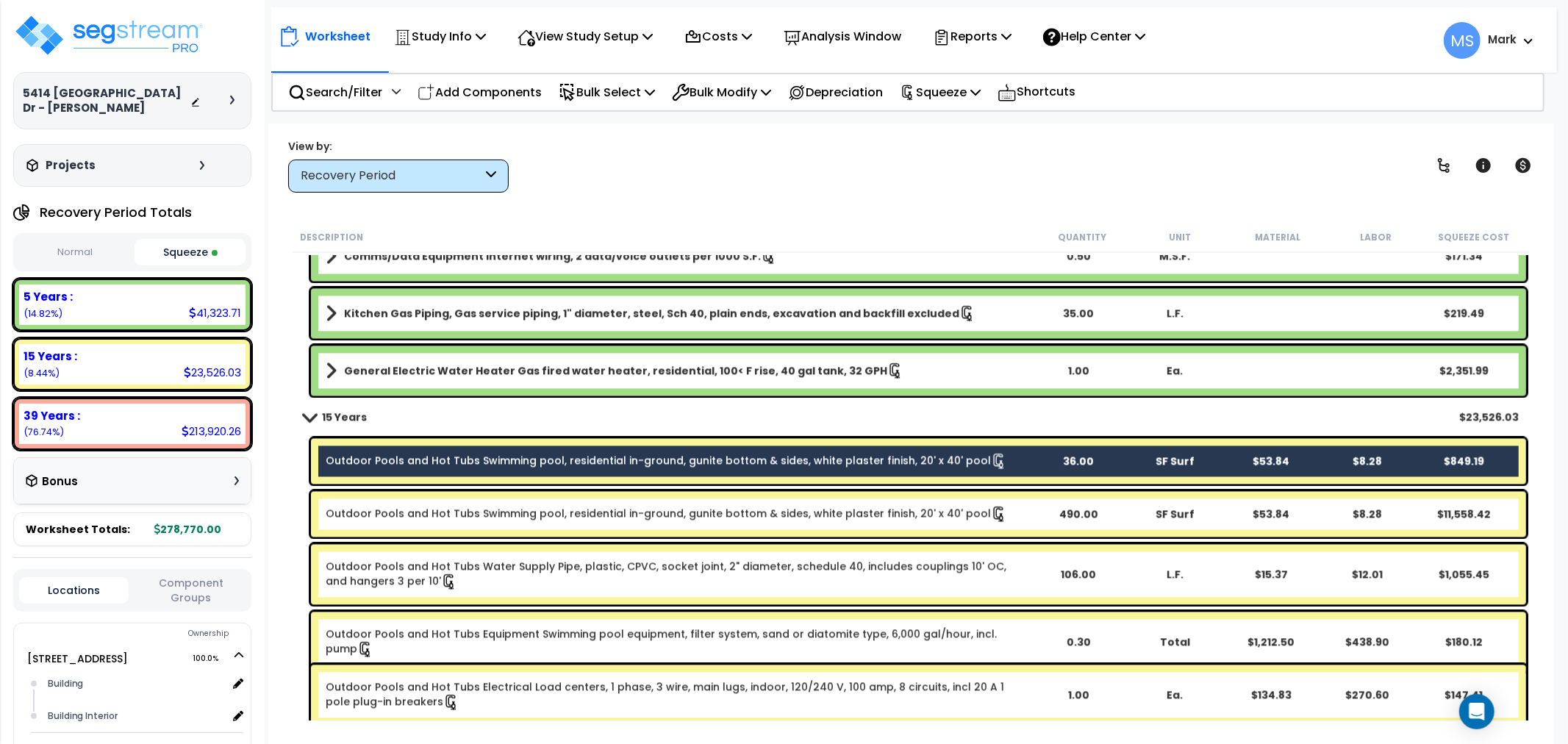
drag, startPoint x: 458, startPoint y: 516, endPoint x: 458, endPoint y: 508, distance: 8.0
click at [458, 513] on link "Outdoor Pools and Hot Tubs Swimming pool, residential in-ground, gunite bottom …" at bounding box center [666, 514] width 681 height 16
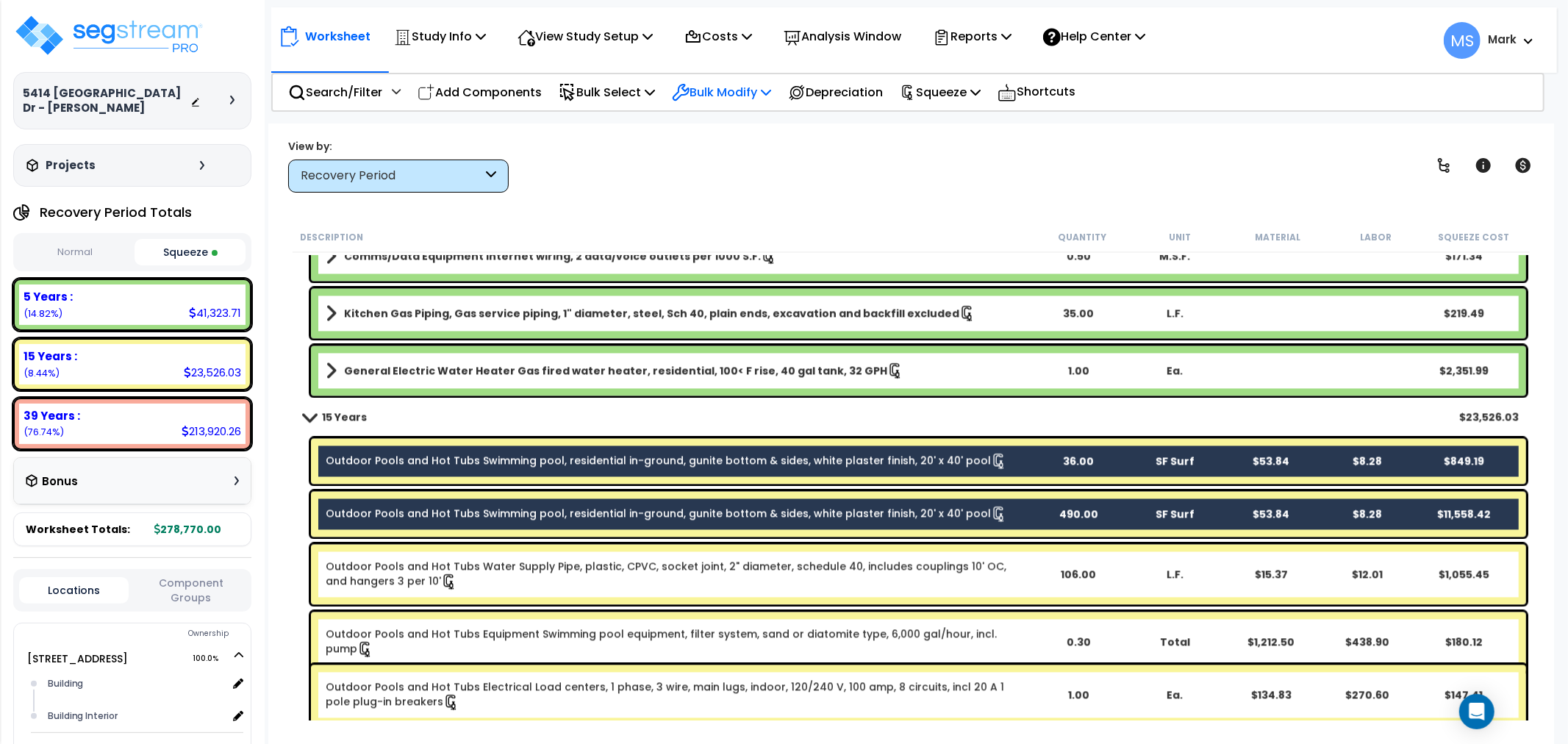
click at [715, 86] on p "Bulk Modify" at bounding box center [722, 93] width 99 height 20
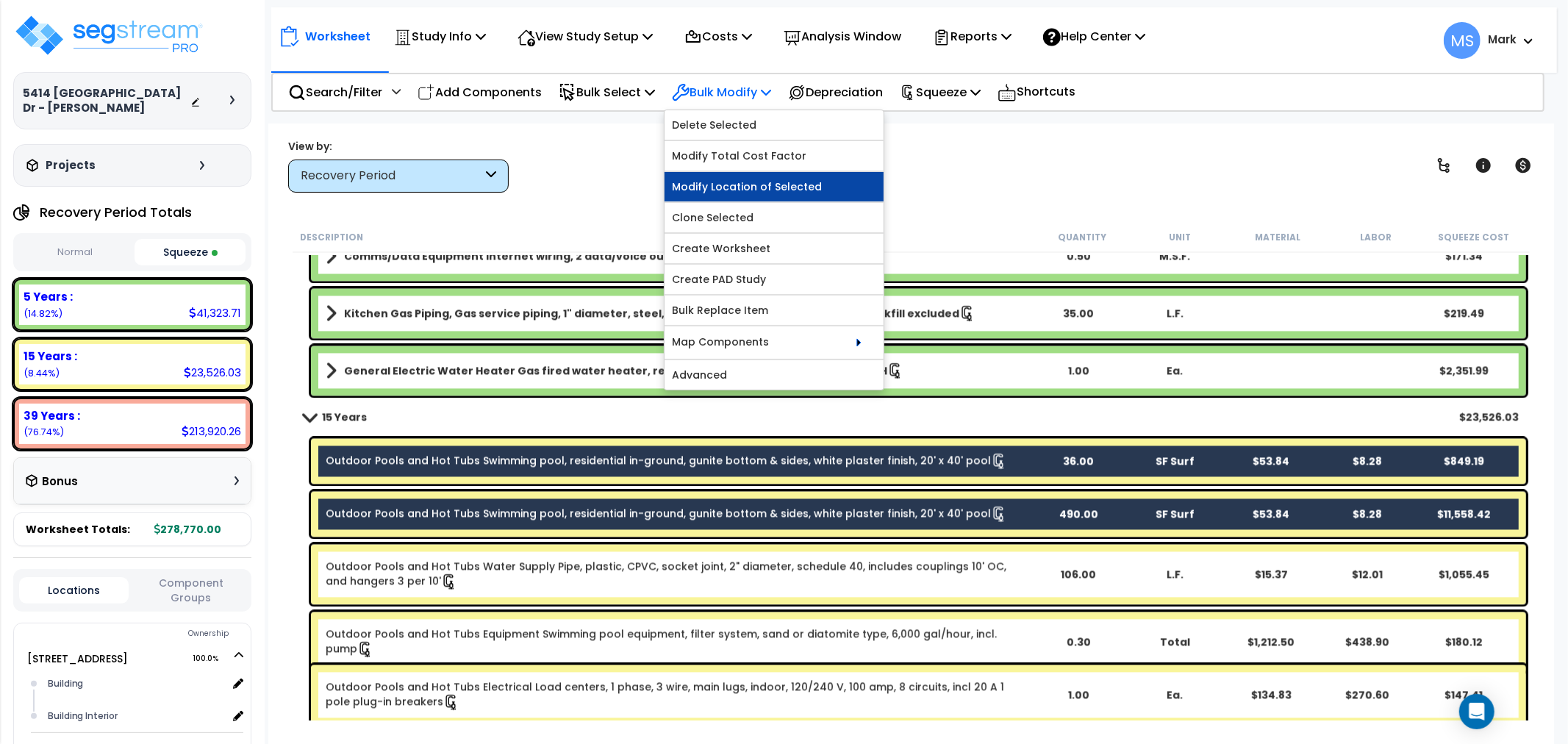
click at [740, 187] on link "Modify Location of Selected" at bounding box center [774, 187] width 219 height 30
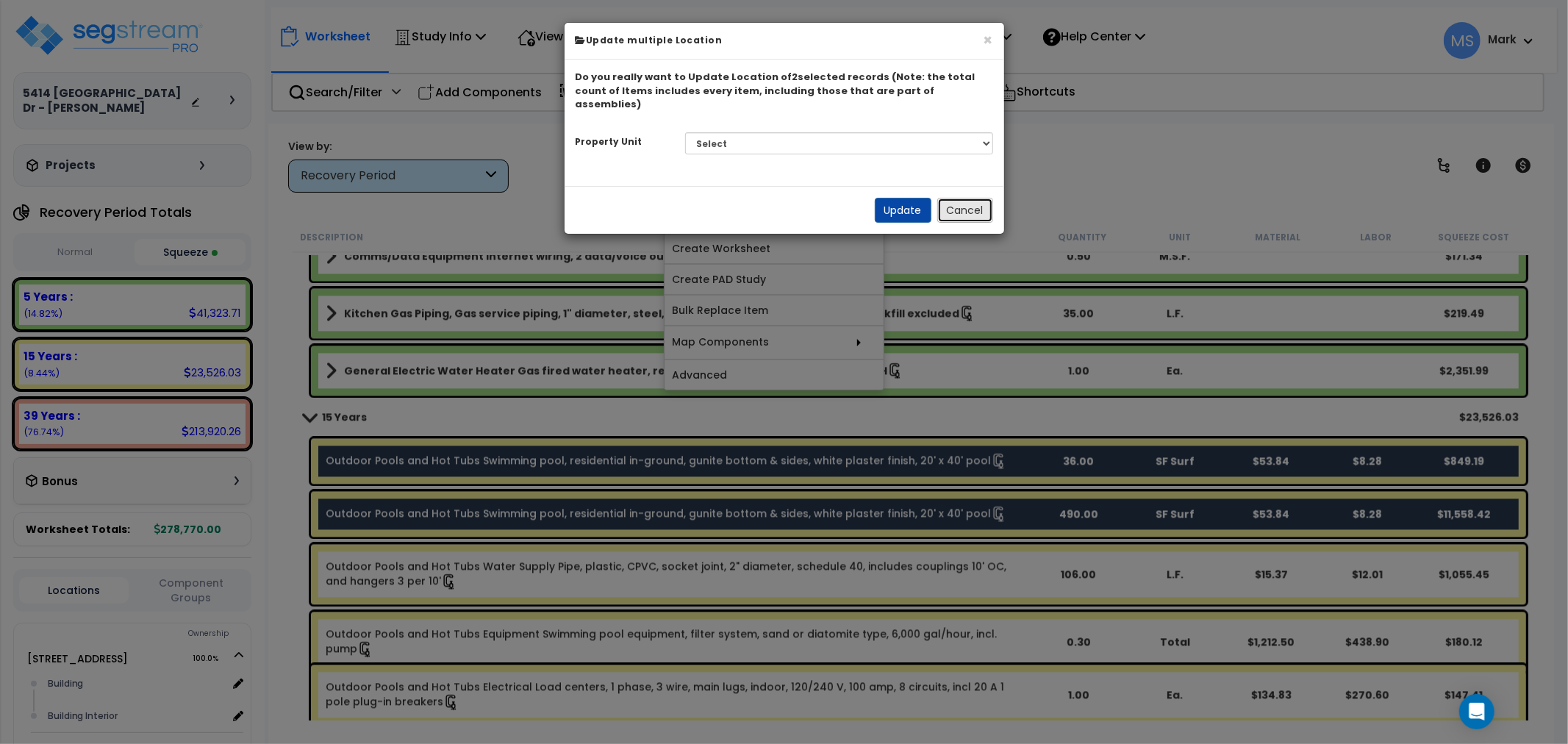
click at [967, 197] on button "Cancel" at bounding box center [965, 210] width 56 height 25
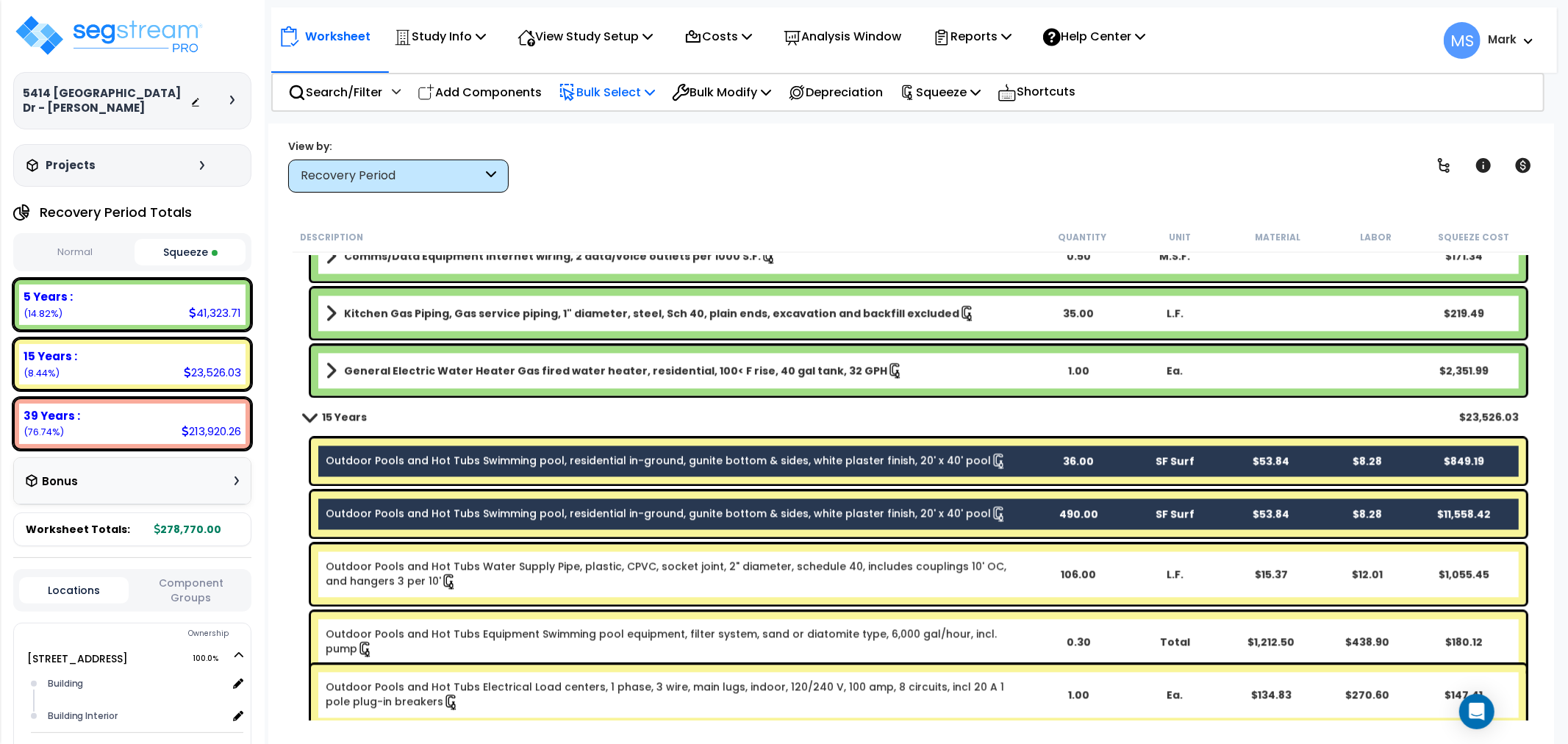
click at [634, 94] on p "Bulk Select" at bounding box center [607, 93] width 96 height 20
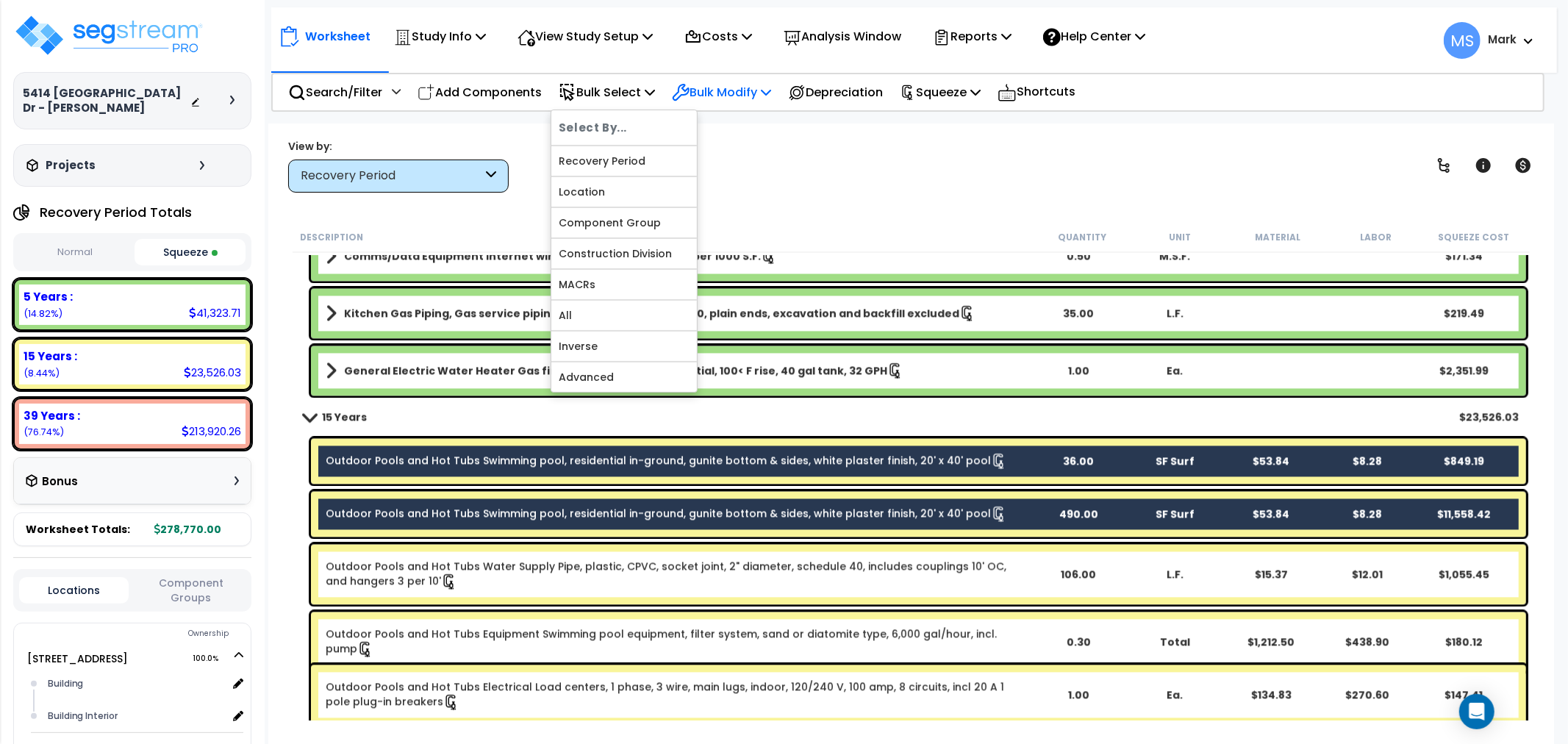
click at [727, 86] on p "Bulk Modify" at bounding box center [722, 93] width 99 height 20
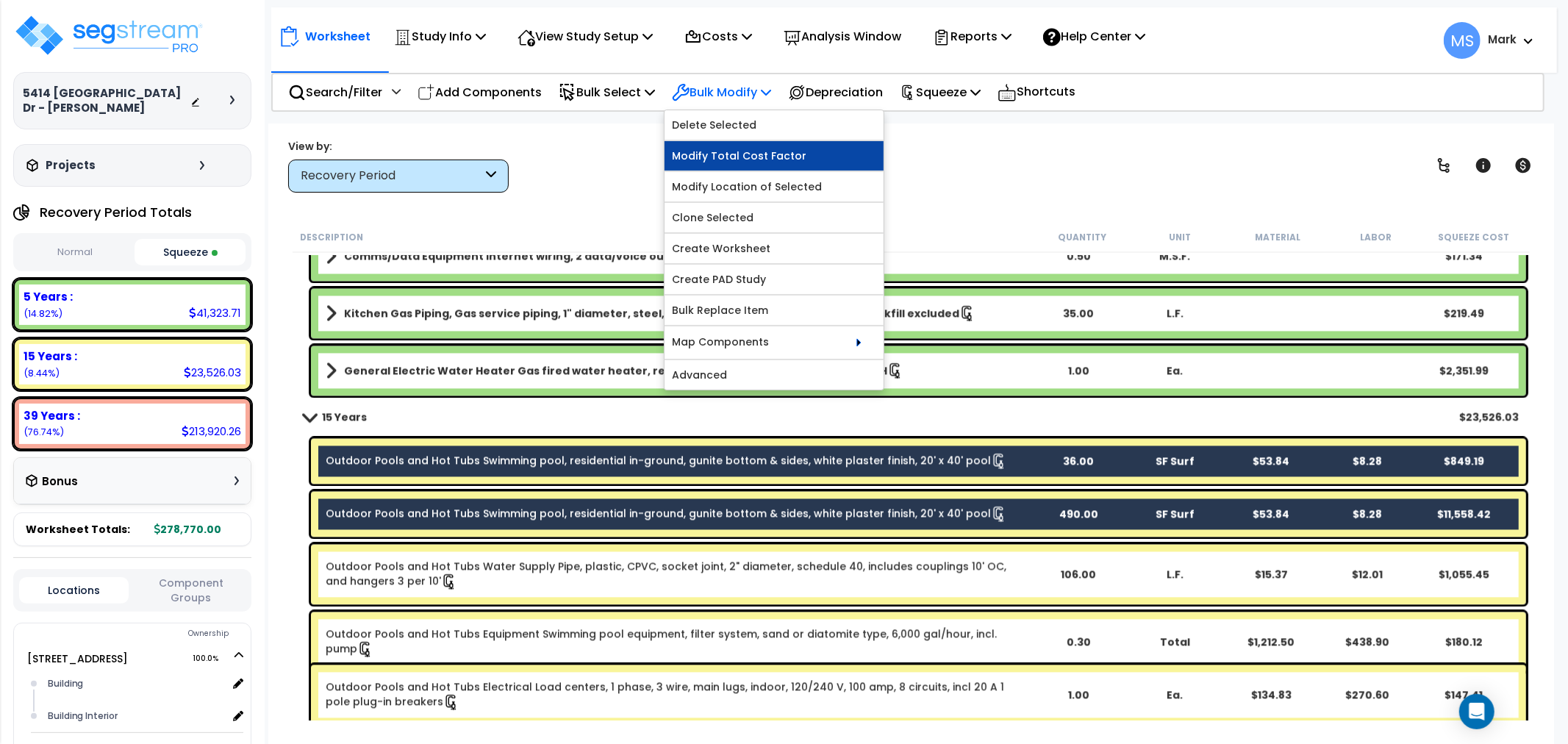
click at [769, 159] on link "Modify Total Cost Factor" at bounding box center [774, 156] width 219 height 30
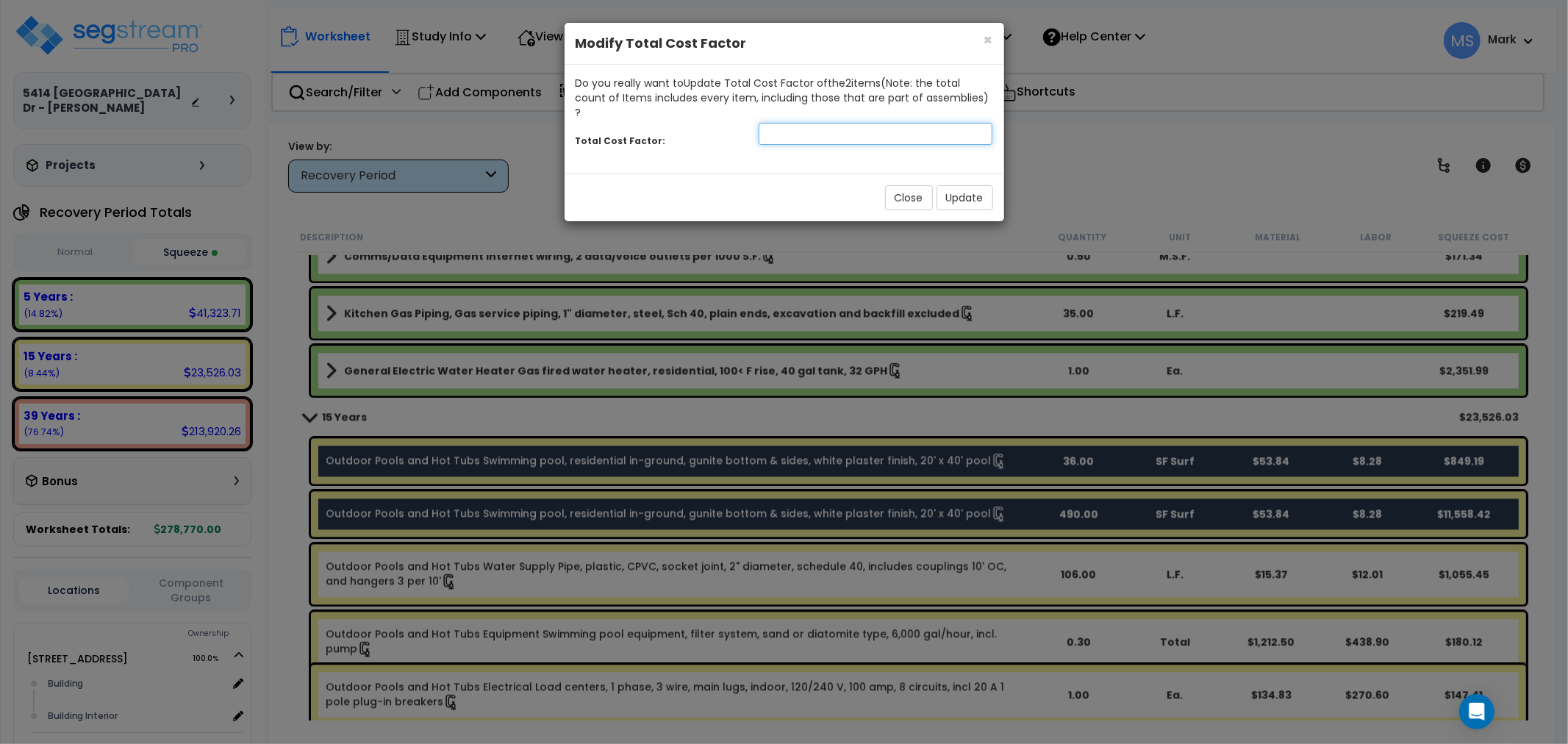
click at [880, 123] on input "number" at bounding box center [876, 134] width 235 height 22
type input "1"
click at [956, 185] on button "Update" at bounding box center [964, 197] width 57 height 25
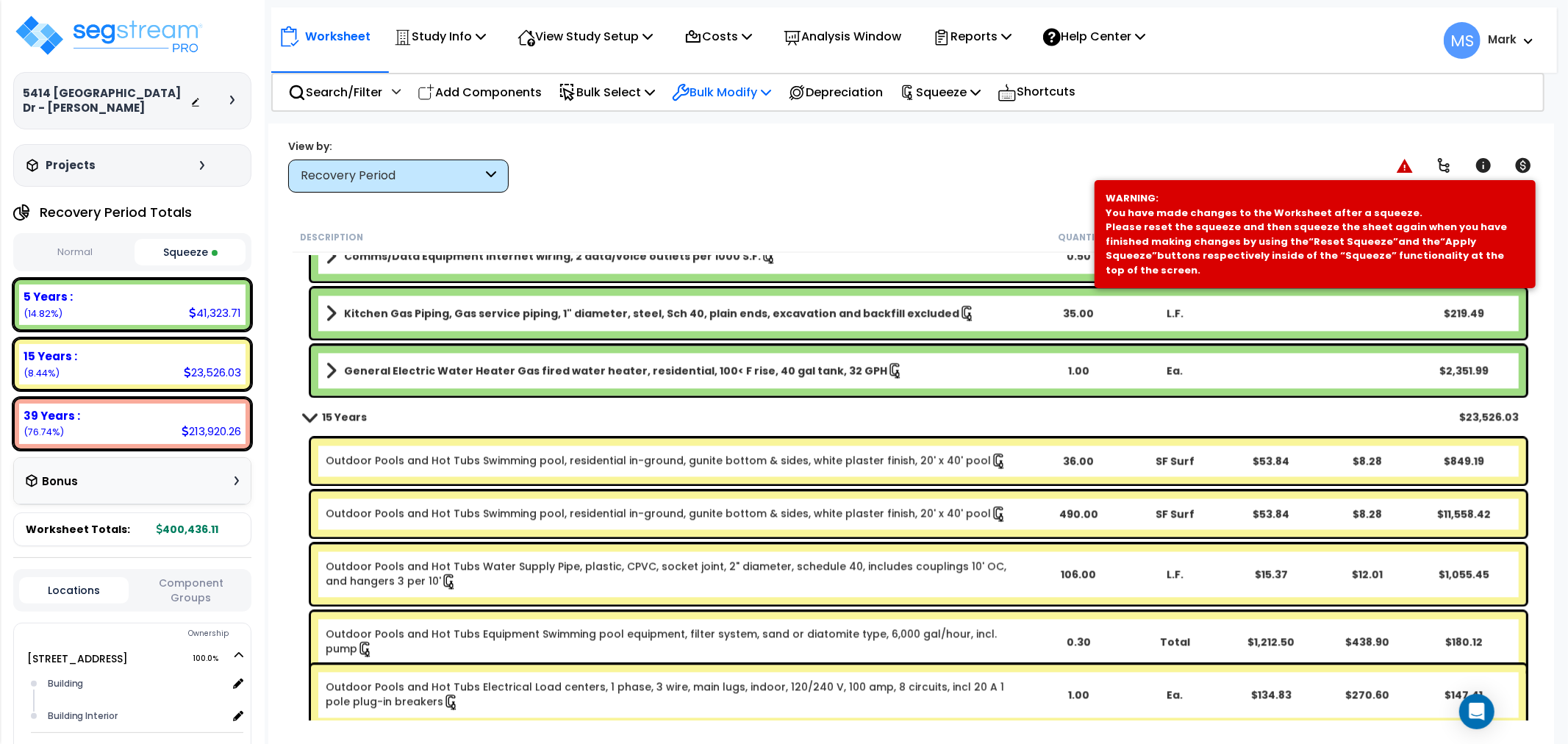
click at [770, 93] on p "Bulk Modify" at bounding box center [722, 93] width 99 height 20
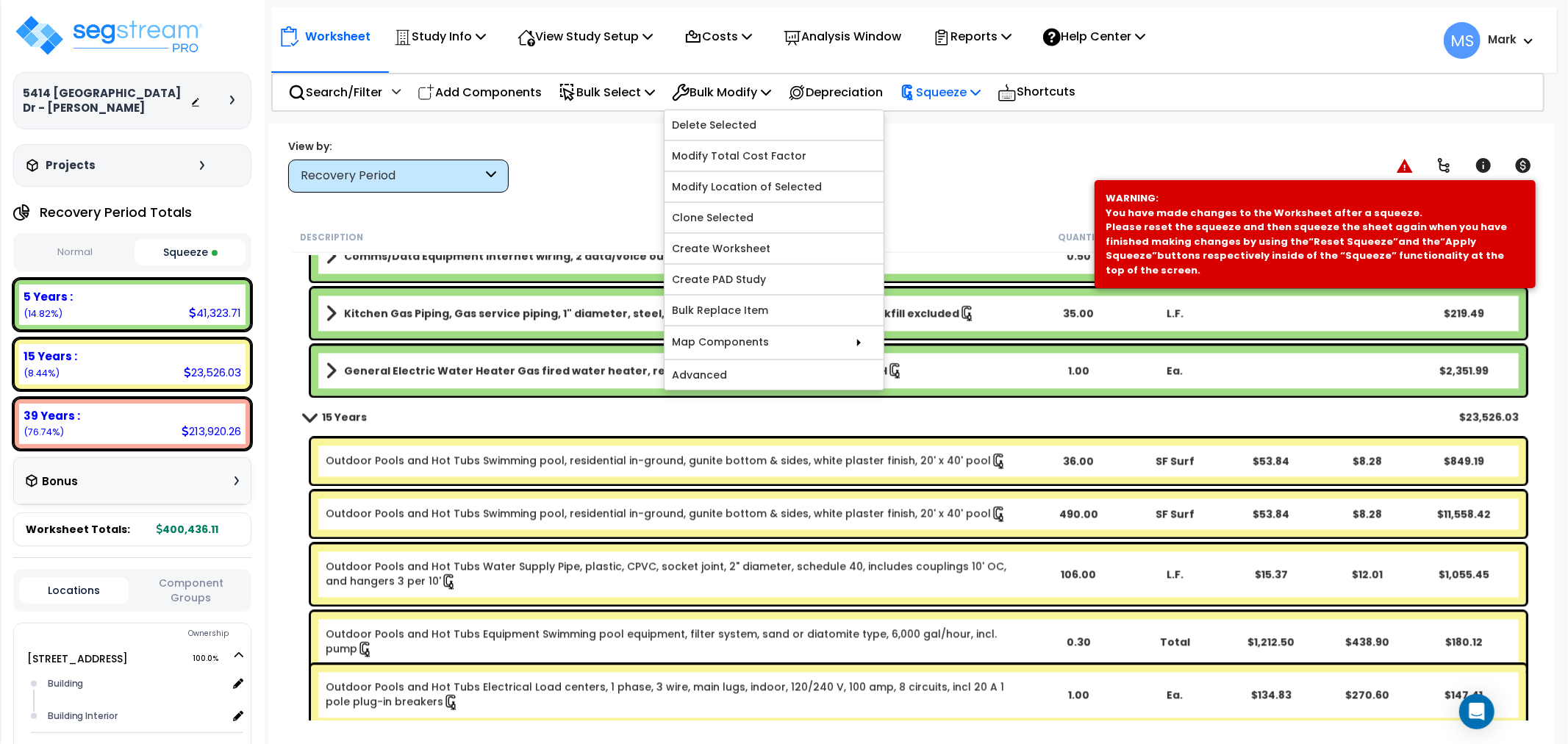
drag, startPoint x: 932, startPoint y: 87, endPoint x: 938, endPoint y: 106, distance: 19.9
click at [934, 89] on p "Squeeze" at bounding box center [940, 93] width 81 height 20
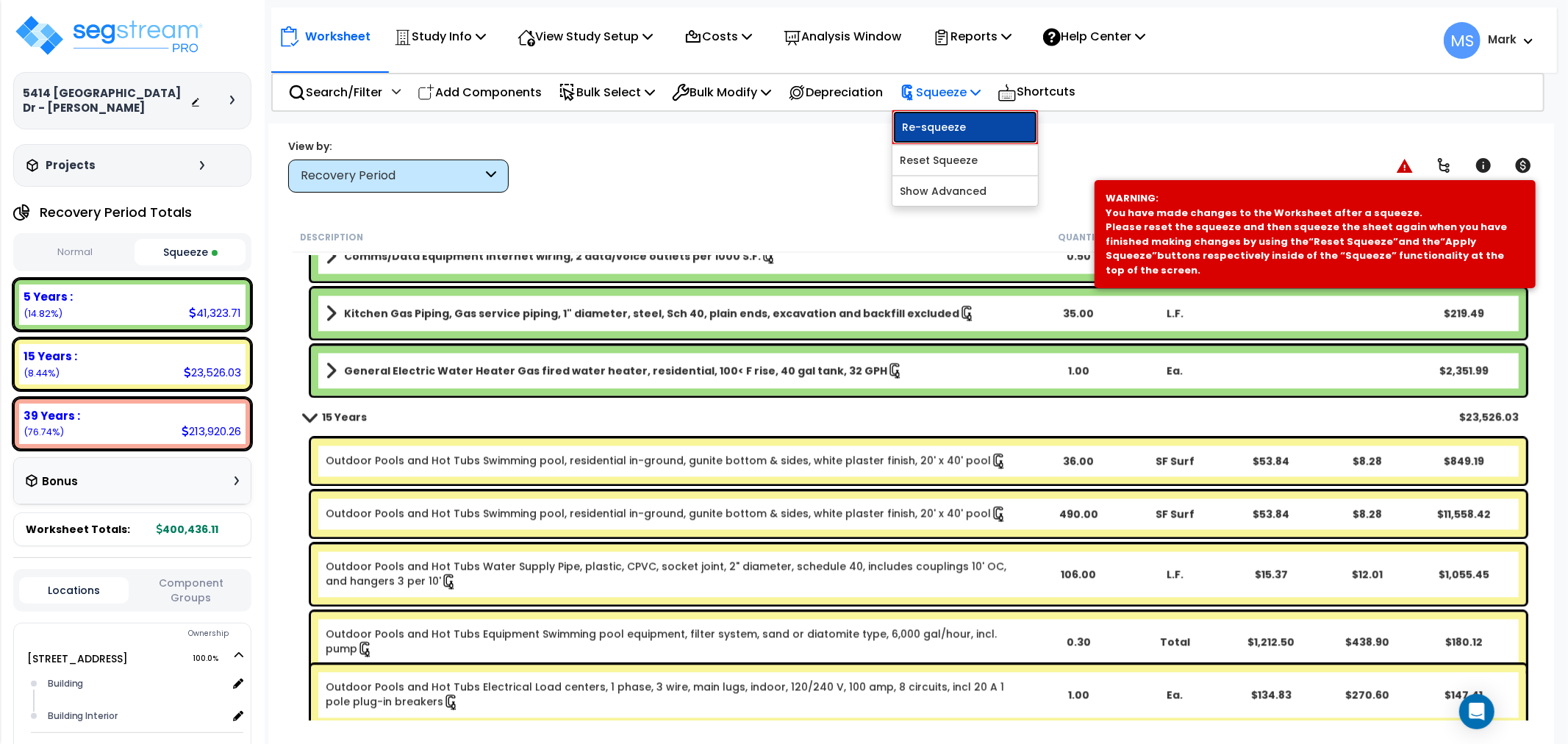
click at [944, 124] on link "Re-squeeze" at bounding box center [965, 127] width 145 height 34
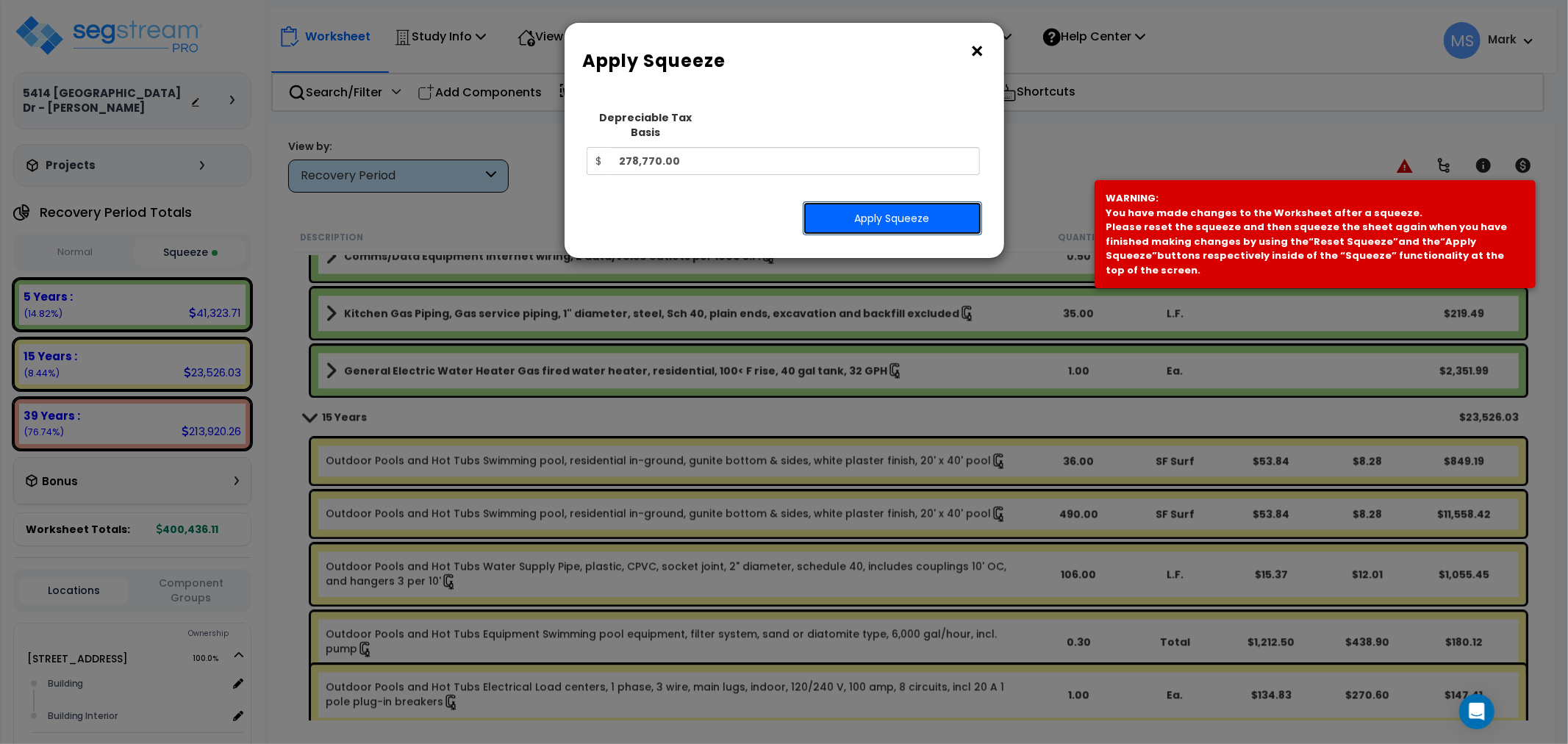
drag, startPoint x: 943, startPoint y: 127, endPoint x: 853, endPoint y: 204, distance: 118.4
click at [853, 204] on button "Apply Squeeze" at bounding box center [892, 218] width 179 height 34
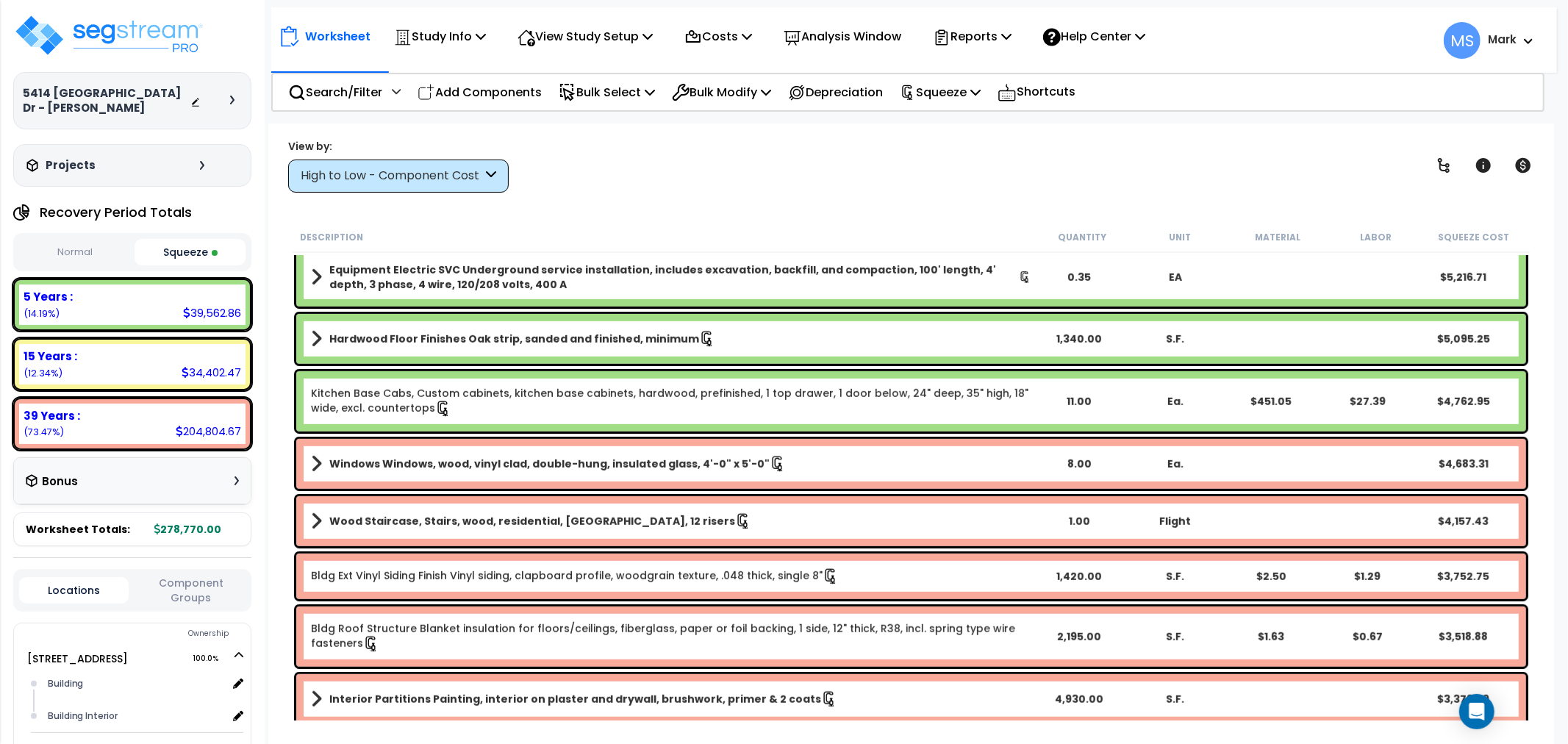
scroll to position [817, 0]
click at [137, 386] on div "15 Years : 34,402.47 (12.34%)" at bounding box center [132, 364] width 239 height 52
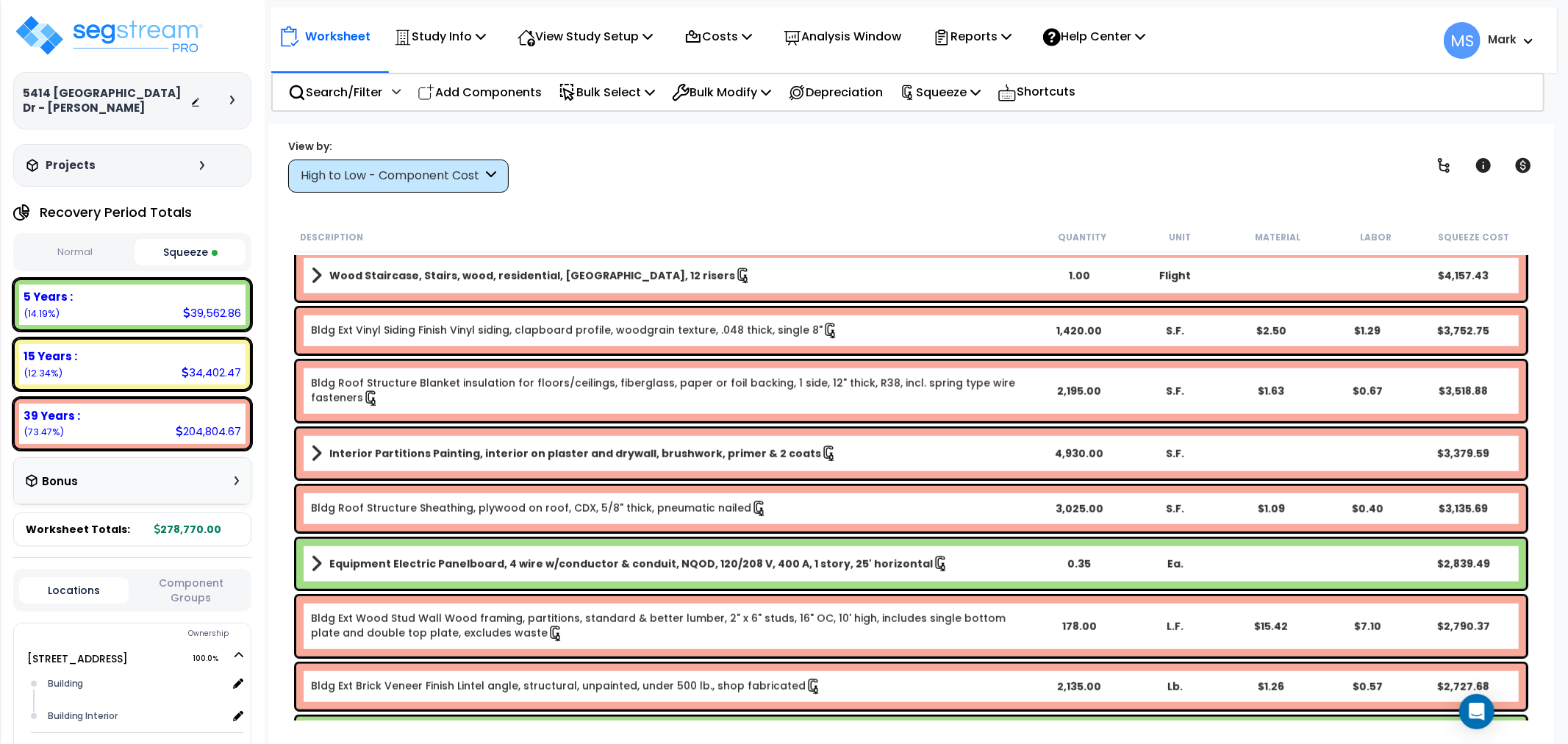
scroll to position [1225, 0]
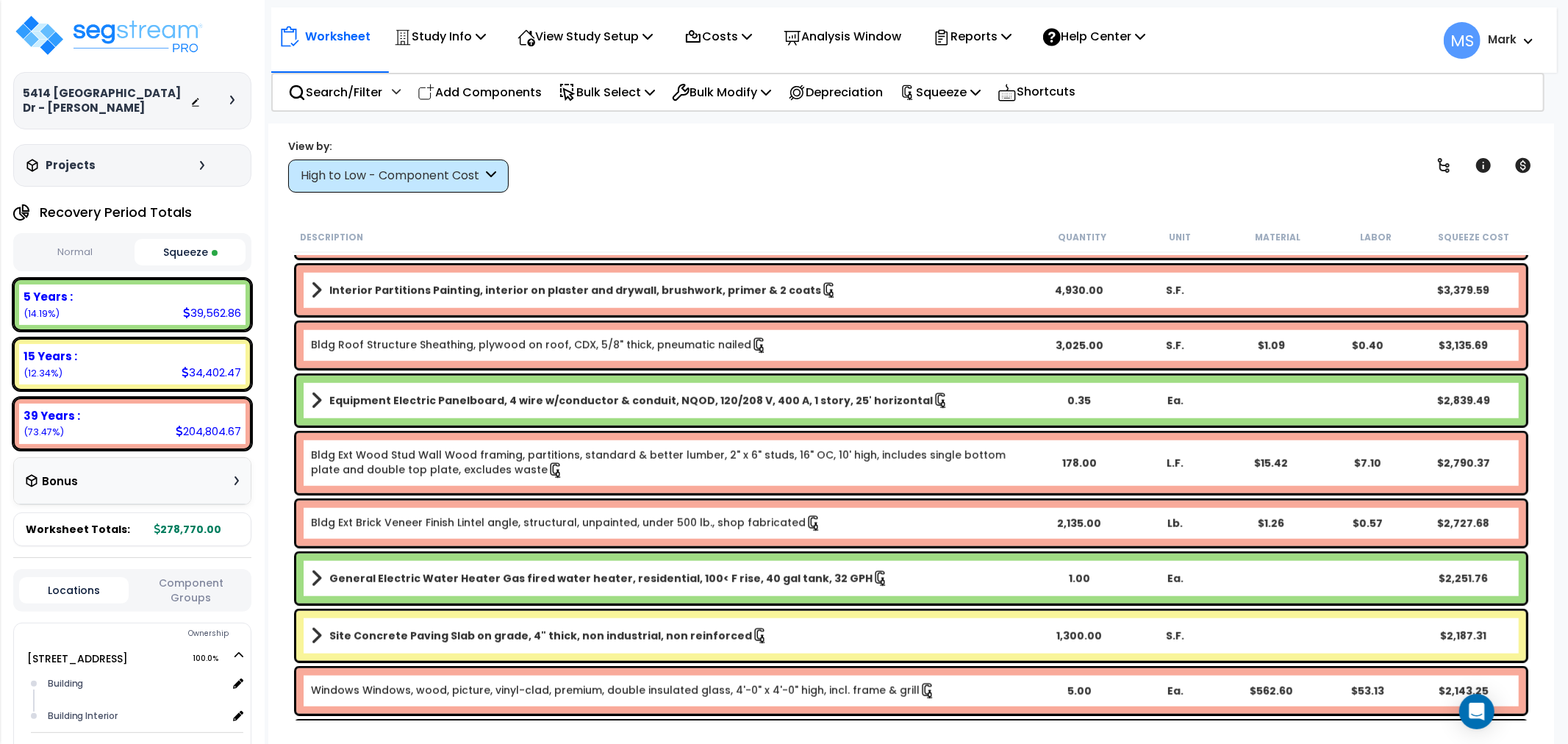
click at [209, 365] on div "34,402.47" at bounding box center [211, 372] width 60 height 16
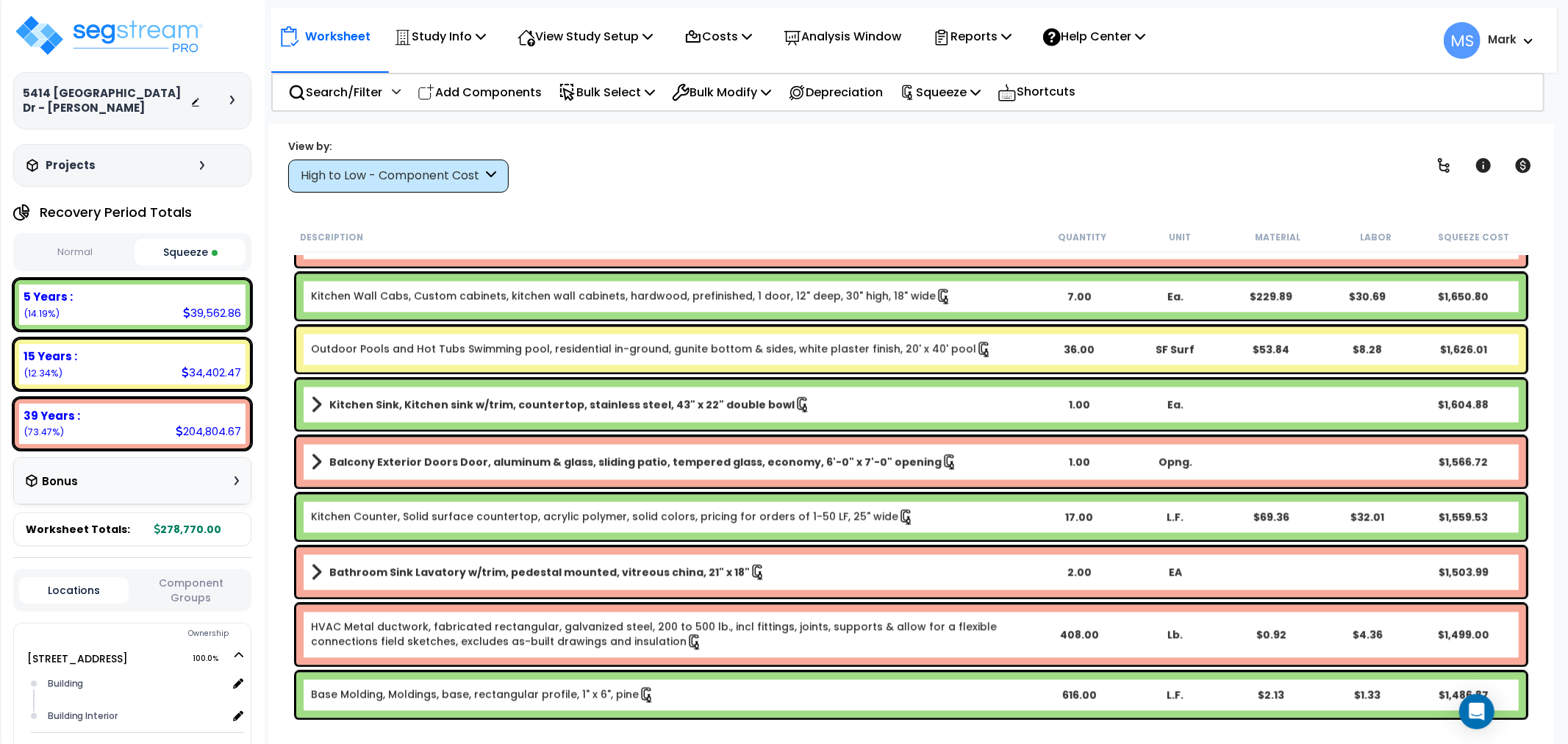
scroll to position [2288, 0]
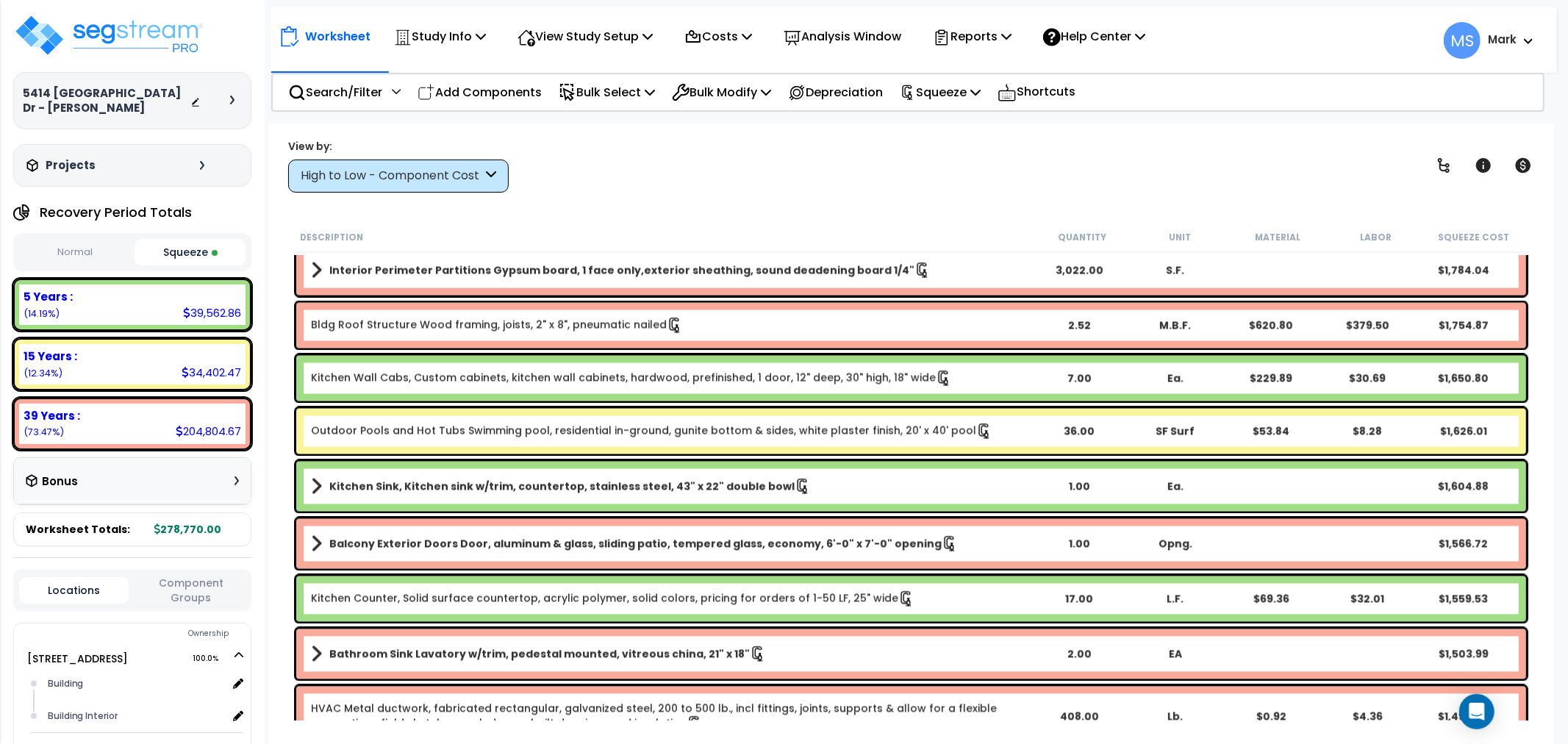
click at [587, 432] on link "Outdoor Pools and Hot Tubs Swimming pool, residential in-ground, gunite bottom …" at bounding box center [651, 431] width 681 height 16
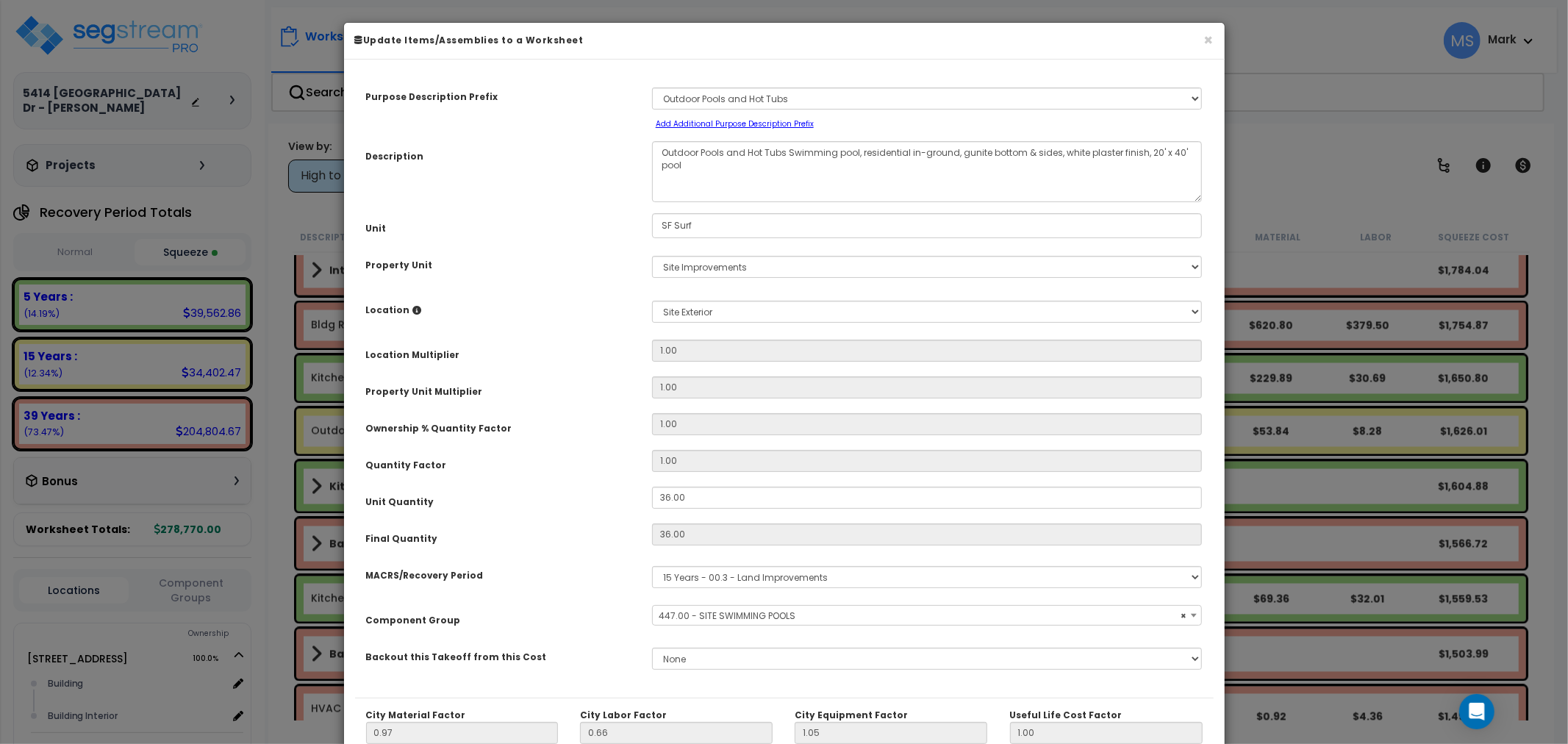
select select "45822"
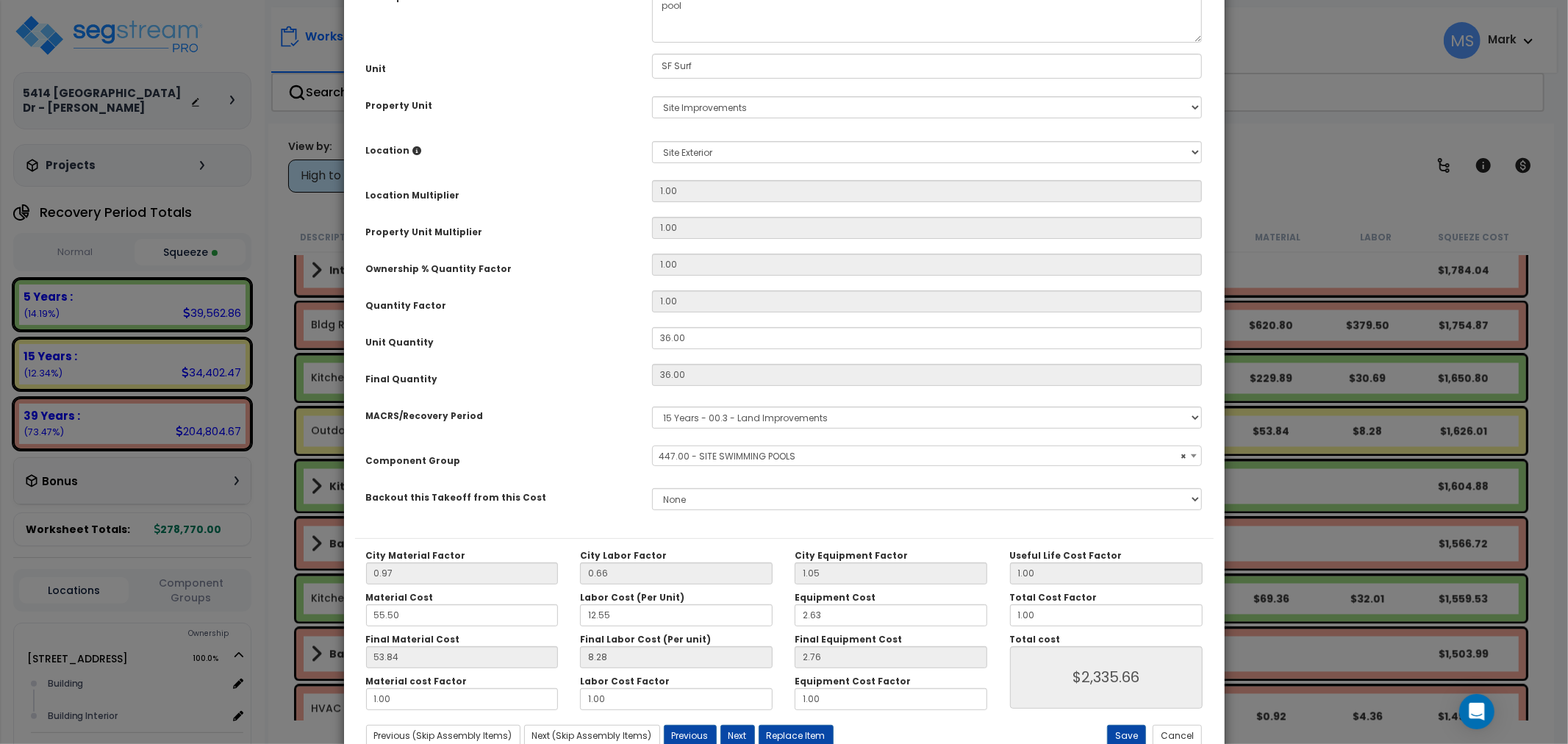
scroll to position [163, 0]
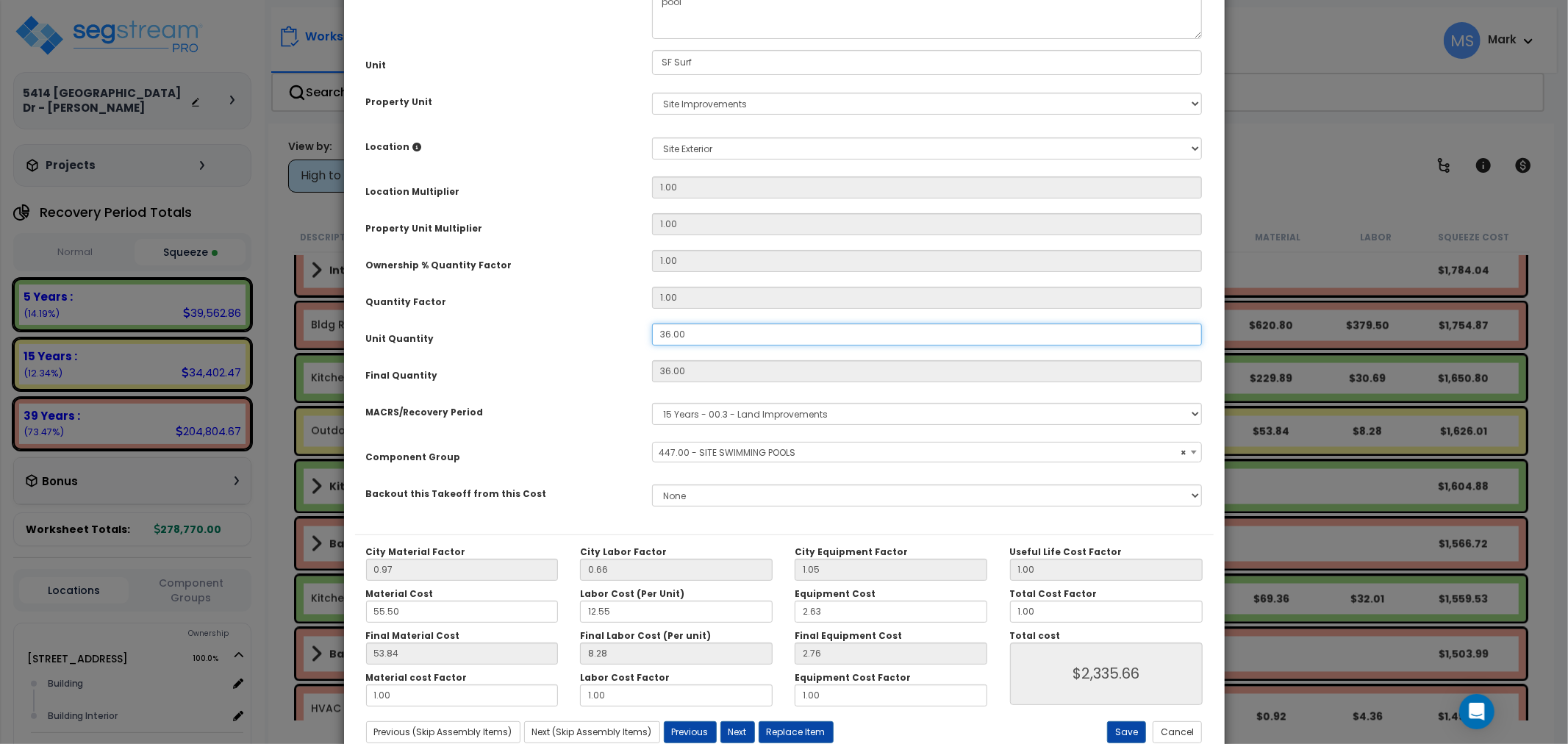
drag, startPoint x: 670, startPoint y: 338, endPoint x: 632, endPoint y: 341, distance: 38.1
click at [632, 340] on div "Unit Quantity 36.00" at bounding box center [784, 336] width 859 height 26
type input "5.00"
type input "36"
type input "$2,335.68"
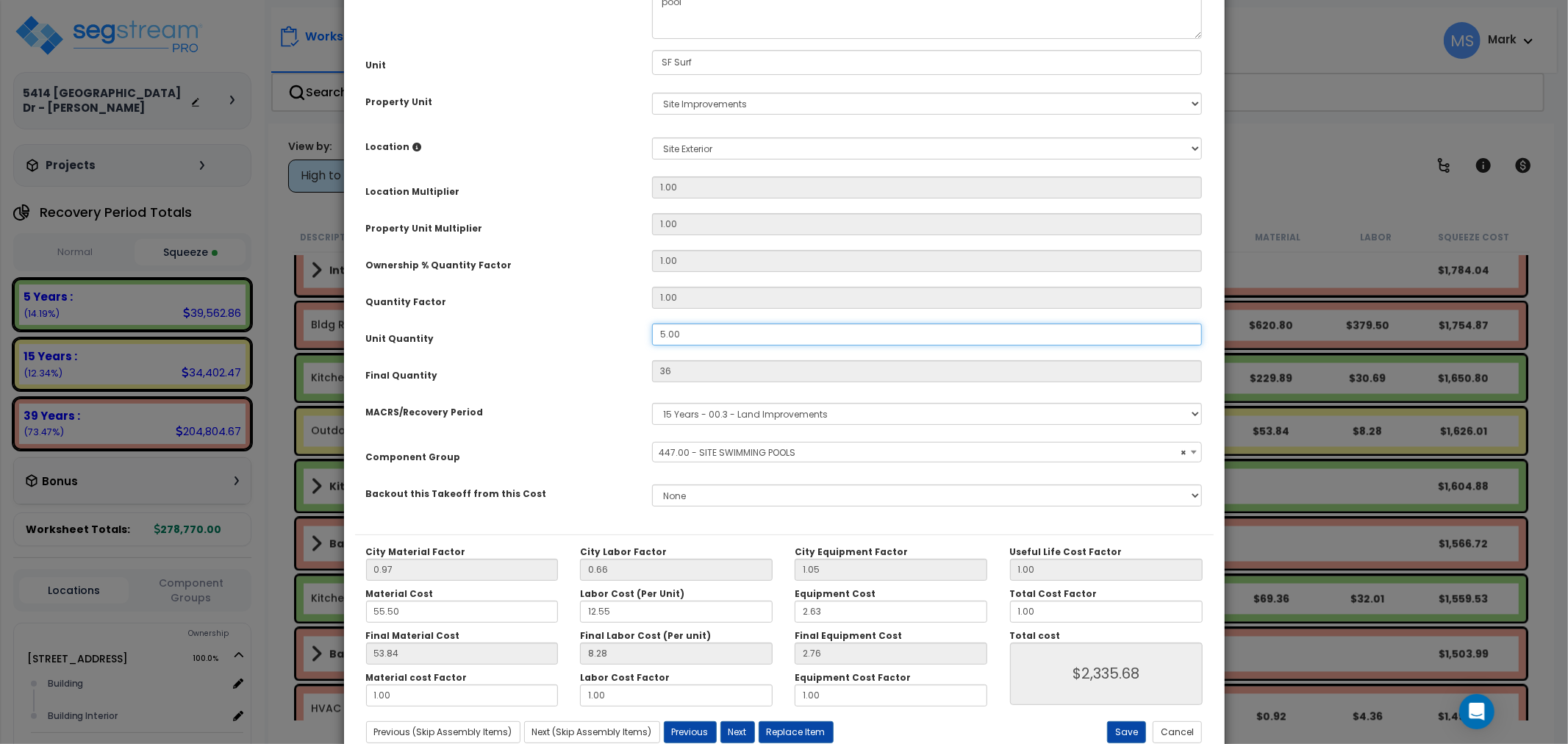
type input "56.00"
type input "5"
type input "$324.40"
type input "56"
type input "$3,633.28"
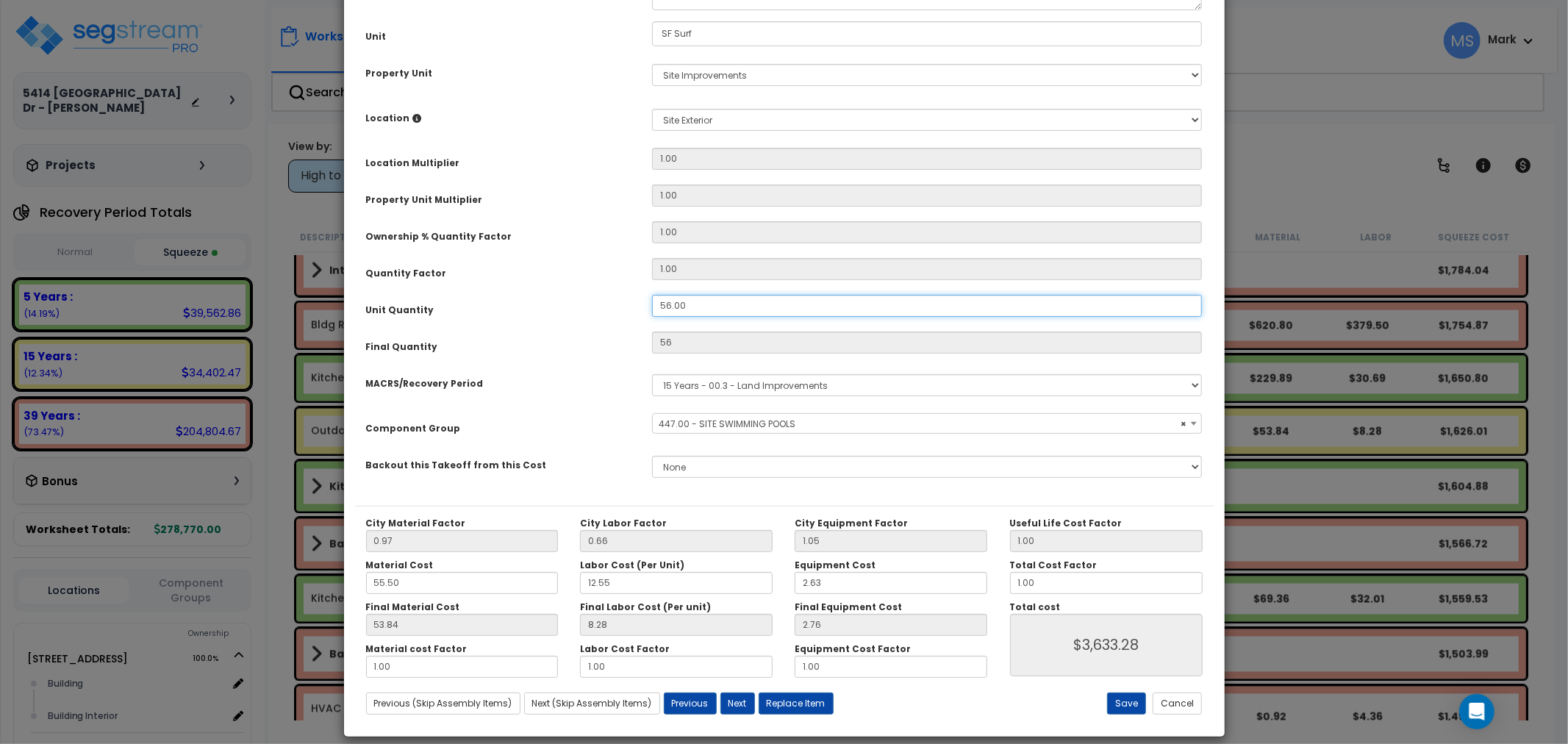
scroll to position [208, 0]
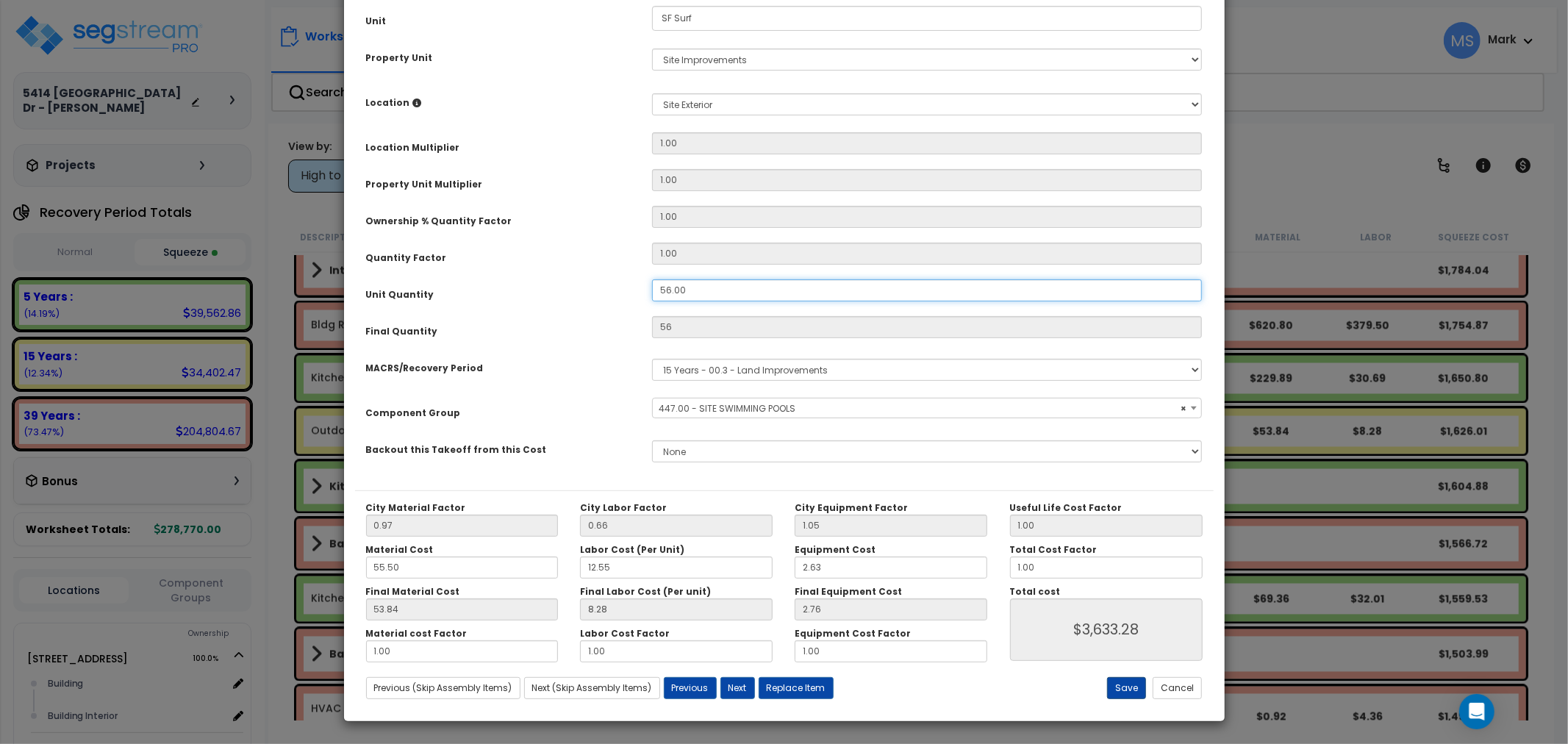
type input "56.00"
click at [1117, 689] on button "Save" at bounding box center [1127, 688] width 39 height 22
type input "56.00"
type input "3633.28"
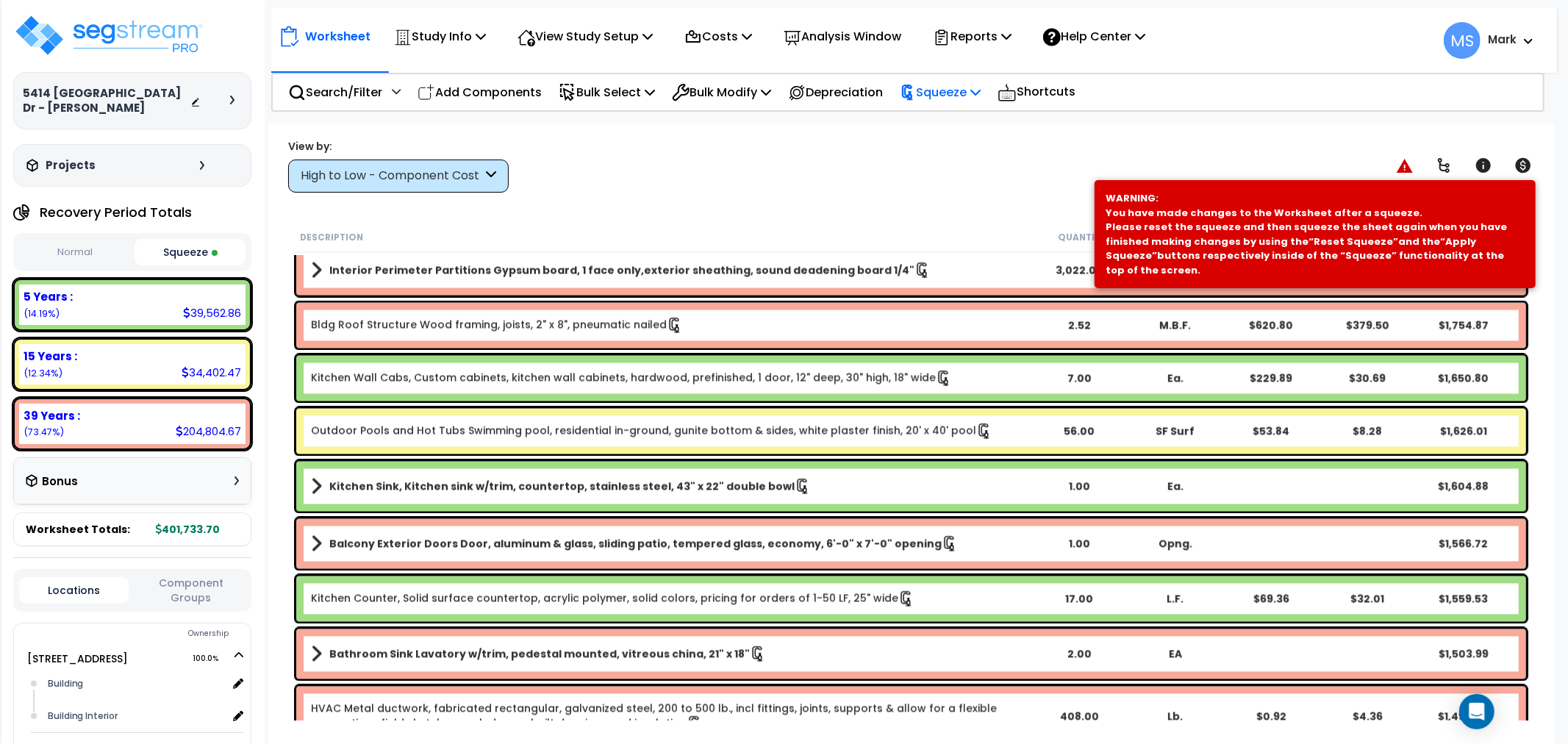
click at [957, 85] on p "Squeeze" at bounding box center [940, 93] width 81 height 20
click at [953, 115] on link "Re-squeeze" at bounding box center [965, 127] width 145 height 34
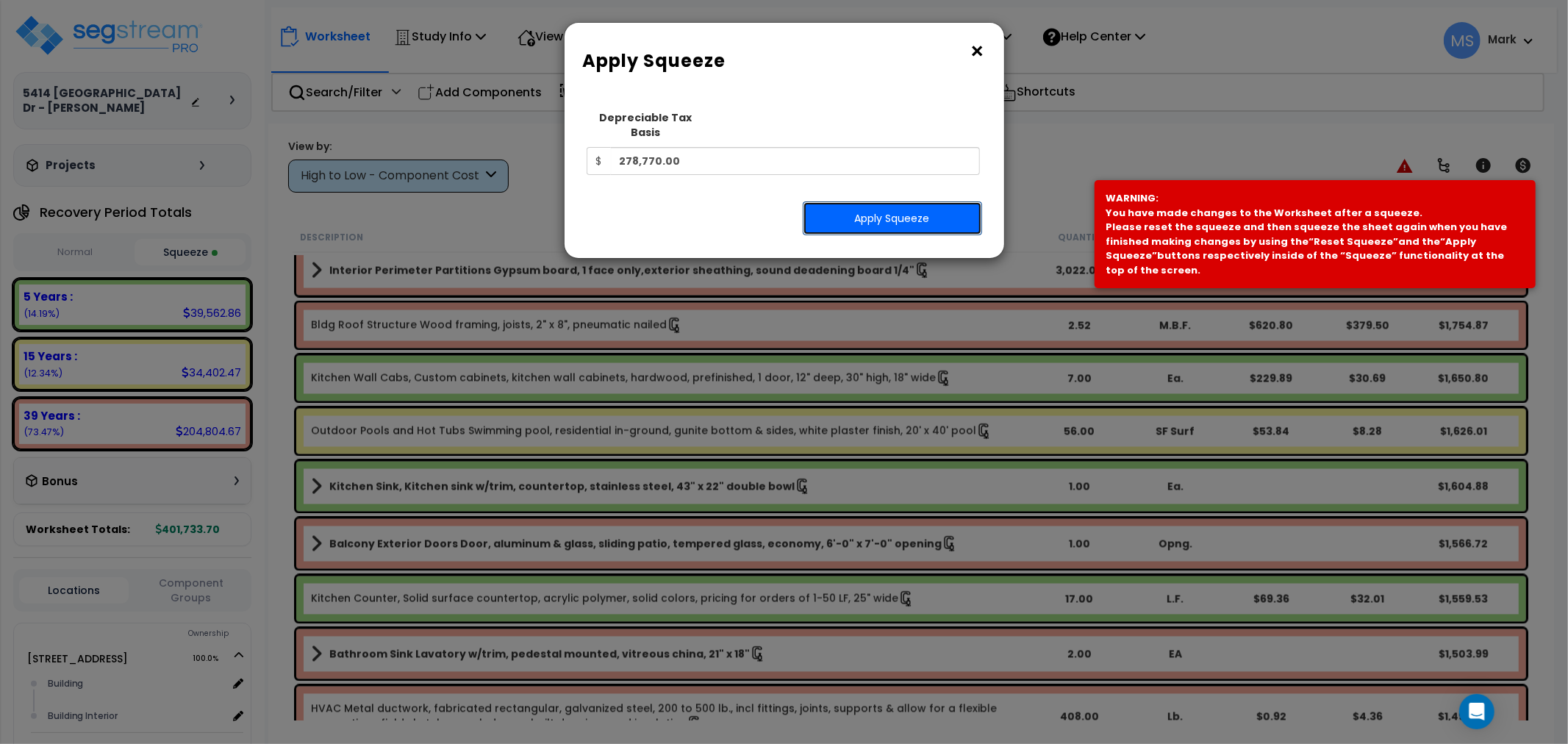
click at [932, 201] on button "Apply Squeeze" at bounding box center [892, 218] width 179 height 34
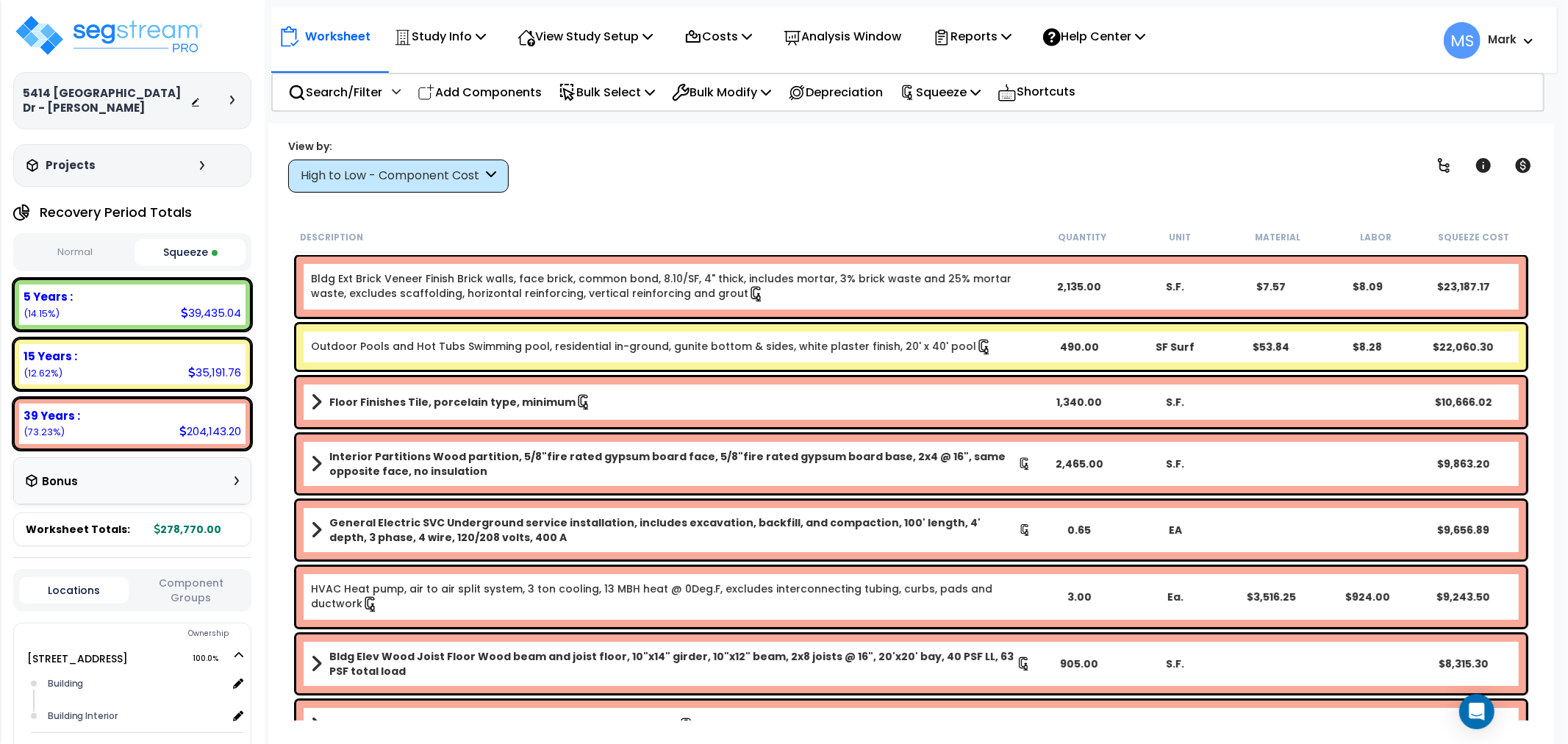
click at [457, 348] on link "Outdoor Pools and Hot Tubs Swimming pool, residential in-ground, gunite bottom …" at bounding box center [651, 347] width 681 height 16
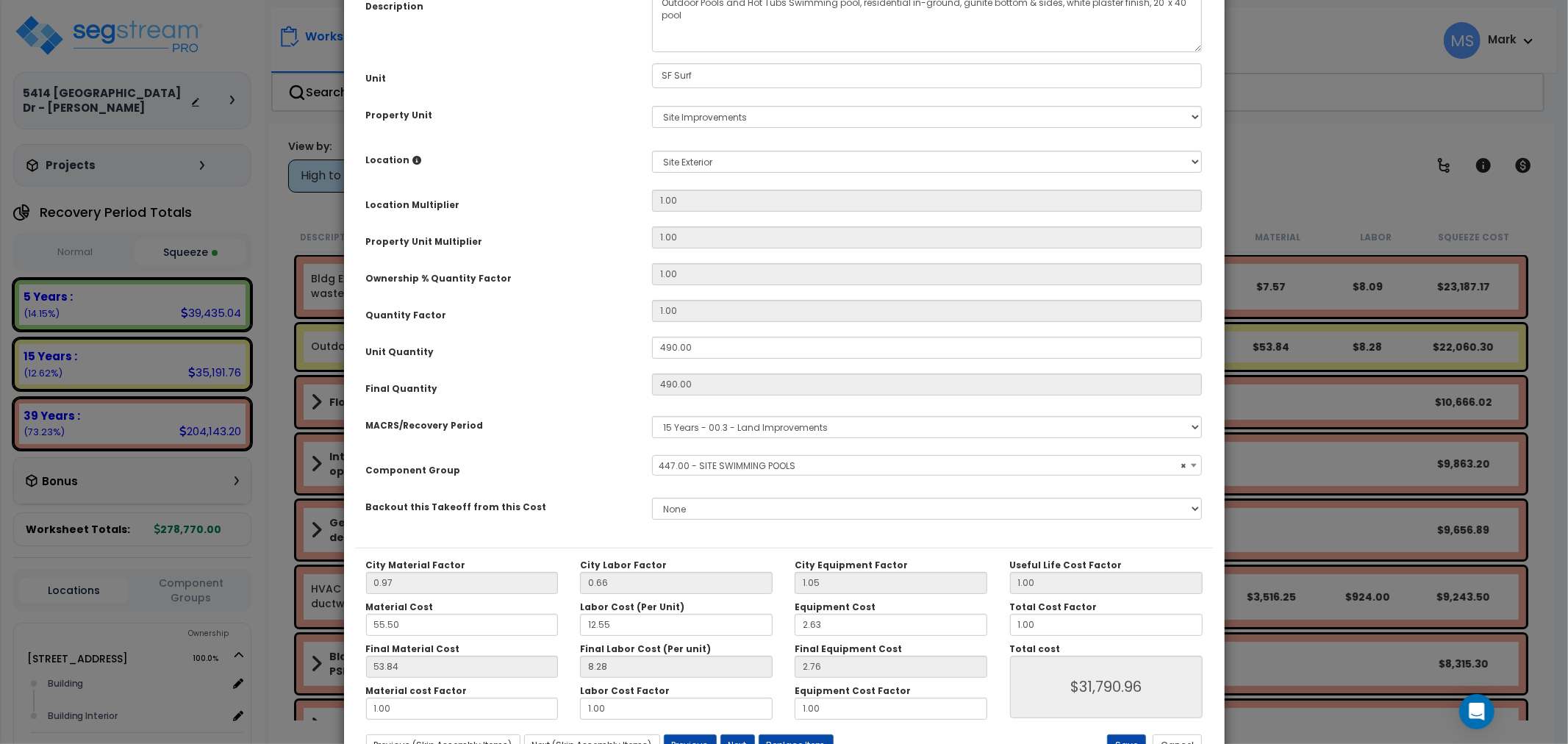
select select "45822"
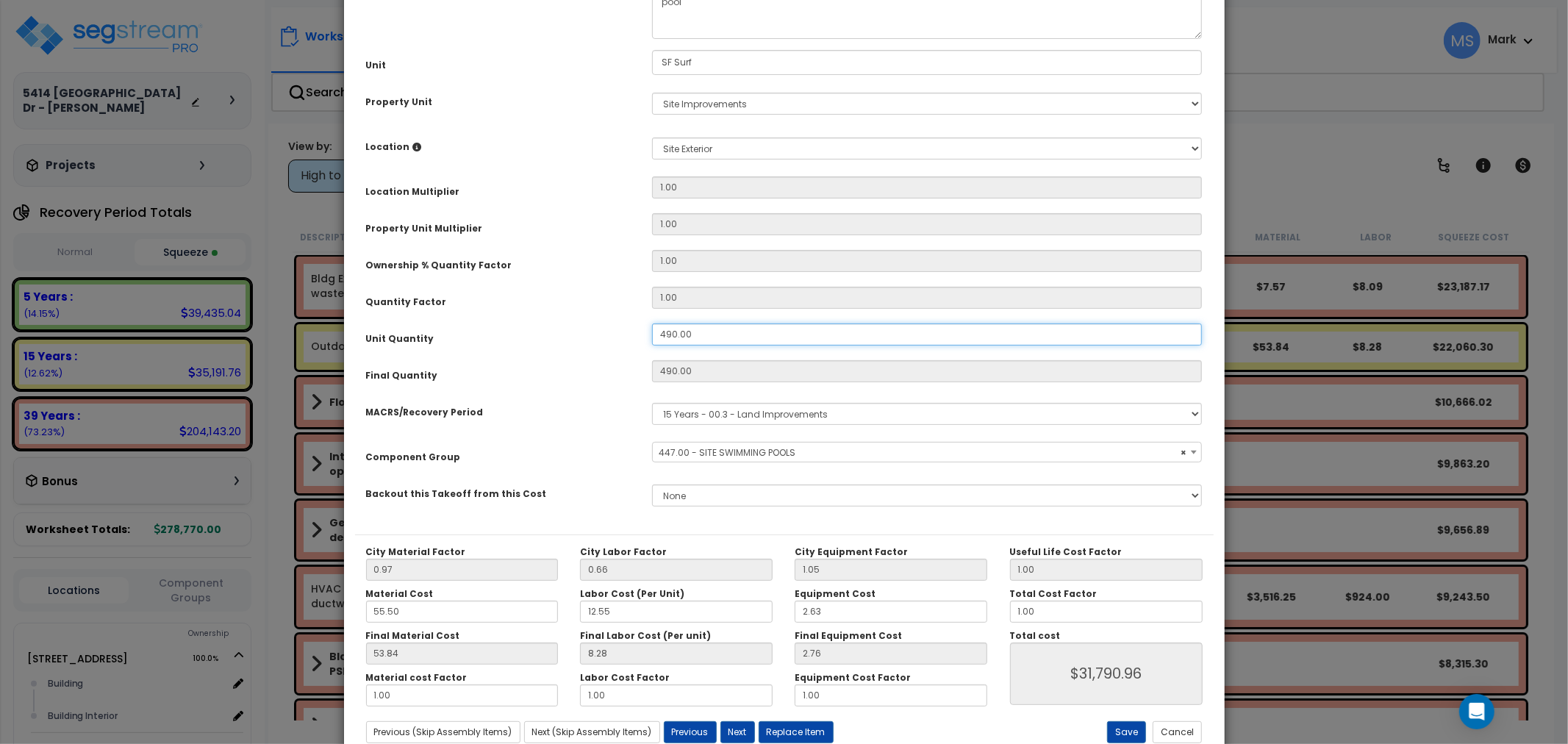
click at [706, 326] on input "490.00" at bounding box center [927, 334] width 551 height 22
type input "5"
type input "490"
type input "$31,791.20"
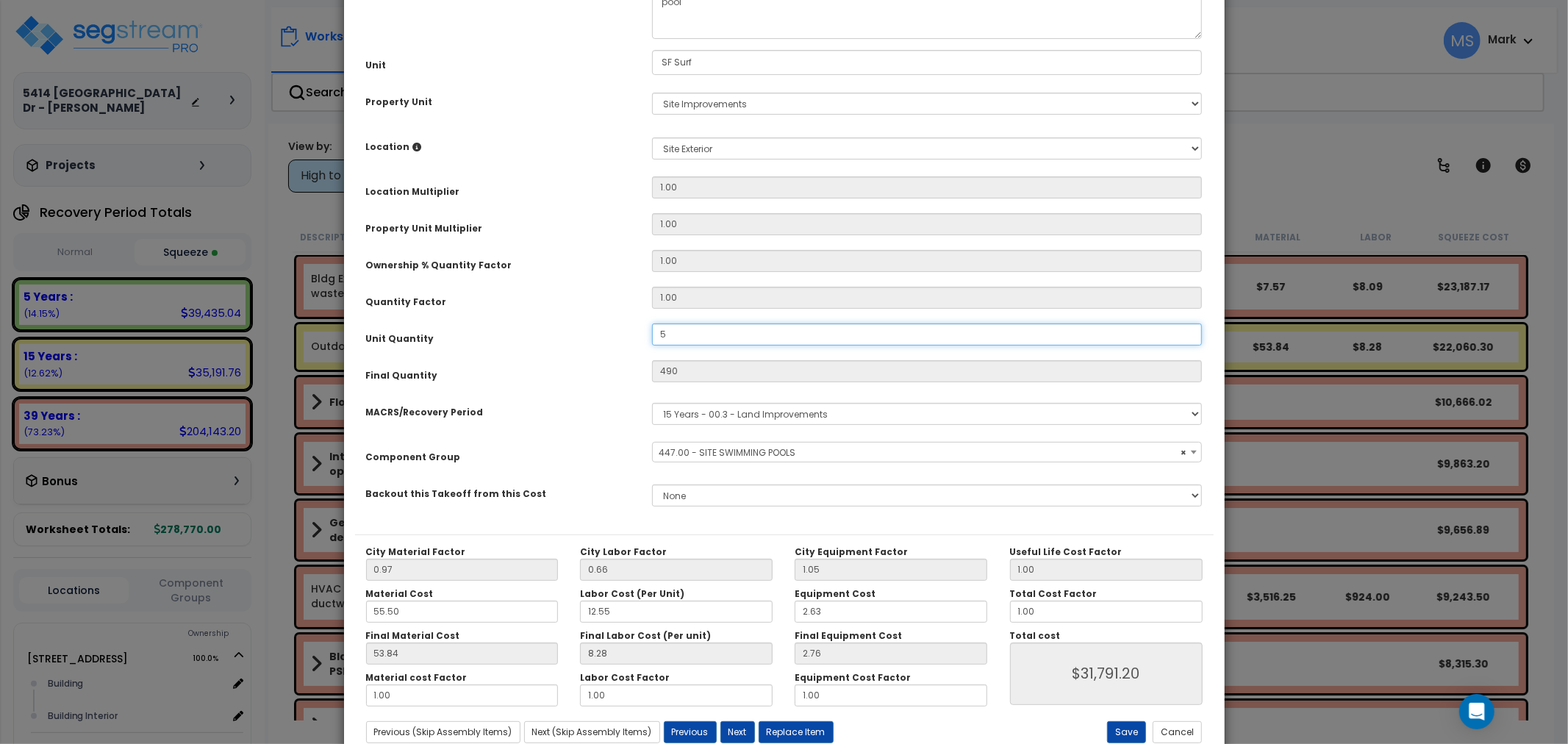
type input "5"
type input "$324.40"
type input "51"
type input "$3,308.88"
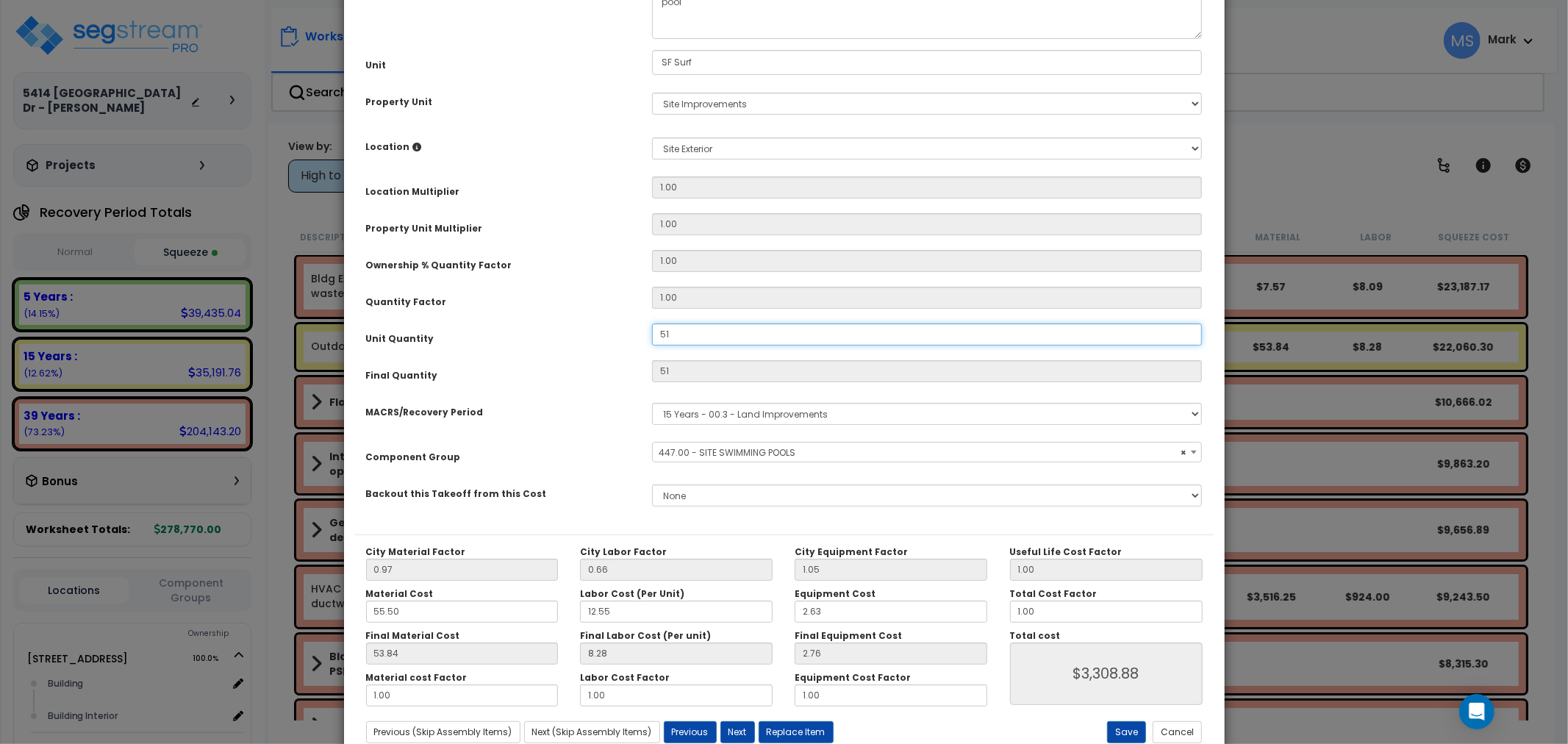
type input "514"
type input "$3,308.88"
type input "514"
type input "$33,348.32"
click at [1133, 730] on button "Save" at bounding box center [1127, 732] width 39 height 22
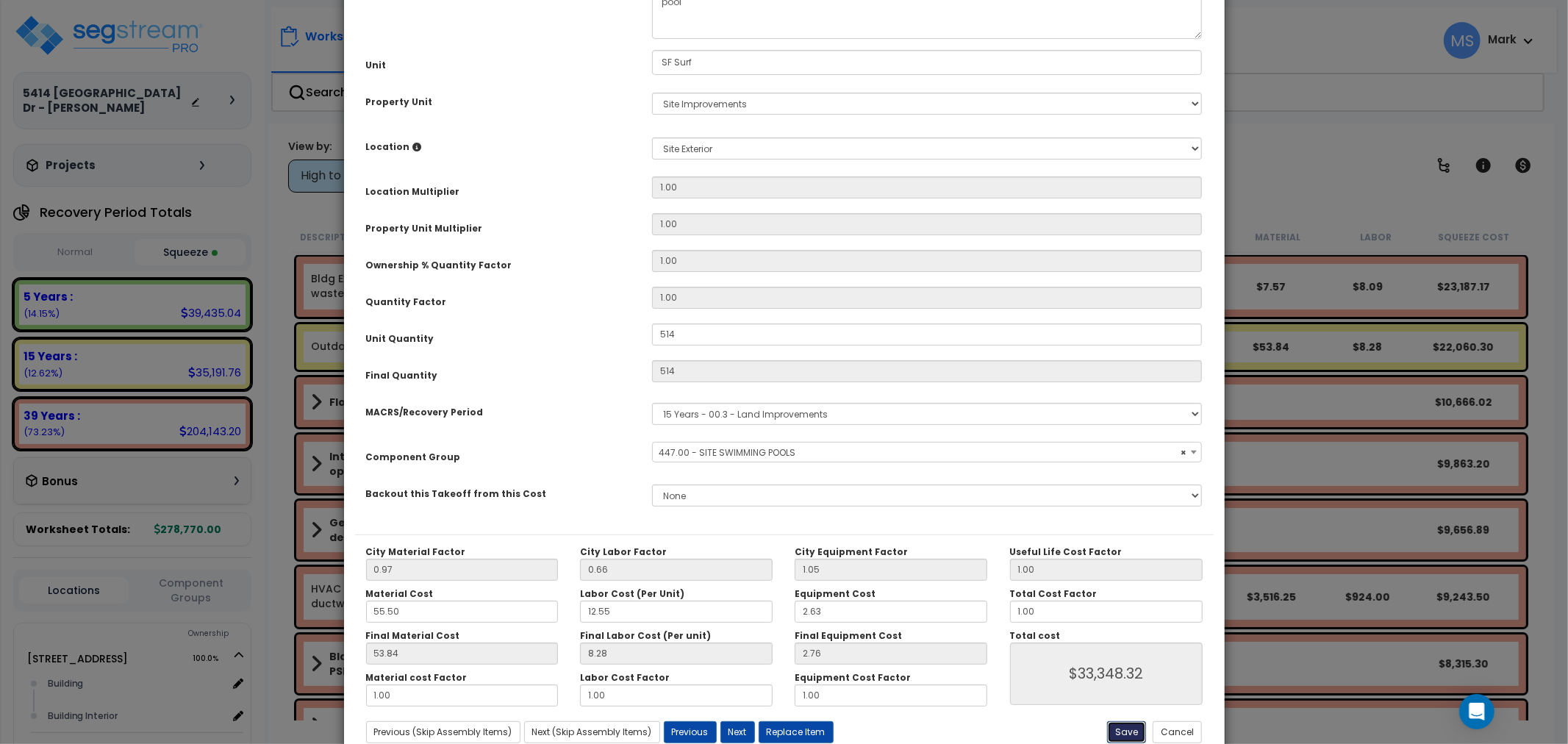
type input "514.00"
type input "33348.32"
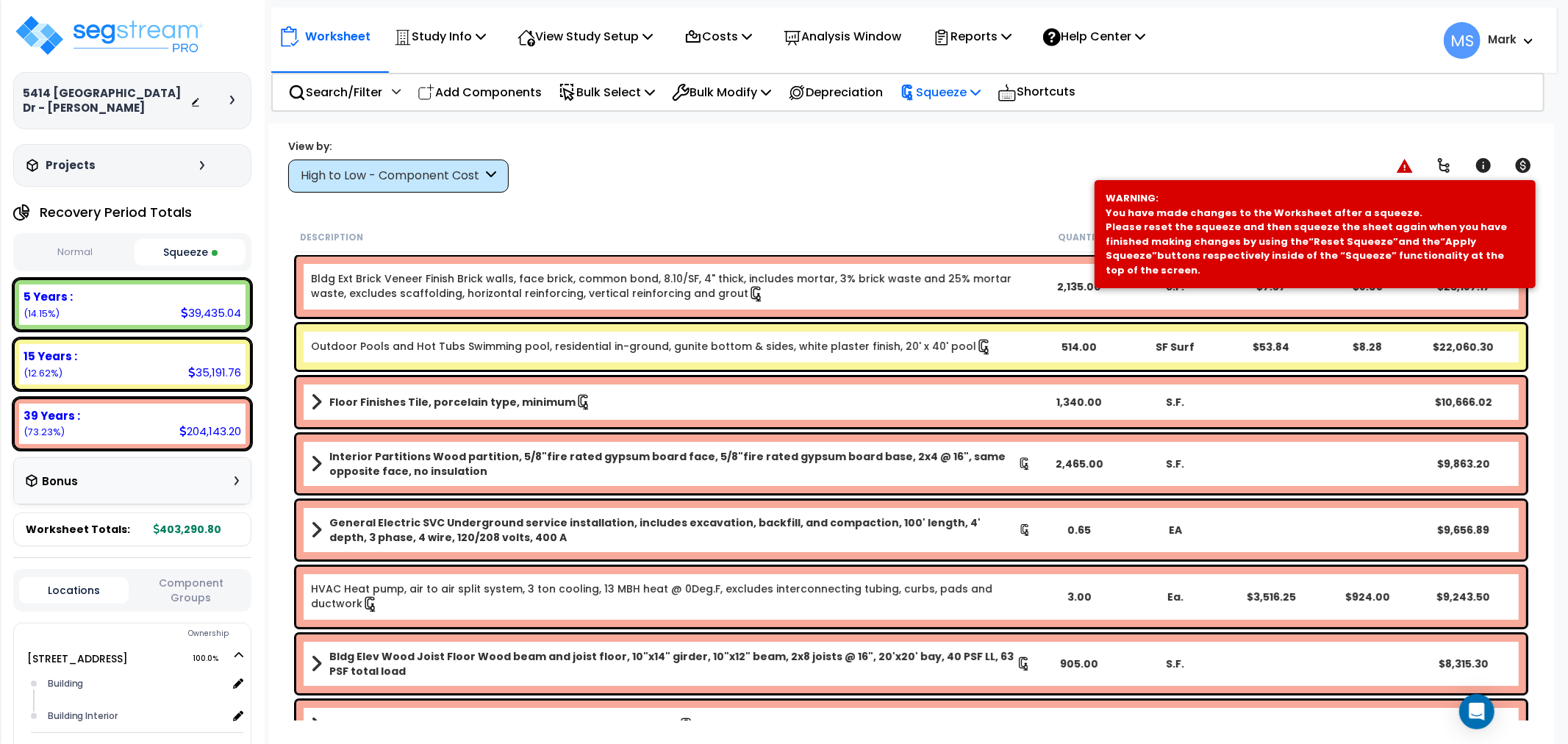
click at [960, 102] on div "Squeeze" at bounding box center [940, 93] width 81 height 34
click at [953, 121] on link "Re-squeeze" at bounding box center [965, 127] width 145 height 34
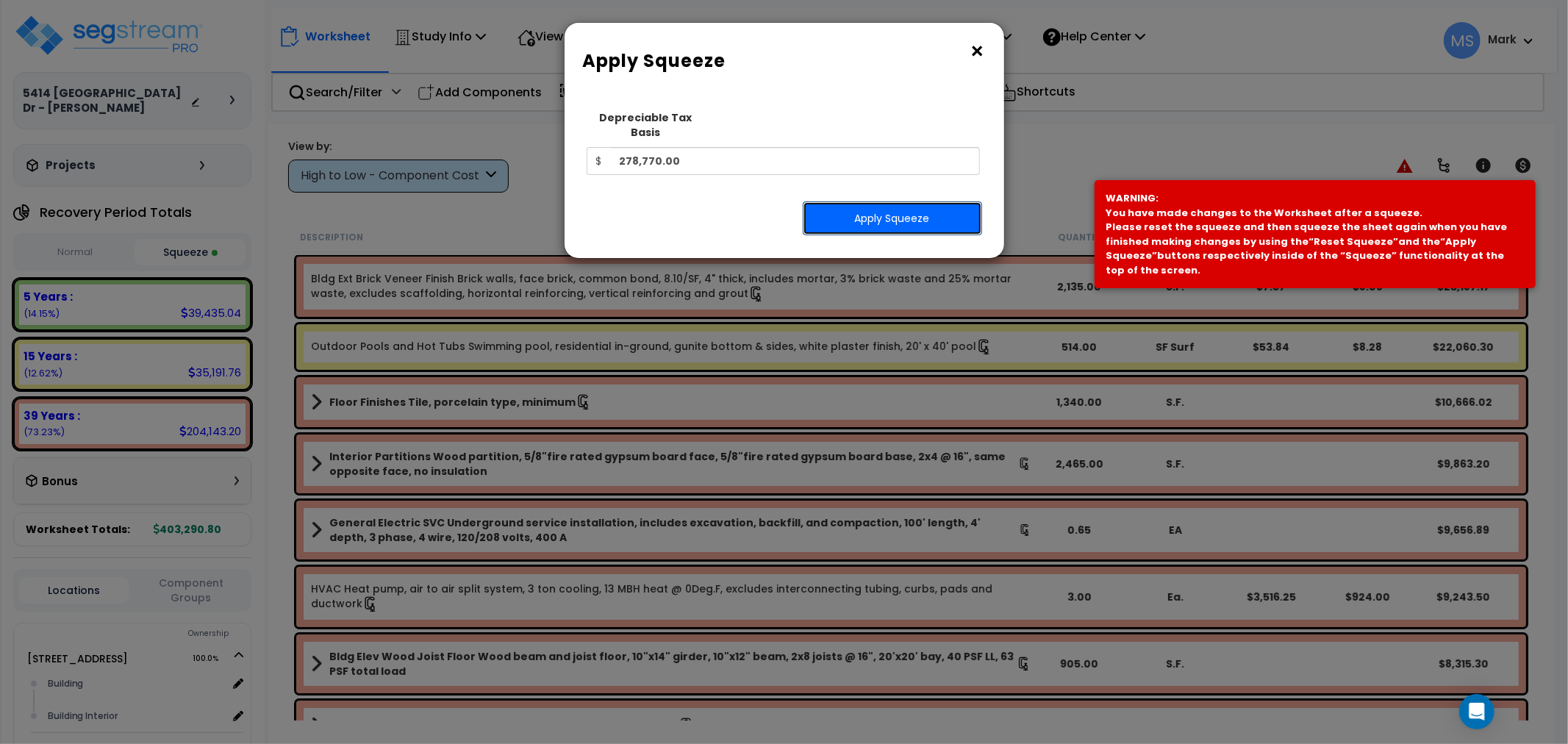
click at [907, 211] on button "Apply Squeeze" at bounding box center [892, 218] width 179 height 34
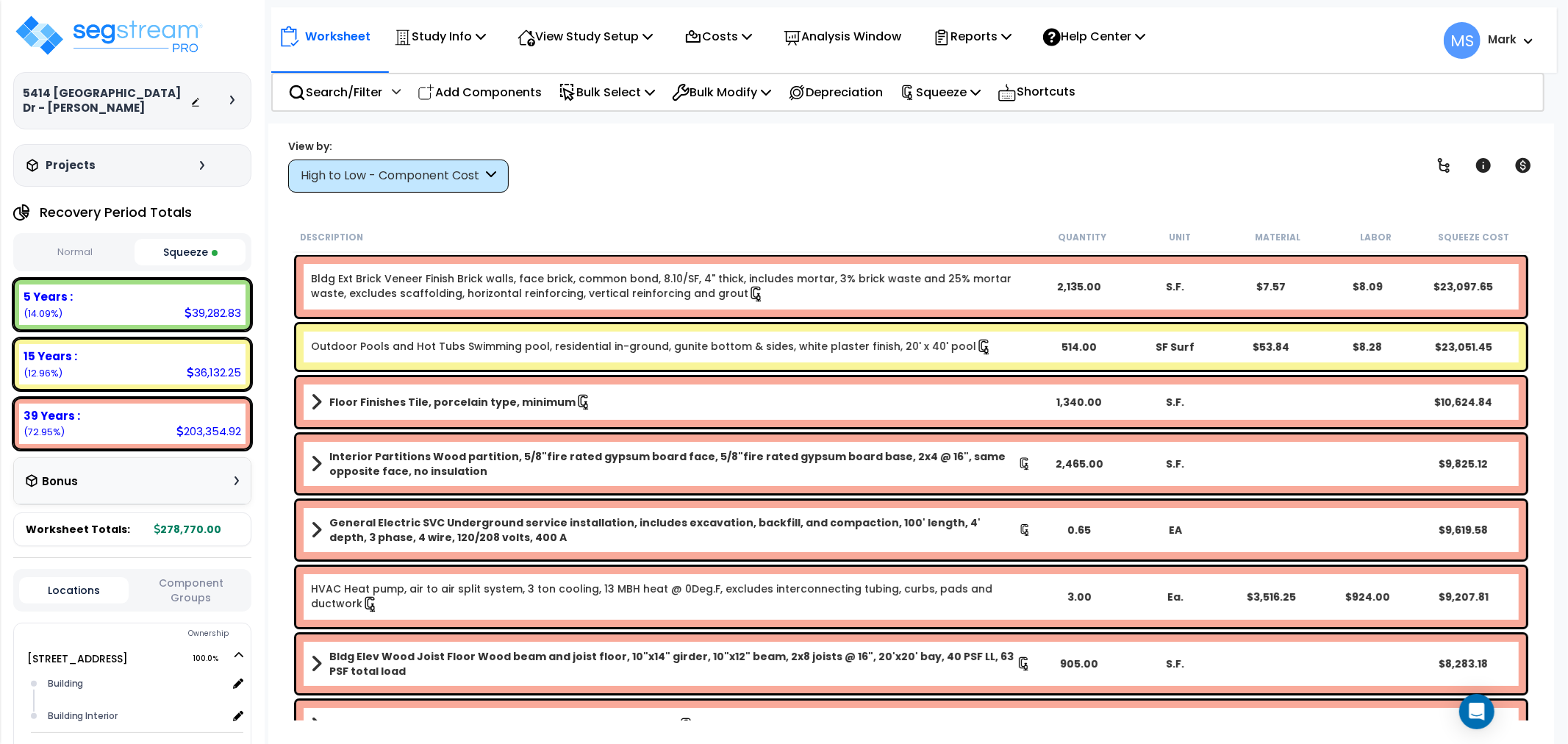
click at [141, 429] on div "39 Years : 203,354.92 (72.95%)" at bounding box center [132, 424] width 226 height 40
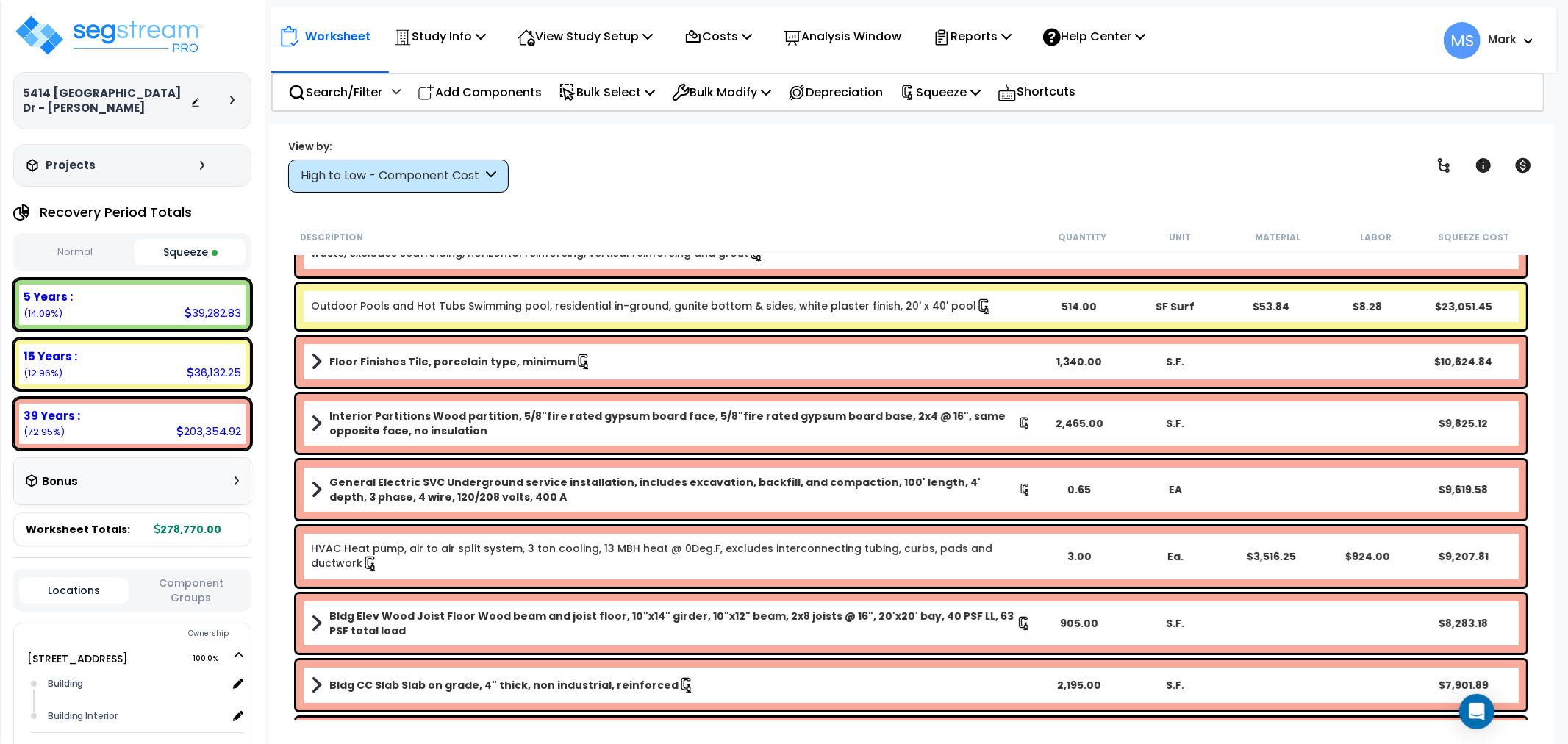
scroll to position [82, 0]
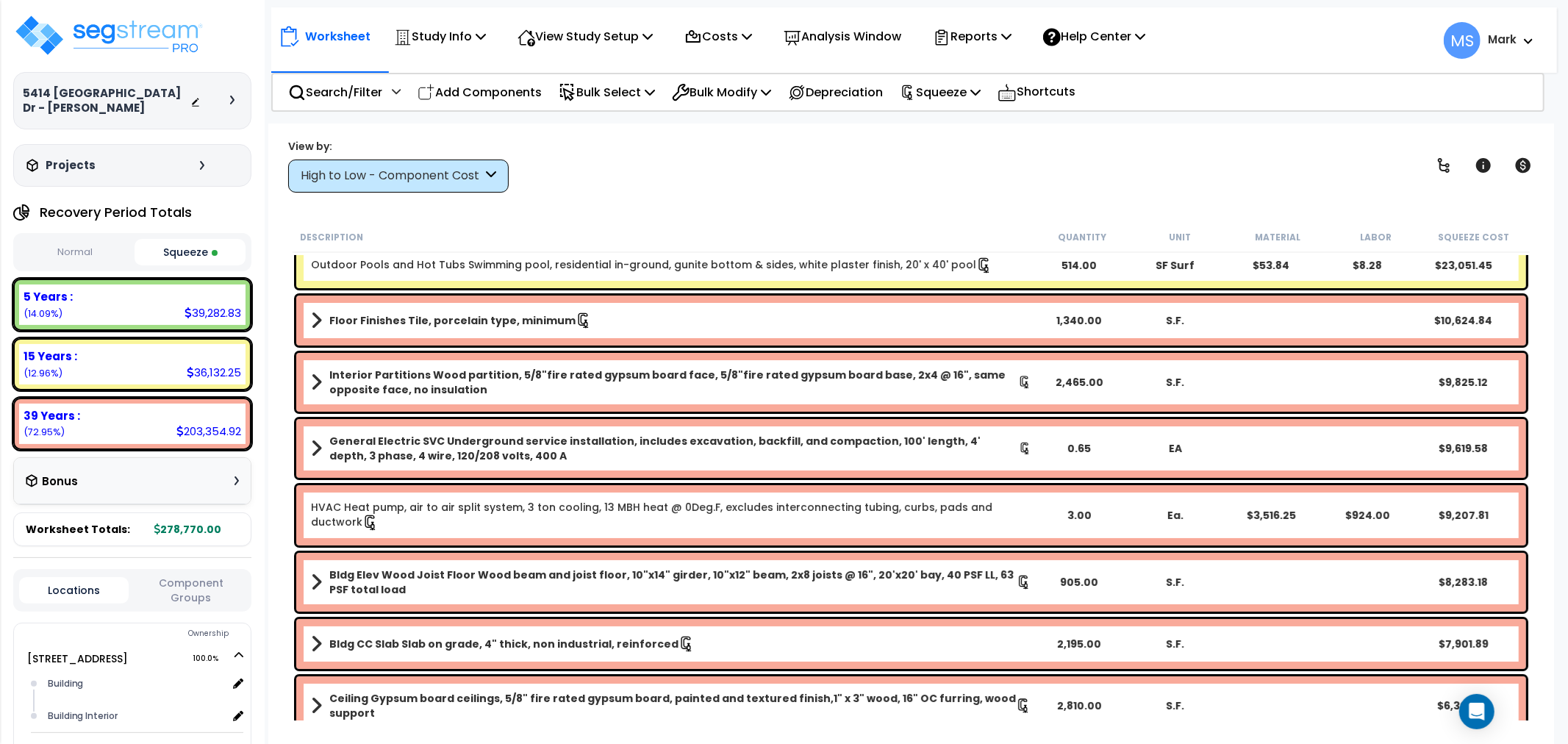
click at [549, 592] on b "Bldg Elev Wood Joist Floor Wood beam and joist floor, 10"x14" girder, 10"x12" b…" at bounding box center [673, 582] width 688 height 30
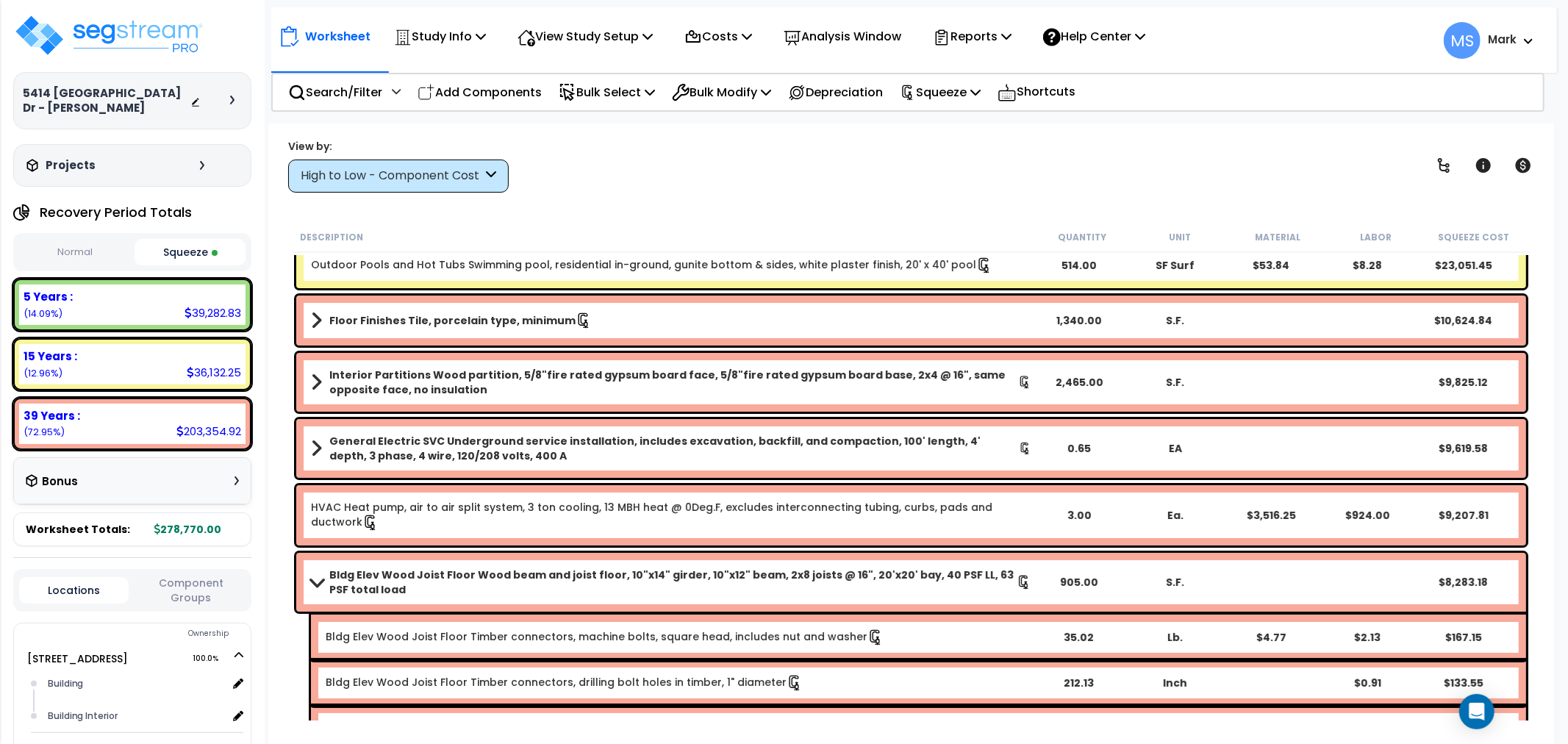
click at [547, 589] on b "Bldg Elev Wood Joist Floor Wood beam and joist floor, 10"x14" girder, 10"x12" b…" at bounding box center [673, 582] width 688 height 30
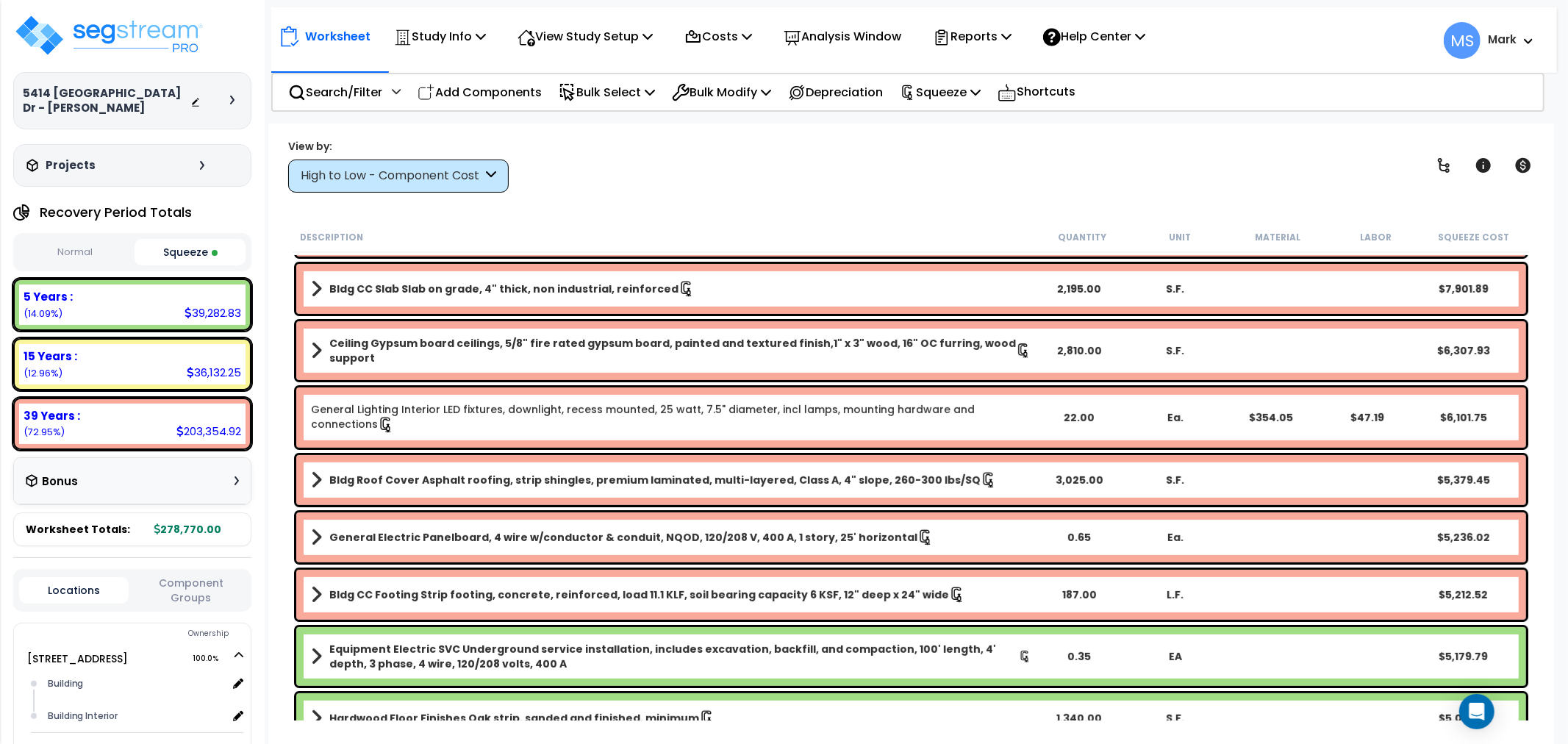
scroll to position [408, 0]
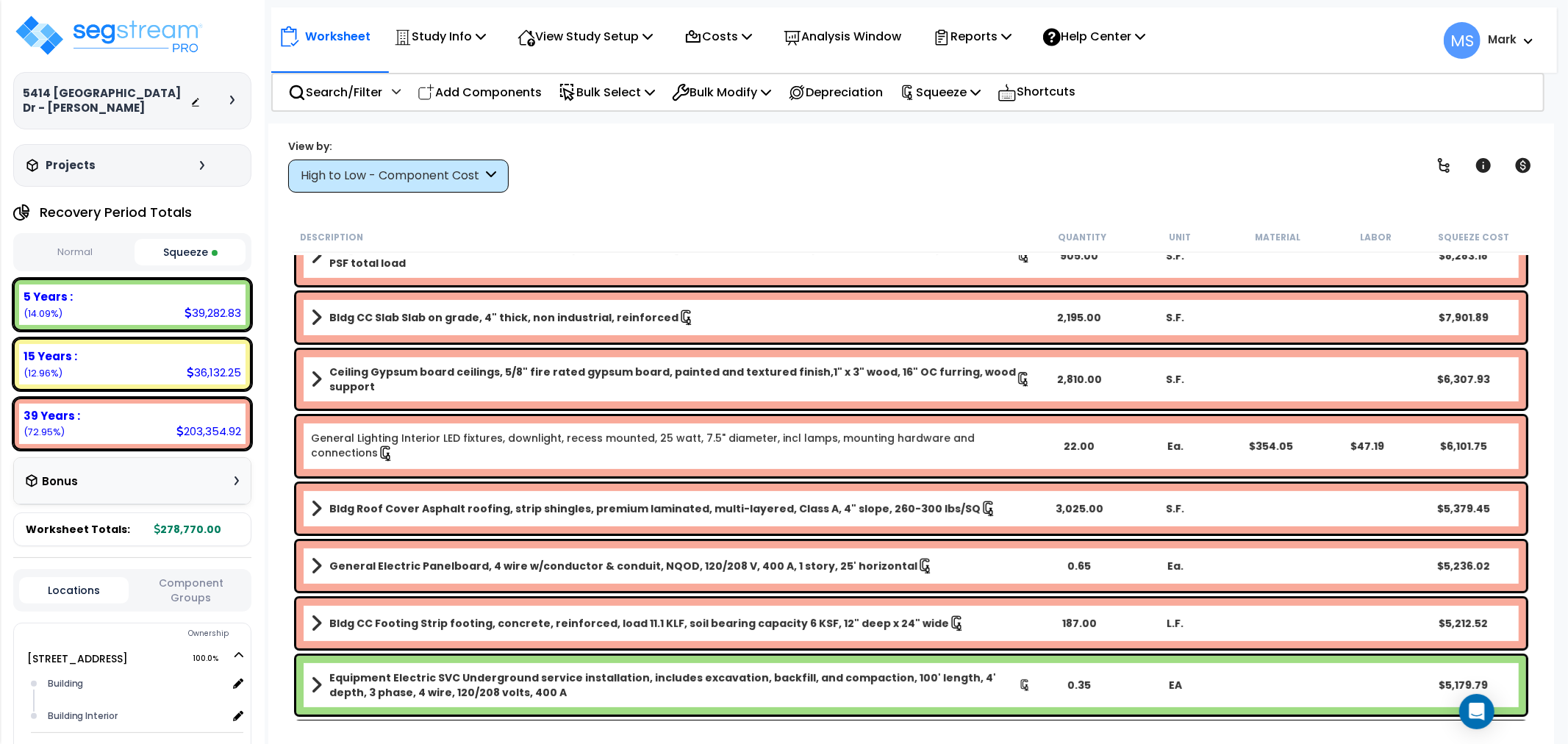
click at [379, 381] on b "Ceiling Gypsum board ceilings, 5/8" fire rated gypsum board, painted and textur…" at bounding box center [673, 379] width 687 height 30
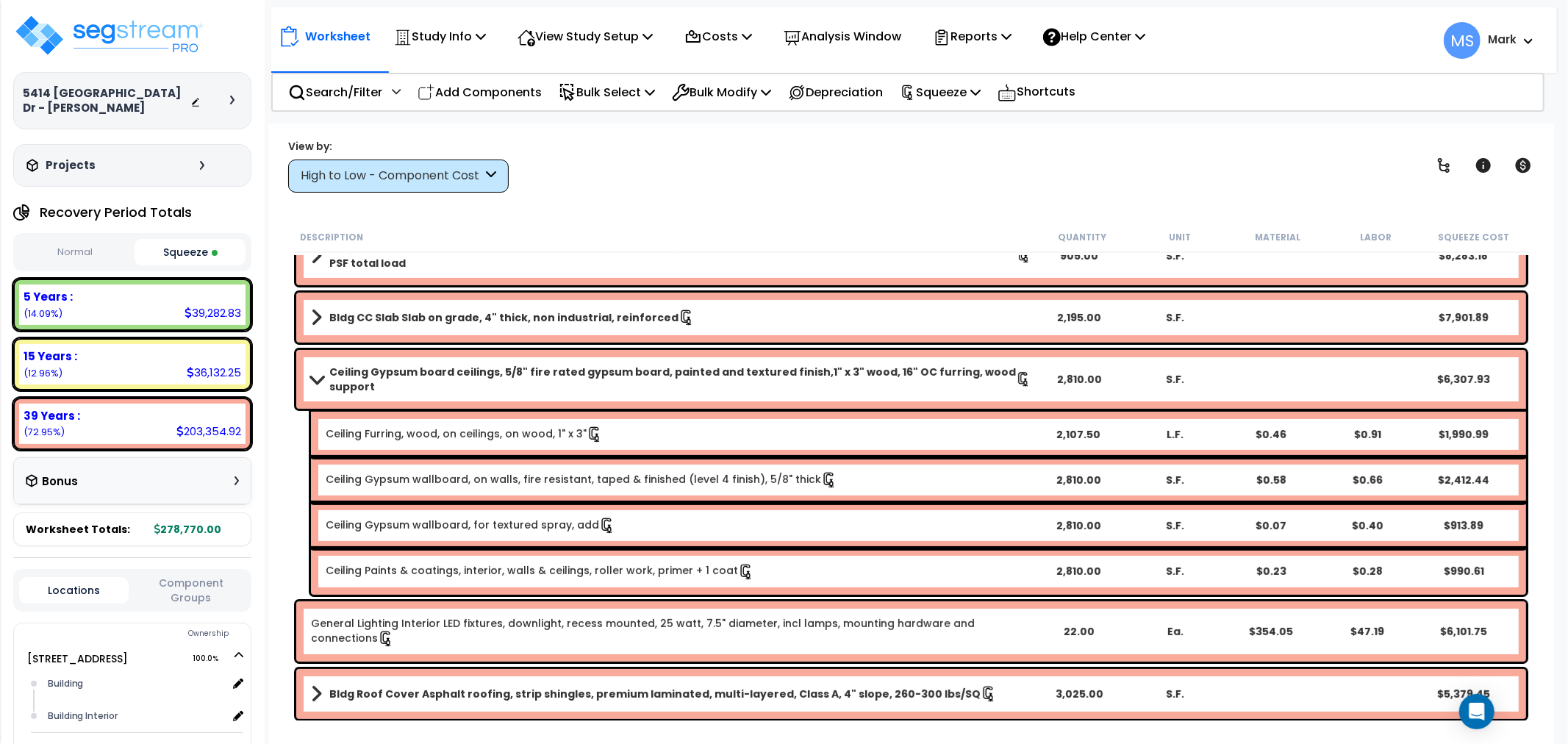
click at [401, 328] on div "Bldg CC Slab Slab on grade, 4" thick, non industrial, reinforced 2,195.00 S.F. …" at bounding box center [911, 318] width 1230 height 50
click at [311, 316] on span at bounding box center [316, 317] width 11 height 20
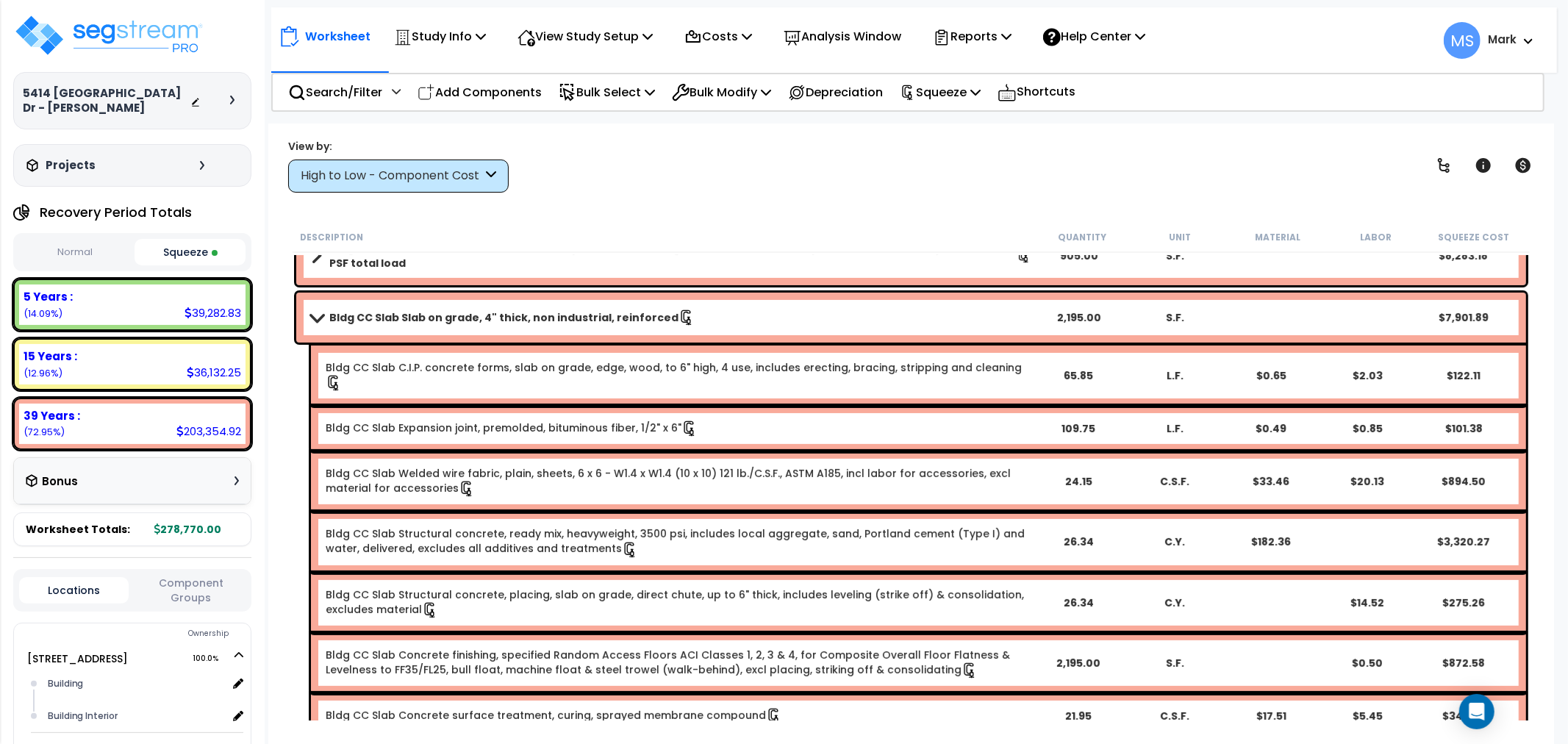
click at [961, 452] on div "Bldg CC Slab Welded wire fabric, plain, sheets, 6 x 6 - W1.4 x W1.4 (10 x 10) 1…" at bounding box center [918, 482] width 1215 height 61
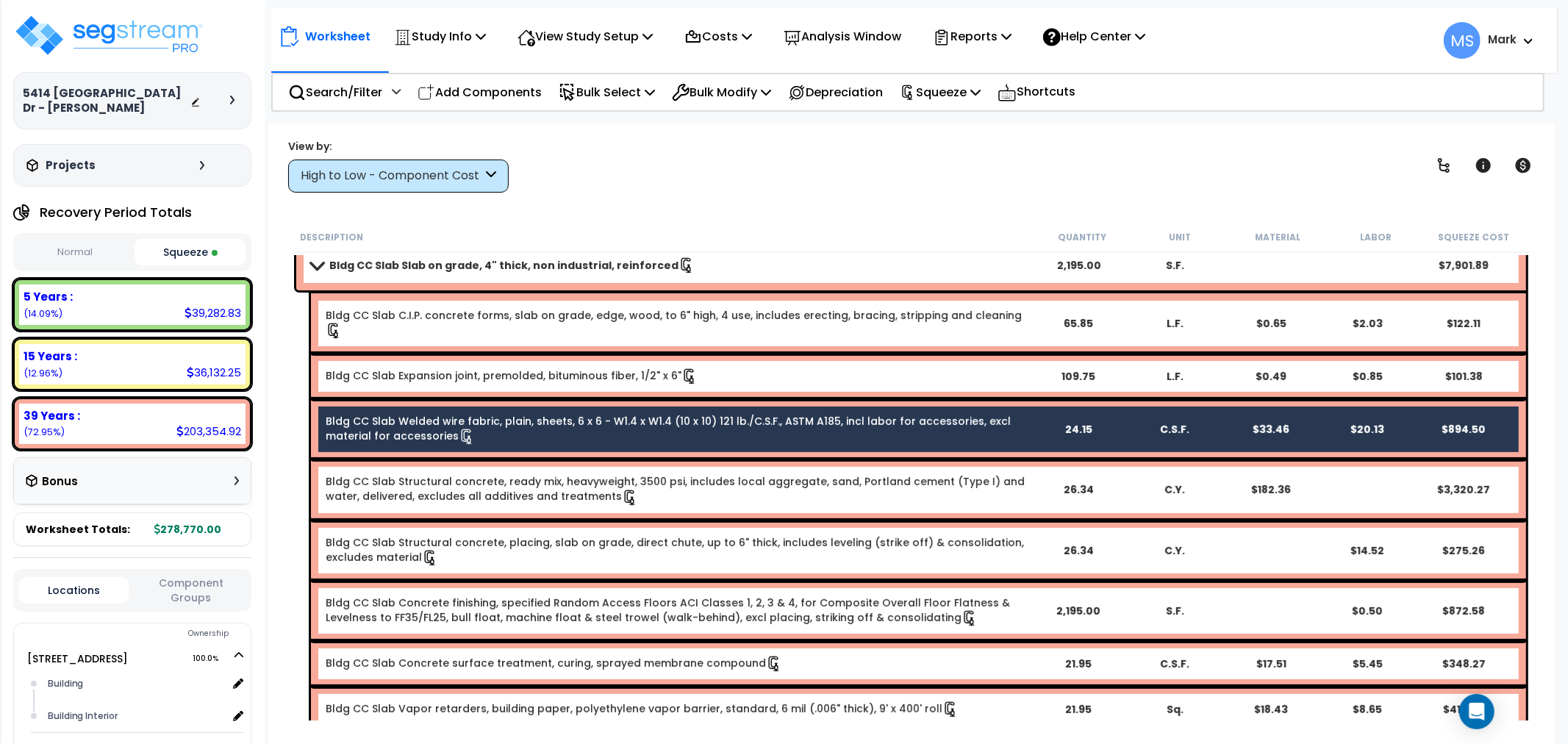
scroll to position [490, 0]
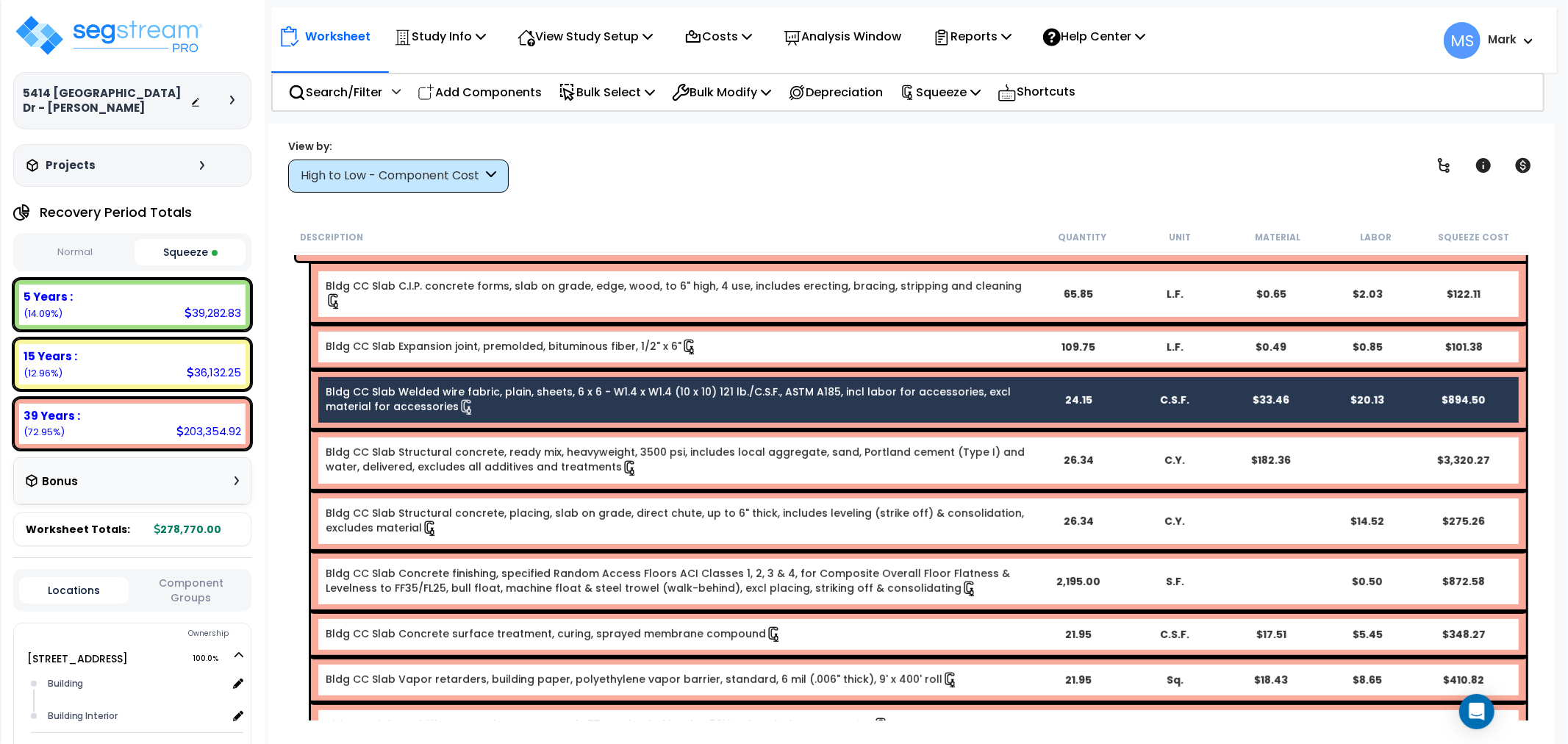
click at [1033, 575] on div "2,195.00" at bounding box center [1078, 582] width 95 height 15
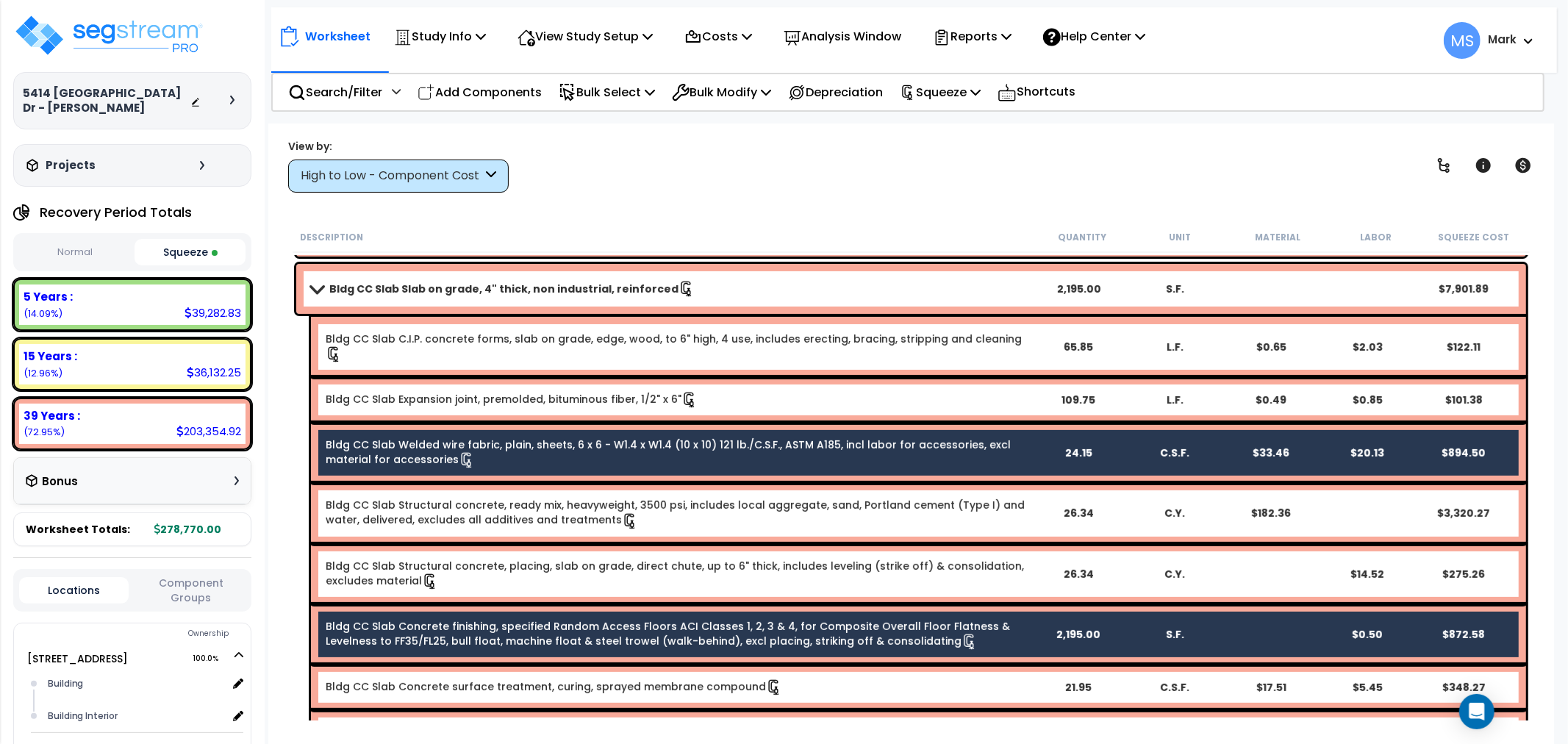
scroll to position [408, 0]
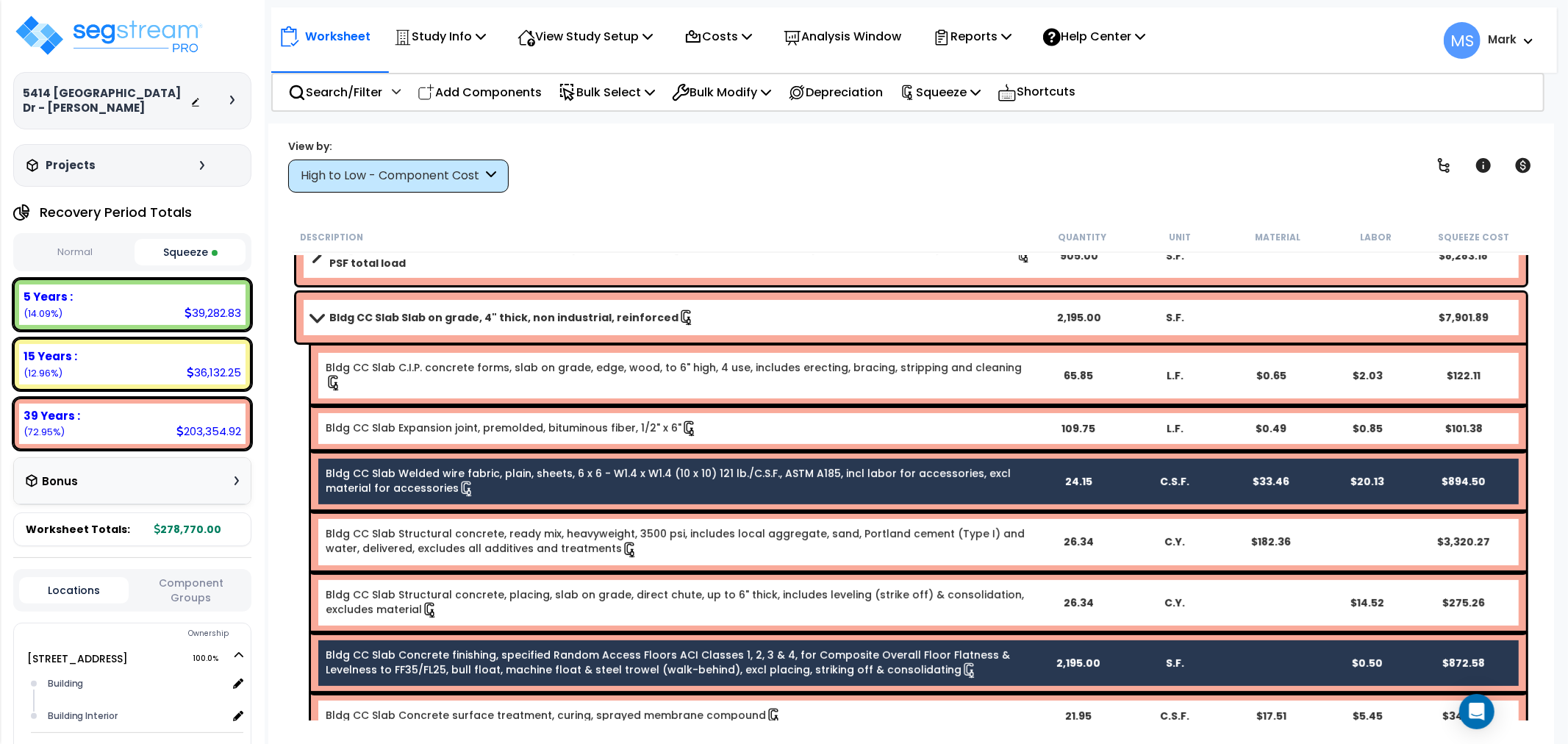
click at [844, 466] on link "Bldg CC Slab Welded wire fabric, plain, sheets, 6 x 6 - W1.4 x W1.4 (10 x 10) 1…" at bounding box center [678, 482] width 704 height 31
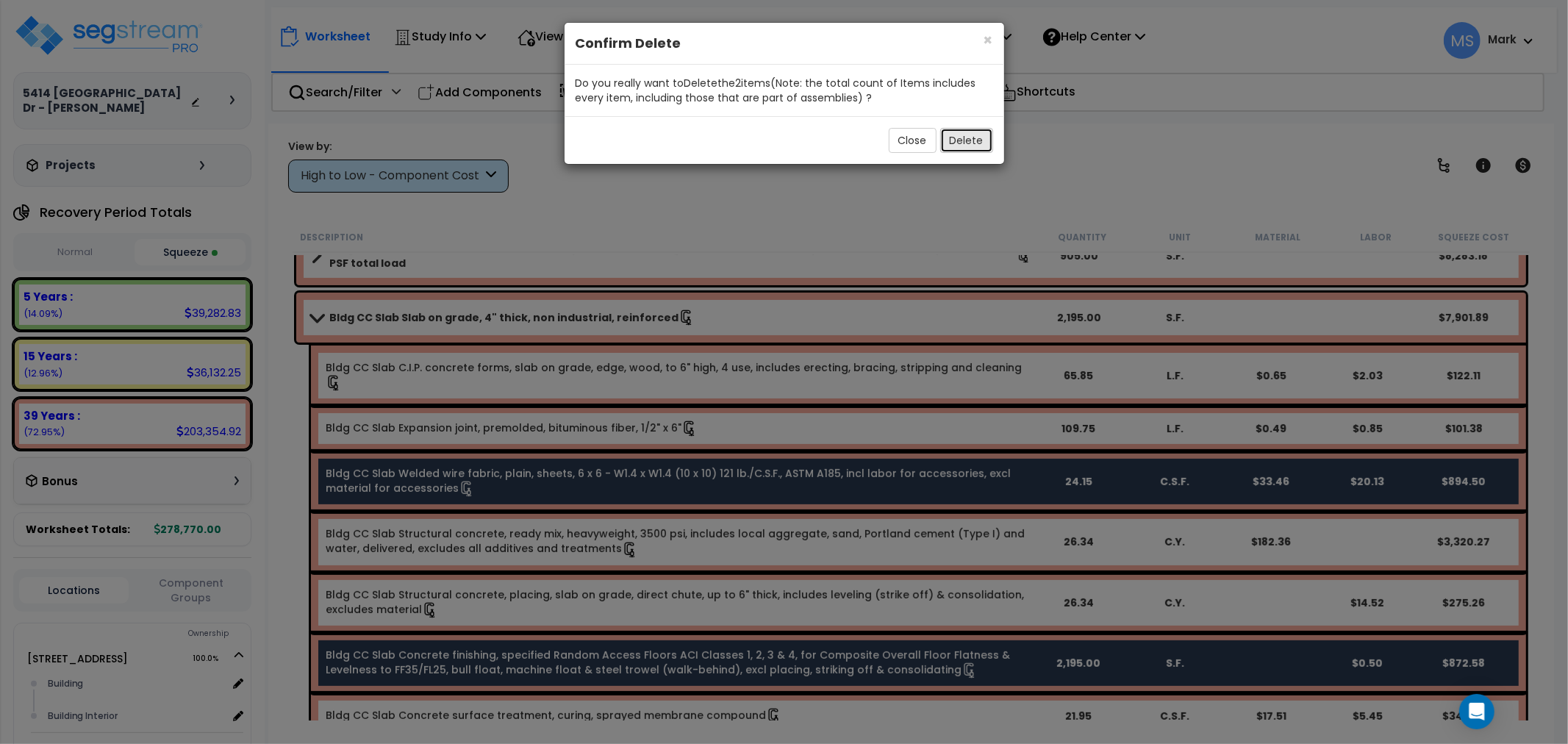
click at [946, 140] on button "Delete" at bounding box center [967, 141] width 53 height 25
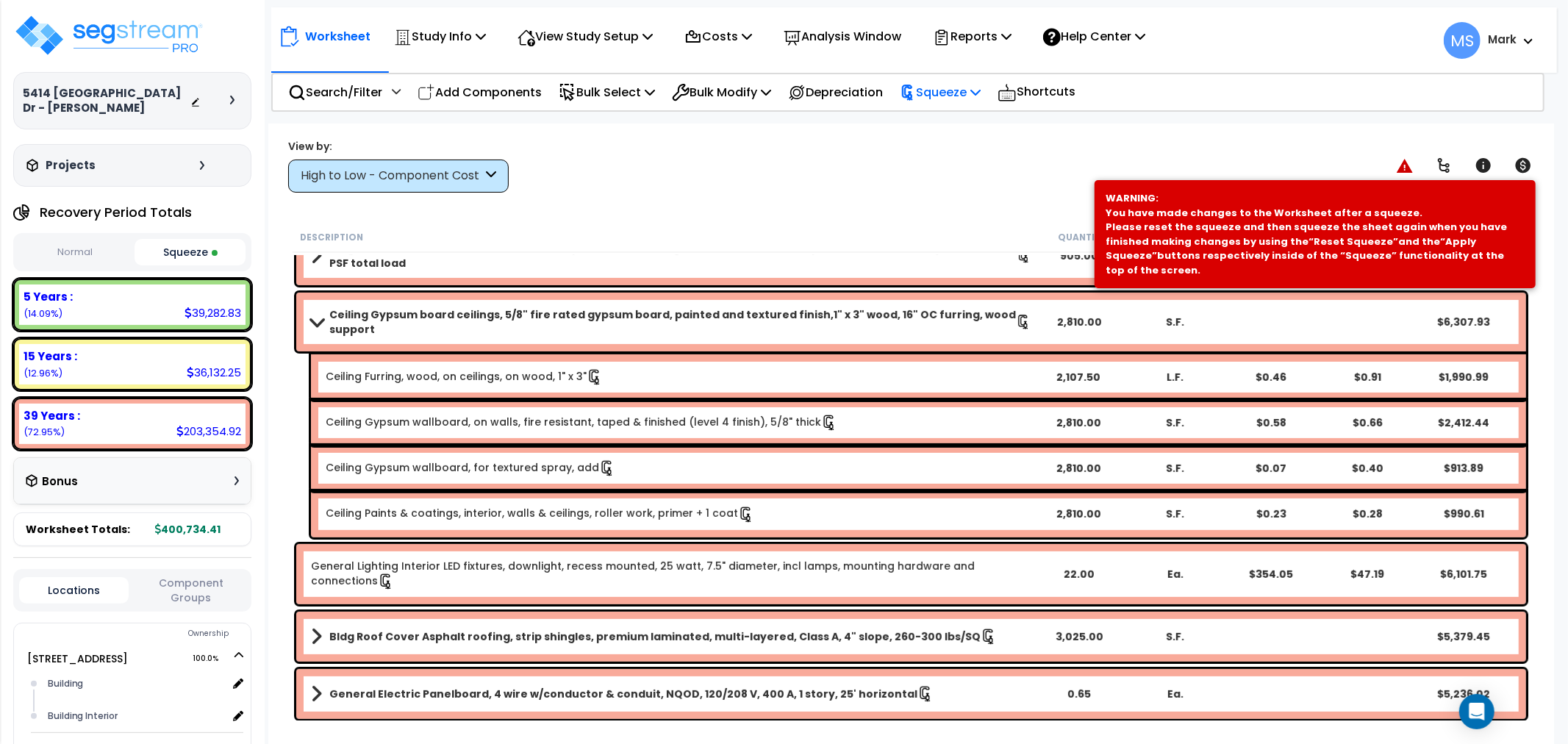
click at [981, 92] on p "Squeeze" at bounding box center [940, 93] width 81 height 20
click at [974, 127] on link "Re-squeeze" at bounding box center [965, 127] width 145 height 34
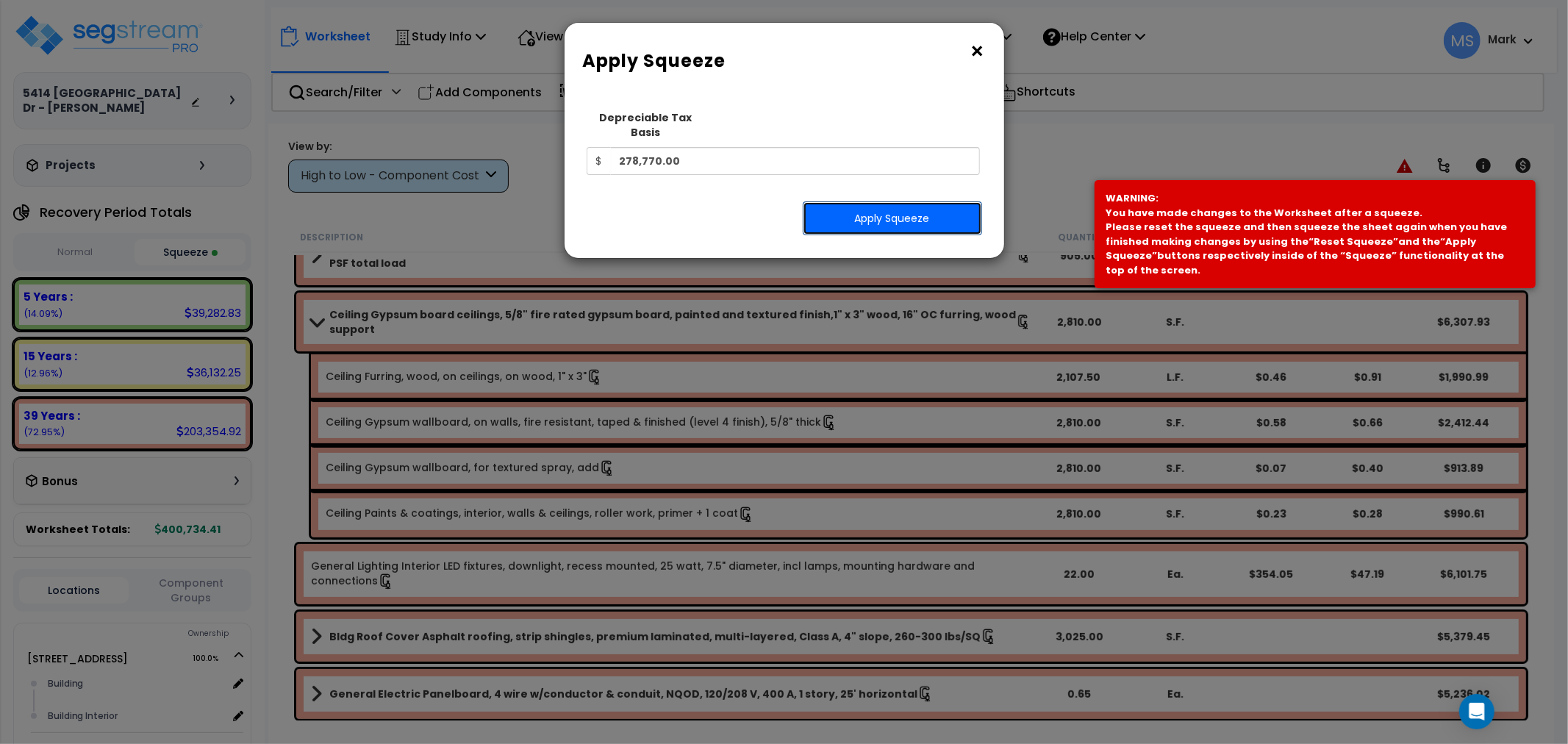
click at [915, 218] on button "Apply Squeeze" at bounding box center [892, 218] width 179 height 34
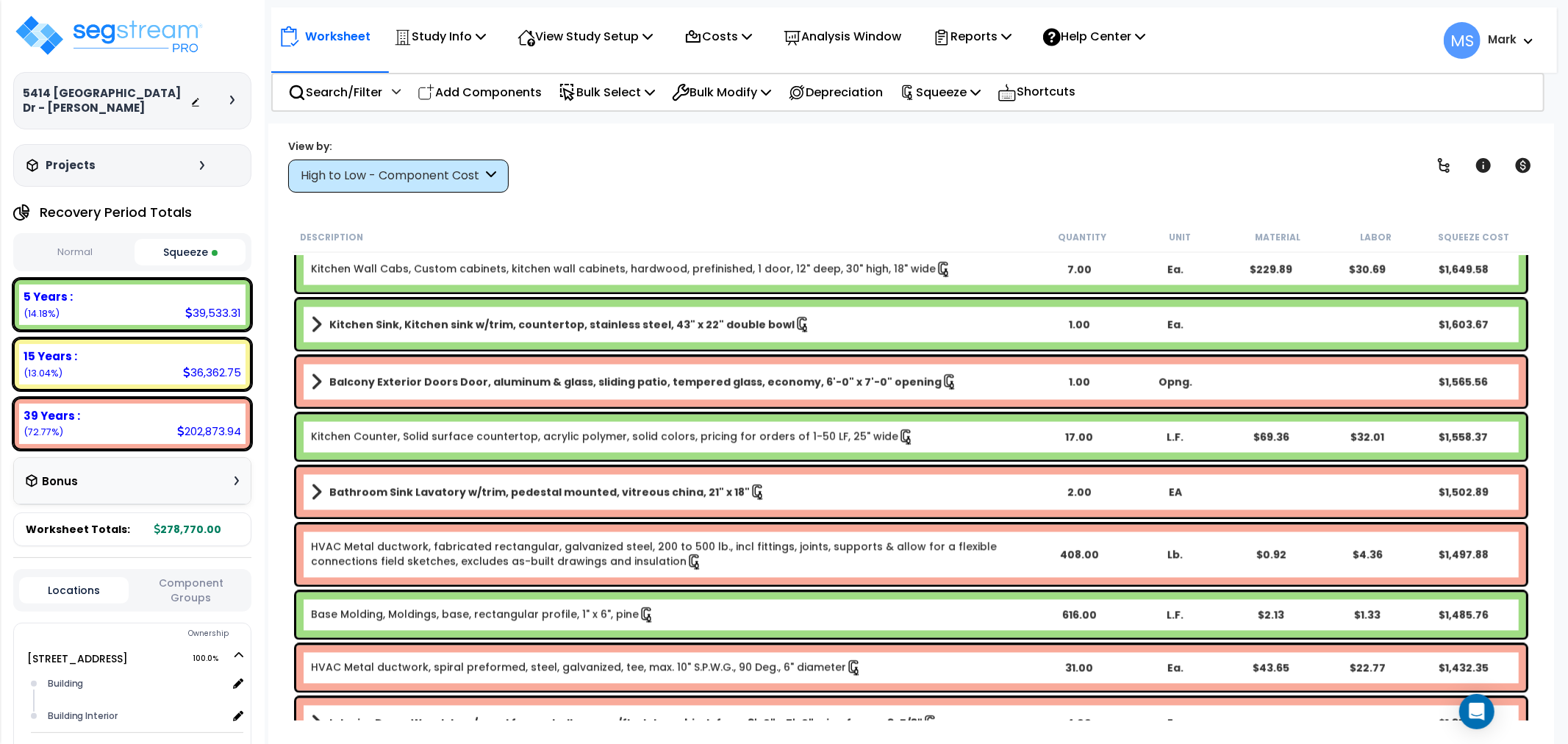
scroll to position [2451, 0]
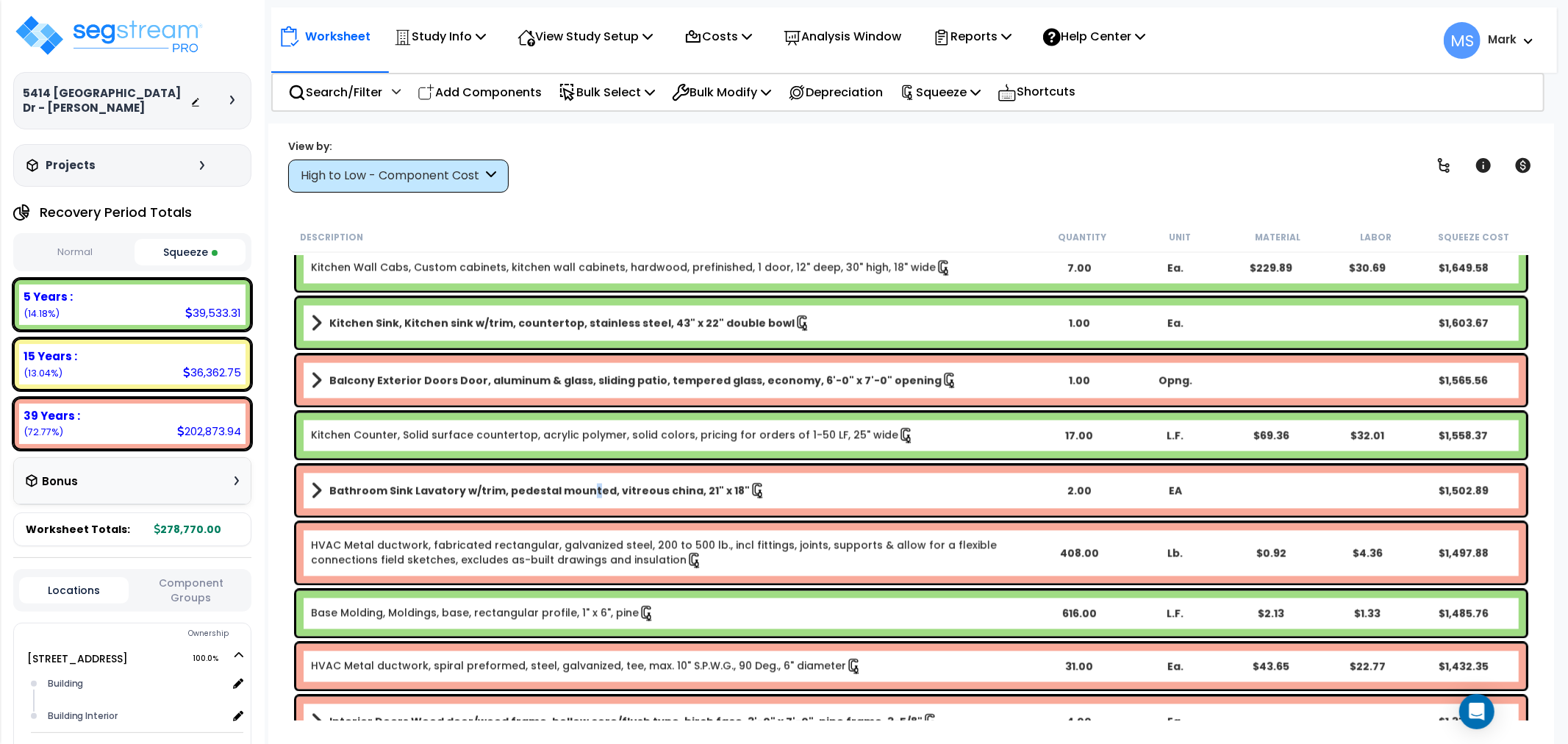
click at [580, 491] on b "Bathroom Sink Lavatory w/trim, pedestal mounted, vitreous china, 21" x 18"" at bounding box center [539, 491] width 420 height 15
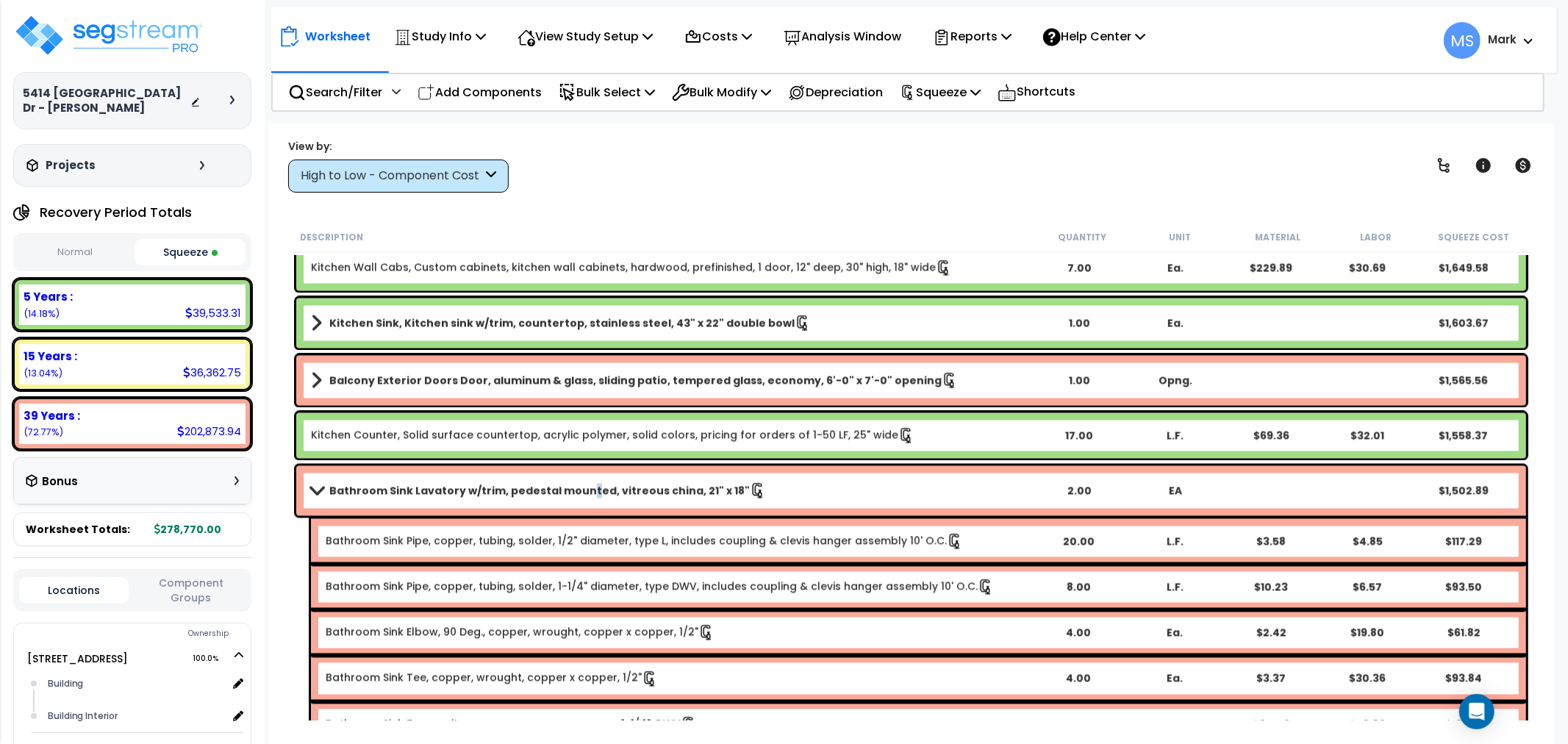
click at [580, 491] on b "Bathroom Sink Lavatory w/trim, pedestal mounted, vitreous china, 21" x 18"" at bounding box center [539, 491] width 420 height 15
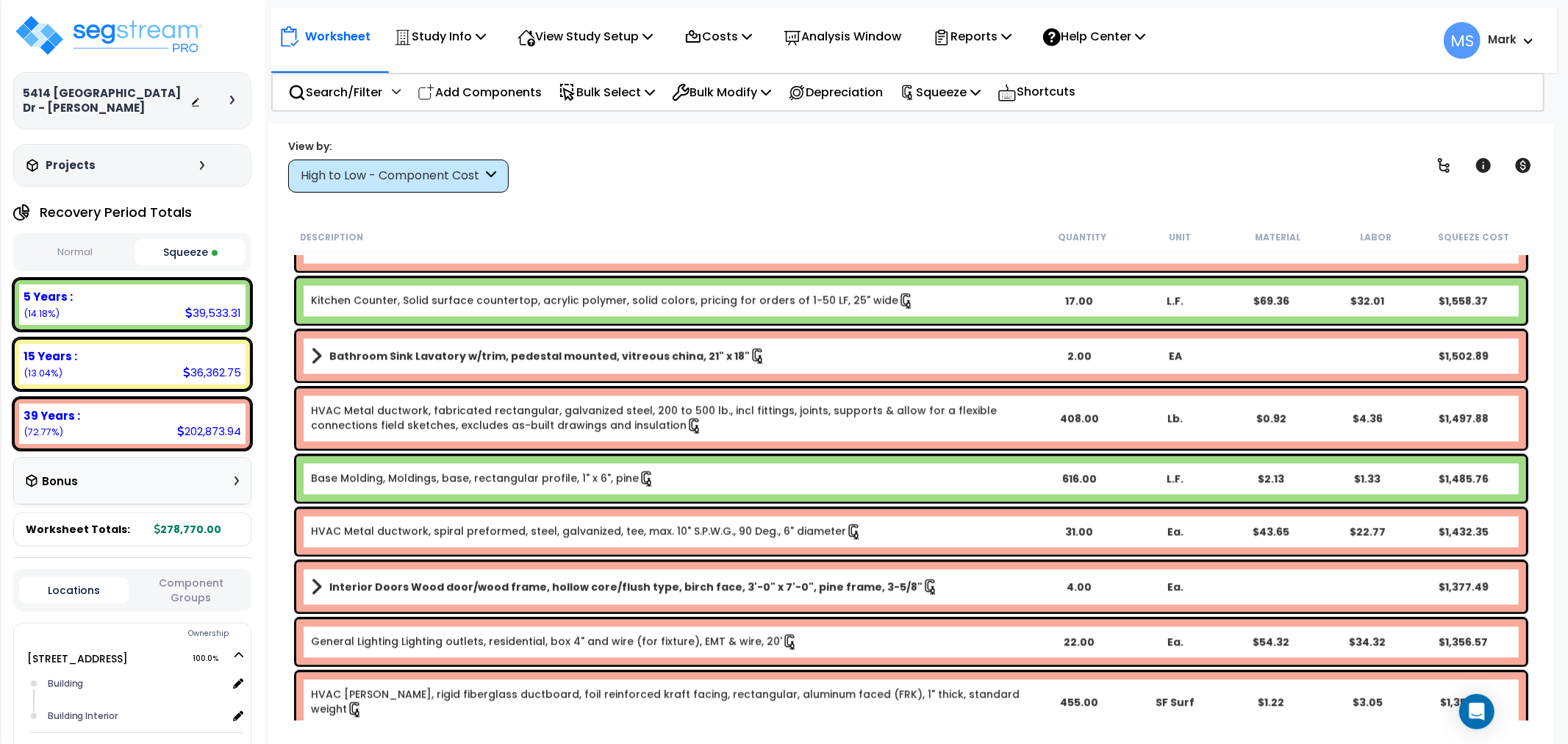
scroll to position [2614, 0]
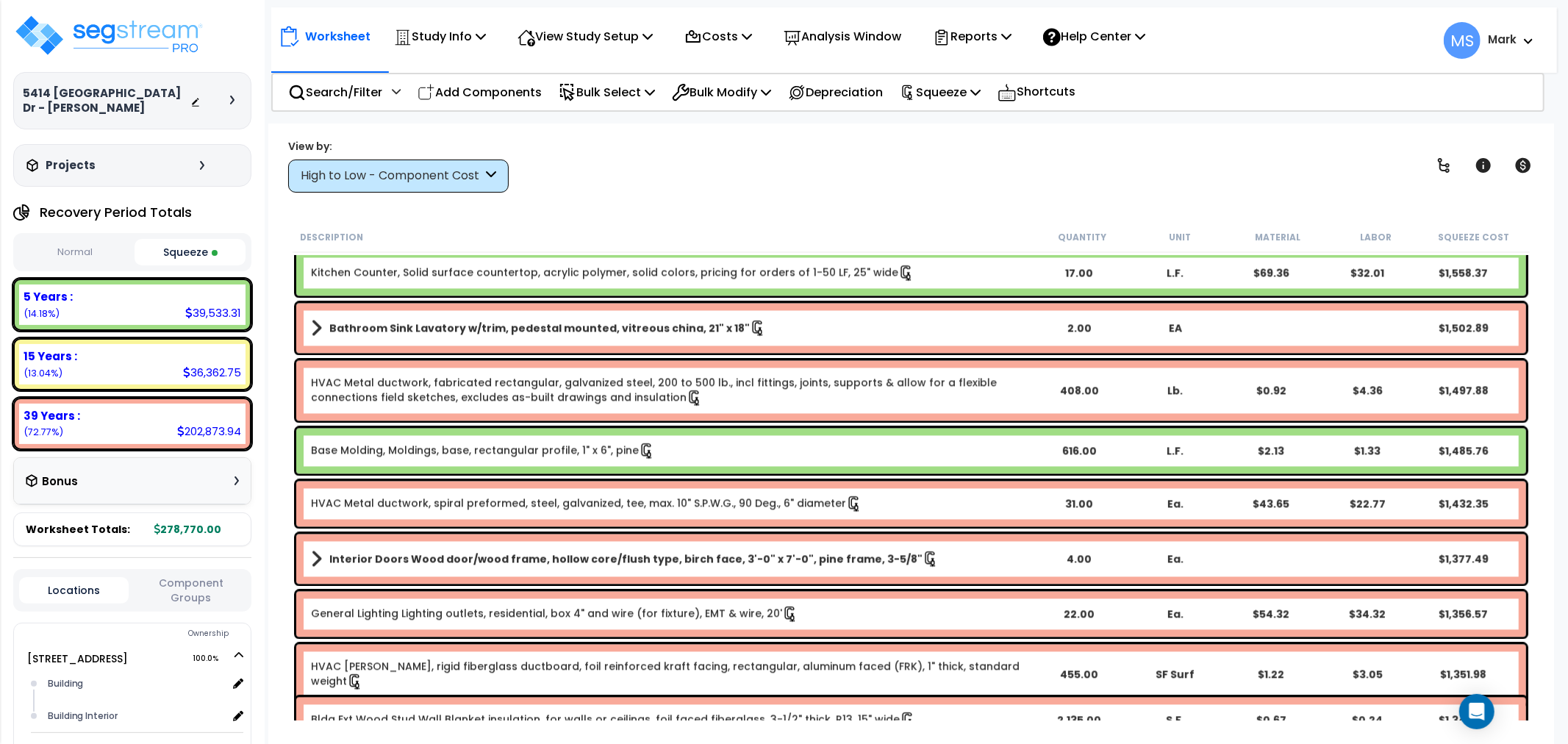
click at [549, 563] on b "Interior Doors Wood door/wood frame, hollow core/flush type, birch face, 3'-0" …" at bounding box center [625, 559] width 593 height 15
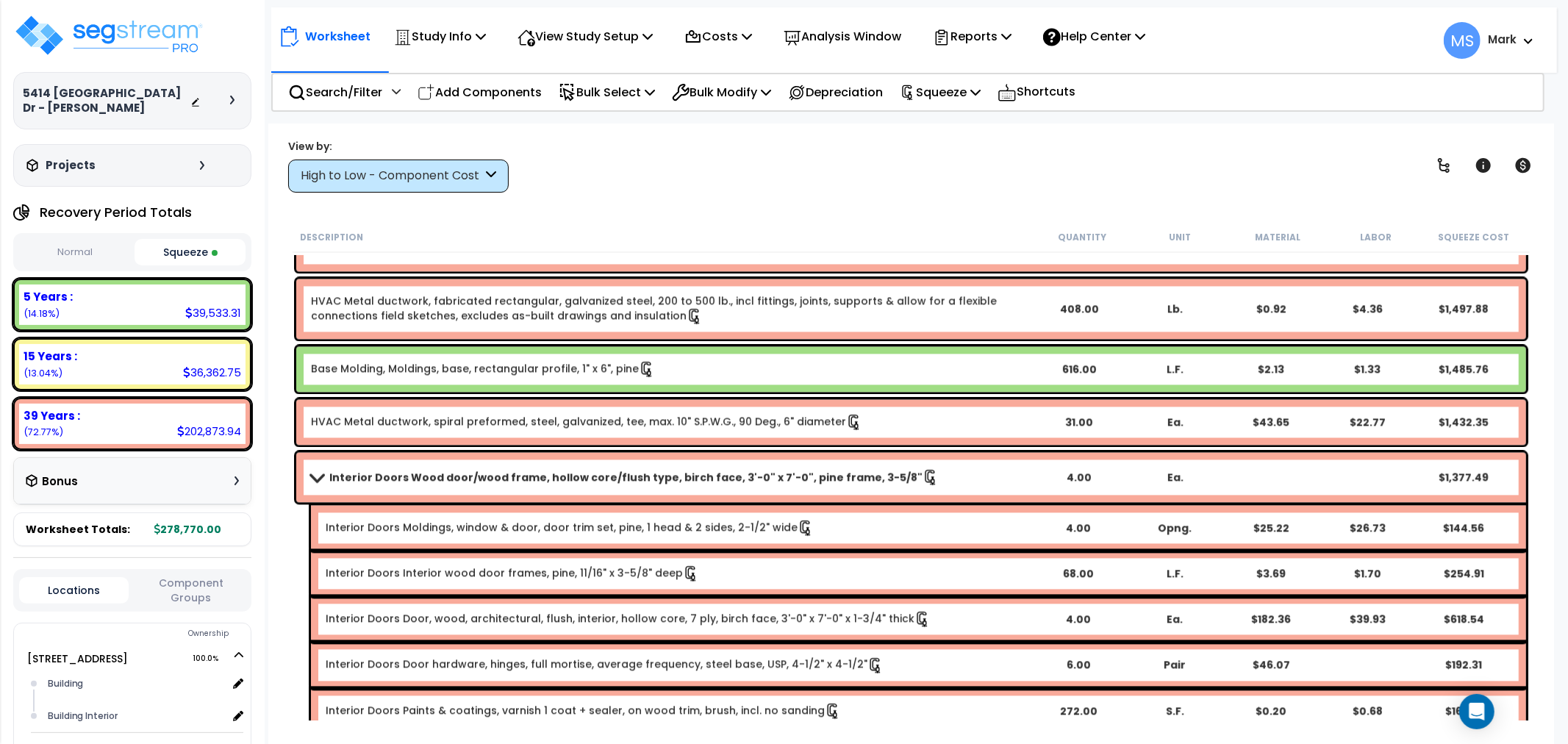
scroll to position [2778, 0]
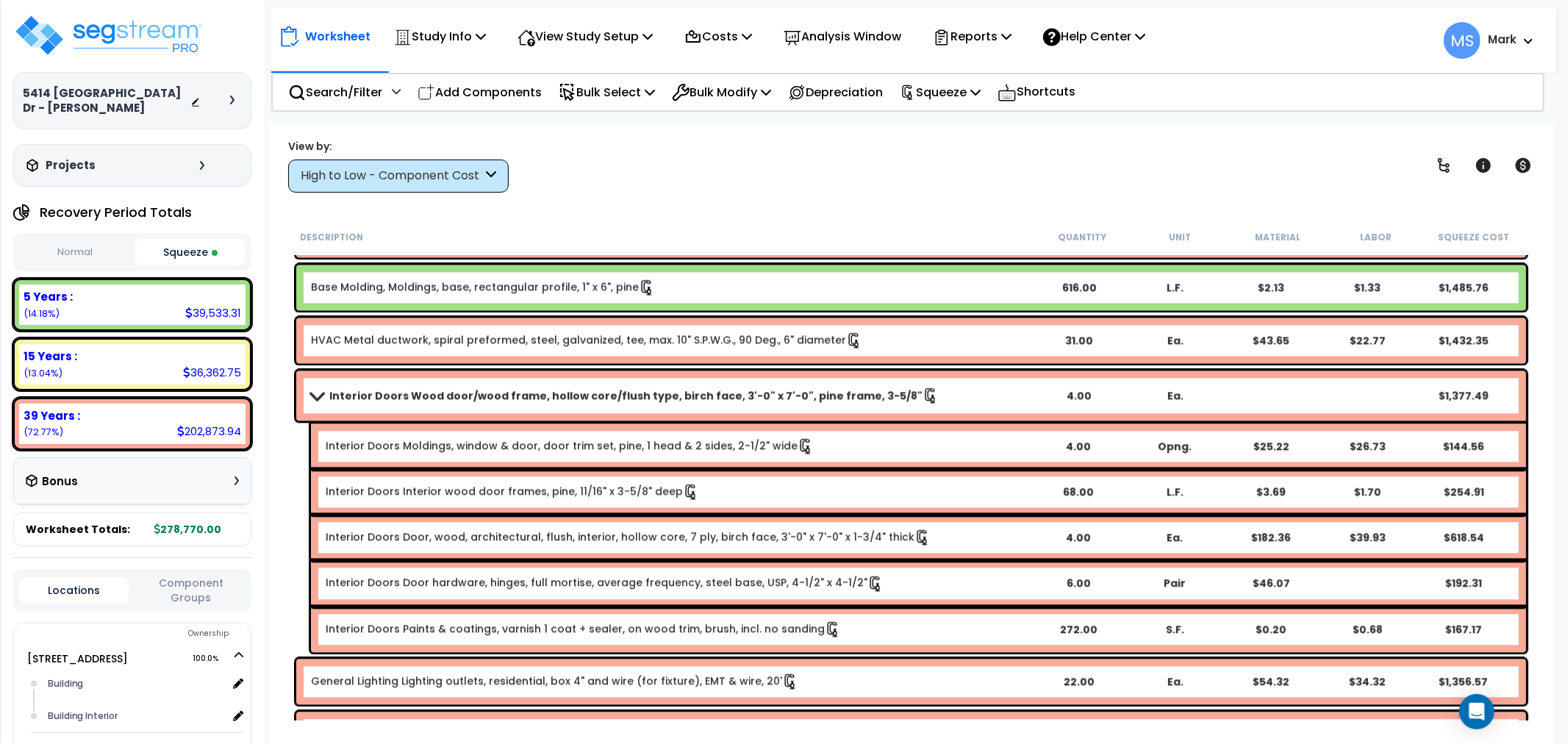
click at [548, 486] on link "Interior Doors Interior wood door frames, pine, 11/16" x 3-5/8" deep" at bounding box center [512, 492] width 374 height 16
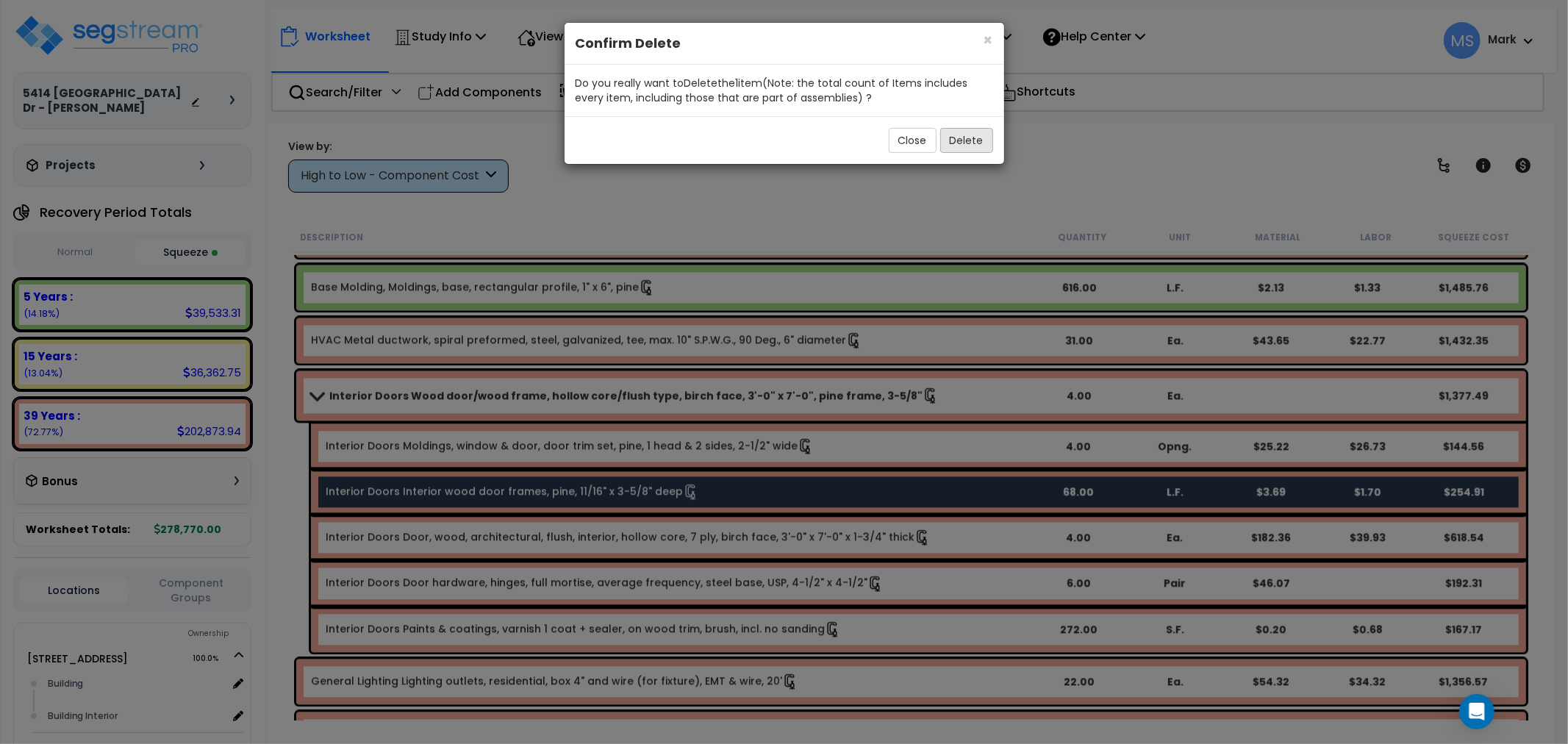
drag, startPoint x: 993, startPoint y: 144, endPoint x: 981, endPoint y: 145, distance: 12.0
click at [989, 144] on div "Close Delete" at bounding box center [785, 139] width 440 height 47
click at [978, 145] on button "Delete" at bounding box center [967, 141] width 53 height 25
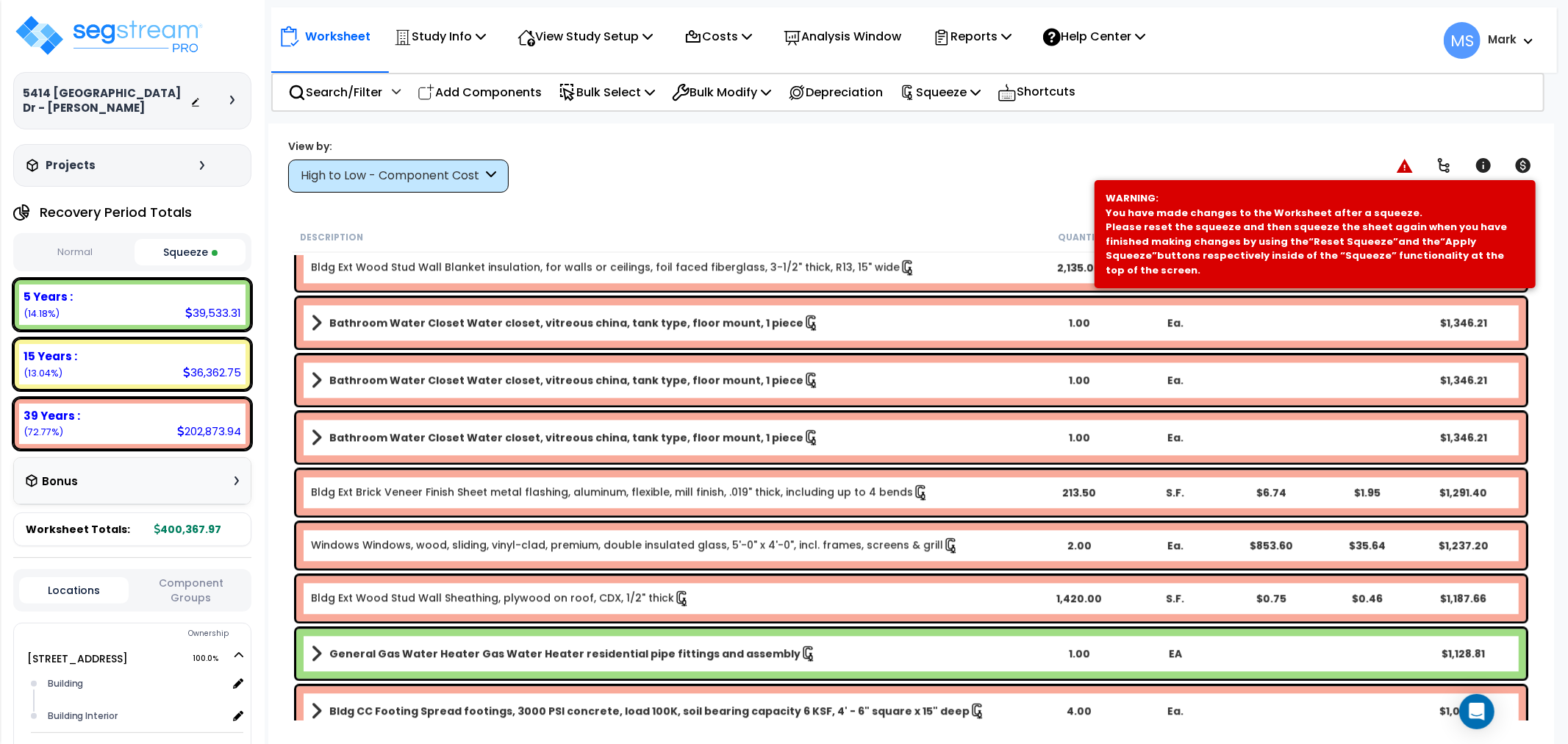
scroll to position [3023, 0]
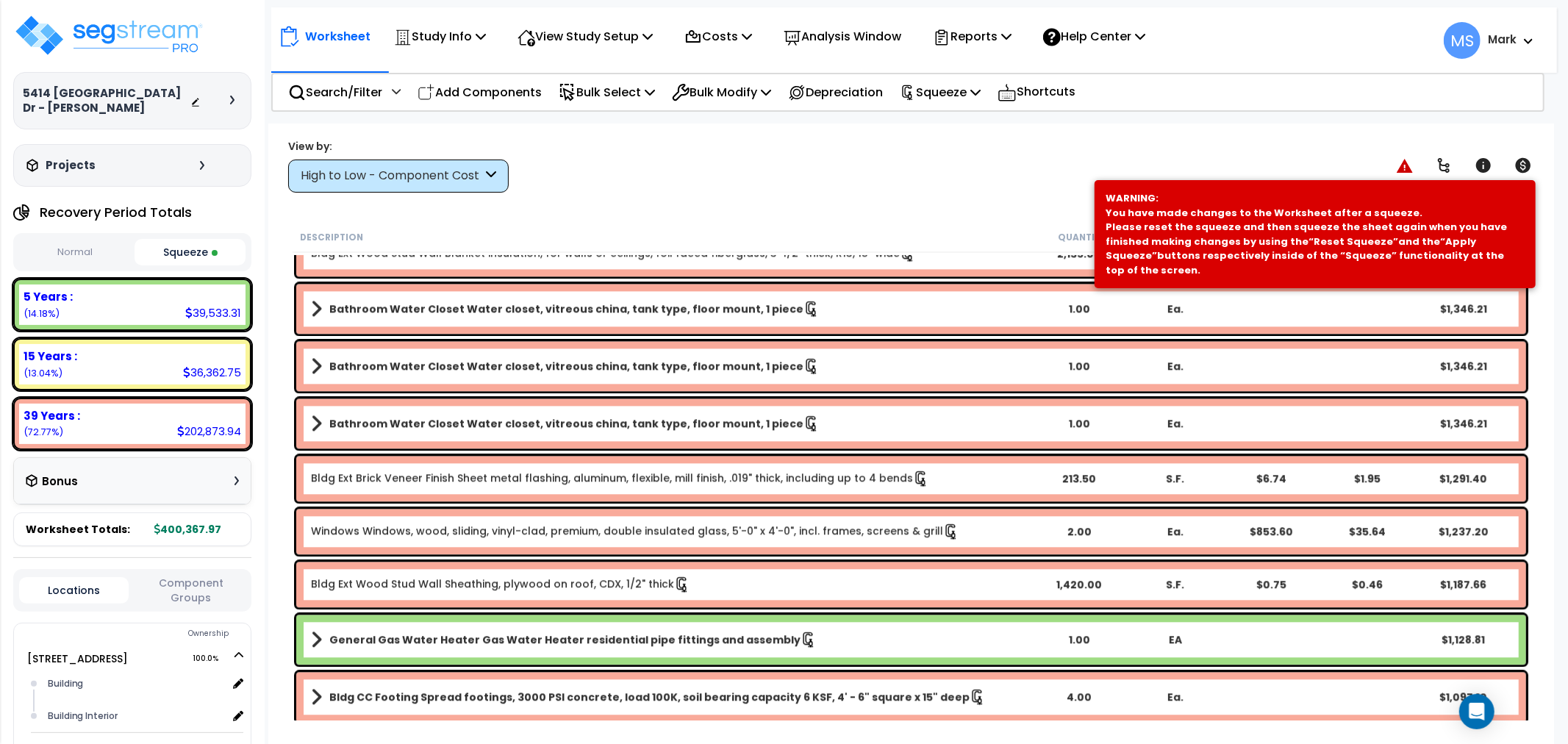
click at [526, 430] on b "Bathroom Water Closet Water closet, vitreous china, tank type, floor mount, 1 p…" at bounding box center [566, 423] width 474 height 15
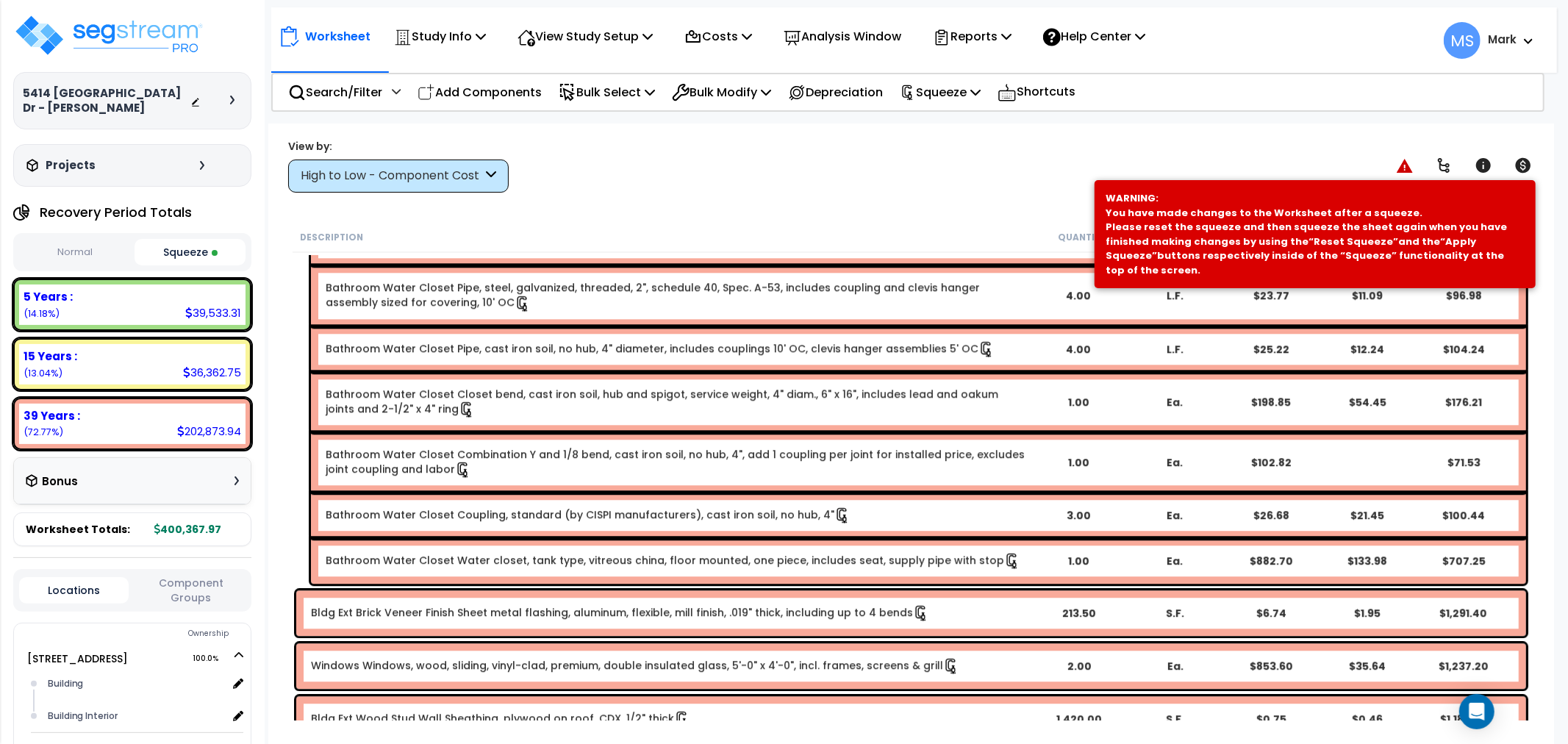
scroll to position [3350, 0]
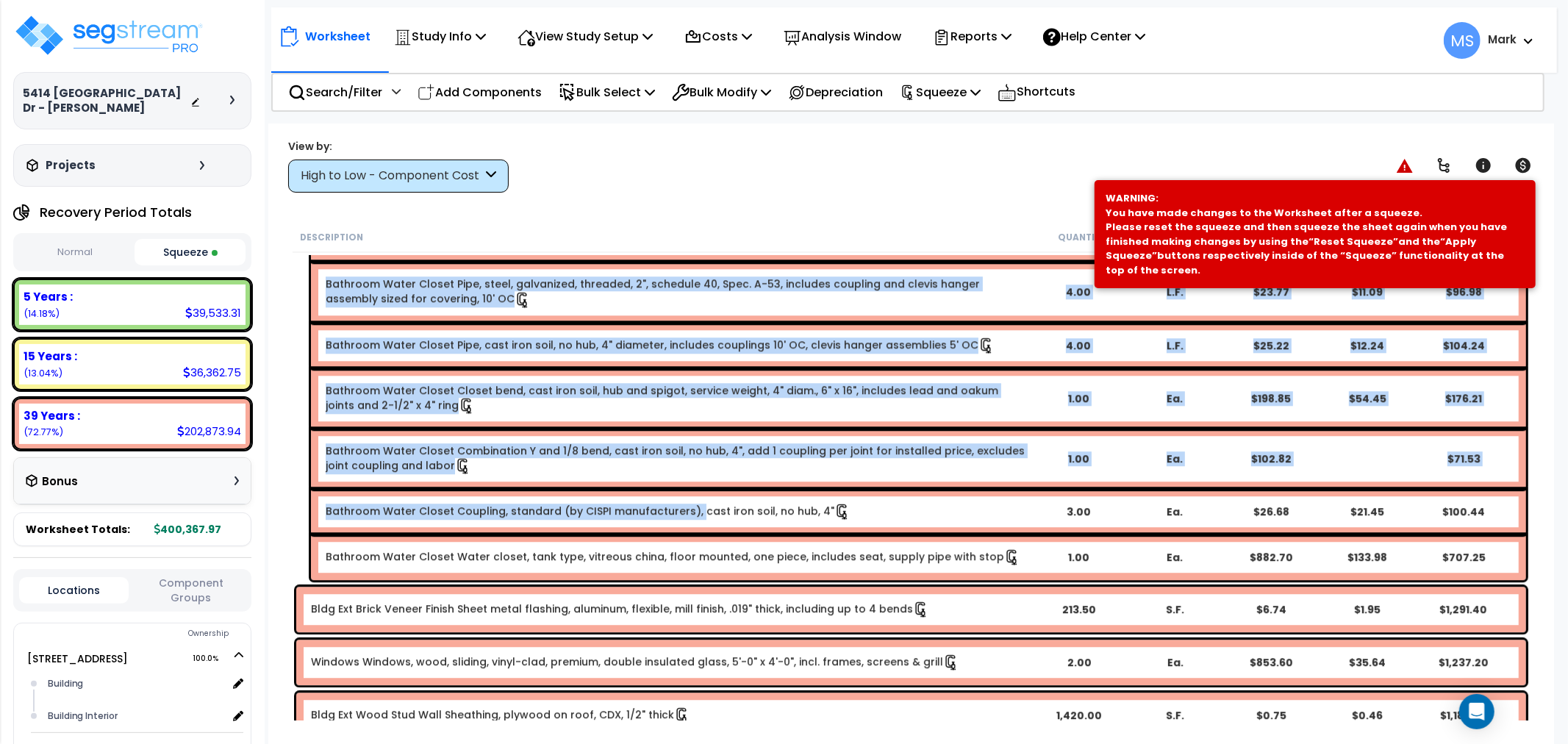
click at [689, 521] on div "Bathroom Water Closet Coupling, standard (by CISPI manufacturers), cast iron so…" at bounding box center [918, 512] width 1215 height 46
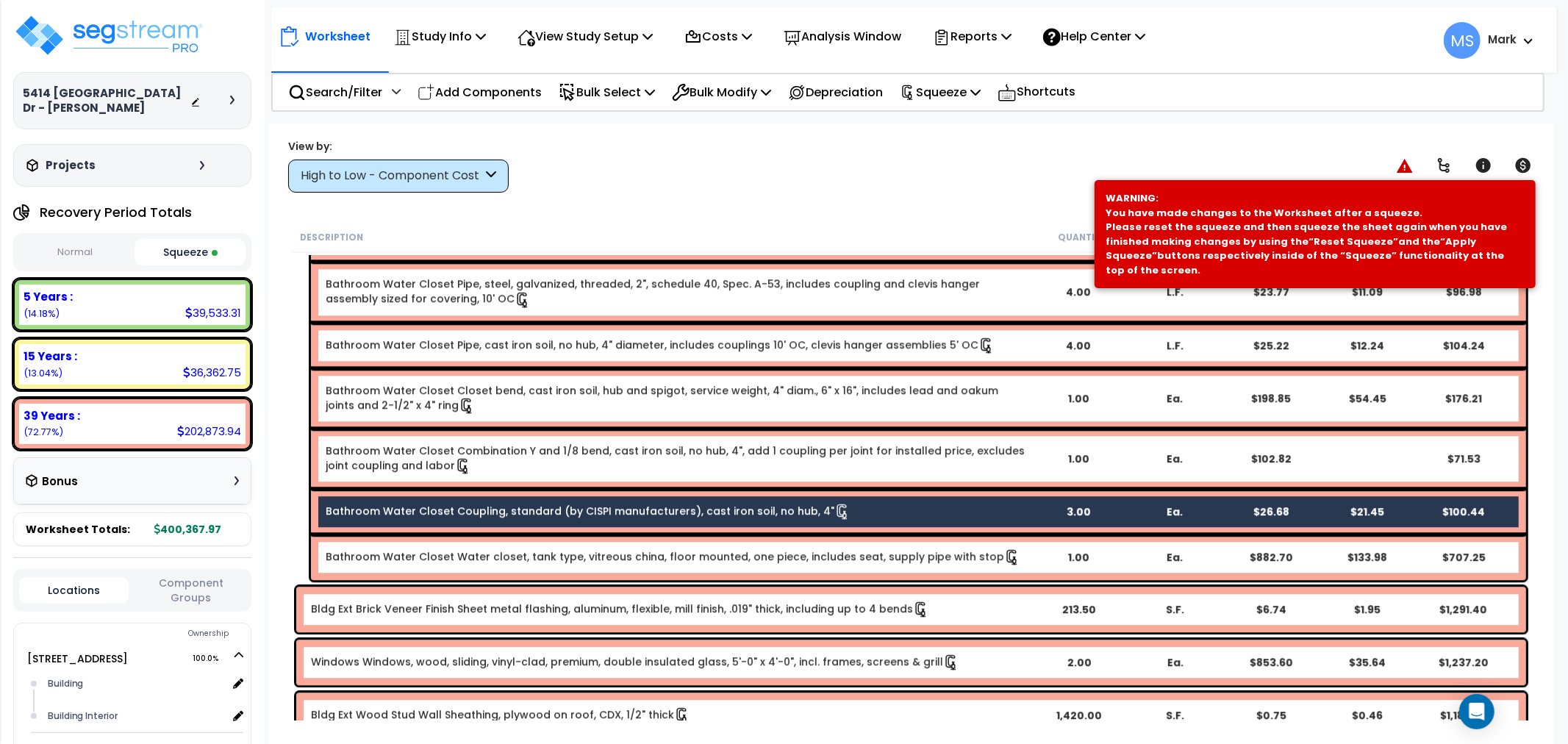
click at [685, 457] on link "Bathroom Water Closet Combination Y and 1/8 bend, cast iron soil, no hub, 4", a…" at bounding box center [678, 459] width 704 height 31
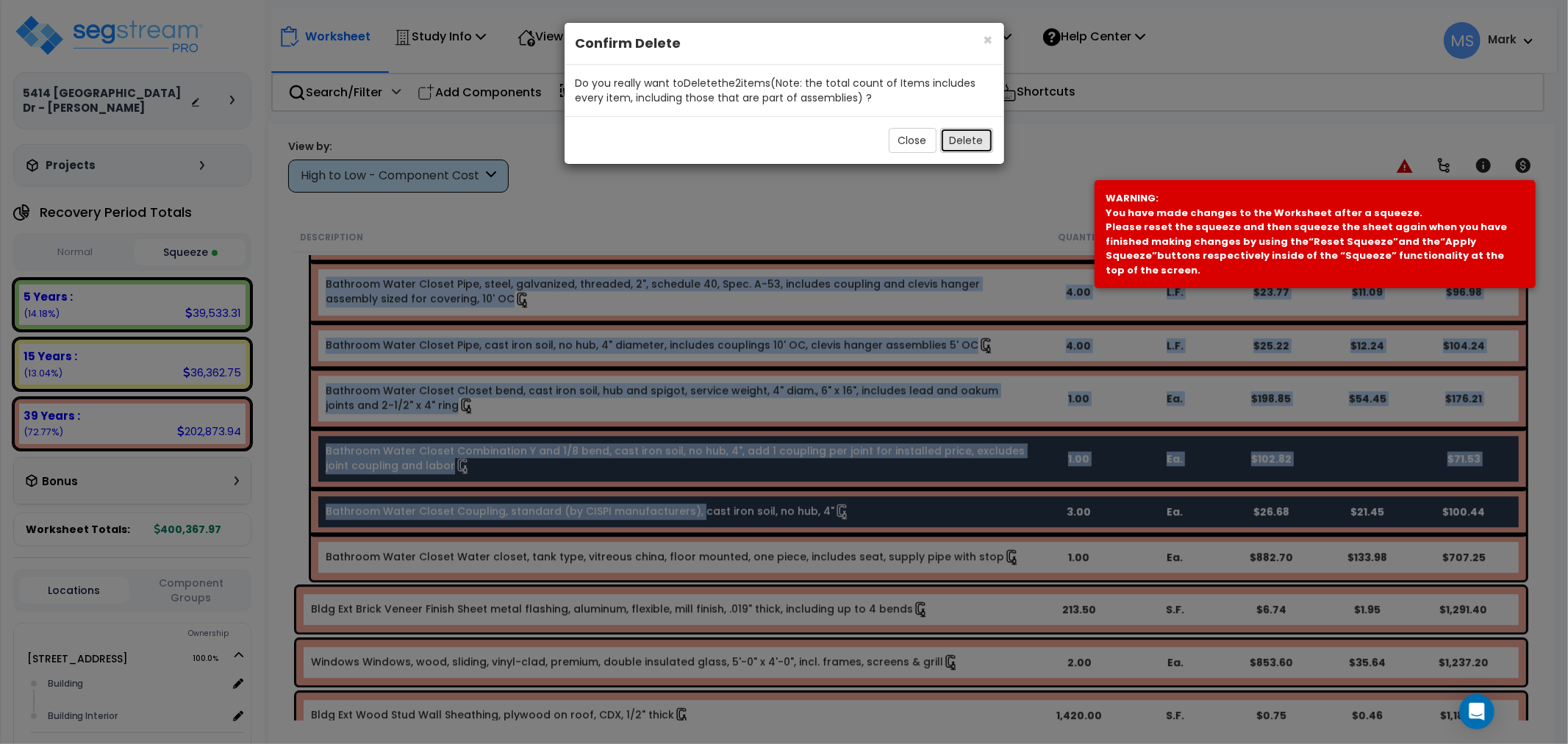
click at [964, 149] on button "Delete" at bounding box center [967, 141] width 53 height 25
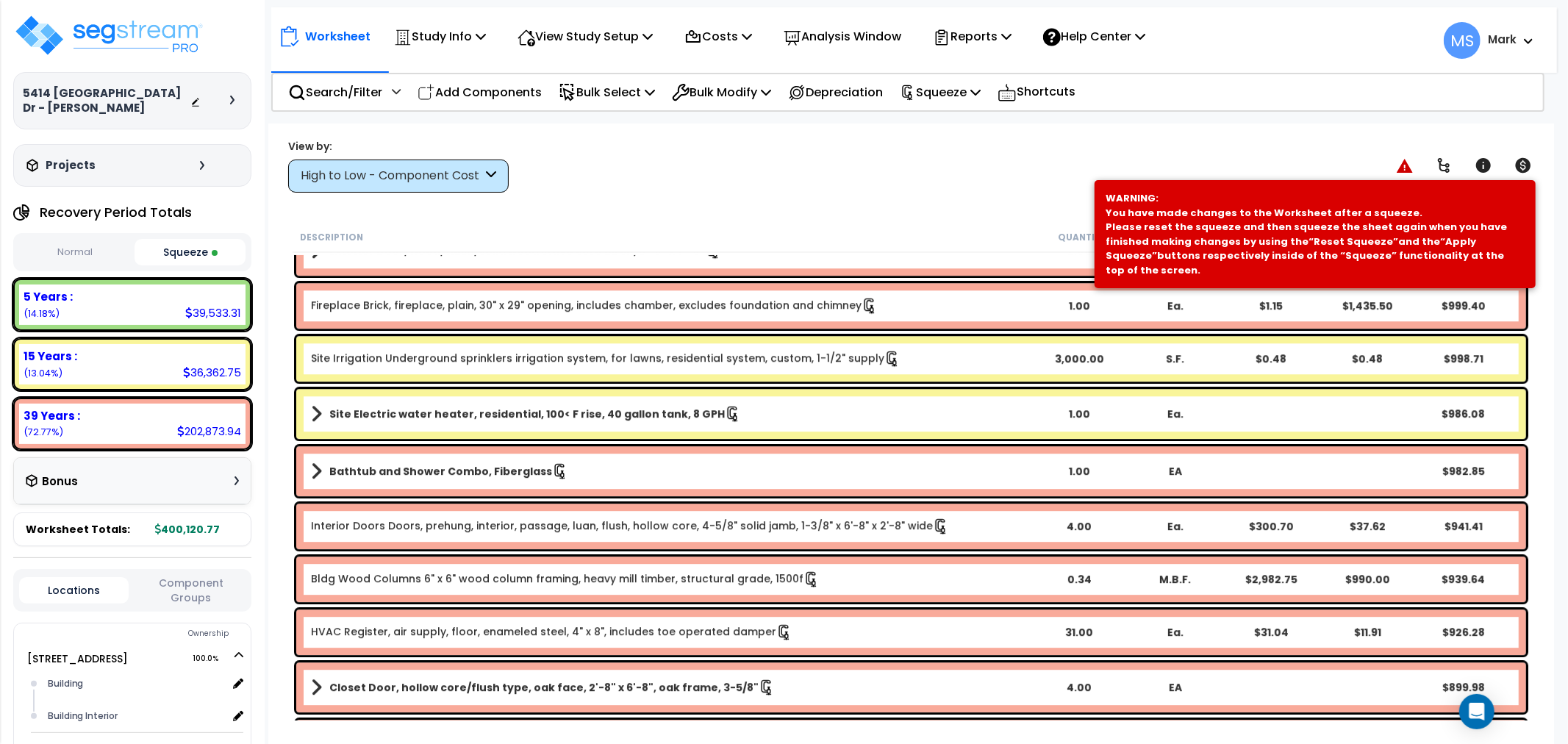
scroll to position [3677, 0]
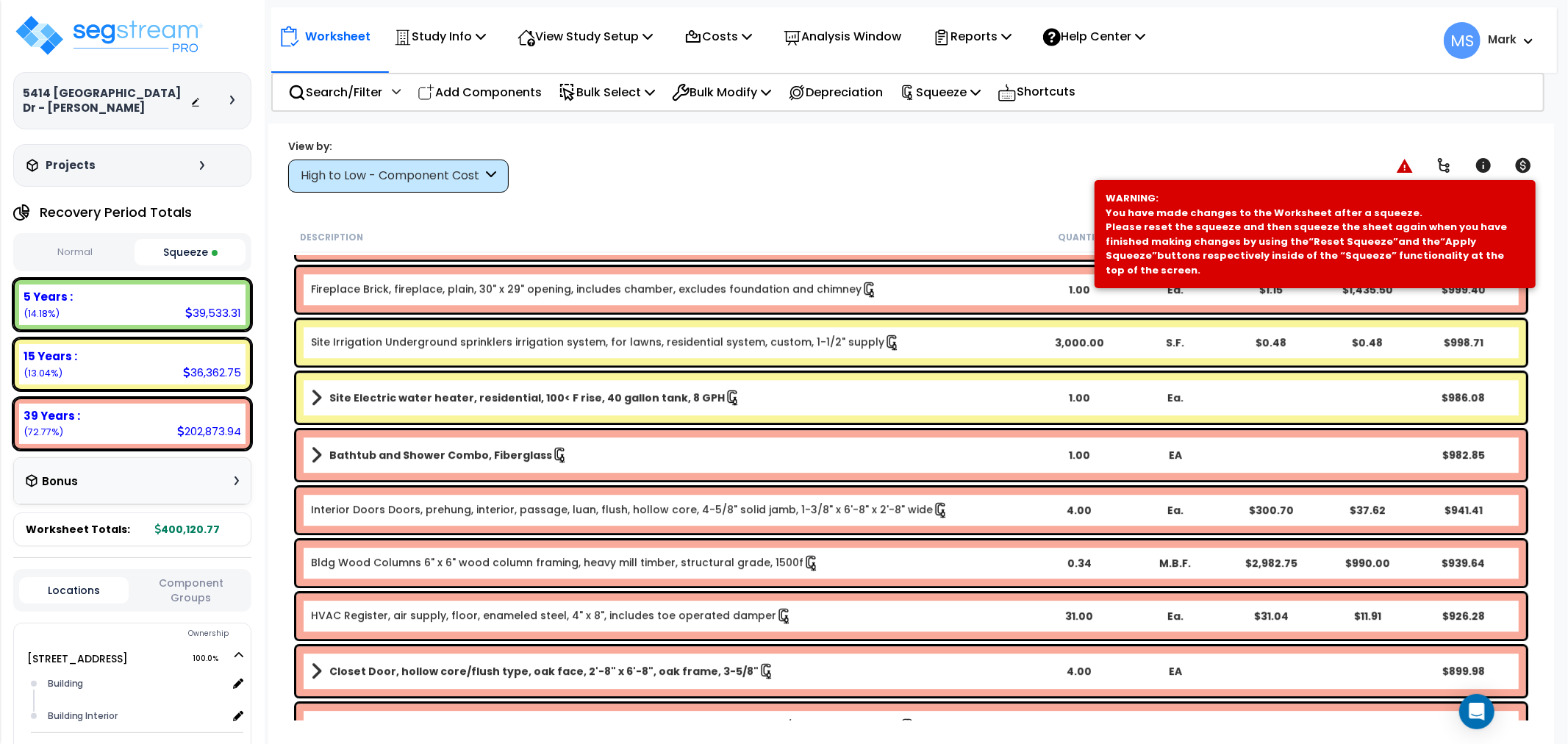
click at [497, 454] on b "Bathtub and Shower Combo, Fiberglass" at bounding box center [441, 455] width 223 height 15
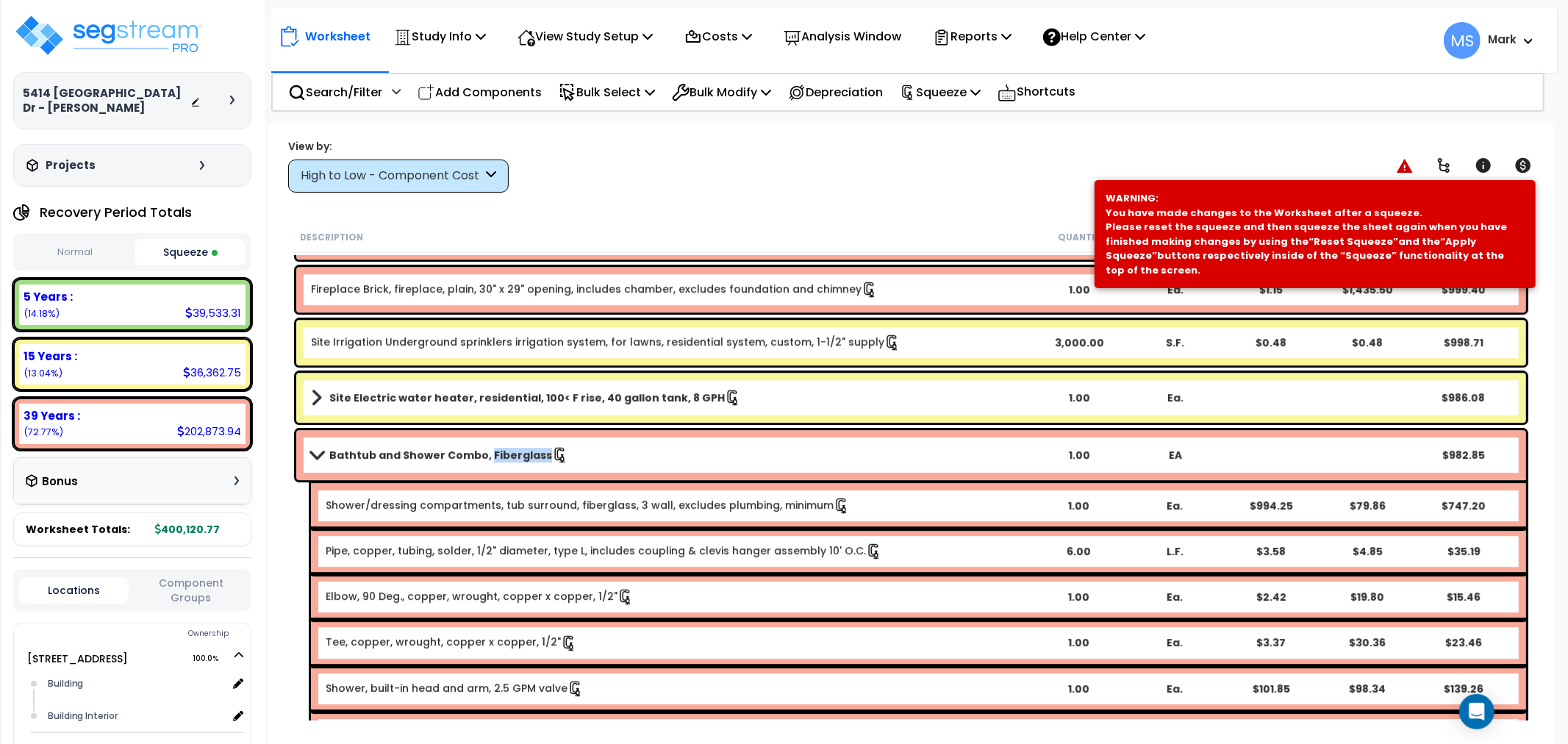
click at [497, 454] on b "Bathtub and Shower Combo, Fiberglass" at bounding box center [441, 455] width 223 height 15
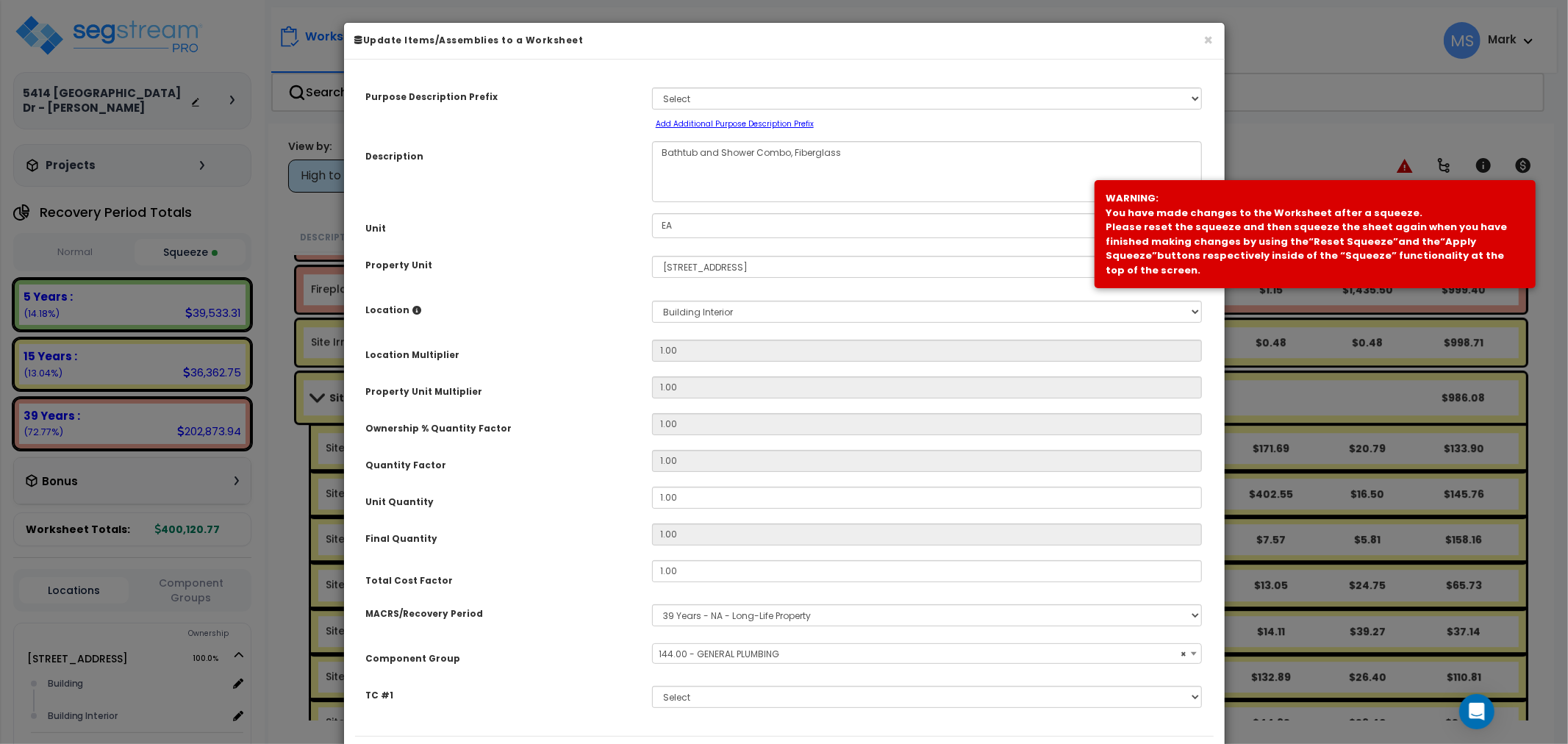
select select "45963"
click at [1208, 34] on button "×" at bounding box center [1209, 40] width 9 height 16
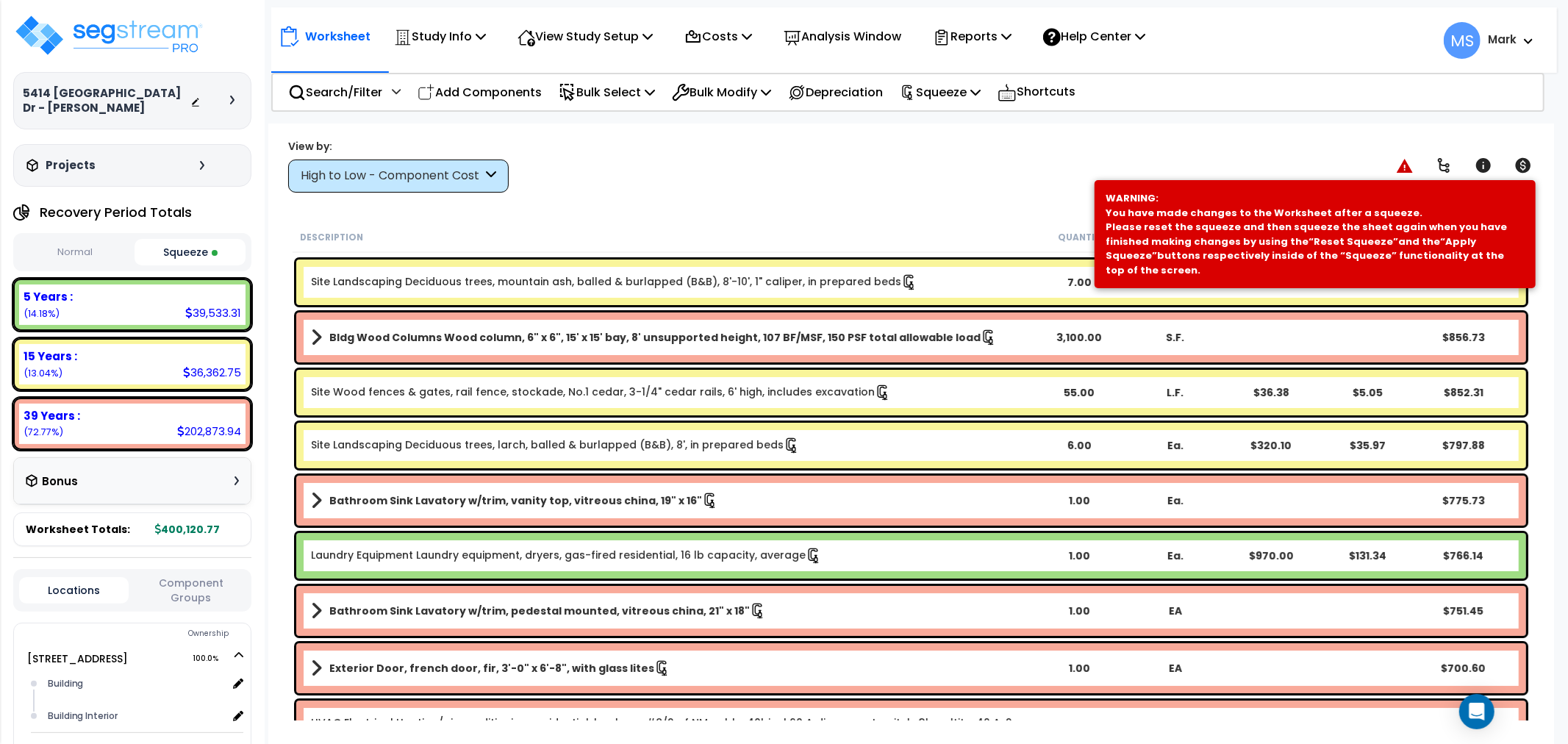
scroll to position [5149, 0]
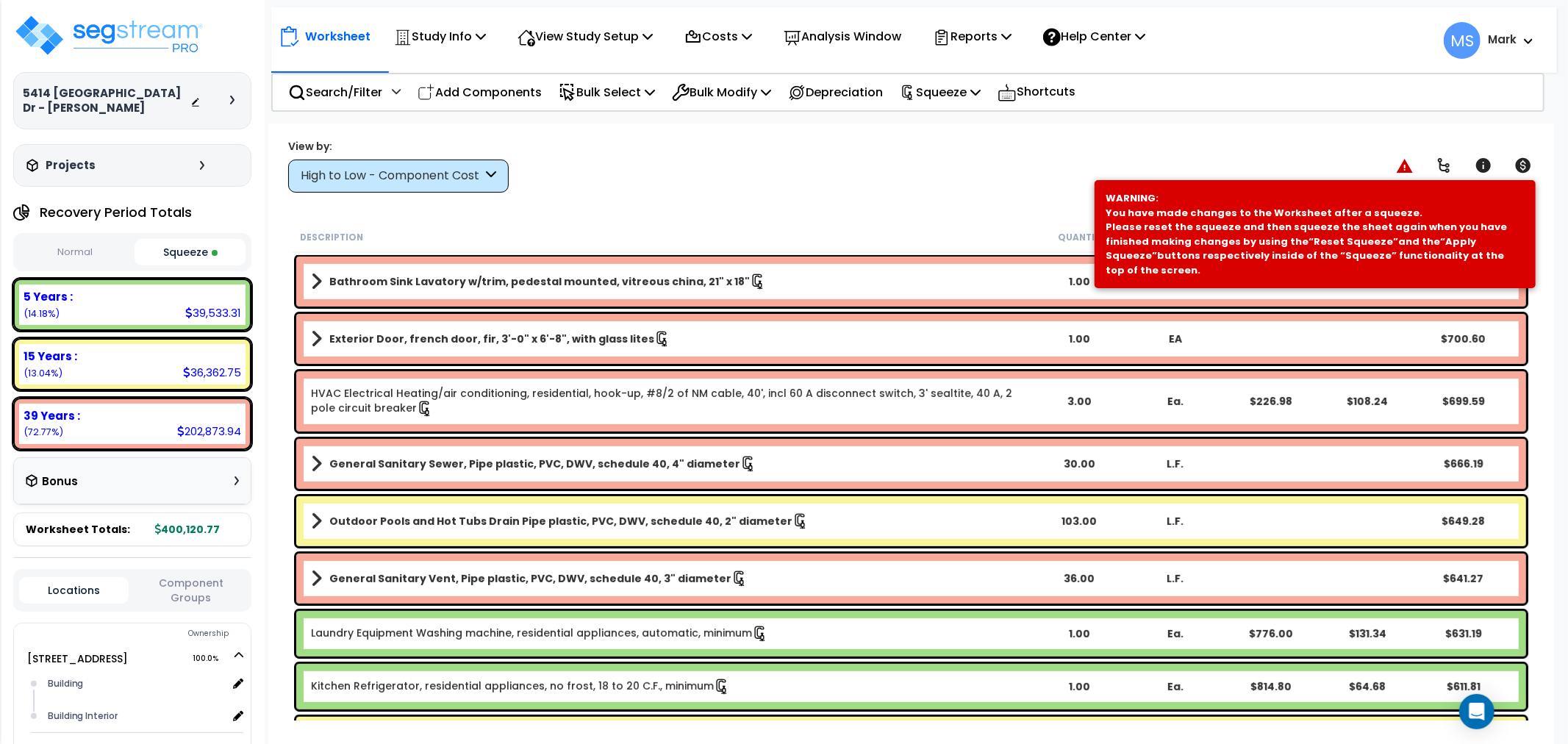
click at [313, 589] on span at bounding box center [316, 578] width 11 height 20
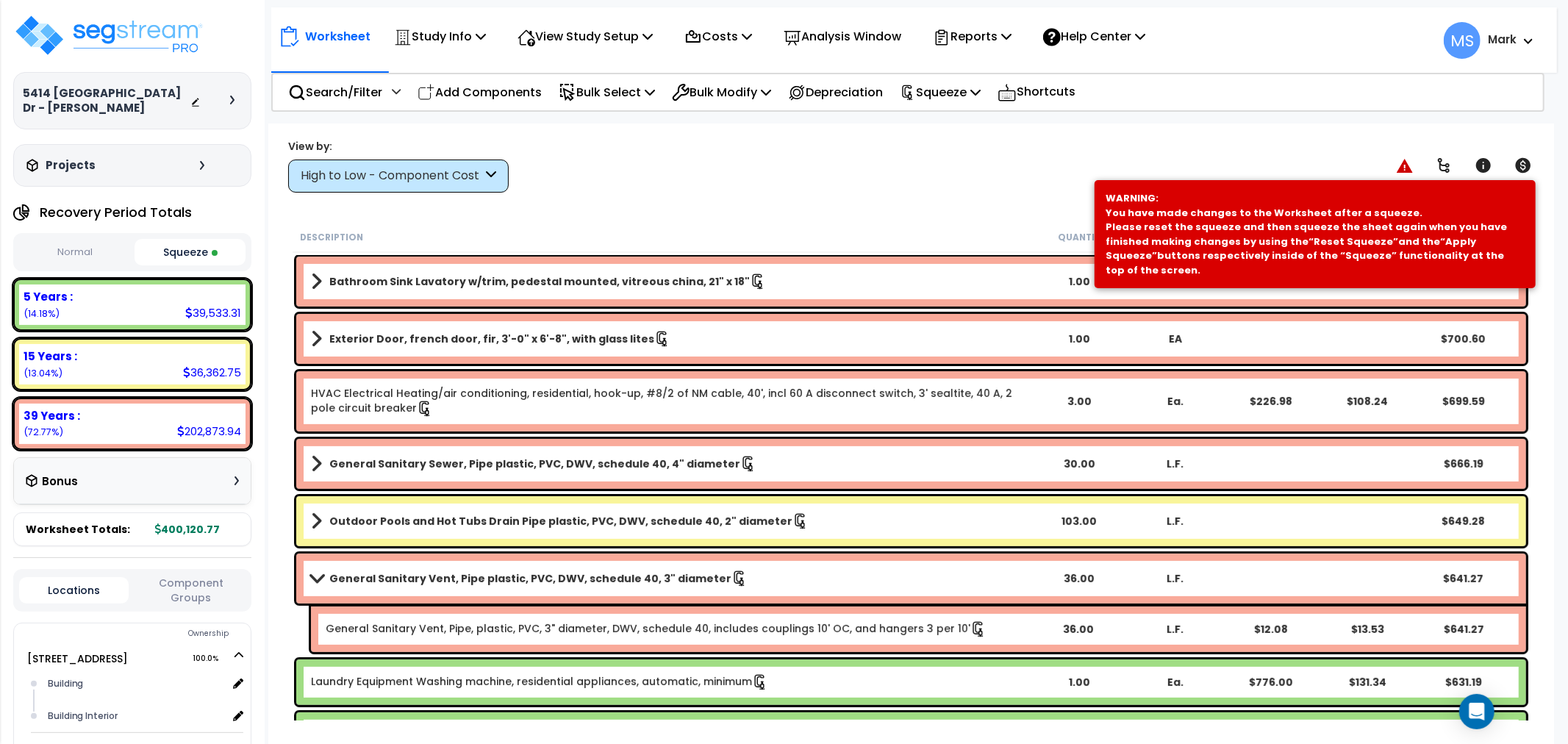
click at [312, 571] on link "General Sanitary Vent, Pipe plastic, PVC, DWV, schedule 40, 3" diameter" at bounding box center [671, 578] width 720 height 20
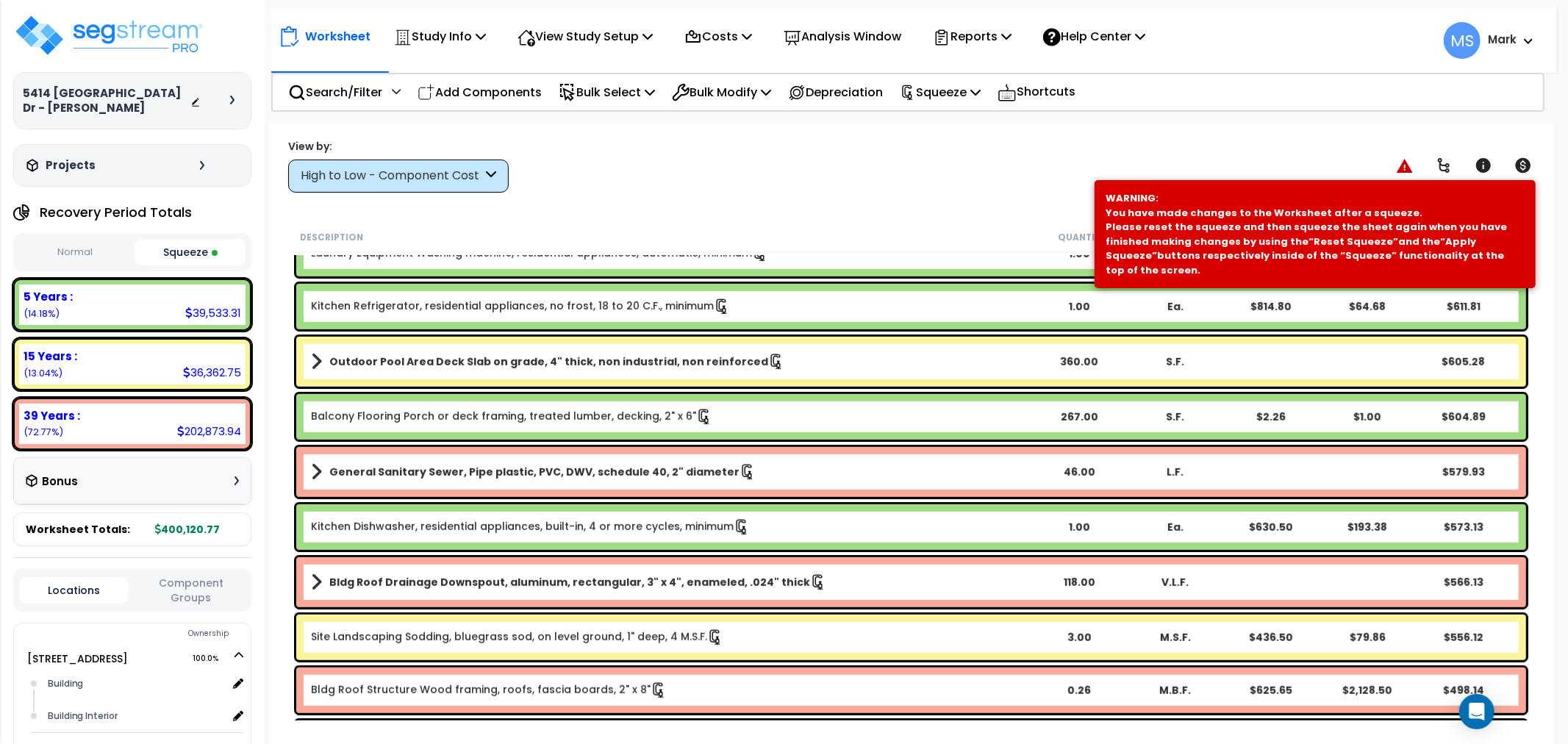
scroll to position [5557, 0]
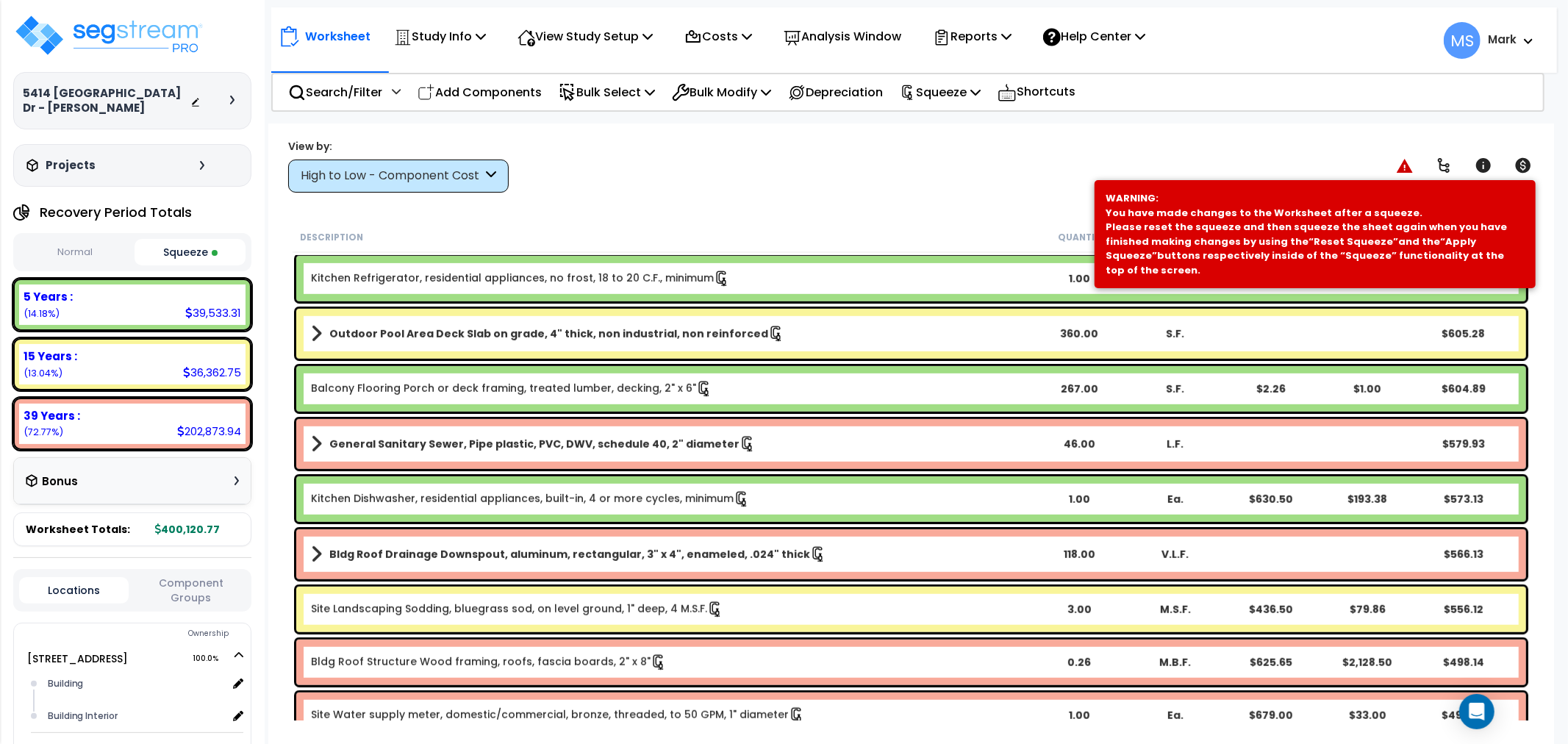
click at [313, 557] on span at bounding box center [316, 554] width 11 height 20
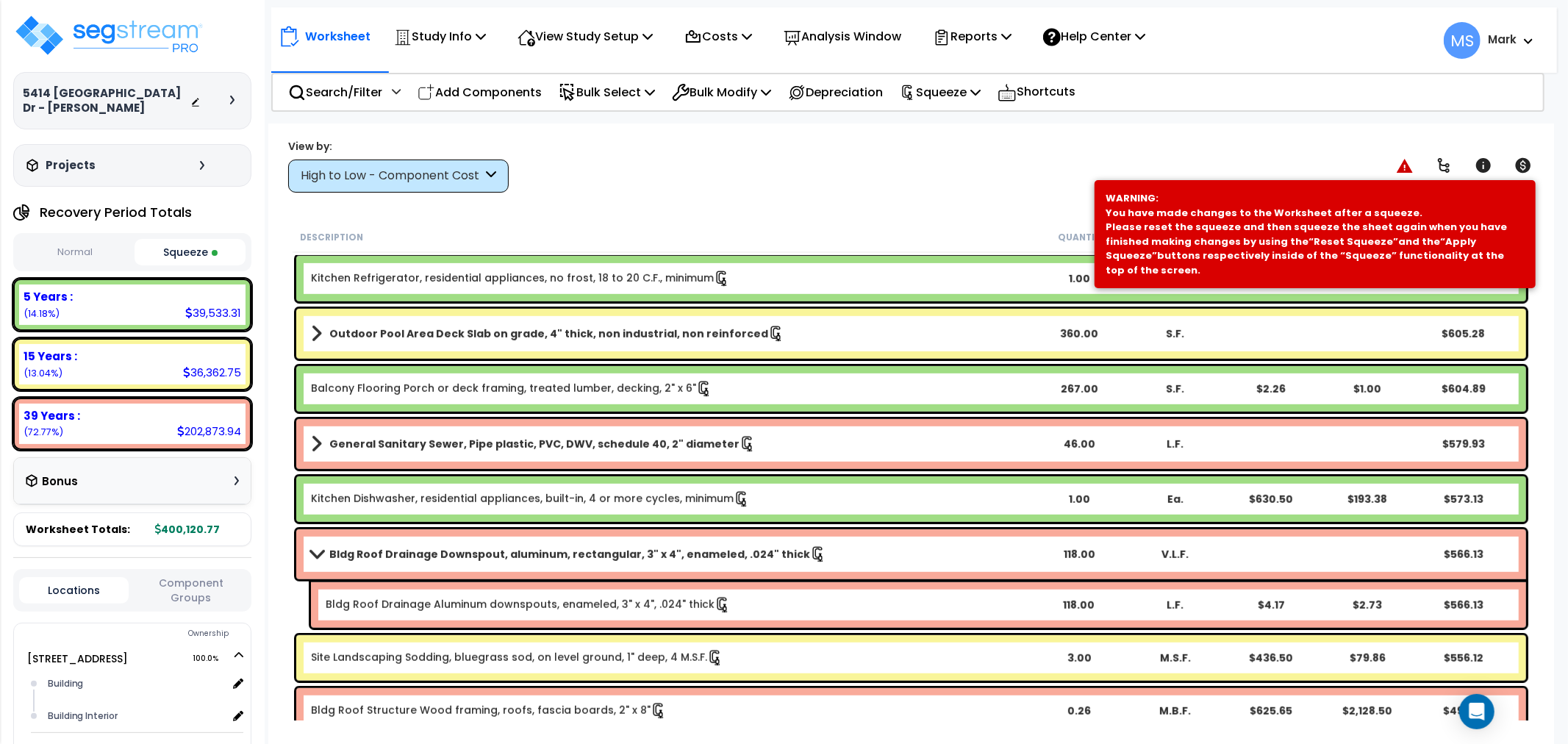
click at [319, 554] on span at bounding box center [316, 554] width 20 height 11
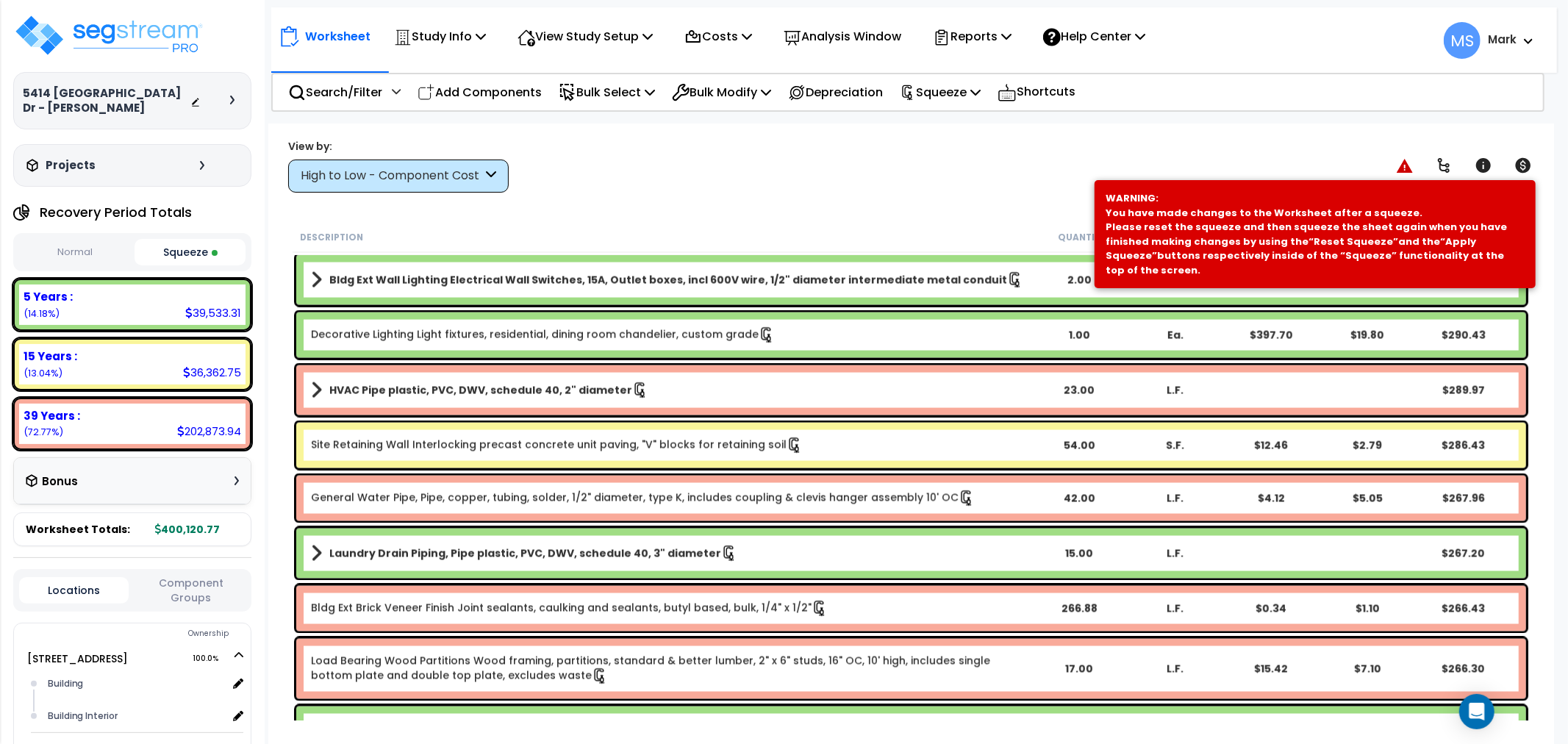
scroll to position [6865, 0]
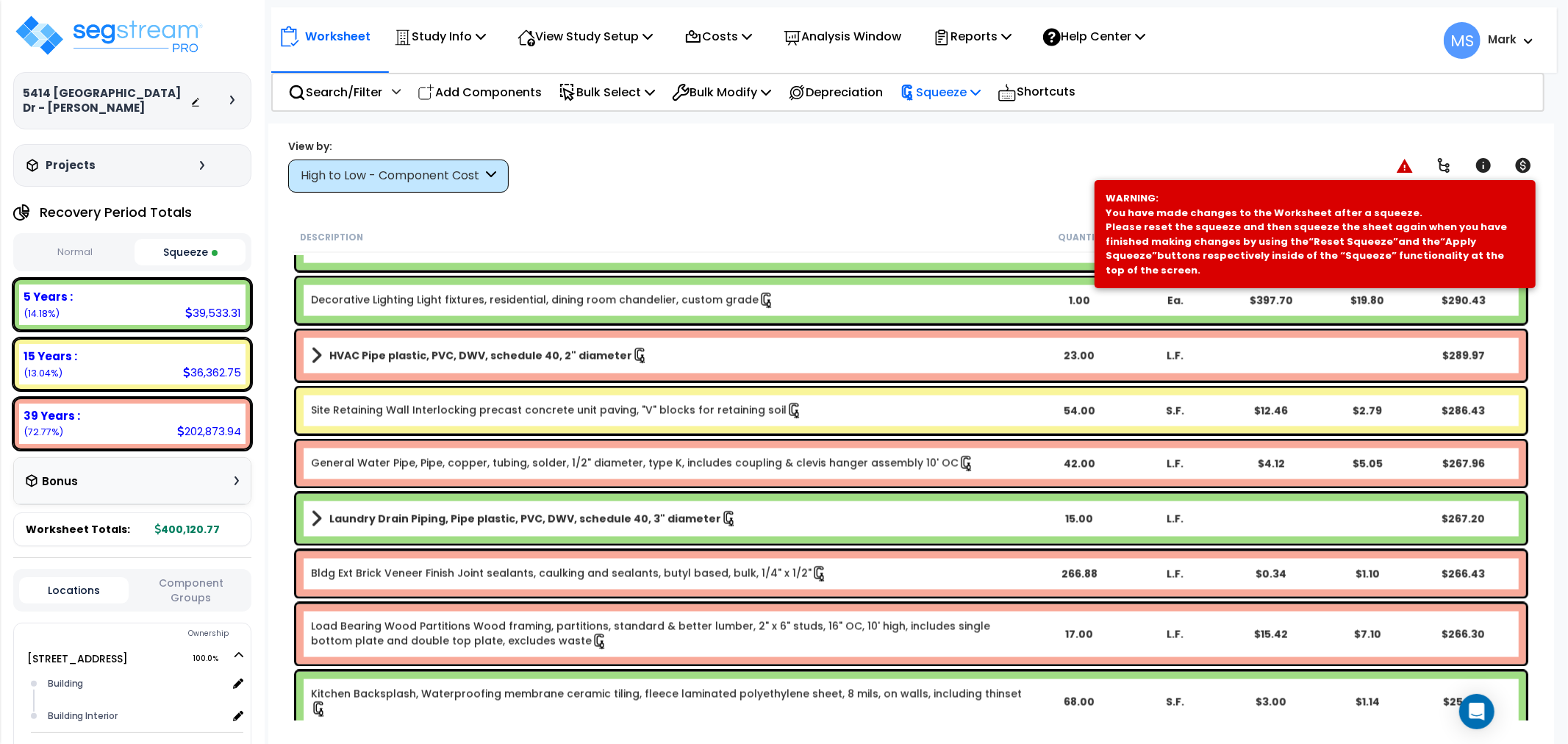
click at [946, 99] on p "Squeeze" at bounding box center [940, 93] width 81 height 20
click at [934, 118] on link "Re-squeeze" at bounding box center [965, 127] width 145 height 34
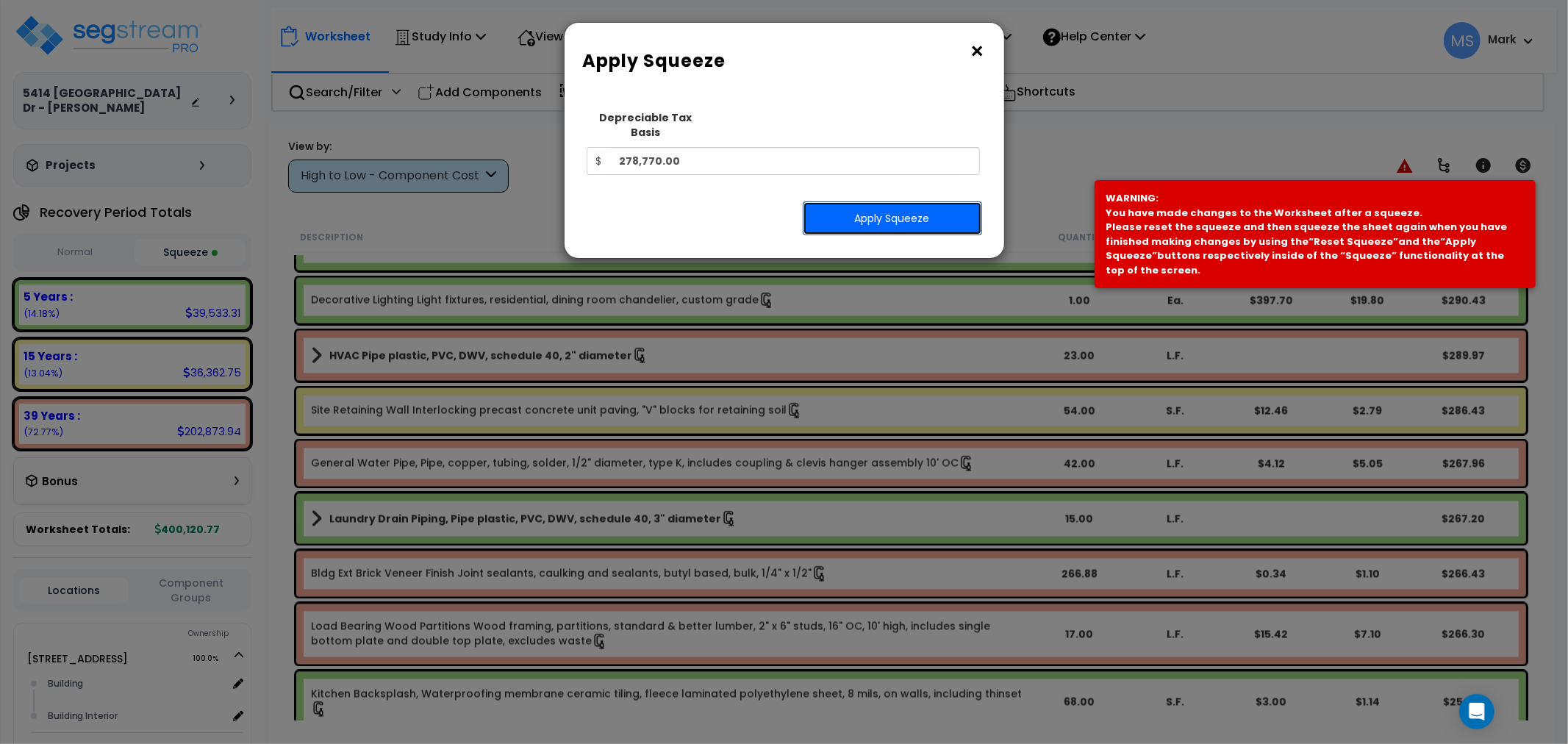
click at [865, 201] on button "Apply Squeeze" at bounding box center [892, 218] width 179 height 34
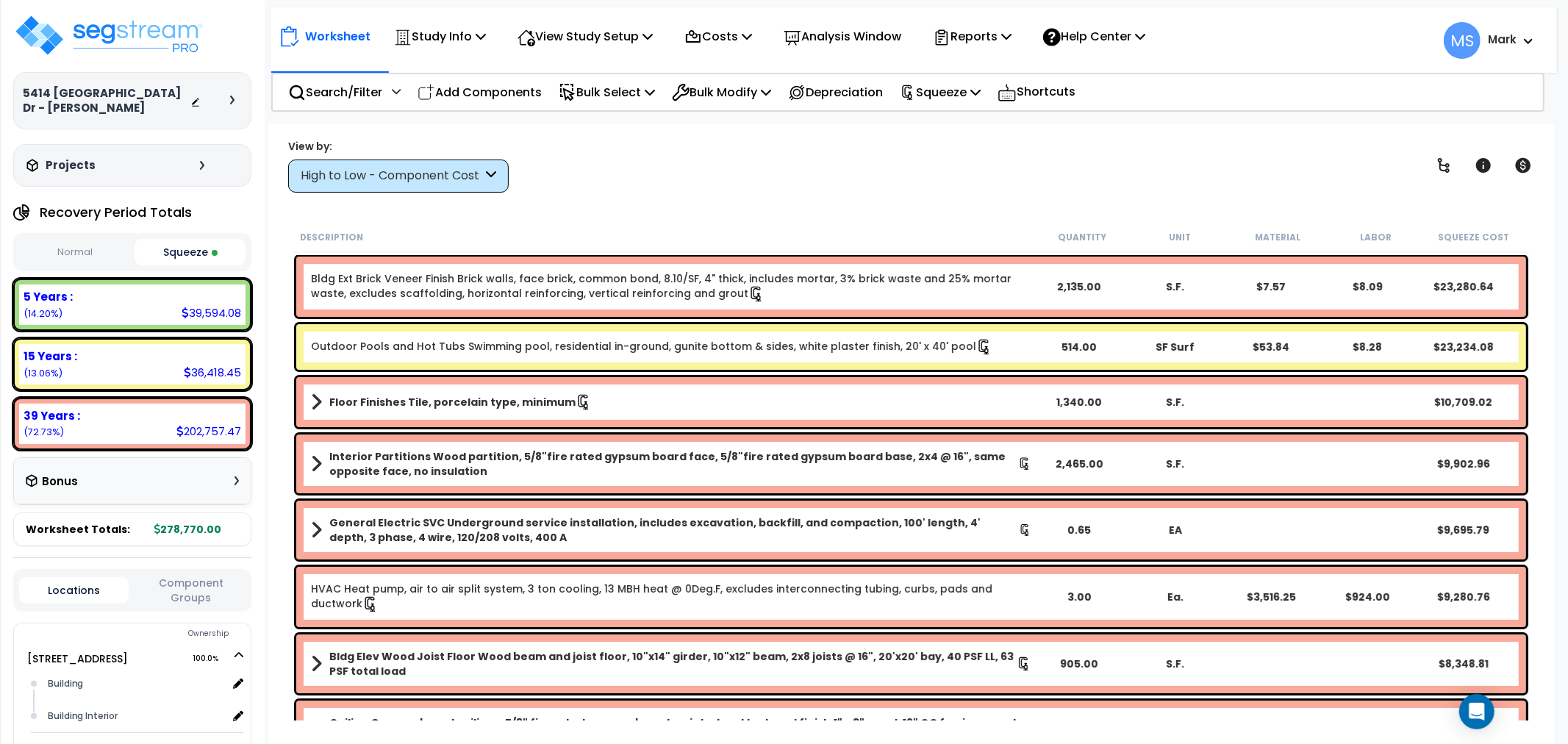
click at [359, 398] on b "Floor Finishes Tile, porcelain type, minimum" at bounding box center [452, 402] width 246 height 15
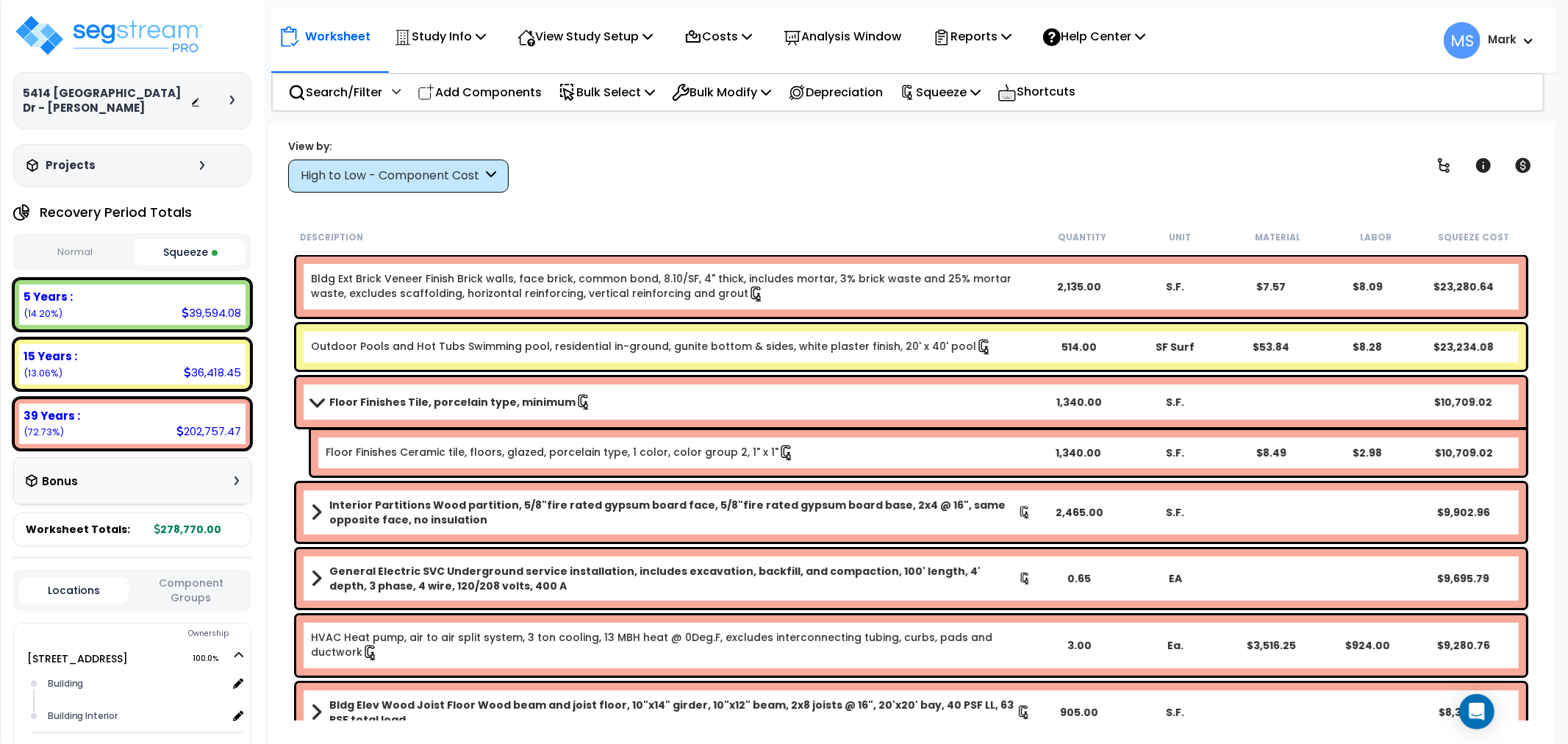
click at [359, 398] on b "Floor Finishes Tile, porcelain type, minimum" at bounding box center [452, 402] width 246 height 15
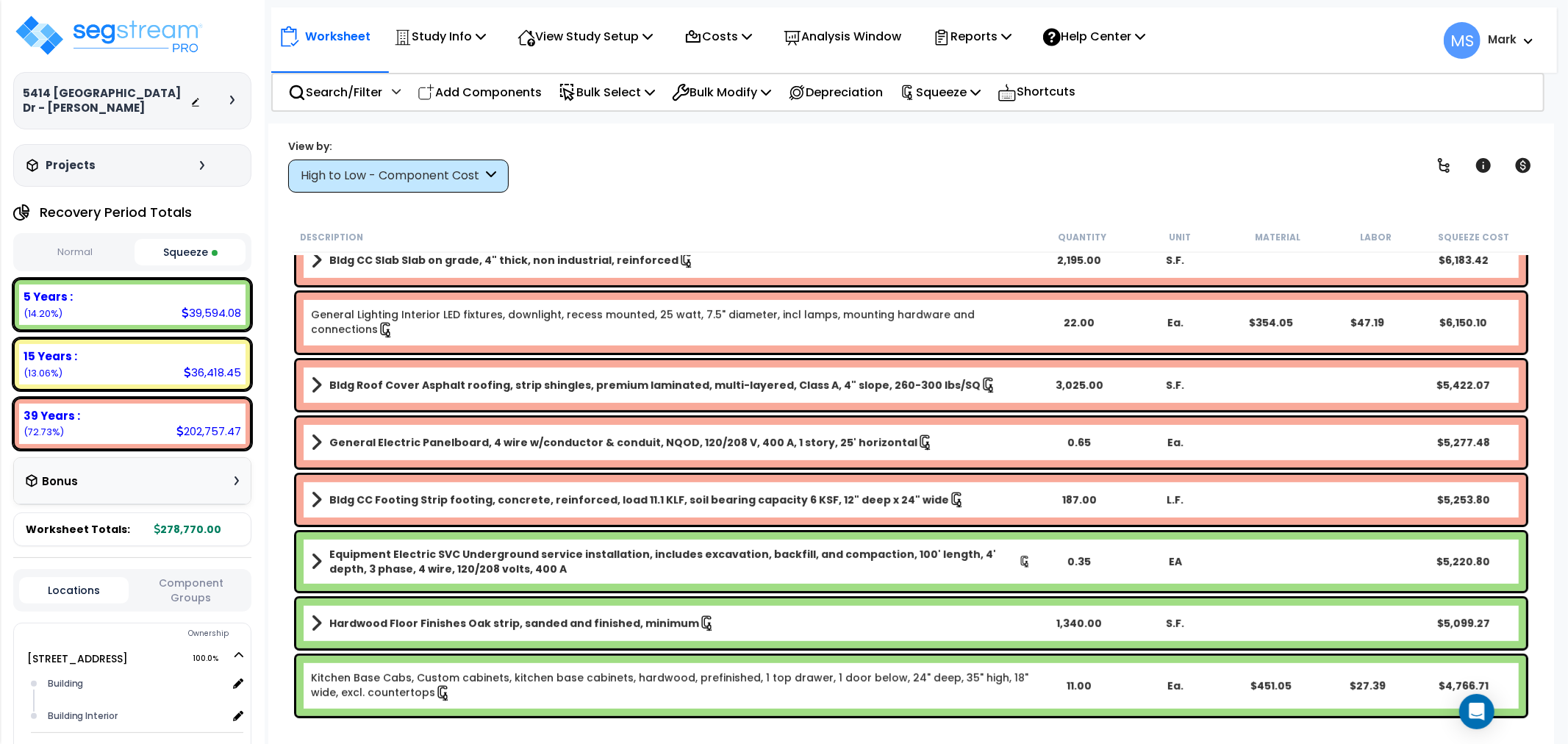
scroll to position [571, 0]
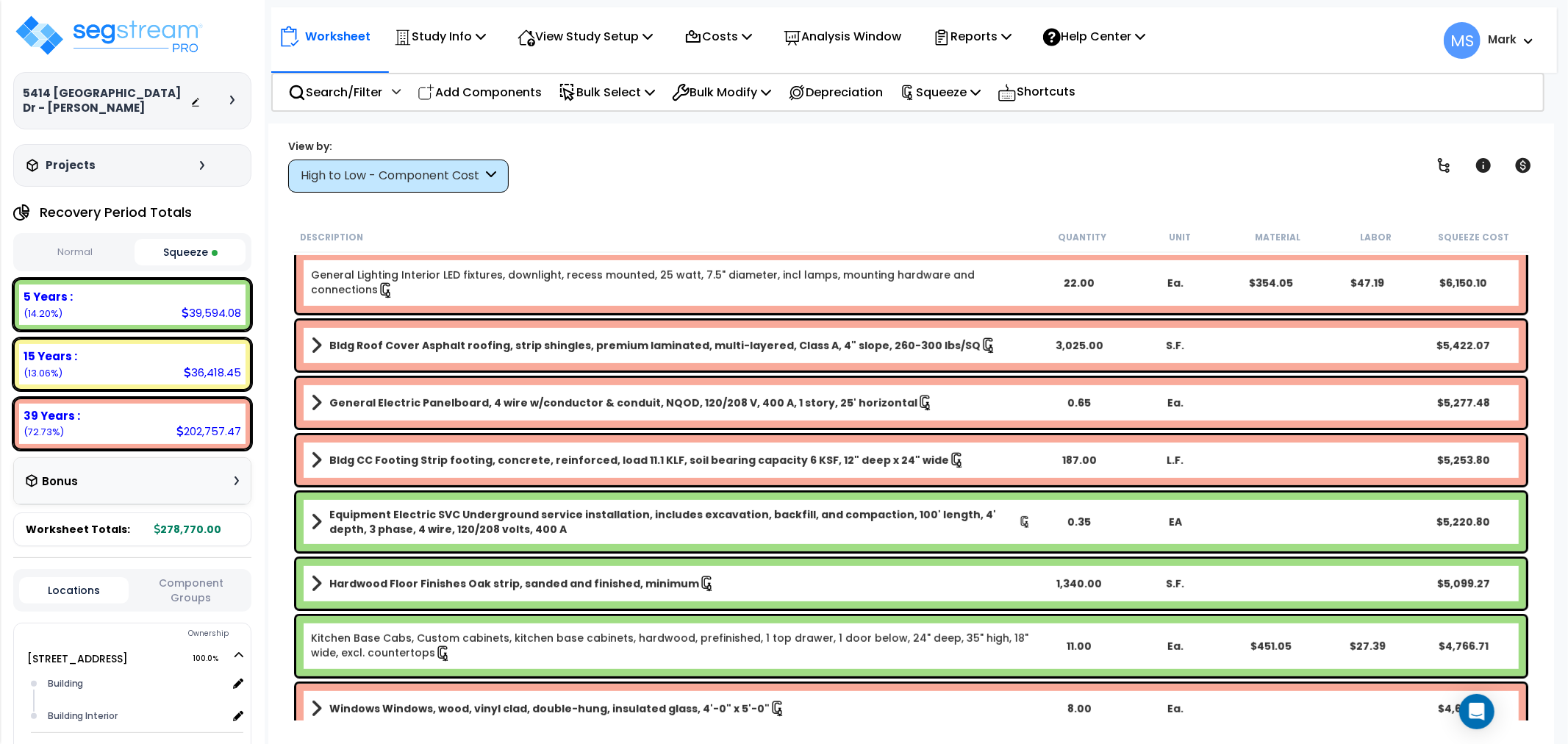
click at [422, 591] on link "Hardwood Floor Finishes Oak strip, sanded and finished, minimum" at bounding box center [671, 584] width 720 height 20
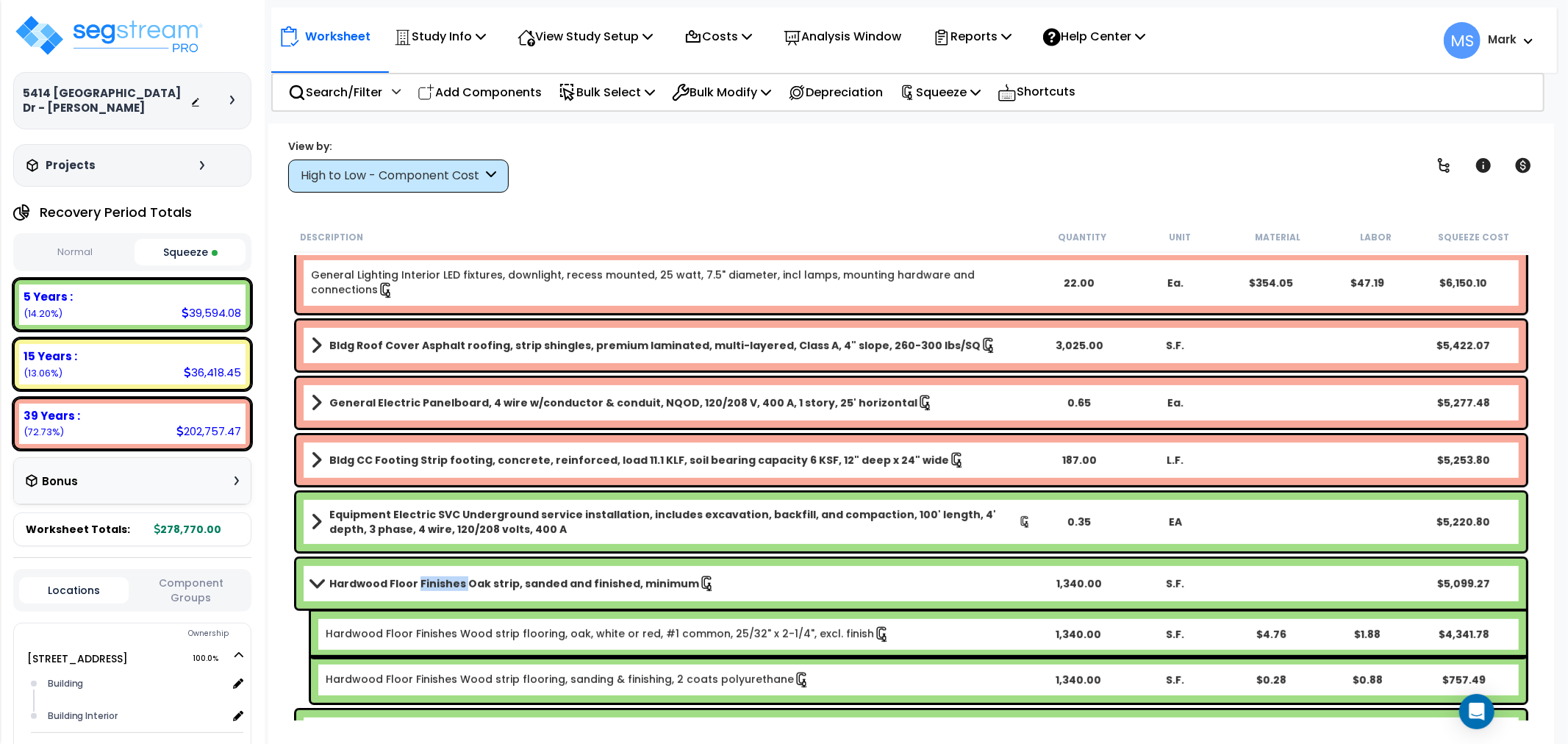
click at [422, 591] on link "Hardwood Floor Finishes Oak strip, sanded and finished, minimum" at bounding box center [671, 584] width 720 height 20
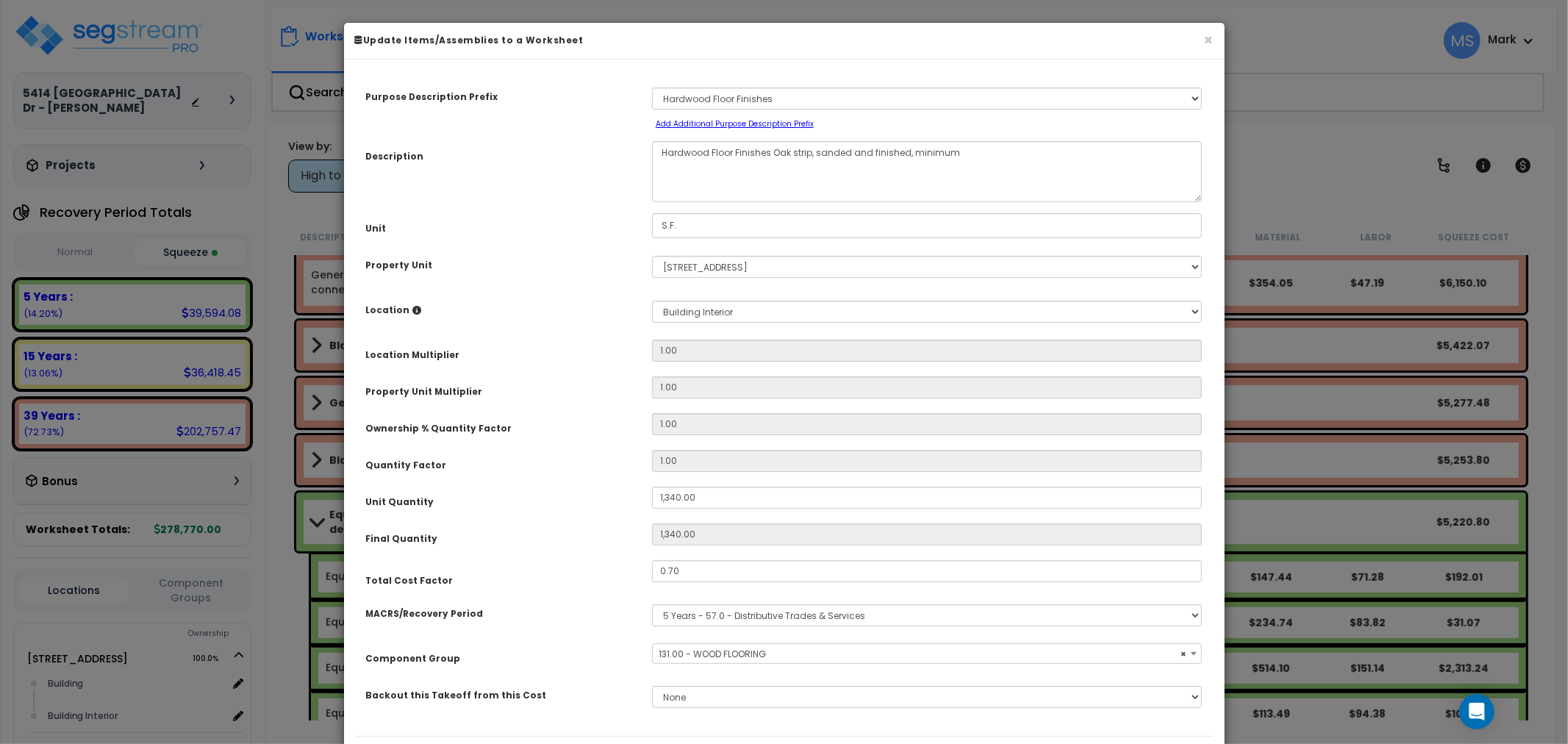
select select "45955"
drag, startPoint x: 664, startPoint y: 494, endPoint x: 679, endPoint y: 501, distance: 16.6
click at [679, 501] on input "1,340.00" at bounding box center [927, 498] width 551 height 22
type input "14.00"
type input "1,340"
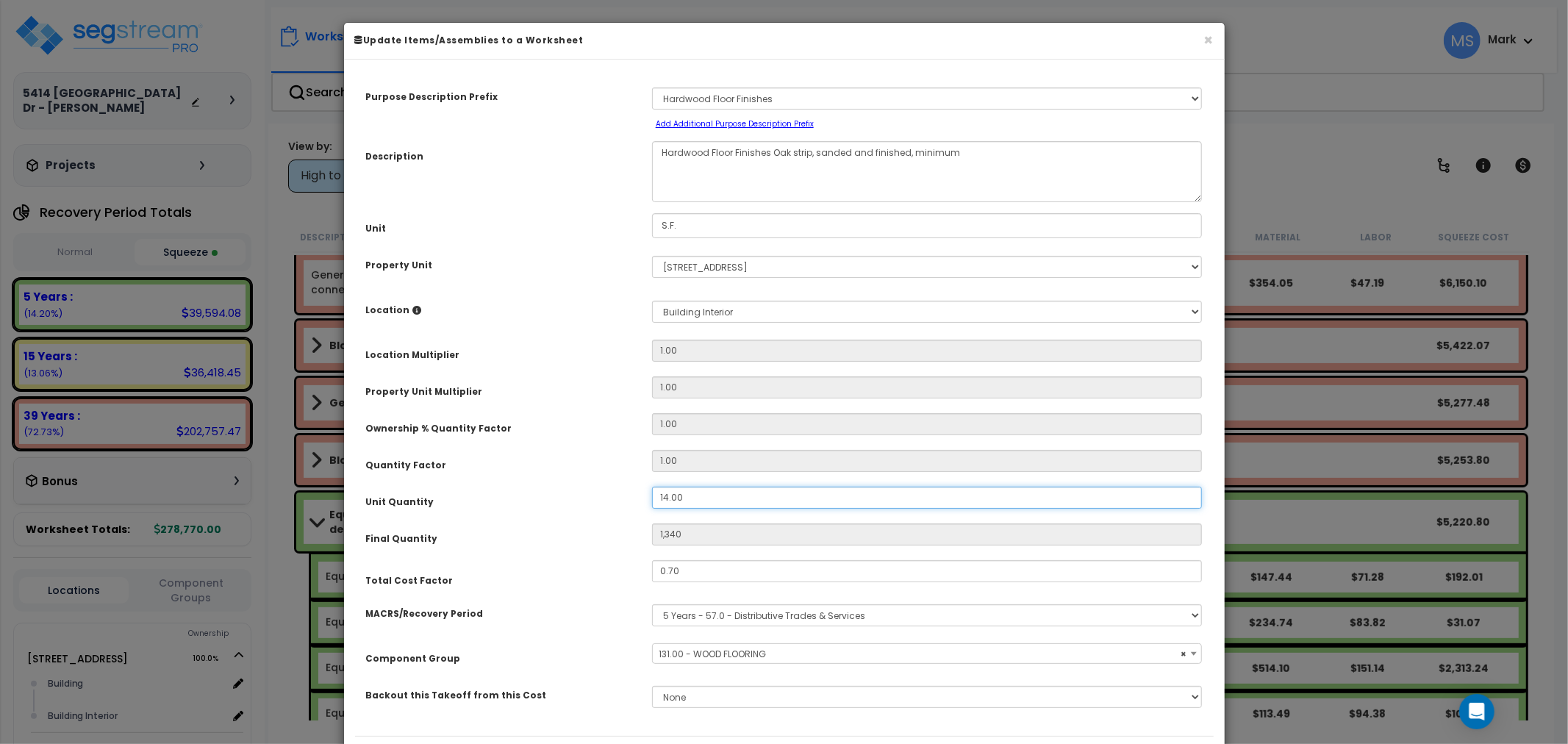
type input "140.00"
type input "140"
type input "1,400.00"
type input "1,400"
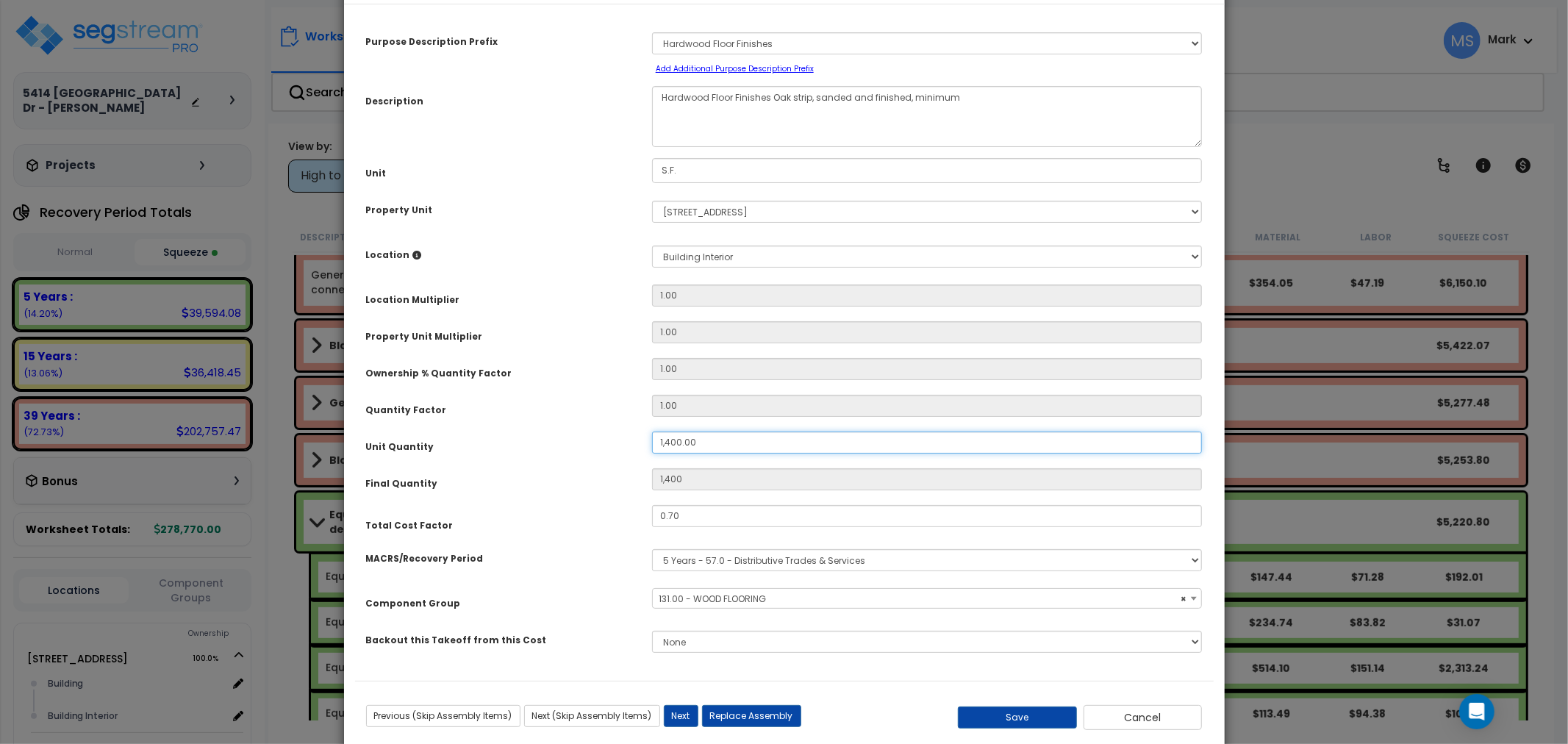
scroll to position [86, 0]
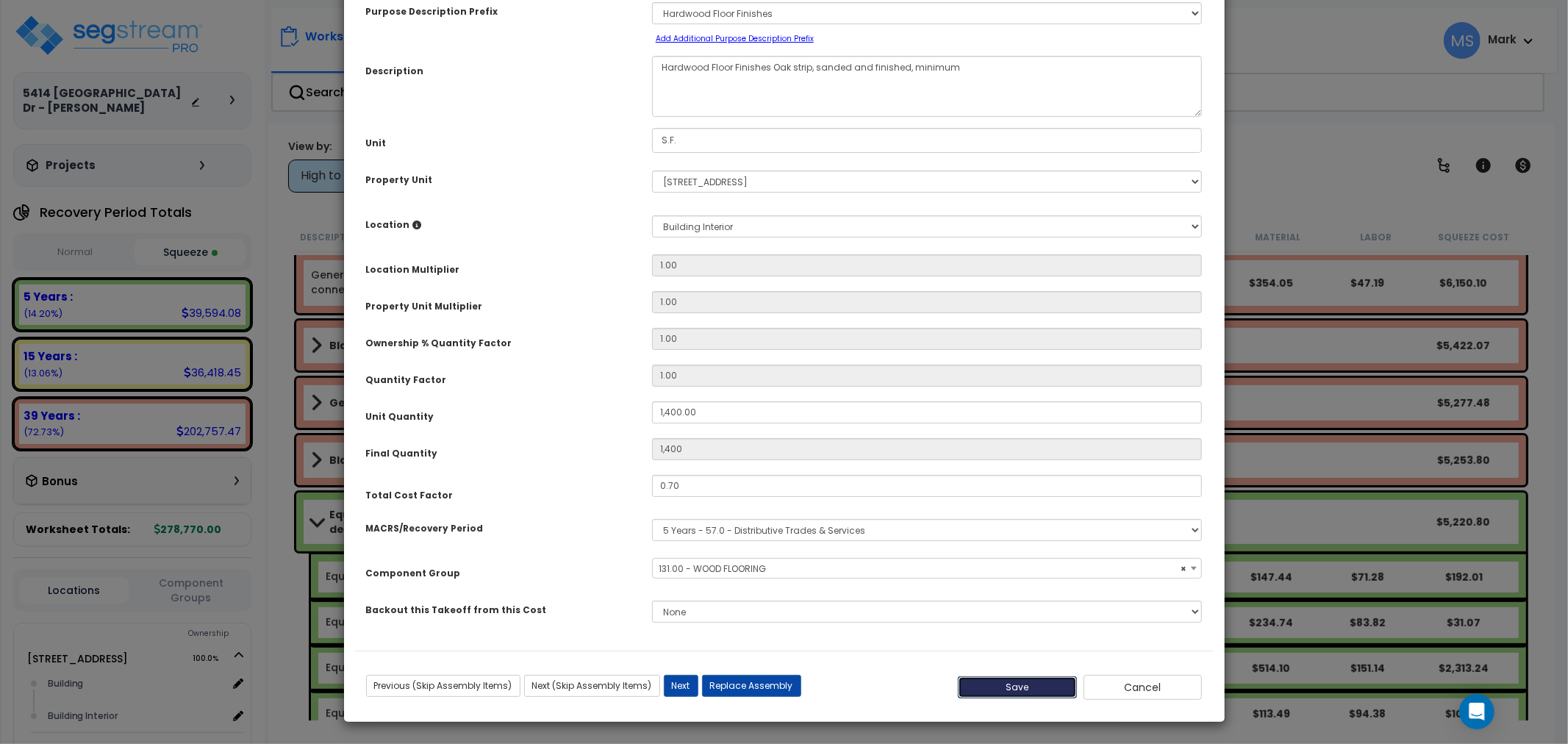
click at [1016, 694] on button "Save" at bounding box center [1017, 687] width 119 height 22
type input "1400.00"
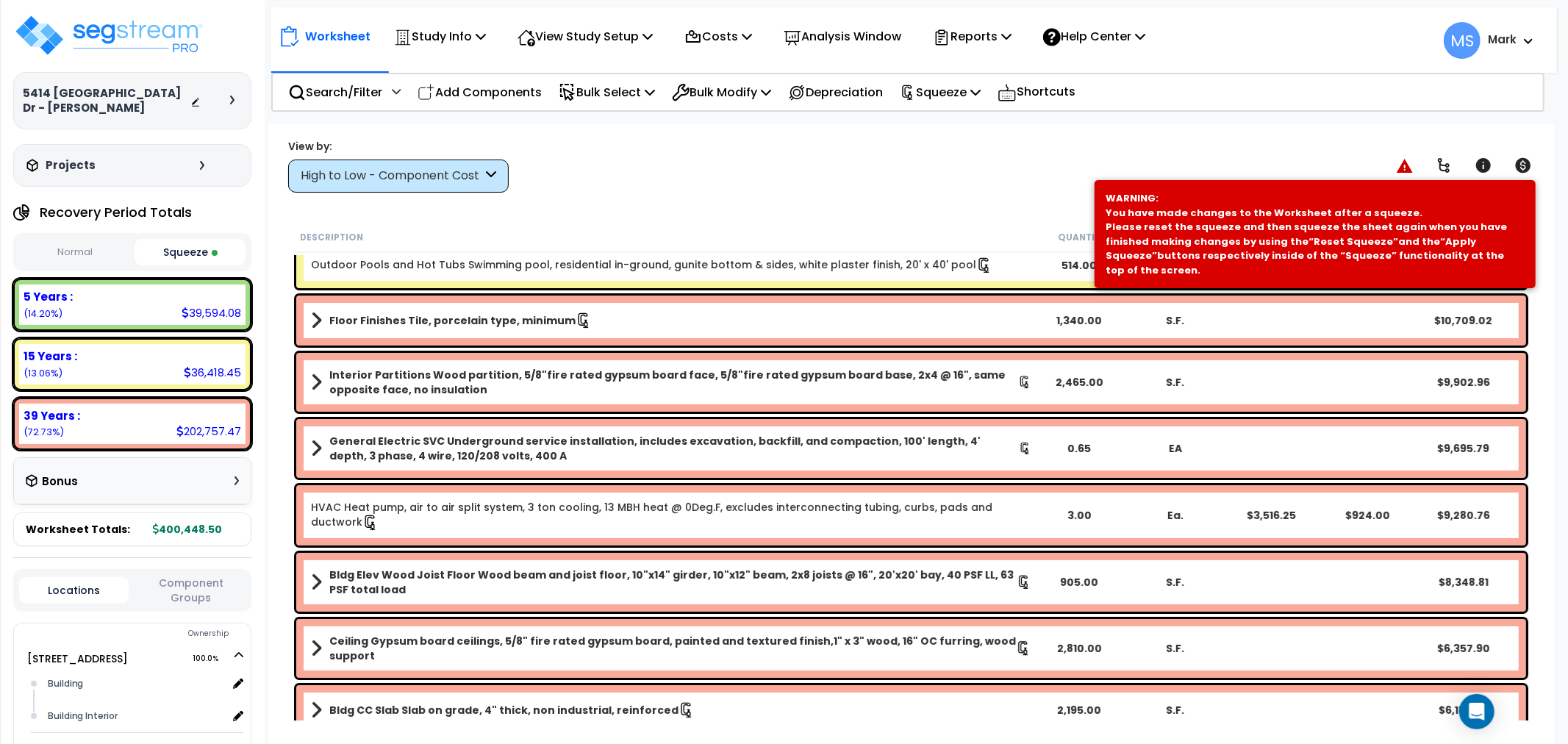
scroll to position [0, 0]
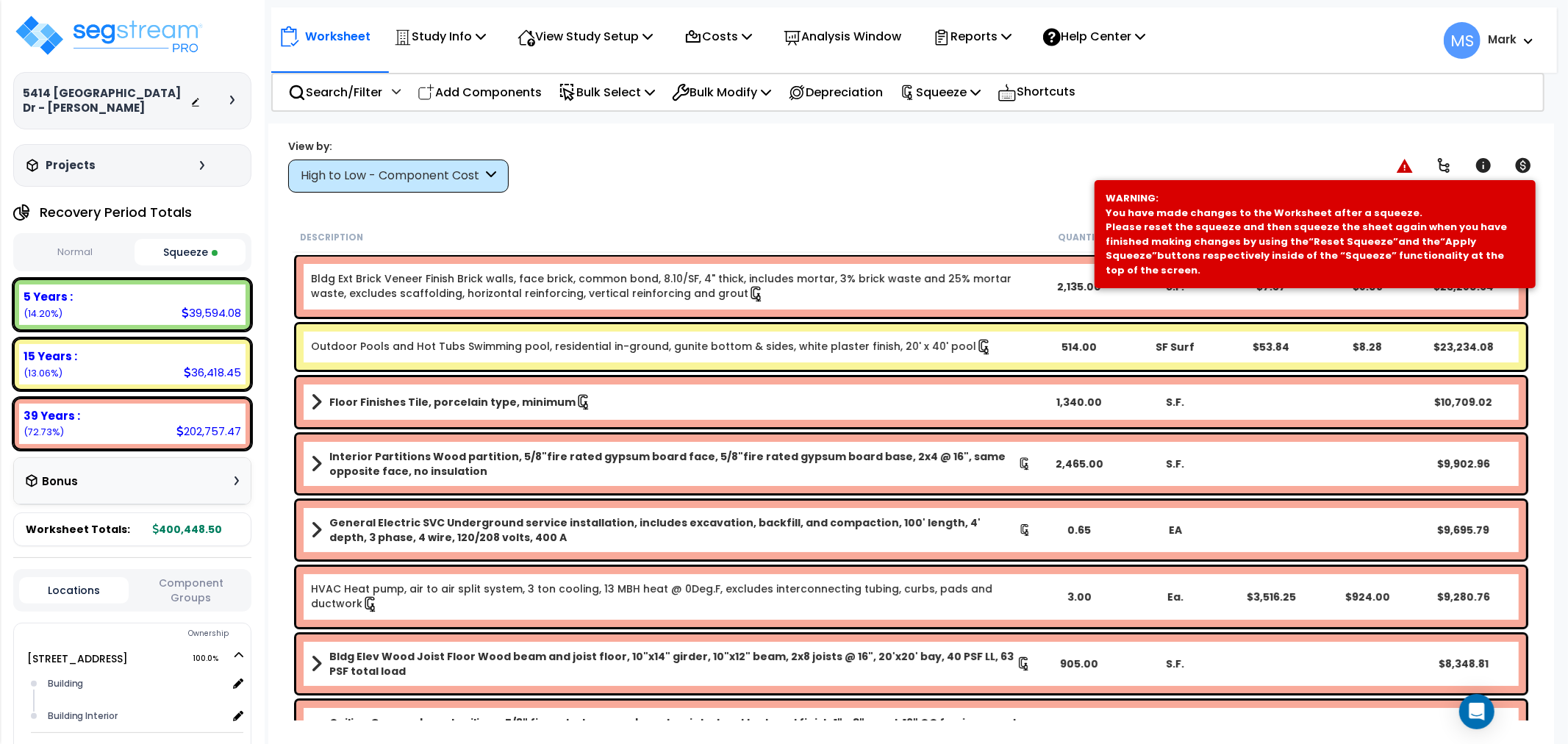
click at [509, 395] on b "Floor Finishes Tile, porcelain type, minimum" at bounding box center [452, 402] width 246 height 15
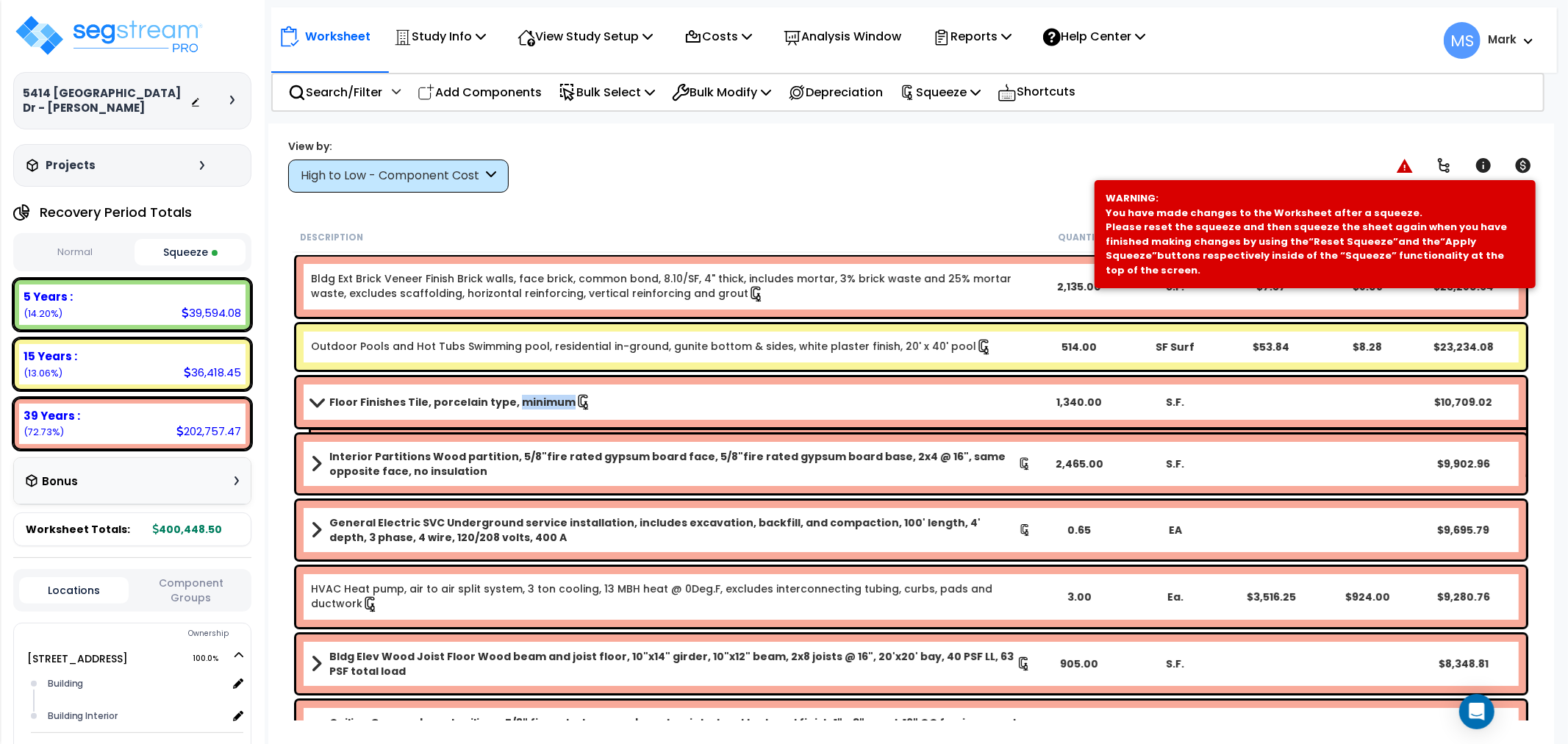
click at [509, 395] on b "Floor Finishes Tile, porcelain type, minimum" at bounding box center [452, 402] width 246 height 15
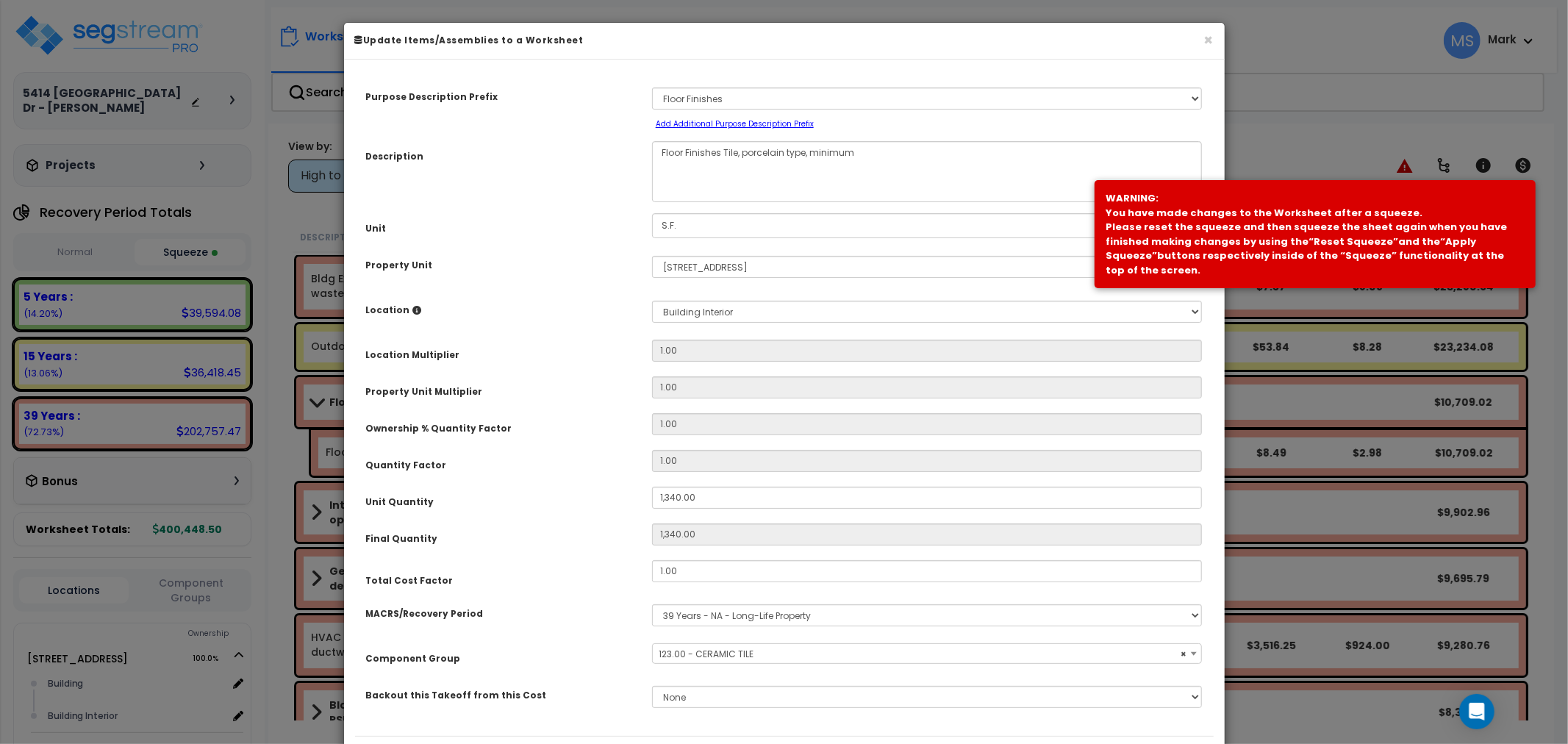
select select "45947"
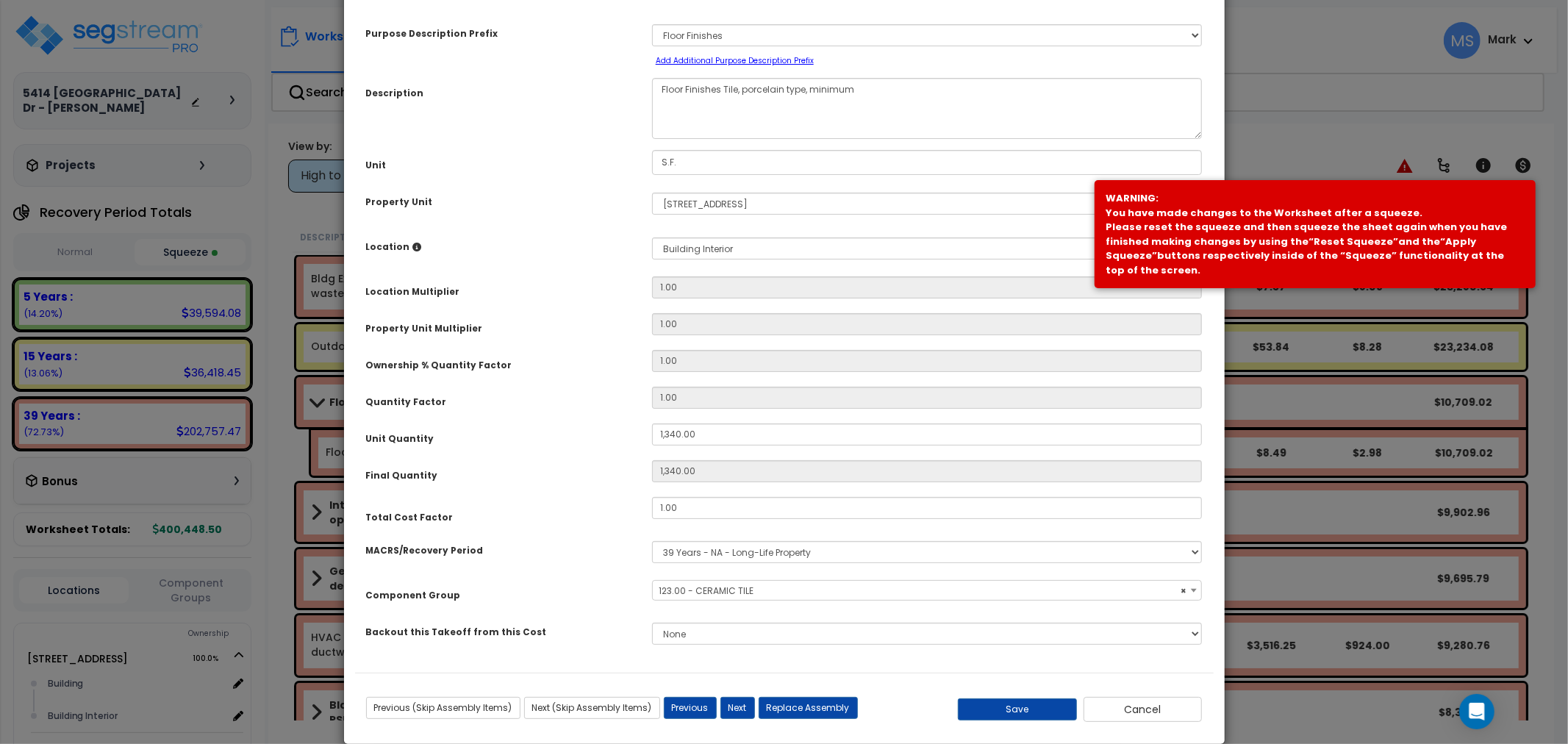
scroll to position [82, 0]
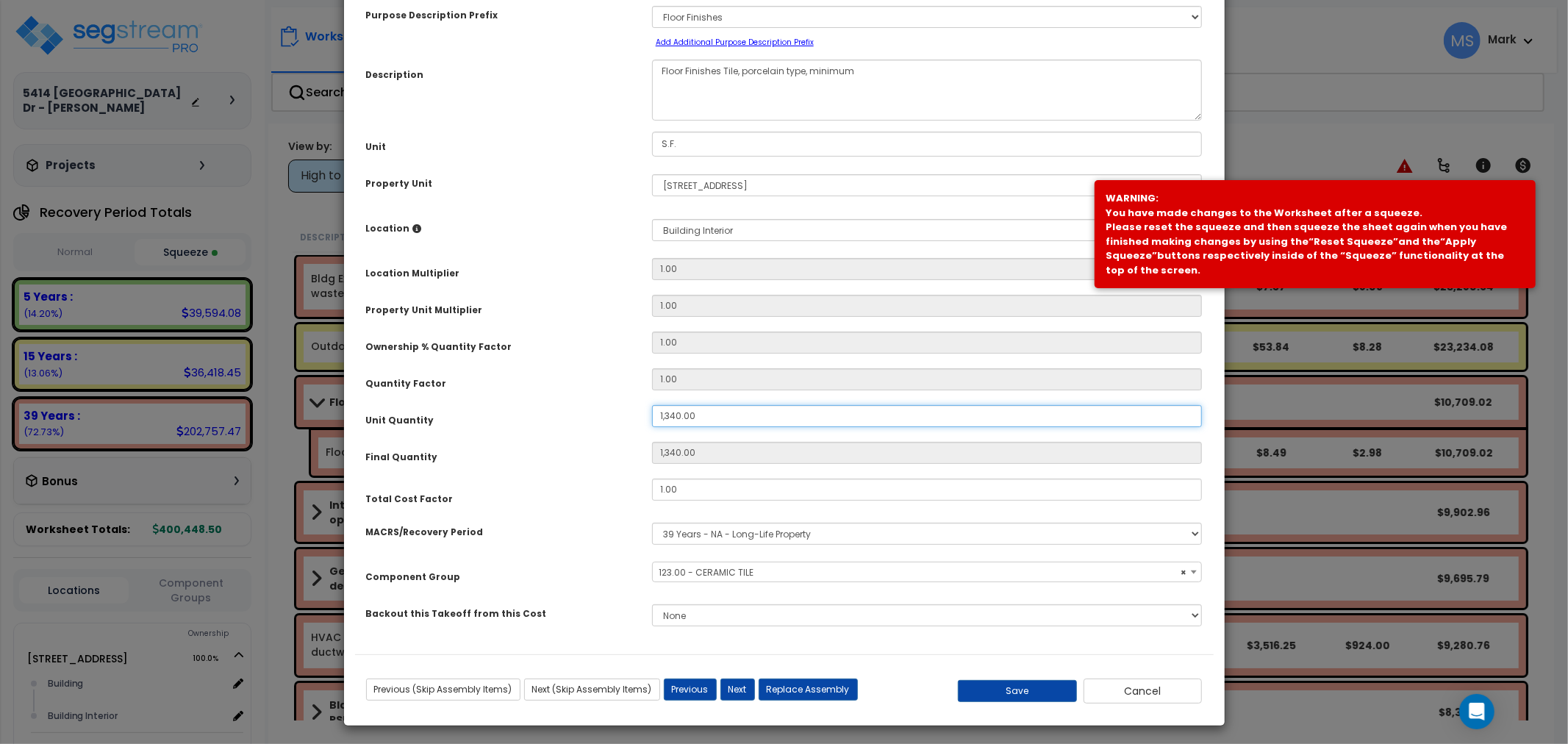
drag, startPoint x: 663, startPoint y: 414, endPoint x: 678, endPoint y: 423, distance: 17.5
click at [678, 423] on input "1,340.00" at bounding box center [927, 416] width 551 height 22
type input "12.00"
type input "12"
type input "1,280.00"
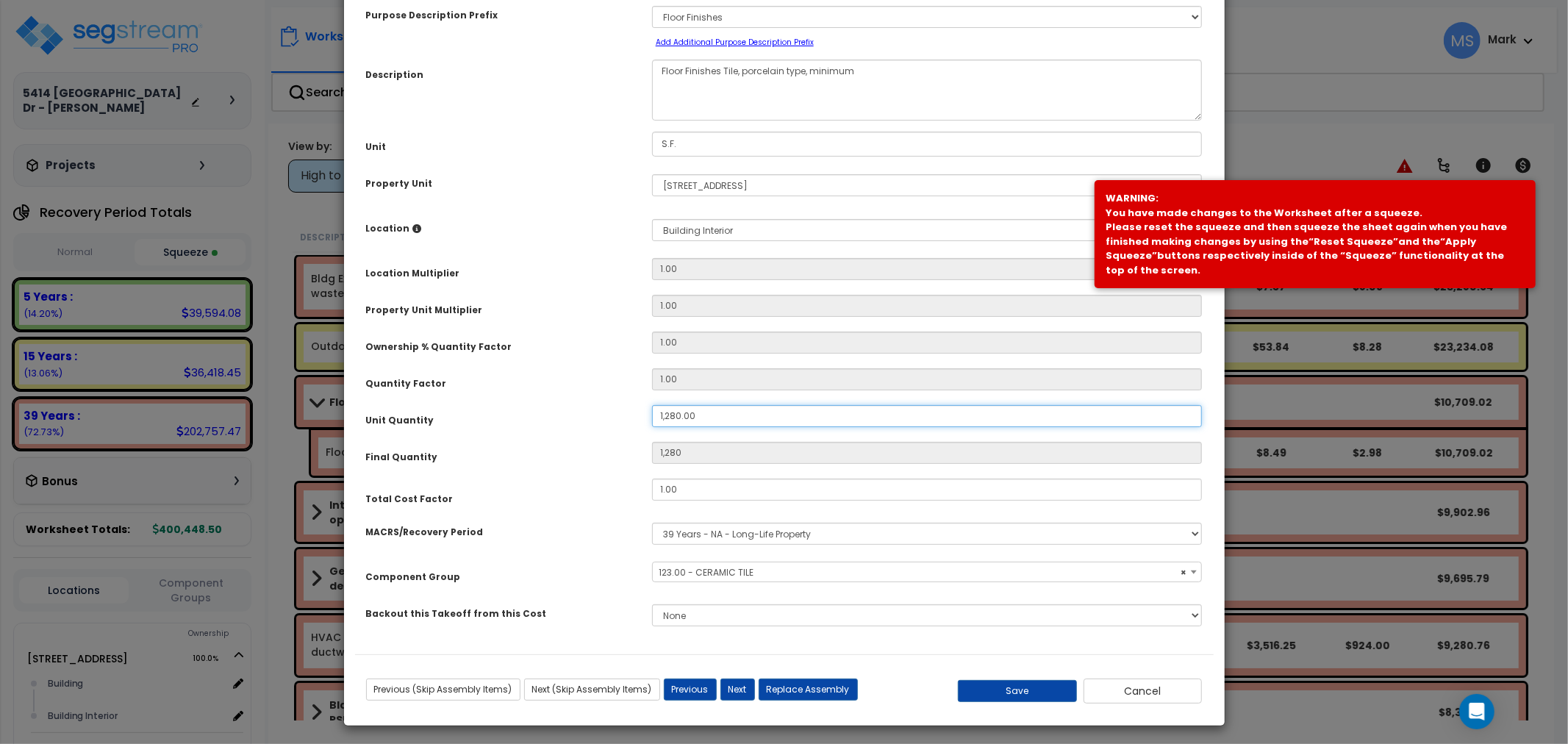
type input "1,280"
click at [978, 699] on button "Save" at bounding box center [1017, 691] width 119 height 22
type input "1280.00"
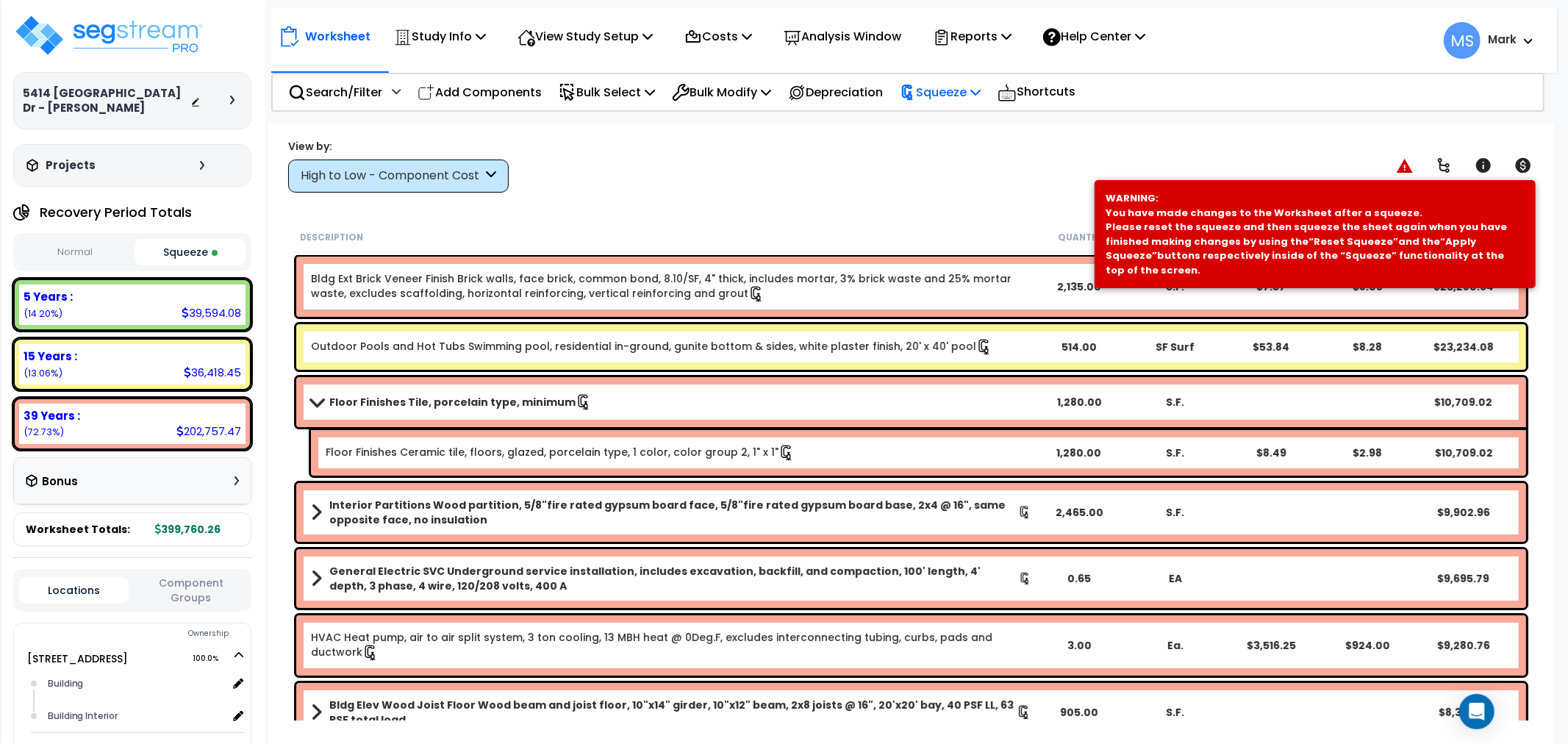
click at [946, 96] on p "Squeeze" at bounding box center [940, 93] width 81 height 20
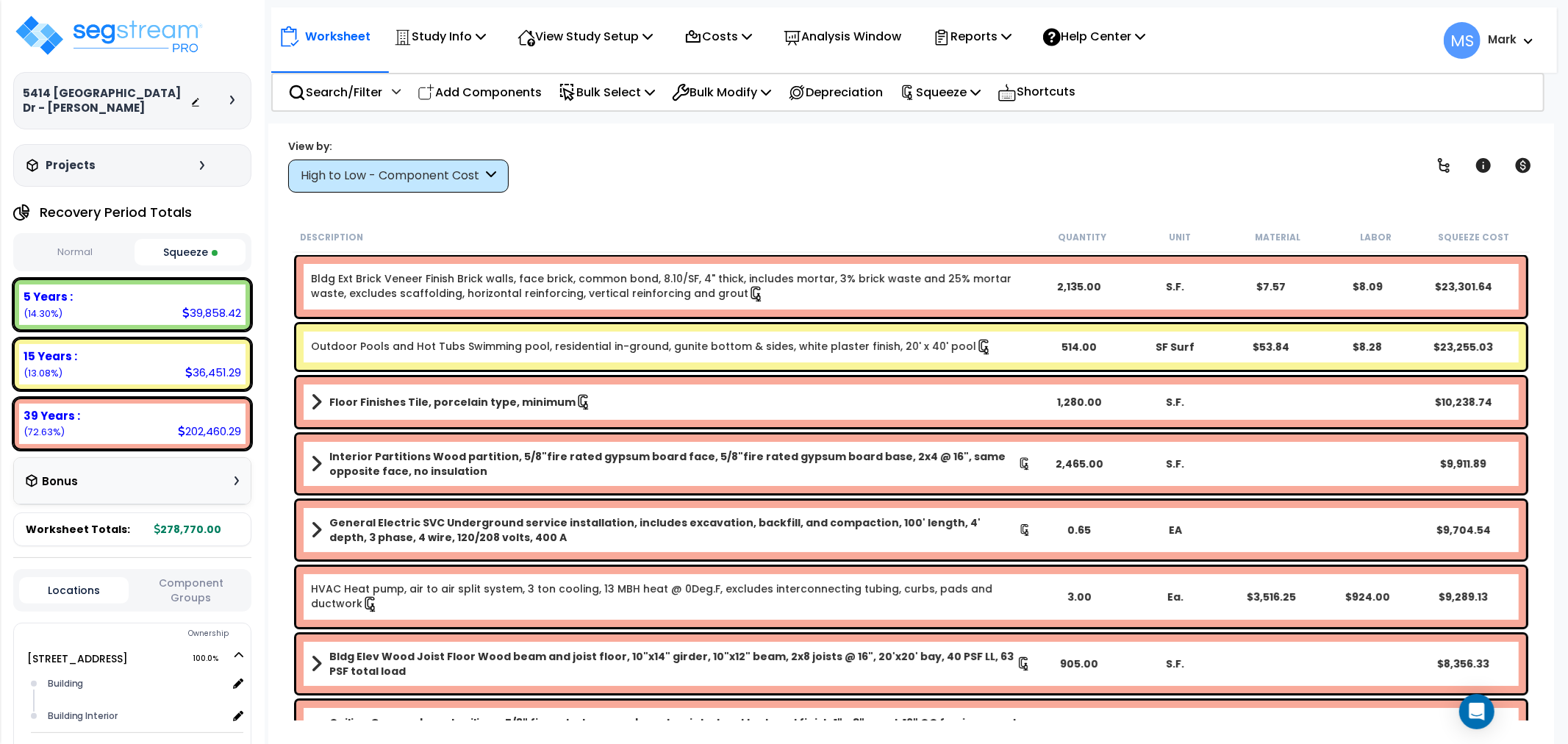
click at [450, 449] on b "Interior Partitions Wood partition, 5/8"fire rated gypsum board face, 5/8"fire …" at bounding box center [674, 464] width 688 height 30
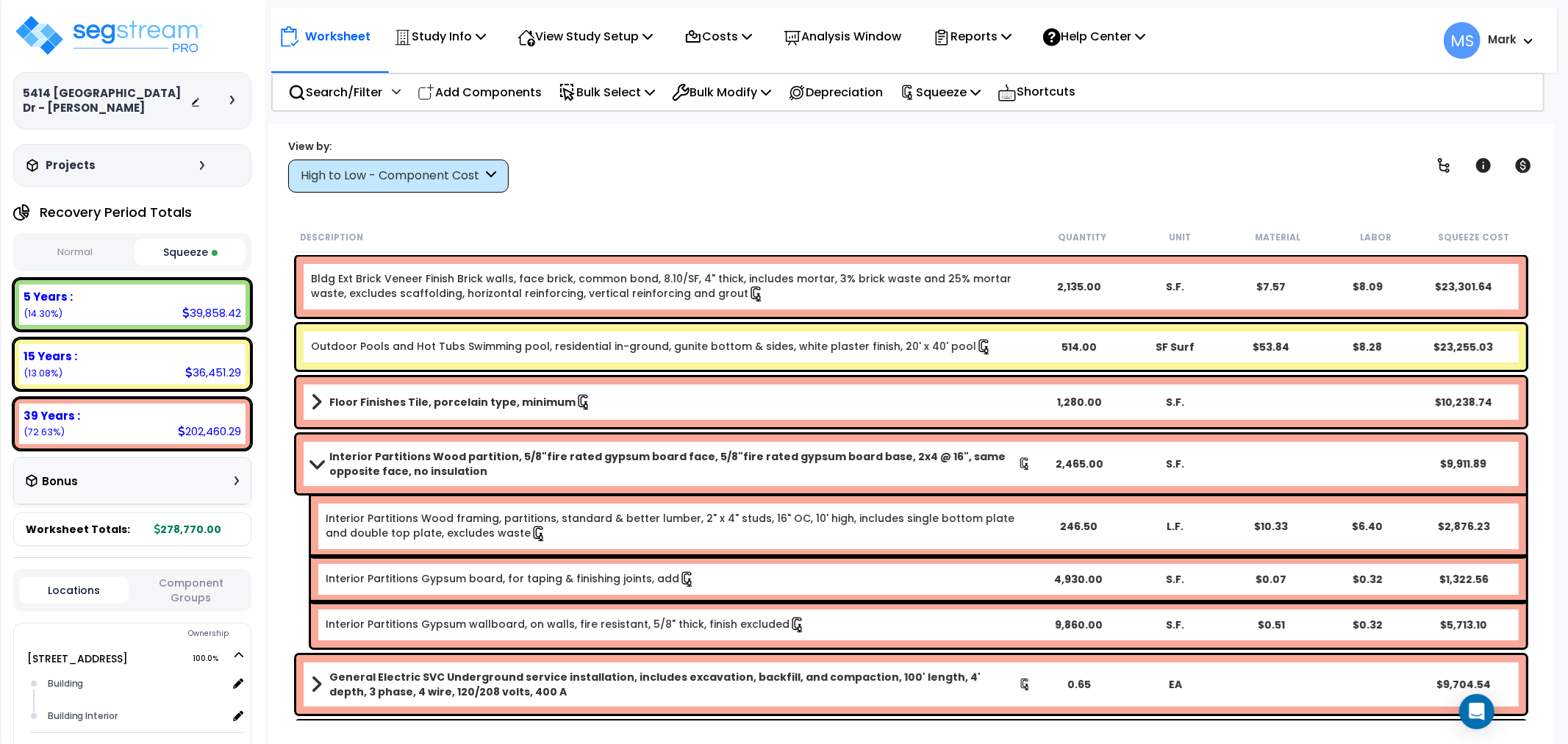
drag, startPoint x: 399, startPoint y: 580, endPoint x: 400, endPoint y: 592, distance: 12.0
drag, startPoint x: 400, startPoint y: 592, endPoint x: 371, endPoint y: 571, distance: 35.8
click at [371, 571] on link "Interior Partitions Gypsum board, for taping & finishing joints, add" at bounding box center [510, 579] width 370 height 16
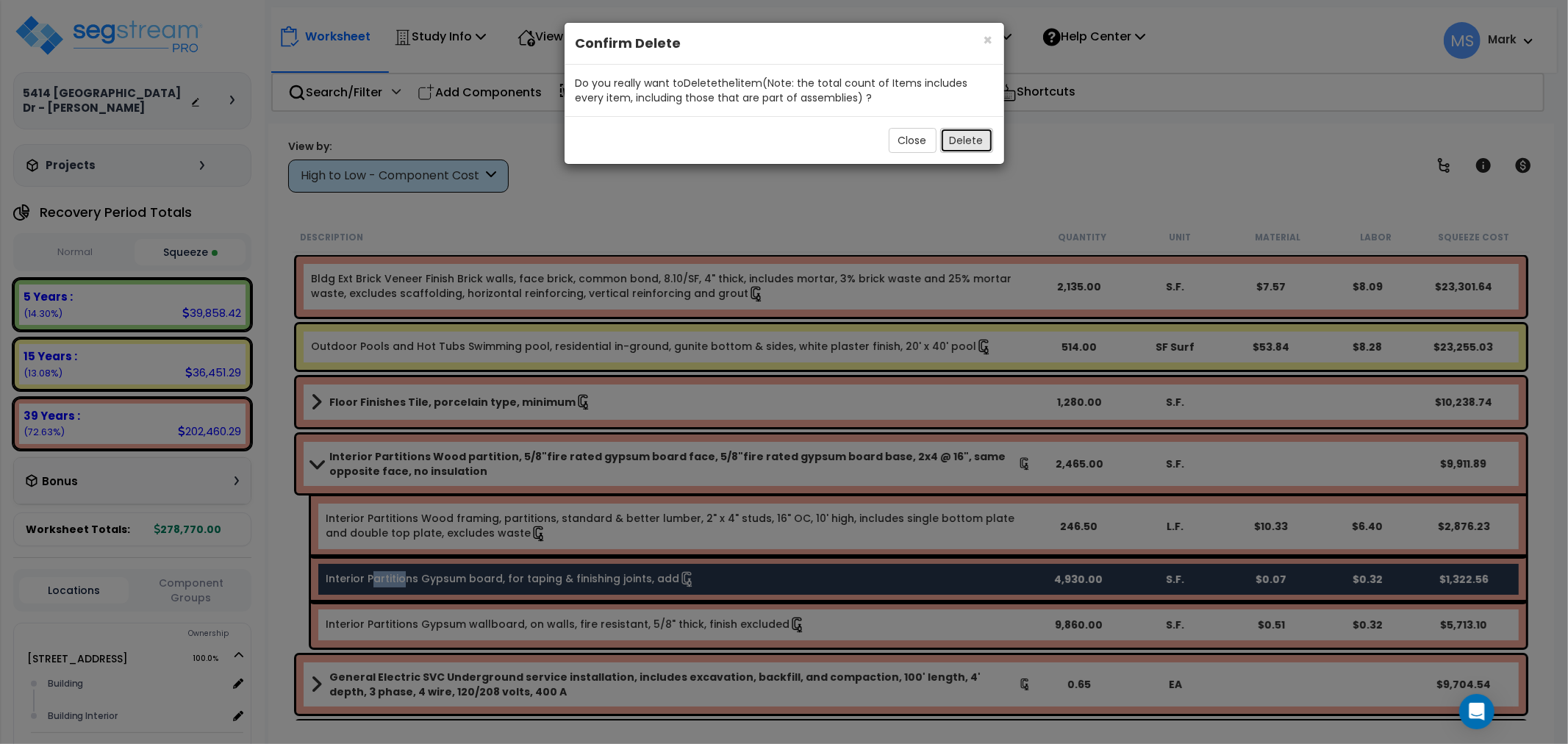
click at [961, 141] on button "Delete" at bounding box center [967, 141] width 53 height 25
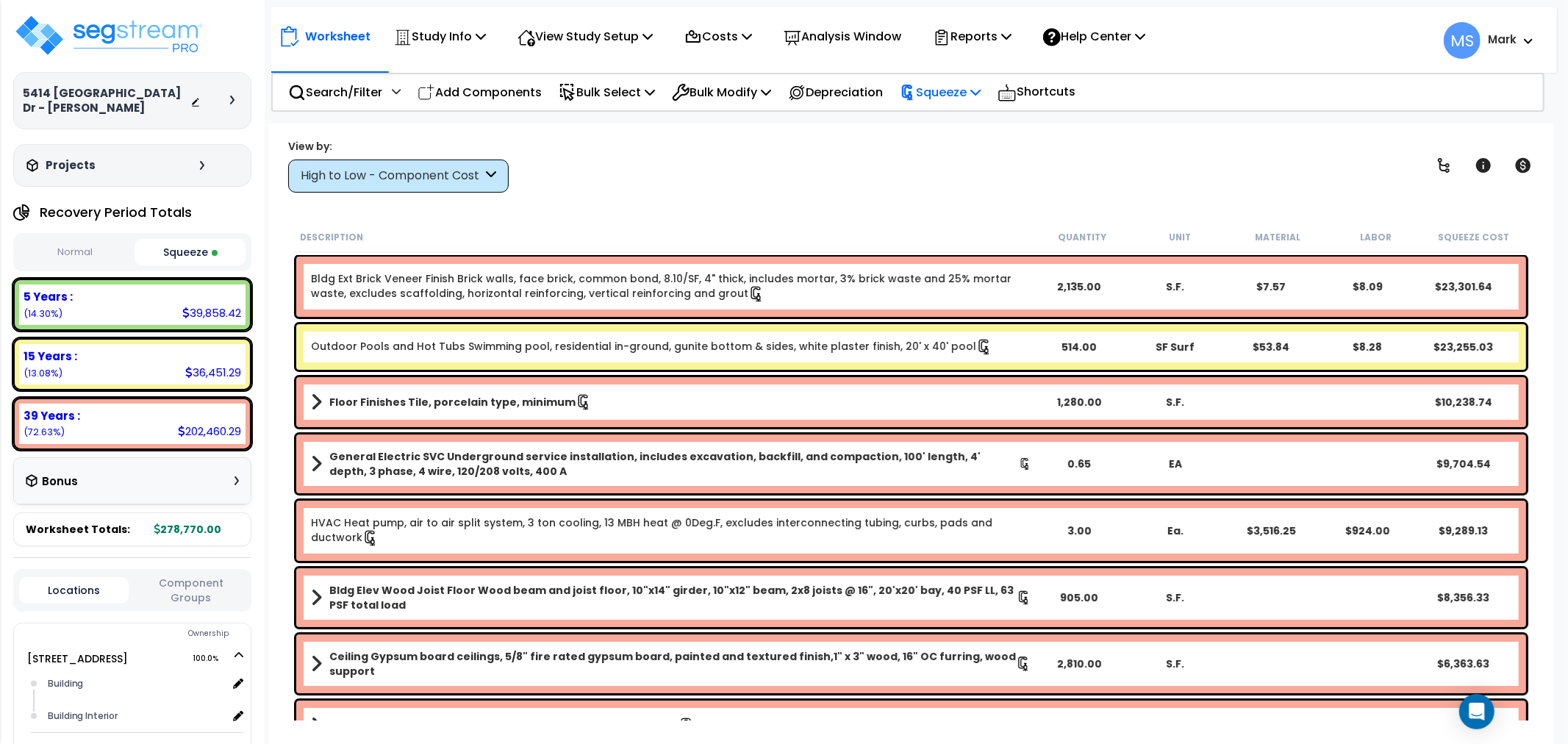
click at [953, 99] on p "Squeeze" at bounding box center [940, 93] width 81 height 20
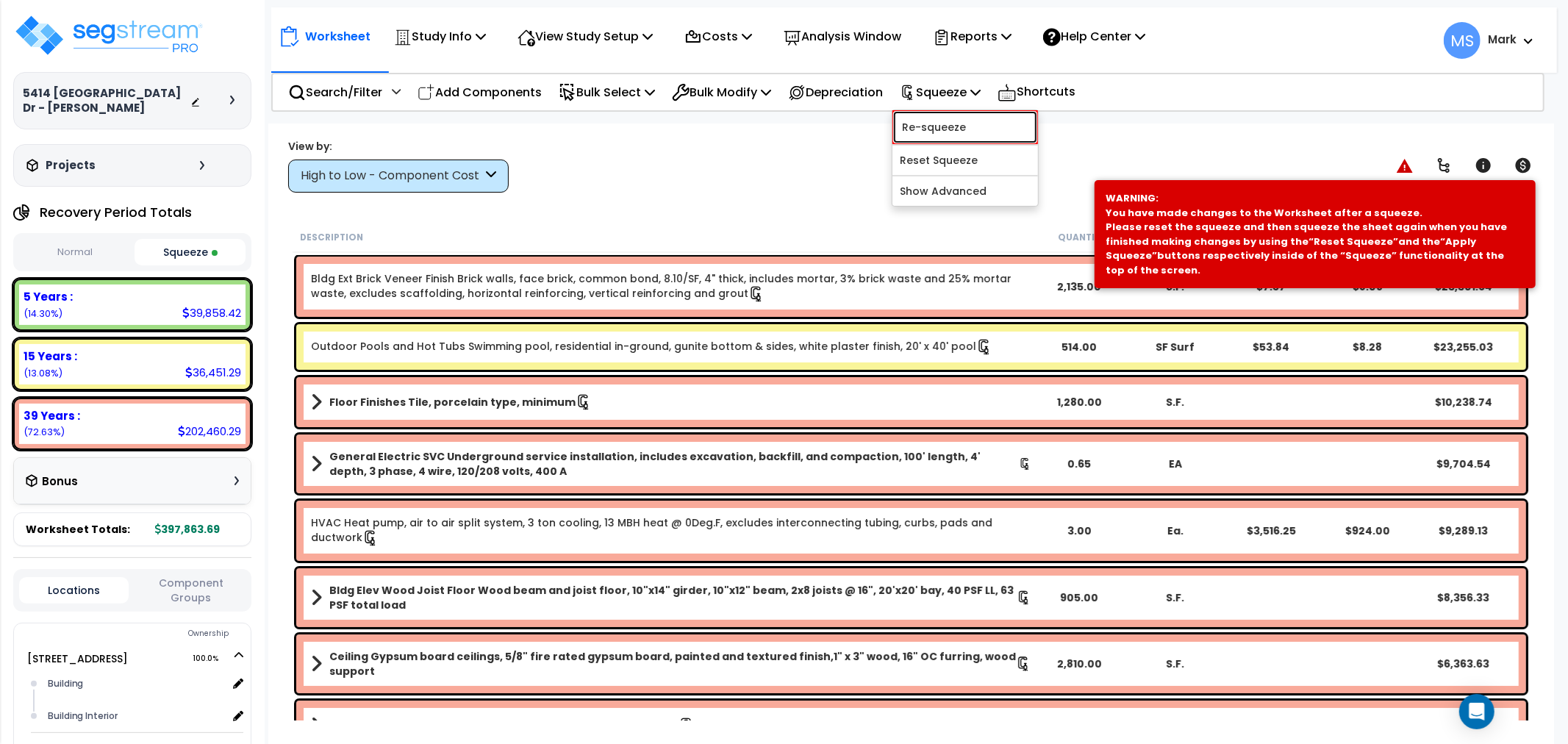
drag, startPoint x: 949, startPoint y: 132, endPoint x: 946, endPoint y: 143, distance: 11.4
click at [949, 133] on link "Re-squeeze" at bounding box center [965, 127] width 145 height 34
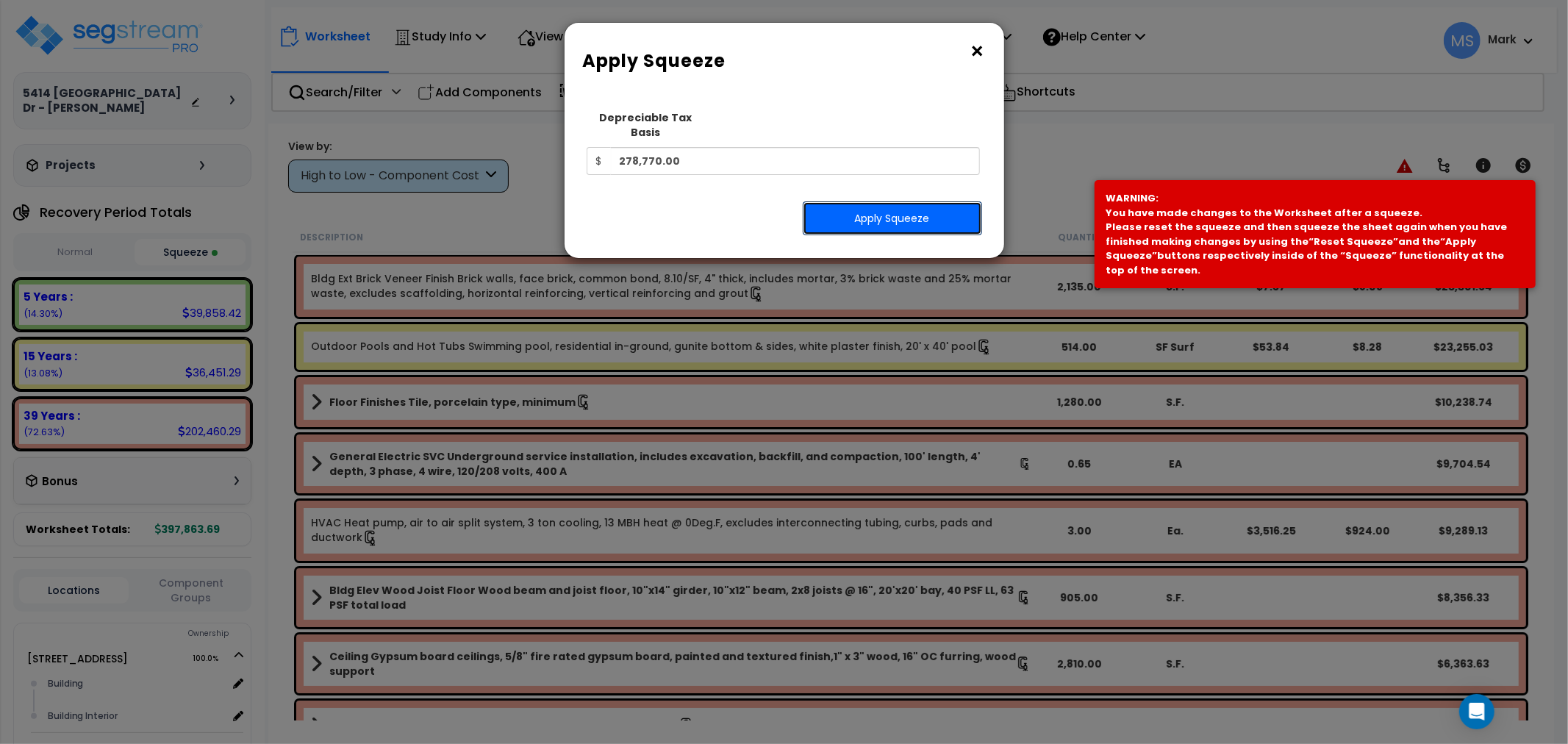
click at [915, 202] on button "Apply Squeeze" at bounding box center [892, 218] width 179 height 34
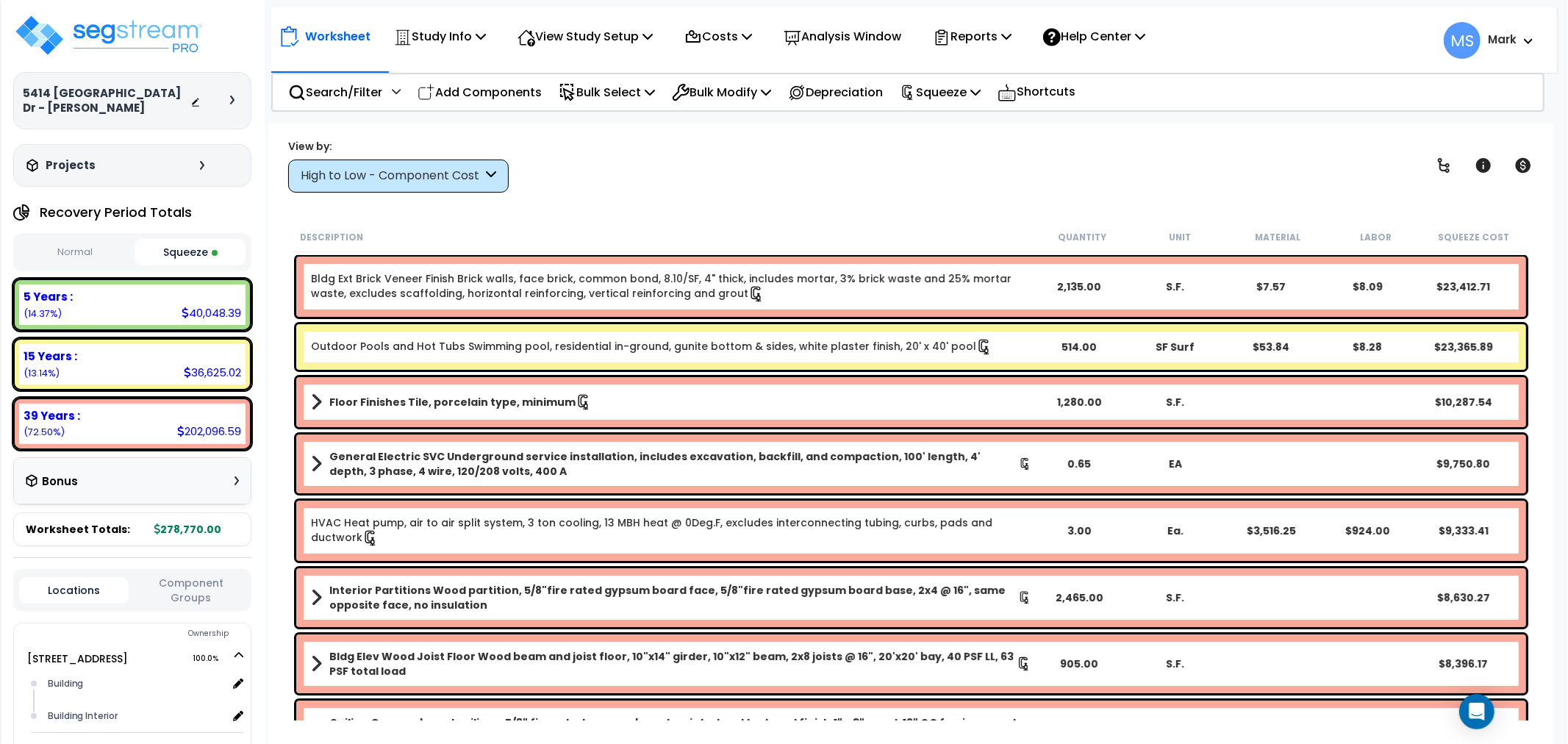
click at [344, 184] on div "High to Low - Component Cost" at bounding box center [399, 176] width 221 height 33
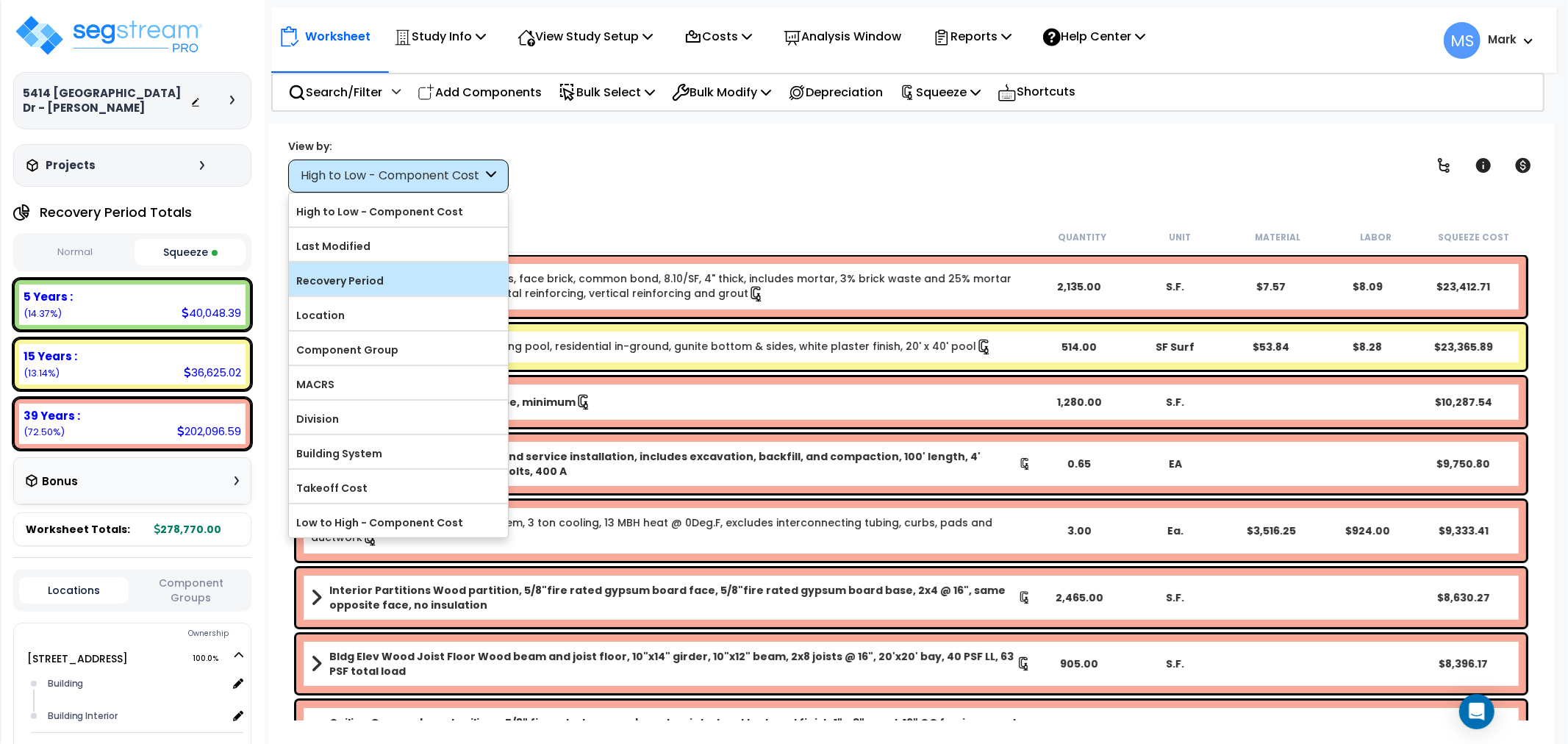
click at [349, 278] on label "Recovery Period" at bounding box center [399, 281] width 219 height 22
click at [0, 0] on input "Recovery Period" at bounding box center [0, 0] width 0 height 0
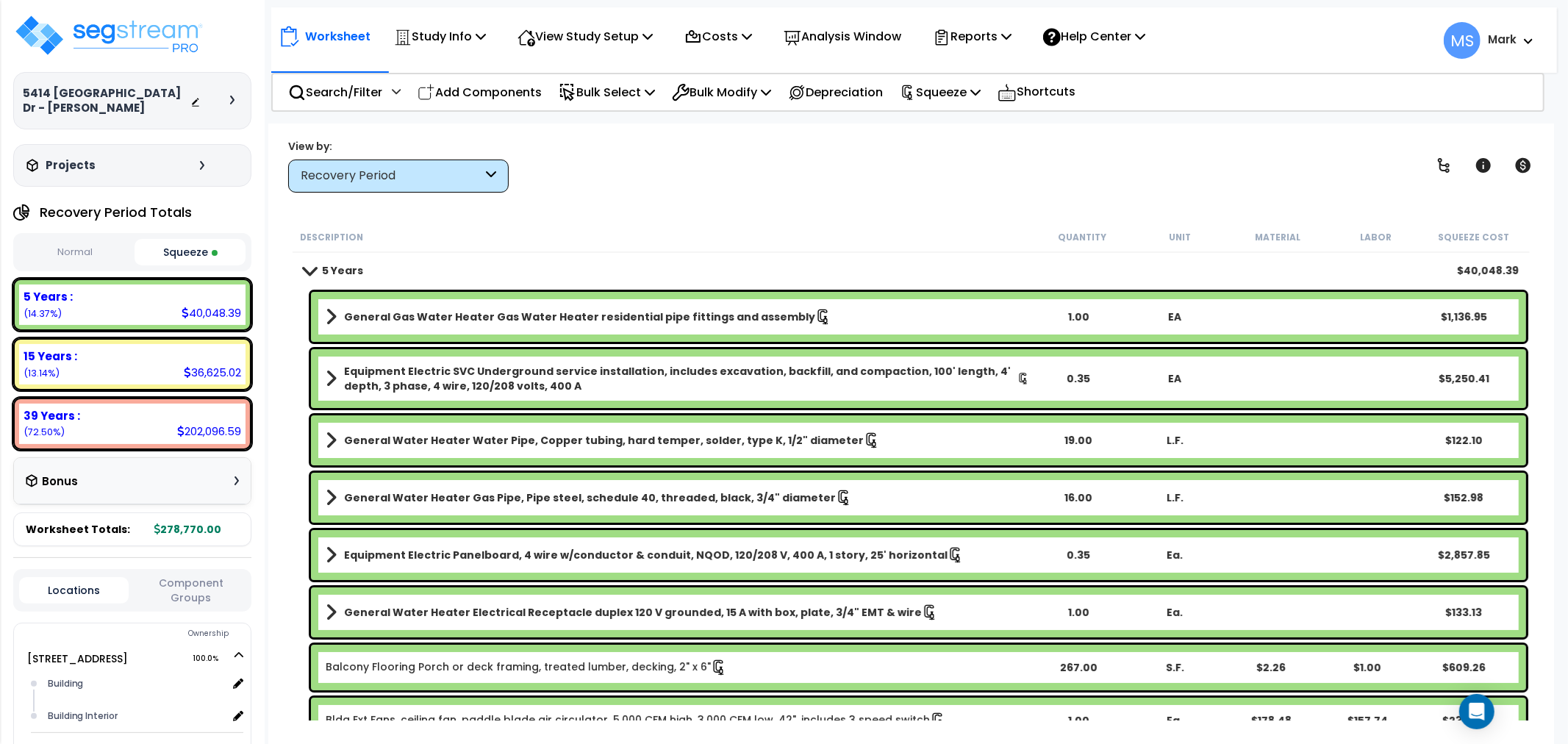
scroll to position [82, 0]
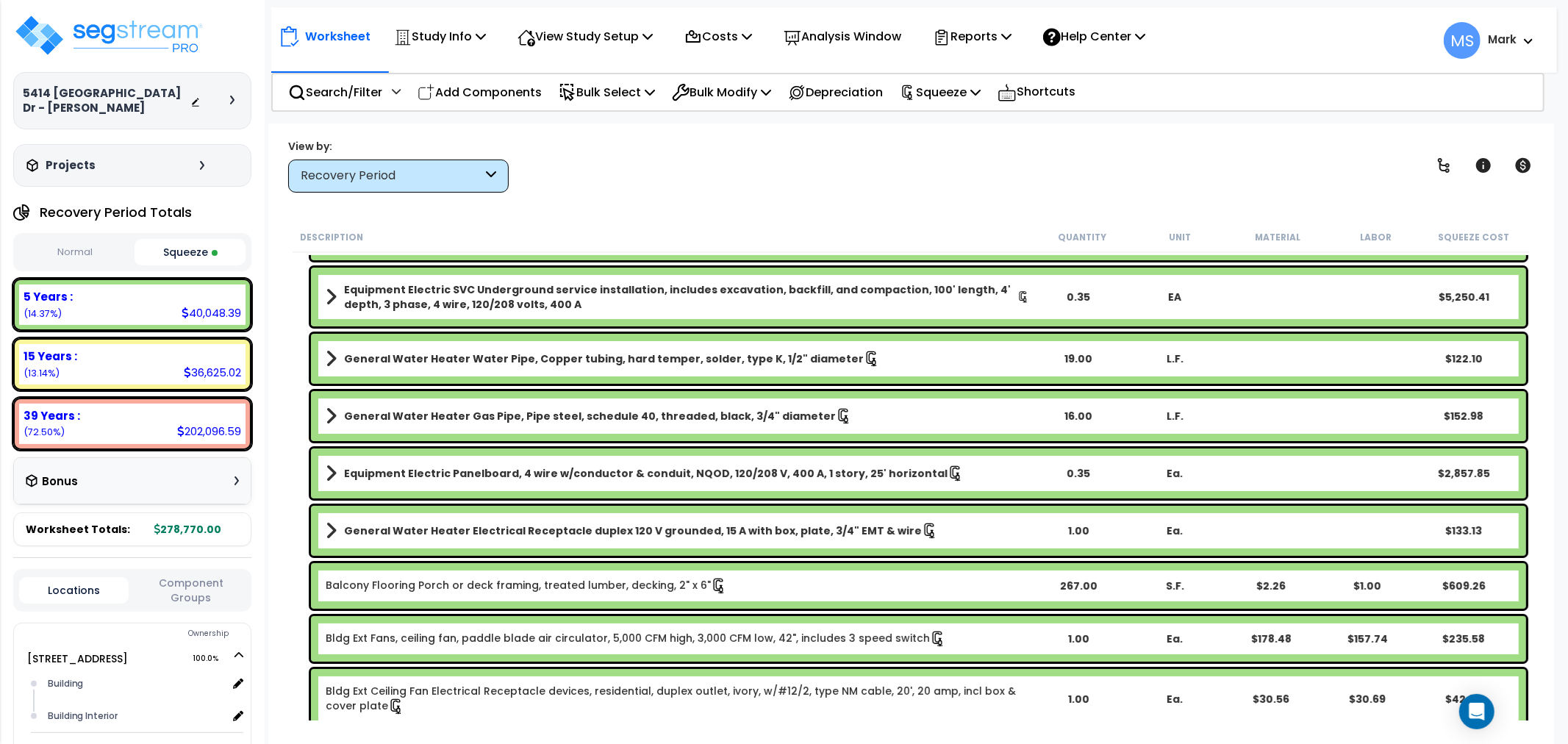
click at [729, 592] on b "Balcony Flooring Porch or deck framing, treated lumber, decking, 2" x 6"" at bounding box center [678, 586] width 704 height 16
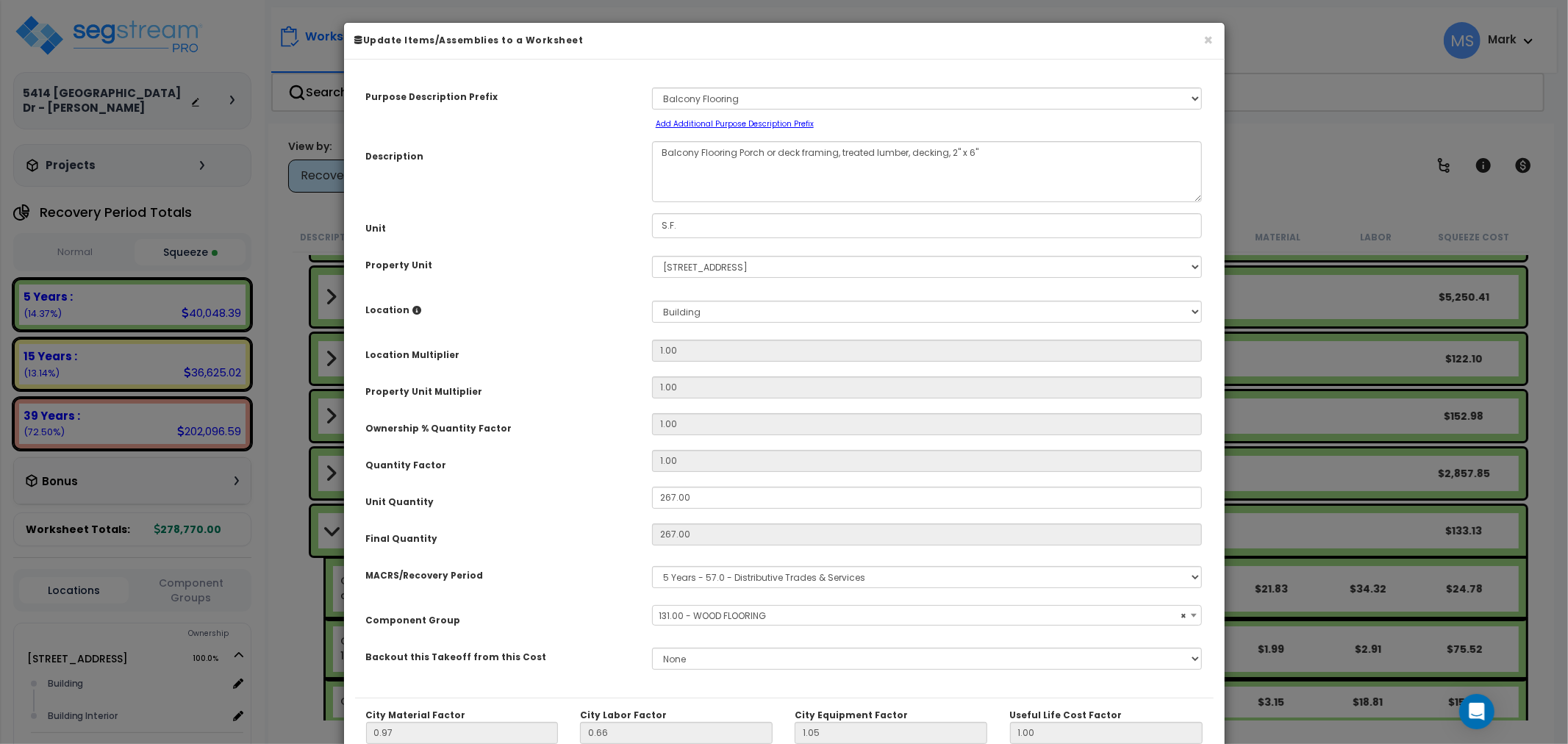
select select "45955"
click at [769, 498] on input "267.00" at bounding box center [927, 498] width 551 height 22
drag, startPoint x: 769, startPoint y: 498, endPoint x: 756, endPoint y: 509, distance: 17.0
click at [763, 503] on input "267.00" at bounding box center [927, 498] width 551 height 22
type input "3"
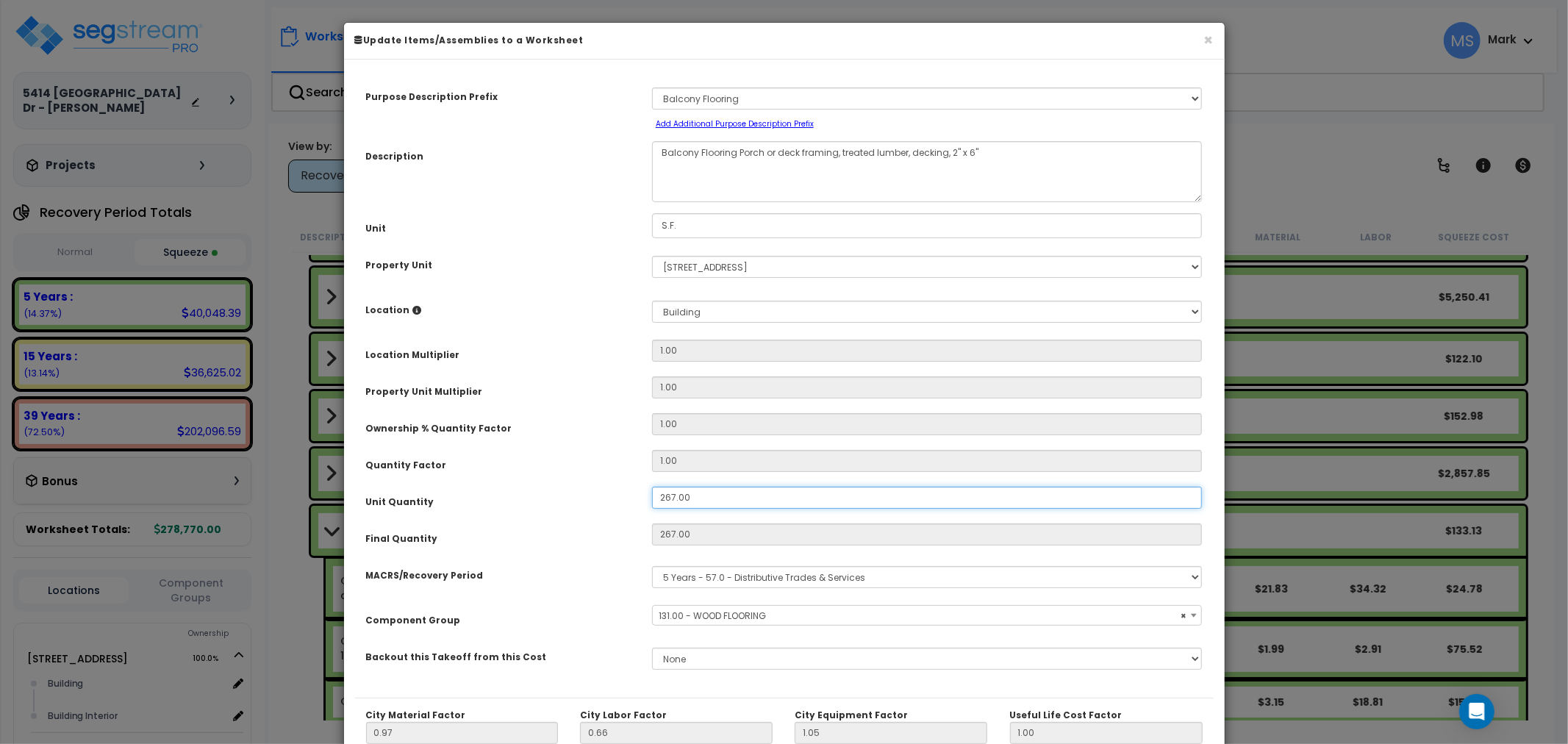
type input "267"
type input "$870.42"
type input "30"
type input "3"
type input "$9.78"
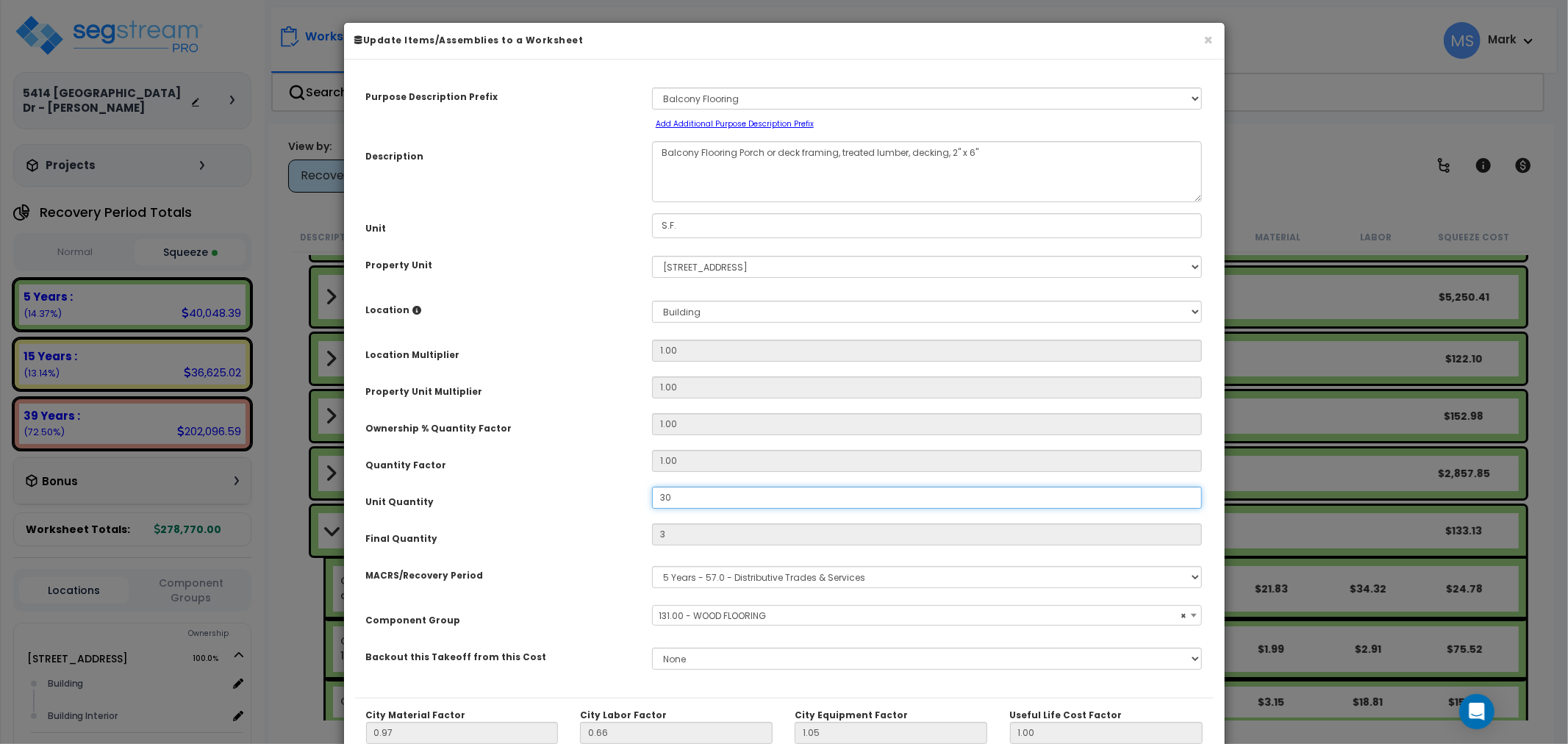
type input "30"
type input "$97.80"
type input "300"
type input "$978.00"
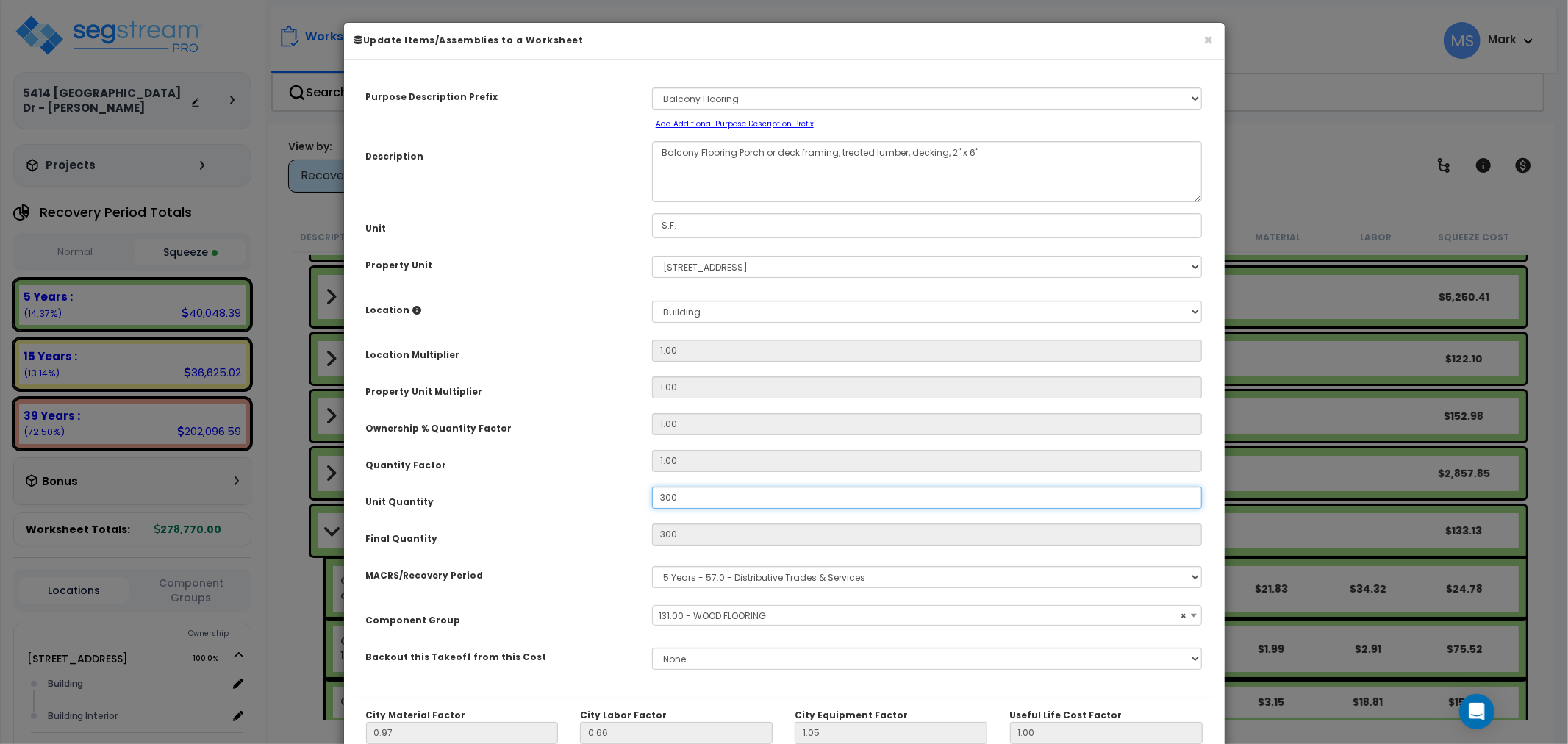
scroll to position [208, 0]
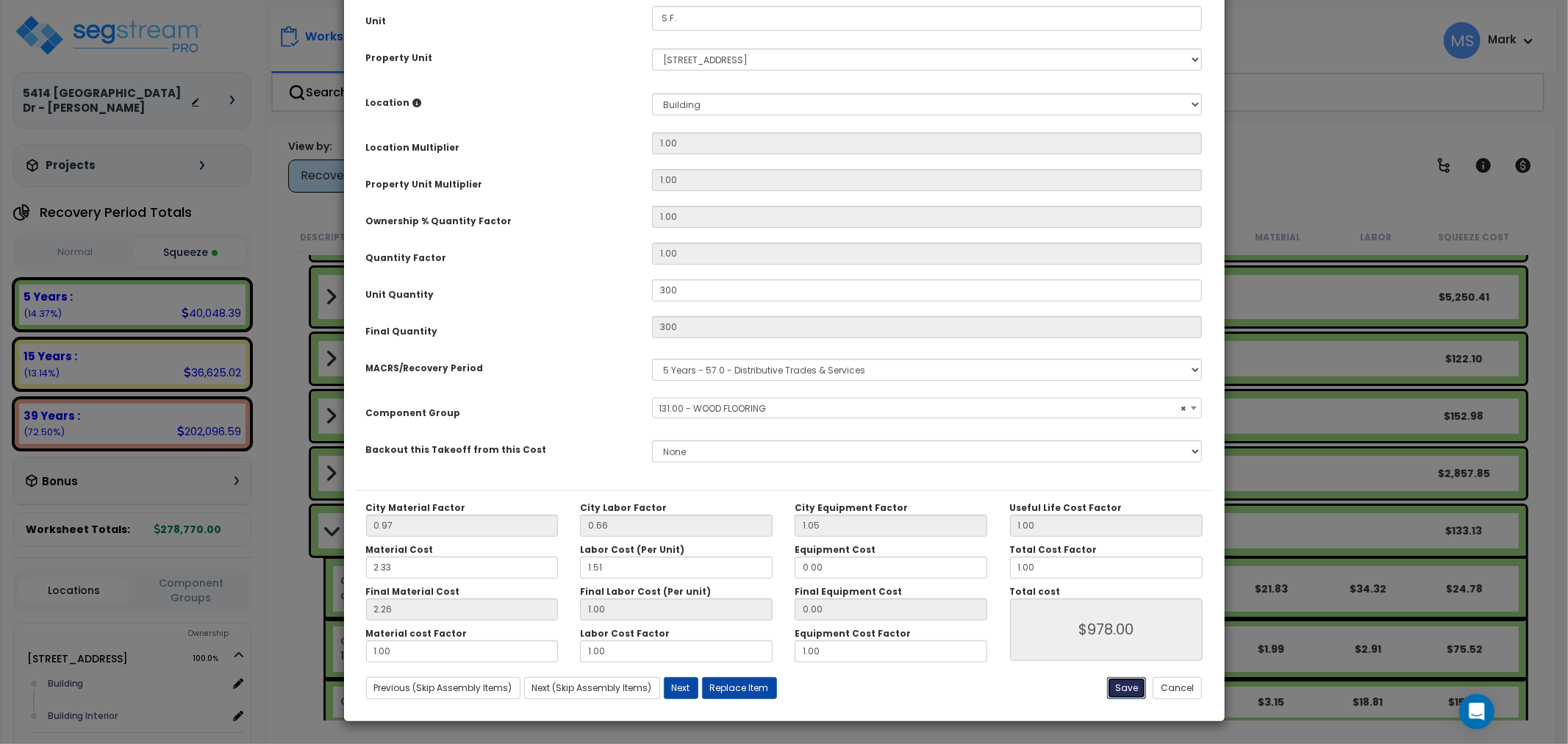
click at [1132, 695] on button "Save" at bounding box center [1127, 688] width 39 height 22
type input "300.00"
type input "978.00"
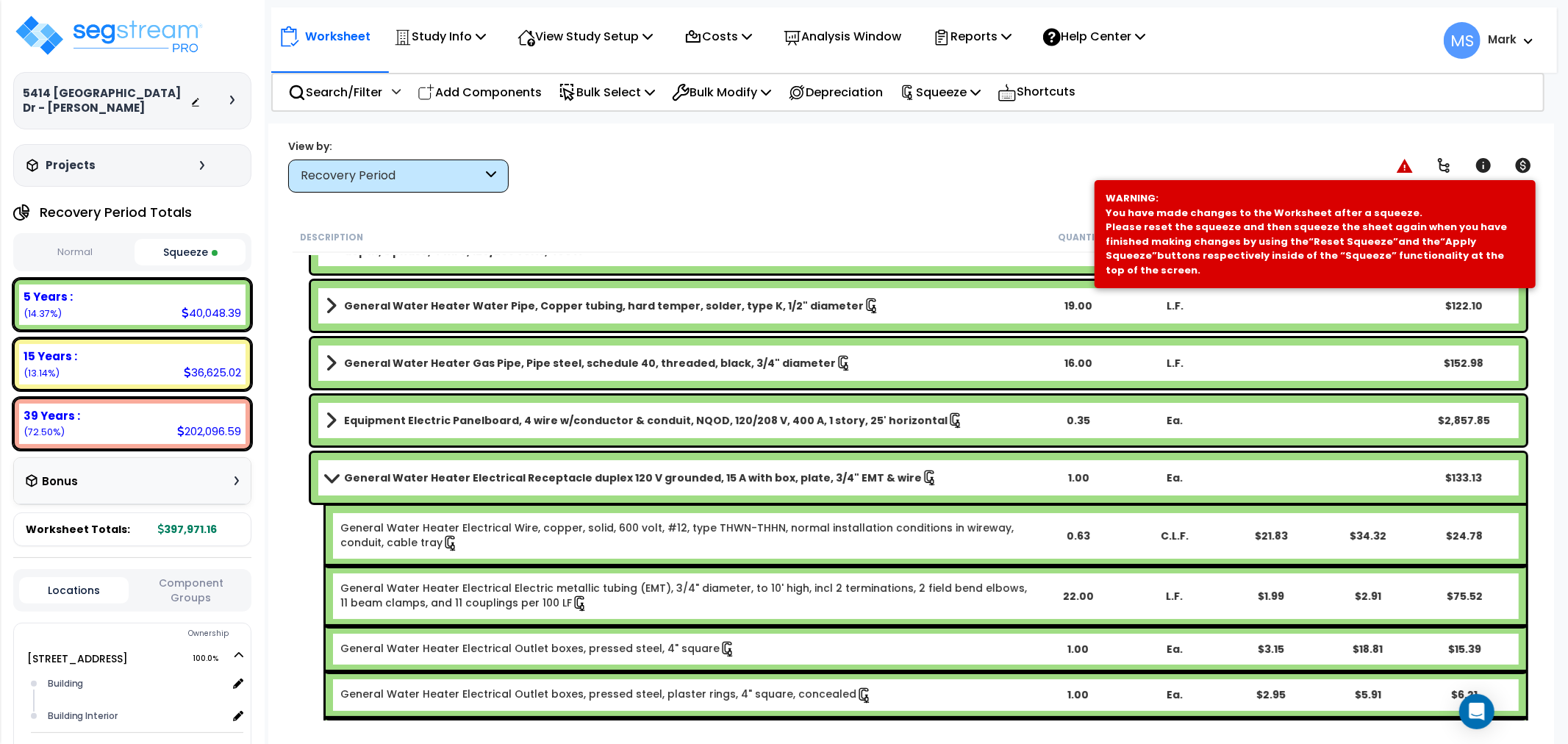
scroll to position [163, 0]
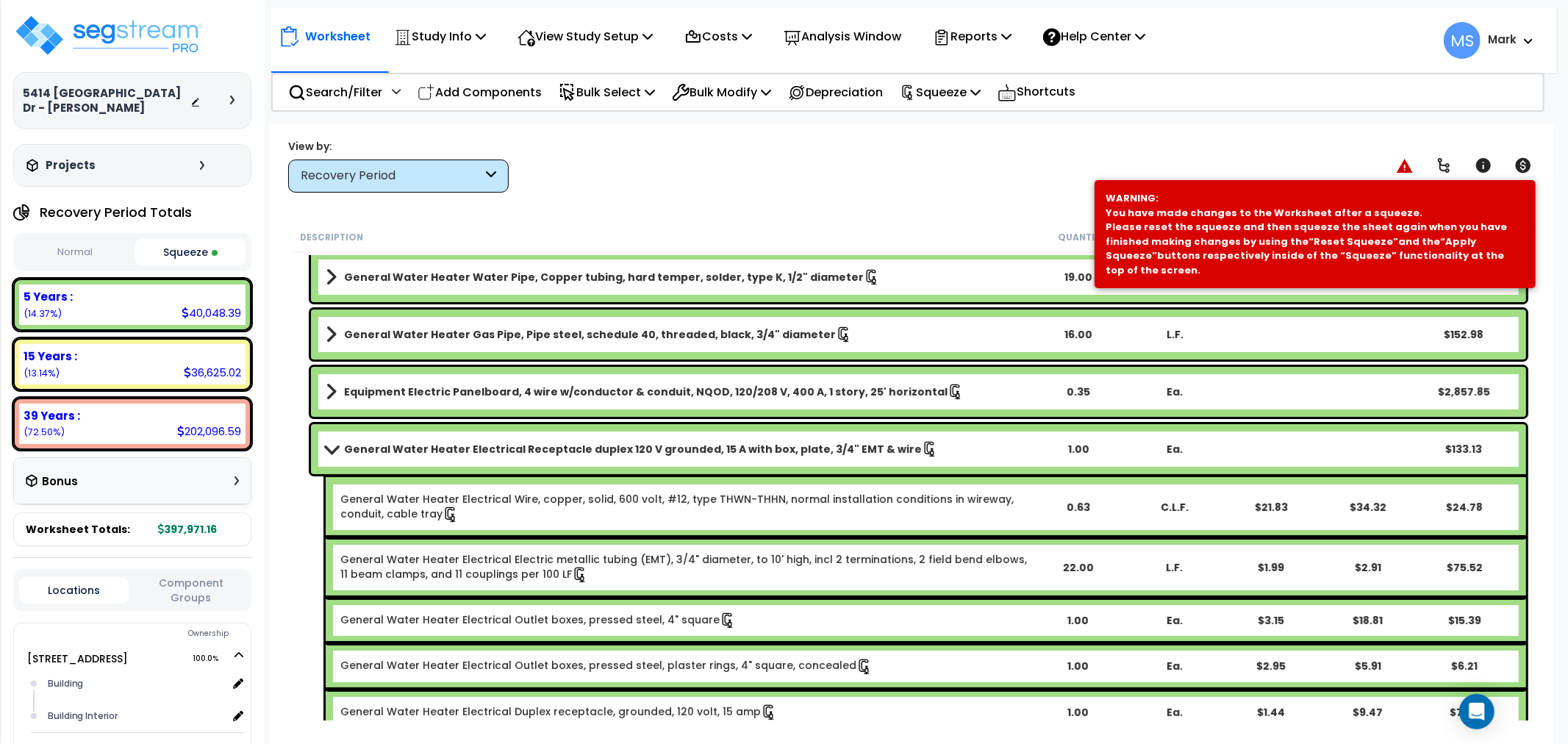
click at [655, 432] on div "General Water Heater Electrical Receptacle duplex 120 V grounded, 15 A with box…" at bounding box center [918, 449] width 1215 height 50
click at [657, 452] on b "General Water Heater Electrical Receptacle duplex 120 V grounded, 15 A with box…" at bounding box center [633, 449] width 578 height 15
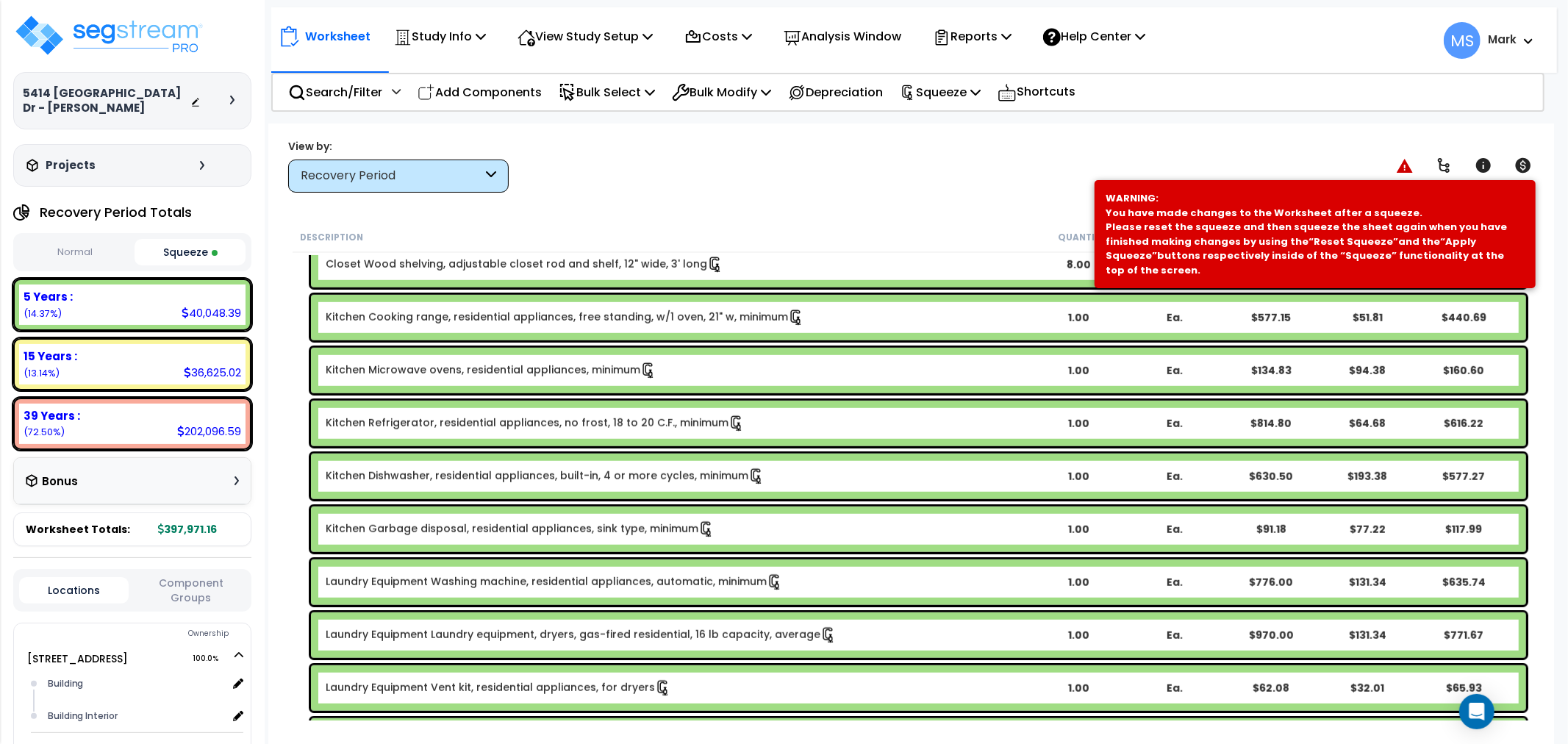
scroll to position [980, 0]
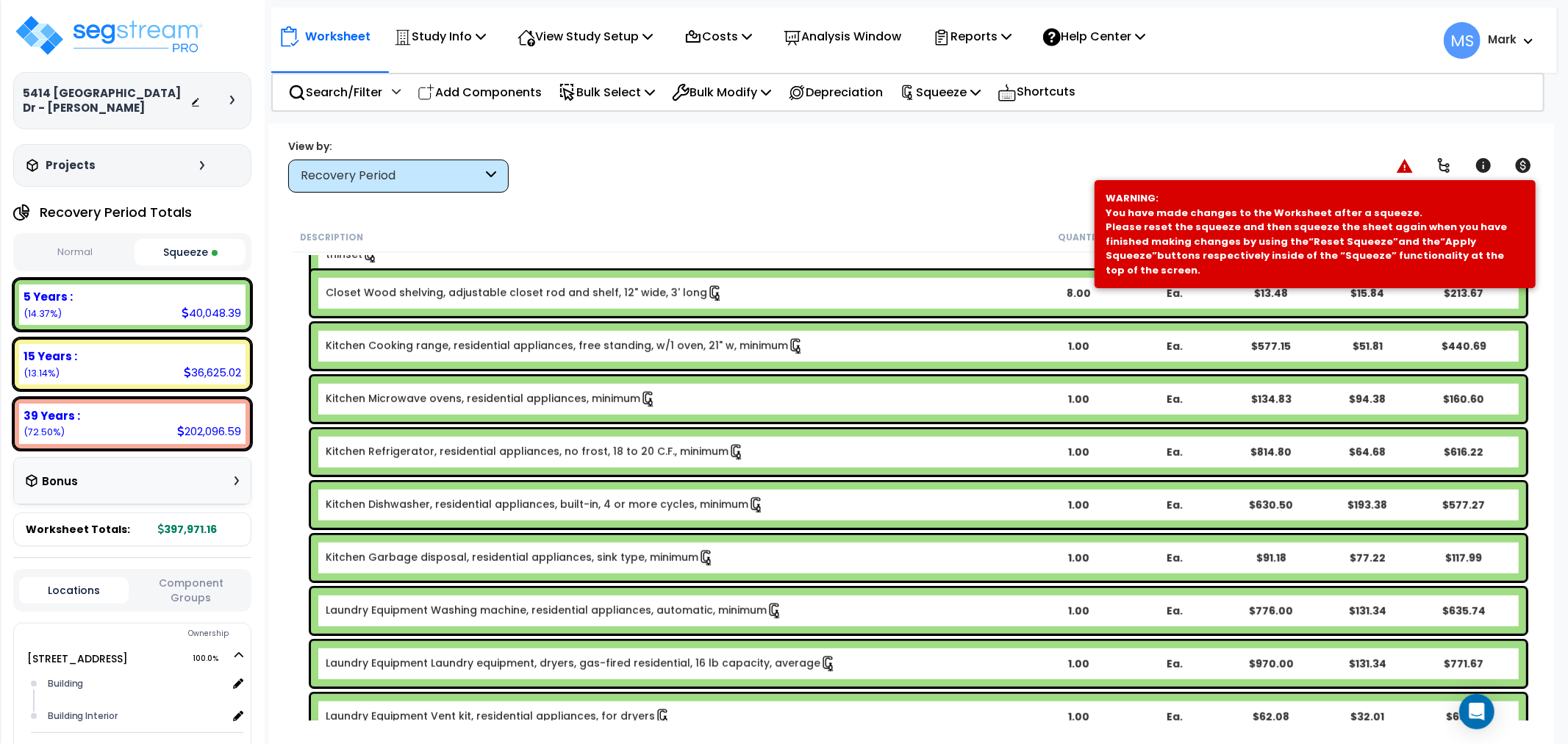
click at [603, 444] on link "Kitchen Refrigerator, residential appliances, no frost, 18 to 20 C.F., minimum" at bounding box center [535, 452] width 419 height 16
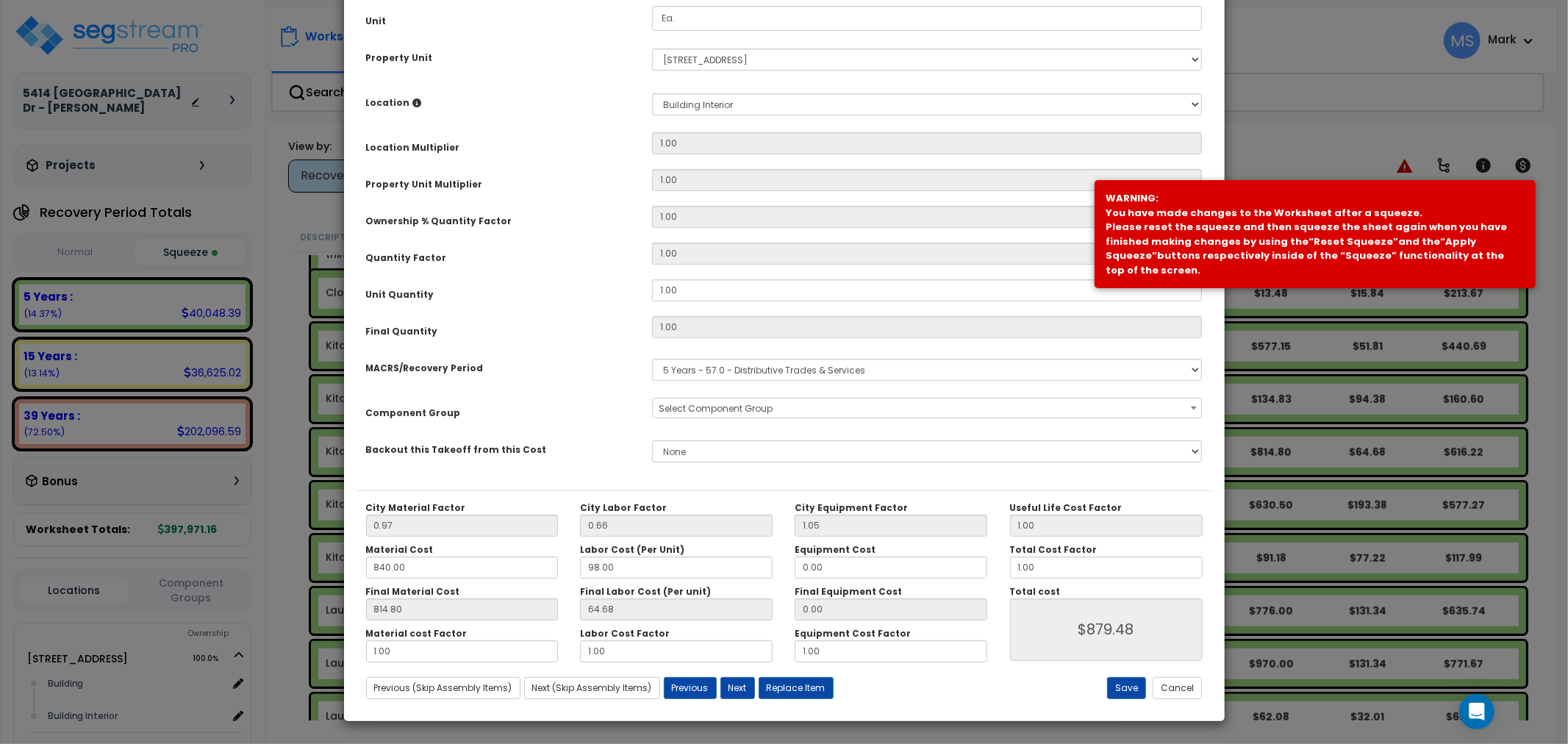
scroll to position [0, 0]
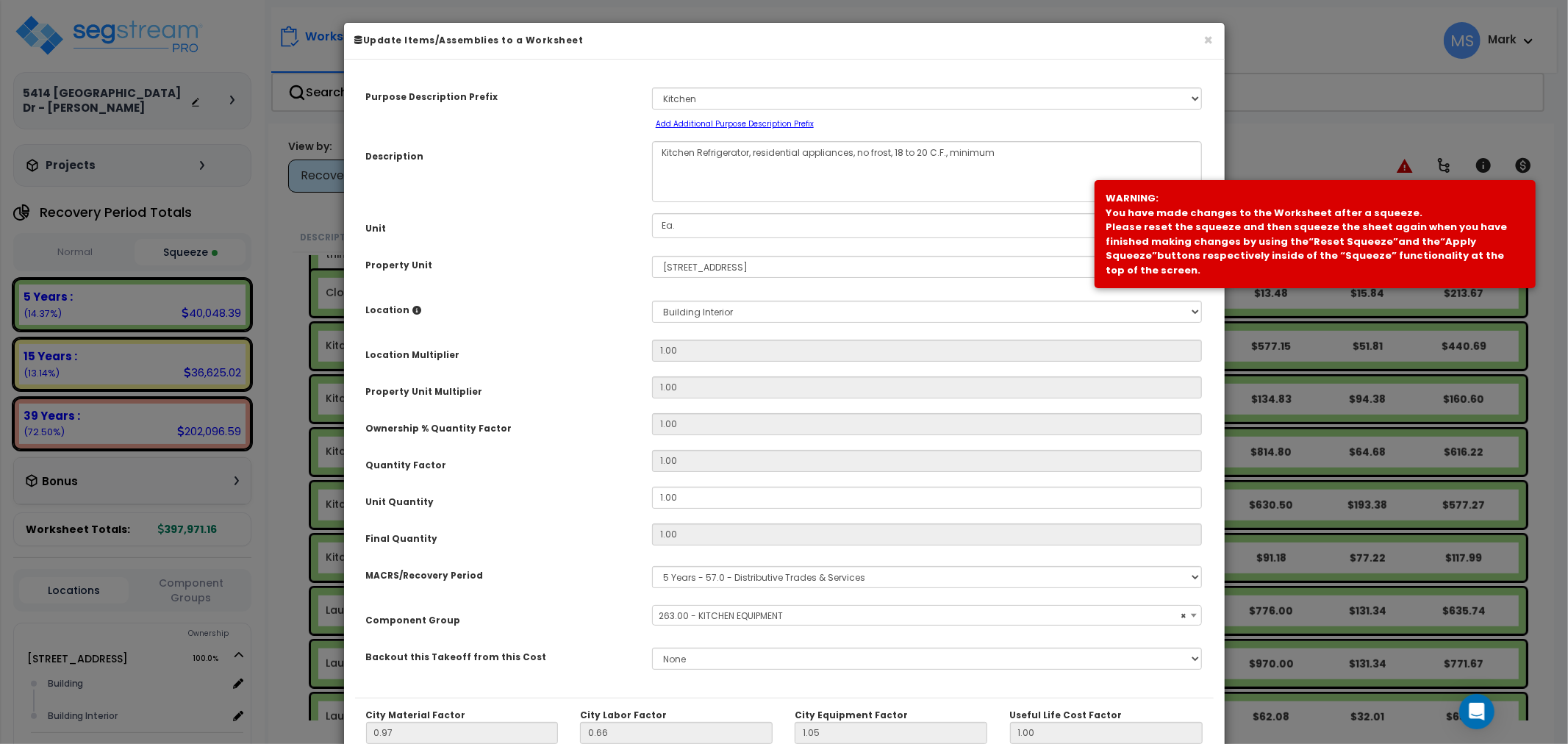
select select "45836"
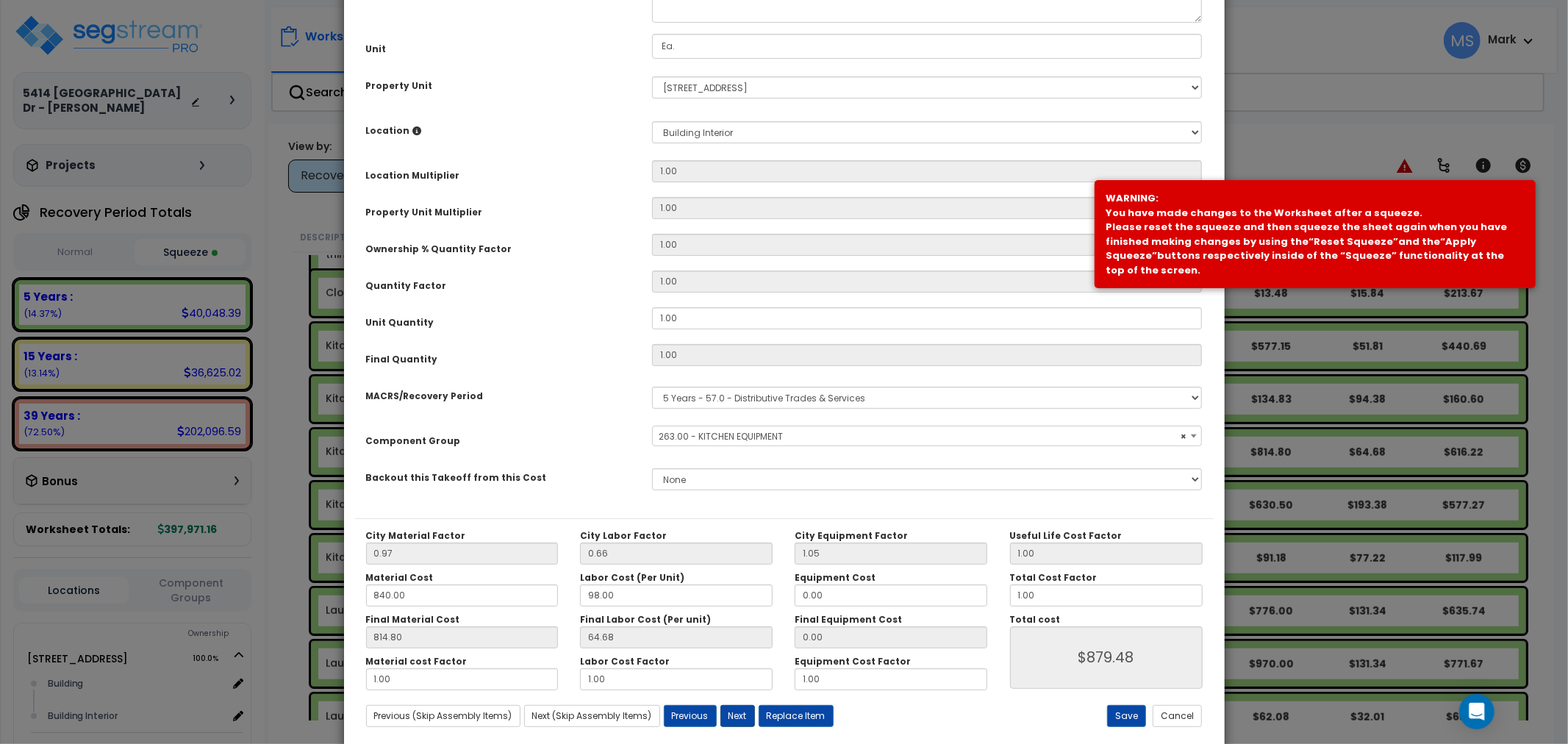
scroll to position [208, 0]
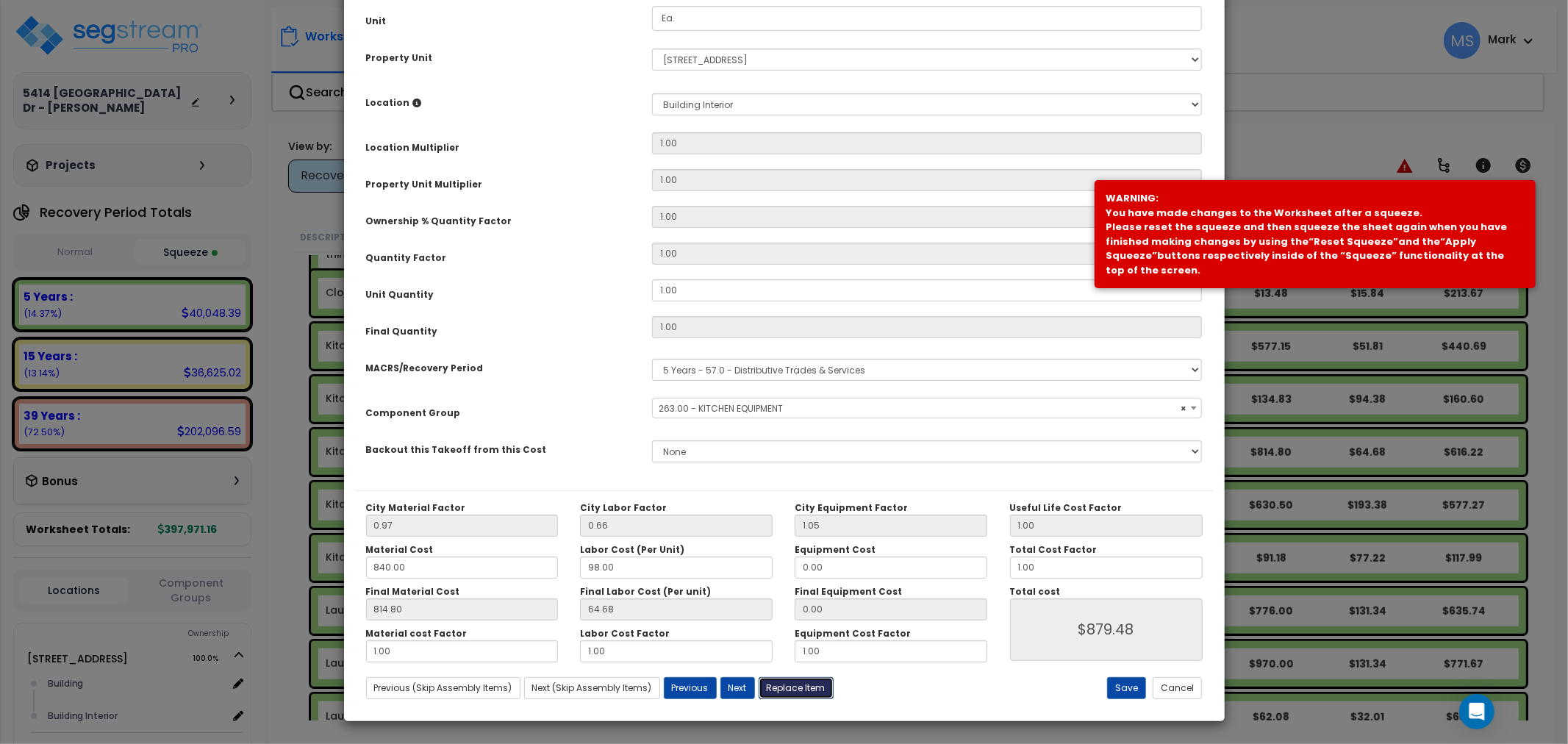
click at [789, 684] on button "Replace Item" at bounding box center [796, 688] width 75 height 22
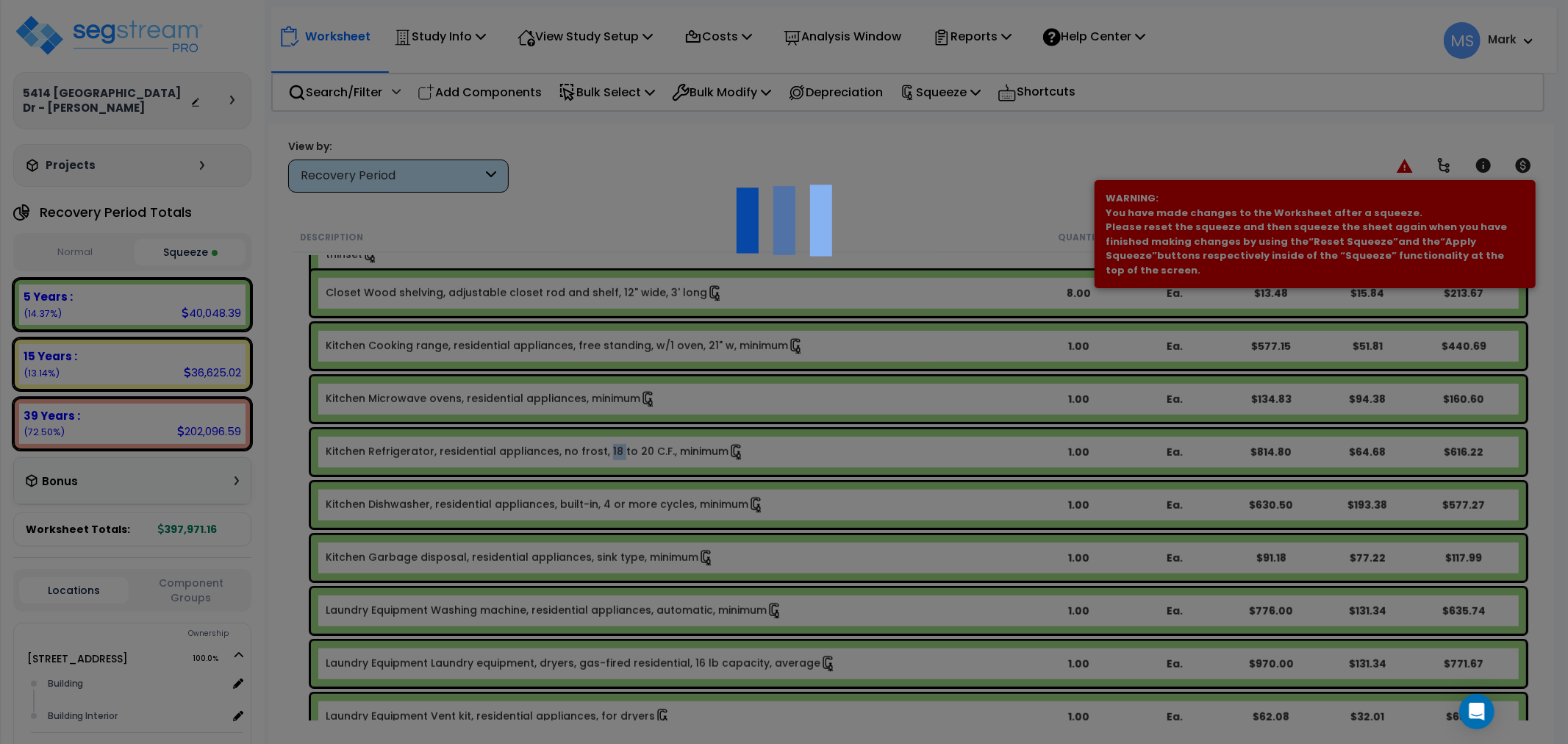
type input "1"
type input "Ea."
select select "175607"
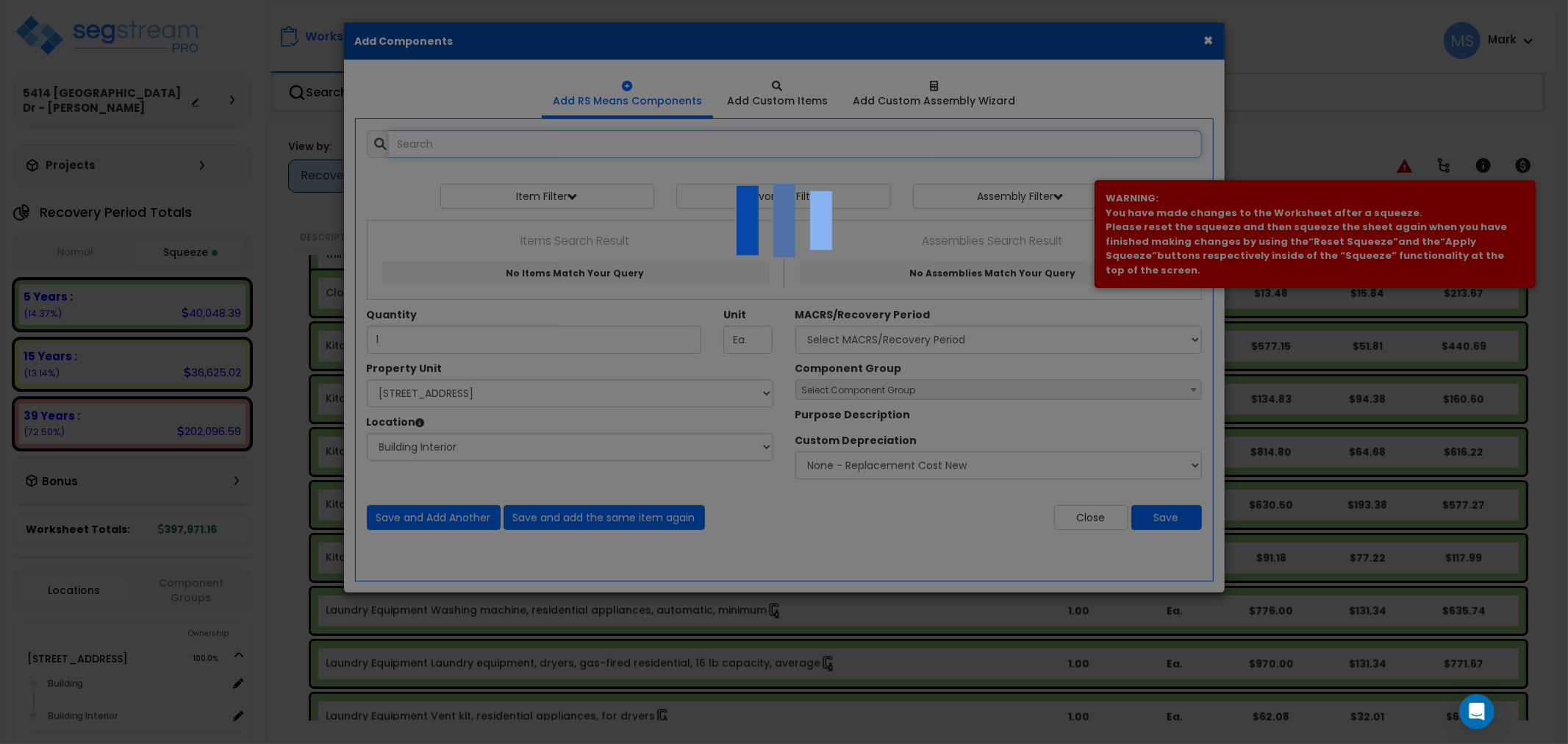
select select "461"
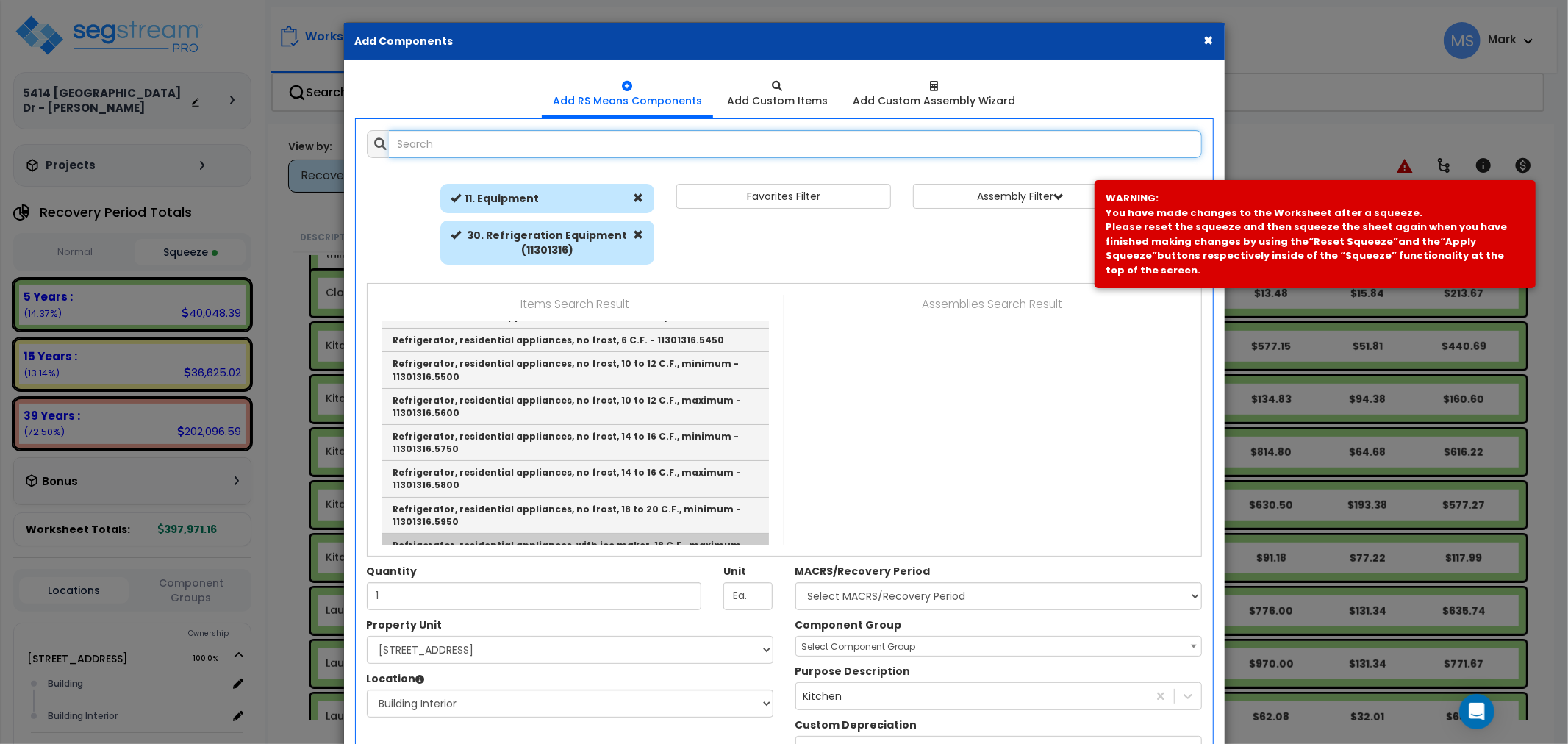
scroll to position [245, 0]
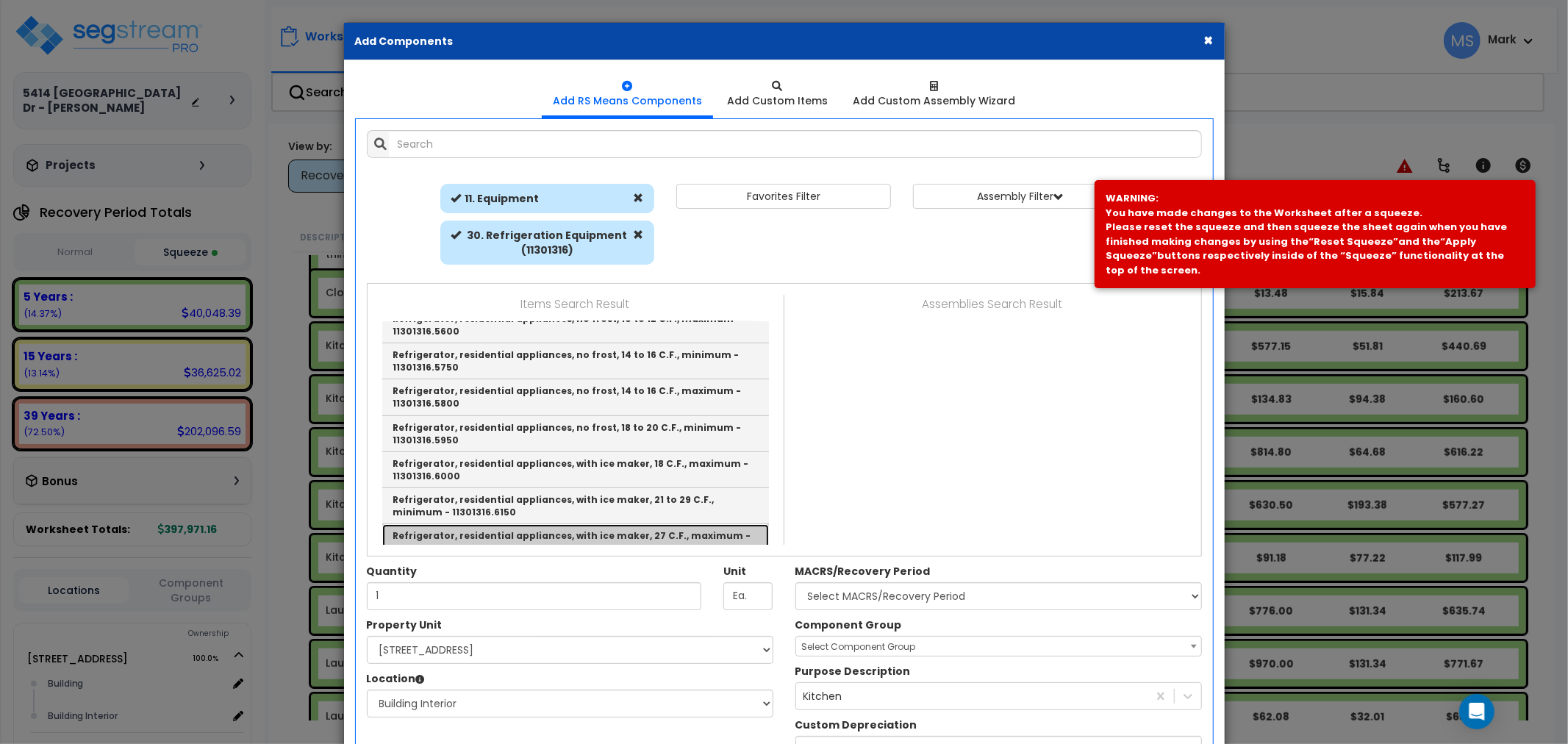
click at [620, 525] on link "Refrigerator, residential appliances, with ice maker, 27 C.F., maximum - 113013…" at bounding box center [576, 543] width 387 height 36
type input "Refrigerator, residential appliances, with ice maker, 27 C.F., maximum - 113013…"
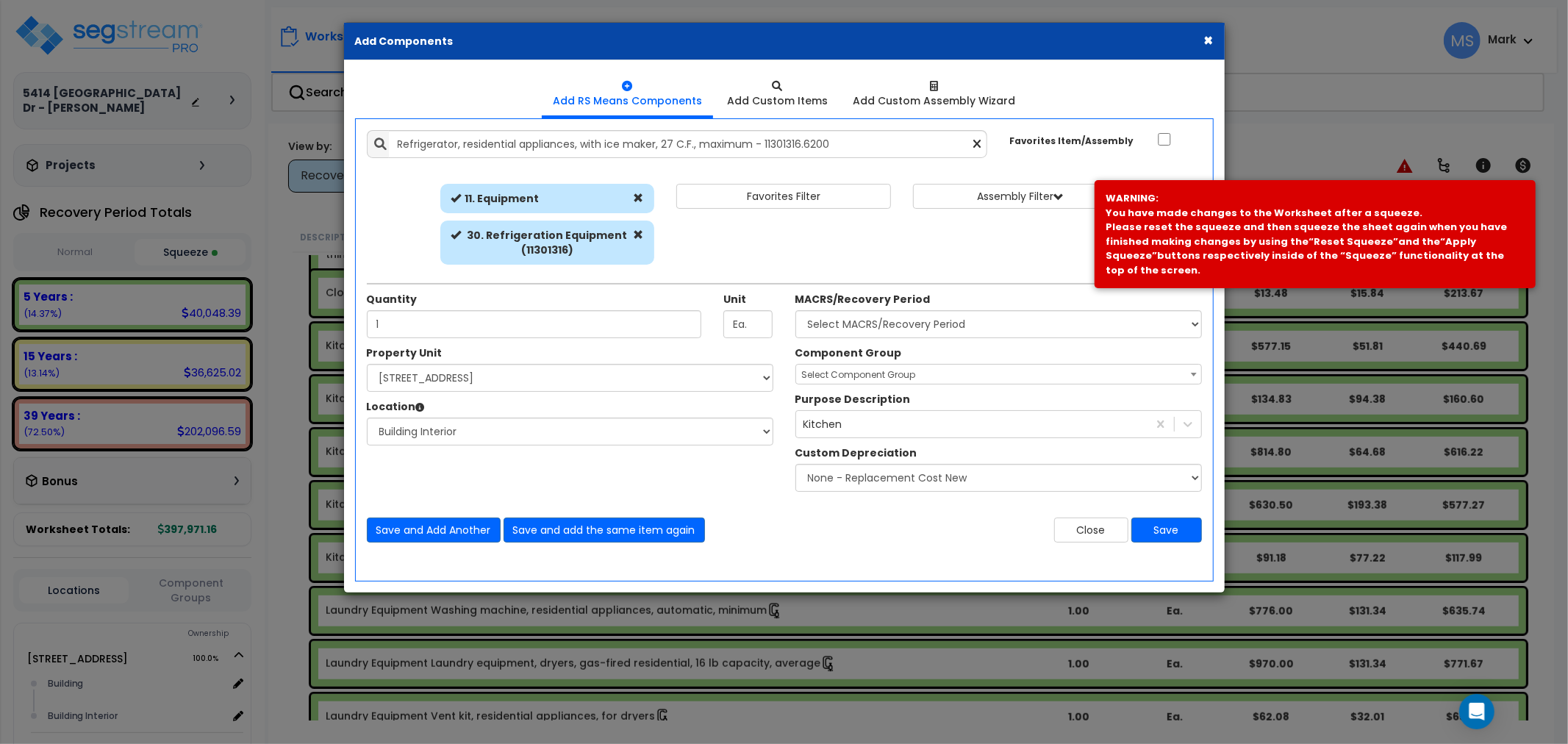
drag, startPoint x: 891, startPoint y: 295, endPoint x: 891, endPoint y: 325, distance: 30.0
click at [891, 307] on div "MACRS/Recovery Period Select MACRS/Recovery Period 5 Years - 57.0 - Distributiv…" at bounding box center [998, 316] width 406 height 47
click at [891, 329] on select "Select MACRS/Recovery Period 5 Years - 57.0 - Distributive Trades & Services 5 …" at bounding box center [998, 324] width 406 height 28
select select "3667"
click at [796, 310] on select "Select MACRS/Recovery Period 5 Years - 57.0 - Distributive Trades & Services 5 …" at bounding box center [998, 324] width 406 height 28
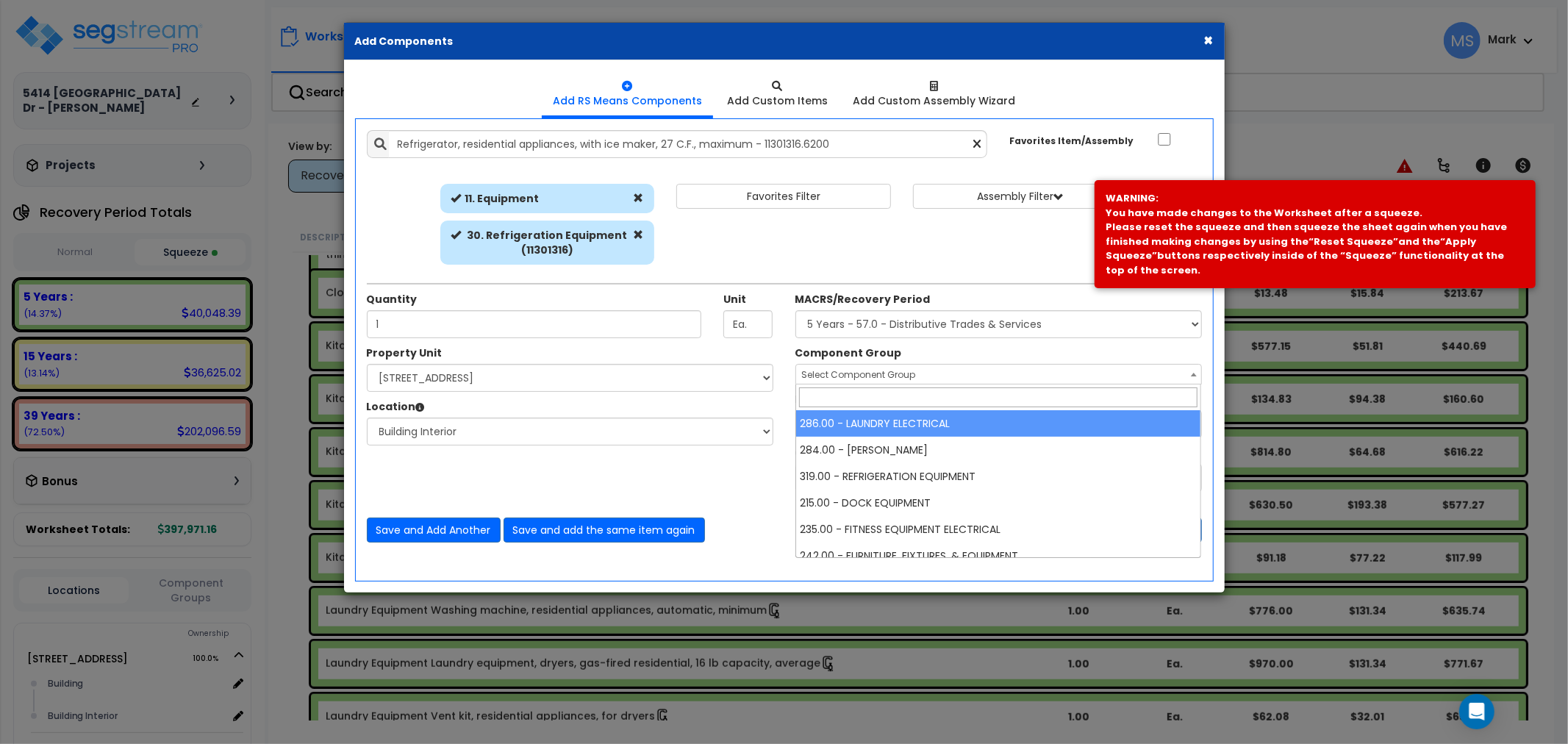
click at [883, 370] on span "Select Component Group" at bounding box center [859, 375] width 114 height 12
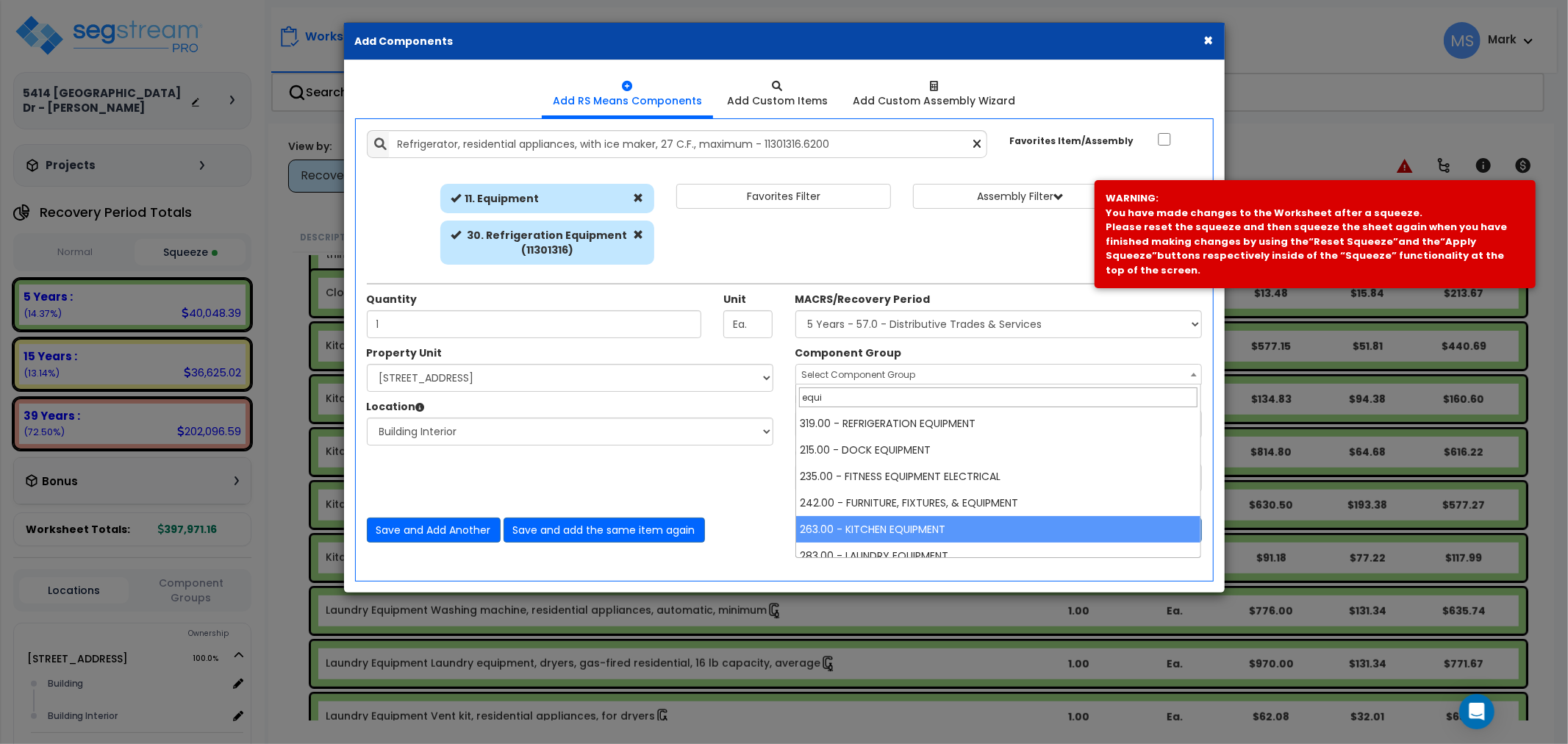
type input "equi"
select select "45836"
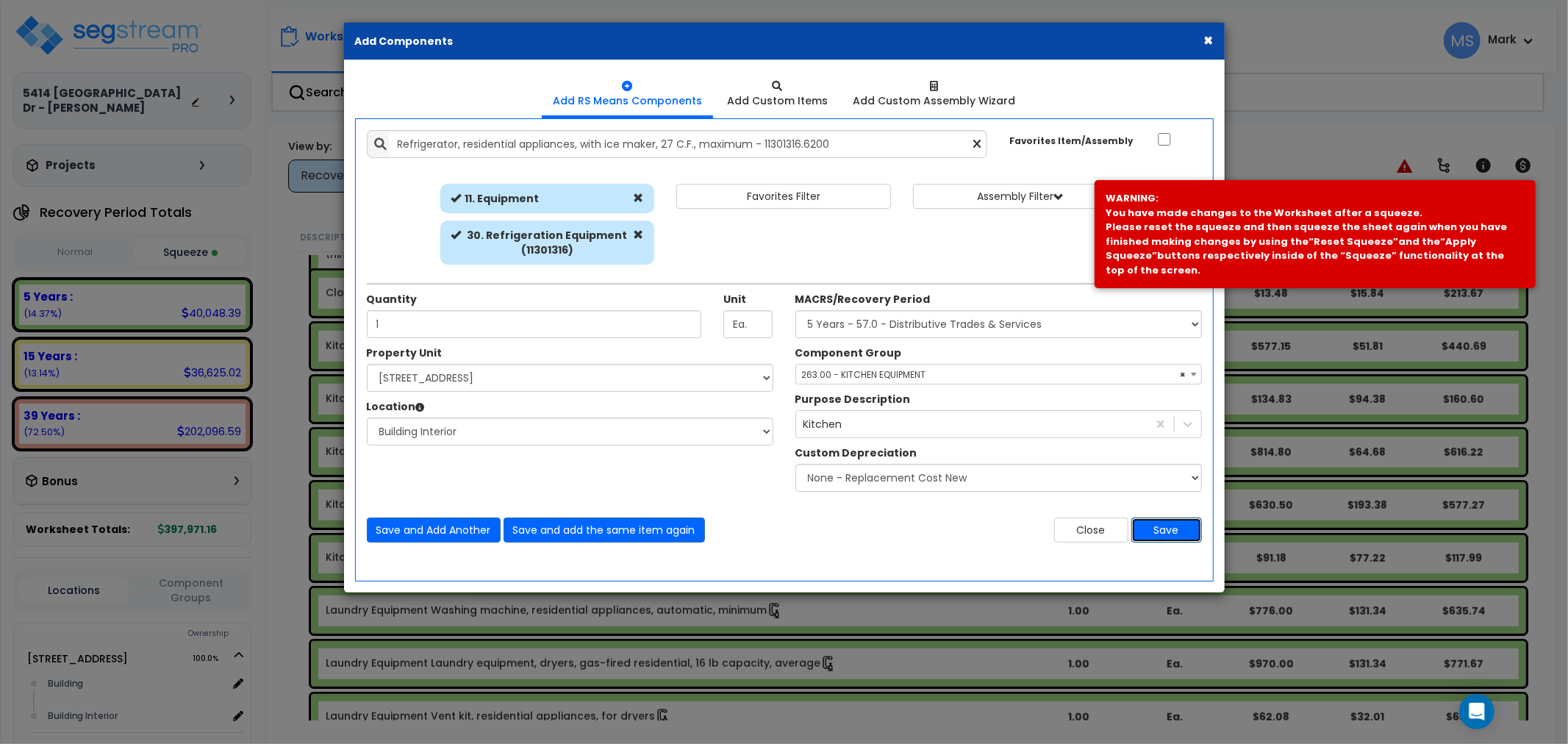
click at [1155, 534] on button "Save" at bounding box center [1166, 530] width 71 height 25
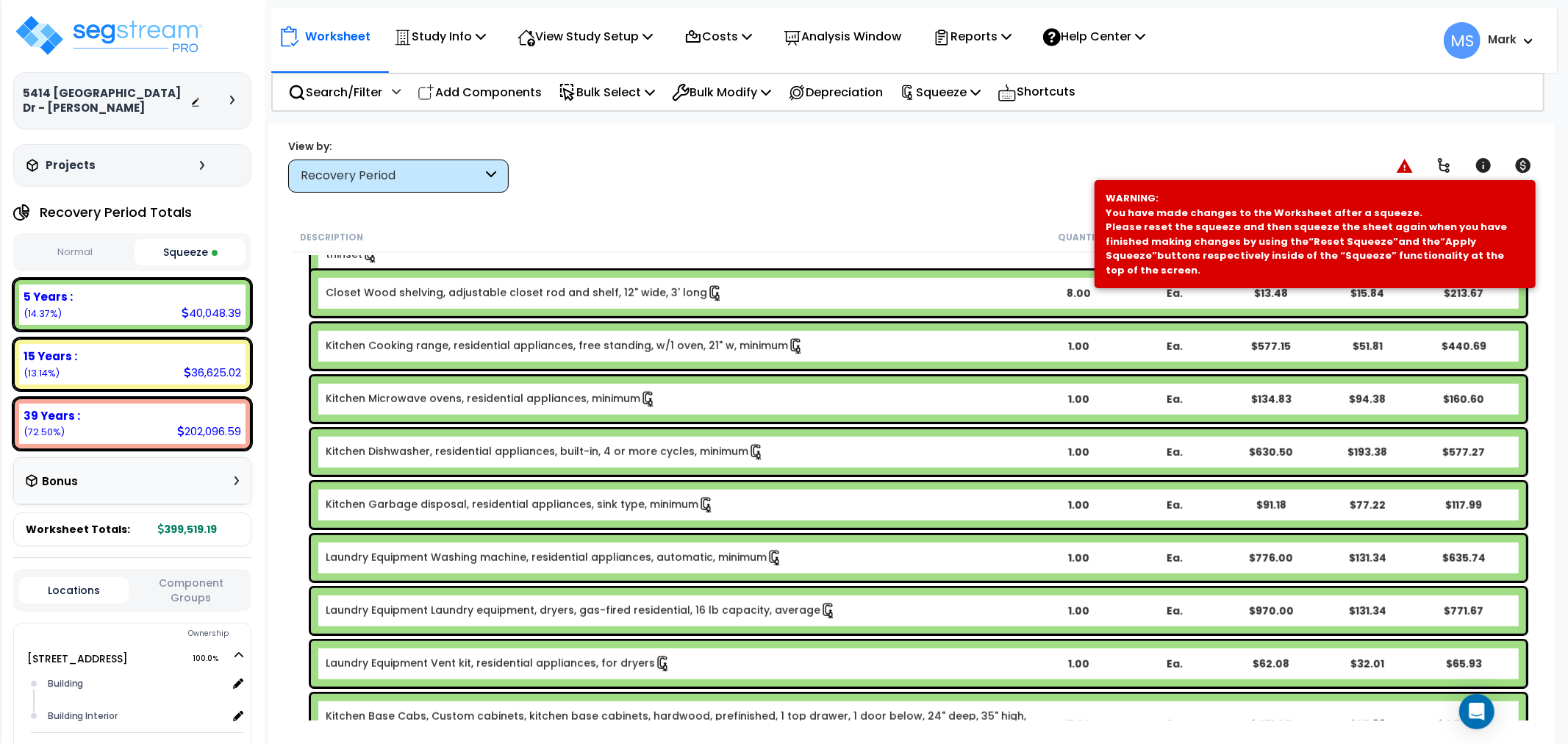
click at [582, 454] on link "Kitchen Dishwasher, residential appliances, built-in, 4 or more cycles, minimum" at bounding box center [545, 452] width 439 height 16
click at [588, 346] on link "Kitchen Cooking range, residential appliances, free standing, w/1 oven, 21" w, …" at bounding box center [565, 346] width 479 height 16
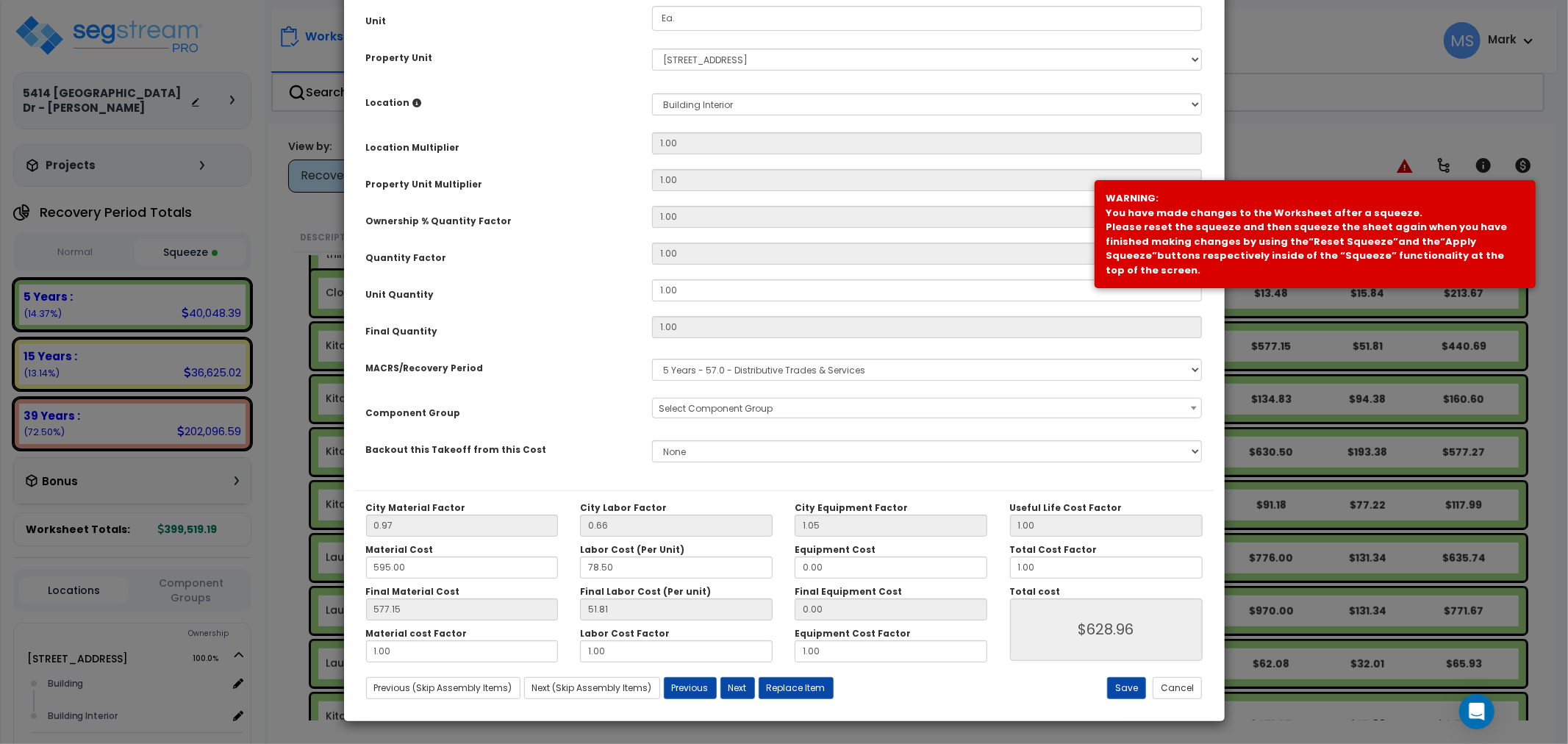
scroll to position [0, 0]
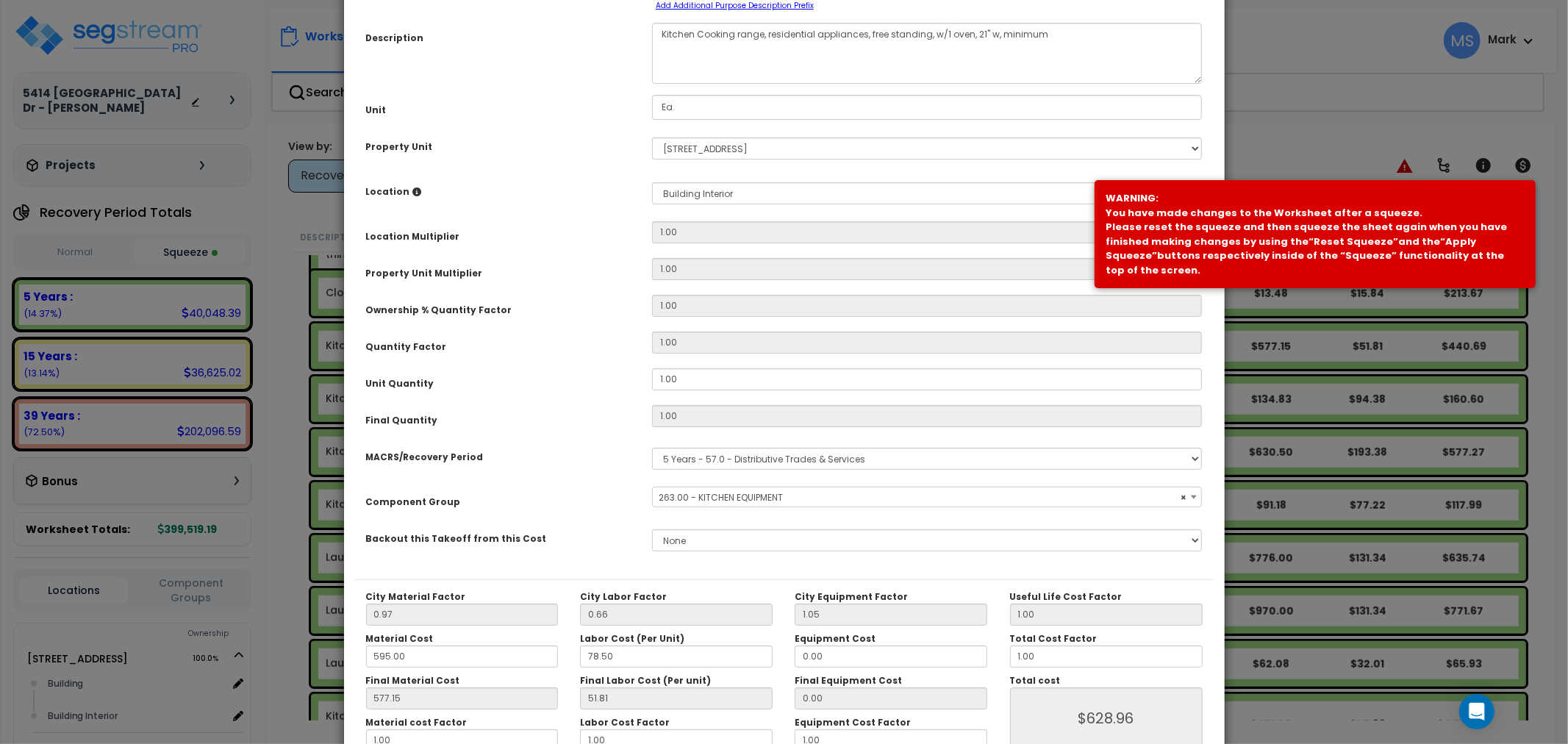
select select "45836"
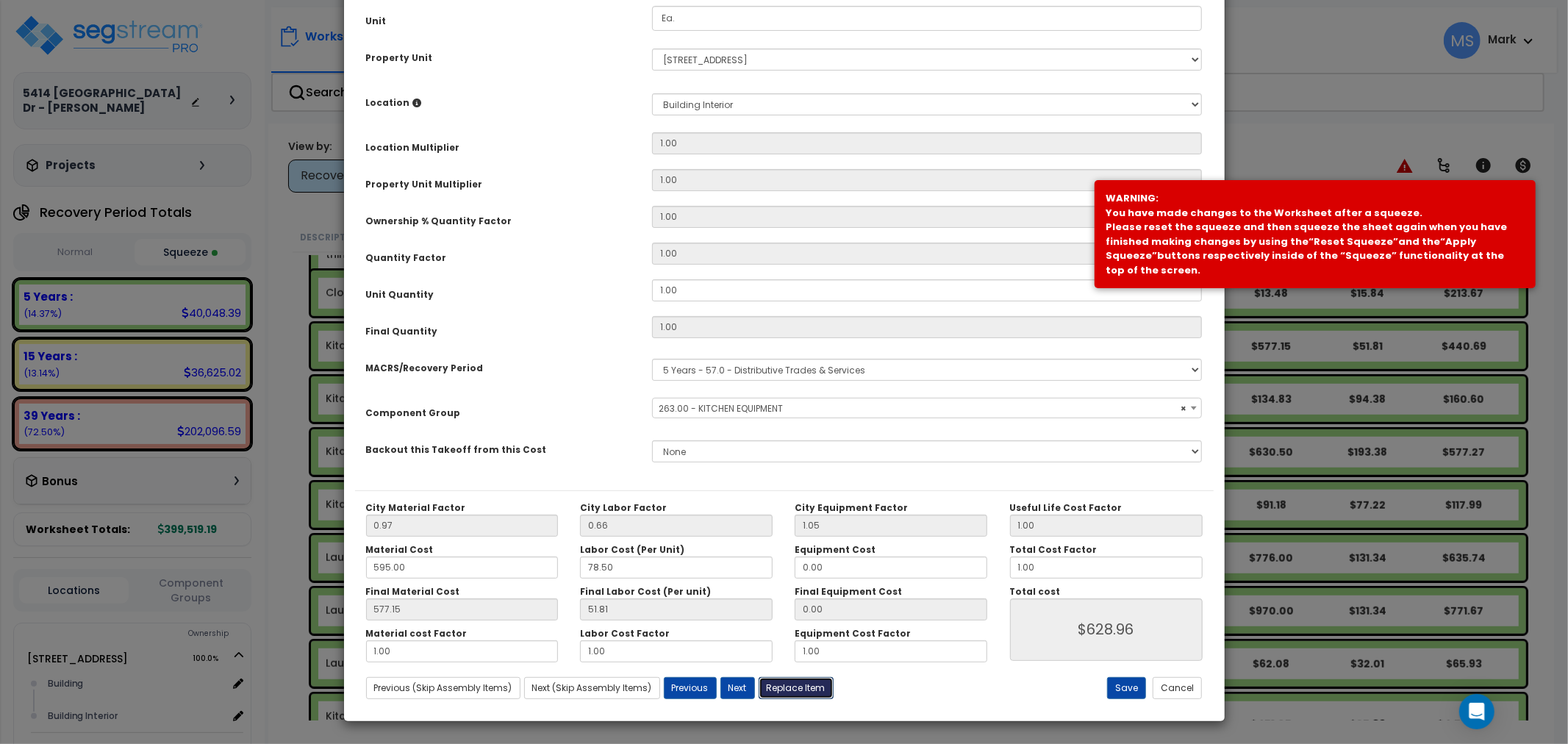
click at [798, 694] on button "Replace Item" at bounding box center [796, 688] width 75 height 22
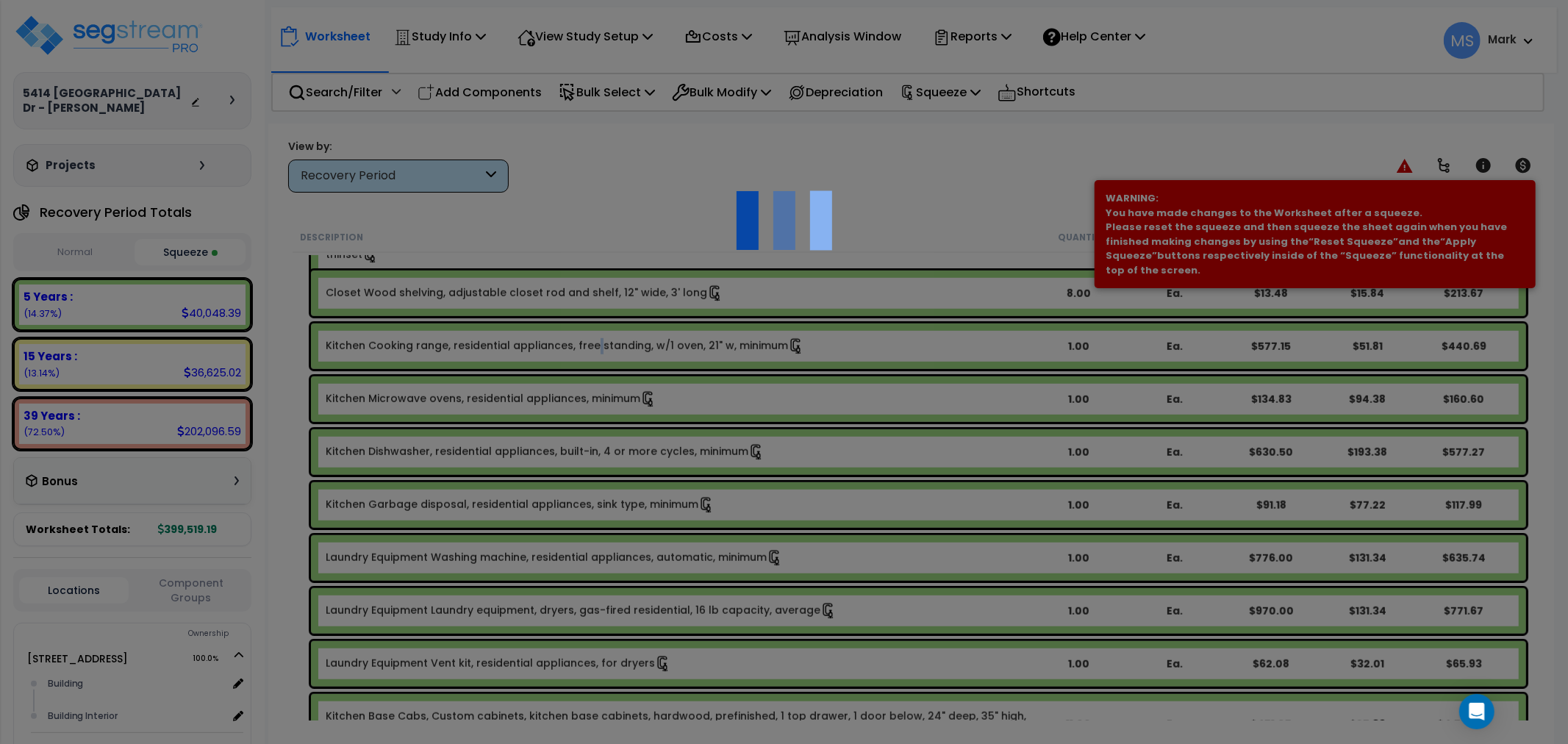
select select "11000000"
type input "1"
select select
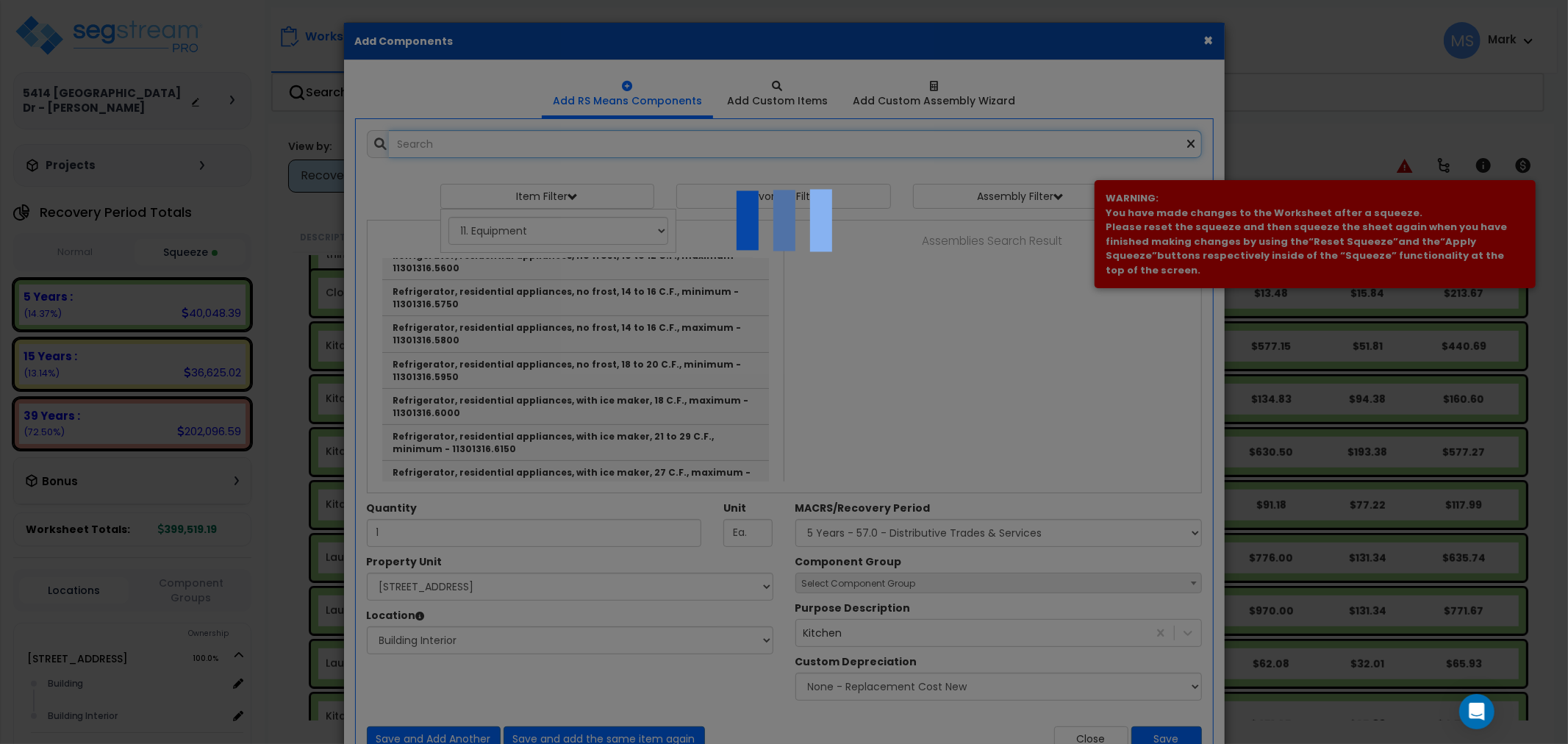
scroll to position [0, 0]
select select "461"
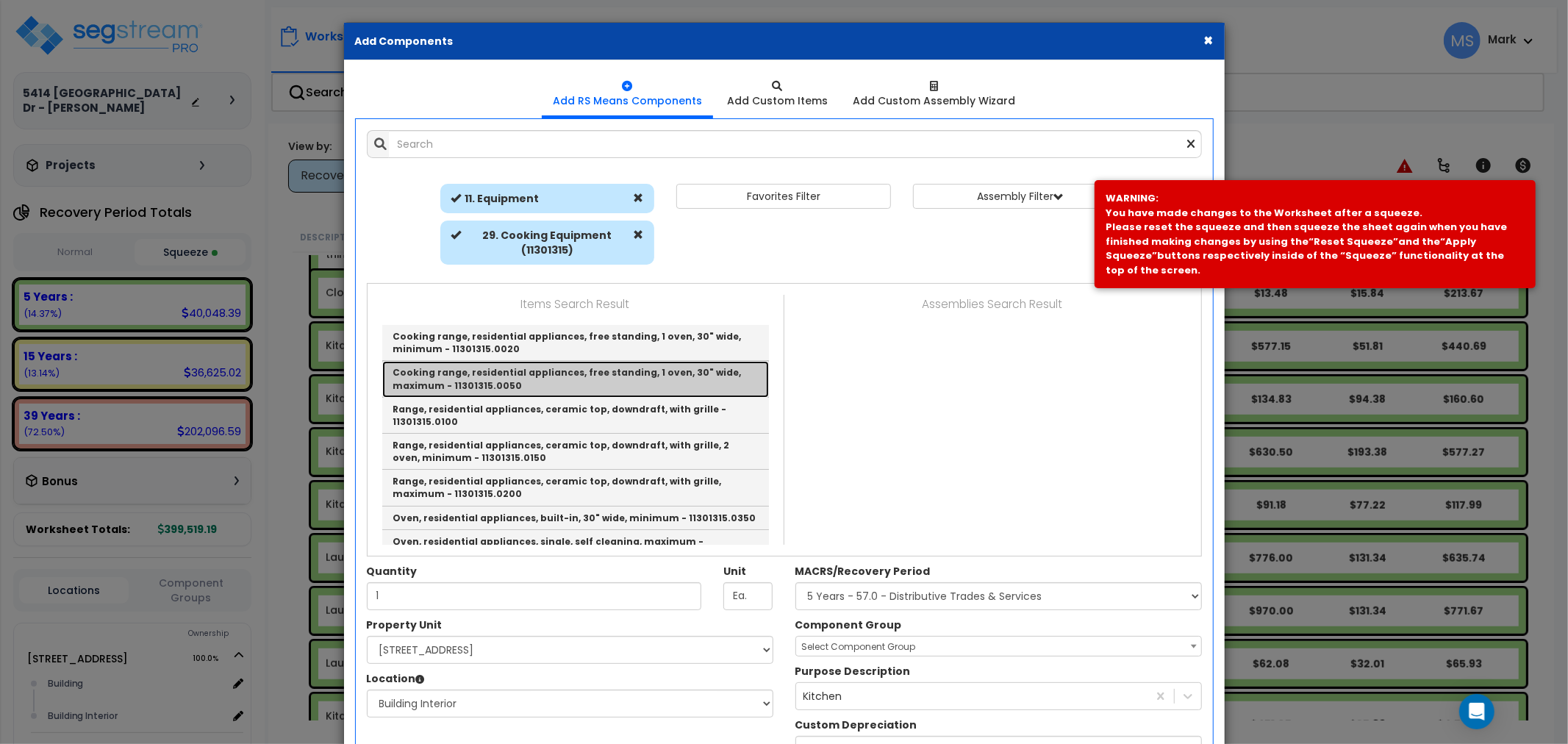
click at [605, 377] on link "Cooking range, residential appliances, free standing, 1 oven, 30" wide, maximum…" at bounding box center [576, 379] width 387 height 36
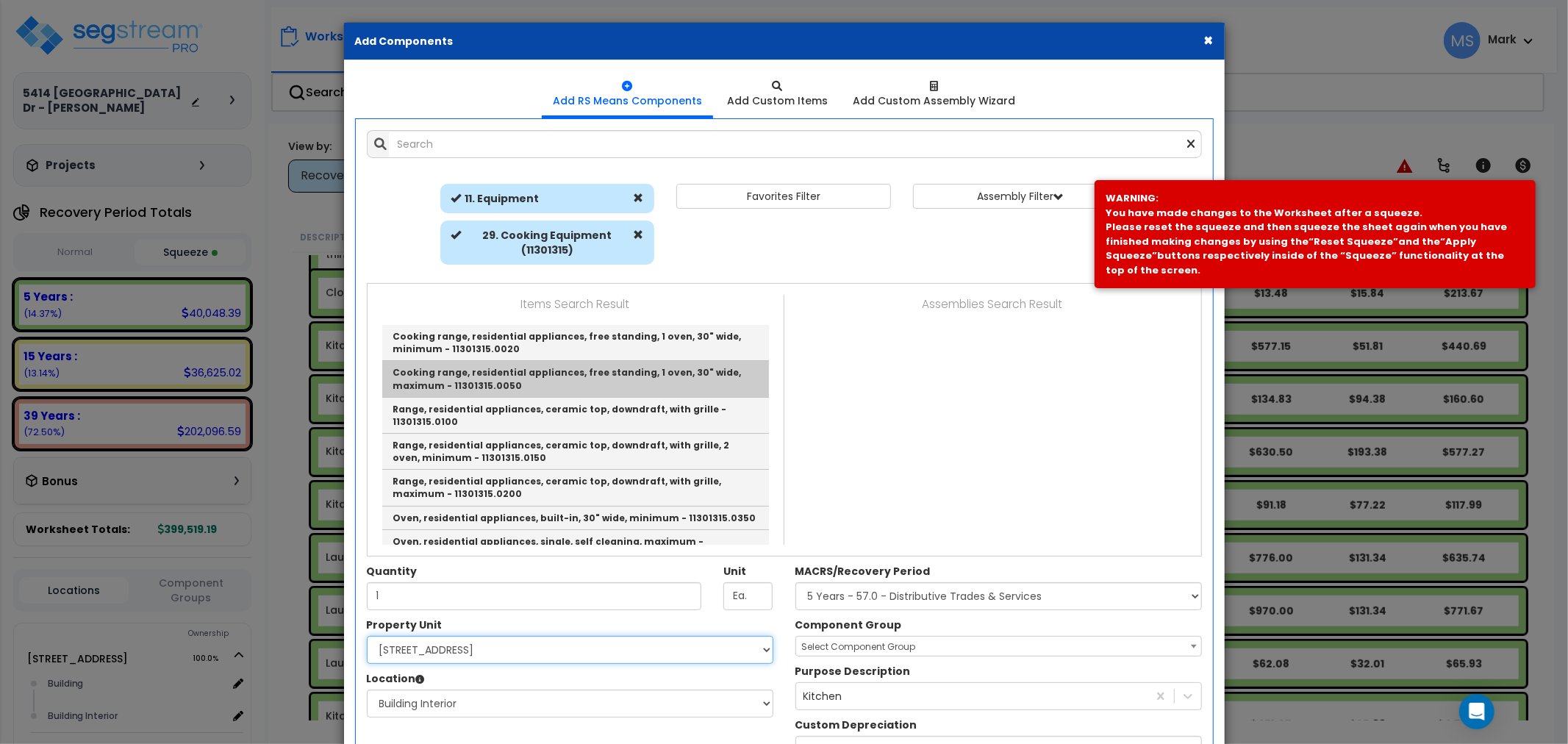
click at [605, 636] on select "Select 5414 Lancashire Dr Site Improvements" at bounding box center [570, 650] width 406 height 28
type input "Cooking range, residential appliances, free standing, 1 oven, 30" wide, maximum…"
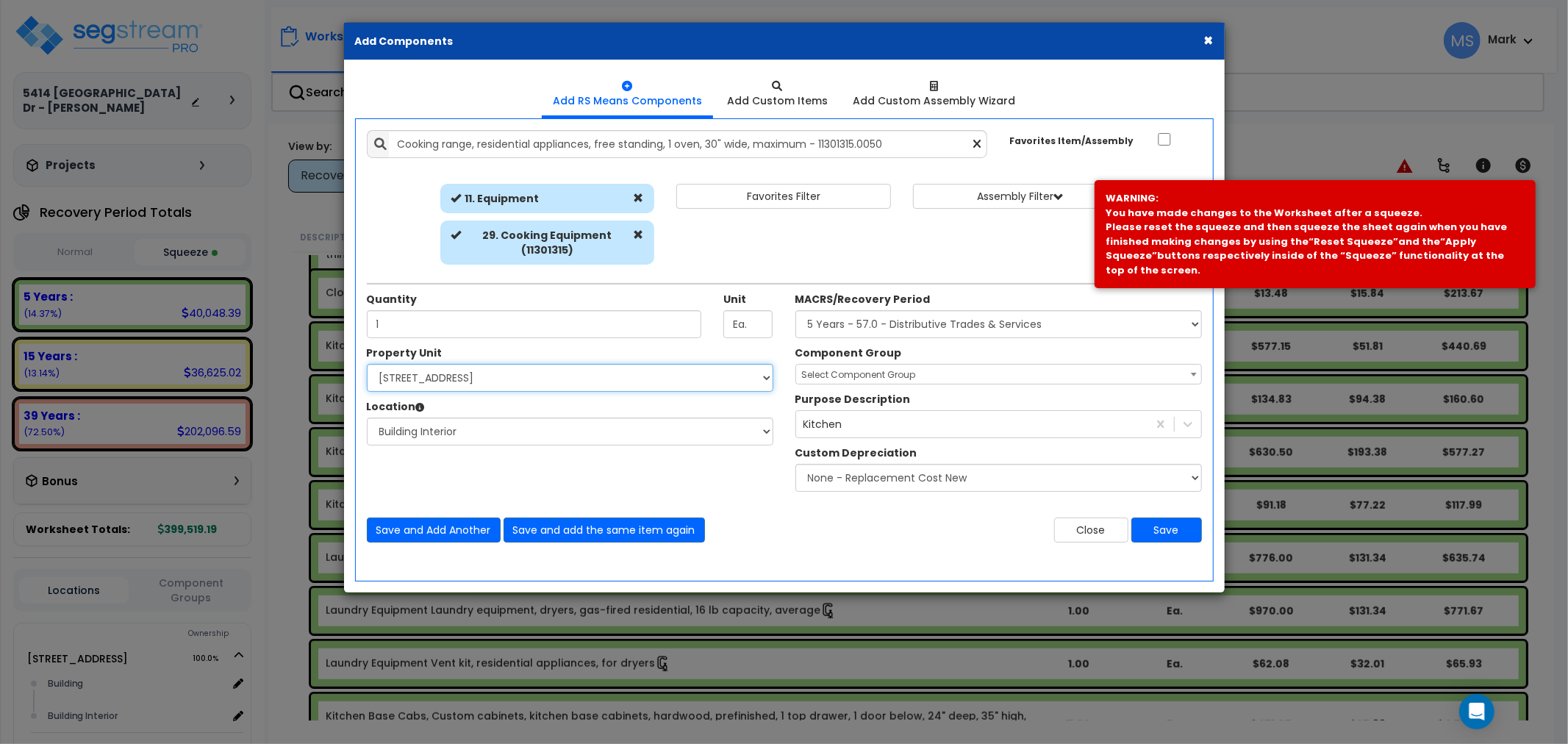
click at [367, 364] on select "Select 5414 Lancashire Dr Site Improvements" at bounding box center [570, 378] width 406 height 28
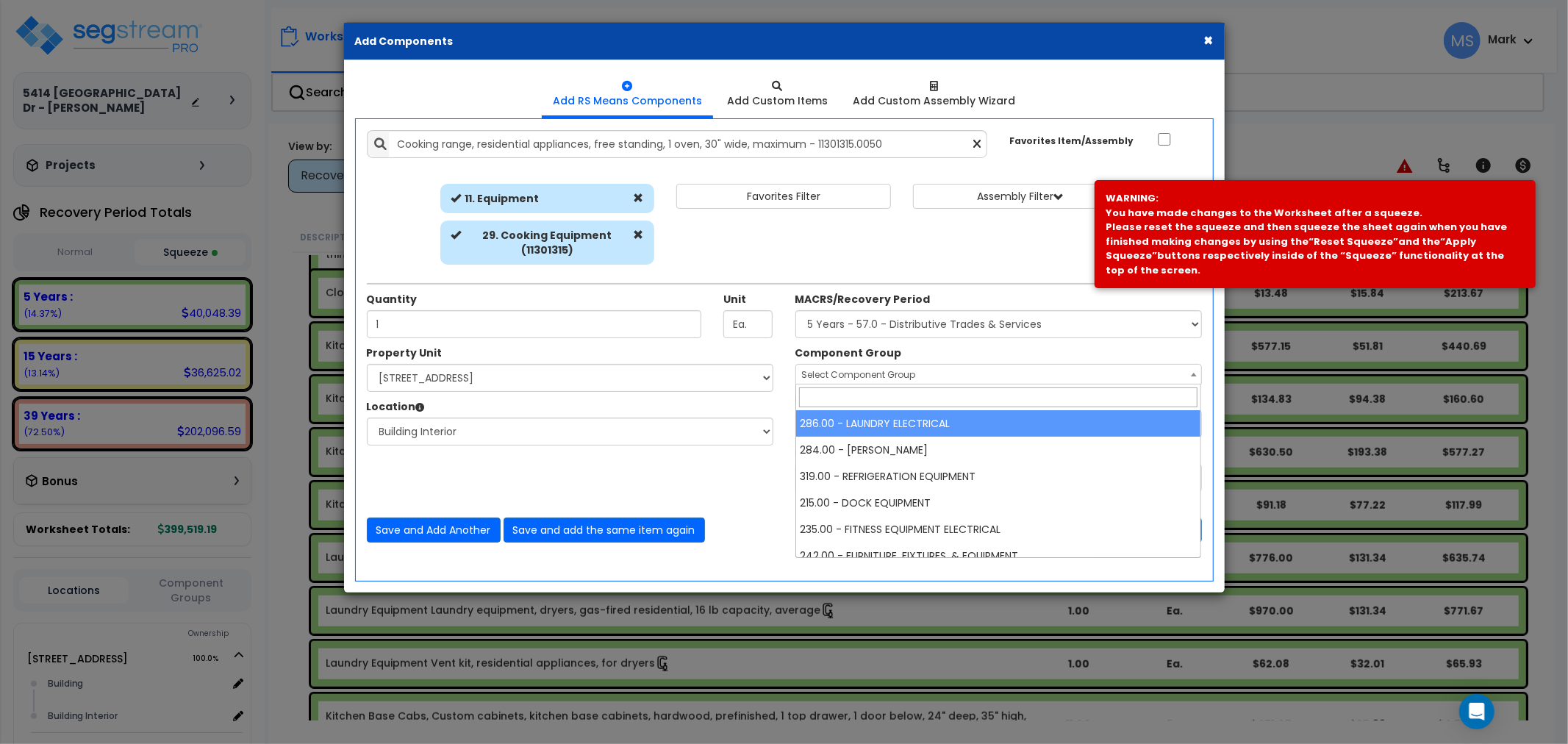
click at [838, 384] on div "× Add Components Add RS Means Components Add Custom Items Add Items" at bounding box center [784, 372] width 1568 height 744
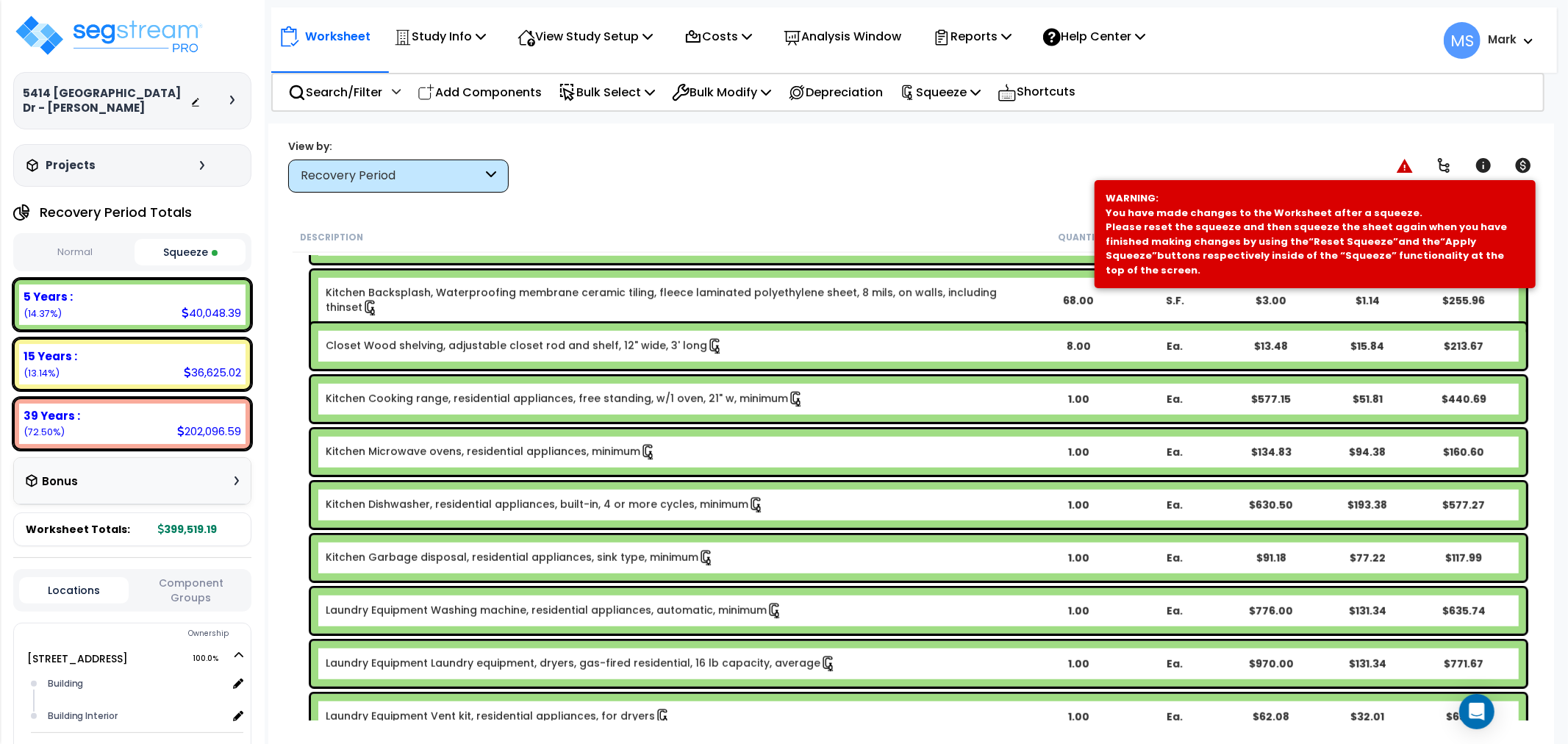
scroll to position [899, 0]
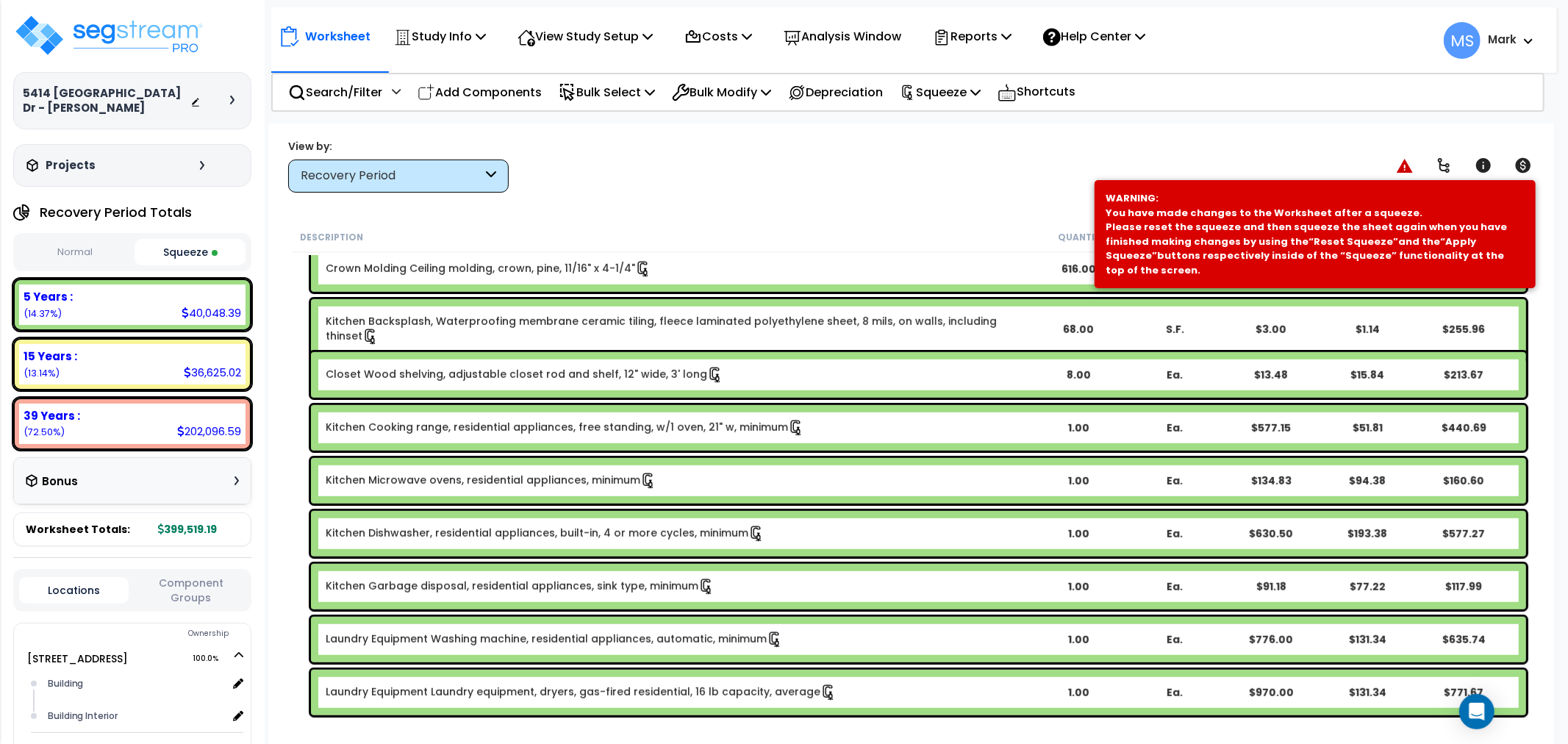
click at [703, 431] on link "Kitchen Cooking range, residential appliances, free standing, w/1 oven, 21" w, …" at bounding box center [565, 428] width 479 height 16
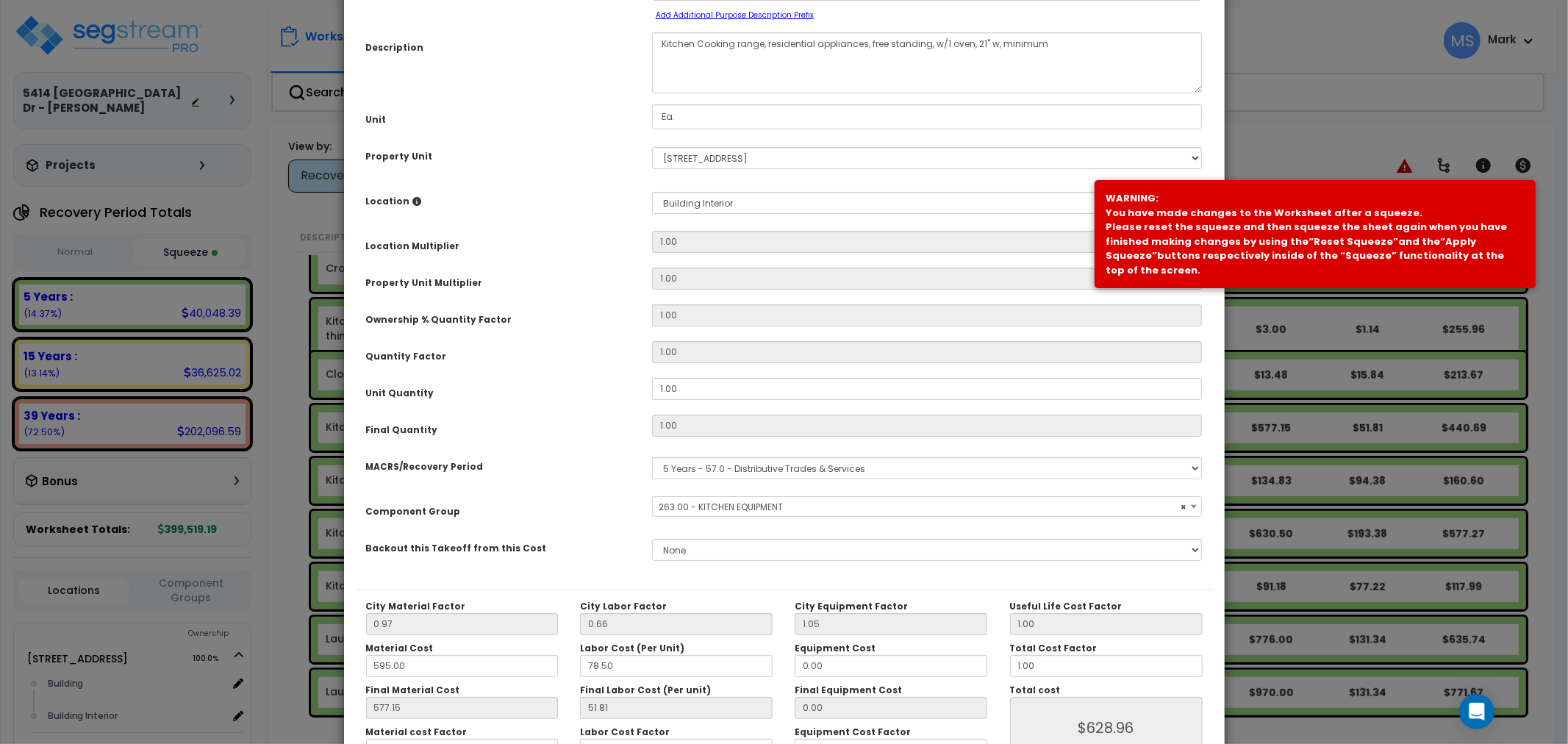
scroll to position [208, 0]
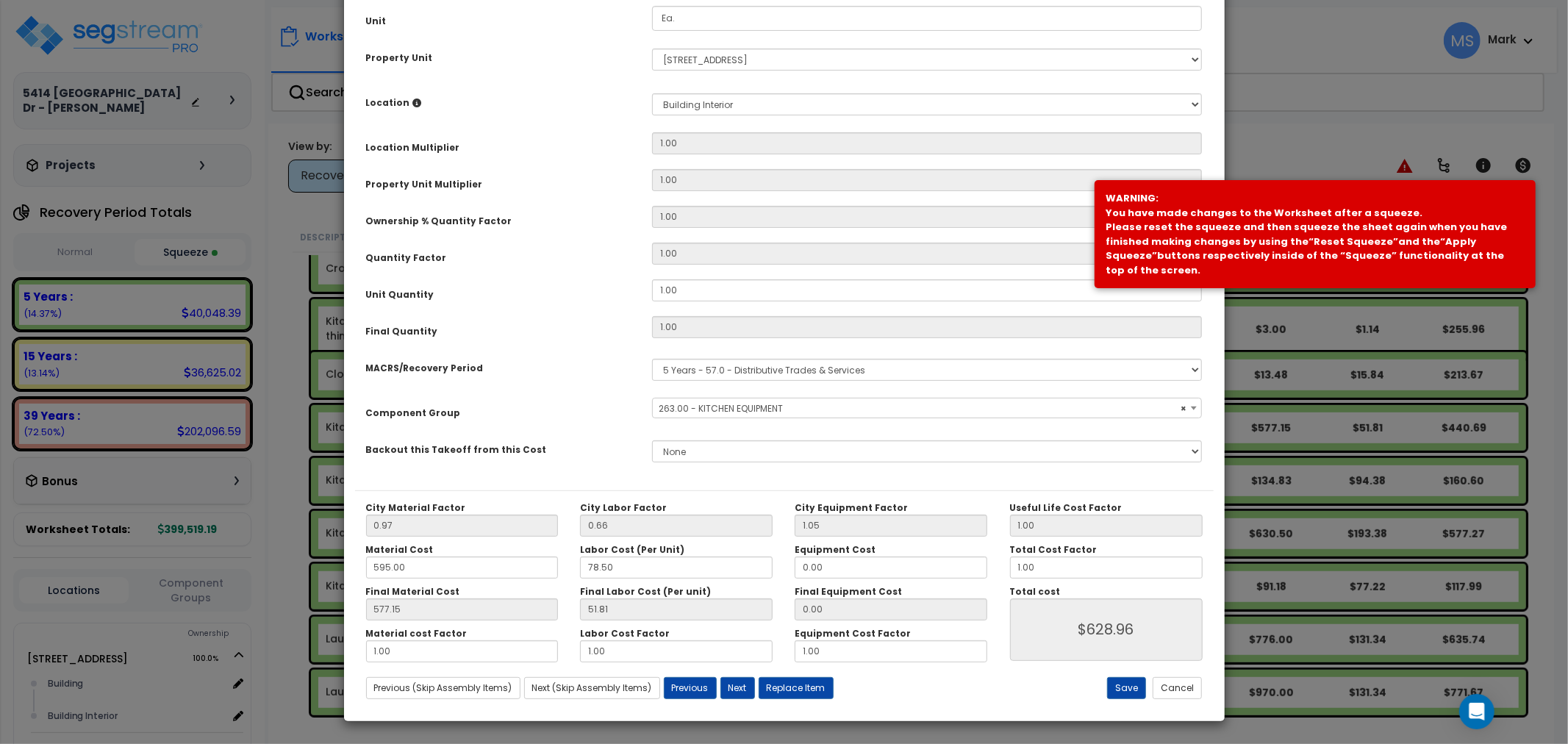
select select "45836"
click at [787, 688] on button "Replace Item" at bounding box center [796, 688] width 75 height 22
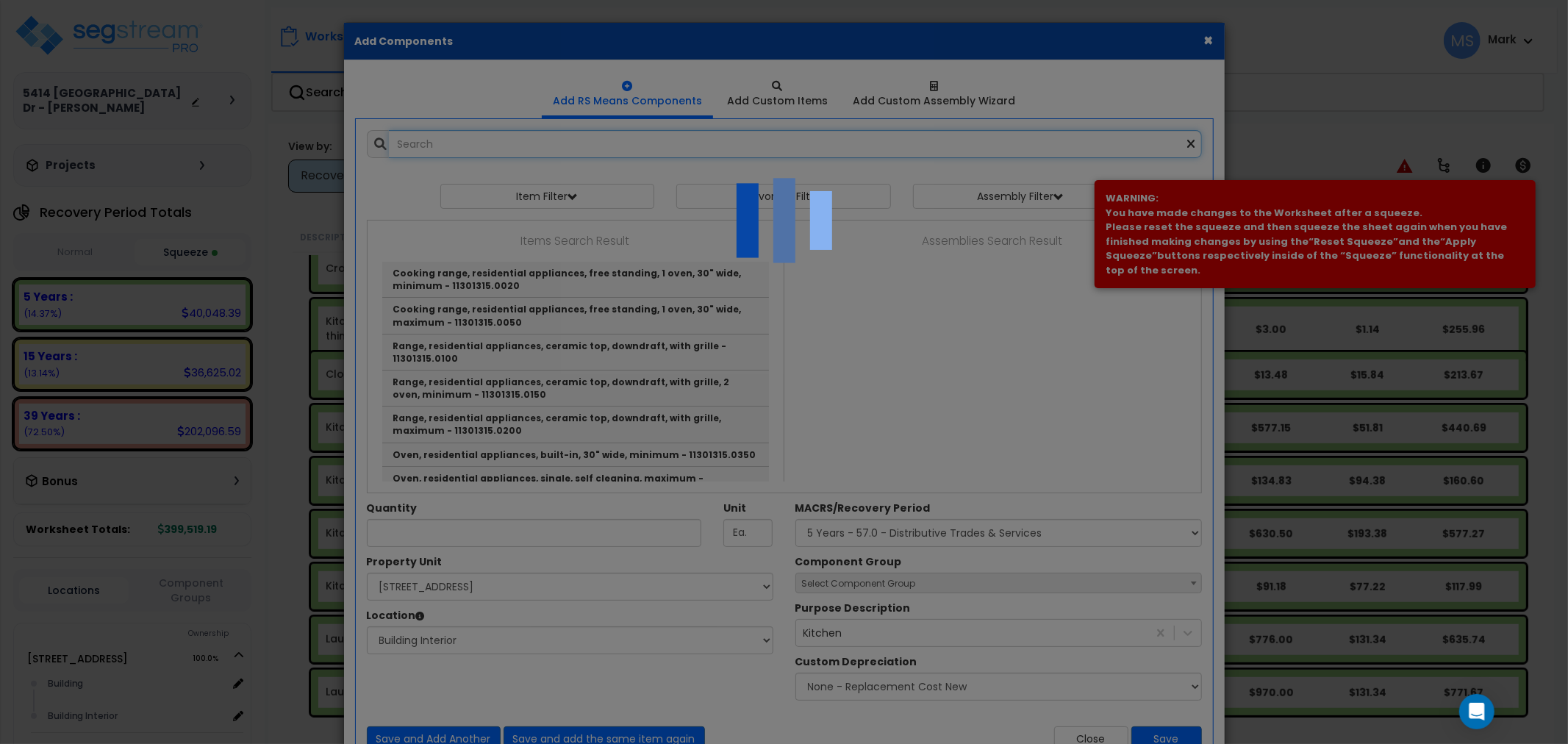
type input "1"
select select "461"
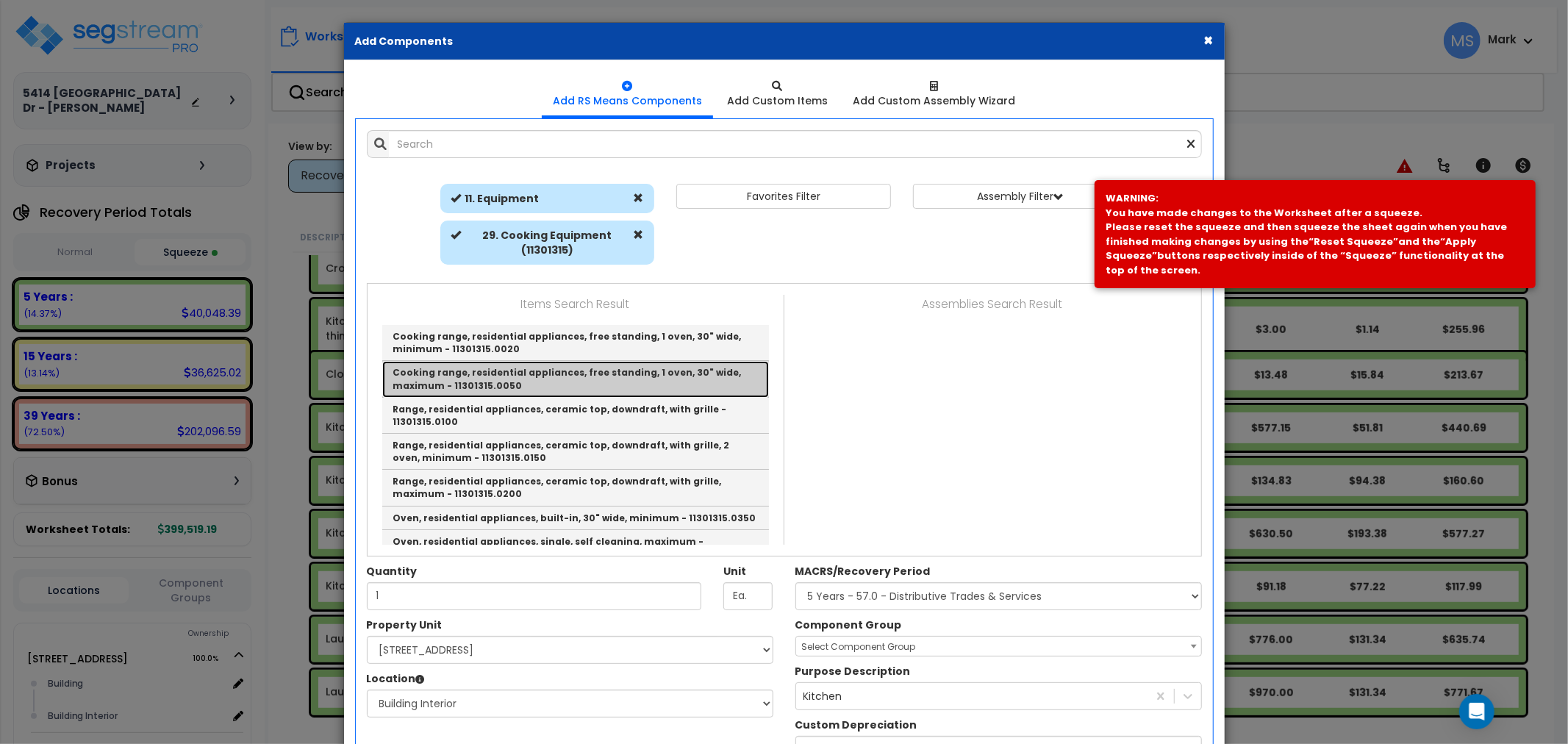
click at [601, 389] on link "Cooking range, residential appliances, free standing, 1 oven, 30" wide, maximum…" at bounding box center [576, 379] width 387 height 36
type input "Cooking range, residential appliances, free standing, 1 oven, 30" wide, maximum…"
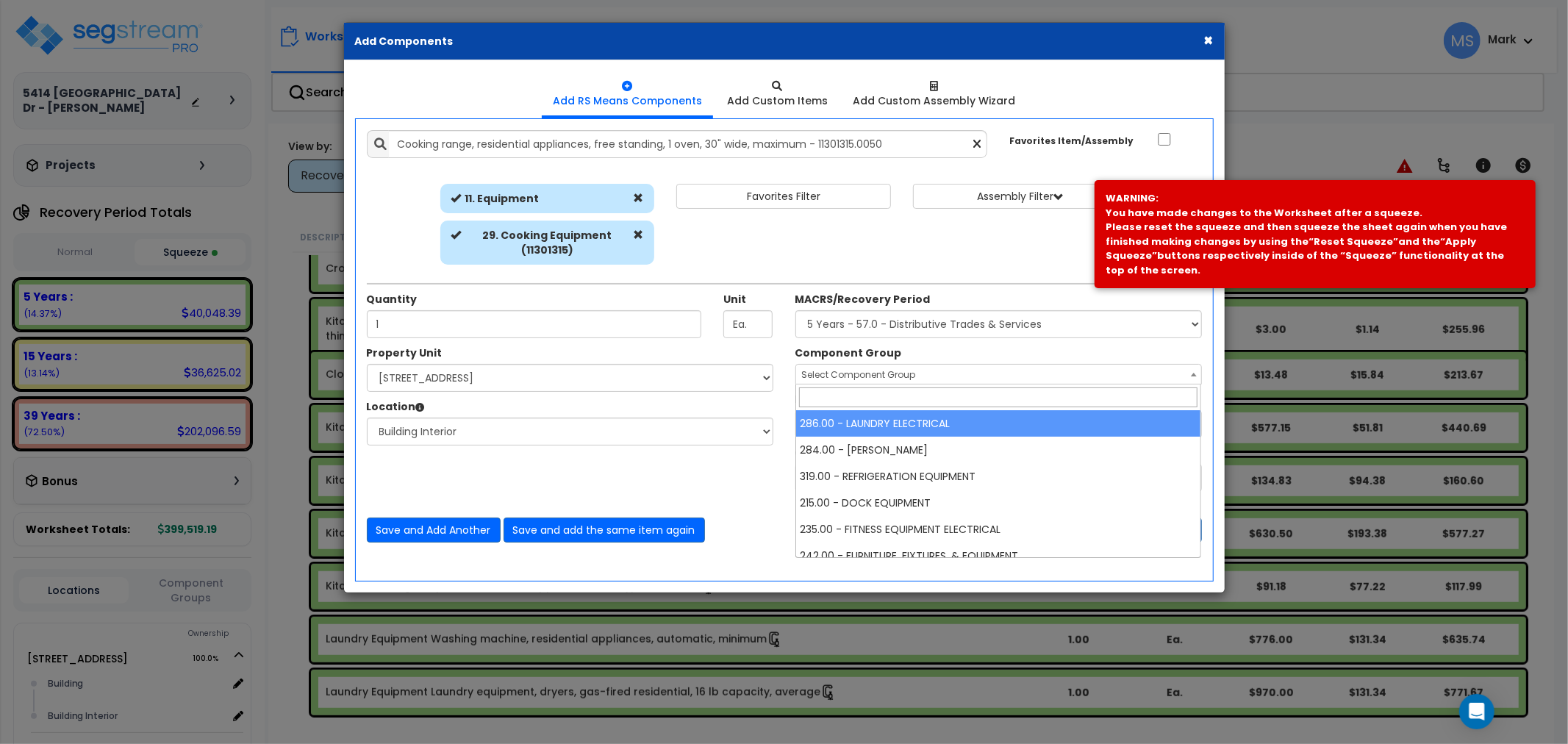
click at [864, 379] on span "Select Component Group" at bounding box center [859, 375] width 114 height 12
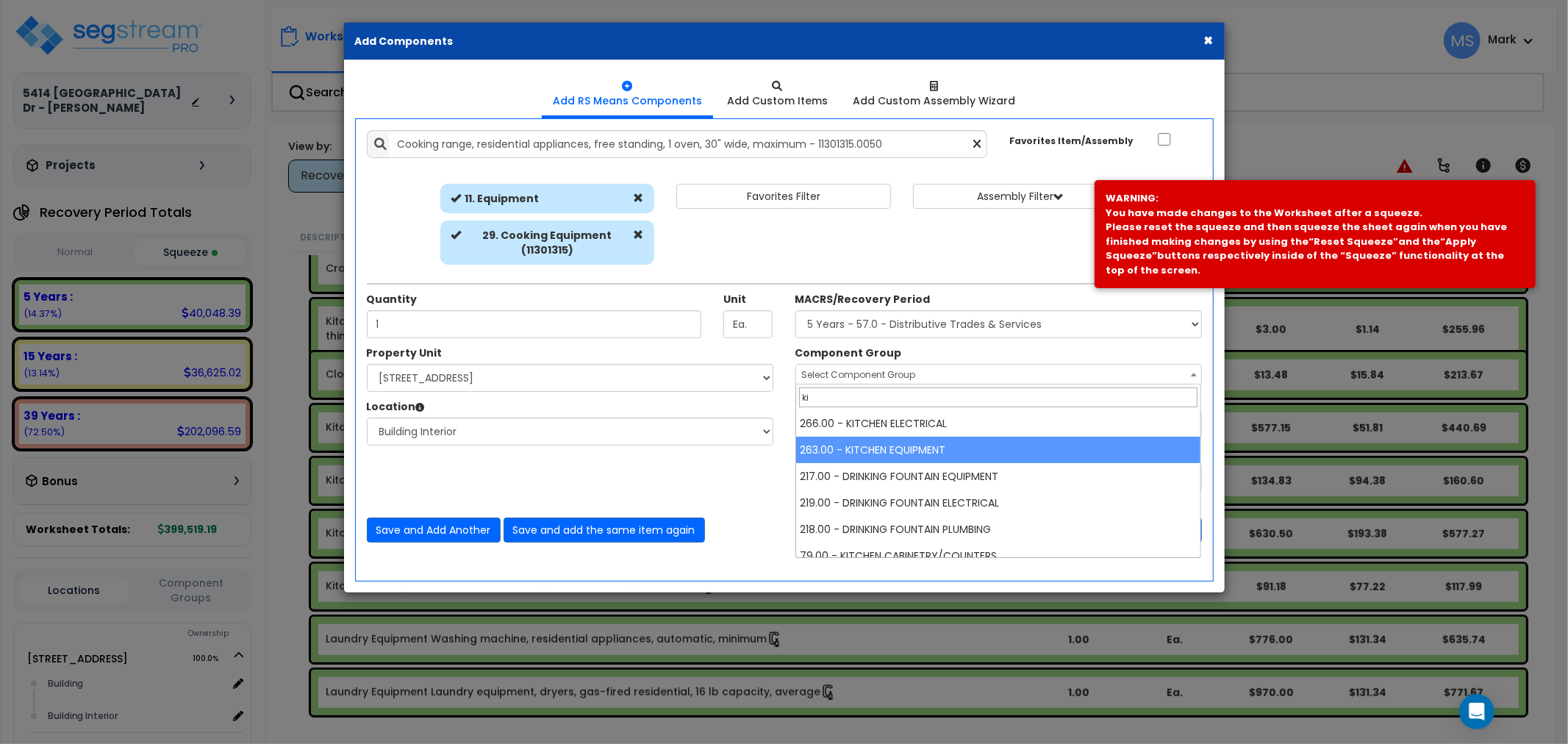
type input "ki"
select select "45836"
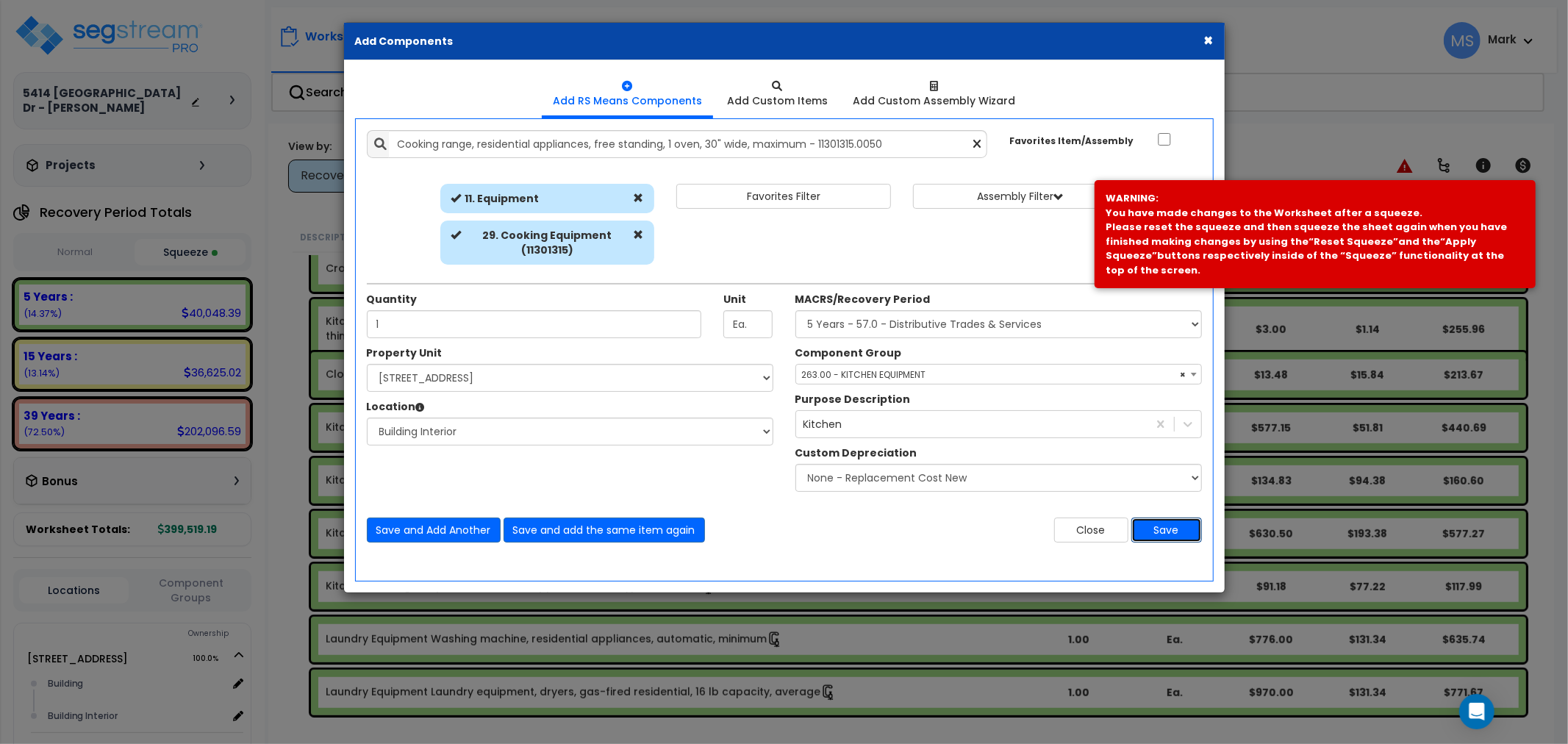
click at [1167, 526] on button "Save" at bounding box center [1166, 530] width 71 height 25
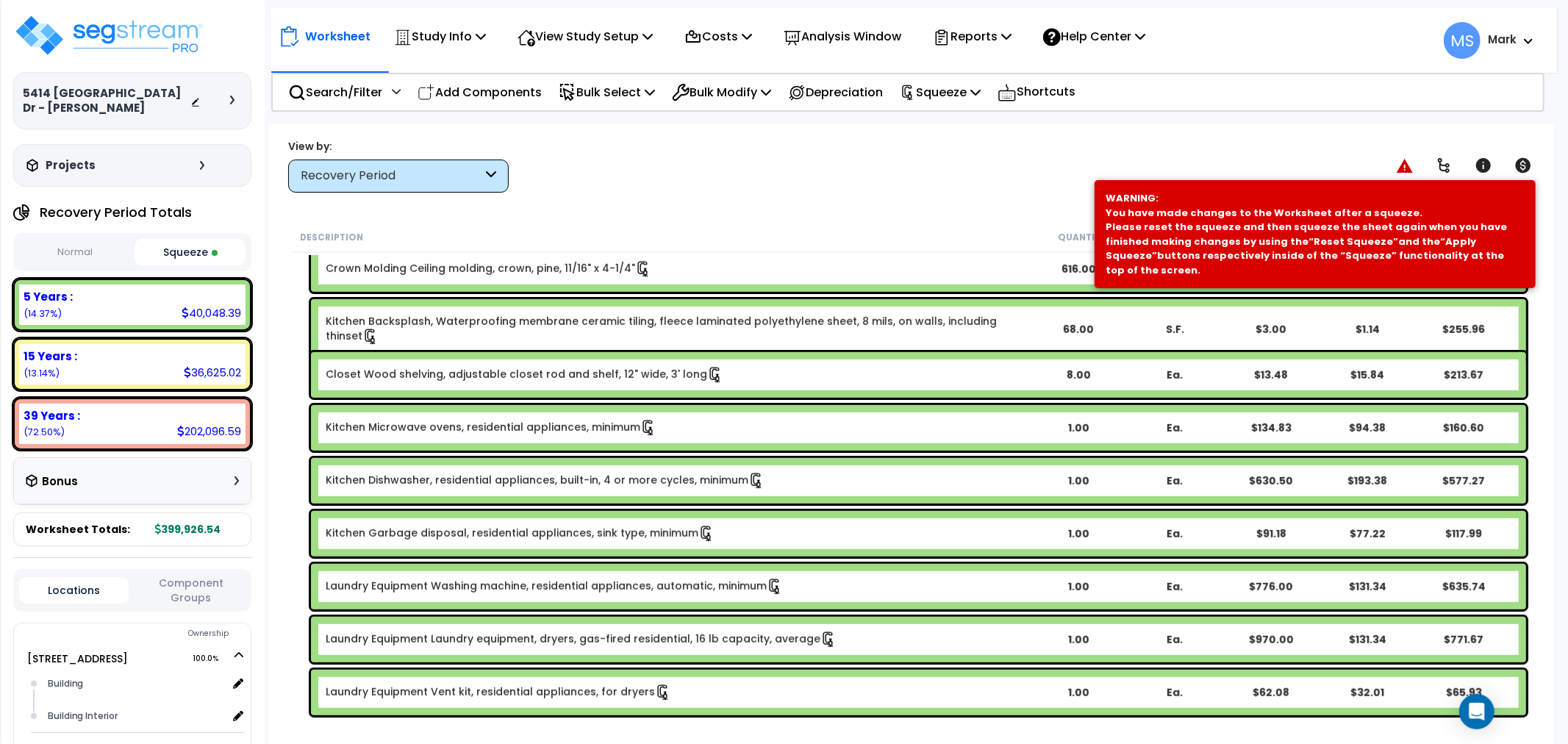
click at [544, 430] on link "Kitchen Microwave ovens, residential appliances, minimum" at bounding box center [491, 428] width 331 height 16
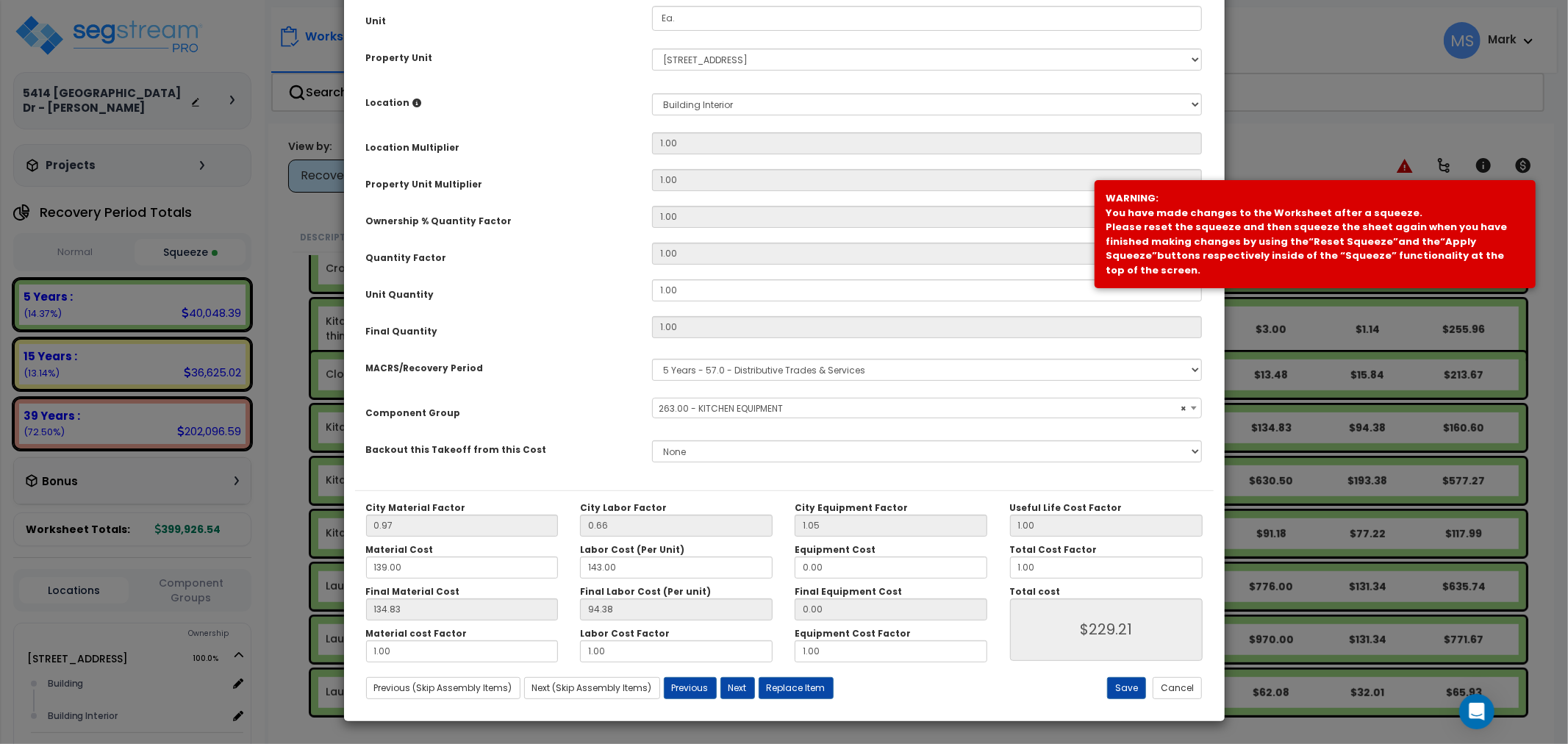
select select "45836"
click at [806, 695] on button "Replace Item" at bounding box center [796, 688] width 75 height 22
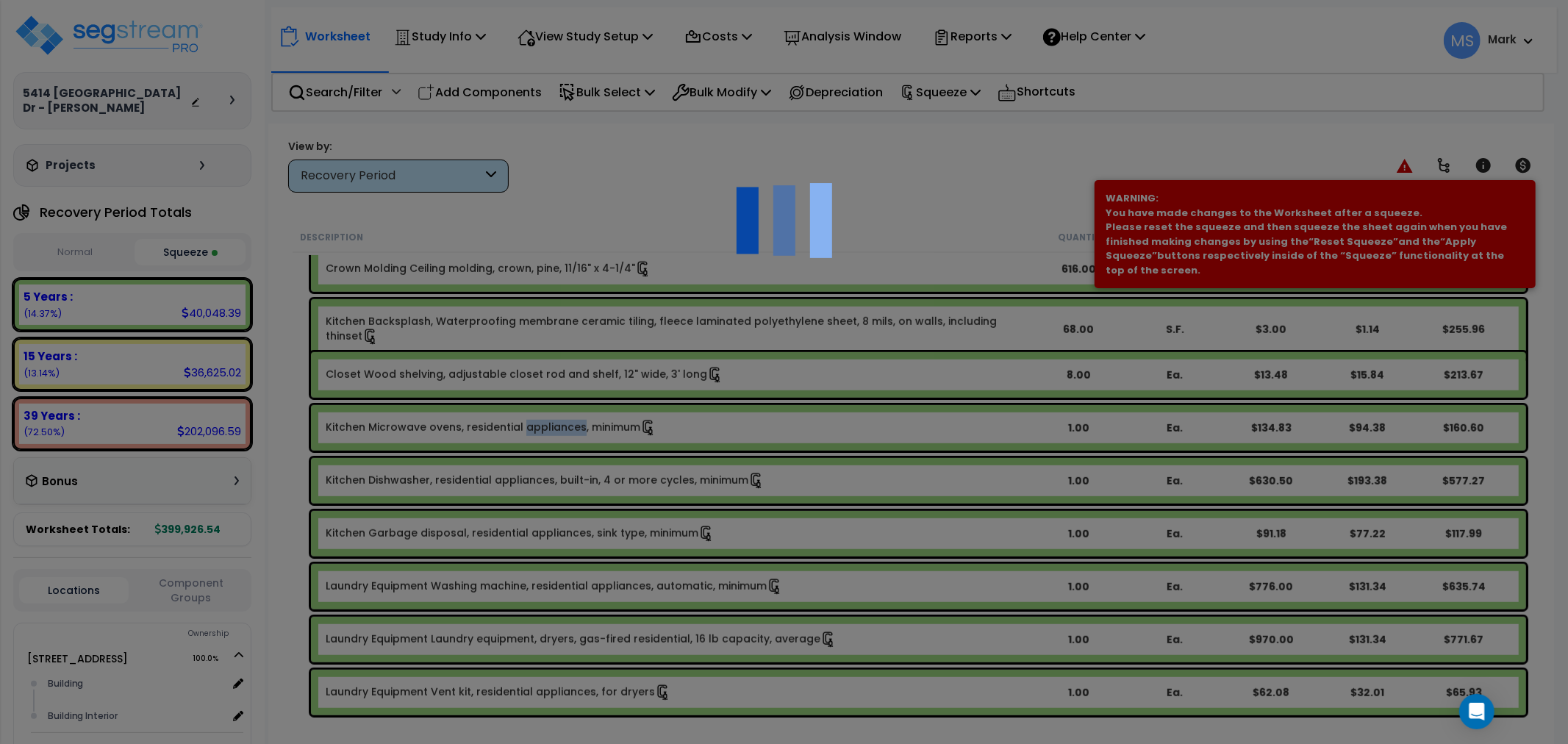
select select "11000000"
type input "1"
select select
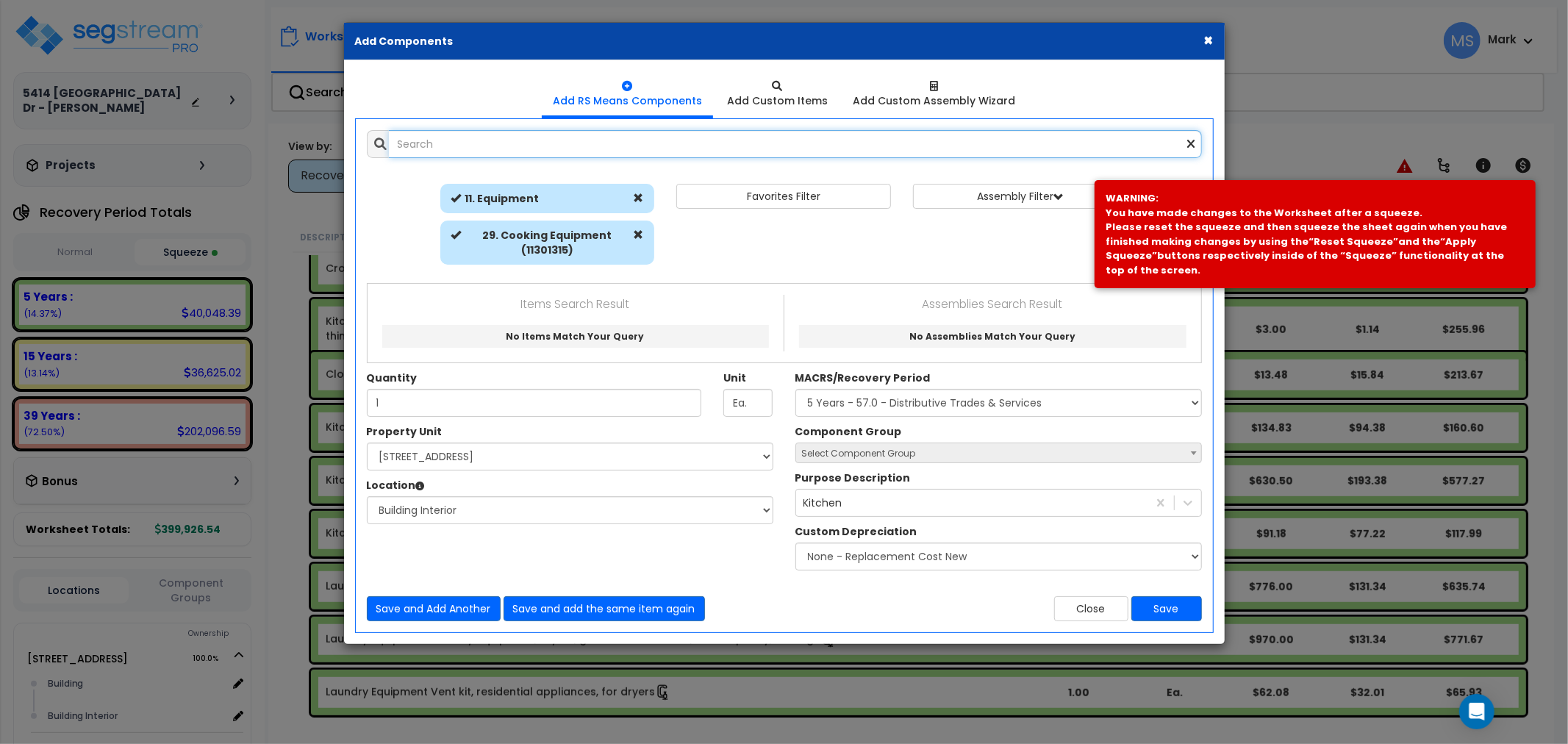
select select "461"
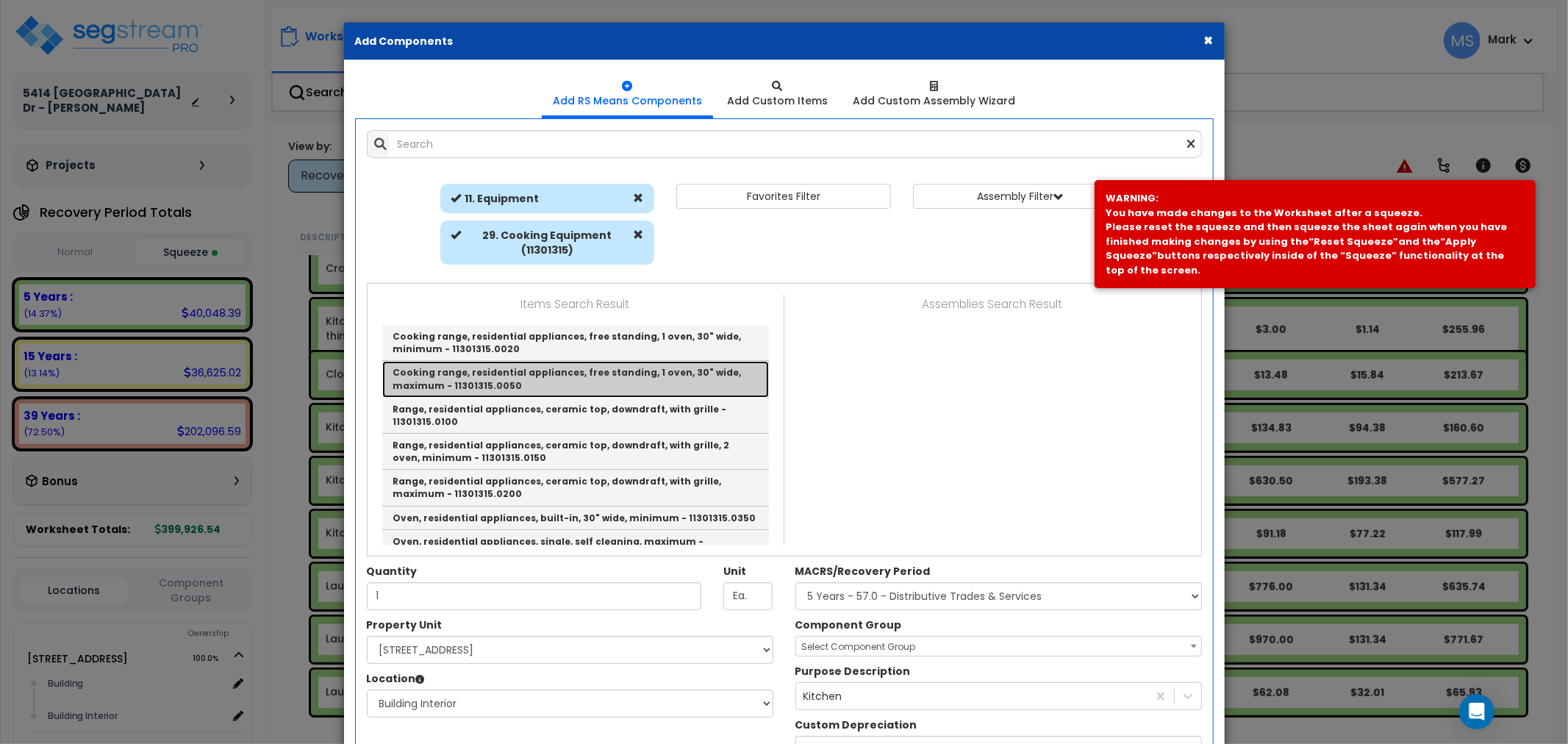
click at [601, 375] on link "Cooking range, residential appliances, free standing, 1 oven, 30" wide, maximum…" at bounding box center [576, 379] width 387 height 36
type input "Cooking range, residential appliances, free standing, 1 oven, 30" wide, maximum…"
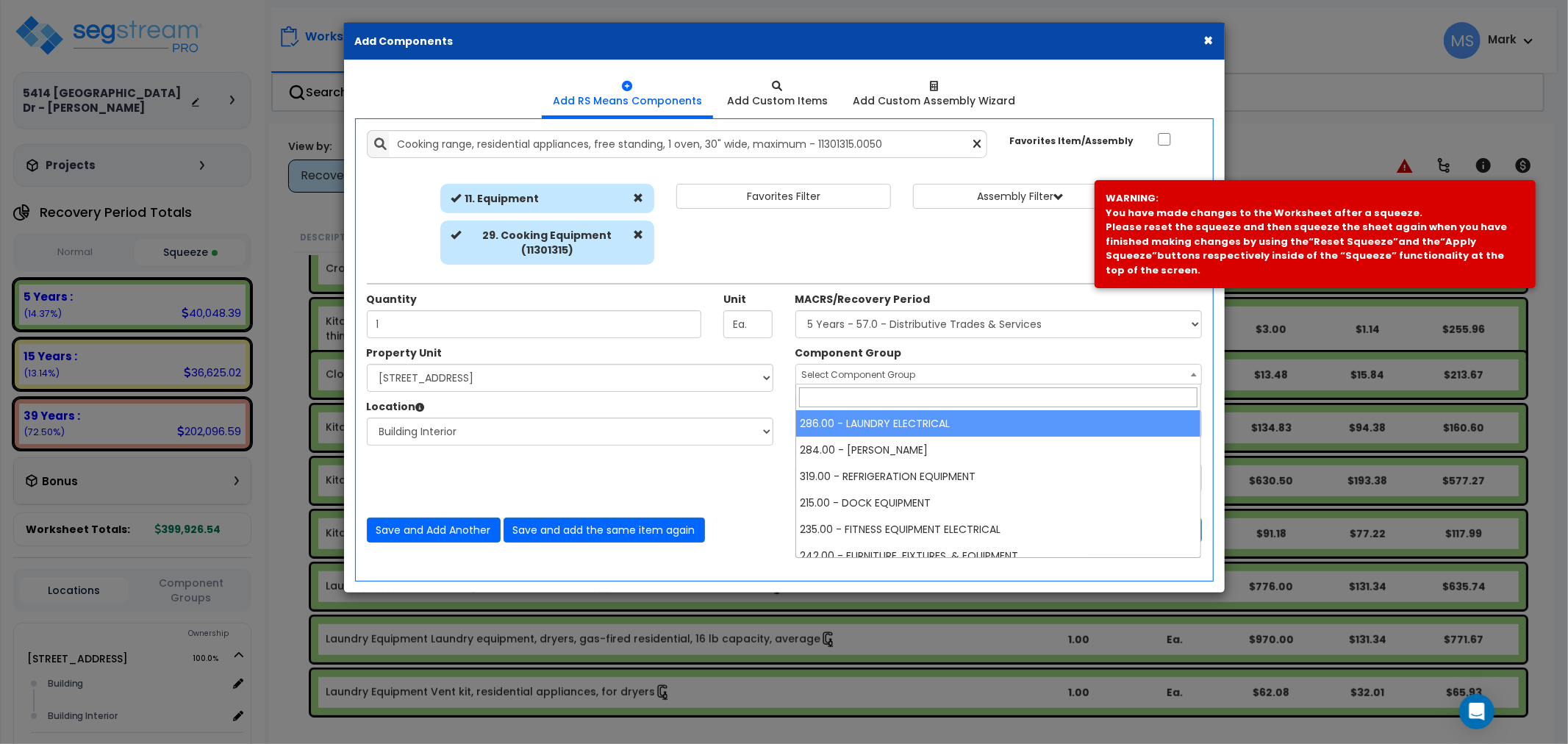
click at [856, 379] on span "Select Component Group" at bounding box center [859, 375] width 114 height 12
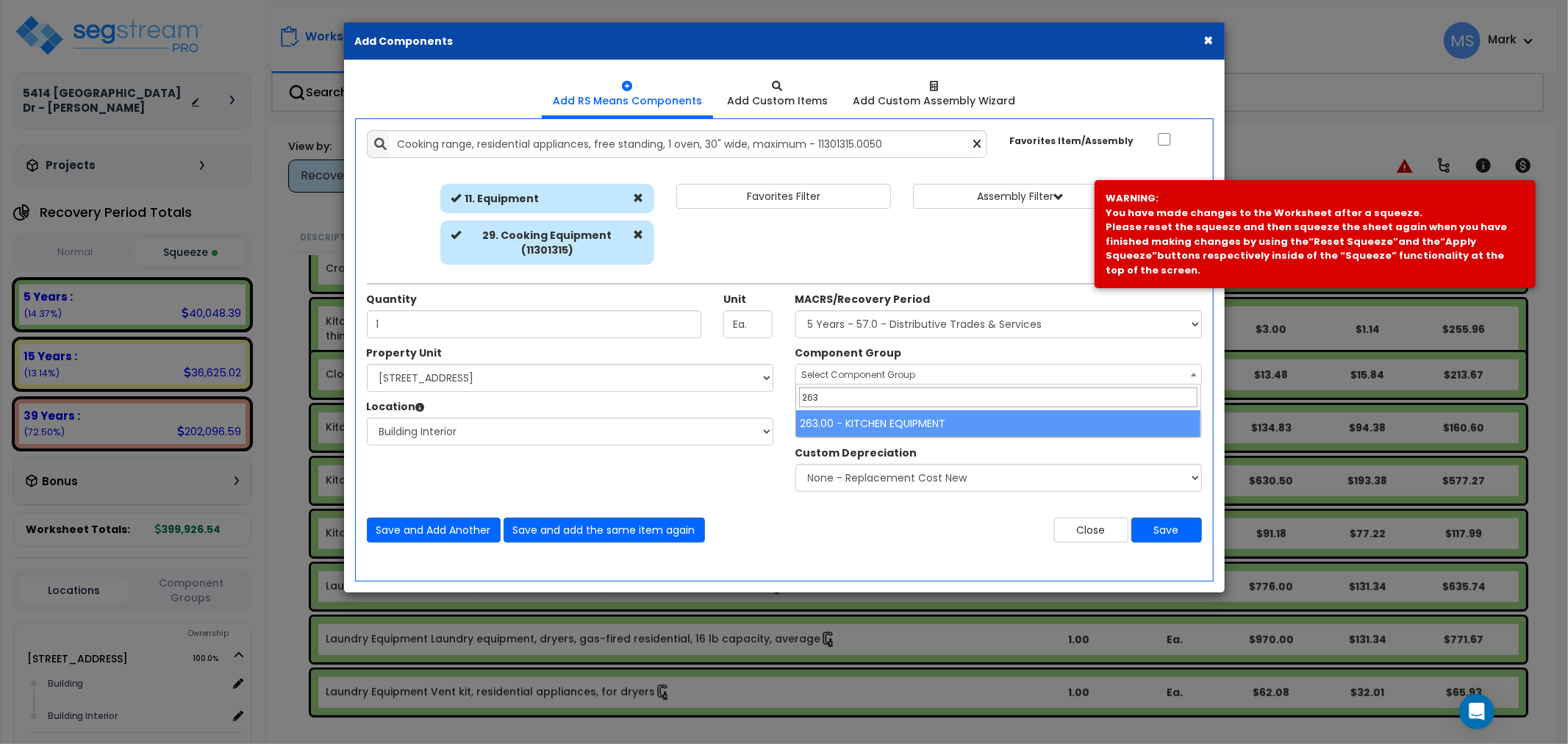
type input "263"
drag, startPoint x: 867, startPoint y: 424, endPoint x: 880, endPoint y: 431, distance: 14.8
select select "45836"
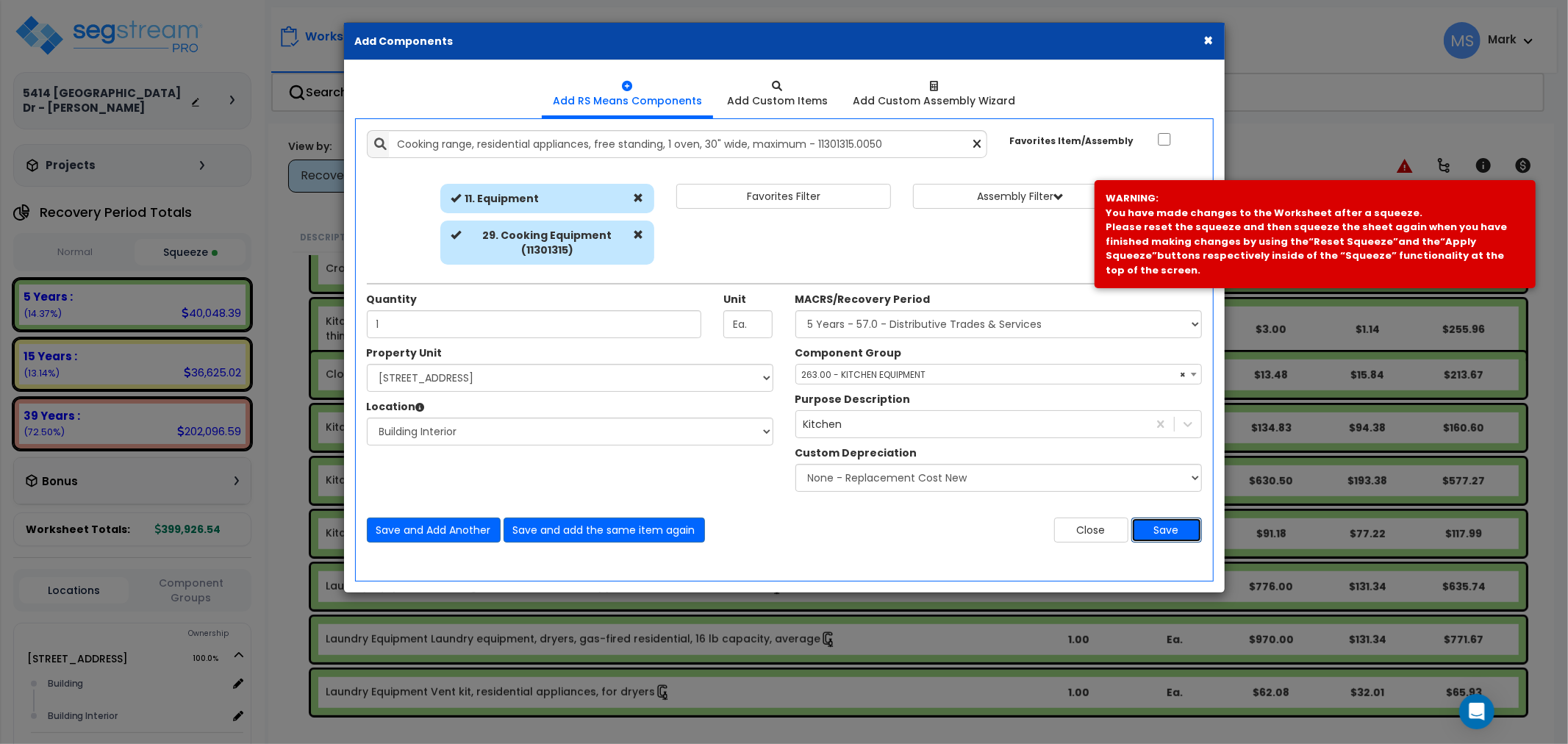
click at [1148, 534] on button "Save" at bounding box center [1166, 530] width 71 height 25
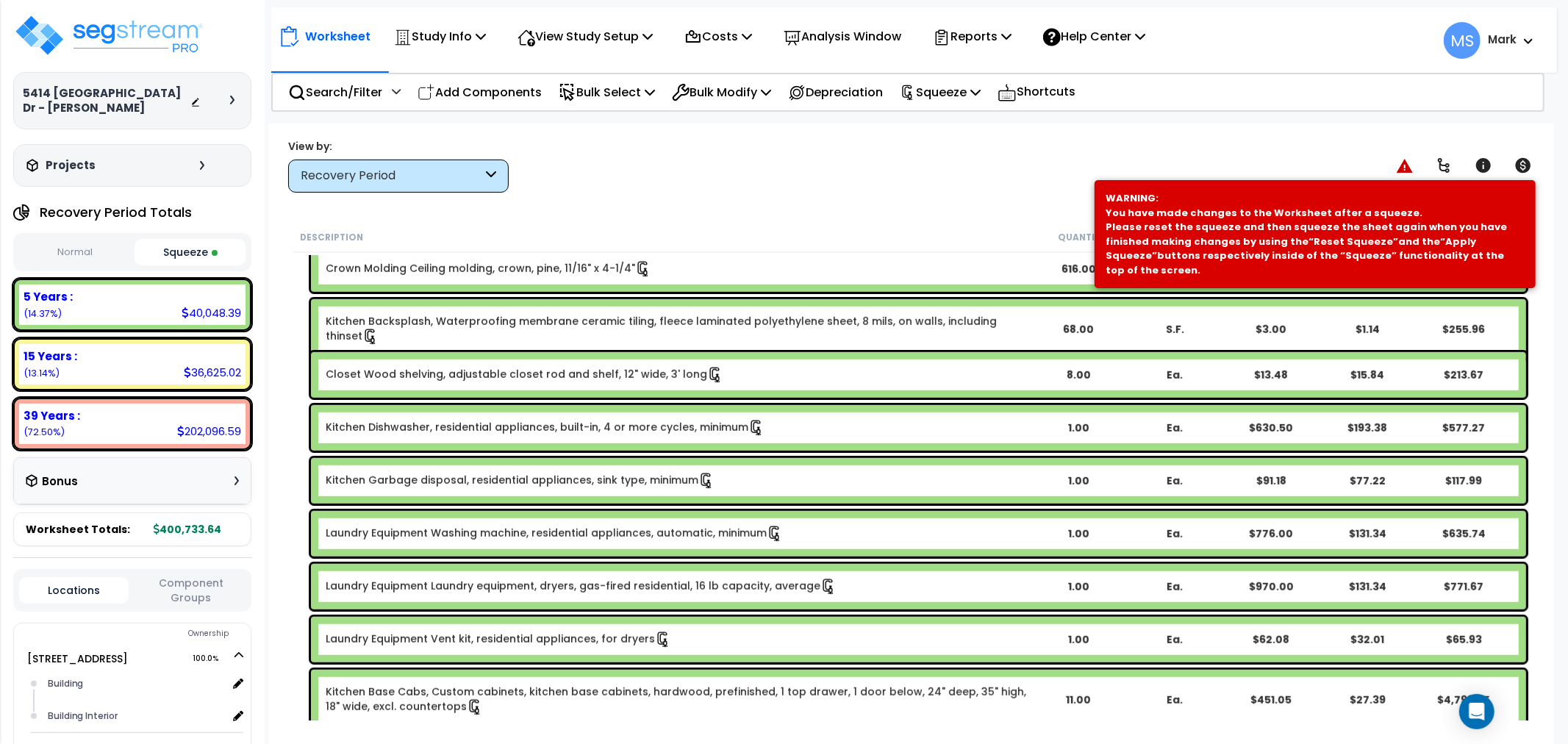
click at [563, 428] on link "Kitchen Dishwasher, residential appliances, built-in, 4 or more cycles, minimum" at bounding box center [545, 428] width 439 height 16
click at [501, 434] on link "Kitchen Dishwasher, residential appliances, built-in, 4 or more cycles, minimum" at bounding box center [545, 428] width 439 height 16
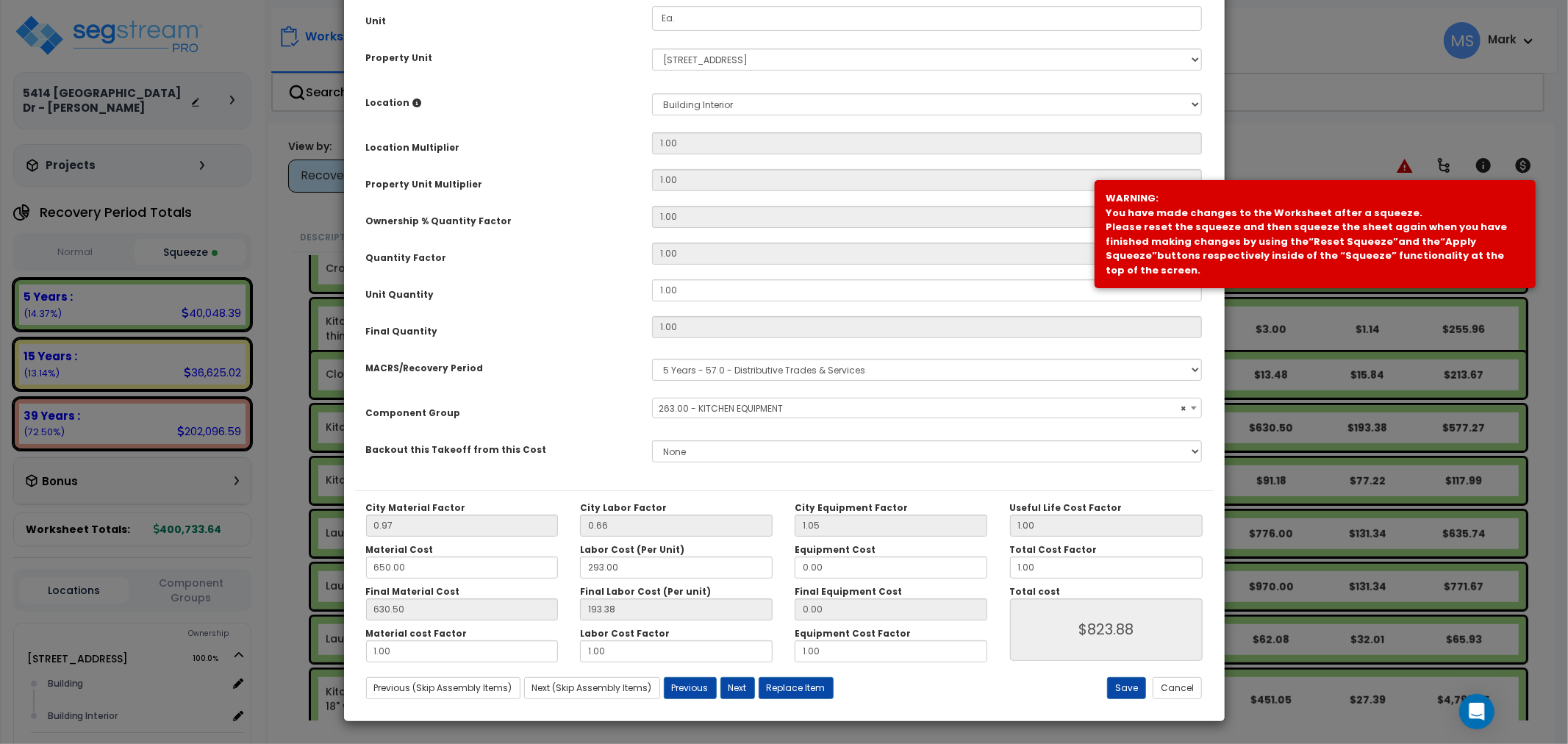
select select "45836"
click at [797, 677] on button "Replace Item" at bounding box center [796, 688] width 75 height 22
type input "1"
select select
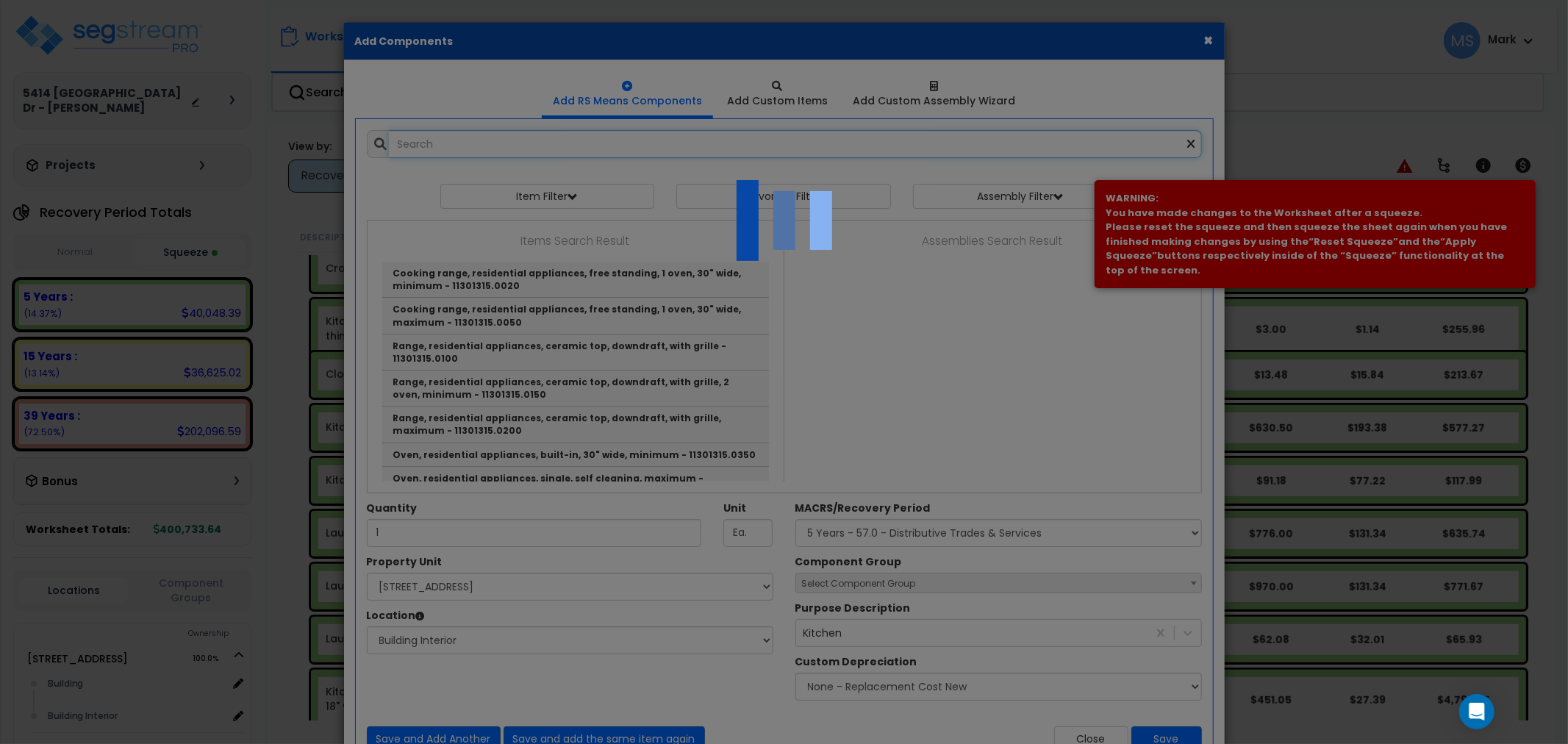
select select "461"
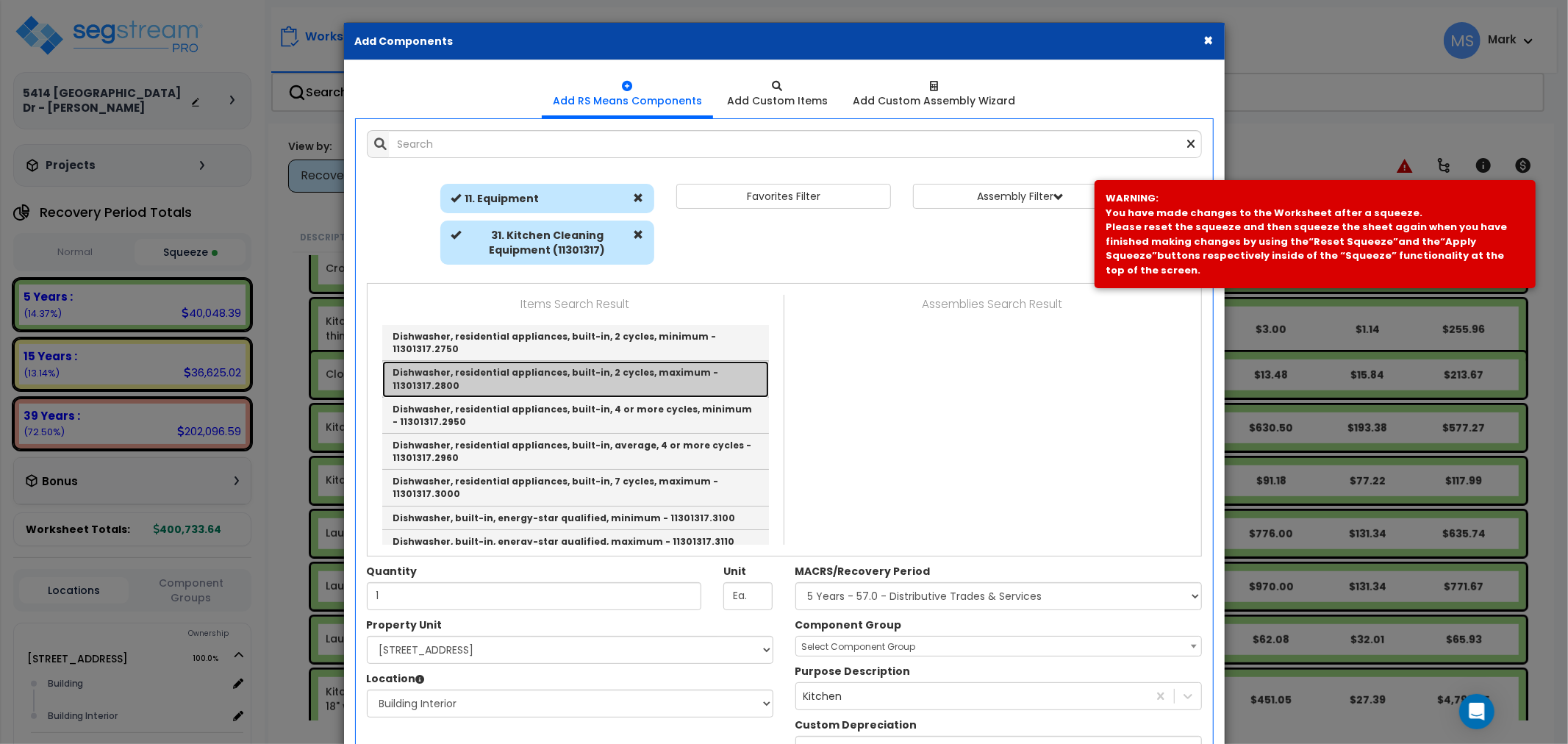
click at [522, 362] on link "Dishwasher, residential appliances, built-in, 2 cycles, maximum - 11301317.2800" at bounding box center [576, 379] width 387 height 36
type input "Dishwasher, residential appliances, built-in, 2 cycles, maximum - 11301317.2800"
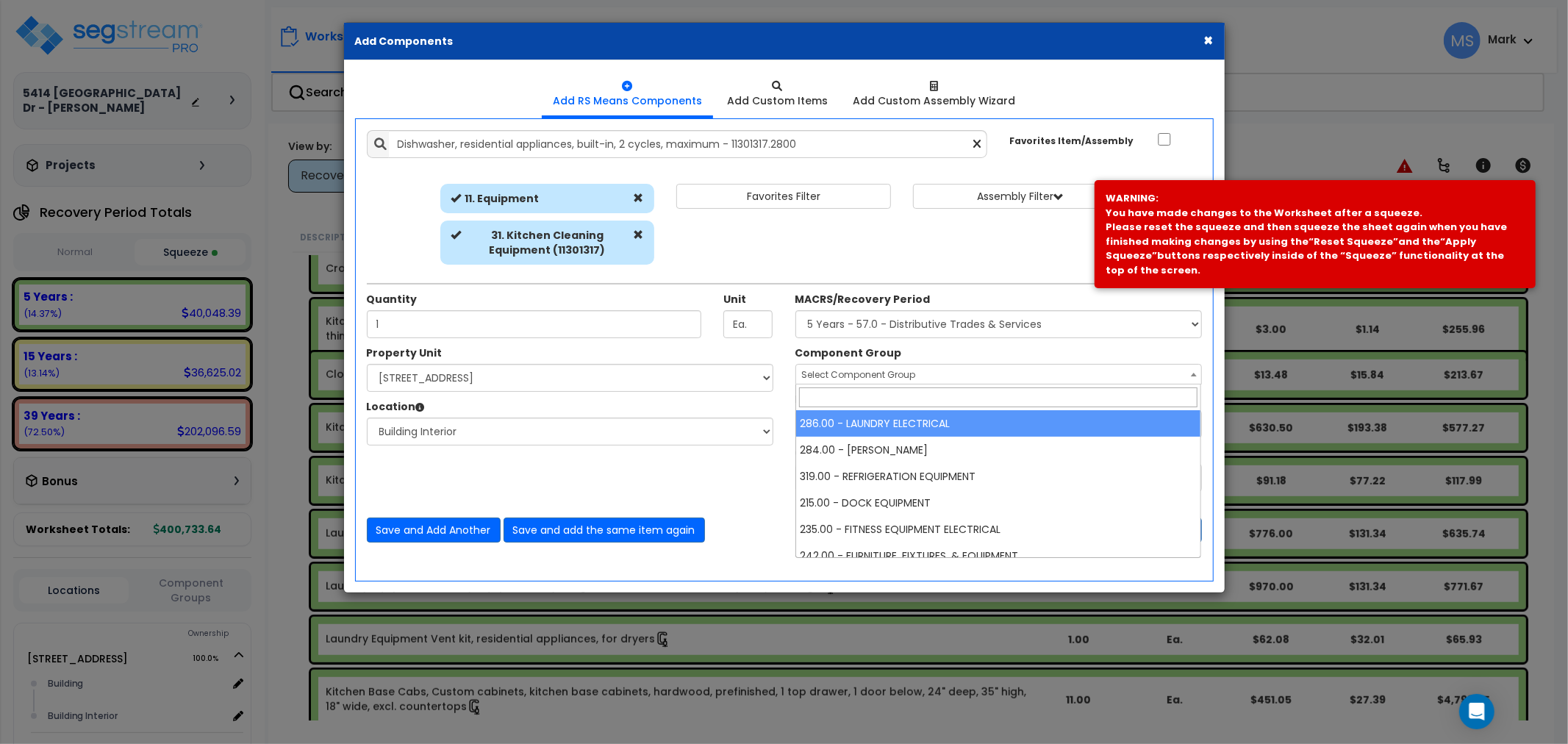
click at [871, 380] on span "Select Component Group" at bounding box center [859, 375] width 114 height 12
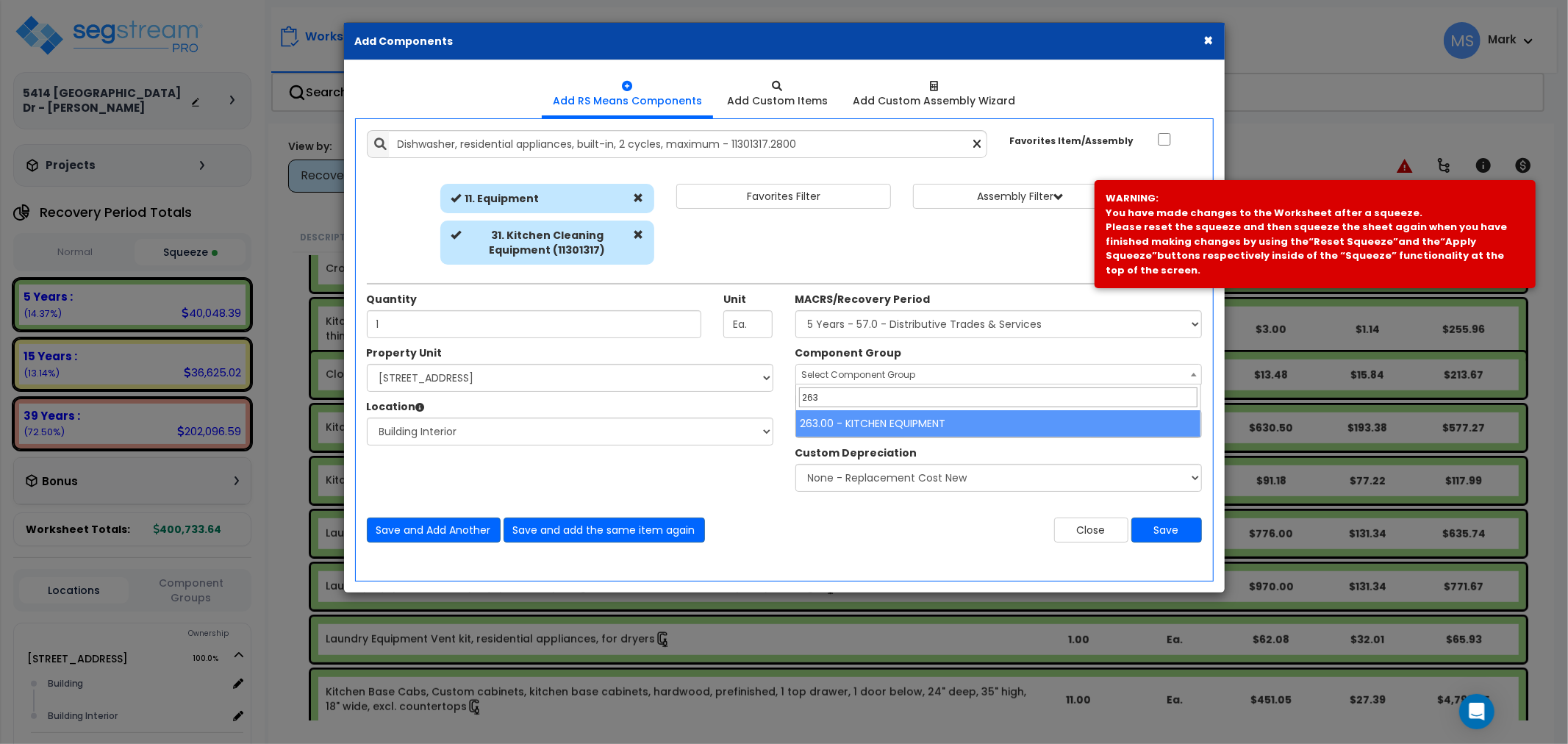
type input "263"
select select "45836"
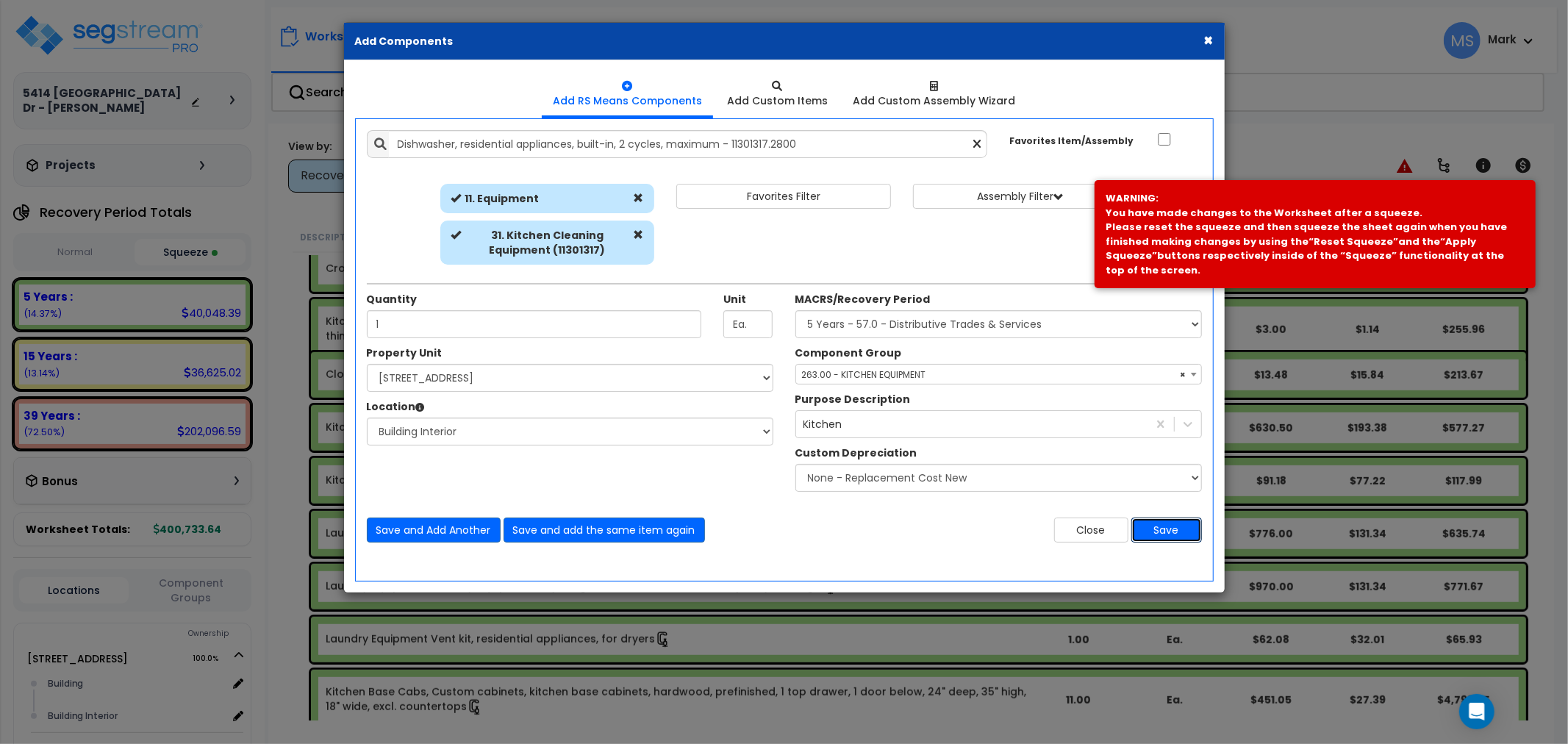
click at [1171, 526] on button "Save" at bounding box center [1166, 530] width 71 height 25
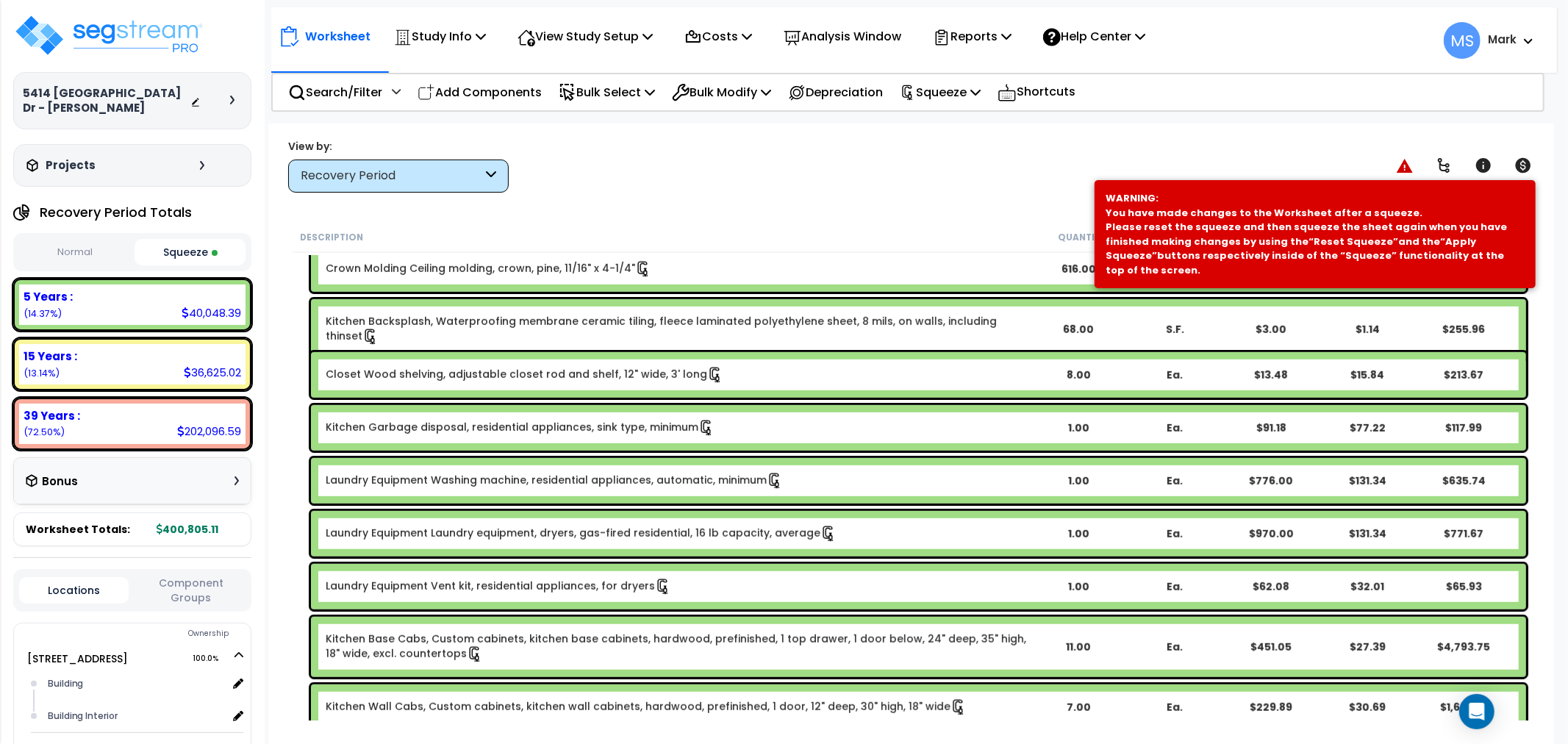
click at [578, 435] on link "Kitchen Garbage disposal, residential appliances, sink type, minimum" at bounding box center [520, 428] width 389 height 16
click at [592, 423] on link "Kitchen Garbage disposal, residential appliances, sink type, minimum" at bounding box center [520, 428] width 389 height 16
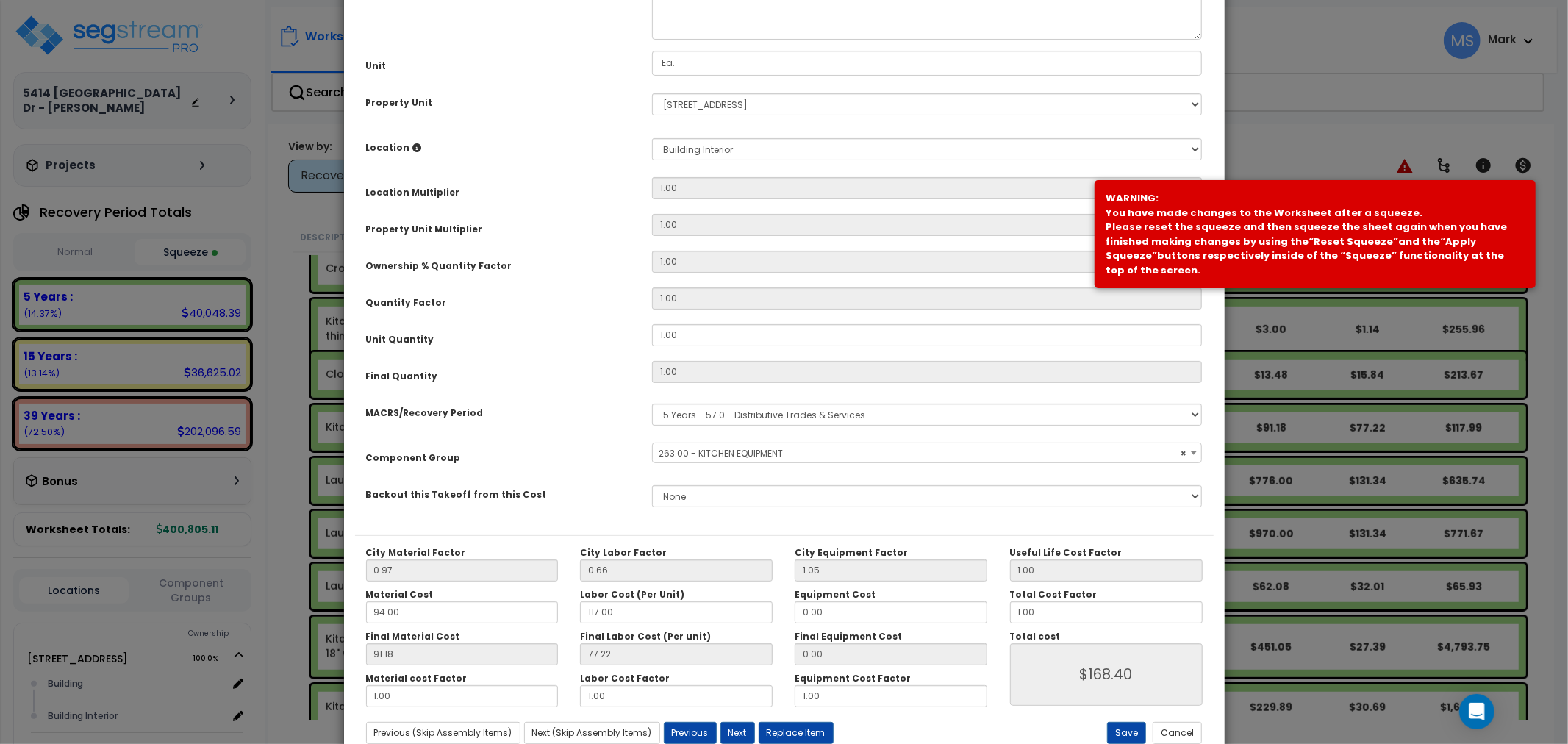
scroll to position [163, 0]
select select "45836"
click at [775, 728] on button "Replace Item" at bounding box center [796, 732] width 75 height 22
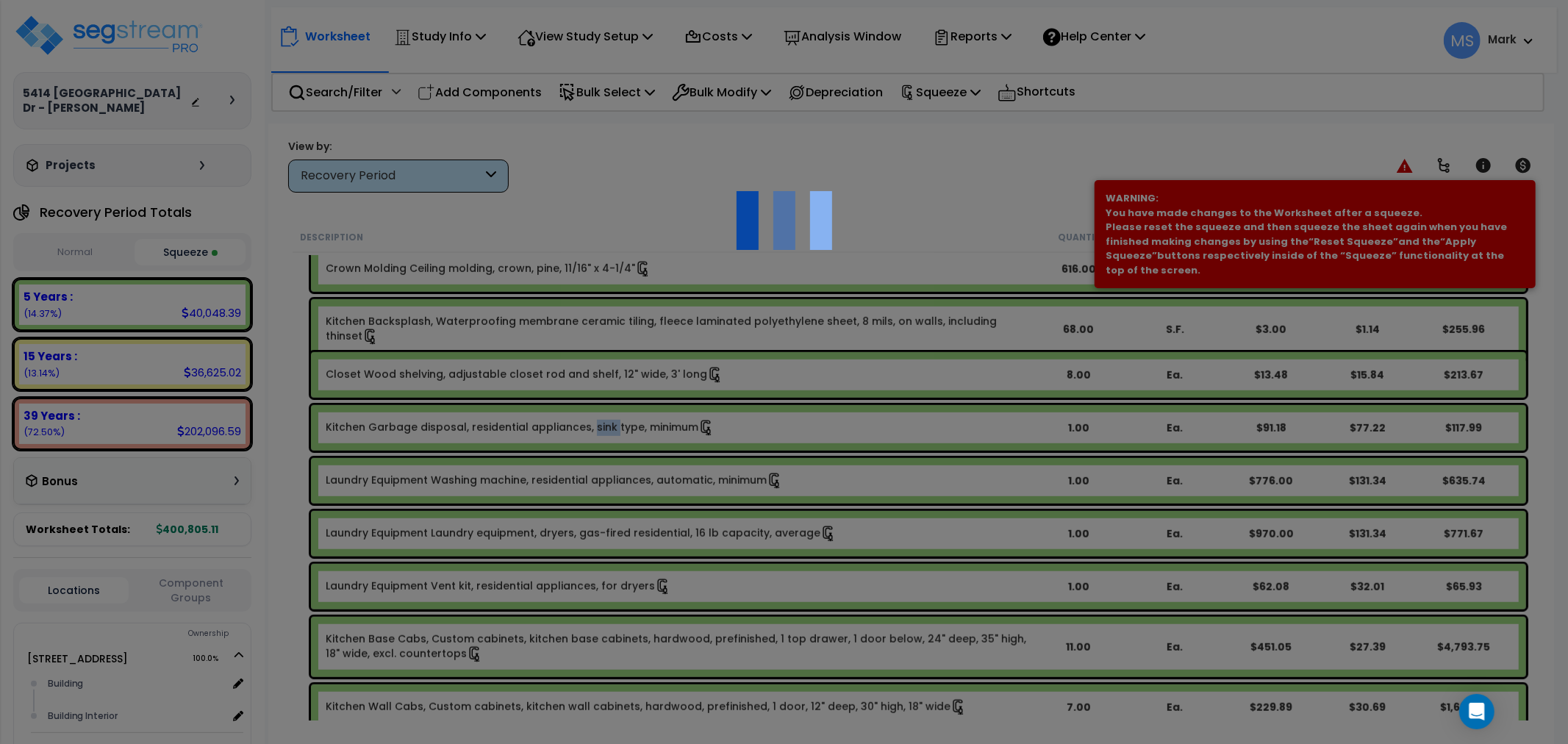
select select "11000000"
type input "1"
select select
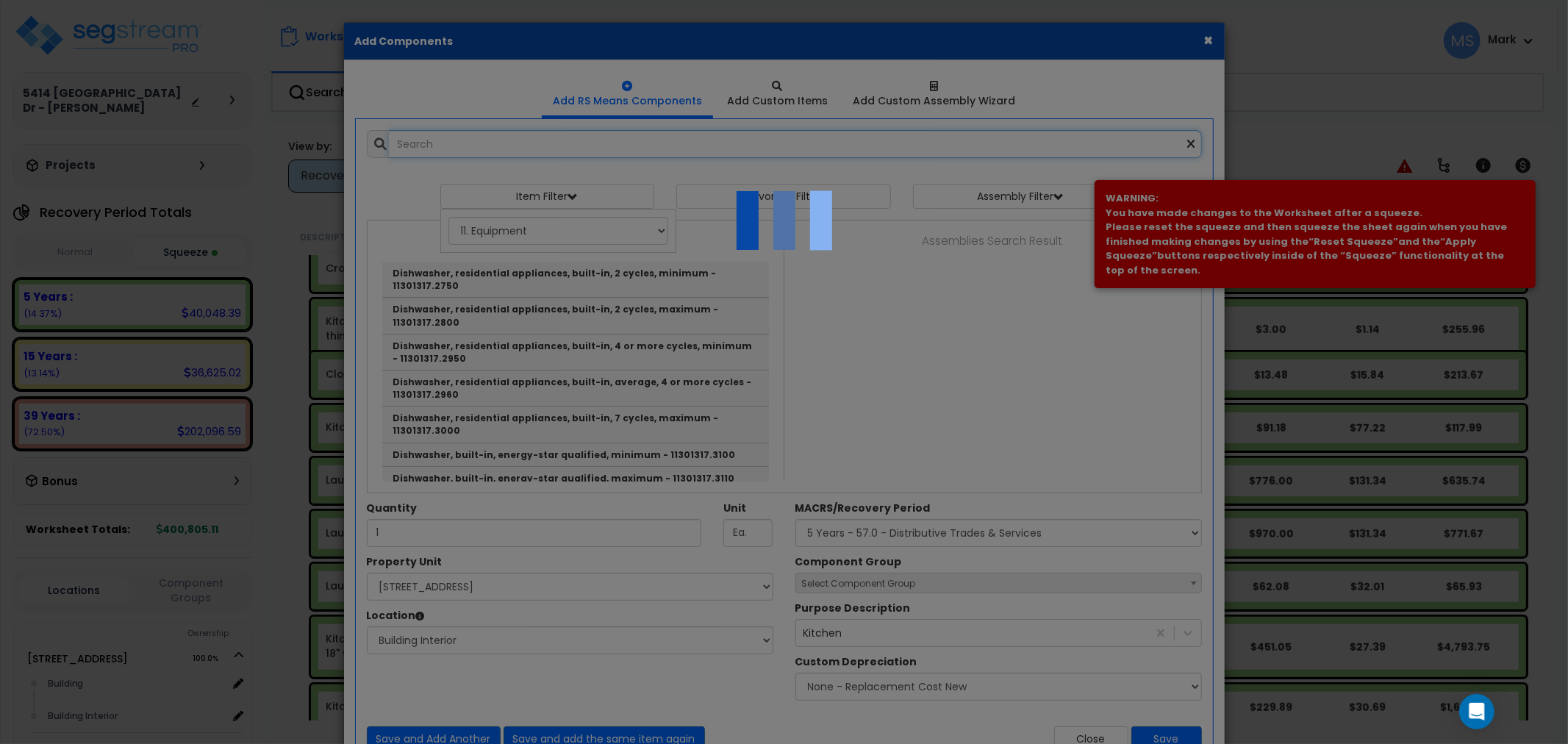
select select "461"
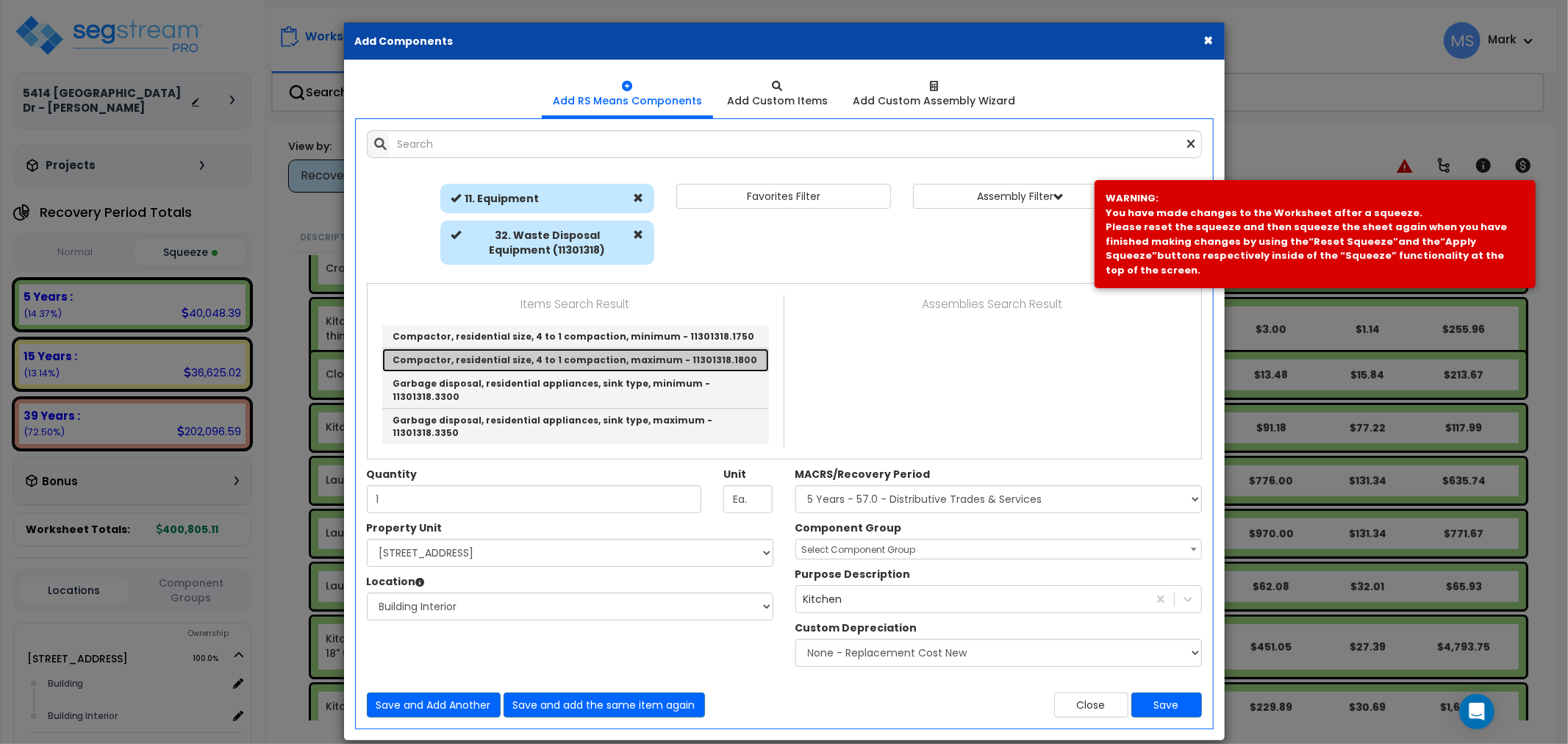
click at [638, 366] on link "Compactor, residential size, 4 to 1 compaction, maximum - 11301318.1800" at bounding box center [576, 360] width 387 height 23
type input "Compactor, residential size, 4 to 1 compaction, maximum - 11301318.1800"
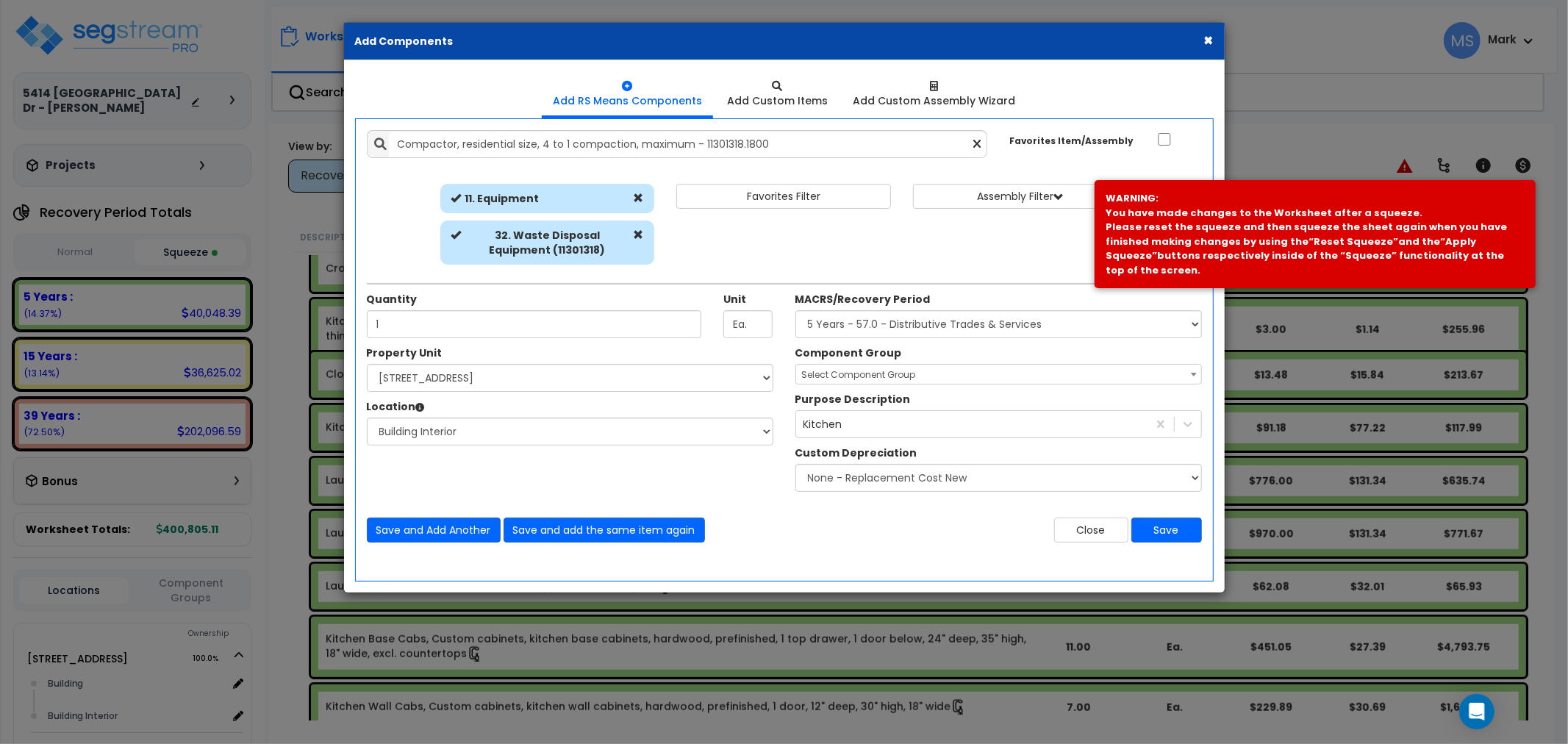
click at [993, 372] on span "Select Component Group" at bounding box center [998, 375] width 405 height 20
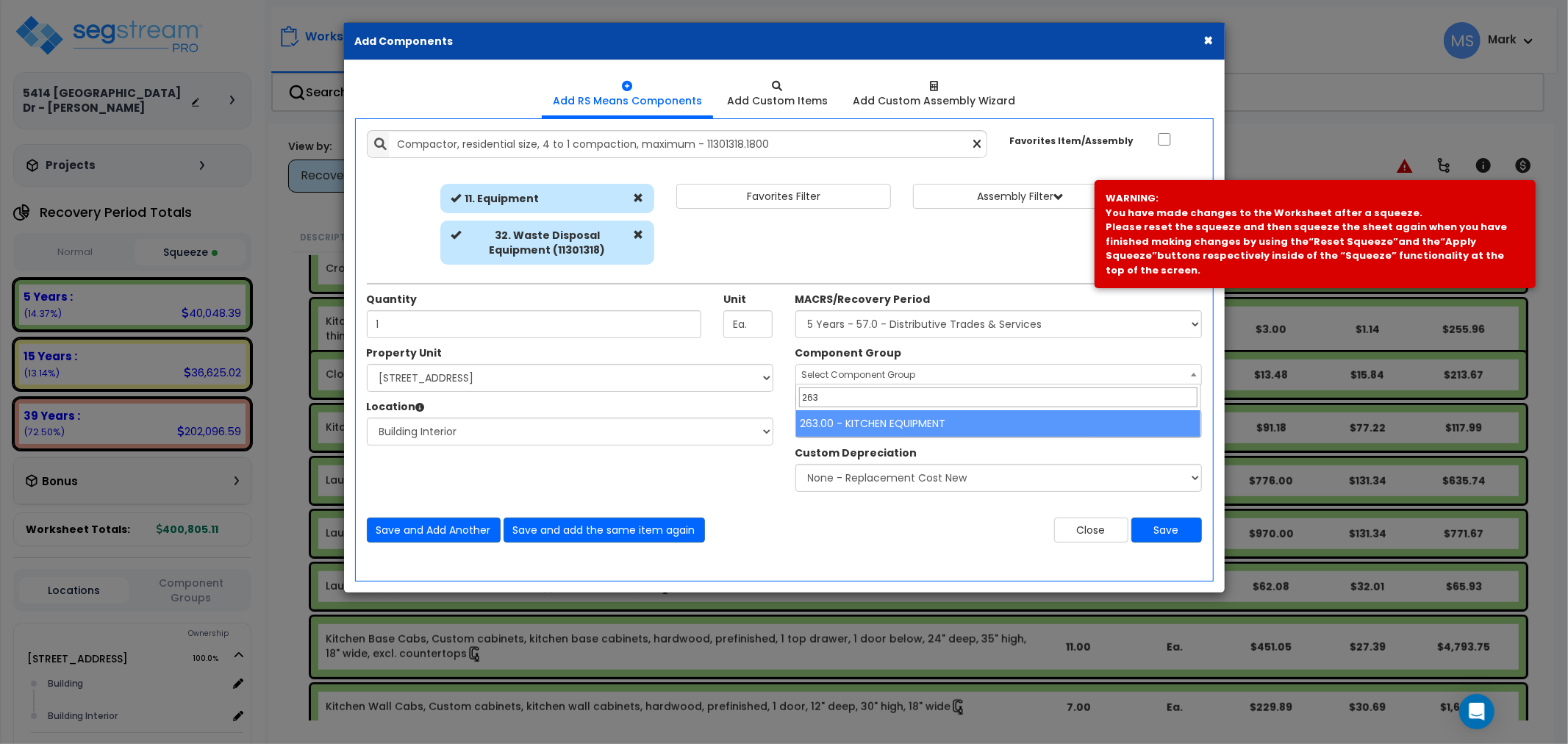
type input "263"
select select "45836"
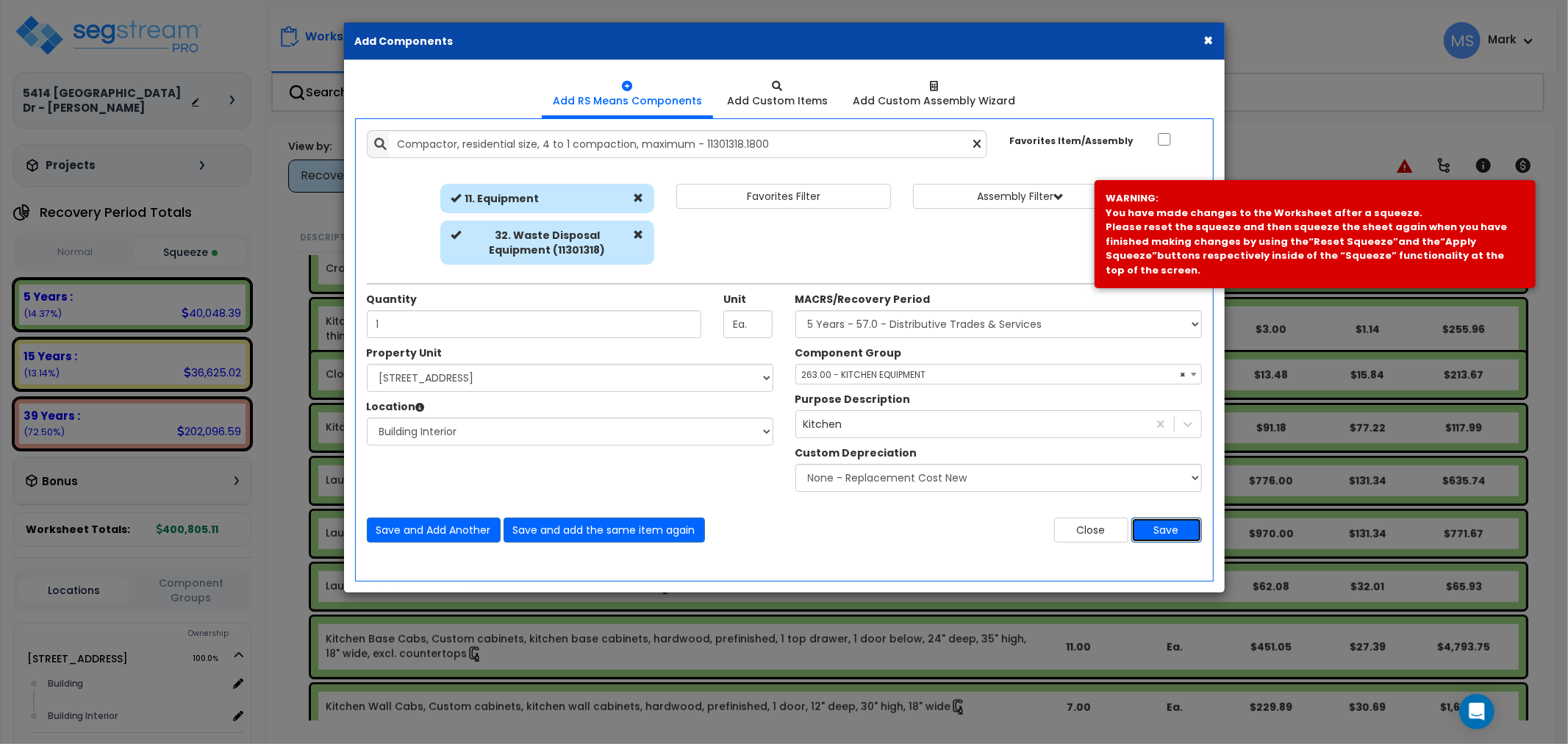
click at [1166, 522] on button "Save" at bounding box center [1166, 530] width 71 height 25
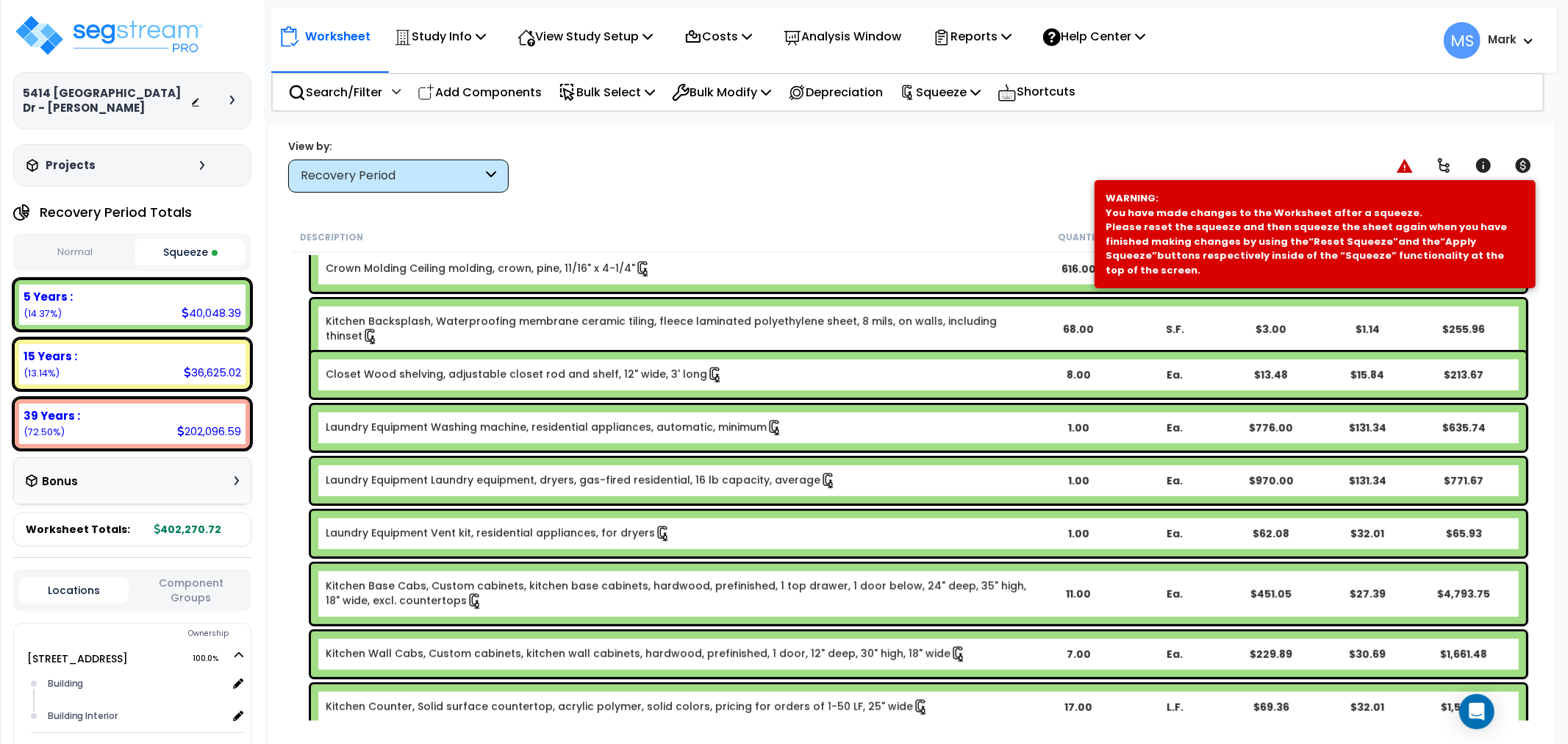
click at [631, 429] on link "Laundry Equipment Washing machine, residential appliances, automatic, minimum" at bounding box center [554, 428] width 457 height 16
click at [649, 435] on link "Laundry Equipment Washing machine, residential appliances, automatic, minimum" at bounding box center [554, 428] width 457 height 16
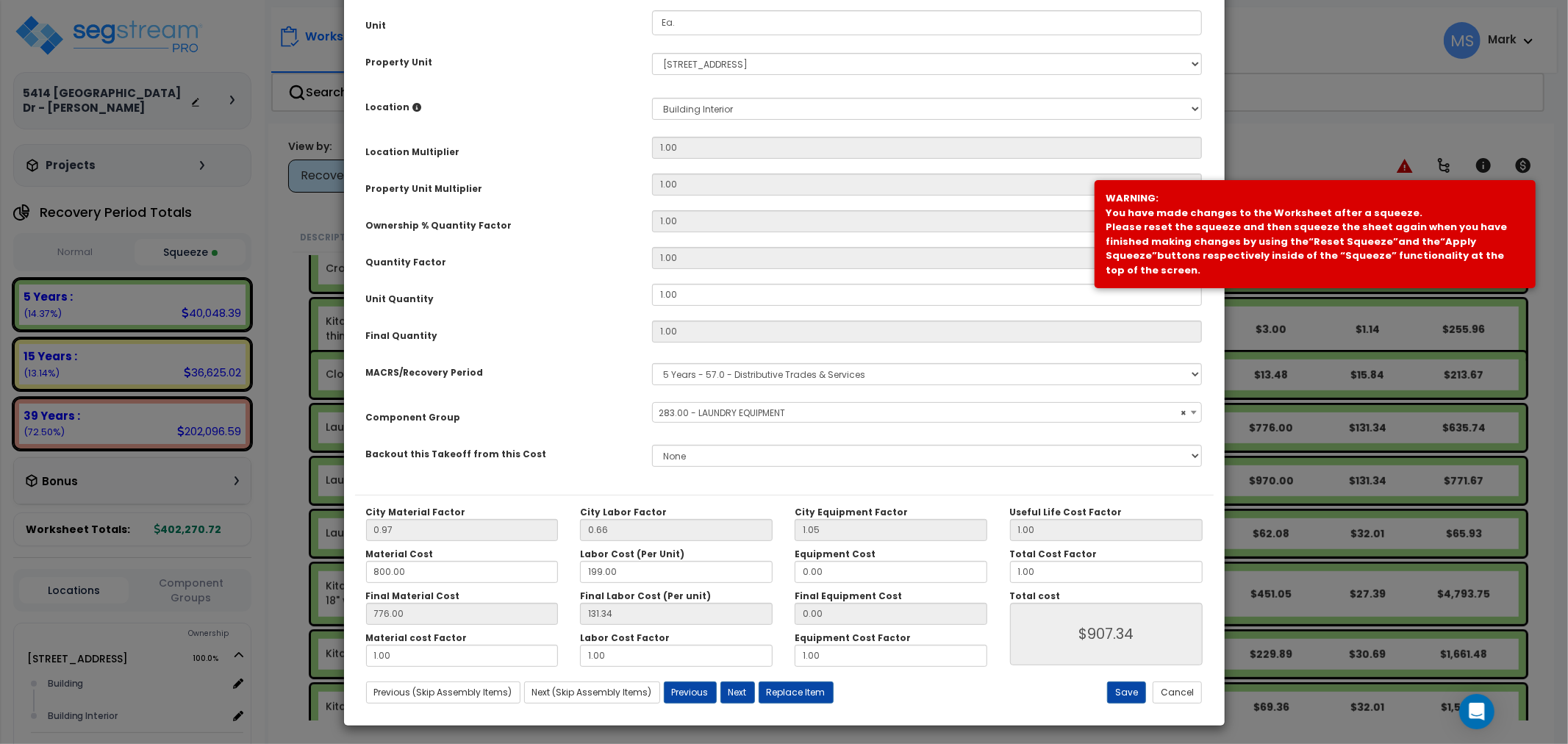
scroll to position [208, 0]
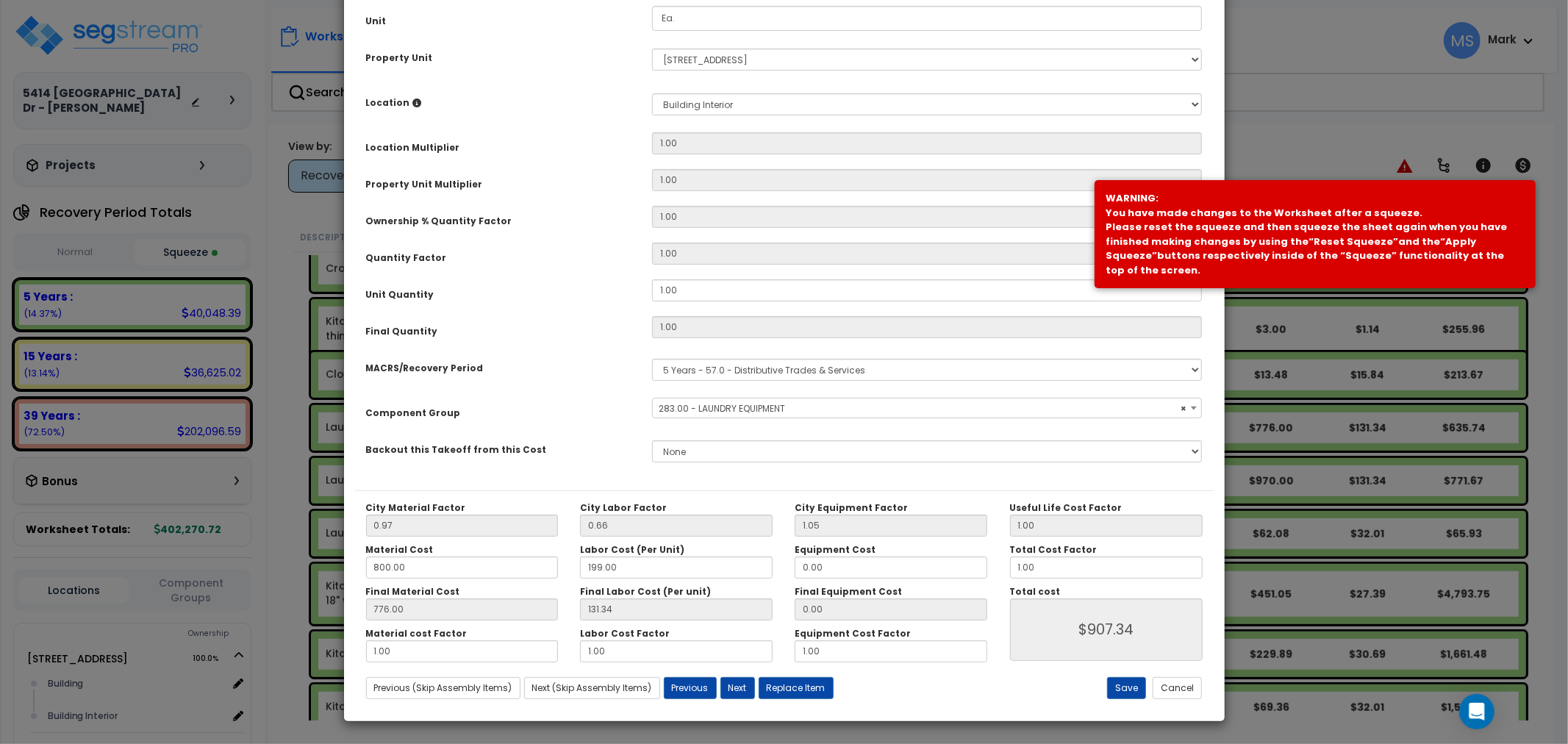
select select "45840"
click at [796, 684] on button "Replace Item" at bounding box center [796, 688] width 75 height 22
type input "1"
select select
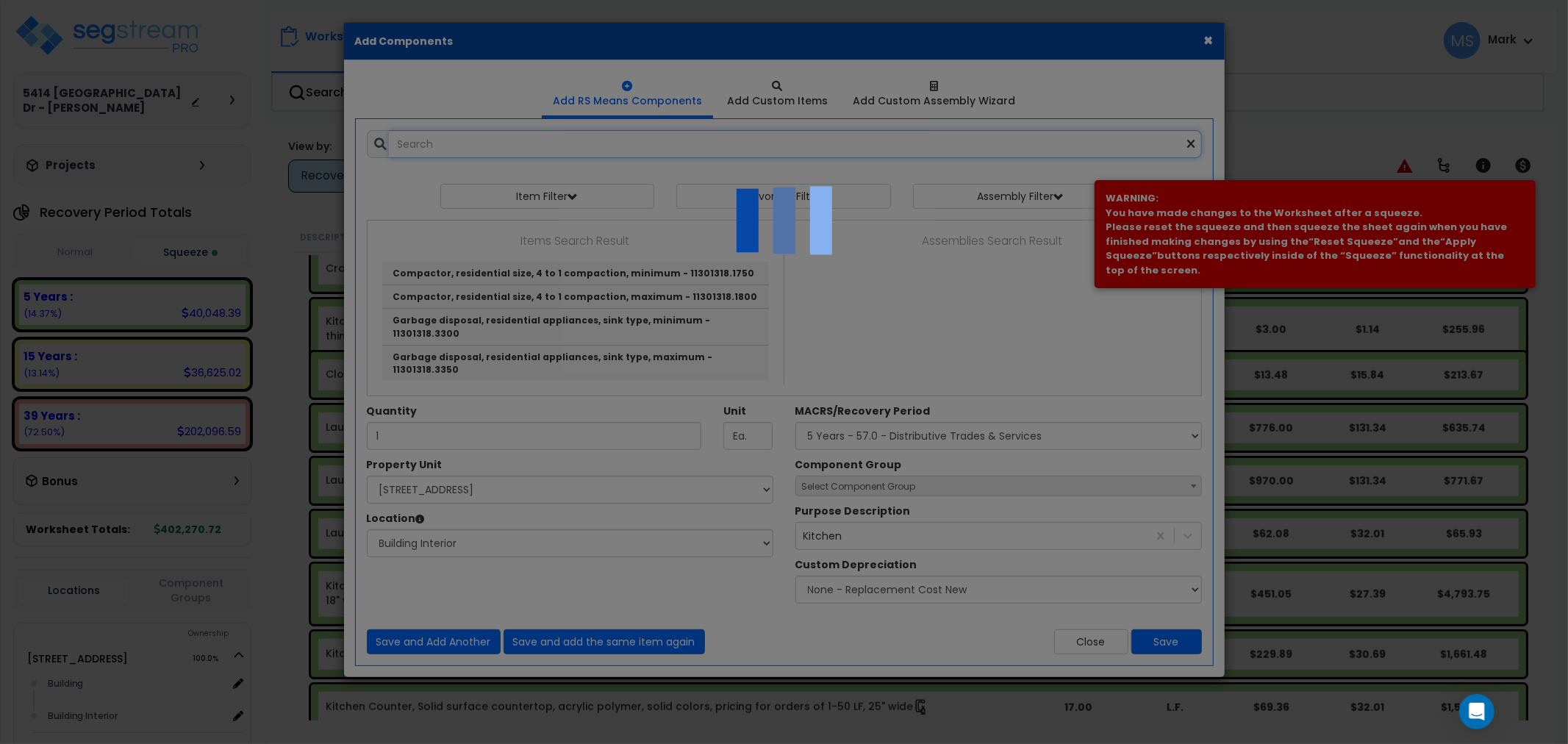
select select "461"
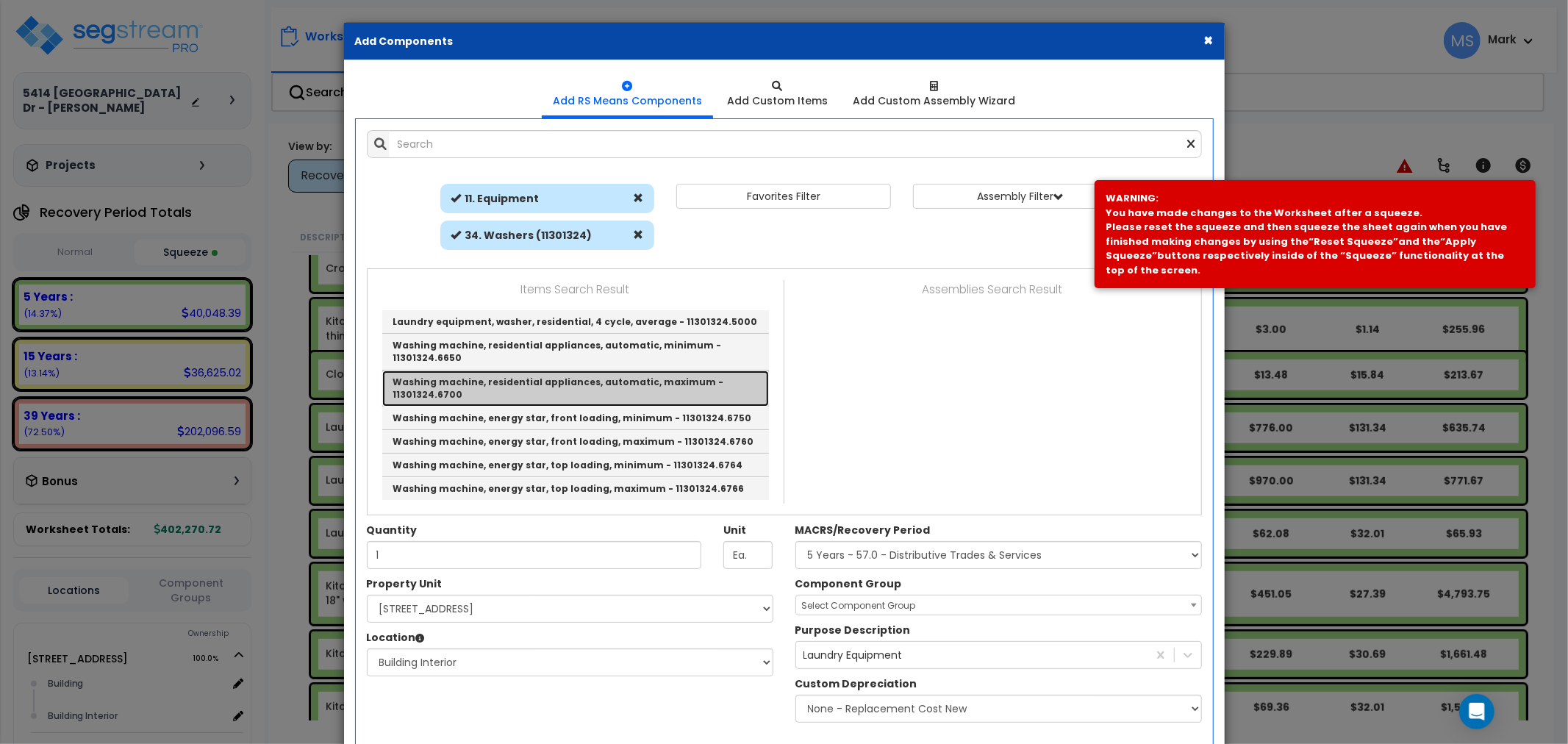
click at [678, 371] on link "Washing machine, residential appliances, automatic, maximum - 11301324.6700" at bounding box center [576, 389] width 387 height 36
type input "Washing machine, residential appliances, automatic, maximum - 11301324.6700"
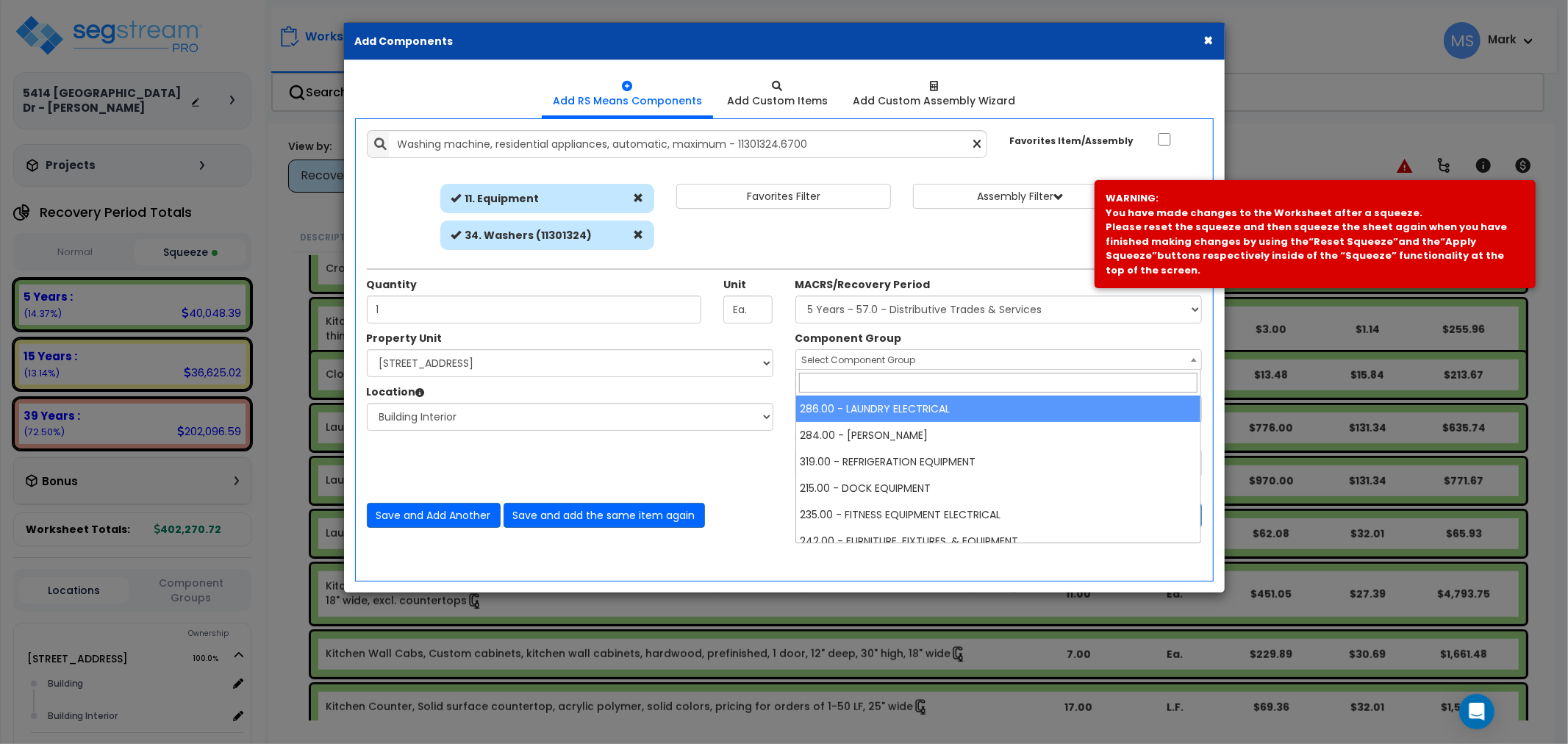
click at [901, 362] on span "Select Component Group" at bounding box center [859, 360] width 114 height 12
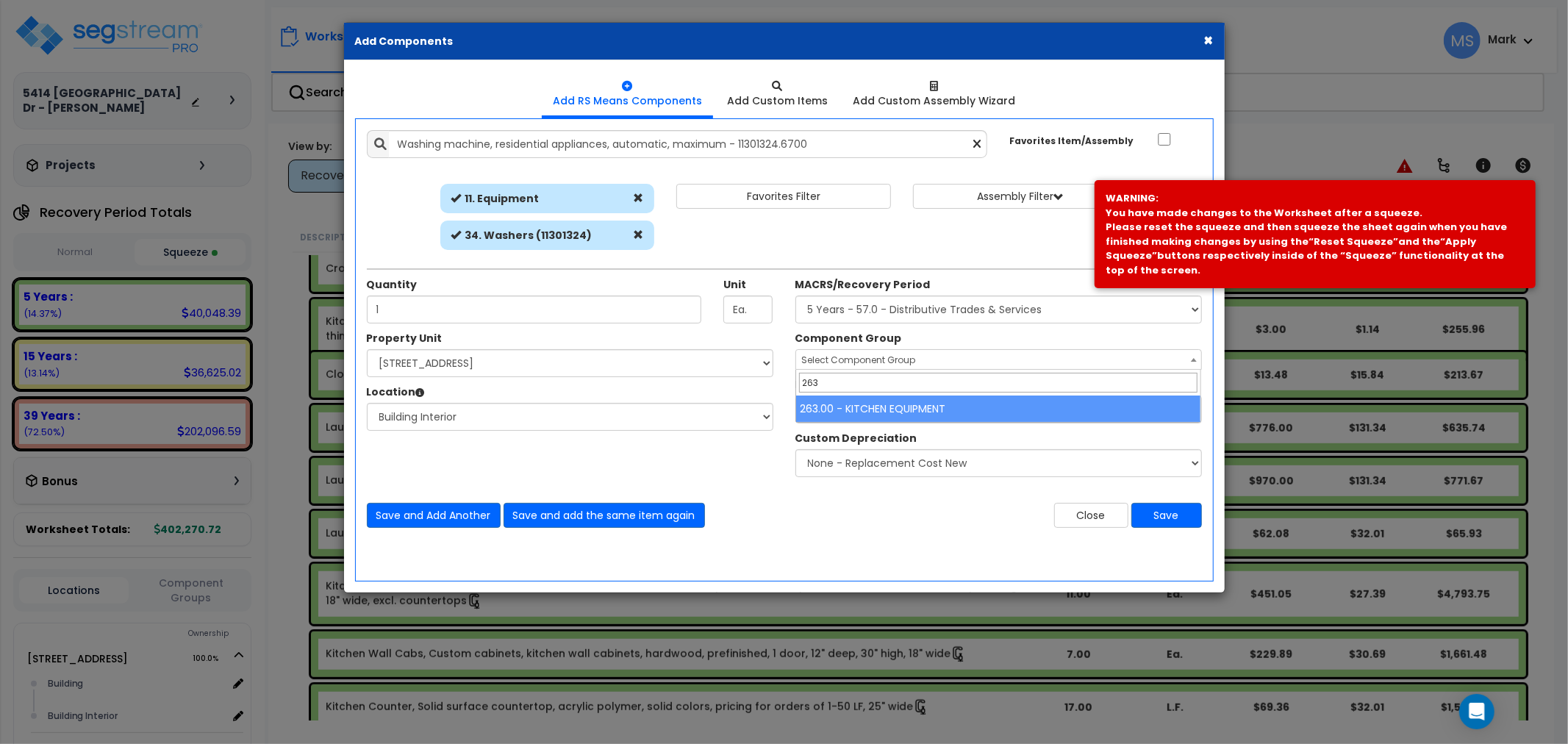
type input "263"
select select "45836"
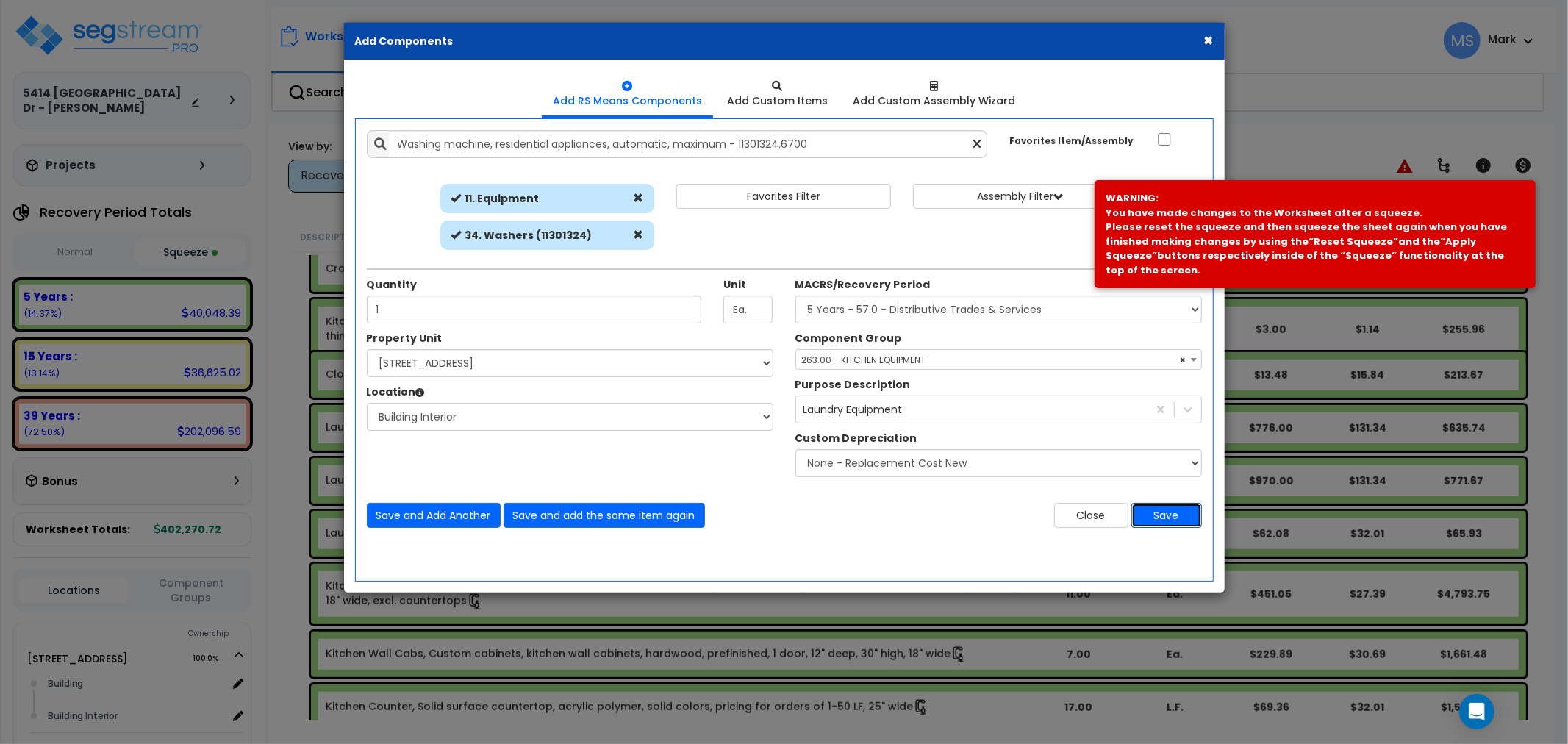
click at [1173, 509] on button "Save" at bounding box center [1166, 515] width 71 height 25
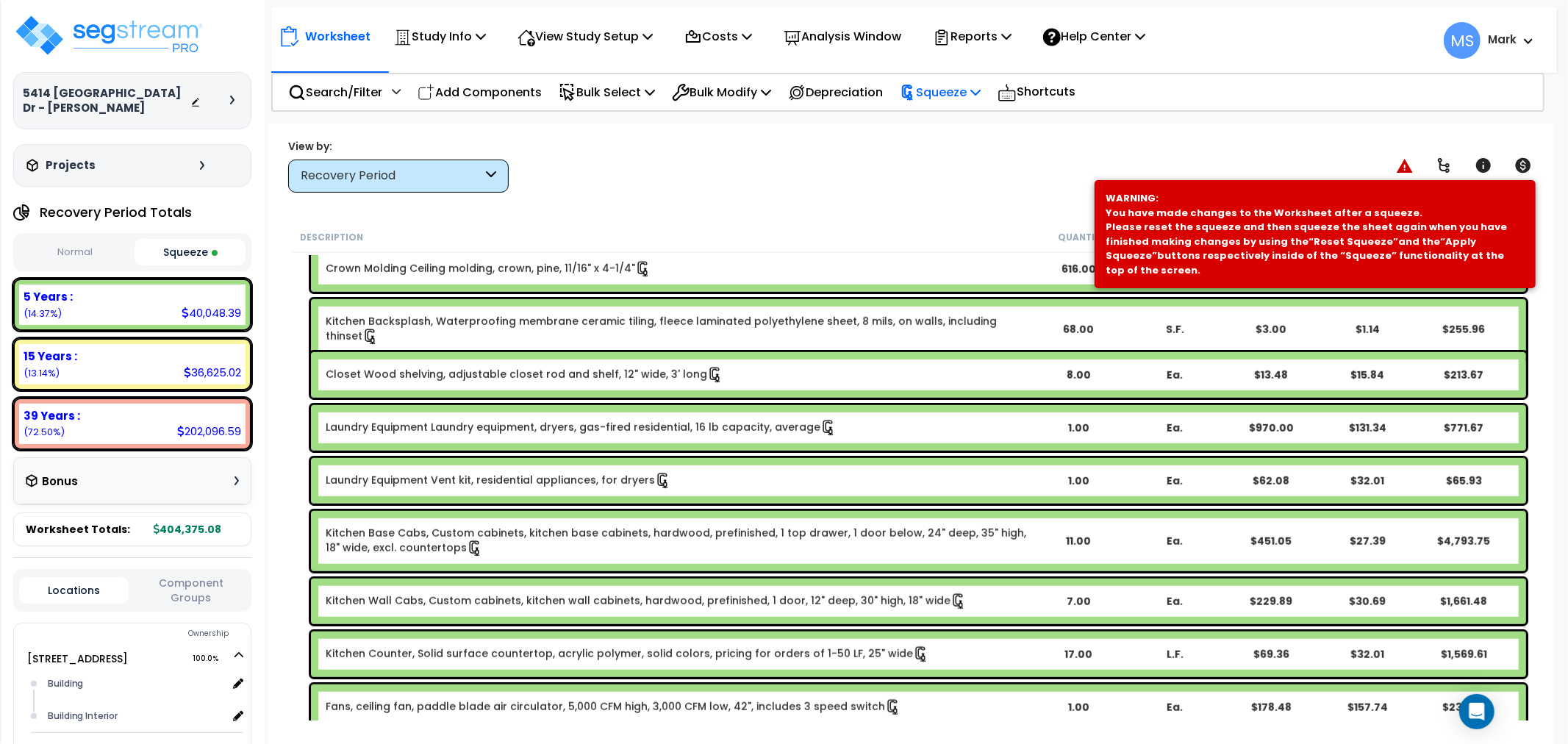
click at [965, 86] on p "Squeeze" at bounding box center [940, 93] width 81 height 20
click at [946, 141] on link "Re-squeeze" at bounding box center [965, 127] width 145 height 34
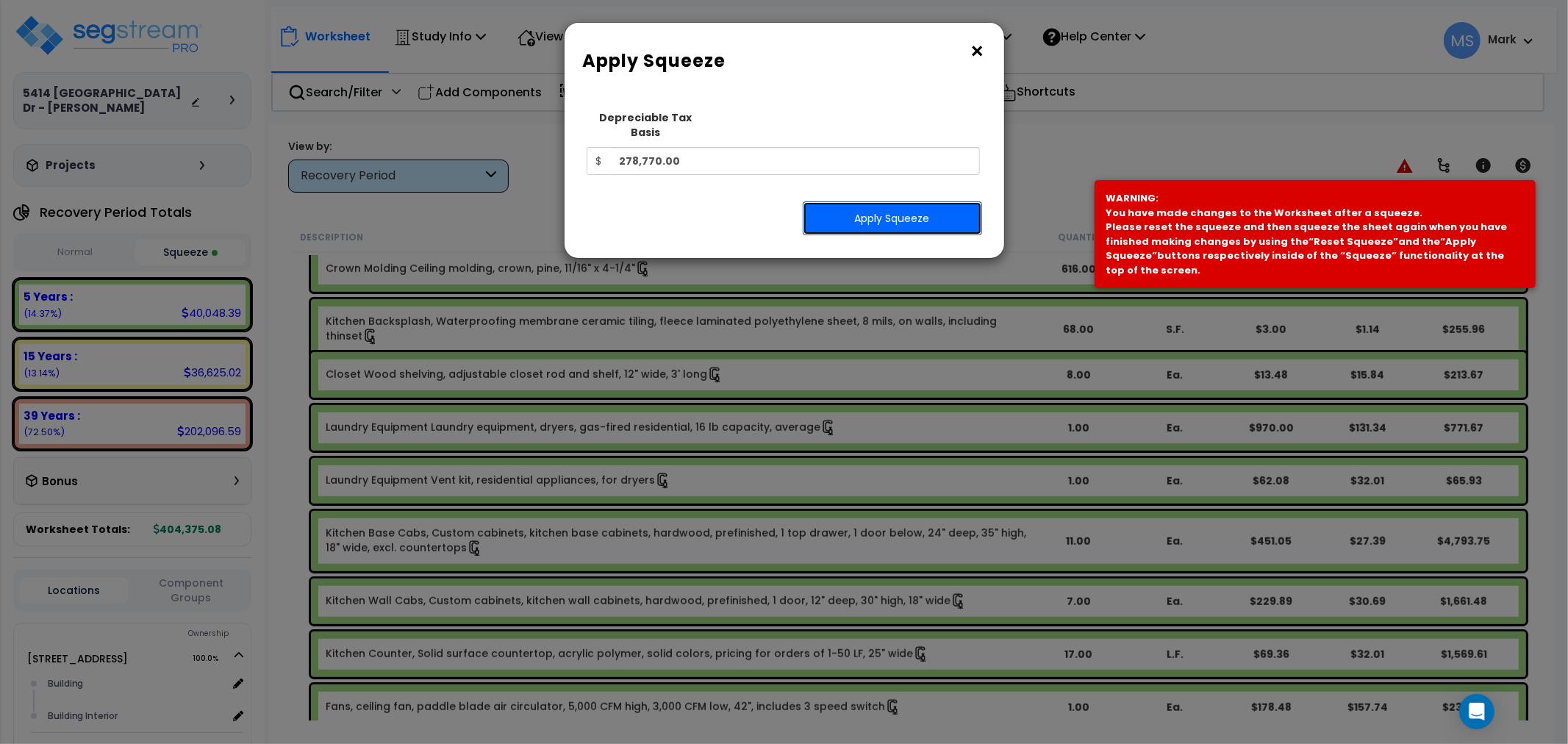
click at [907, 211] on button "Apply Squeeze" at bounding box center [892, 218] width 179 height 34
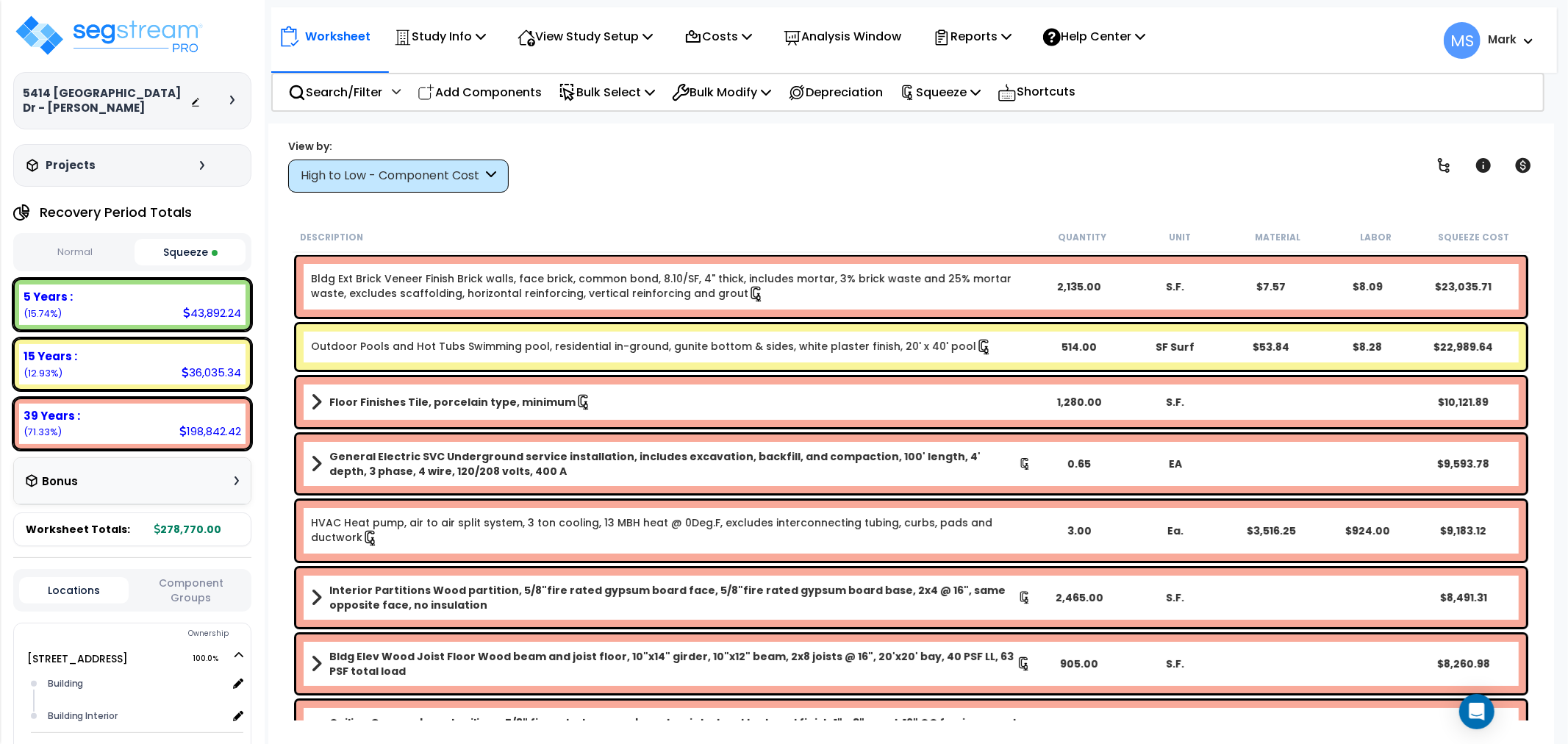
click at [329, 183] on div "High to Low - Component Cost" at bounding box center [392, 176] width 182 height 17
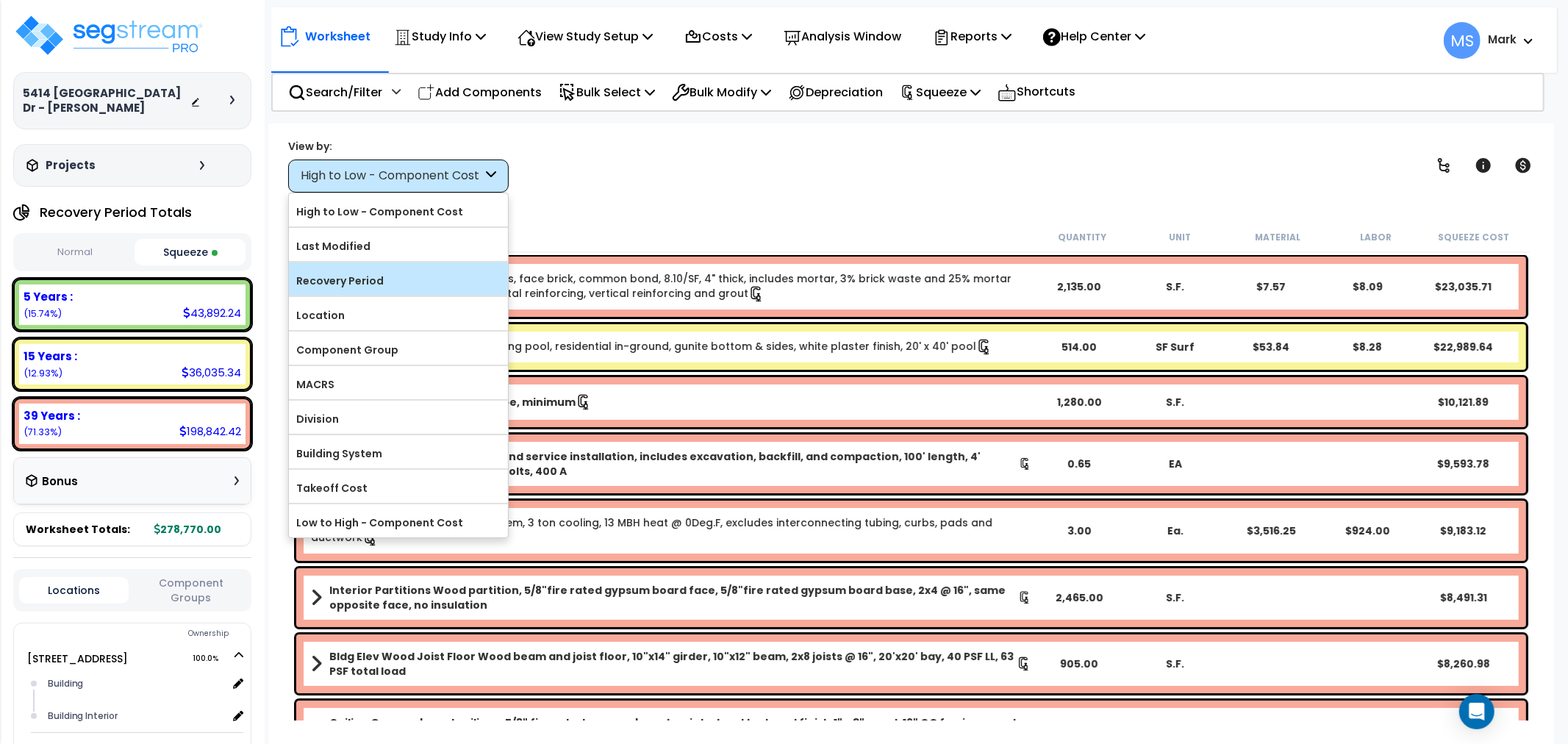
click at [373, 288] on label "Recovery Period" at bounding box center [399, 281] width 219 height 22
click at [0, 0] on input "Recovery Period" at bounding box center [0, 0] width 0 height 0
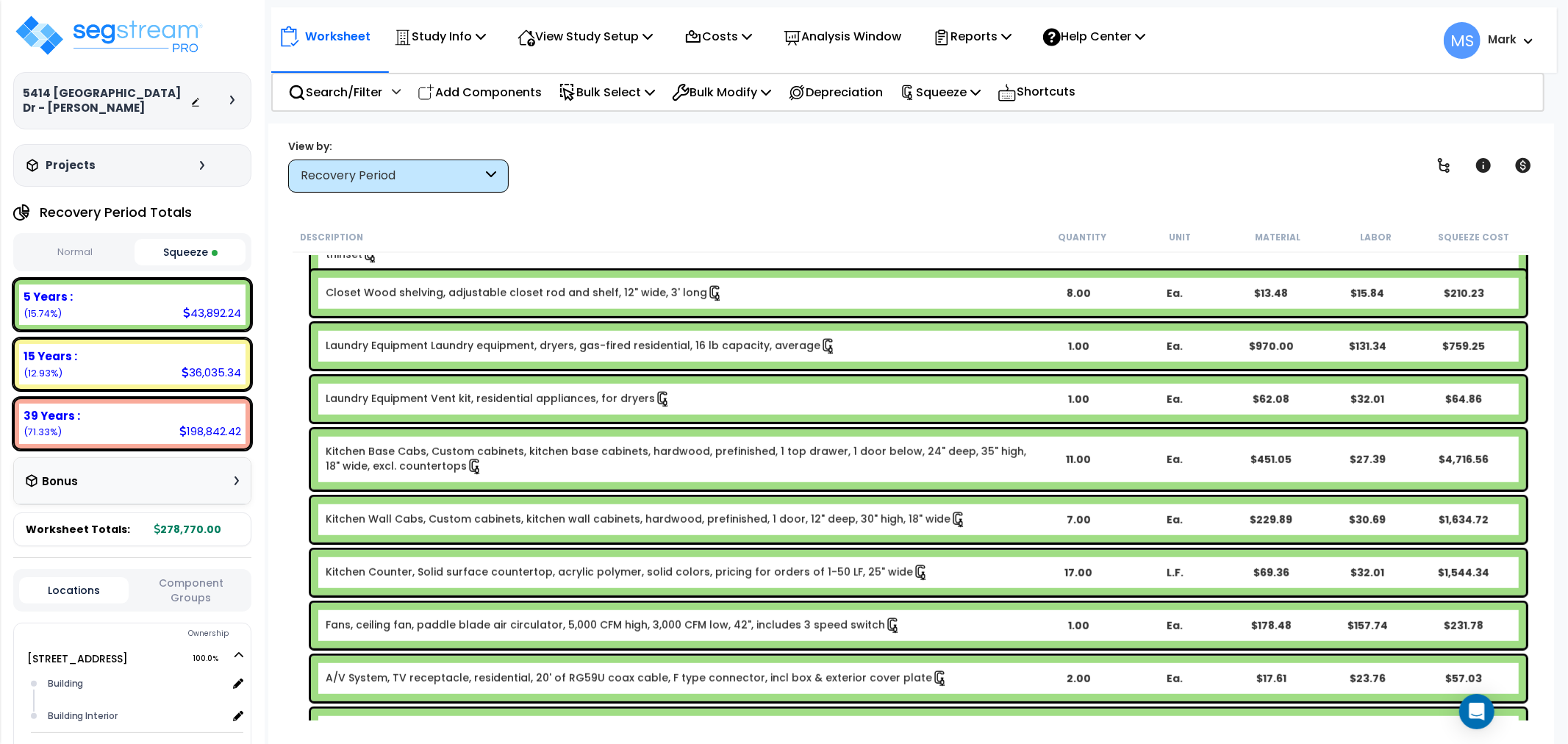
scroll to position [1062, 0]
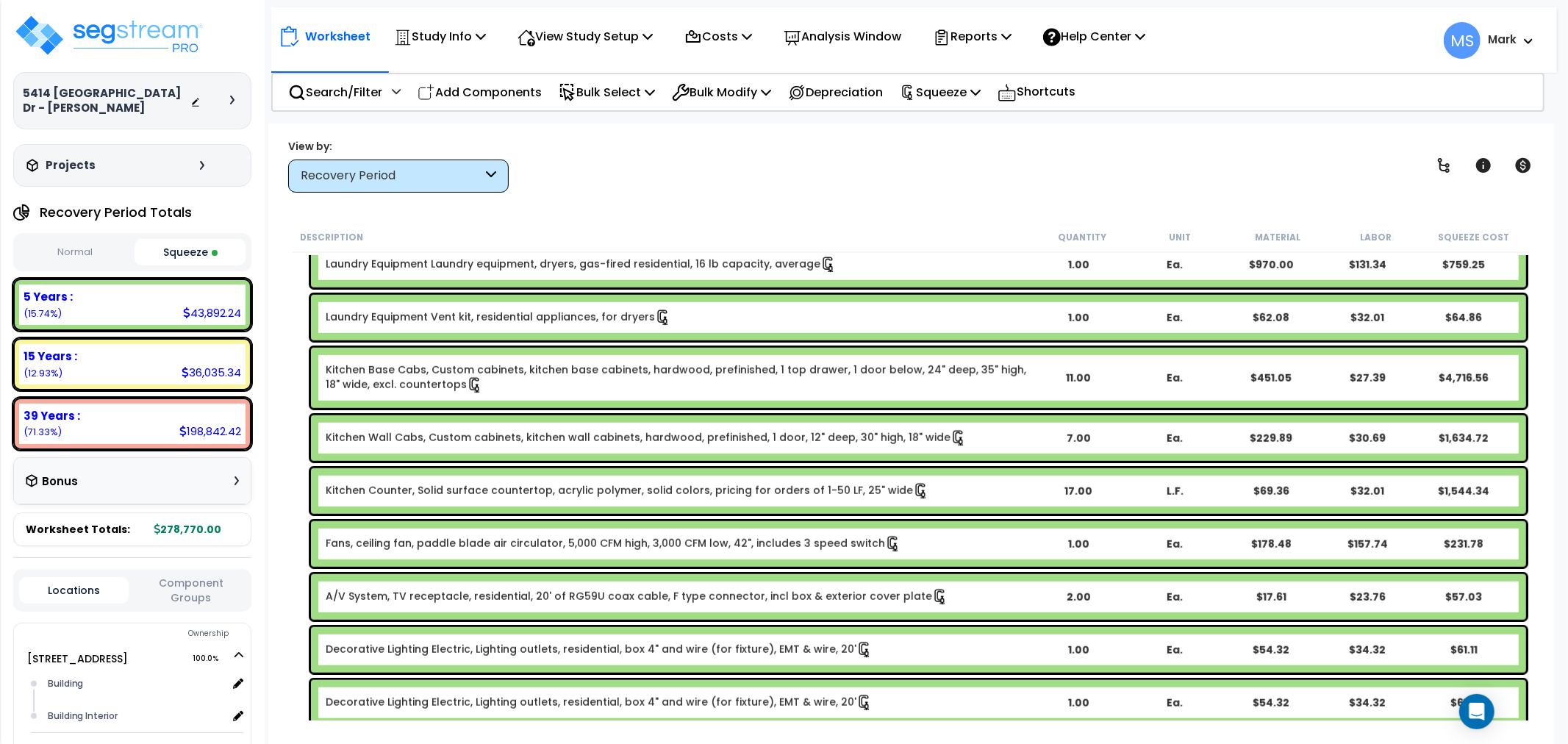
click at [730, 549] on link "Fans, ceiling fan, paddle blade air circulator, 5,000 CFM high, 3,000 CFM low, …" at bounding box center [613, 544] width 576 height 16
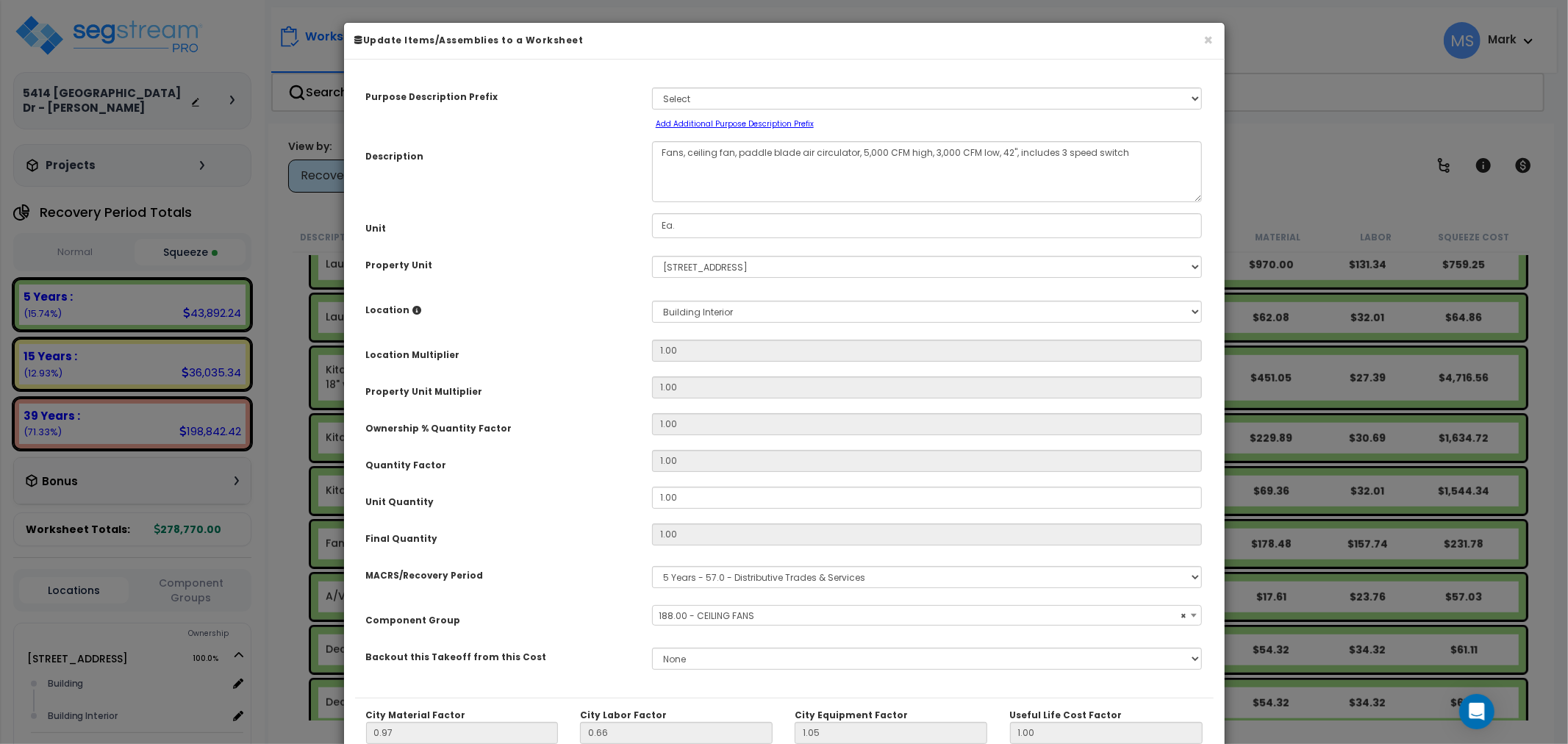
select select "45837"
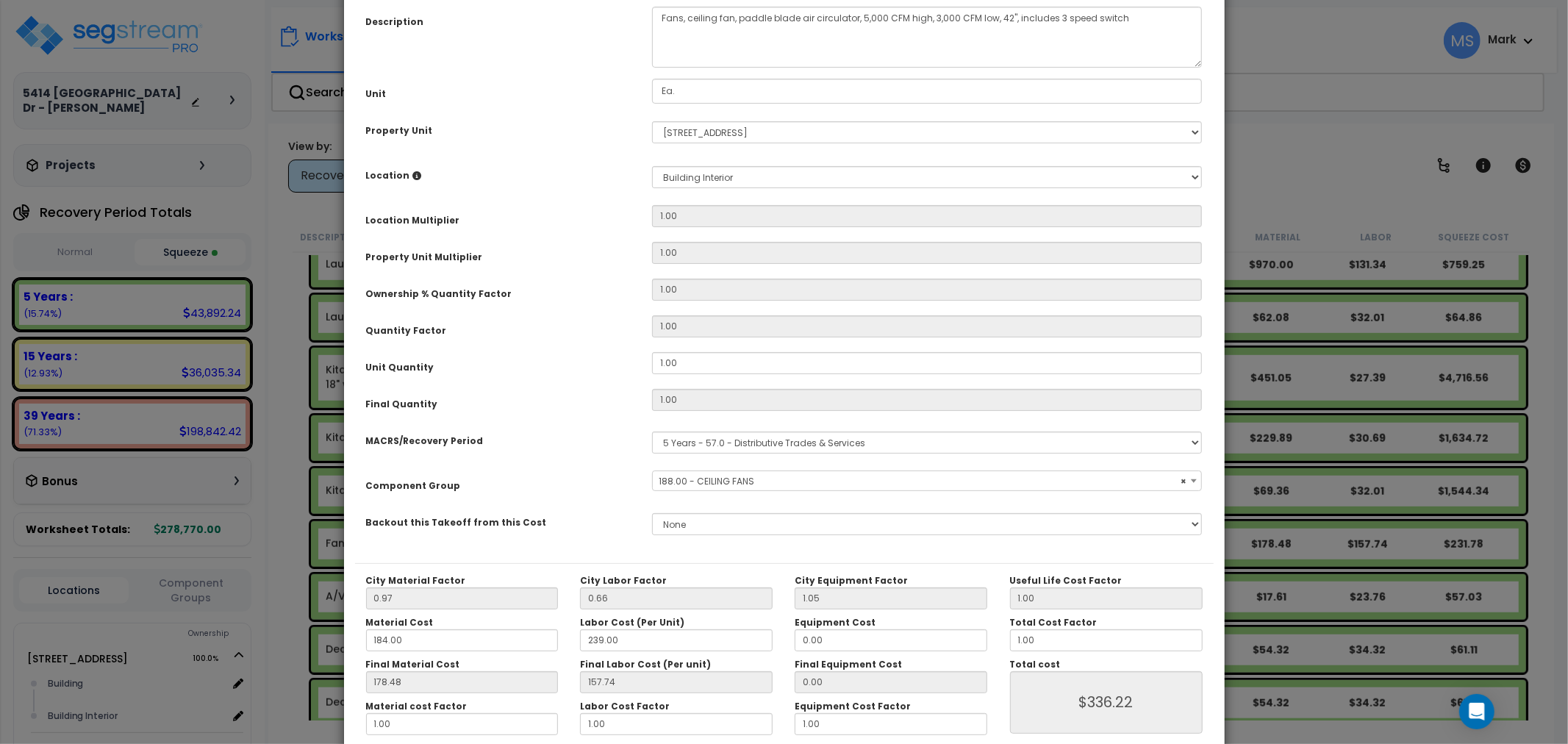
scroll to position [208, 0]
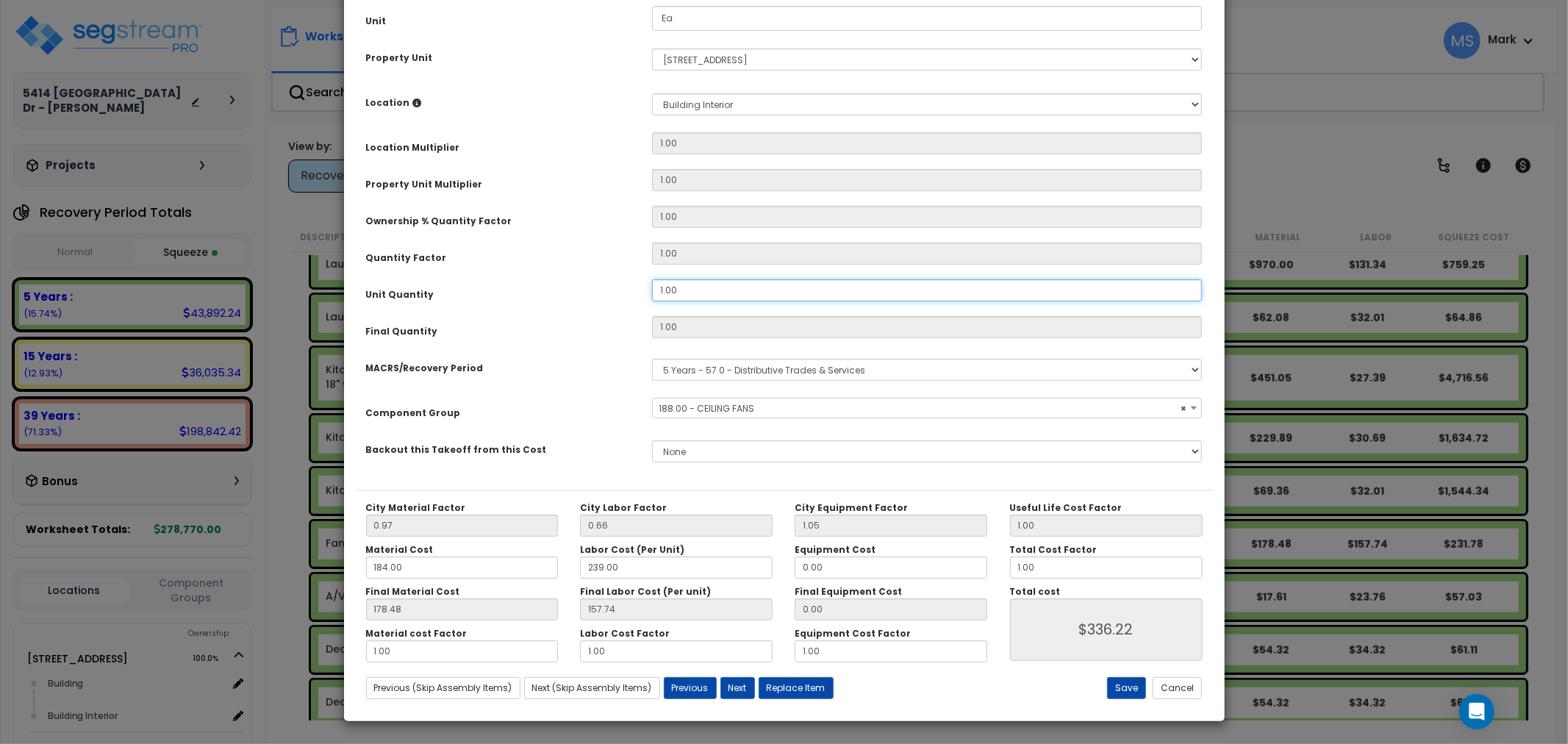
click at [694, 292] on input "1.00" at bounding box center [927, 291] width 551 height 22
type input "3"
type input "$1,008.66"
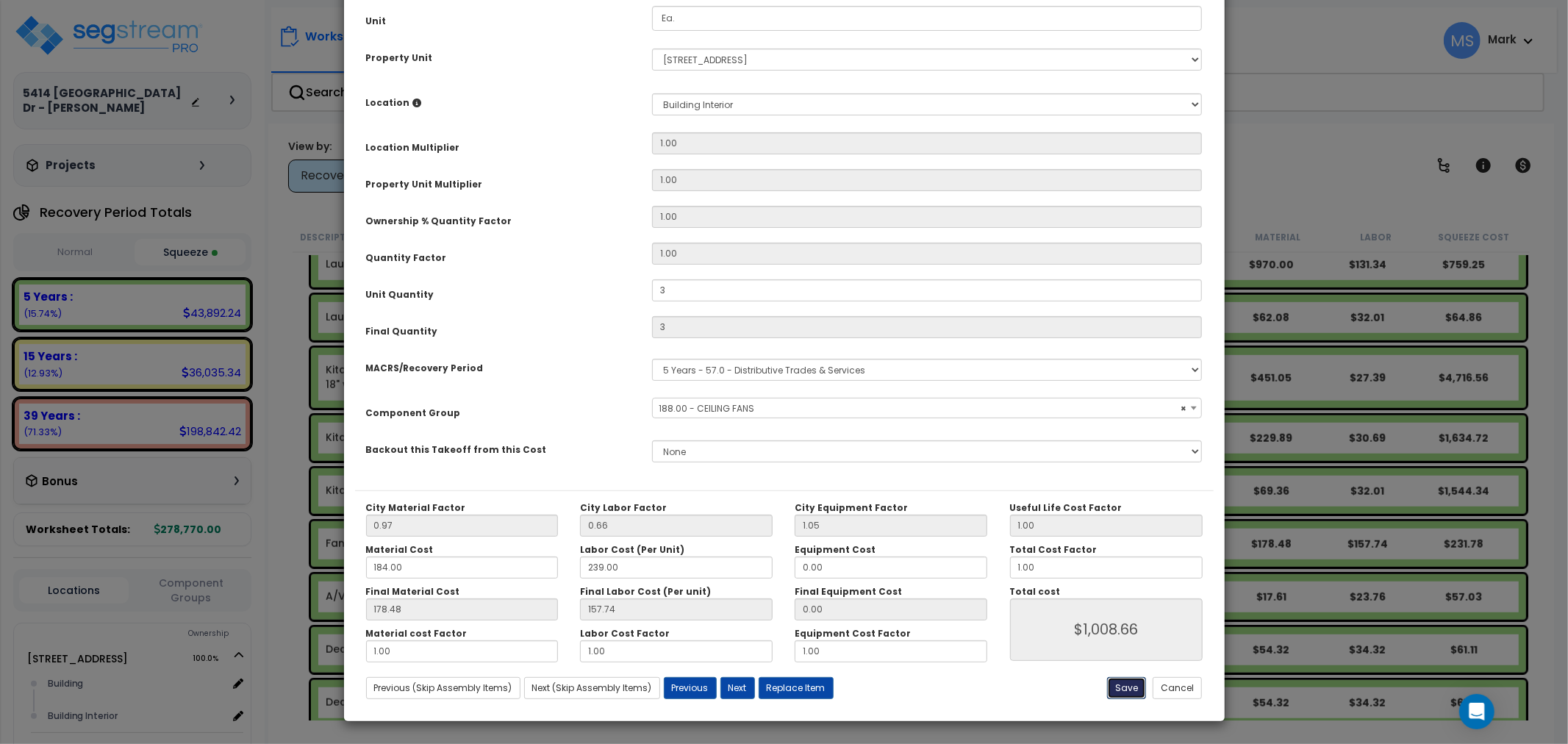
click at [1121, 686] on button "Save" at bounding box center [1127, 688] width 39 height 22
type input "3.00"
type input "1008.66"
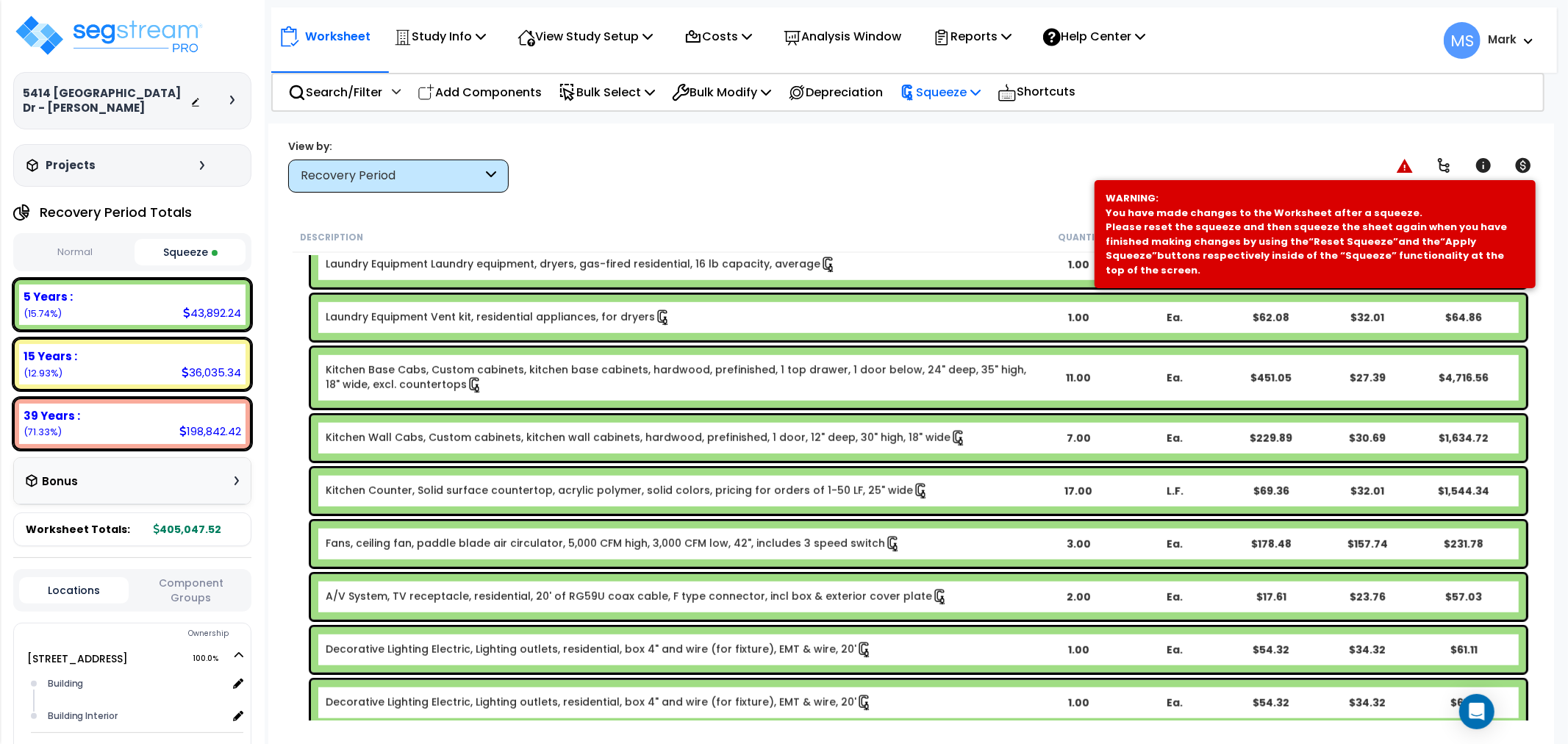
click at [981, 76] on div "Squeeze" at bounding box center [940, 93] width 81 height 34
click at [968, 115] on link "Re-squeeze" at bounding box center [965, 127] width 145 height 34
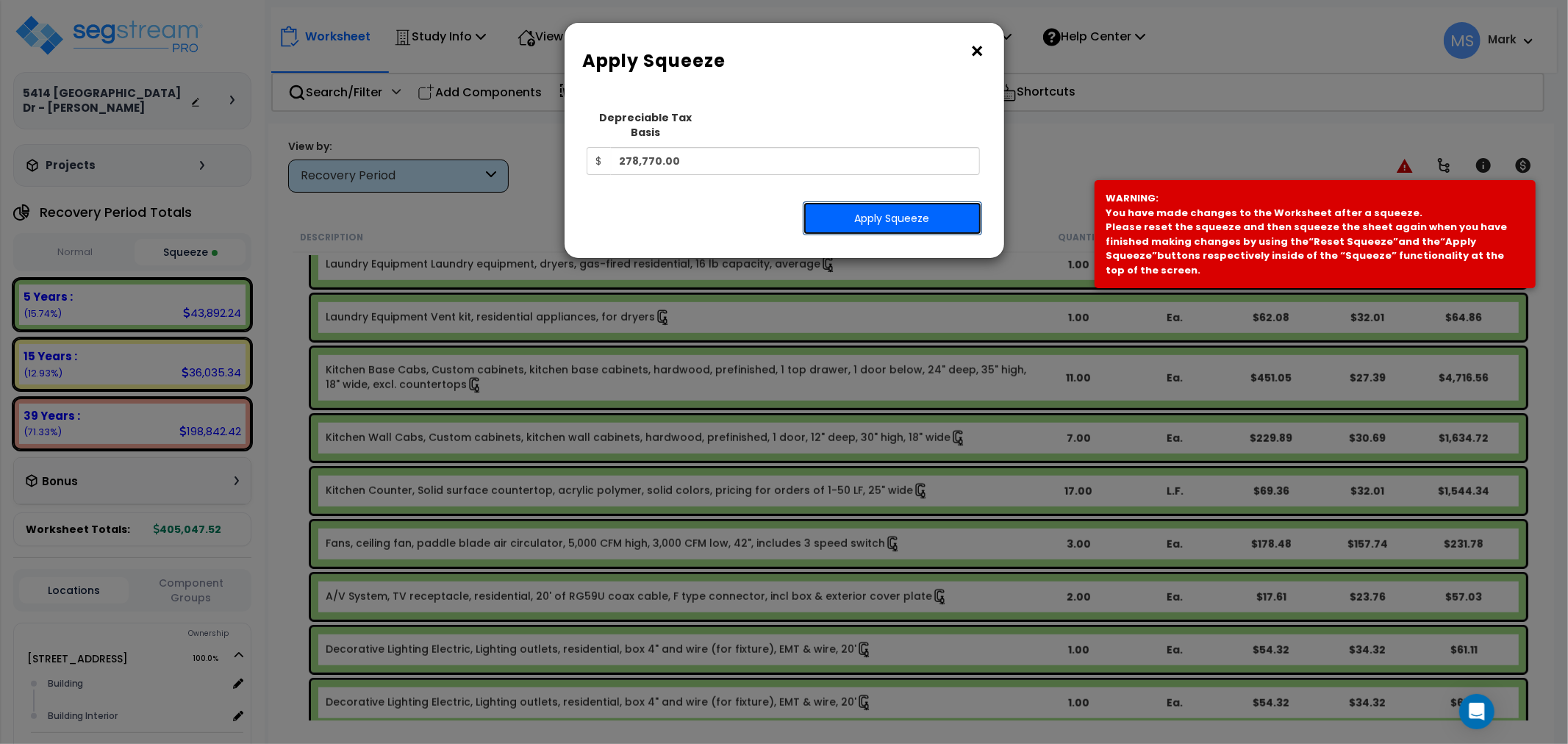
click at [913, 207] on button "Apply Squeeze" at bounding box center [892, 218] width 179 height 34
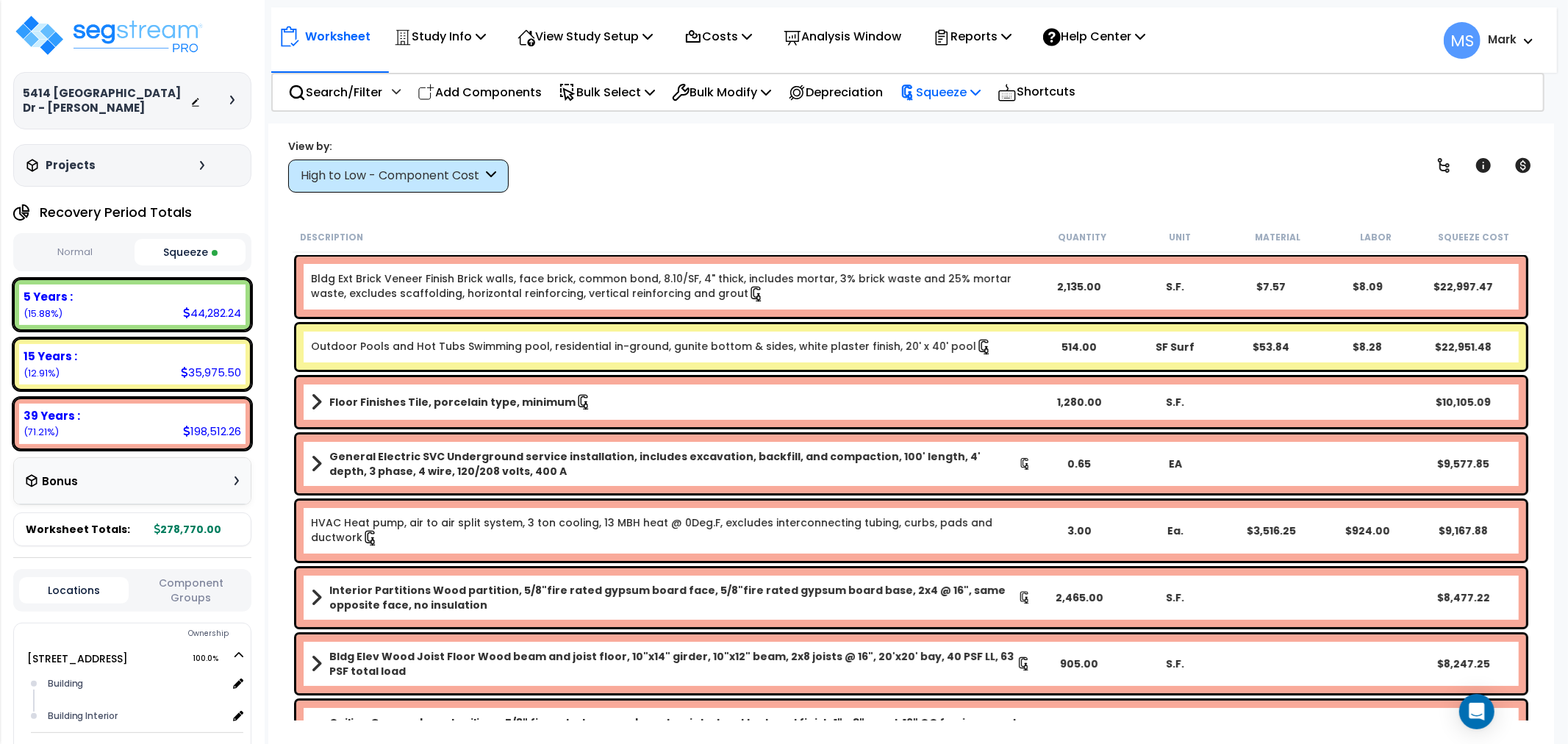
click at [981, 90] on icon at bounding box center [975, 92] width 10 height 12
drag, startPoint x: 978, startPoint y: 91, endPoint x: 456, endPoint y: 197, distance: 532.7
click at [978, 92] on p "Squeeze" at bounding box center [940, 93] width 81 height 20
click at [440, 179] on div "High to Low - Component Cost" at bounding box center [392, 176] width 182 height 17
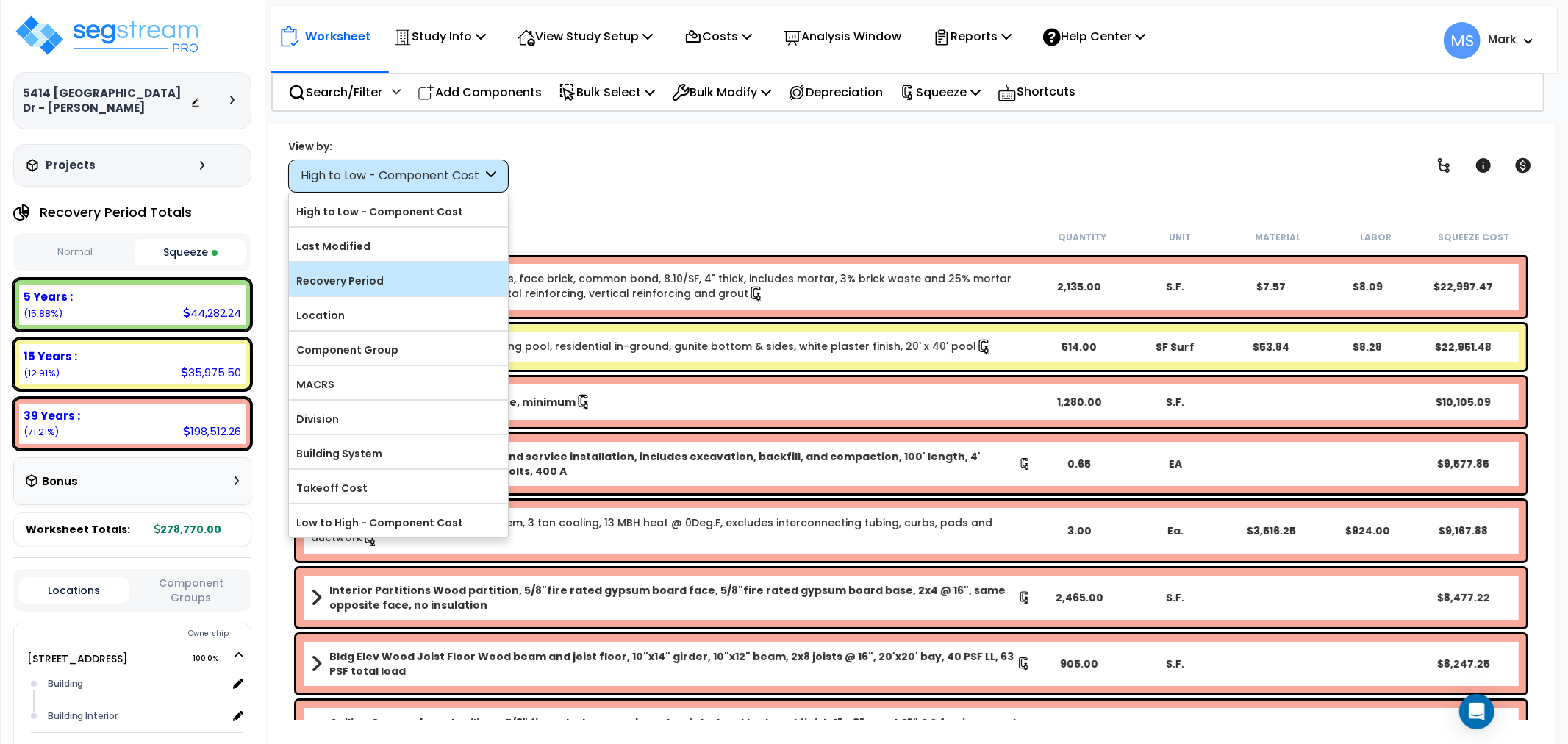
click at [372, 278] on label "Recovery Period" at bounding box center [399, 281] width 219 height 22
click at [0, 0] on input "Recovery Period" at bounding box center [0, 0] width 0 height 0
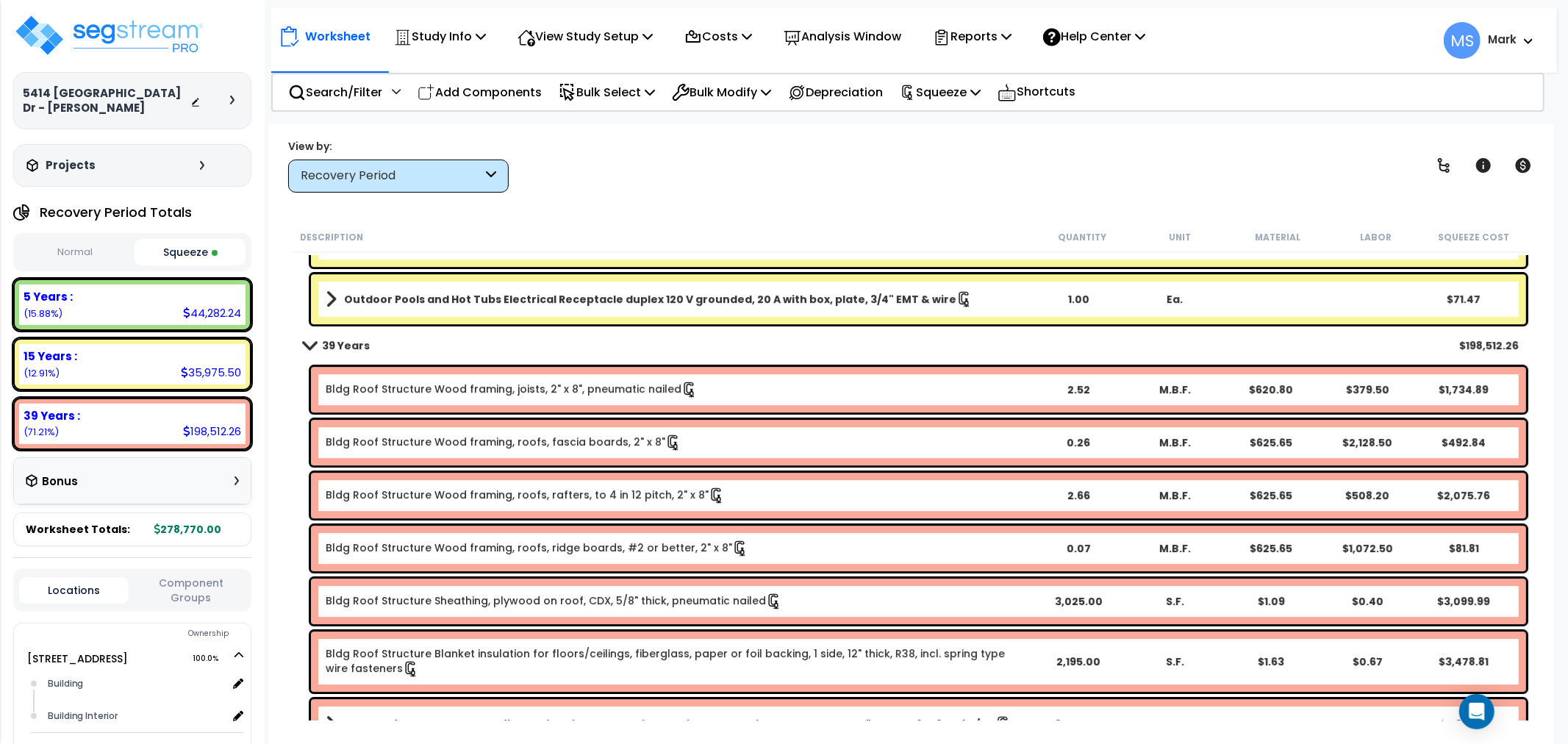
scroll to position [3922, 0]
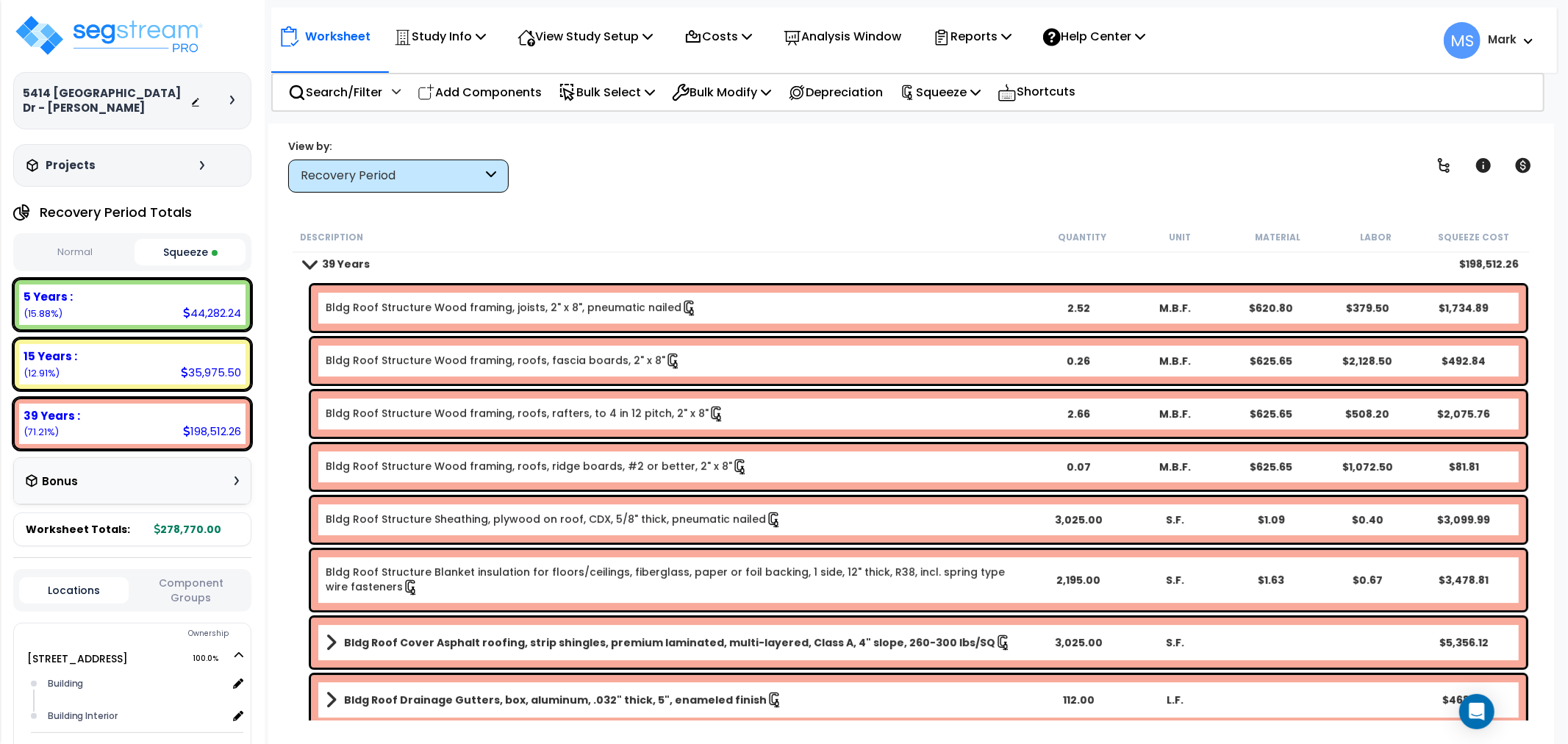
click at [544, 298] on div "Bldg Roof Structure Wood framing, joists, 2" x 8", pneumatic nailed 2.52 M.B.F.…" at bounding box center [918, 308] width 1215 height 46
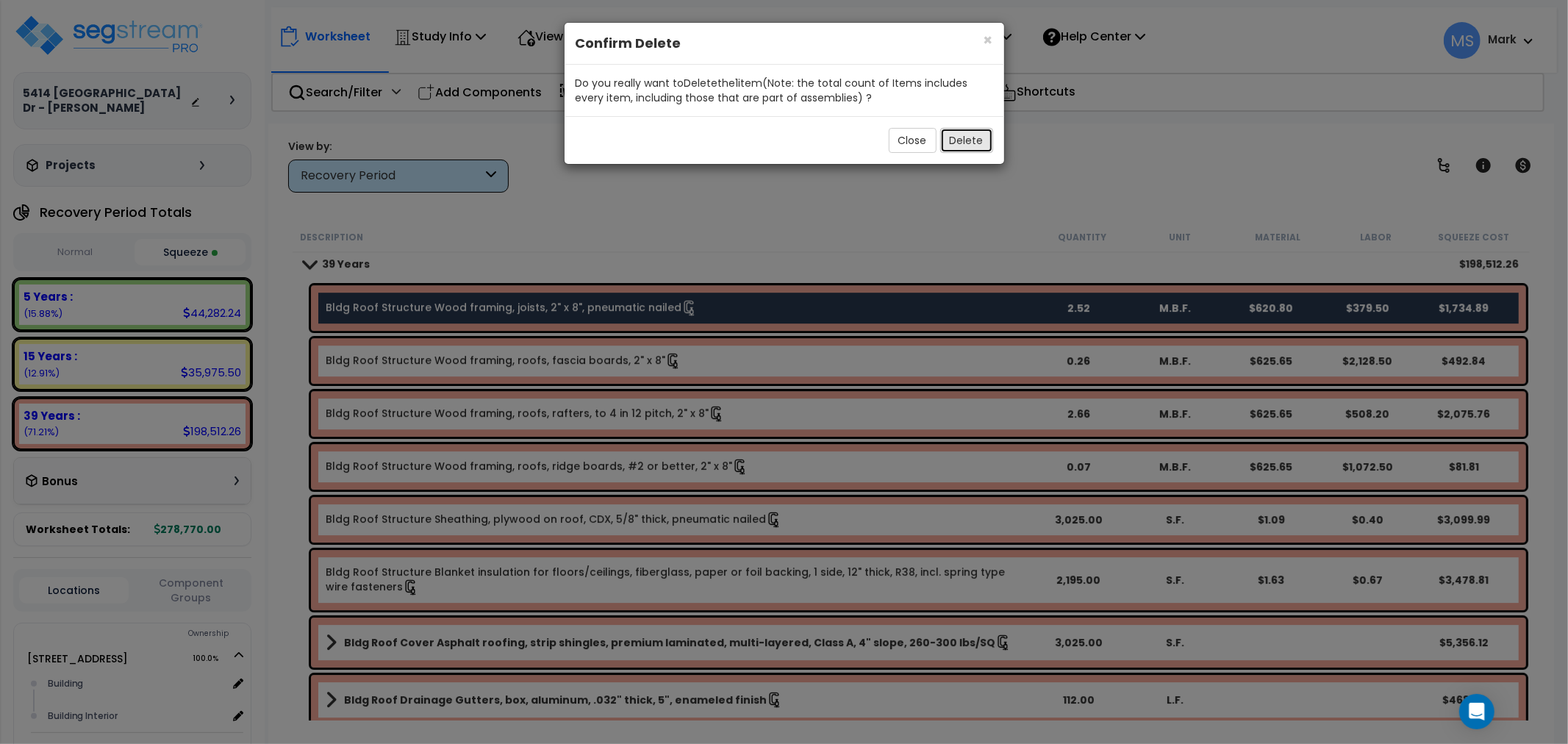
click at [941, 141] on button "Delete" at bounding box center [967, 141] width 53 height 25
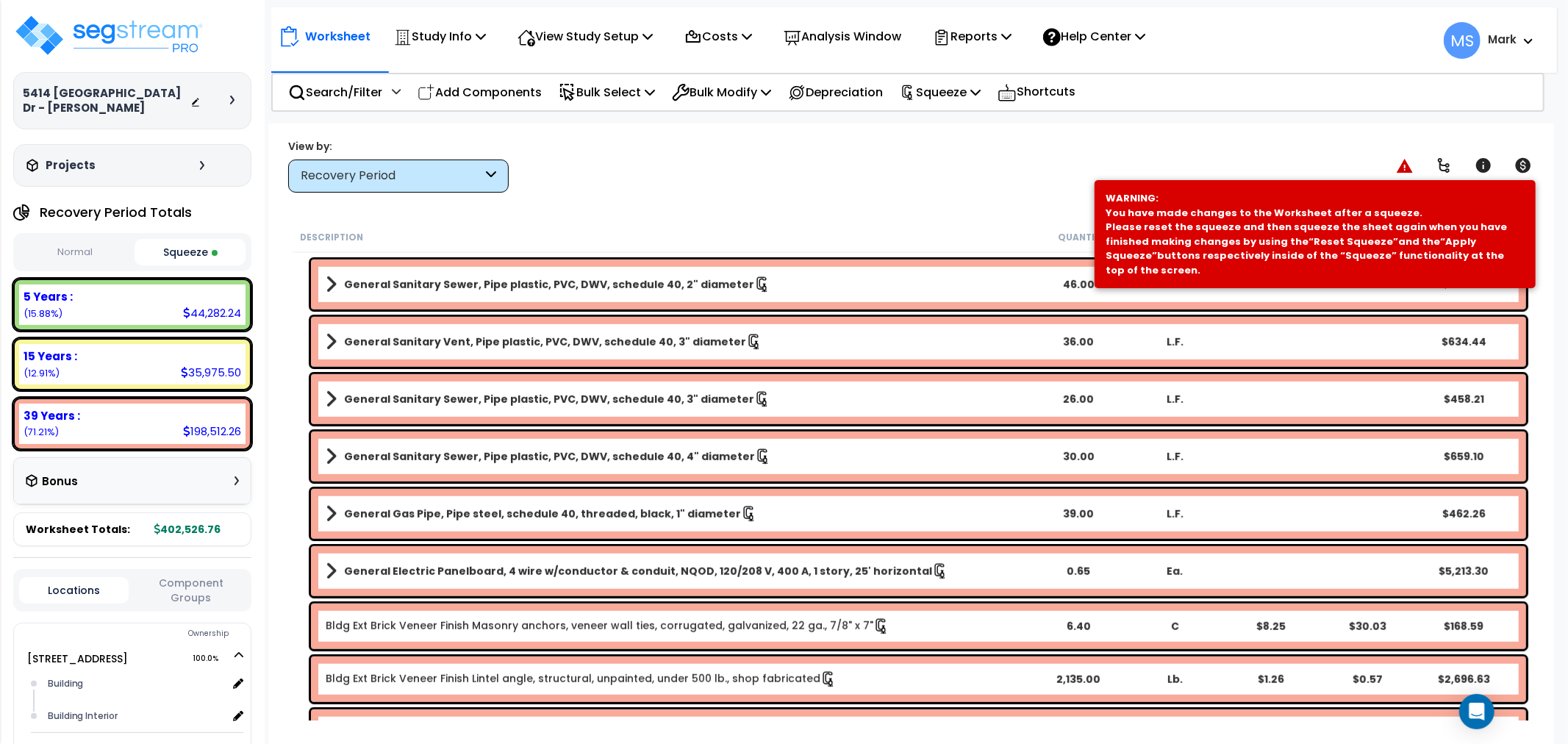
scroll to position [5720, 0]
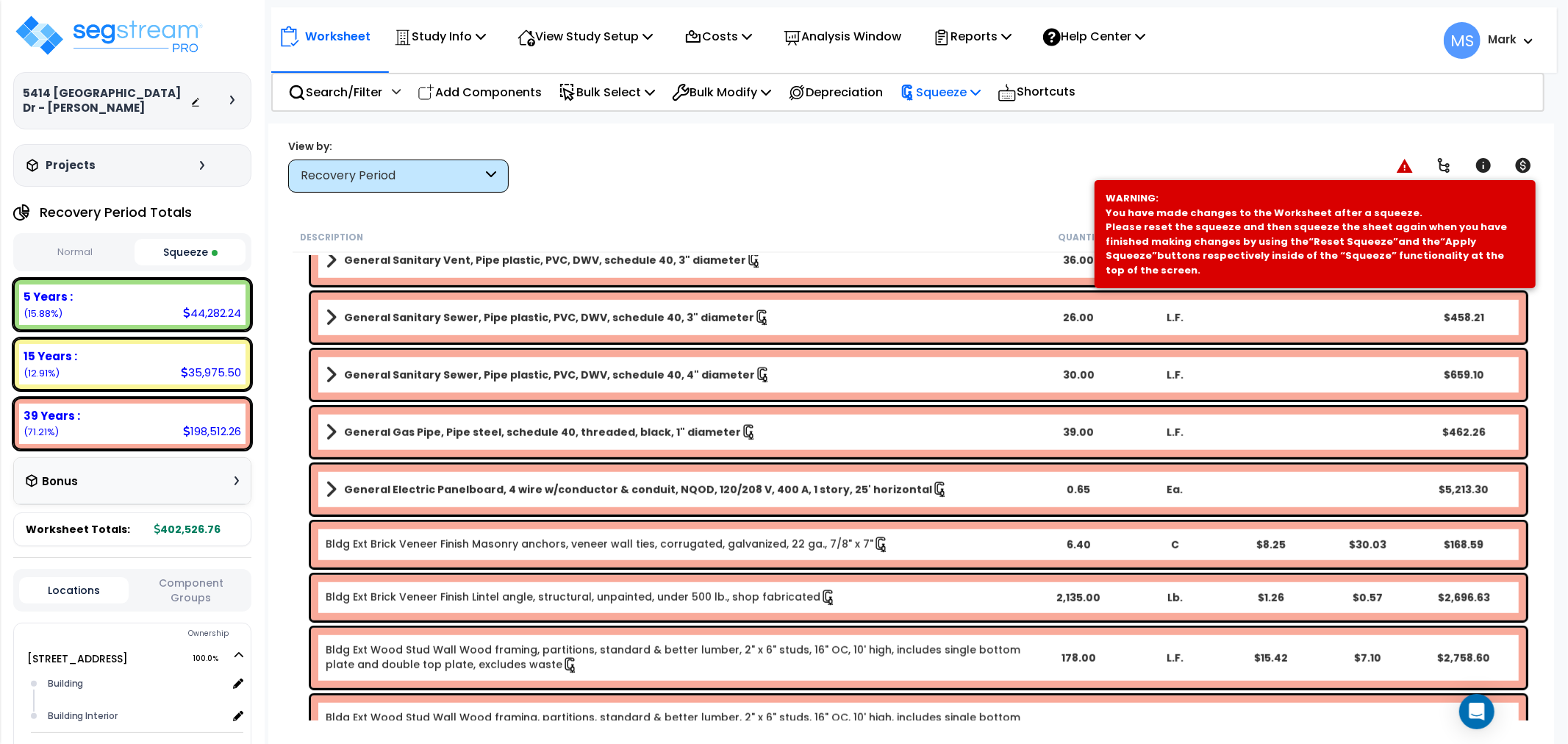
click at [935, 85] on p "Squeeze" at bounding box center [940, 93] width 81 height 20
click at [926, 121] on link "Re-squeeze" at bounding box center [965, 127] width 145 height 34
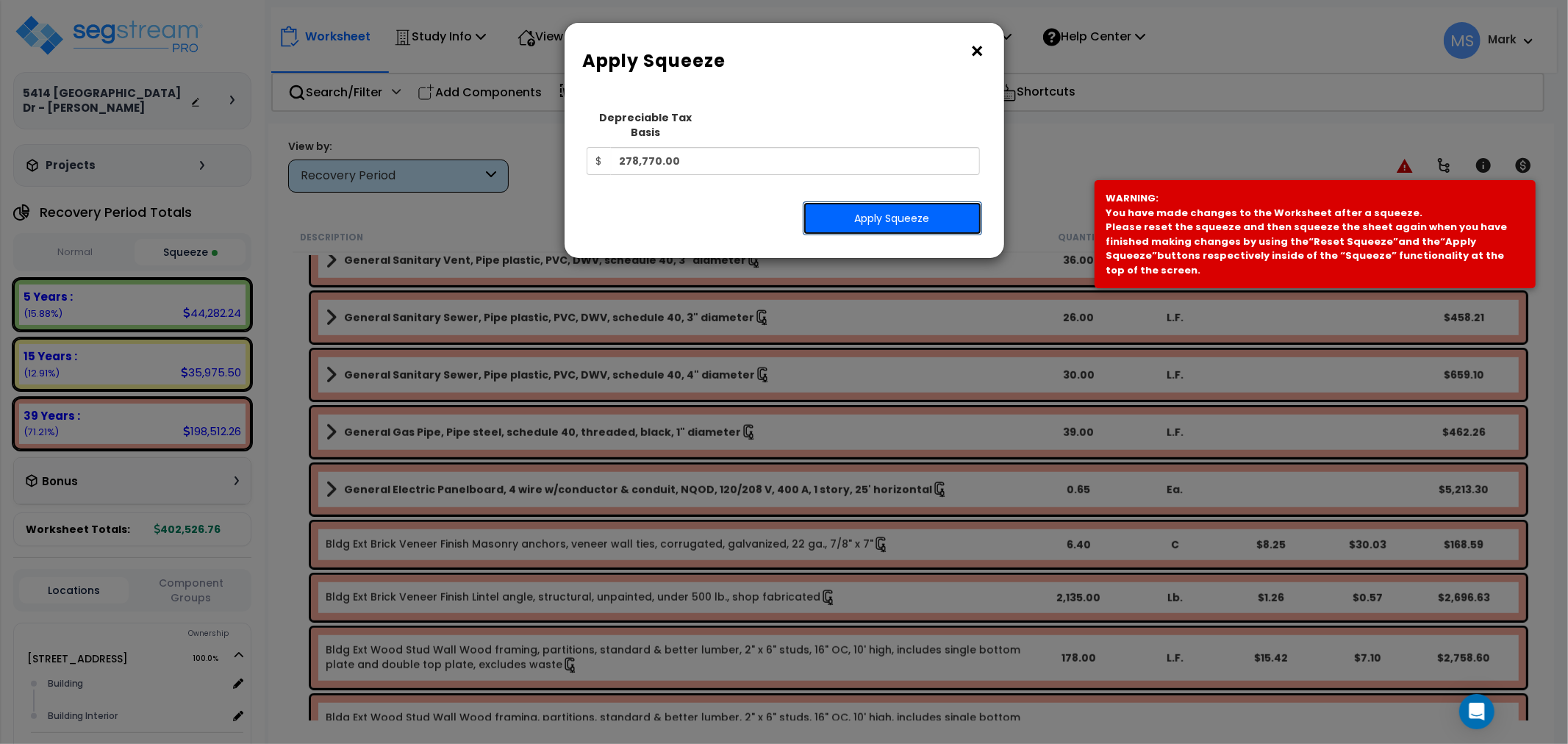
click at [918, 201] on button "Apply Squeeze" at bounding box center [892, 218] width 179 height 34
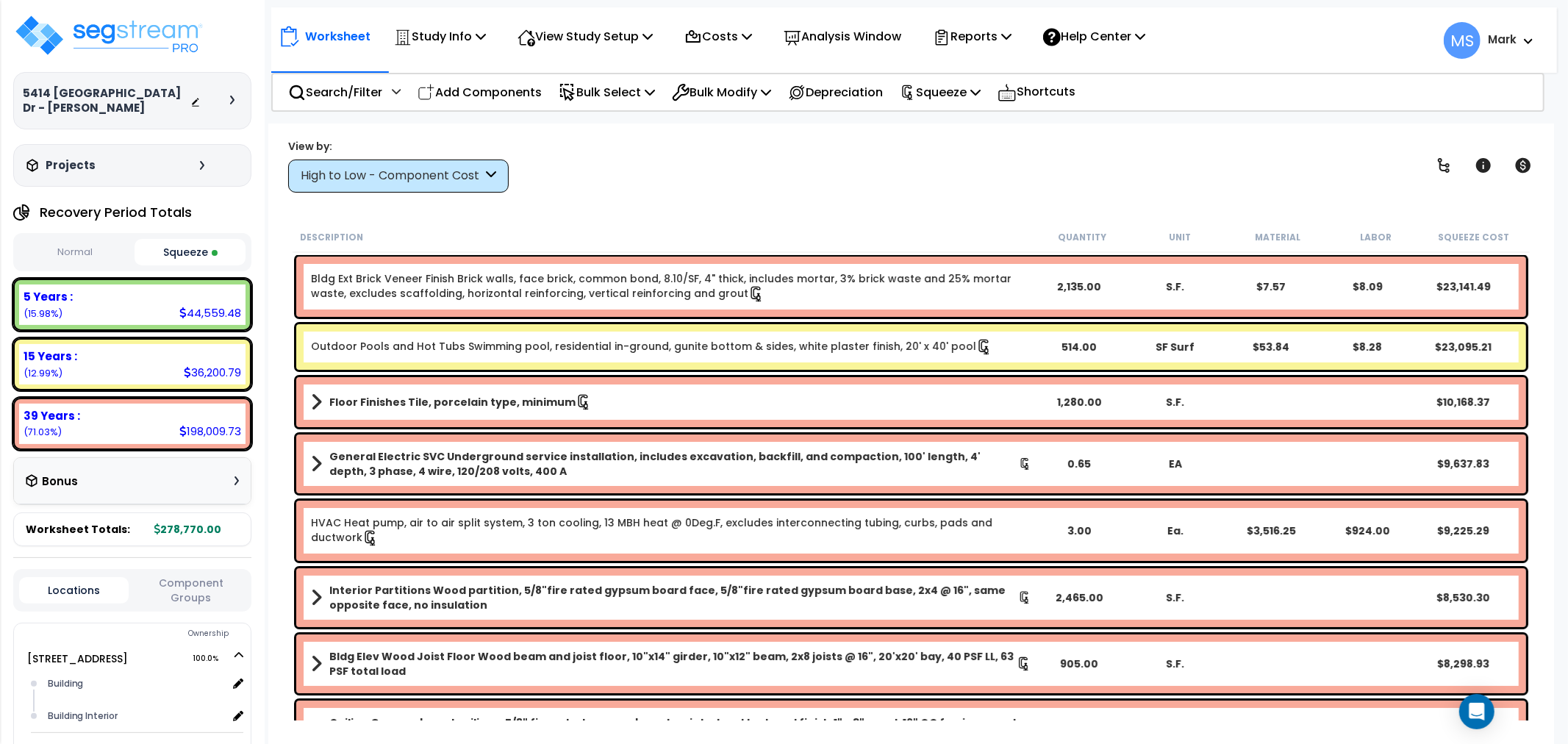
click at [1012, 349] on b "Outdoor Pools and Hot Tubs Swimming pool, residential in-ground, gunite bottom …" at bounding box center [671, 347] width 720 height 16
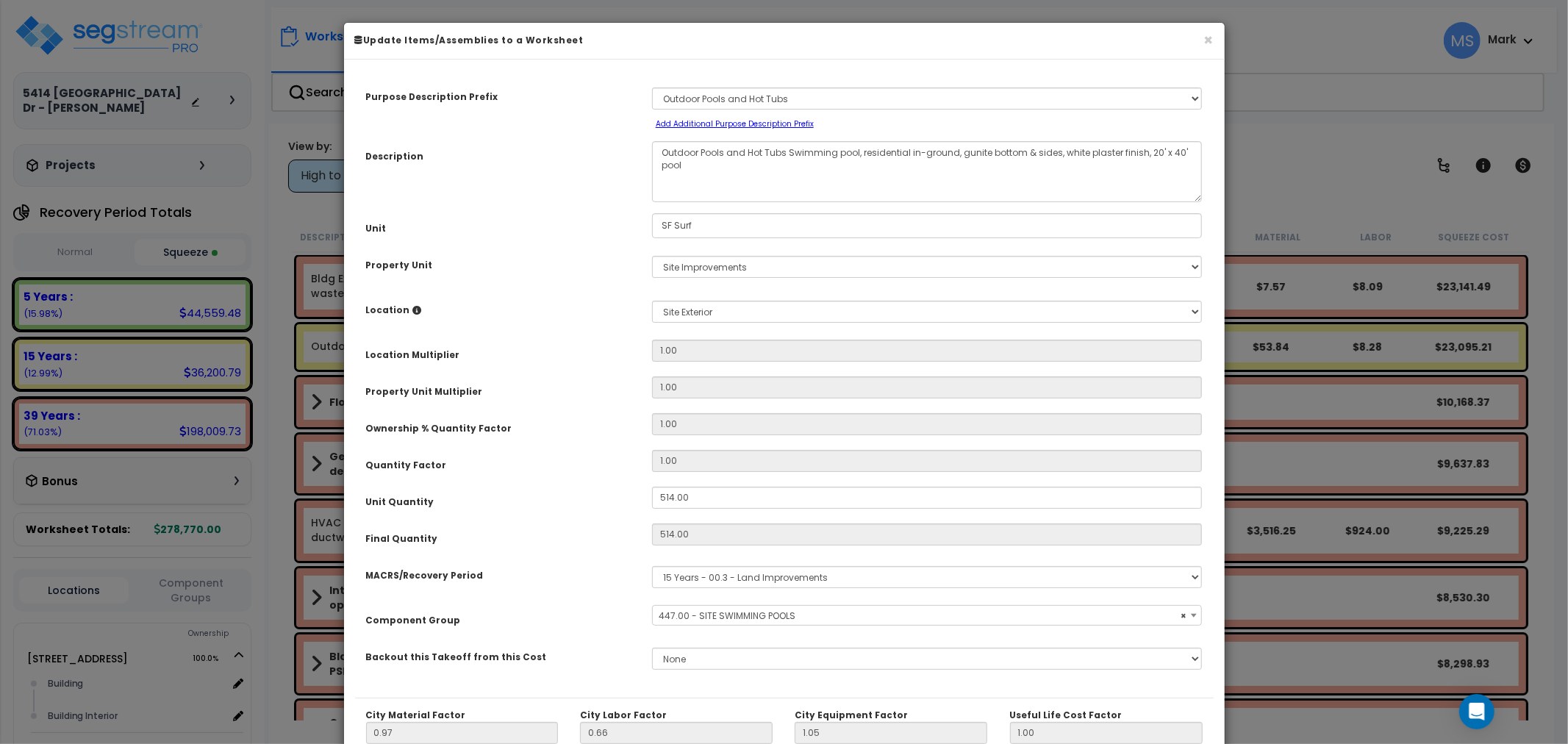
select select "45822"
click at [716, 498] on input "514.00" at bounding box center [927, 498] width 551 height 22
type input "7"
type input "514"
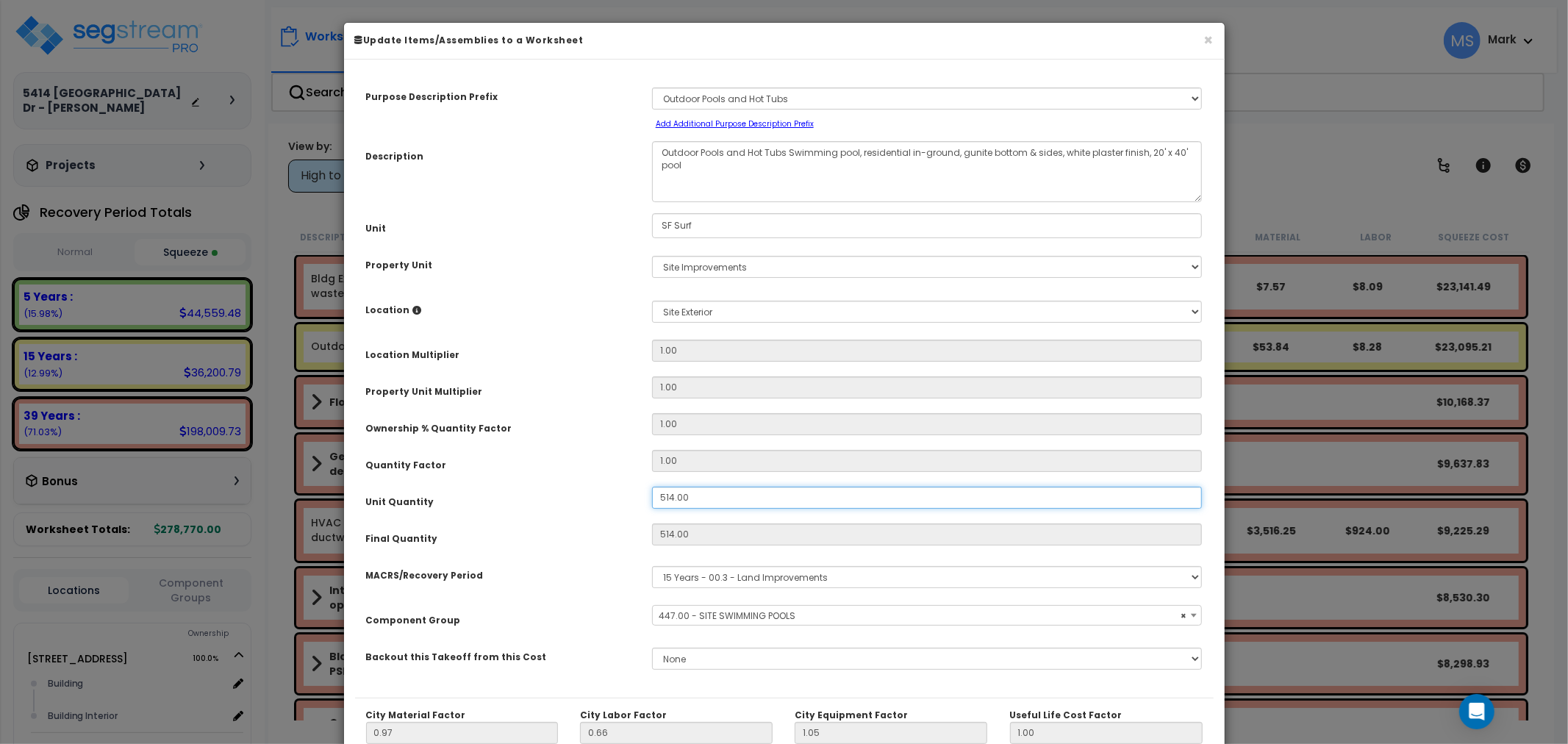
type input "$33,348.32"
type input "7"
type input "$454.16"
type input "716"
type input "71"
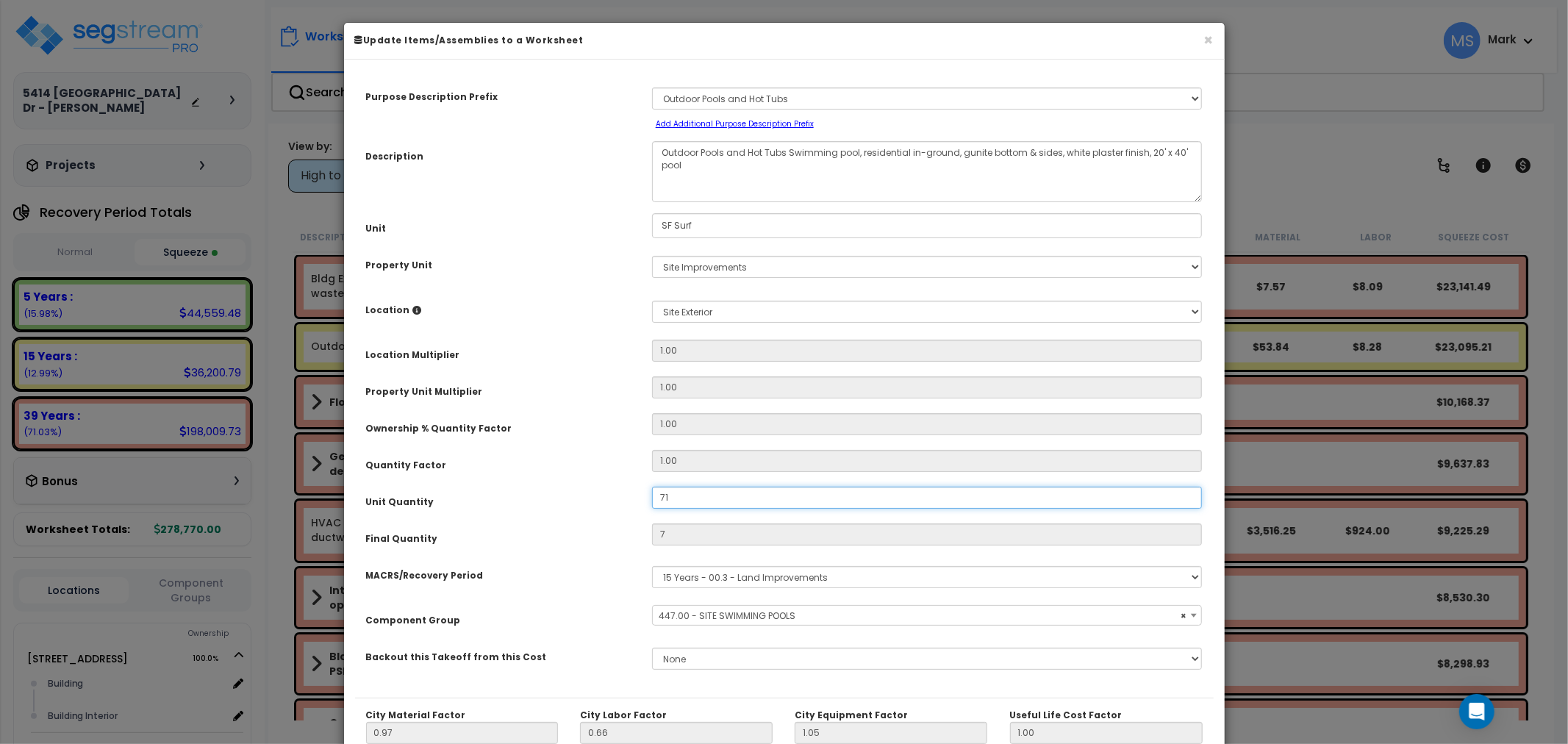
type input "$4,606.48"
type input "716"
type input "$46,454.08"
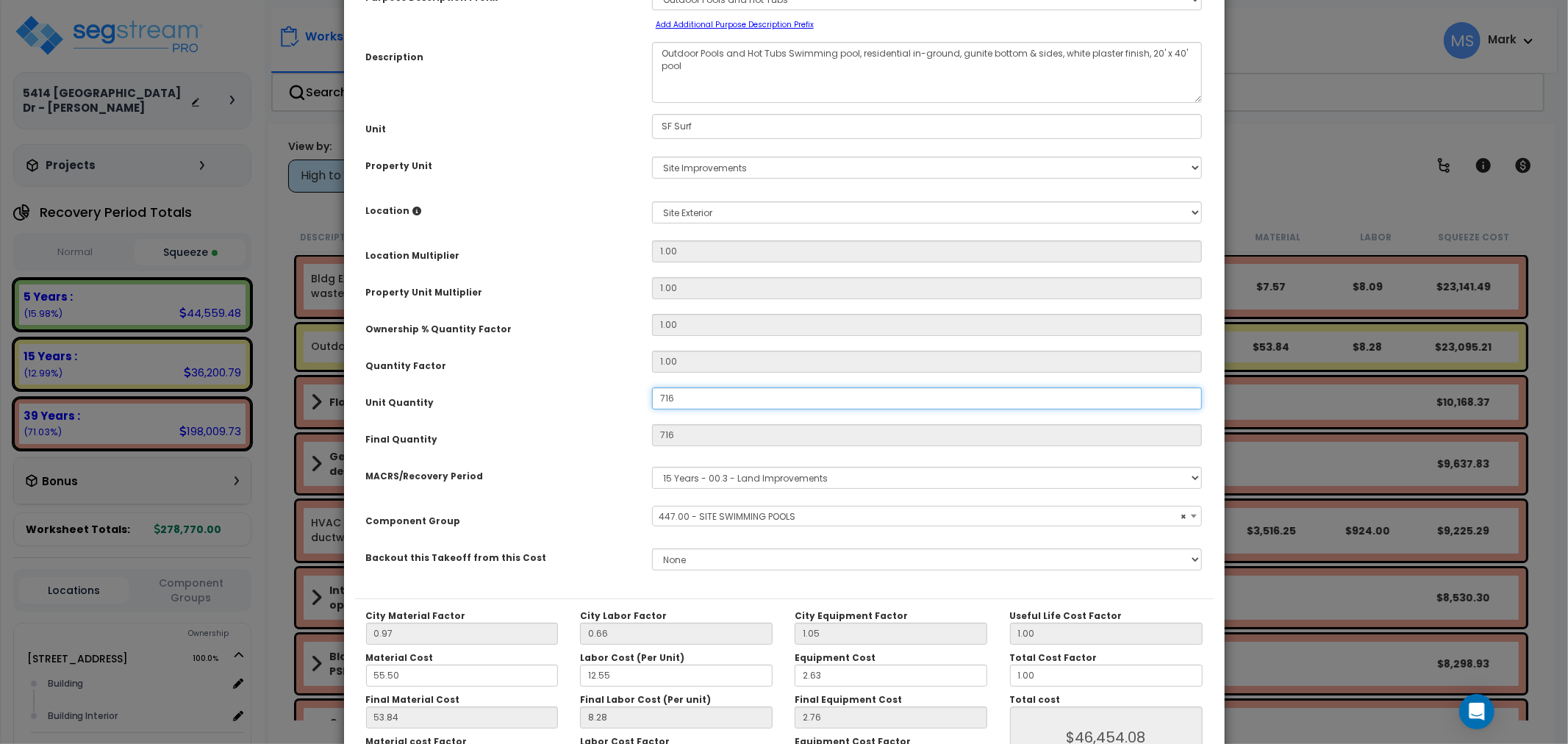
scroll to position [208, 0]
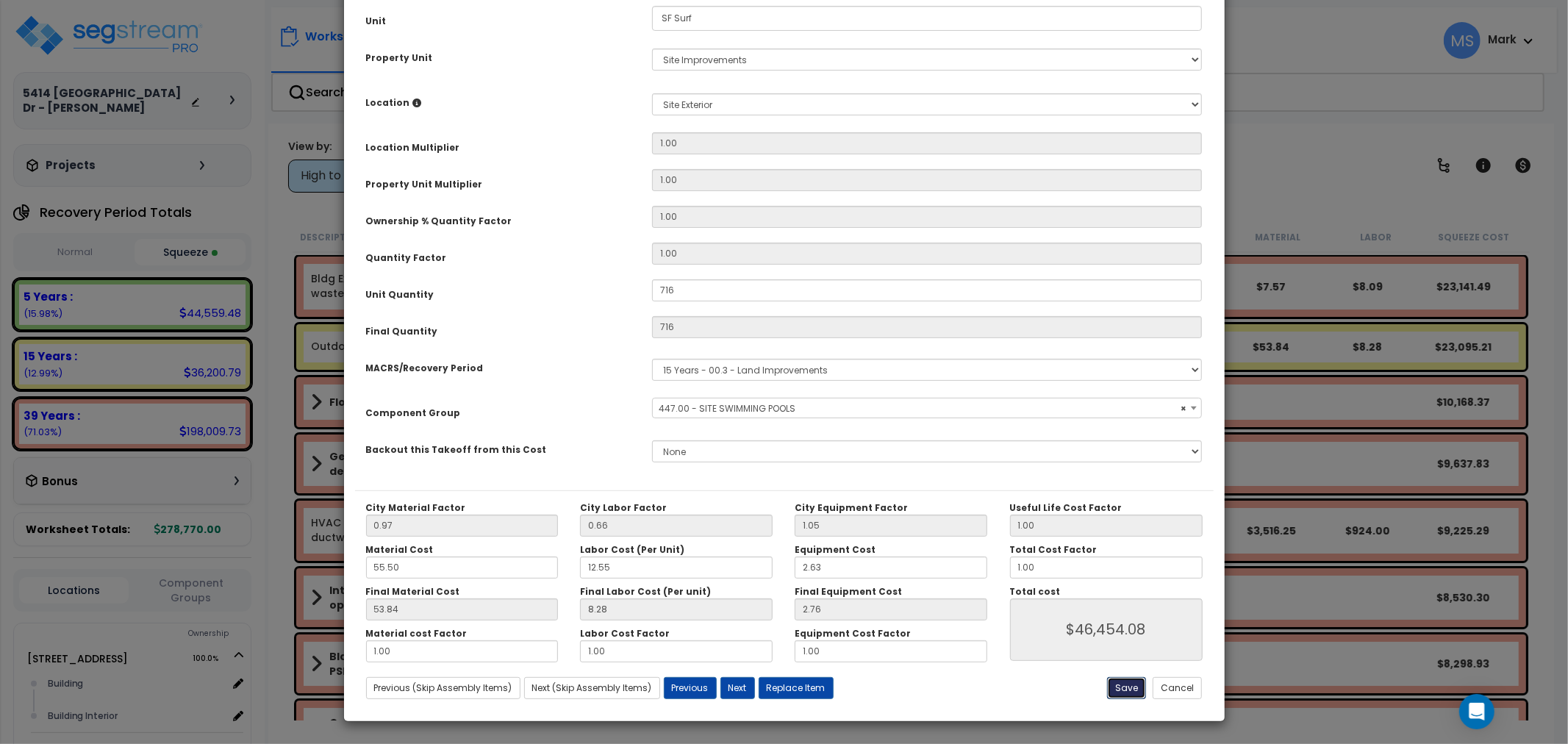
click at [1130, 686] on button "Save" at bounding box center [1127, 688] width 39 height 22
type input "716.00"
type input "46454.08"
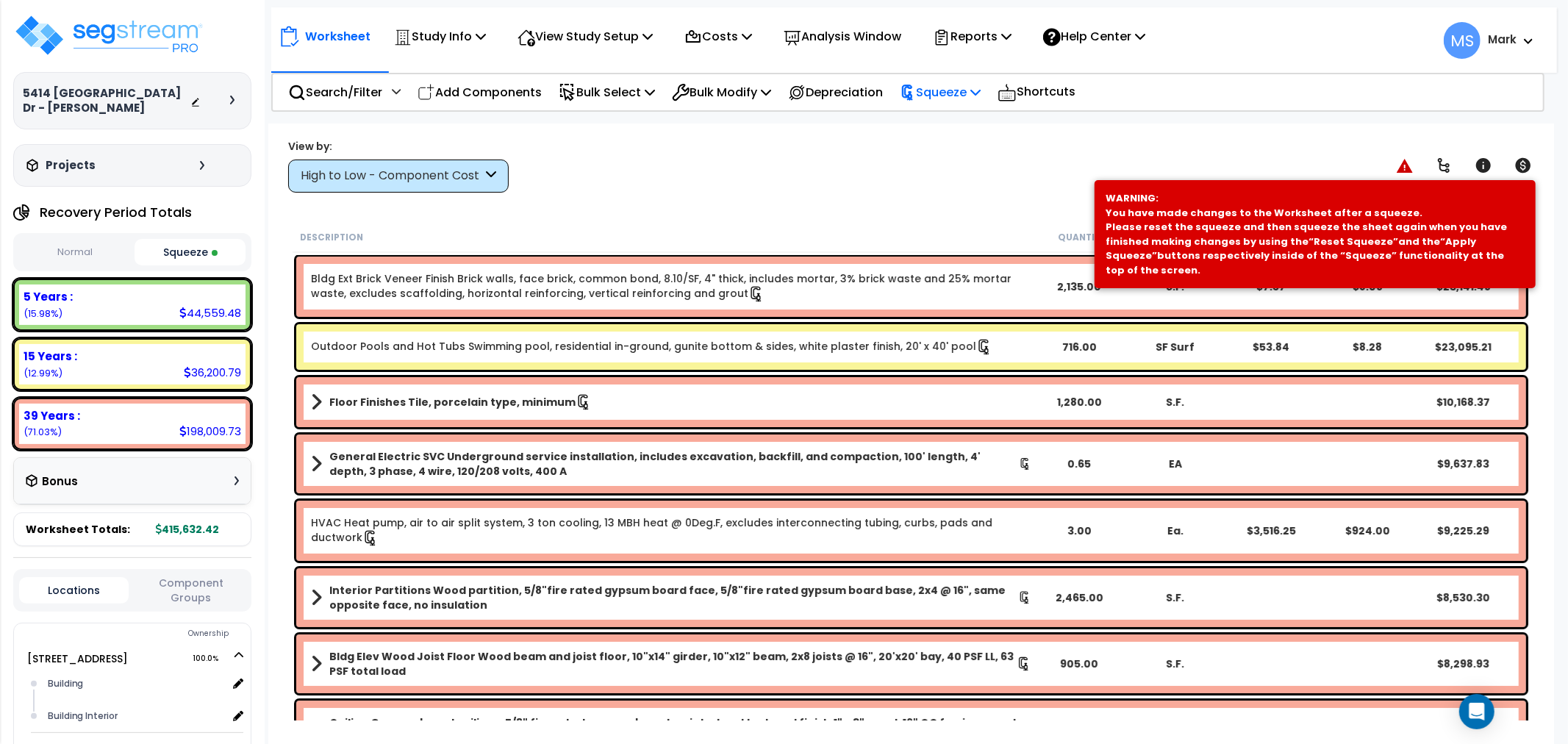
drag, startPoint x: 957, startPoint y: 86, endPoint x: 956, endPoint y: 114, distance: 28.0
click at [957, 87] on p "Squeeze" at bounding box center [940, 93] width 81 height 20
drag, startPoint x: 958, startPoint y: 117, endPoint x: 965, endPoint y: 134, distance: 18.4
click at [959, 119] on link "Re-squeeze" at bounding box center [965, 127] width 145 height 34
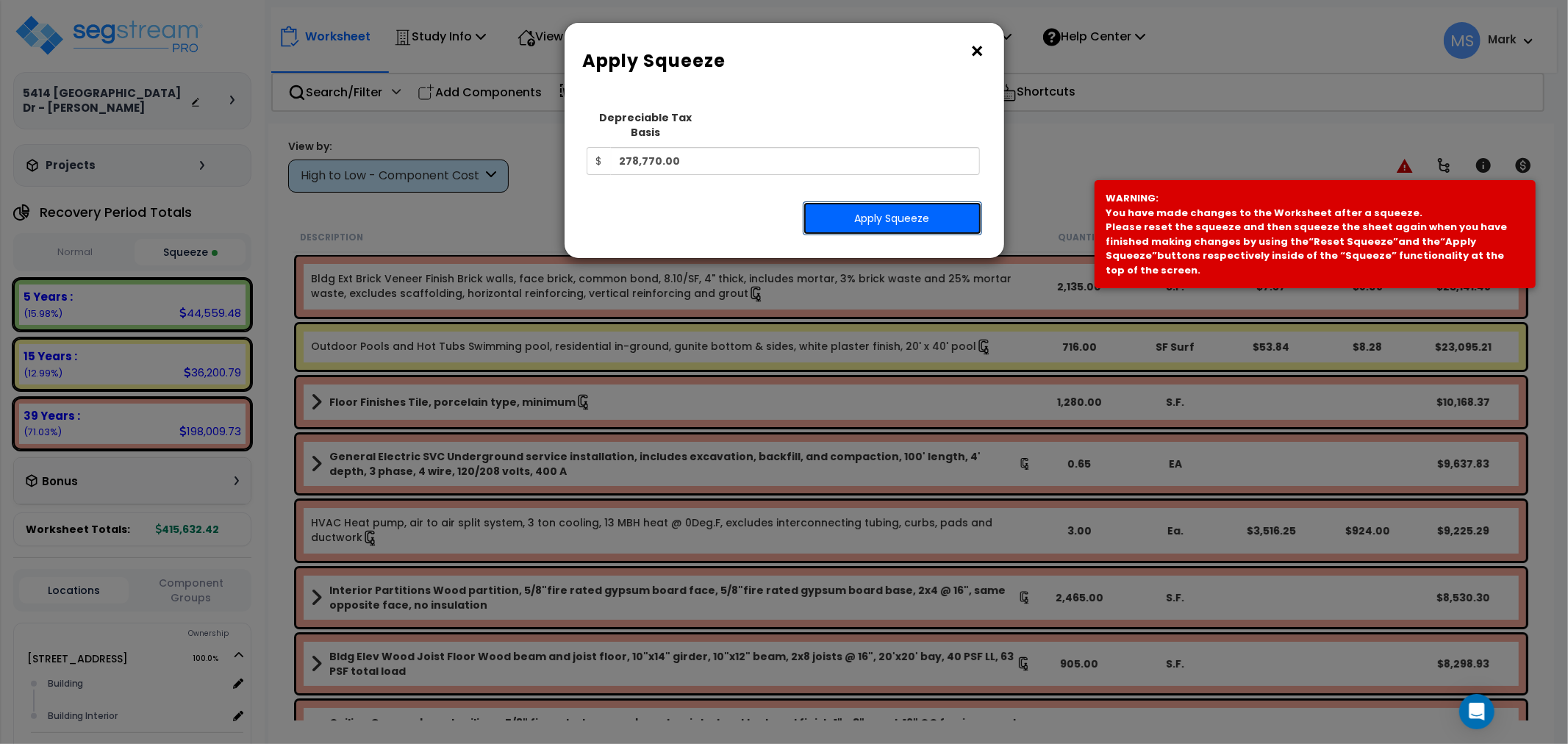
click at [936, 201] on button "Apply Squeeze" at bounding box center [892, 218] width 179 height 34
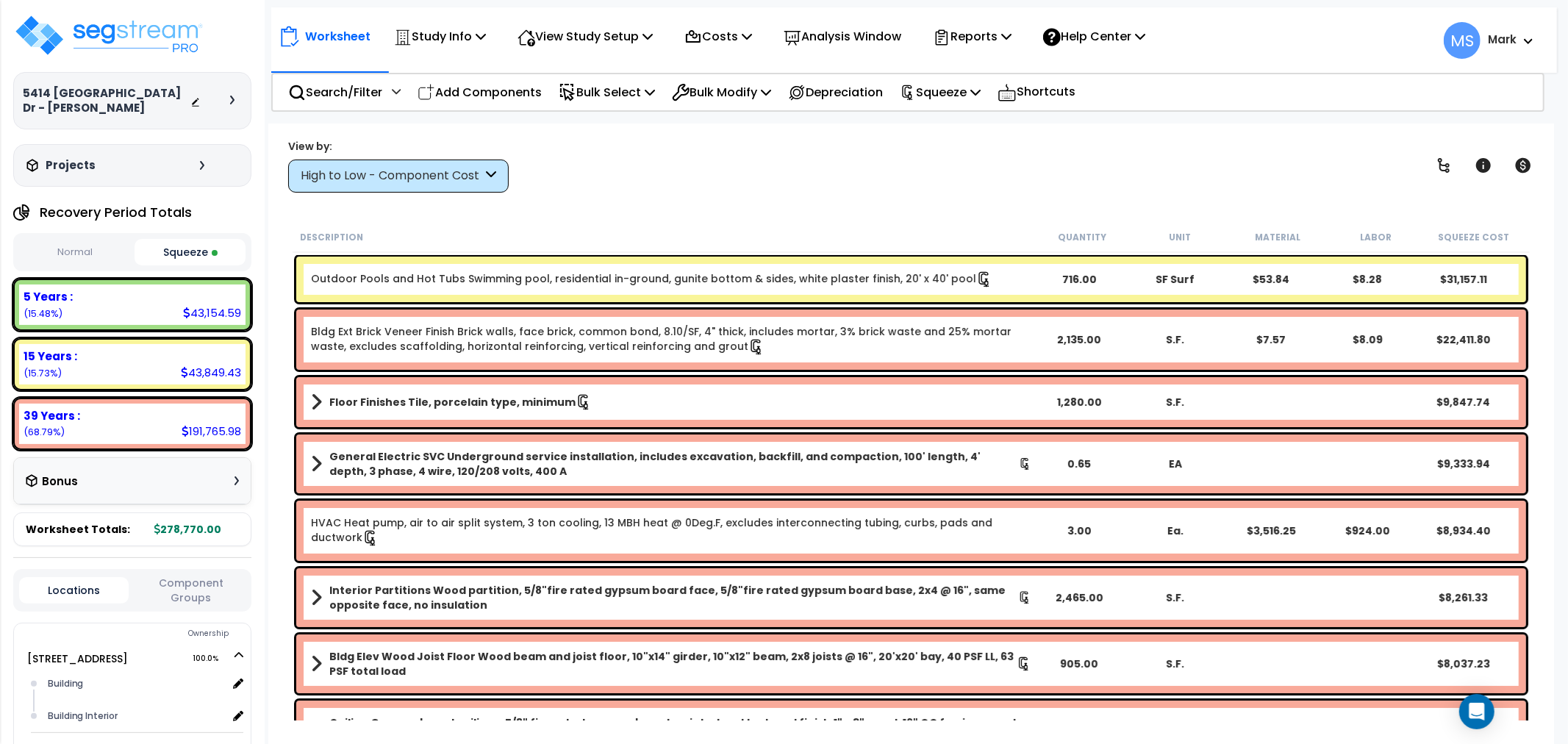
click at [813, 281] on link "Outdoor Pools and Hot Tubs Swimming pool, residential in-ground, gunite bottom …" at bounding box center [651, 279] width 681 height 16
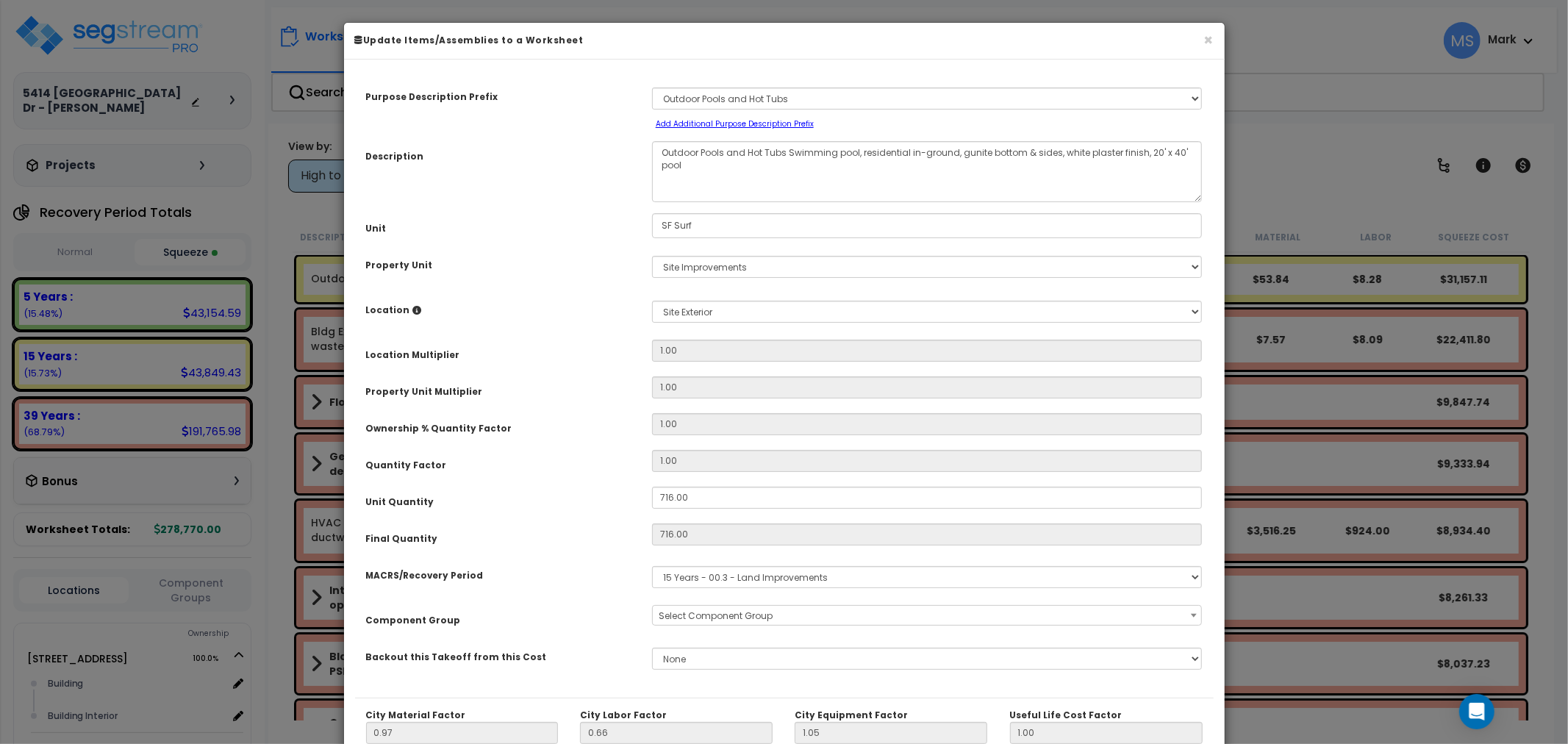
select select "45822"
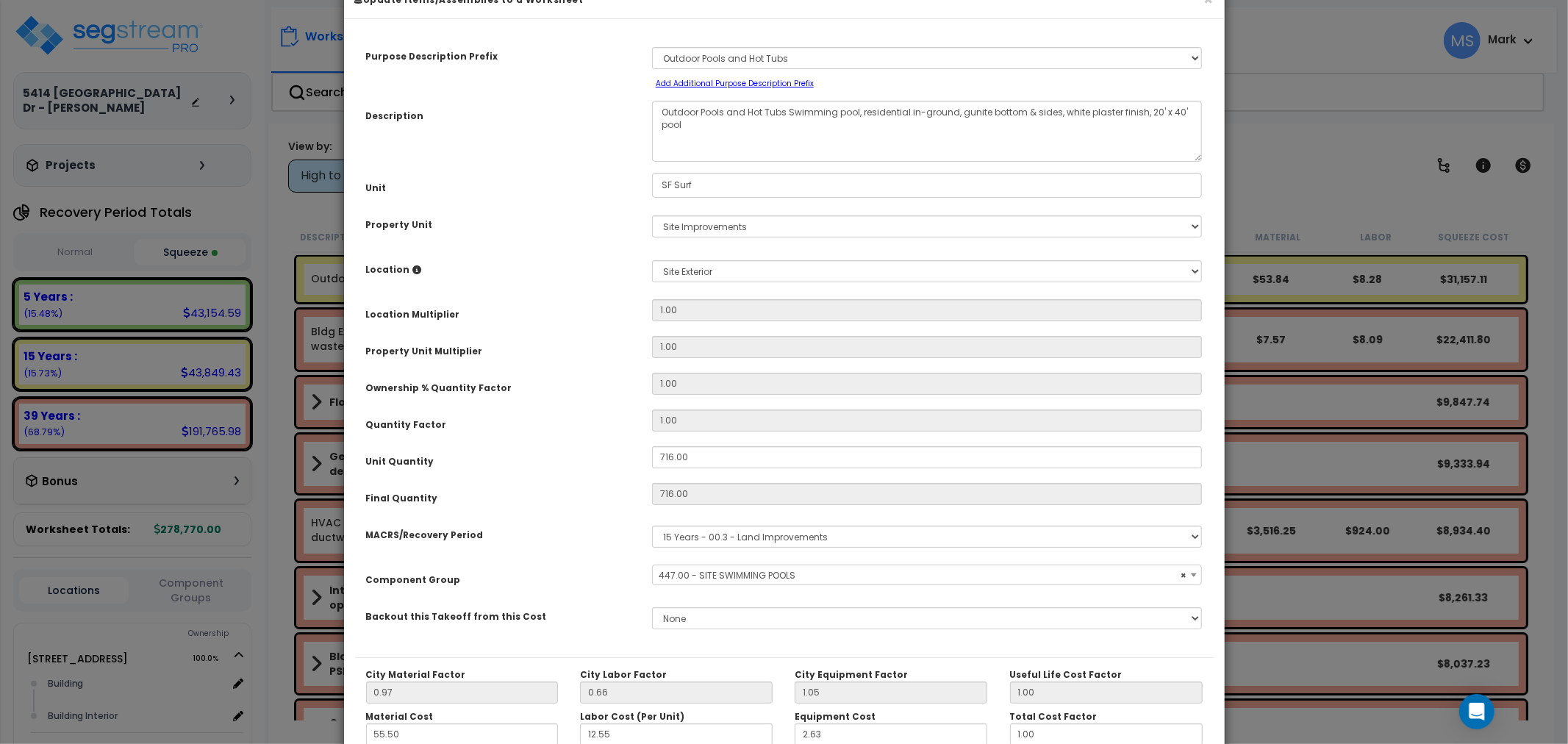
scroll to position [82, 0]
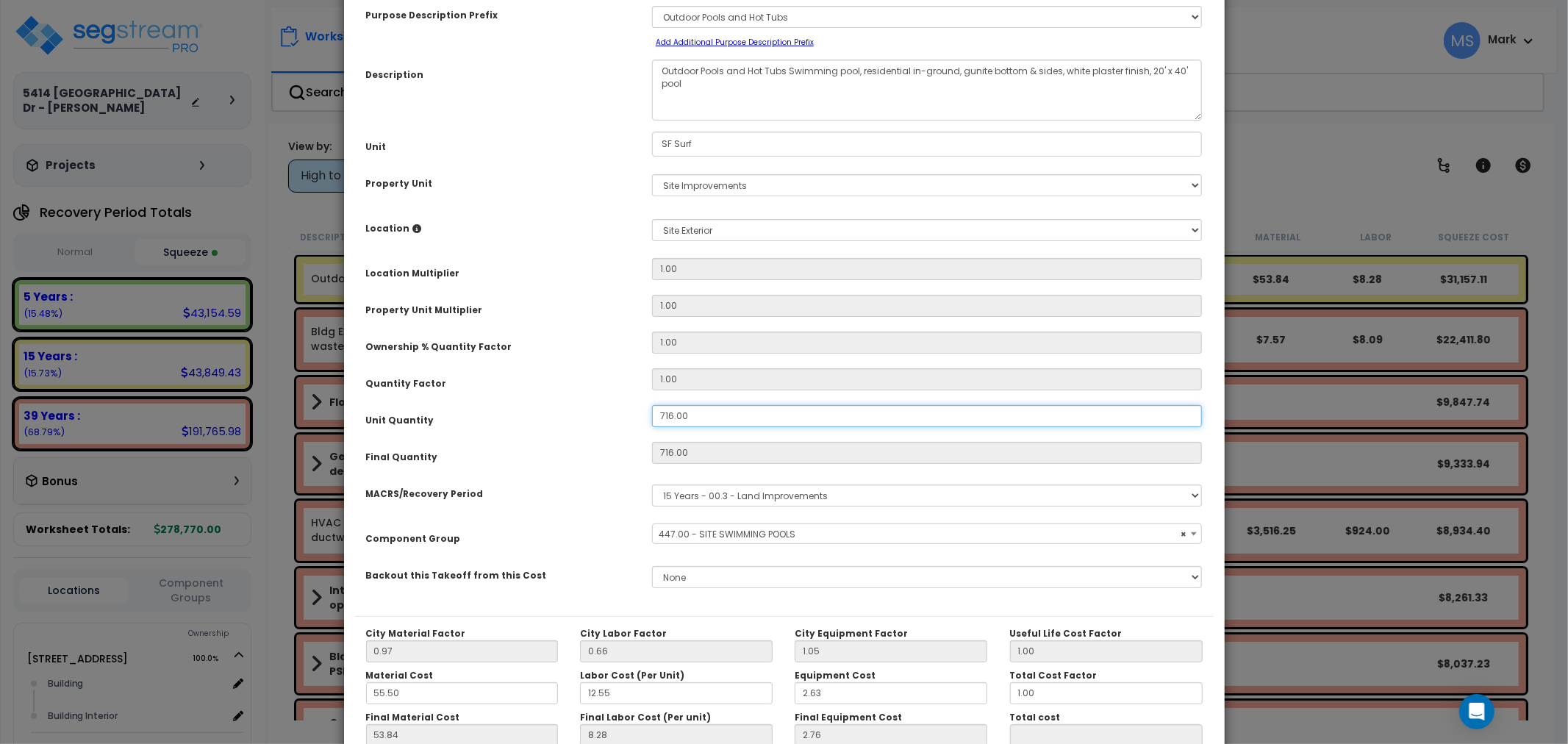
click at [672, 413] on input "716.00" at bounding box center [927, 416] width 551 height 22
type input "716"
type input "$46,454.08"
type input "76.00"
type input "$46,454.08"
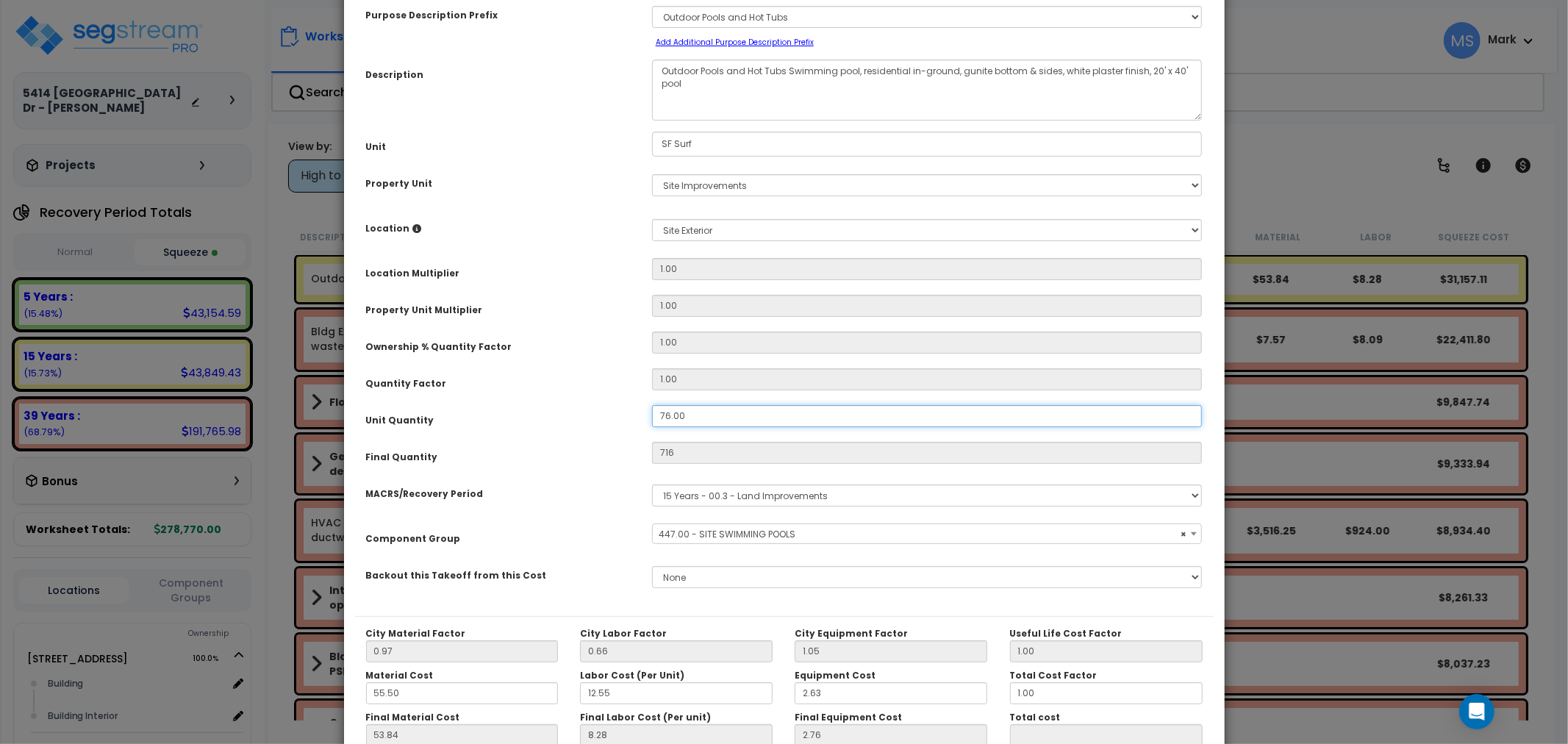
type input "76"
type input "$4,930.88"
type input "706.00"
type input "$4,930.88"
type input "706"
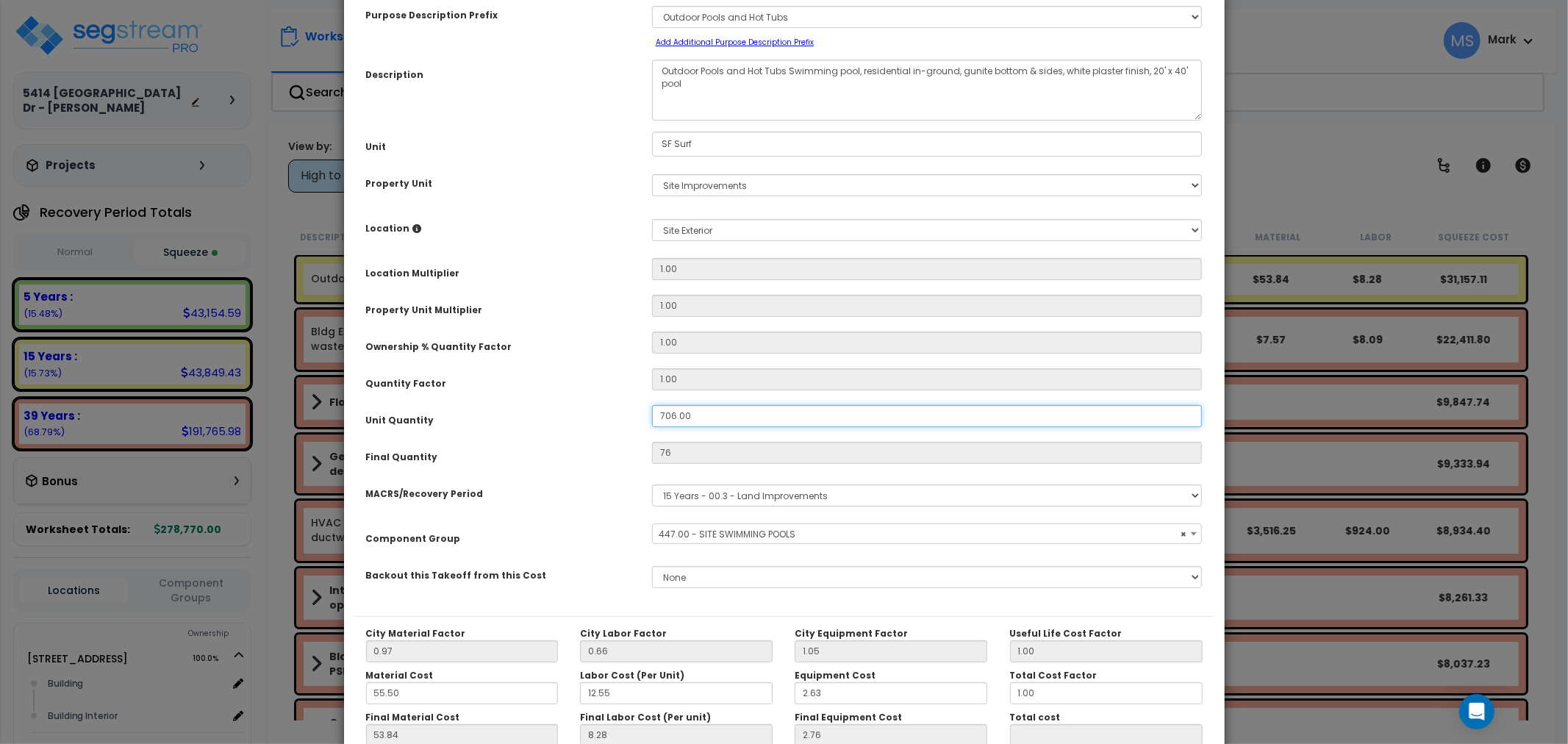
type input "$45,805.28"
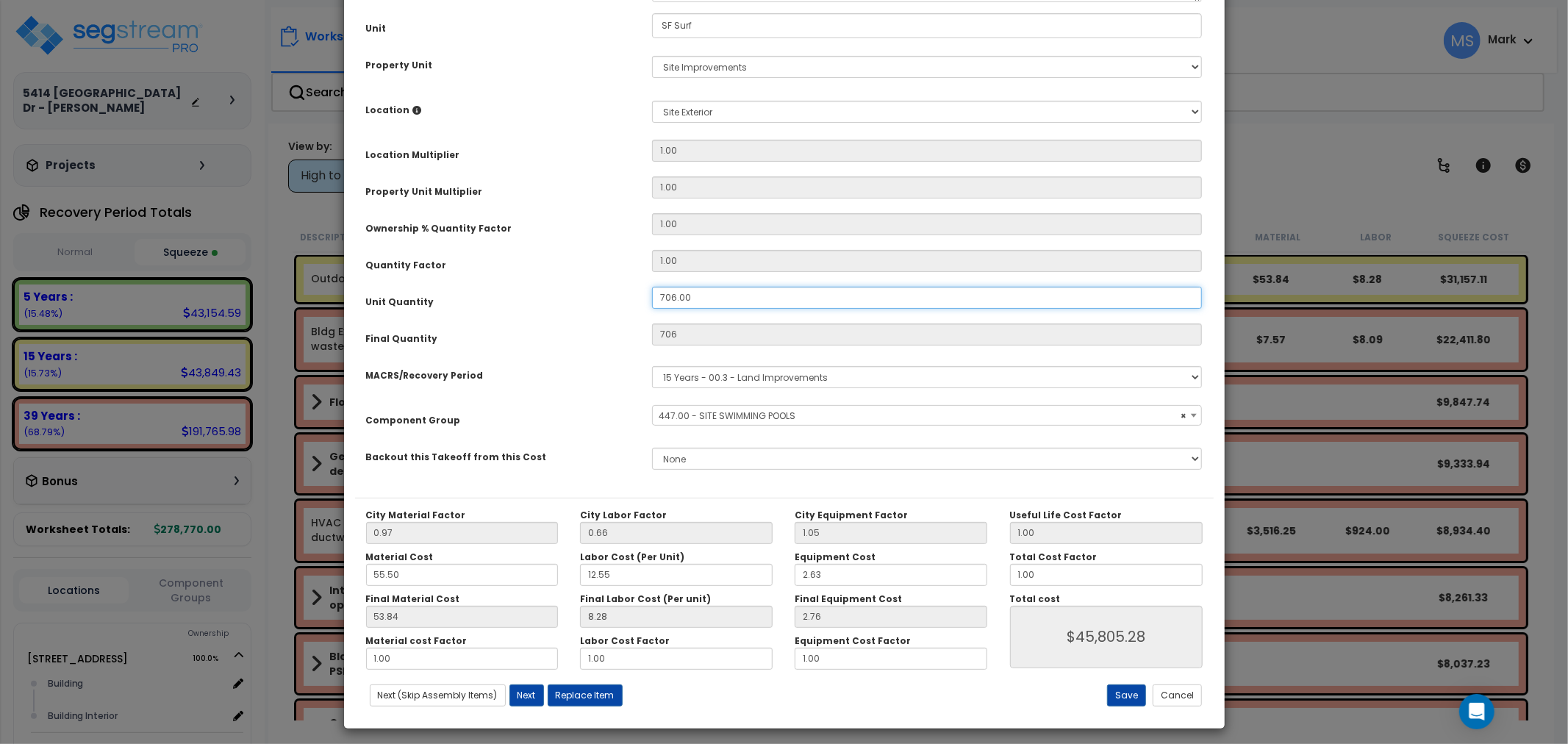
scroll to position [208, 0]
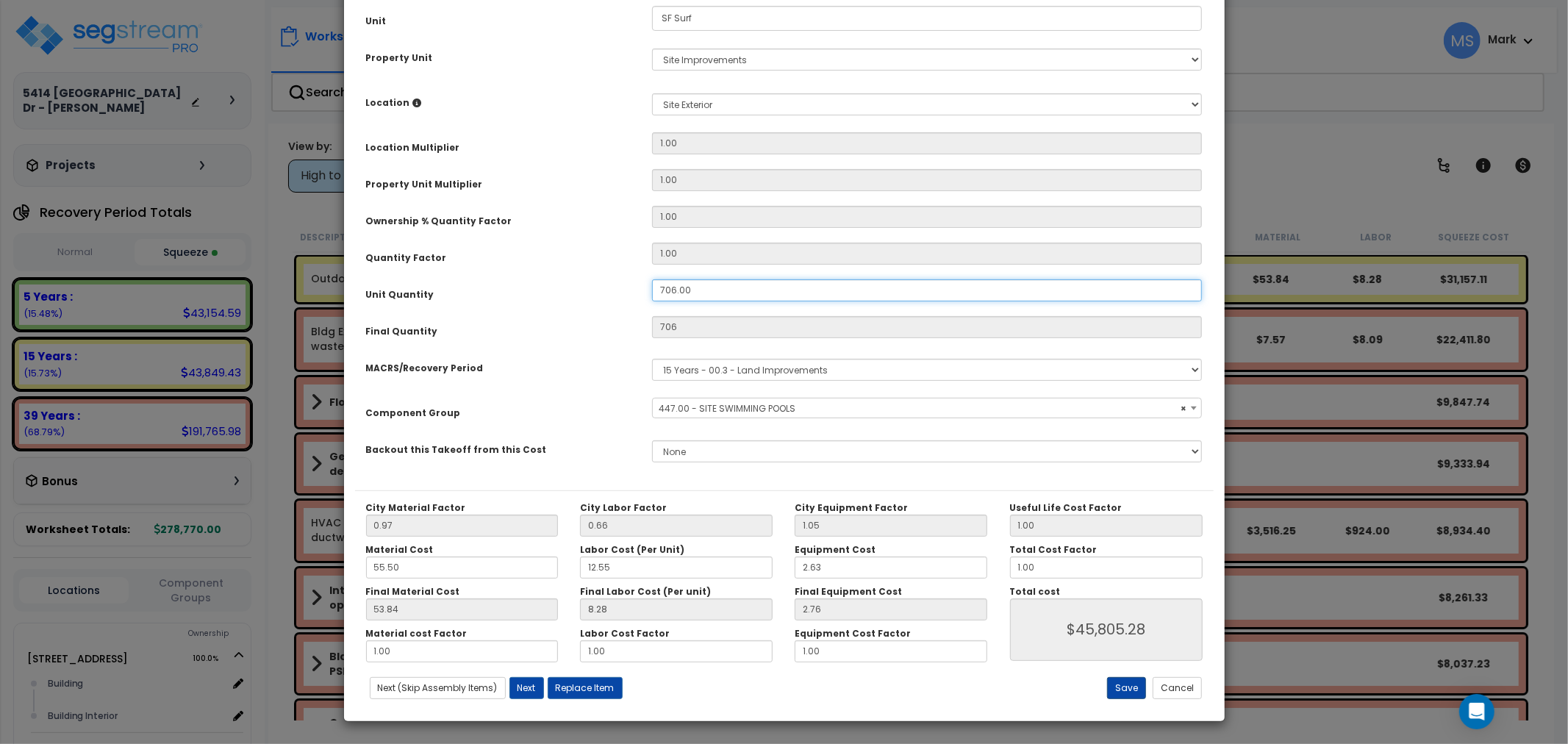
type input "706.00"
click at [1130, 689] on button "Save" at bounding box center [1127, 688] width 39 height 22
type input "706.00"
type input "45805.28"
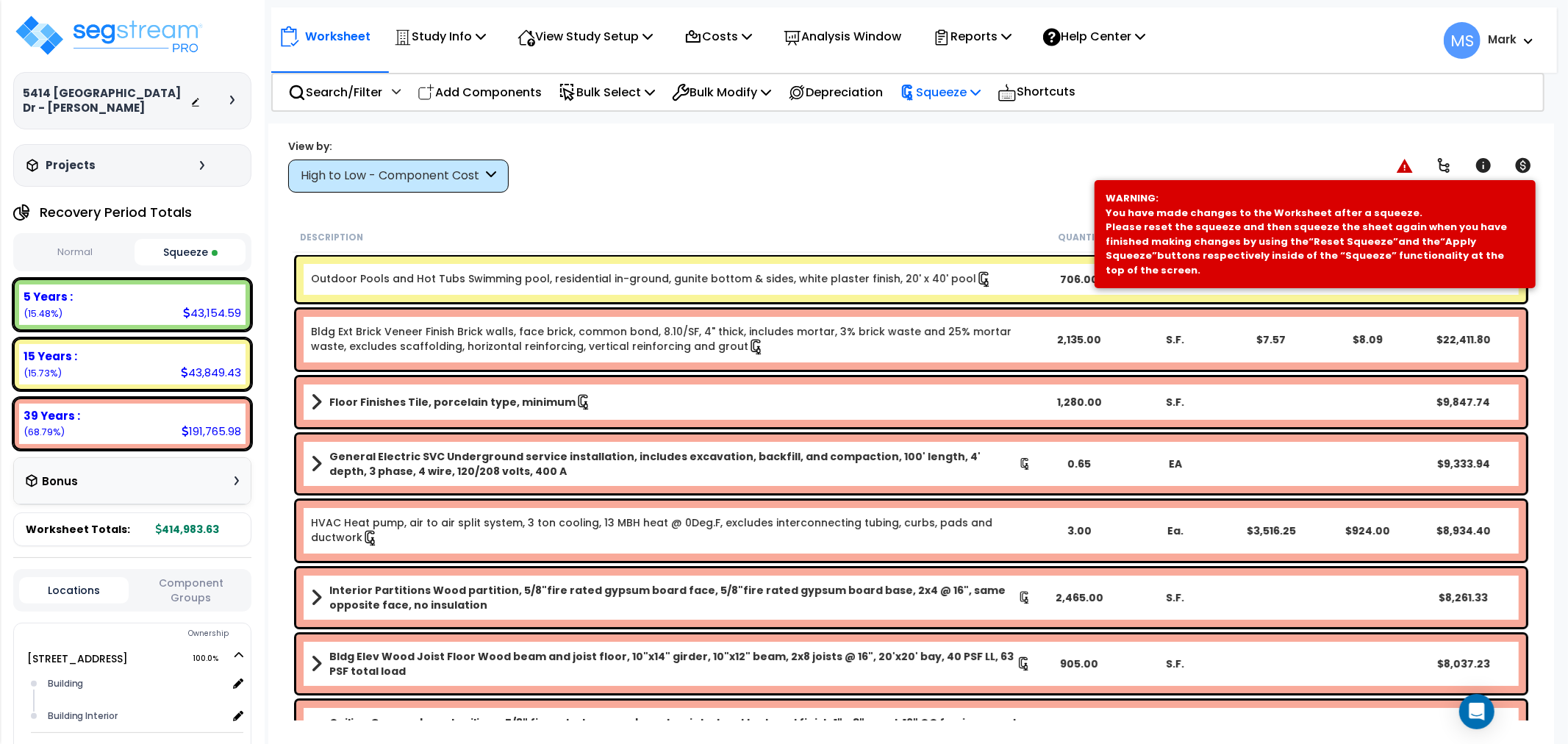
click at [946, 91] on p "Squeeze" at bounding box center [940, 93] width 81 height 20
click at [954, 118] on link "Re-squeeze" at bounding box center [965, 127] width 145 height 34
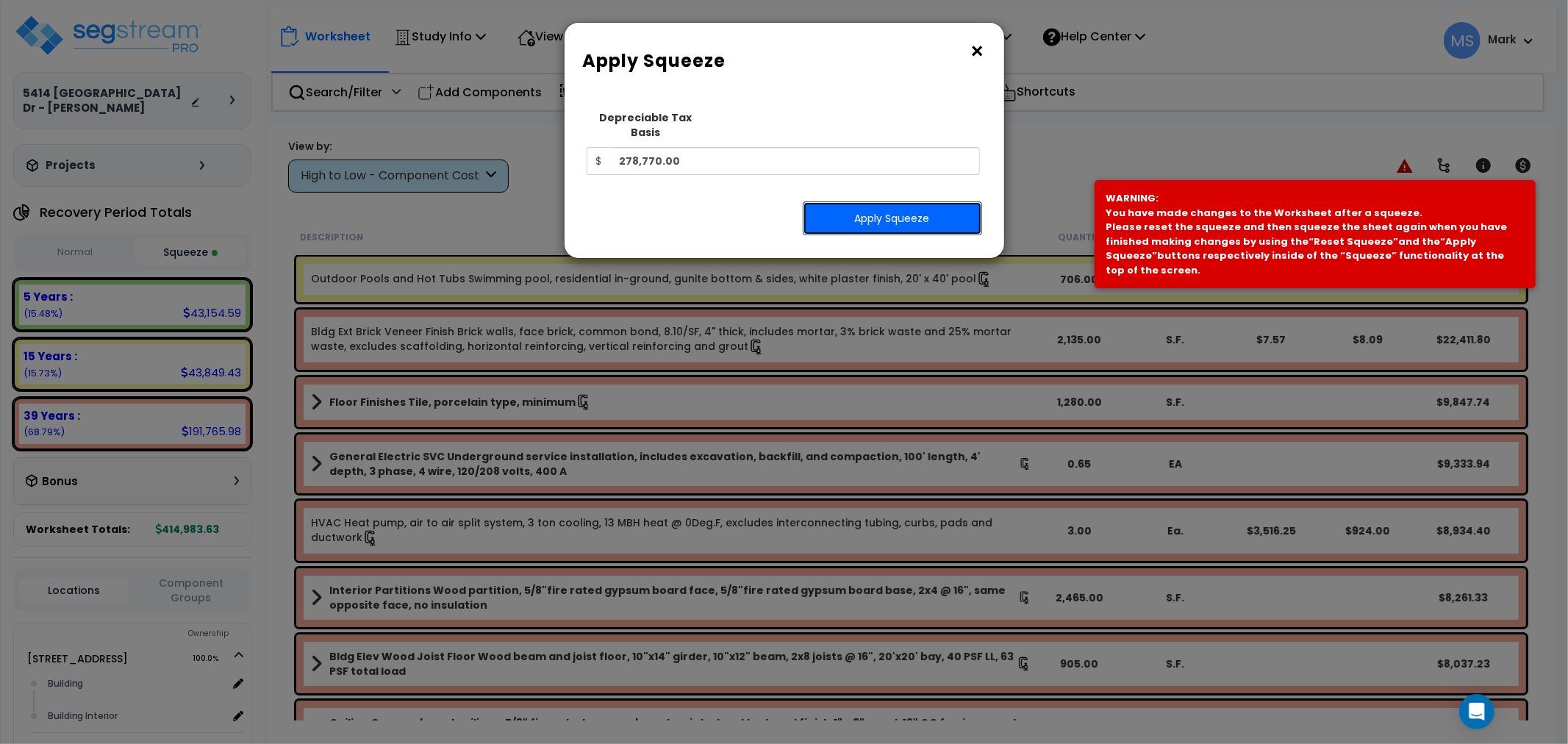
click at [939, 201] on button "Apply Squeeze" at bounding box center [892, 218] width 179 height 34
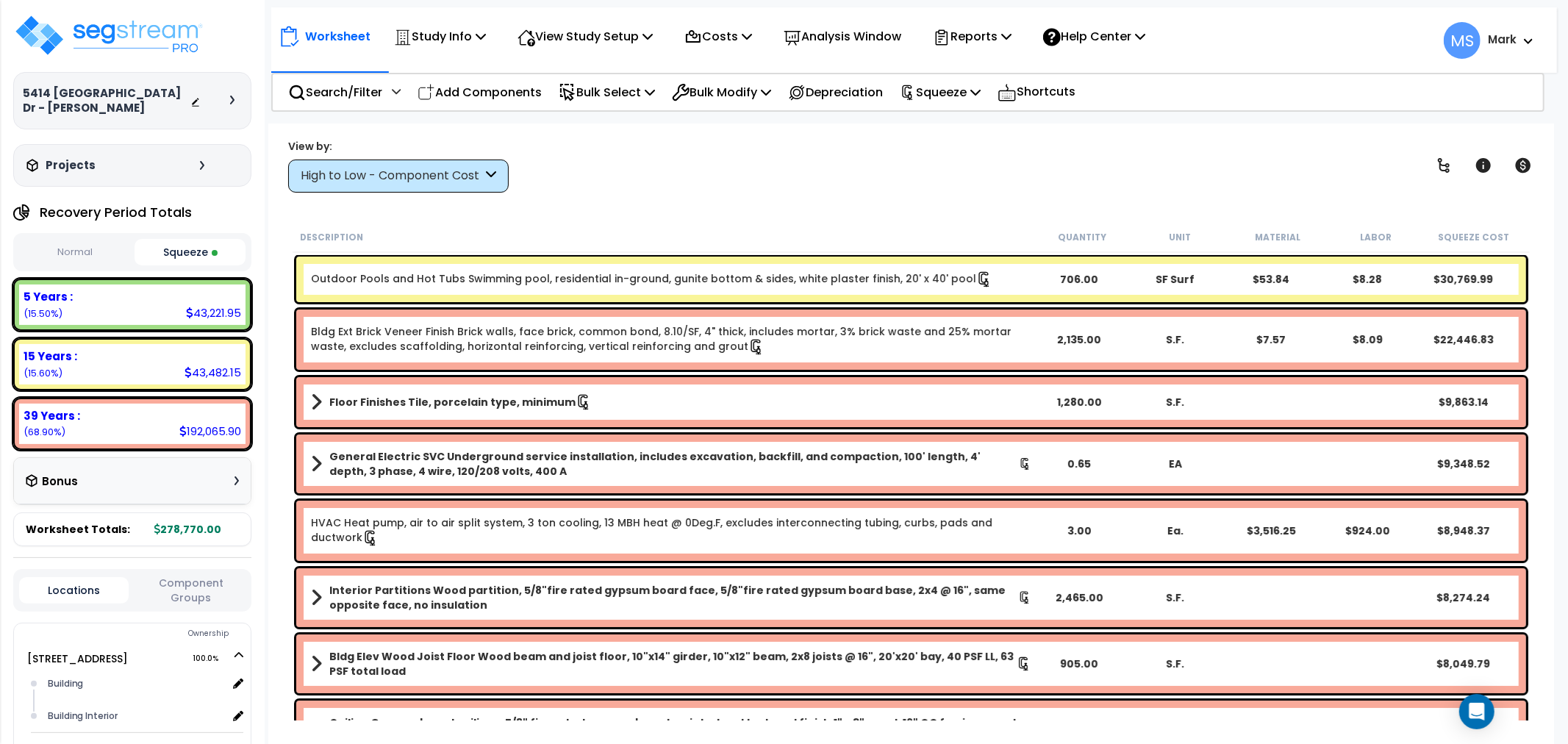
click at [864, 285] on link "Outdoor Pools and Hot Tubs Swimming pool, residential in-ground, gunite bottom …" at bounding box center [651, 279] width 681 height 16
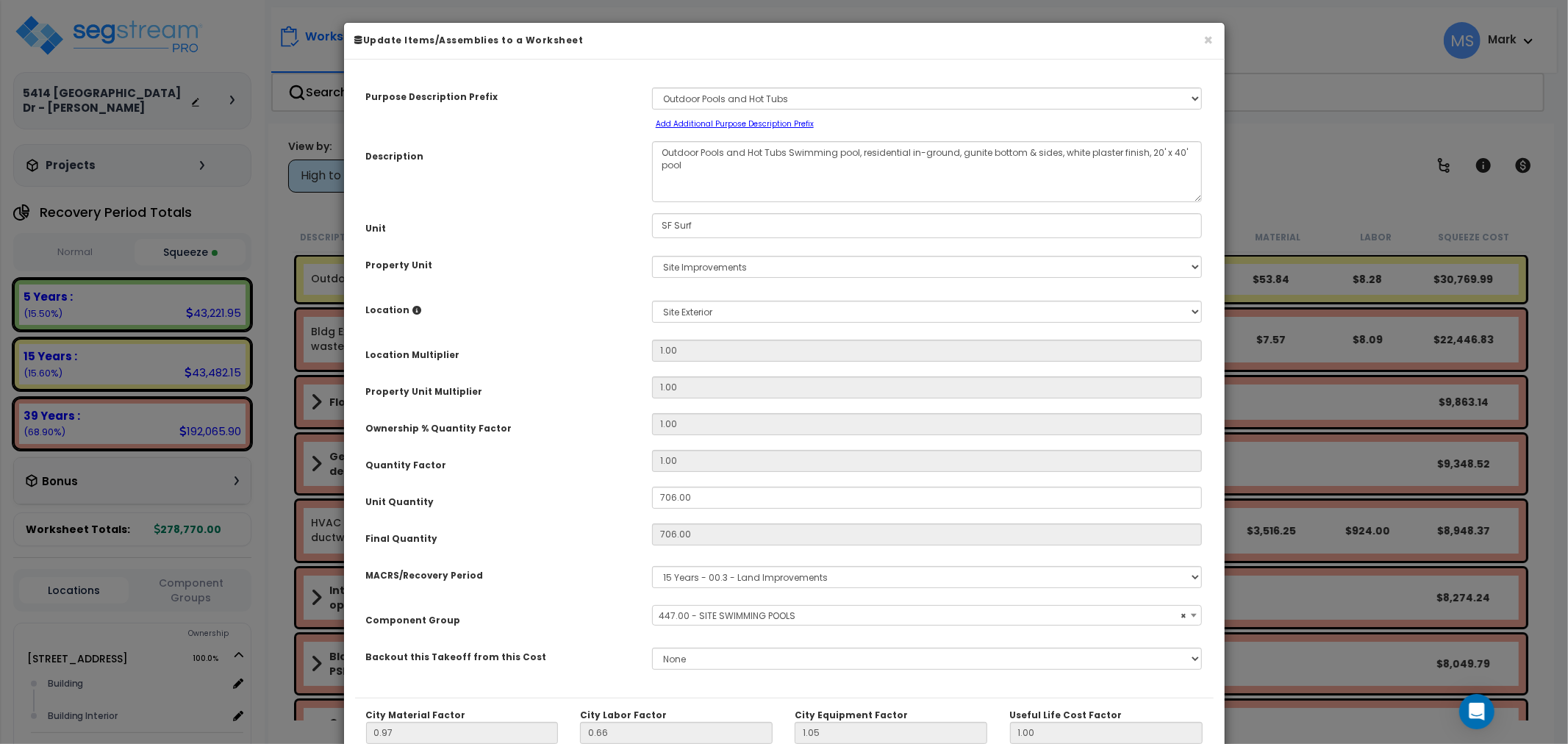
select select "45822"
click at [1207, 34] on button "×" at bounding box center [1209, 40] width 9 height 16
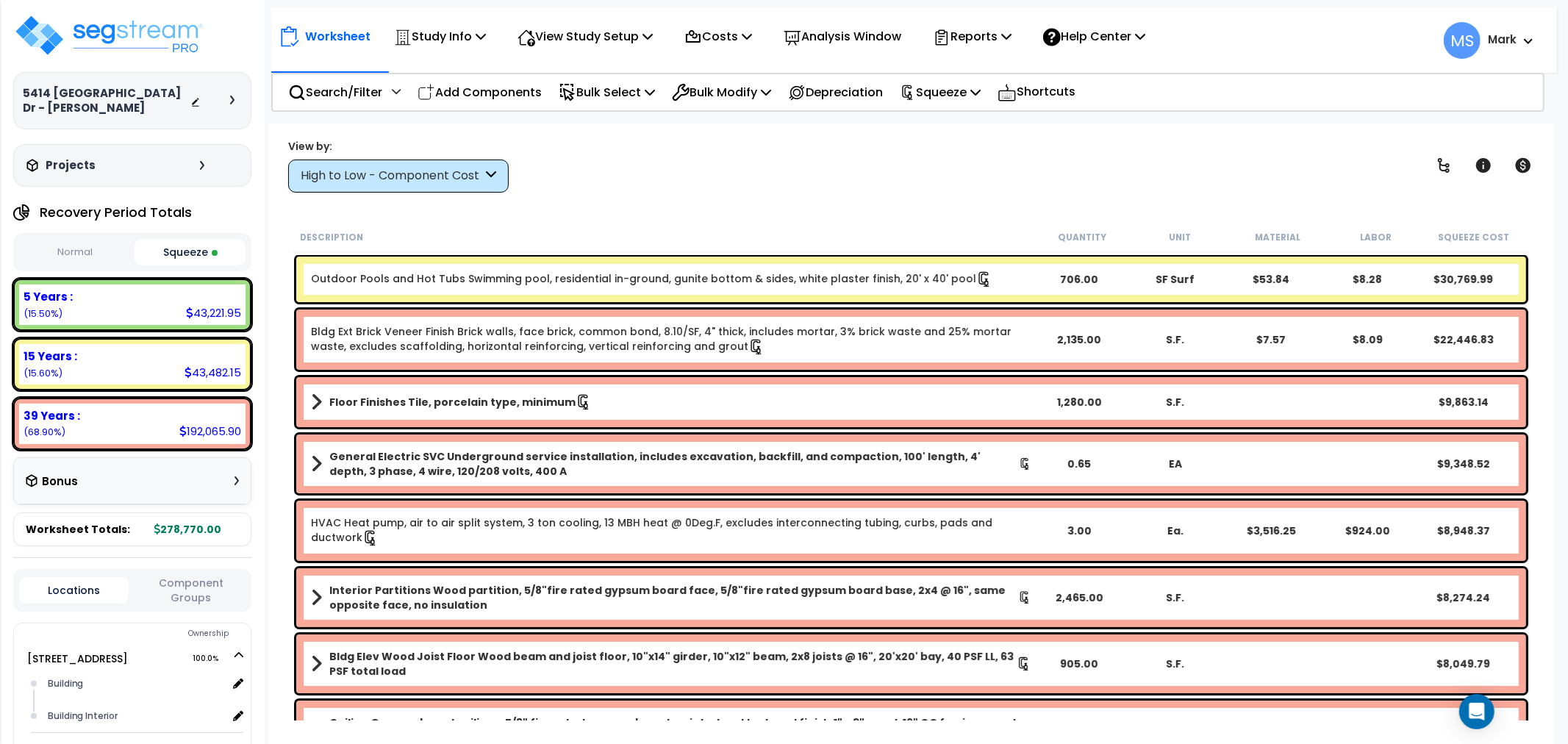
click at [702, 274] on link "Outdoor Pools and Hot Tubs Swimming pool, residential in-ground, gunite bottom …" at bounding box center [651, 279] width 681 height 16
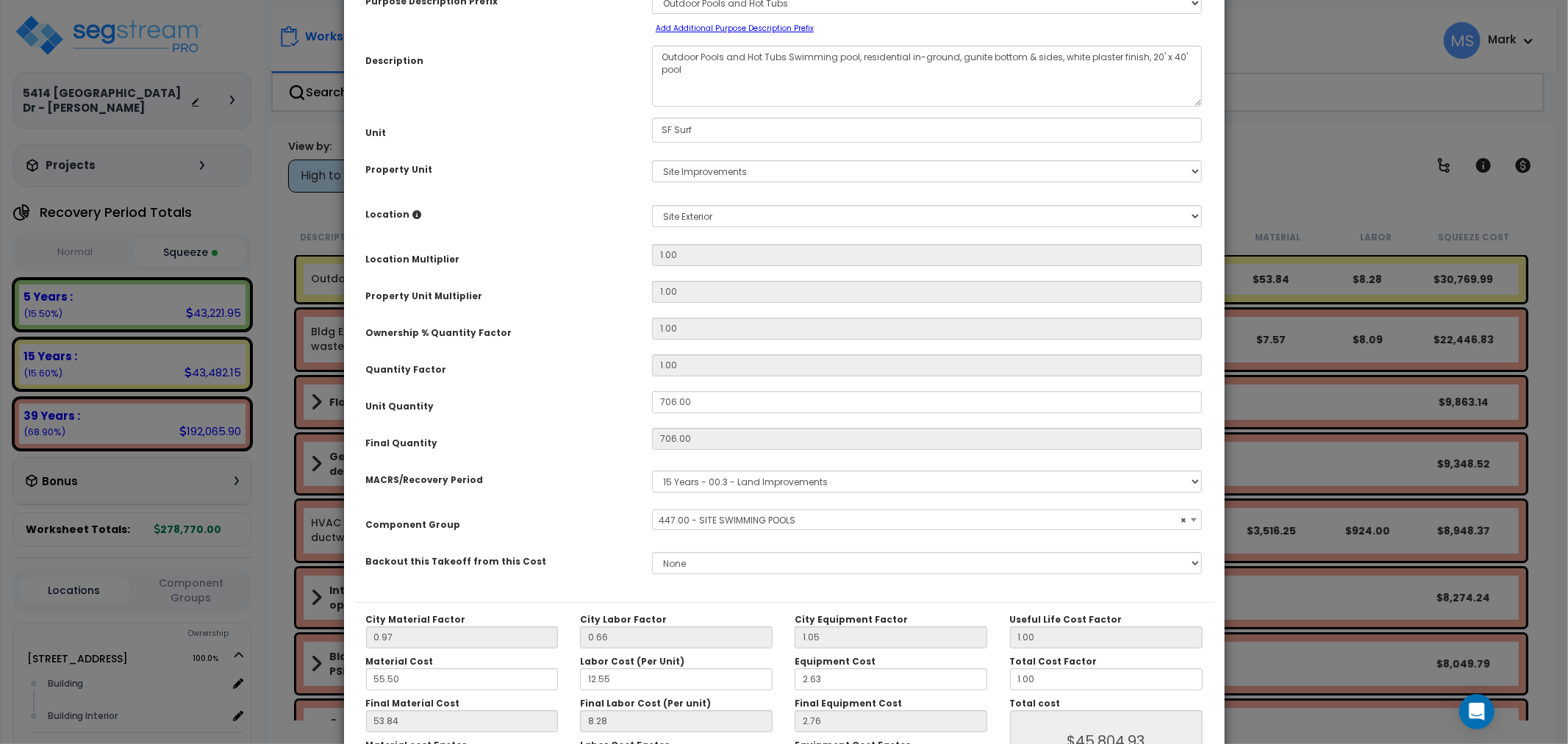
select select "45822"
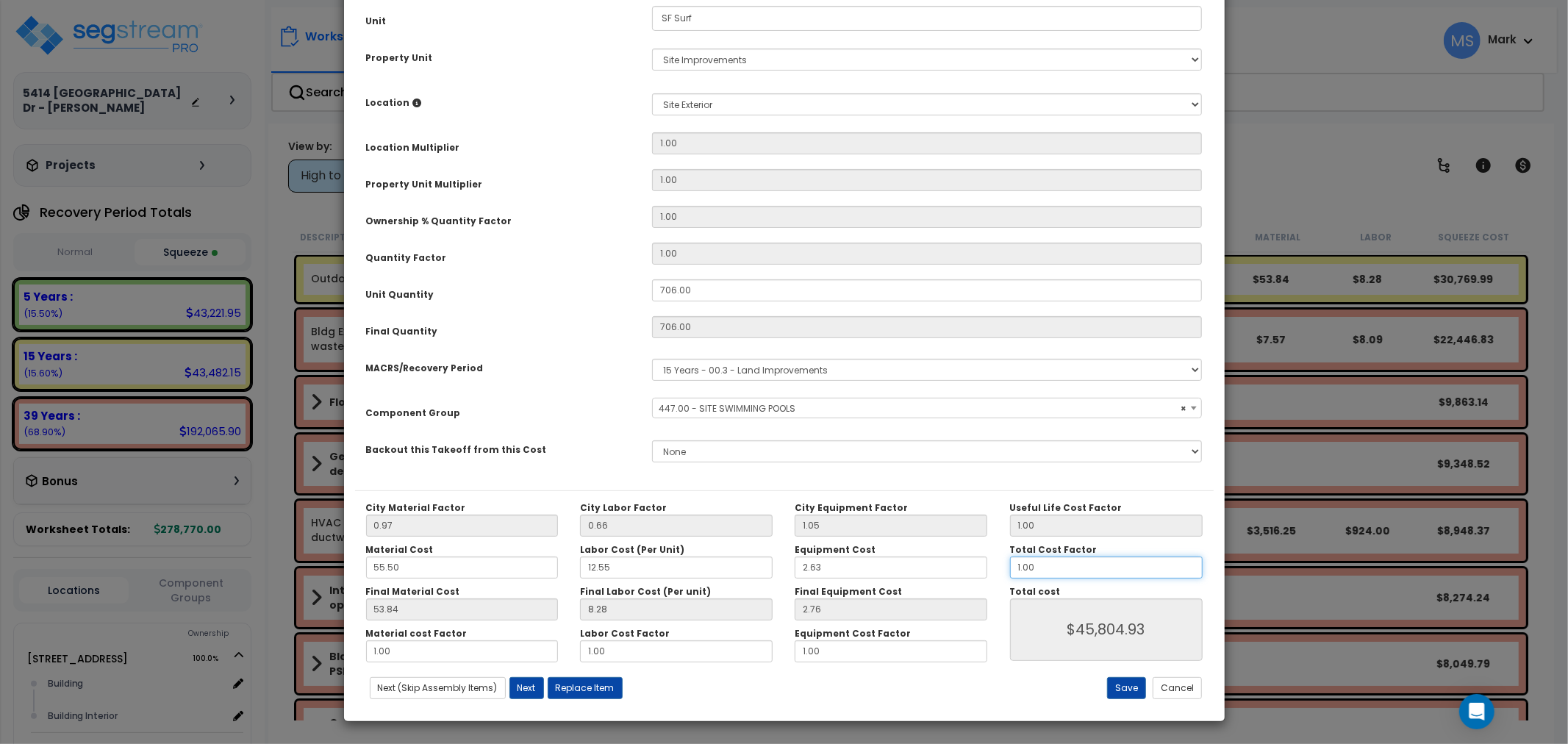
click at [1071, 564] on input "1.00" at bounding box center [1106, 568] width 193 height 22
drag, startPoint x: 1071, startPoint y: 564, endPoint x: 1061, endPoint y: 569, distance: 11.2
click at [1071, 564] on input "1.00" at bounding box center [1106, 568] width 193 height 22
type input "."
type input "$0.00"
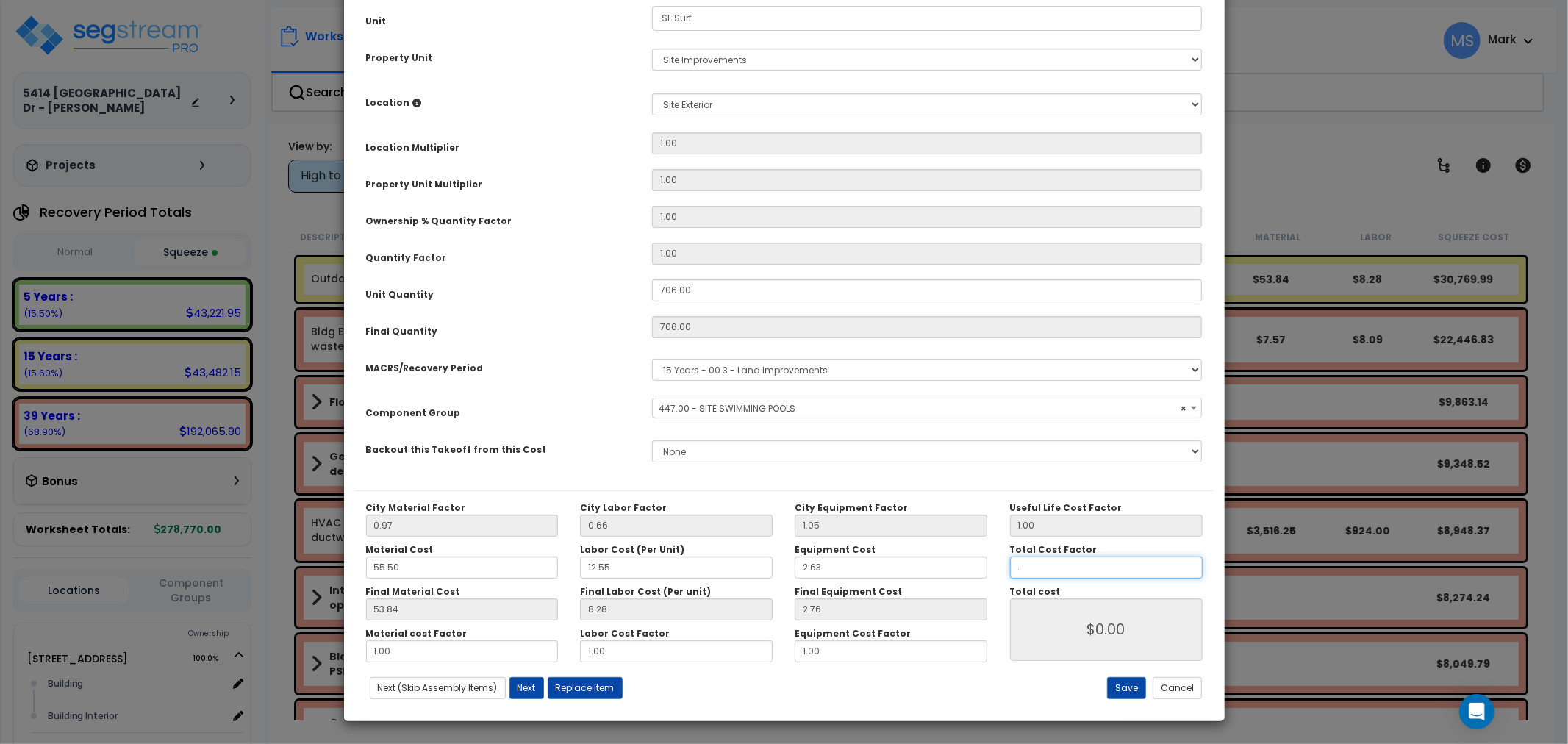
type input ".9"
type input "$41,224.75"
type input ".9"
type input "$41,224.75"
click at [1136, 686] on button "Save" at bounding box center [1127, 688] width 39 height 22
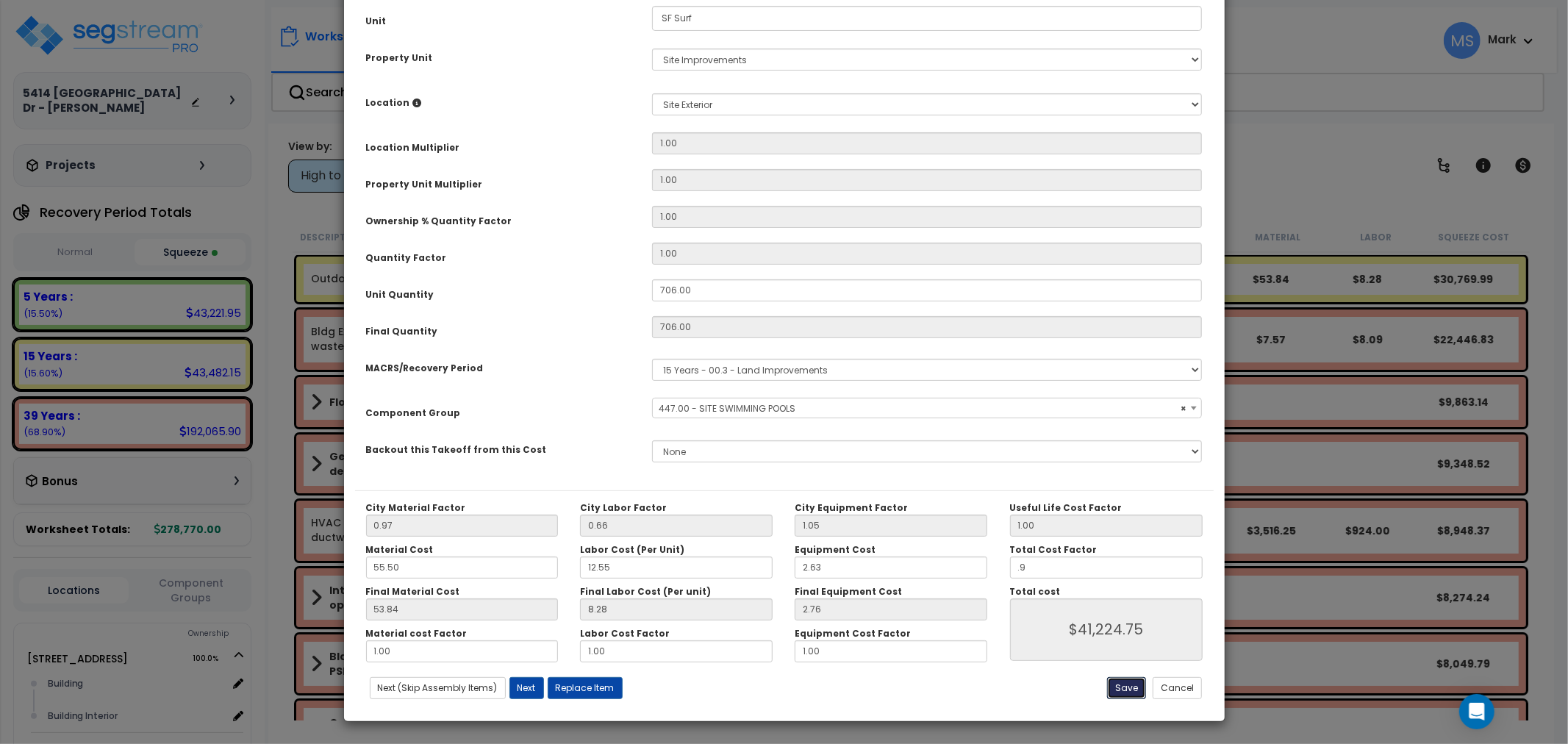
type input "0.90"
type input "41224.75"
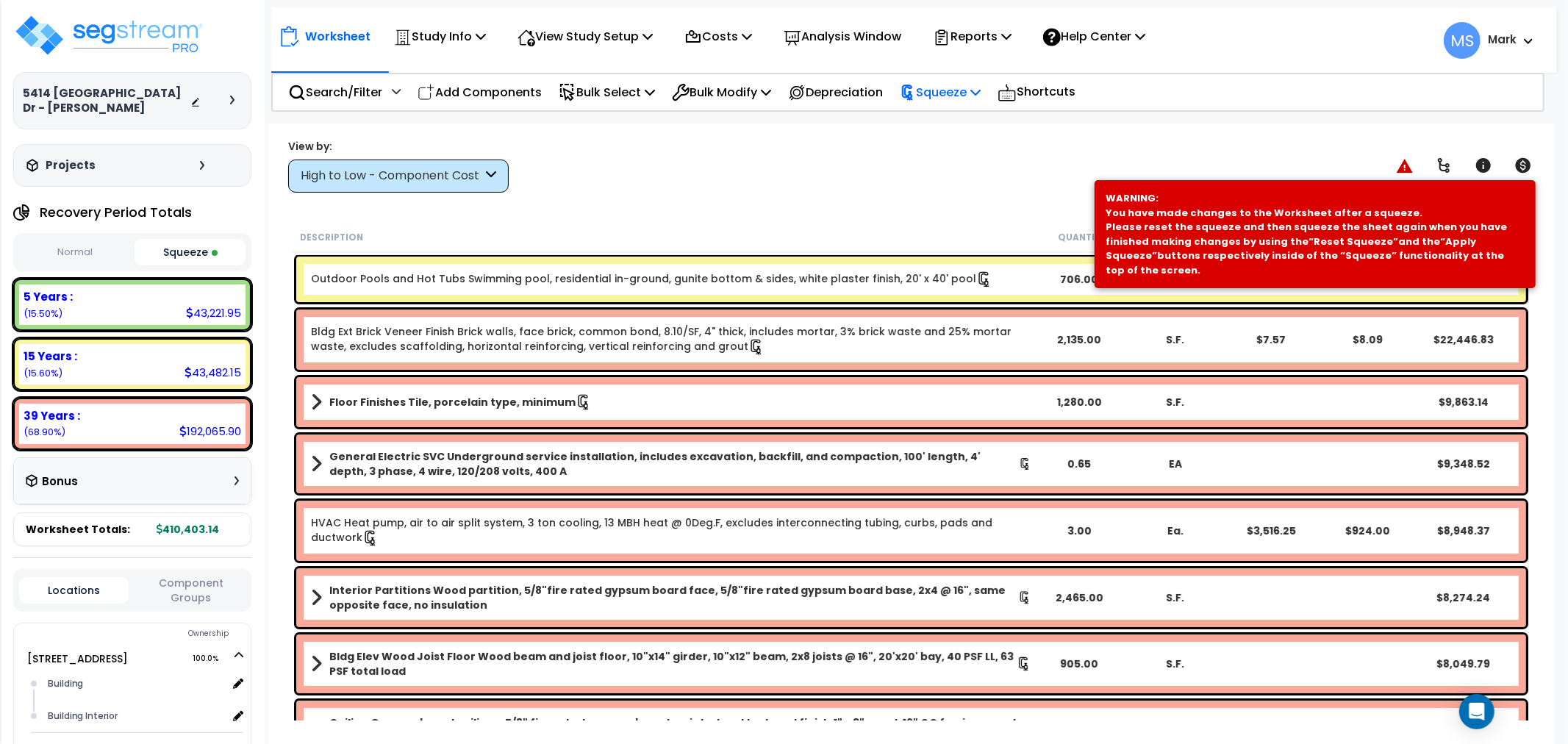
drag, startPoint x: 939, startPoint y: 82, endPoint x: 945, endPoint y: 89, distance: 9.2
click at [943, 83] on p "Squeeze" at bounding box center [940, 93] width 81 height 20
drag, startPoint x: 957, startPoint y: 121, endPoint x: 954, endPoint y: 129, distance: 8.5
click at [957, 121] on link "Re-squeeze" at bounding box center [965, 127] width 145 height 34
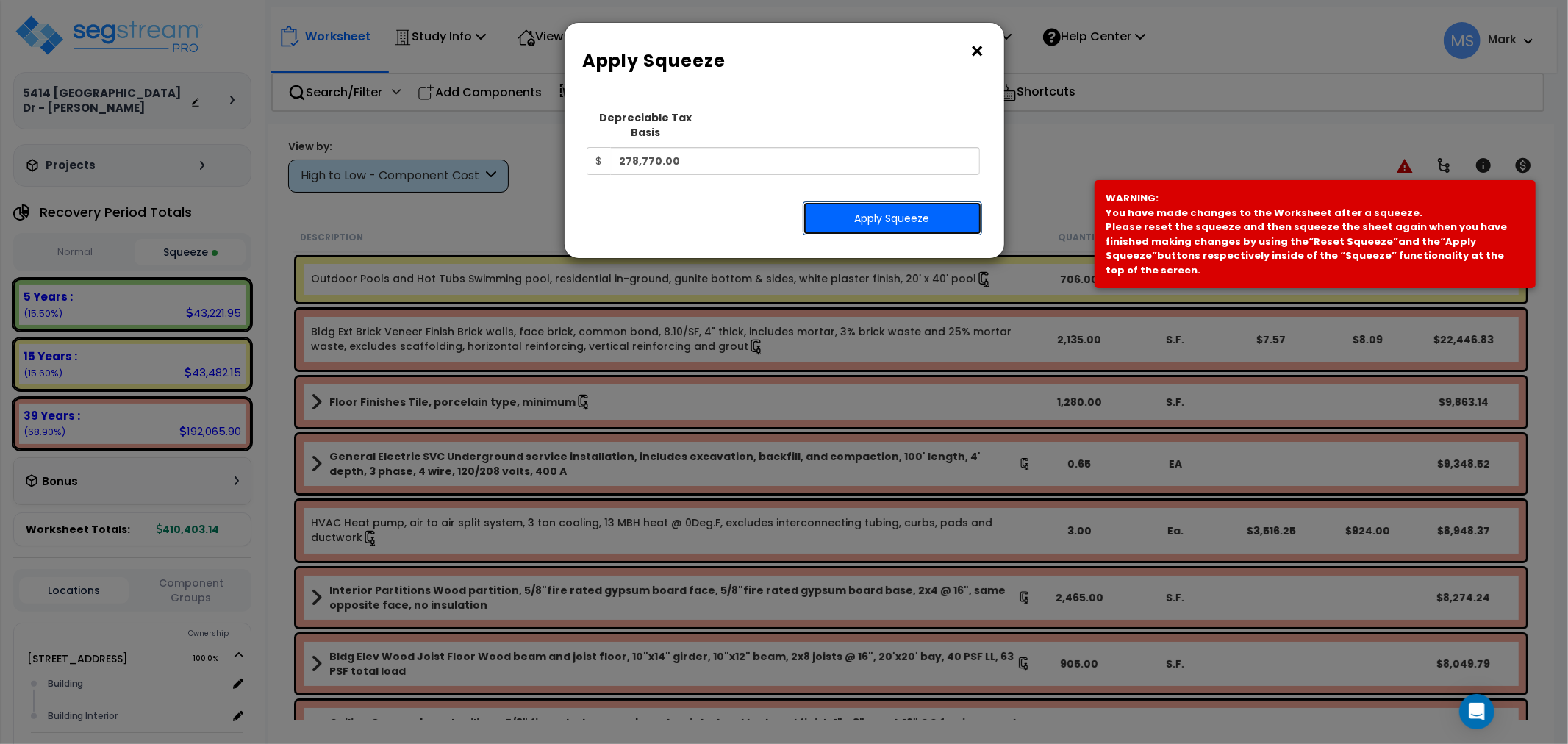
click at [939, 201] on button "Apply Squeeze" at bounding box center [892, 218] width 179 height 34
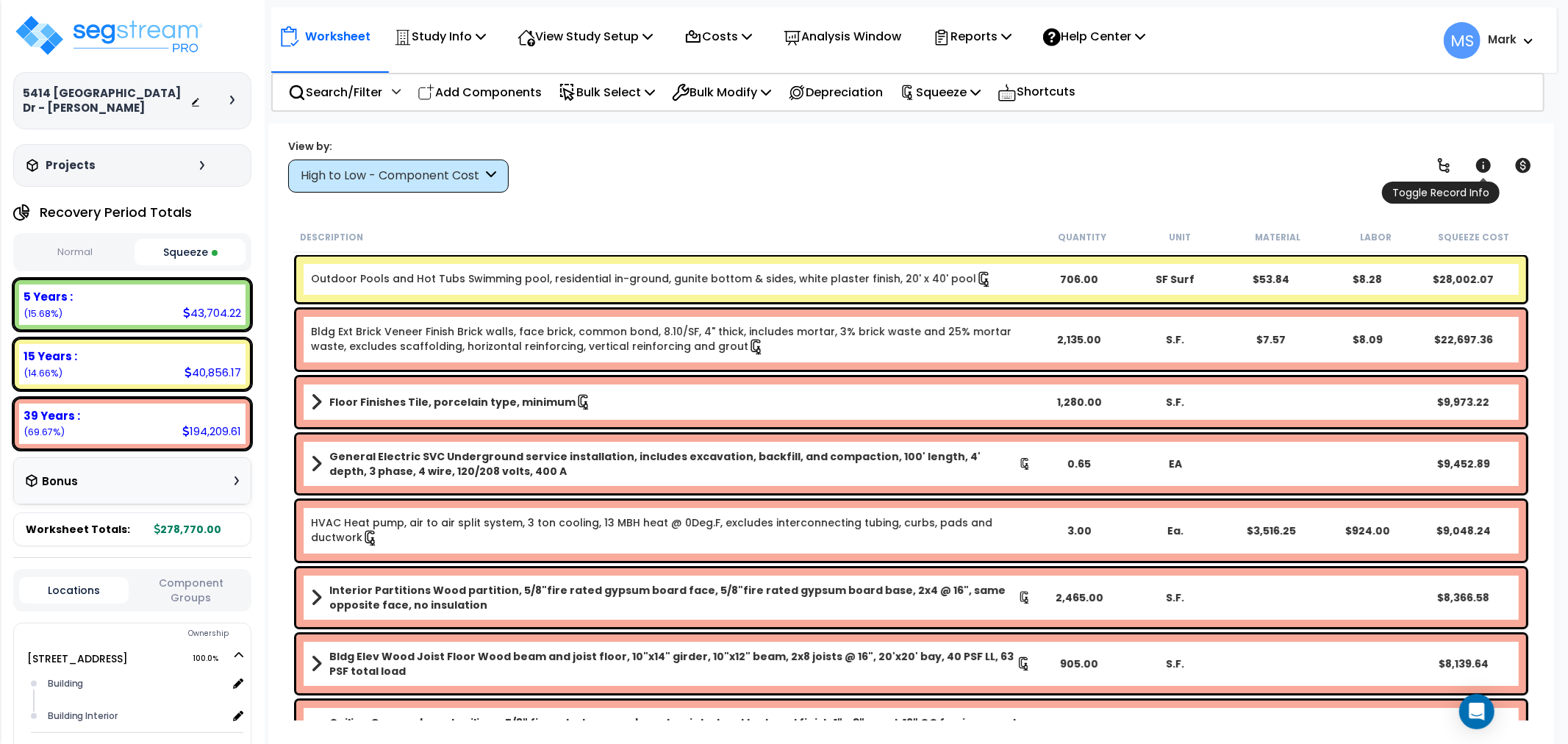
click at [1476, 166] on icon at bounding box center [1483, 165] width 15 height 15
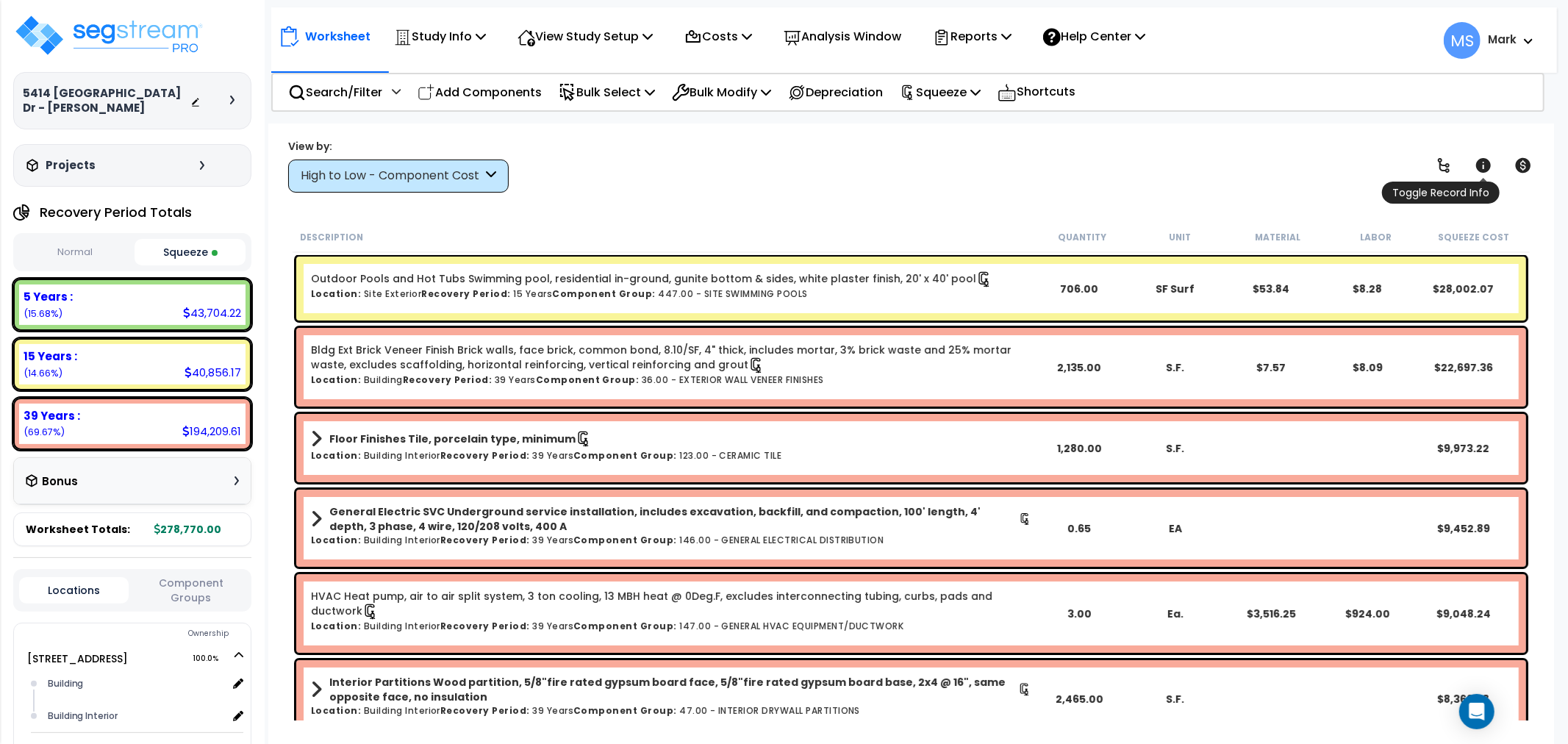
click at [1476, 166] on icon at bounding box center [1483, 165] width 15 height 15
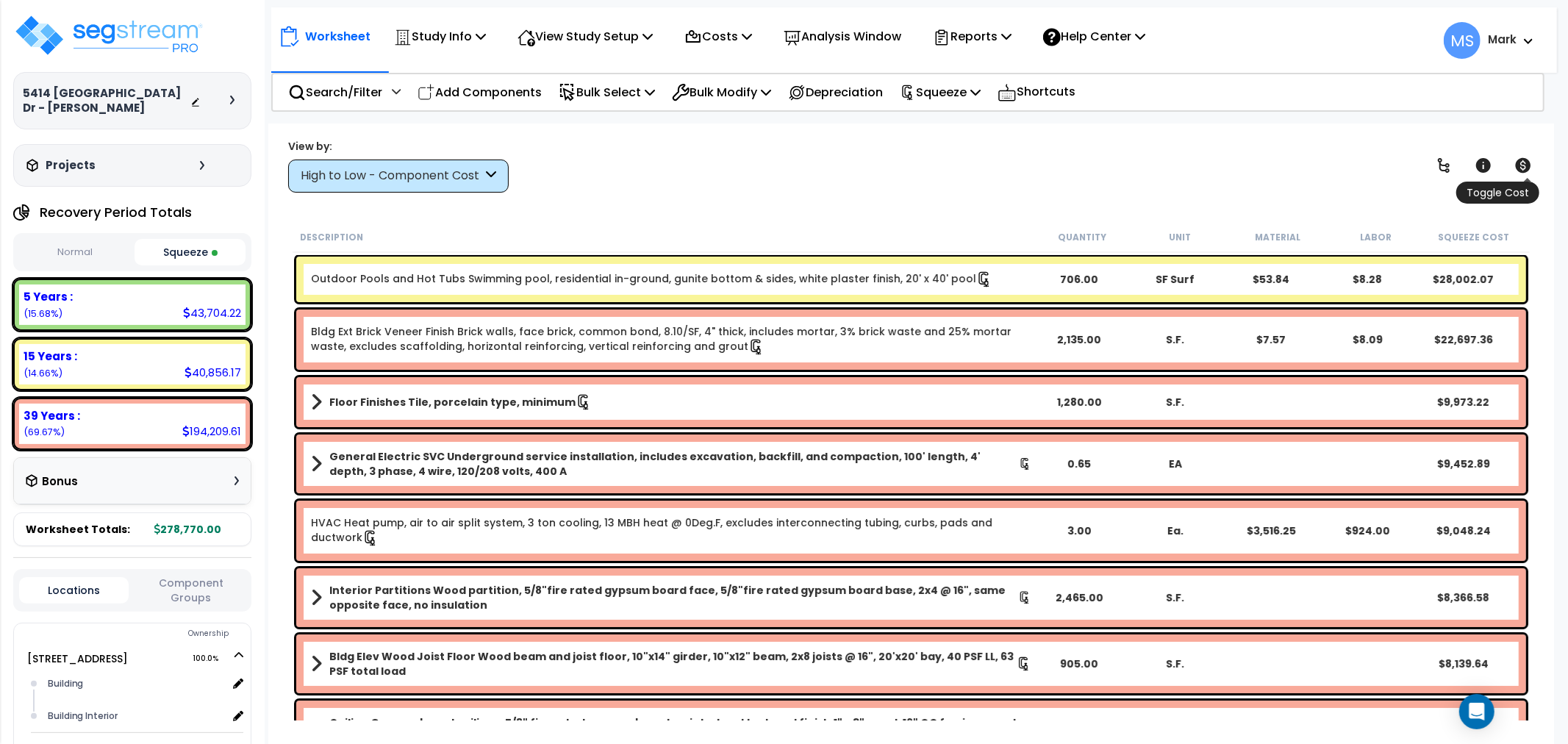
click at [1520, 171] on icon at bounding box center [1524, 165] width 16 height 15
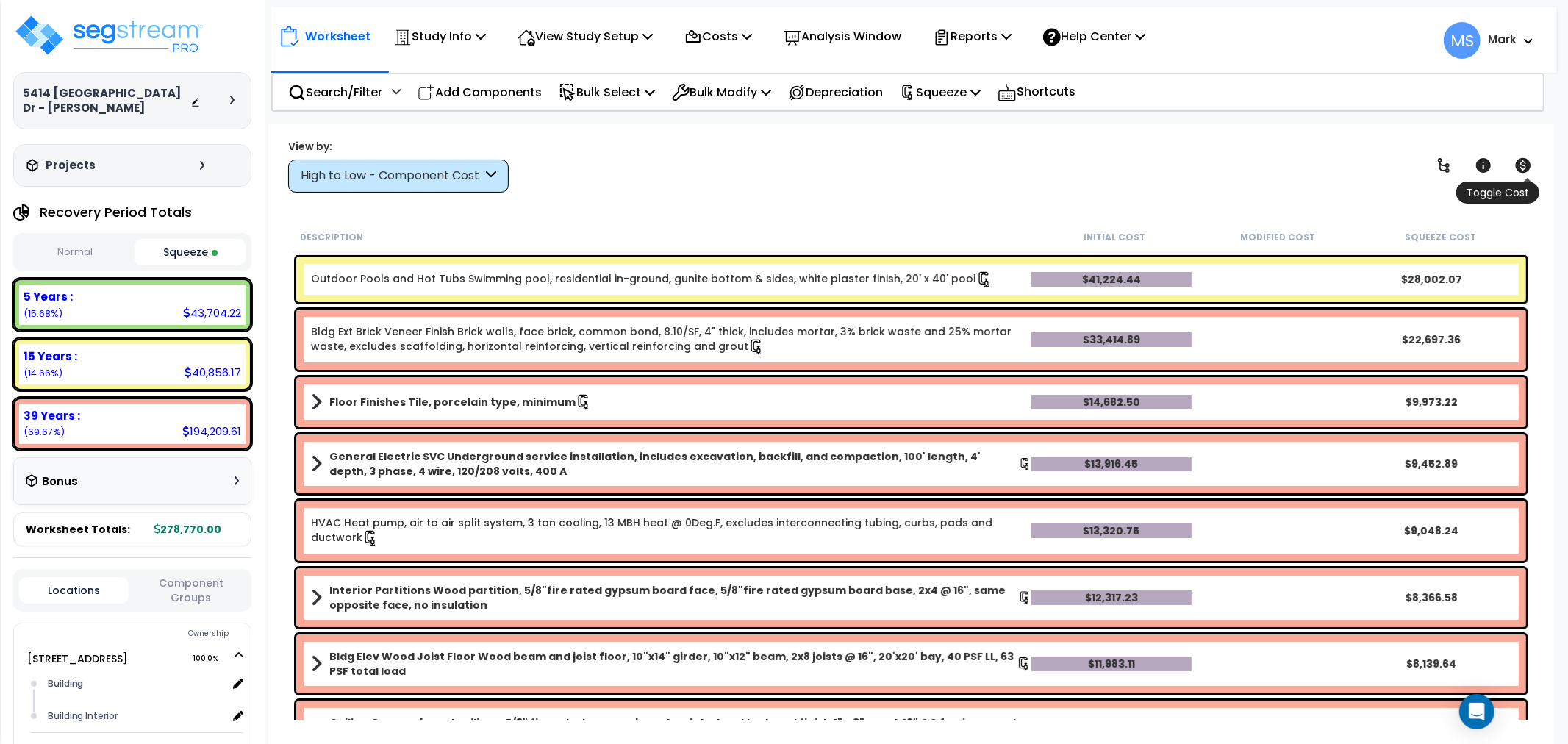
click at [1520, 169] on icon at bounding box center [1524, 165] width 16 height 15
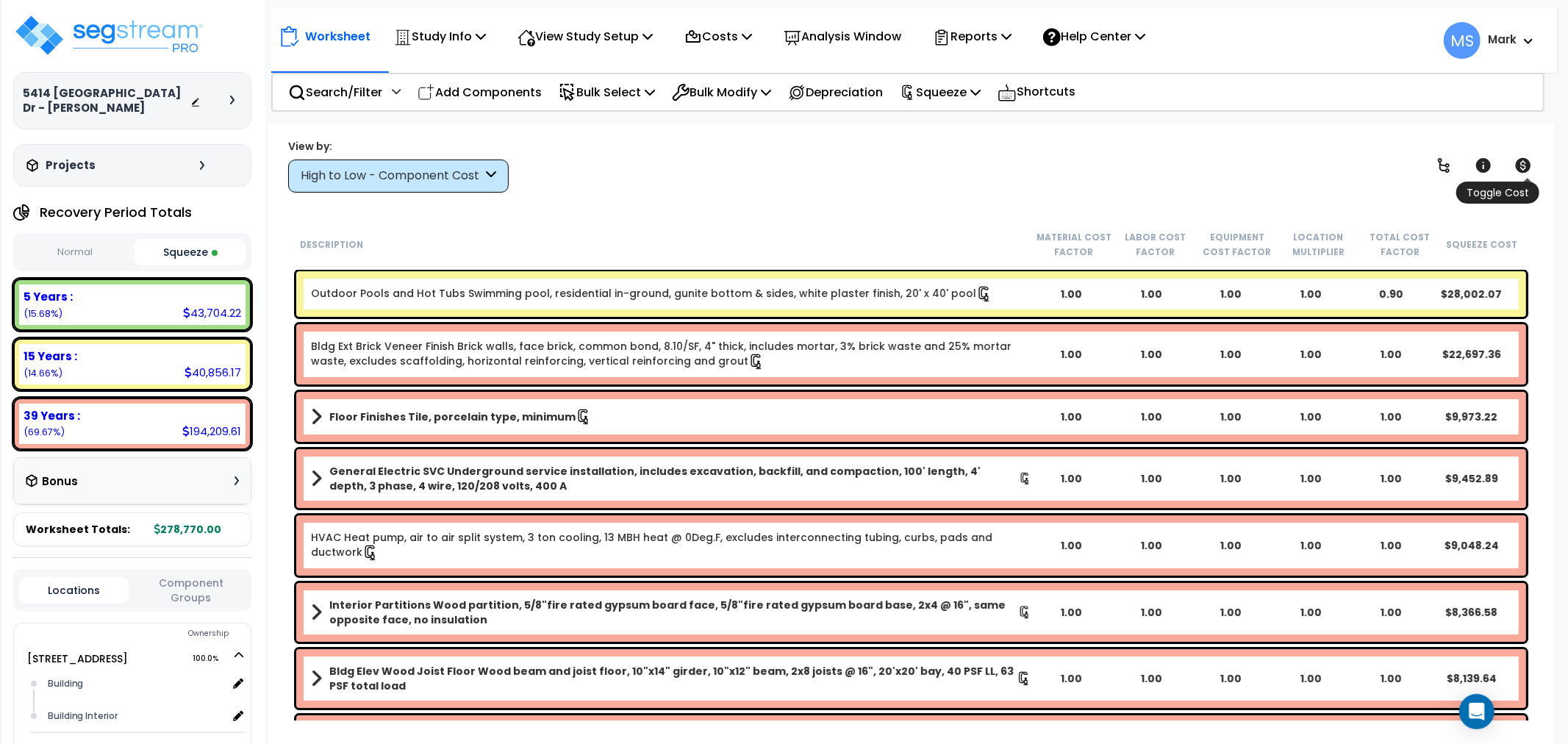
click at [1516, 166] on icon at bounding box center [1524, 165] width 16 height 15
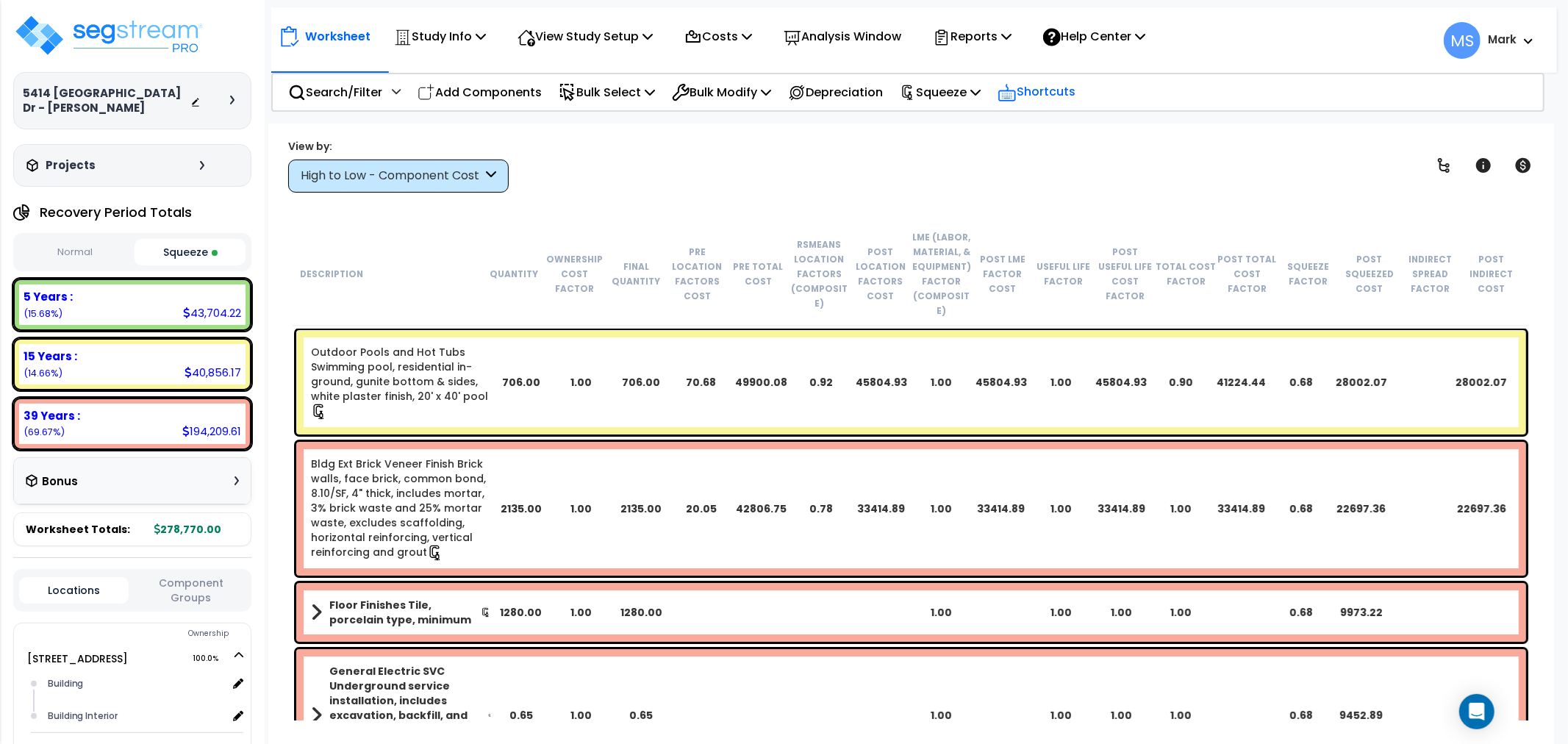
drag, startPoint x: 1275, startPoint y: 19, endPoint x: 1066, endPoint y: 91, distance: 221.1
click at [1273, 20] on div "Worksheet Study Info Study Setup Add Property Unit Template study Clone study MS" at bounding box center [914, 33] width 1286 height 51
click at [439, 45] on p "Study Info" at bounding box center [440, 37] width 92 height 20
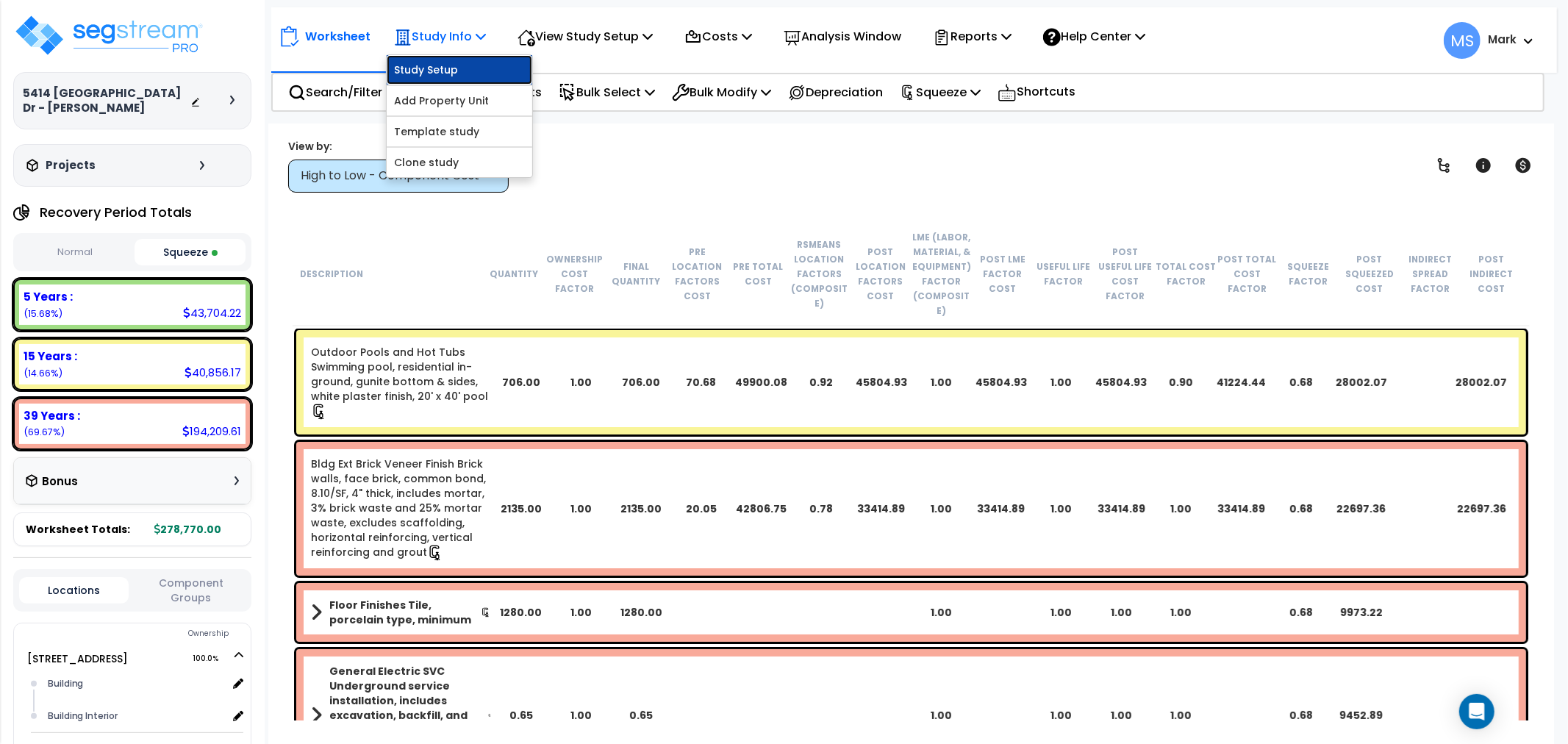
click at [444, 72] on link "Study Setup" at bounding box center [459, 70] width 145 height 30
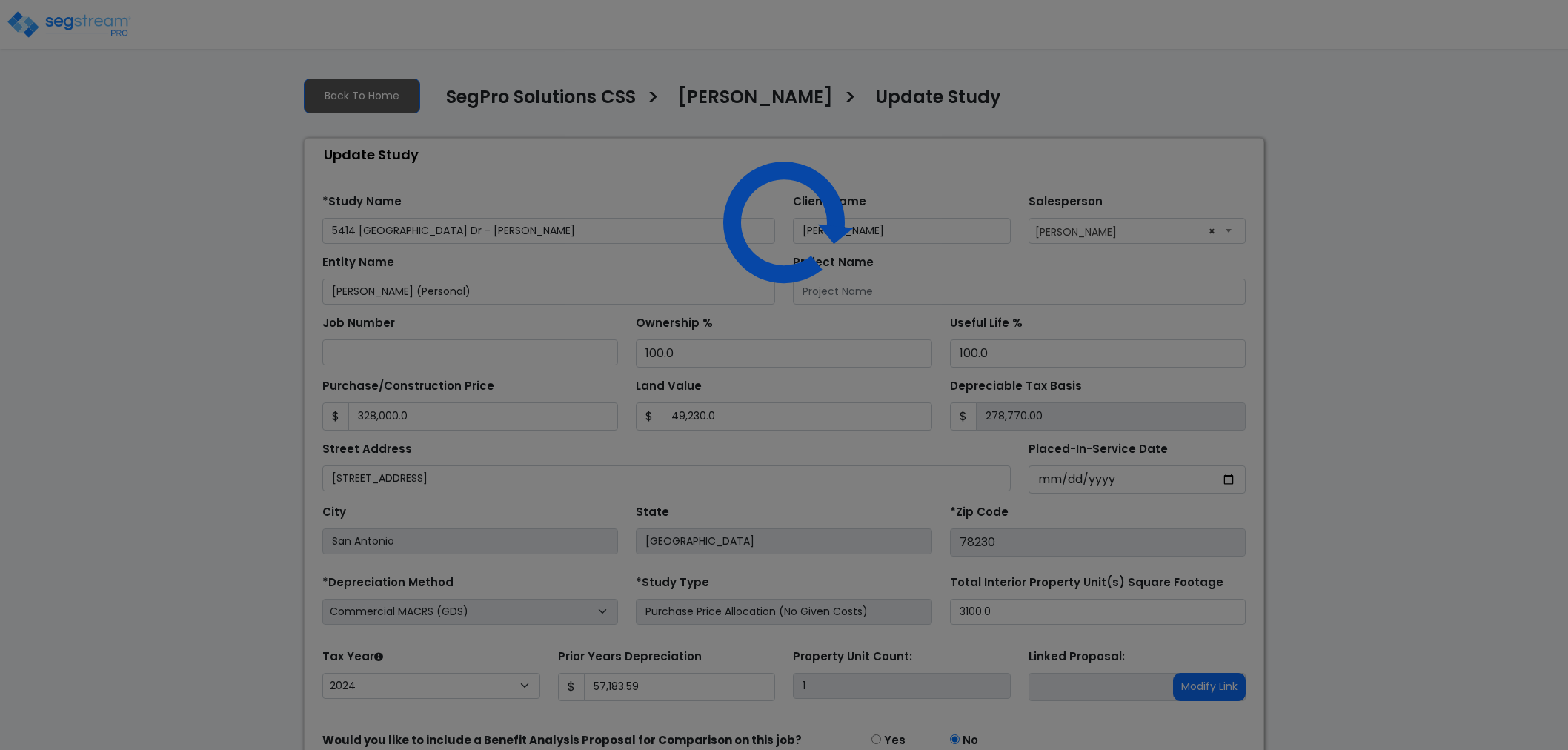
select select "2024"
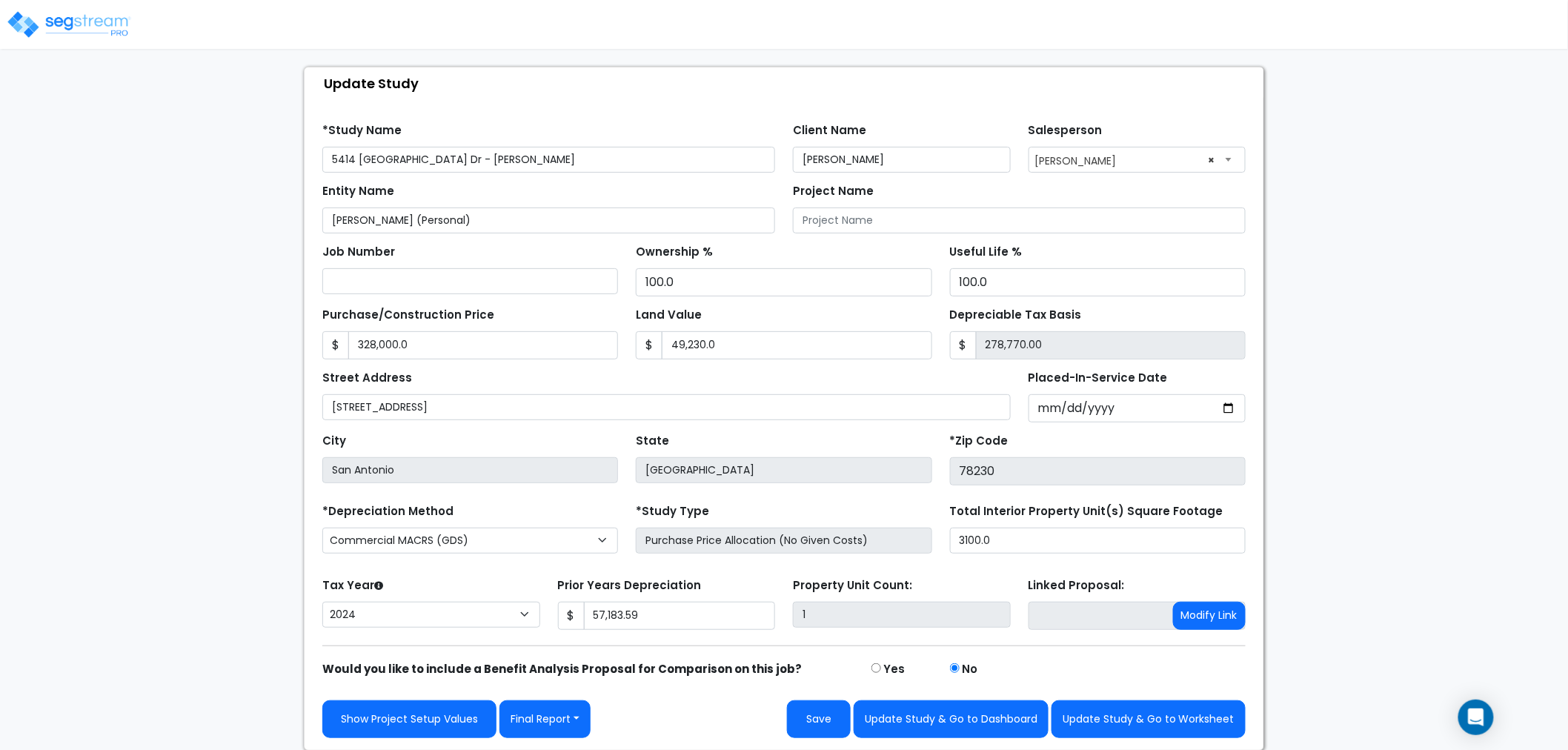
scroll to position [72, 0]
click at [1369, 143] on div "We are Building your Study. So please grab a coffee and let us do the heavy lif…" at bounding box center [784, 371] width 1568 height 757
click at [1137, 719] on button "Update Study & Go to Worksheet" at bounding box center [1148, 719] width 194 height 38
type input "328000"
type input "49230"
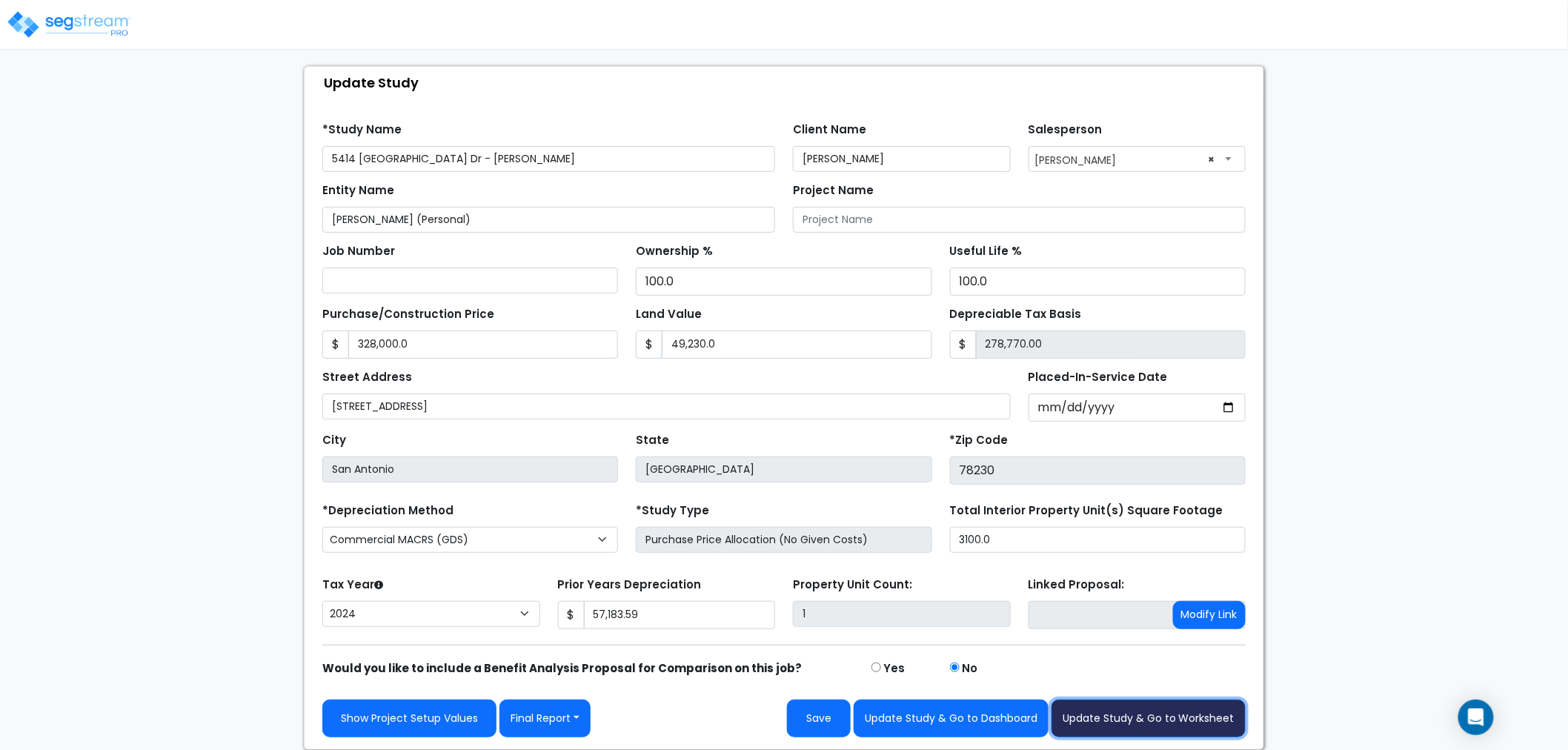
type input "57183.59"
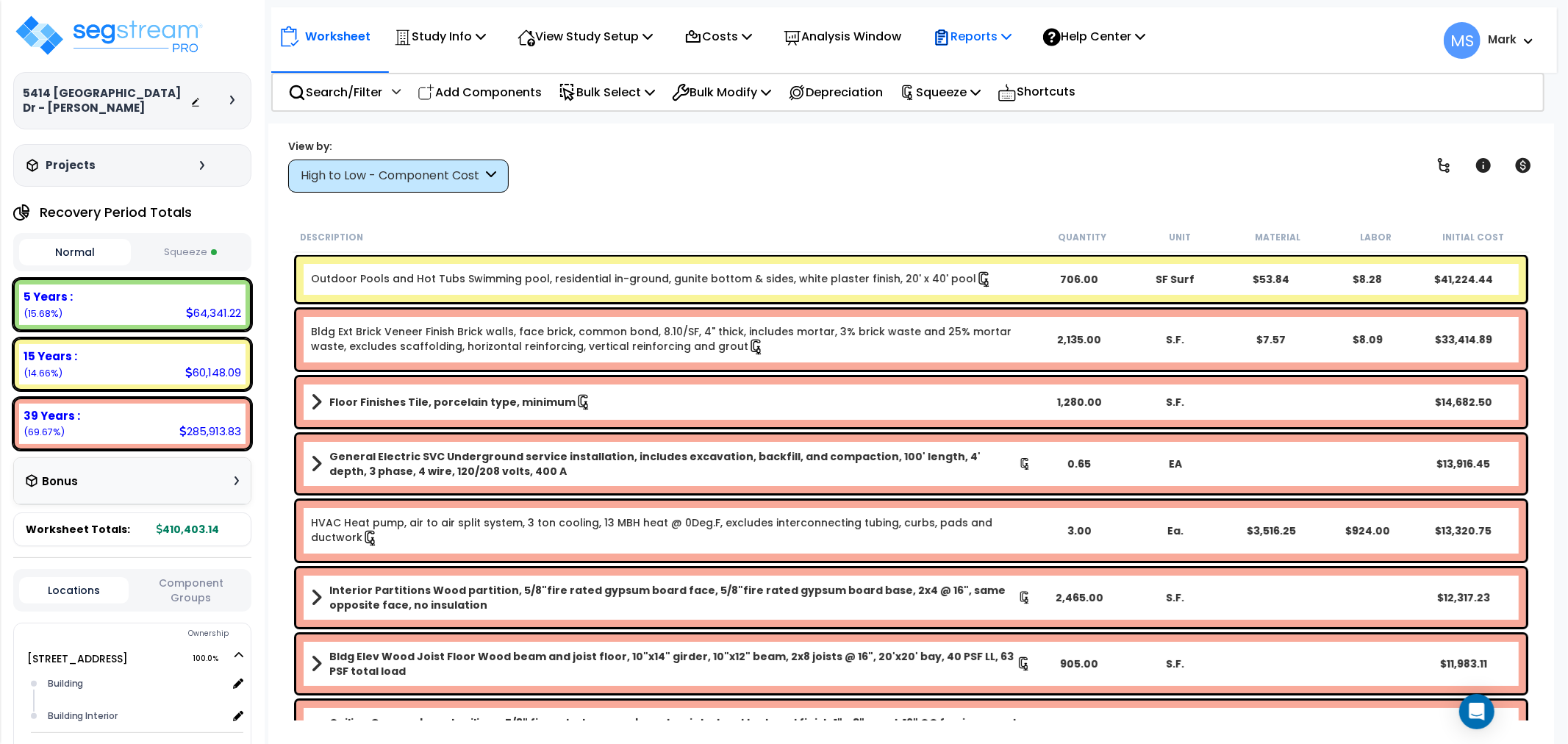
click at [993, 49] on div "Reports" at bounding box center [972, 37] width 78 height 34
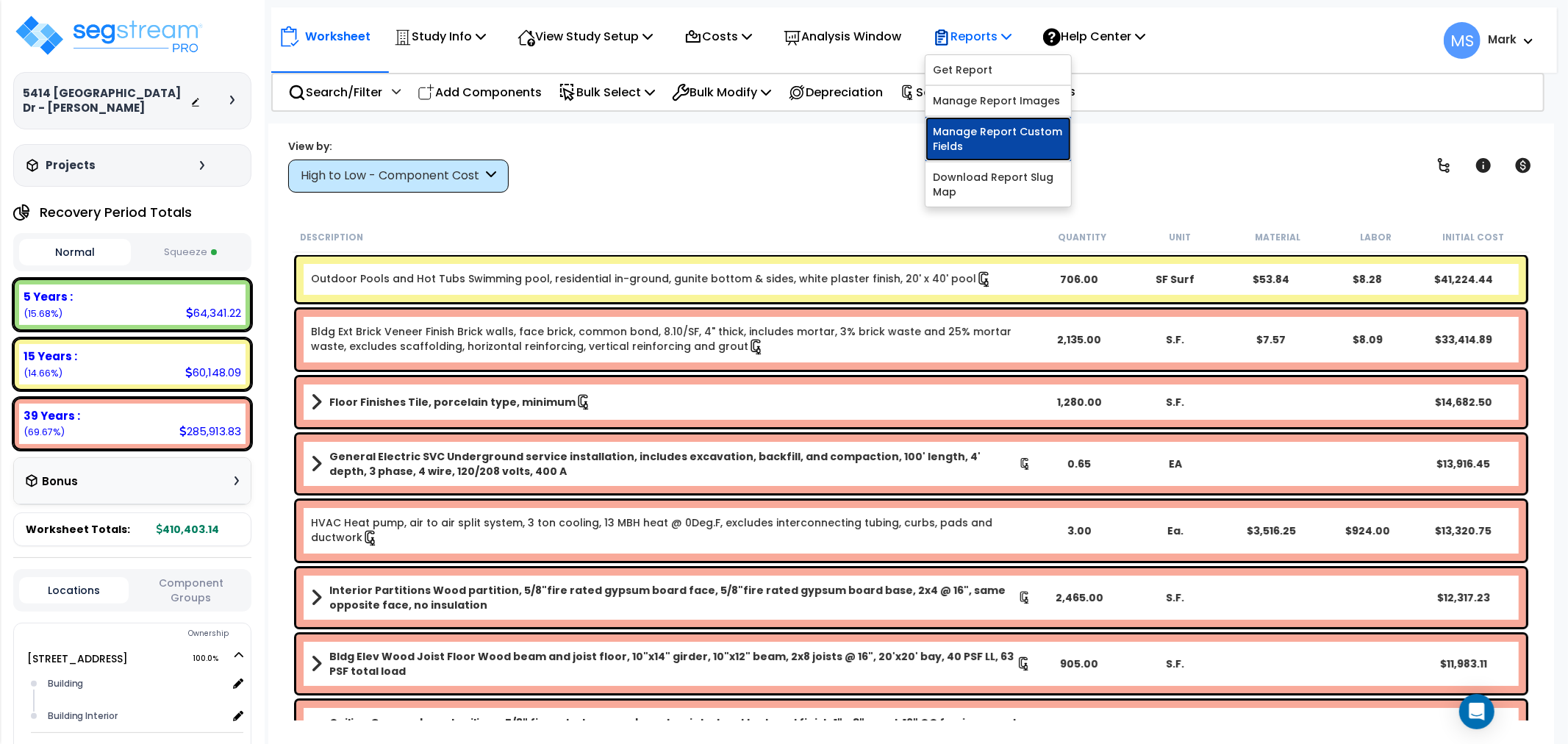
click at [988, 152] on link "Manage Report Custom Fields" at bounding box center [998, 138] width 145 height 44
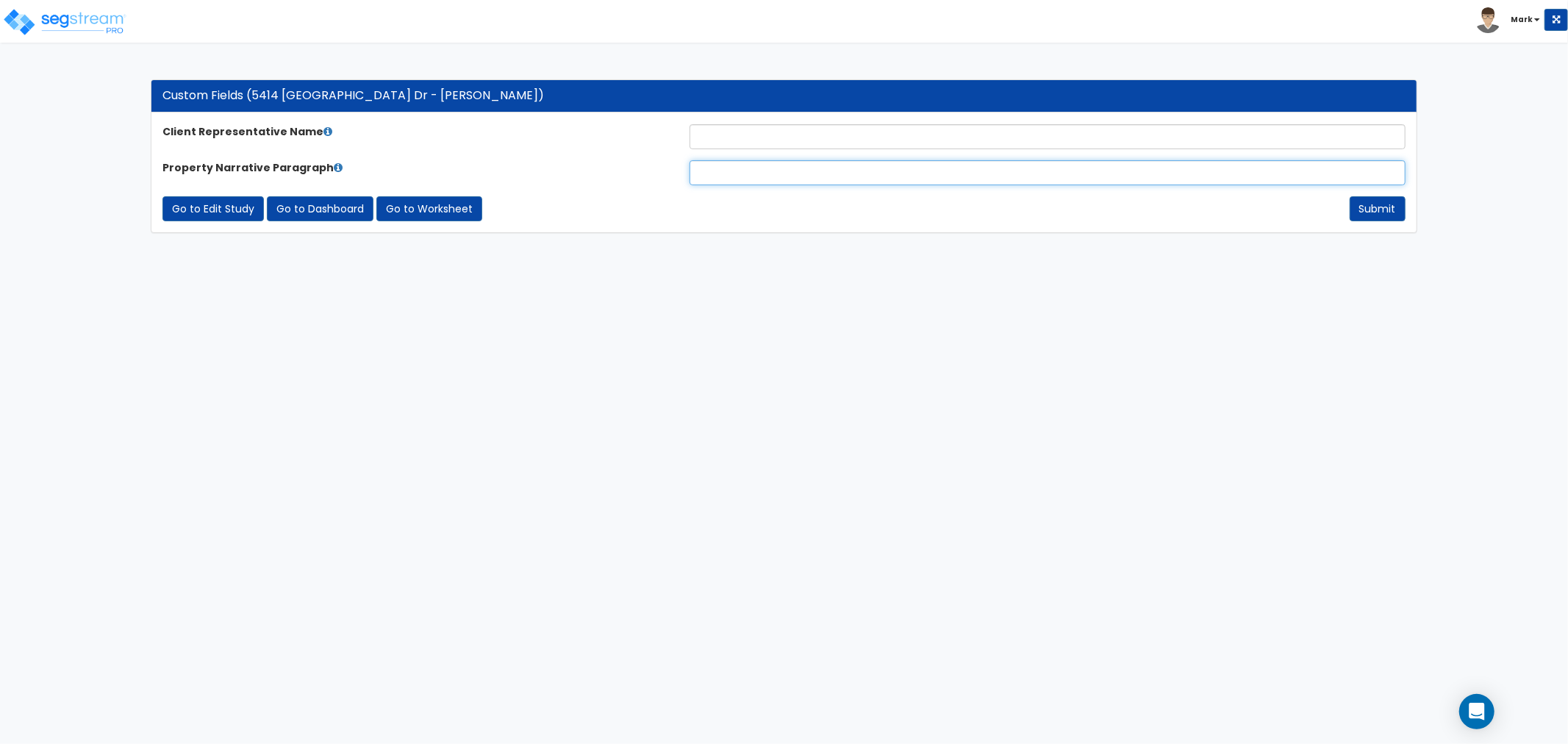
drag, startPoint x: 869, startPoint y: 157, endPoint x: 860, endPoint y: 173, distance: 18.4
paste input "The subject property is a 3,100-square-foot home situated on a 0.27-acre lot. T…"
type input "The subject property is a 3,100-square-foot home situated on a 0.27-acre lot. T…"
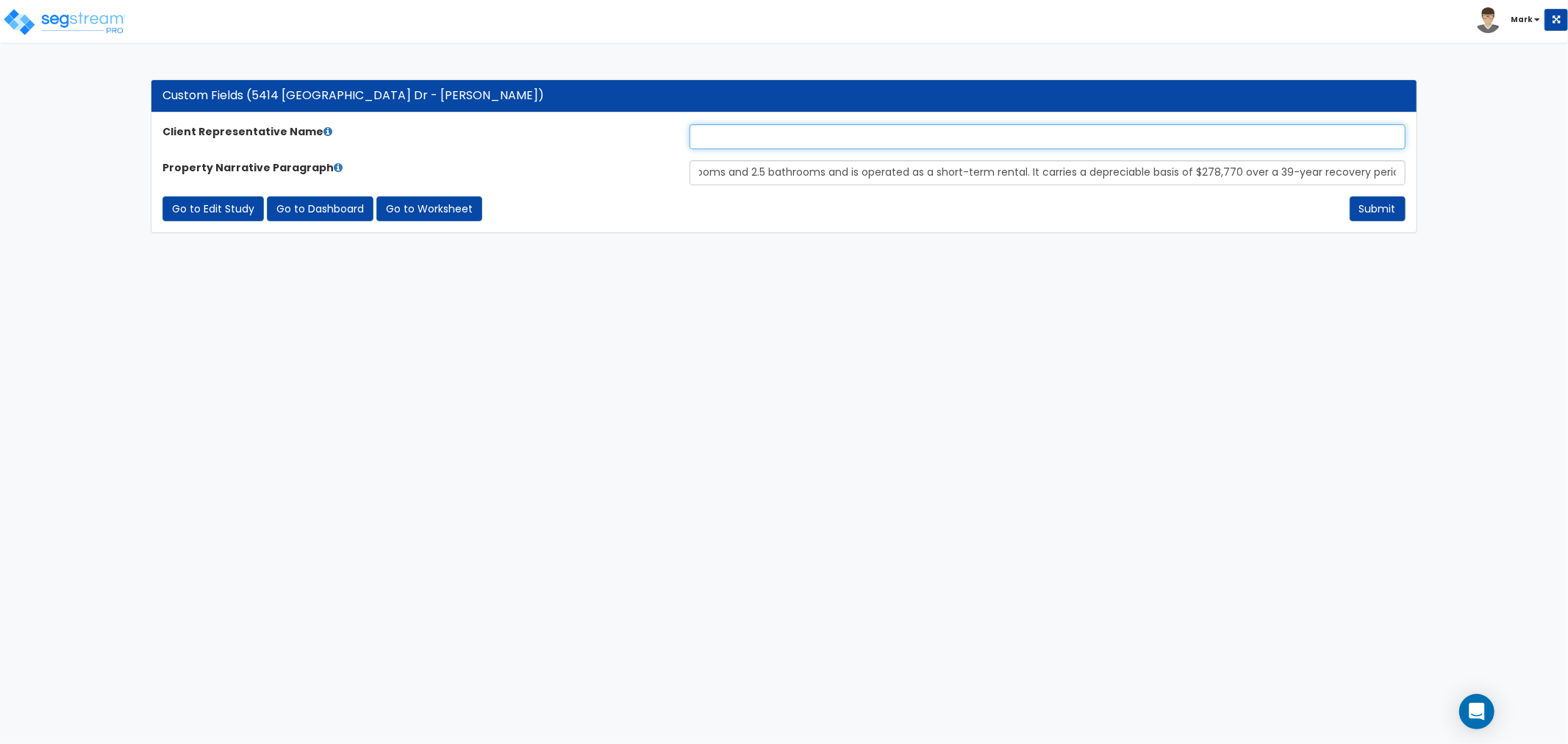
scroll to position [0, 0]
click at [784, 128] on input "text" at bounding box center [1047, 137] width 716 height 25
type input "[PERSON_NAME]"
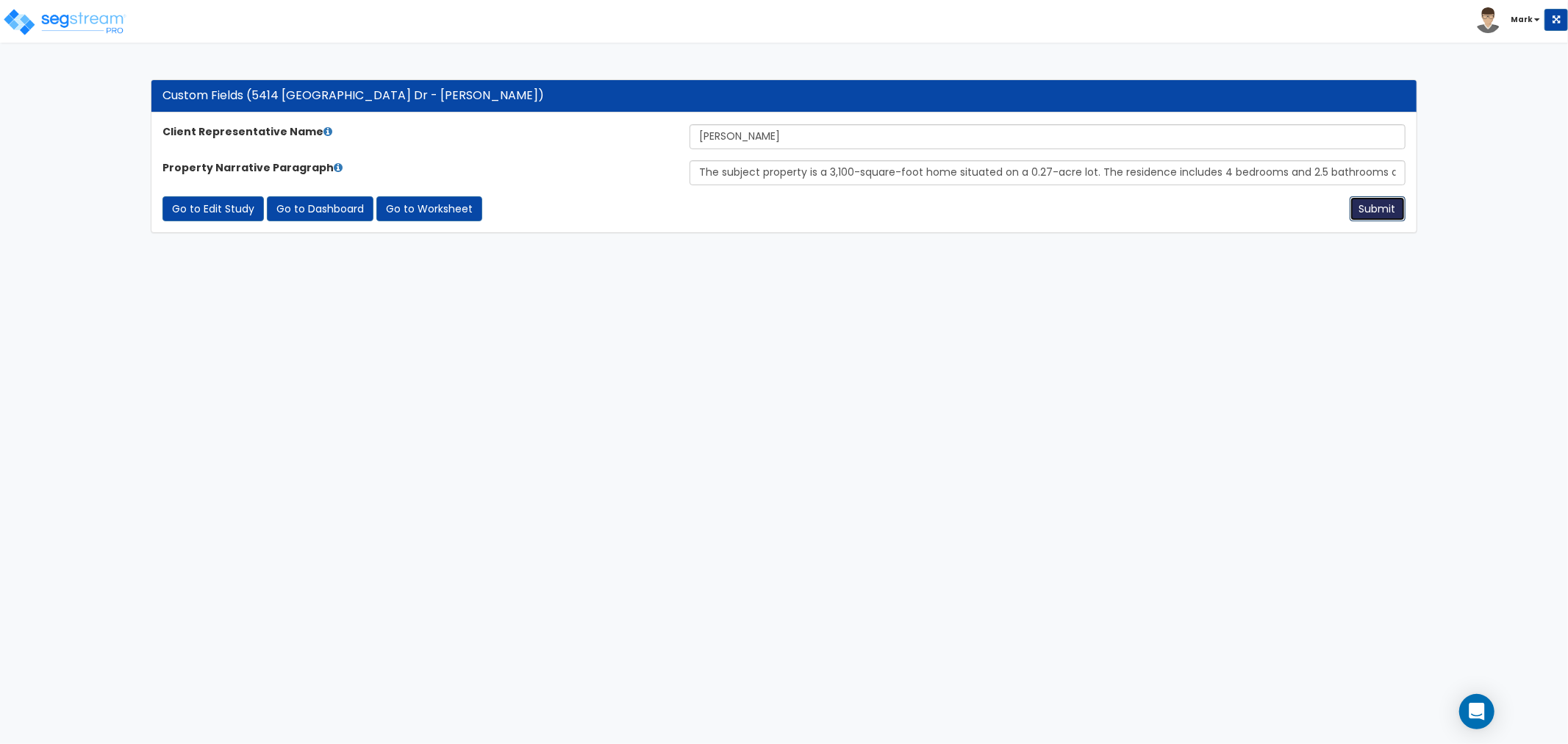
click at [1382, 211] on button "Submit" at bounding box center [1378, 209] width 56 height 25
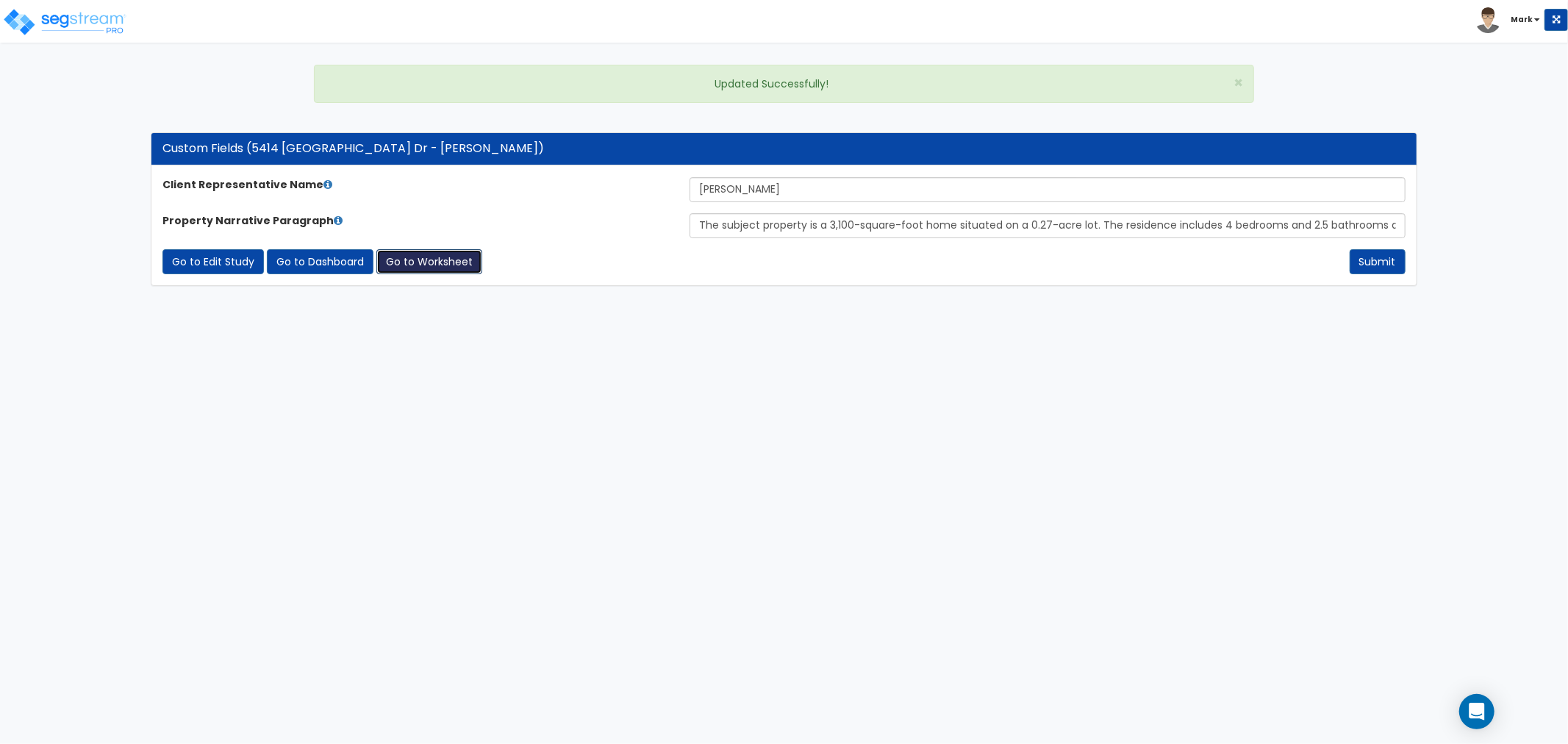
click at [435, 259] on link "Go to Worksheet" at bounding box center [429, 262] width 106 height 25
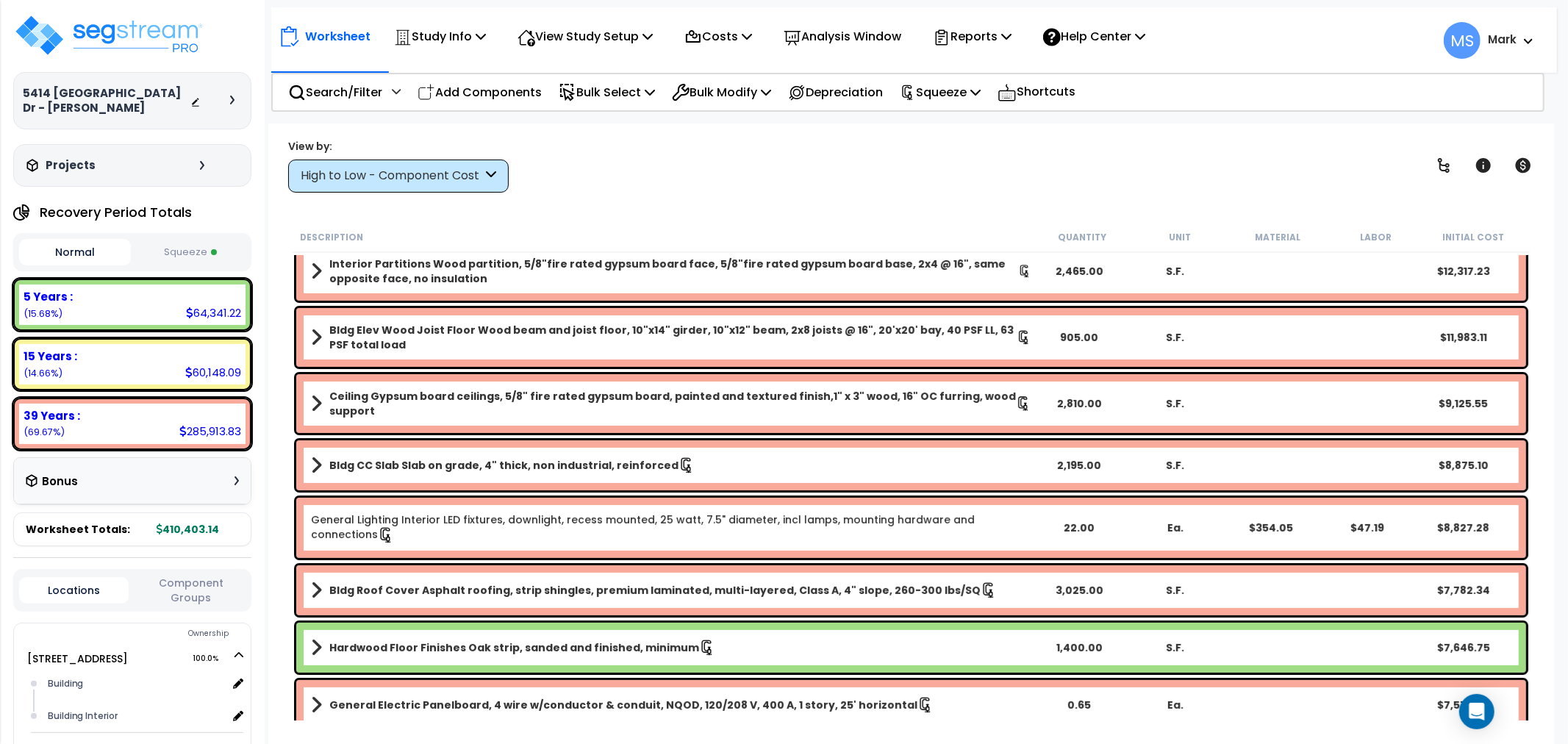
drag, startPoint x: 1179, startPoint y: 148, endPoint x: 1171, endPoint y: 147, distance: 8.1
click at [1174, 148] on div "View by: High to Low - Component Cost High to Low - Component Cost" at bounding box center [911, 166] width 1256 height 54
click at [1012, 47] on p "Reports" at bounding box center [972, 37] width 78 height 20
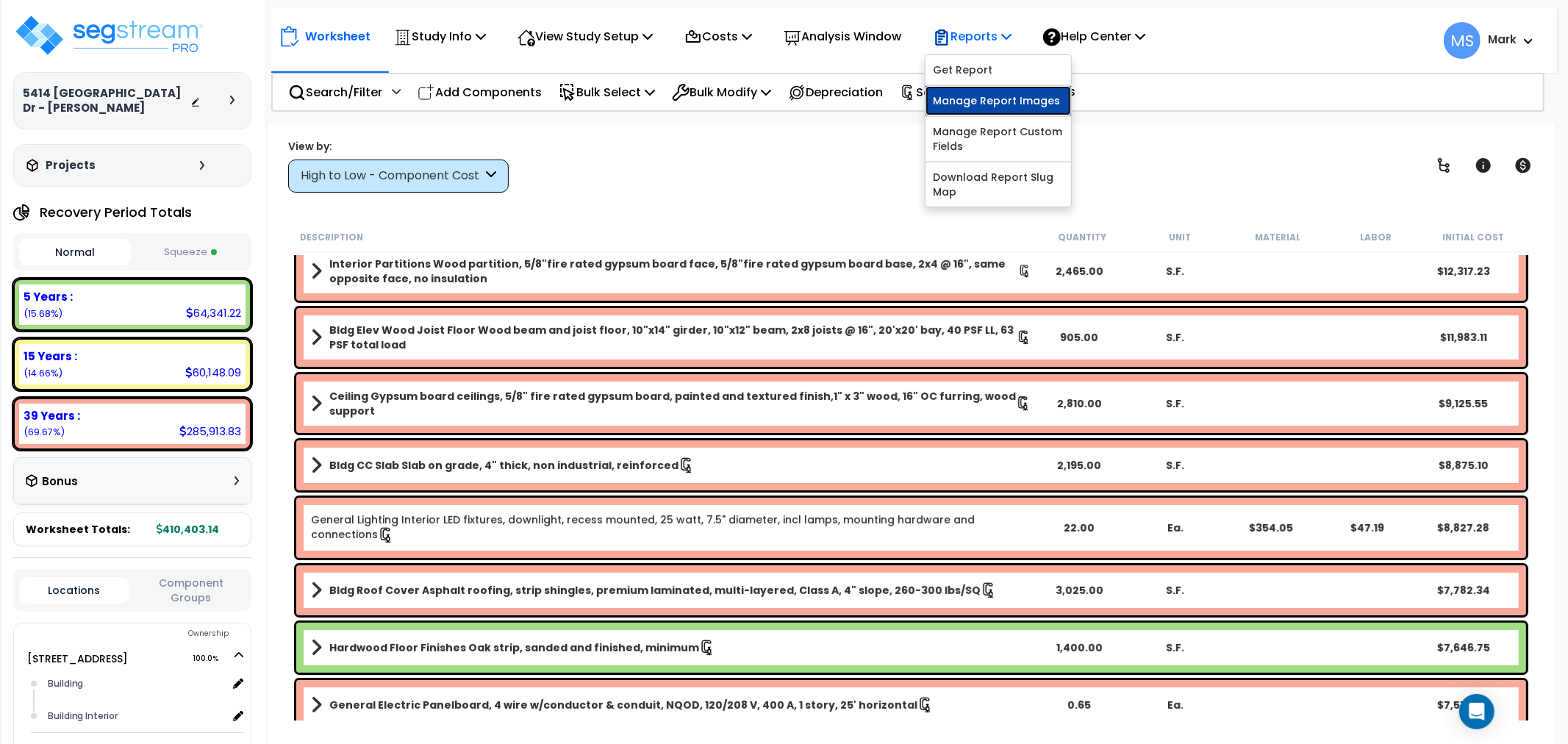
click at [998, 101] on link "Manage Report Images" at bounding box center [998, 101] width 145 height 30
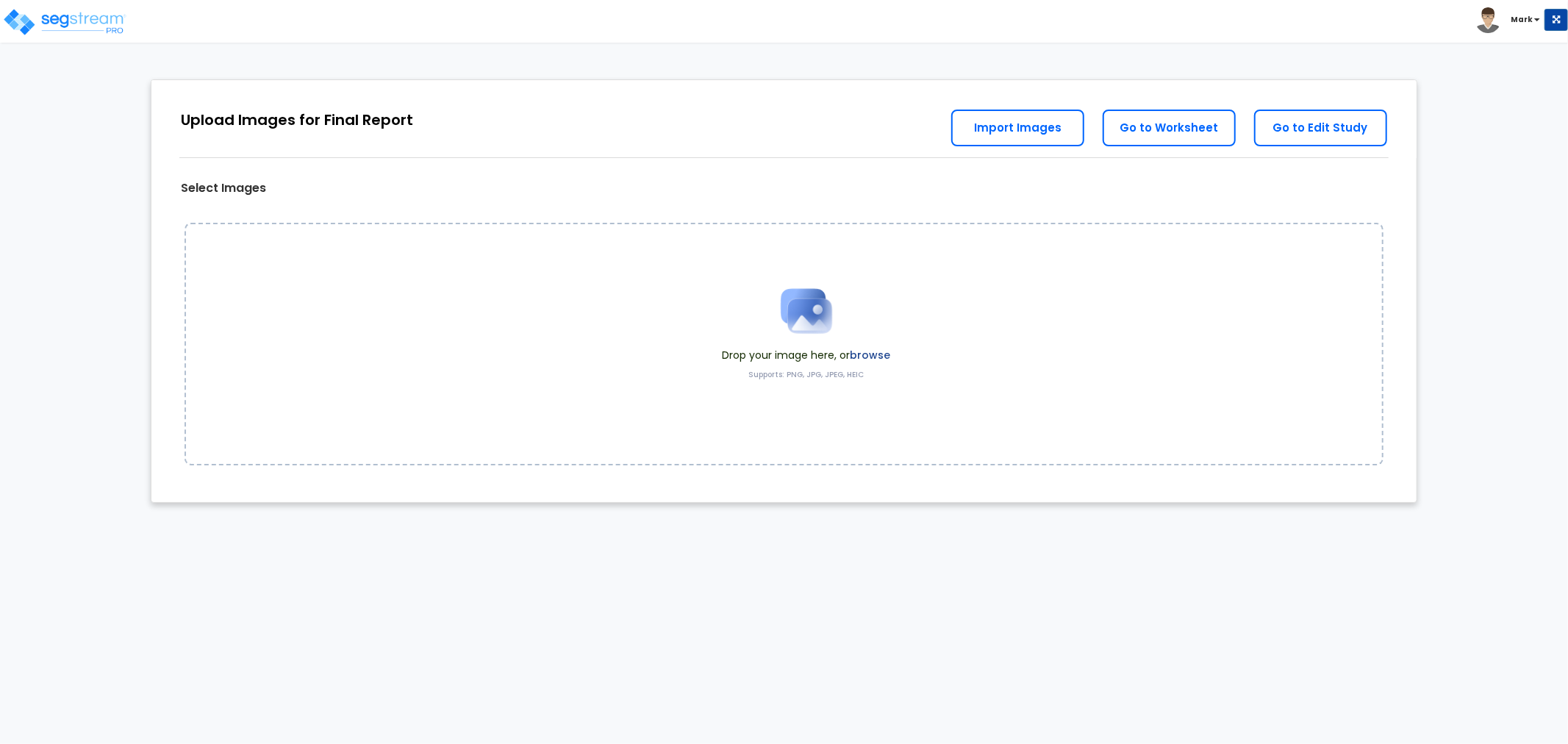
click at [880, 355] on label "browse" at bounding box center [870, 355] width 40 height 15
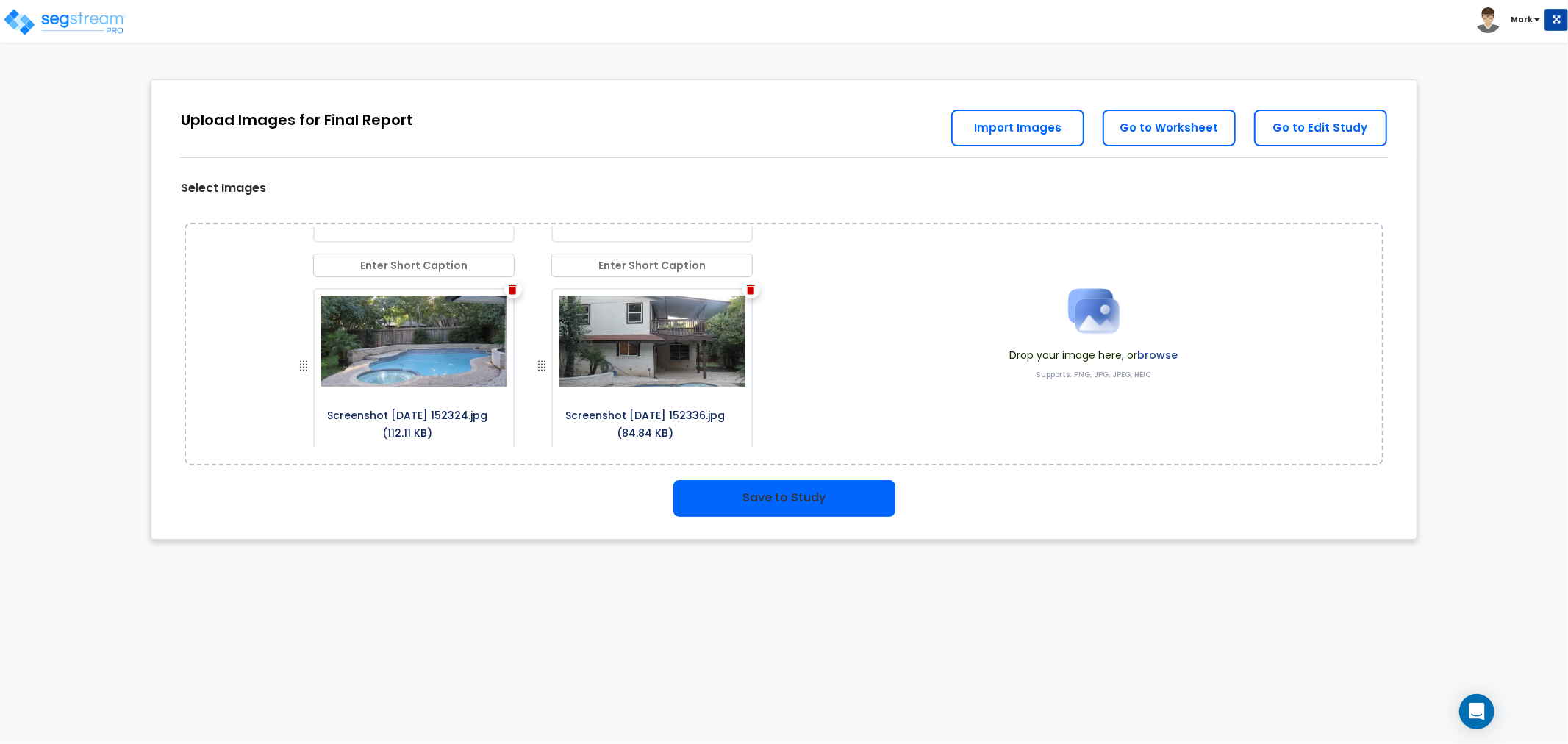
scroll to position [980, 0]
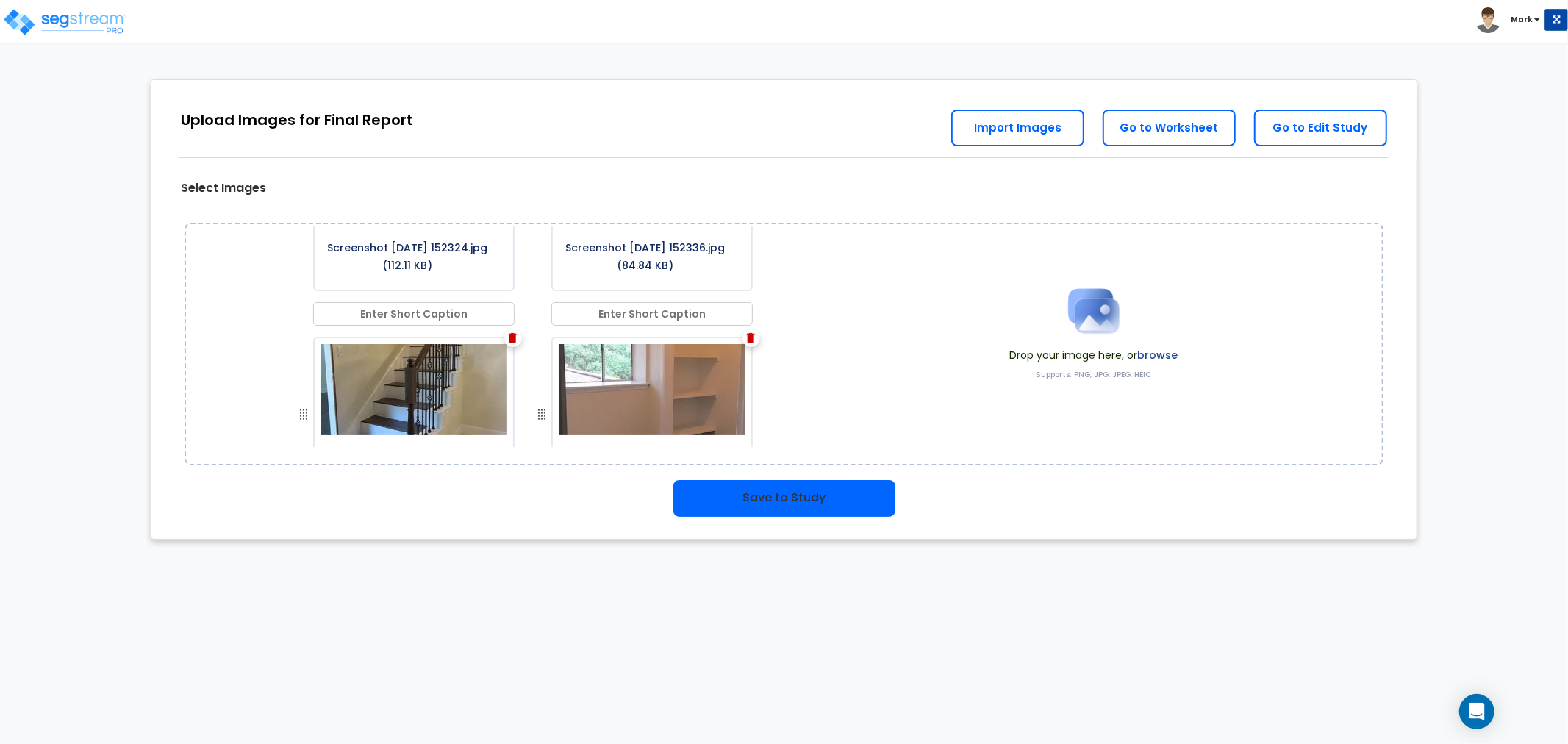
drag, startPoint x: 761, startPoint y: 501, endPoint x: 768, endPoint y: 510, distance: 11.4
drag, startPoint x: 768, startPoint y: 510, endPoint x: 706, endPoint y: 496, distance: 63.6
click at [706, 496] on button "Save to Study" at bounding box center [785, 498] width 222 height 37
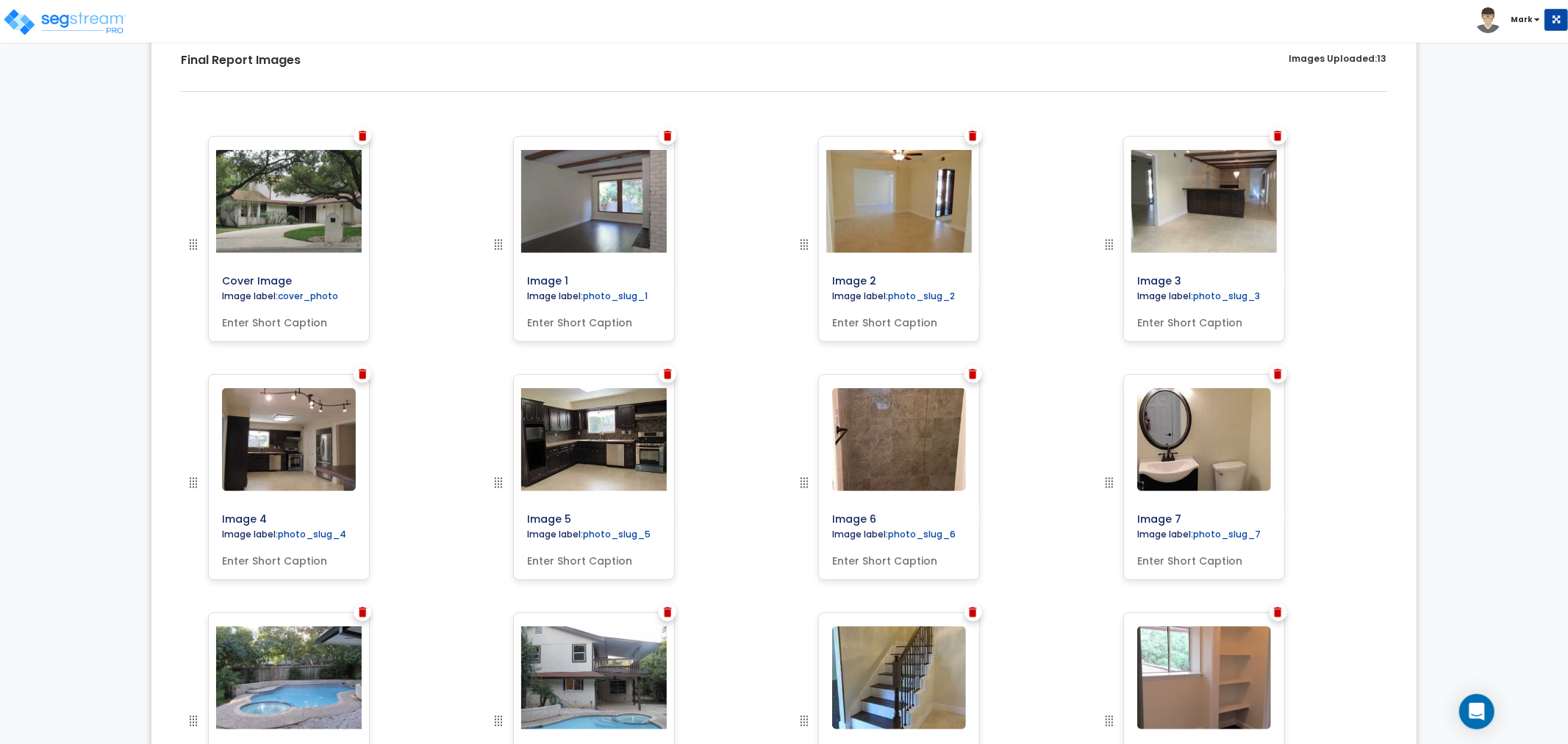
scroll to position [437, 0]
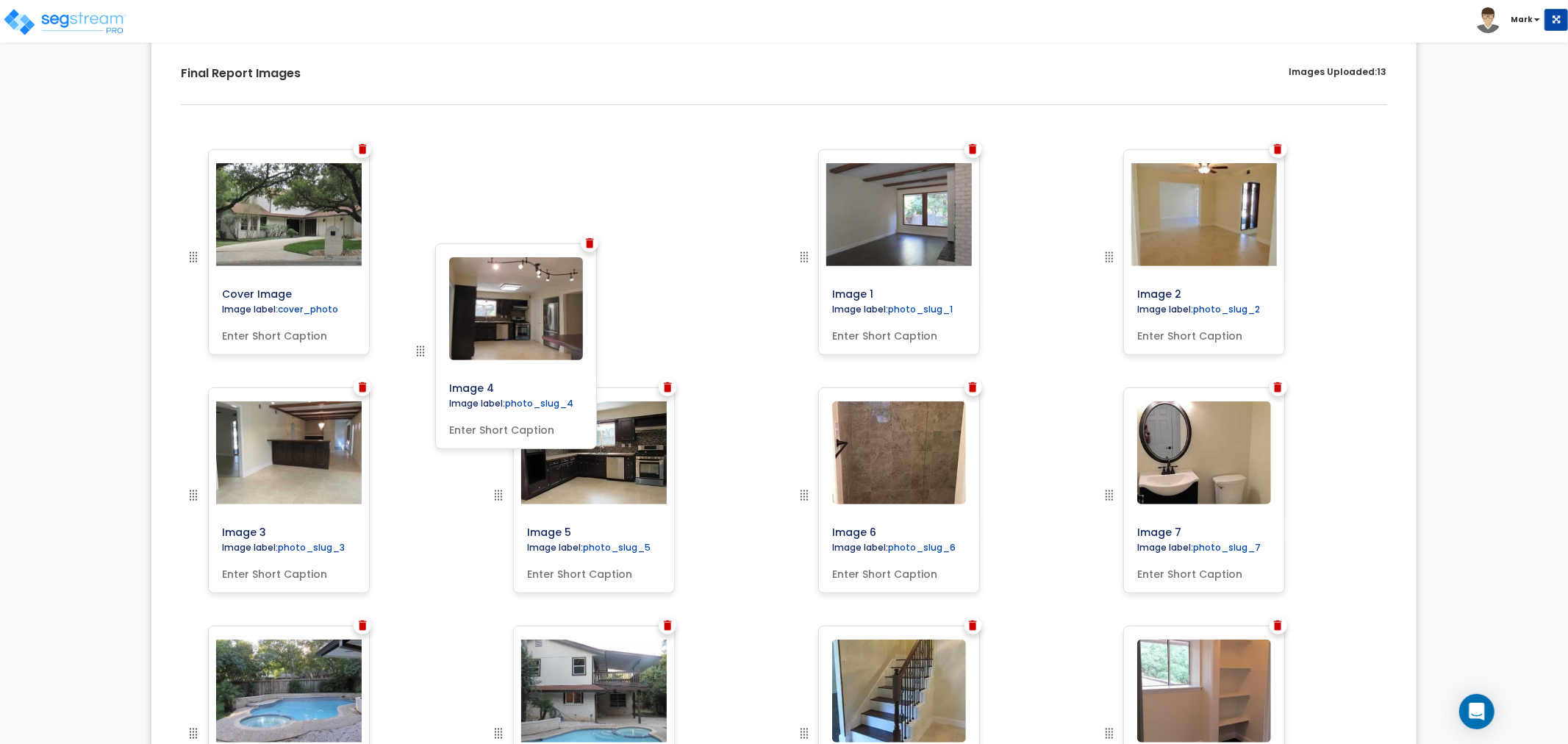
drag, startPoint x: 194, startPoint y: 498, endPoint x: 461, endPoint y: 309, distance: 327.1
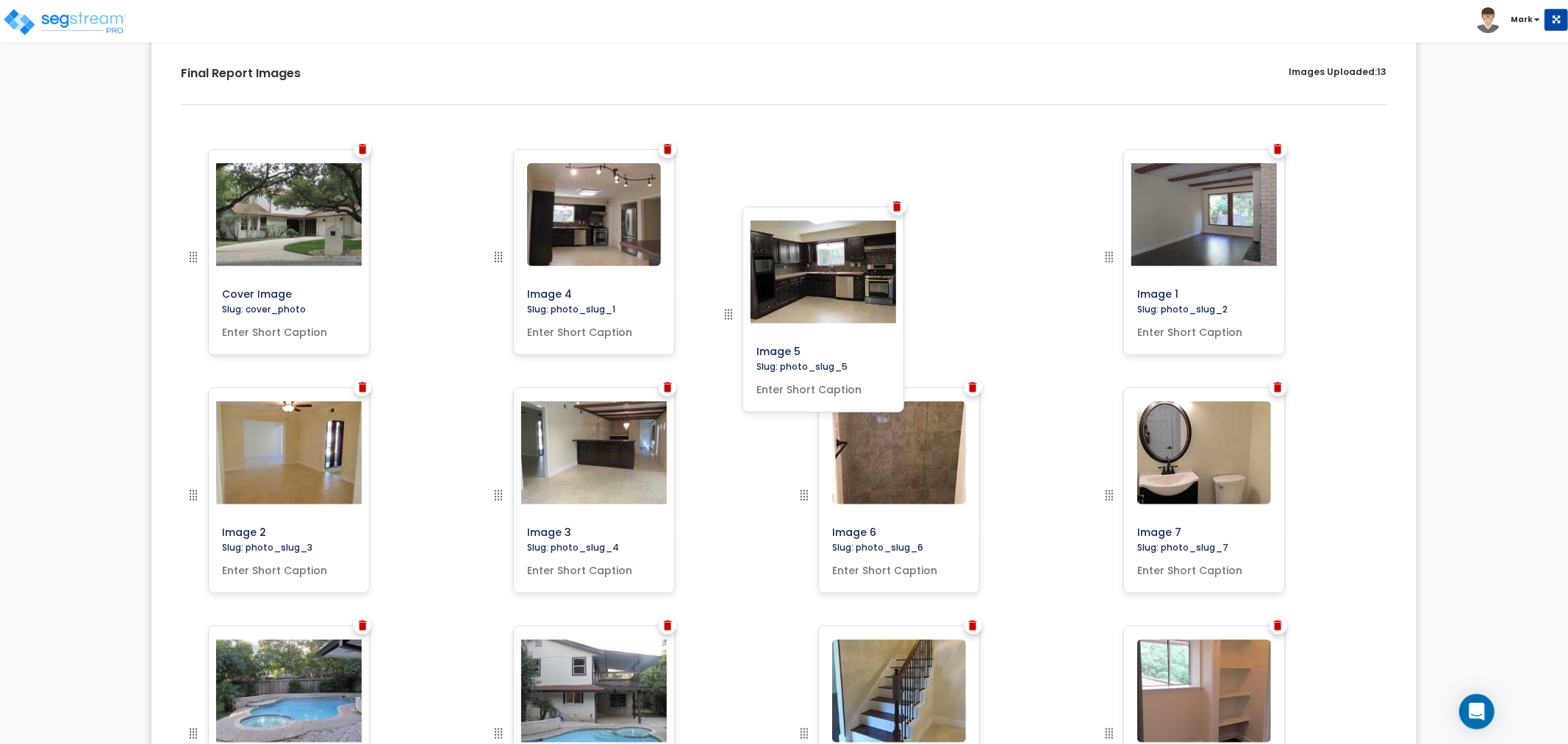
drag, startPoint x: 500, startPoint y: 493, endPoint x: 756, endPoint y: 284, distance: 330.5
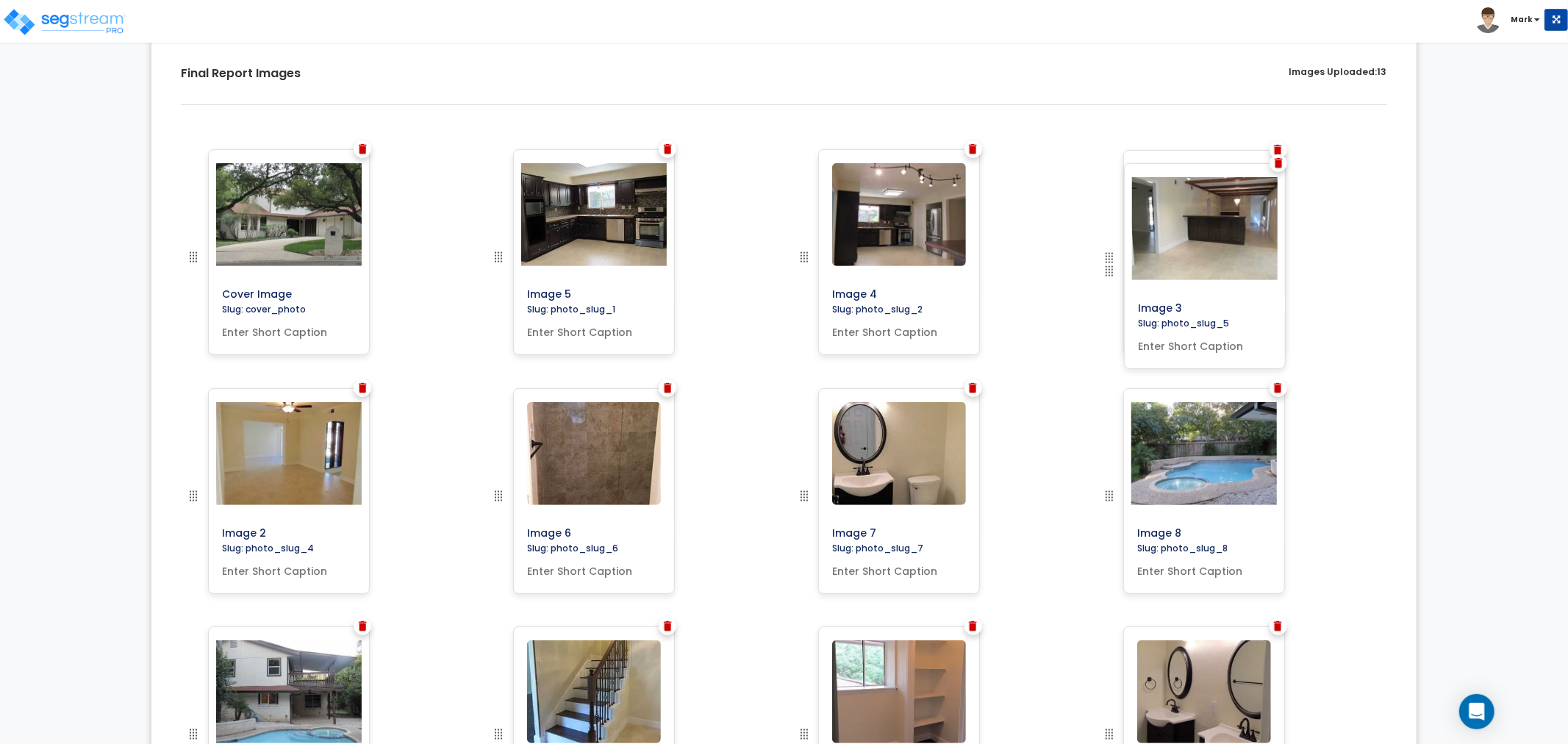
drag, startPoint x: 497, startPoint y: 498, endPoint x: 1178, endPoint y: 269, distance: 718.5
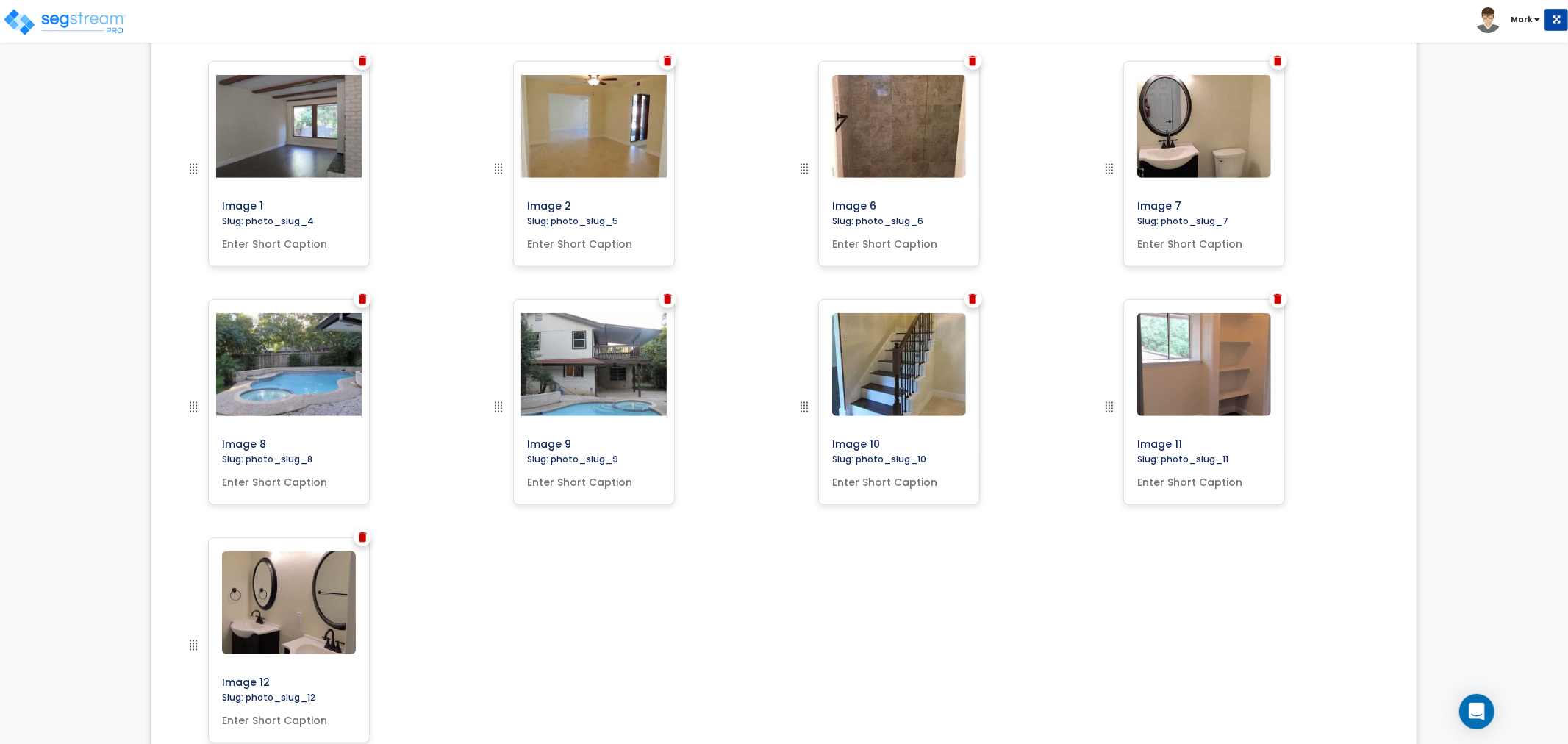
scroll to position [616, 0]
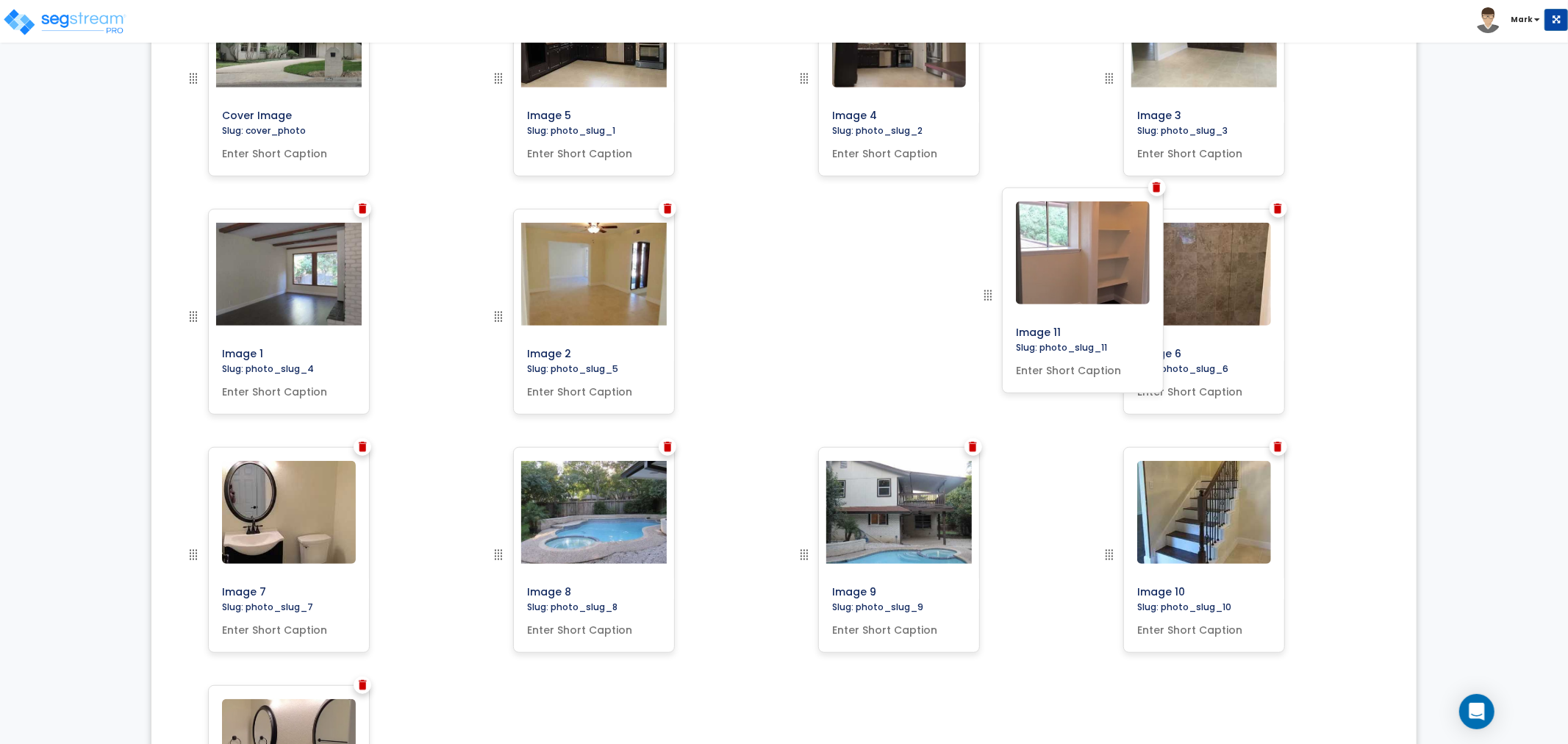
drag, startPoint x: 1110, startPoint y: 398, endPoint x: 1000, endPoint y: 292, distance: 152.8
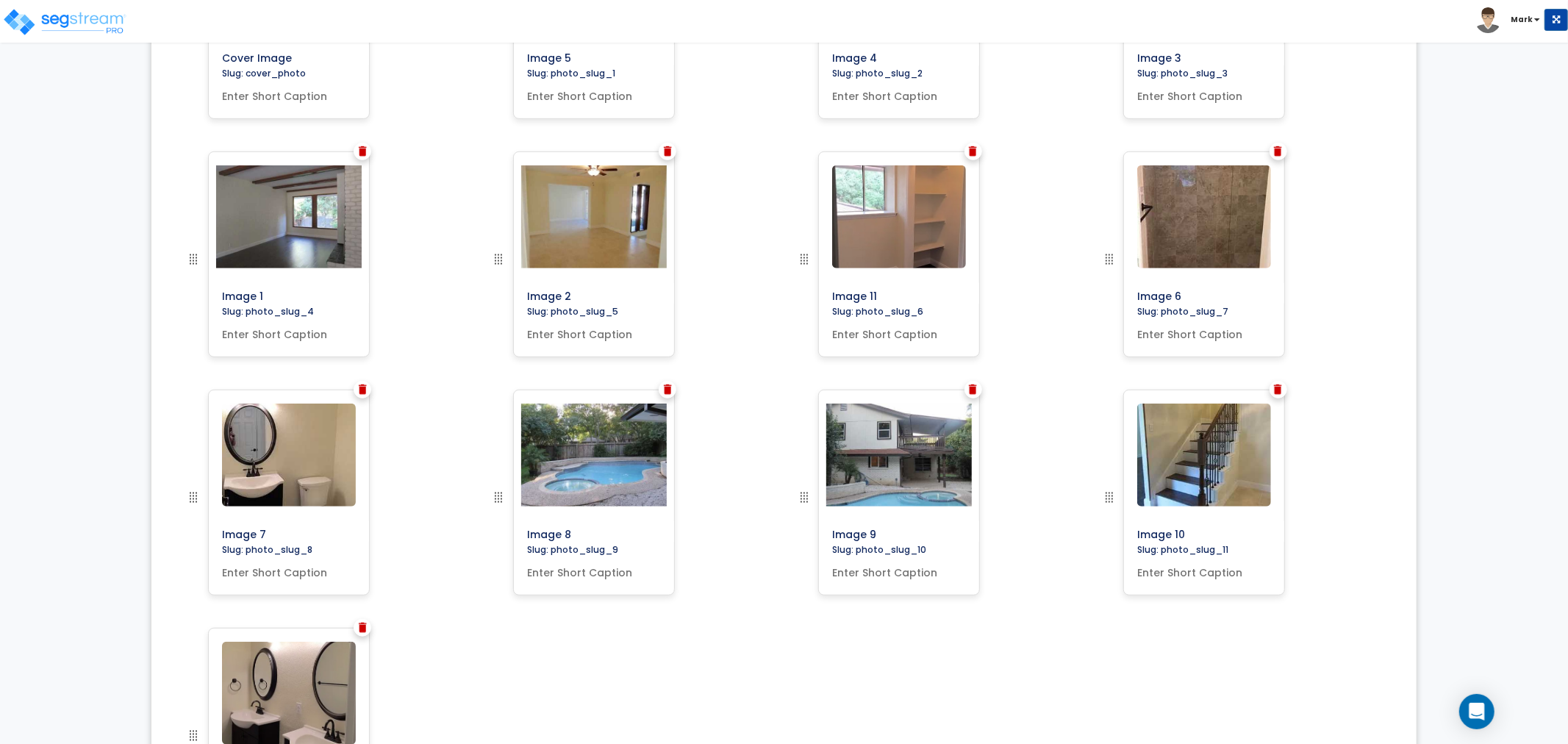
scroll to position [697, 0]
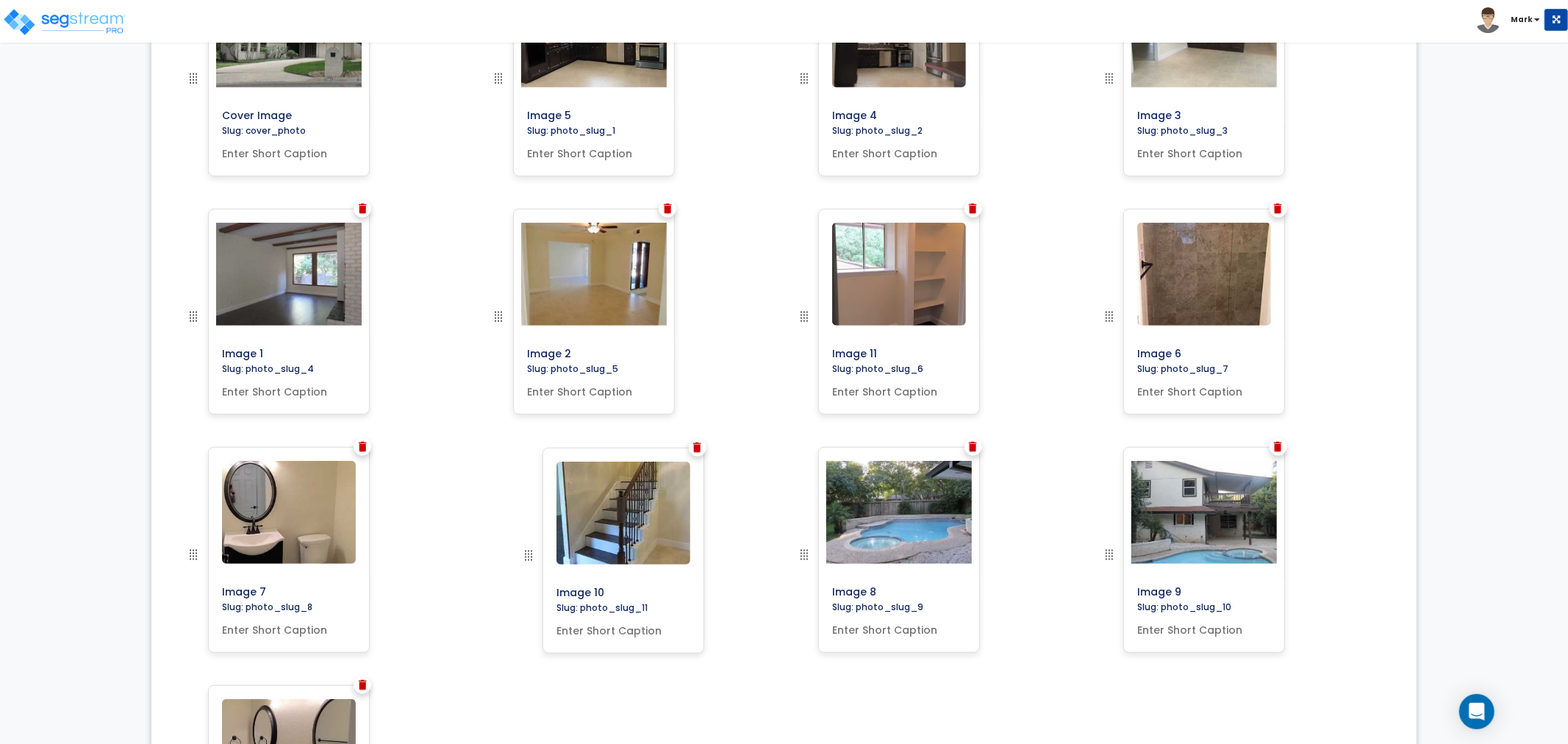
drag, startPoint x: 1115, startPoint y: 476, endPoint x: 535, endPoint y: 563, distance: 586.5
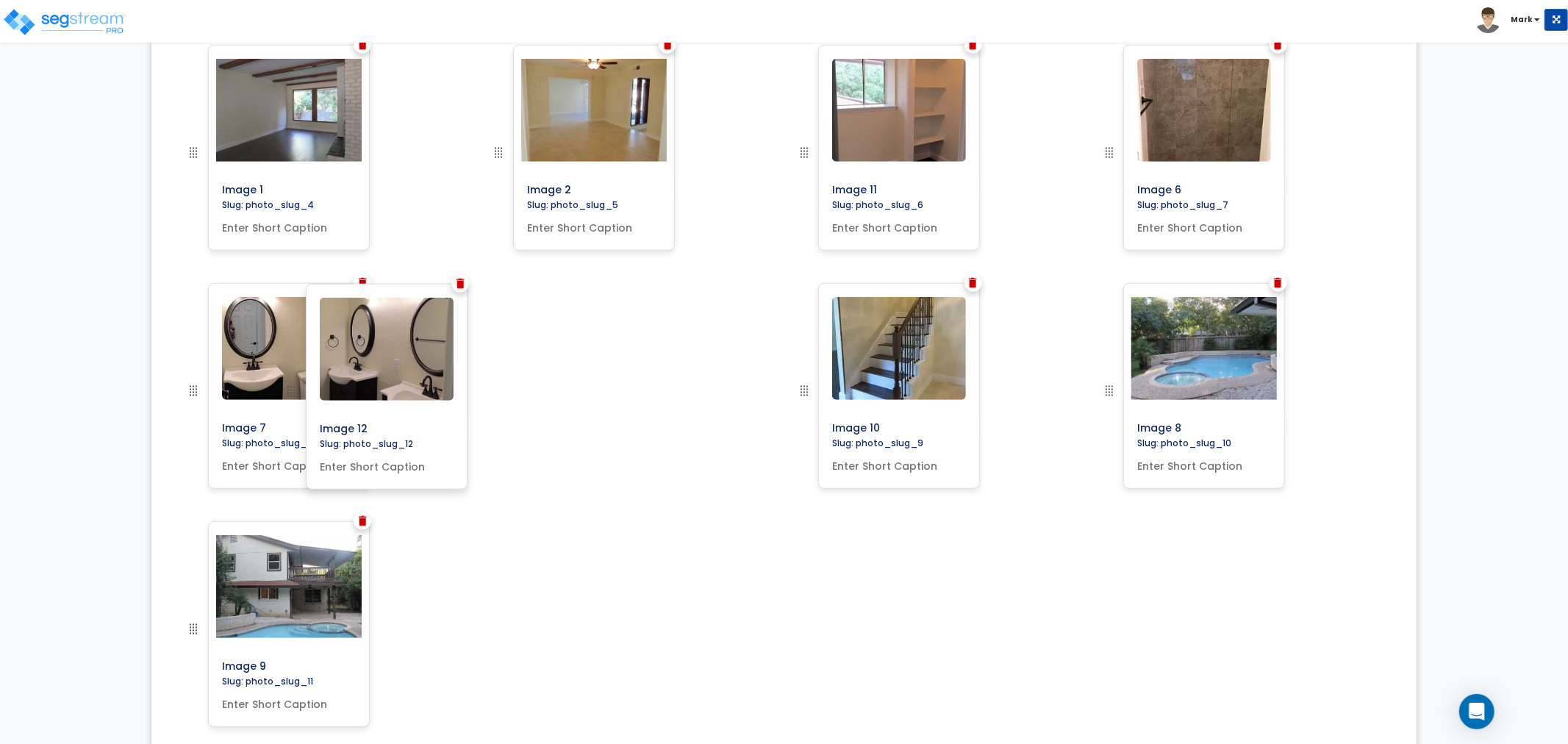
scroll to position [631, 0]
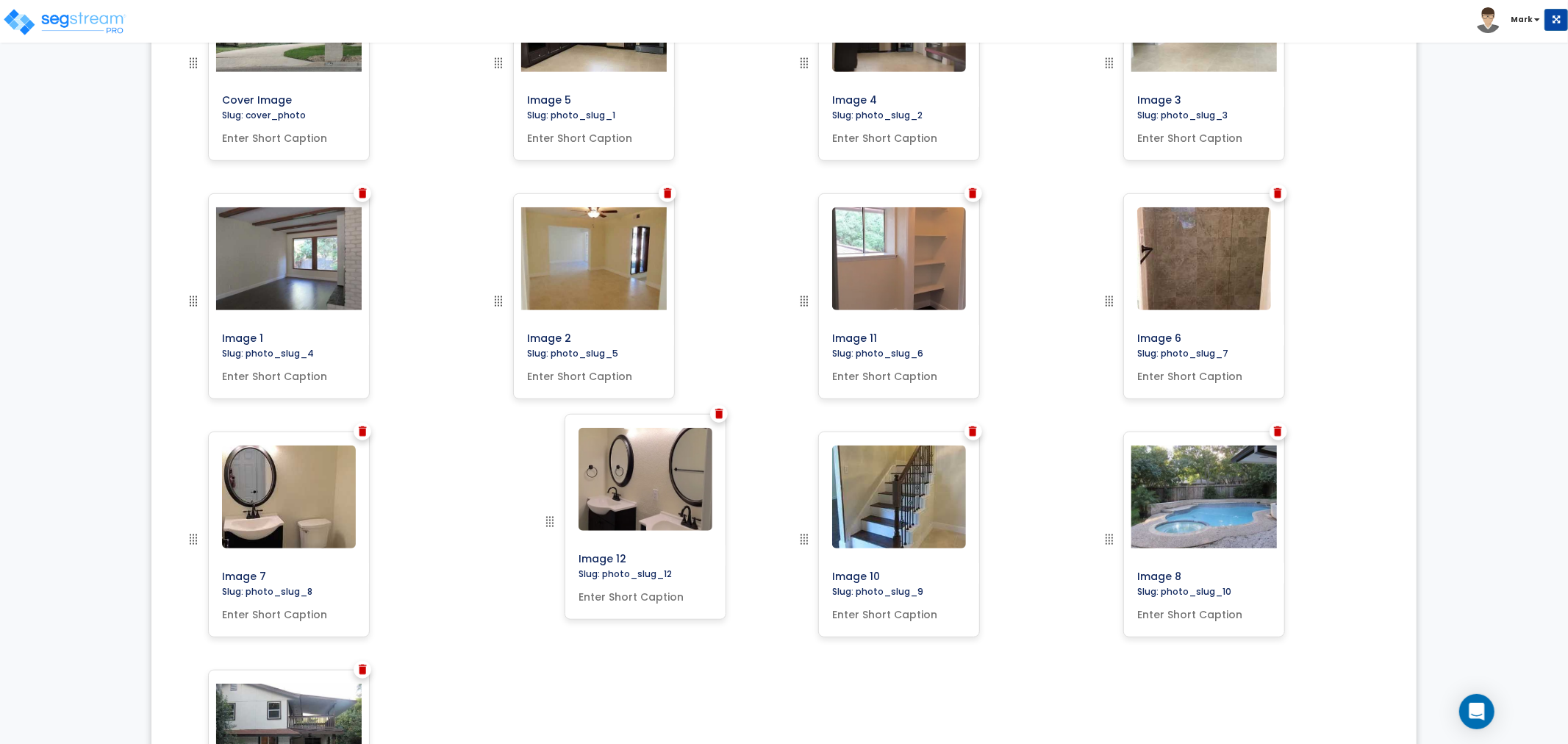
drag, startPoint x: 192, startPoint y: 633, endPoint x: 549, endPoint y: 525, distance: 373.0
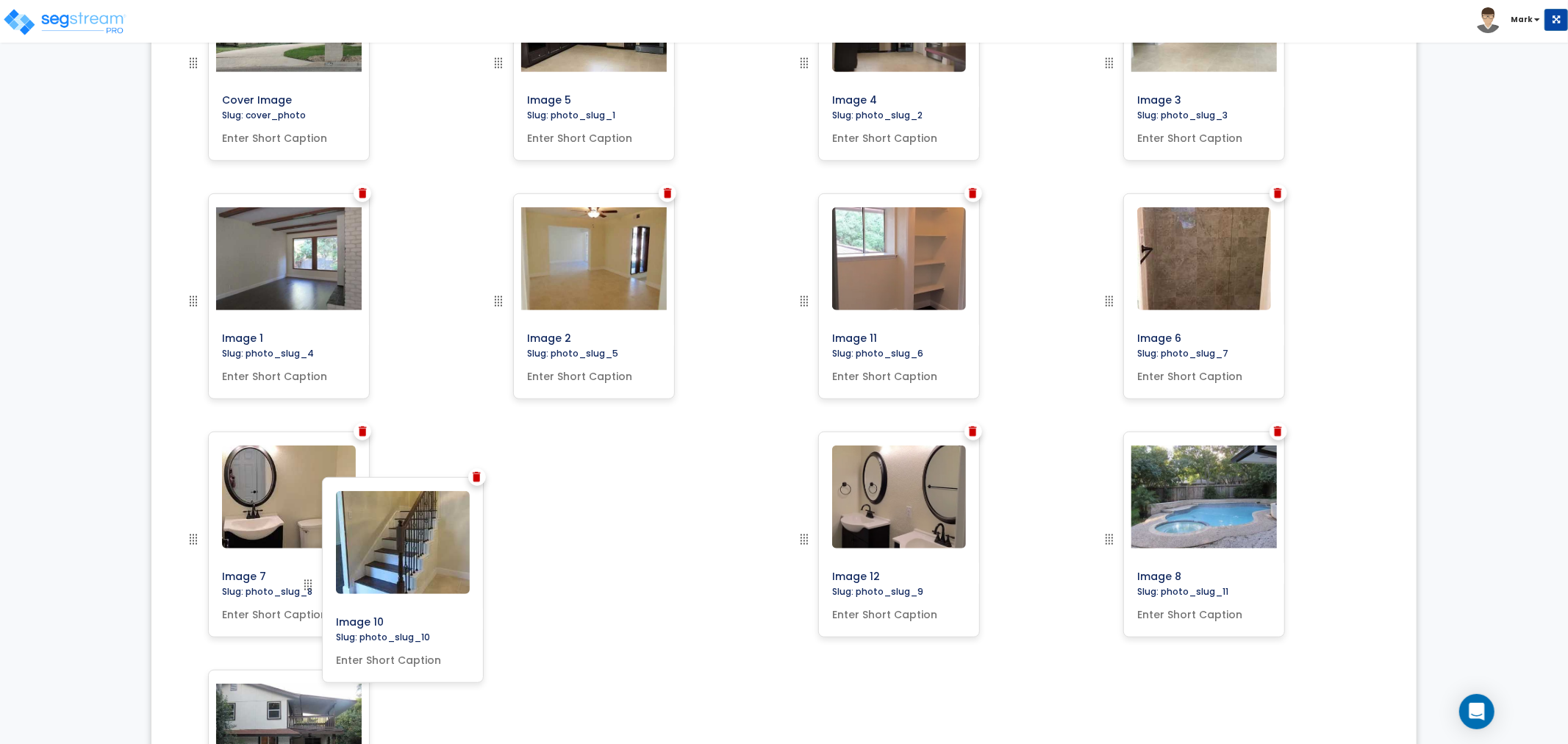
scroll to position [616, 0]
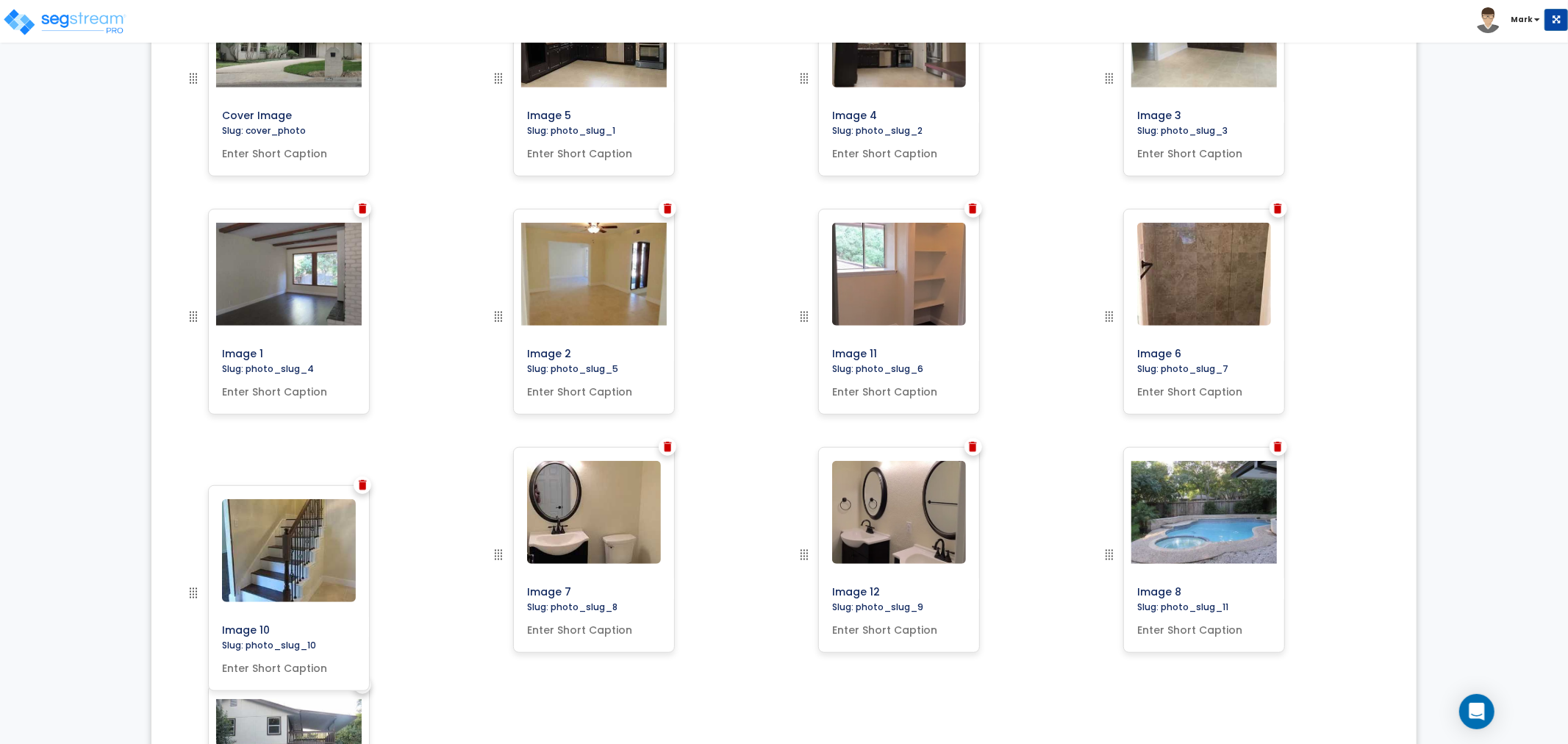
drag, startPoint x: 797, startPoint y: 533, endPoint x: 109, endPoint y: 586, distance: 690.0
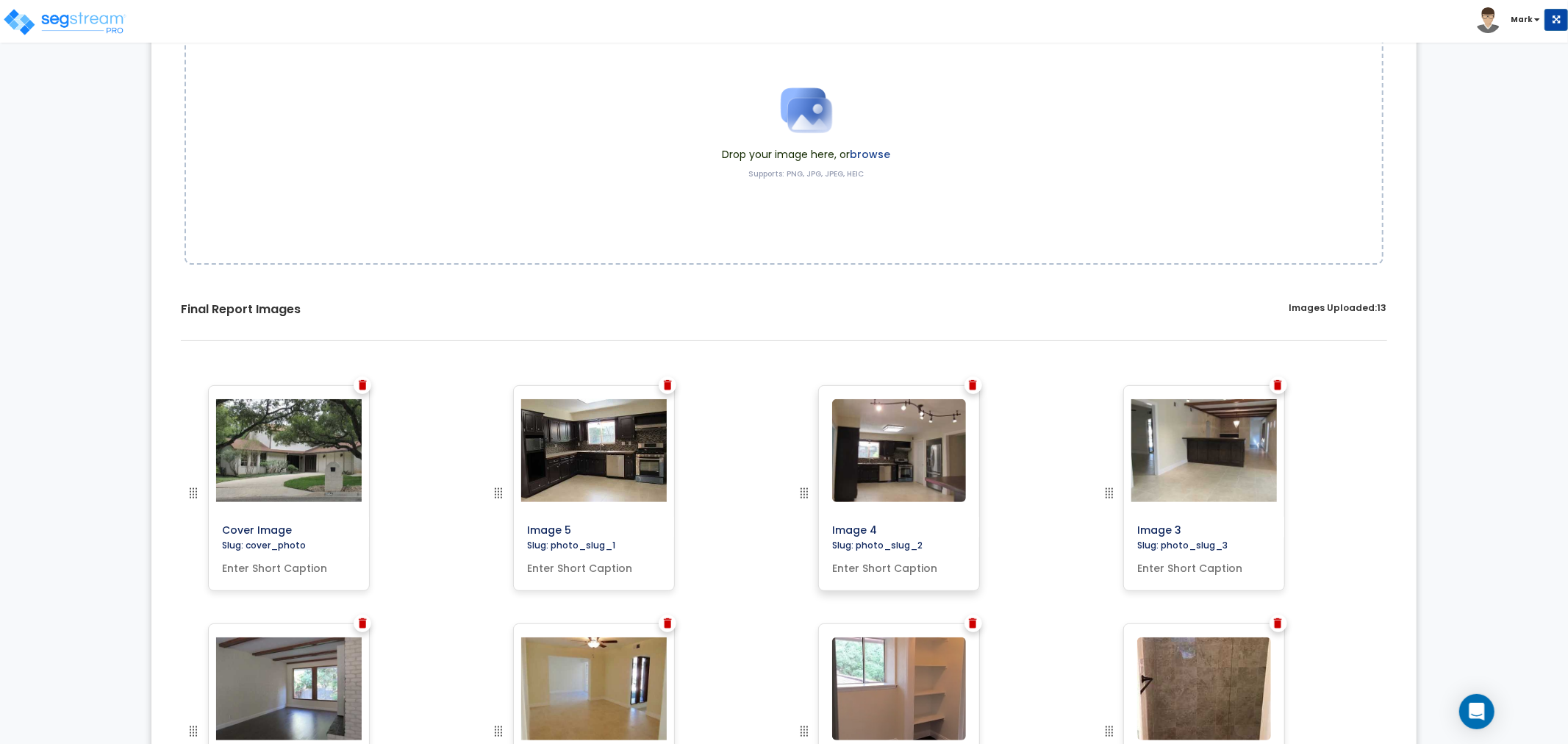
scroll to position [0, 0]
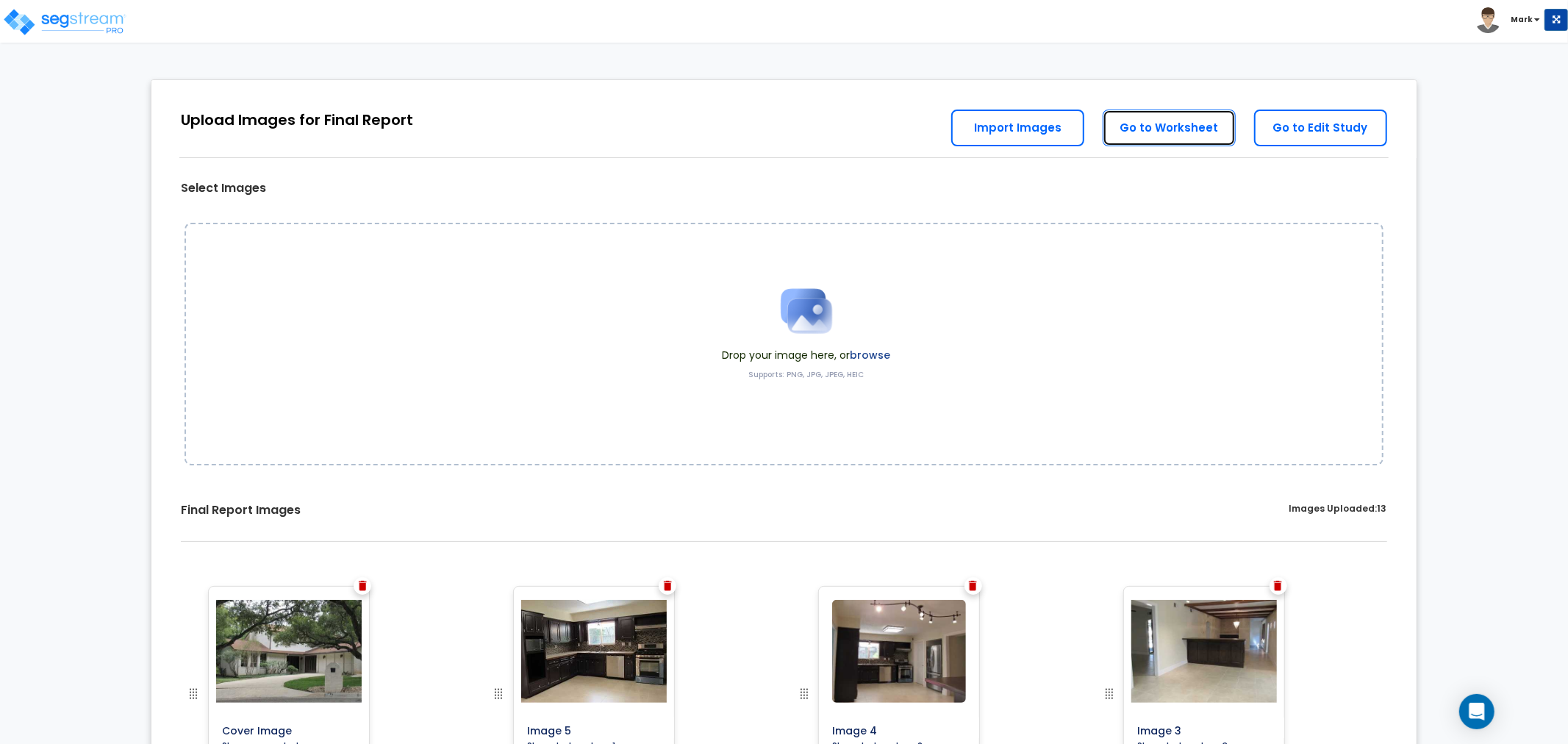
click at [1165, 129] on link "Go to Worksheet" at bounding box center [1169, 127] width 133 height 37
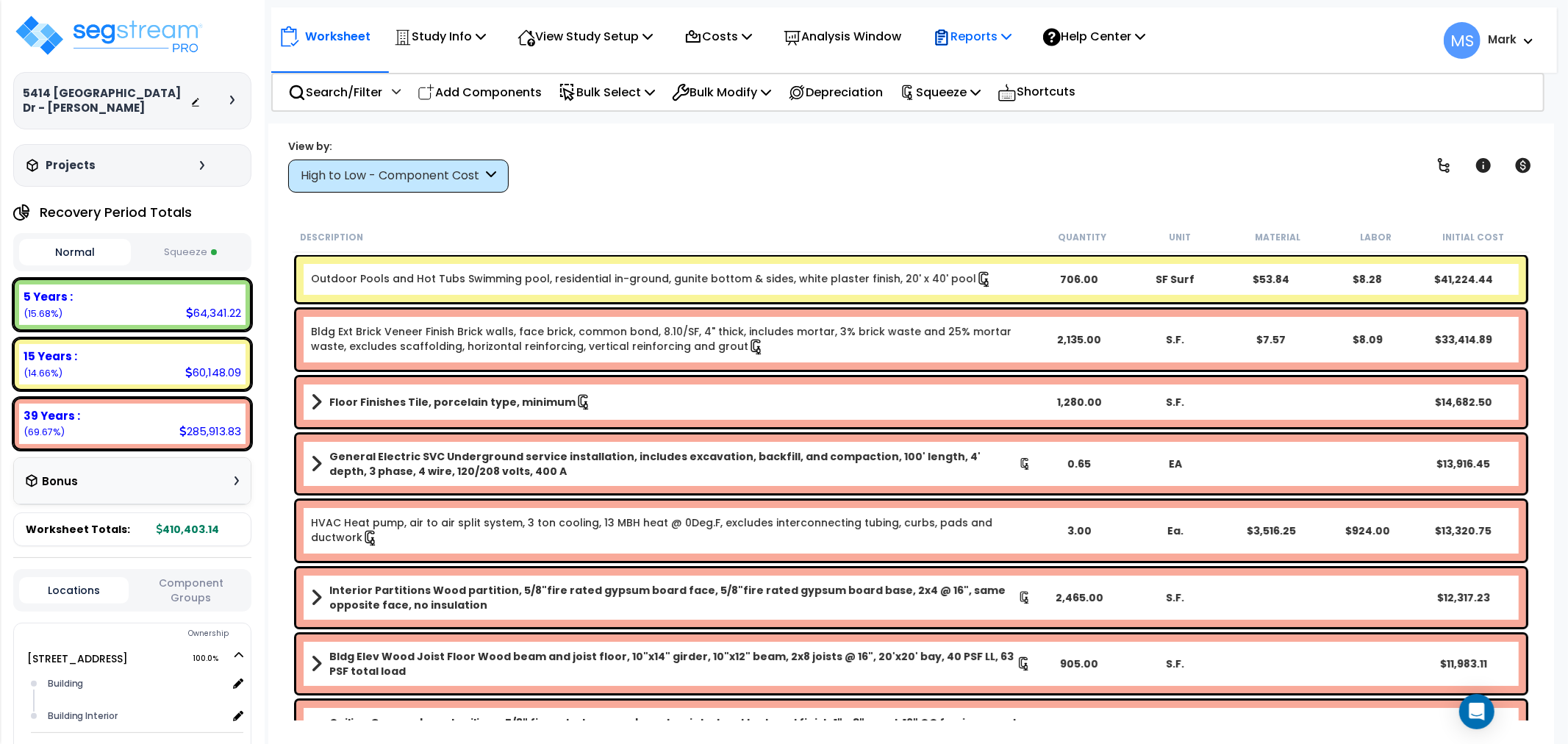
click at [981, 45] on p "Reports" at bounding box center [972, 37] width 78 height 20
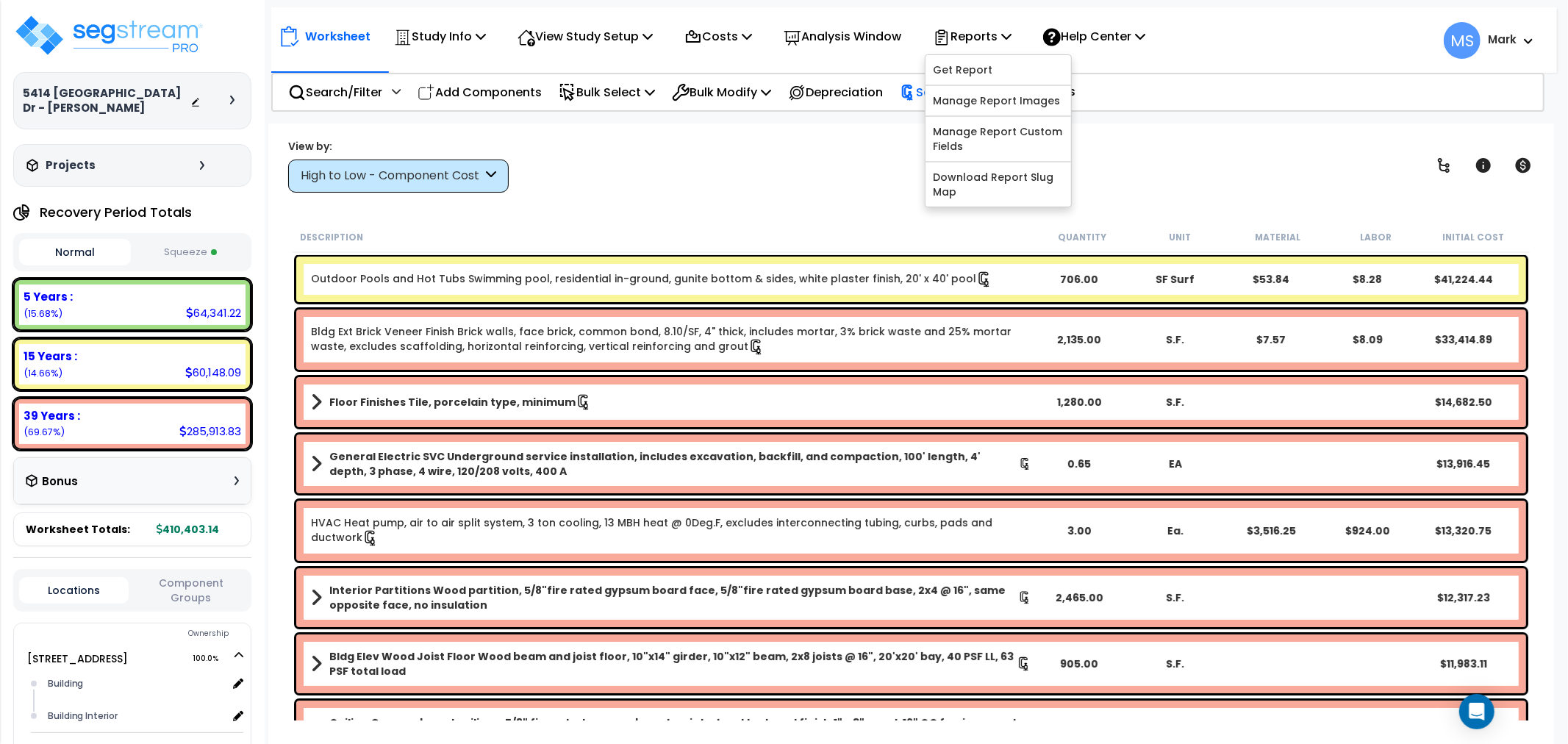
drag, startPoint x: 873, startPoint y: 152, endPoint x: 967, endPoint y: 89, distance: 113.2
click at [884, 141] on div "View by: High to Low - Component Cost High to Low - Component Cost" at bounding box center [911, 166] width 1256 height 54
click at [973, 91] on p "Squeeze" at bounding box center [940, 93] width 81 height 20
drag, startPoint x: 973, startPoint y: 92, endPoint x: 997, endPoint y: 60, distance: 40.0
click at [973, 92] on p "Squeeze" at bounding box center [940, 93] width 81 height 20
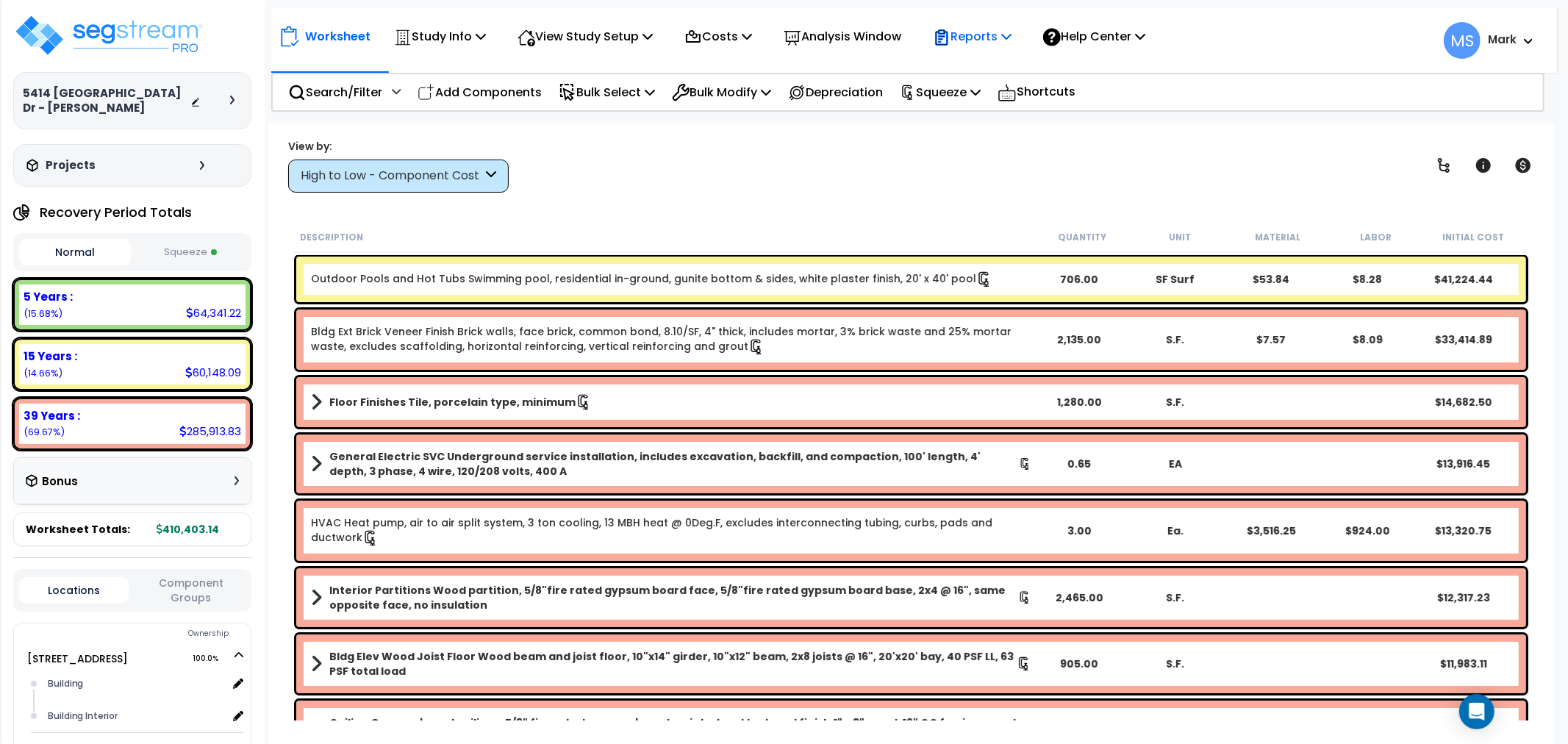
click at [1012, 31] on icon at bounding box center [1006, 36] width 10 height 12
click at [858, 143] on div "View by: High to Low - Component Cost High to Low - Component Cost" at bounding box center [911, 166] width 1256 height 54
